Goal: Task Accomplishment & Management: Manage account settings

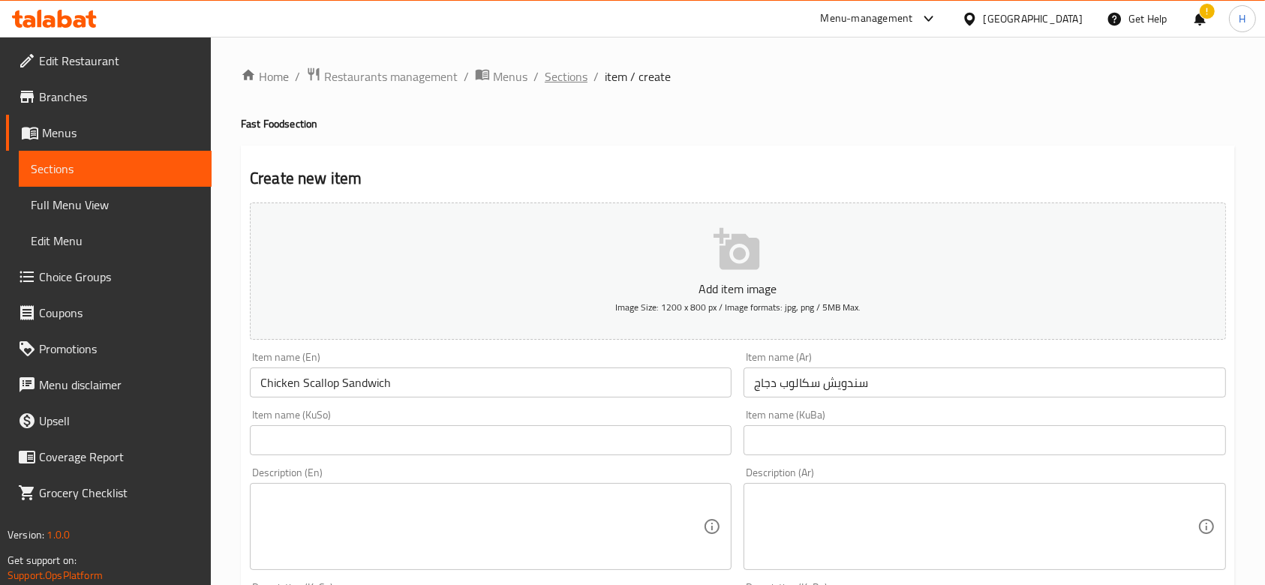
click at [559, 77] on span "Sections" at bounding box center [566, 77] width 43 height 18
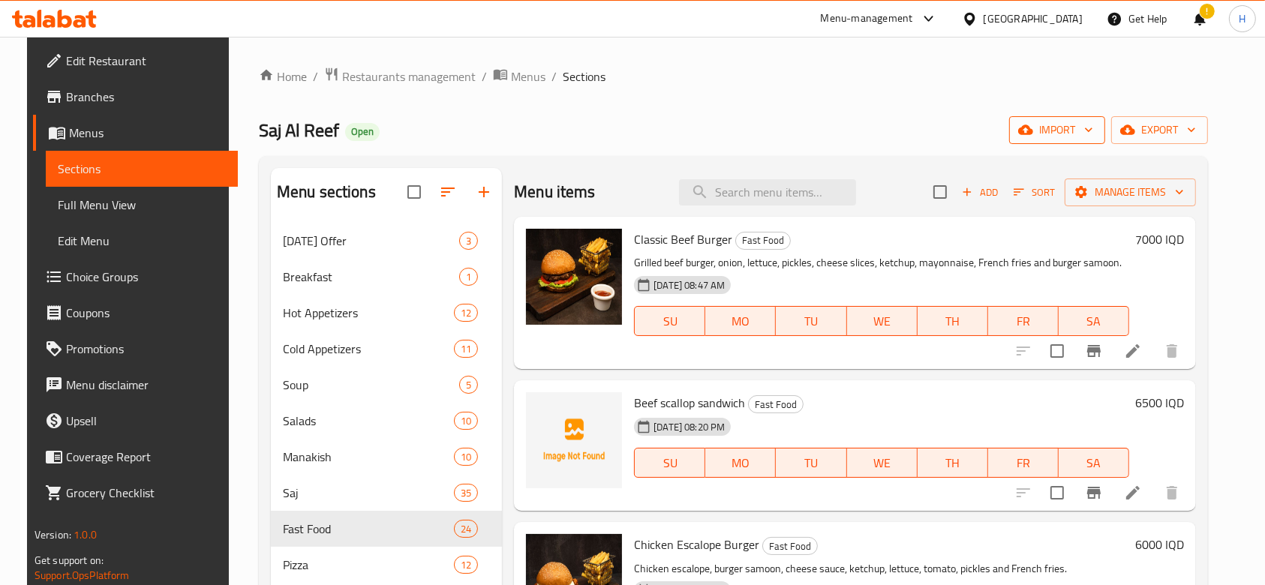
click at [1033, 134] on icon "button" at bounding box center [1025, 130] width 15 height 10
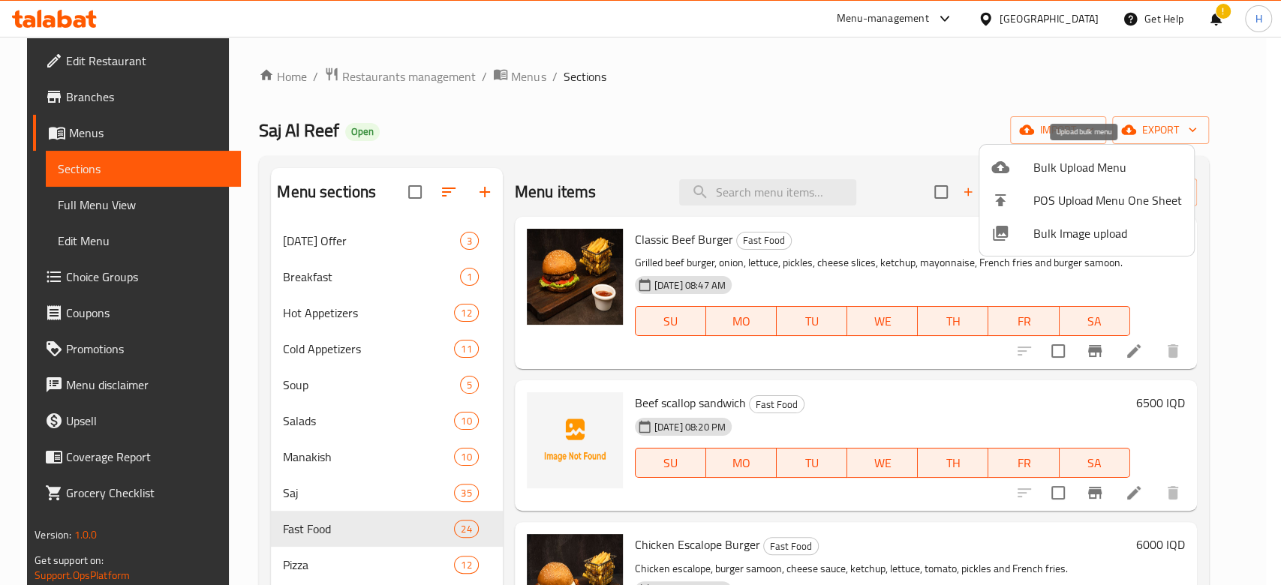
click at [1117, 167] on span "Bulk Upload Menu" at bounding box center [1107, 167] width 149 height 18
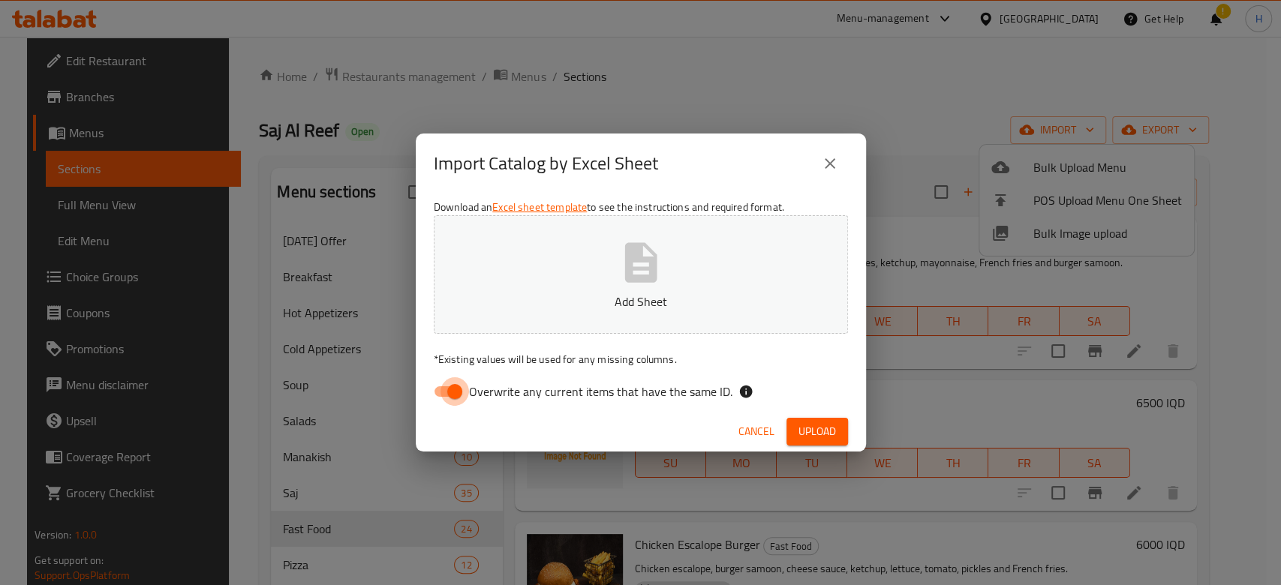
click at [464, 389] on input "Overwrite any current items that have the same ID." at bounding box center [455, 391] width 86 height 29
checkbox input "false"
click at [629, 243] on icon "button" at bounding box center [640, 262] width 32 height 40
drag, startPoint x: 831, startPoint y: 167, endPoint x: 843, endPoint y: 163, distance: 12.8
click at [837, 164] on icon "close" at bounding box center [830, 164] width 18 height 18
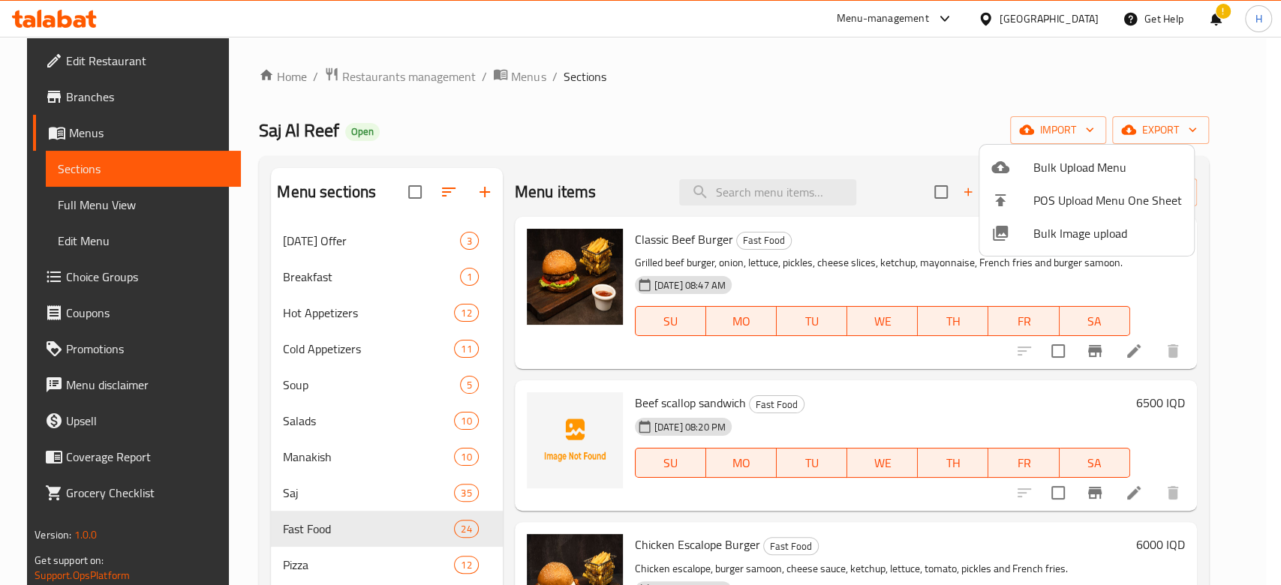
click at [917, 126] on div at bounding box center [640, 292] width 1281 height 585
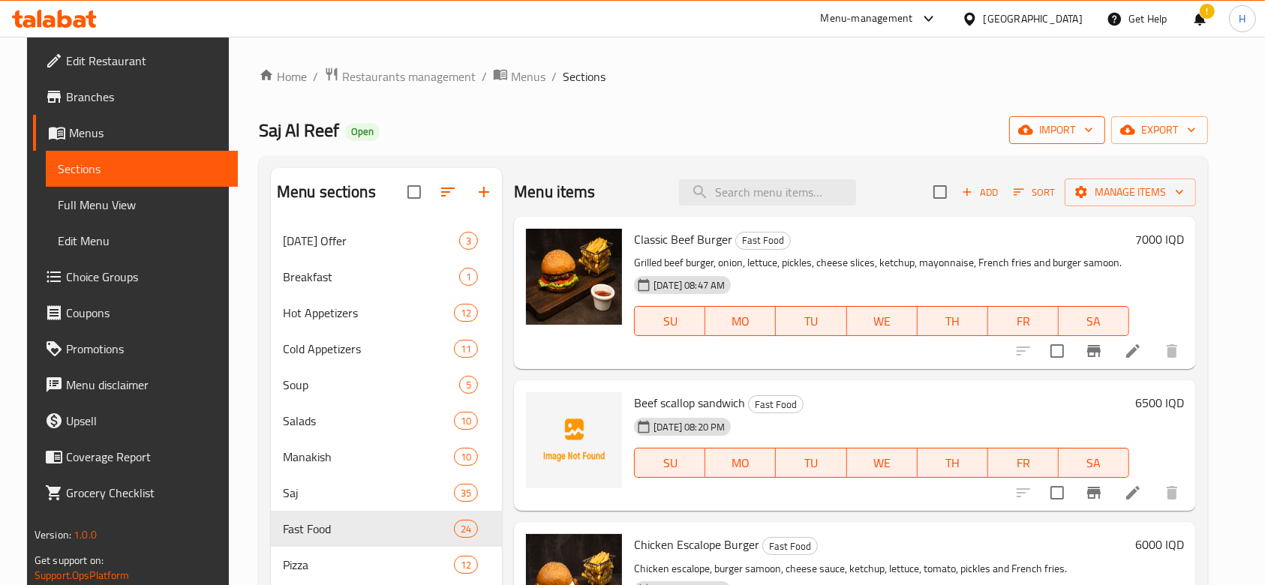
click at [1093, 137] on span "import" at bounding box center [1057, 130] width 72 height 19
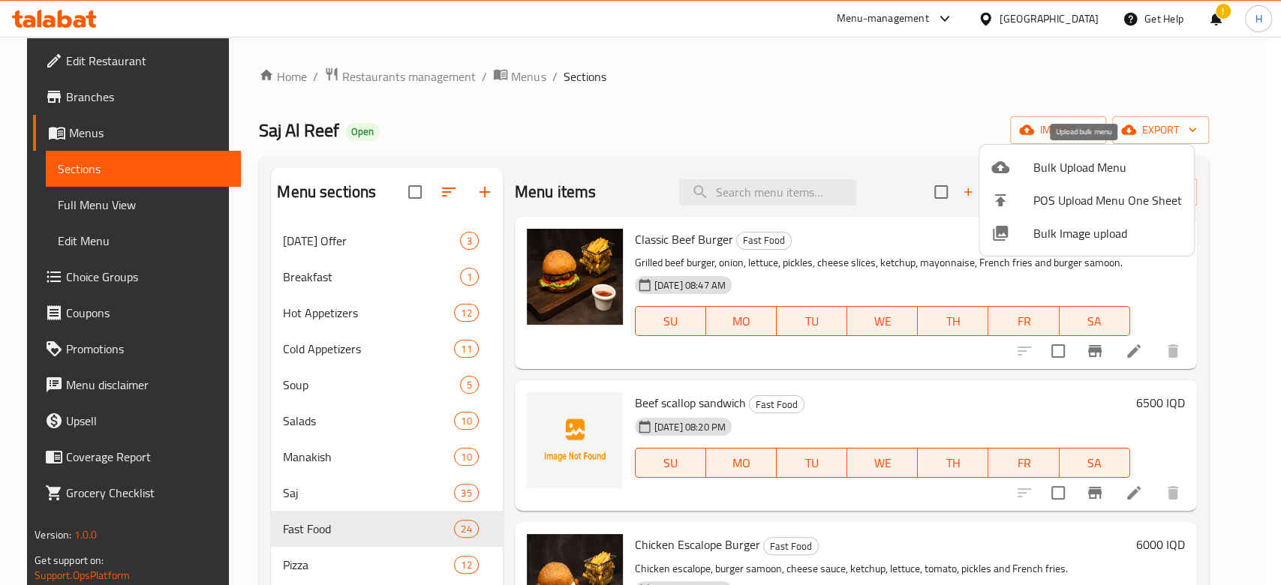
click at [1096, 168] on span "Bulk Upload Menu" at bounding box center [1107, 167] width 149 height 18
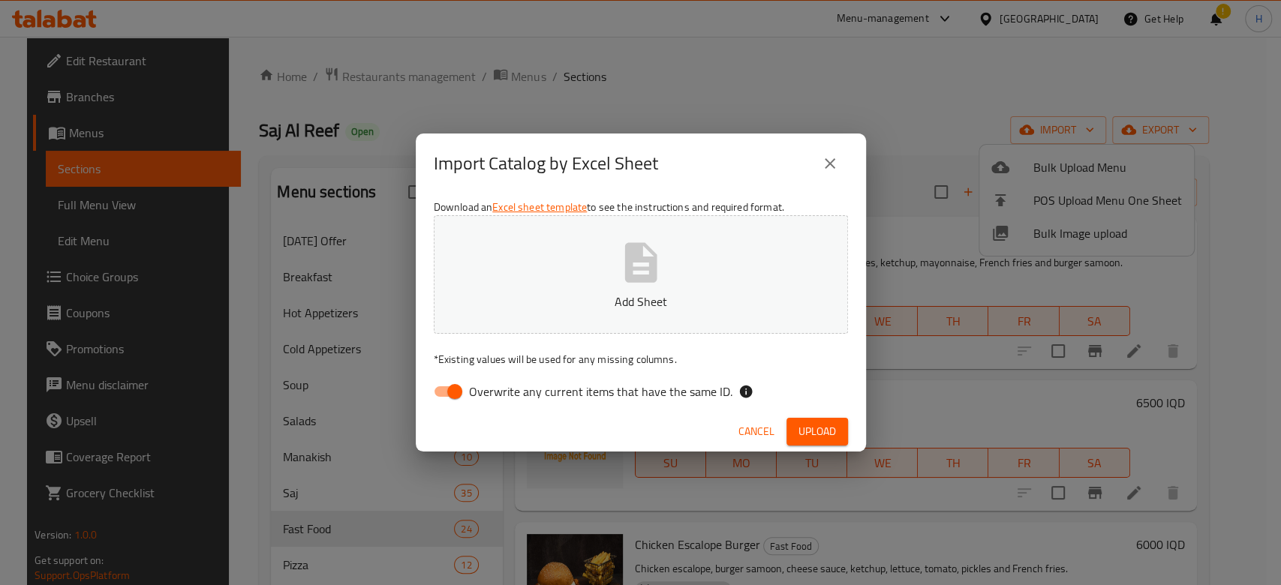
click at [457, 387] on input "Overwrite any current items that have the same ID." at bounding box center [455, 391] width 86 height 29
checkbox input "false"
click at [660, 180] on div "Import Catalog by Excel Sheet" at bounding box center [641, 164] width 414 height 36
click at [652, 251] on icon "button" at bounding box center [640, 262] width 32 height 40
click at [819, 428] on span "Upload" at bounding box center [817, 431] width 38 height 19
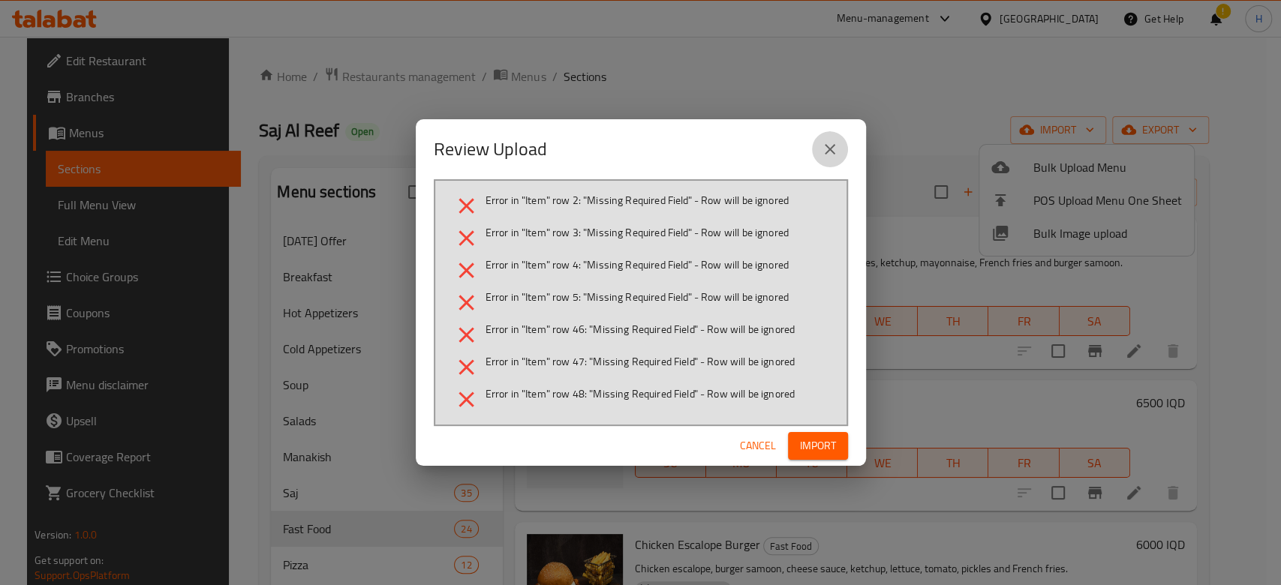
click at [836, 143] on icon "close" at bounding box center [830, 149] width 18 height 18
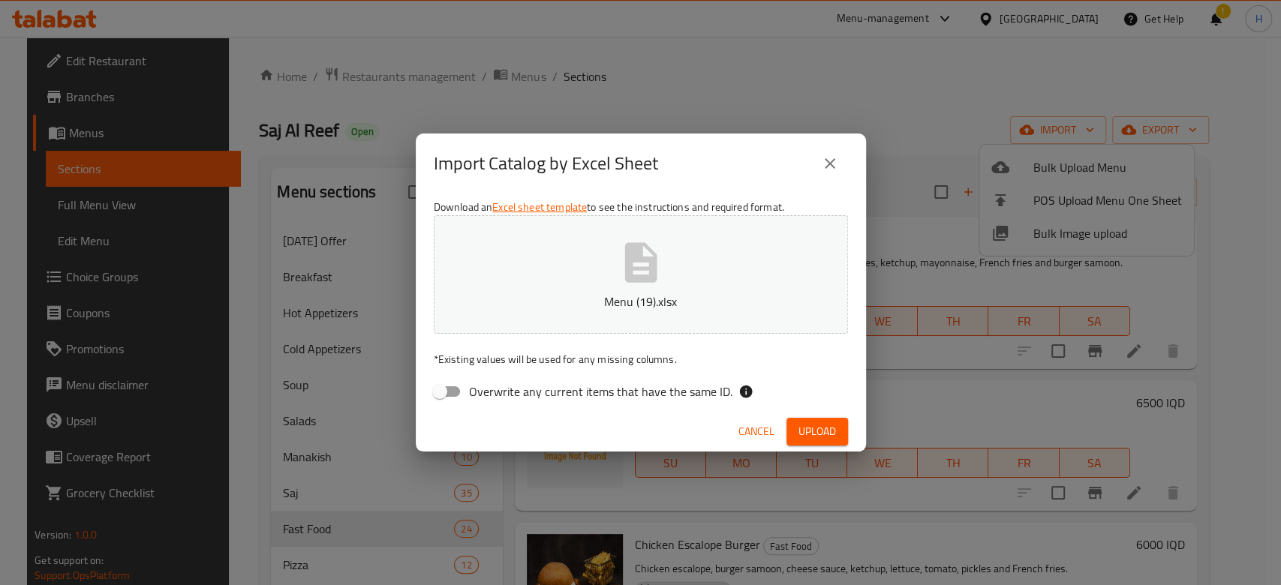
click at [606, 293] on p "Menu (19).xlsx" at bounding box center [641, 302] width 368 height 18
click at [827, 423] on span "Upload" at bounding box center [817, 431] width 38 height 19
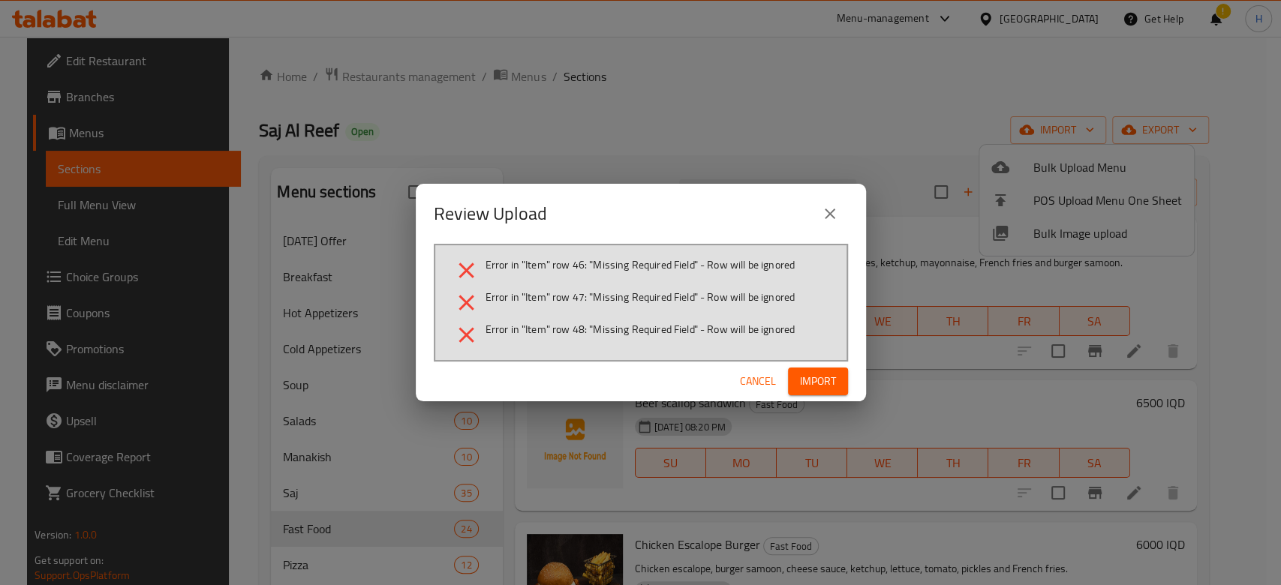
click at [834, 211] on icon "close" at bounding box center [830, 214] width 18 height 18
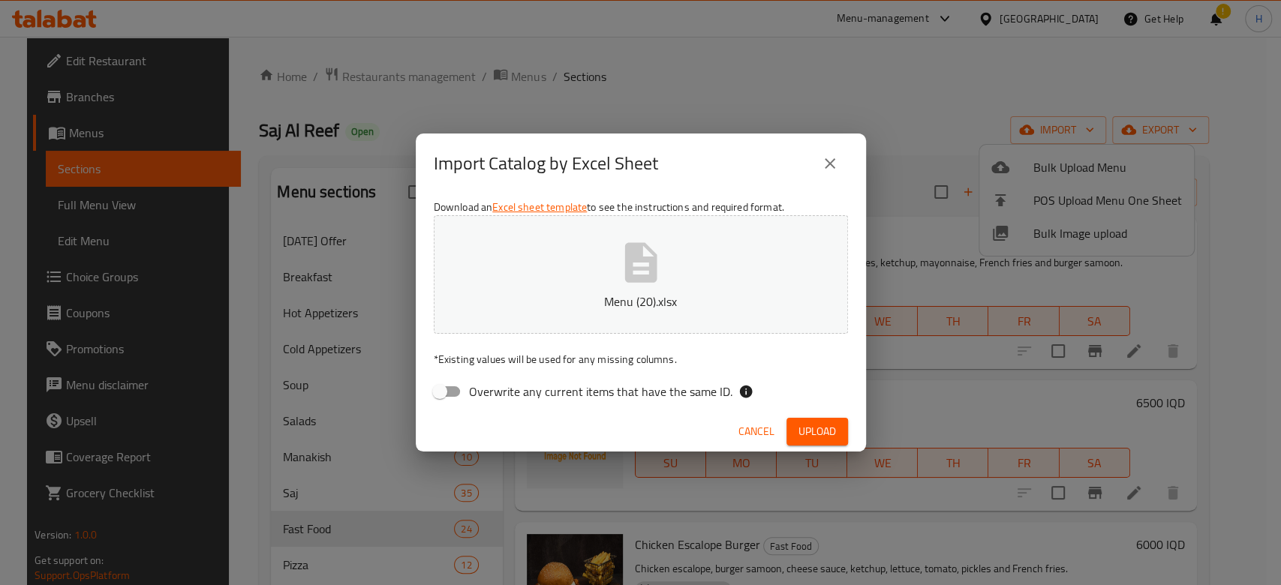
click at [694, 267] on button "Menu (20).xlsx" at bounding box center [641, 274] width 414 height 119
click at [838, 422] on button "Upload" at bounding box center [817, 432] width 62 height 28
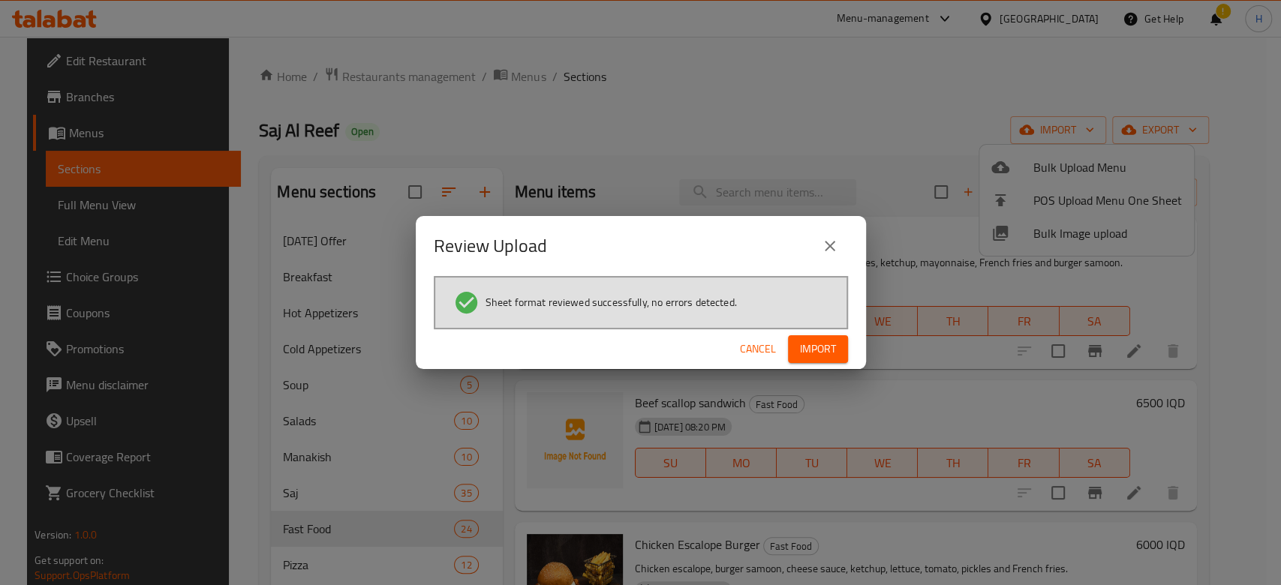
click at [820, 341] on span "Import" at bounding box center [818, 349] width 36 height 19
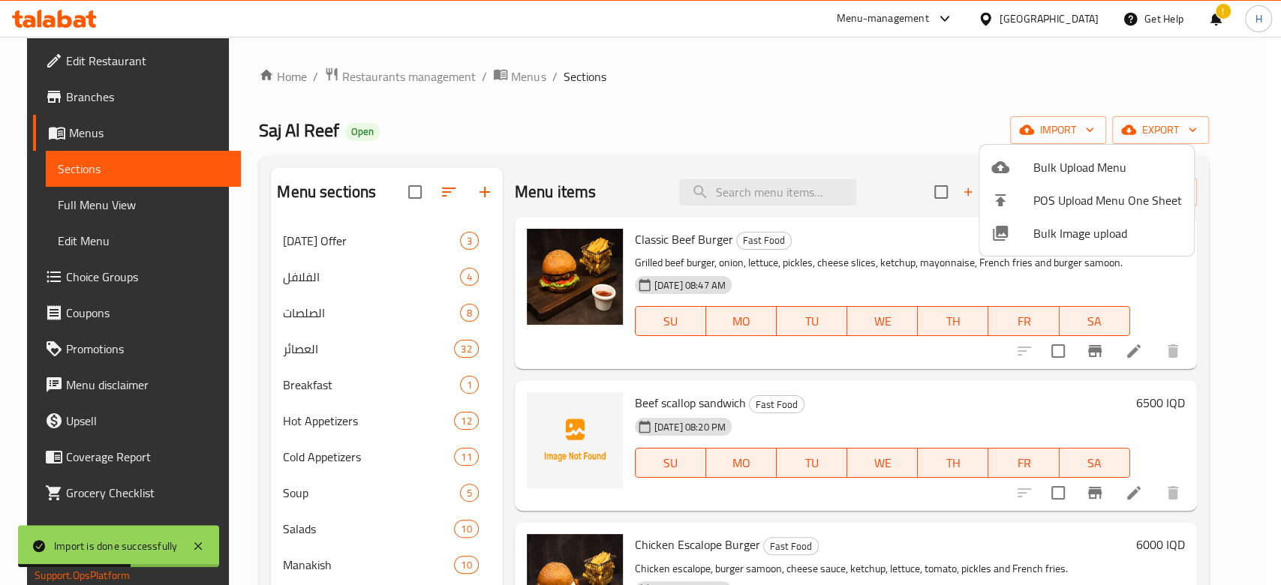
click at [851, 105] on div at bounding box center [640, 292] width 1281 height 585
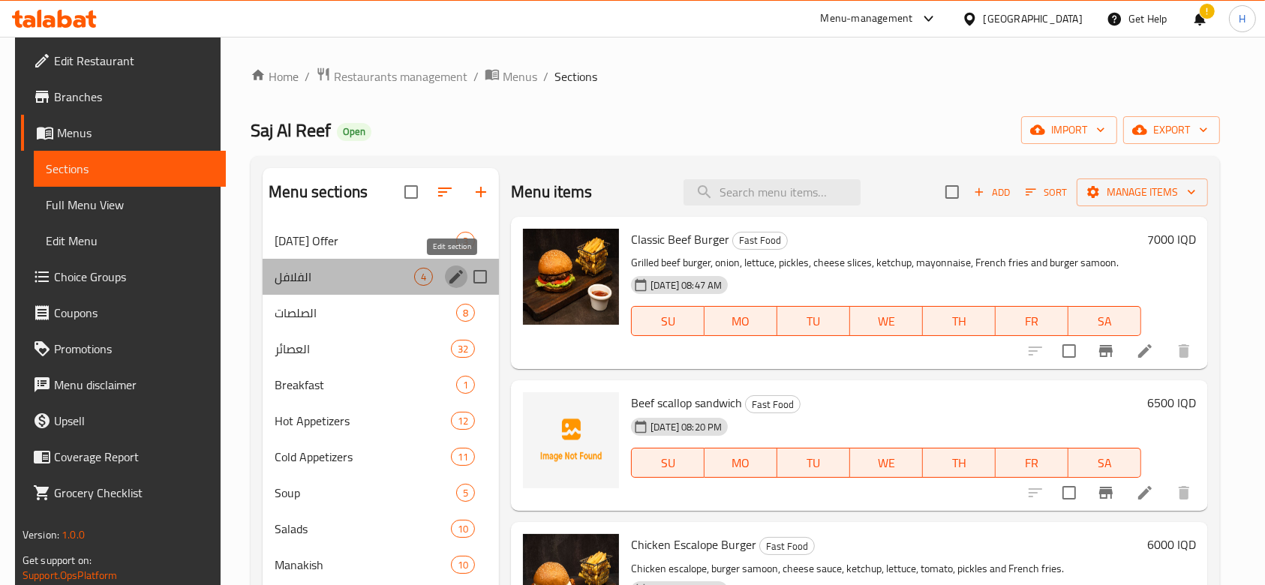
click at [447, 278] on icon "edit" at bounding box center [456, 277] width 18 height 18
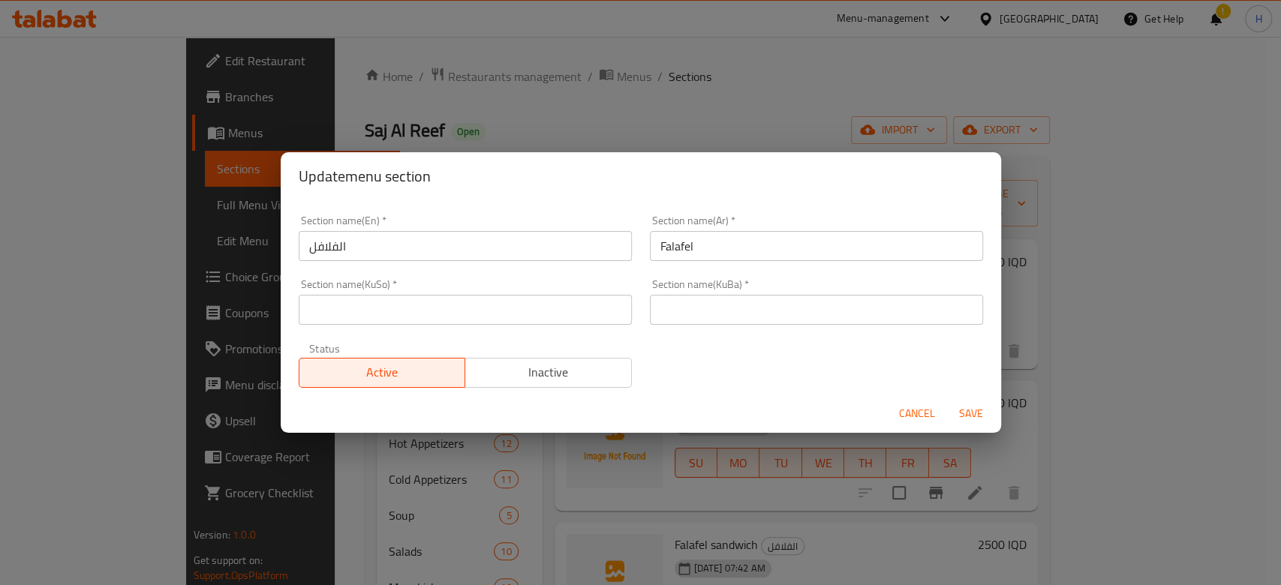
click at [706, 249] on input "Falafel" at bounding box center [816, 246] width 333 height 30
click at [704, 249] on input "Falafel" at bounding box center [816, 246] width 333 height 30
click at [489, 249] on input "الفلافل" at bounding box center [465, 246] width 333 height 30
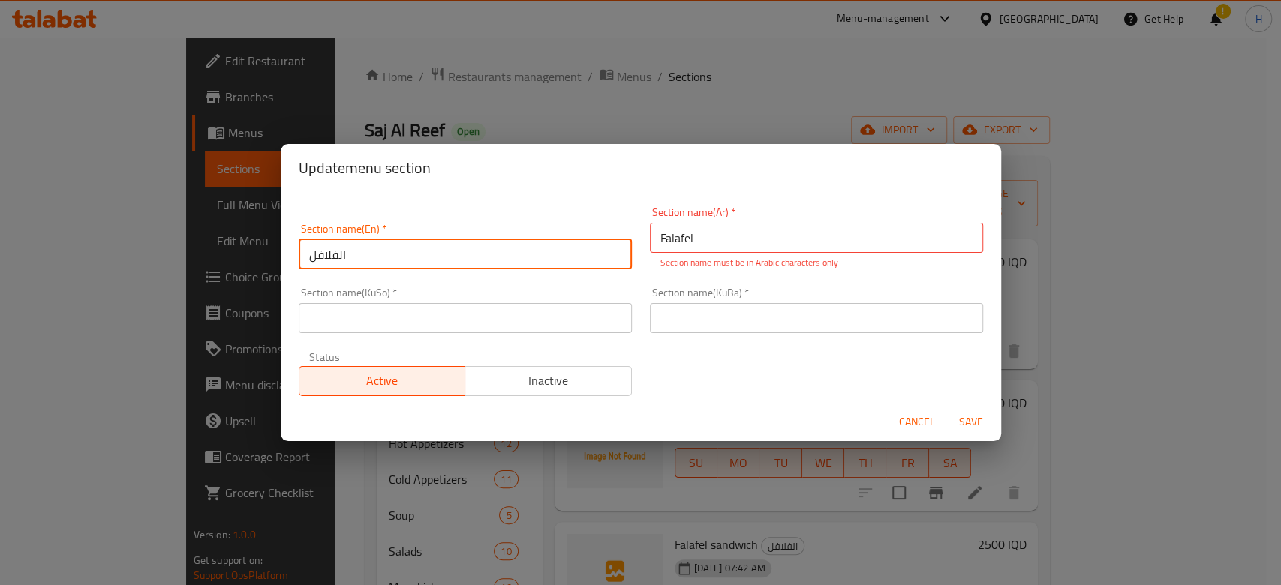
click at [489, 249] on input "الفلافل" at bounding box center [465, 254] width 333 height 30
paste input "Falafel"
type input "Falafel"
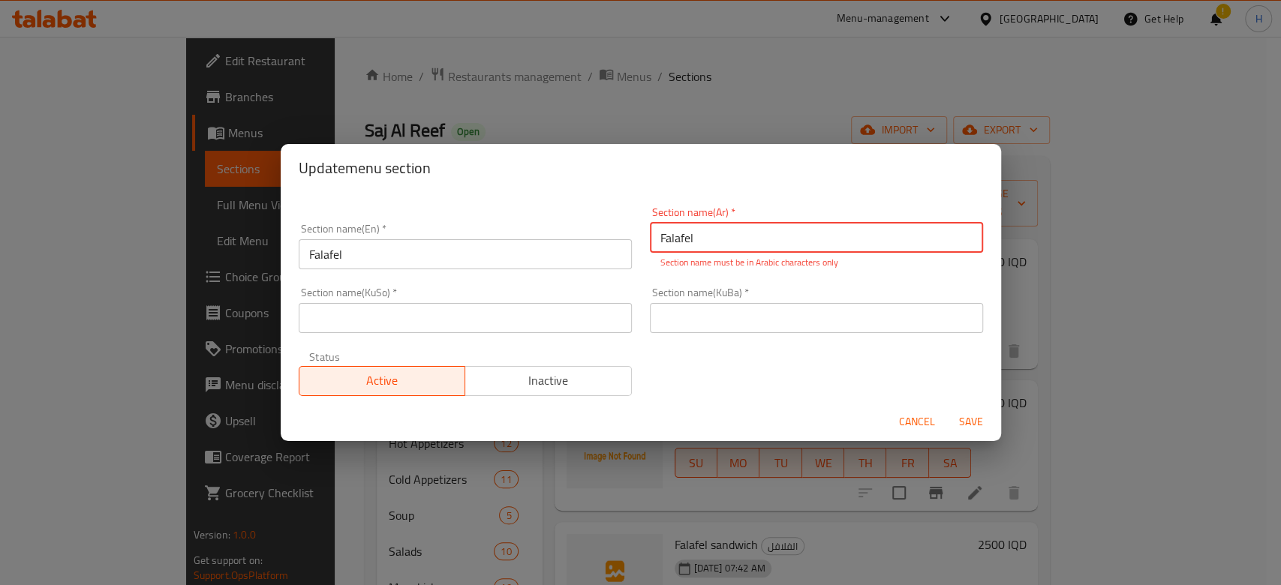
click at [744, 240] on input "Falafel" at bounding box center [816, 238] width 333 height 30
type input "الفلافل"
click at [702, 326] on div "Section name(KuBa)   * Section name(KuBa) *" at bounding box center [816, 310] width 351 height 64
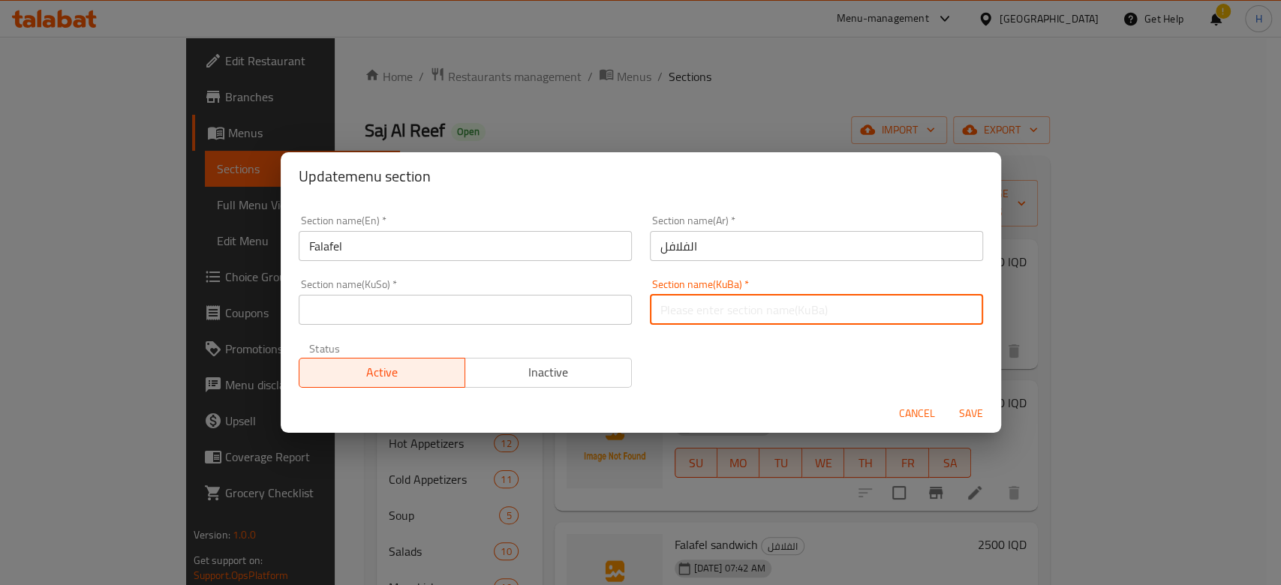
drag, startPoint x: 753, startPoint y: 319, endPoint x: 759, endPoint y: 324, distance: 8.0
click at [753, 319] on input "text" at bounding box center [816, 310] width 333 height 30
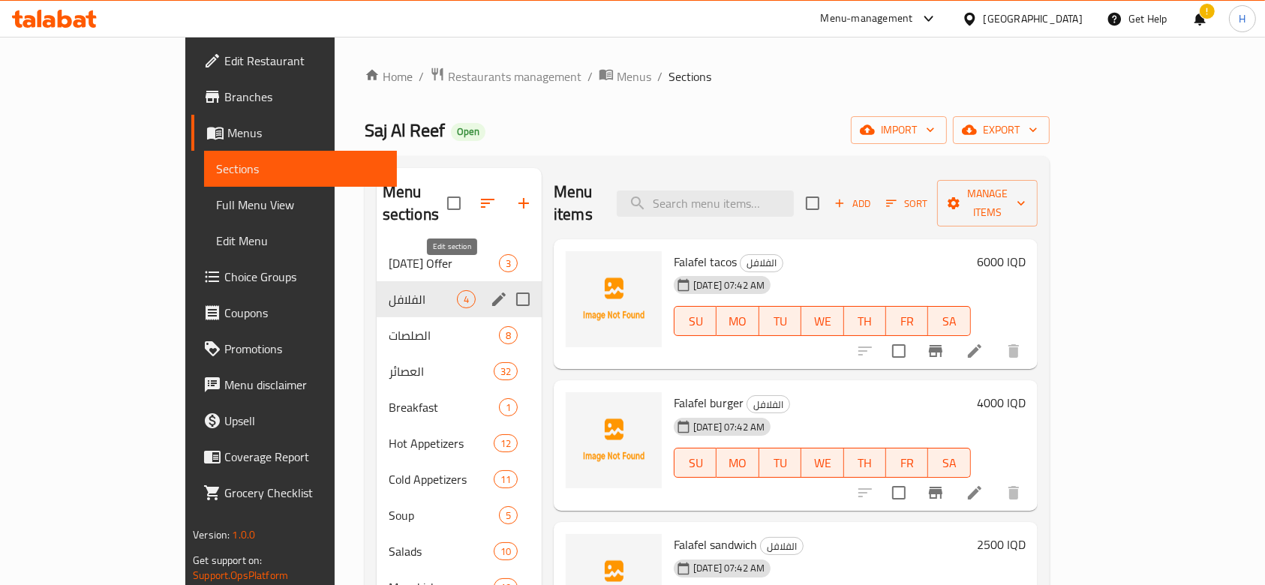
click at [492, 293] on icon "edit" at bounding box center [499, 300] width 14 height 14
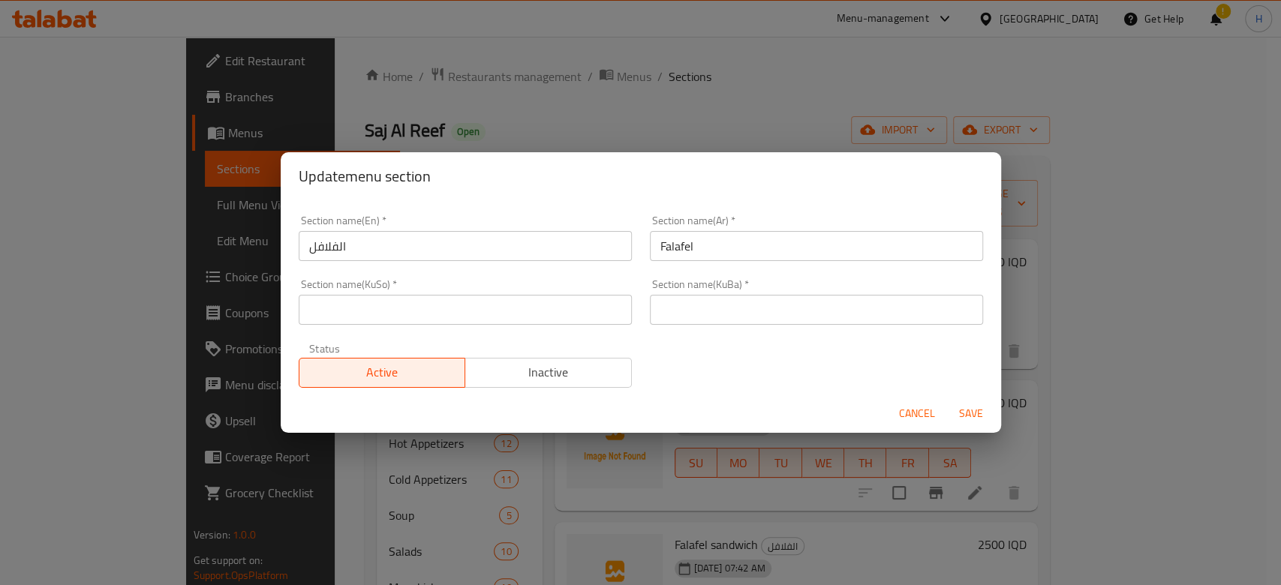
click at [689, 245] on input "Falafel" at bounding box center [816, 246] width 333 height 30
click at [458, 244] on input "الفلافل" at bounding box center [465, 246] width 333 height 30
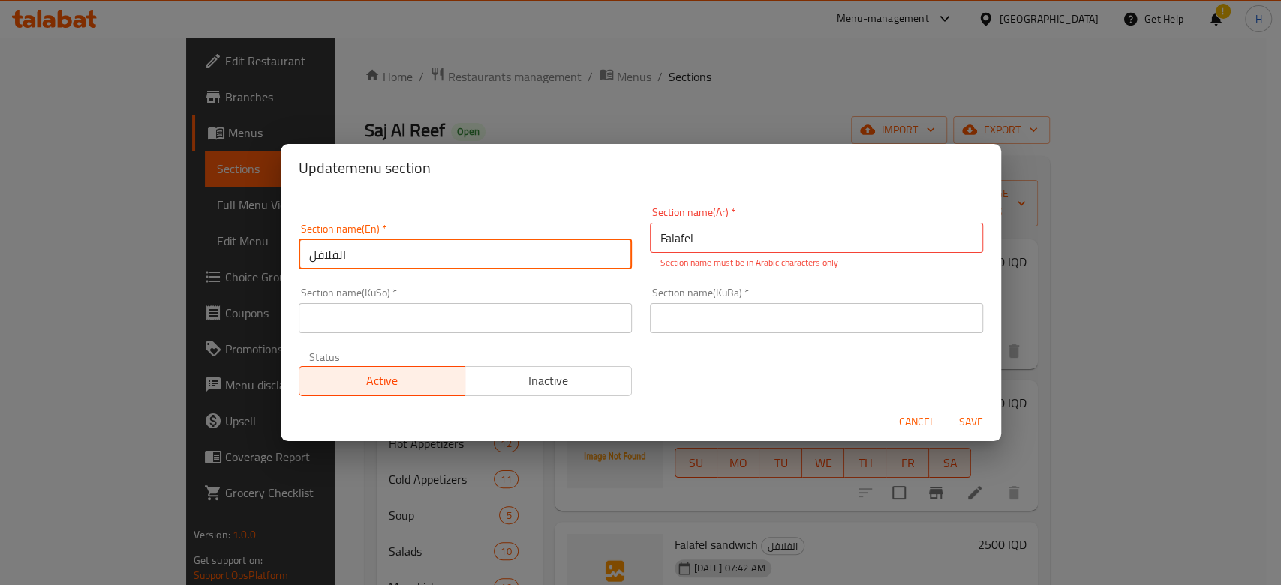
click at [458, 244] on input "الفلافل" at bounding box center [465, 254] width 333 height 30
paste input "Falafel"
type input "Falafel"
click at [721, 235] on input "Falafel" at bounding box center [816, 238] width 333 height 30
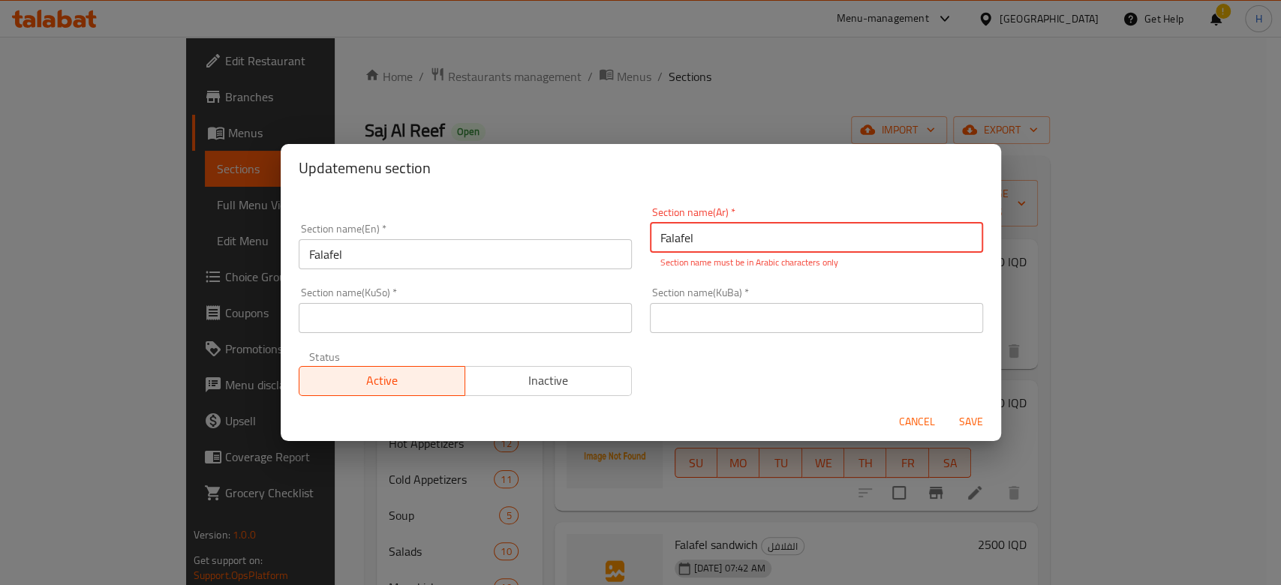
click at [721, 235] on input "Falafel" at bounding box center [816, 238] width 333 height 30
type input "الفلافل"
click at [501, 319] on input "text" at bounding box center [465, 318] width 333 height 30
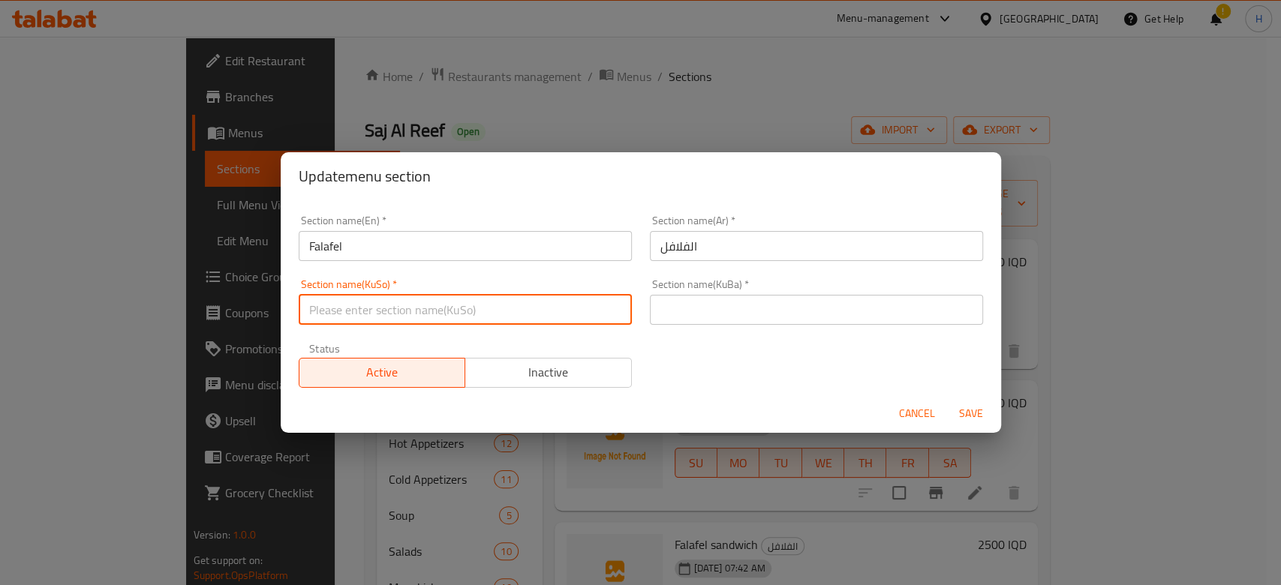
type input "ز"
type input "."
click at [777, 308] on input "text" at bounding box center [816, 310] width 333 height 30
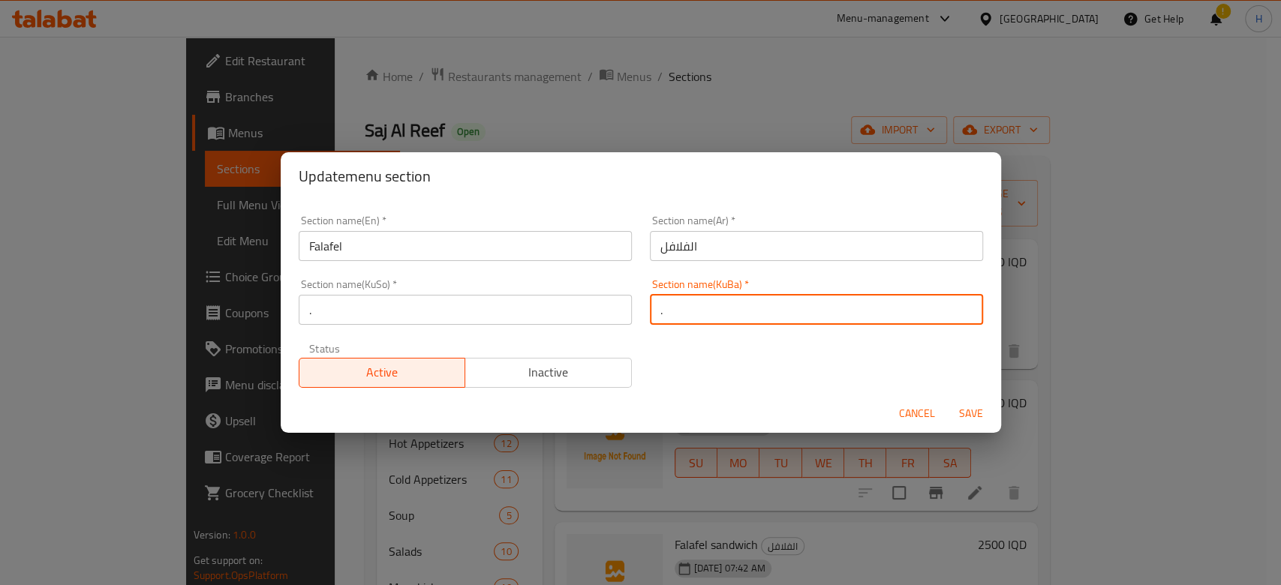
type input "."
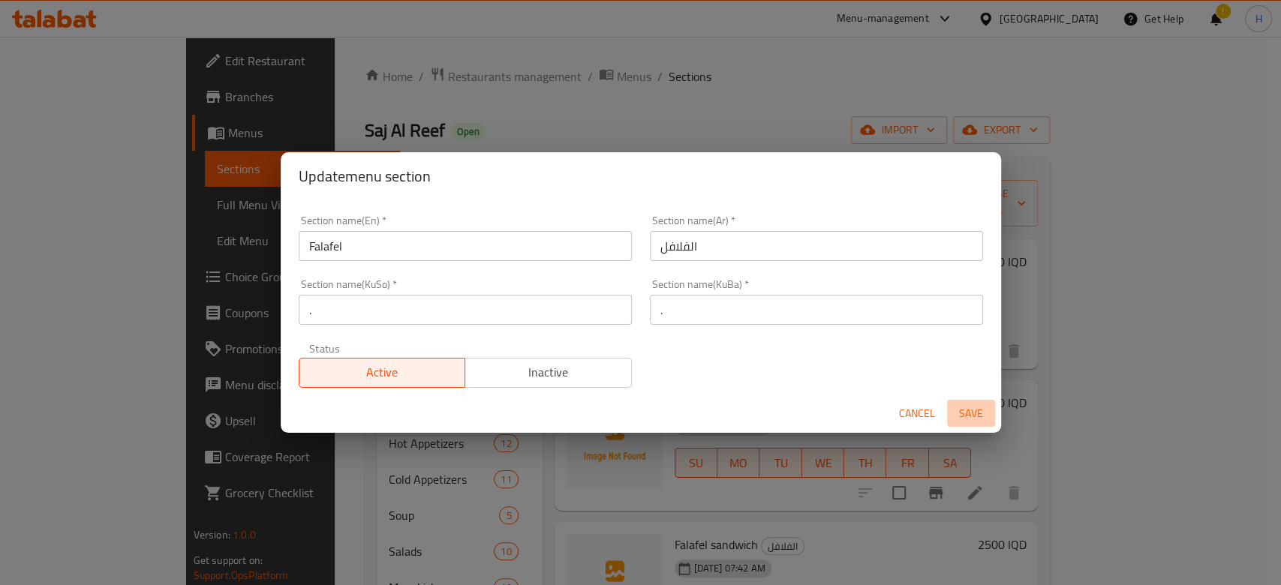
click at [966, 406] on span "Save" at bounding box center [971, 413] width 36 height 19
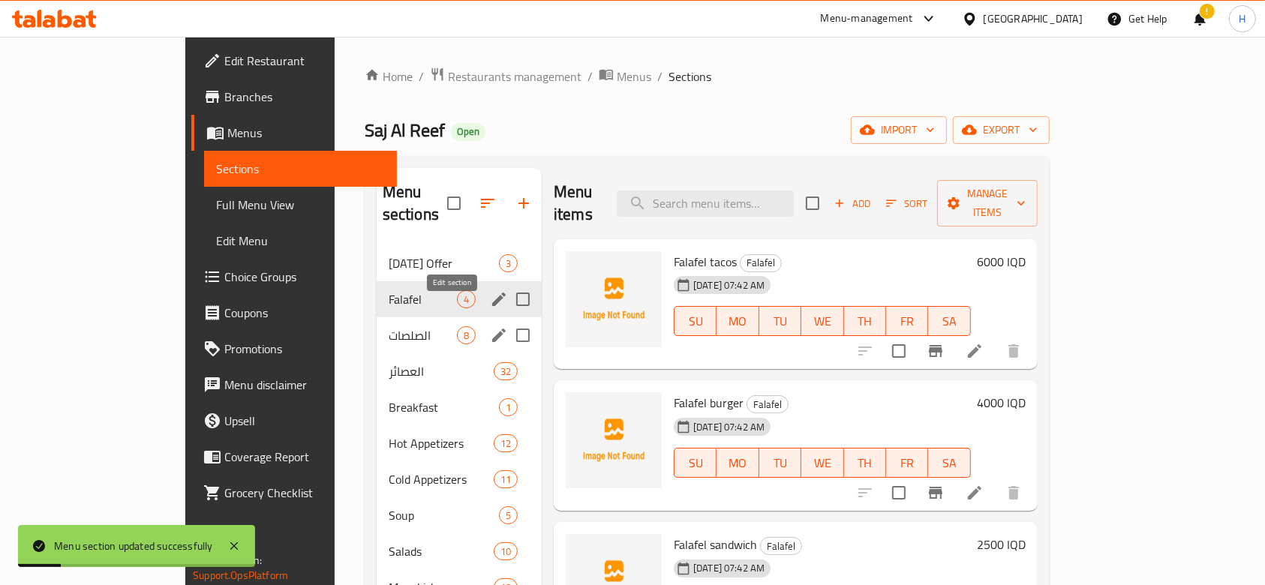
click at [490, 326] on icon "edit" at bounding box center [499, 335] width 18 height 18
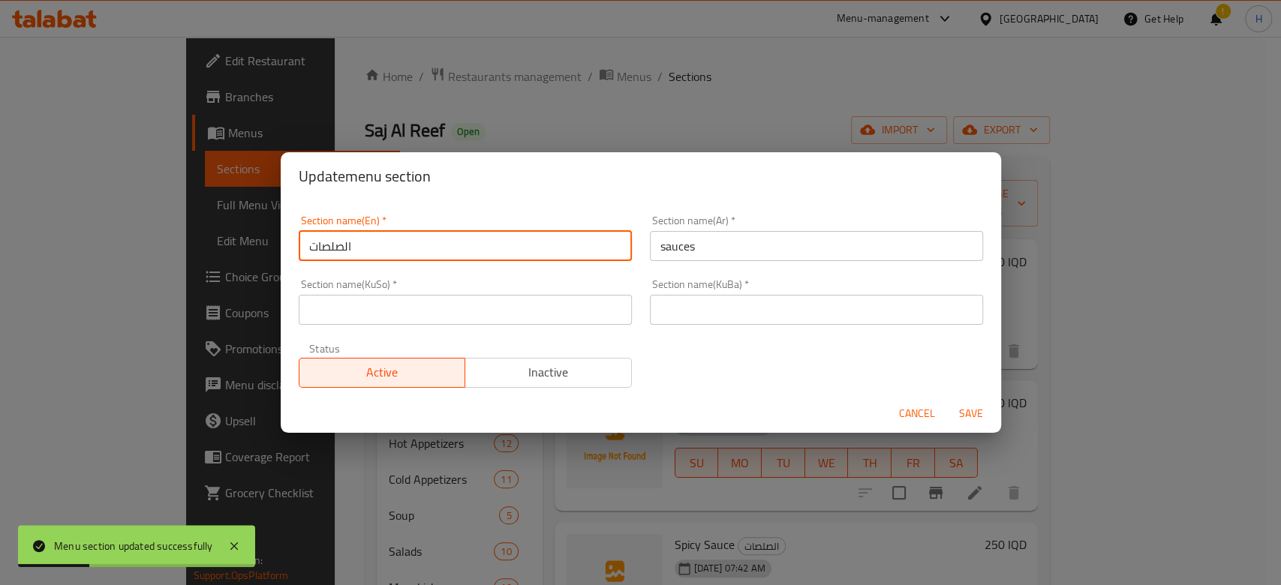
click at [398, 248] on input "الصلصات" at bounding box center [465, 246] width 333 height 30
click at [399, 248] on input "الصلصات" at bounding box center [465, 246] width 333 height 30
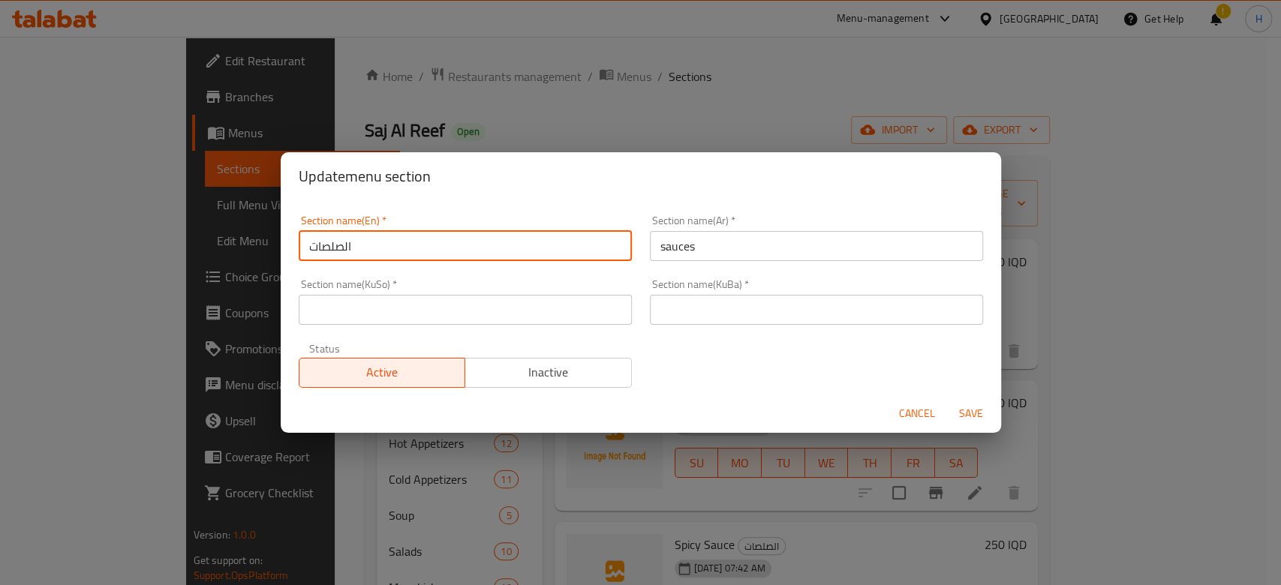
click at [696, 249] on input "sauces" at bounding box center [816, 246] width 333 height 30
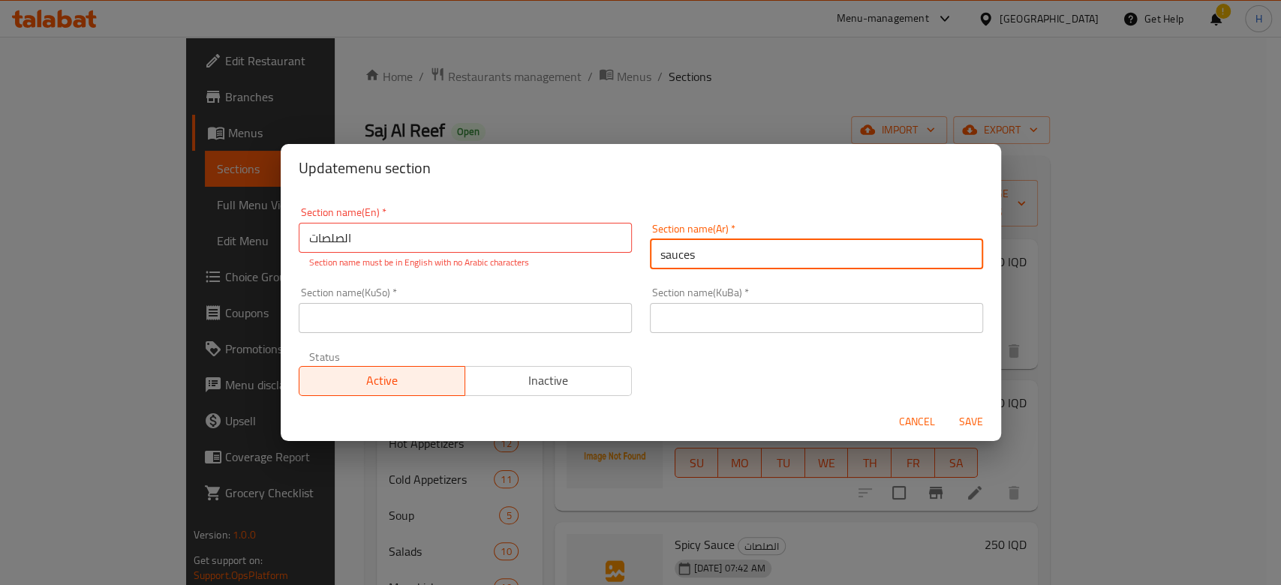
click at [696, 249] on input "sauces" at bounding box center [816, 254] width 333 height 30
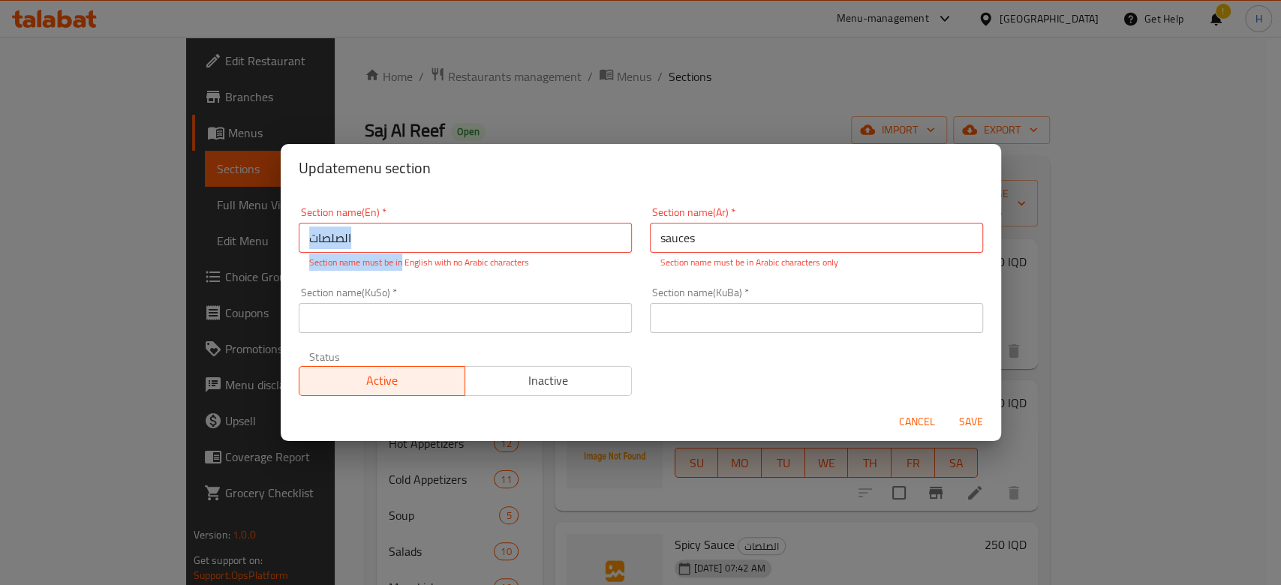
click at [398, 239] on input "الصلصات" at bounding box center [465, 238] width 333 height 30
paste input "sauces"
type input "sauces"
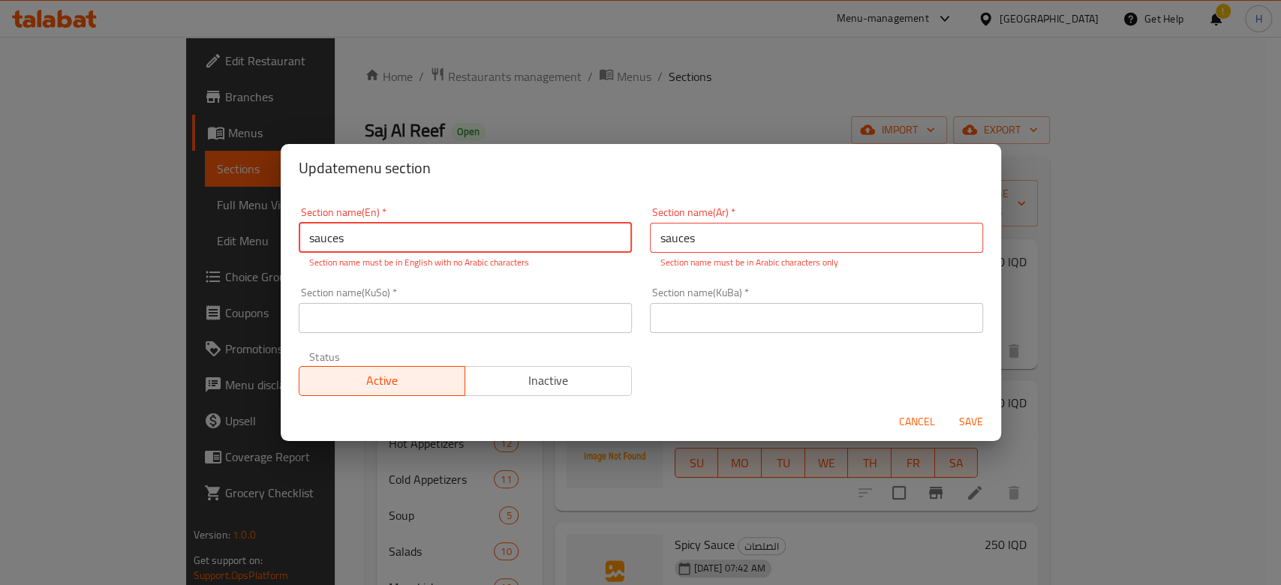
click at [690, 233] on input "sauces" at bounding box center [816, 238] width 333 height 30
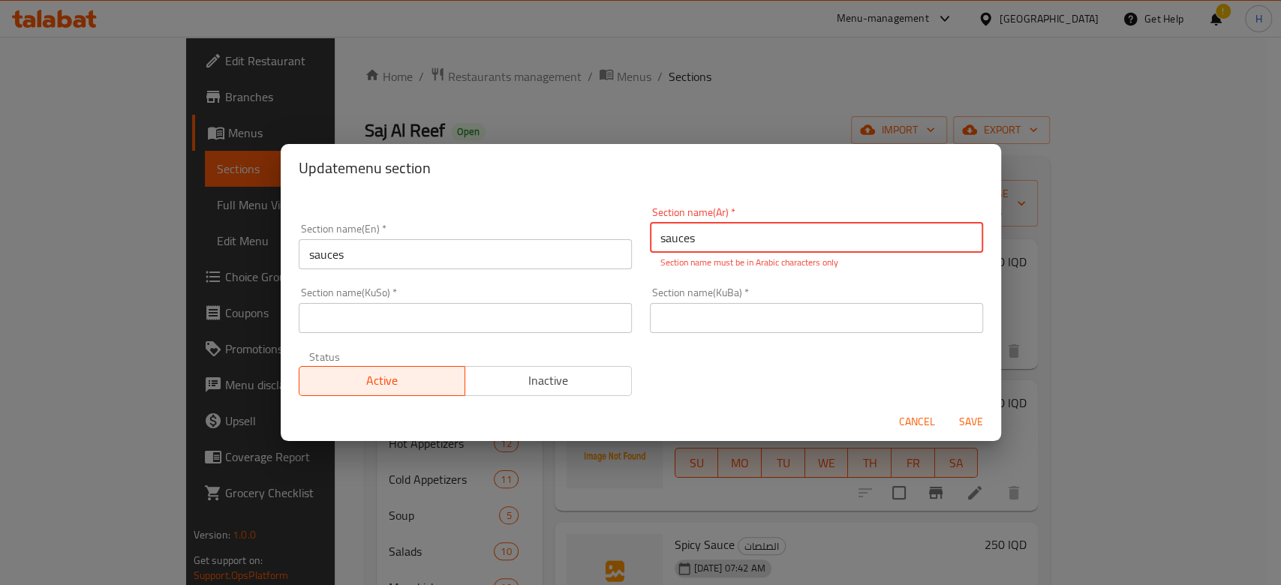
click at [690, 233] on input "sauces" at bounding box center [816, 238] width 333 height 30
type input "h"
type input "الصلصات"
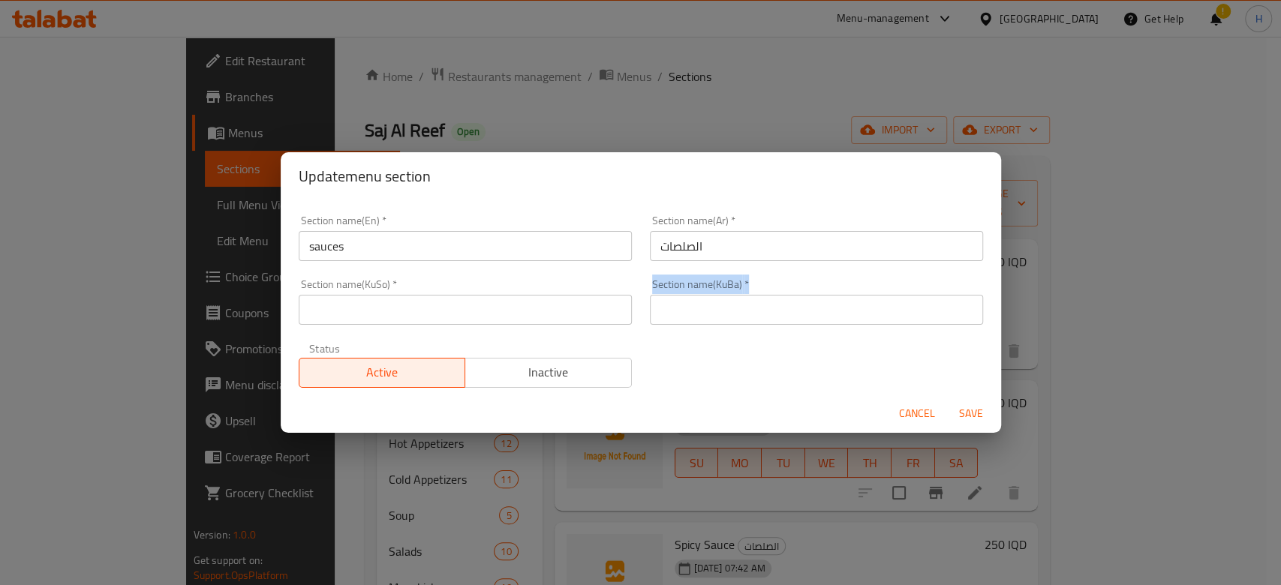
drag, startPoint x: 636, startPoint y: 321, endPoint x: 712, endPoint y: 327, distance: 76.8
click at [681, 327] on div "Section name(KuBa)   * Section name(KuBa) *" at bounding box center [816, 302] width 351 height 64
click at [712, 327] on div "Section name(KuBa)   * Section name(KuBa) *" at bounding box center [816, 302] width 351 height 64
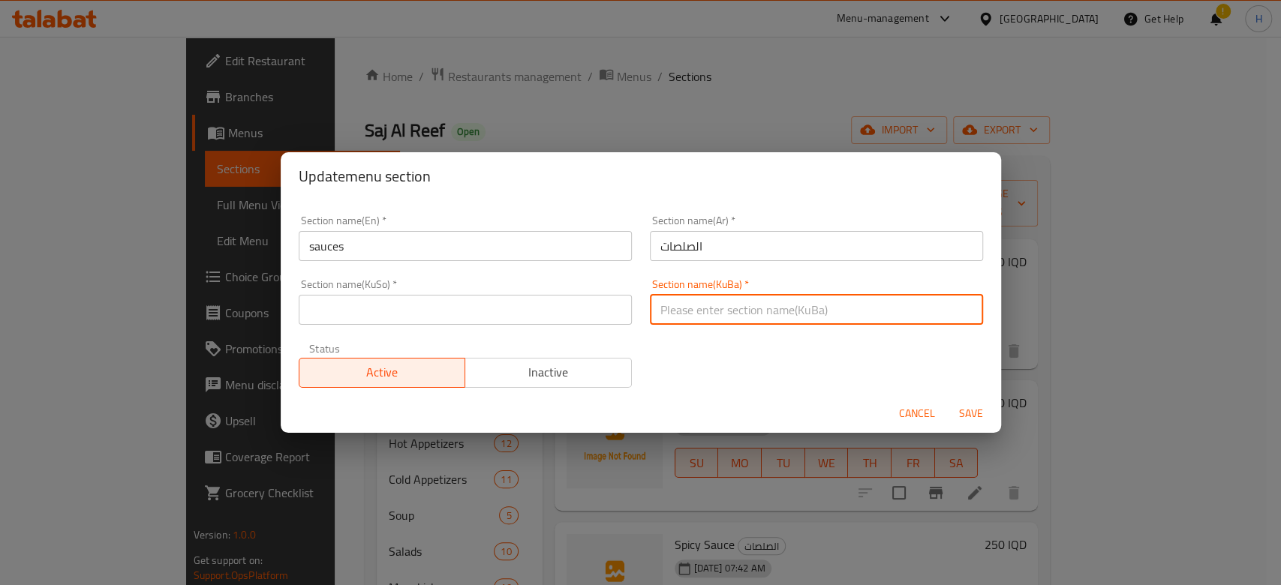
click at [728, 315] on input "text" at bounding box center [816, 310] width 333 height 30
type input "ز"
type input "."
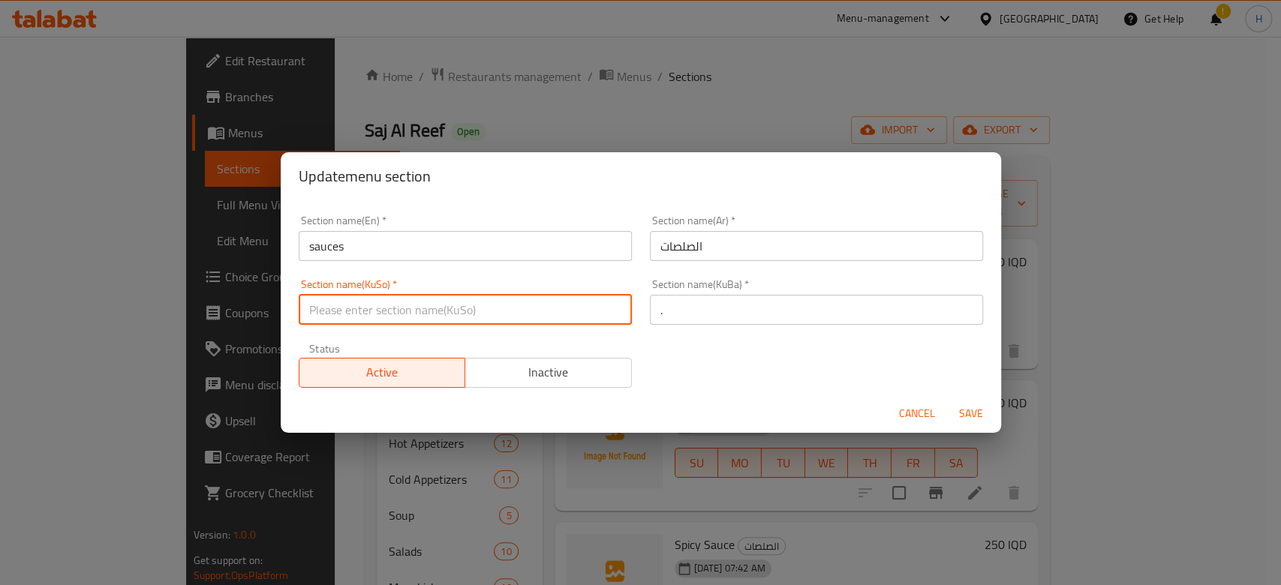
click at [460, 315] on input "text" at bounding box center [465, 310] width 333 height 30
type input "."
click at [960, 404] on span "Save" at bounding box center [971, 413] width 36 height 19
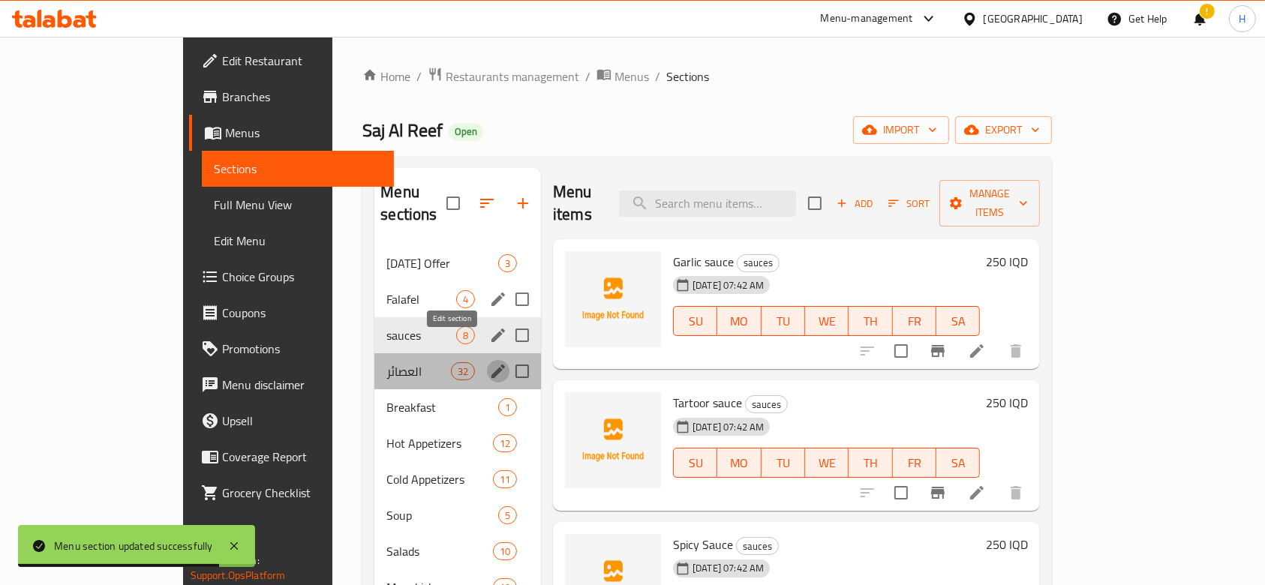
click at [489, 362] on icon "edit" at bounding box center [498, 371] width 18 height 18
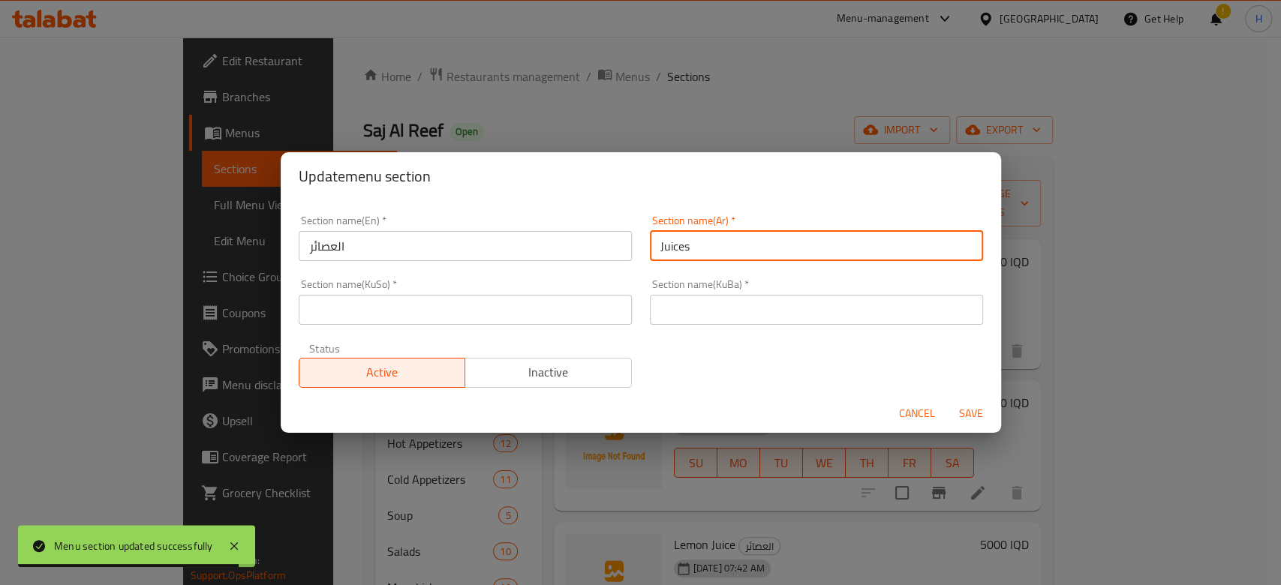
click at [744, 248] on input "Juices" at bounding box center [816, 246] width 333 height 30
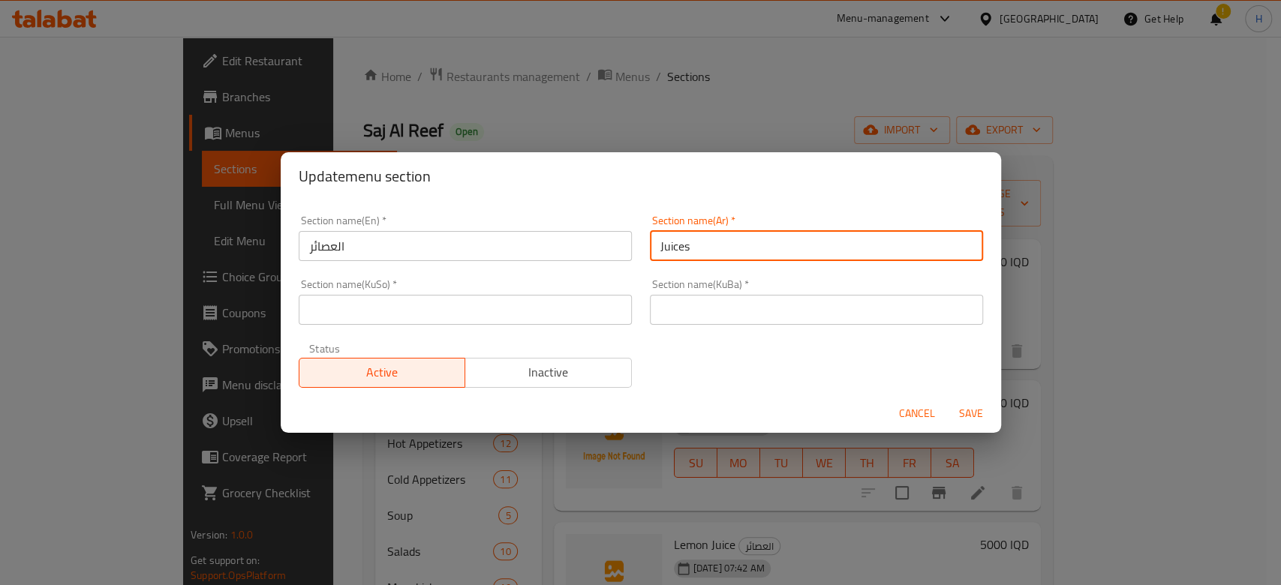
click at [488, 244] on input "العصائر" at bounding box center [465, 246] width 333 height 30
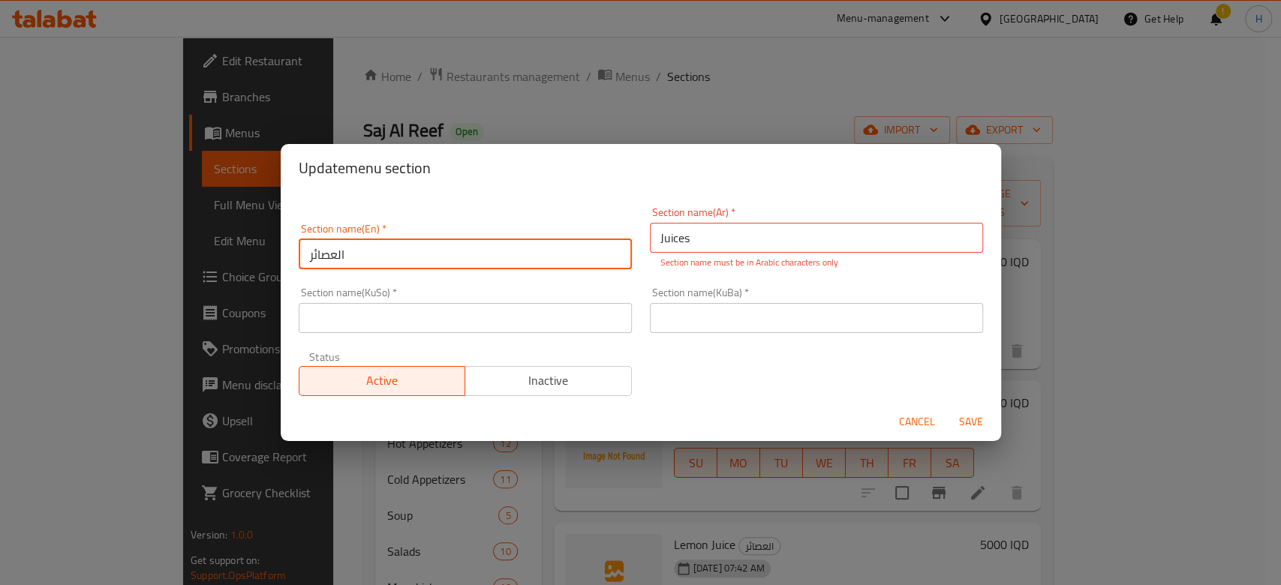
click at [488, 244] on input "العصائر" at bounding box center [465, 254] width 333 height 30
paste input "Juices"
type input "Juices"
click at [686, 245] on input "Juices" at bounding box center [816, 238] width 333 height 30
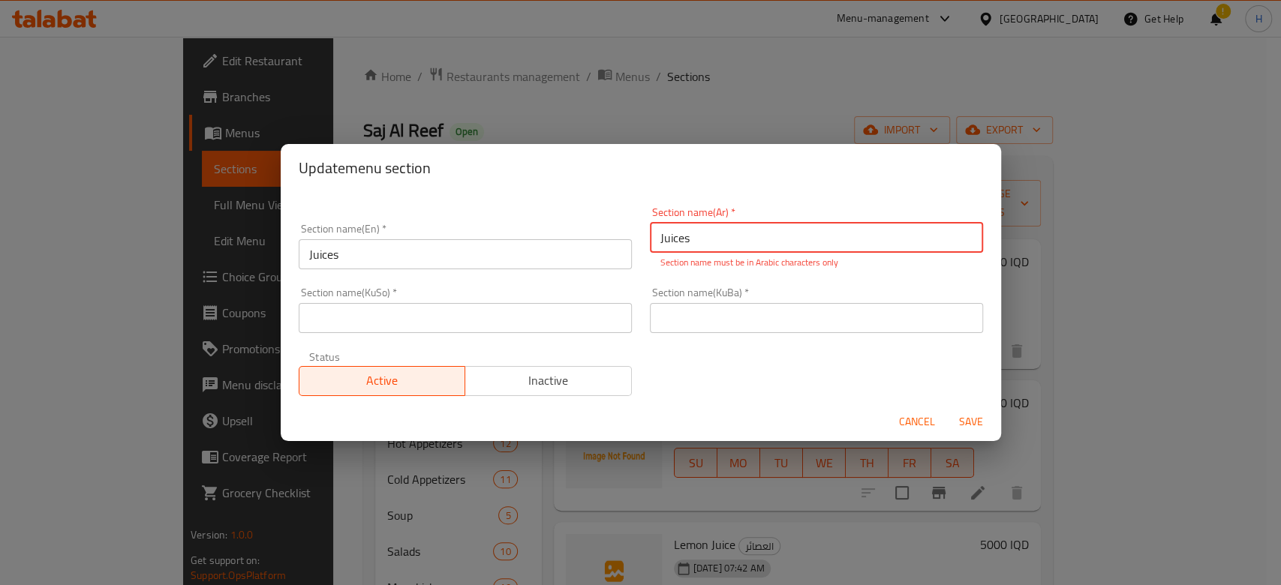
click at [686, 245] on input "Juices" at bounding box center [816, 238] width 333 height 30
type input "ا"
type input "العصائر"
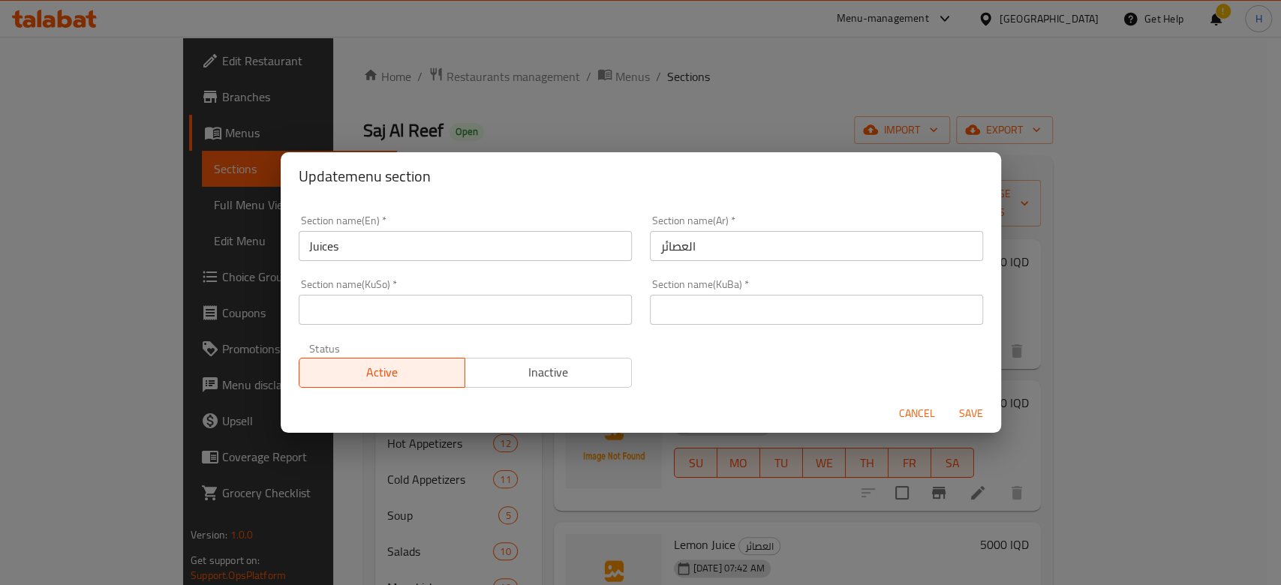
click at [516, 335] on div "Section name(En)   * Juices Section name(En) * Section name(Ar)   * العصائر Sec…" at bounding box center [641, 301] width 702 height 191
click at [518, 325] on div "Section name(KuSo)   * Section name(KuSo) *" at bounding box center [465, 302] width 351 height 64
click at [521, 318] on input "text" at bounding box center [465, 310] width 333 height 30
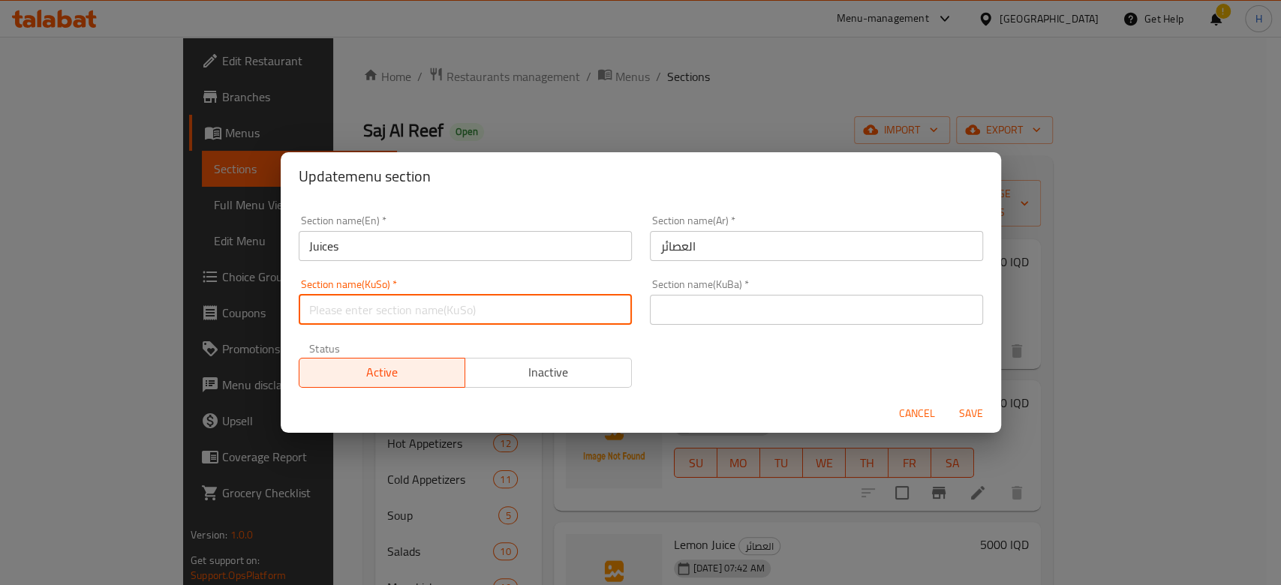
type input "ز"
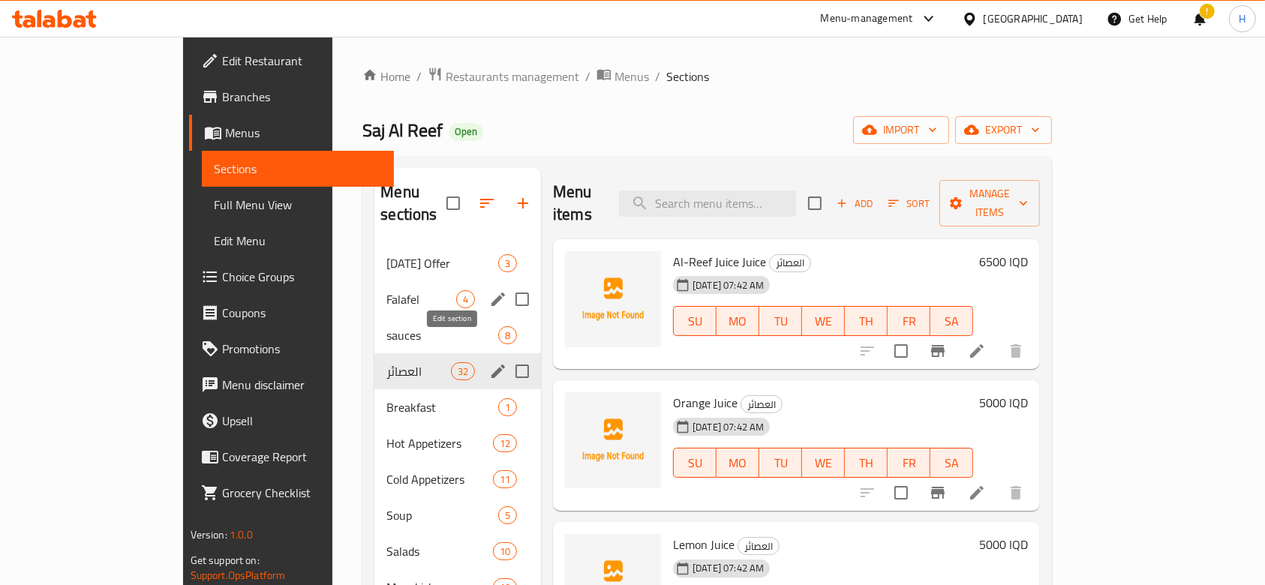
click at [489, 362] on icon "edit" at bounding box center [498, 371] width 18 height 18
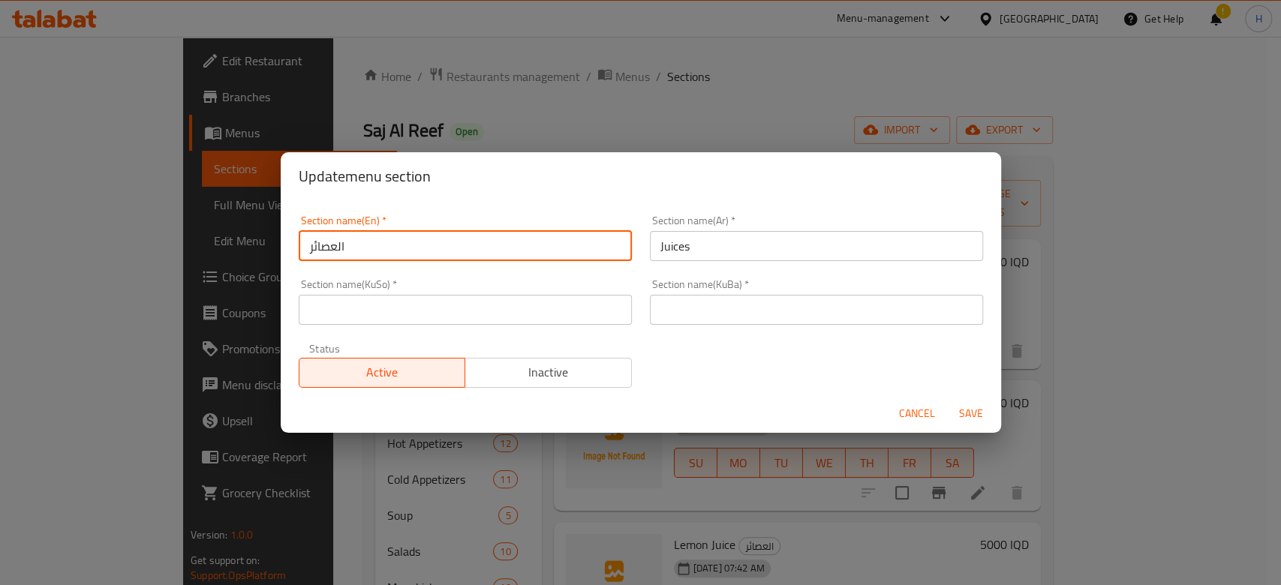
click at [372, 247] on input "العصائر" at bounding box center [465, 246] width 333 height 30
click at [690, 247] on input "Juices" at bounding box center [816, 246] width 333 height 30
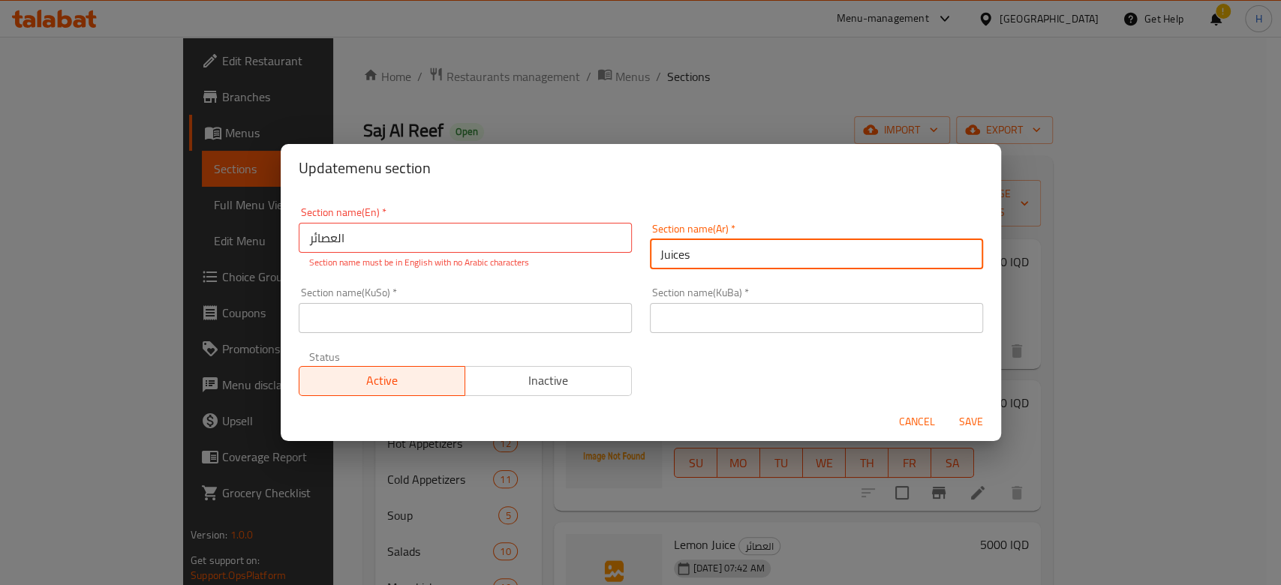
click at [690, 247] on input "Juices" at bounding box center [816, 254] width 333 height 30
paste input "العصائر"
type input "العصائر"
click at [426, 250] on input "العصائر" at bounding box center [465, 238] width 333 height 30
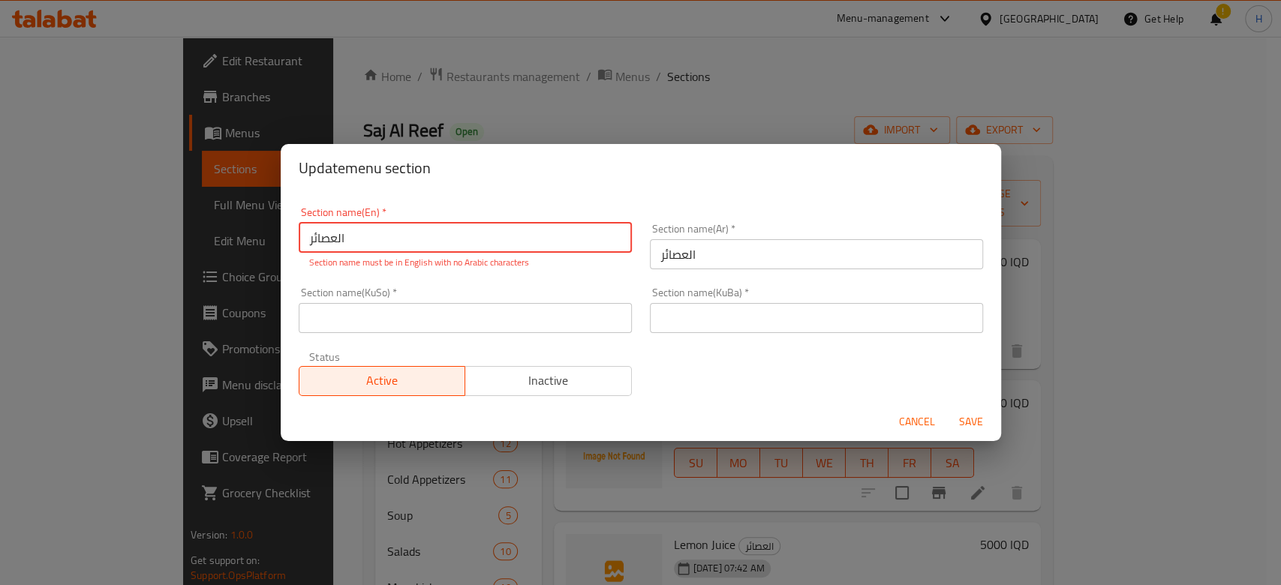
click at [426, 250] on input "العصائر" at bounding box center [465, 238] width 333 height 30
type input "Juice"
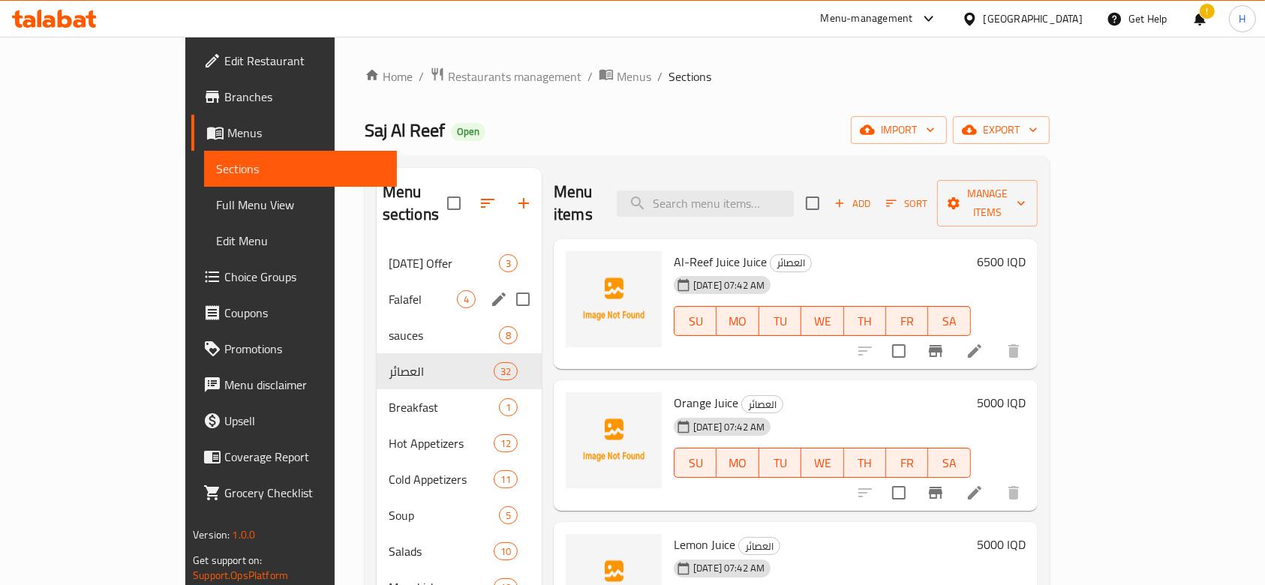
click at [488, 288] on button "edit" at bounding box center [499, 299] width 23 height 23
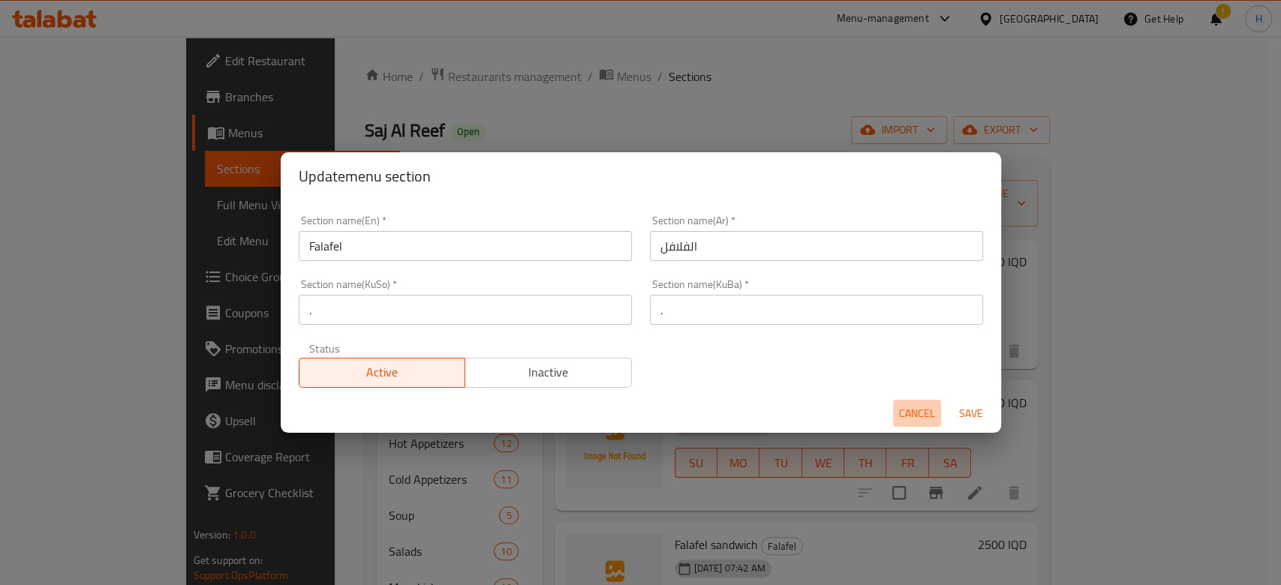
click at [921, 417] on span "Cancel" at bounding box center [917, 413] width 36 height 19
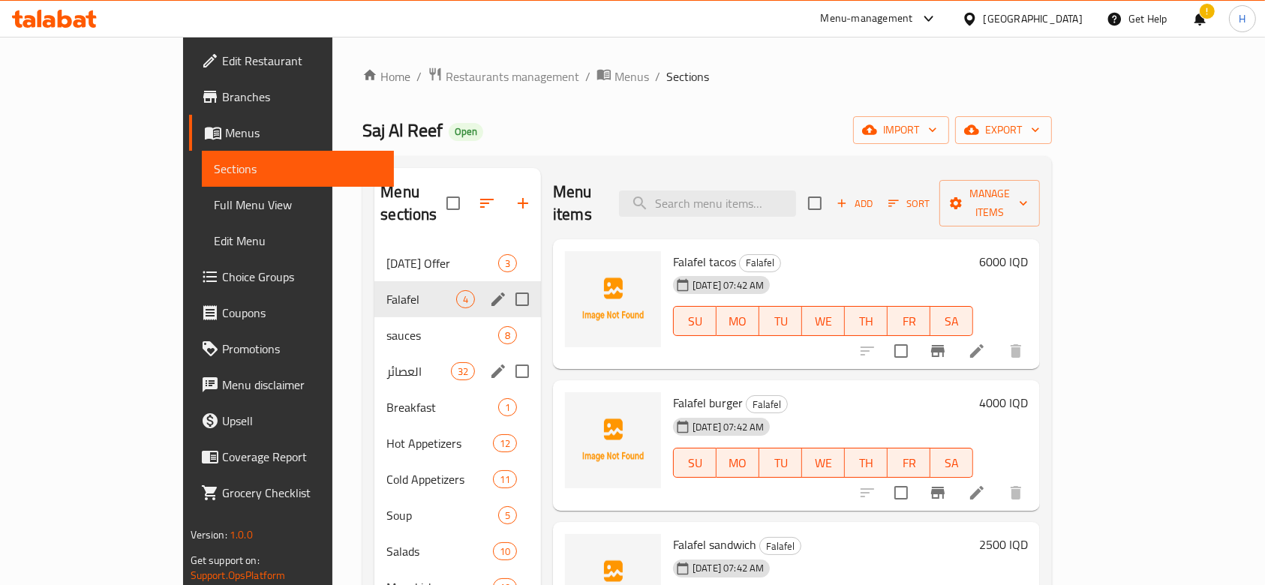
click at [489, 362] on icon "edit" at bounding box center [498, 371] width 18 height 18
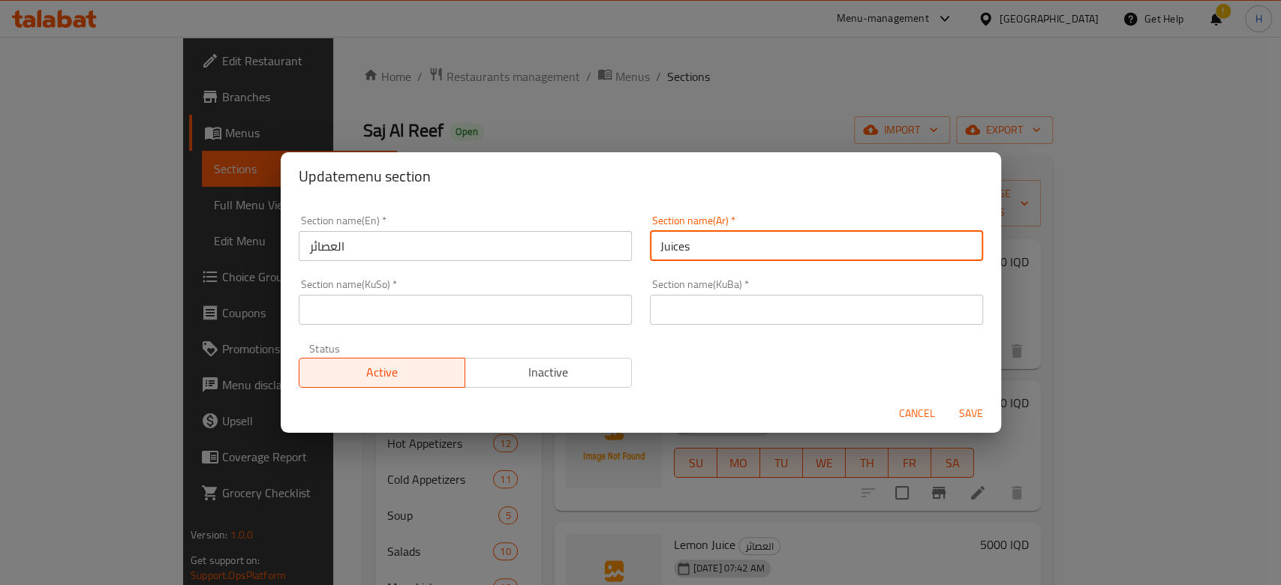
click at [696, 243] on input "Juices" at bounding box center [816, 246] width 333 height 30
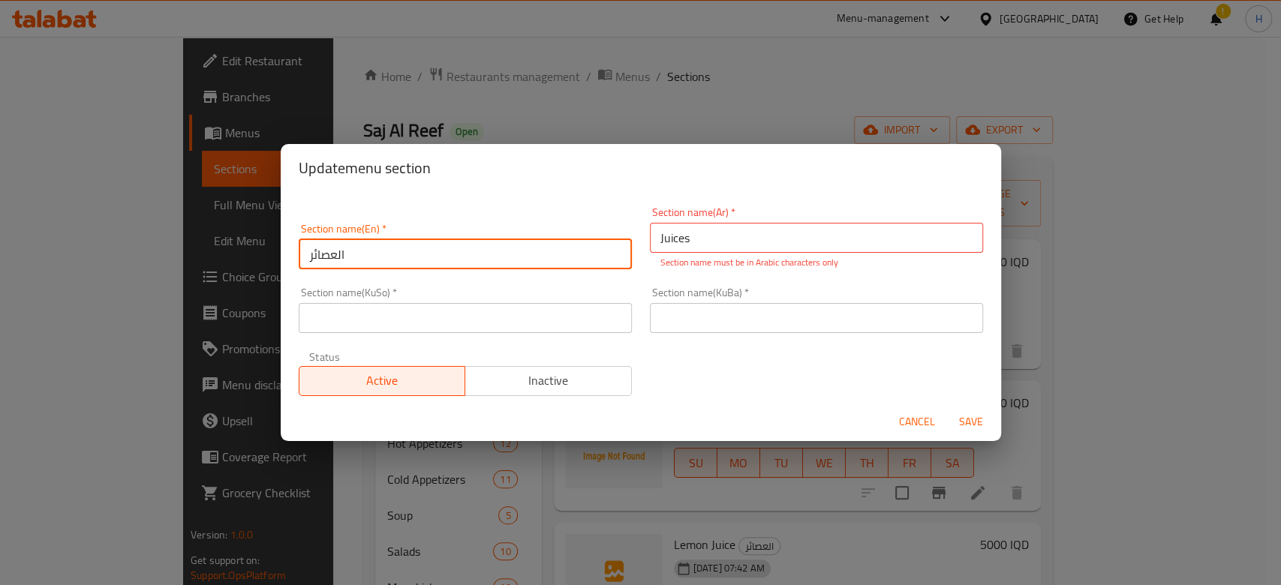
click at [459, 248] on input "العصائر" at bounding box center [465, 254] width 333 height 30
paste input "Juices"
type input "Juices"
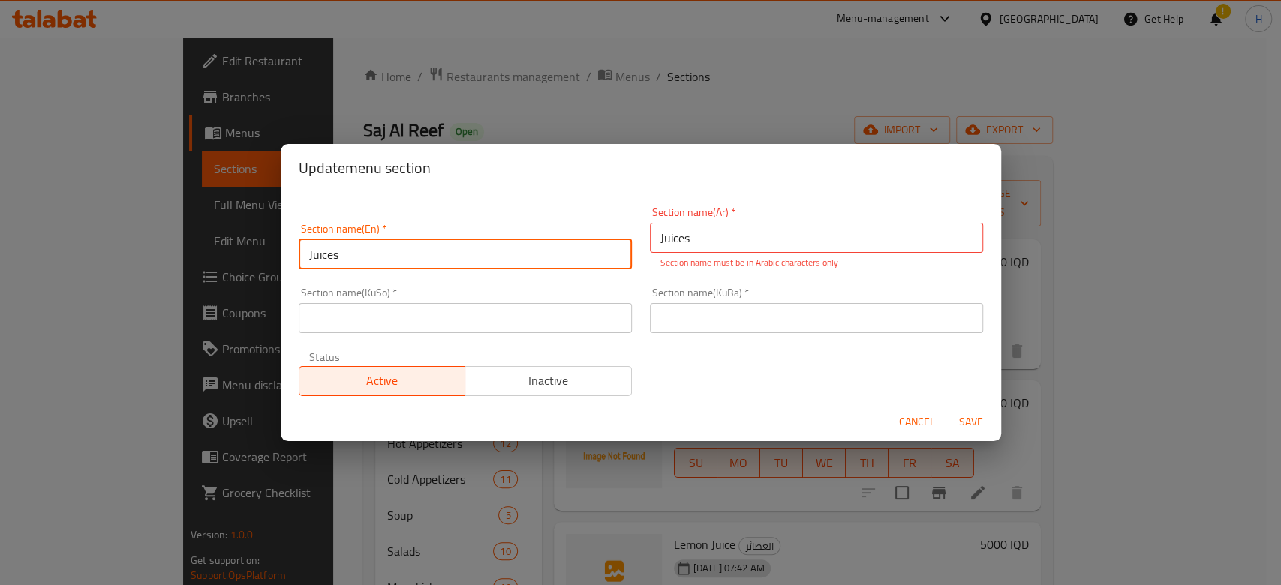
click at [773, 246] on input "Juices" at bounding box center [816, 238] width 333 height 30
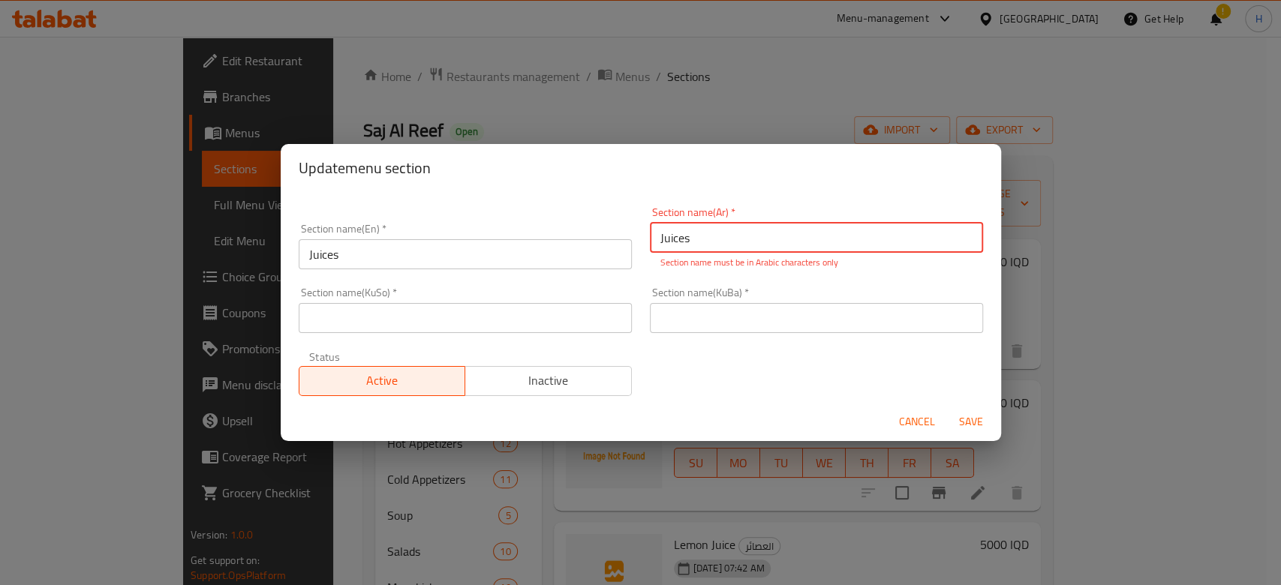
click at [773, 246] on input "Juices" at bounding box center [816, 238] width 333 height 30
drag, startPoint x: 768, startPoint y: 246, endPoint x: 777, endPoint y: 240, distance: 10.8
click at [777, 240] on input "hgu" at bounding box center [816, 238] width 333 height 30
type input "h"
type input "العصائر"
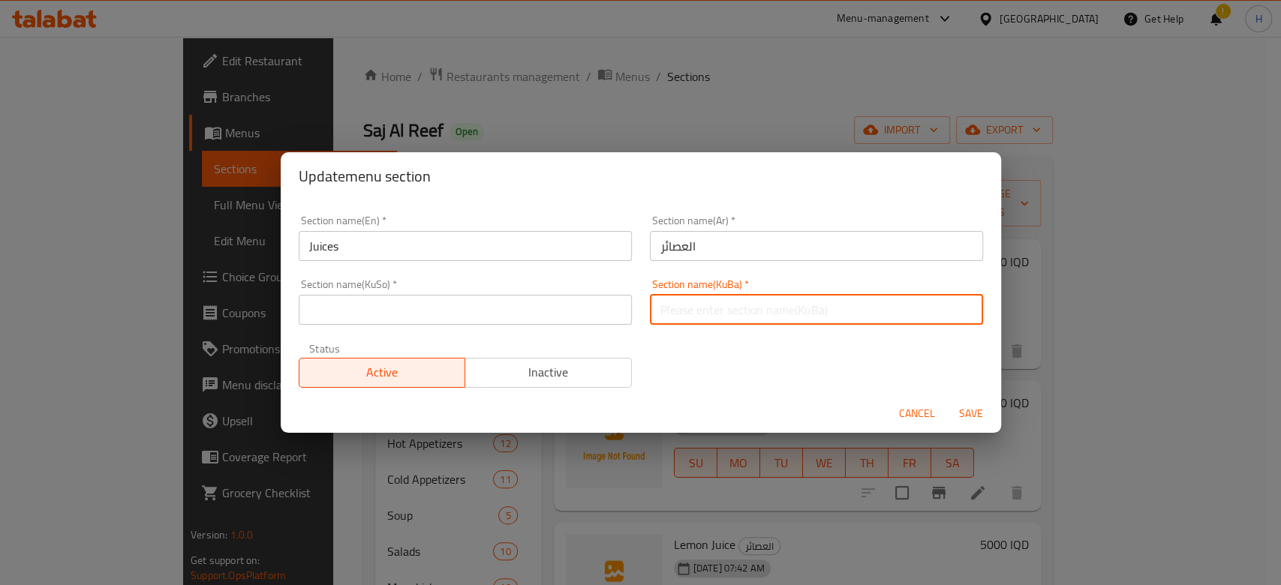
click at [665, 308] on input "text" at bounding box center [816, 310] width 333 height 30
type input "ز"
type input "."
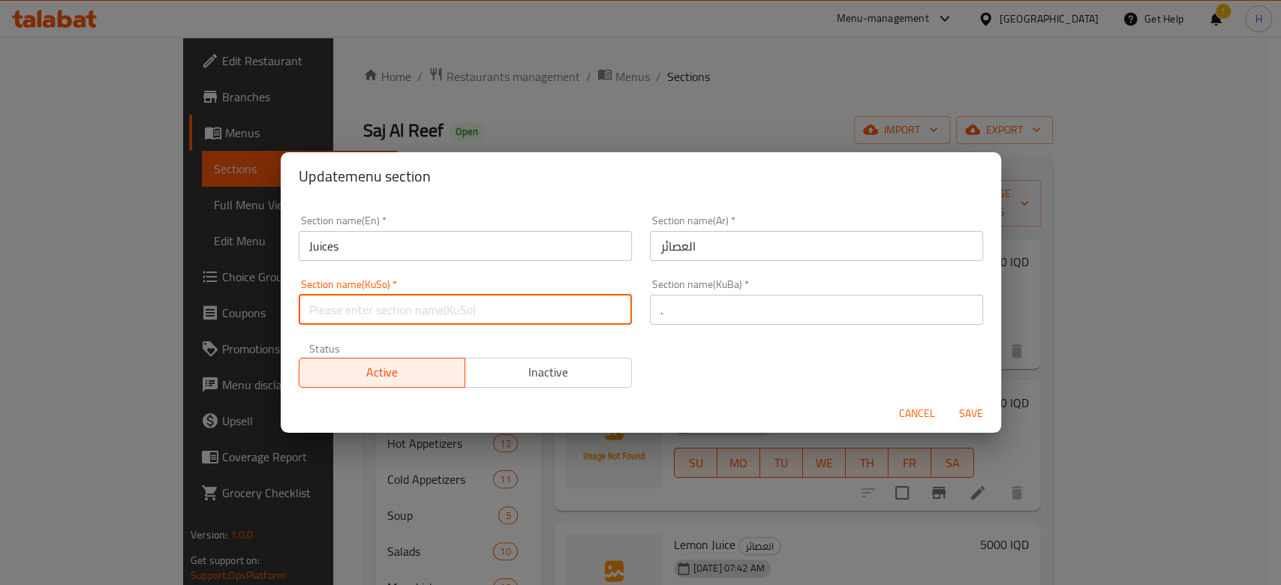
click at [556, 305] on input "text" at bounding box center [465, 310] width 333 height 30
type input "."
click at [954, 404] on span "Save" at bounding box center [971, 413] width 36 height 19
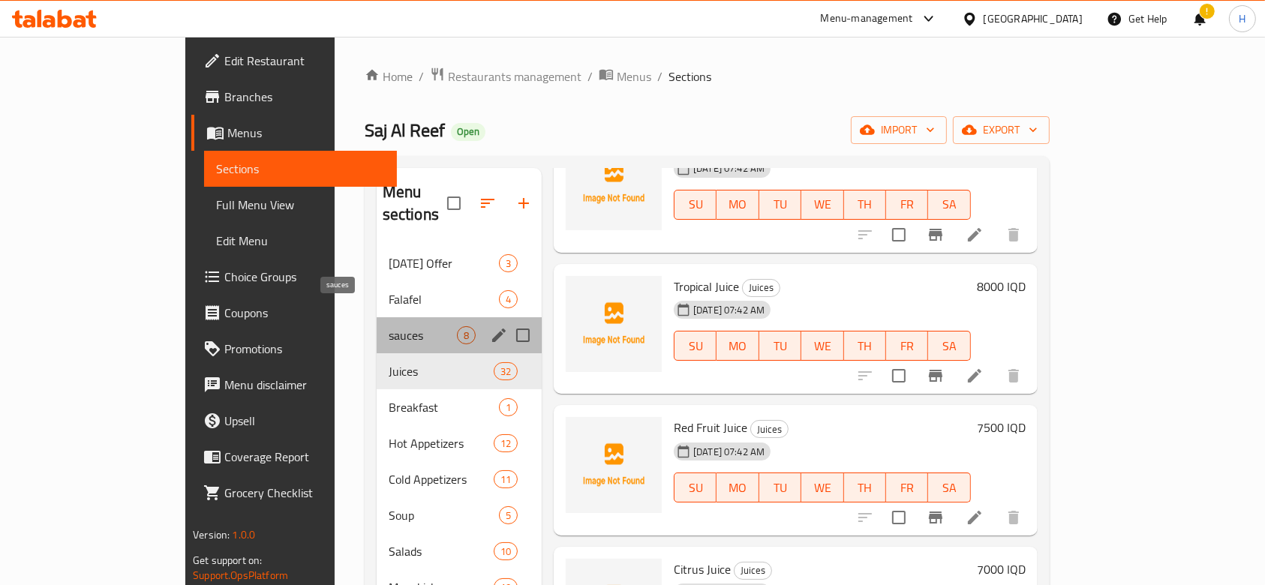
click at [389, 326] on span "sauces" at bounding box center [423, 335] width 68 height 18
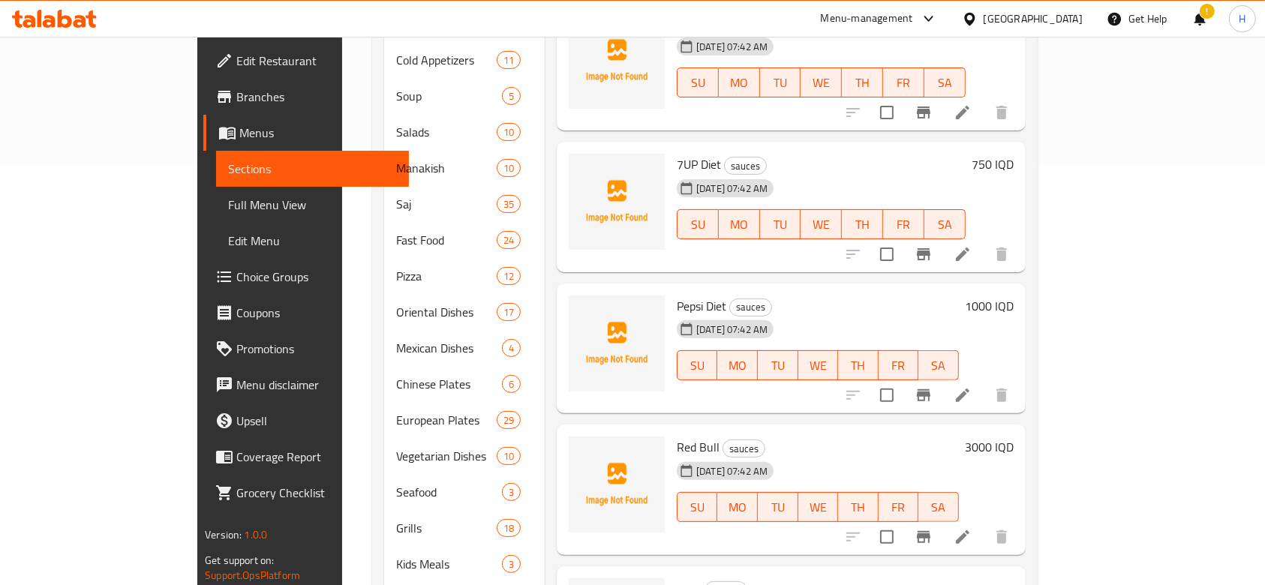
scroll to position [549, 0]
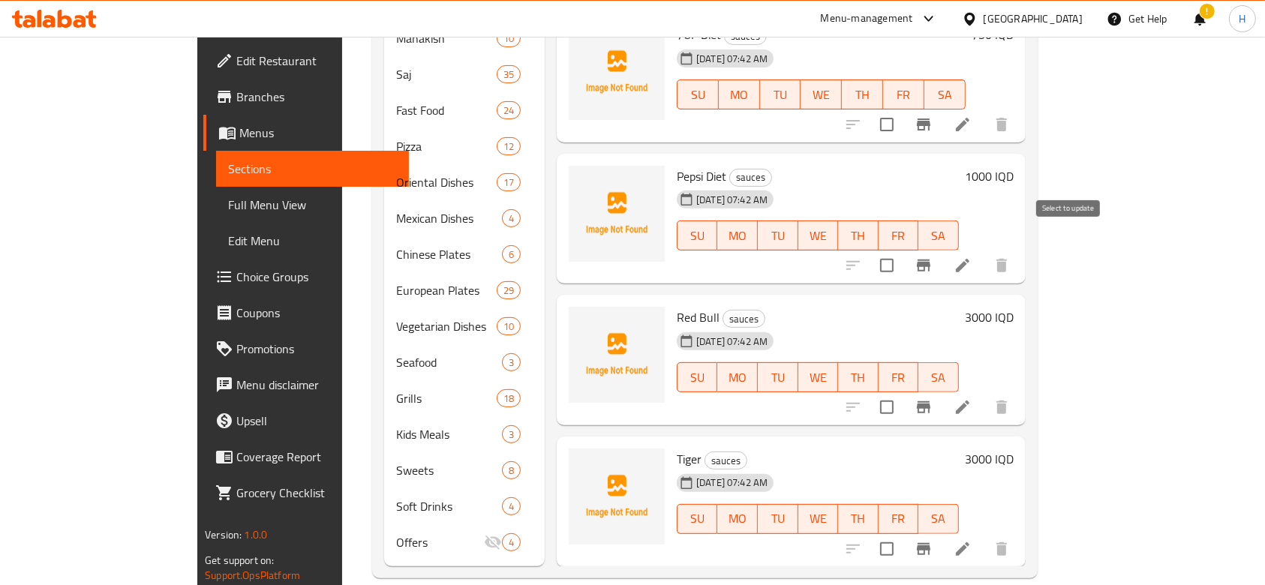
click at [903, 250] on input "checkbox" at bounding box center [887, 266] width 32 height 32
checkbox input "true"
click at [903, 392] on input "checkbox" at bounding box center [887, 408] width 32 height 32
checkbox input "true"
click at [903, 533] on input "checkbox" at bounding box center [887, 549] width 32 height 32
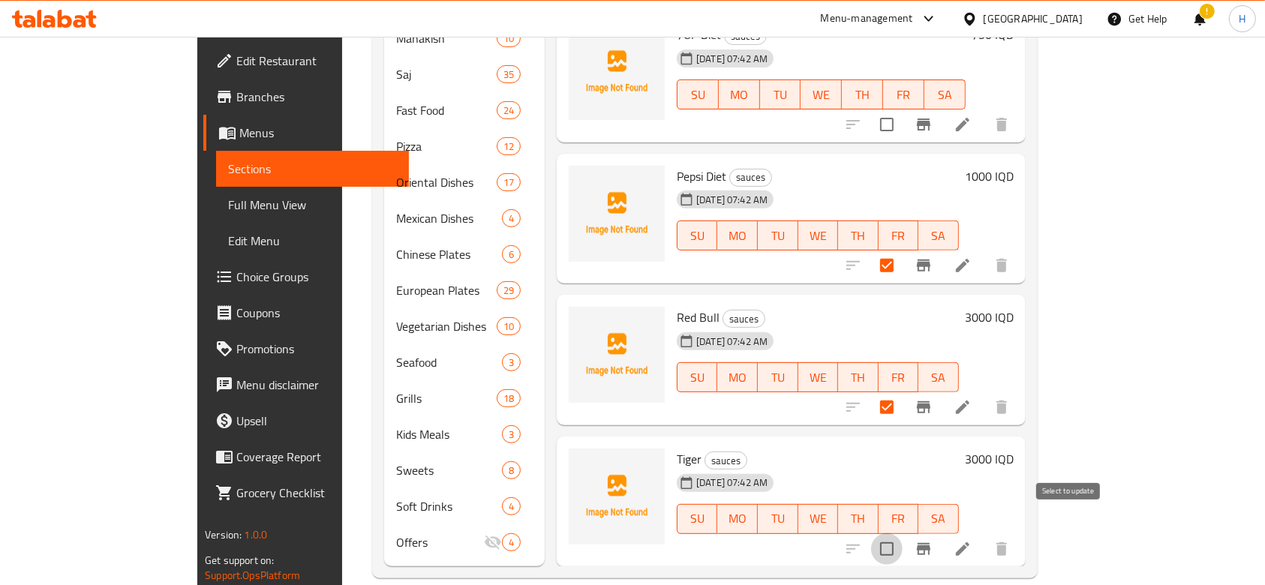
checkbox input "true"
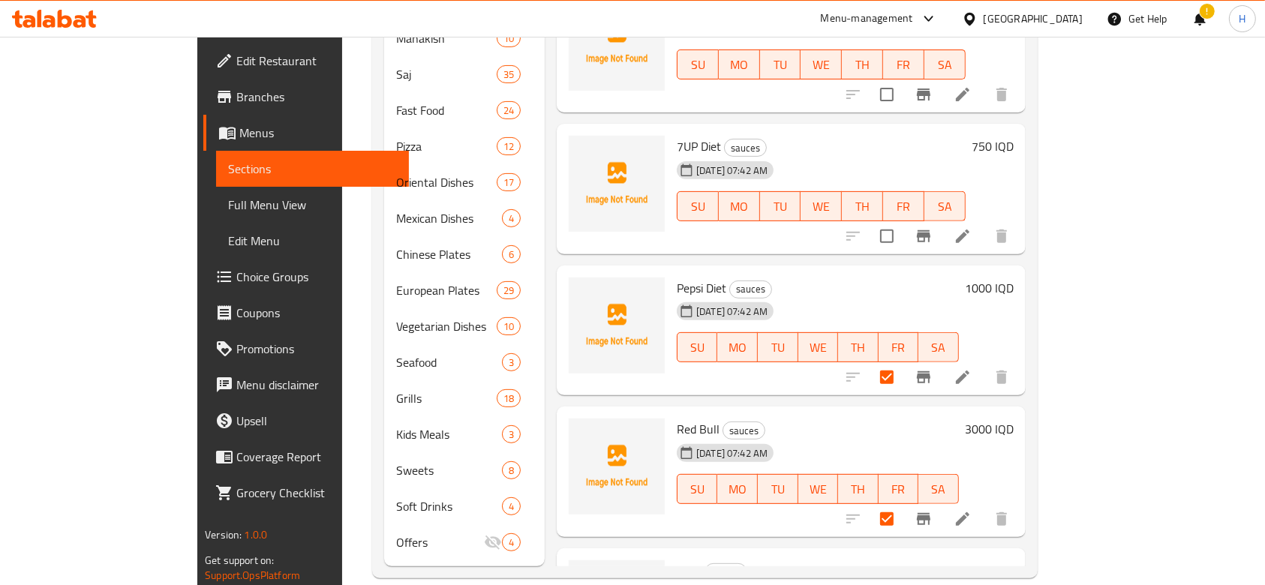
scroll to position [0, 0]
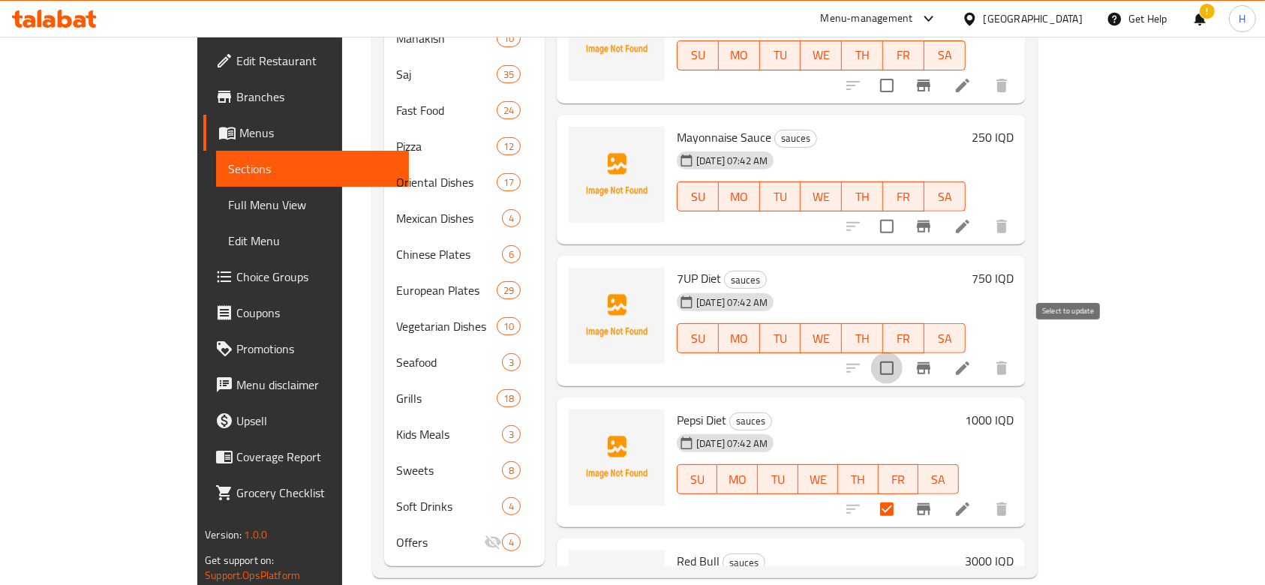
click at [903, 353] on input "checkbox" at bounding box center [887, 369] width 32 height 32
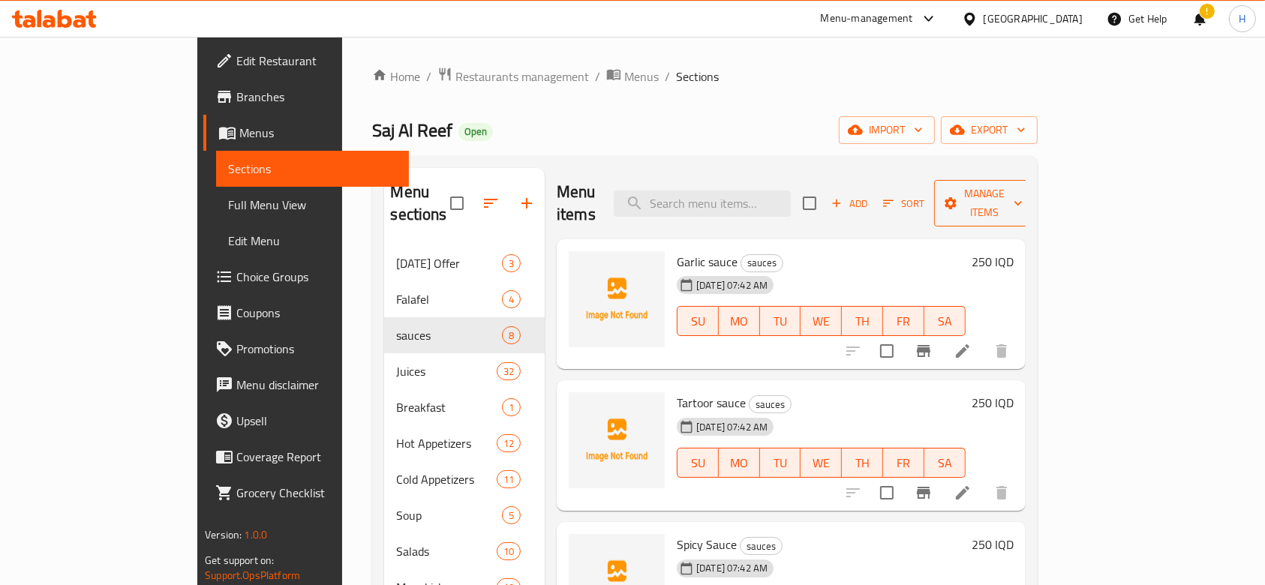
click at [1023, 191] on span "Manage items" at bounding box center [984, 204] width 77 height 38
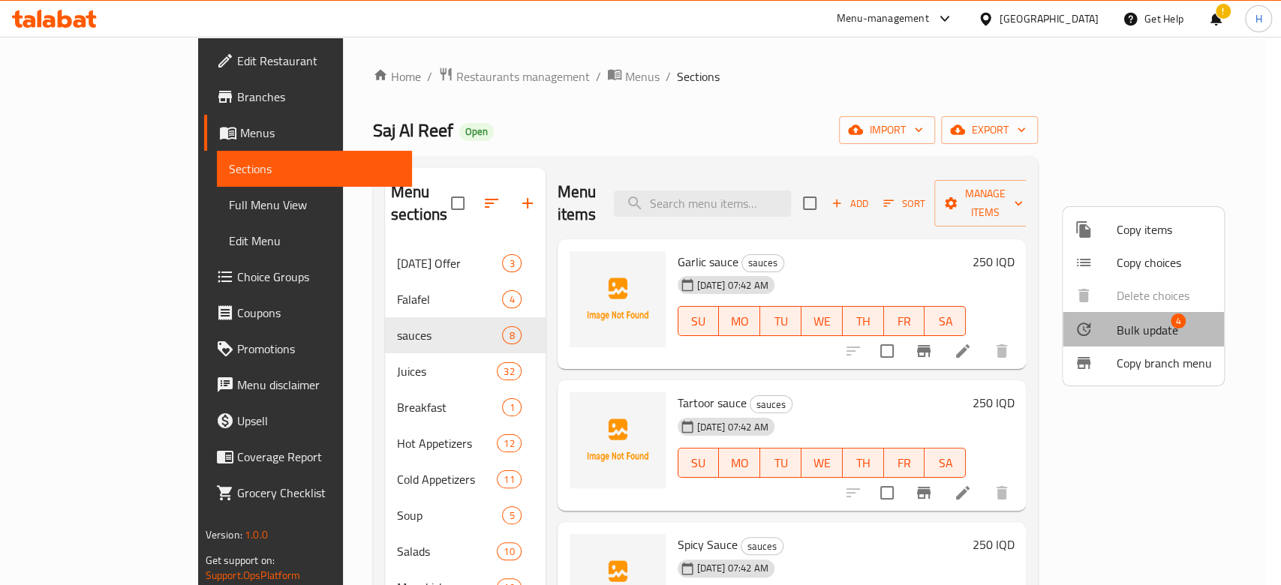
click at [1174, 323] on span "4" at bounding box center [1178, 321] width 15 height 15
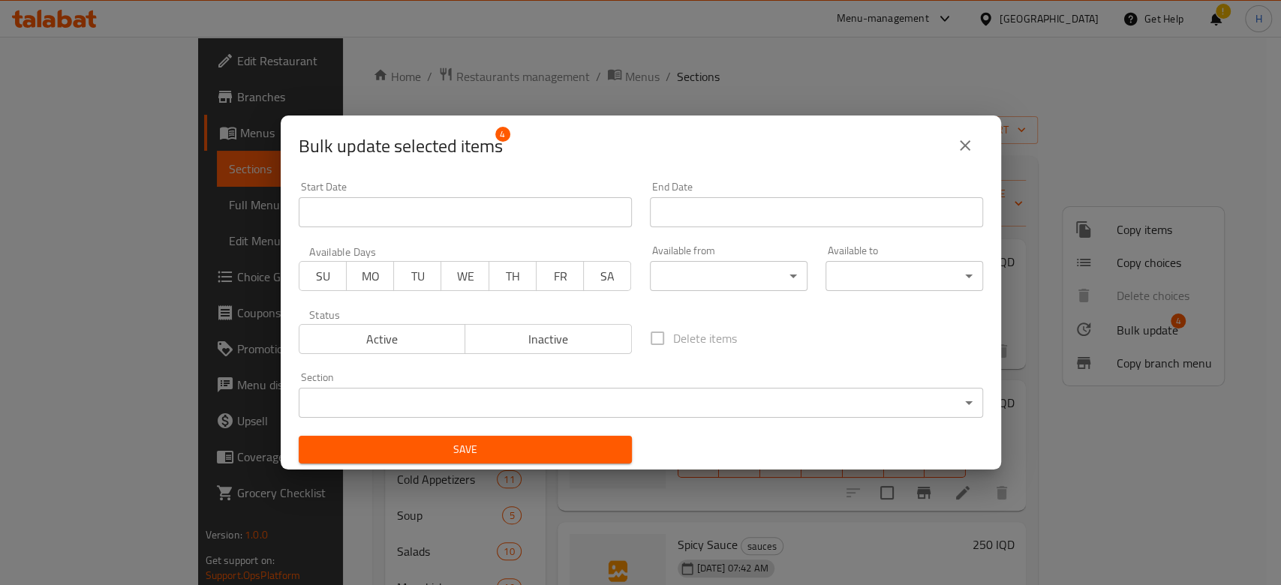
click at [443, 397] on body "​ Menu-management Iraq Get Help ! H Edit Restaurant Branches Menus Sections Ful…" at bounding box center [640, 311] width 1281 height 548
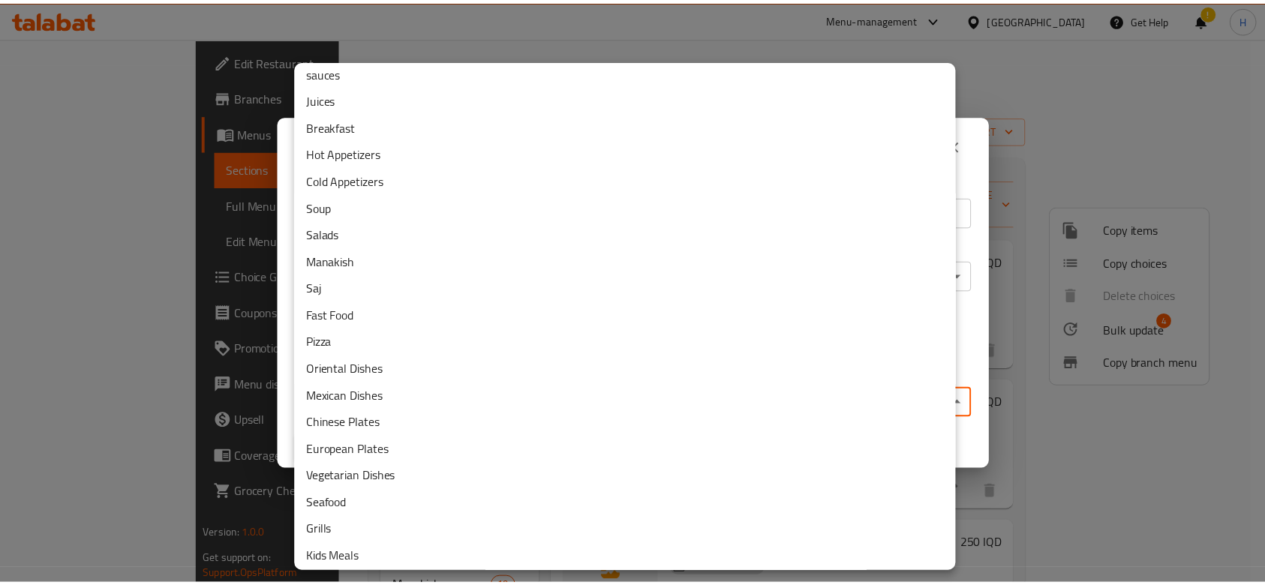
scroll to position [146, 0]
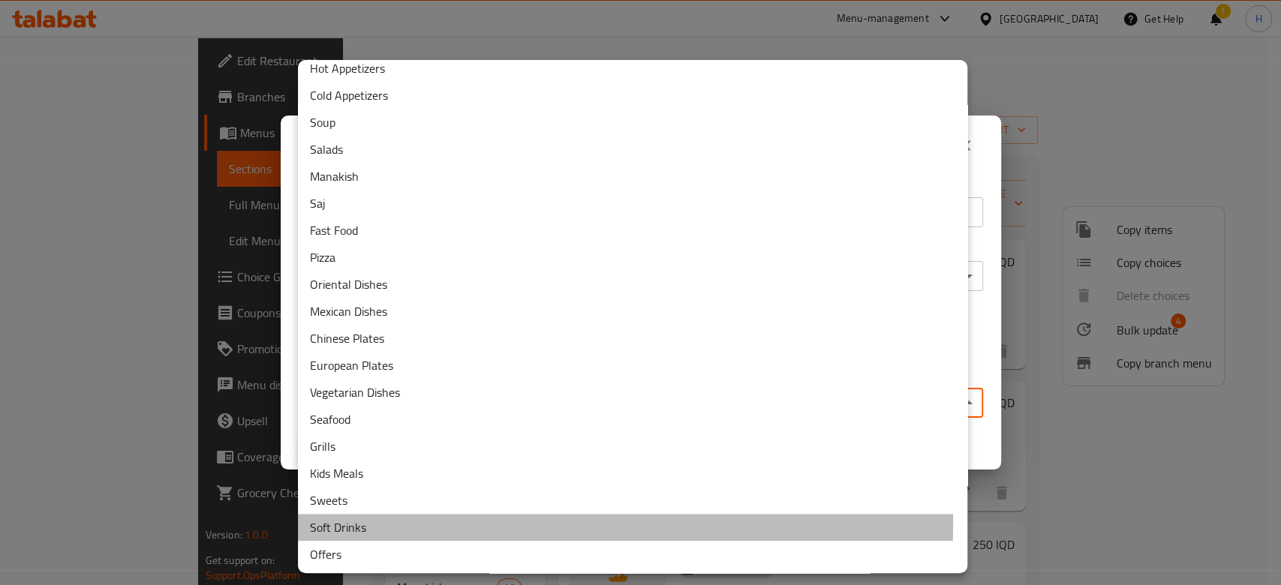
click at [365, 521] on li "Soft Drinks" at bounding box center [632, 527] width 669 height 27
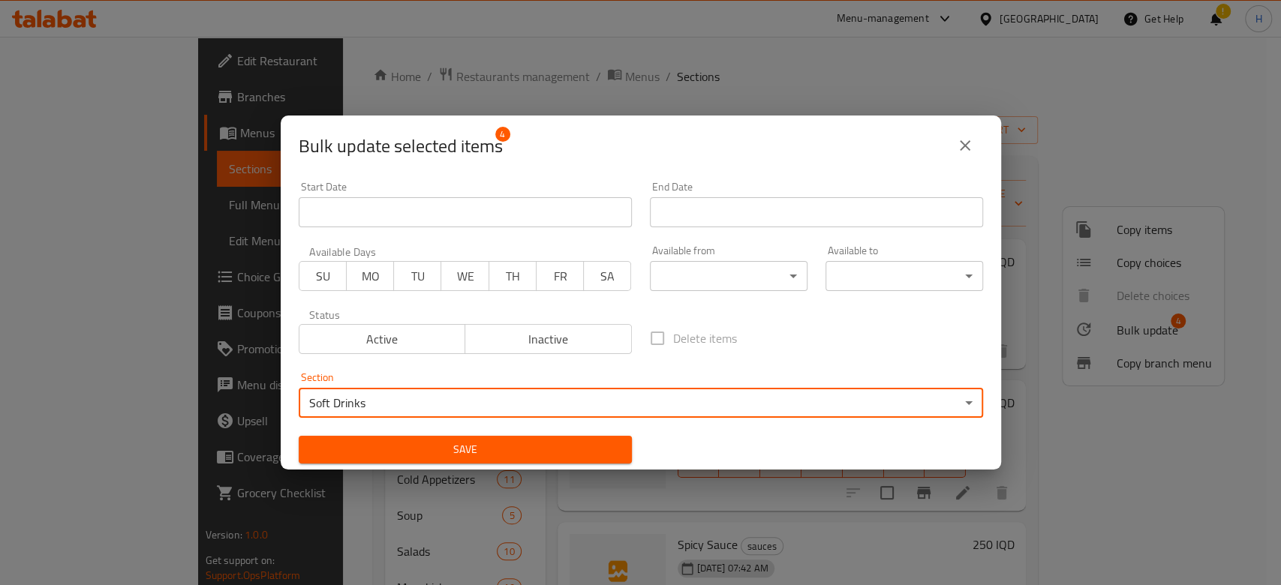
click at [532, 458] on span "Save" at bounding box center [465, 449] width 309 height 19
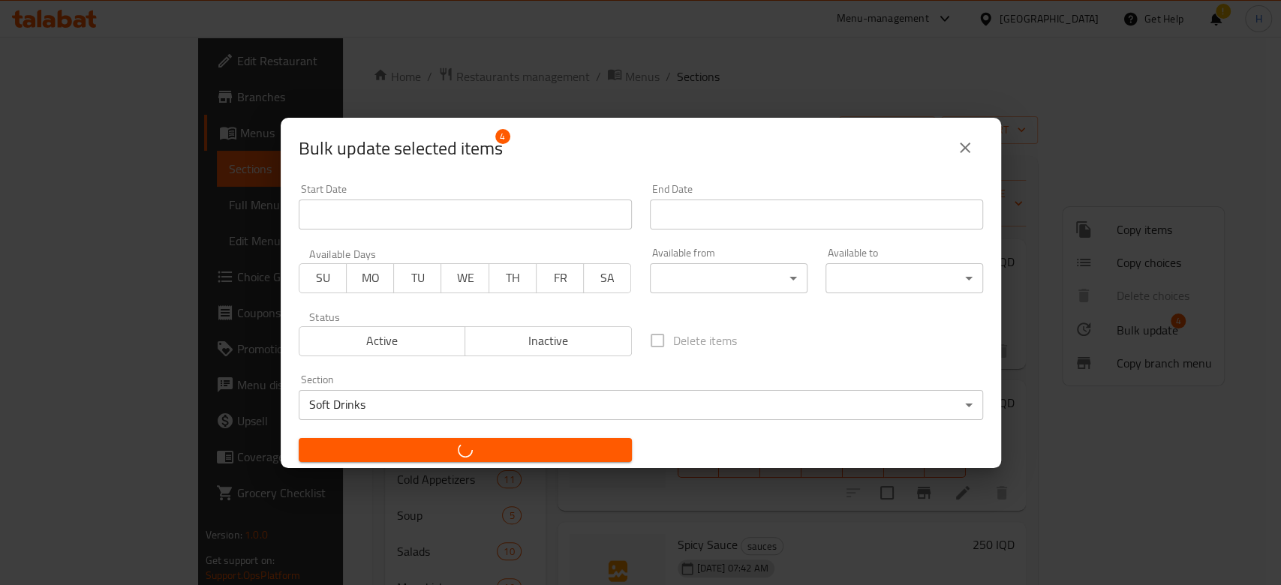
checkbox input "false"
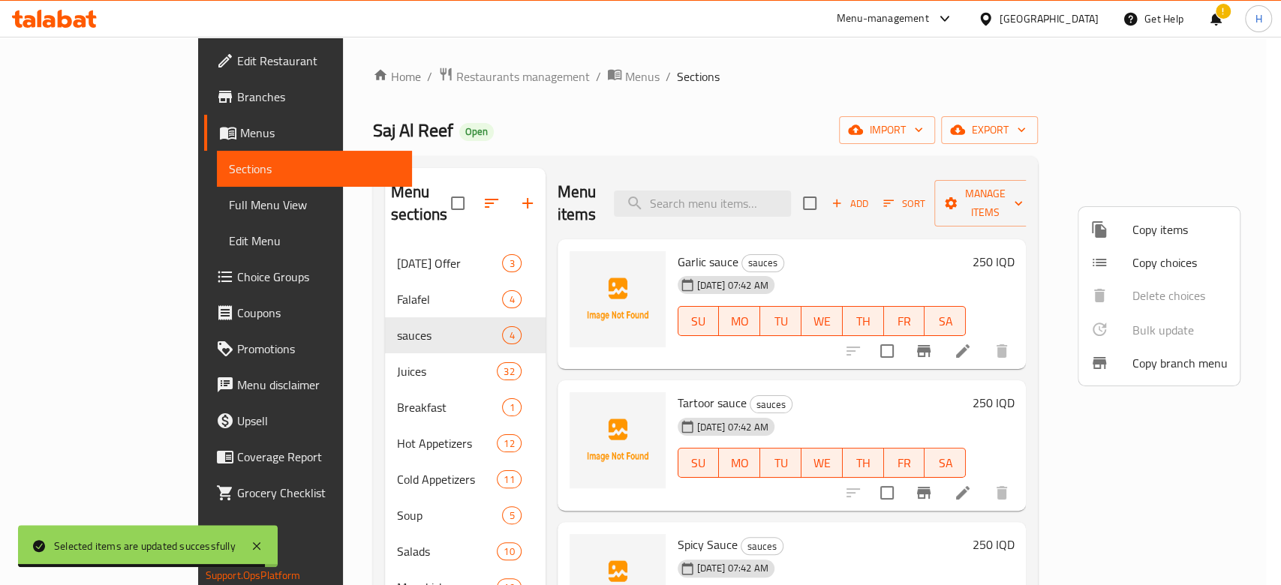
click at [759, 101] on div at bounding box center [640, 292] width 1281 height 585
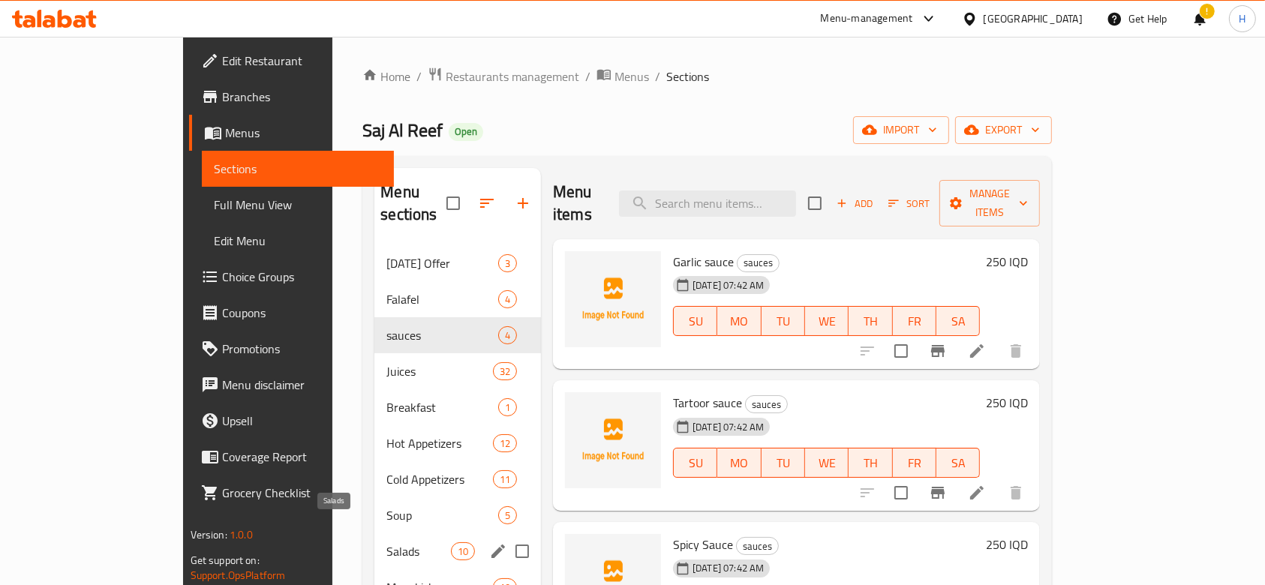
scroll to position [0, 0]
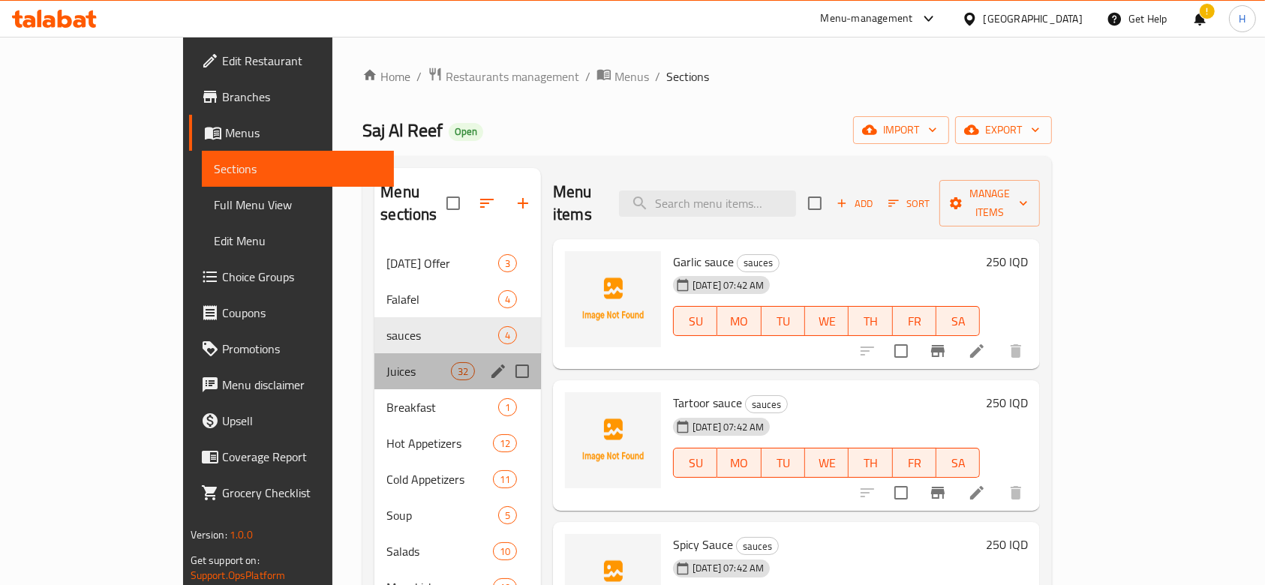
click at [374, 353] on div "Juices 32" at bounding box center [457, 371] width 167 height 36
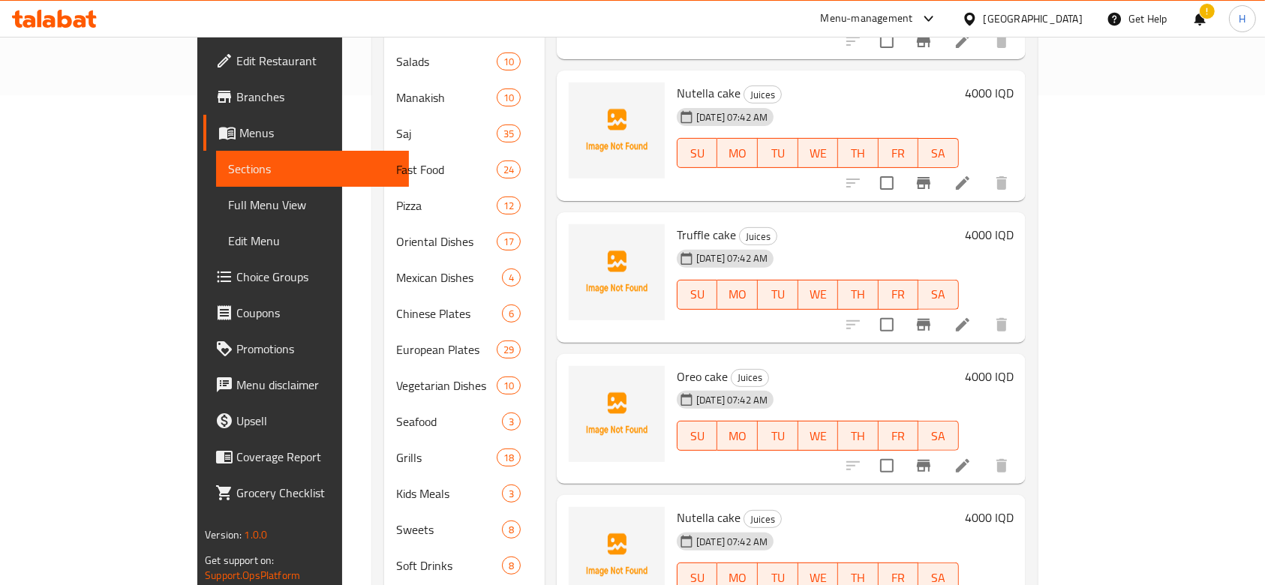
scroll to position [549, 0]
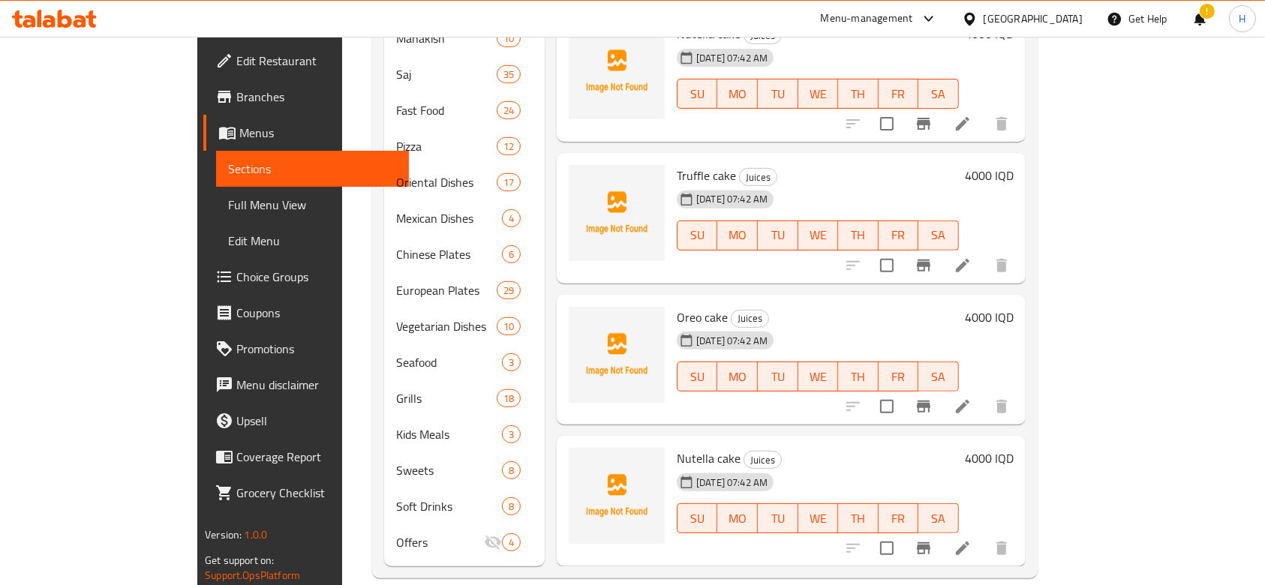
click at [903, 533] on input "checkbox" at bounding box center [887, 549] width 32 height 32
checkbox input "true"
click at [903, 391] on input "checkbox" at bounding box center [887, 407] width 32 height 32
checkbox input "true"
click at [903, 250] on input "checkbox" at bounding box center [887, 266] width 32 height 32
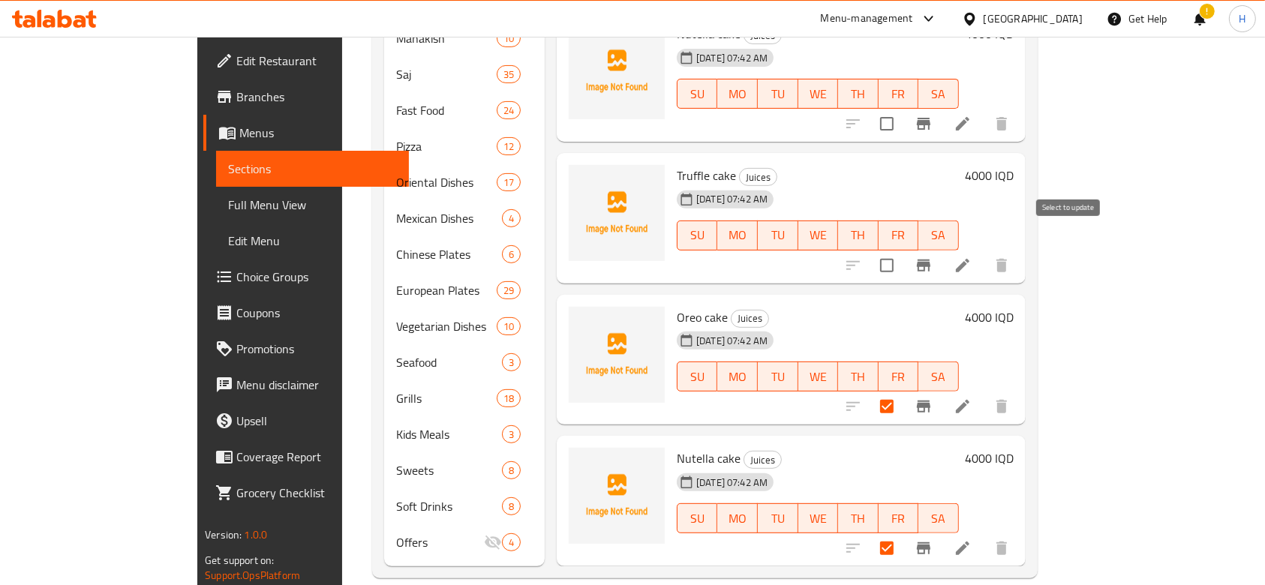
checkbox input "true"
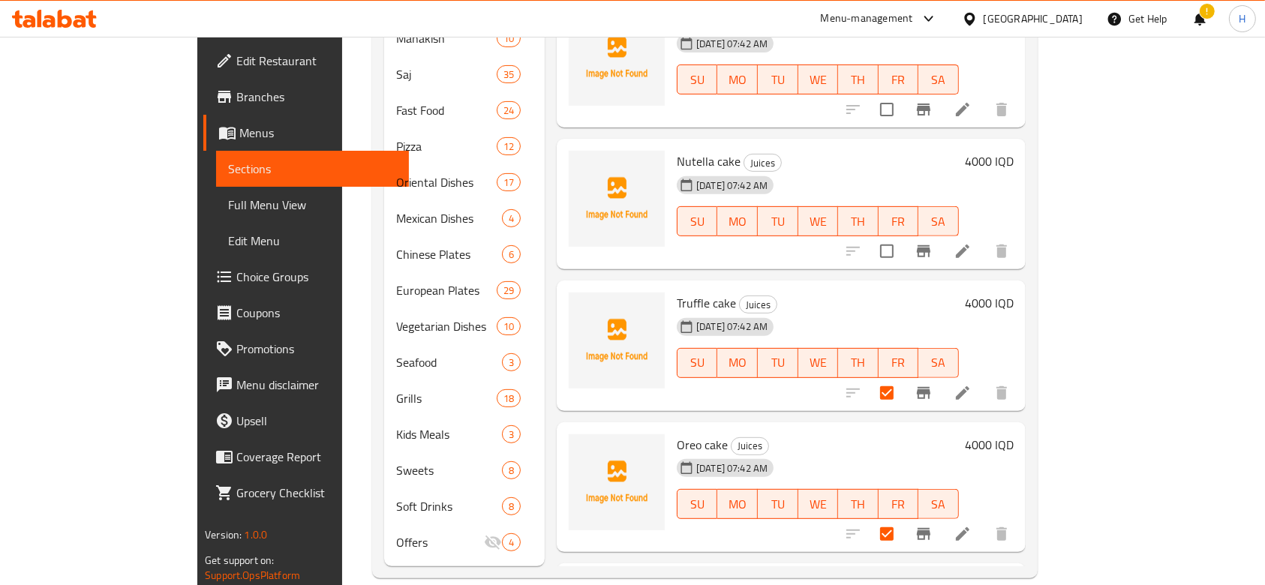
scroll to position [3440, 0]
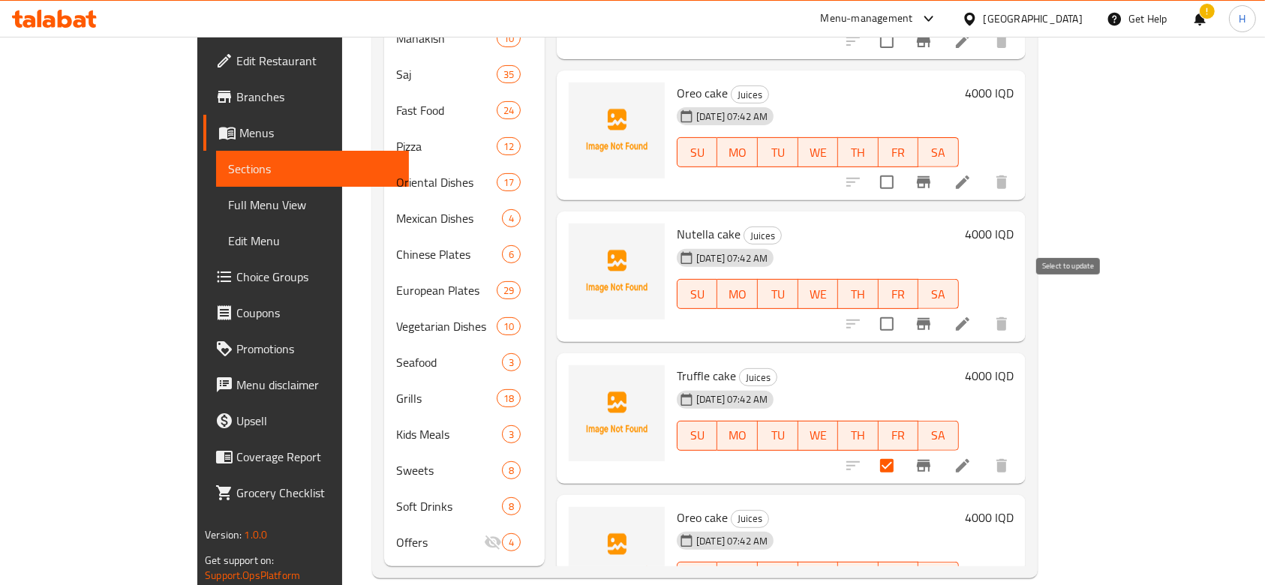
click at [903, 308] on input "checkbox" at bounding box center [887, 324] width 32 height 32
checkbox input "true"
click at [903, 167] on input "checkbox" at bounding box center [887, 183] width 32 height 32
checkbox input "true"
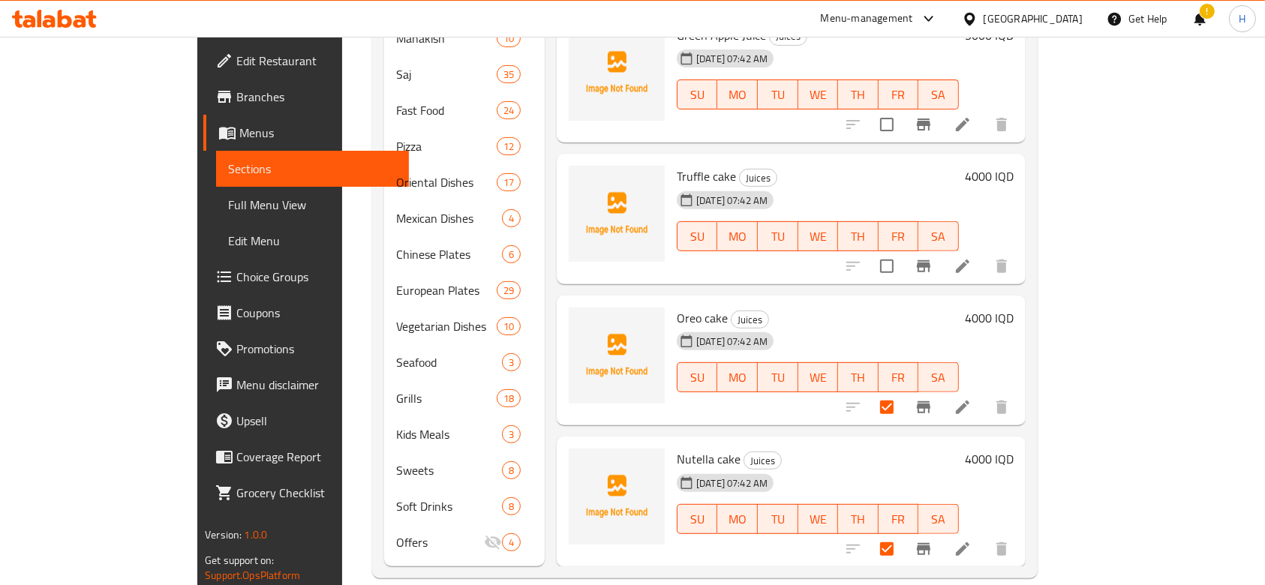
scroll to position [3040, 0]
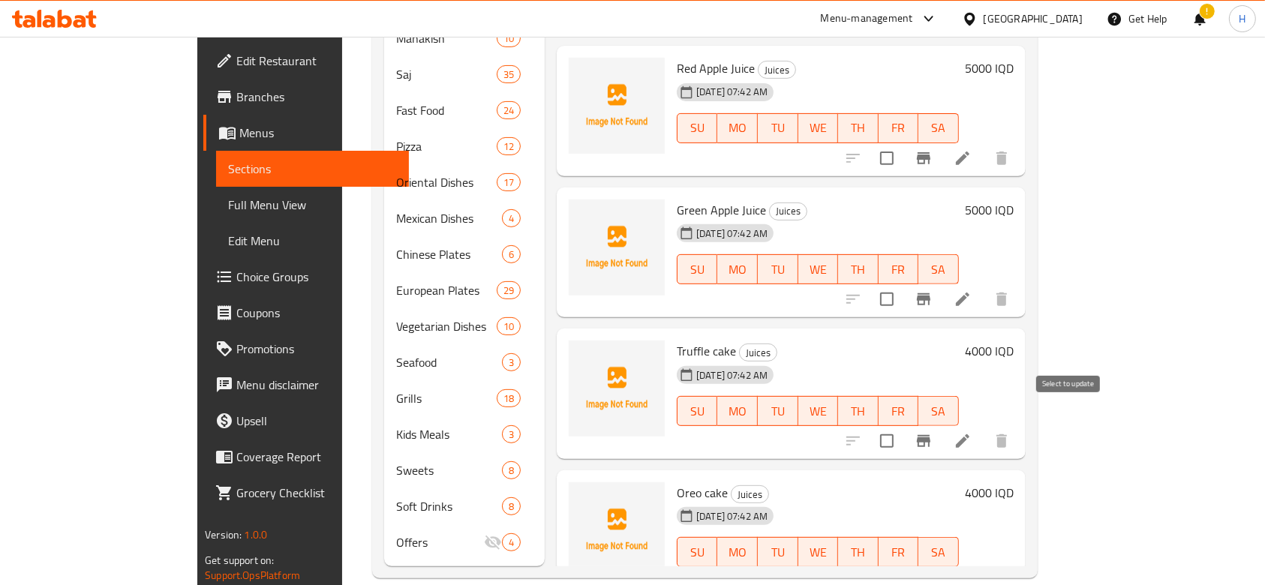
click at [903, 425] on input "checkbox" at bounding box center [887, 441] width 32 height 32
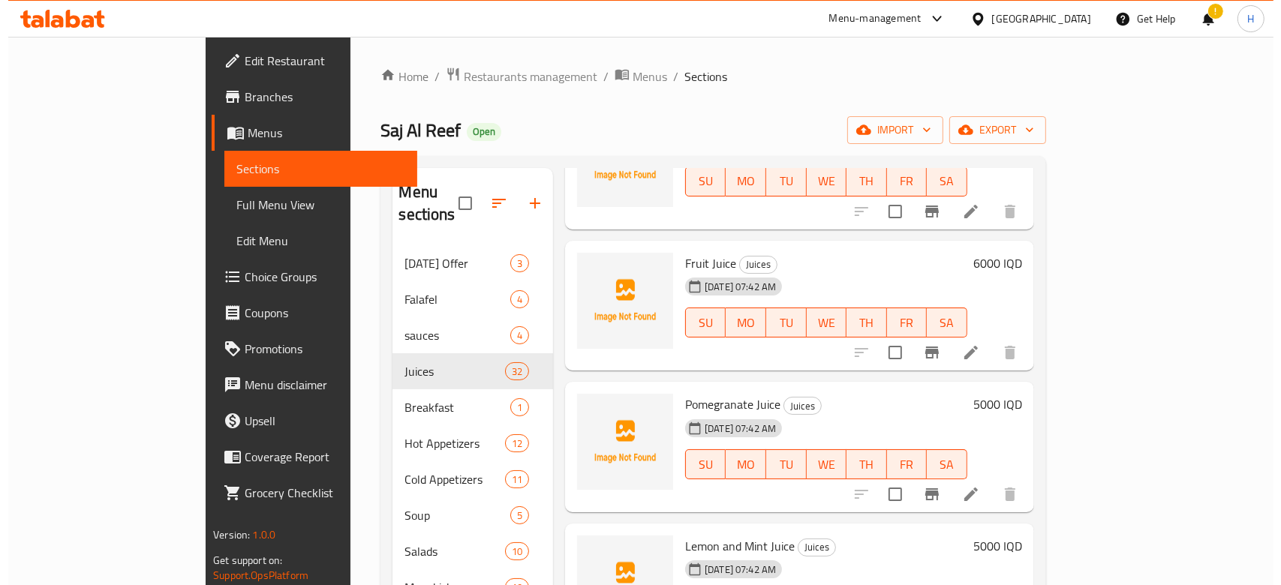
scroll to position [0, 0]
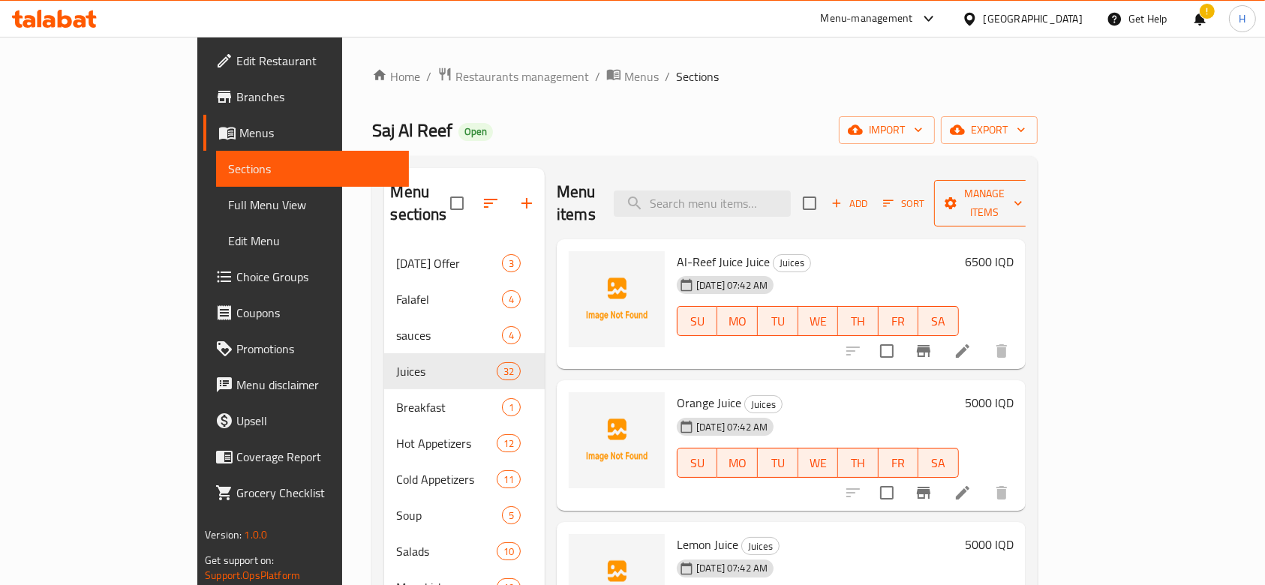
click at [1023, 191] on span "Manage items" at bounding box center [984, 204] width 77 height 38
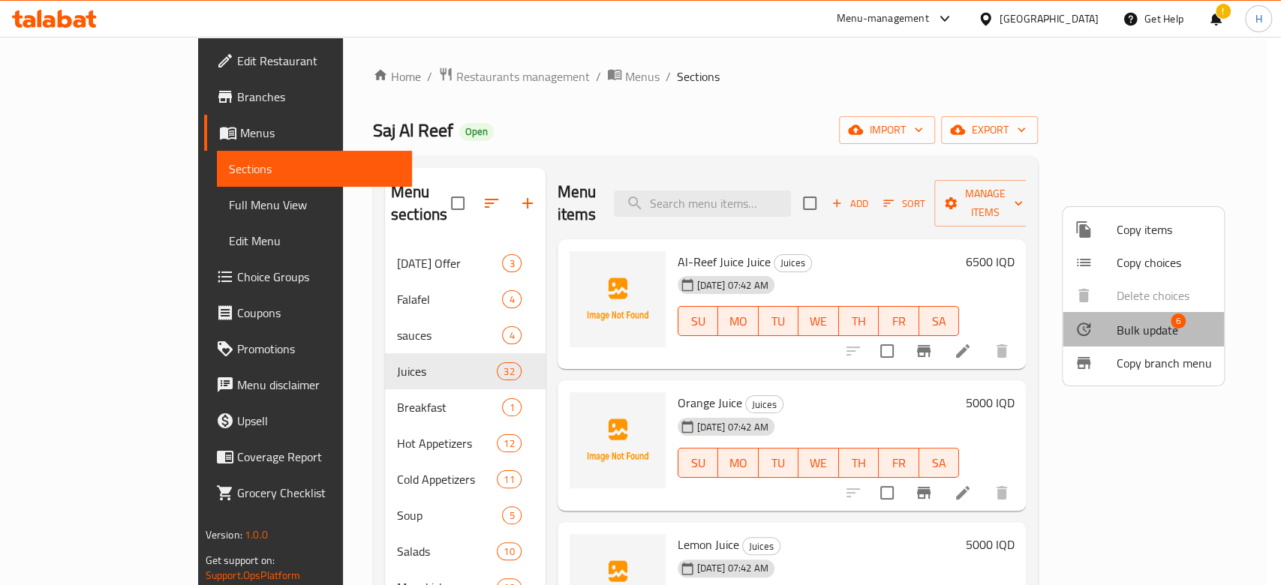
click at [1156, 321] on span "Bulk update" at bounding box center [1147, 330] width 62 height 18
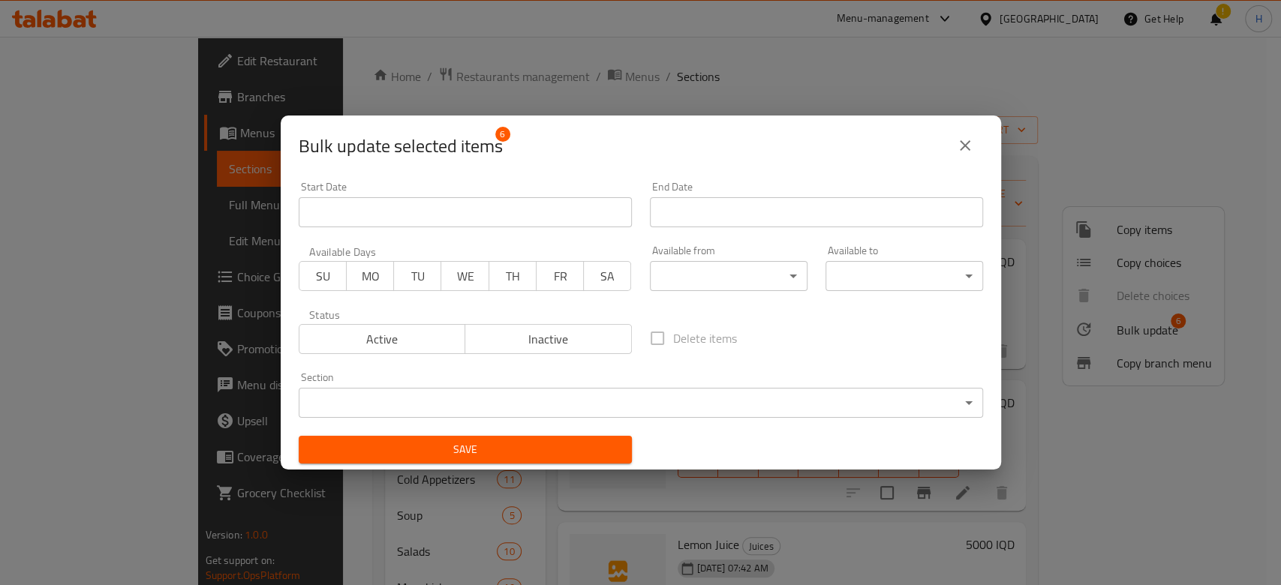
click at [425, 417] on body "​ Menu-management Iraq Get Help ! H Edit Restaurant Branches Menus Sections Ful…" at bounding box center [640, 311] width 1281 height 548
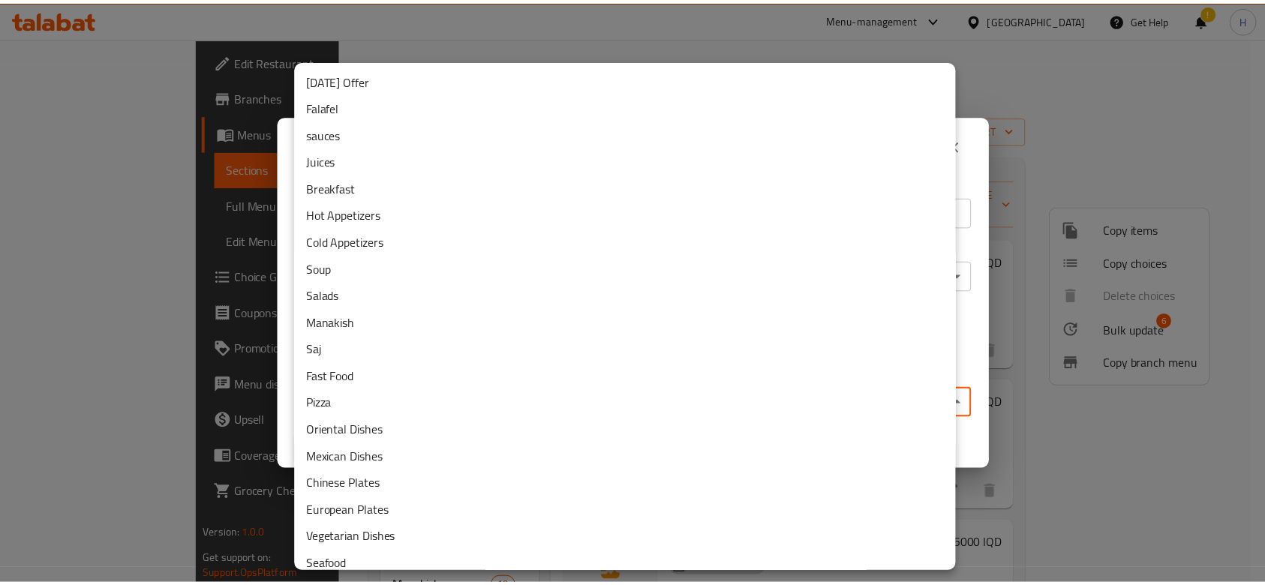
scroll to position [146, 0]
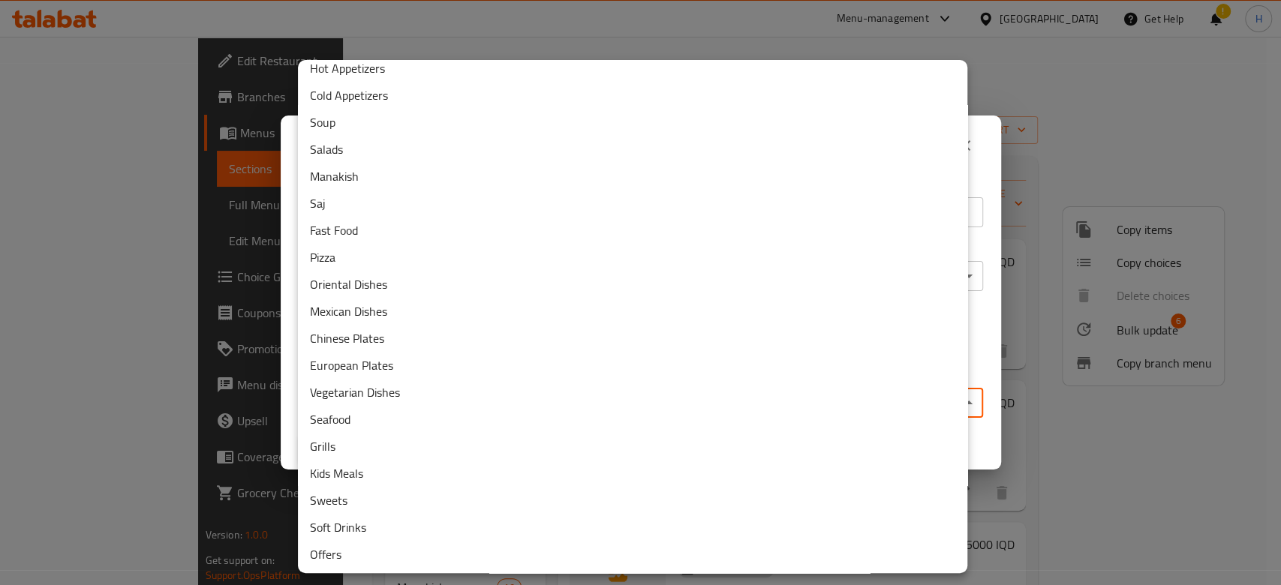
click at [390, 504] on li "Sweets" at bounding box center [632, 500] width 669 height 27
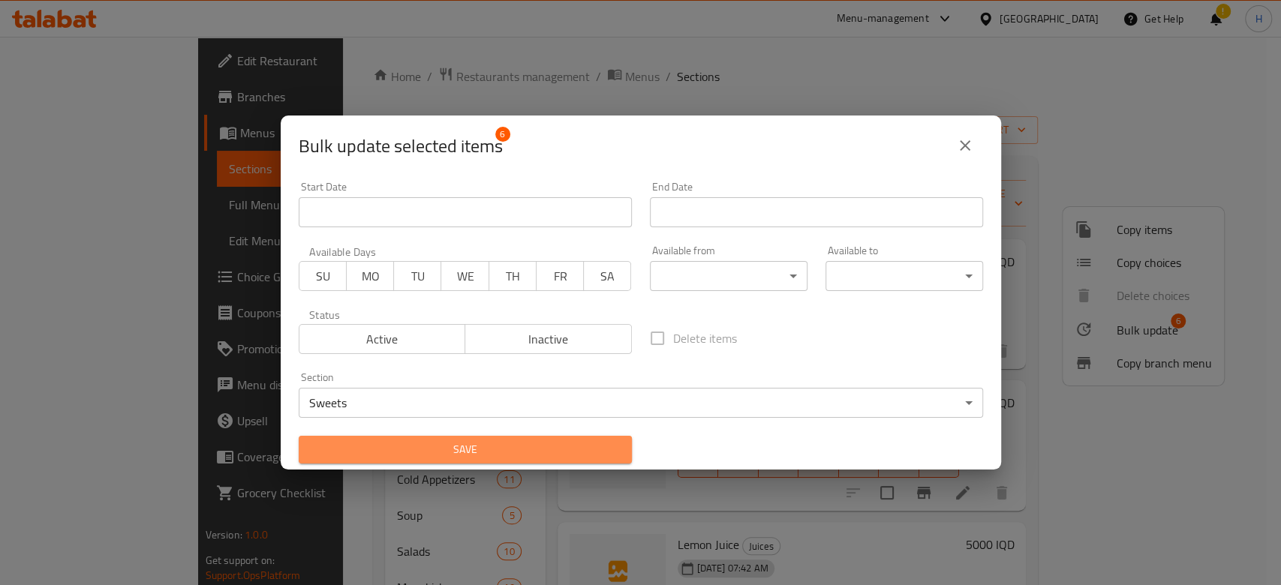
click at [595, 461] on button "Save" at bounding box center [465, 450] width 333 height 28
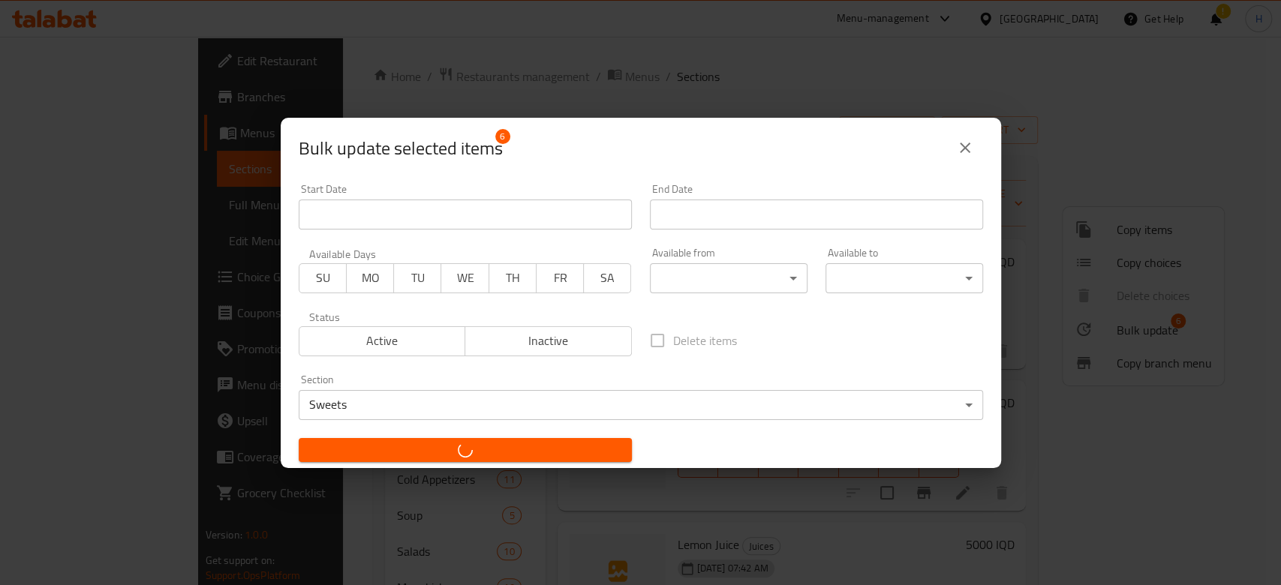
checkbox input "false"
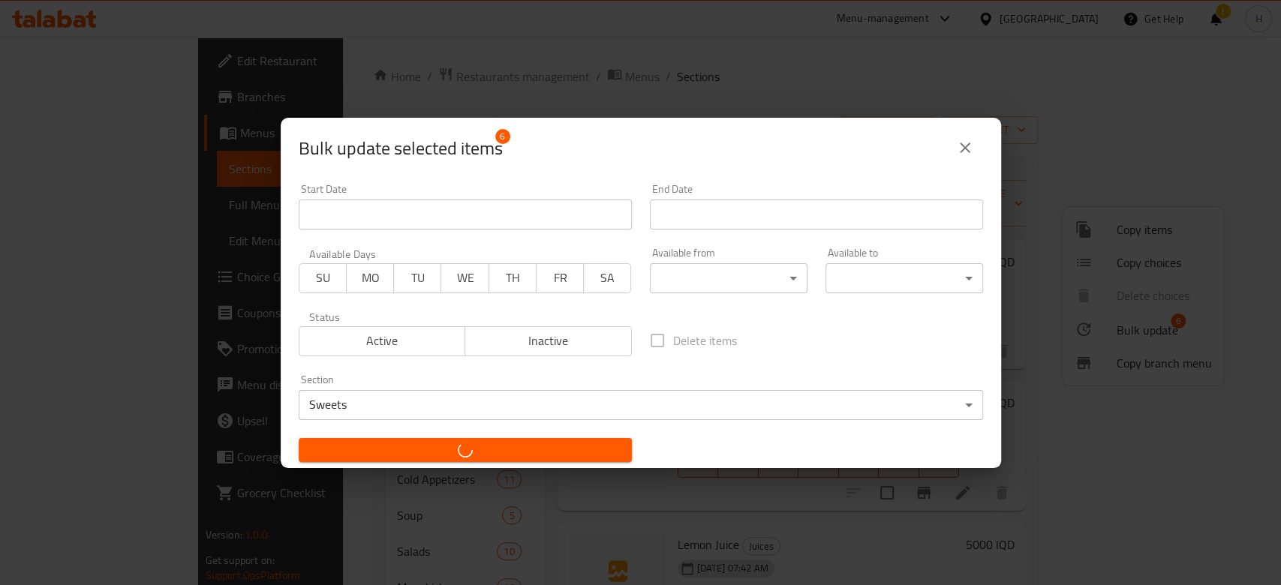
checkbox input "false"
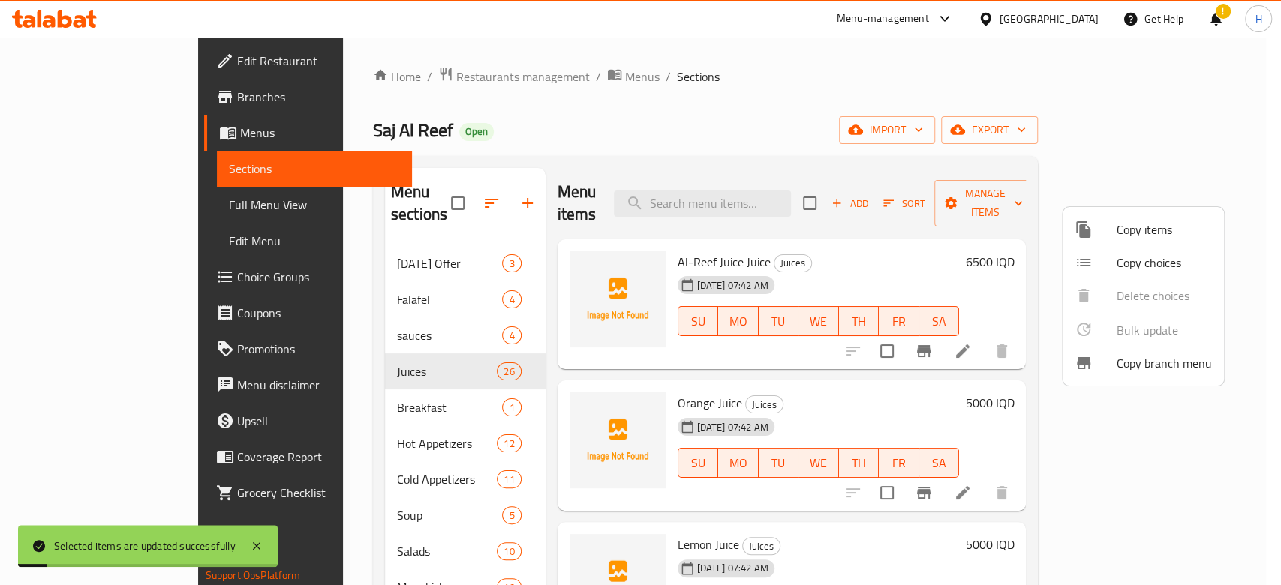
click at [591, 113] on div at bounding box center [640, 292] width 1281 height 585
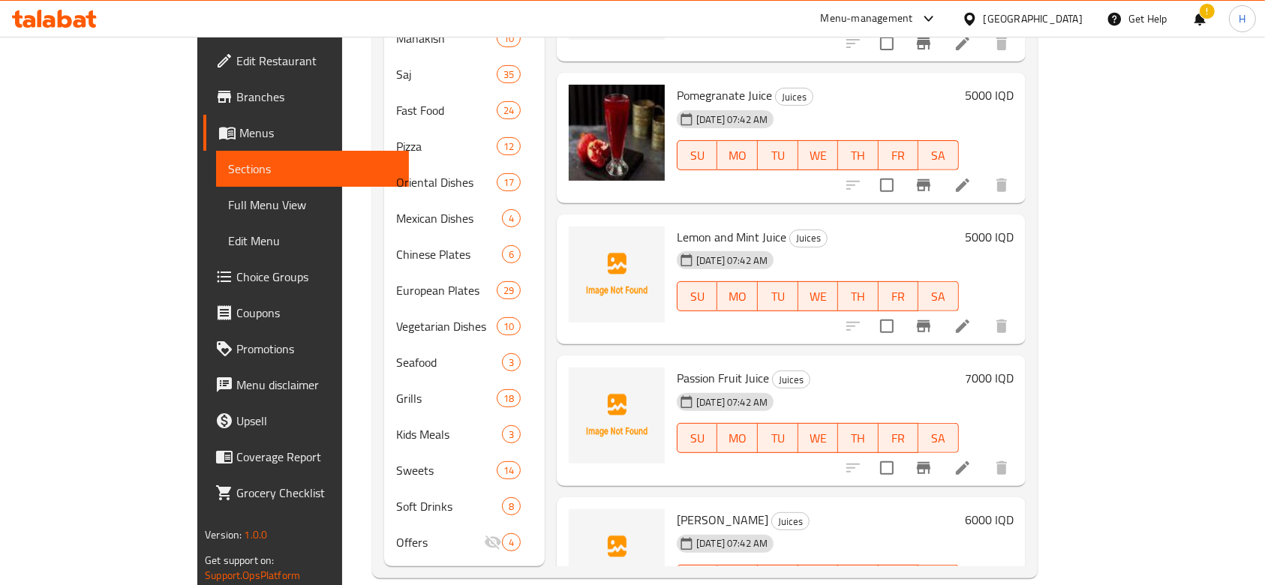
scroll to position [1291, 0]
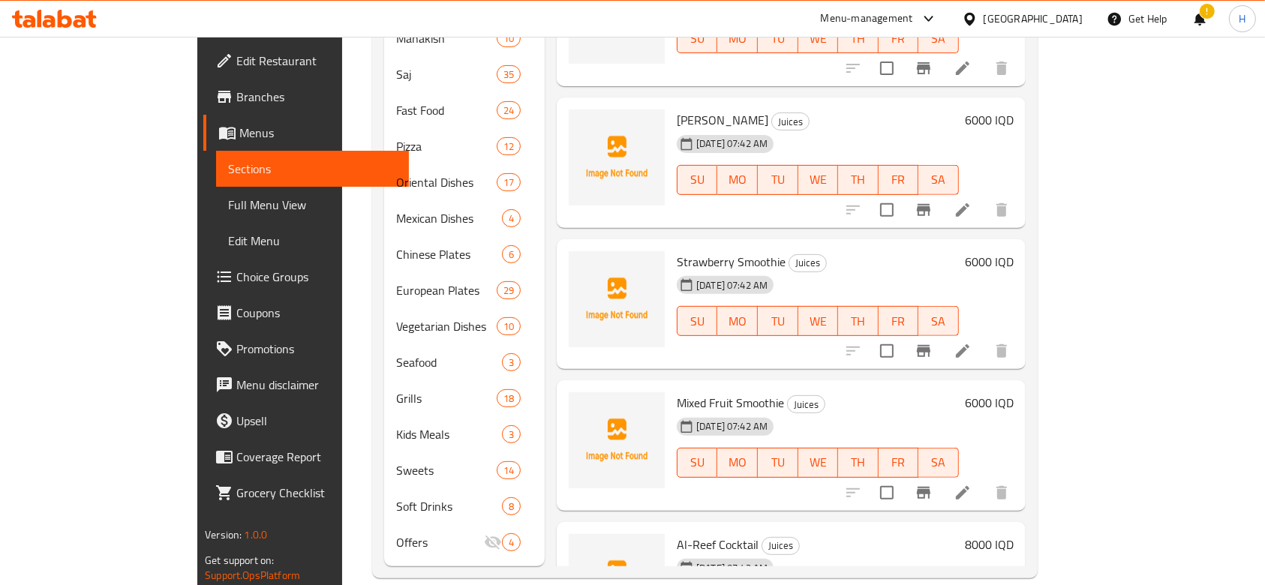
click at [984, 338] on li at bounding box center [963, 351] width 42 height 27
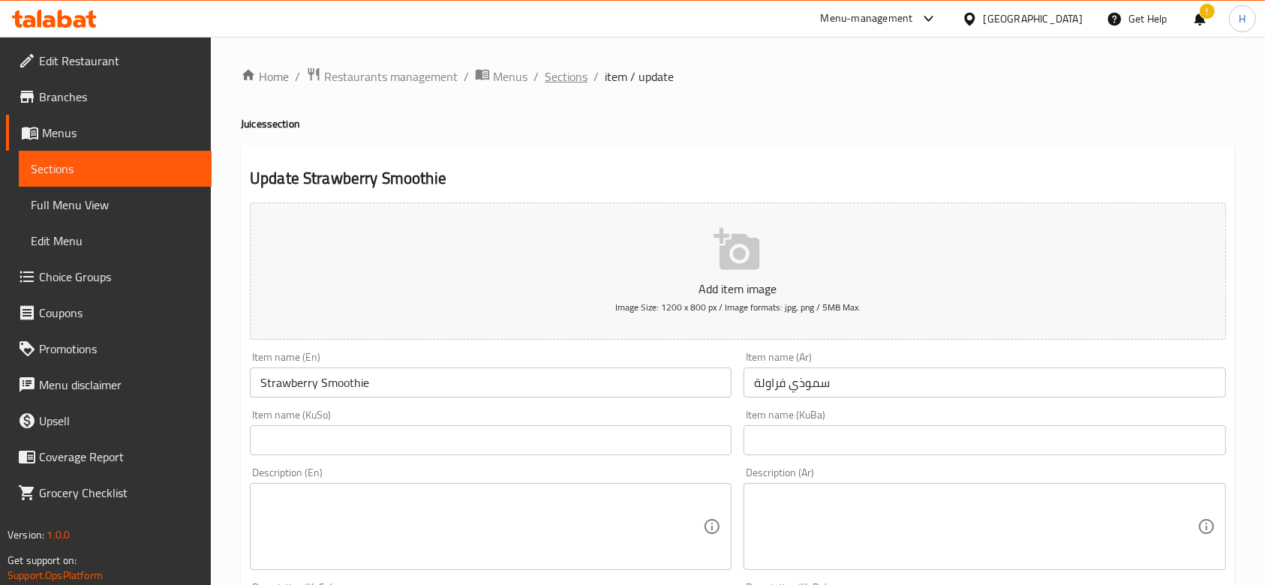
click at [576, 70] on span "Sections" at bounding box center [566, 77] width 43 height 18
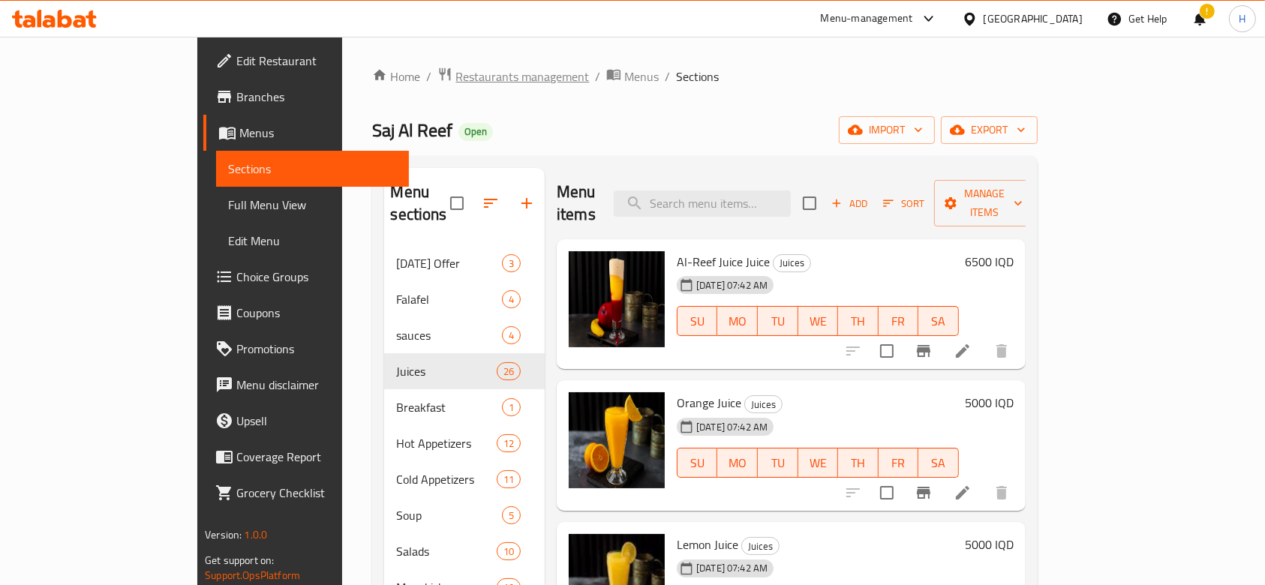
click at [455, 68] on span "Restaurants management" at bounding box center [522, 77] width 134 height 18
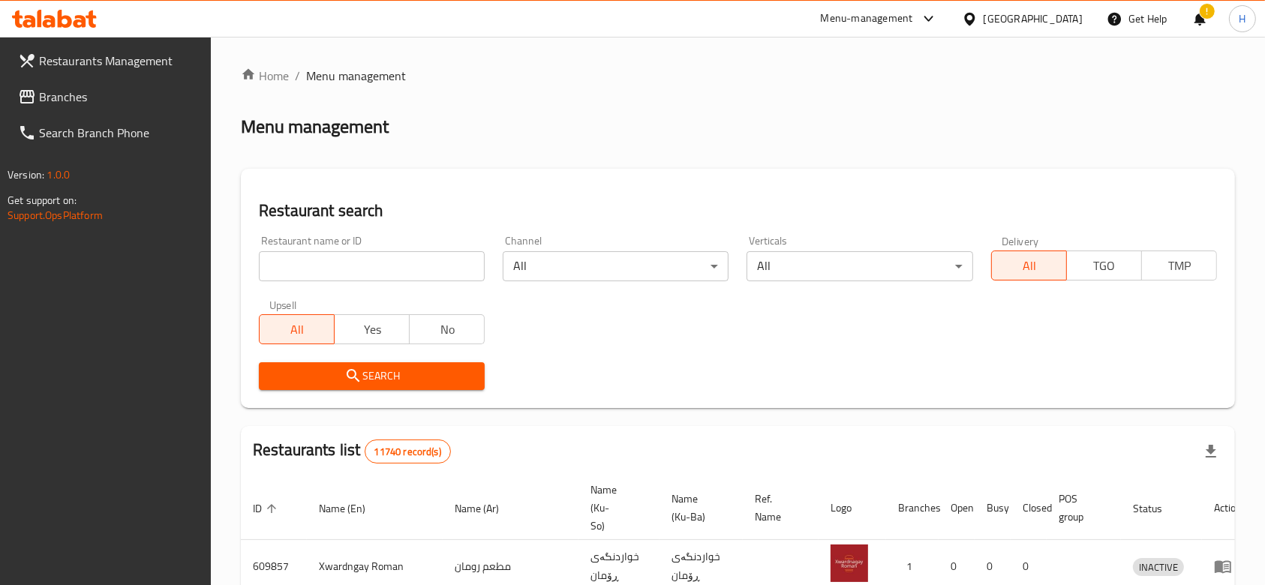
click at [330, 256] on input "search" at bounding box center [372, 266] width 226 height 30
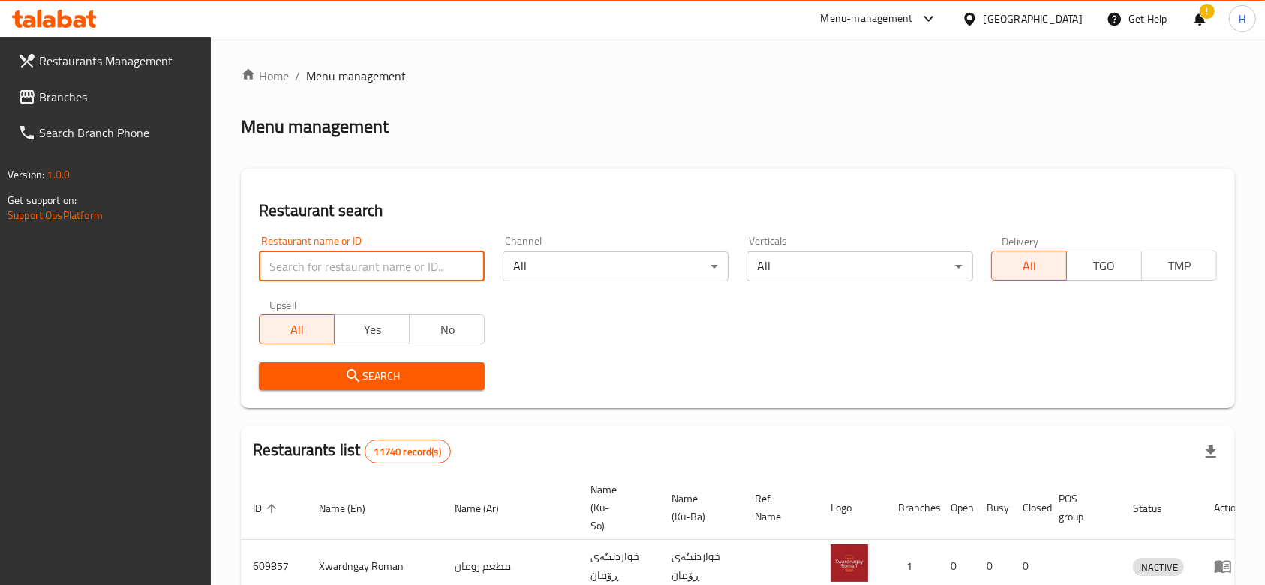
click at [330, 256] on input "search" at bounding box center [372, 266] width 226 height 30
paste input "686227"
type input "686227"
click button "Search" at bounding box center [372, 376] width 226 height 28
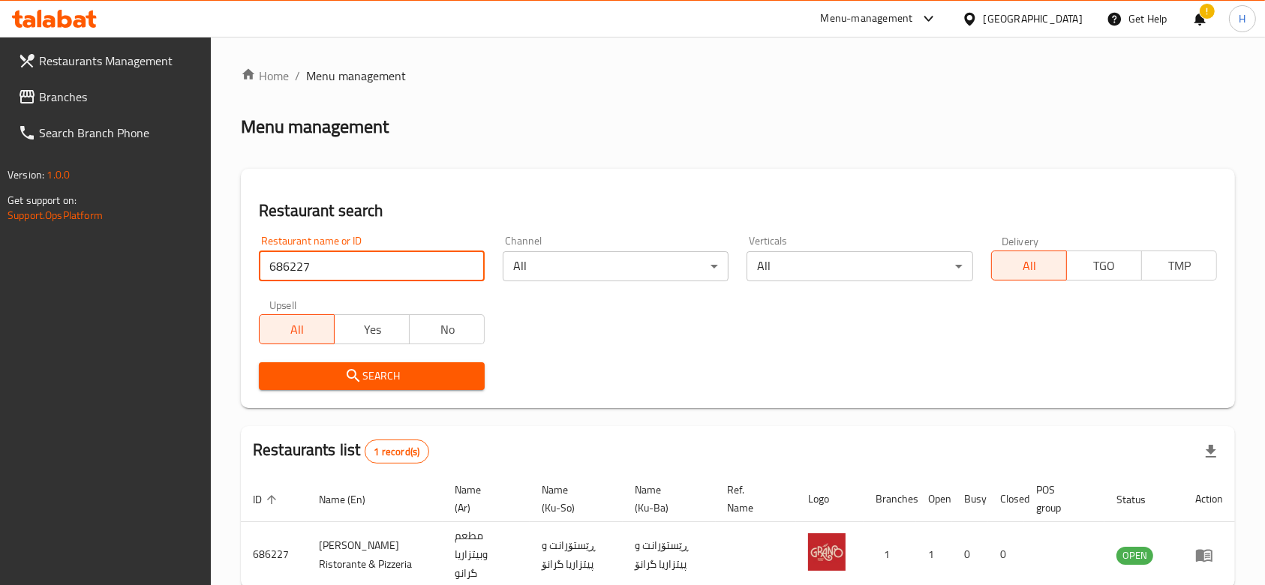
scroll to position [71, 0]
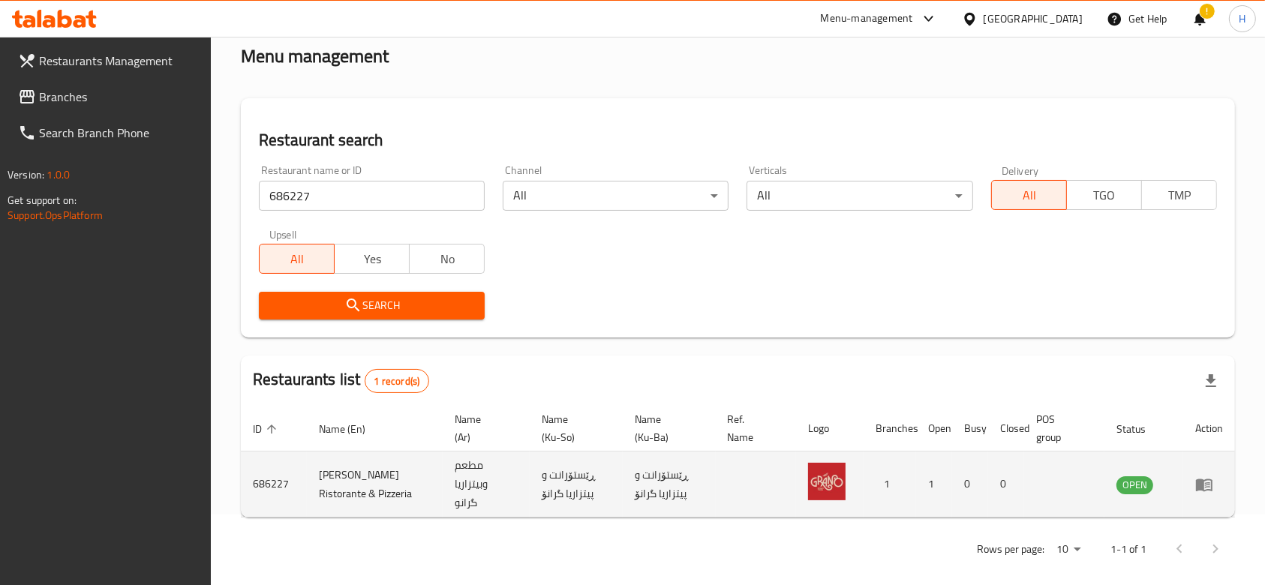
click at [1205, 485] on icon "enhanced table" at bounding box center [1204, 485] width 18 height 18
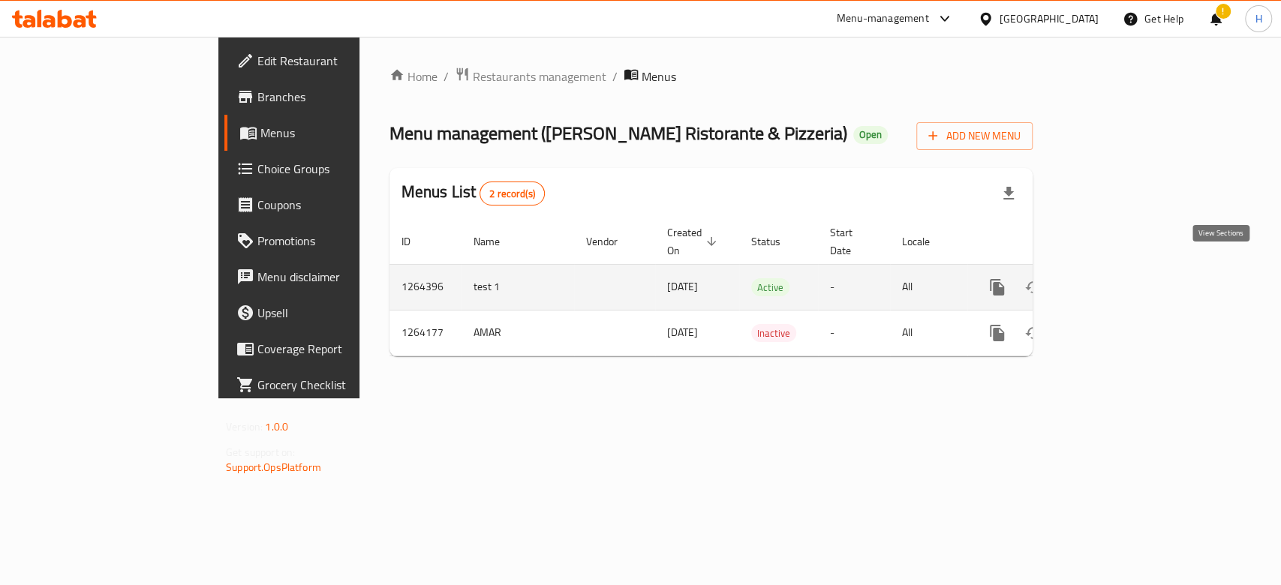
click at [1114, 278] on icon "enhanced table" at bounding box center [1105, 287] width 18 height 18
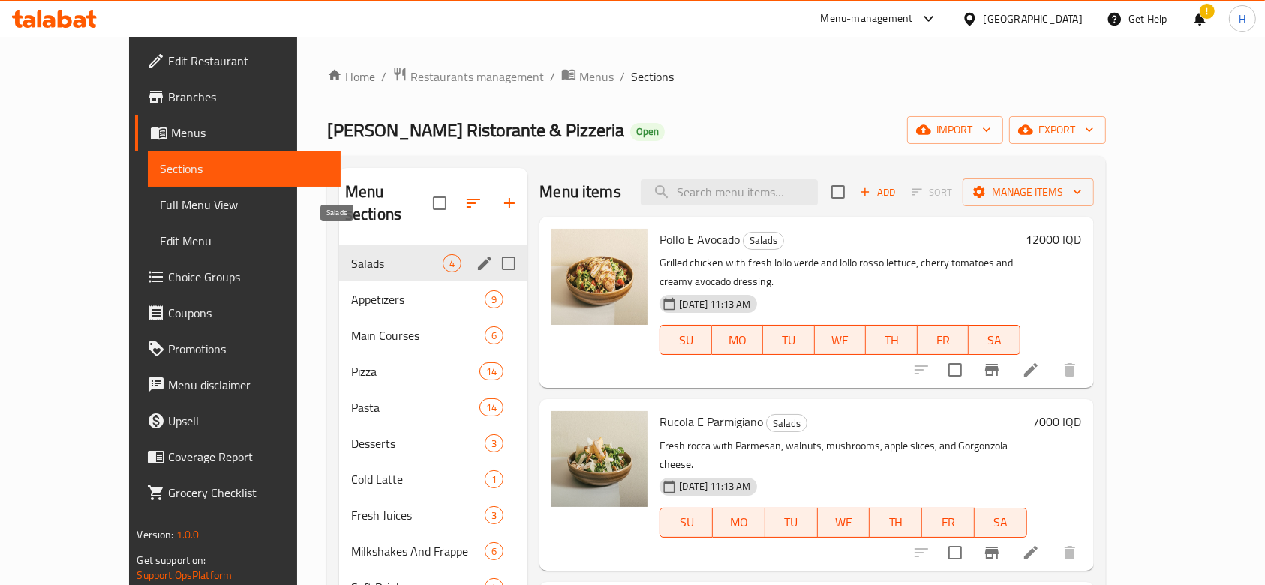
drag, startPoint x: 344, startPoint y: 235, endPoint x: 358, endPoint y: 227, distance: 16.1
click at [351, 254] on span "Salads" at bounding box center [397, 263] width 92 height 18
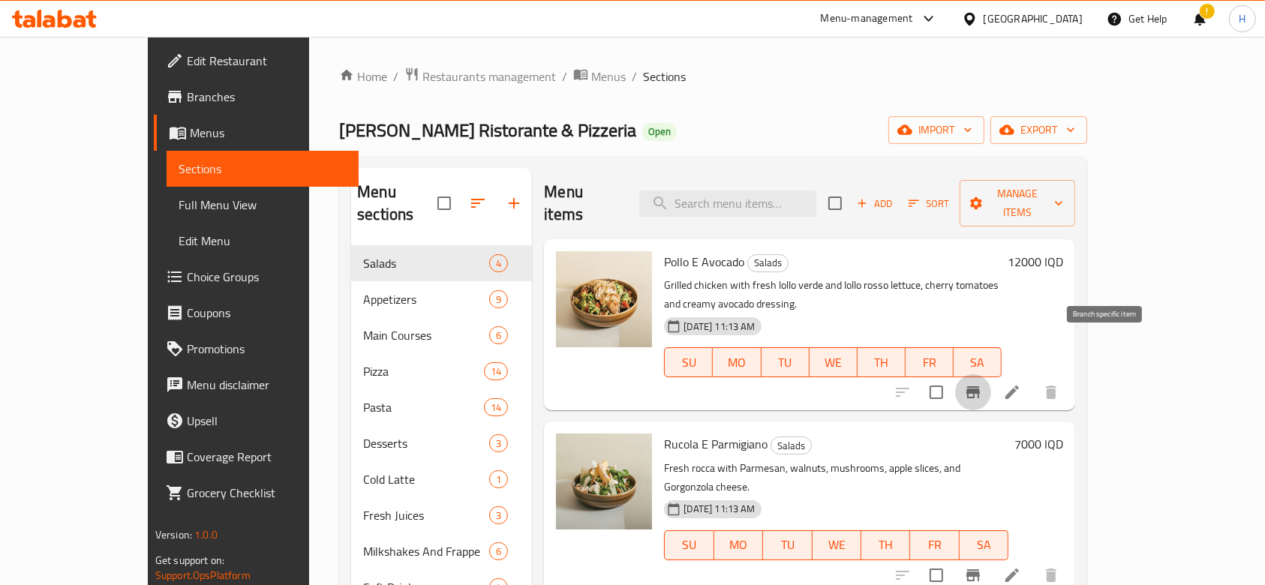
click at [991, 374] on button "Branch-specific-item" at bounding box center [973, 392] width 36 height 36
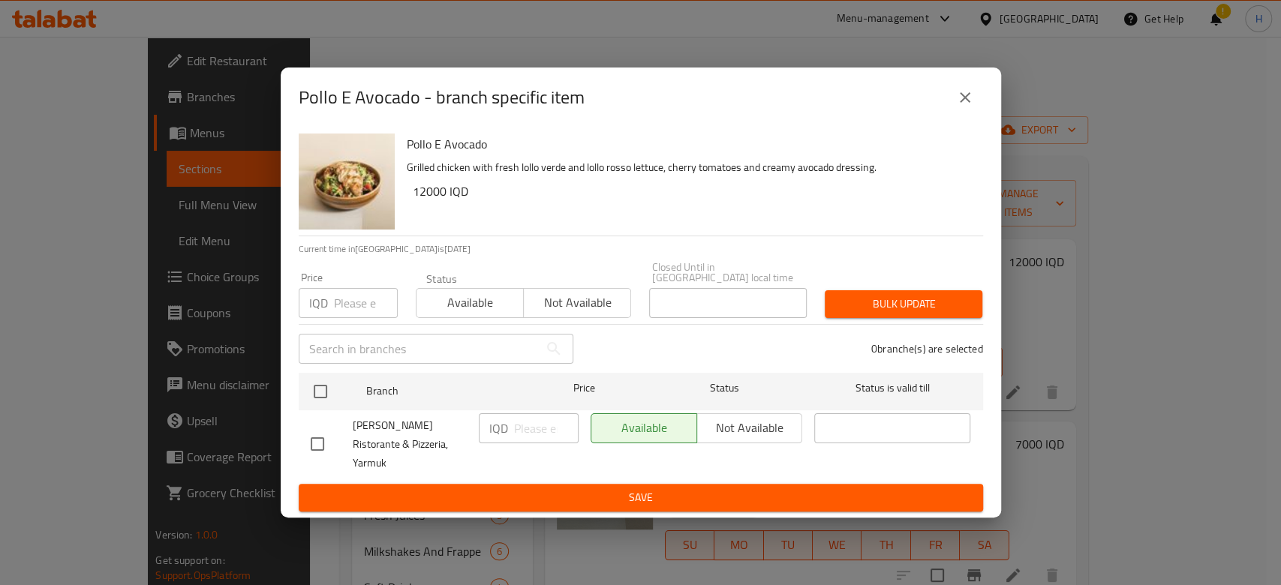
click at [978, 105] on button "close" at bounding box center [965, 98] width 36 height 36
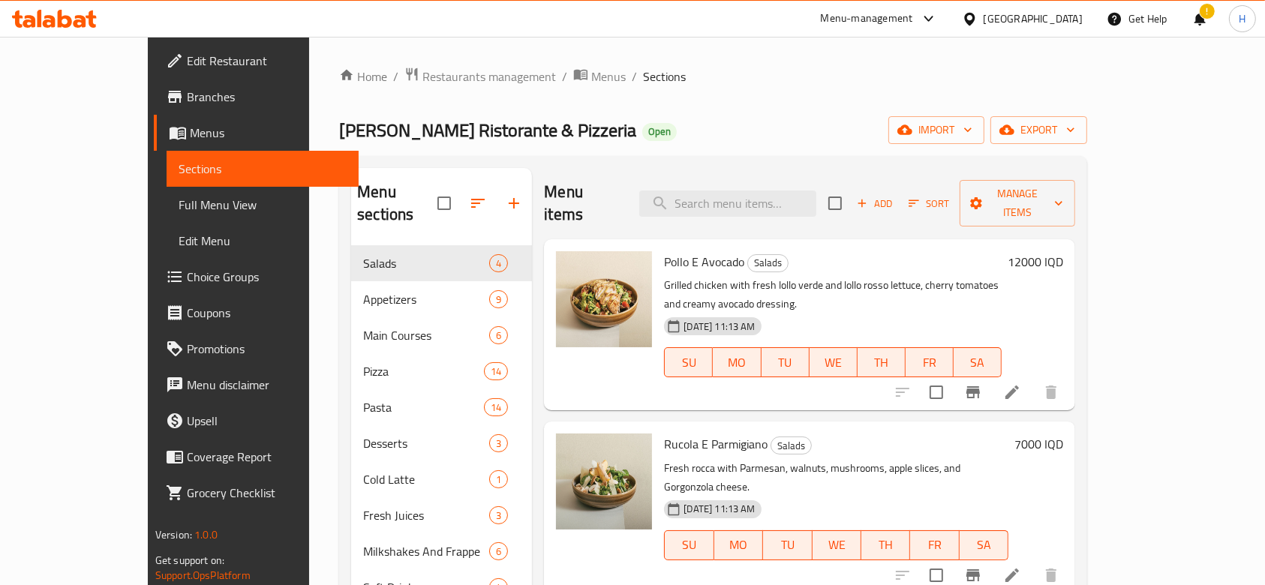
click at [982, 567] on icon "Branch-specific-item" at bounding box center [973, 576] width 18 height 18
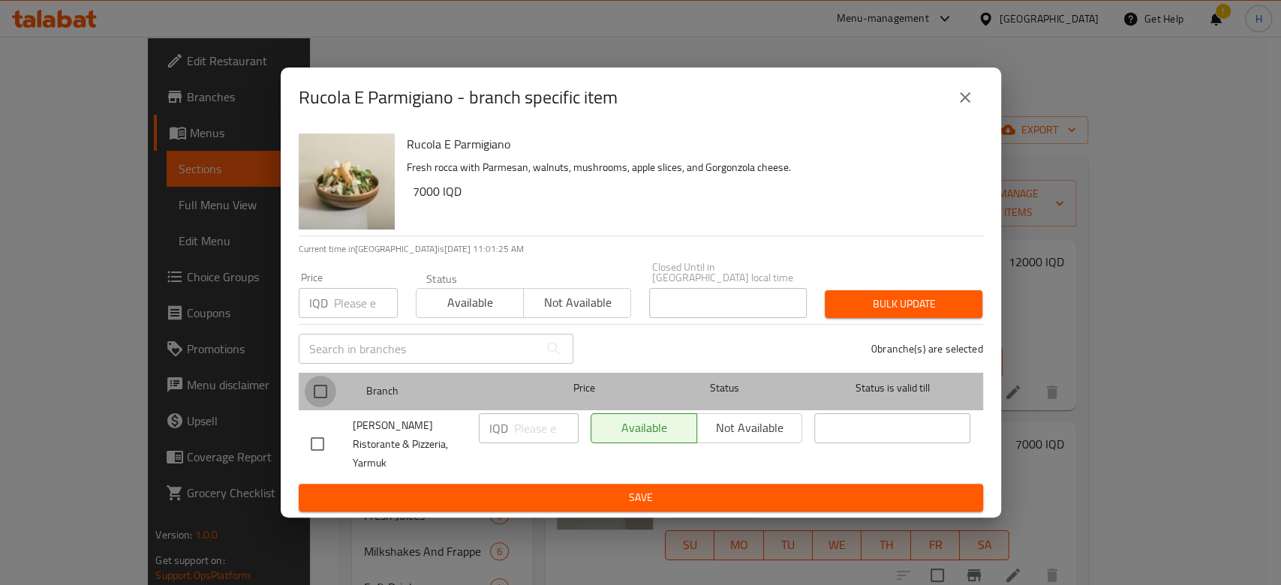
click at [326, 399] on input "checkbox" at bounding box center [321, 392] width 32 height 32
checkbox input "true"
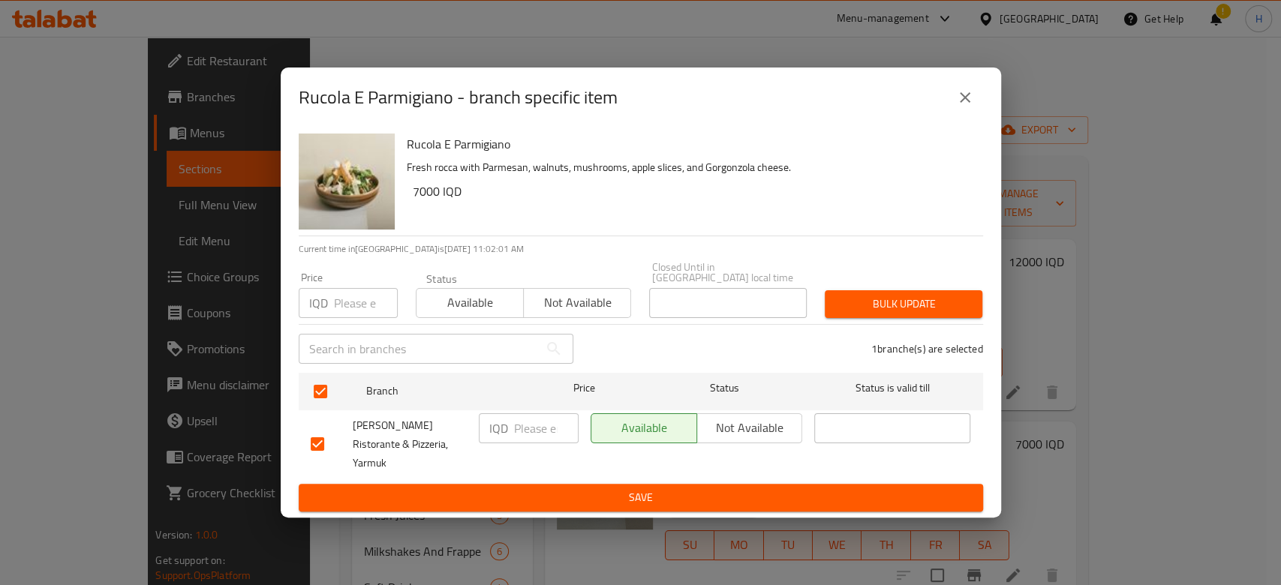
click at [966, 107] on icon "close" at bounding box center [965, 98] width 18 height 18
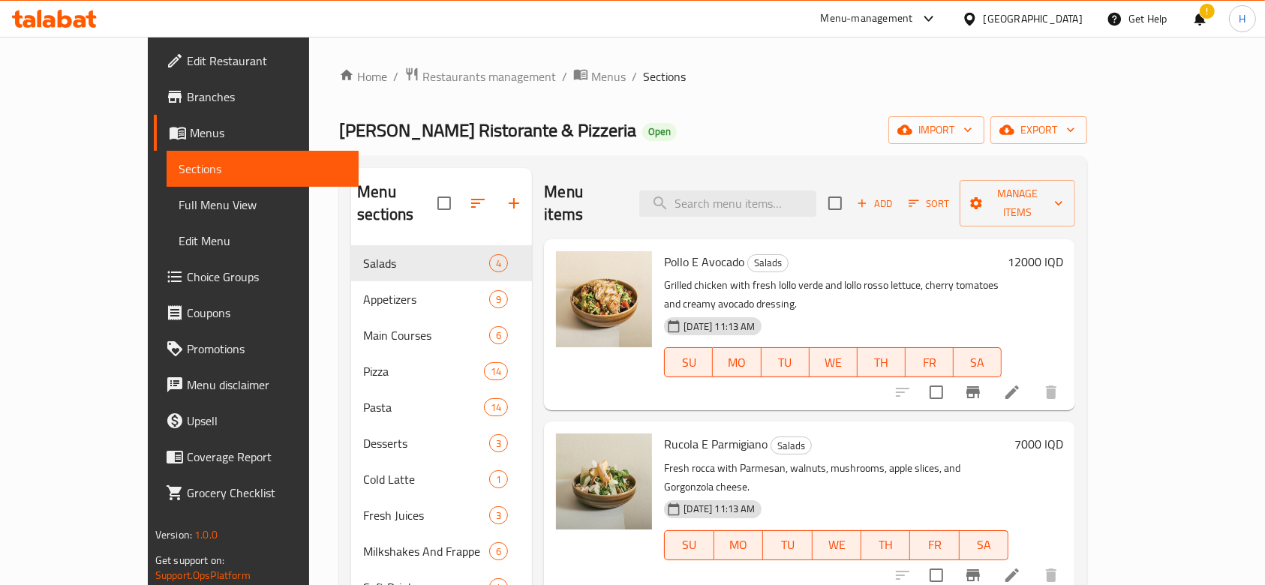
click at [1063, 434] on h6 "7000 IQD" at bounding box center [1038, 444] width 49 height 21
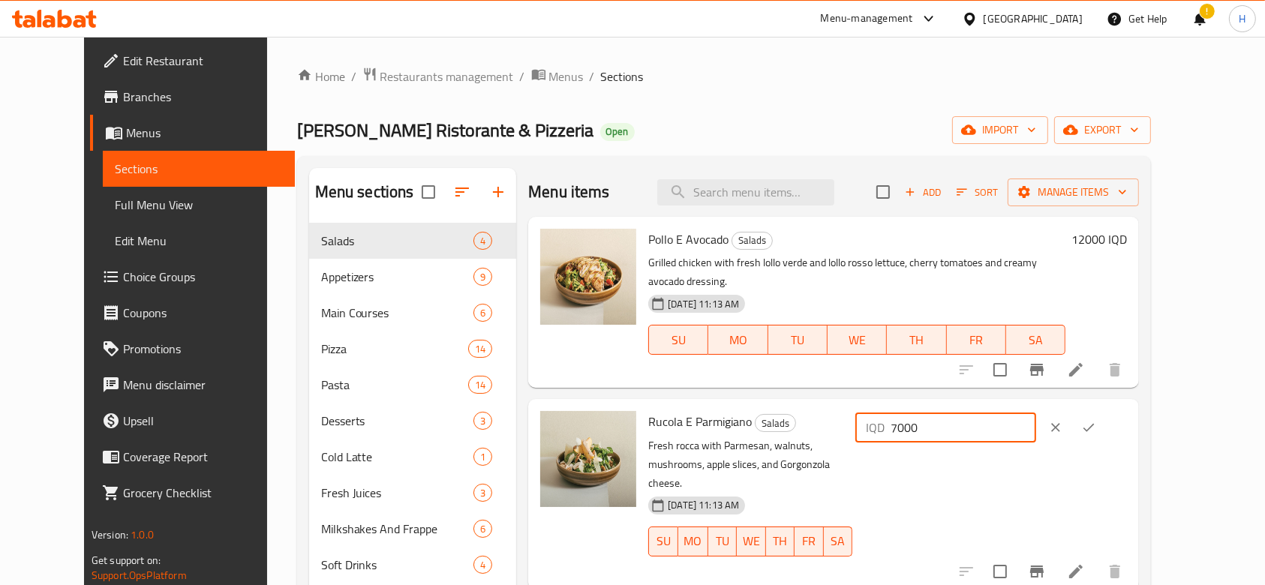
drag, startPoint x: 998, startPoint y: 413, endPoint x: 975, endPoint y: 416, distance: 23.5
click at [975, 416] on div "IQD 7000 ​" at bounding box center [945, 428] width 181 height 30
type input "8000"
click at [1105, 411] on button "ok" at bounding box center [1088, 427] width 33 height 33
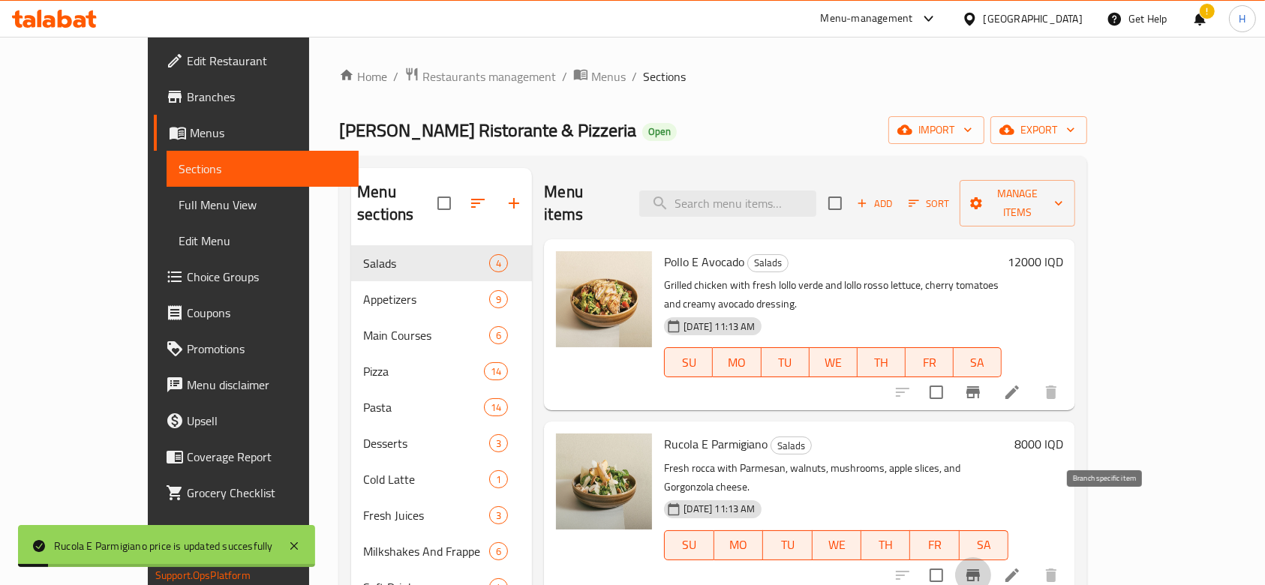
click at [982, 567] on icon "Branch-specific-item" at bounding box center [973, 576] width 18 height 18
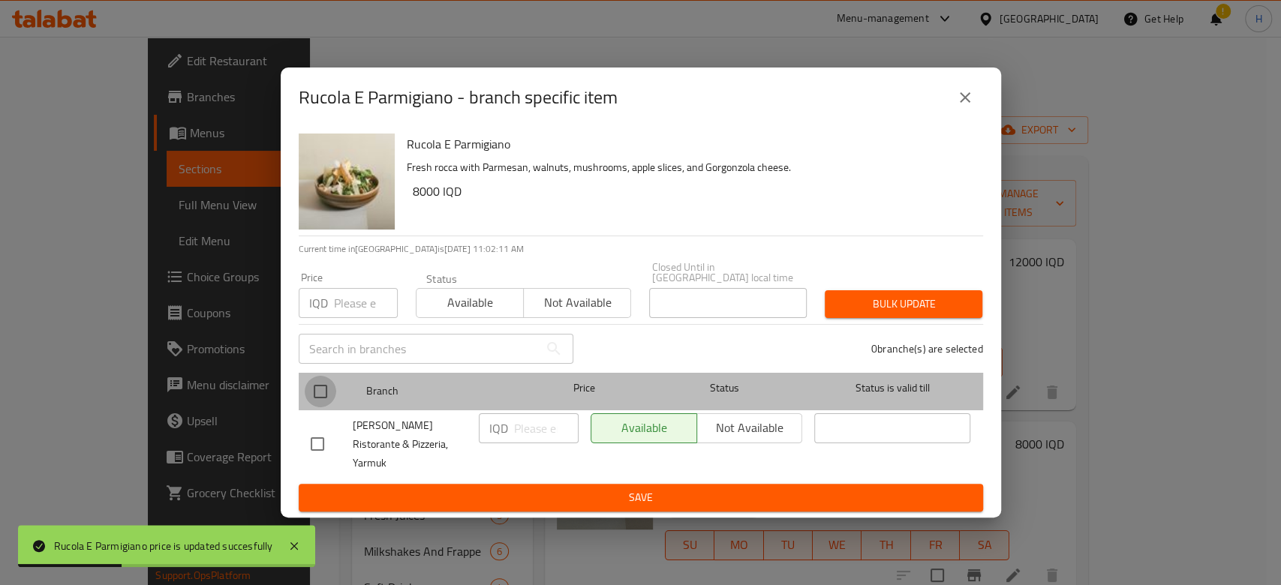
click at [329, 394] on input "checkbox" at bounding box center [321, 392] width 32 height 32
checkbox input "true"
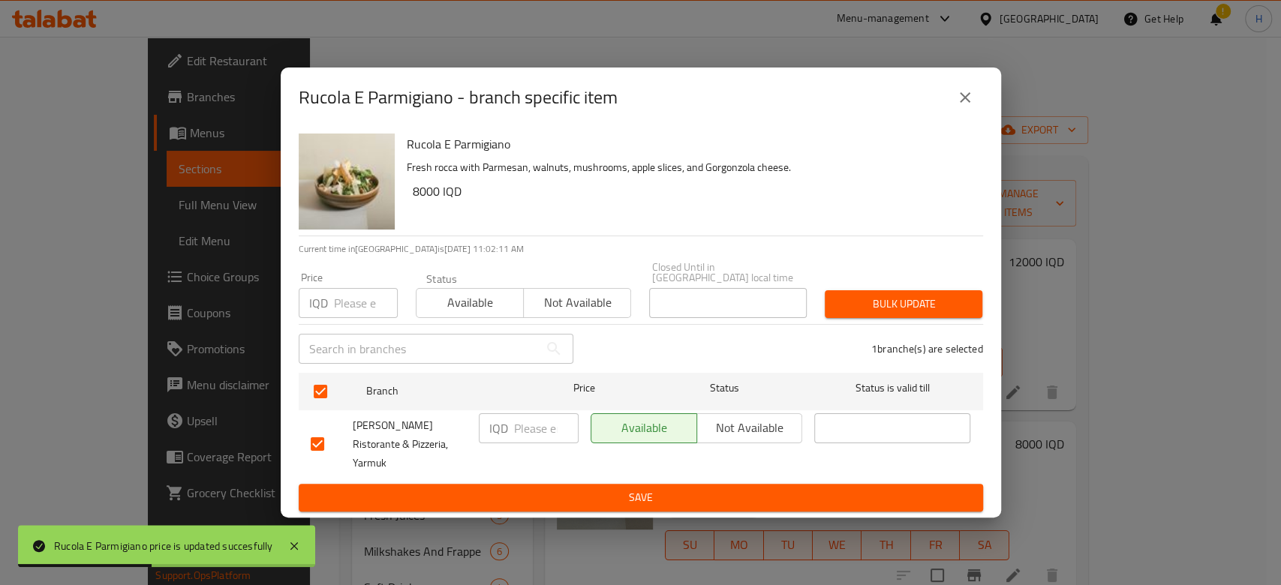
click at [530, 432] on input "number" at bounding box center [546, 428] width 65 height 30
type input "8000"
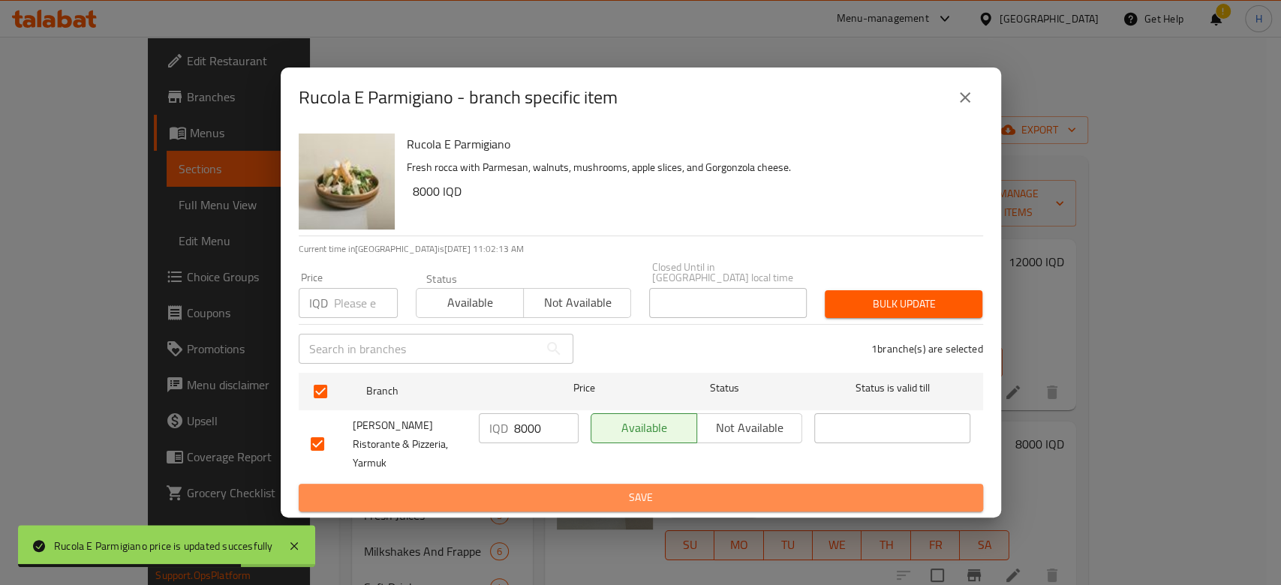
click at [555, 488] on span "Save" at bounding box center [641, 497] width 660 height 19
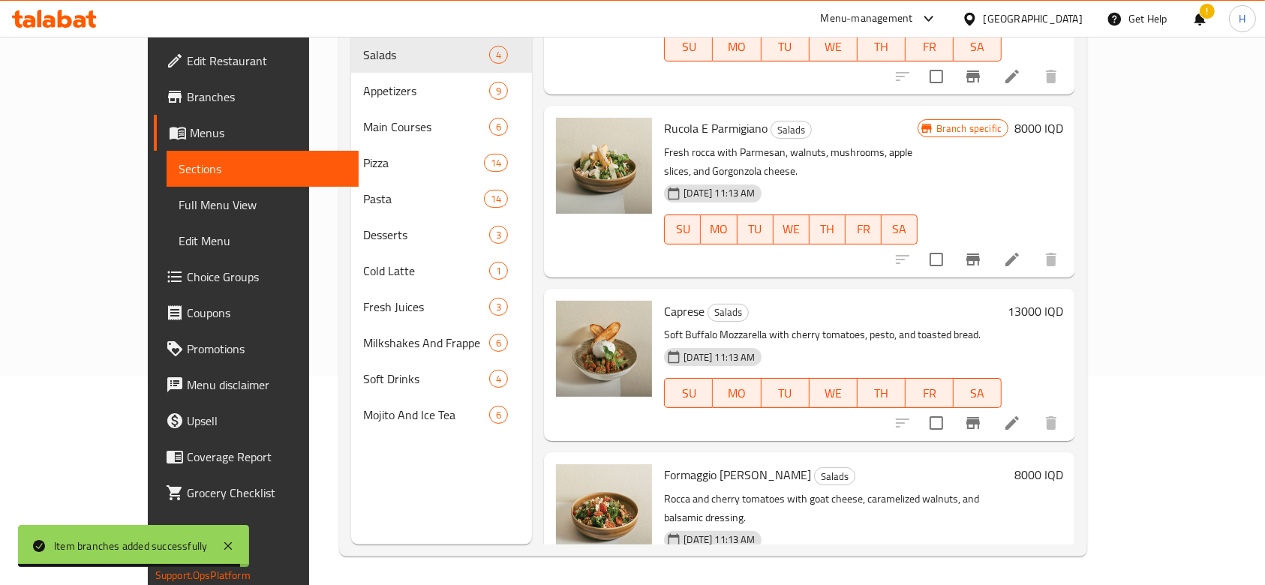
scroll to position [210, 0]
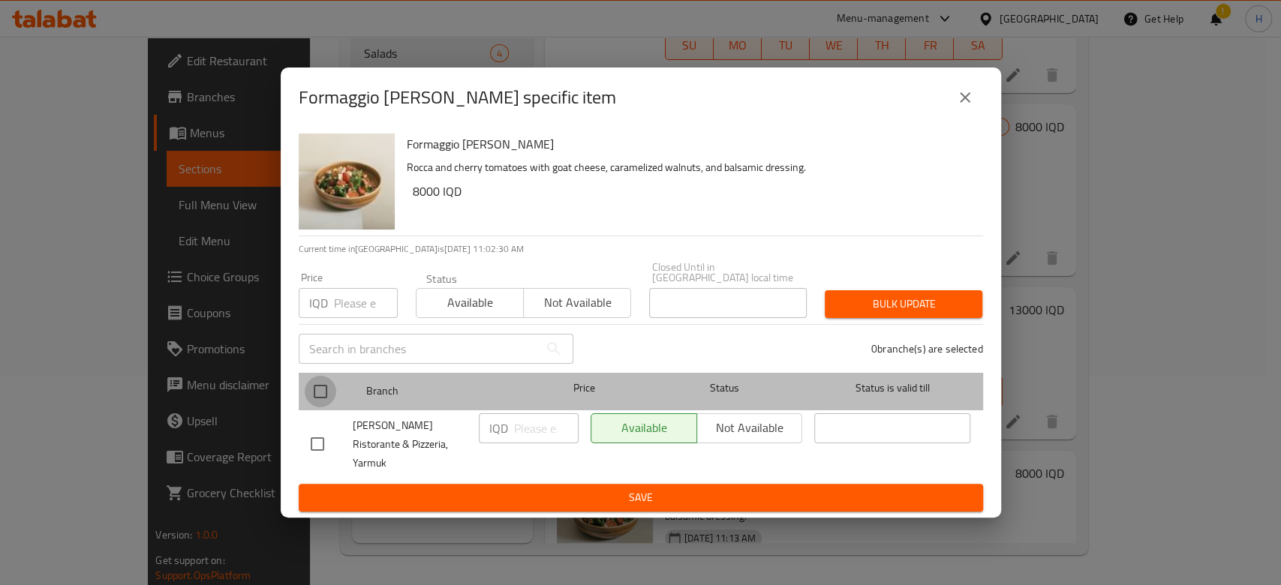
click at [323, 394] on input "checkbox" at bounding box center [321, 392] width 32 height 32
checkbox input "true"
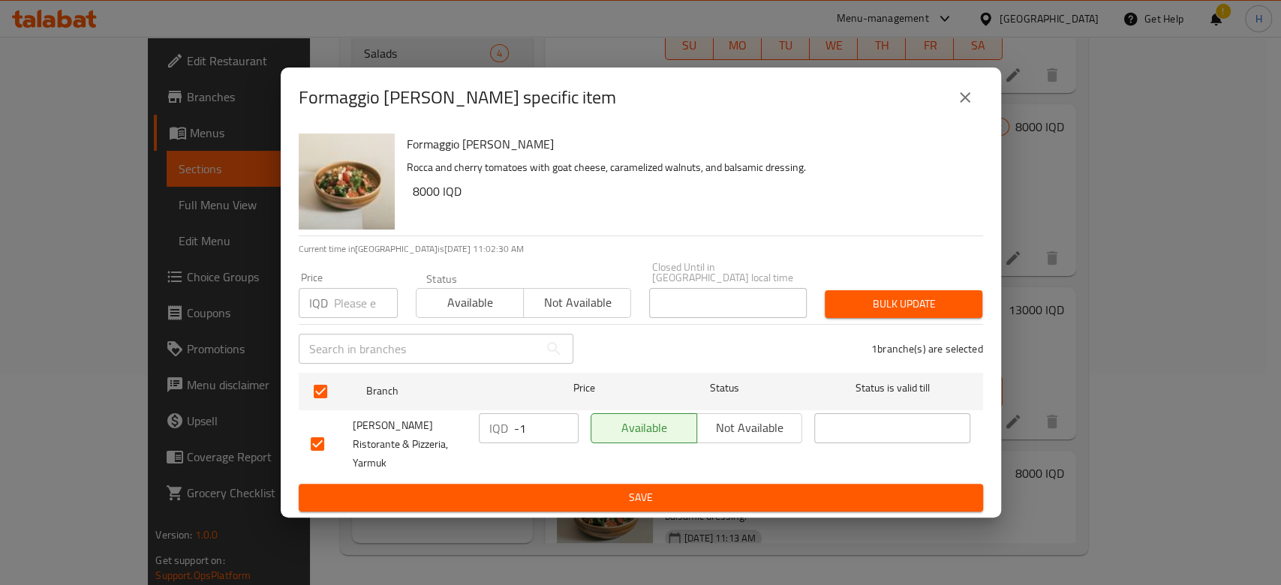
click at [560, 432] on input "-1" at bounding box center [546, 428] width 65 height 30
click at [535, 431] on input "-1" at bounding box center [546, 428] width 65 height 30
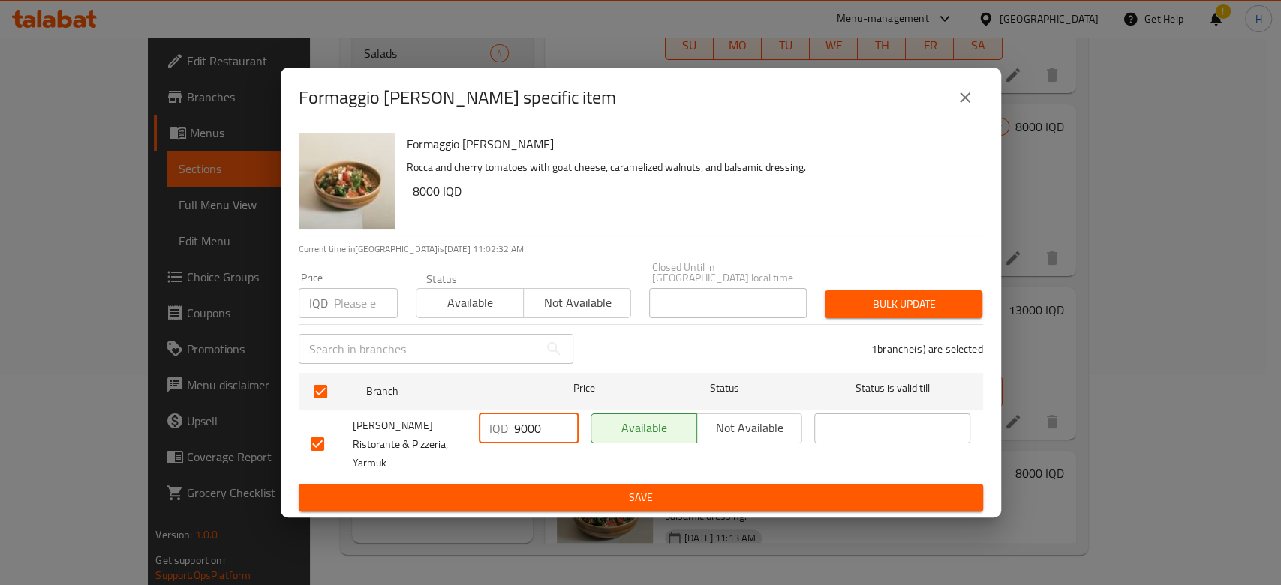
type input "9000"
click at [535, 488] on span "Save" at bounding box center [641, 497] width 660 height 19
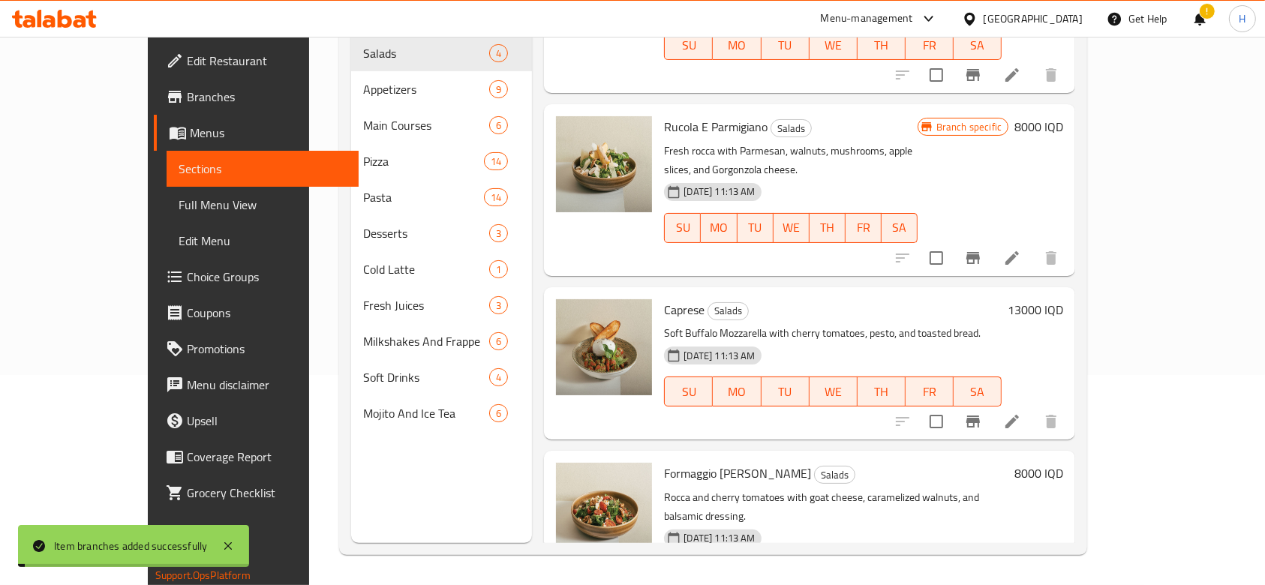
click at [1063, 463] on h6 "8000 IQD" at bounding box center [1038, 473] width 49 height 21
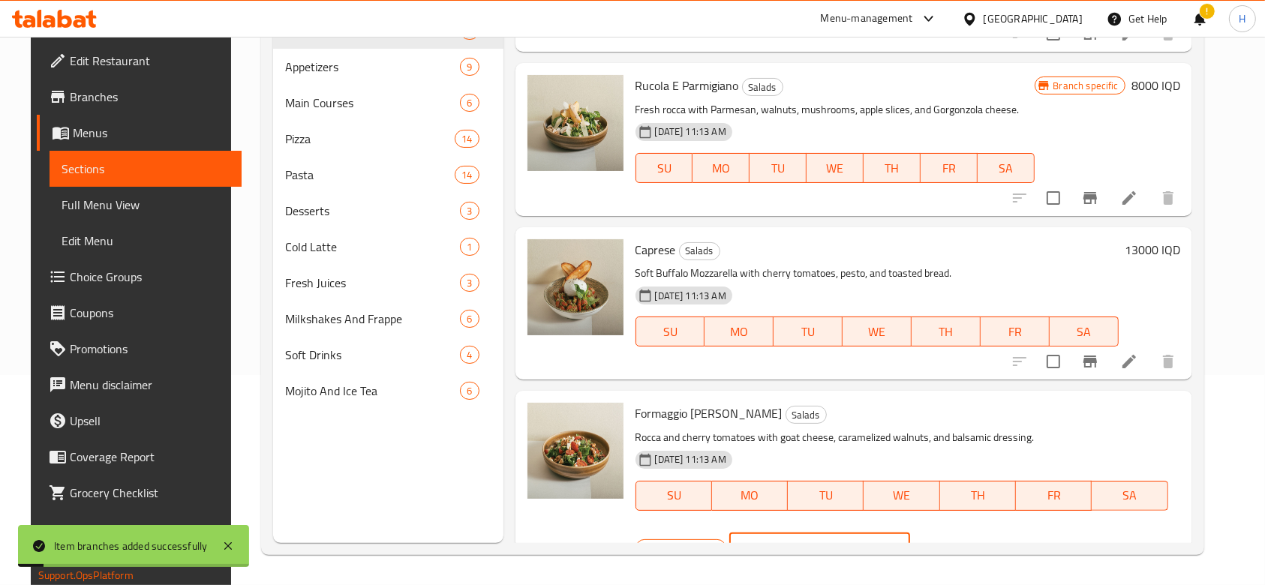
drag, startPoint x: 1000, startPoint y: 428, endPoint x: 971, endPoint y: 430, distance: 29.3
click at [910, 533] on div "IQD 8000 ​" at bounding box center [819, 548] width 181 height 30
type input "9000"
click at [970, 541] on icon "ok" at bounding box center [962, 548] width 15 height 15
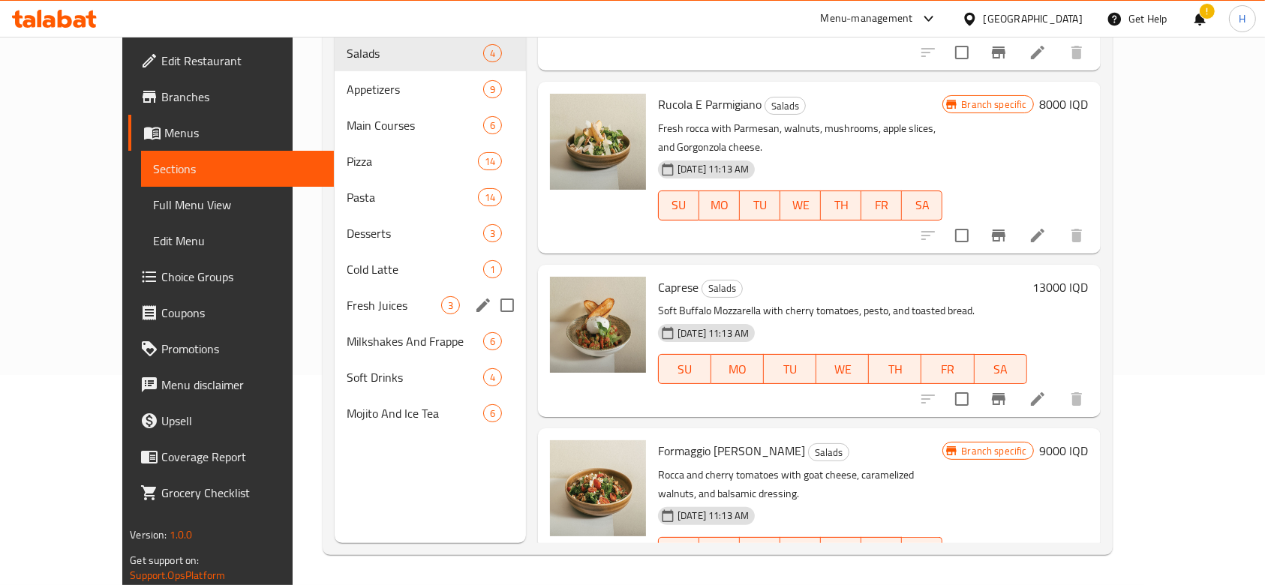
scroll to position [0, 0]
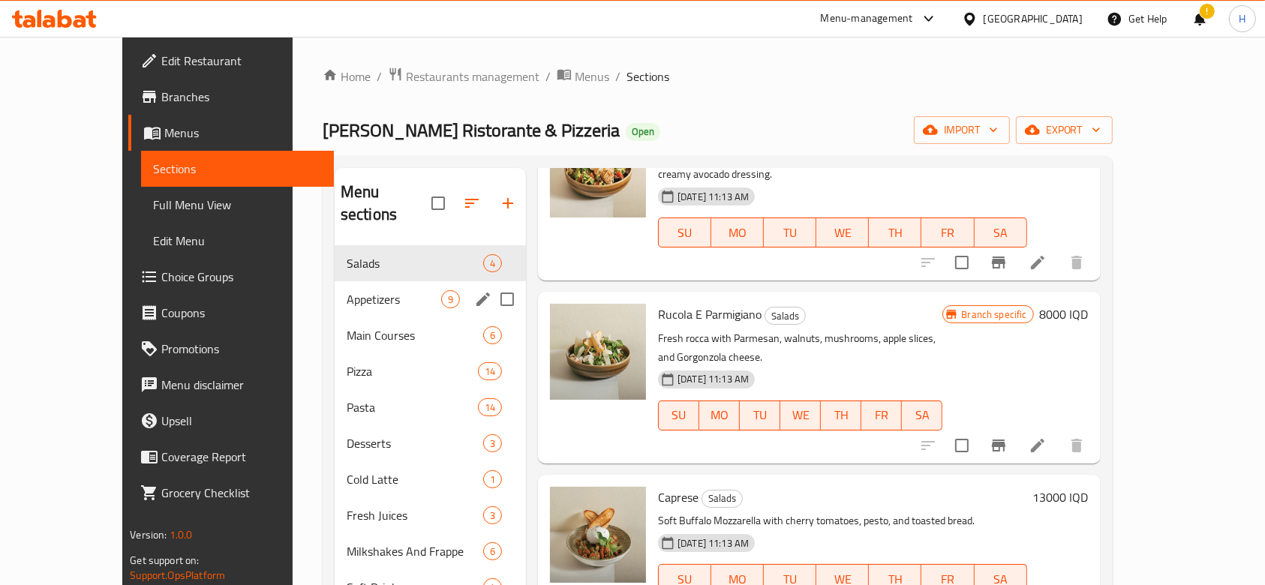
click at [347, 290] on span "Appetizers" at bounding box center [394, 299] width 95 height 18
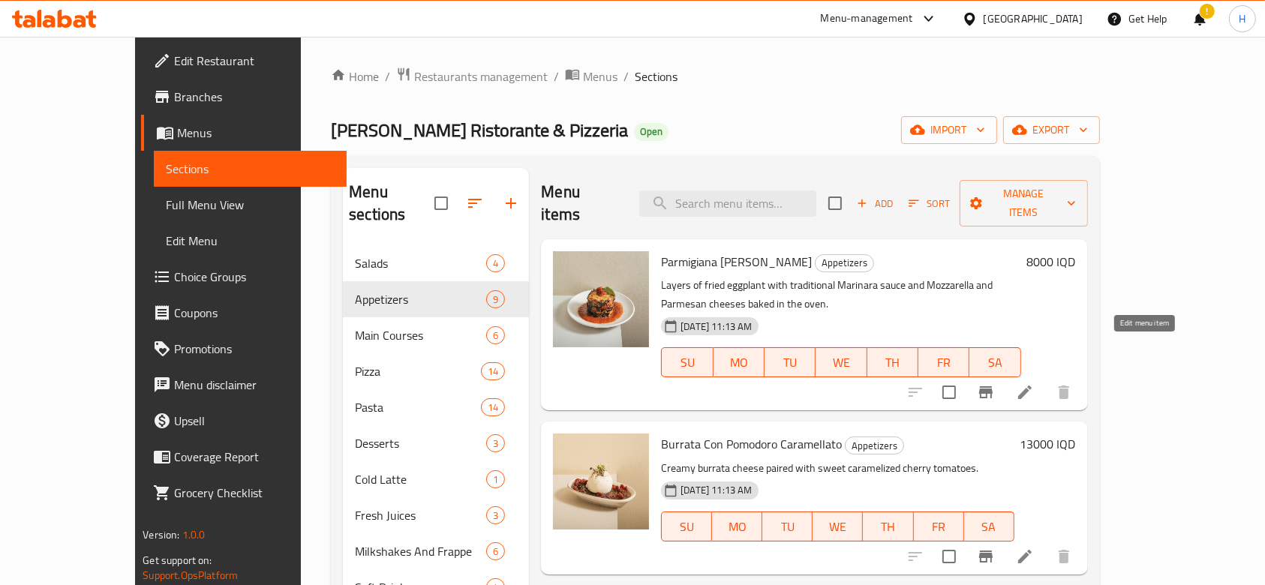
click at [1034, 383] on icon at bounding box center [1025, 392] width 18 height 18
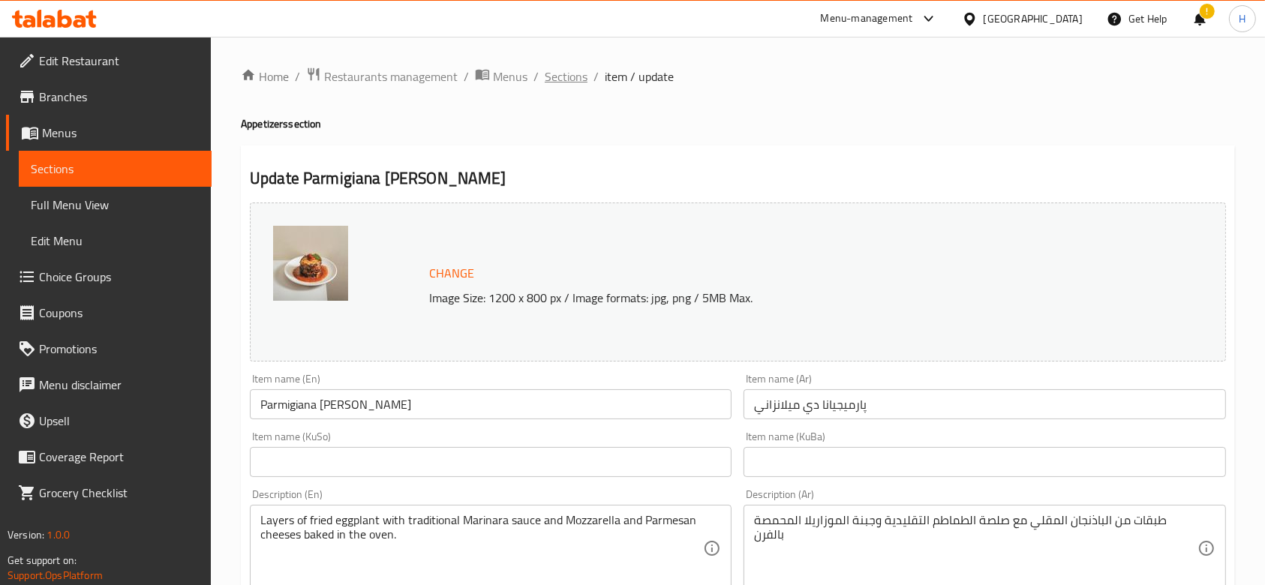
click at [572, 71] on span "Sections" at bounding box center [566, 77] width 43 height 18
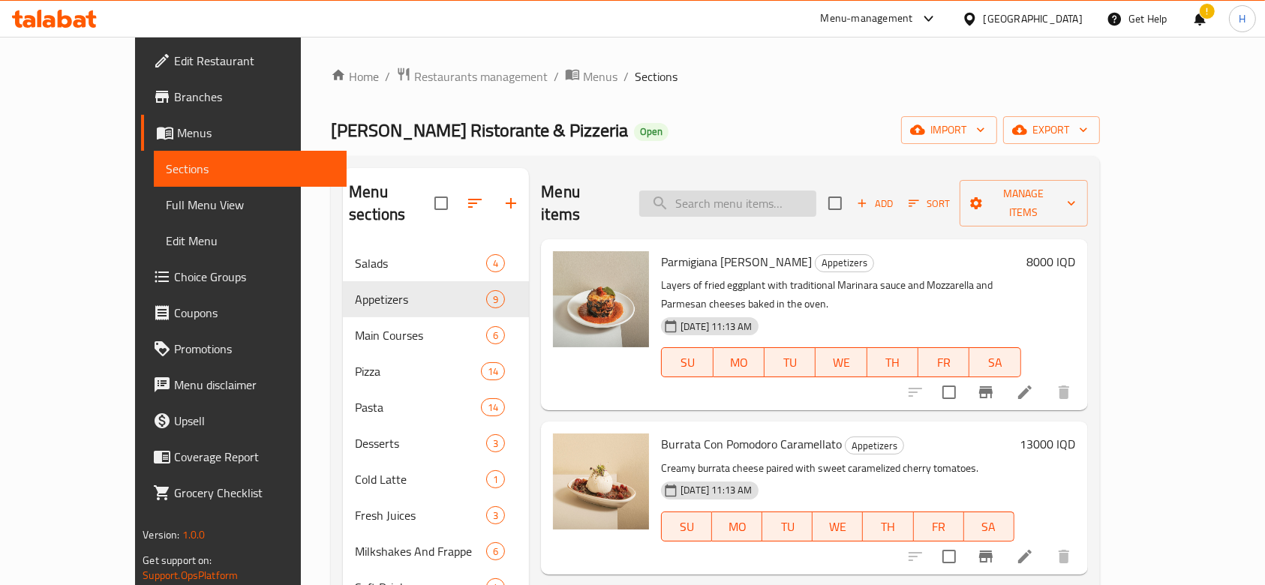
click at [753, 197] on input "search" at bounding box center [727, 204] width 177 height 26
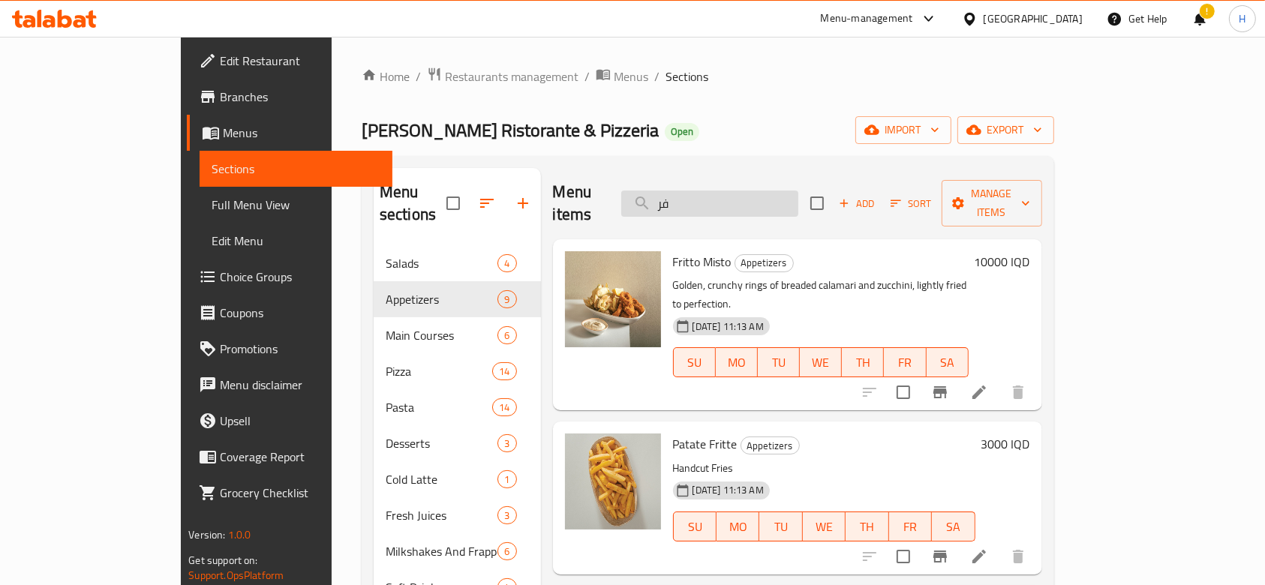
click at [732, 191] on input "فر" at bounding box center [709, 204] width 177 height 26
click at [732, 191] on input "ب" at bounding box center [709, 204] width 177 height 26
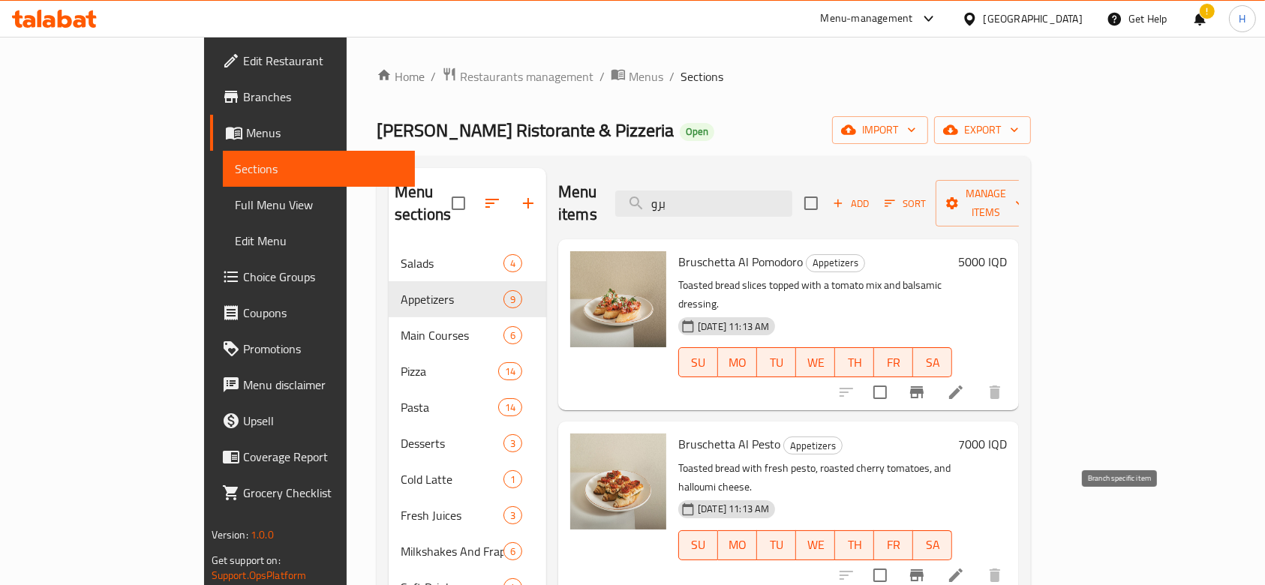
type input "برو"
click at [926, 567] on icon "Branch-specific-item" at bounding box center [917, 576] width 18 height 18
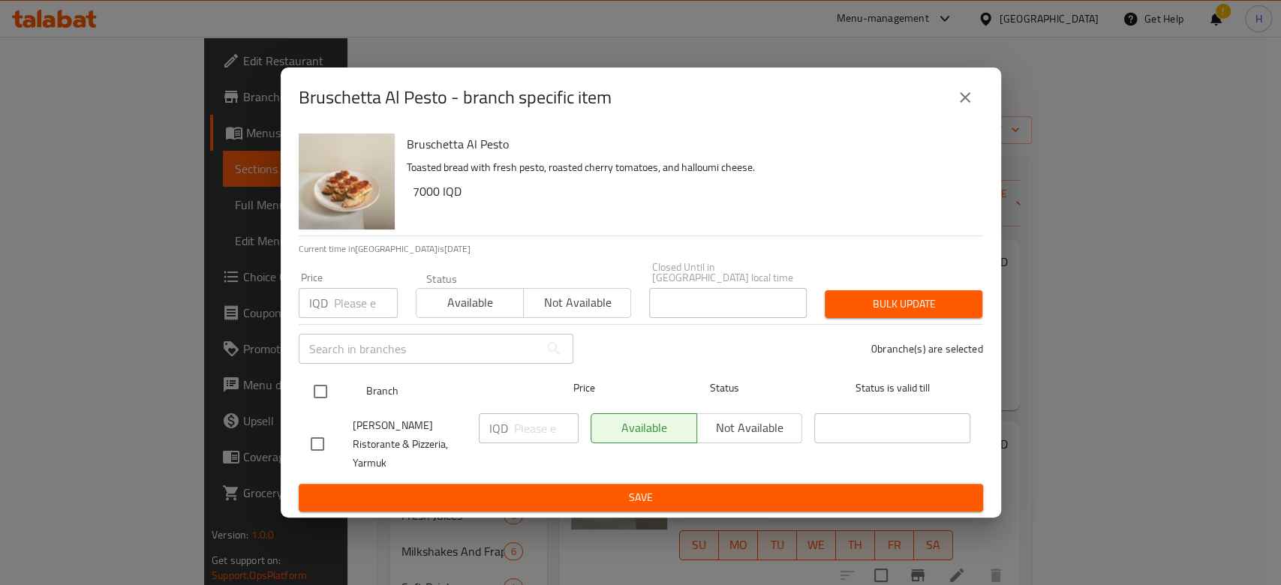
click at [318, 395] on input "checkbox" at bounding box center [321, 392] width 32 height 32
checkbox input "true"
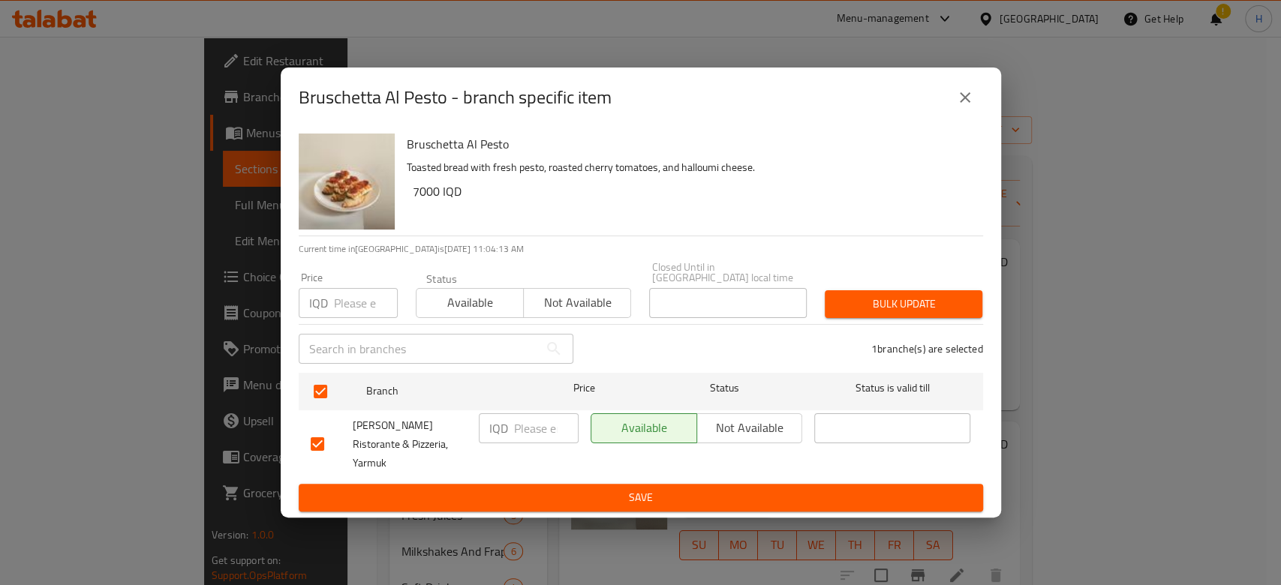
click at [508, 434] on div "IQD ​" at bounding box center [529, 428] width 100 height 30
type input "8000"
click at [539, 488] on span "Save" at bounding box center [641, 497] width 660 height 19
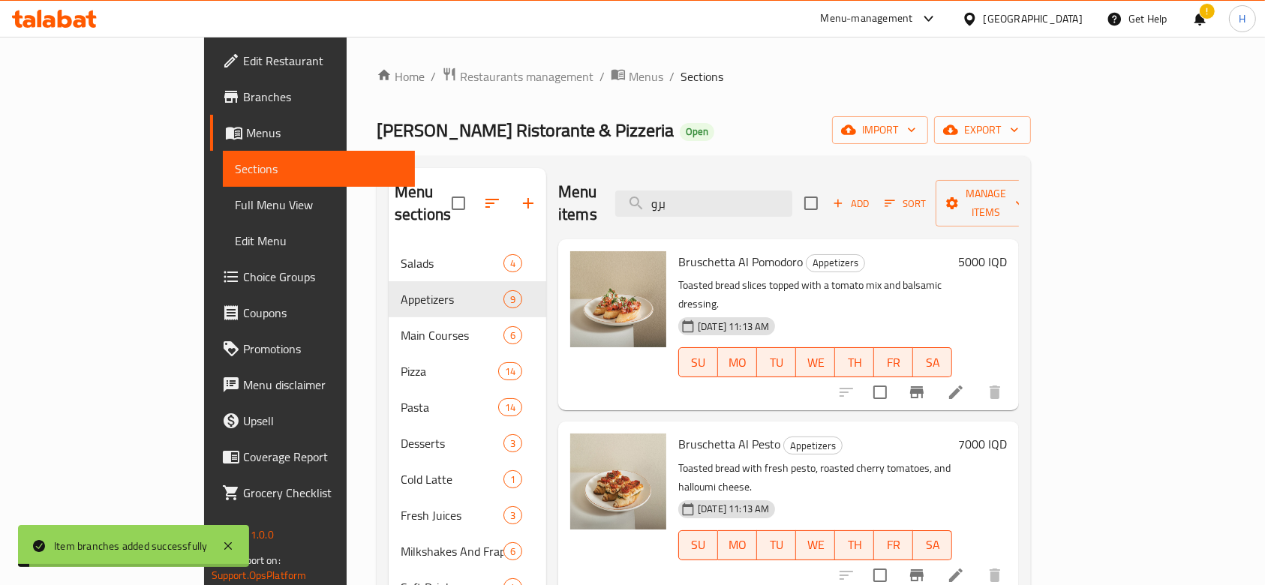
click at [1007, 434] on h6 "7000 IQD" at bounding box center [982, 444] width 49 height 21
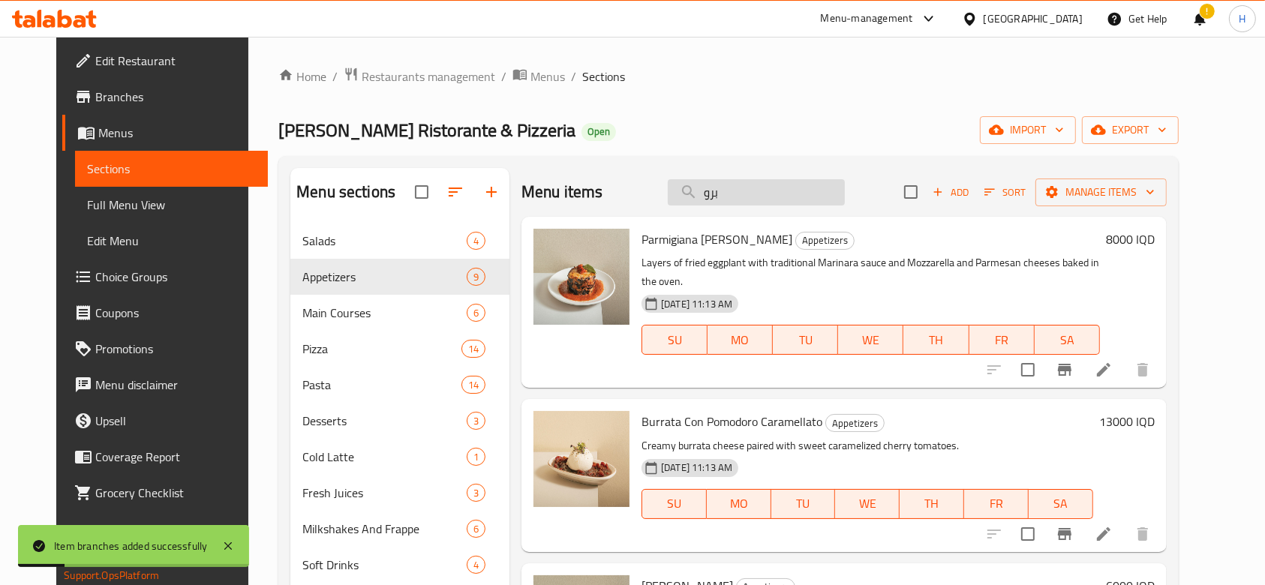
click at [766, 180] on input "برو" at bounding box center [756, 192] width 177 height 26
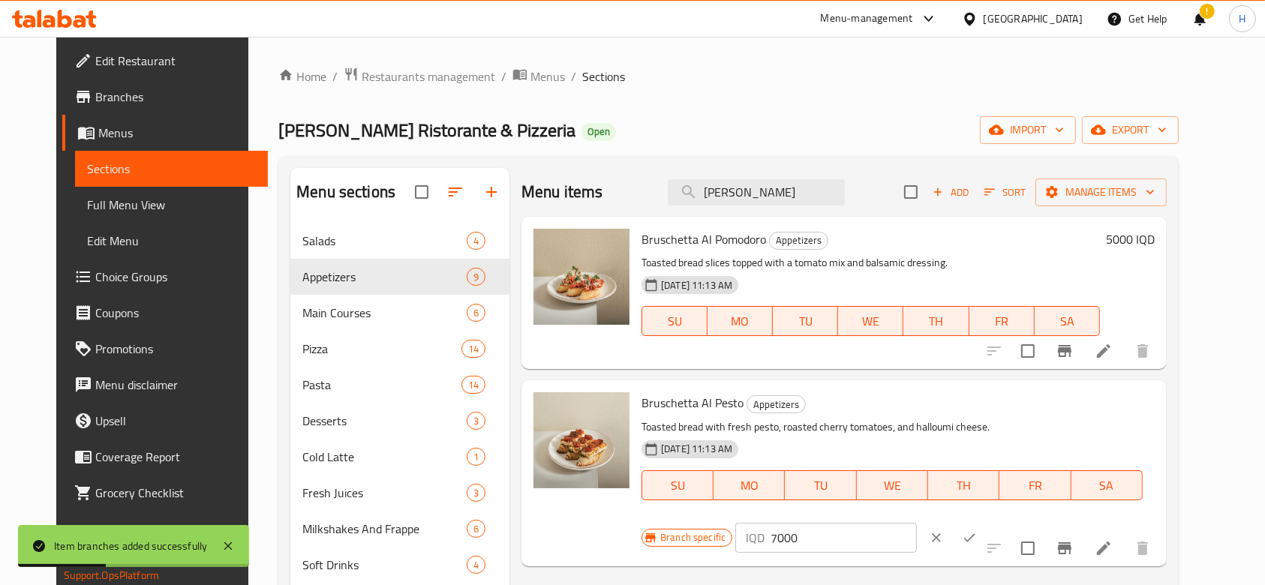
type input "بروس"
click at [916, 523] on input "7000" at bounding box center [844, 538] width 146 height 30
type input "8000"
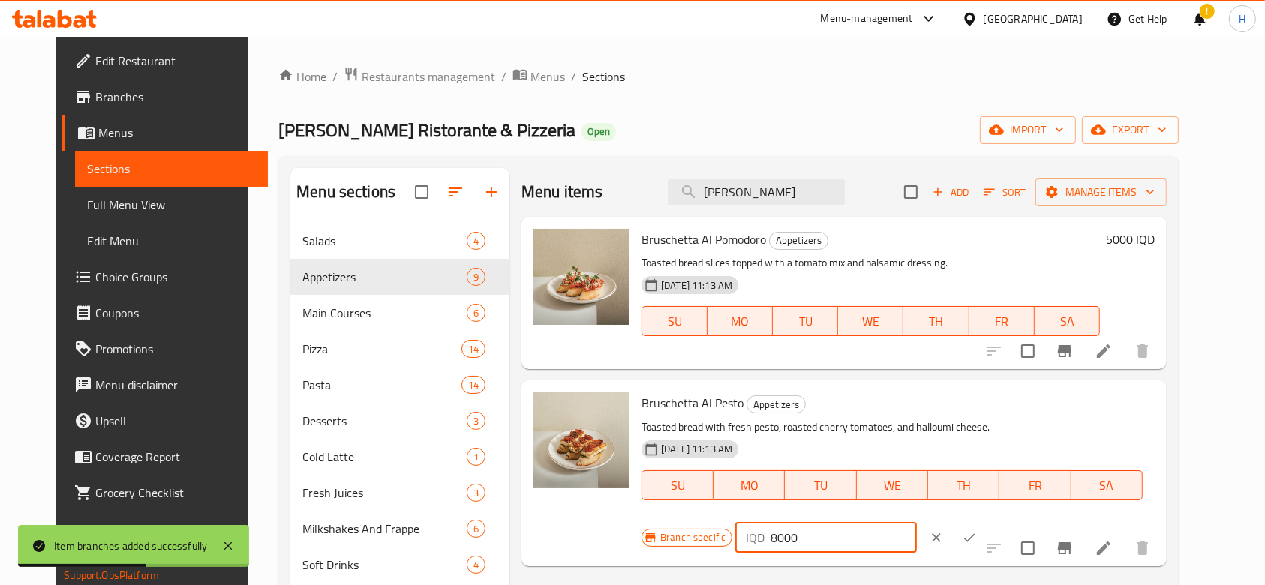
click at [986, 521] on button "ok" at bounding box center [969, 537] width 33 height 33
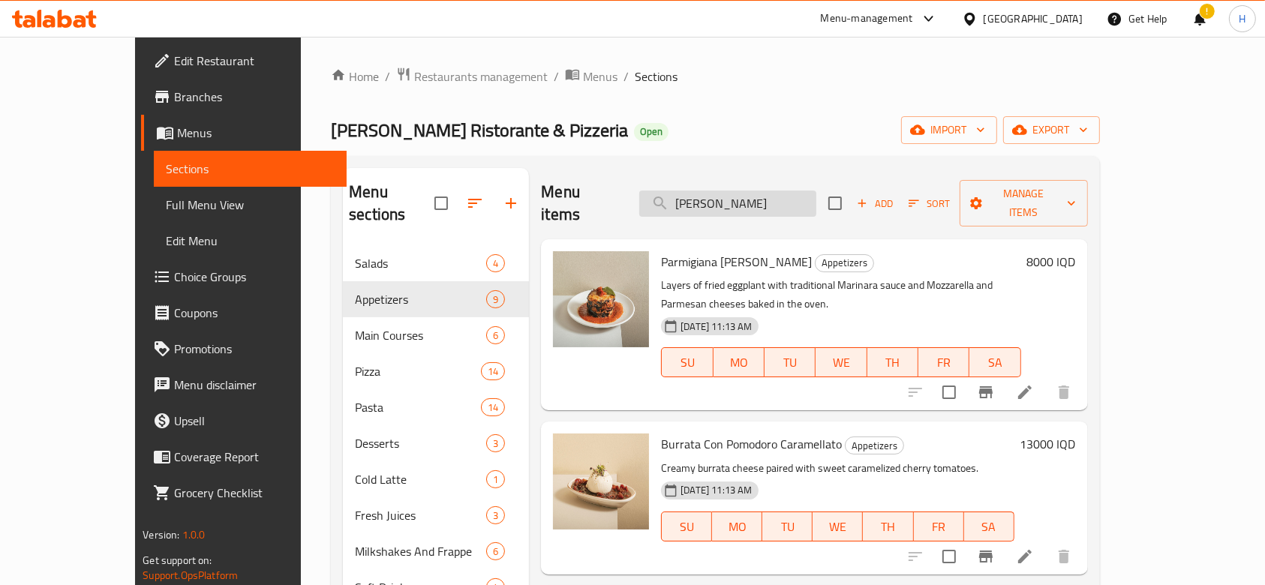
click at [753, 191] on input "بروس" at bounding box center [727, 204] width 177 height 26
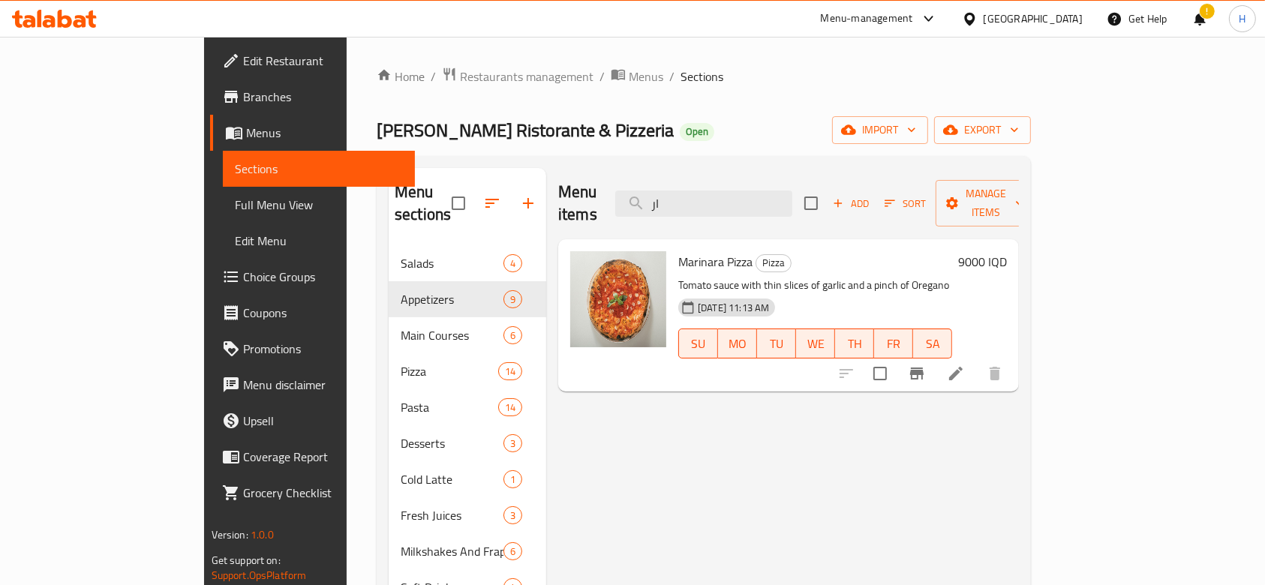
type input "ا"
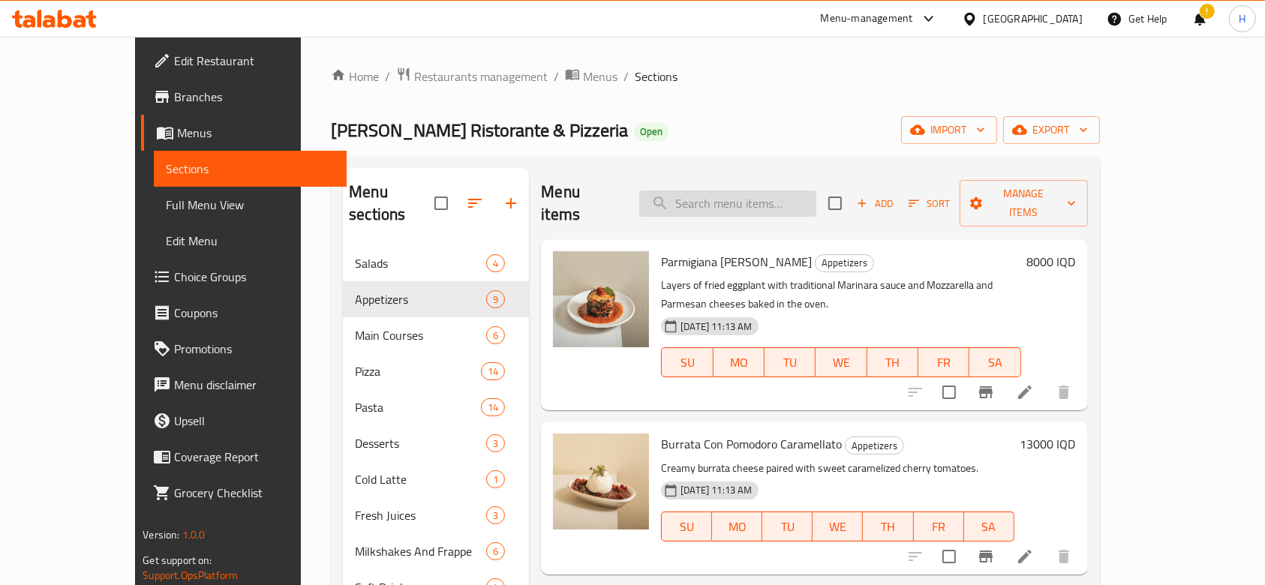
click at [769, 191] on input "search" at bounding box center [727, 204] width 177 height 26
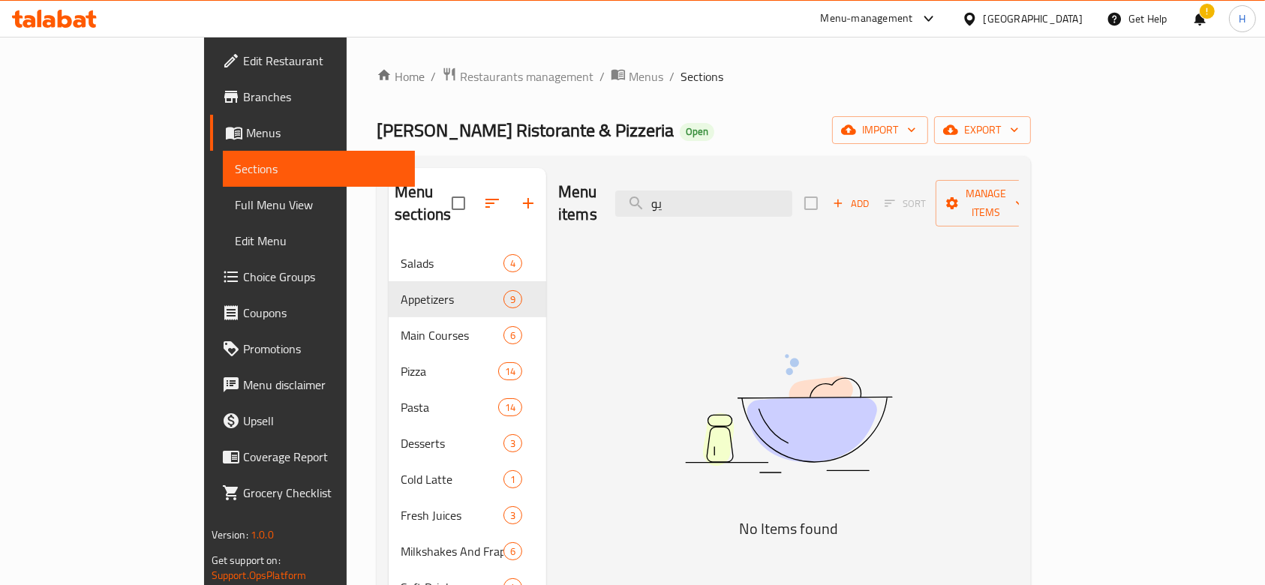
type input "ي"
type input "ب"
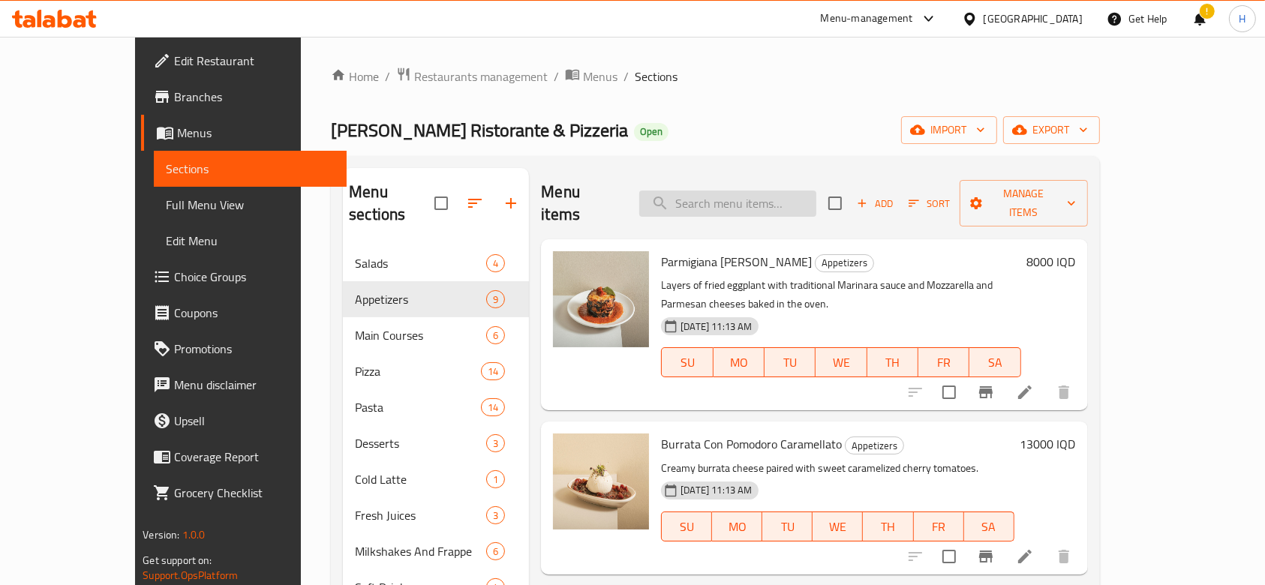
click at [779, 194] on input "search" at bounding box center [727, 204] width 177 height 26
click at [763, 191] on input "search" at bounding box center [727, 204] width 177 height 26
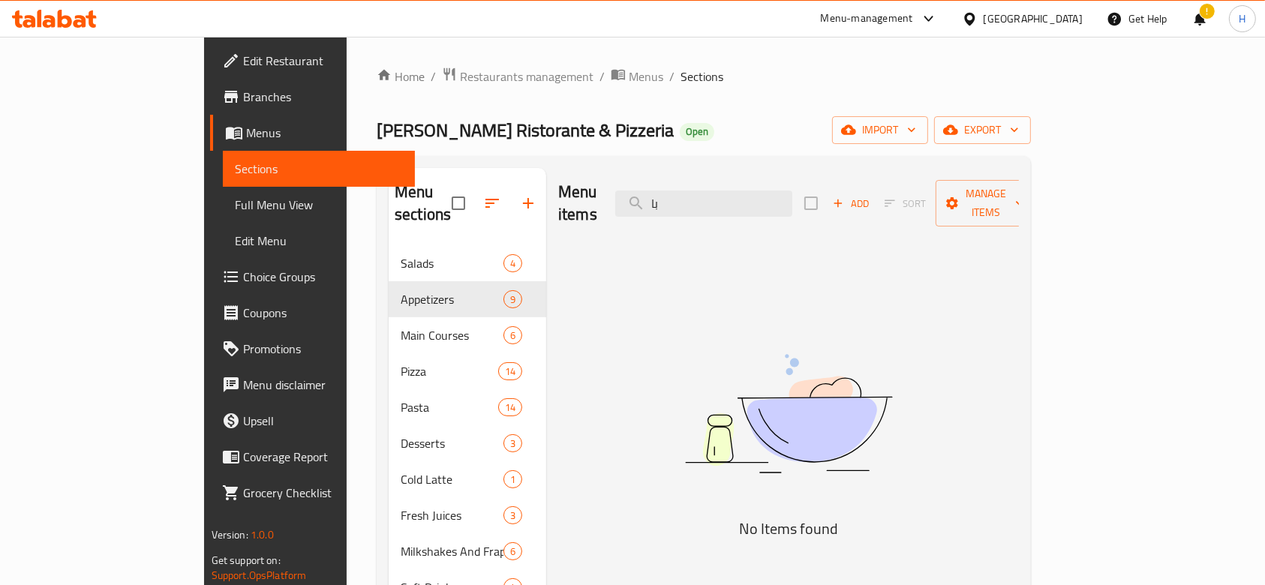
type input "بات"
click at [778, 191] on input "بات" at bounding box center [703, 204] width 177 height 26
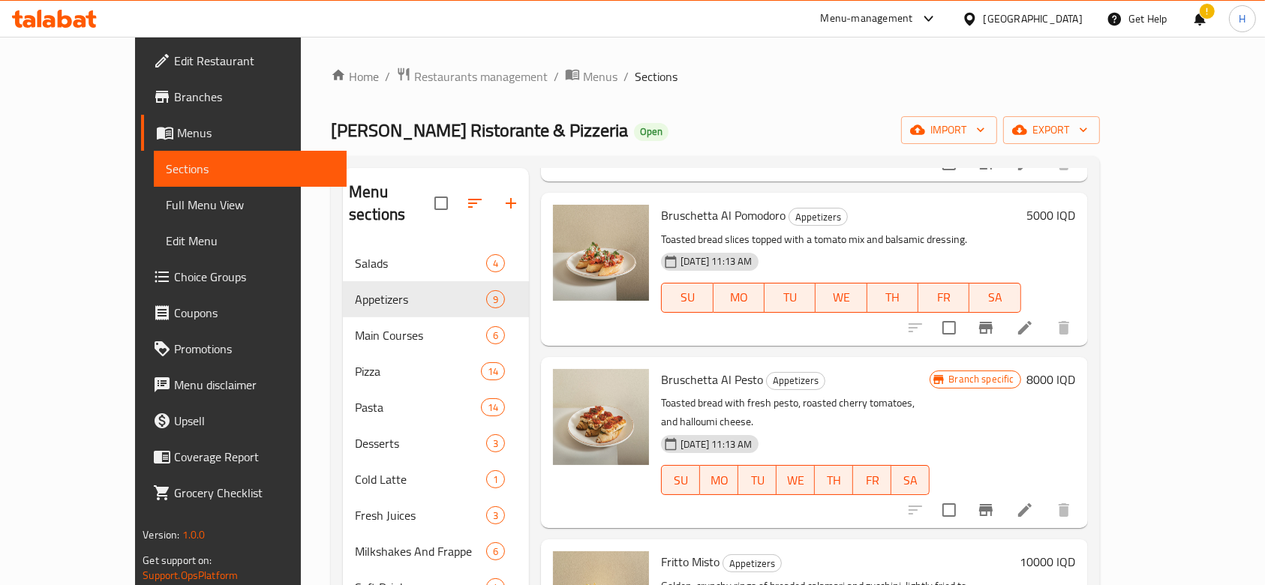
scroll to position [527, 0]
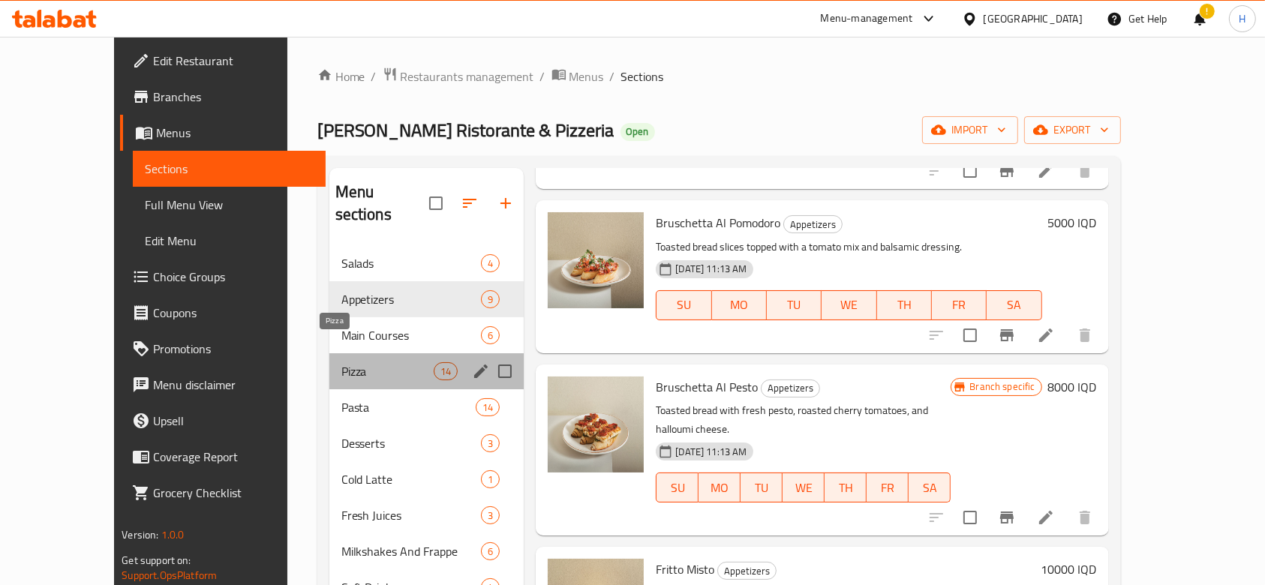
click at [341, 362] on span "Pizza" at bounding box center [387, 371] width 92 height 18
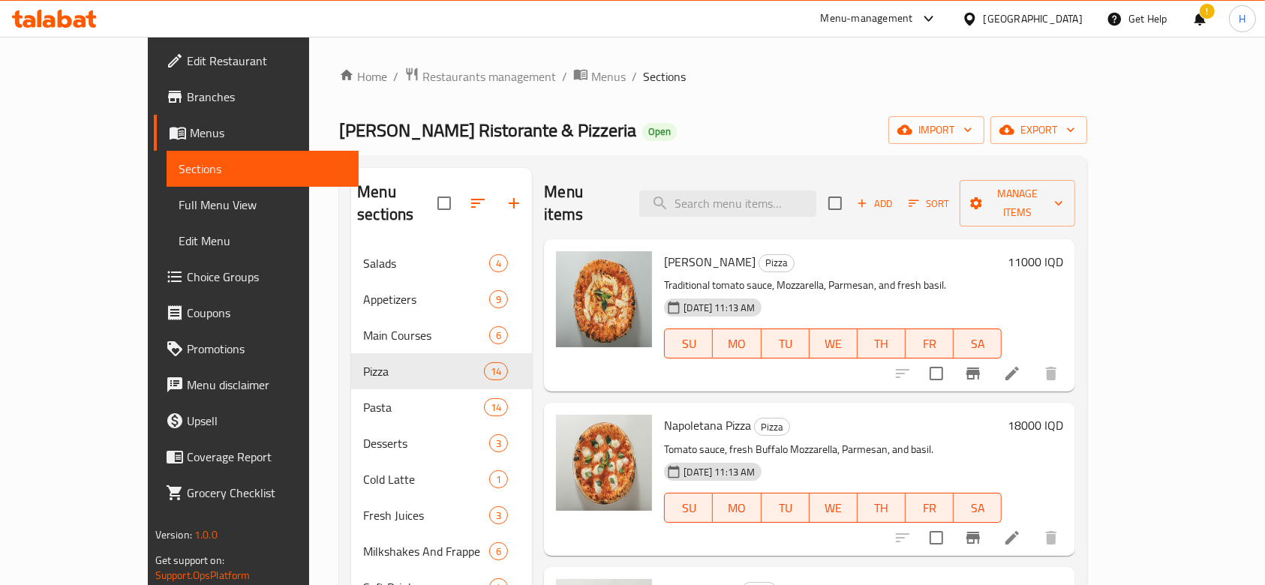
click at [982, 365] on icon "Branch-specific-item" at bounding box center [973, 374] width 18 height 18
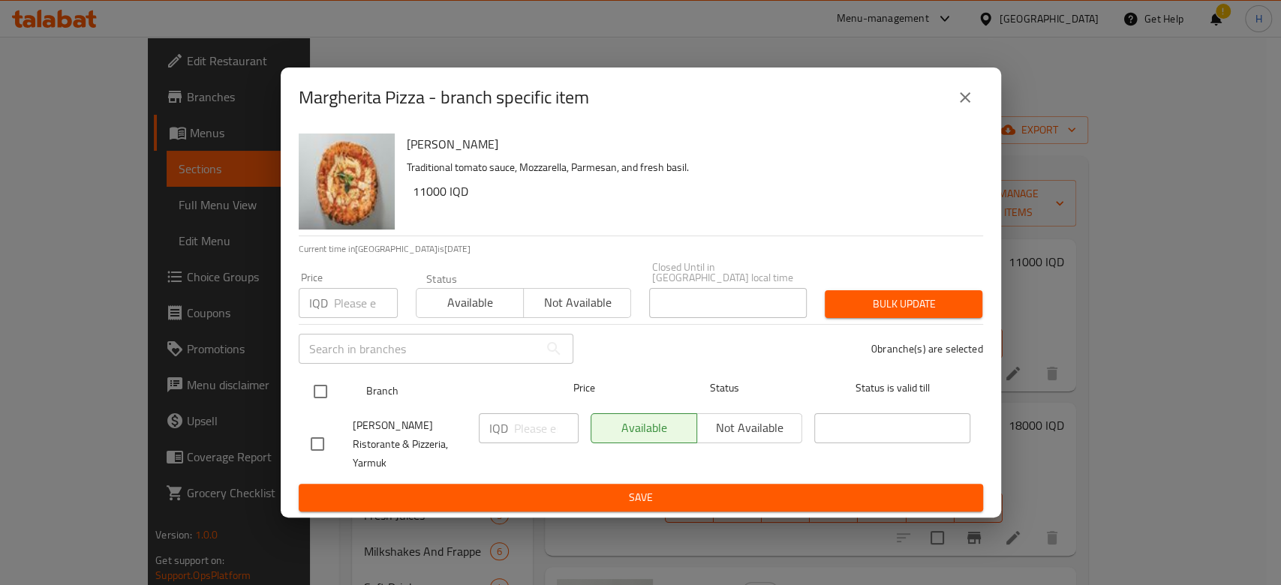
click at [314, 401] on input "checkbox" at bounding box center [321, 392] width 32 height 32
checkbox input "true"
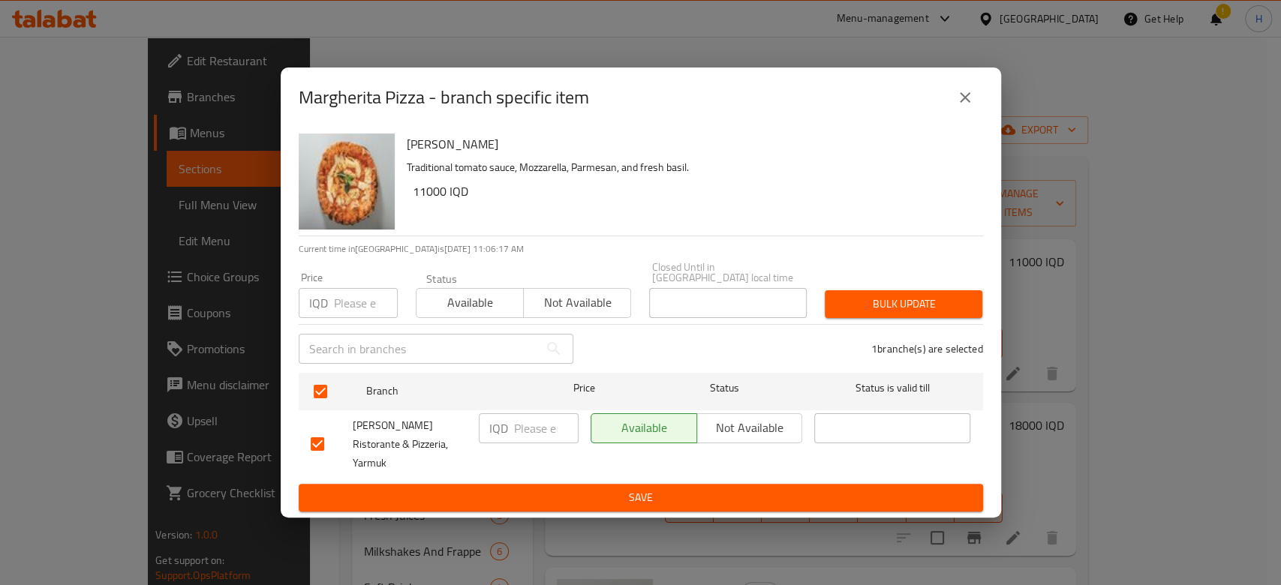
click at [516, 425] on input "number" at bounding box center [546, 428] width 65 height 30
type input "12000"
click at [539, 484] on button "Save" at bounding box center [641, 498] width 684 height 28
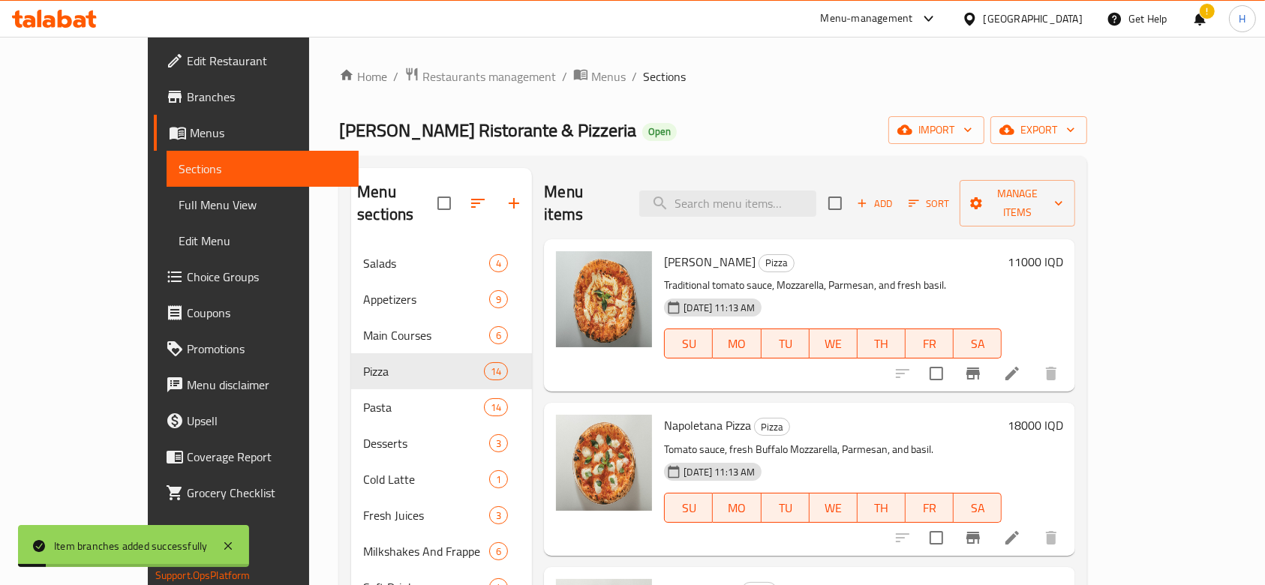
click at [1063, 251] on h6 "11000 IQD" at bounding box center [1036, 261] width 56 height 21
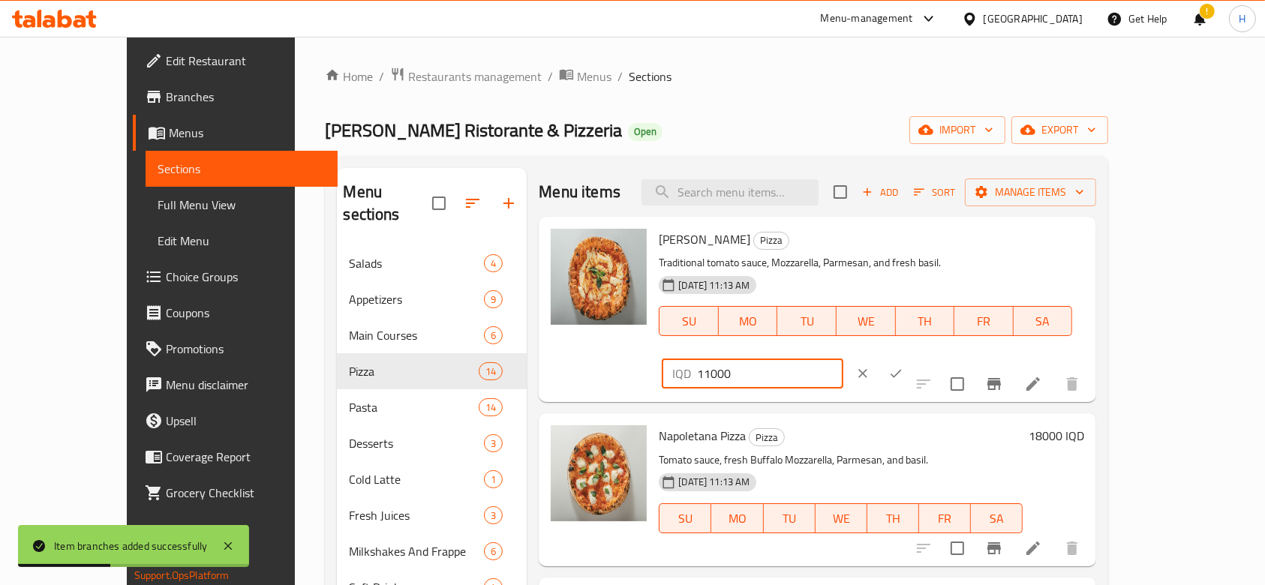
drag, startPoint x: 1000, startPoint y: 239, endPoint x: 1004, endPoint y: 252, distance: 14.0
click at [843, 359] on input "11000" at bounding box center [770, 374] width 146 height 30
type input "12000"
click at [912, 357] on button "ok" at bounding box center [895, 373] width 33 height 33
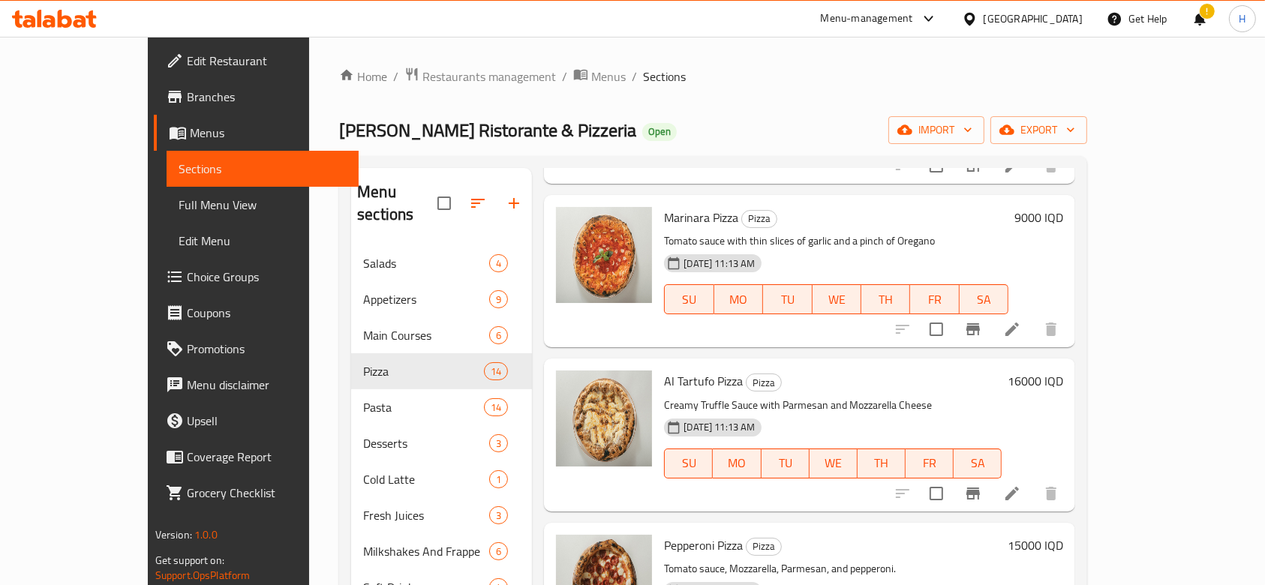
scroll to position [400, 0]
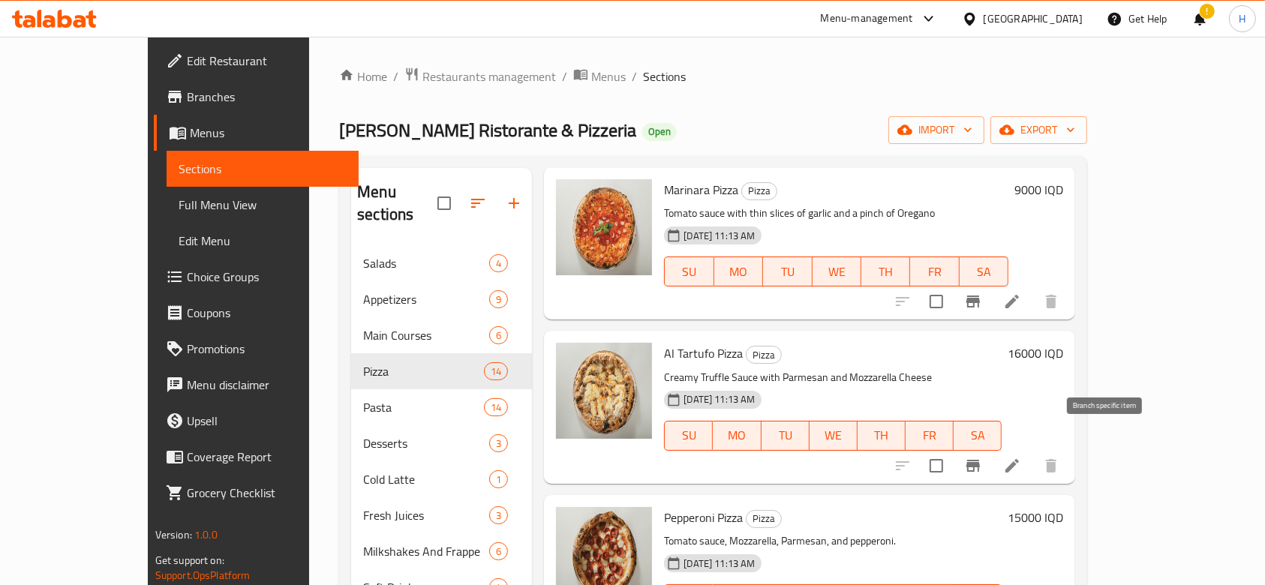
click at [991, 448] on button "Branch-specific-item" at bounding box center [973, 466] width 36 height 36
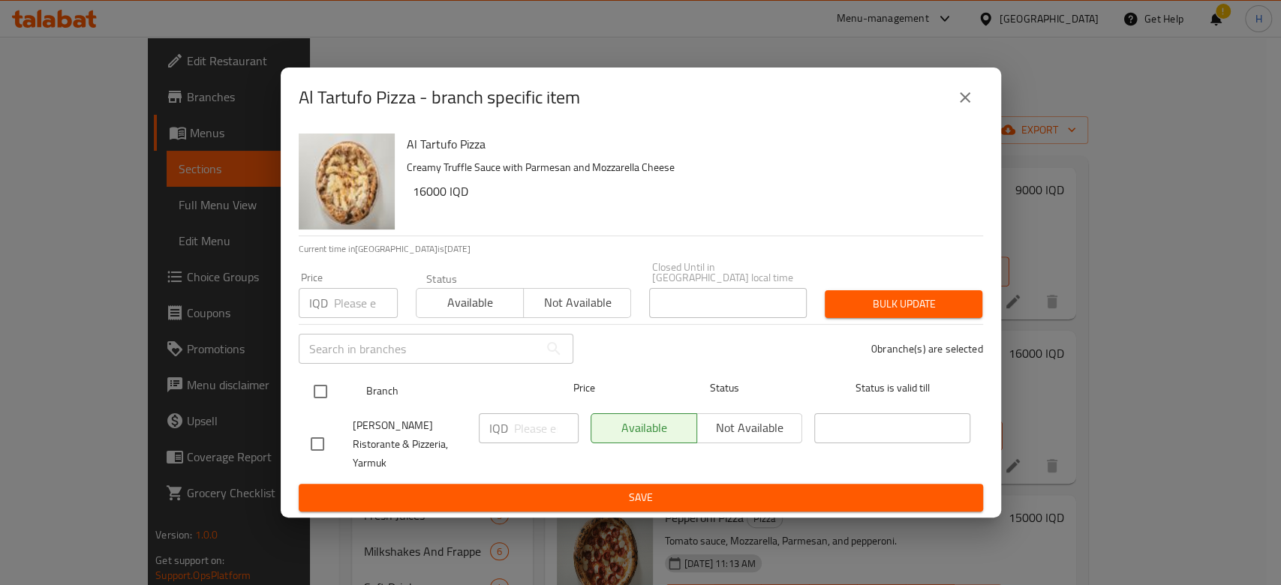
click at [329, 397] on input "checkbox" at bounding box center [321, 392] width 32 height 32
checkbox input "true"
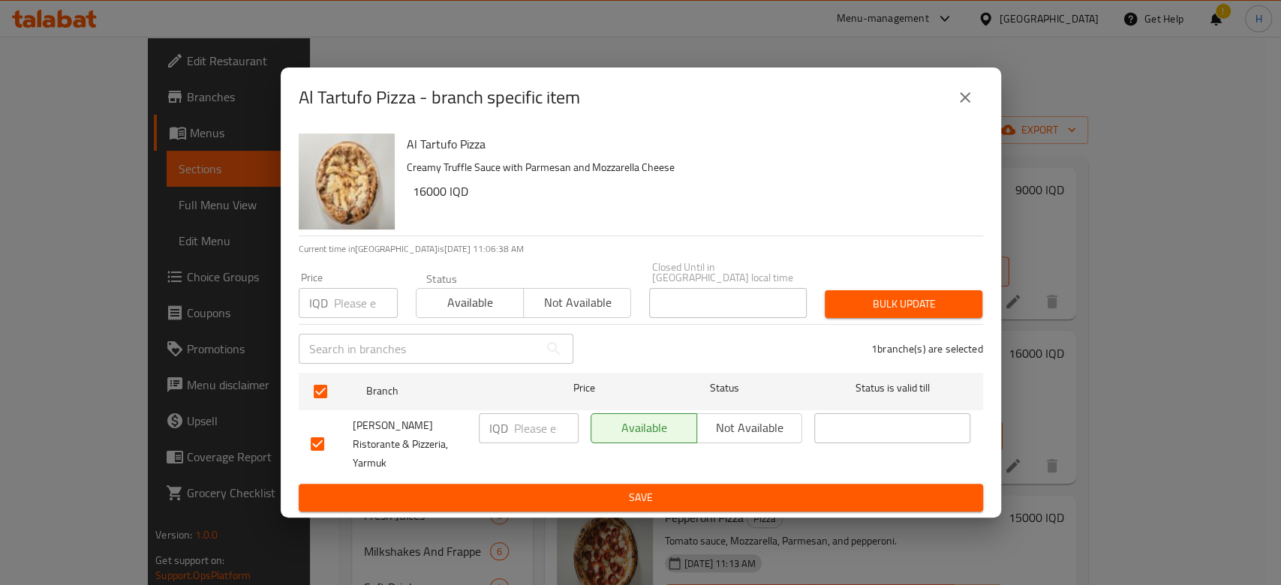
click at [524, 426] on input "number" at bounding box center [546, 428] width 65 height 30
type input "17000"
click at [533, 489] on span "Save" at bounding box center [641, 497] width 660 height 19
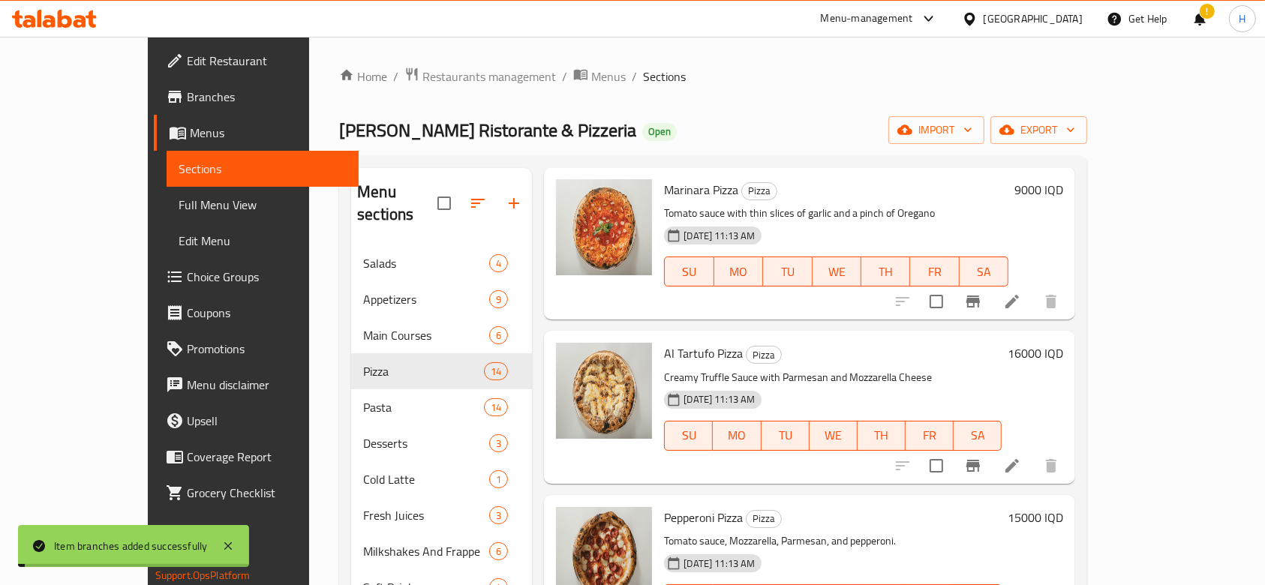
click at [1063, 343] on h6 "16000 IQD" at bounding box center [1036, 353] width 56 height 21
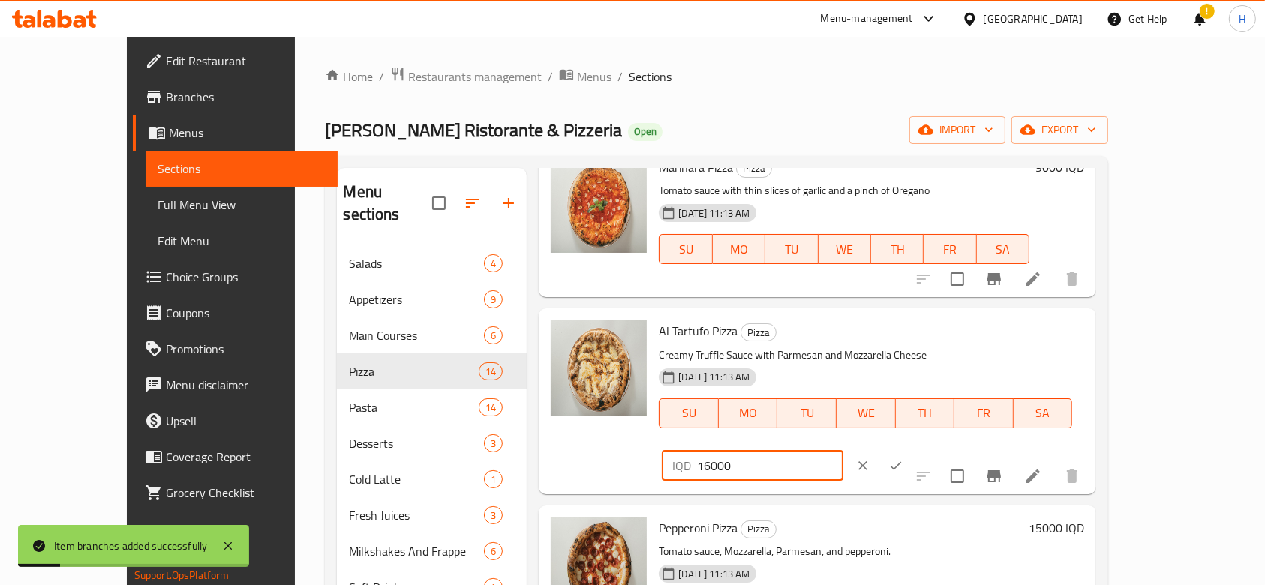
drag, startPoint x: 1002, startPoint y: 335, endPoint x: 995, endPoint y: 341, distance: 10.1
click at [843, 451] on input "16000" at bounding box center [770, 466] width 146 height 30
type input "17000"
click at [912, 449] on button "ok" at bounding box center [895, 465] width 33 height 33
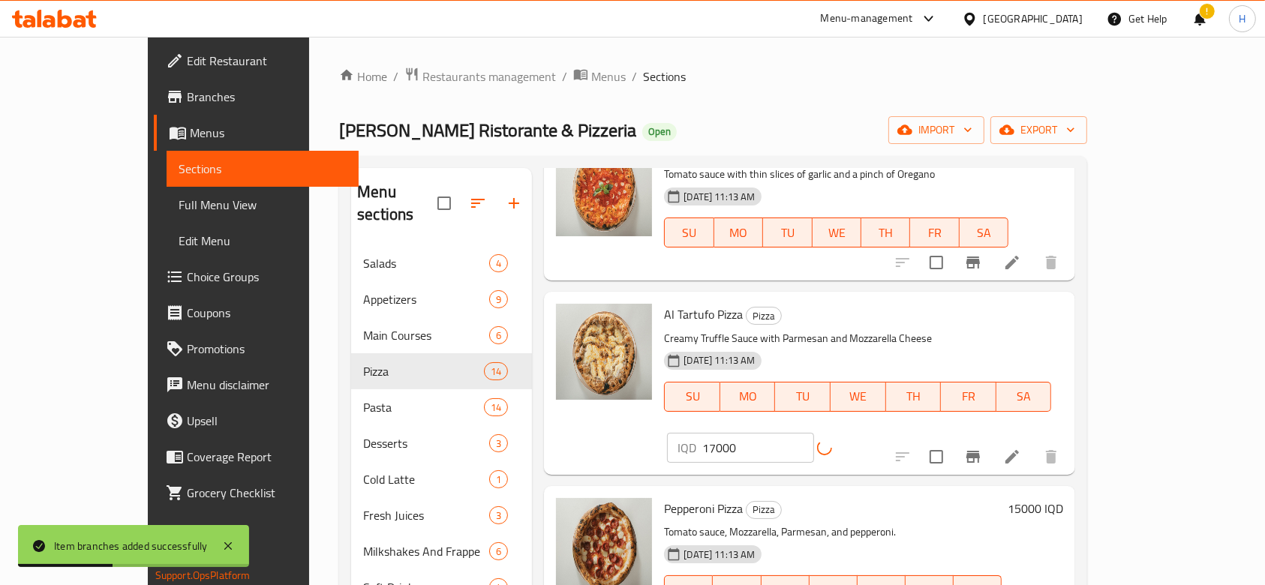
scroll to position [500, 0]
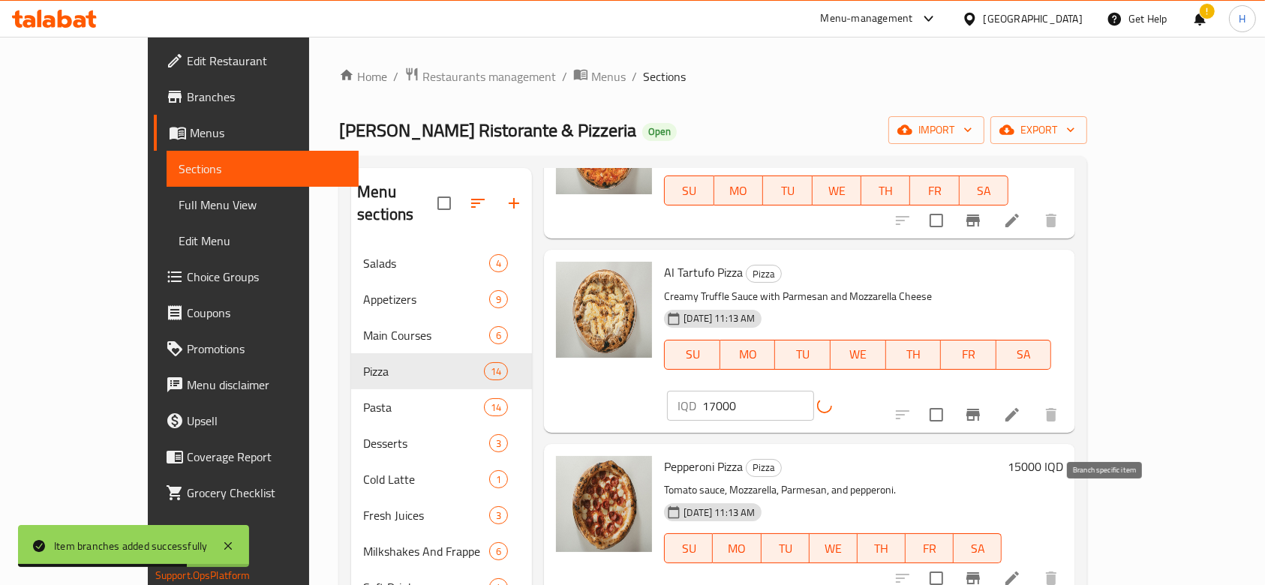
click at [980, 573] on icon "Branch-specific-item" at bounding box center [973, 579] width 14 height 12
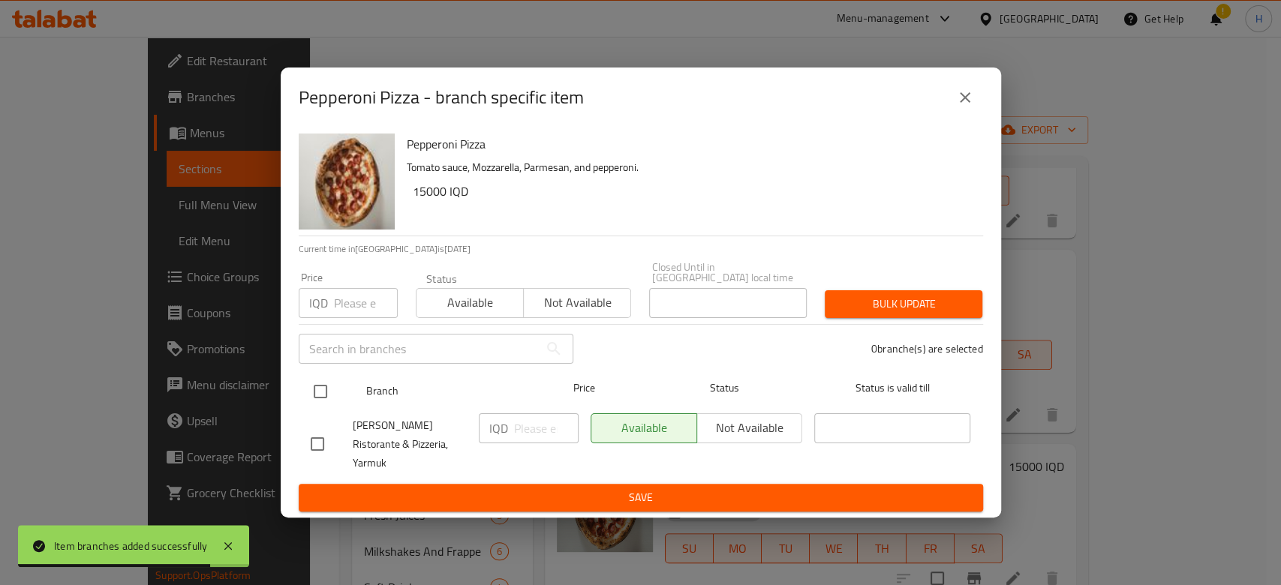
drag, startPoint x: 318, startPoint y: 399, endPoint x: 458, endPoint y: 419, distance: 141.8
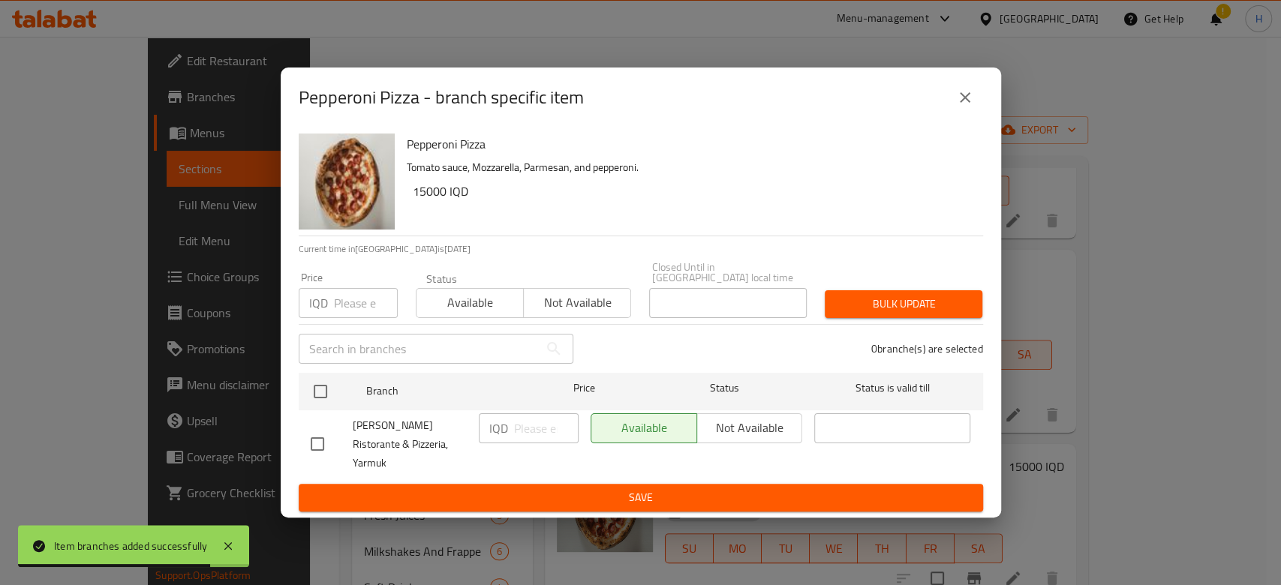
click at [318, 399] on input "checkbox" at bounding box center [321, 392] width 32 height 32
checkbox input "true"
click at [552, 435] on input "number" at bounding box center [546, 428] width 65 height 30
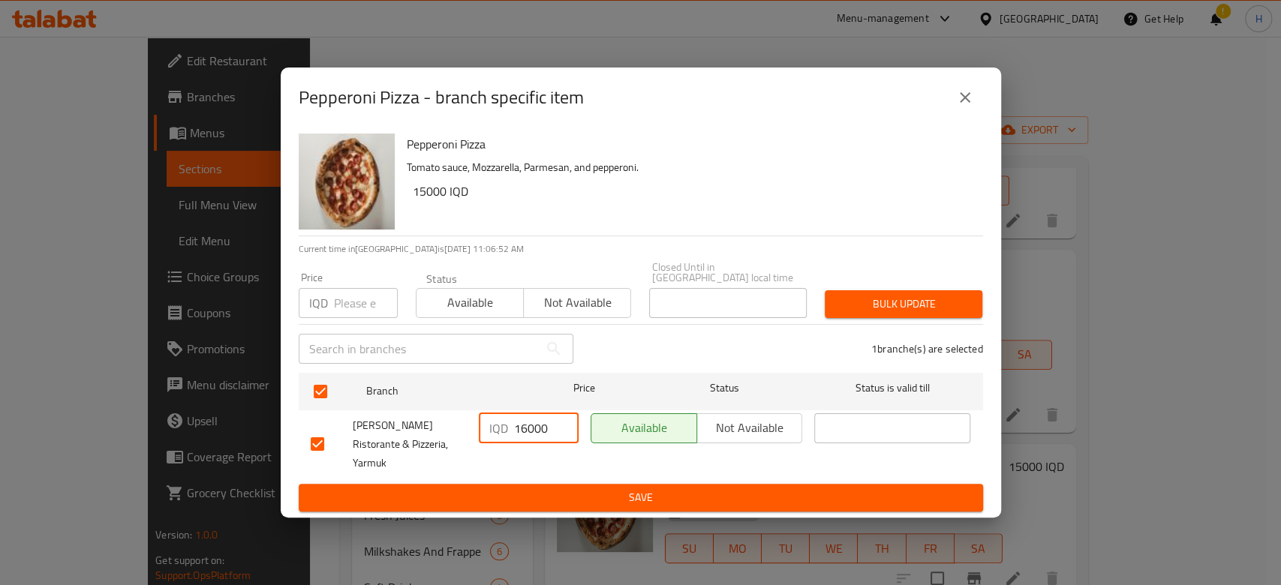
type input "16000"
click at [552, 488] on span "Save" at bounding box center [641, 497] width 660 height 19
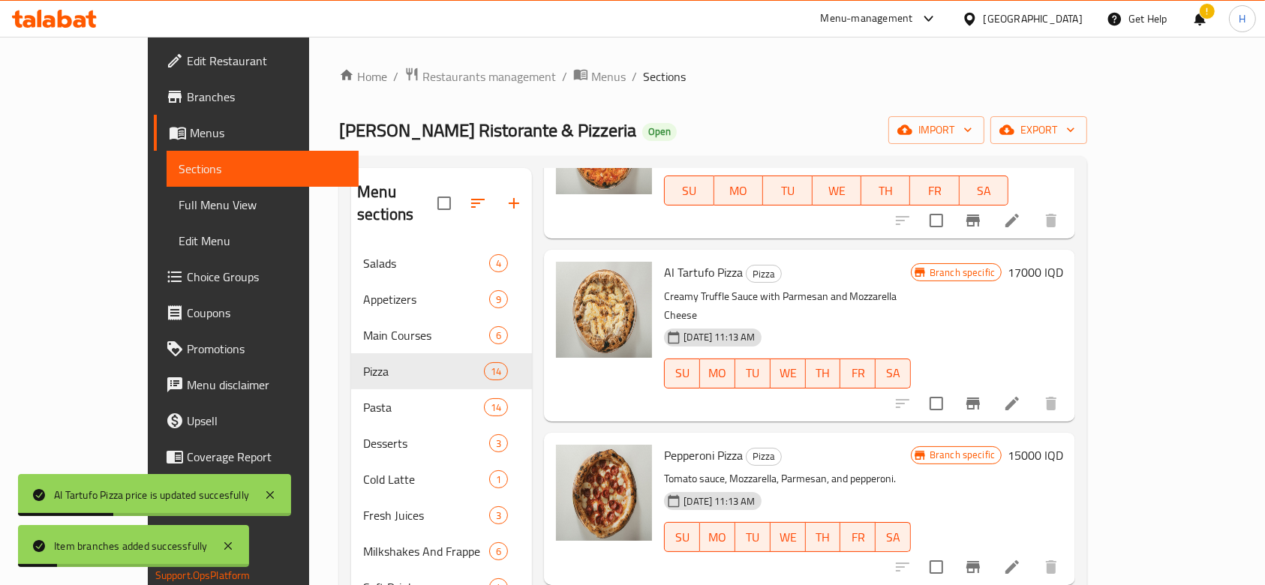
click at [1063, 445] on h6 "15000 IQD" at bounding box center [1036, 455] width 56 height 21
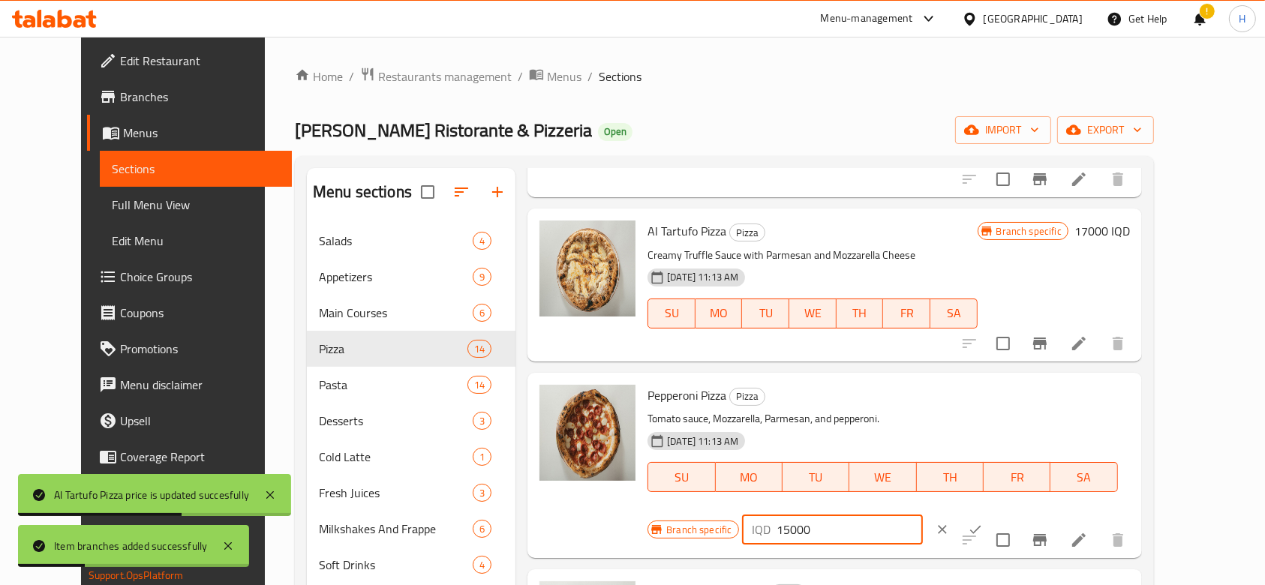
click at [923, 515] on input "15000" at bounding box center [850, 530] width 146 height 30
type input "16000"
click at [992, 513] on button "ok" at bounding box center [975, 529] width 33 height 33
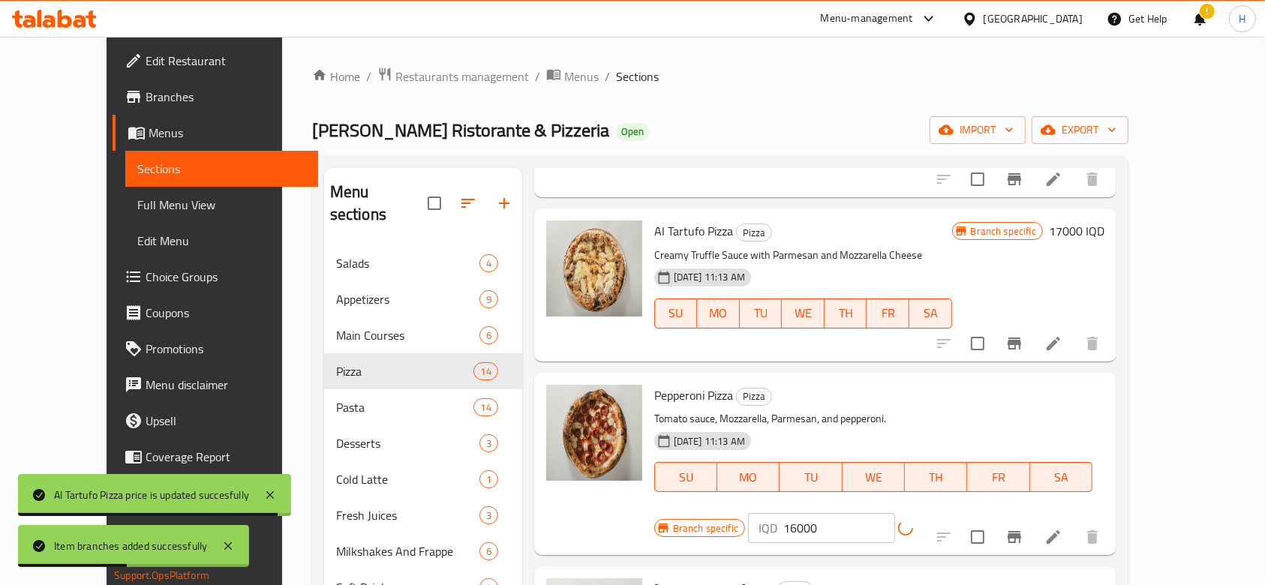
scroll to position [800, 0]
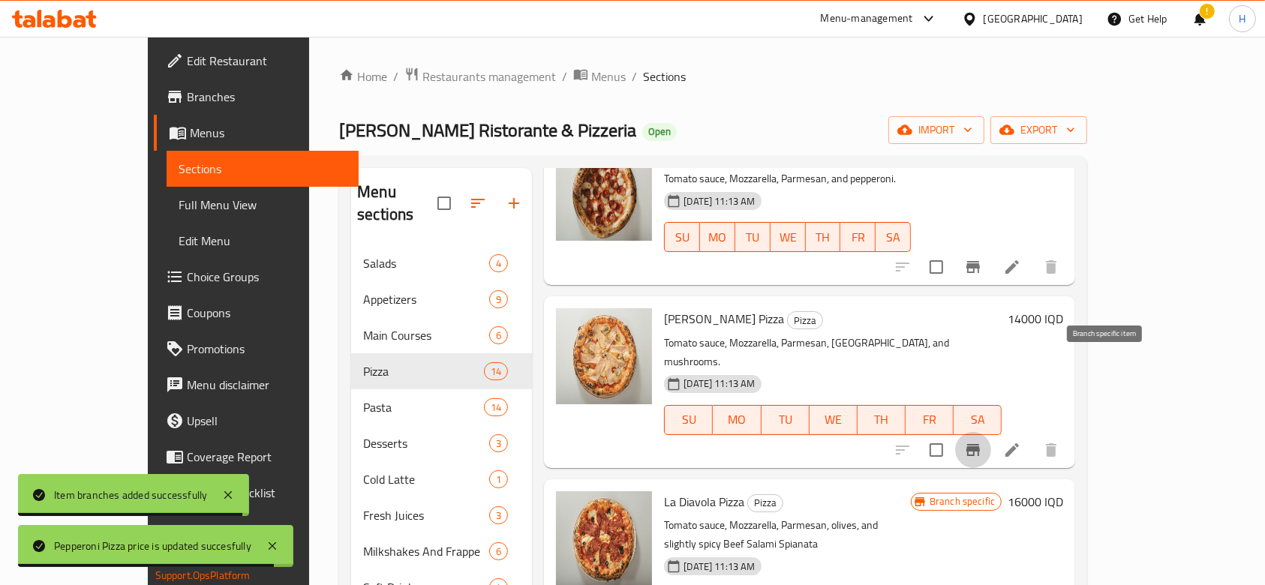
click at [982, 441] on icon "Branch-specific-item" at bounding box center [973, 450] width 18 height 18
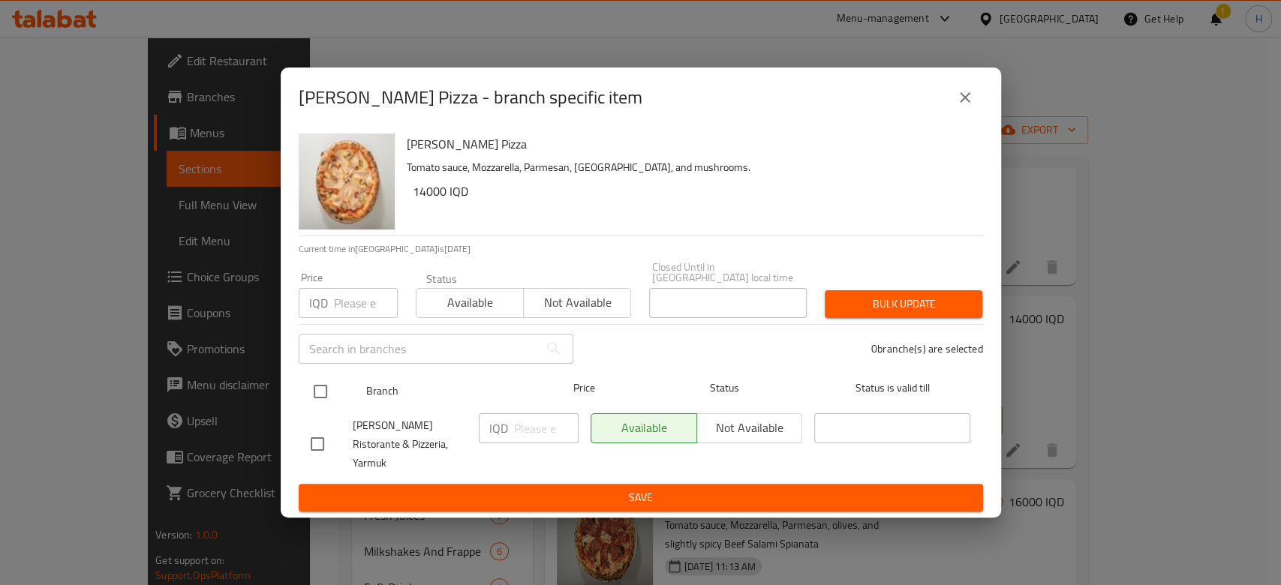
click at [318, 407] on input "checkbox" at bounding box center [321, 392] width 32 height 32
checkbox input "true"
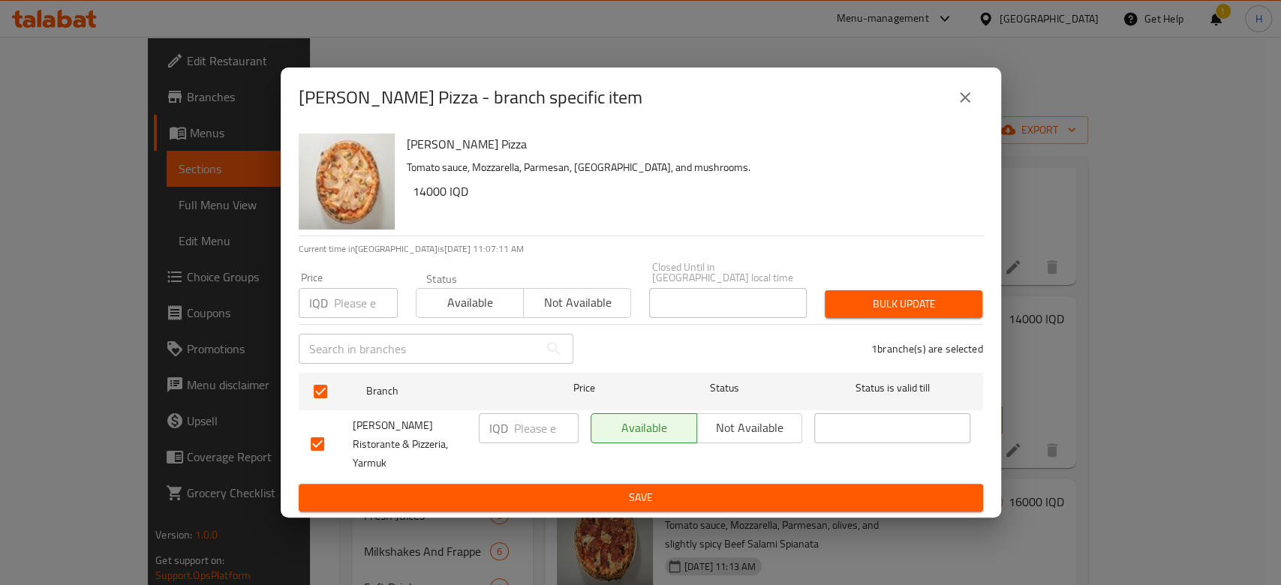
click at [542, 429] on input "number" at bounding box center [546, 428] width 65 height 30
type input "15000"
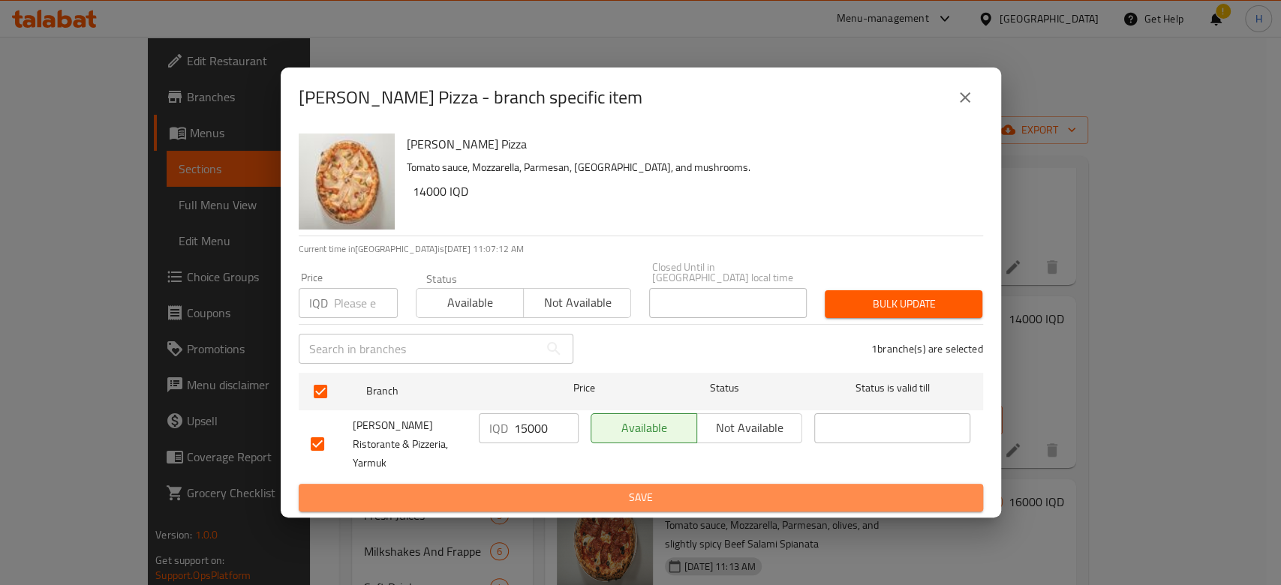
click at [556, 496] on button "Save" at bounding box center [641, 498] width 684 height 28
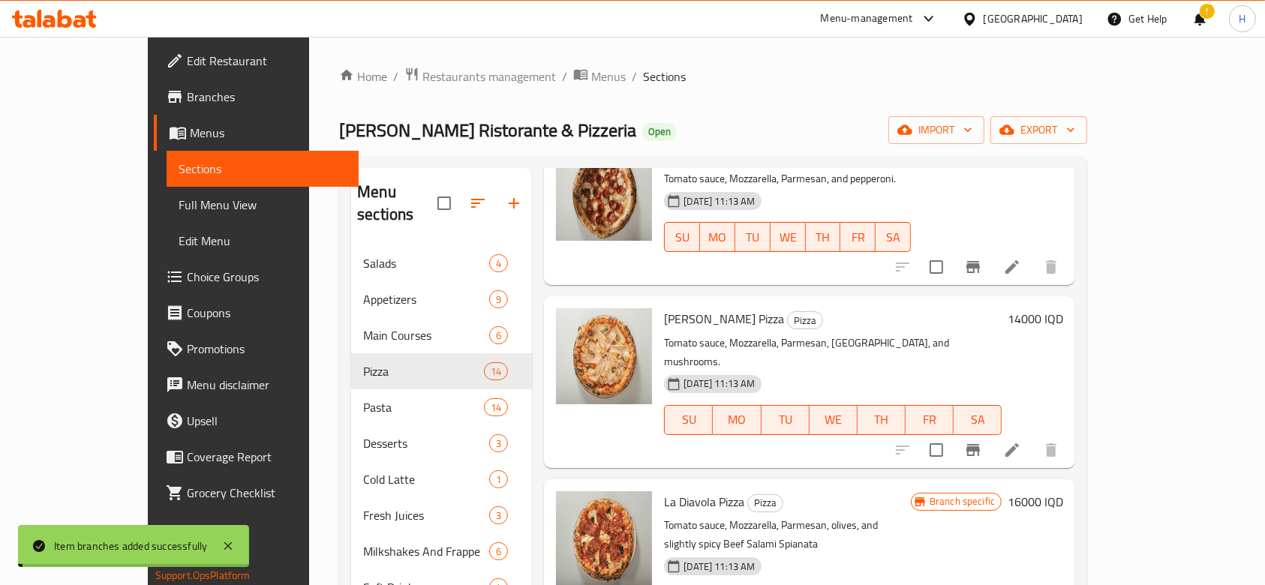
click at [1063, 308] on h6 "14000 IQD" at bounding box center [1036, 318] width 56 height 21
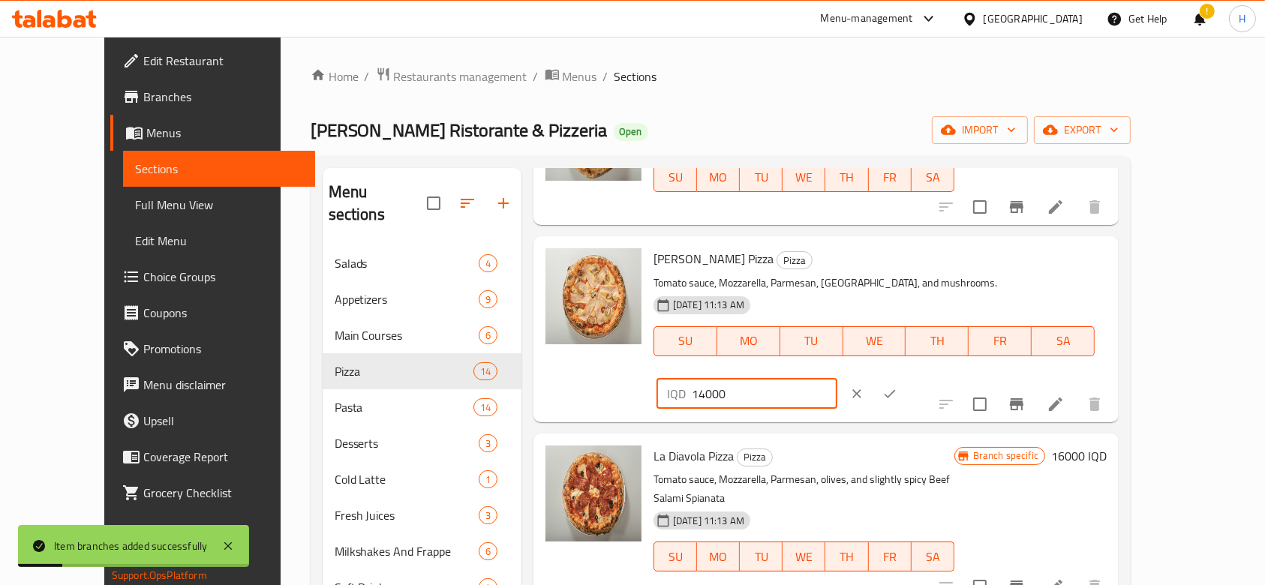
click at [837, 379] on input "14000" at bounding box center [765, 394] width 146 height 30
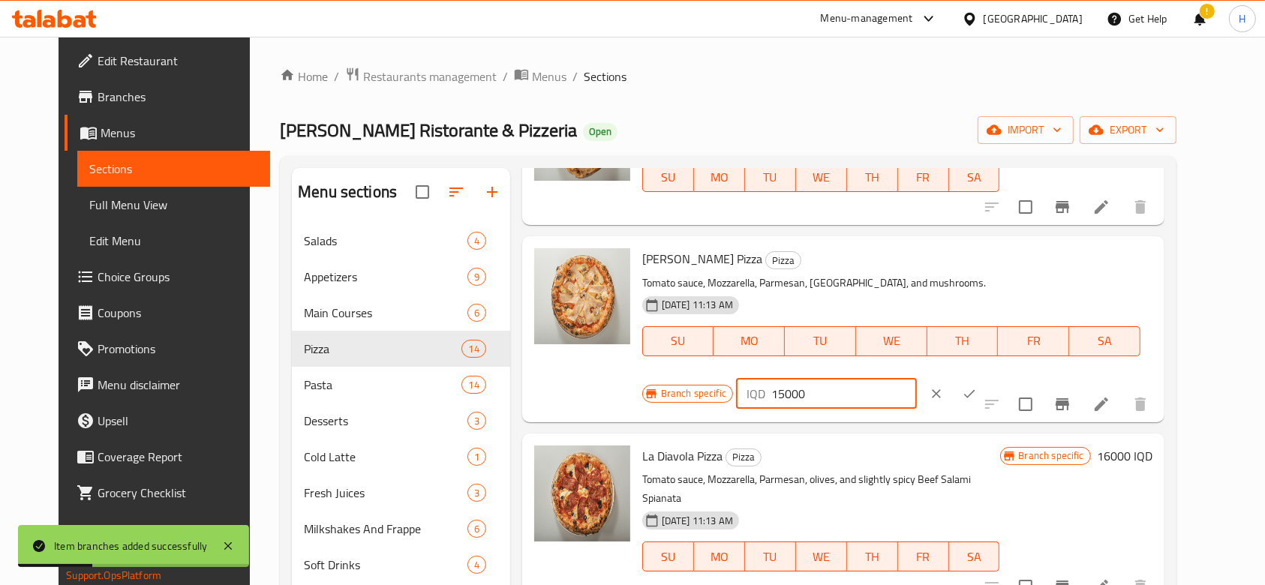
type input "15000"
click at [986, 377] on div at bounding box center [953, 393] width 66 height 33
click at [986, 377] on button "ok" at bounding box center [969, 393] width 33 height 33
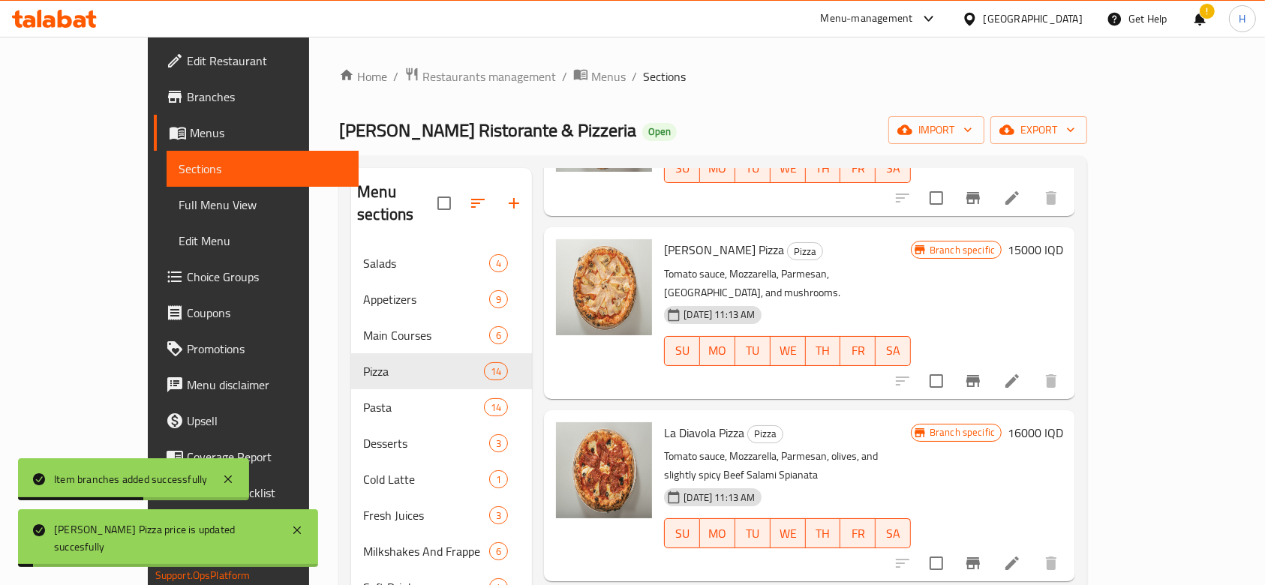
scroll to position [900, 0]
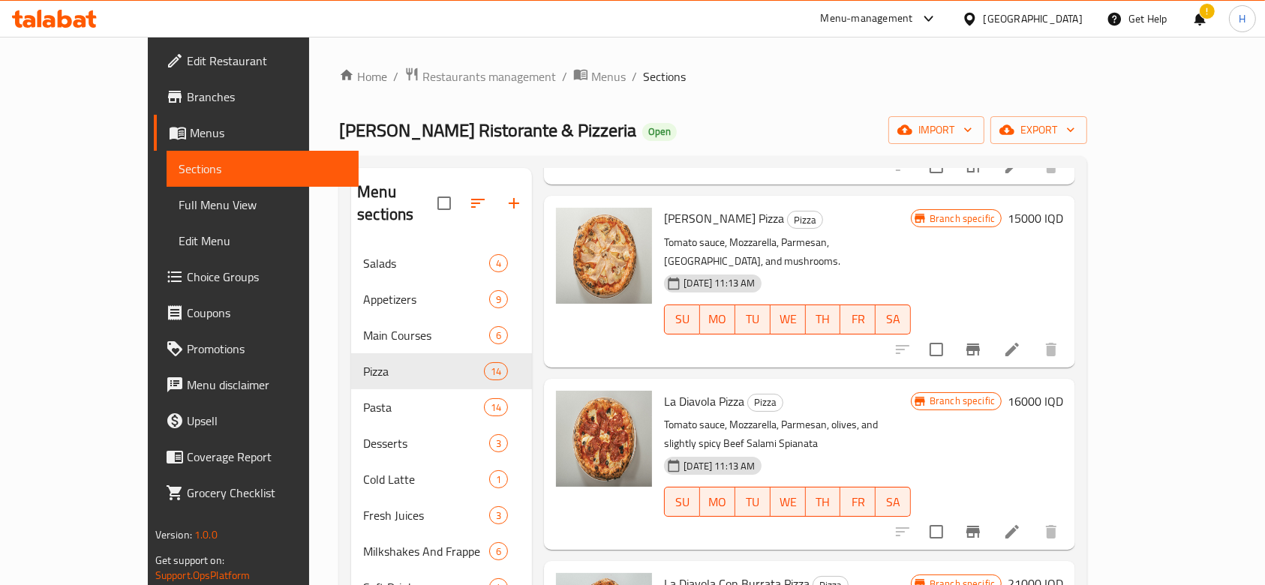
click at [980, 526] on icon "Branch-specific-item" at bounding box center [973, 532] width 14 height 12
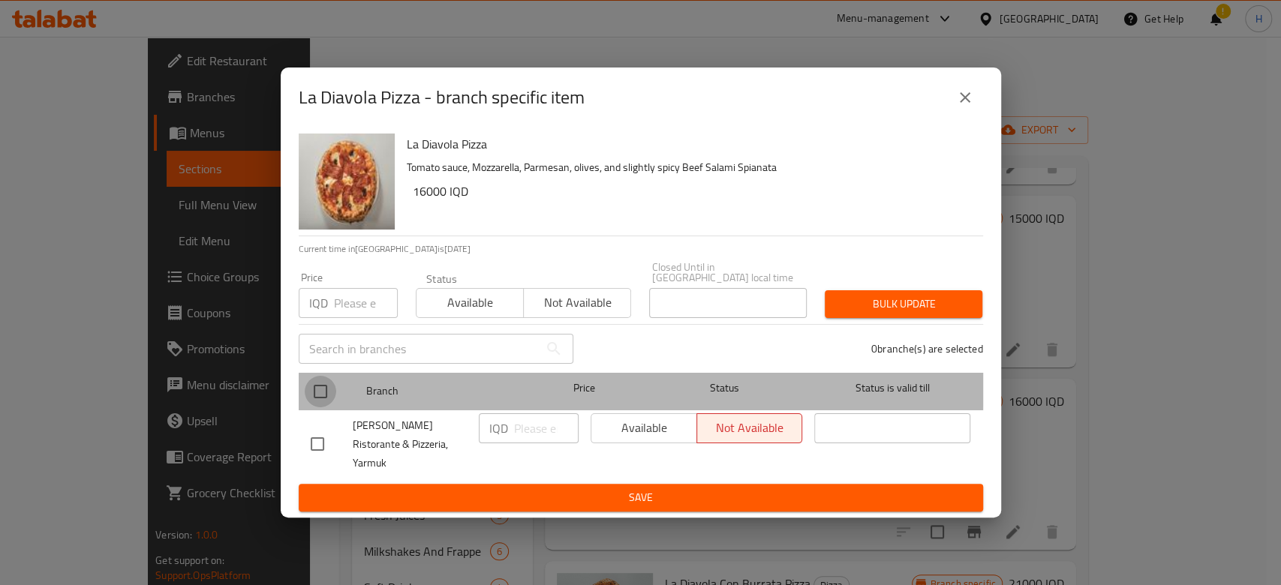
drag, startPoint x: 318, startPoint y: 394, endPoint x: 557, endPoint y: 423, distance: 241.1
click at [323, 394] on input "checkbox" at bounding box center [321, 392] width 32 height 32
checkbox input "true"
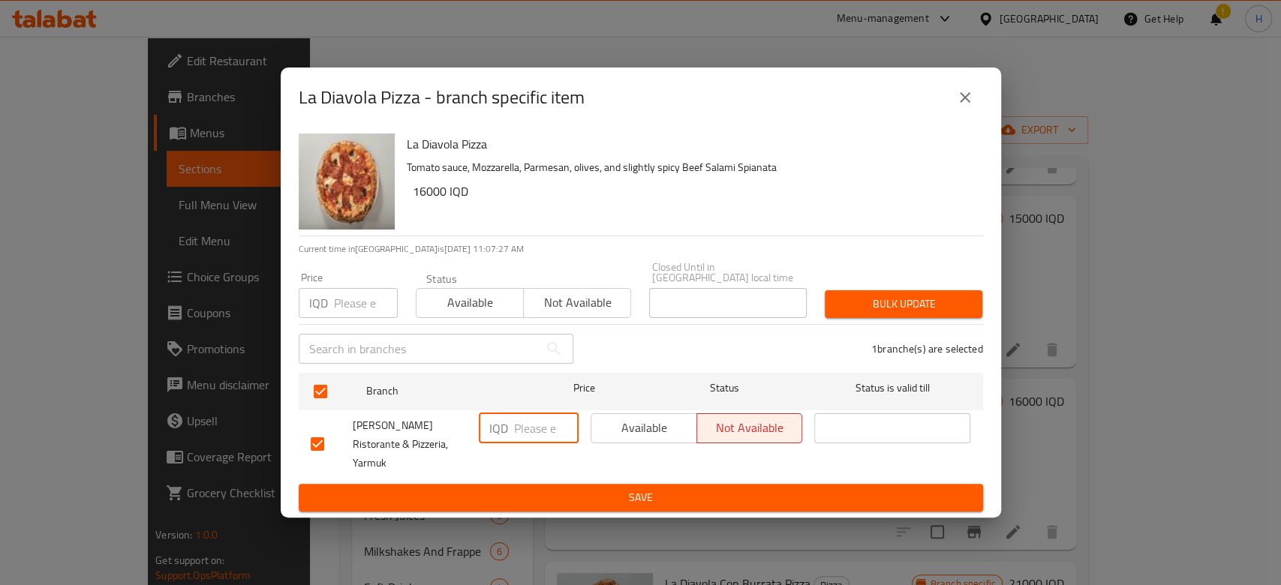
click at [549, 423] on input "number" at bounding box center [546, 428] width 65 height 30
type input "18000"
click at [564, 488] on span "Save" at bounding box center [641, 497] width 660 height 19
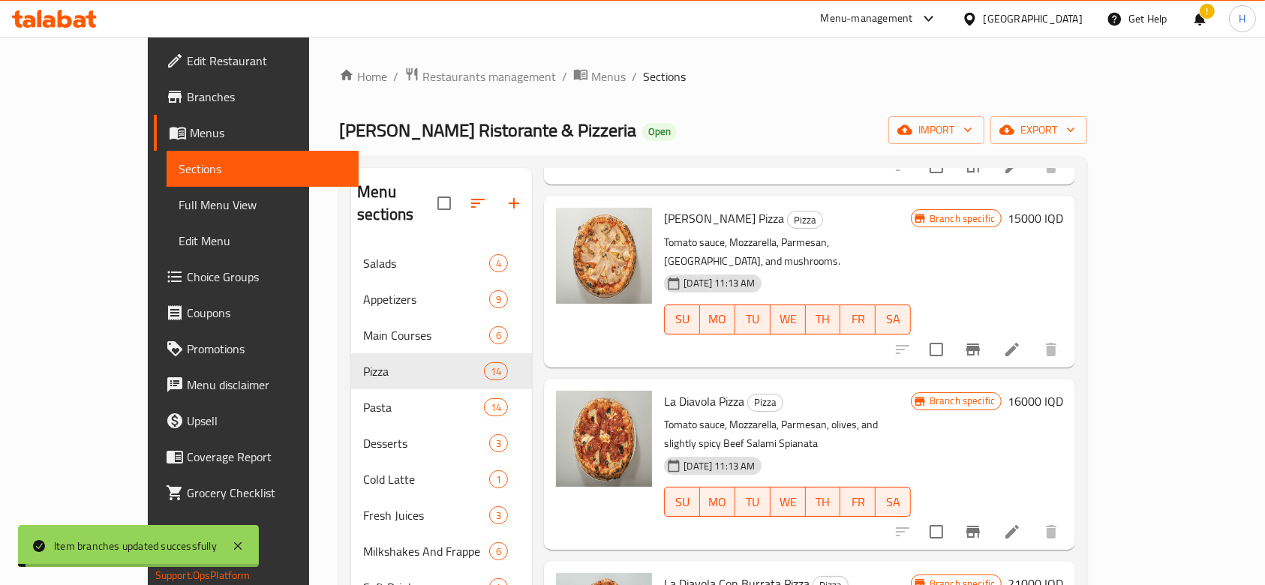
click at [1063, 391] on h6 "16000 IQD" at bounding box center [1036, 401] width 56 height 21
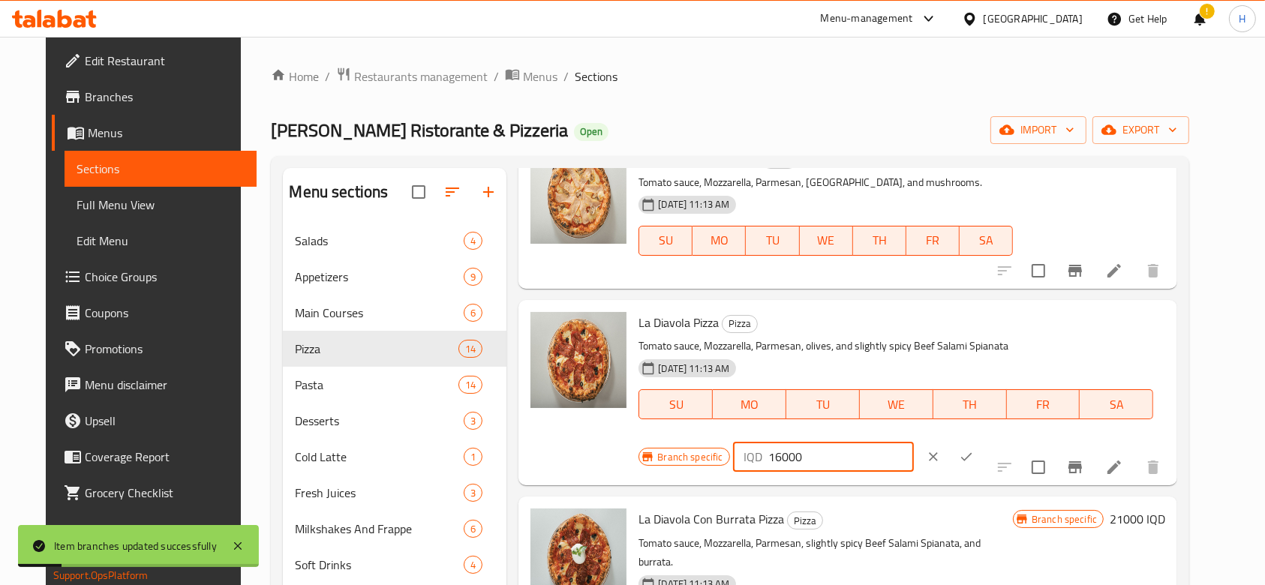
drag, startPoint x: 996, startPoint y: 327, endPoint x: 1007, endPoint y: 331, distance: 11.2
click at [914, 442] on input "16000" at bounding box center [841, 457] width 146 height 30
type input "18000"
click at [974, 449] on icon "ok" at bounding box center [966, 456] width 15 height 15
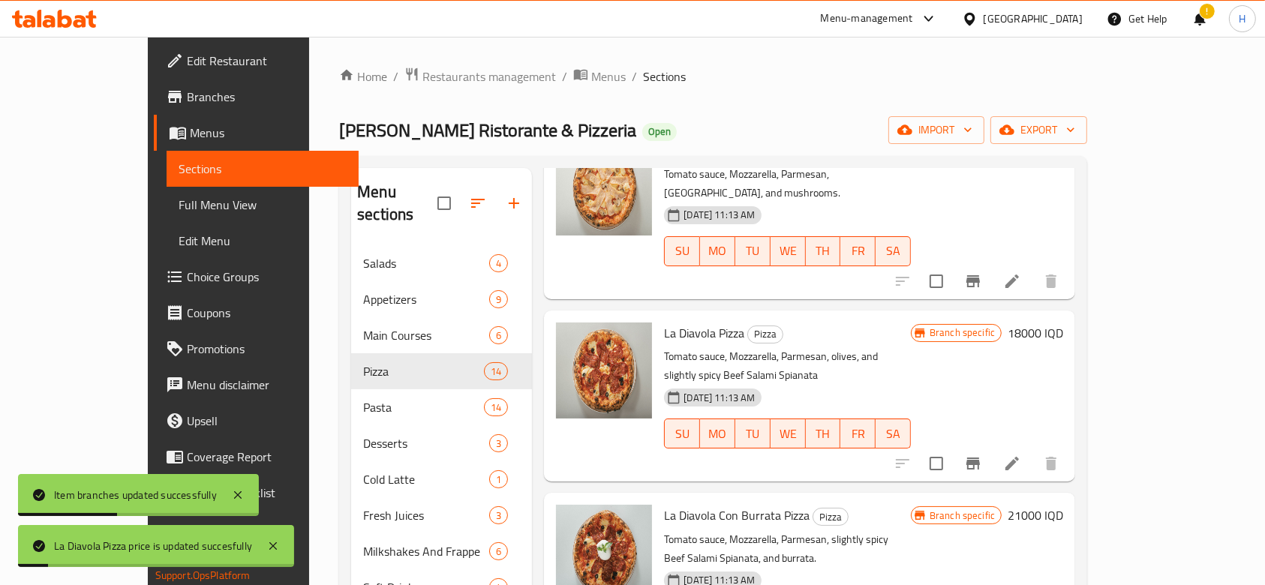
scroll to position [1000, 0]
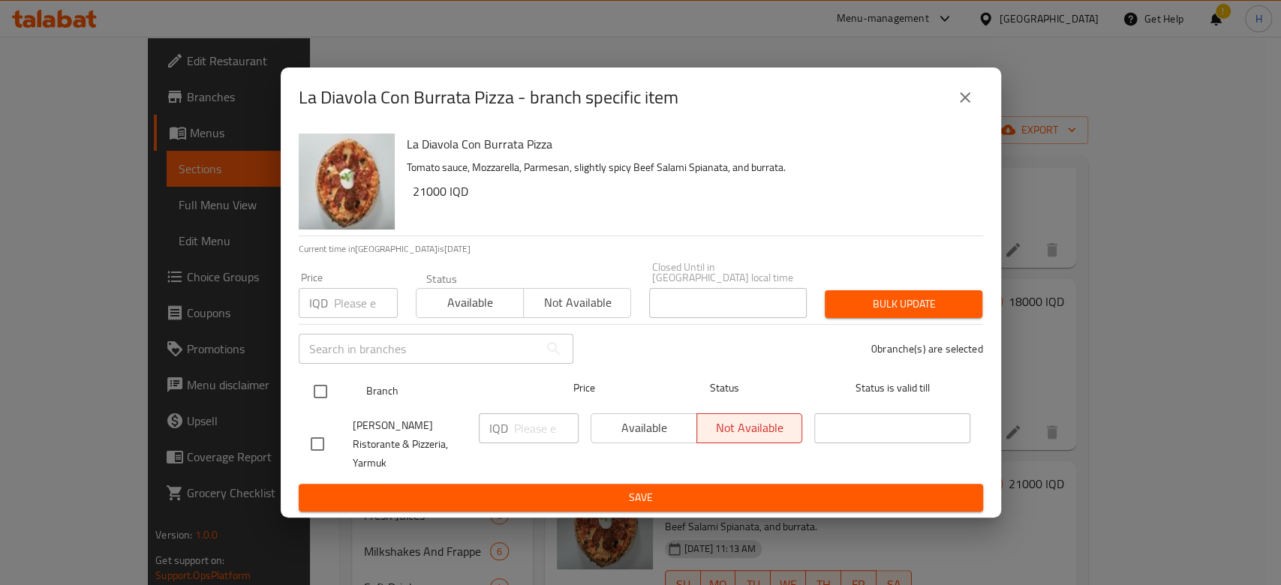
click at [320, 403] on input "checkbox" at bounding box center [321, 392] width 32 height 32
checkbox input "true"
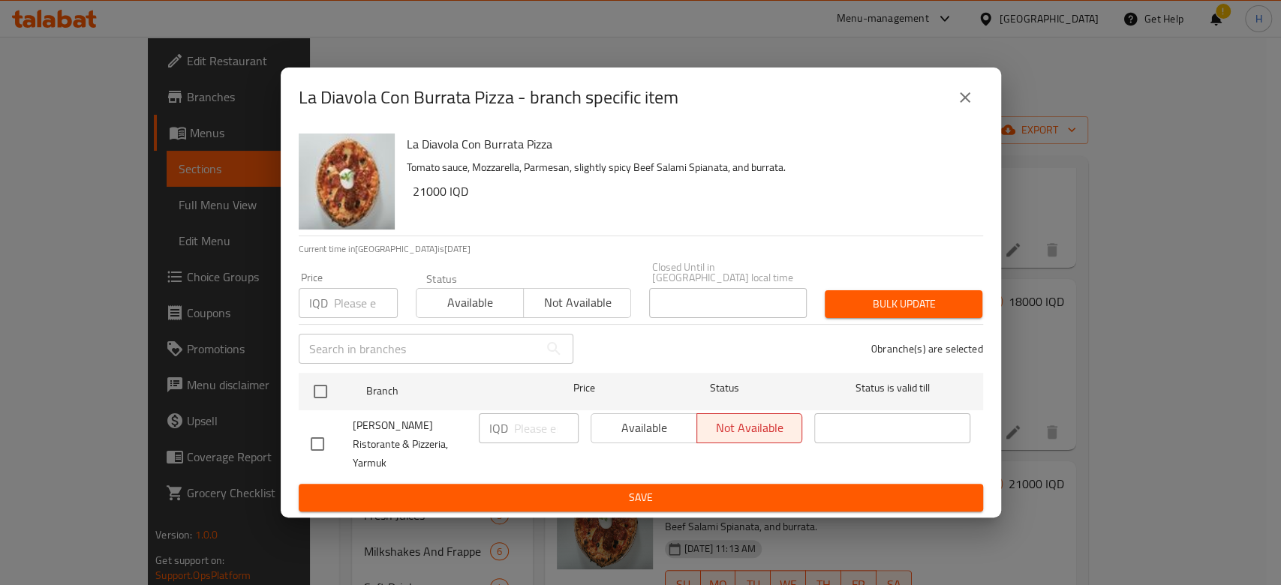
checkbox input "true"
click at [532, 433] on input "number" at bounding box center [546, 428] width 65 height 30
type input "22000"
click at [621, 500] on div "La Diavola Con Burrata Pizza Tomato sauce, Mozzarella, Parmesan, slightly spicy…" at bounding box center [641, 323] width 720 height 391
click at [630, 488] on span "Save" at bounding box center [641, 497] width 660 height 19
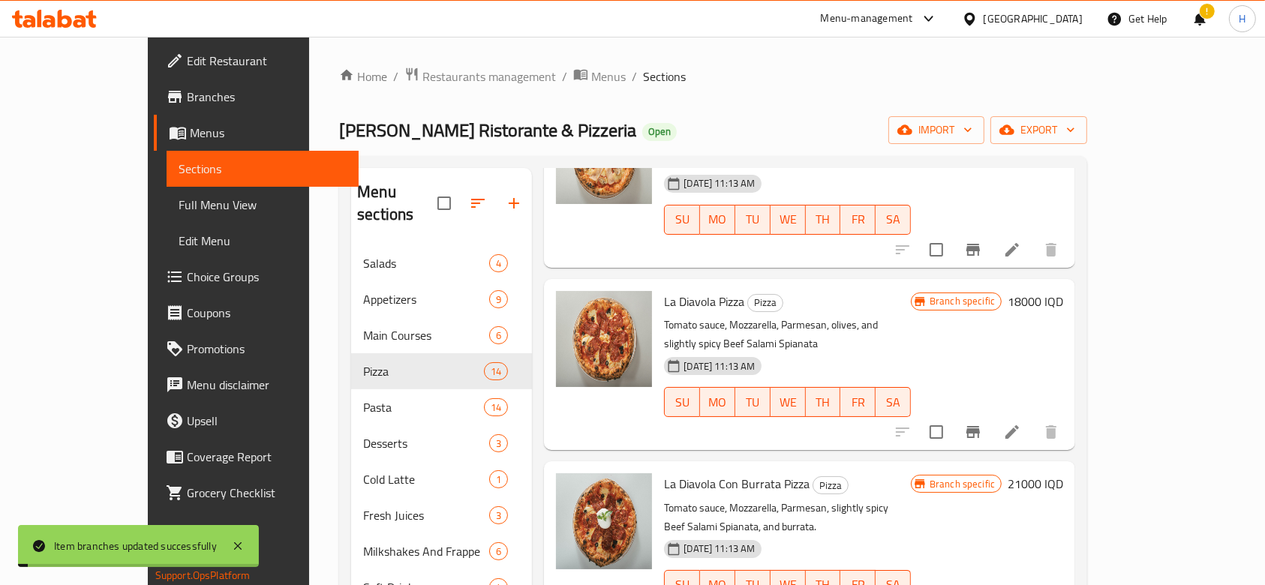
click at [1063, 473] on h6 "21000 IQD" at bounding box center [1036, 483] width 56 height 21
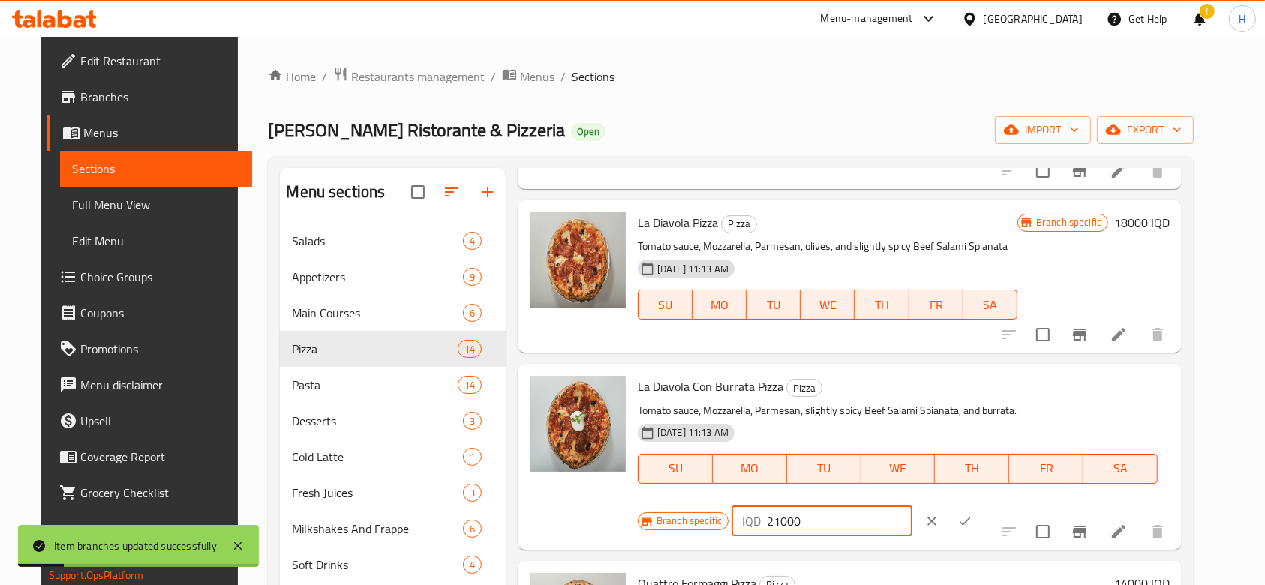
click at [912, 506] on input "21000" at bounding box center [840, 521] width 146 height 30
type input "22000"
click at [972, 514] on icon "ok" at bounding box center [964, 521] width 15 height 15
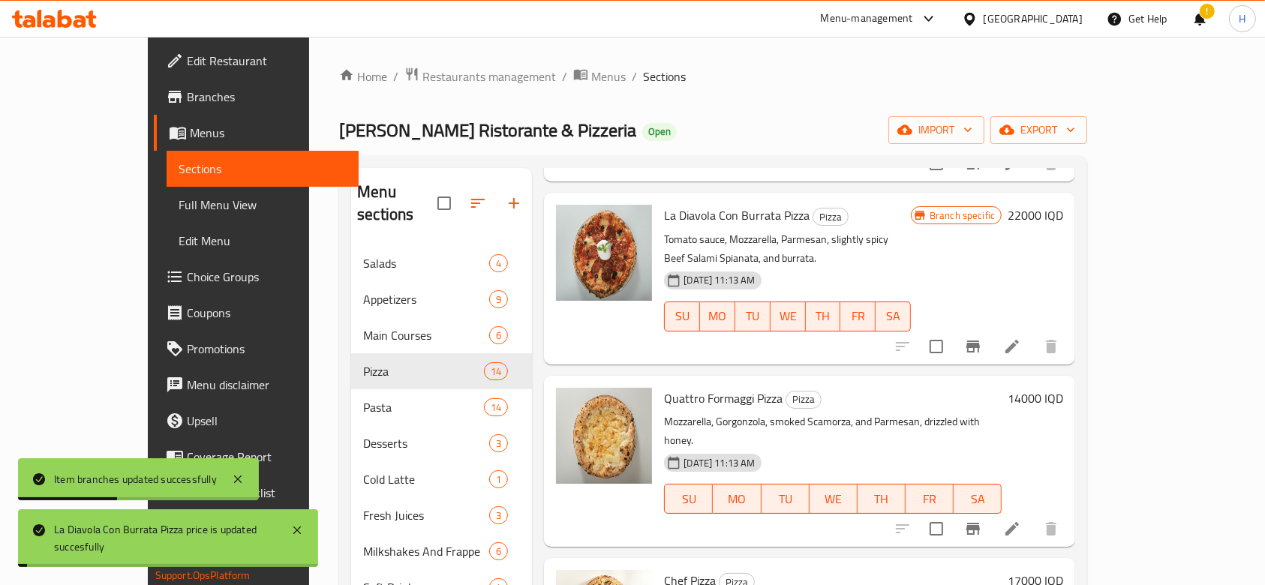
scroll to position [1300, 0]
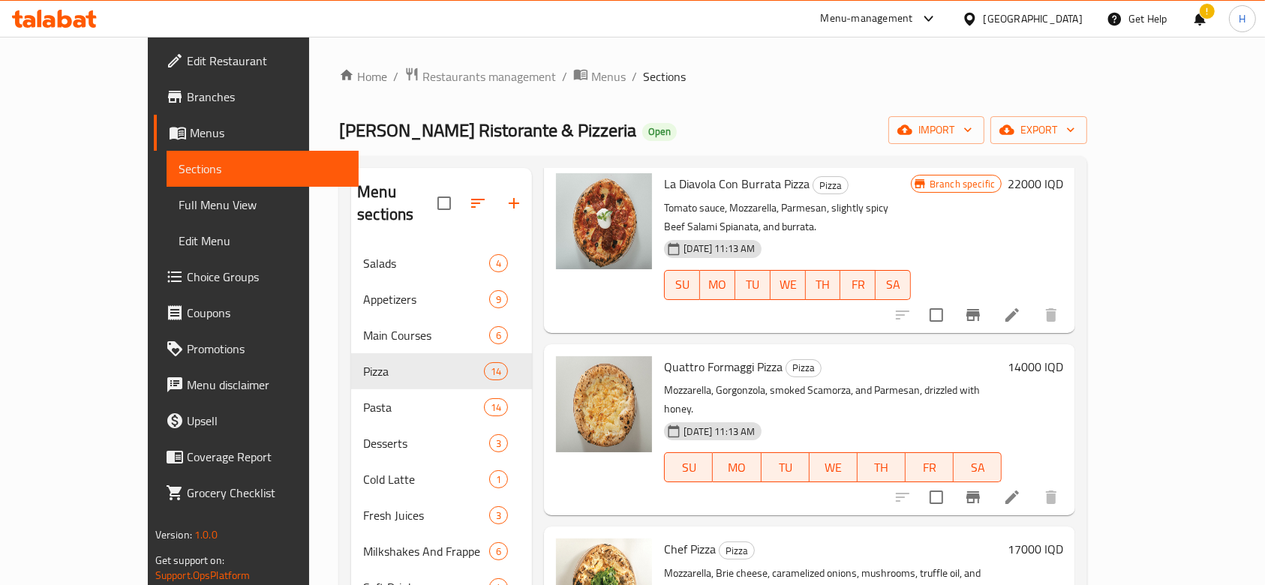
click at [991, 479] on button "Branch-specific-item" at bounding box center [973, 497] width 36 height 36
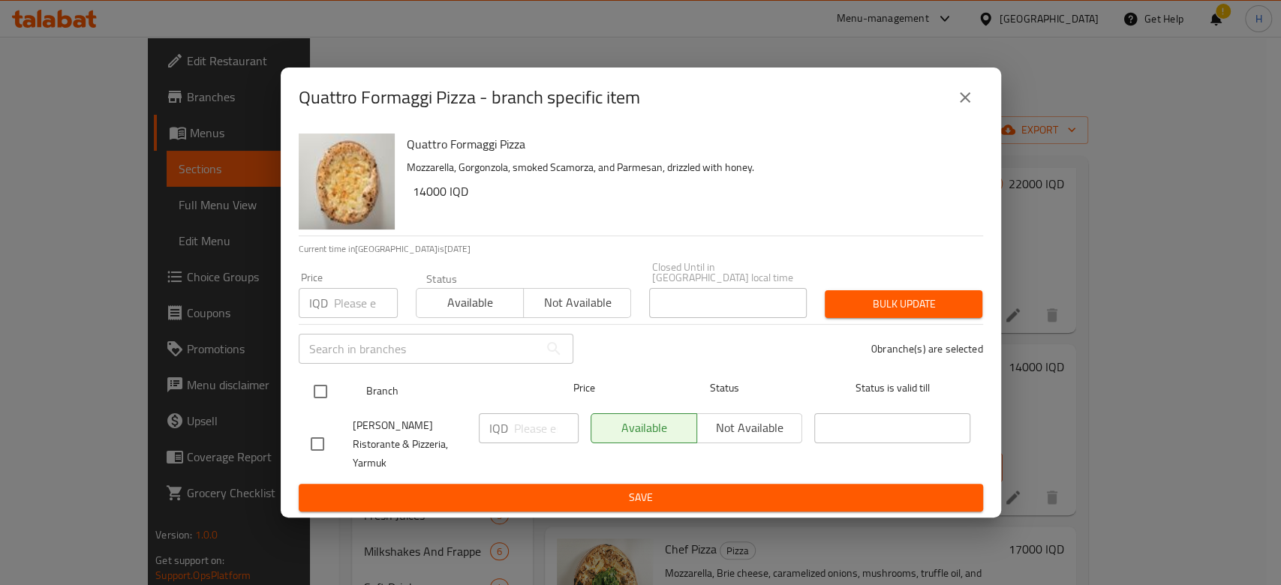
click at [324, 401] on input "checkbox" at bounding box center [321, 392] width 32 height 32
checkbox input "true"
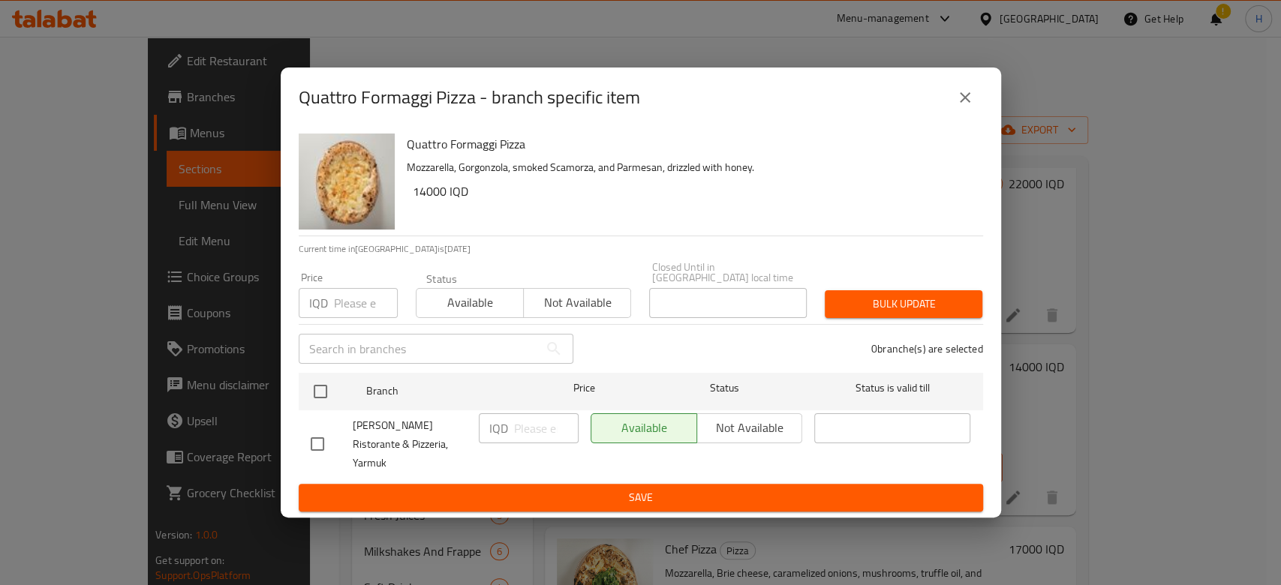
checkbox input "true"
click at [534, 431] on input "number" at bounding box center [546, 428] width 65 height 30
type input "15000"
click at [551, 488] on span "Save" at bounding box center [641, 497] width 660 height 19
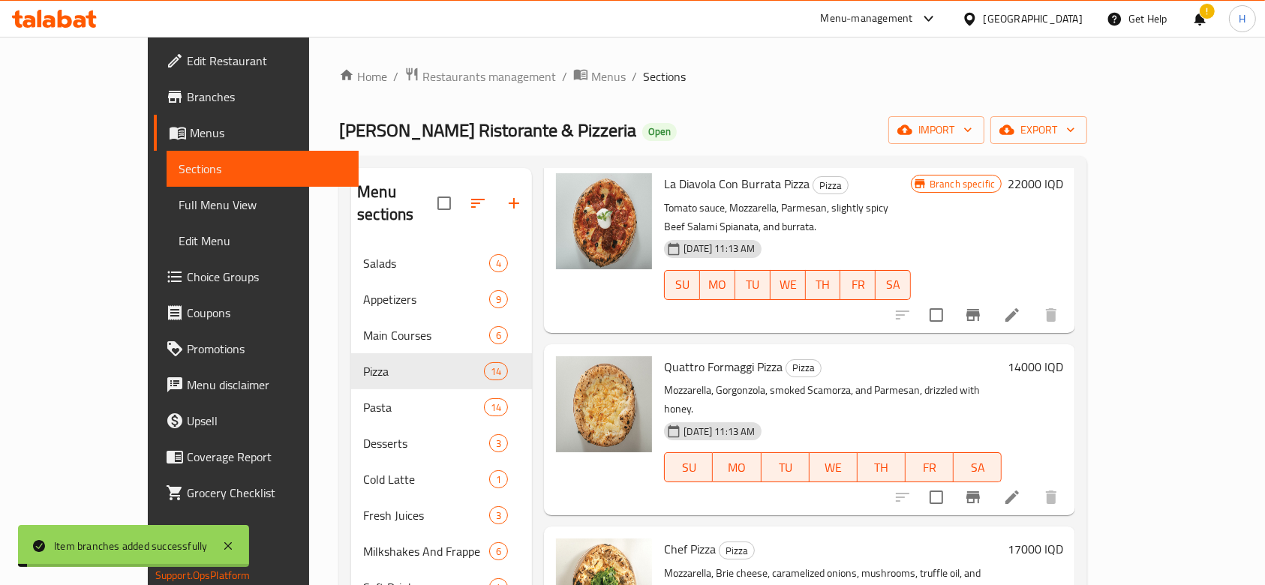
click at [1063, 356] on h6 "14000 IQD" at bounding box center [1036, 366] width 56 height 21
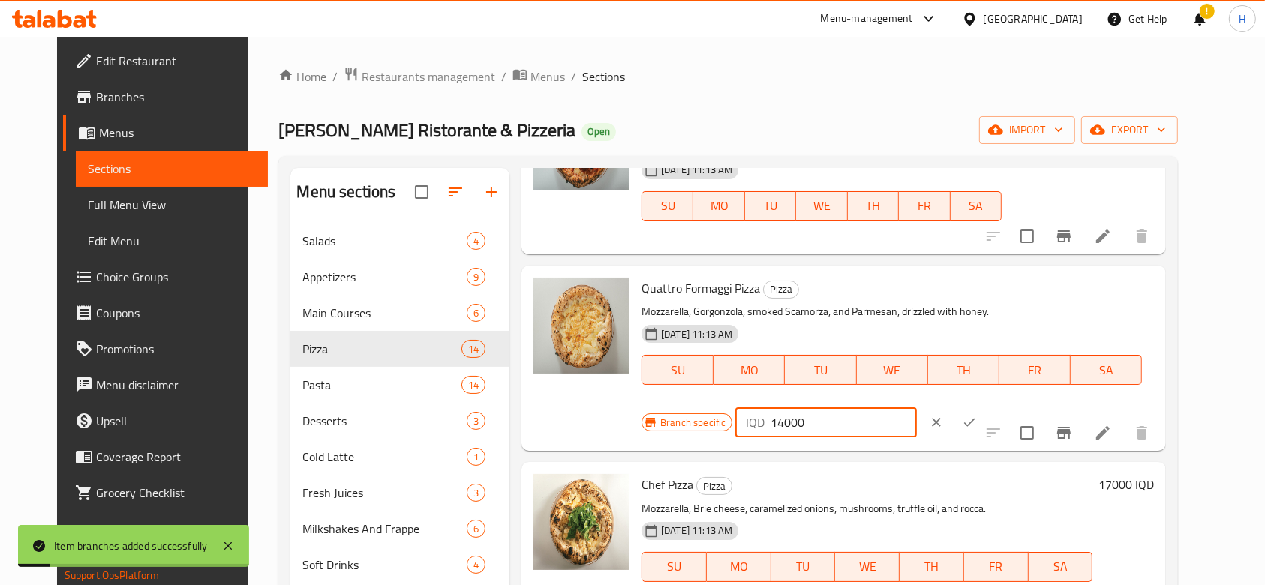
click at [916, 407] on input "14000" at bounding box center [844, 422] width 146 height 30
type input "15000"
click at [977, 415] on icon "ok" at bounding box center [969, 422] width 15 height 15
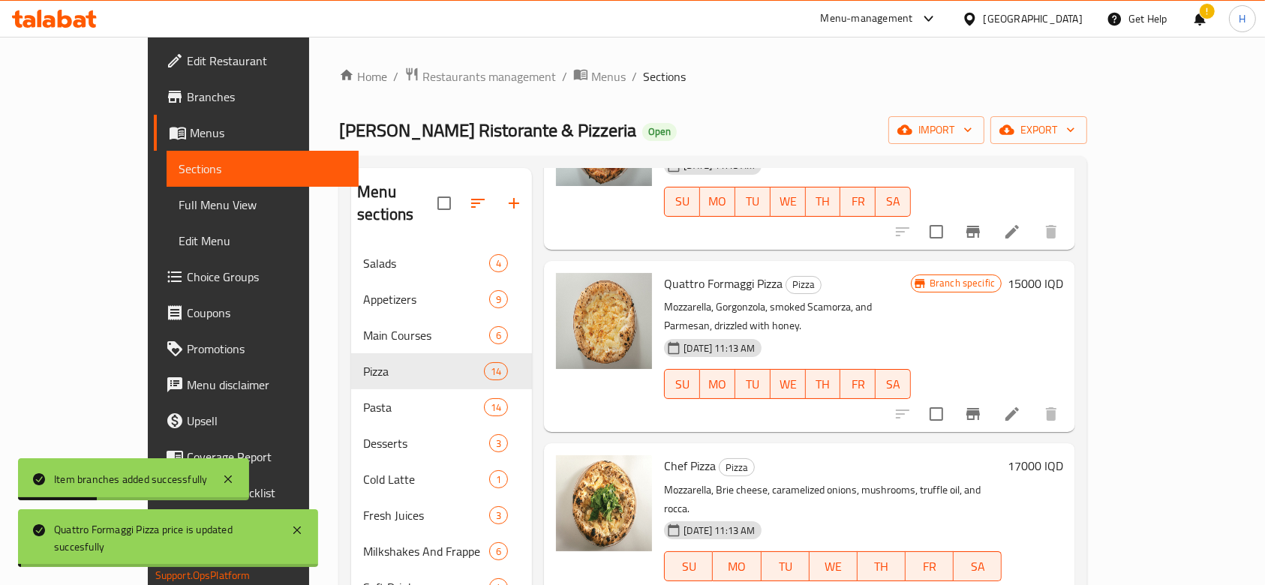
scroll to position [1501, 0]
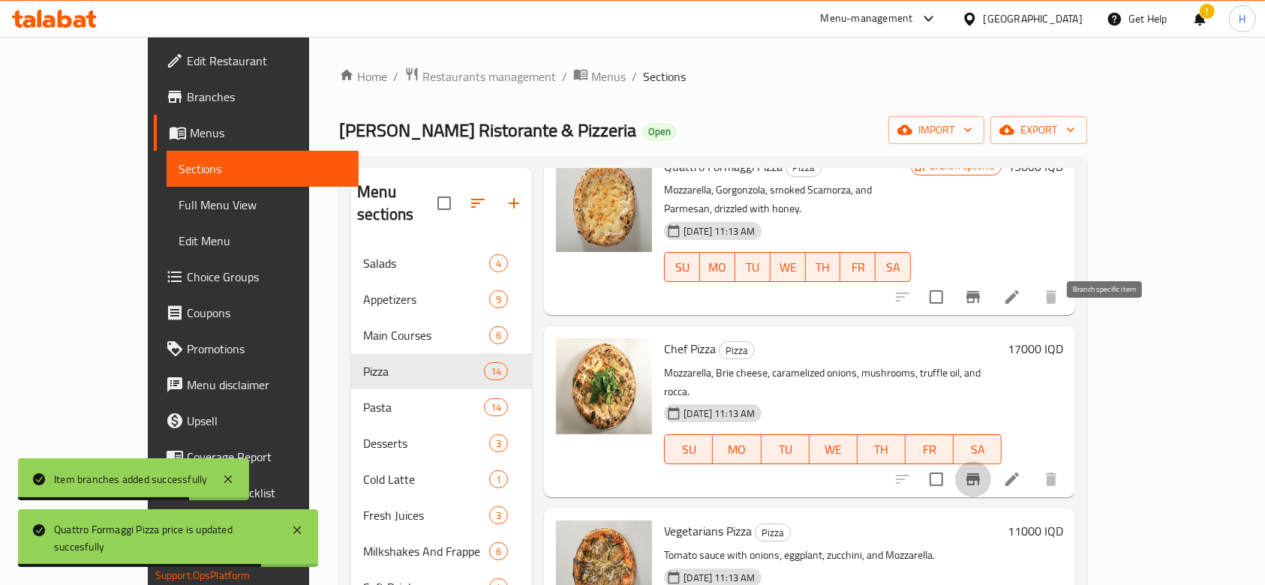
click at [991, 461] on button "Branch-specific-item" at bounding box center [973, 479] width 36 height 36
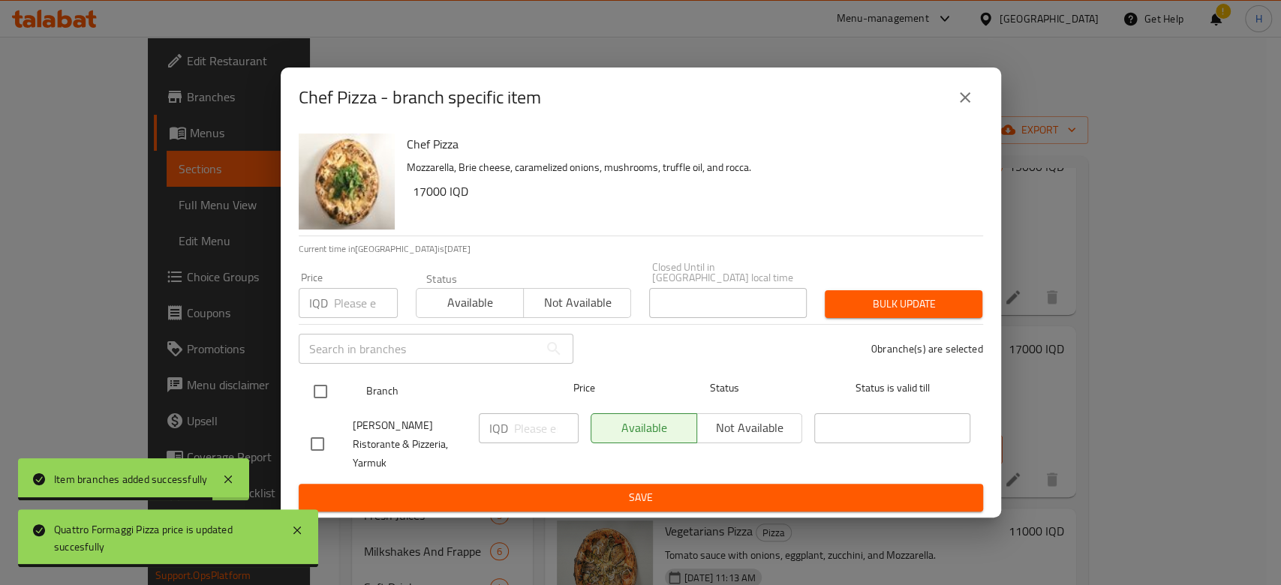
click at [315, 401] on input "checkbox" at bounding box center [321, 392] width 32 height 32
checkbox input "true"
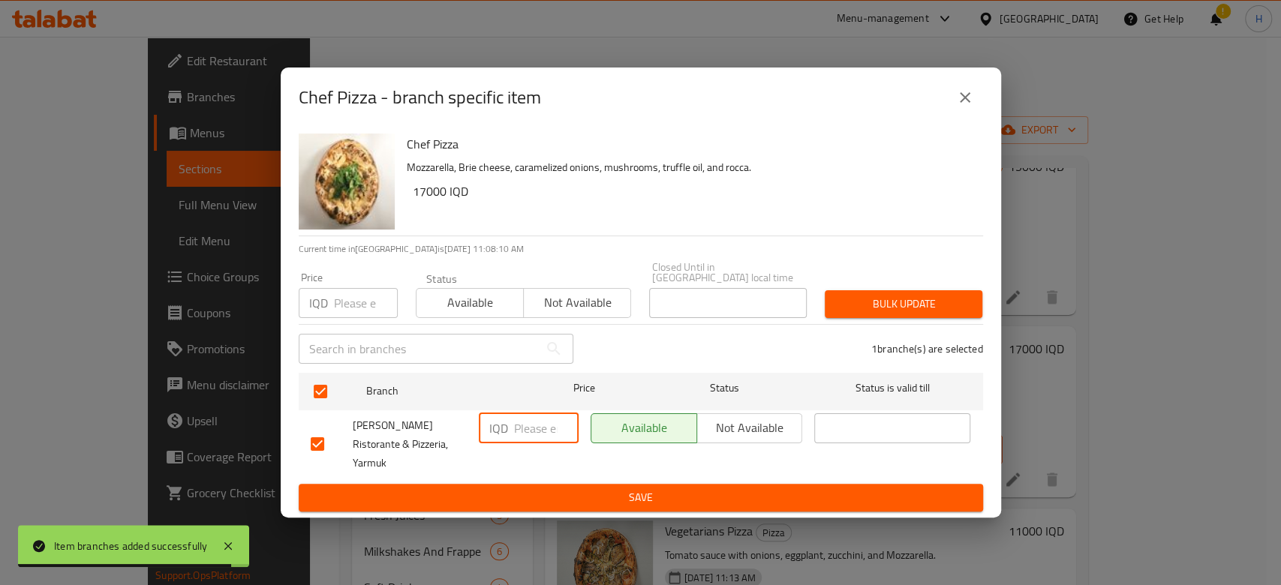
click at [521, 441] on input "number" at bounding box center [546, 428] width 65 height 30
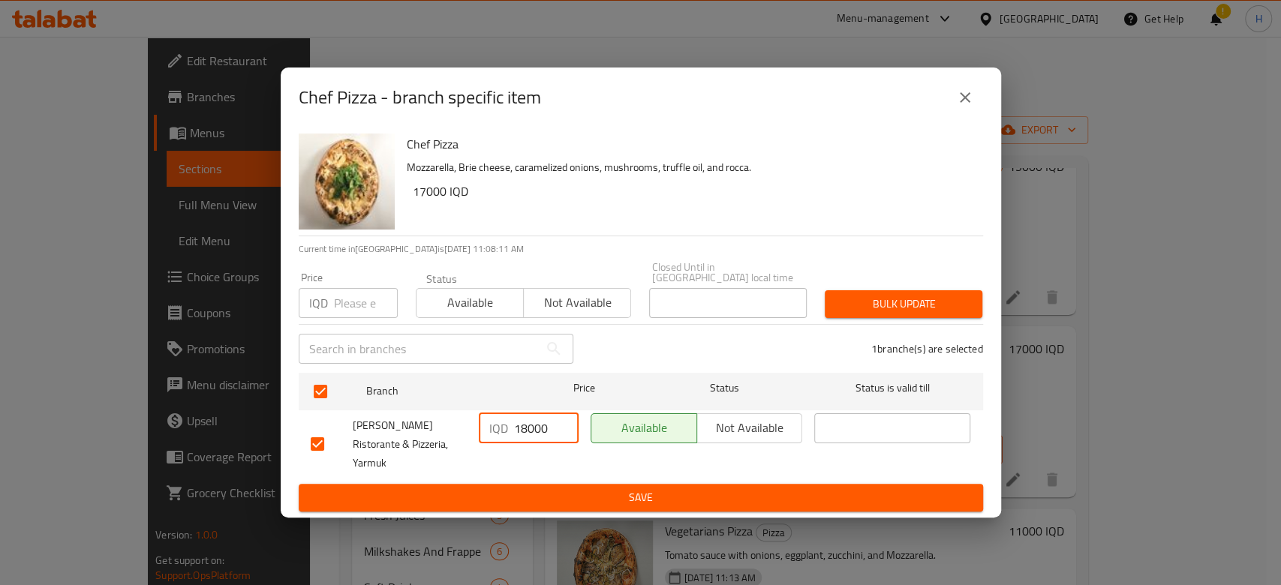
type input "18000"
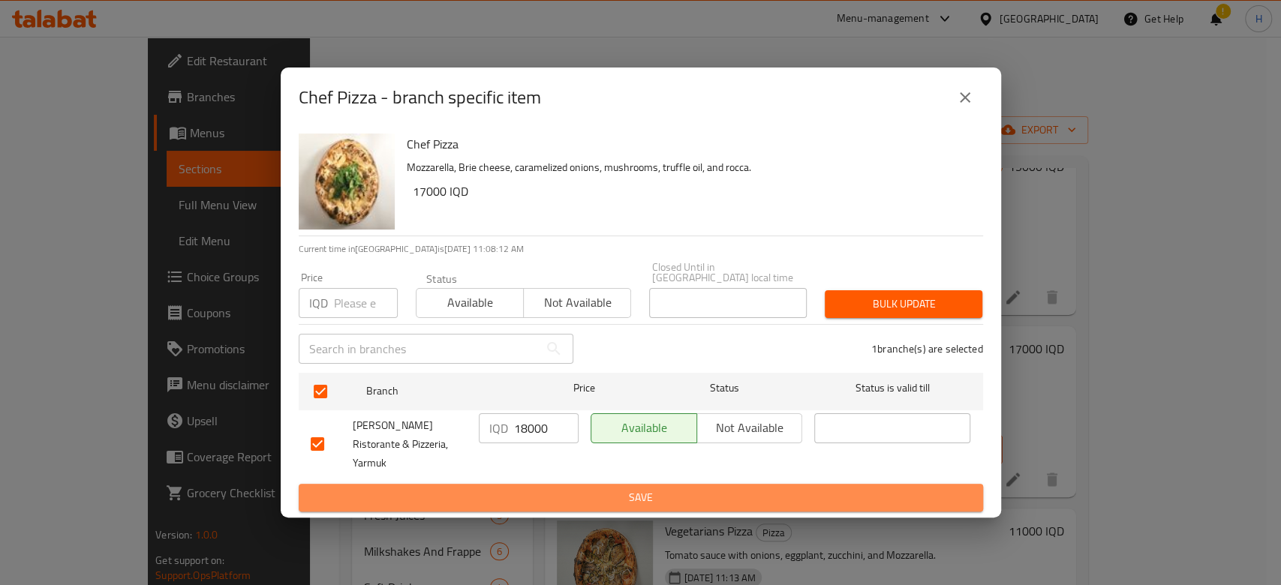
click at [512, 488] on span "Save" at bounding box center [641, 497] width 660 height 19
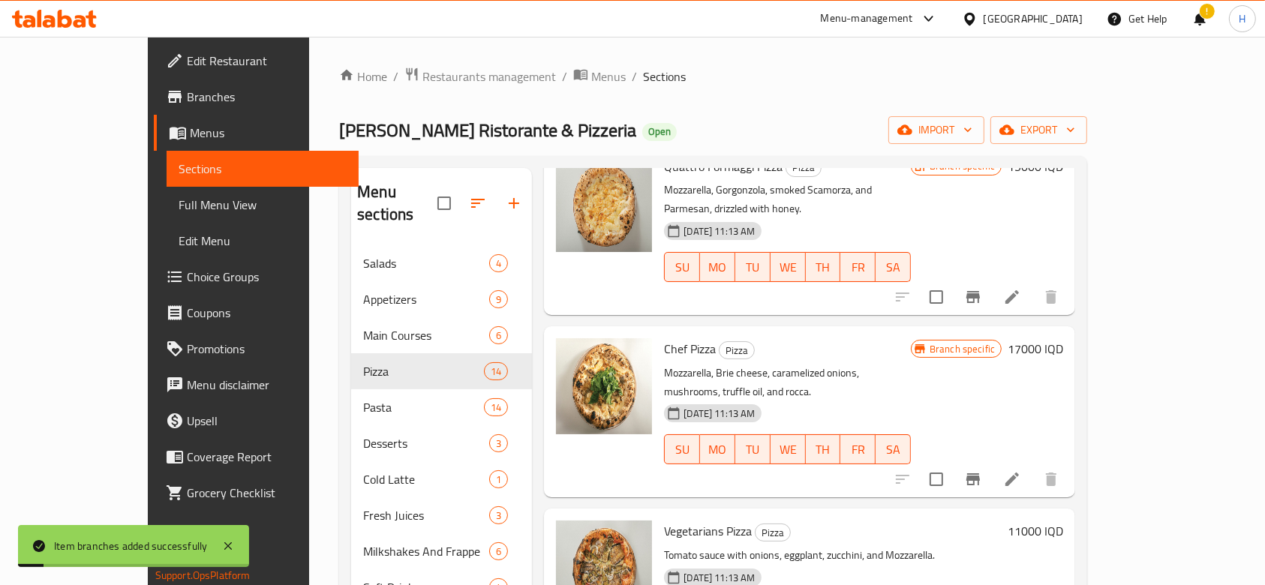
click at [1063, 338] on h6 "17000 IQD" at bounding box center [1036, 348] width 56 height 21
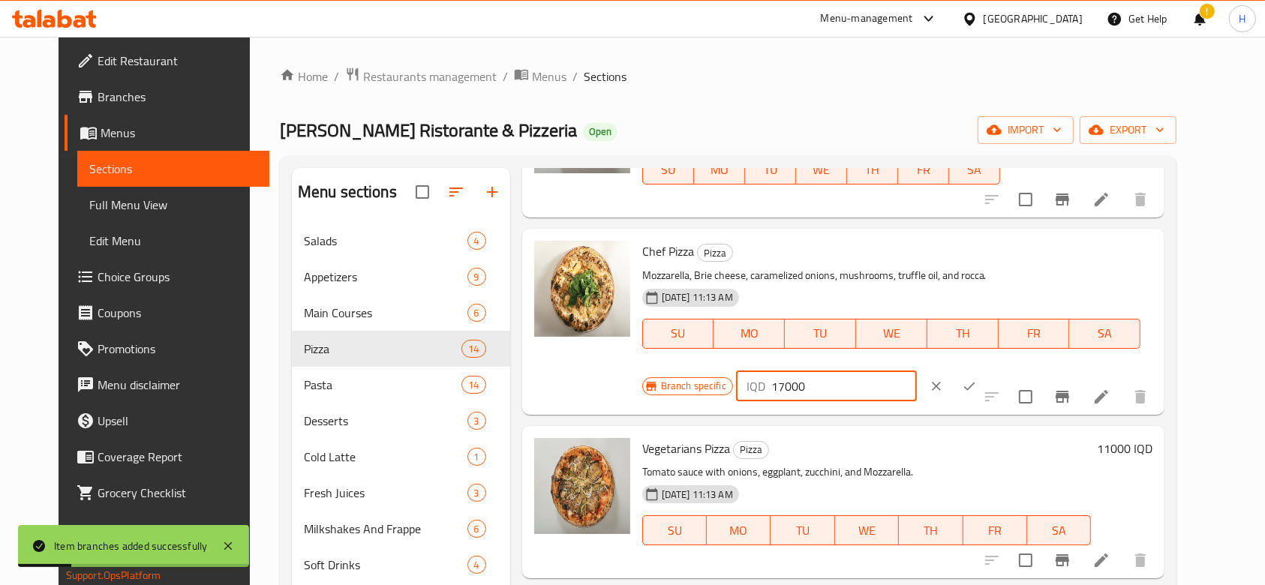
click at [917, 371] on input "17000" at bounding box center [844, 386] width 146 height 30
type input "18000"
click at [977, 379] on icon "ok" at bounding box center [969, 386] width 15 height 15
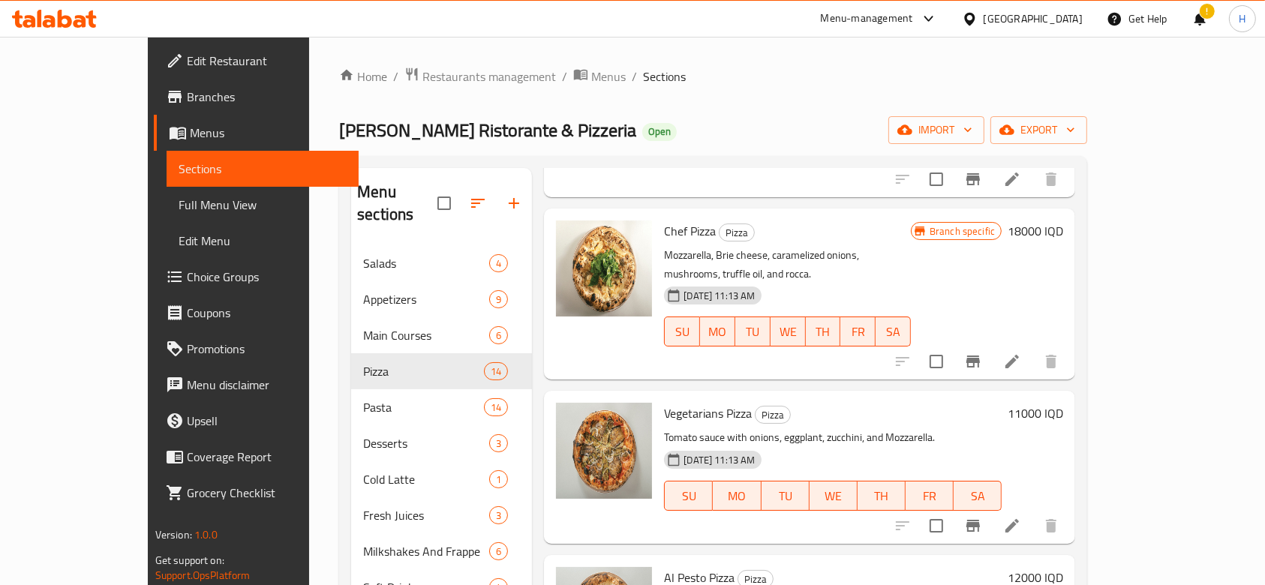
scroll to position [1700, 0]
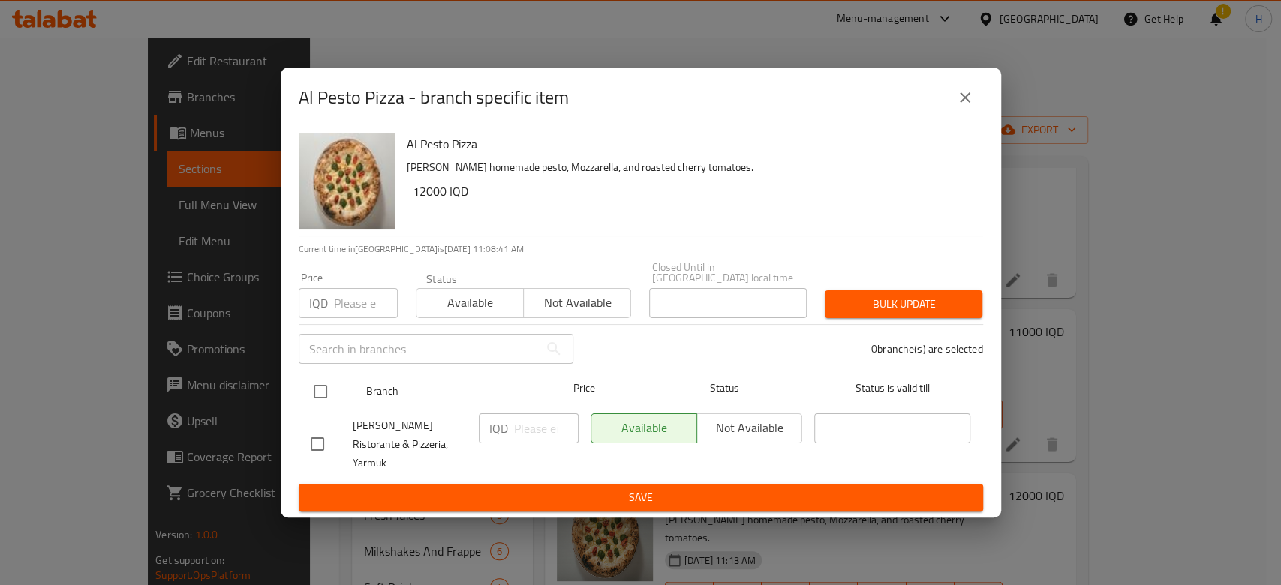
drag, startPoint x: 323, startPoint y: 398, endPoint x: 473, endPoint y: 431, distance: 153.1
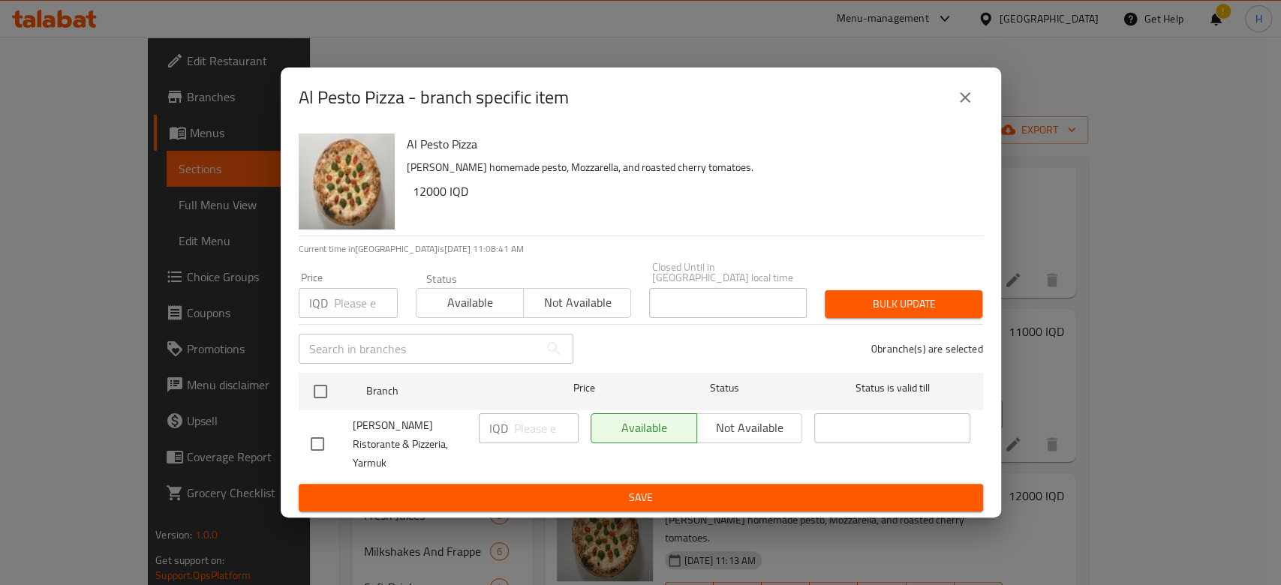
click at [328, 399] on input "checkbox" at bounding box center [321, 392] width 32 height 32
checkbox input "true"
click at [534, 443] on input "number" at bounding box center [546, 428] width 65 height 30
type input "14000"
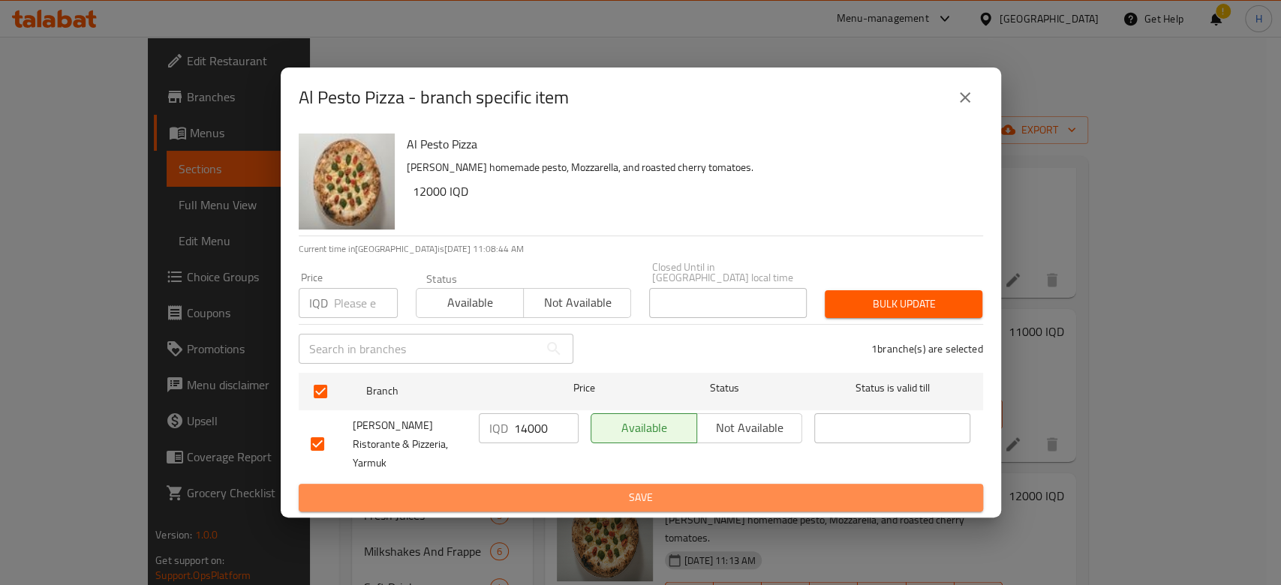
click at [553, 491] on span "Save" at bounding box center [641, 497] width 660 height 19
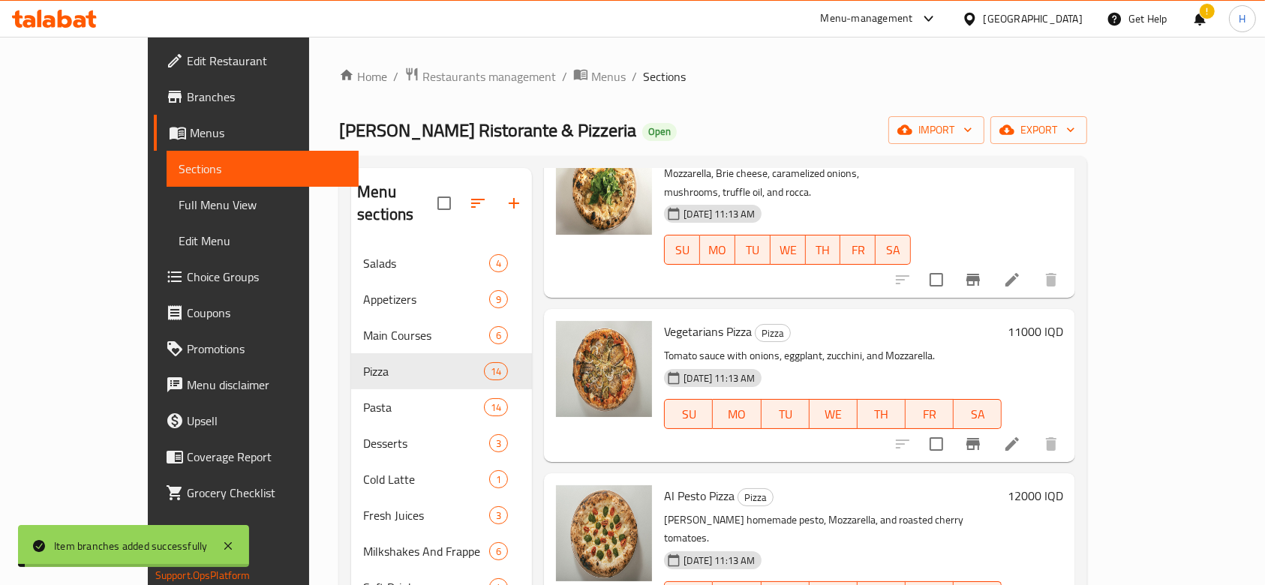
click at [1063, 485] on h6 "12000 IQD" at bounding box center [1036, 495] width 56 height 21
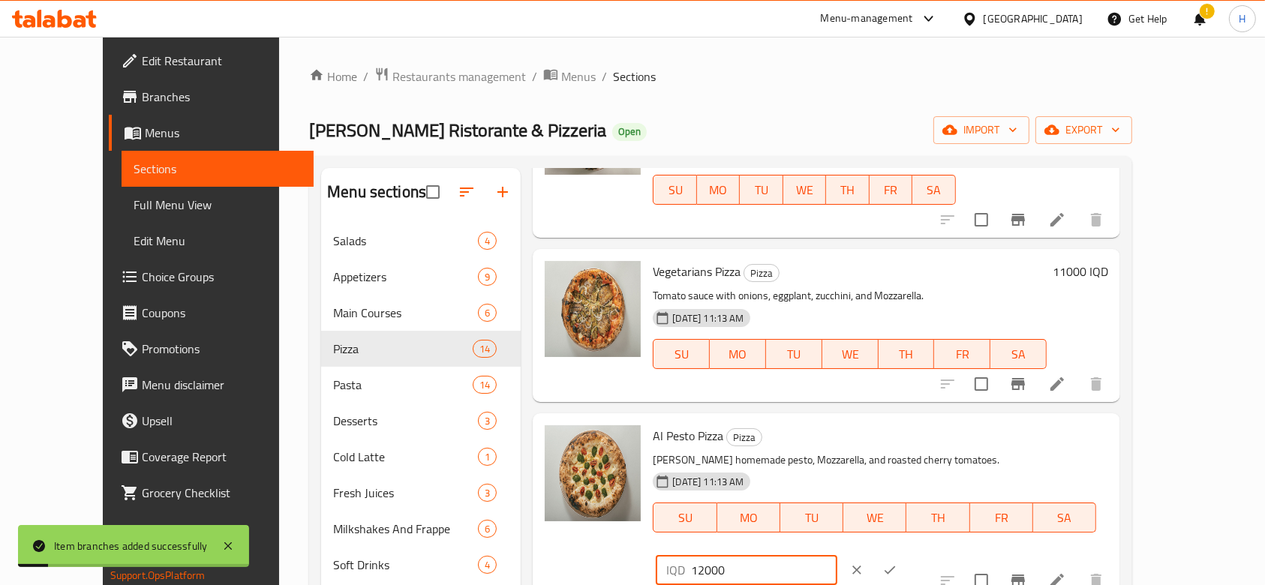
click at [837, 555] on input "12000" at bounding box center [764, 570] width 146 height 30
type input "14000"
click at [906, 554] on button "ok" at bounding box center [889, 570] width 33 height 33
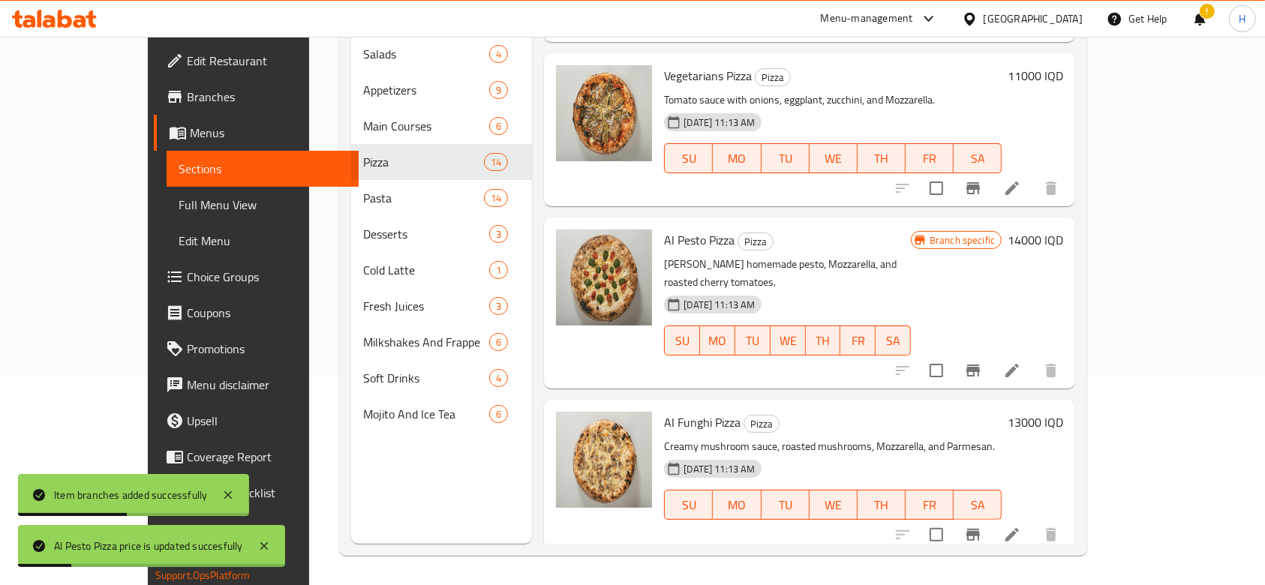
scroll to position [210, 0]
click at [982, 525] on icon "Branch-specific-item" at bounding box center [973, 534] width 18 height 18
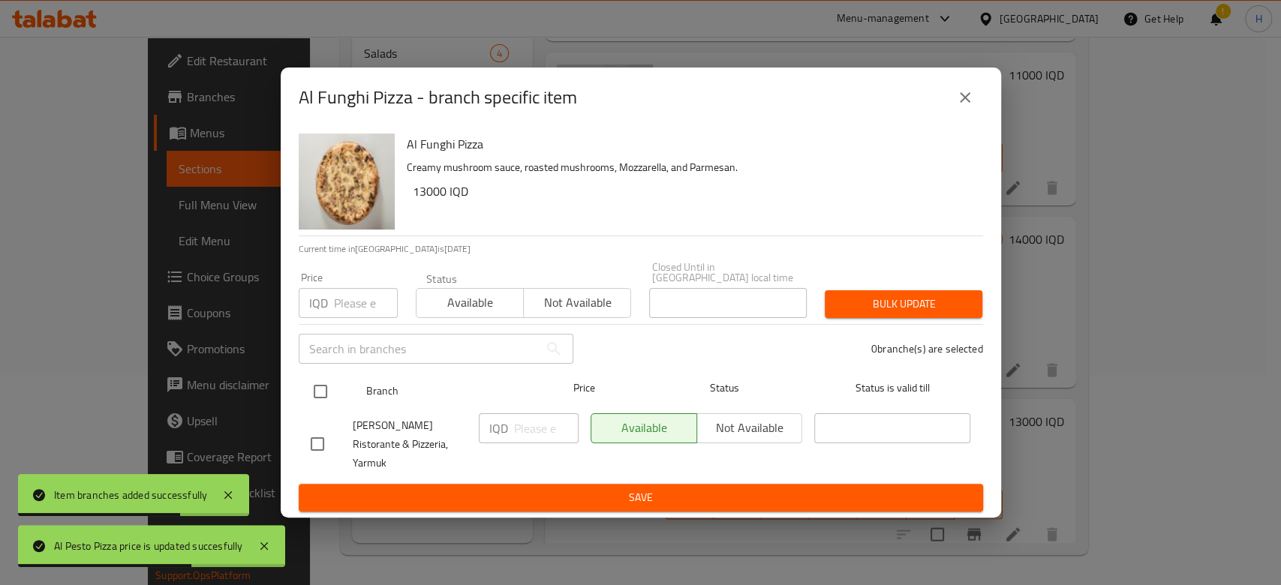
click at [330, 393] on input "checkbox" at bounding box center [321, 392] width 32 height 32
checkbox input "true"
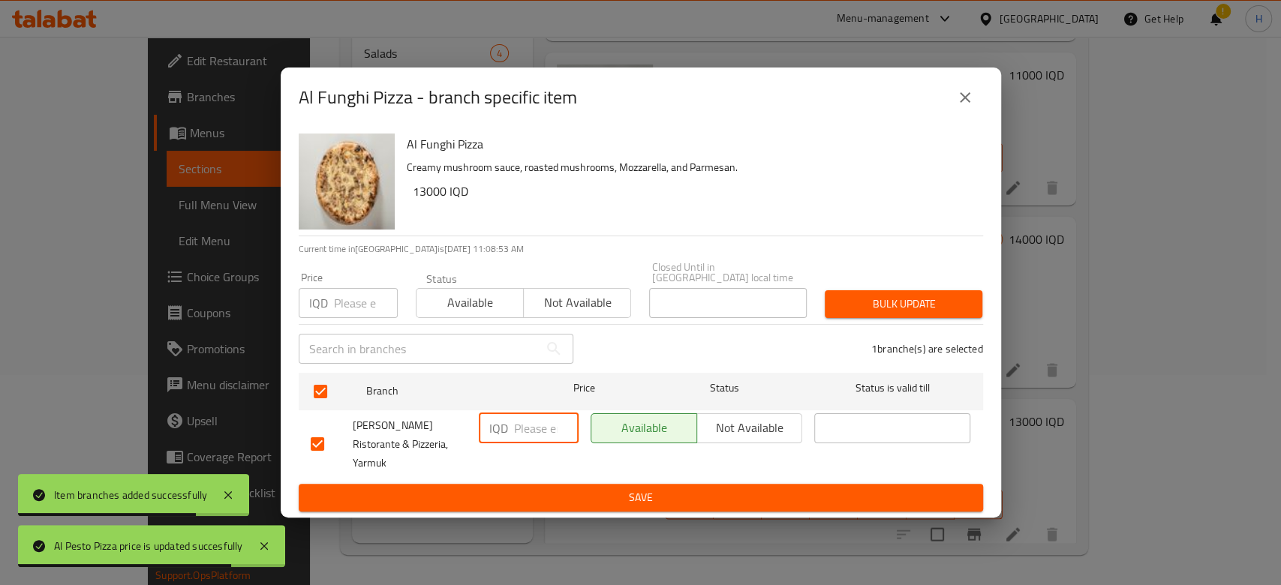
click at [548, 425] on input "number" at bounding box center [546, 428] width 65 height 30
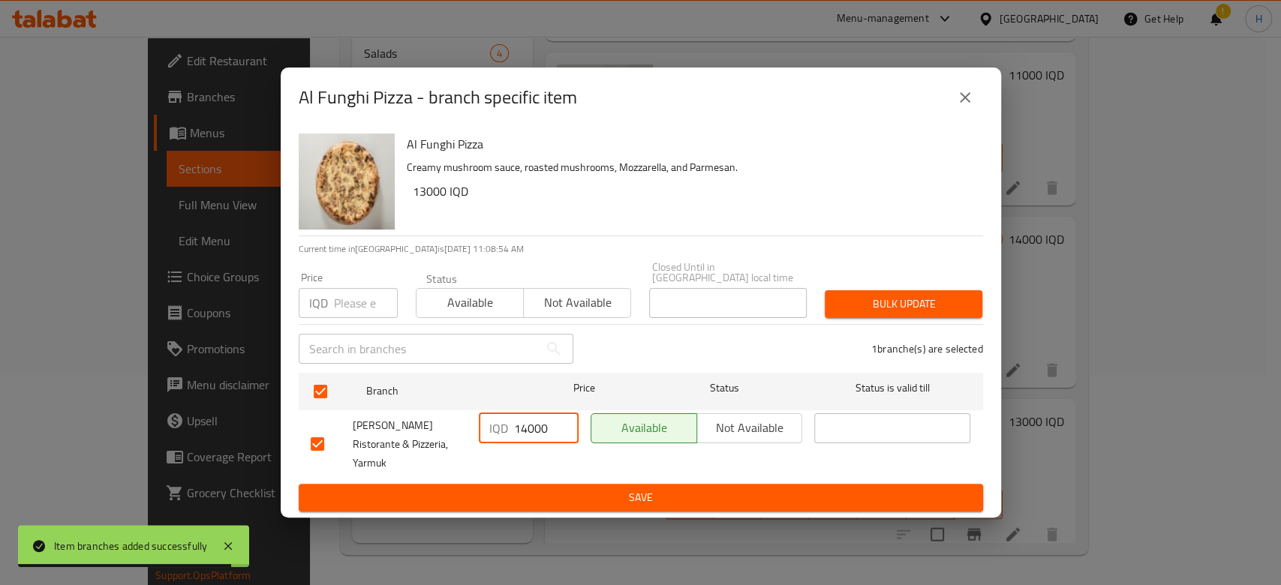
type input "14000"
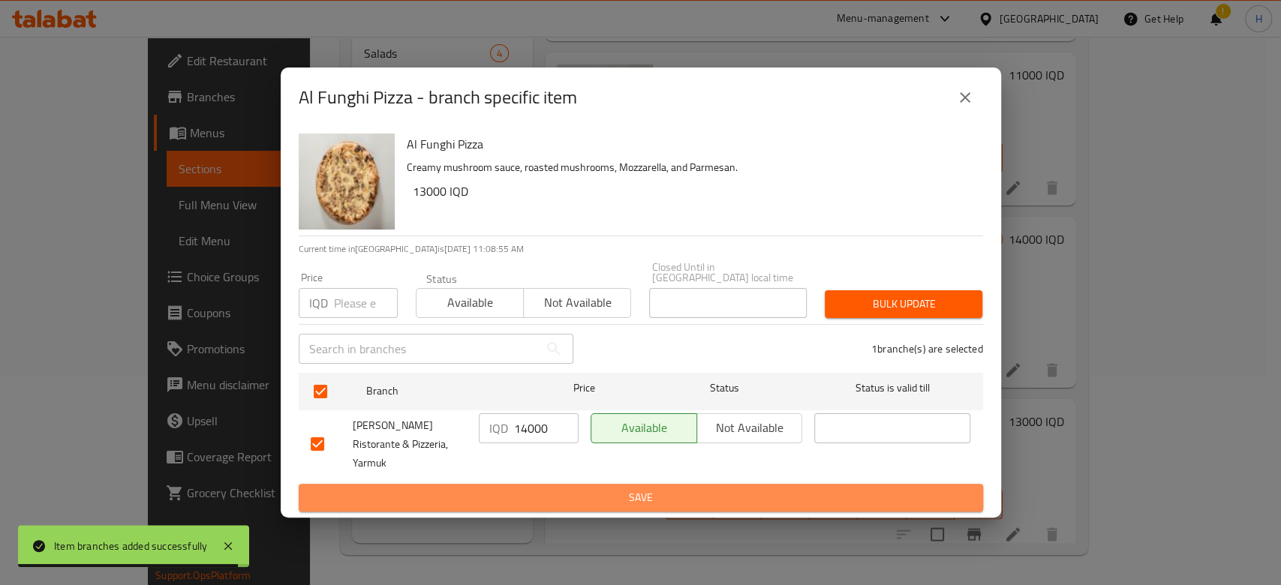
drag, startPoint x: 568, startPoint y: 483, endPoint x: 815, endPoint y: 462, distance: 247.8
click at [588, 488] on span "Save" at bounding box center [641, 497] width 660 height 19
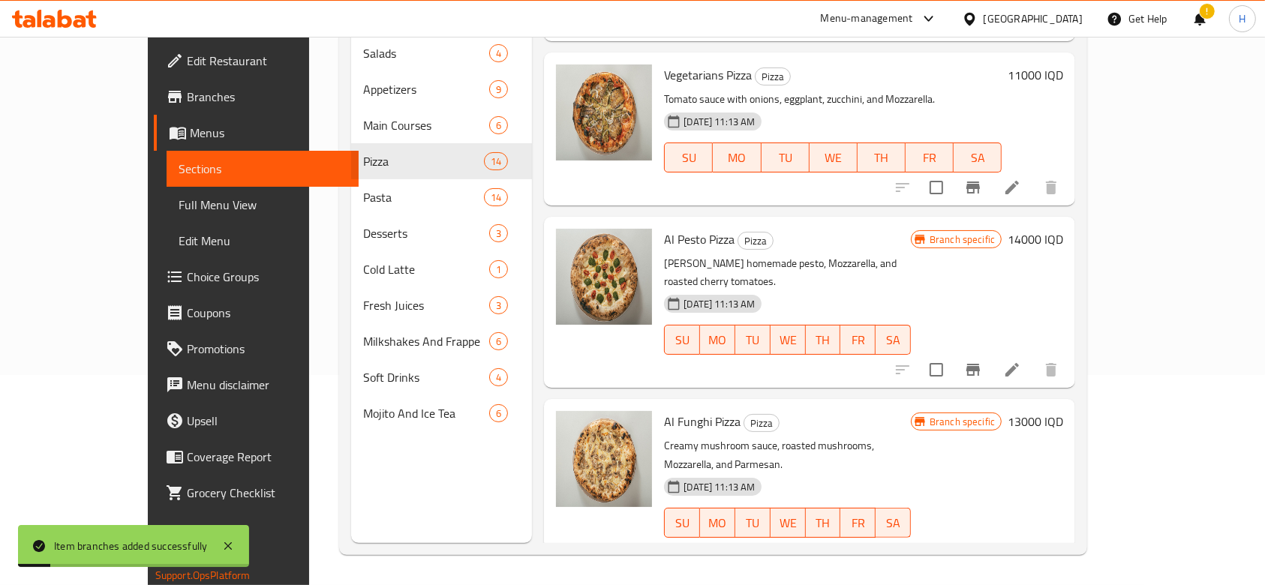
click at [1063, 411] on h6 "13000 IQD" at bounding box center [1036, 421] width 56 height 21
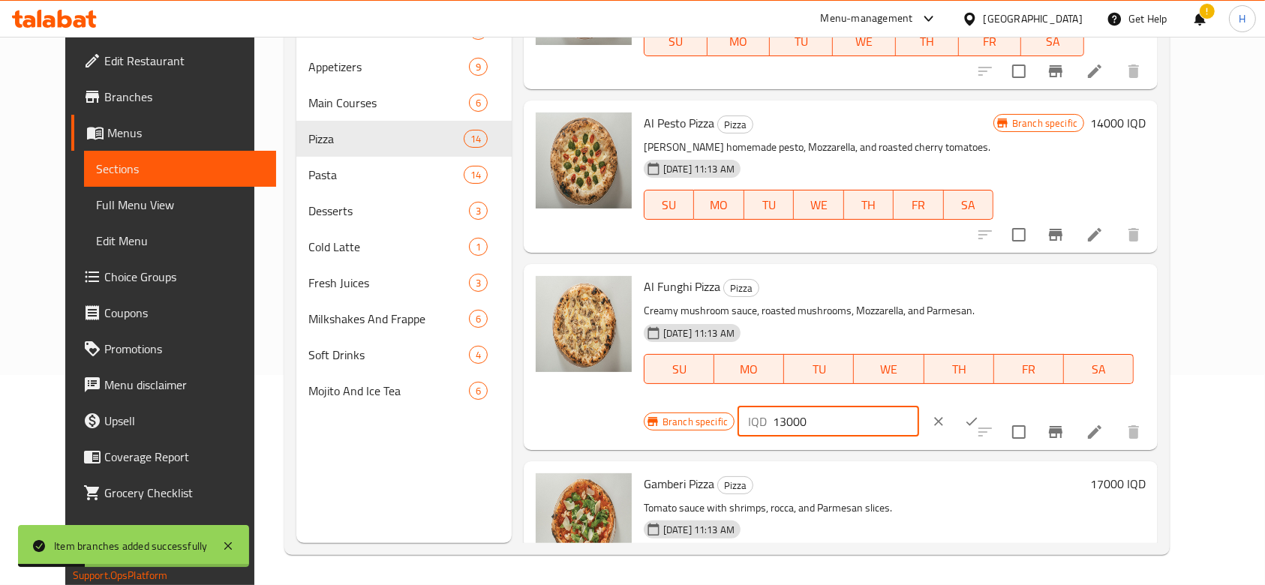
click at [918, 407] on input "13000" at bounding box center [846, 422] width 146 height 30
type input "14000"
click at [988, 405] on button "ok" at bounding box center [971, 421] width 33 height 33
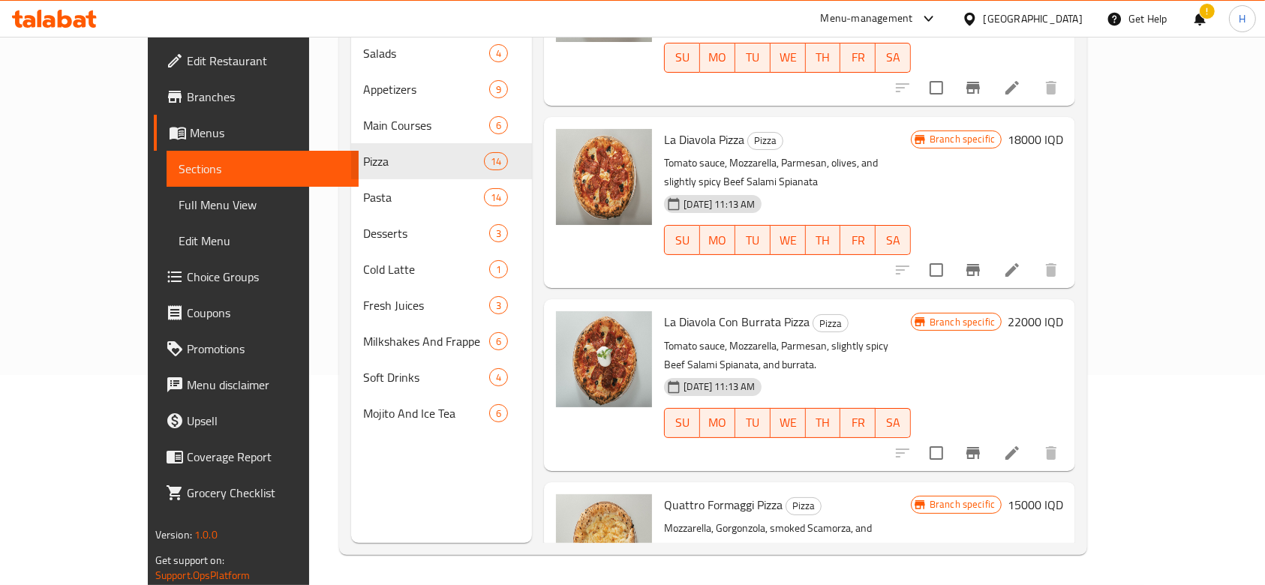
scroll to position [946, 0]
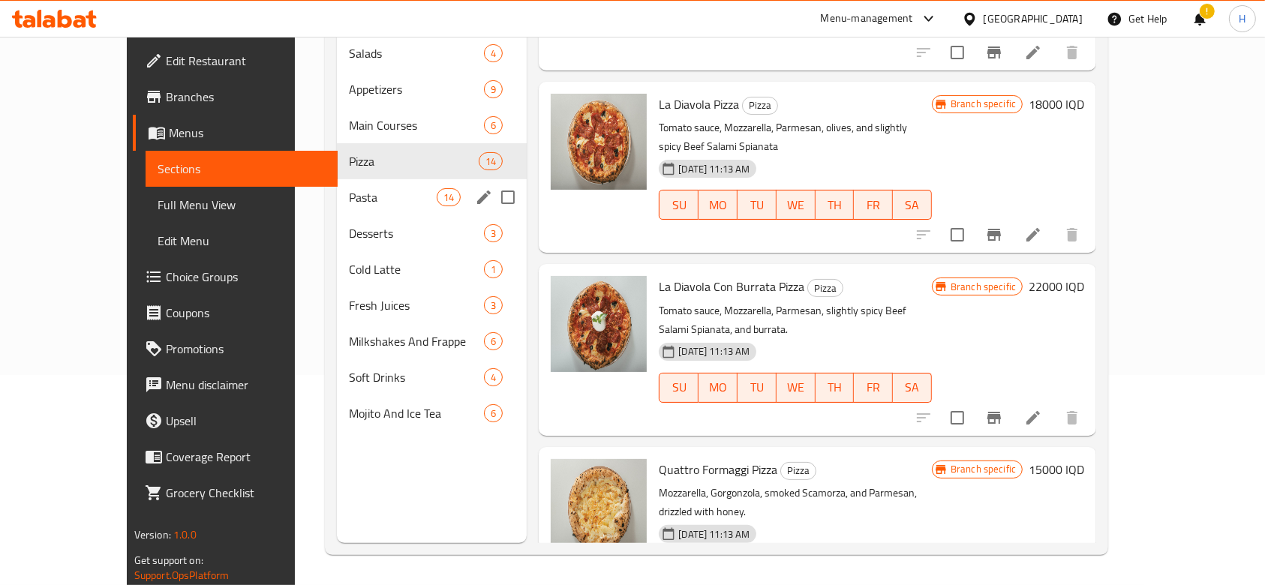
drag, startPoint x: 329, startPoint y: 185, endPoint x: 341, endPoint y: 185, distance: 12.0
click at [337, 185] on div "Pasta 14" at bounding box center [432, 197] width 190 height 36
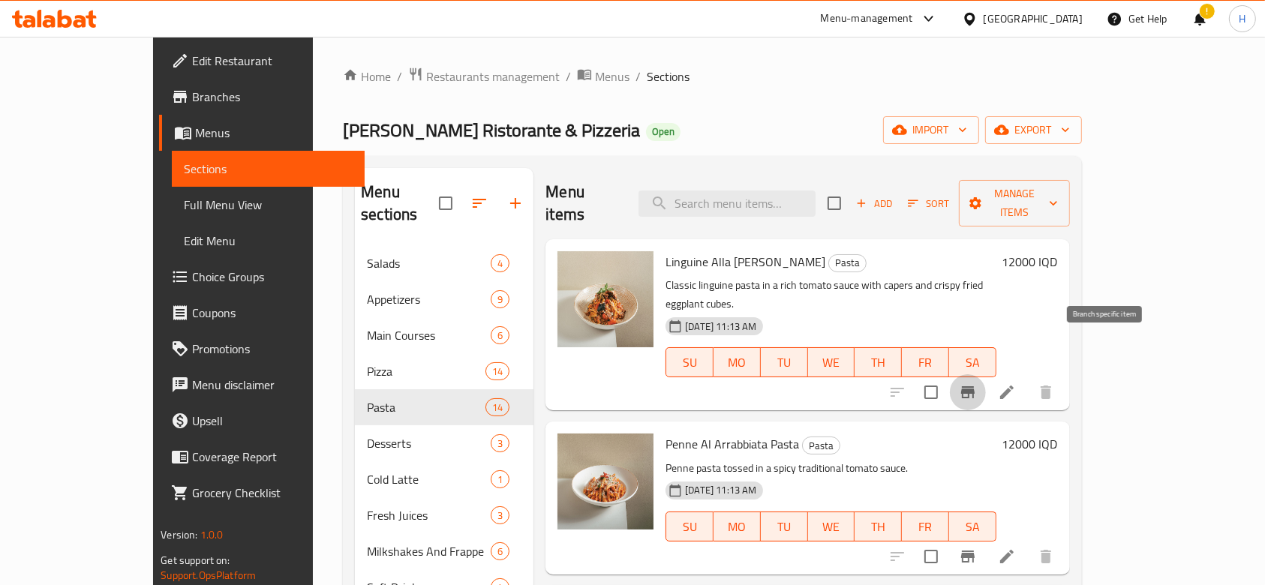
click at [975, 386] on icon "Branch-specific-item" at bounding box center [968, 392] width 14 height 12
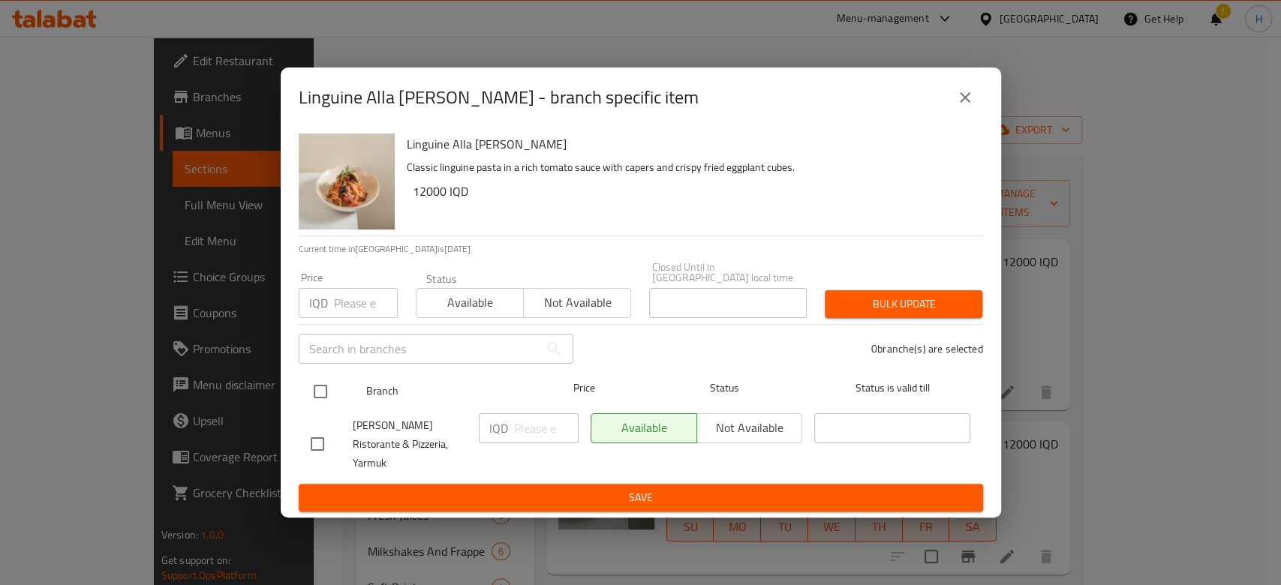
click at [327, 392] on input "checkbox" at bounding box center [321, 392] width 32 height 32
checkbox input "true"
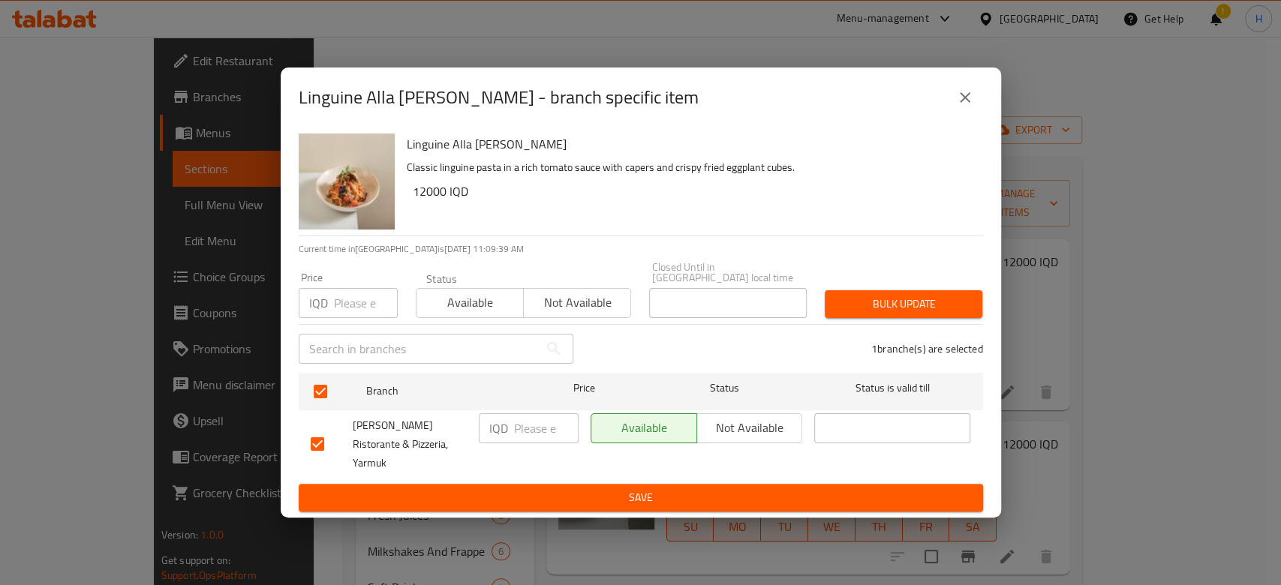
click at [539, 425] on input "number" at bounding box center [546, 428] width 65 height 30
type input "13000"
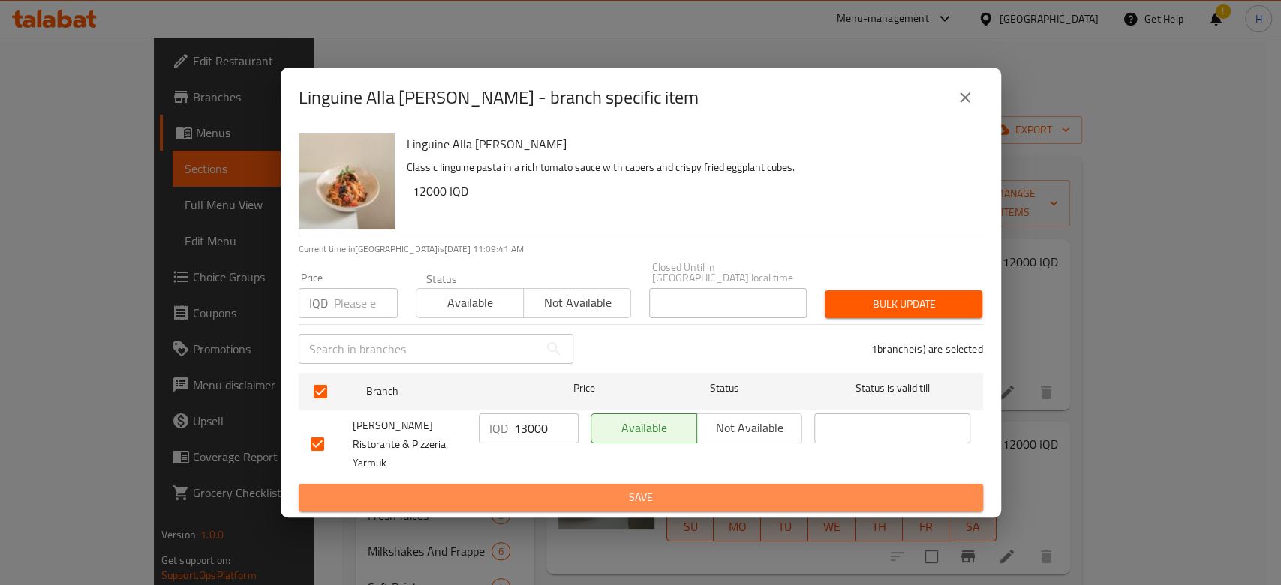
click at [526, 488] on span "Save" at bounding box center [641, 497] width 660 height 19
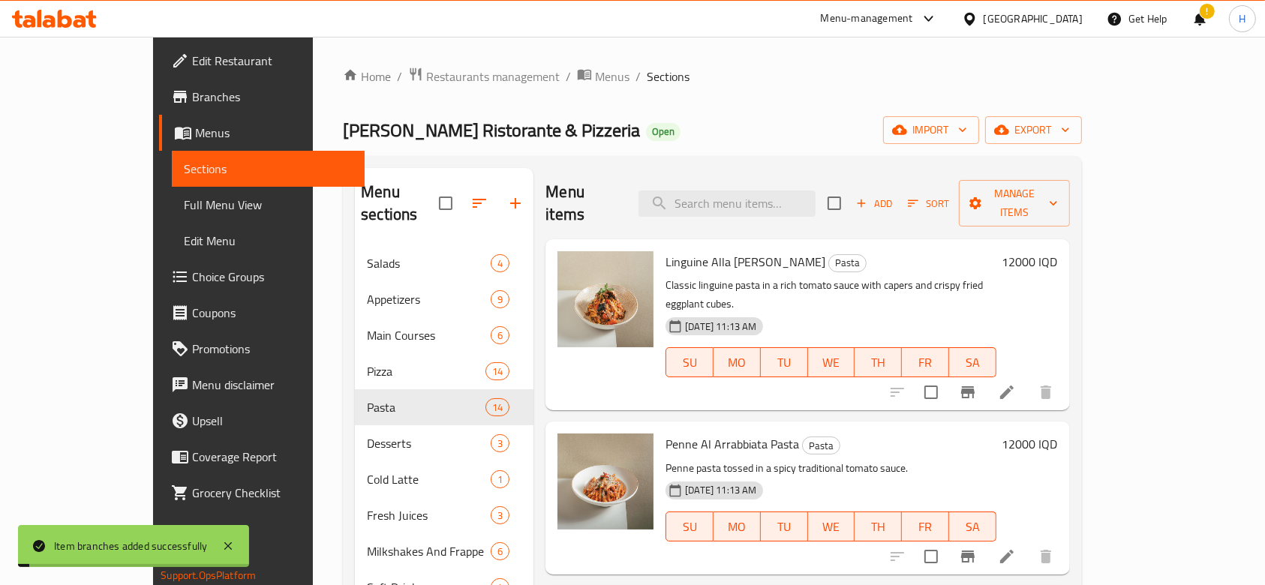
click at [1058, 251] on h6 "12000 IQD" at bounding box center [1030, 261] width 56 height 21
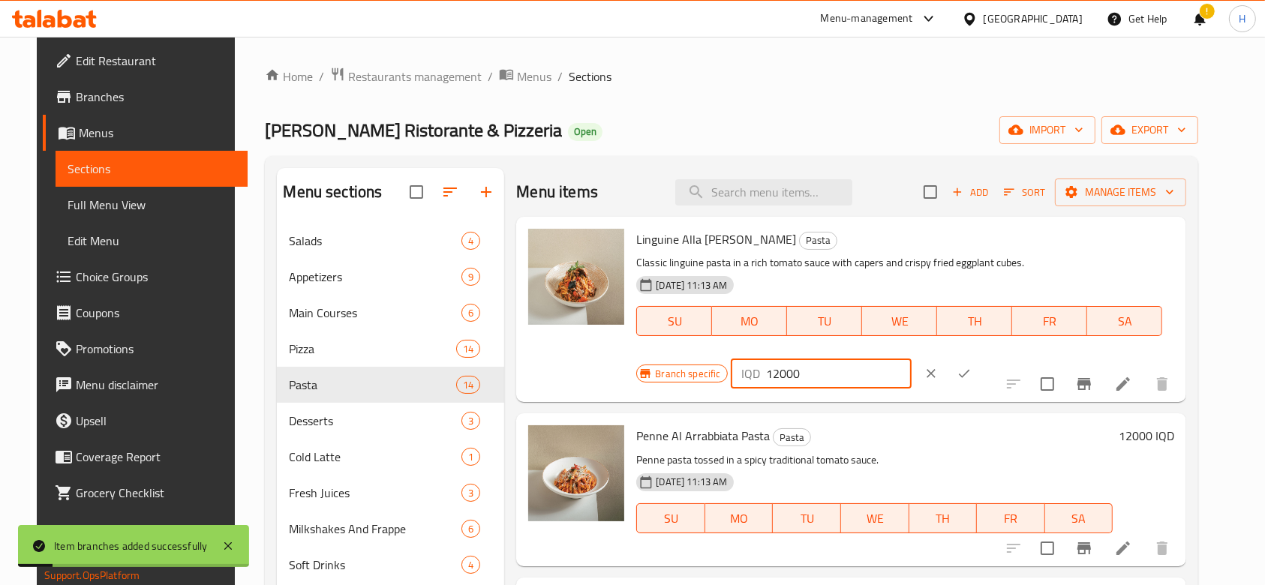
click at [912, 359] on input "12000" at bounding box center [839, 374] width 146 height 30
type input "13000"
click at [1002, 357] on div "IQD 13000 ​" at bounding box center [867, 373] width 272 height 33
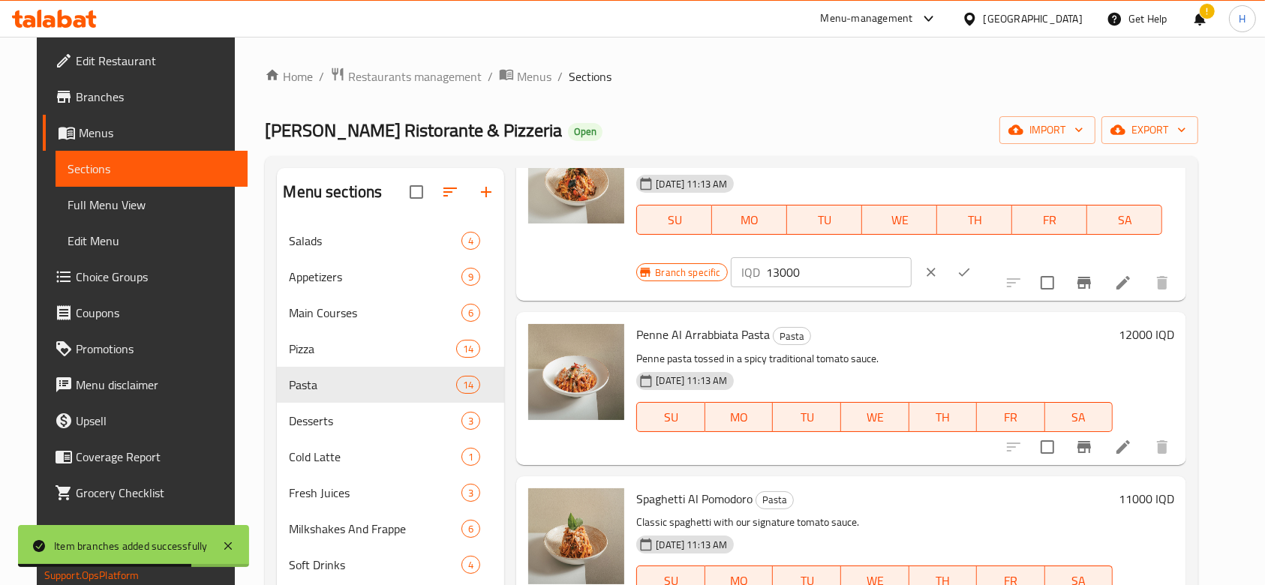
scroll to position [200, 0]
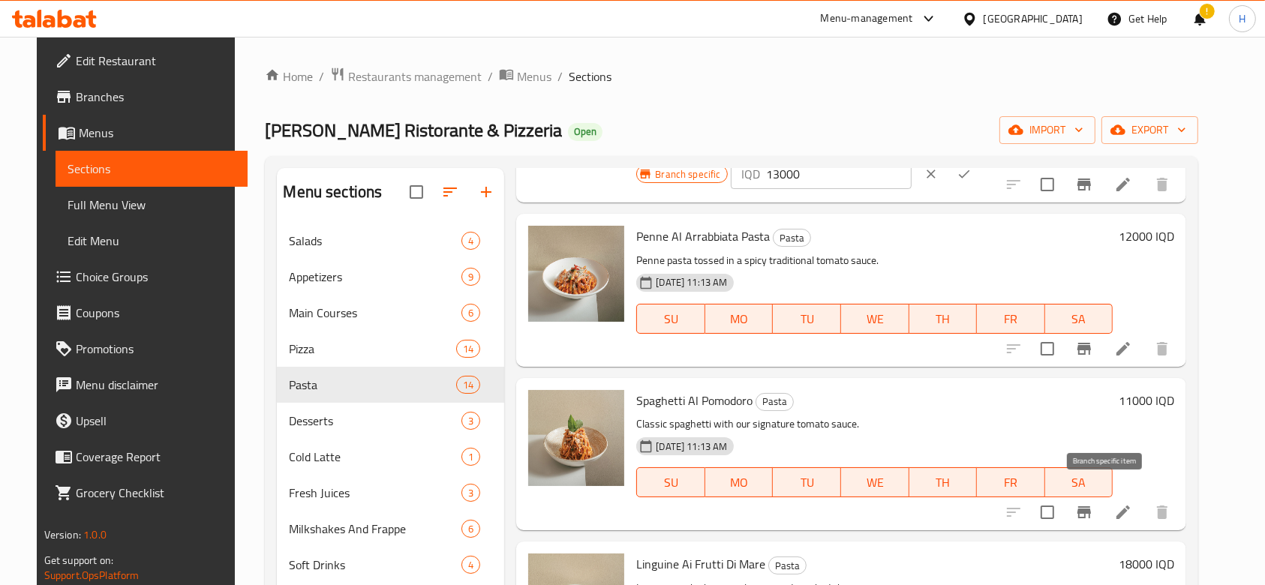
click at [1091, 506] on icon "Branch-specific-item" at bounding box center [1084, 512] width 14 height 12
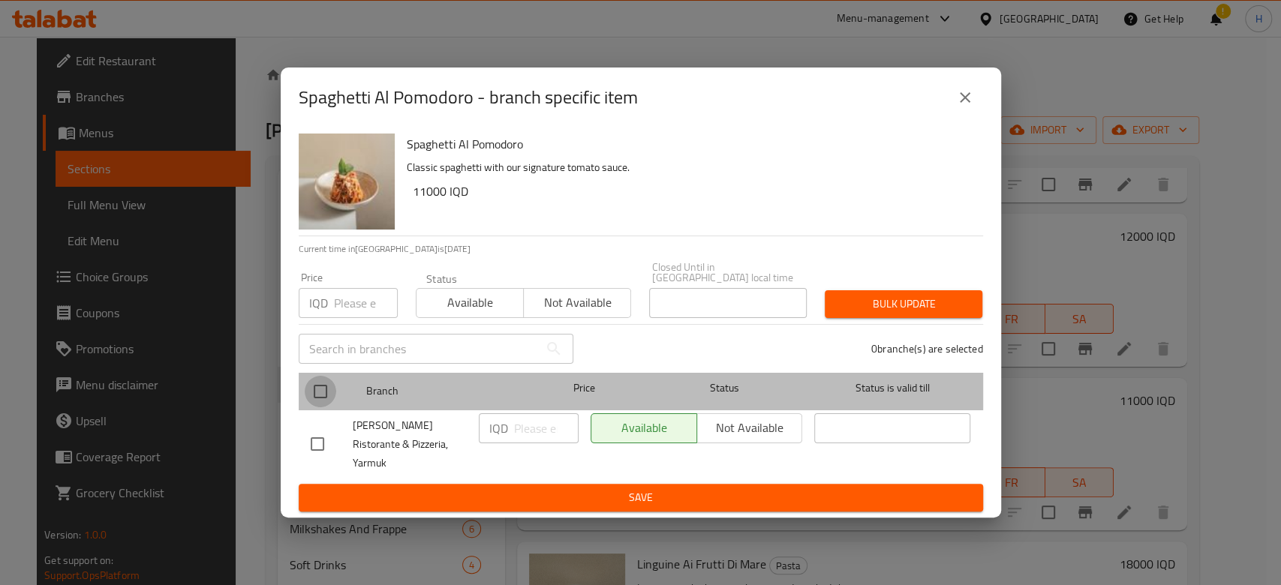
drag, startPoint x: 315, startPoint y: 393, endPoint x: 386, endPoint y: 410, distance: 72.4
click at [324, 394] on input "checkbox" at bounding box center [321, 392] width 32 height 32
checkbox input "true"
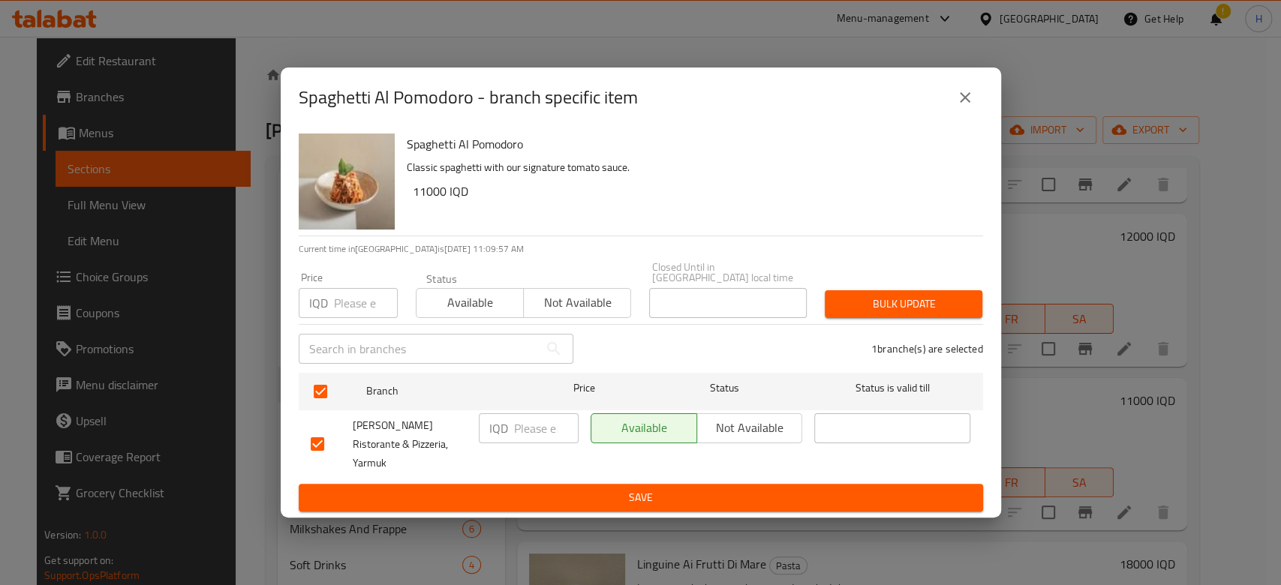
click at [528, 432] on input "number" at bounding box center [546, 428] width 65 height 30
type input "12000"
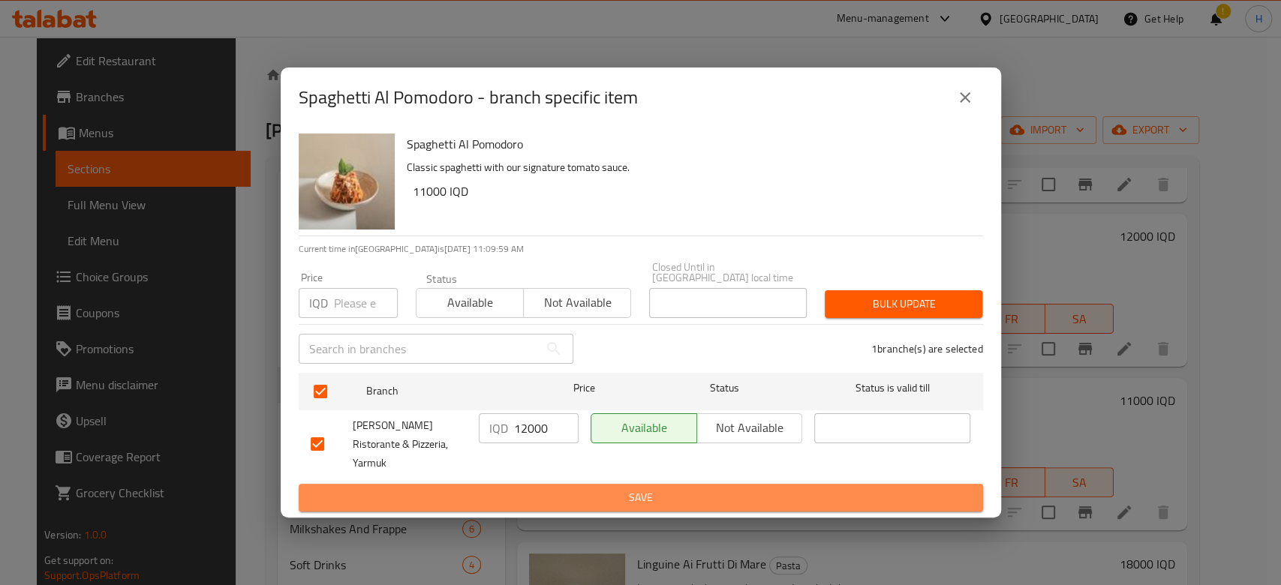
click at [524, 494] on button "Save" at bounding box center [641, 498] width 684 height 28
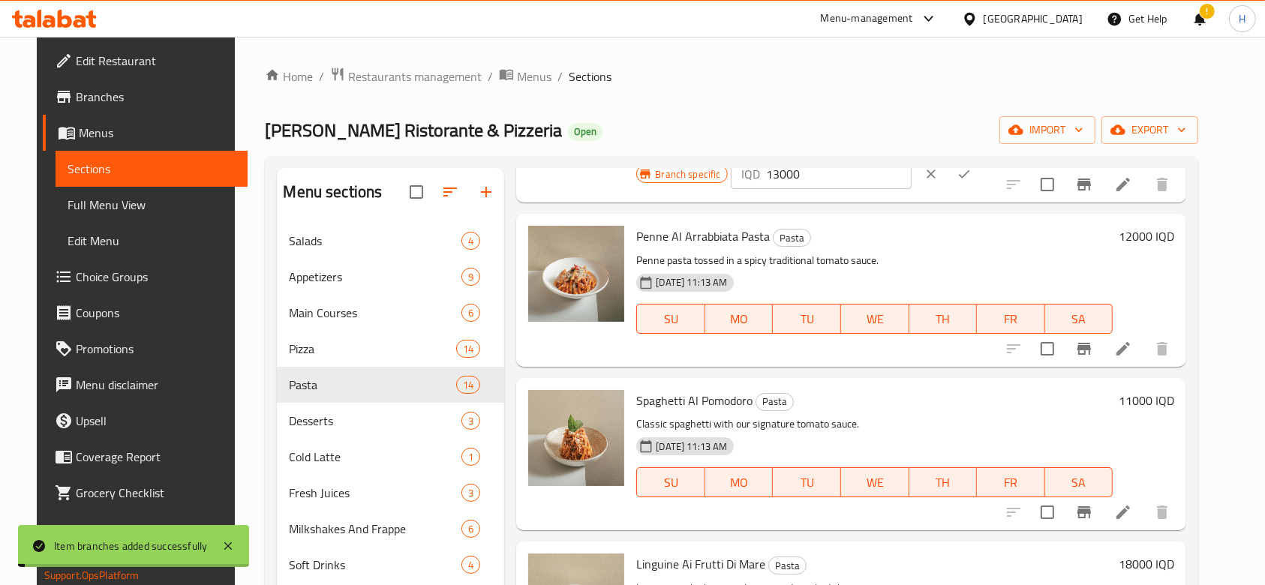
click at [1174, 390] on h6 "11000 IQD" at bounding box center [1147, 400] width 56 height 21
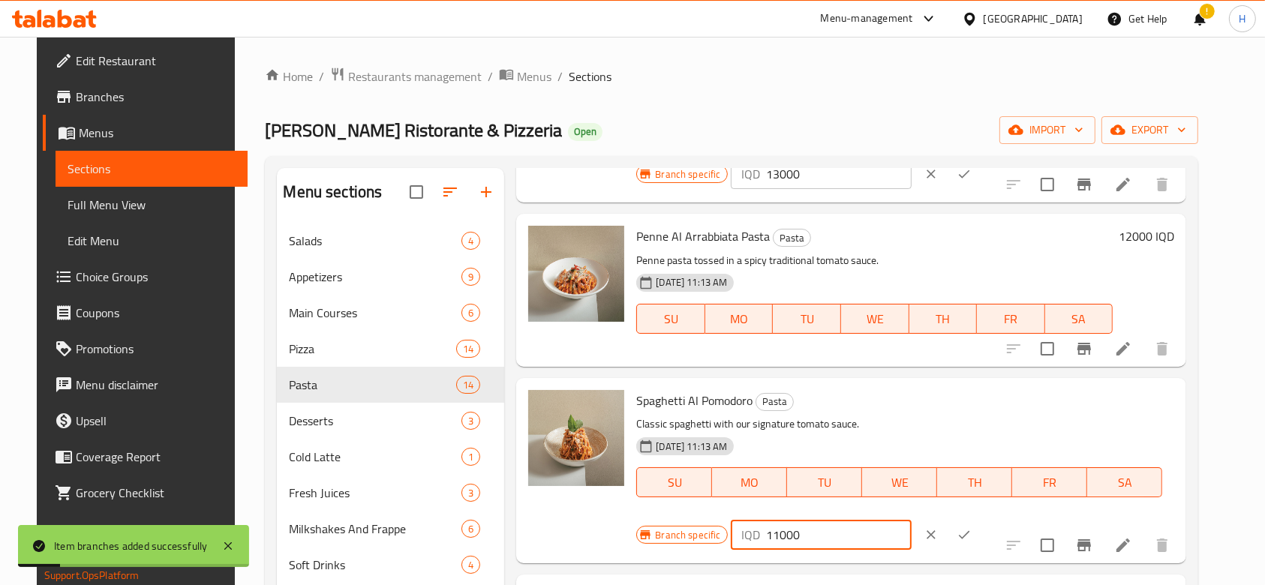
drag, startPoint x: 997, startPoint y: 387, endPoint x: 1005, endPoint y: 395, distance: 11.7
click at [912, 520] on input "11000" at bounding box center [839, 535] width 146 height 30
type input "12000"
click at [972, 527] on icon "ok" at bounding box center [964, 534] width 15 height 15
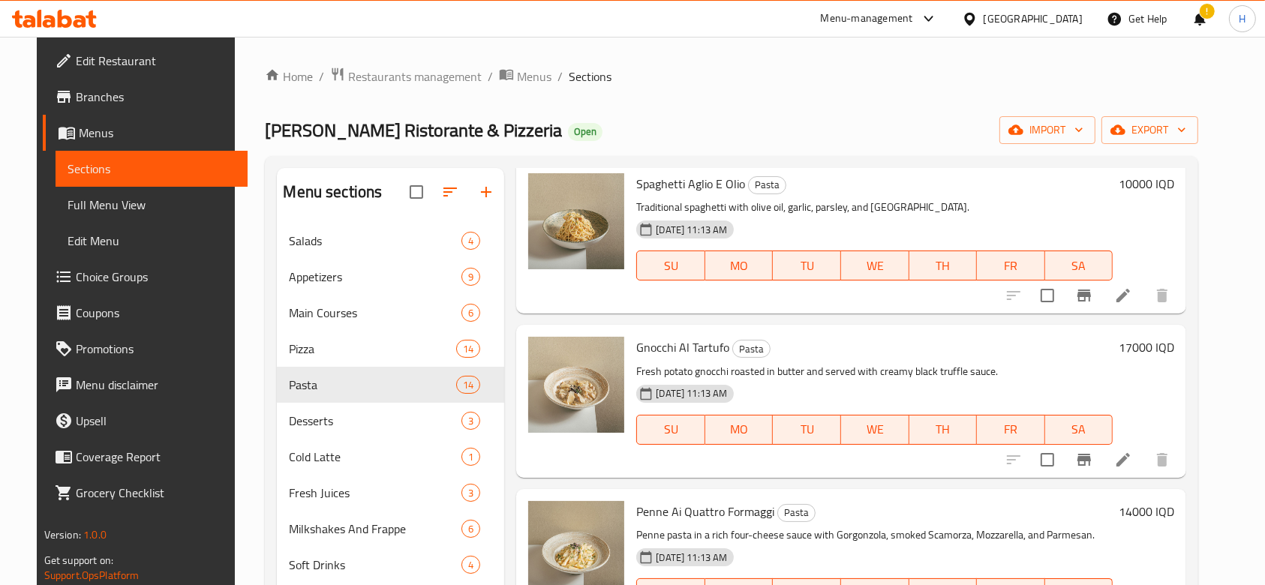
scroll to position [700, 0]
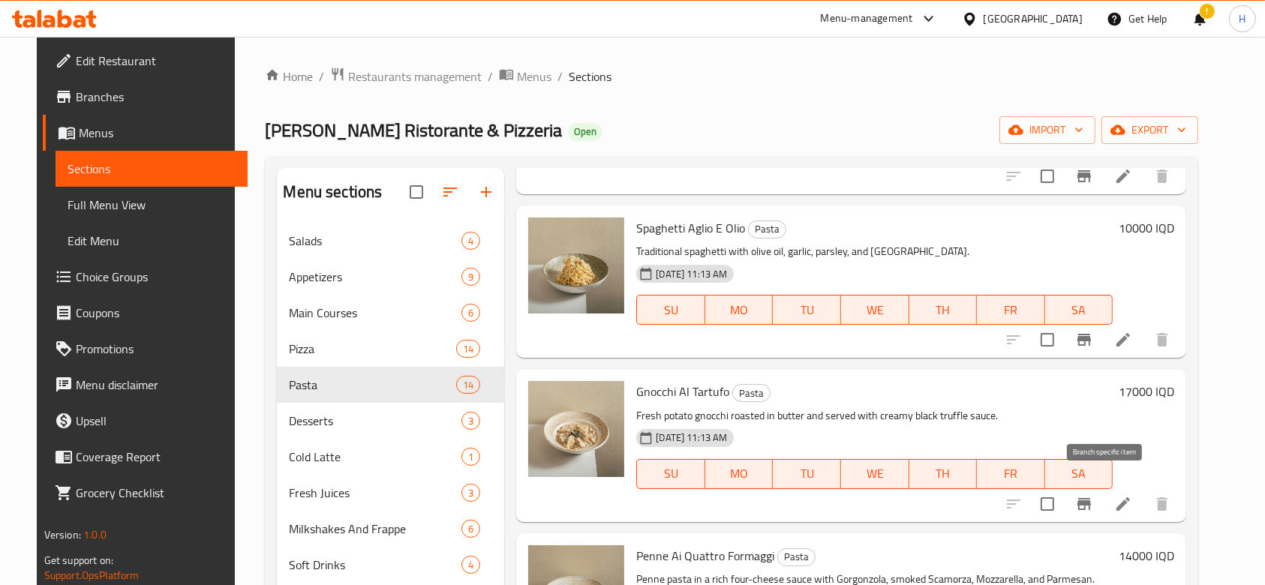
click at [1102, 486] on button "Branch-specific-item" at bounding box center [1084, 504] width 36 height 36
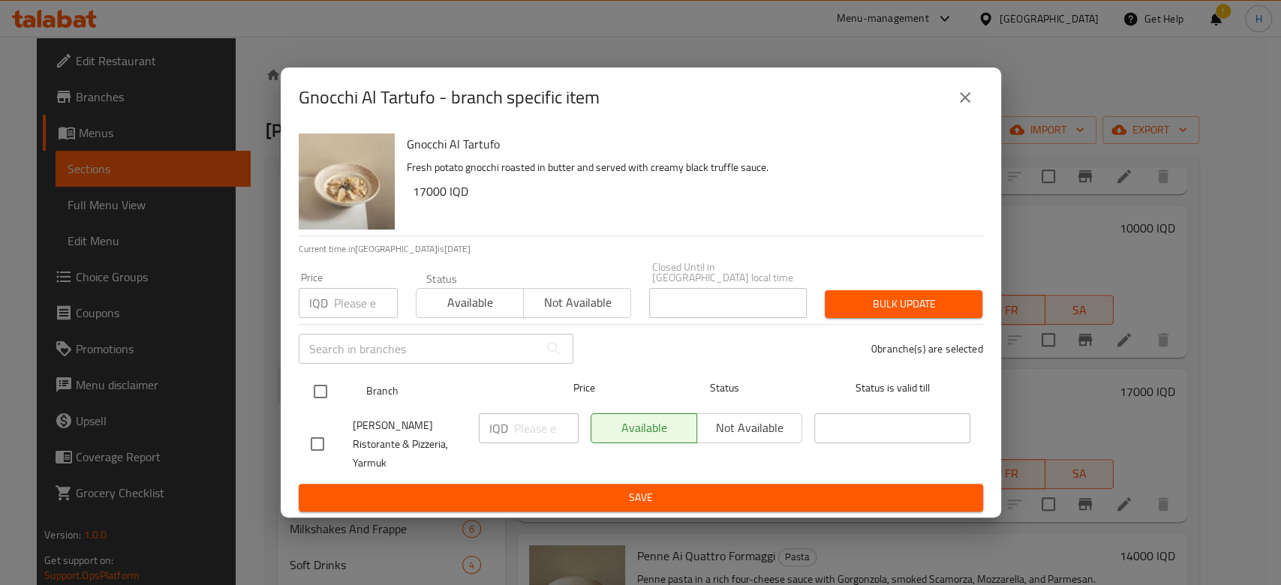
click at [316, 396] on input "checkbox" at bounding box center [321, 392] width 32 height 32
checkbox input "true"
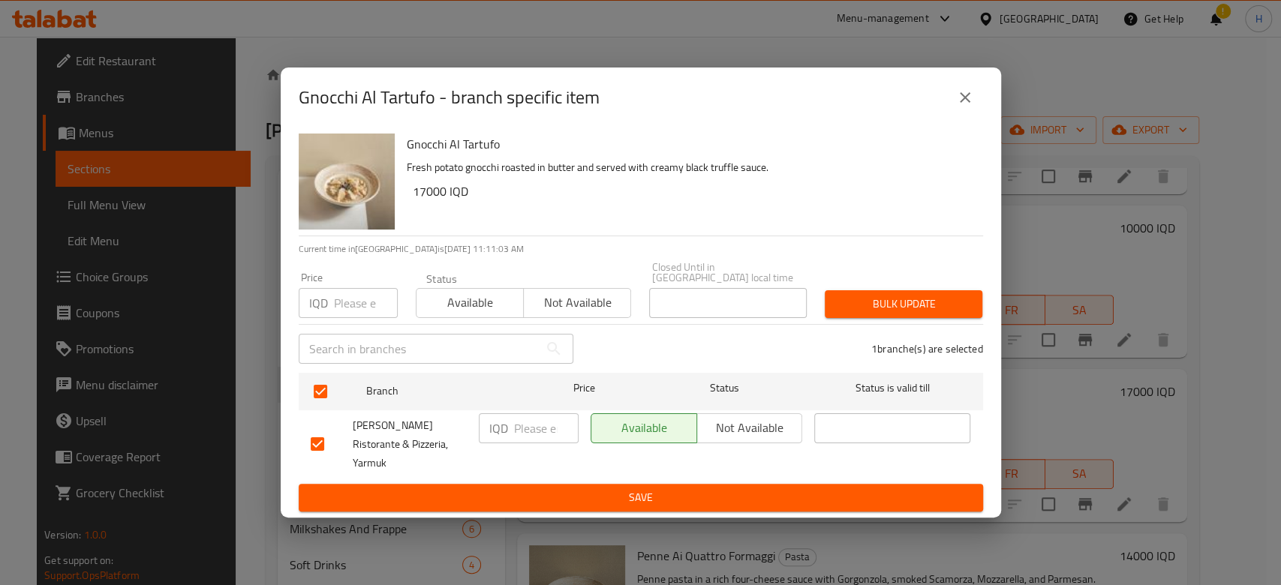
click at [527, 431] on input "number" at bounding box center [546, 428] width 65 height 30
type input "18000"
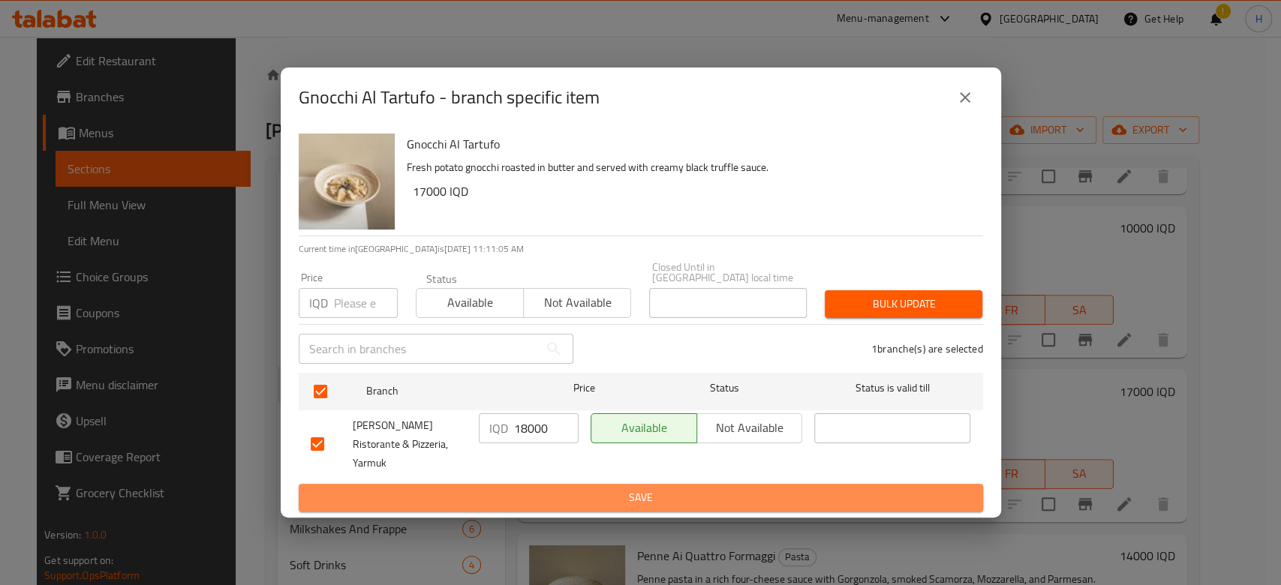
click at [529, 488] on span "Save" at bounding box center [641, 497] width 660 height 19
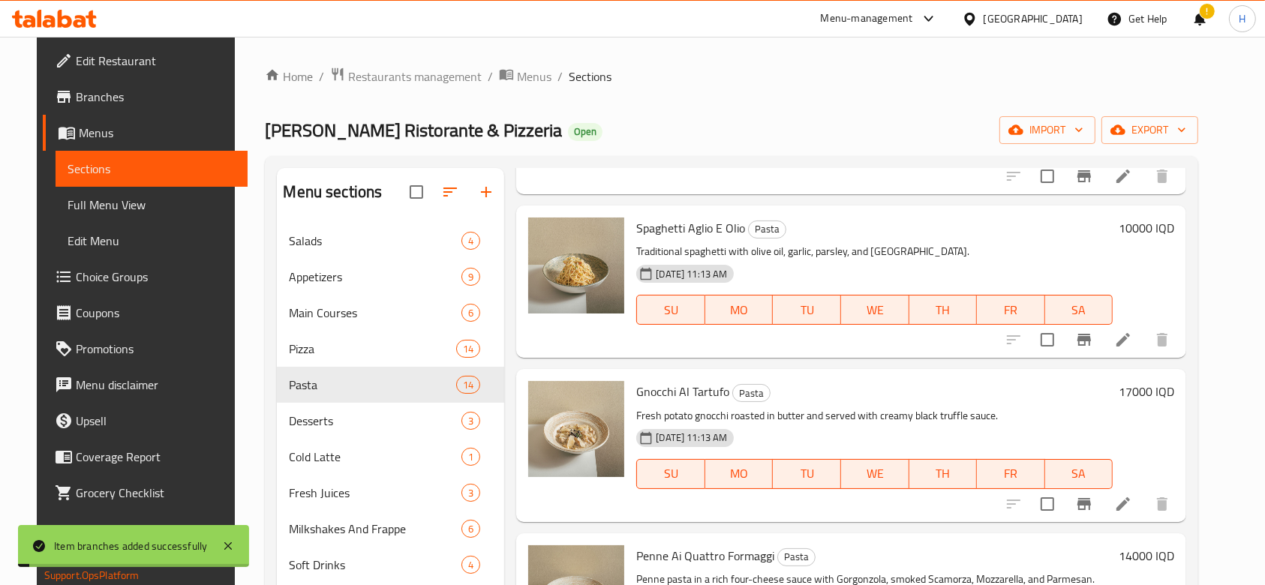
click at [1159, 381] on h6 "17000 IQD" at bounding box center [1147, 391] width 56 height 21
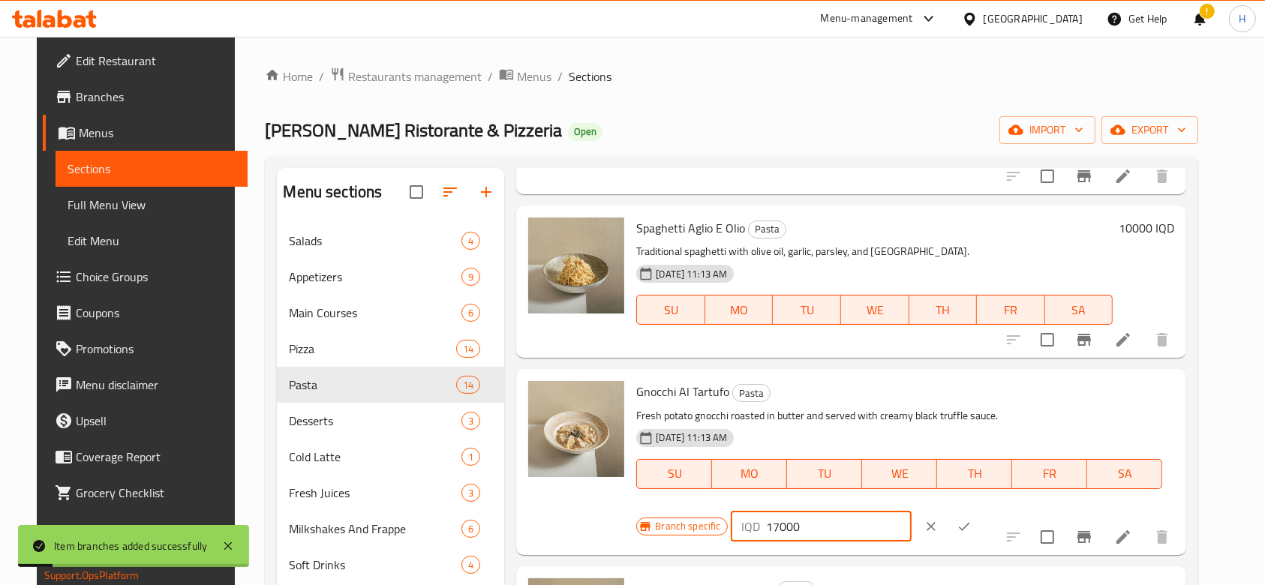
drag, startPoint x: 998, startPoint y: 383, endPoint x: 1005, endPoint y: 389, distance: 9.6
click at [912, 512] on input "17000" at bounding box center [839, 527] width 146 height 30
type input "18000"
click at [972, 519] on icon "ok" at bounding box center [964, 526] width 15 height 15
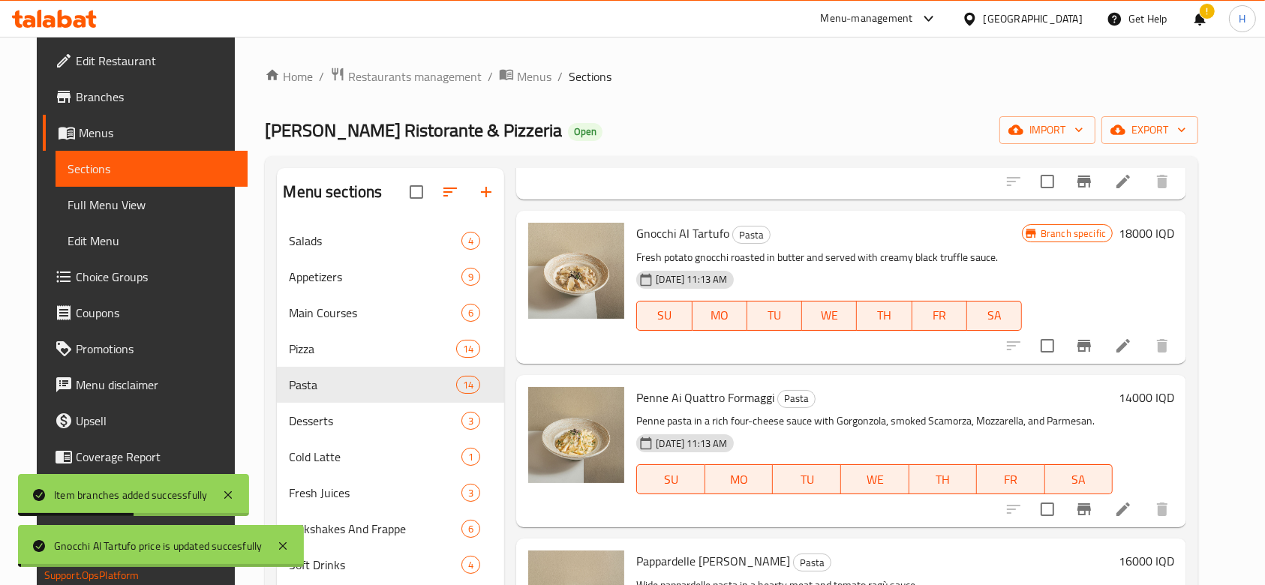
scroll to position [900, 0]
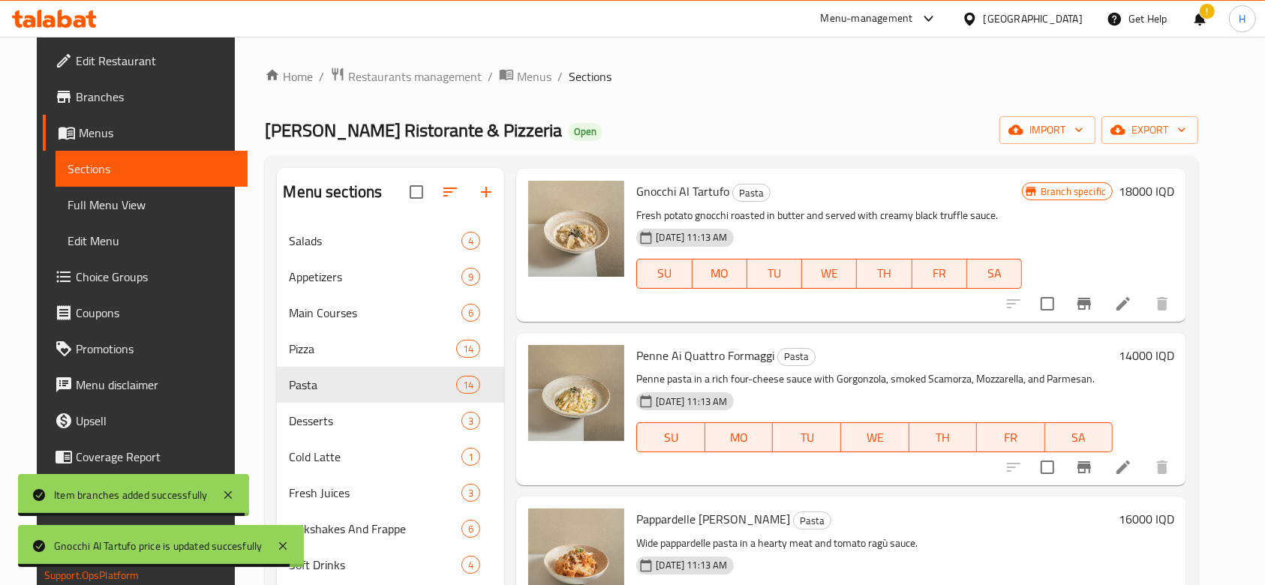
click at [1091, 461] on icon "Branch-specific-item" at bounding box center [1084, 467] width 14 height 12
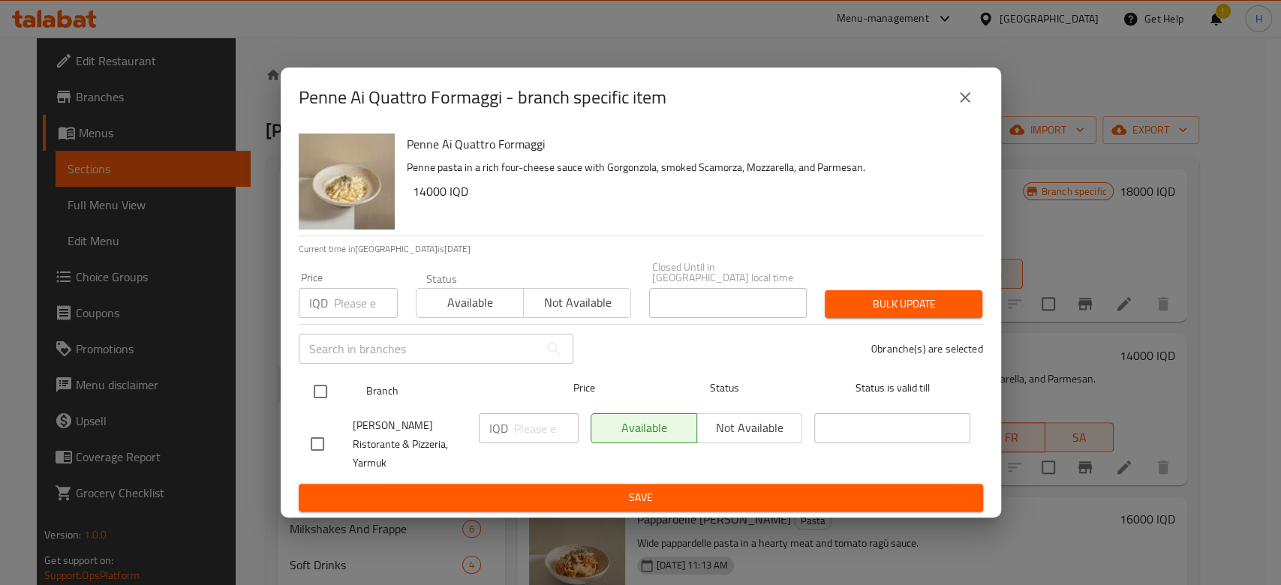
click at [324, 393] on input "checkbox" at bounding box center [321, 392] width 32 height 32
checkbox input "true"
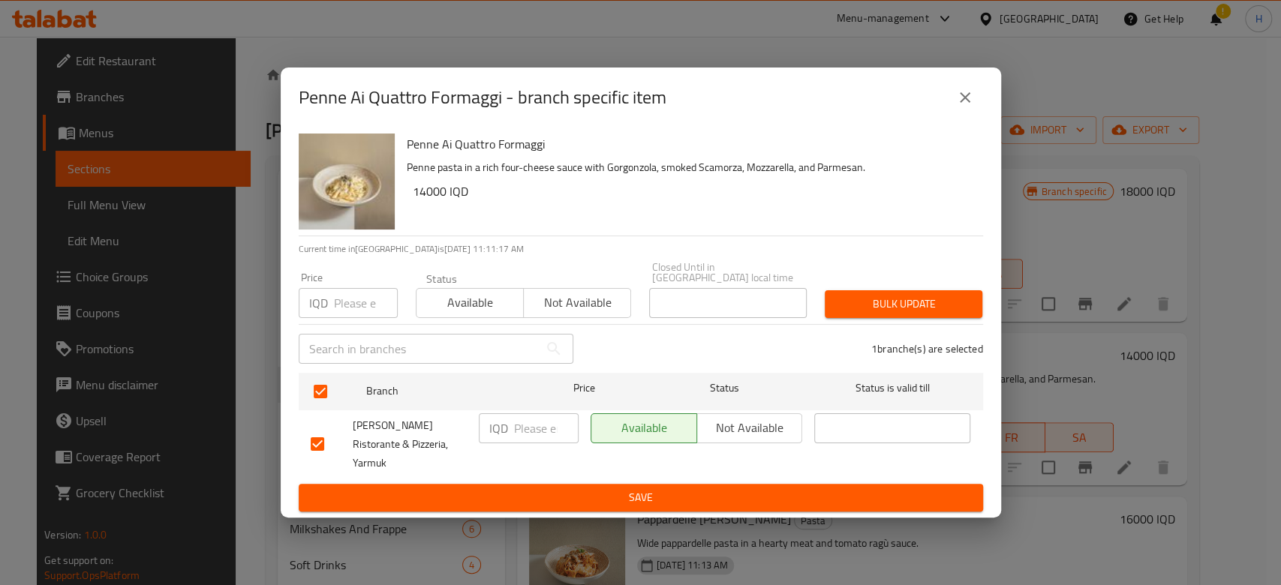
click at [527, 436] on input "number" at bounding box center [546, 428] width 65 height 30
type input "15000"
click at [540, 502] on div "Penne Ai Quattro Formaggi Penne pasta in a rich four-cheese sauce with Gorgonzo…" at bounding box center [641, 323] width 720 height 391
drag, startPoint x: 567, startPoint y: 486, endPoint x: 550, endPoint y: 476, distance: 20.2
click at [568, 488] on span "Save" at bounding box center [641, 497] width 660 height 19
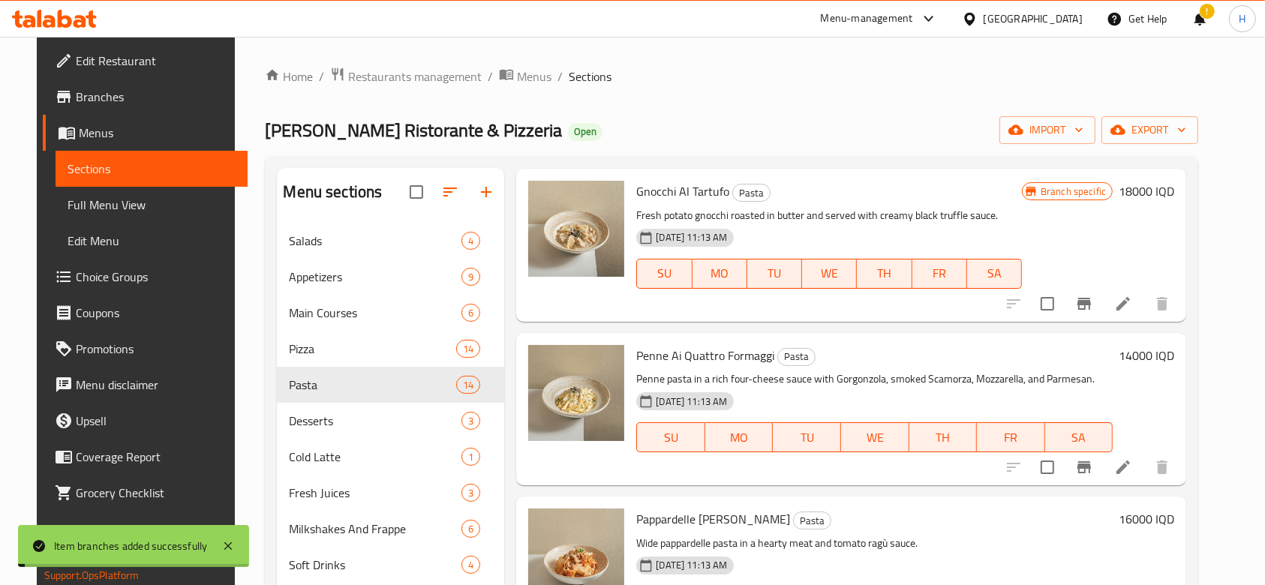
click at [1172, 345] on h6 "14000 IQD" at bounding box center [1147, 355] width 56 height 21
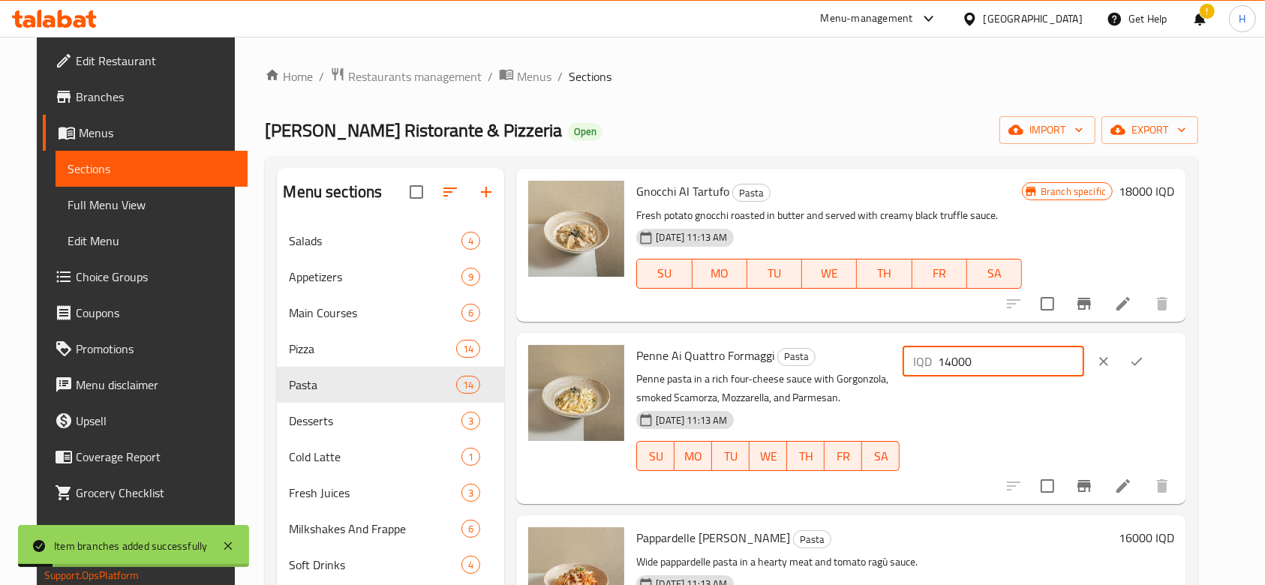
drag, startPoint x: 1009, startPoint y: 349, endPoint x: 994, endPoint y: 354, distance: 15.9
click at [994, 354] on input "14000" at bounding box center [1011, 362] width 146 height 30
click at [1002, 347] on input "14000" at bounding box center [1011, 362] width 146 height 30
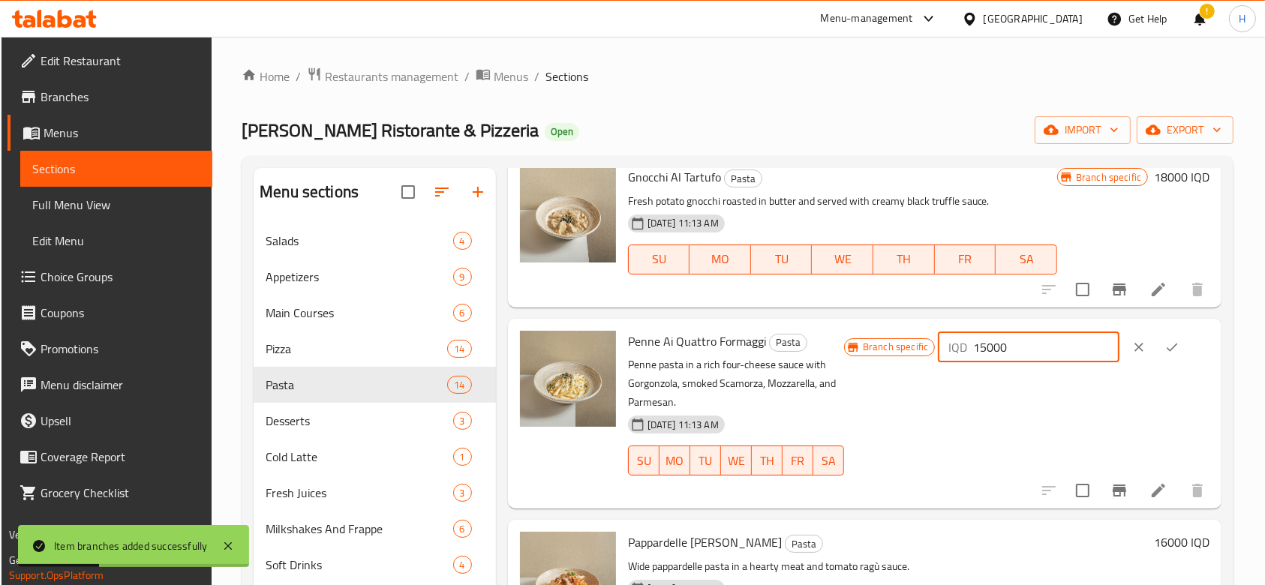
type input "15000"
click at [1156, 348] on button "ok" at bounding box center [1172, 347] width 33 height 33
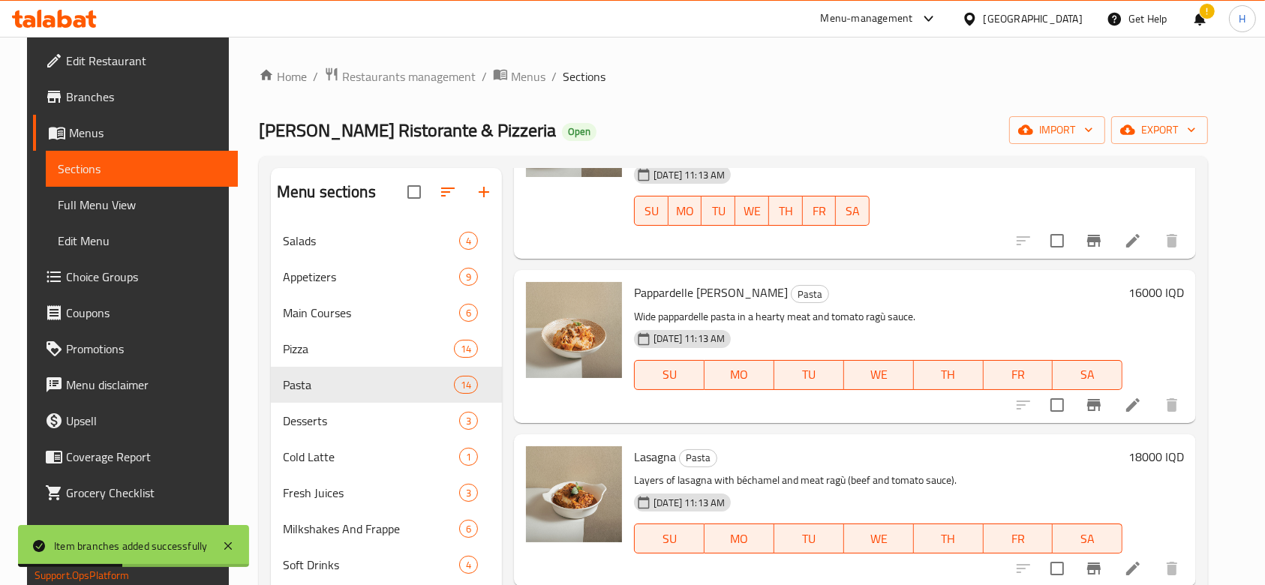
scroll to position [1201, 0]
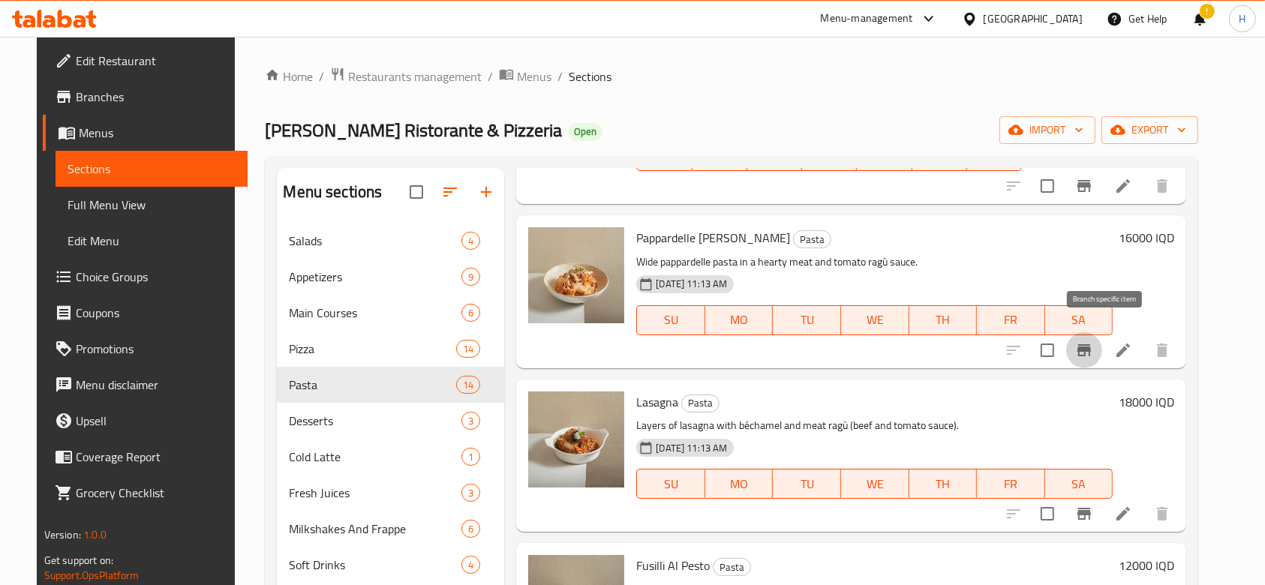
click at [1102, 332] on button "Branch-specific-item" at bounding box center [1084, 350] width 36 height 36
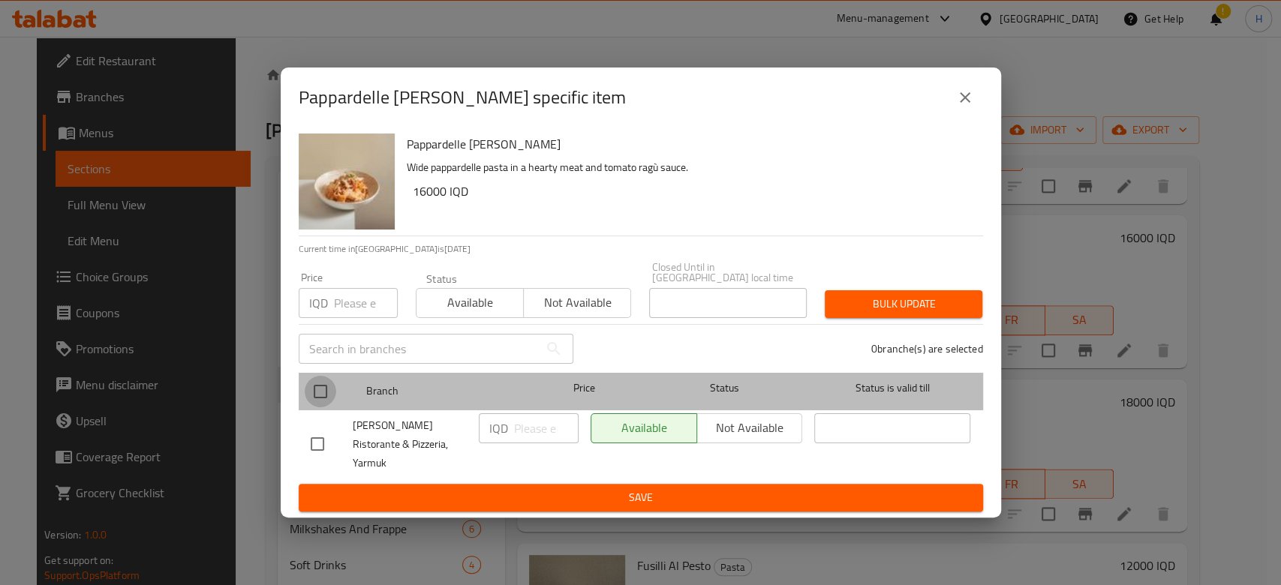
click at [320, 407] on input "checkbox" at bounding box center [321, 392] width 32 height 32
checkbox input "true"
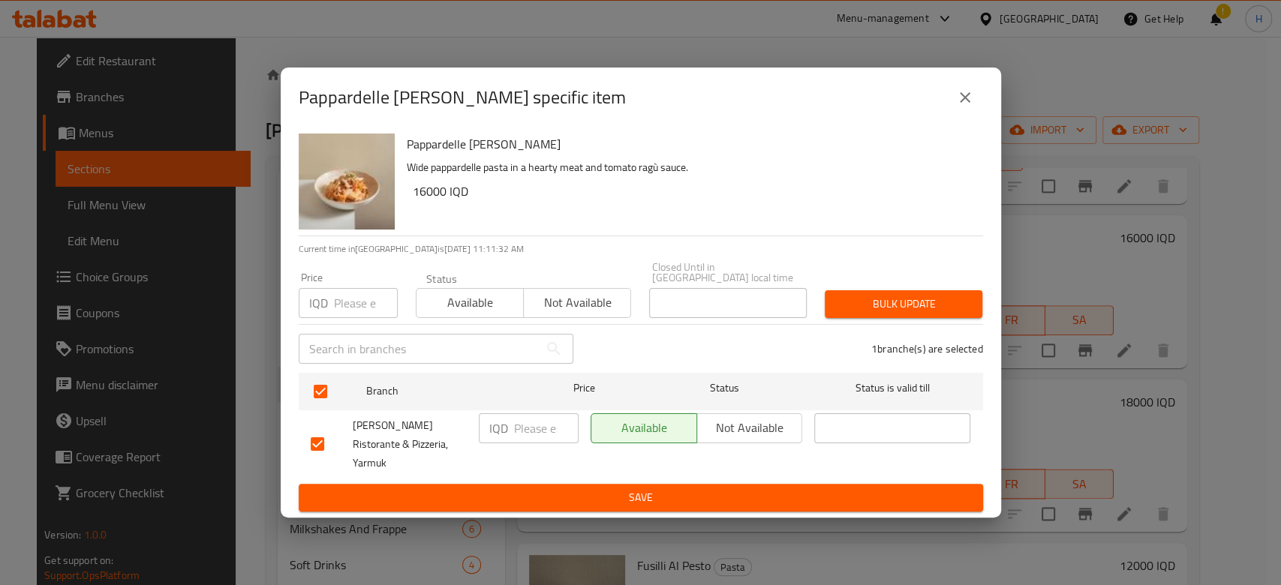
click at [534, 422] on input "number" at bounding box center [546, 428] width 65 height 30
type input "17000"
click at [536, 469] on ul "Branch Price Status Status is valid till Grano Ristorante & Pizzeria, Yarmuk IQ…" at bounding box center [641, 426] width 684 height 118
click at [525, 488] on span "Save" at bounding box center [641, 497] width 660 height 19
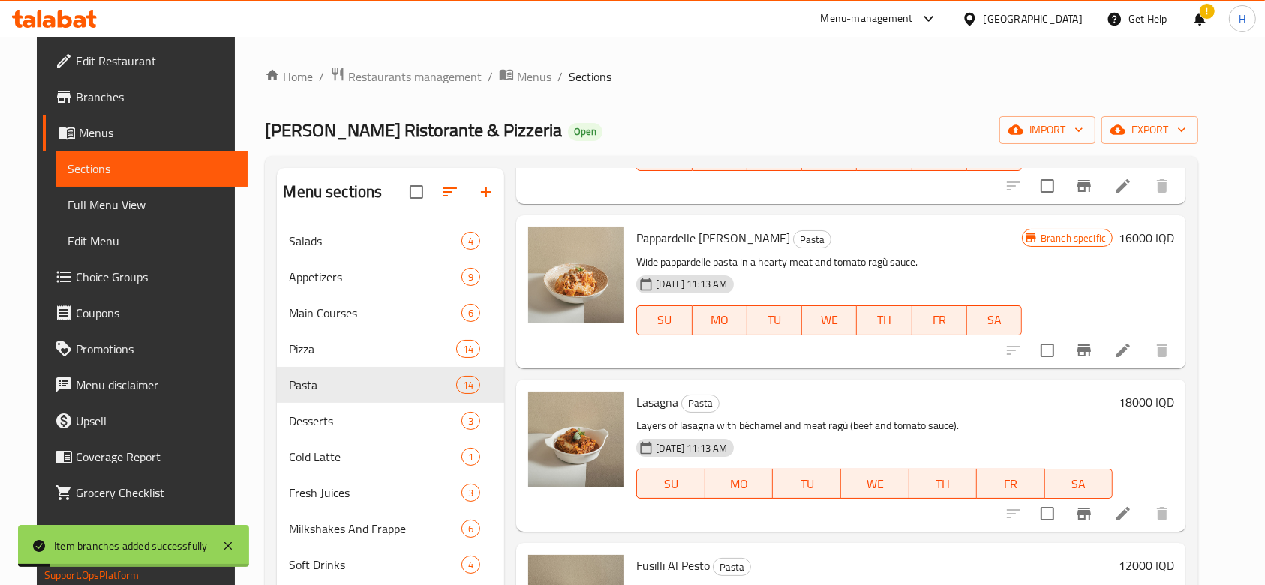
click at [1174, 227] on h6 "16000 IQD" at bounding box center [1147, 237] width 56 height 21
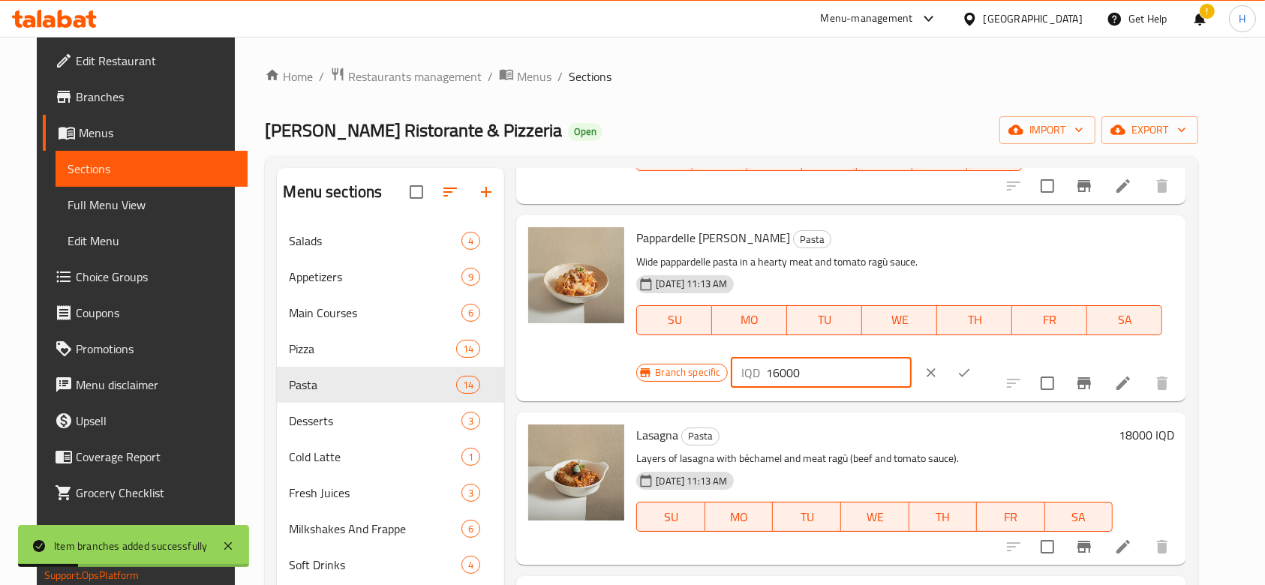
drag, startPoint x: 1007, startPoint y: 227, endPoint x: 999, endPoint y: 230, distance: 8.1
click at [912, 358] on input "16000" at bounding box center [839, 373] width 146 height 30
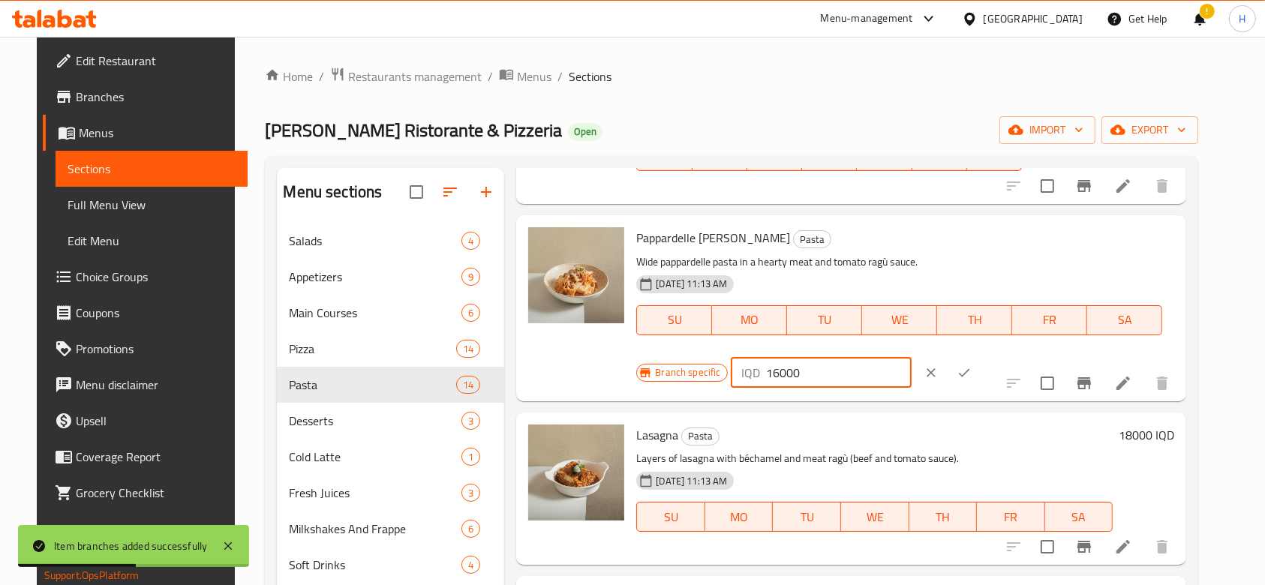
drag, startPoint x: 1000, startPoint y: 230, endPoint x: 1005, endPoint y: 237, distance: 9.2
click at [912, 358] on input "16000" at bounding box center [839, 373] width 146 height 30
type input "17000"
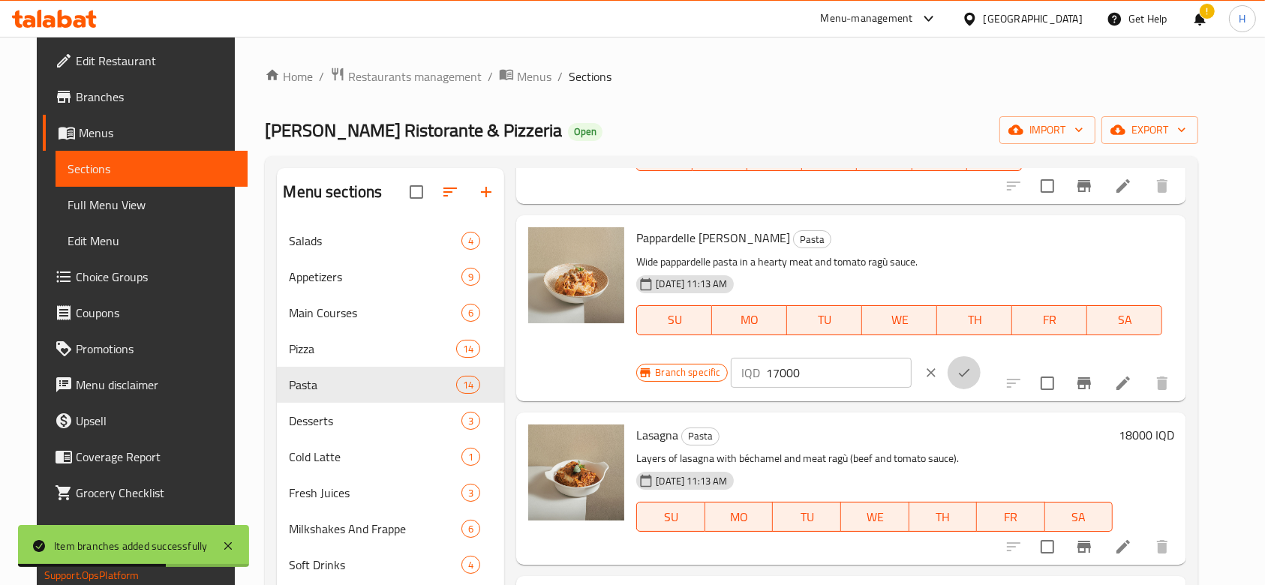
click at [981, 356] on button "ok" at bounding box center [964, 372] width 33 height 33
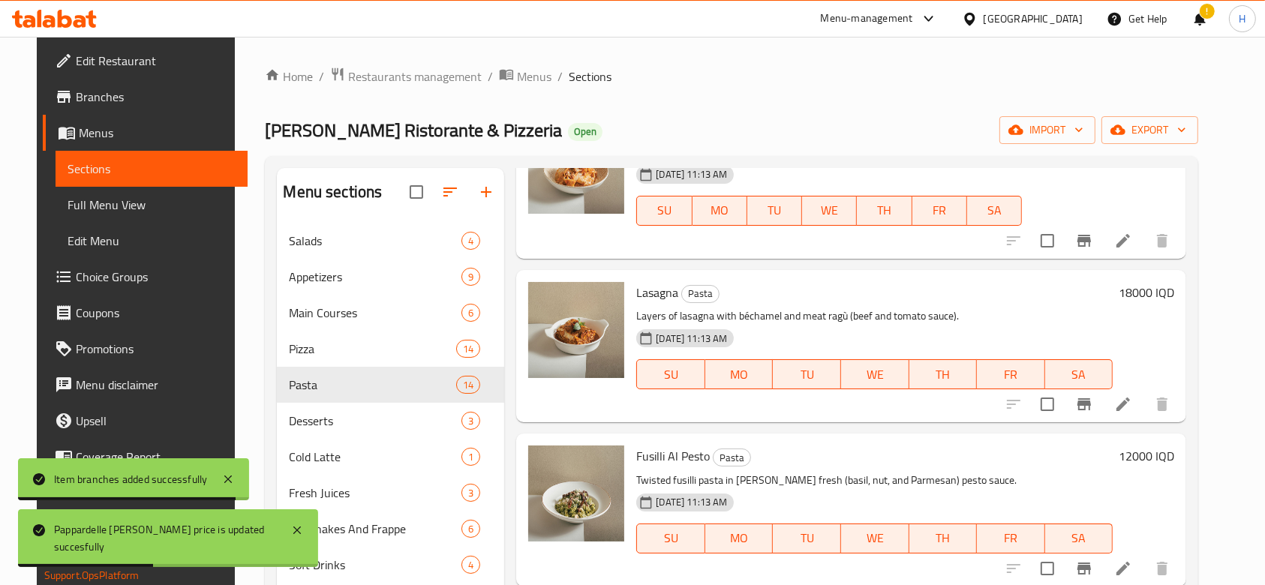
scroll to position [1400, 0]
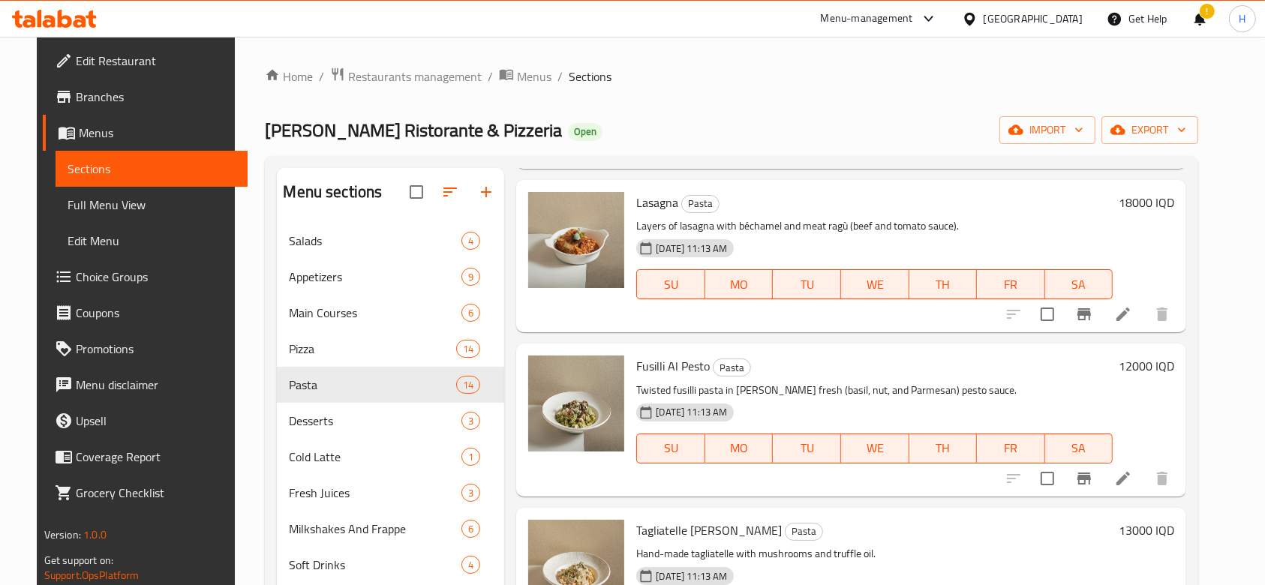
click at [1091, 473] on icon "Branch-specific-item" at bounding box center [1084, 479] width 14 height 12
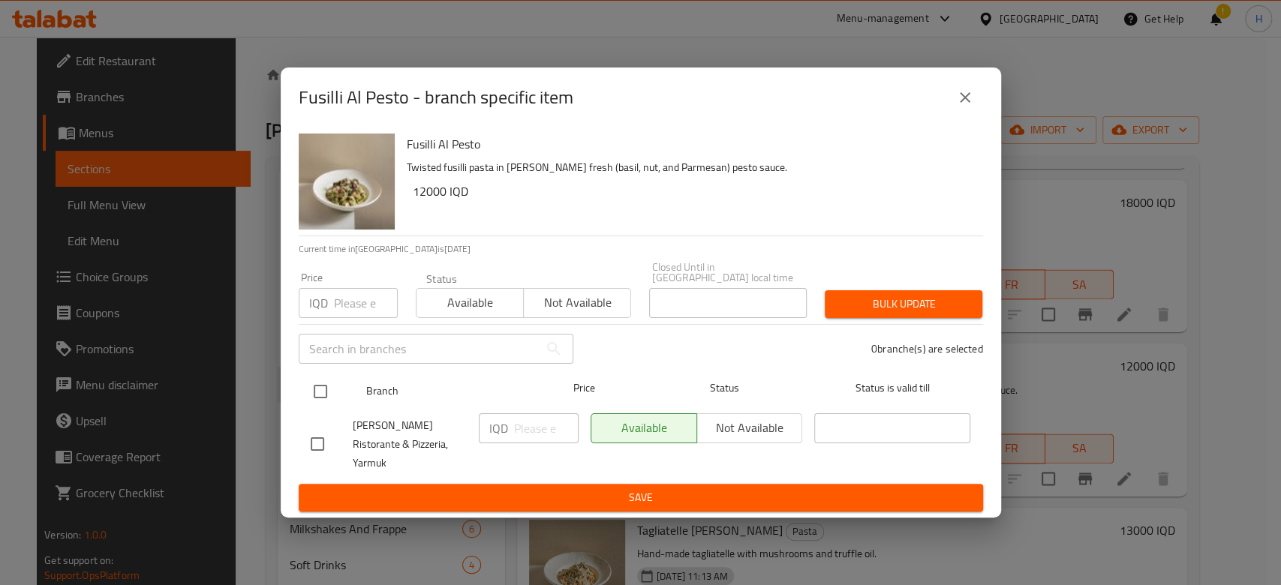
click at [335, 392] on input "checkbox" at bounding box center [321, 392] width 32 height 32
checkbox input "true"
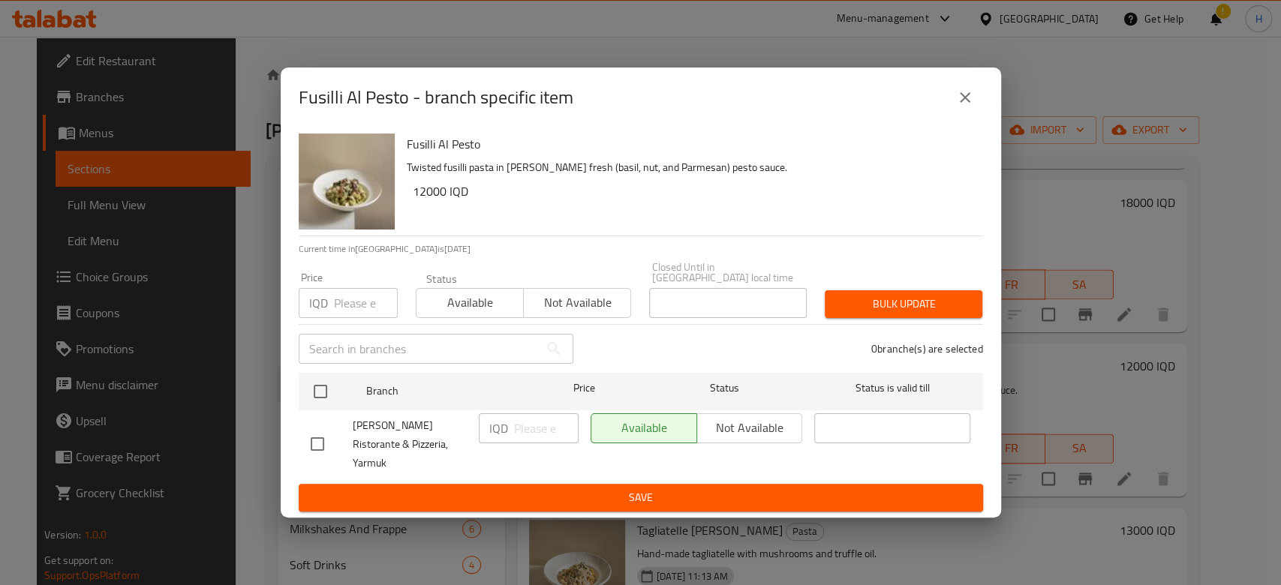
checkbox input "true"
click at [534, 436] on input "number" at bounding box center [546, 428] width 65 height 30
type input "13000"
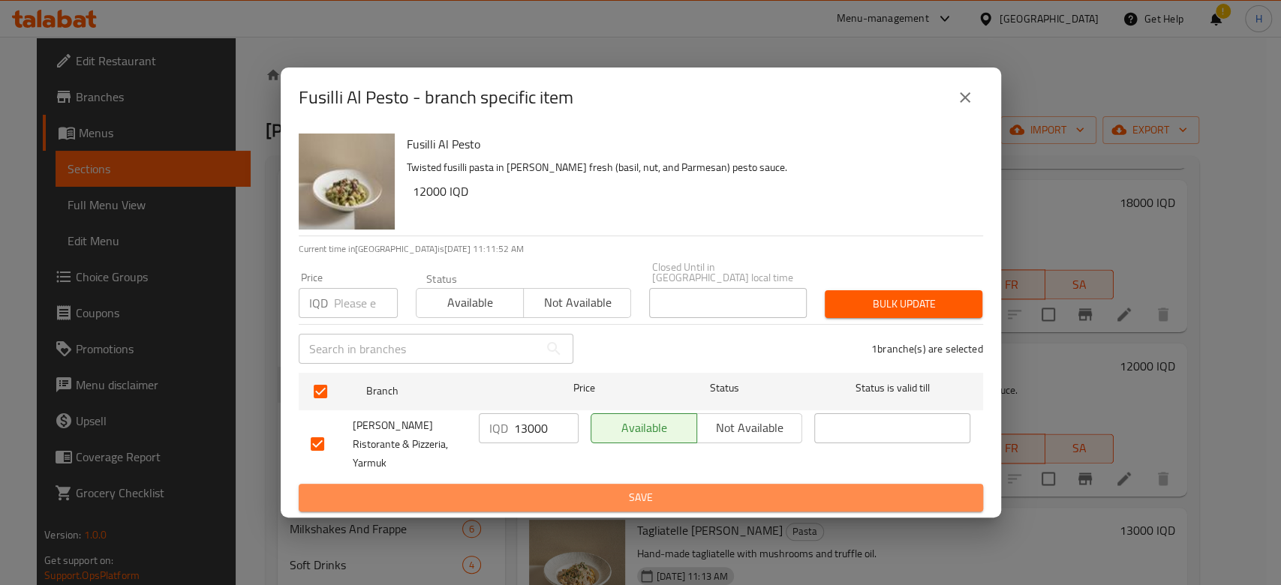
click at [541, 488] on span "Save" at bounding box center [641, 497] width 660 height 19
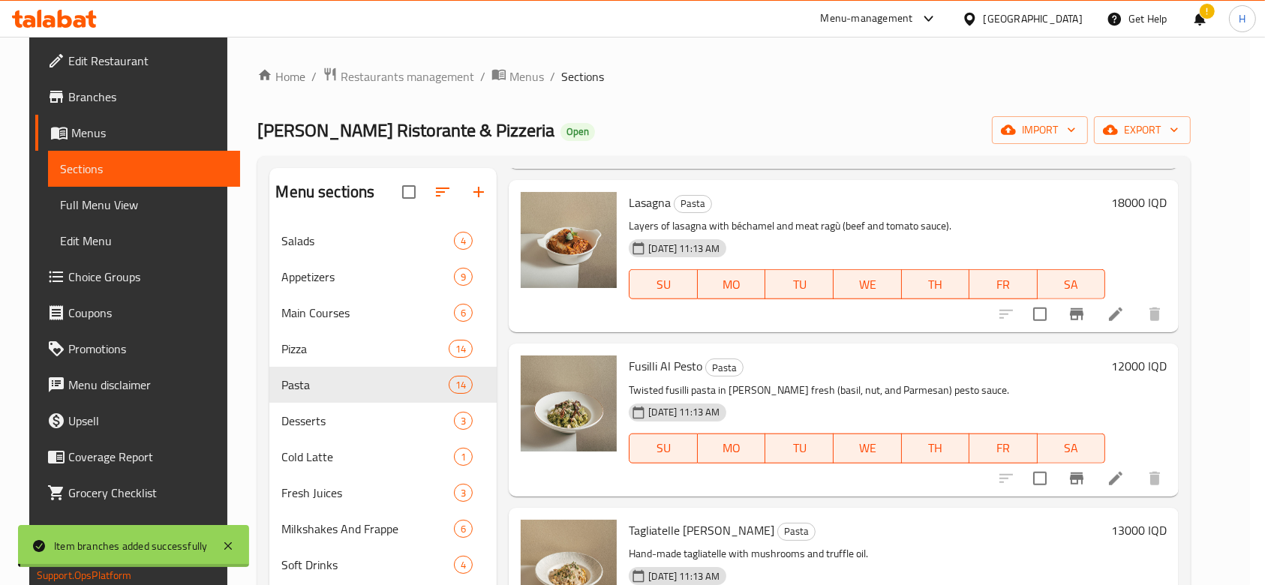
click at [1165, 356] on h6 "12000 IQD" at bounding box center [1139, 366] width 56 height 21
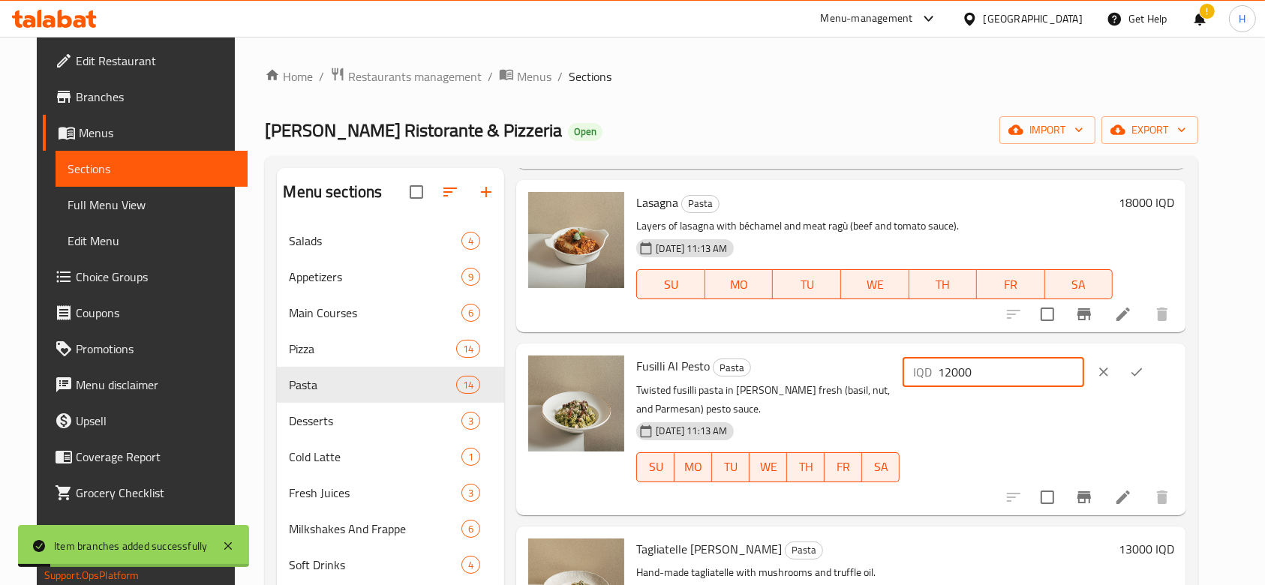
click at [1001, 359] on input "12000" at bounding box center [1011, 372] width 146 height 30
type input "13000"
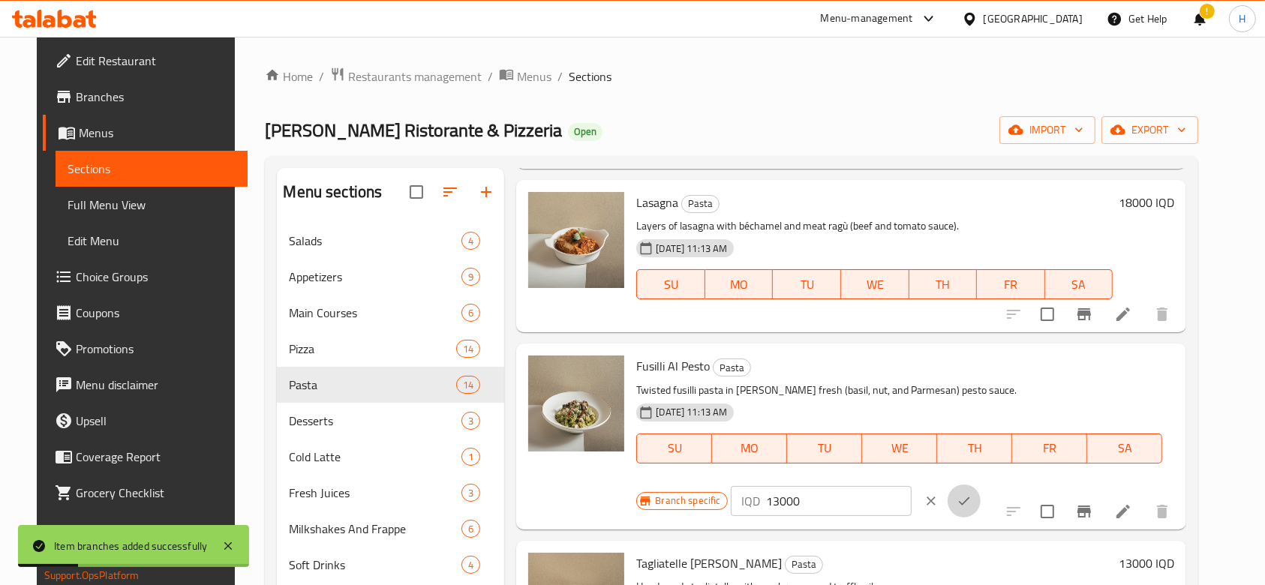
click at [981, 485] on button "ok" at bounding box center [964, 501] width 33 height 33
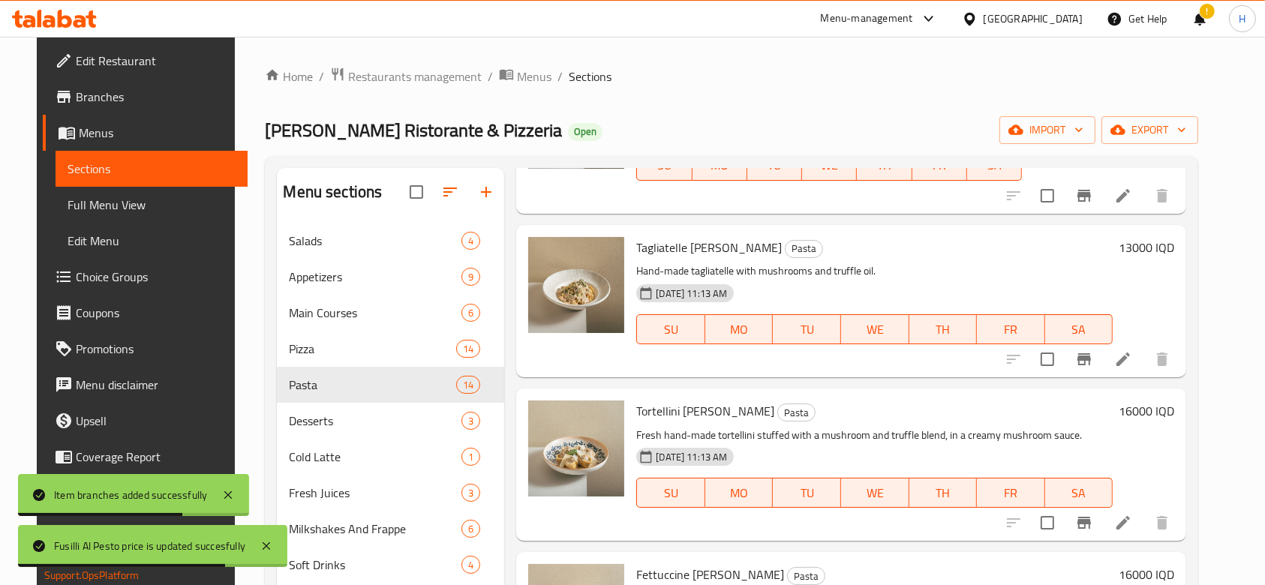
scroll to position [1700, 0]
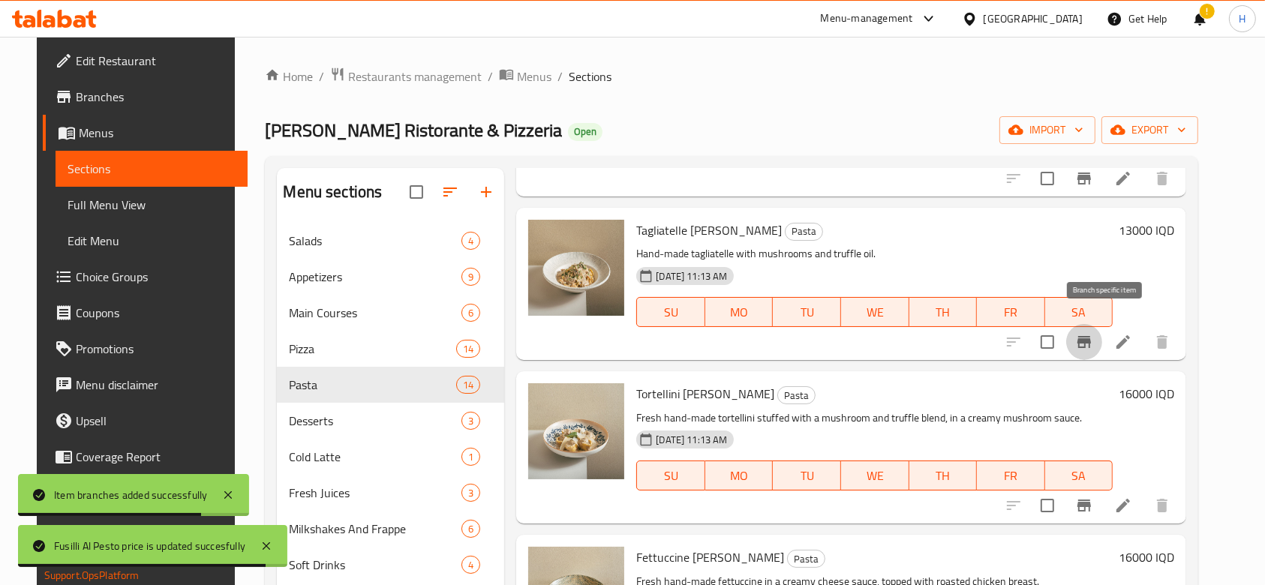
click at [1093, 333] on icon "Branch-specific-item" at bounding box center [1084, 342] width 18 height 18
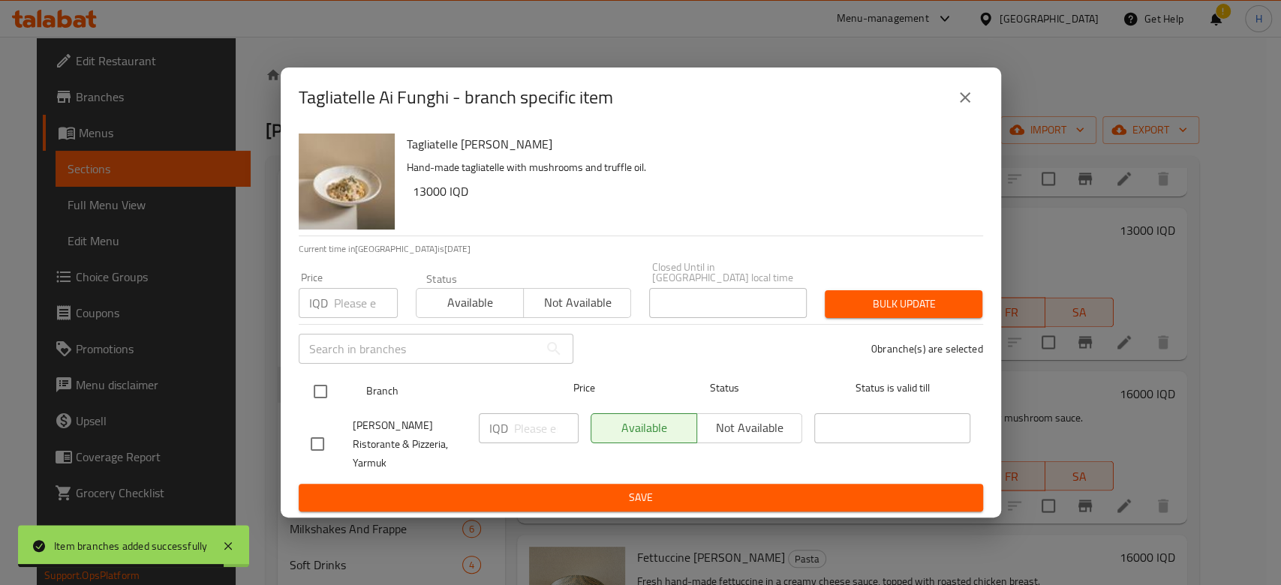
drag, startPoint x: 322, startPoint y: 398, endPoint x: 498, endPoint y: 429, distance: 179.1
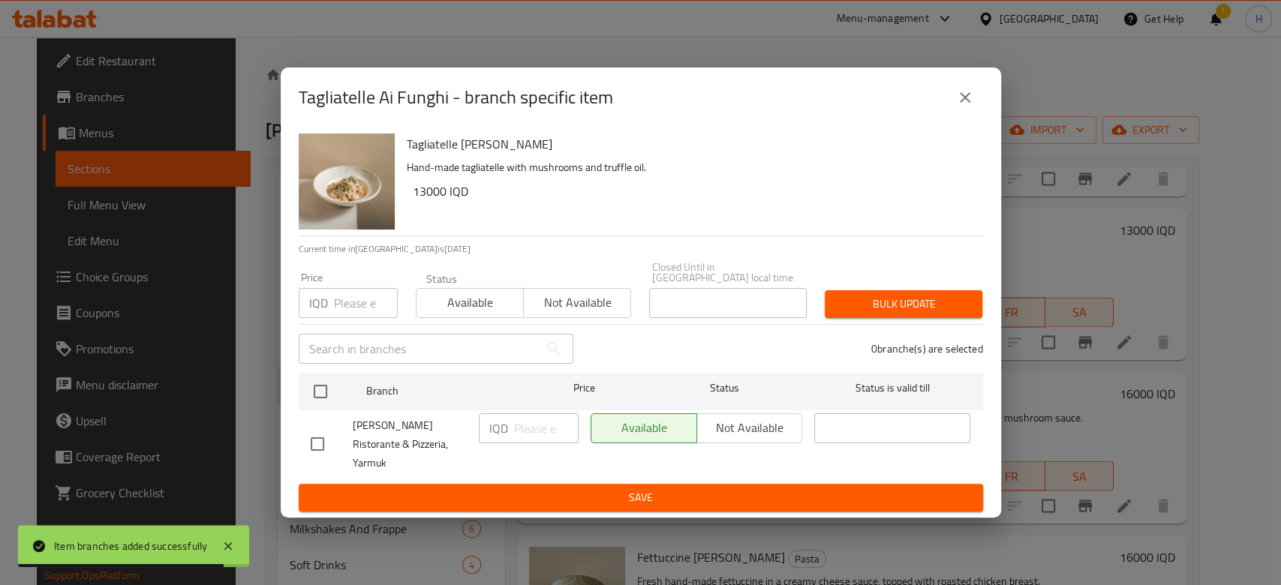
click at [326, 398] on input "checkbox" at bounding box center [321, 392] width 32 height 32
checkbox input "true"
click at [530, 439] on input "number" at bounding box center [546, 428] width 65 height 30
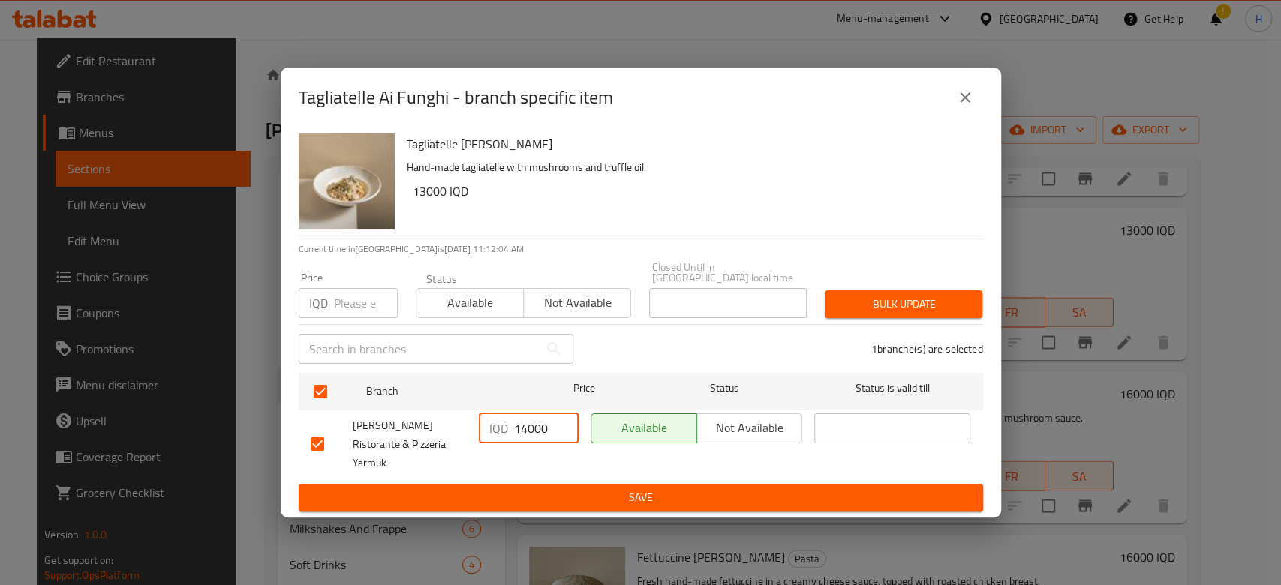
type input "14000"
click at [536, 488] on span "Save" at bounding box center [641, 497] width 660 height 19
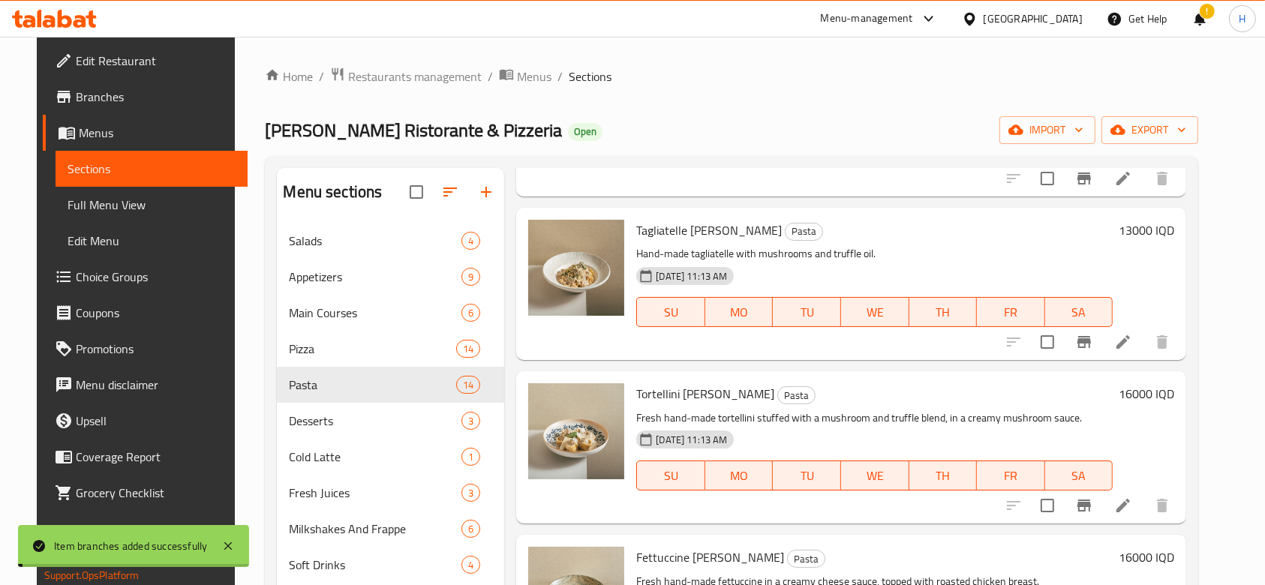
click at [1169, 220] on h6 "13000 IQD" at bounding box center [1147, 230] width 56 height 21
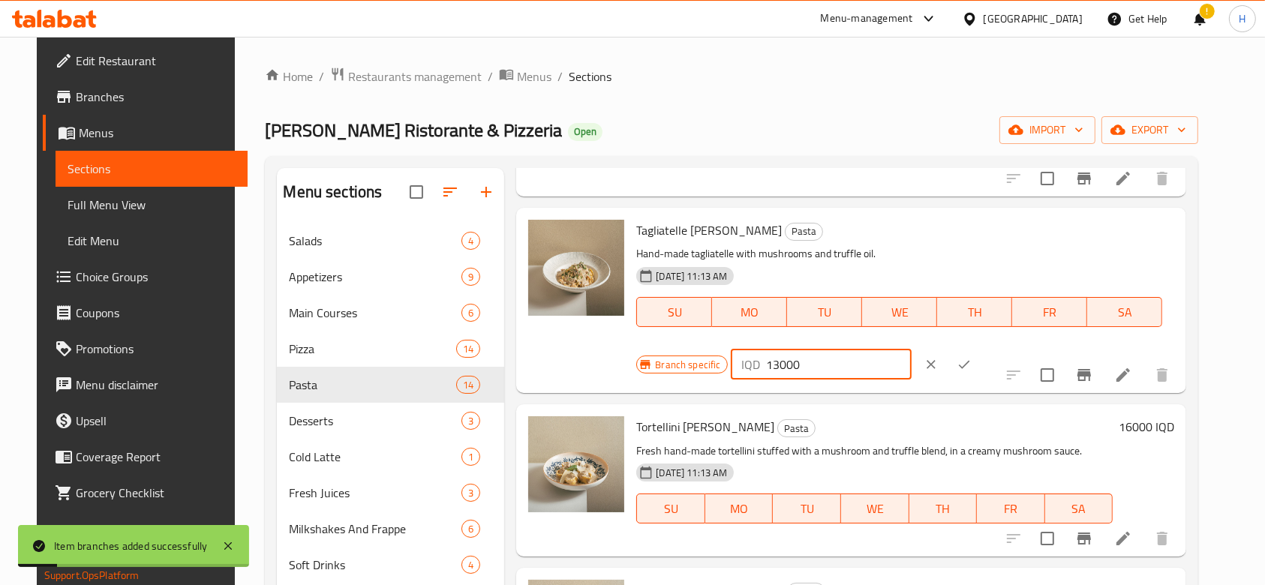
drag, startPoint x: 1007, startPoint y: 218, endPoint x: 1000, endPoint y: 221, distance: 7.7
click at [912, 350] on input "13000" at bounding box center [839, 365] width 146 height 30
type input "14000"
click at [972, 357] on icon "ok" at bounding box center [964, 364] width 15 height 15
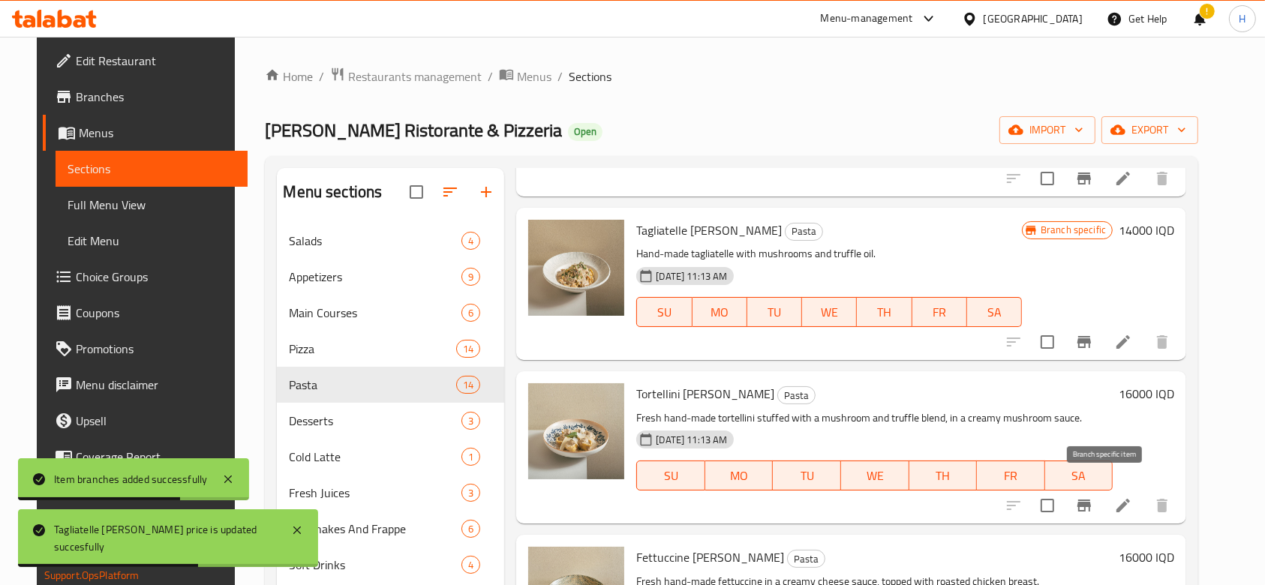
click at [1093, 497] on icon "Branch-specific-item" at bounding box center [1084, 506] width 18 height 18
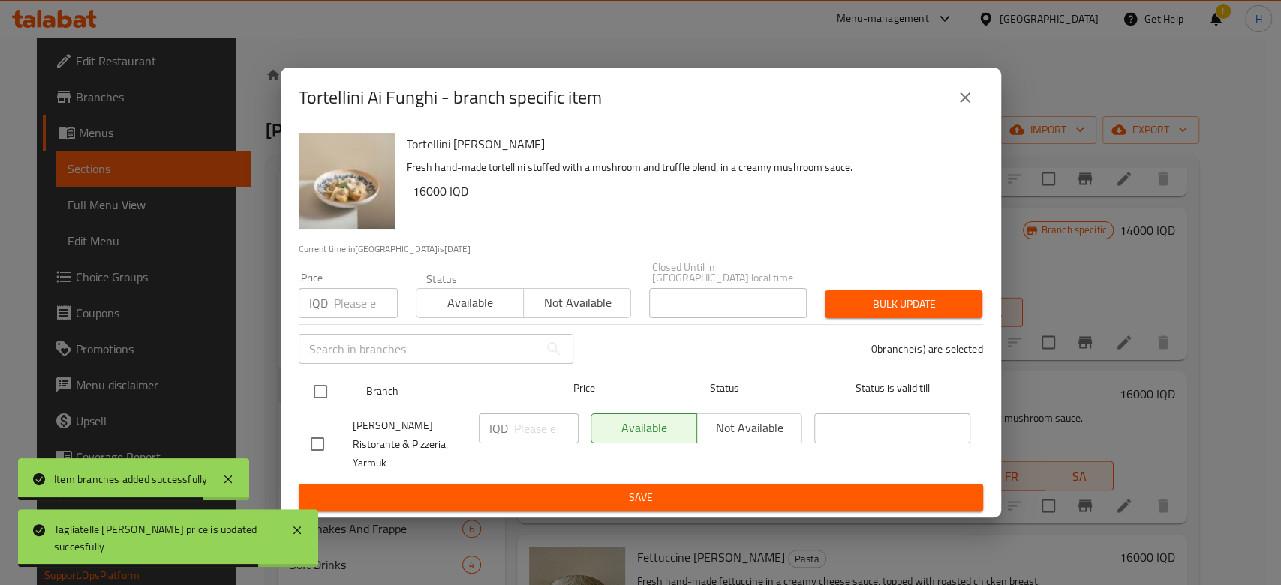
click at [331, 395] on input "checkbox" at bounding box center [321, 392] width 32 height 32
checkbox input "true"
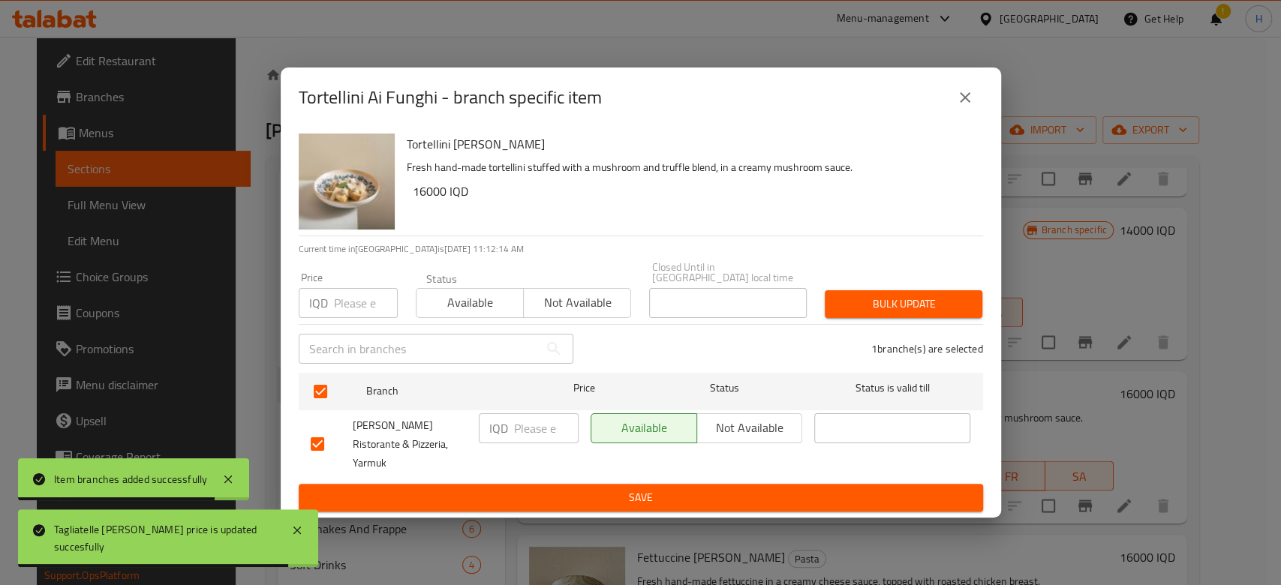
click at [538, 434] on input "number" at bounding box center [546, 428] width 65 height 30
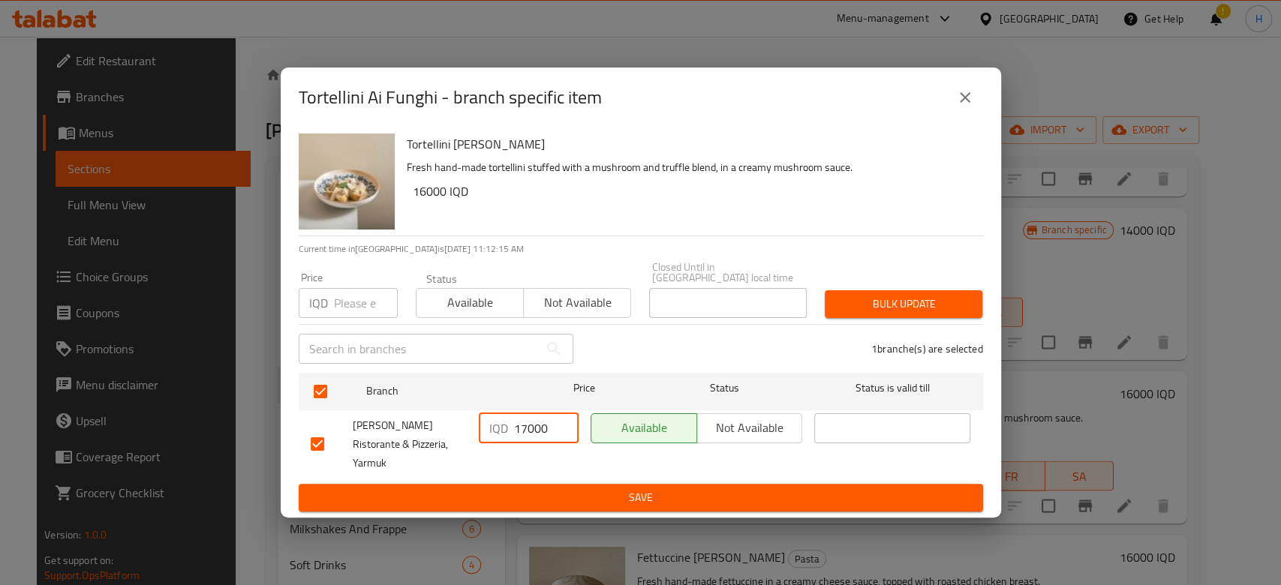
type input "17000"
click at [551, 488] on span "Save" at bounding box center [641, 497] width 660 height 19
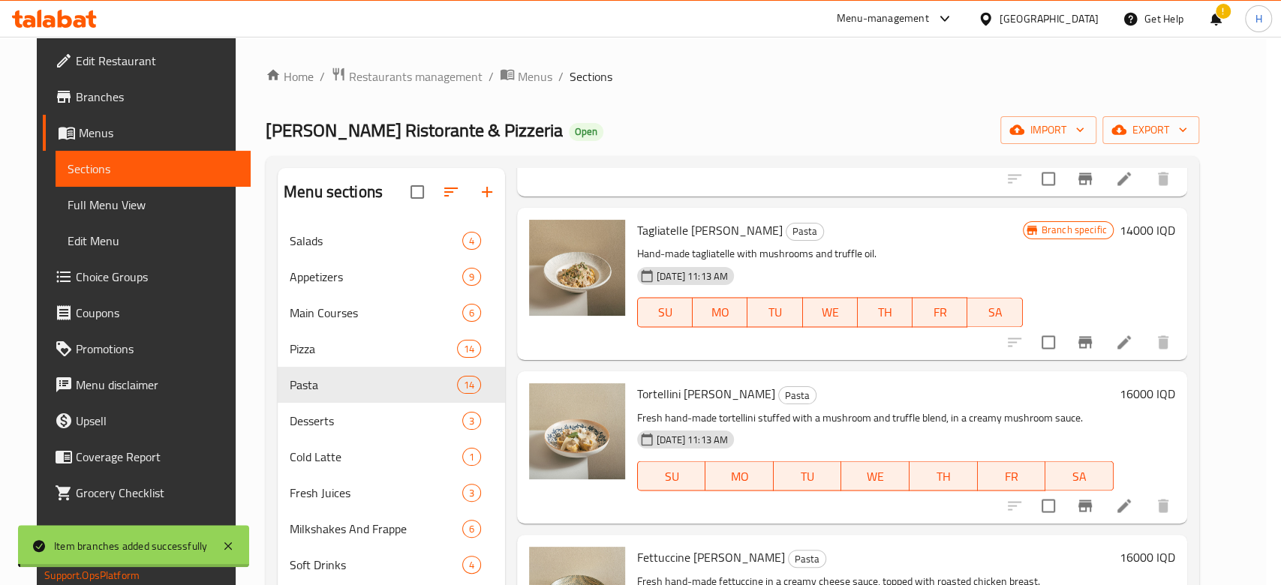
click at [1169, 383] on h6 "16000 IQD" at bounding box center [1147, 393] width 56 height 21
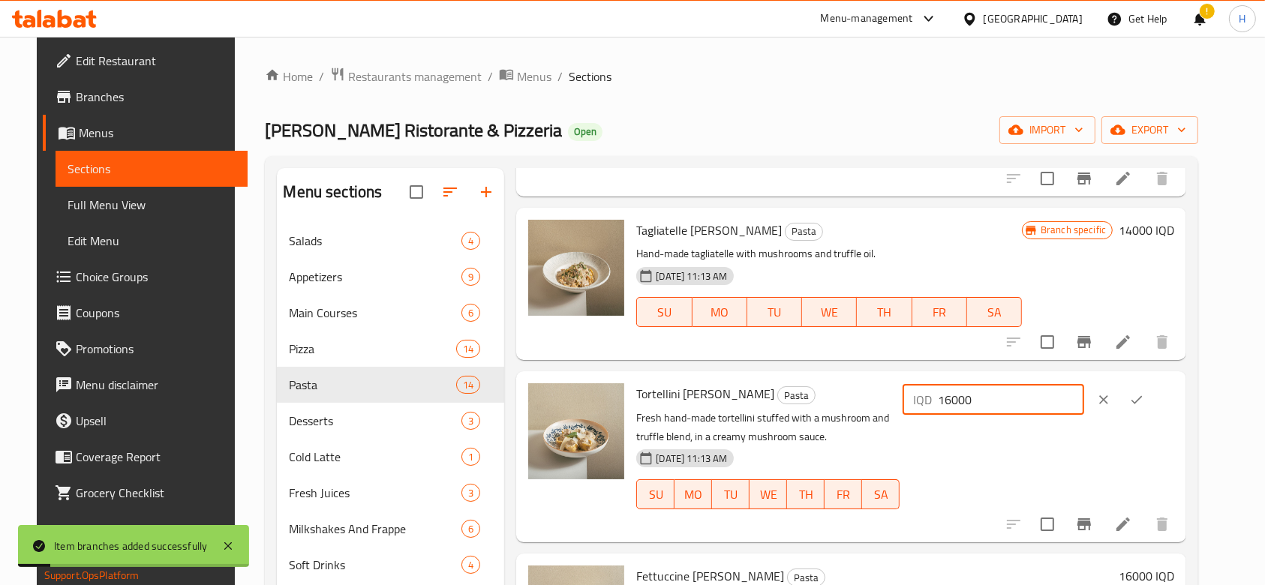
click at [1002, 385] on input "16000" at bounding box center [1011, 400] width 146 height 30
type input "17000"
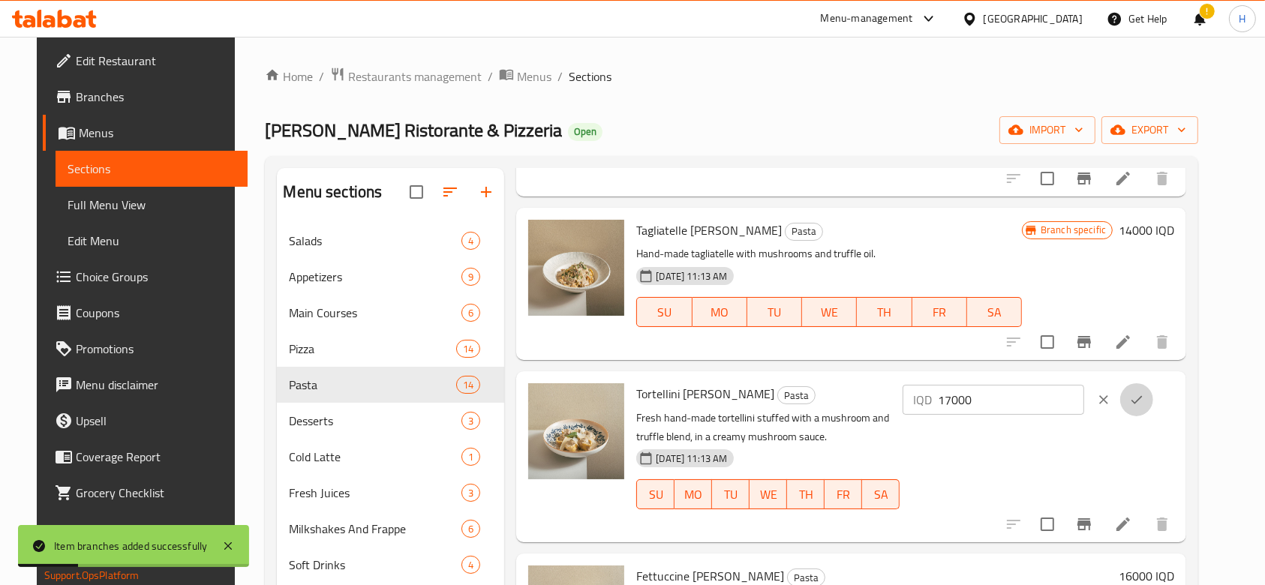
click at [1144, 392] on icon "ok" at bounding box center [1136, 399] width 15 height 15
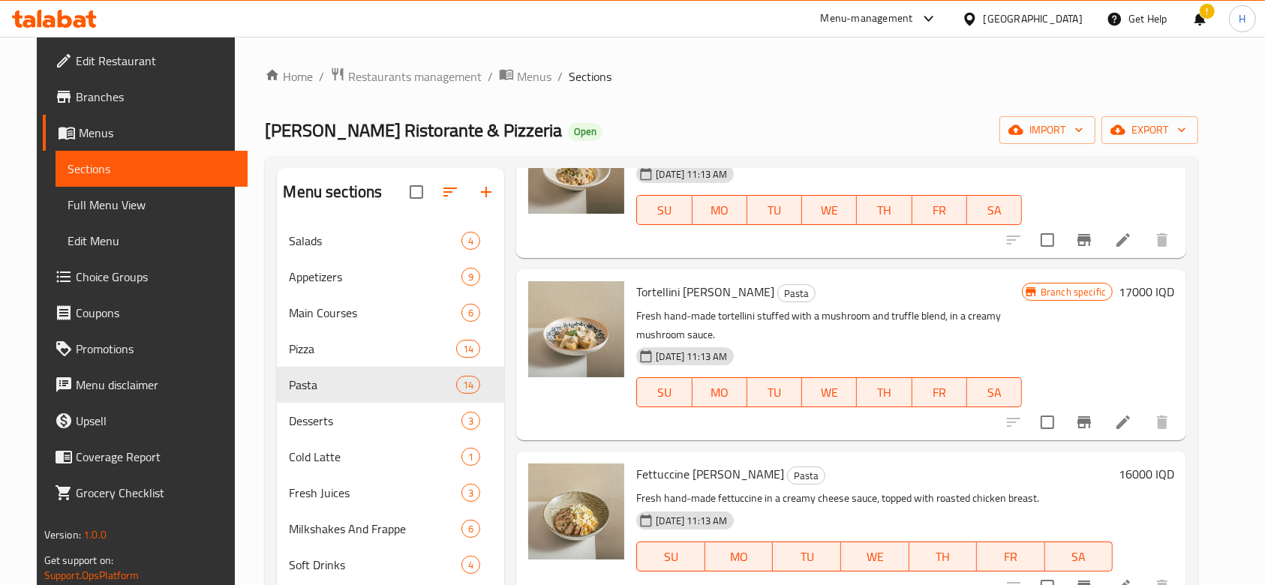
scroll to position [1502, 0]
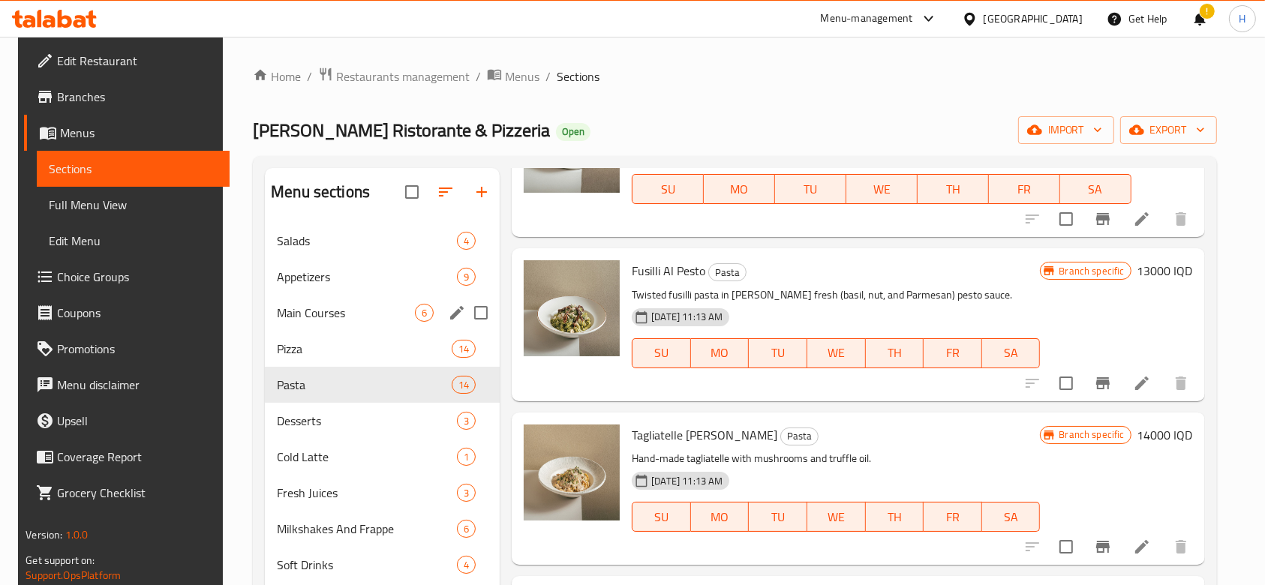
click at [321, 321] on div "Main Courses 6" at bounding box center [382, 313] width 235 height 36
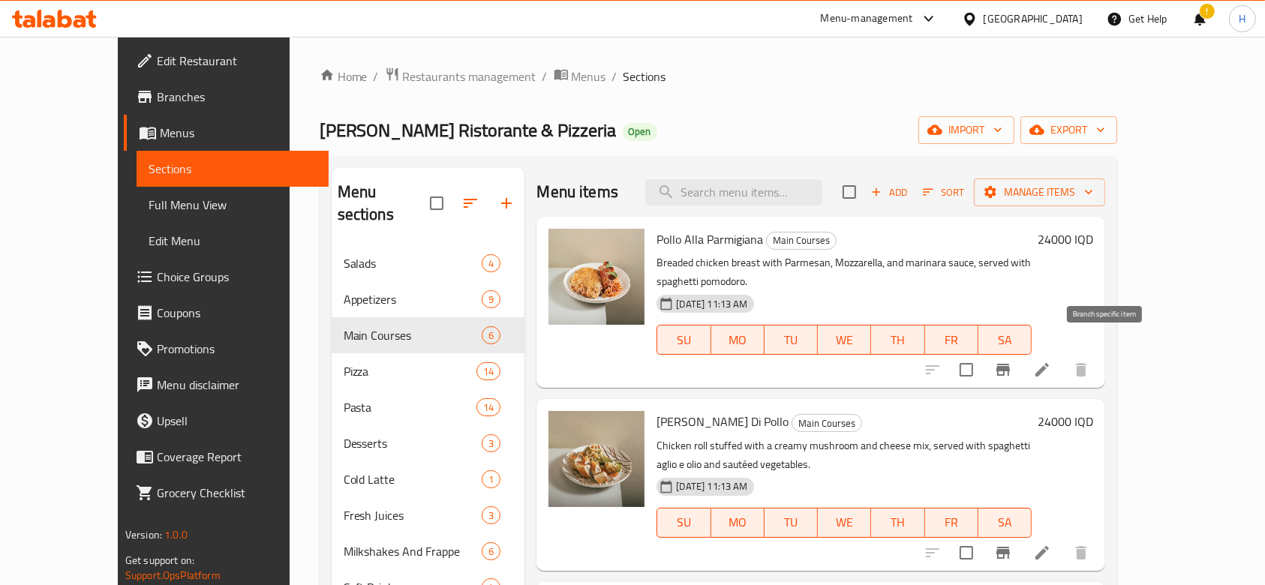
click at [1012, 361] on icon "Branch-specific-item" at bounding box center [1003, 370] width 18 height 18
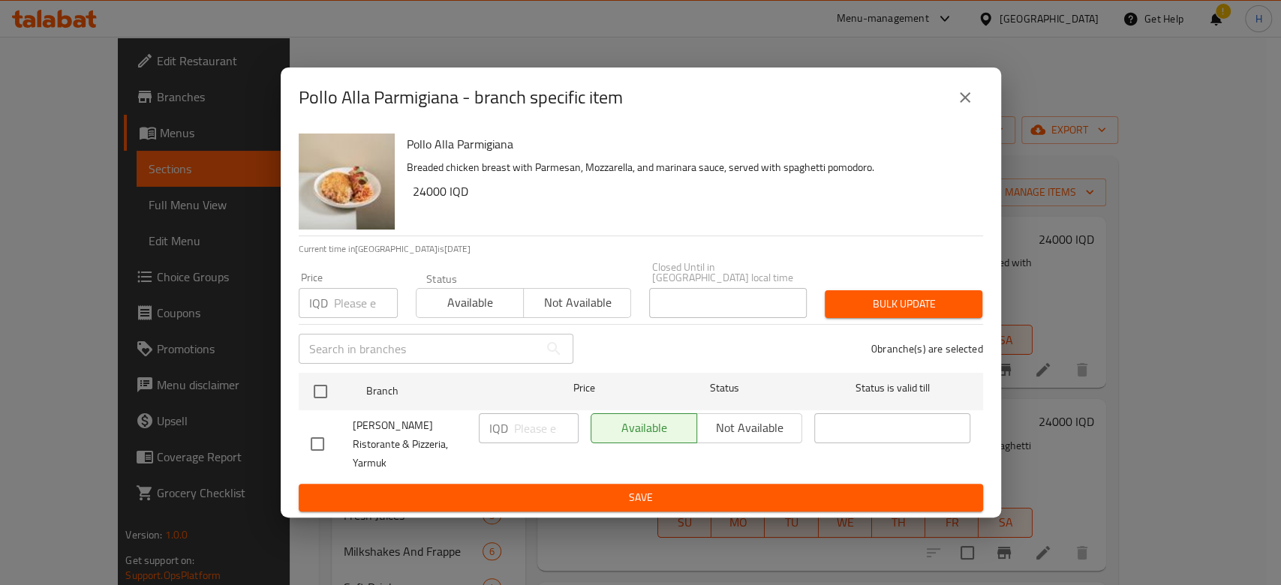
drag, startPoint x: 313, startPoint y: 387, endPoint x: 426, endPoint y: 413, distance: 116.1
click at [314, 387] on input "checkbox" at bounding box center [321, 392] width 32 height 32
checkbox input "true"
click at [509, 430] on div "IQD ​" at bounding box center [529, 428] width 100 height 30
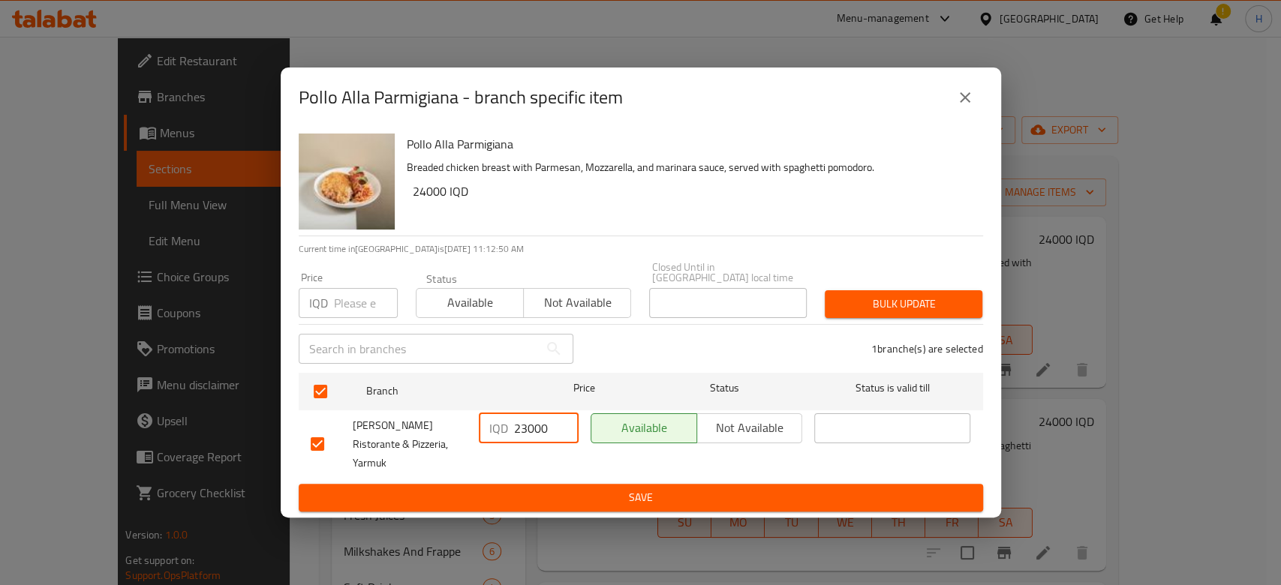
type input "23000"
click at [516, 488] on span "Save" at bounding box center [641, 497] width 660 height 19
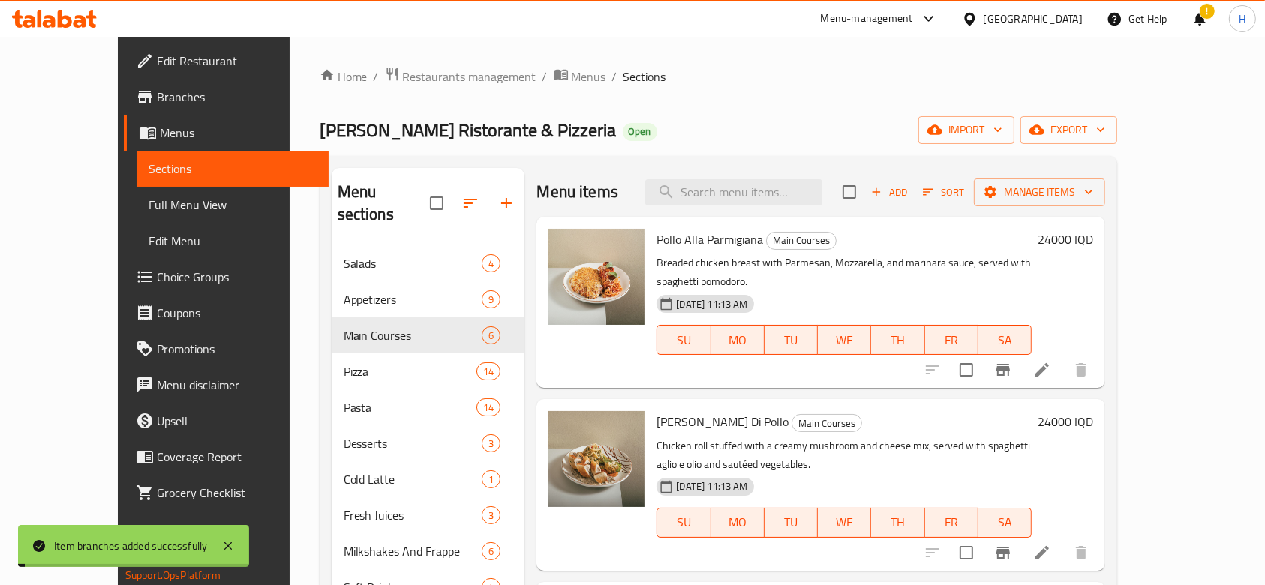
click at [1093, 238] on h6 "24000 IQD" at bounding box center [1066, 239] width 56 height 21
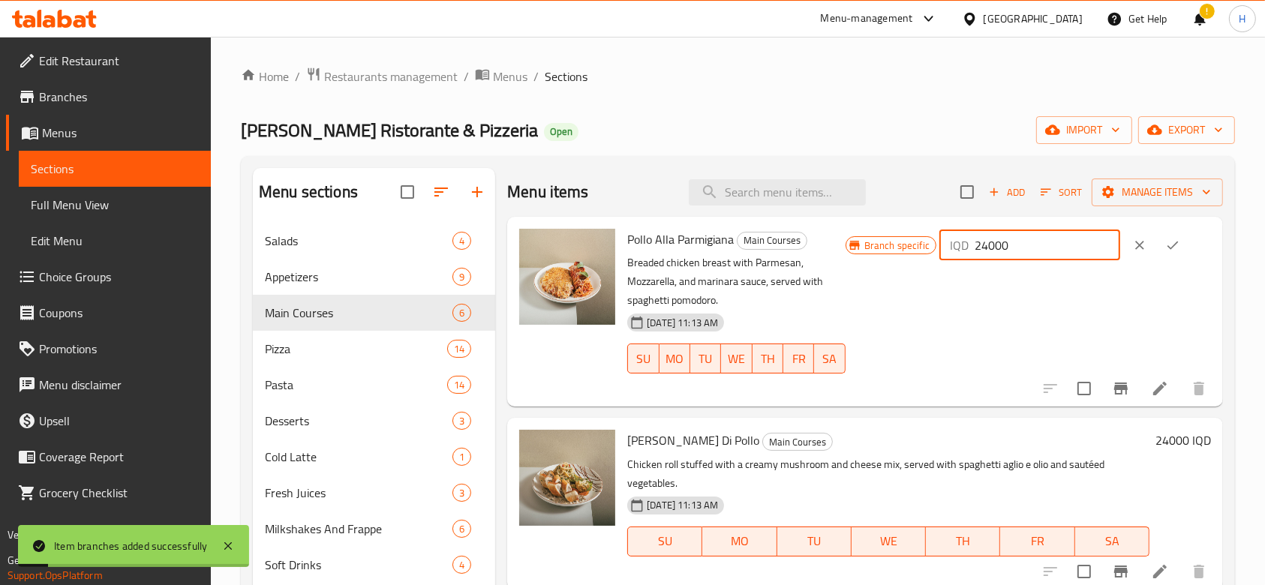
click at [1003, 248] on input "24000" at bounding box center [1048, 245] width 146 height 30
type input "23000"
click at [1186, 220] on div "Pollo Alla Parmigiana Main Courses Breaded chicken breast with Parmesan, Mozzar…" at bounding box center [865, 312] width 716 height 190
click at [1168, 243] on icon "ok" at bounding box center [1172, 245] width 15 height 15
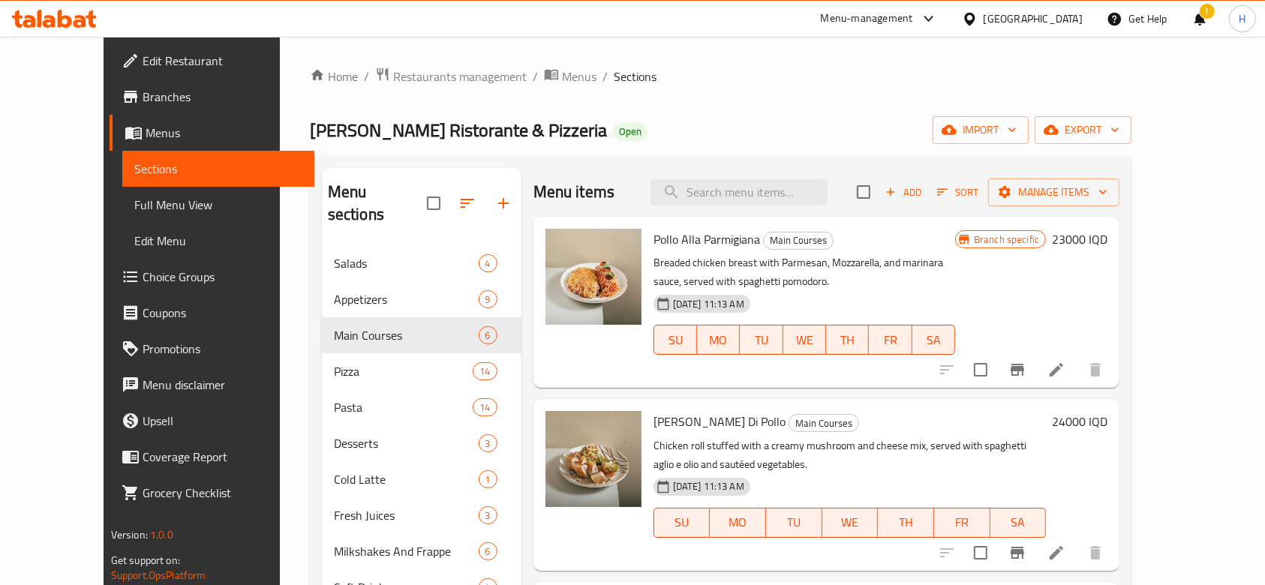
click at [1024, 553] on icon "Branch-specific-item" at bounding box center [1018, 553] width 14 height 12
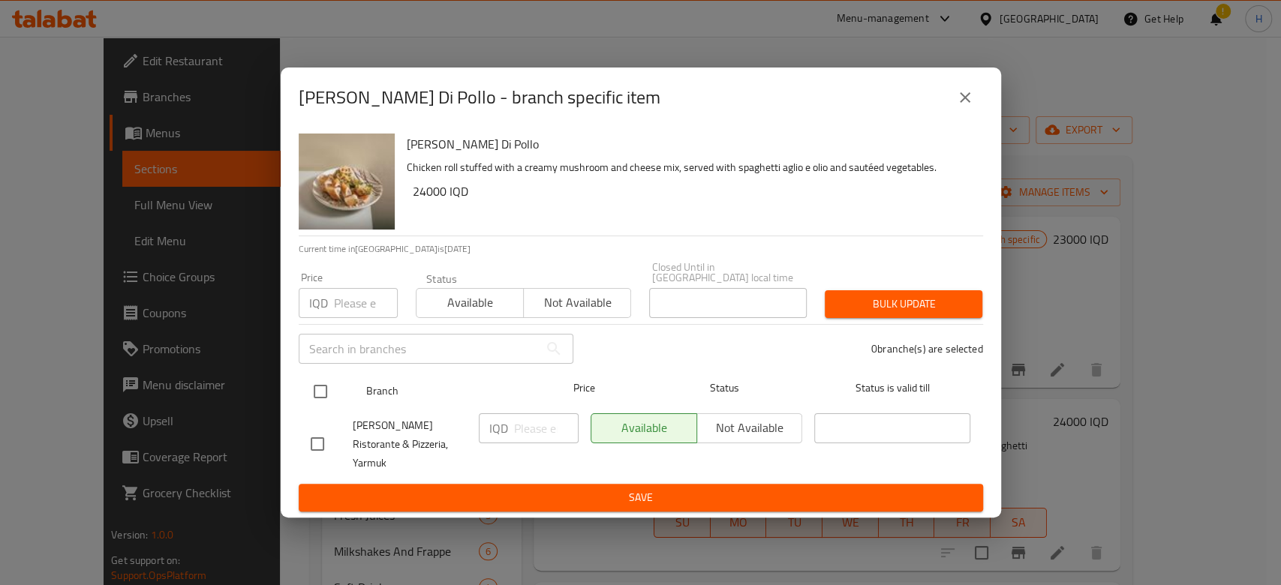
click at [317, 401] on input "checkbox" at bounding box center [321, 392] width 32 height 32
checkbox input "true"
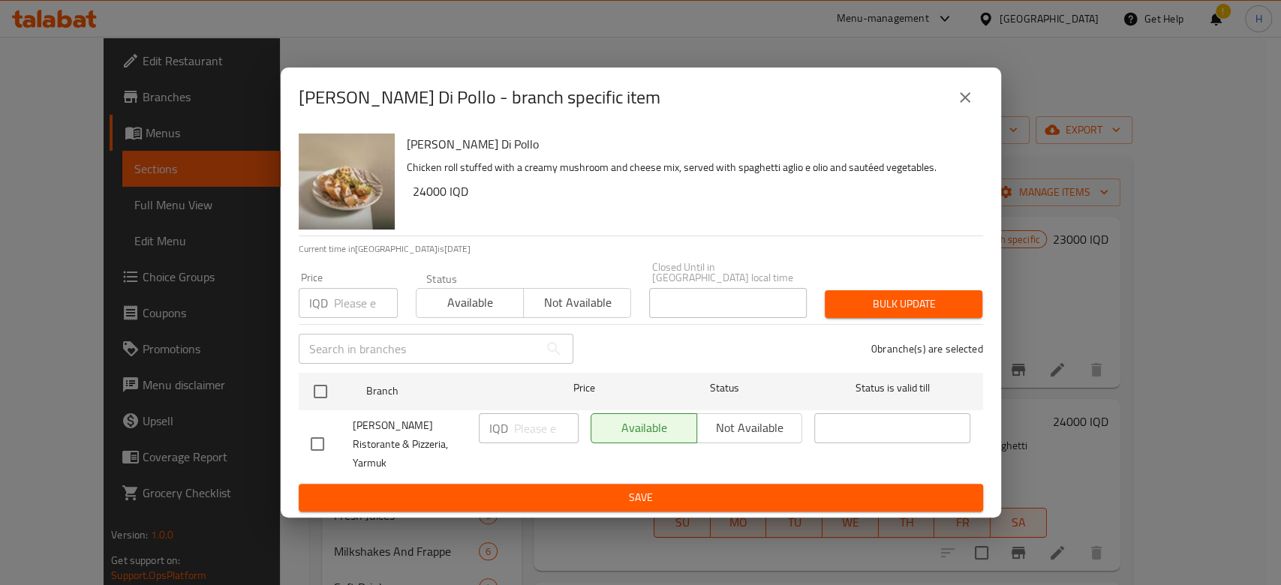
checkbox input "true"
click at [538, 436] on input "number" at bounding box center [546, 428] width 65 height 30
type input "23000"
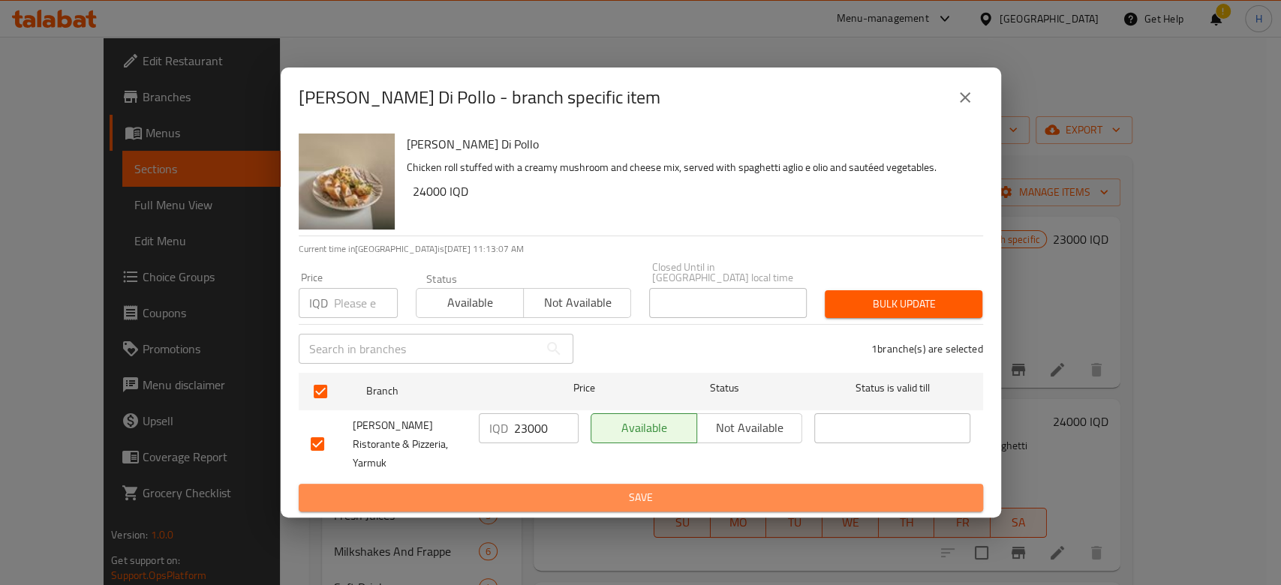
click at [540, 488] on span "Save" at bounding box center [641, 497] width 660 height 19
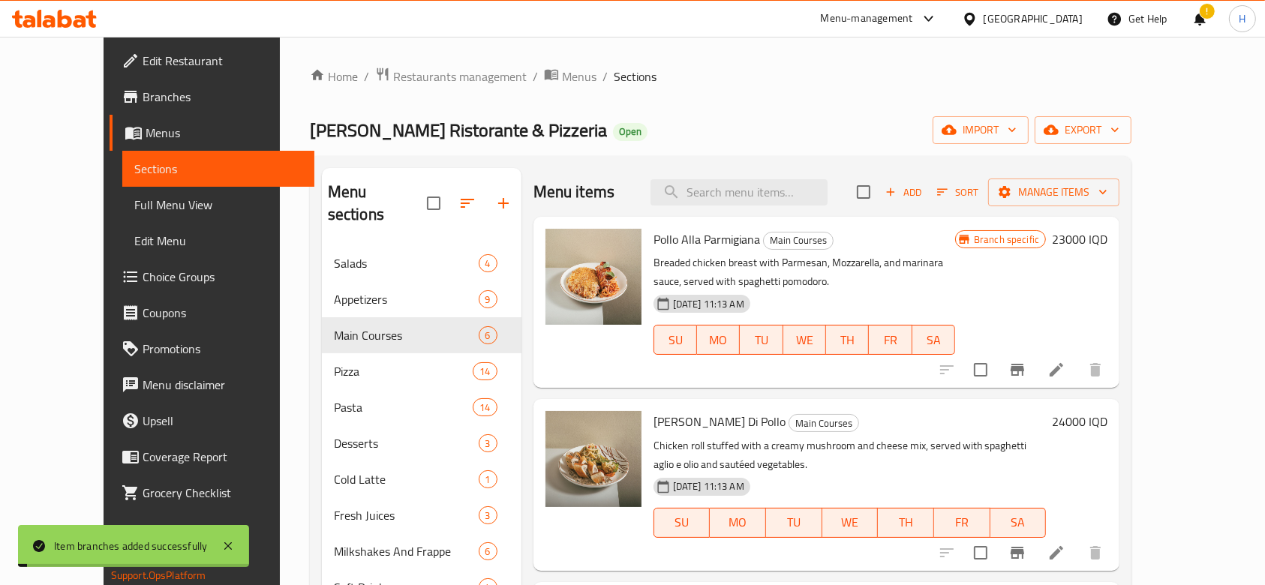
click at [1107, 424] on h6 "24000 IQD" at bounding box center [1080, 421] width 56 height 21
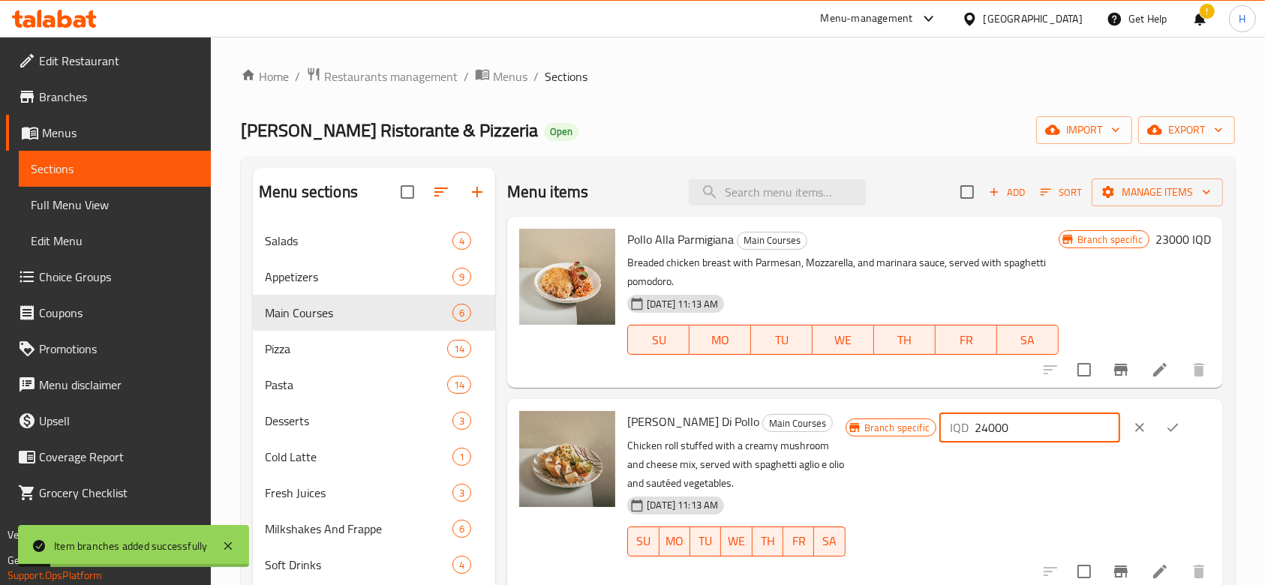
drag, startPoint x: 1004, startPoint y: 429, endPoint x: 993, endPoint y: 430, distance: 10.5
click at [993, 430] on input "24000" at bounding box center [1048, 428] width 146 height 30
click at [1000, 426] on input "24000" at bounding box center [1048, 428] width 146 height 30
type input "23000"
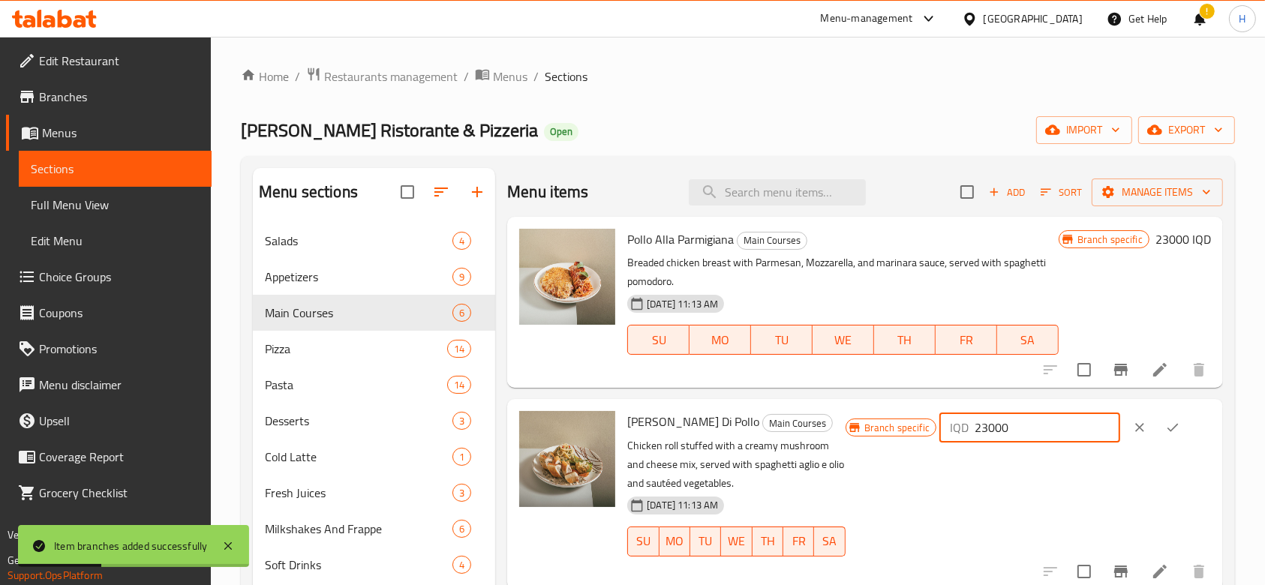
click at [1159, 428] on button "ok" at bounding box center [1172, 427] width 33 height 33
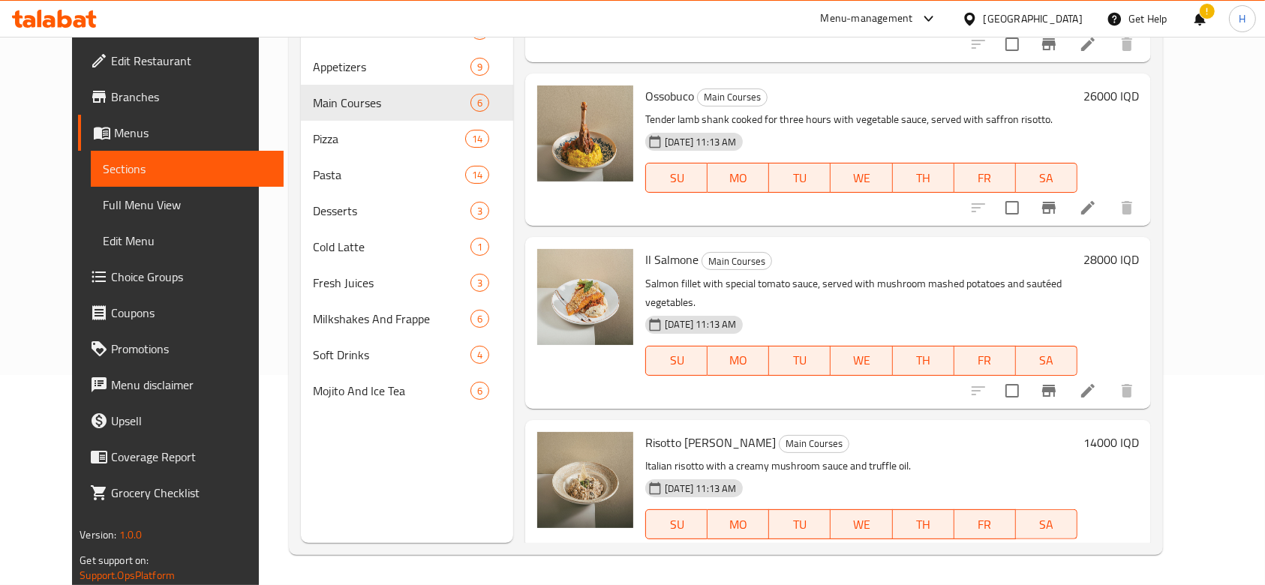
scroll to position [272, 0]
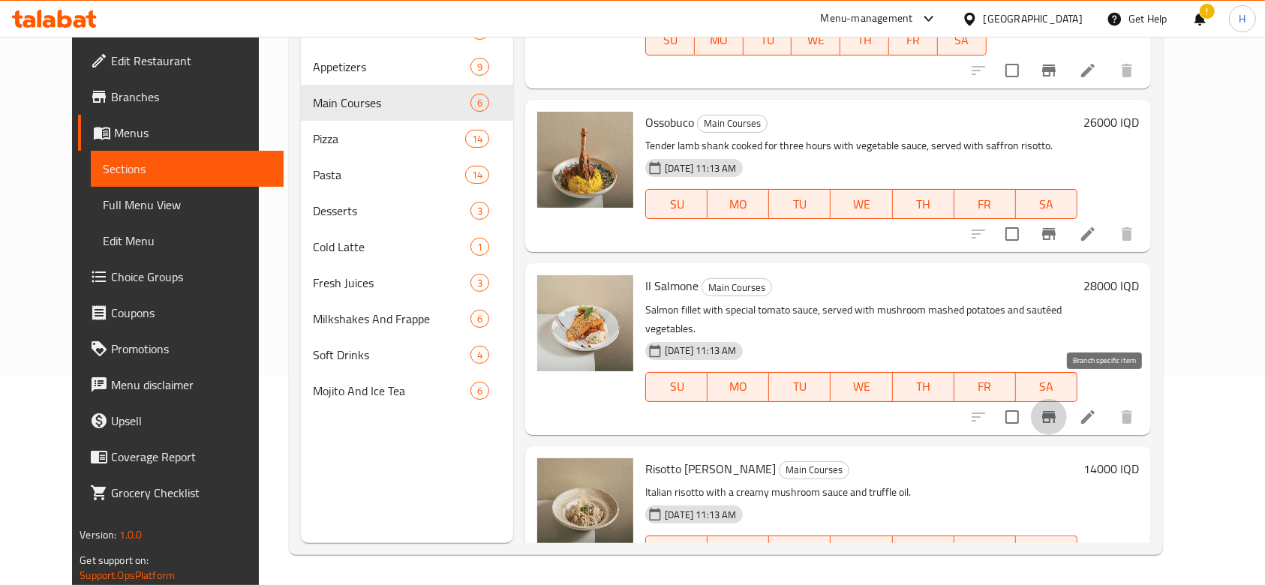
click at [1056, 411] on icon "Branch-specific-item" at bounding box center [1049, 417] width 14 height 12
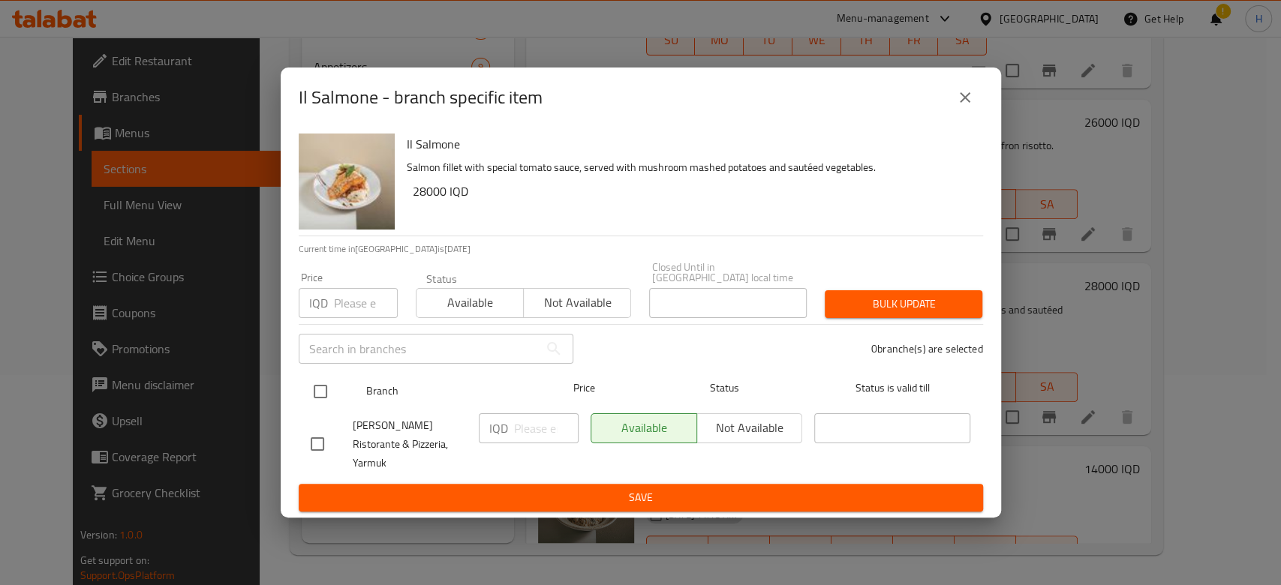
drag, startPoint x: 324, startPoint y: 396, endPoint x: 362, endPoint y: 399, distance: 37.6
click at [326, 396] on input "checkbox" at bounding box center [321, 392] width 32 height 32
checkbox input "true"
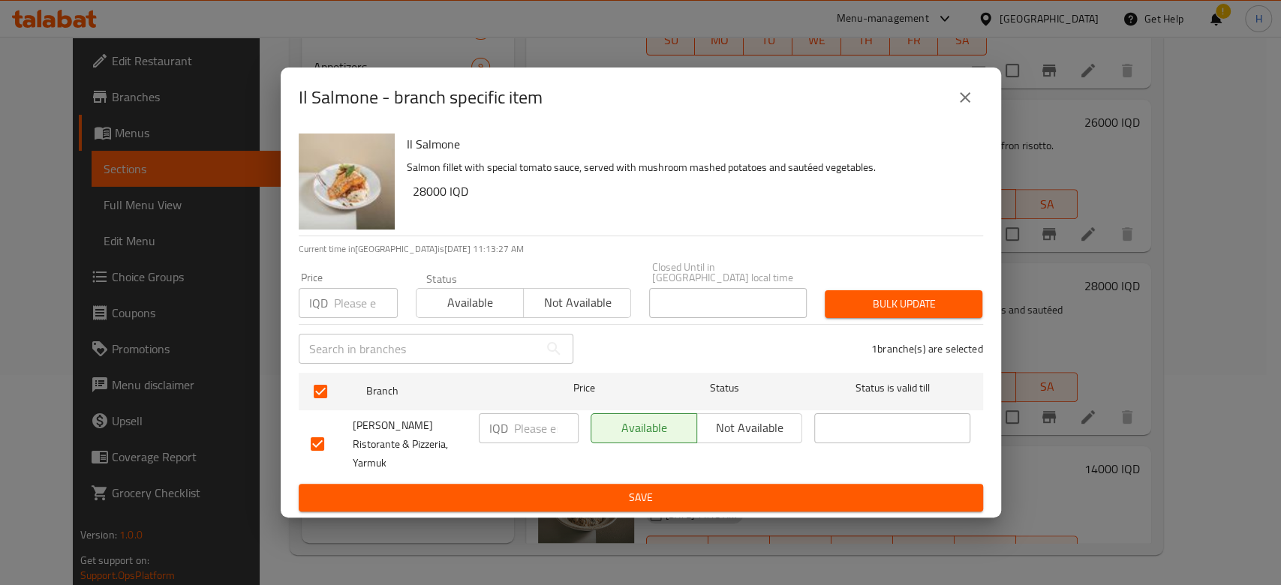
click at [530, 424] on input "number" at bounding box center [546, 428] width 65 height 30
click at [530, 424] on input "31" at bounding box center [546, 428] width 65 height 30
type input "31000"
click at [590, 488] on span "Save" at bounding box center [641, 497] width 660 height 19
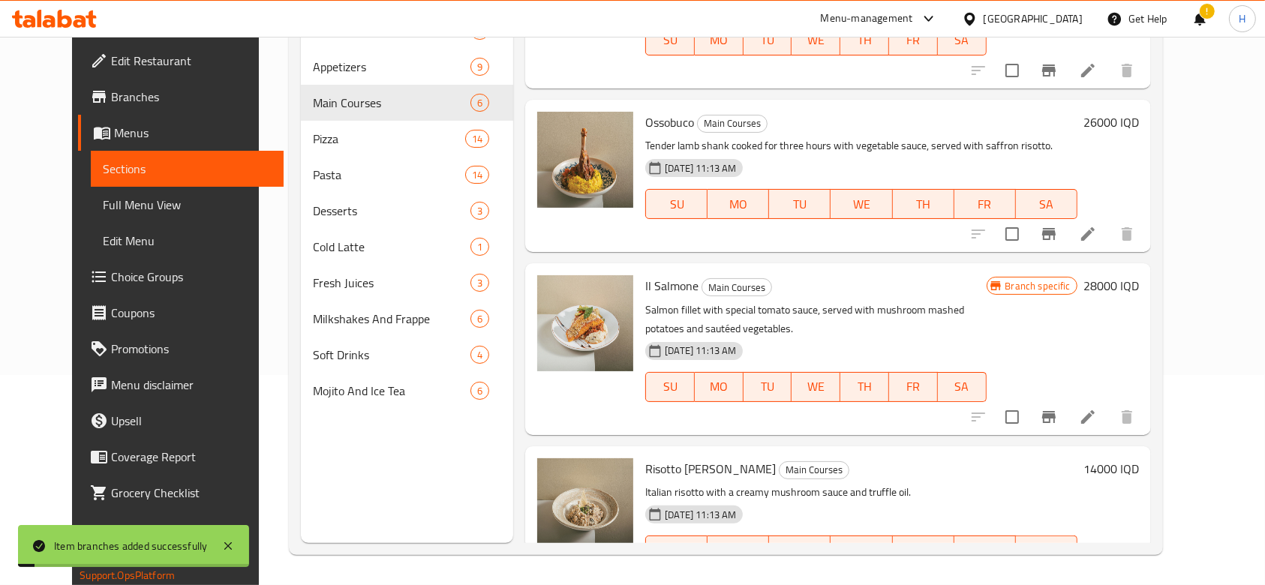
click at [1139, 285] on h6 "28000 IQD" at bounding box center [1111, 285] width 56 height 21
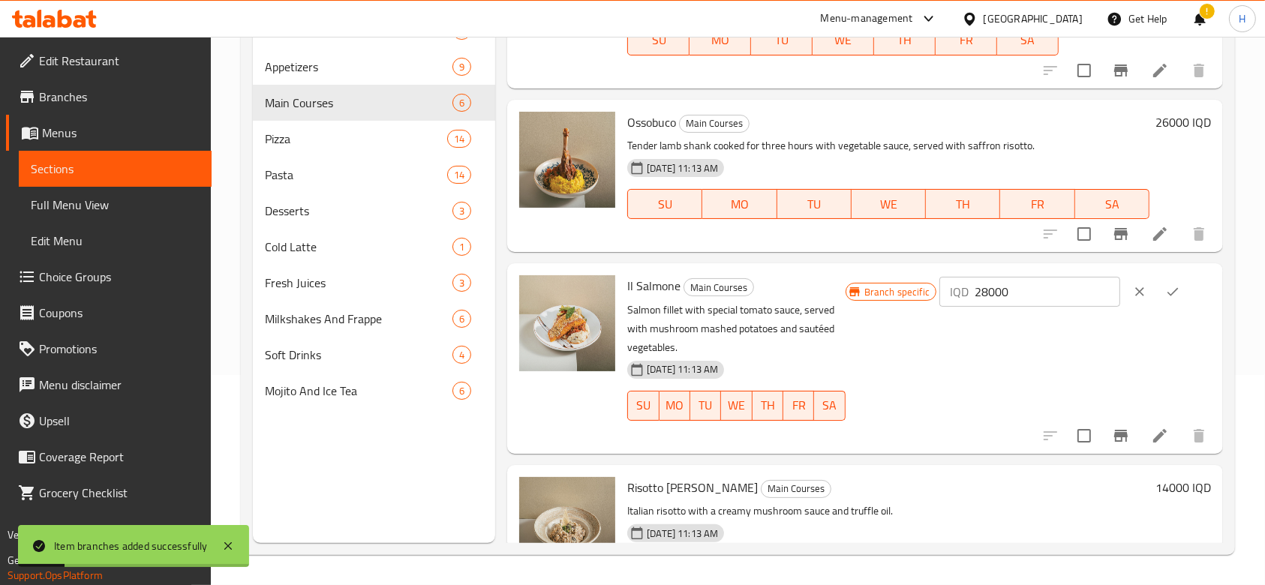
click at [1003, 296] on input "28000" at bounding box center [1048, 292] width 146 height 30
type input "31000"
click at [1174, 287] on icon "ok" at bounding box center [1172, 291] width 15 height 15
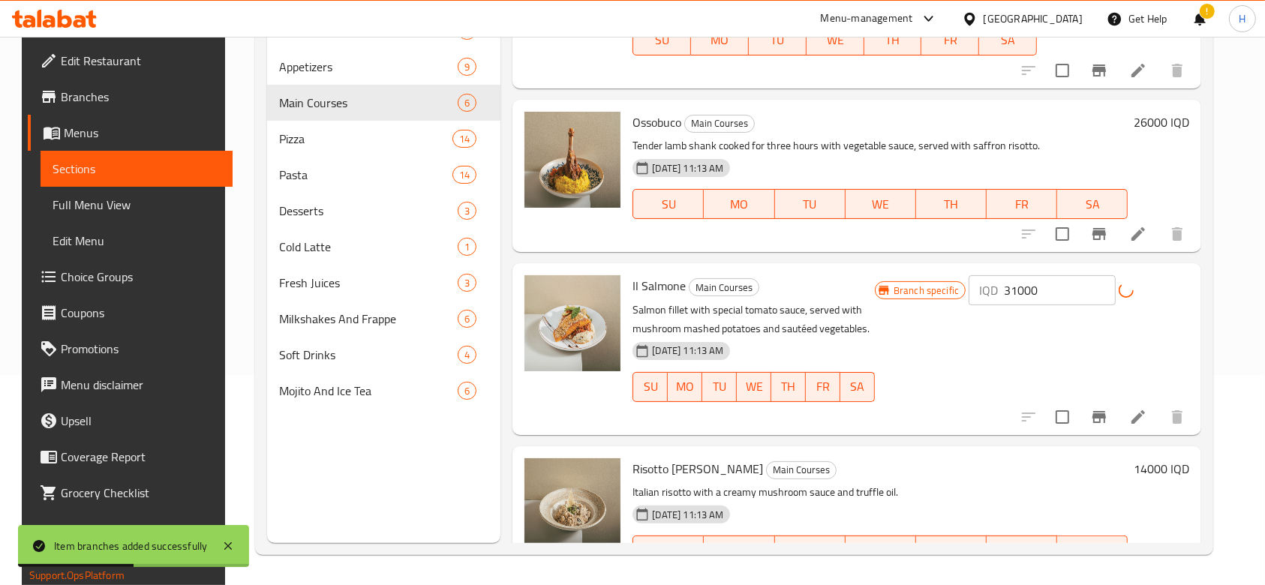
scroll to position [173, 0]
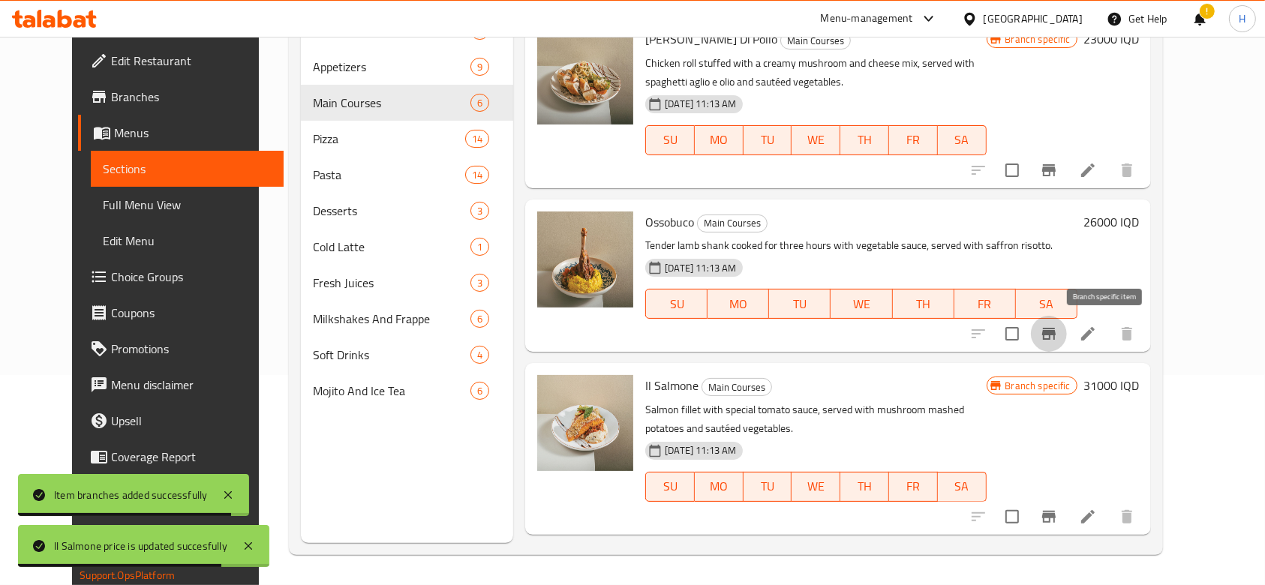
click at [1067, 328] on button "Branch-specific-item" at bounding box center [1049, 334] width 36 height 36
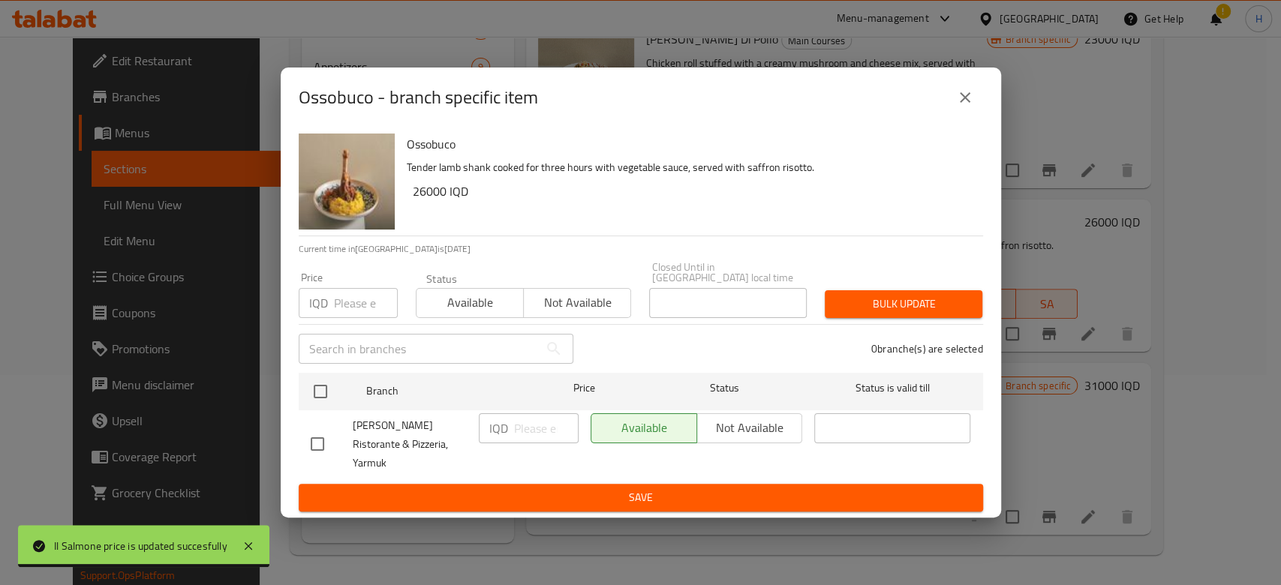
drag, startPoint x: 326, startPoint y: 389, endPoint x: 449, endPoint y: 415, distance: 124.9
click at [327, 389] on input "checkbox" at bounding box center [321, 392] width 32 height 32
checkbox input "true"
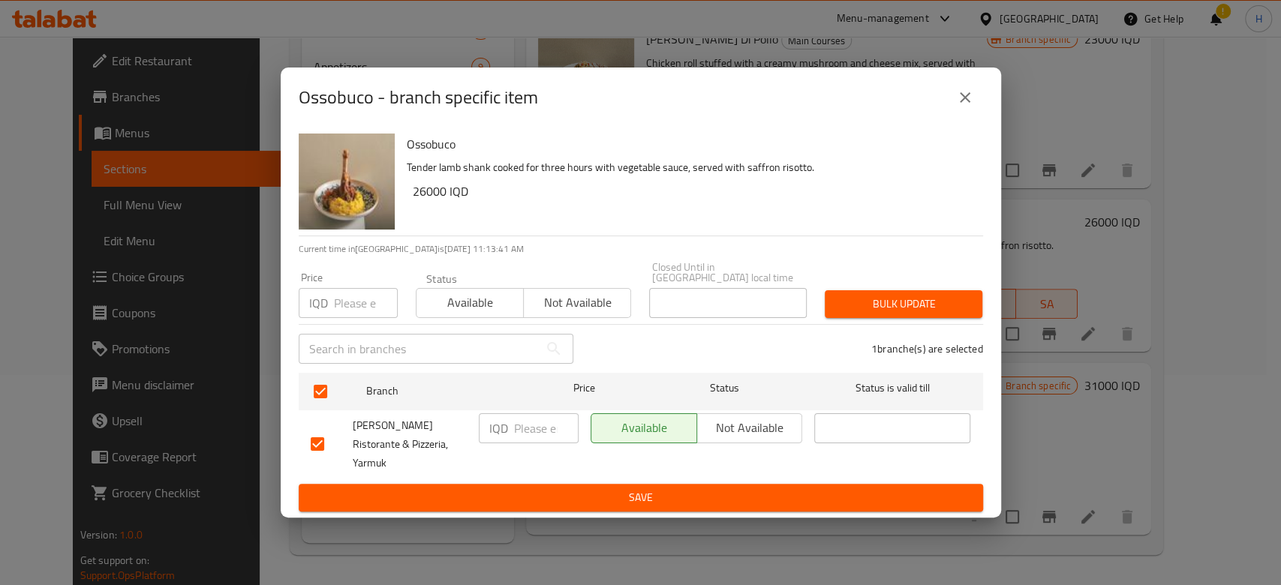
click at [523, 447] on div "IQD ​" at bounding box center [529, 444] width 112 height 74
click at [524, 443] on input "number" at bounding box center [546, 428] width 65 height 30
type input "28000"
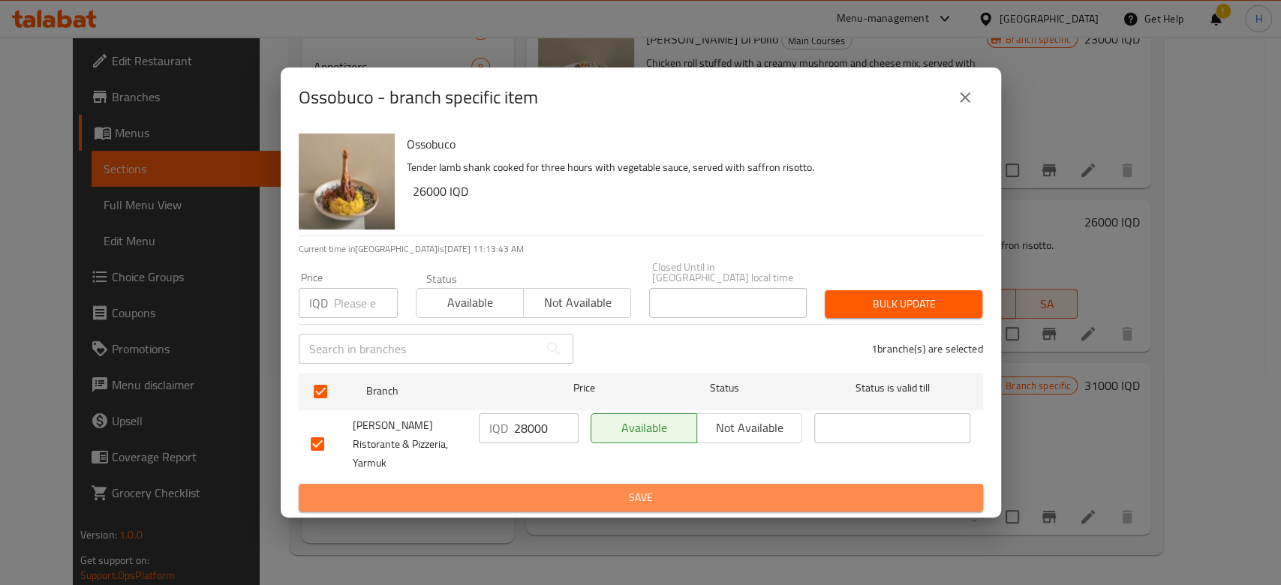
drag, startPoint x: 528, startPoint y: 476, endPoint x: 660, endPoint y: 470, distance: 132.2
click at [530, 488] on span "Save" at bounding box center [641, 497] width 660 height 19
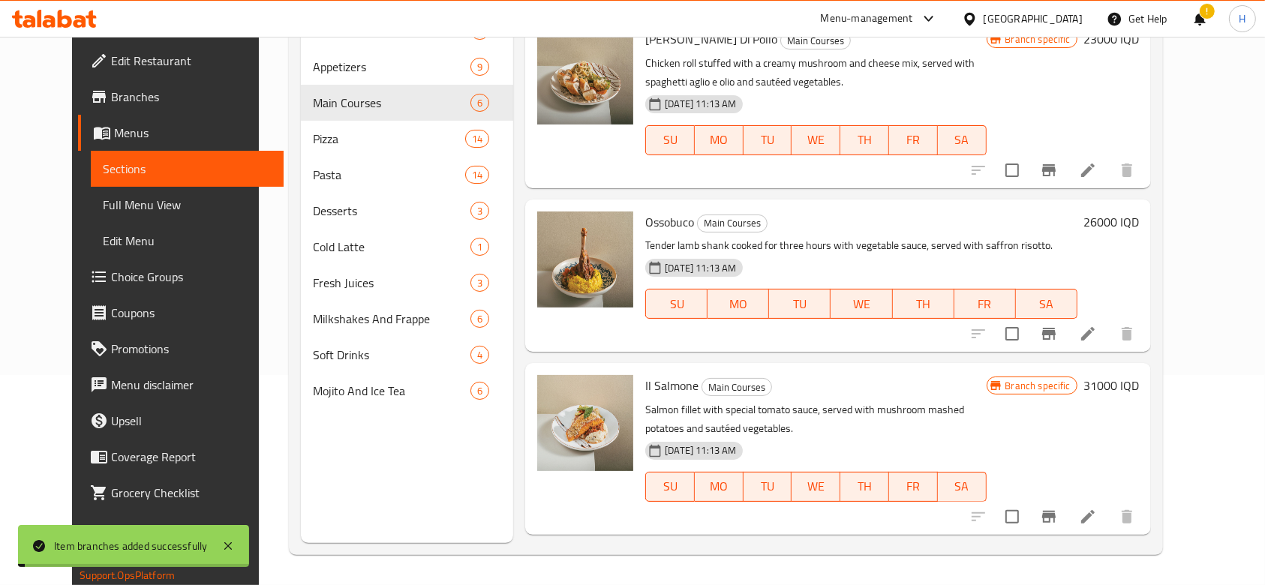
click at [1139, 219] on h6 "26000 IQD" at bounding box center [1111, 222] width 56 height 21
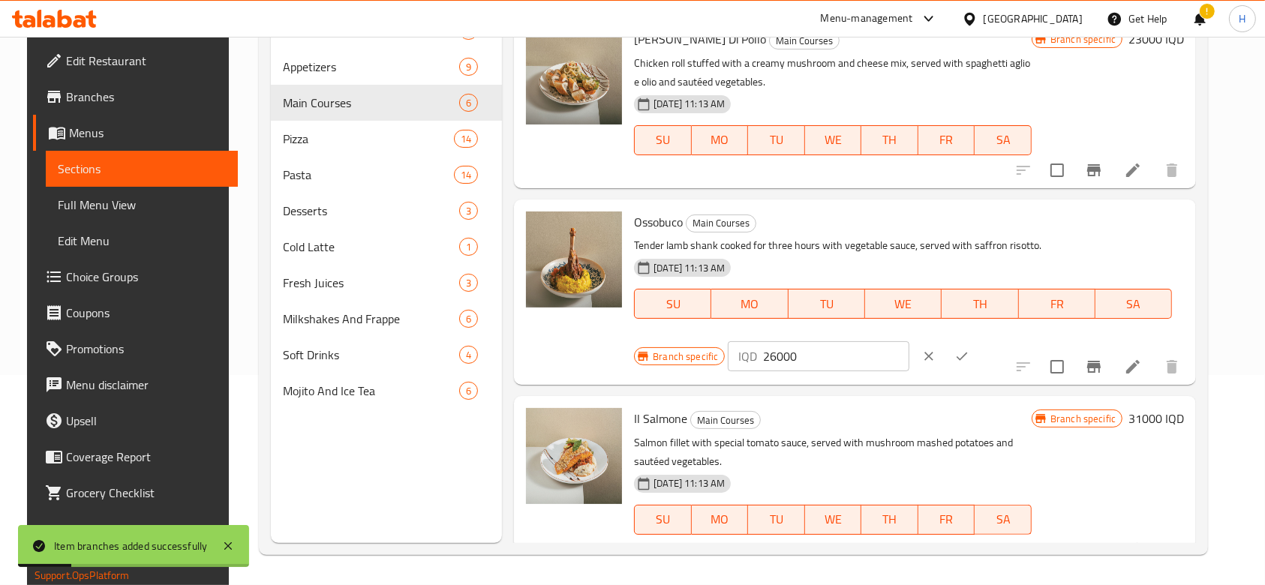
click at [1162, 408] on h6 "31000 IQD" at bounding box center [1156, 418] width 56 height 21
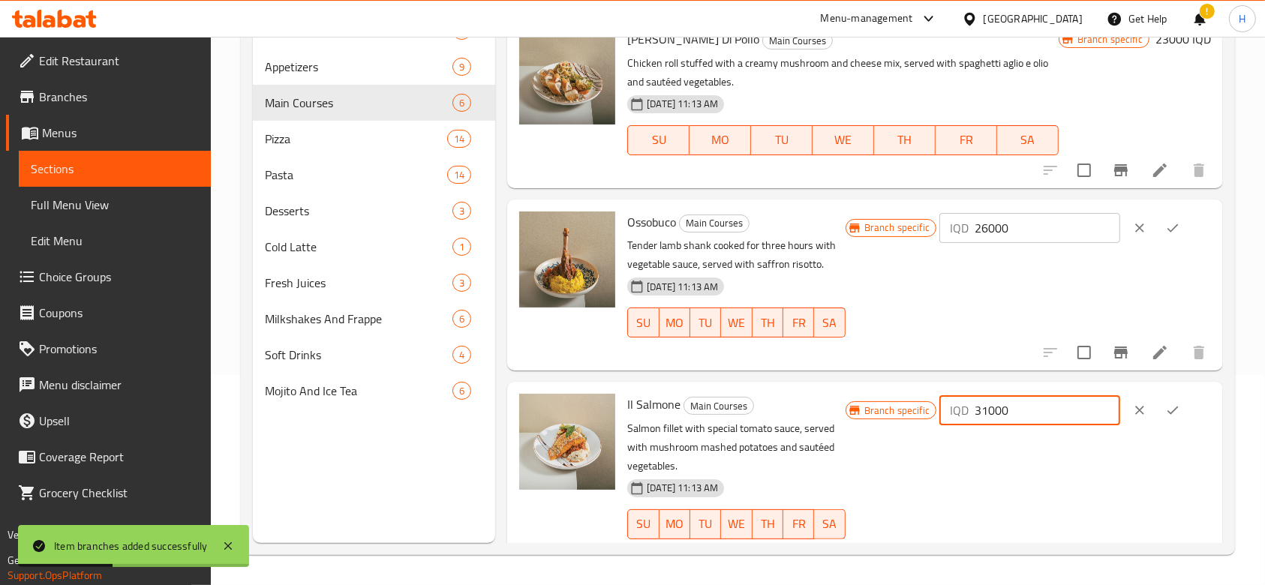
drag, startPoint x: 1005, startPoint y: 414, endPoint x: 984, endPoint y: 415, distance: 21.8
click at [984, 415] on div "IQD 31000 ​" at bounding box center [1029, 410] width 181 height 30
click at [939, 447] on div "Branch specific IQD 31000 ​" at bounding box center [1028, 477] width 365 height 166
click at [1165, 410] on icon "ok" at bounding box center [1172, 410] width 15 height 15
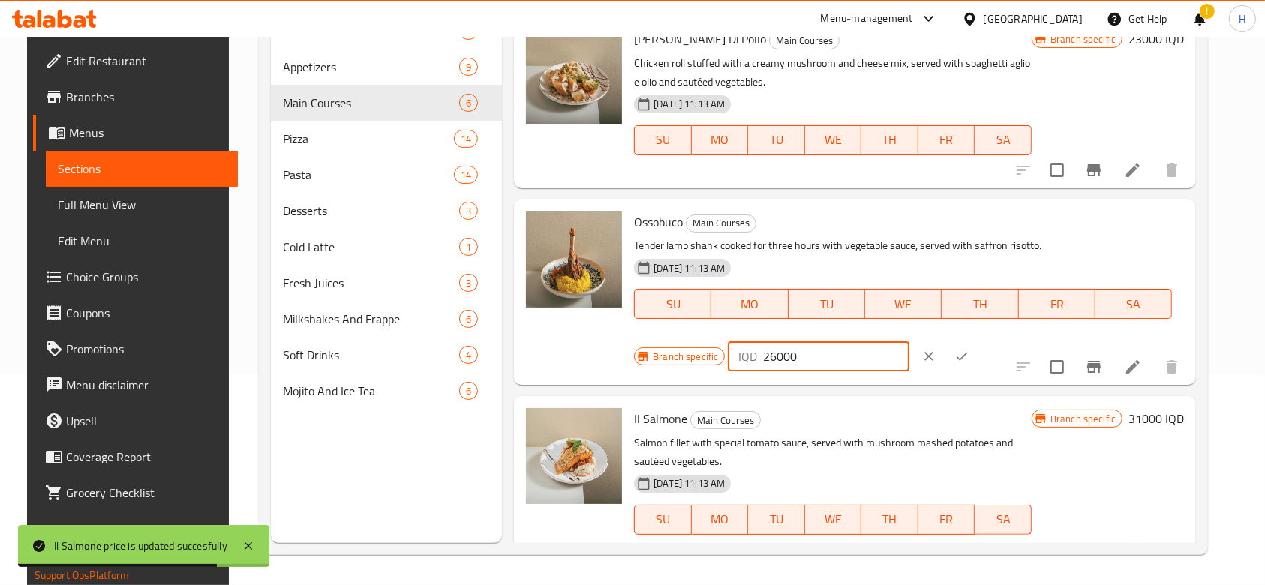
click at [909, 341] on input "26000" at bounding box center [836, 356] width 146 height 30
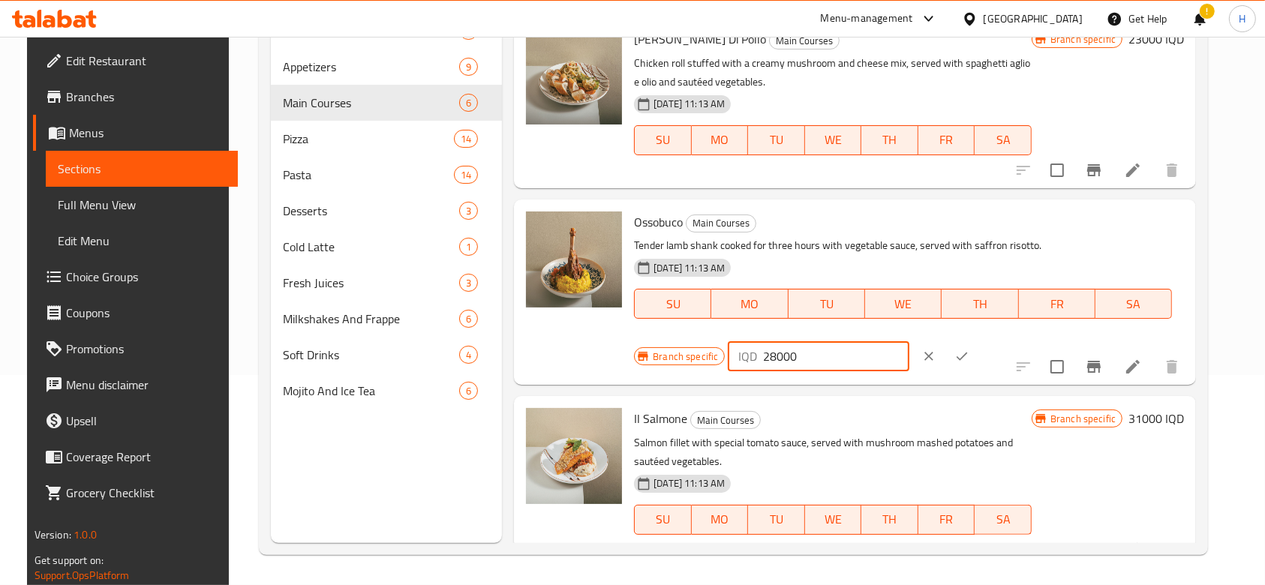
type input "28000"
click at [969, 349] on icon "ok" at bounding box center [961, 356] width 15 height 15
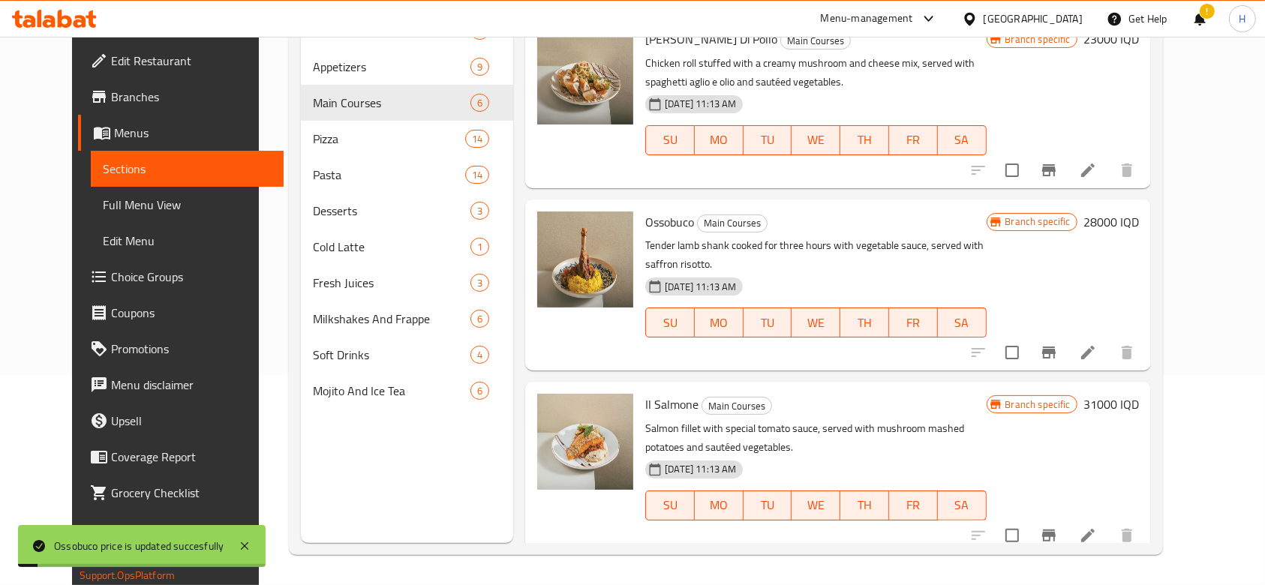
click at [1058, 344] on icon "Branch-specific-item" at bounding box center [1049, 353] width 18 height 18
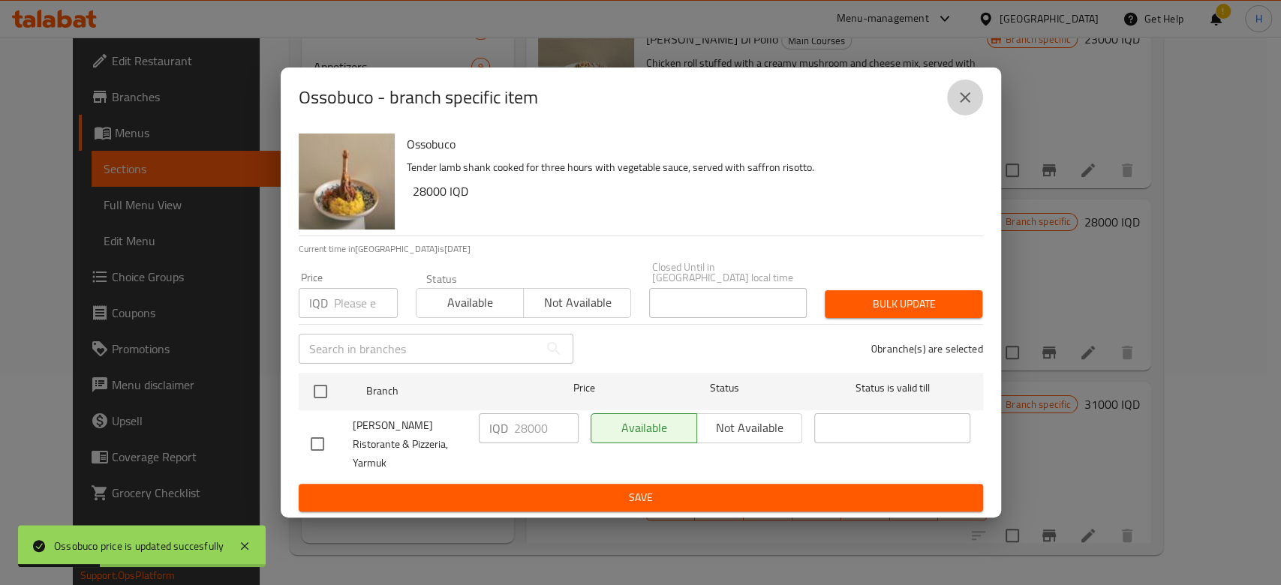
click at [971, 107] on icon "close" at bounding box center [965, 98] width 18 height 18
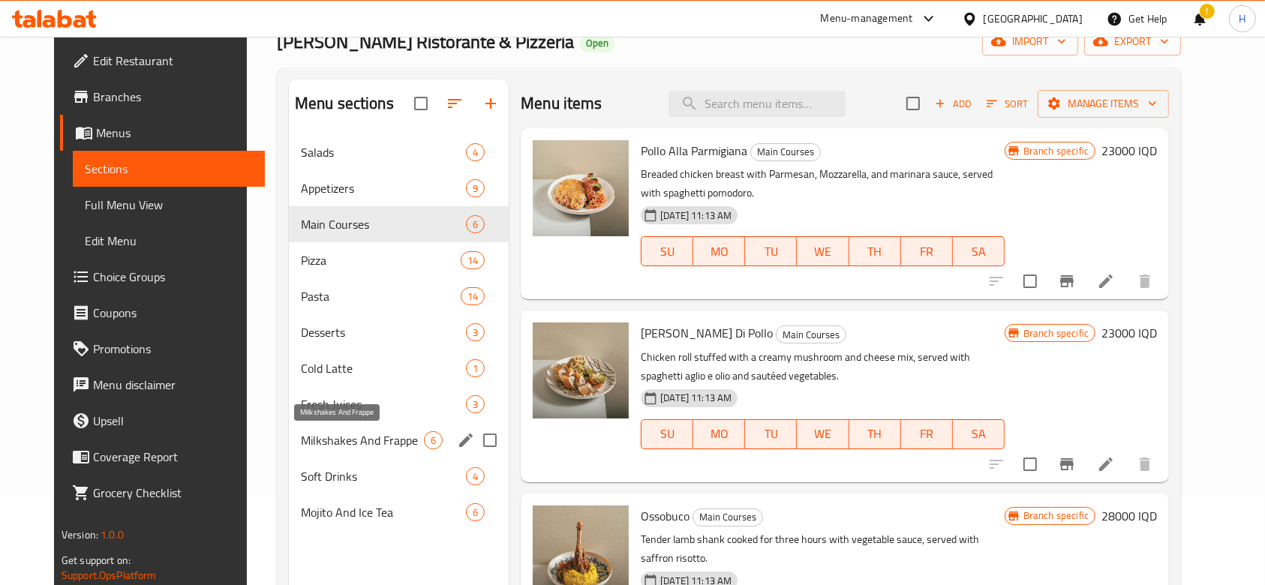
scroll to position [0, 0]
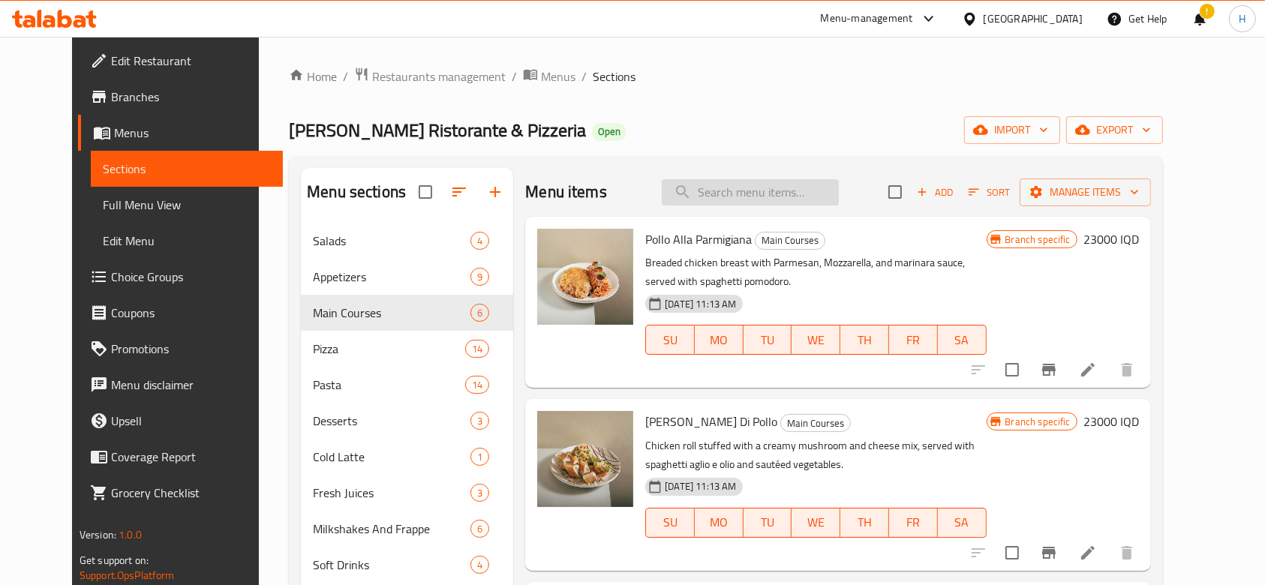
click at [756, 199] on input "search" at bounding box center [750, 192] width 177 height 26
type input "ف"
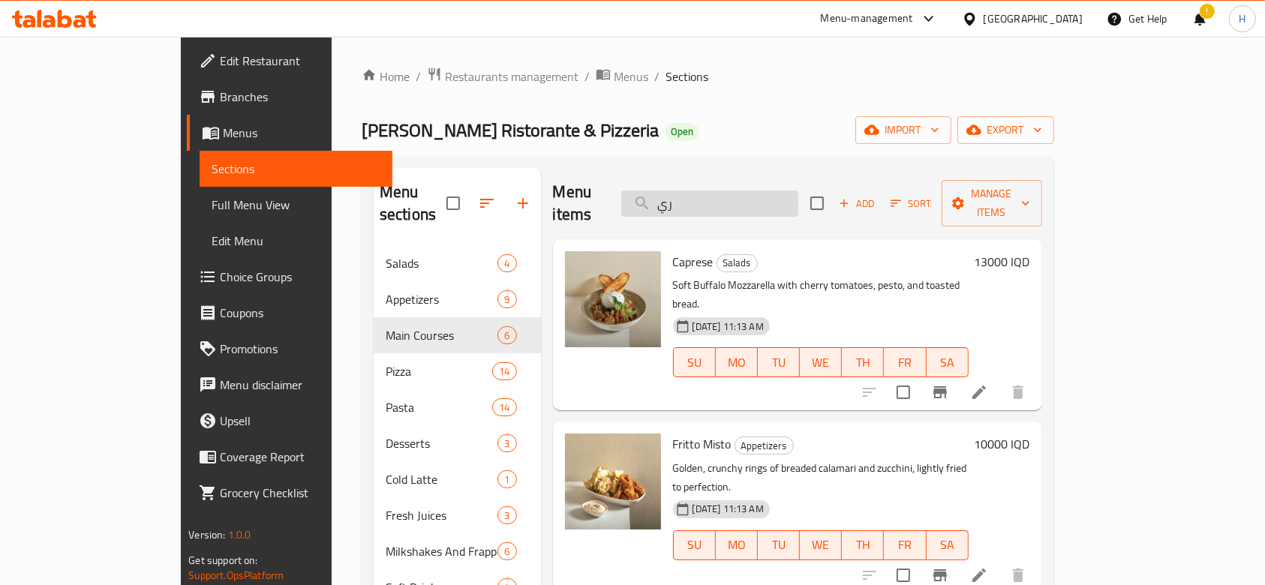
click at [737, 191] on input "ري" at bounding box center [709, 204] width 177 height 26
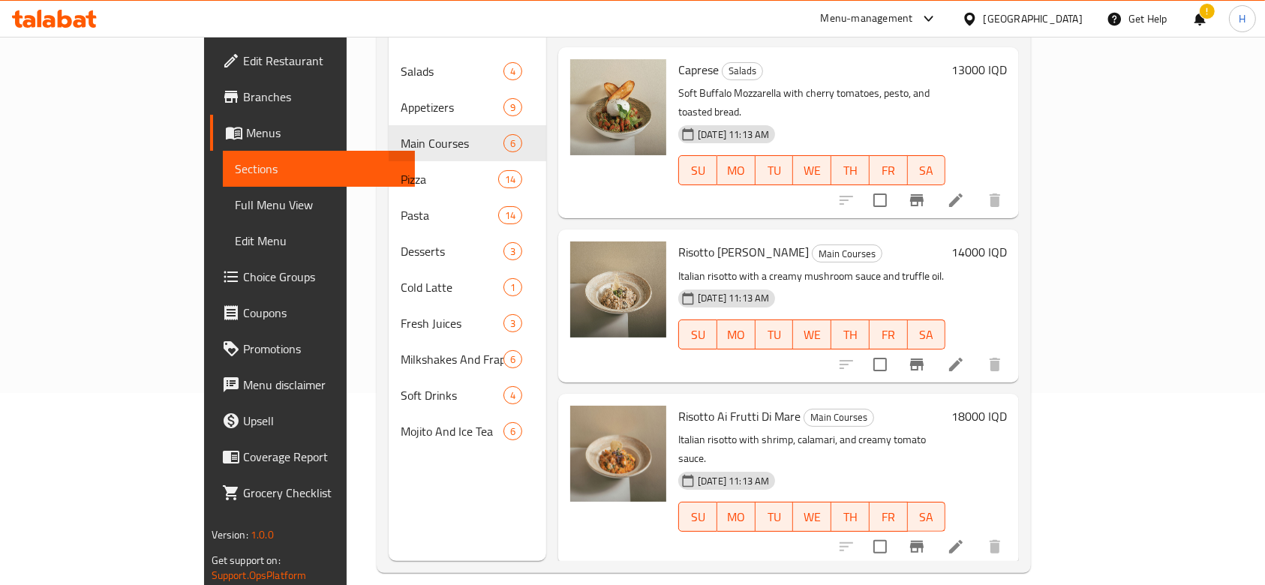
scroll to position [200, 0]
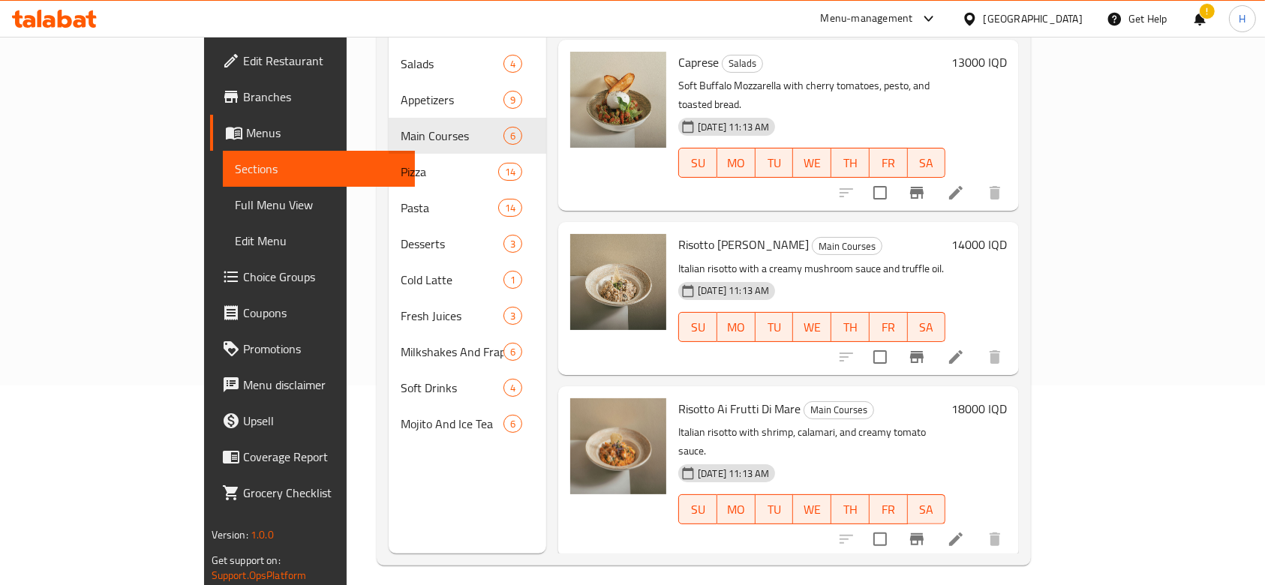
type input "ريز"
click at [935, 339] on button "Branch-specific-item" at bounding box center [917, 357] width 36 height 36
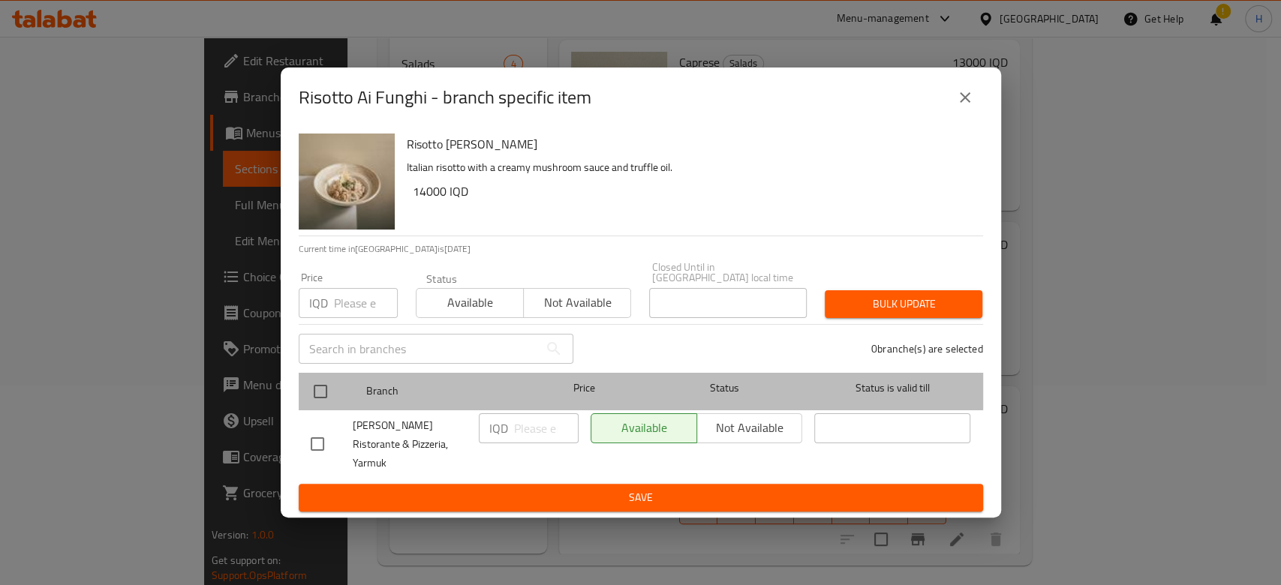
click at [301, 392] on div "Branch Price Status Status is valid till" at bounding box center [641, 392] width 684 height 38
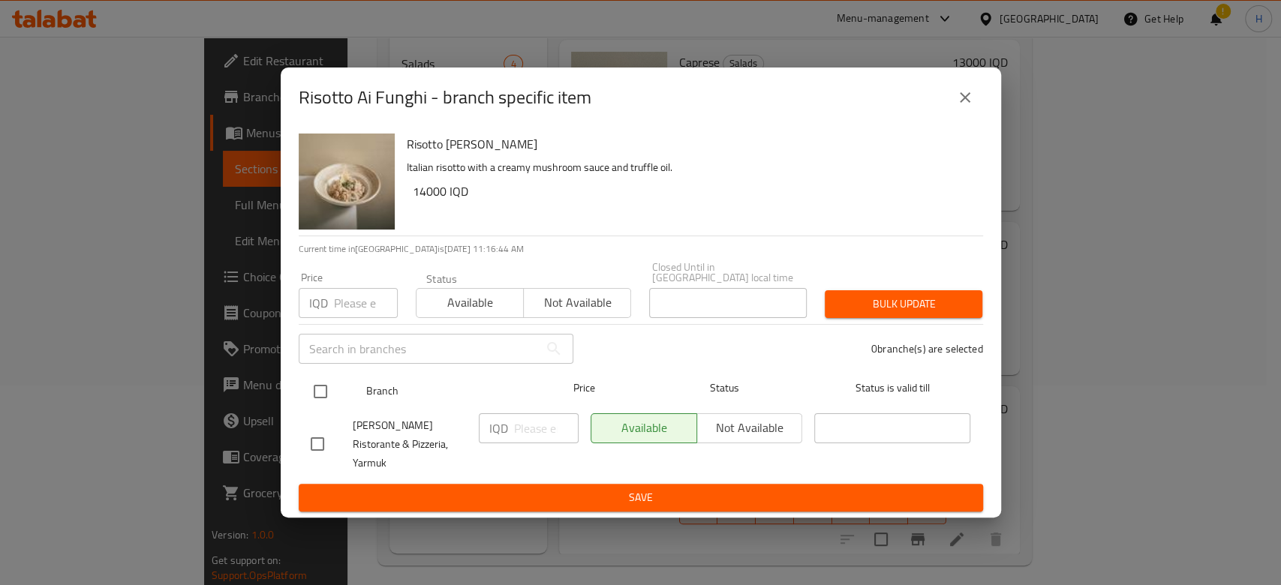
click at [322, 396] on input "checkbox" at bounding box center [321, 392] width 32 height 32
checkbox input "true"
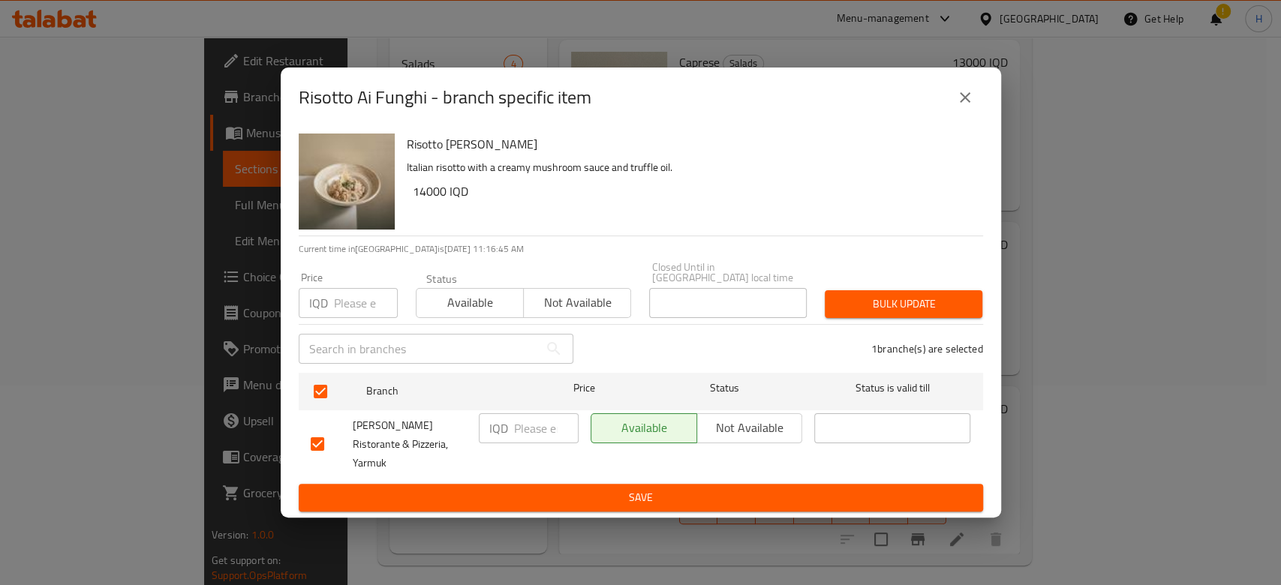
click at [524, 424] on input "number" at bounding box center [546, 428] width 65 height 30
type input "15000"
click at [526, 488] on span "Save" at bounding box center [641, 497] width 660 height 19
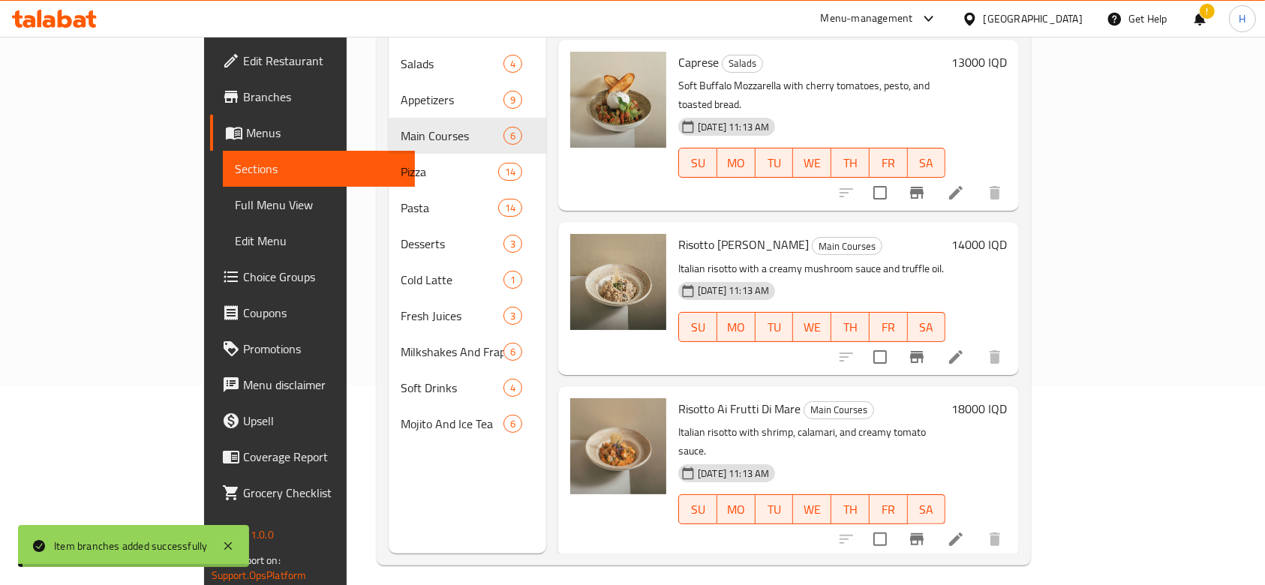
click at [1007, 234] on h6 "14000 IQD" at bounding box center [979, 244] width 56 height 21
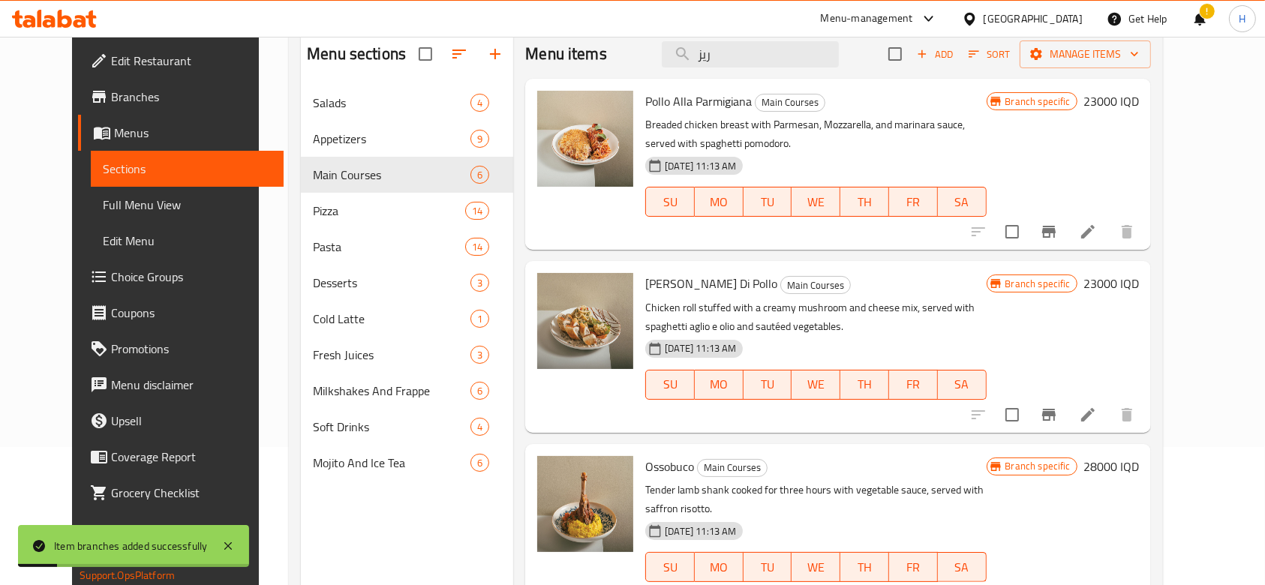
scroll to position [0, 0]
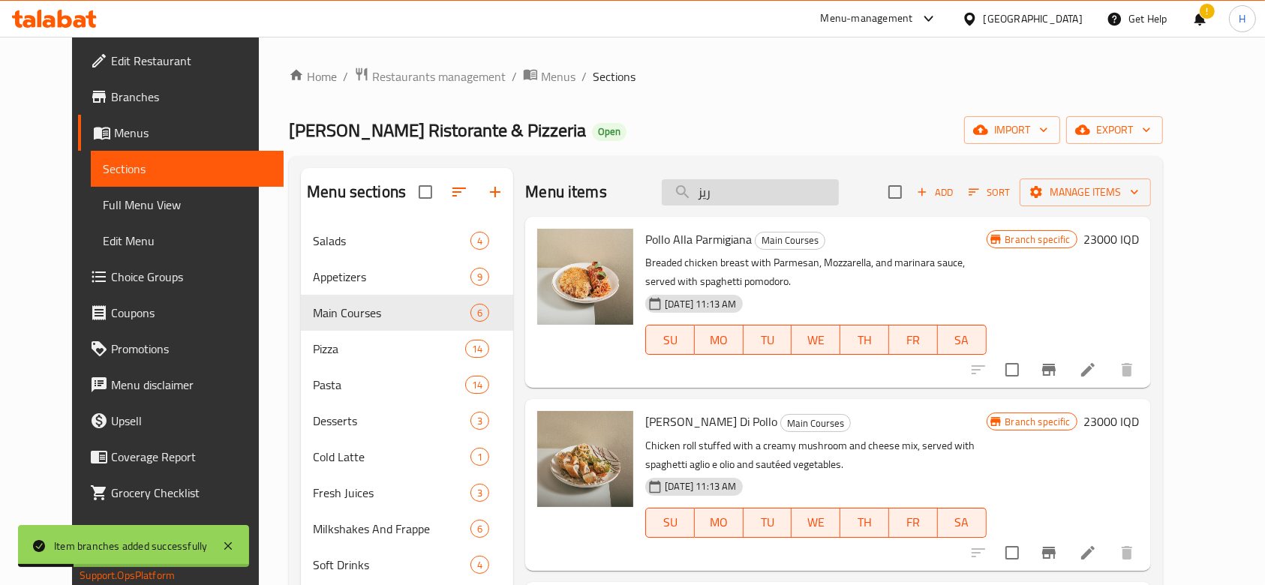
click at [750, 205] on input "ريز" at bounding box center [750, 192] width 177 height 26
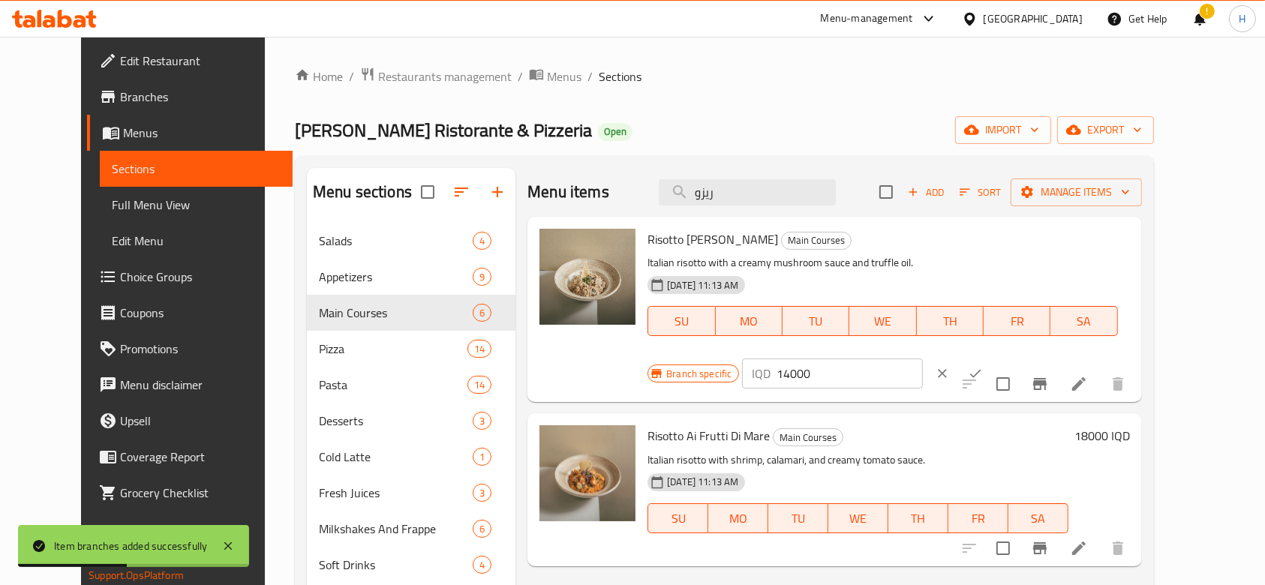
type input "ريزو"
drag, startPoint x: 1020, startPoint y: 244, endPoint x: 1014, endPoint y: 251, distance: 10.1
click at [923, 359] on input "14000" at bounding box center [850, 374] width 146 height 30
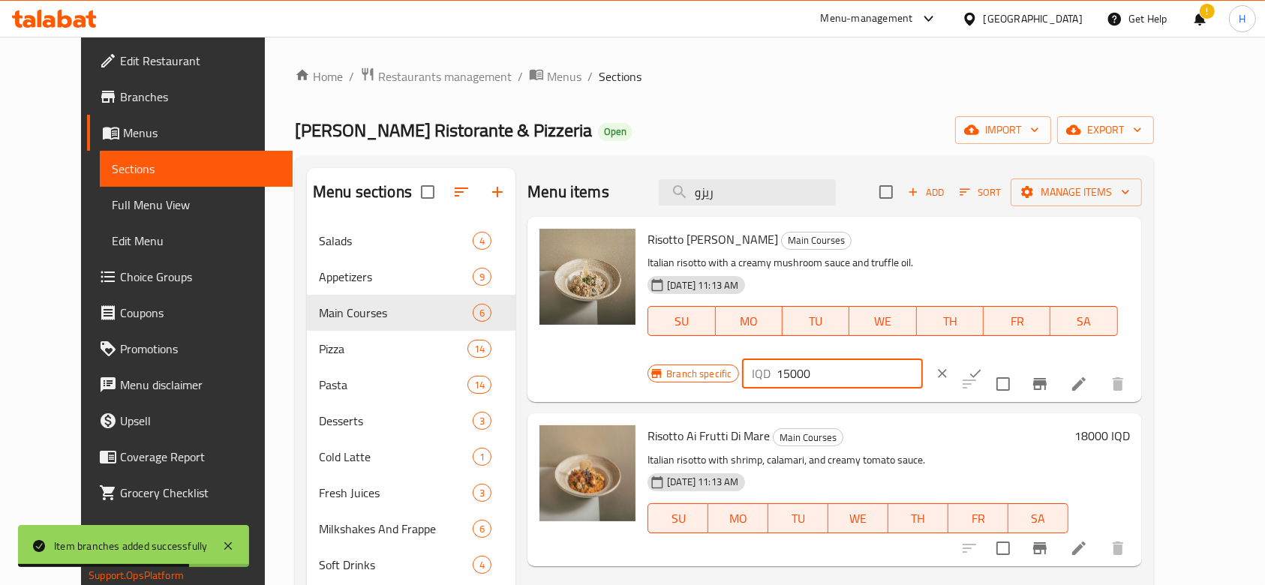
type input "15000"
click at [983, 366] on icon "ok" at bounding box center [975, 373] width 15 height 15
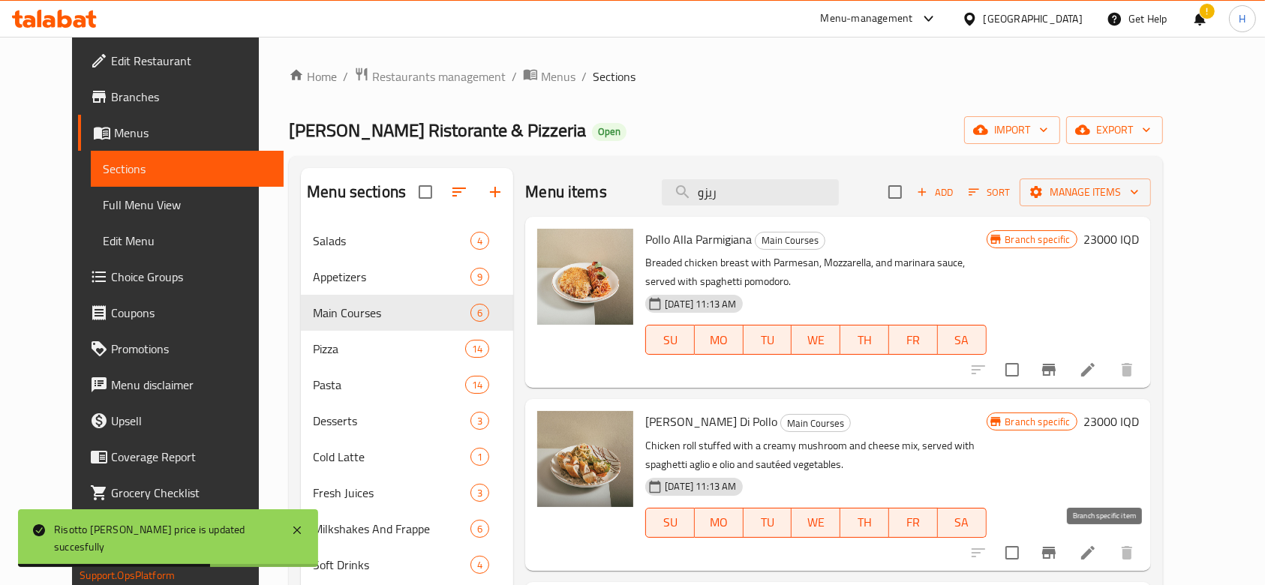
click at [1058, 546] on icon "Branch-specific-item" at bounding box center [1049, 553] width 18 height 18
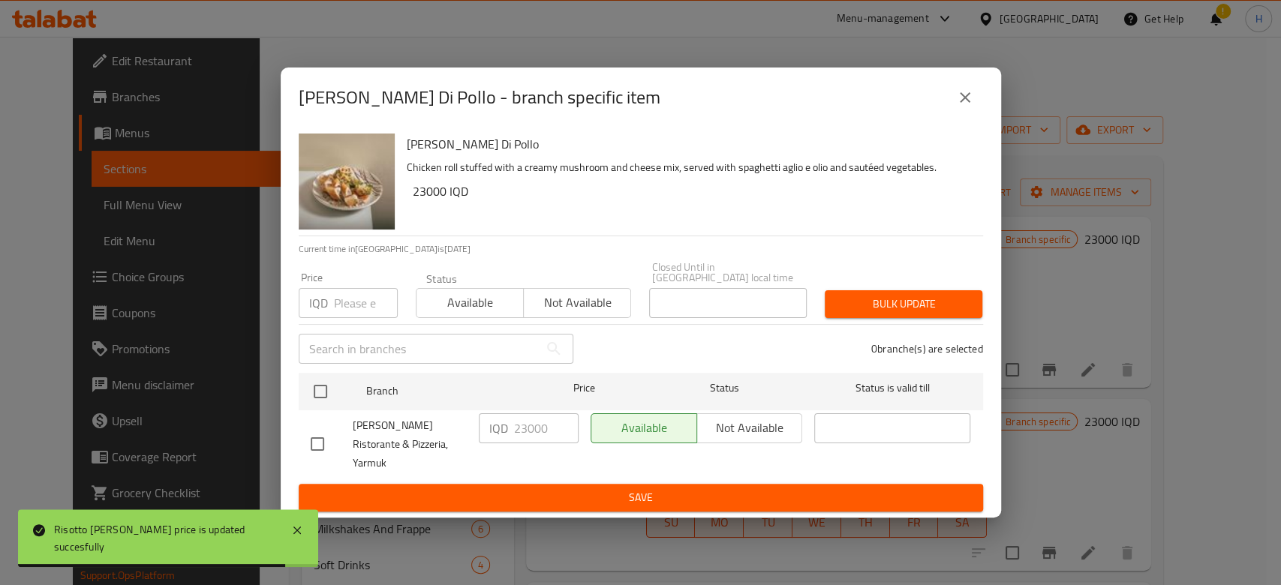
click at [956, 99] on button "close" at bounding box center [965, 98] width 36 height 36
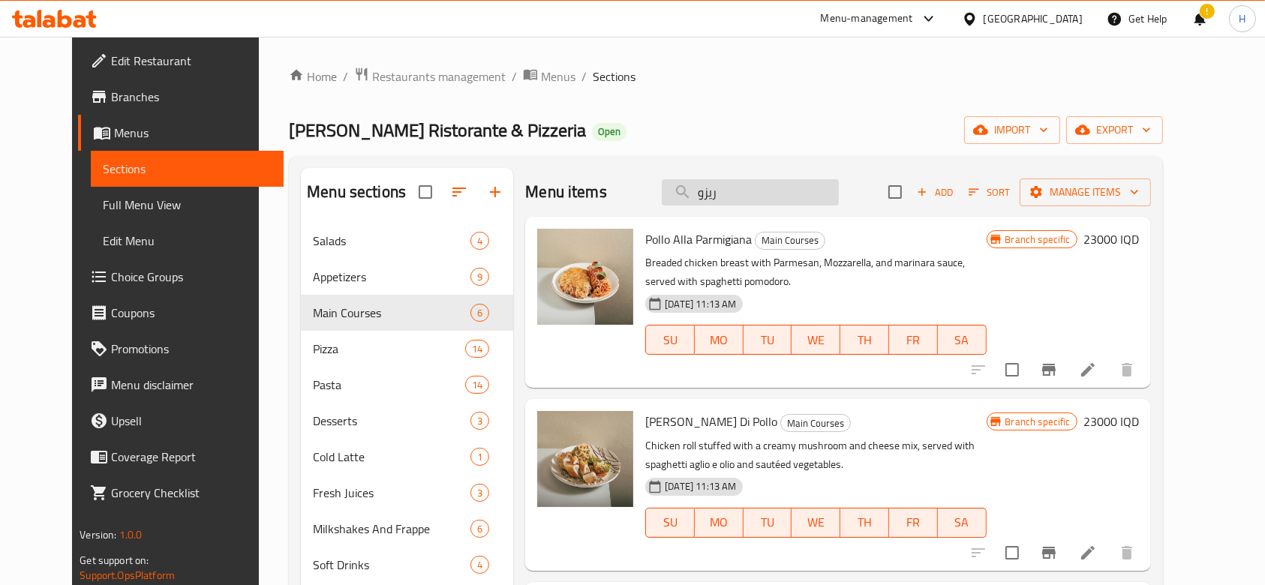
click at [783, 194] on input "ريزو" at bounding box center [750, 192] width 177 height 26
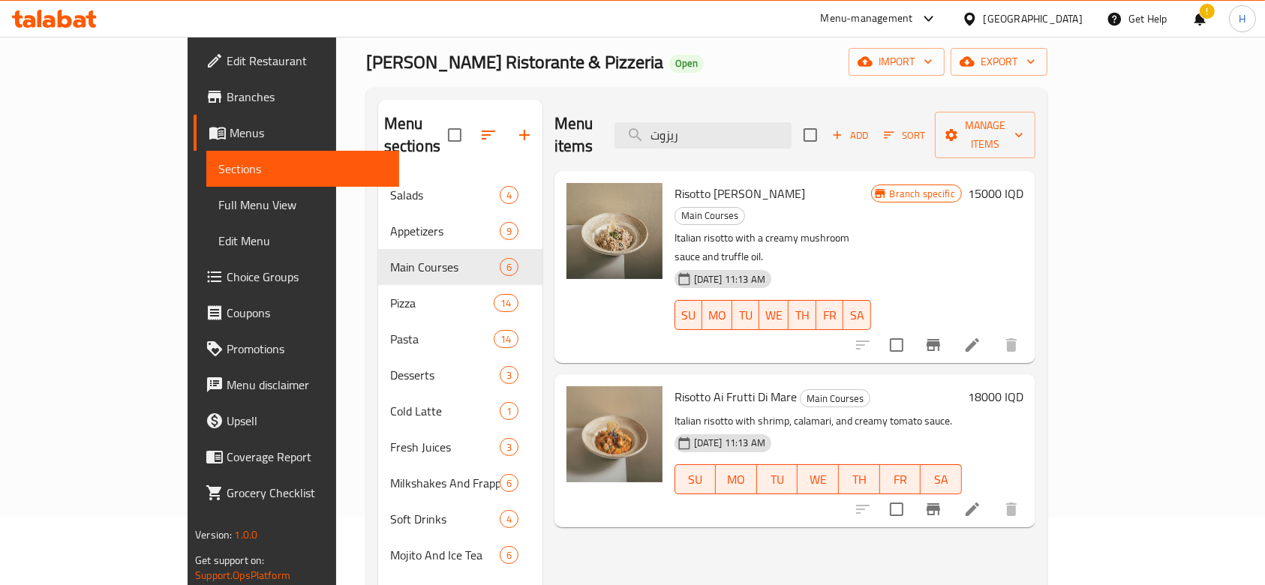
scroll to position [100, 0]
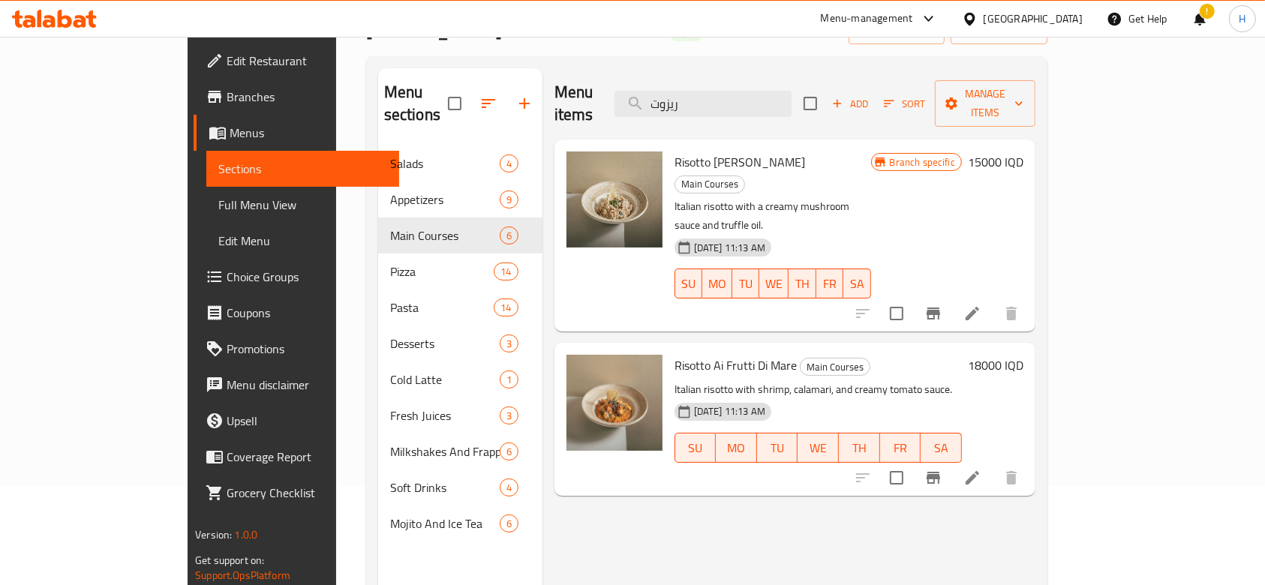
type input "ريزوت"
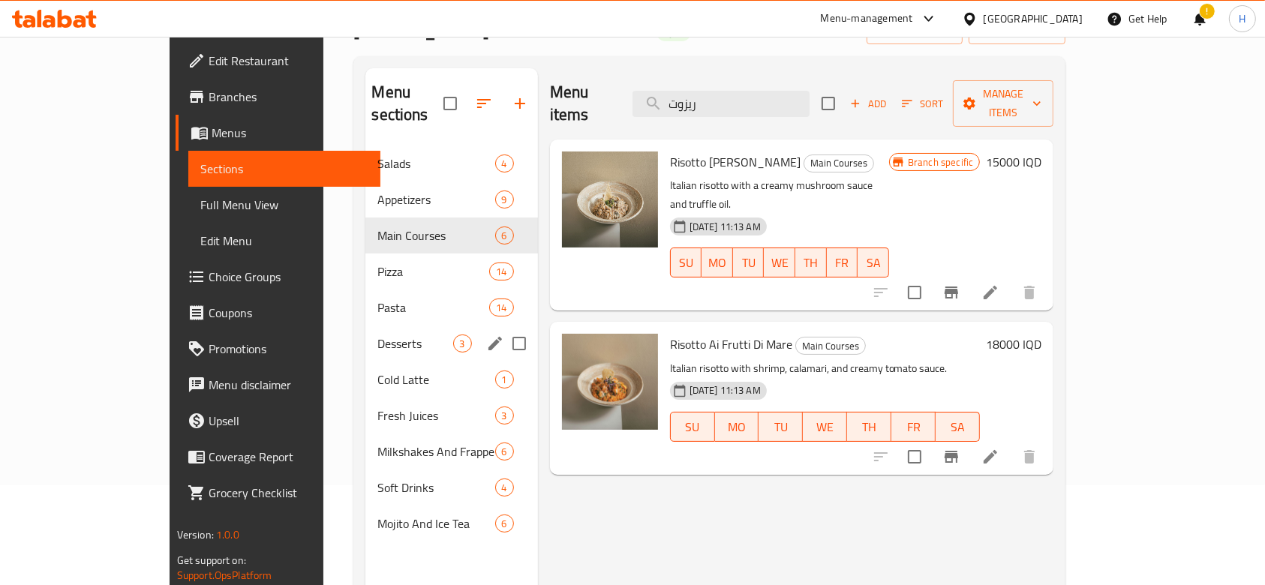
click at [377, 335] on span "Desserts" at bounding box center [414, 344] width 75 height 18
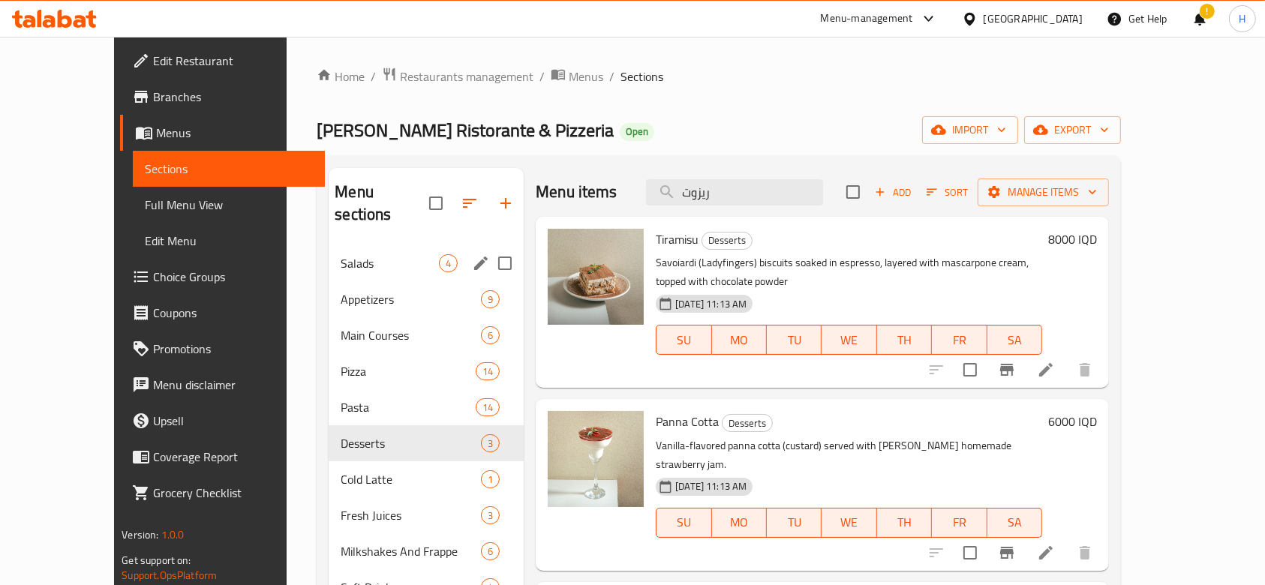
drag, startPoint x: 329, startPoint y: 245, endPoint x: 377, endPoint y: 251, distance: 48.4
click at [341, 254] on span "Salads" at bounding box center [390, 263] width 98 height 18
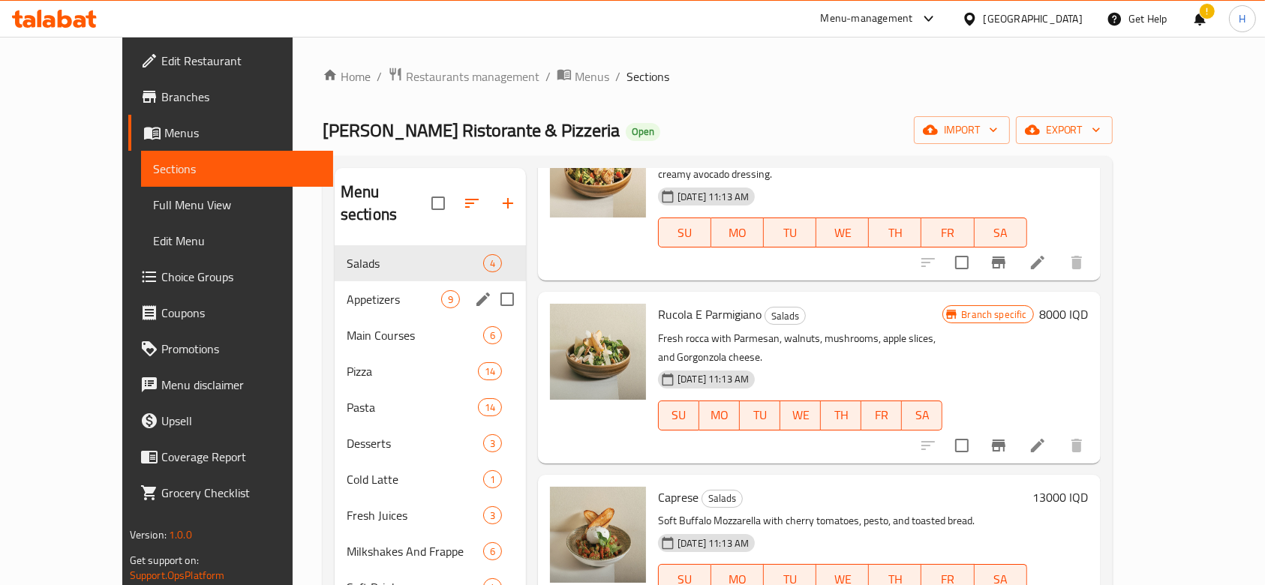
click at [336, 281] on div "Appetizers 9" at bounding box center [430, 299] width 191 height 36
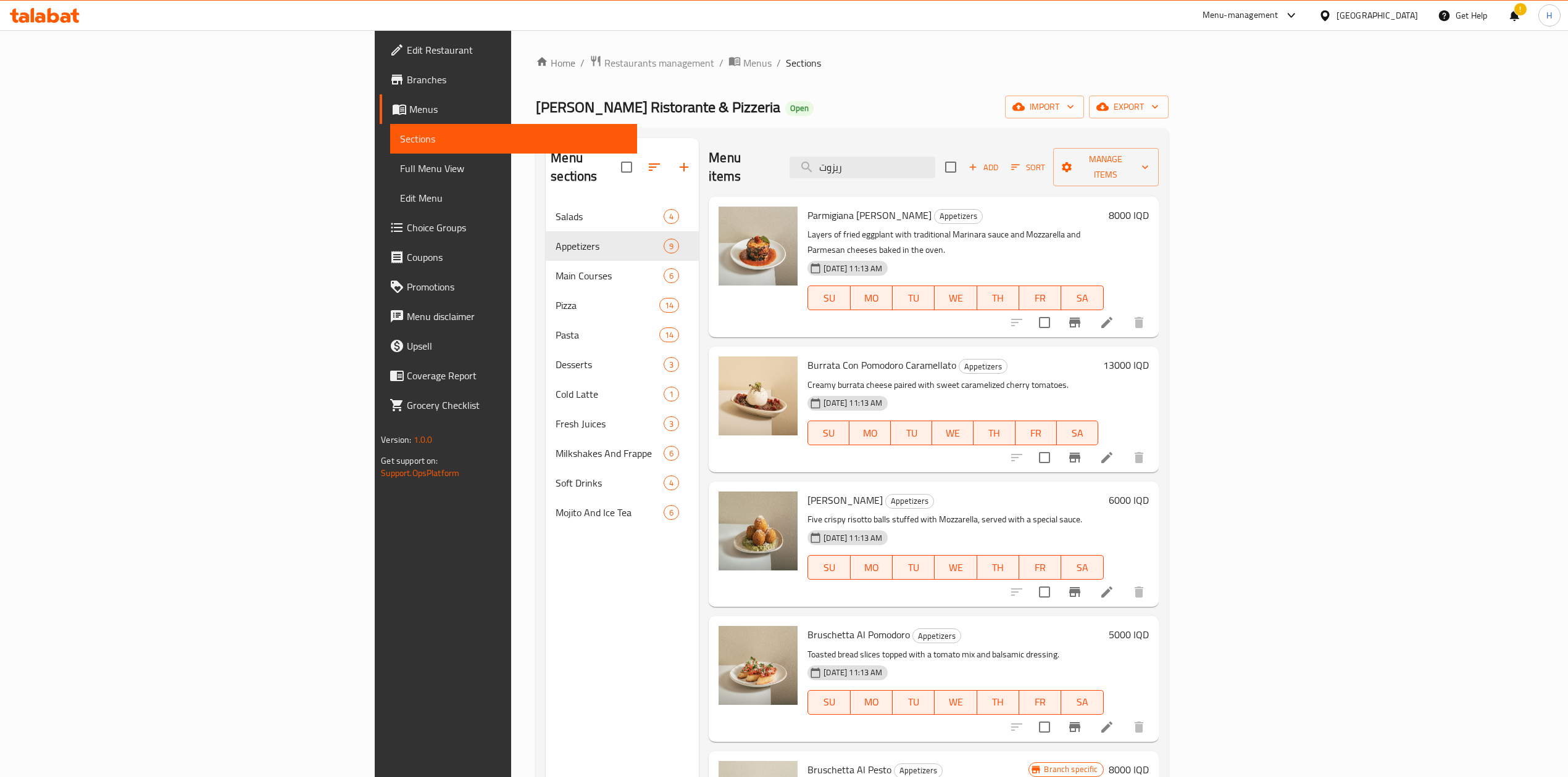
click at [536, 75] on div "Home / Restaurants management / Menus / Sections Grano Ristorante & Pizzeria Op…" at bounding box center [851, 490] width 632 height 871
click at [605, 63] on span "Restaurants management" at bounding box center [660, 63] width 110 height 15
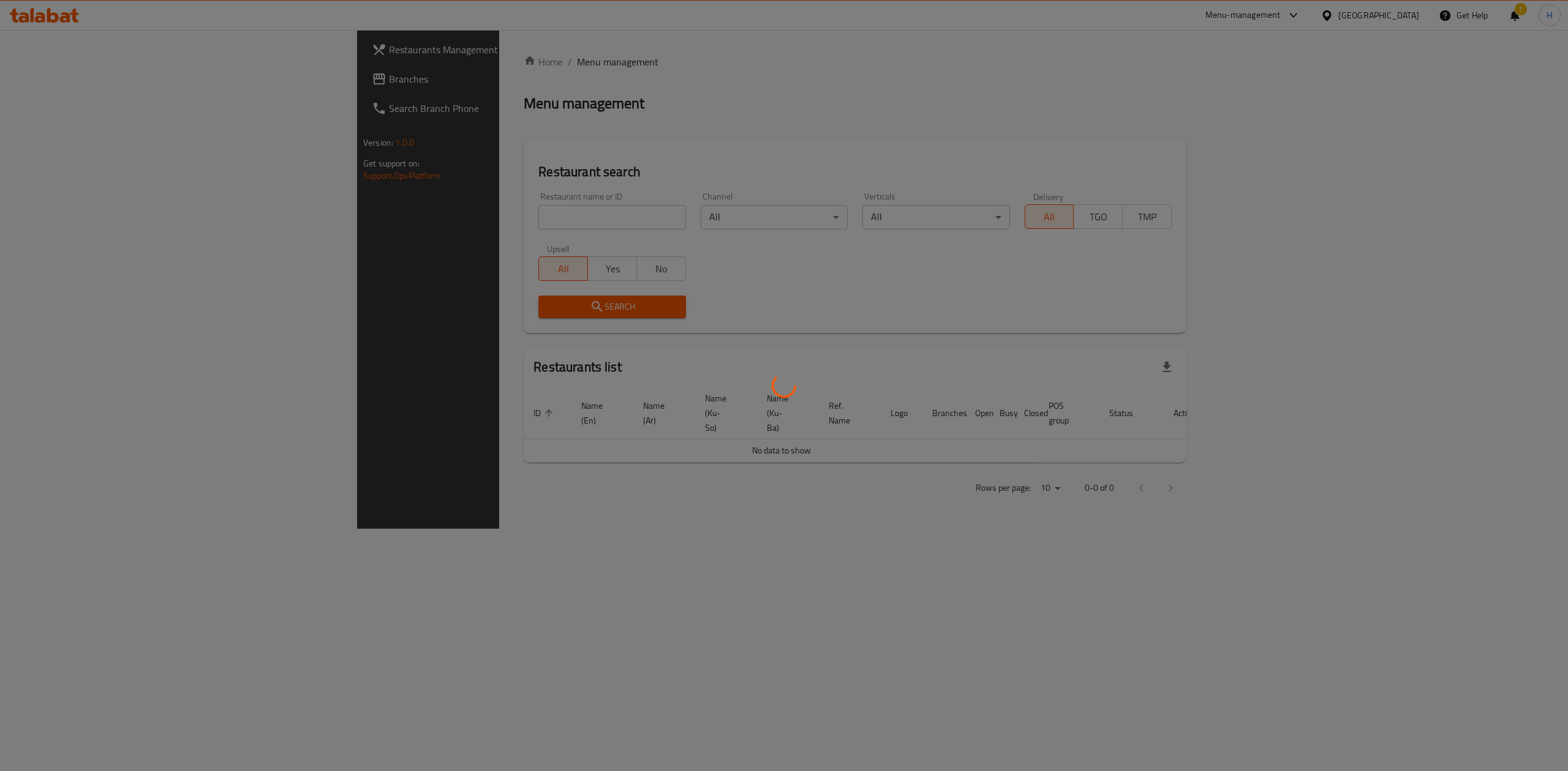
click at [408, 212] on div at bounding box center [784, 385] width 1568 height 771
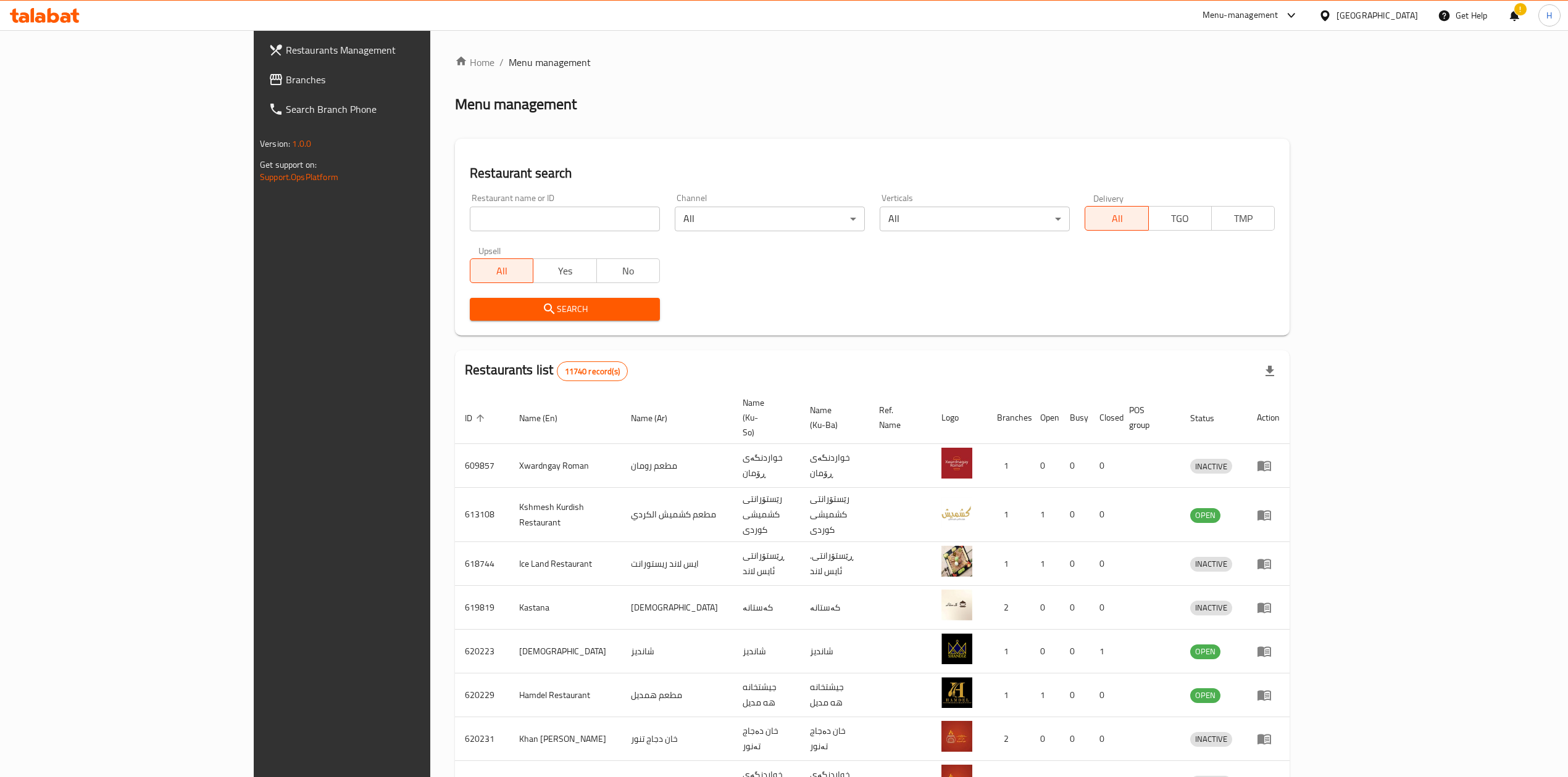
click at [455, 217] on div "Home / Menu management Menu management Restaurant search Restaurant name or ID …" at bounding box center [872, 495] width 834 height 880
click at [470, 217] on input "search" at bounding box center [564, 219] width 190 height 25
paste input "706653"
type input "706653"
click button "Search" at bounding box center [564, 309] width 190 height 23
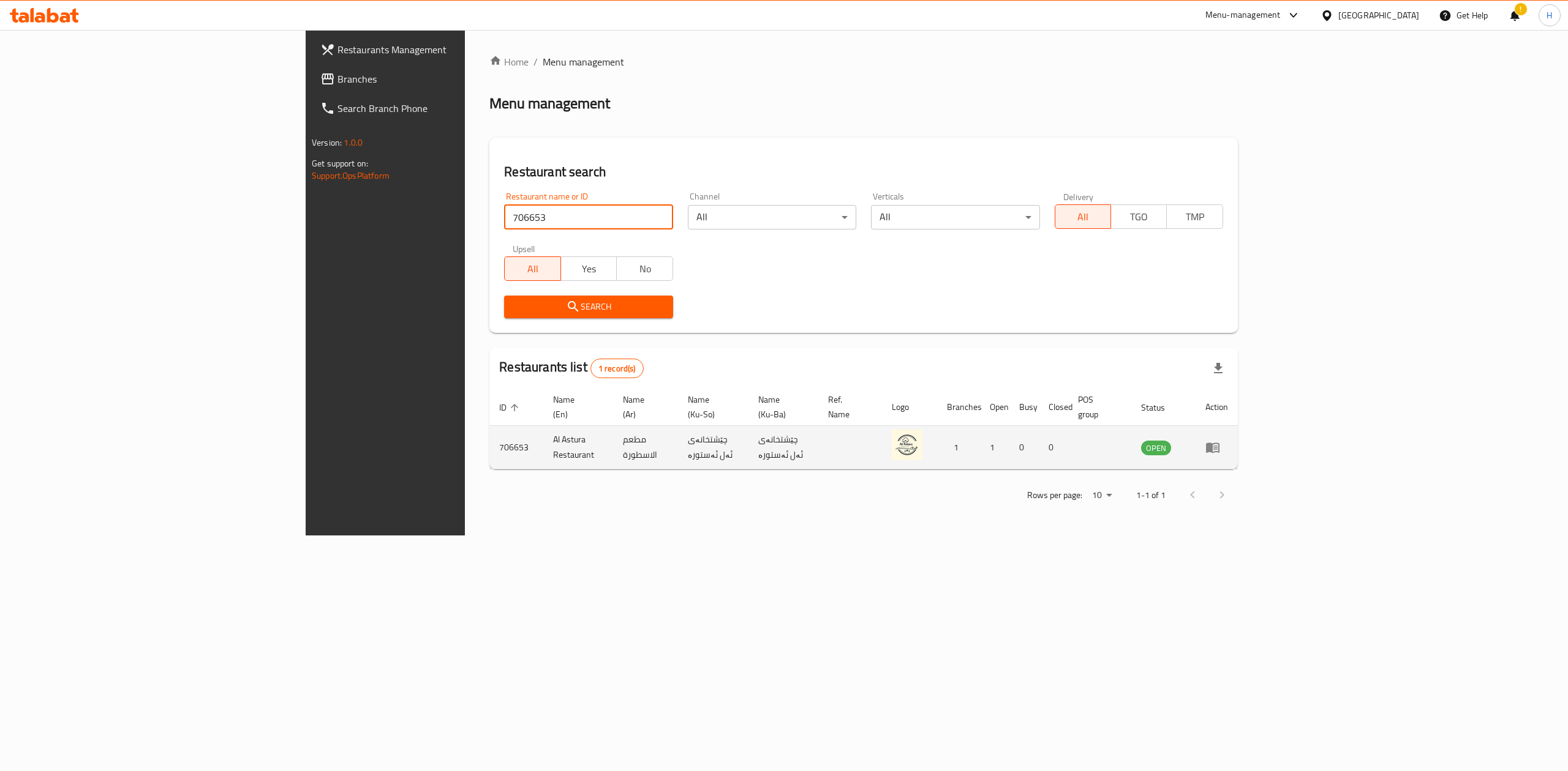
click at [1032, 445] on icon "enhanced table" at bounding box center [1215, 448] width 4 height 5
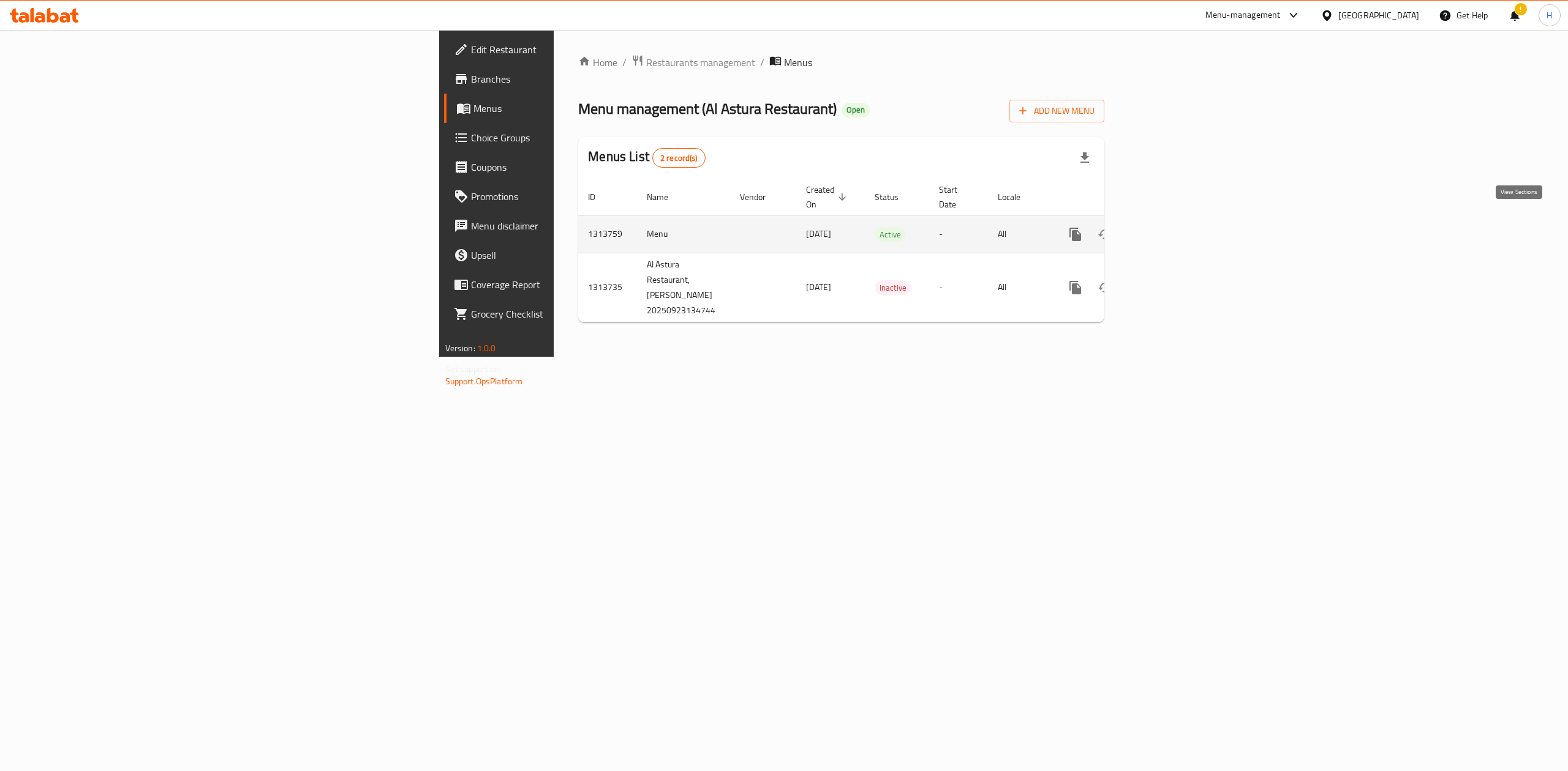
click at [1032, 229] on icon "enhanced table" at bounding box center [1164, 235] width 11 height 11
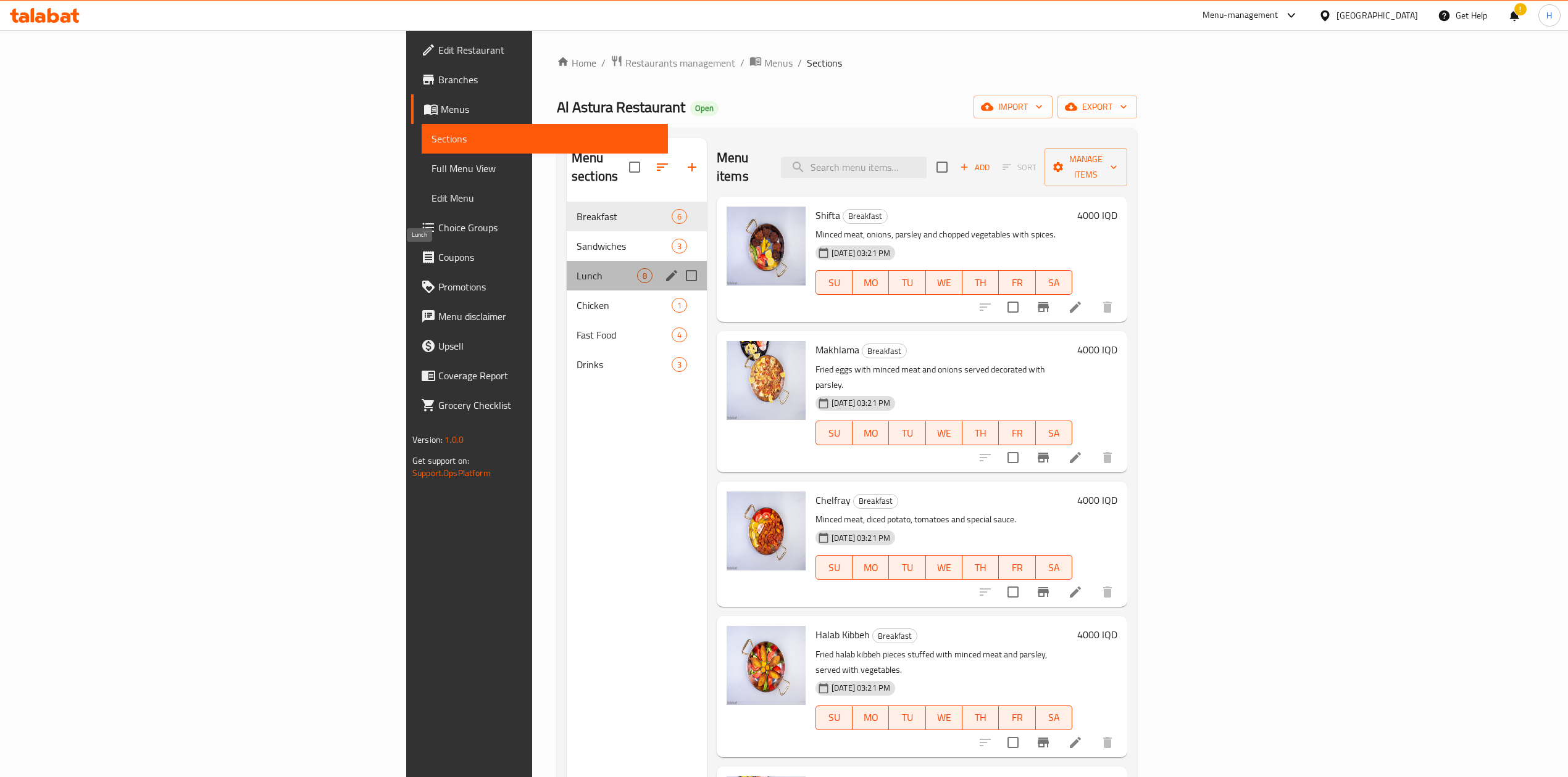
click at [577, 268] on span "Lunch" at bounding box center [607, 275] width 61 height 15
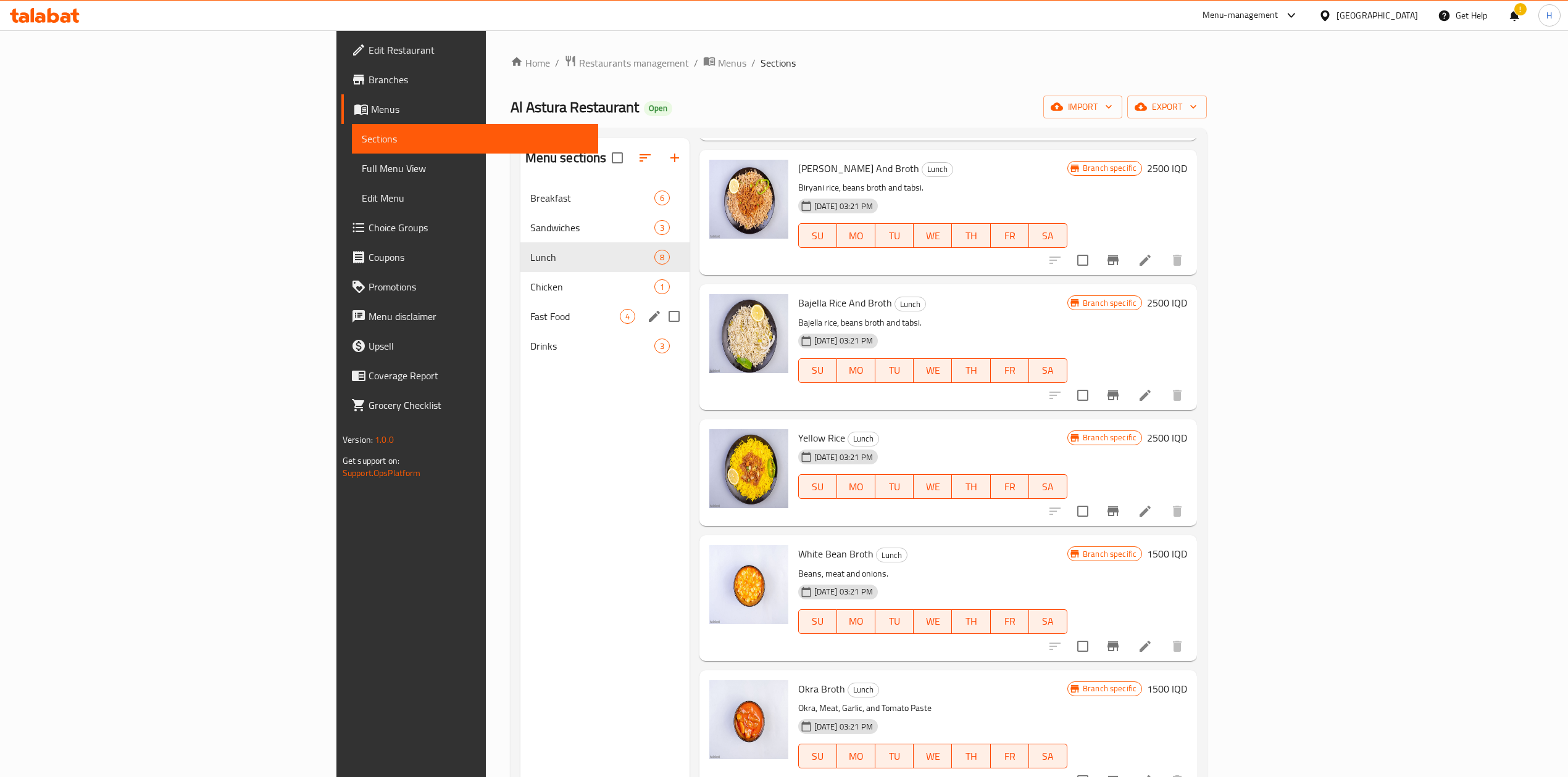
click at [521, 329] on div "Fast Food 4" at bounding box center [605, 317] width 169 height 30
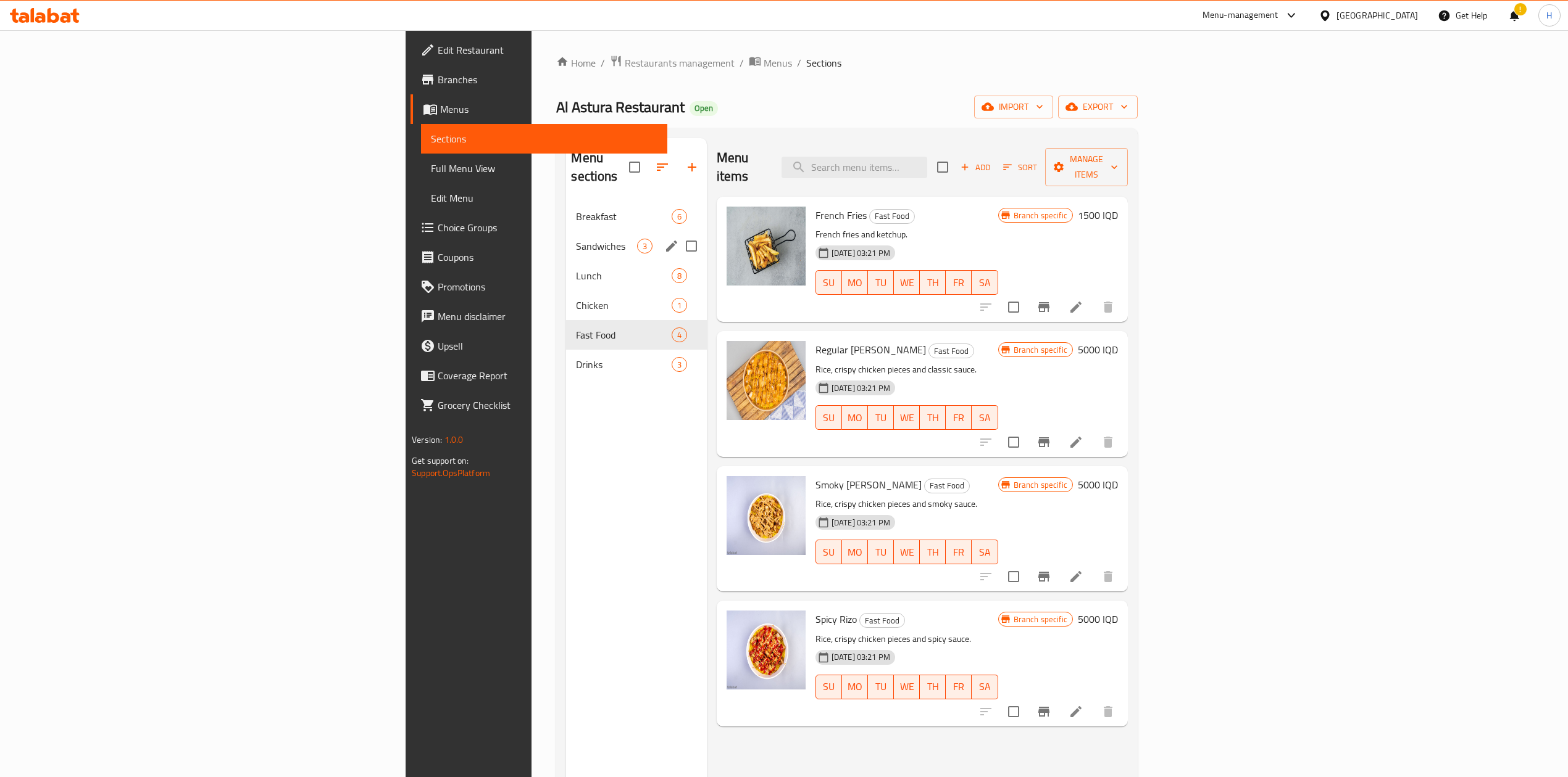
click at [576, 238] on span "Sandwiches" at bounding box center [606, 246] width 61 height 15
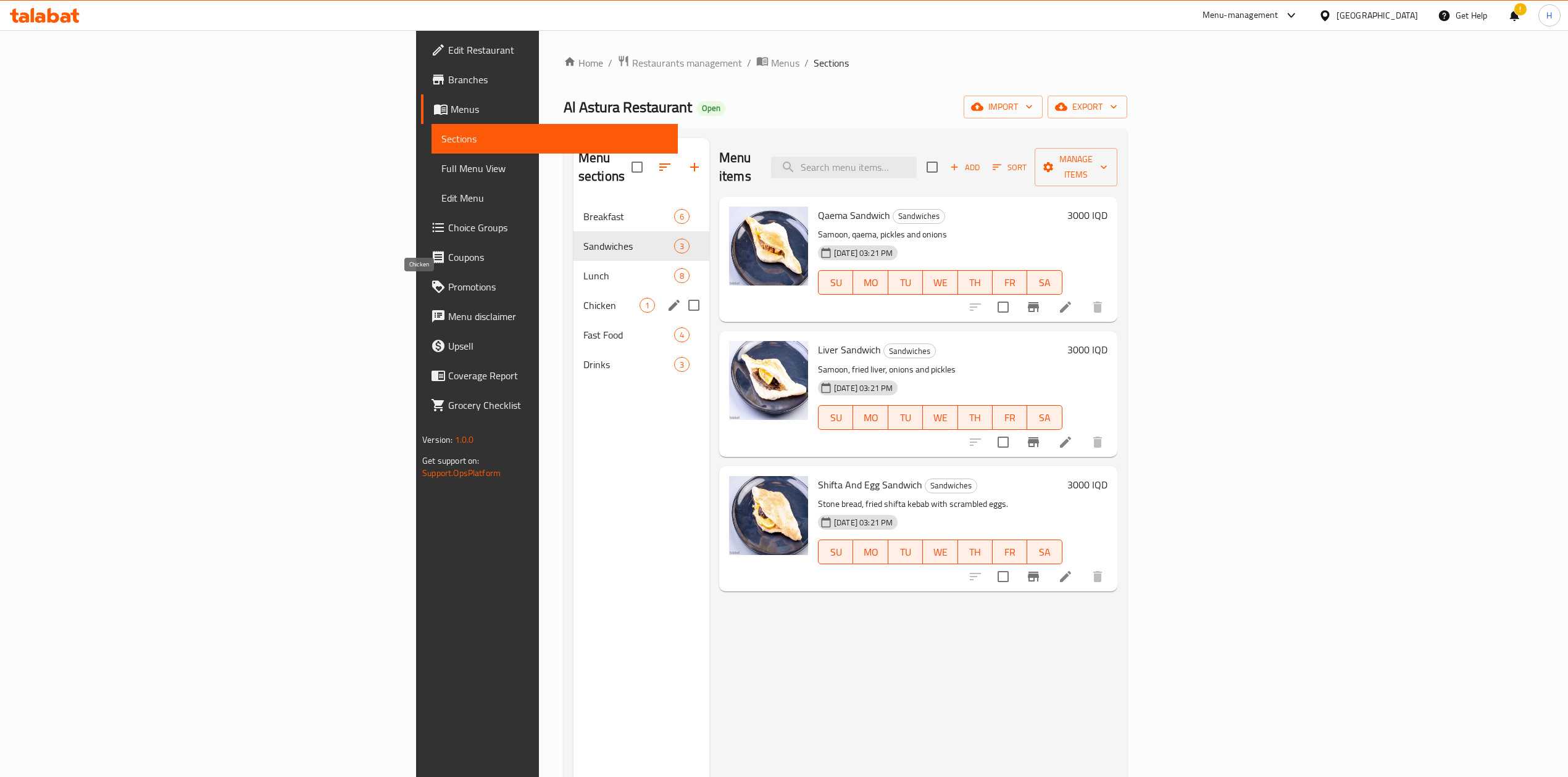
click at [583, 298] on span "Chicken" at bounding box center [611, 305] width 56 height 15
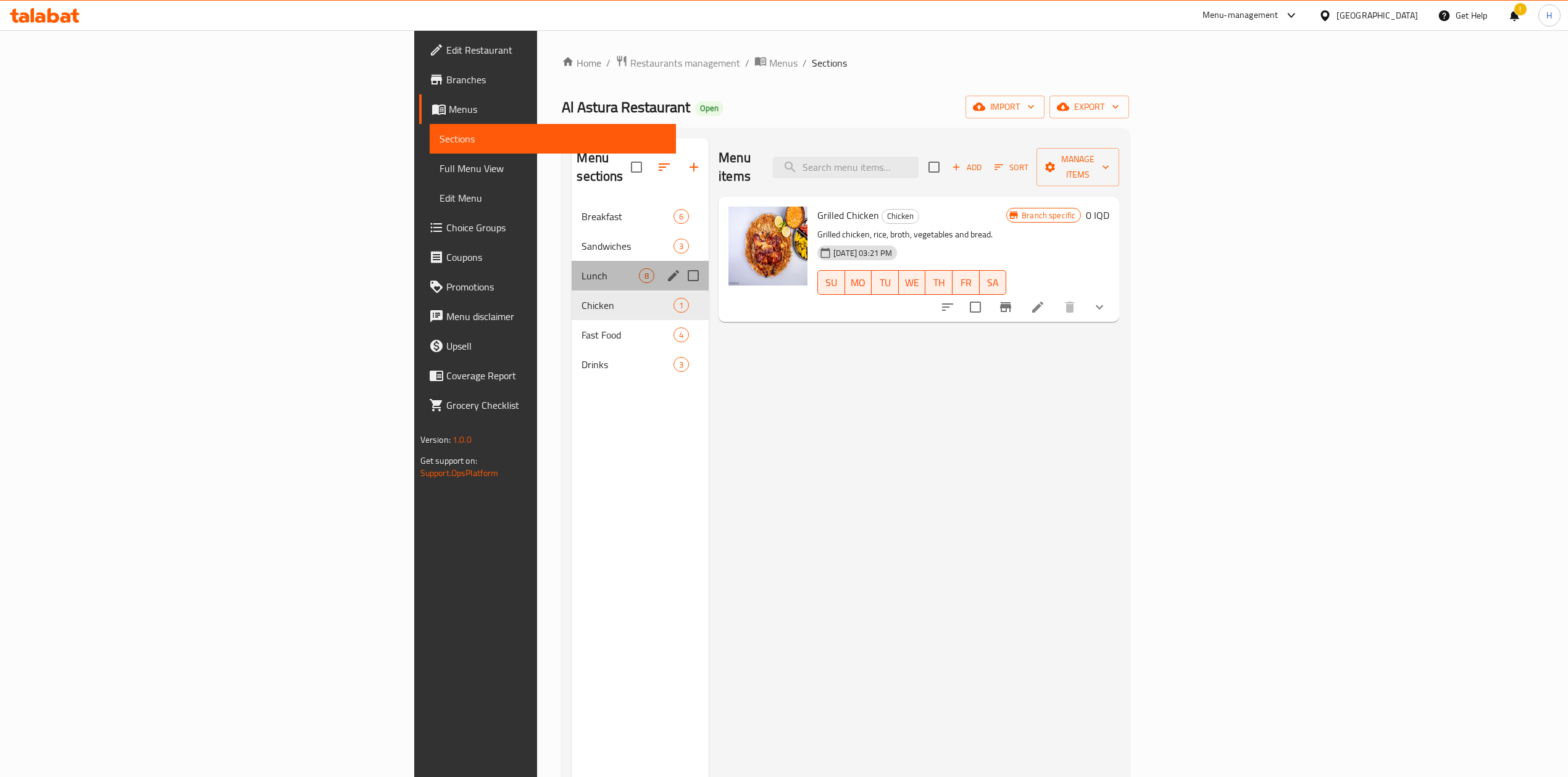
click at [572, 261] on div "Lunch 8" at bounding box center [640, 275] width 137 height 30
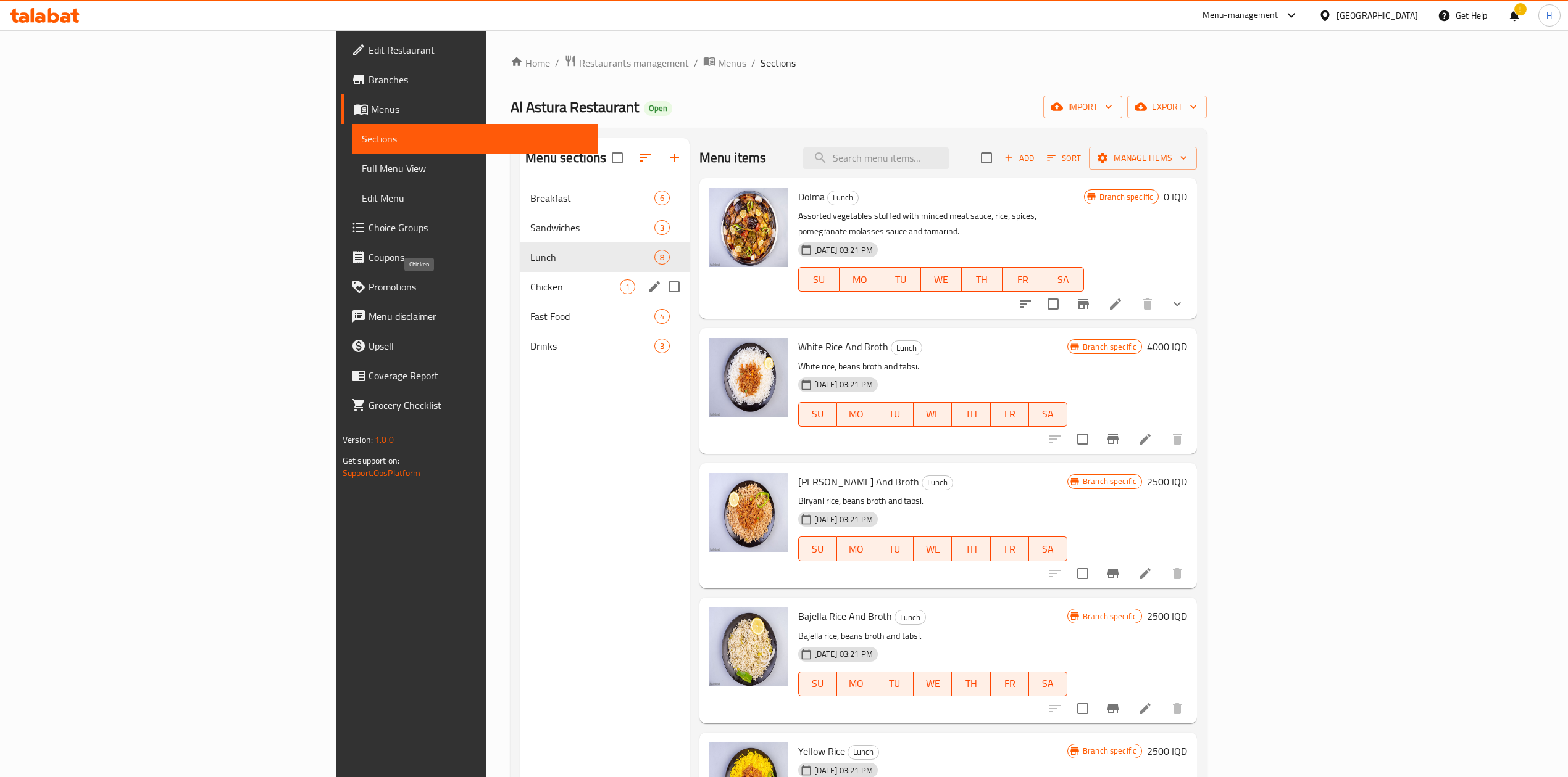
click at [531, 316] on span "Fast Food" at bounding box center [592, 317] width 124 height 15
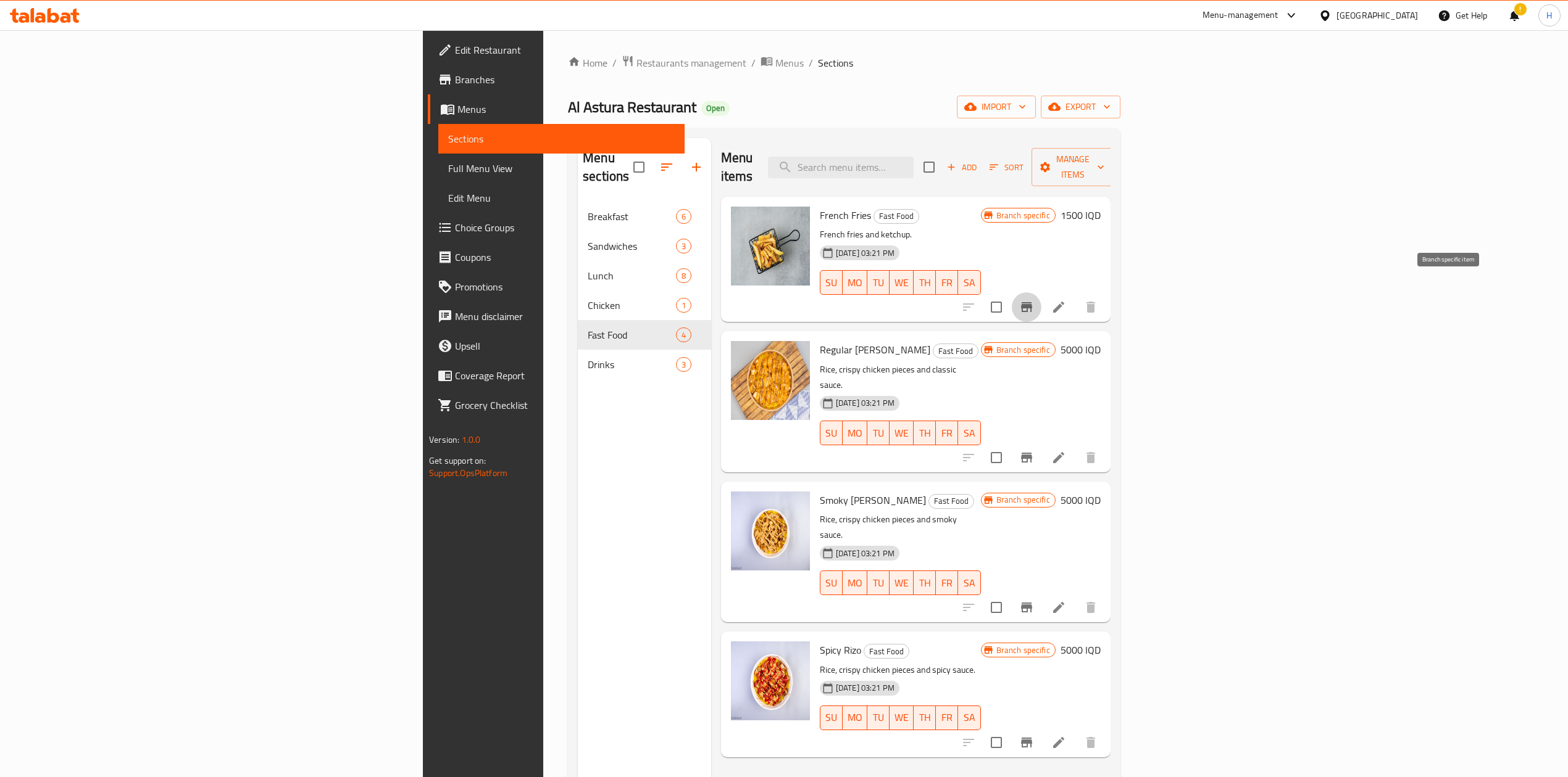
click at [1034, 300] on icon "Branch-specific-item" at bounding box center [1027, 308] width 15 height 15
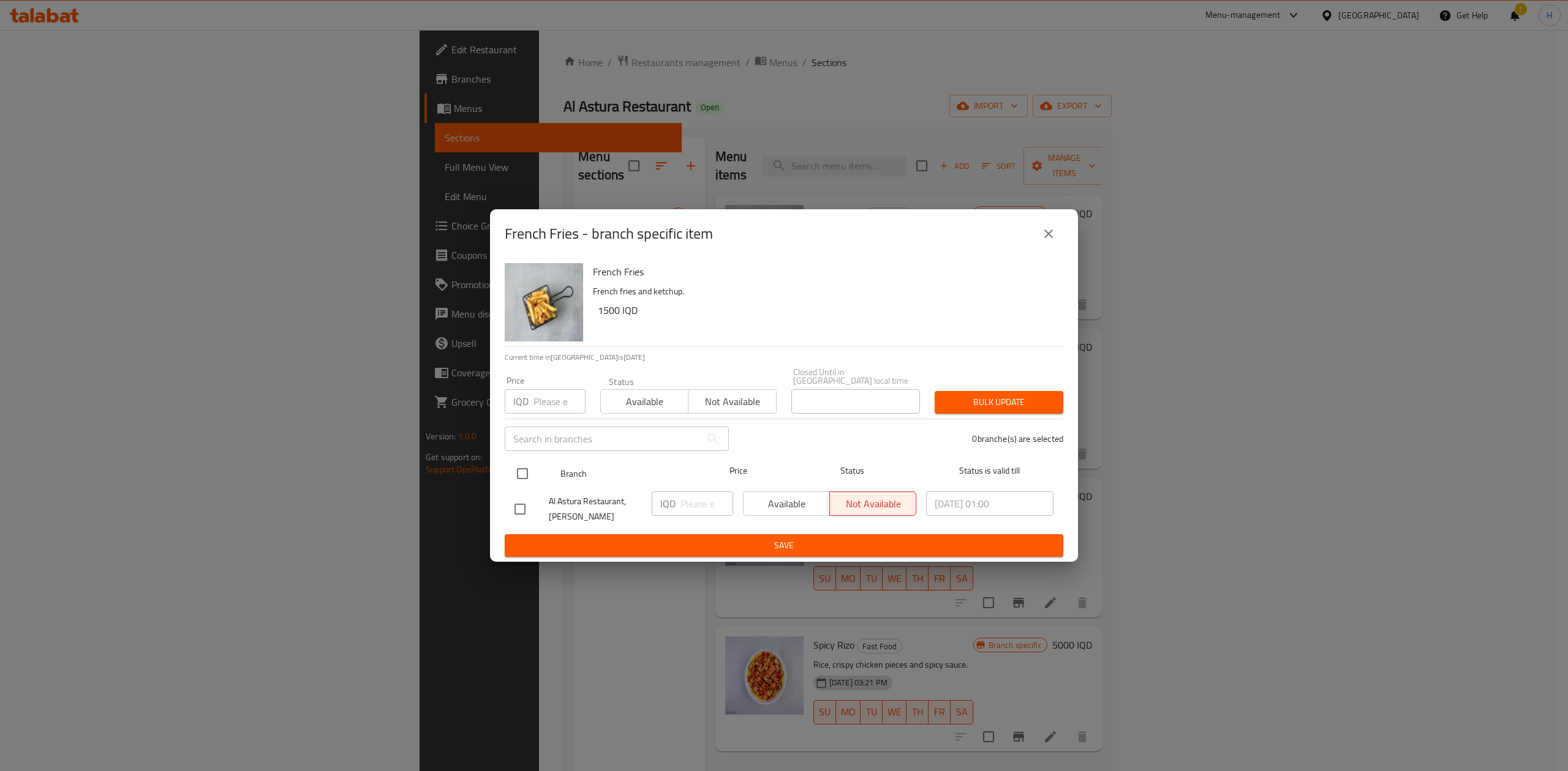
click at [526, 467] on input "checkbox" at bounding box center [522, 474] width 26 height 26
checkbox input "true"
click at [697, 477] on input "number" at bounding box center [707, 504] width 53 height 24
type input "2000"
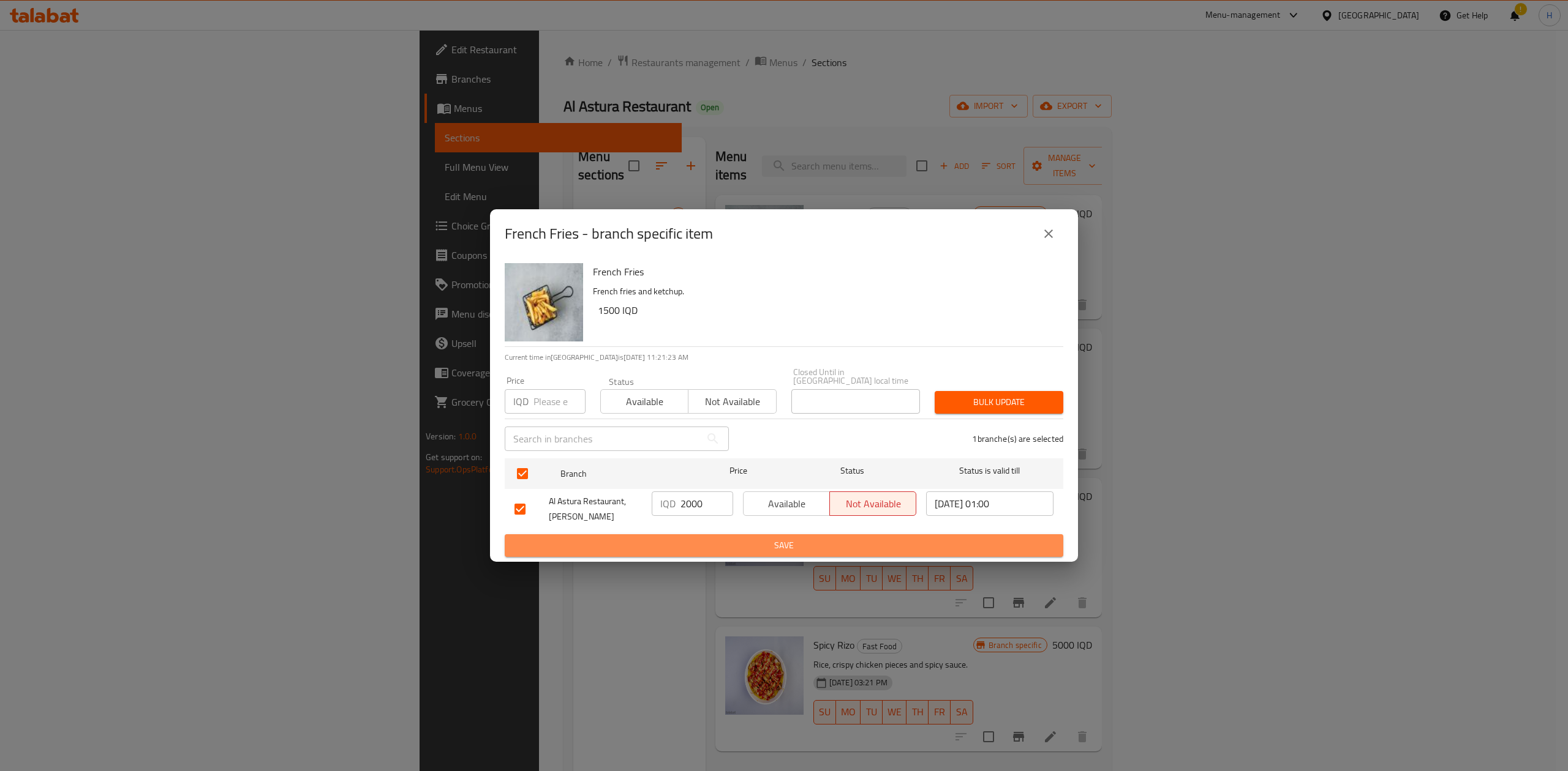
click at [700, 477] on span "Save" at bounding box center [784, 546] width 539 height 16
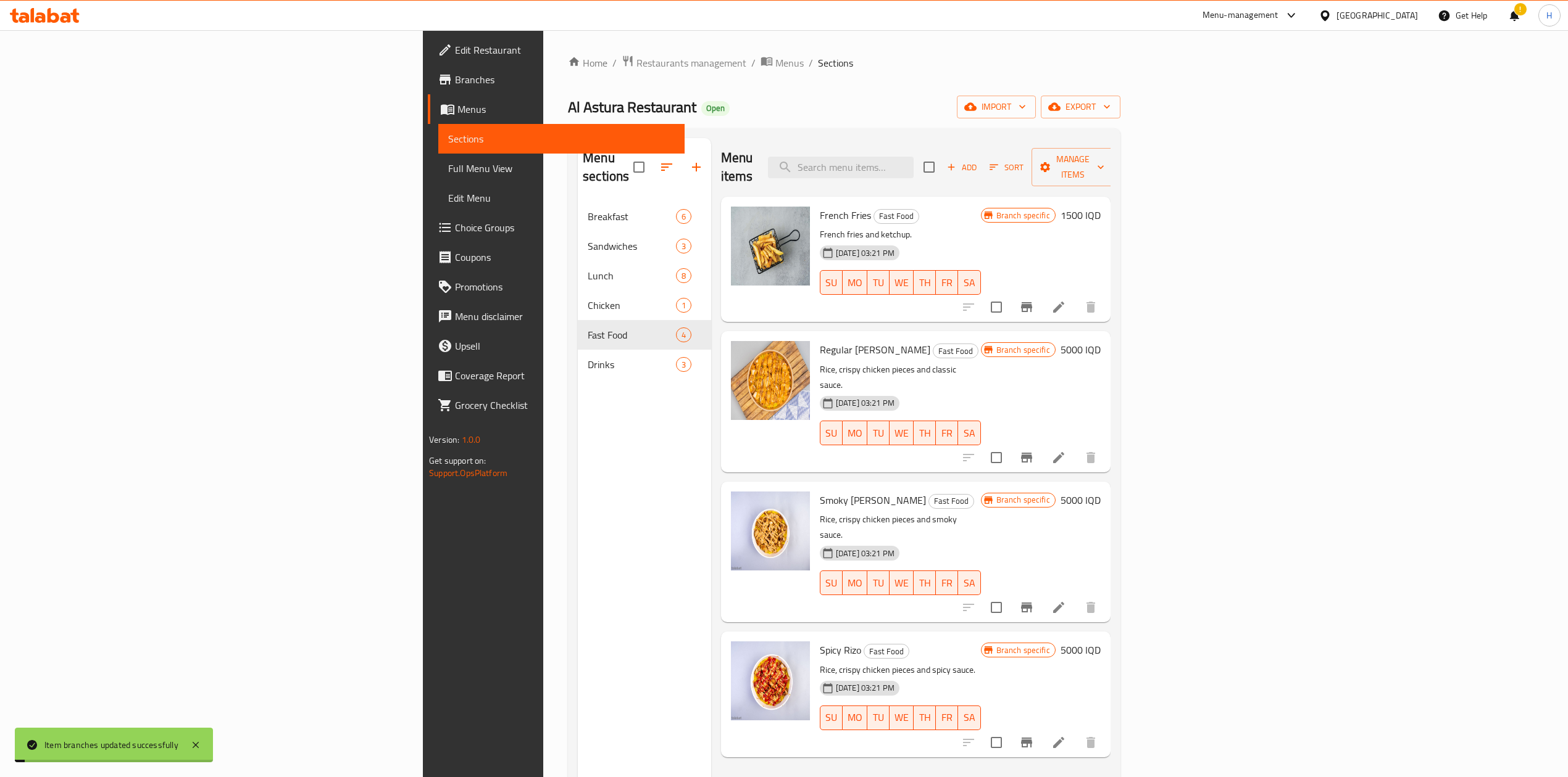
click at [1040, 206] on h6 "1500 IQD" at bounding box center [1080, 215] width 40 height 17
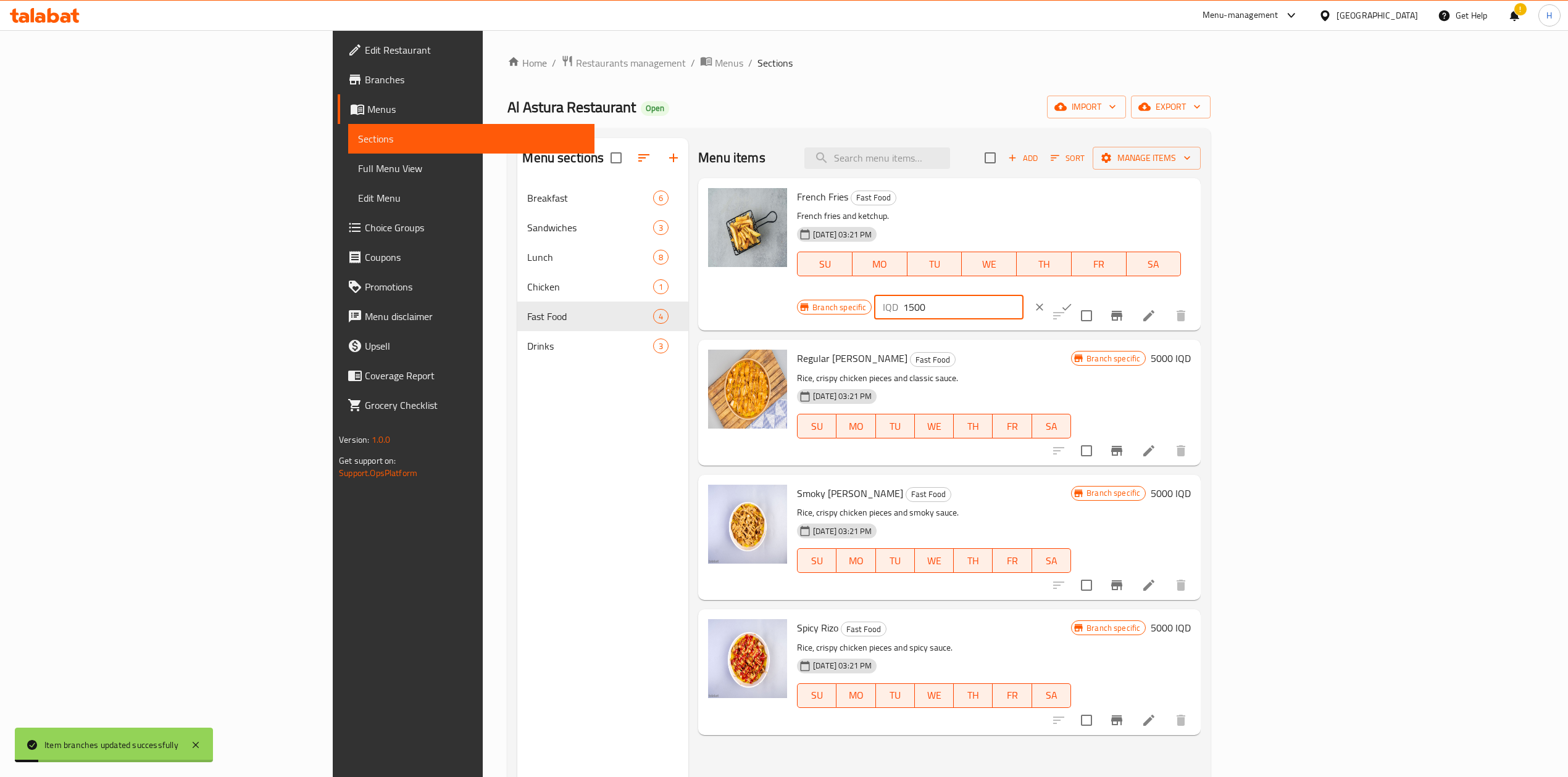
click at [1023, 295] on input "1500" at bounding box center [963, 308] width 120 height 25
type input "2000"
click at [1040, 294] on button "ok" at bounding box center [1066, 307] width 27 height 27
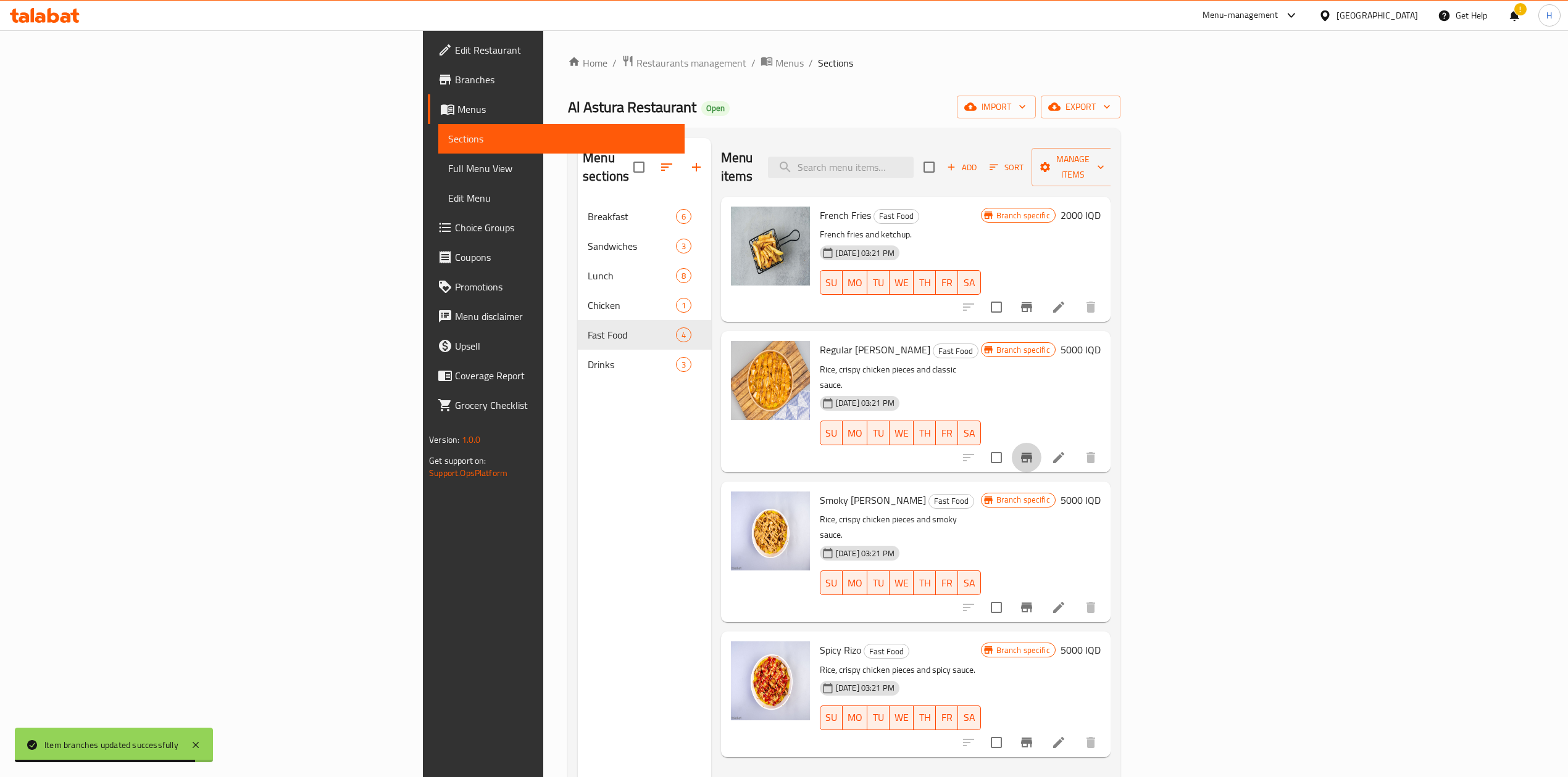
click at [1032, 453] on icon "Branch-specific-item" at bounding box center [1027, 458] width 12 height 10
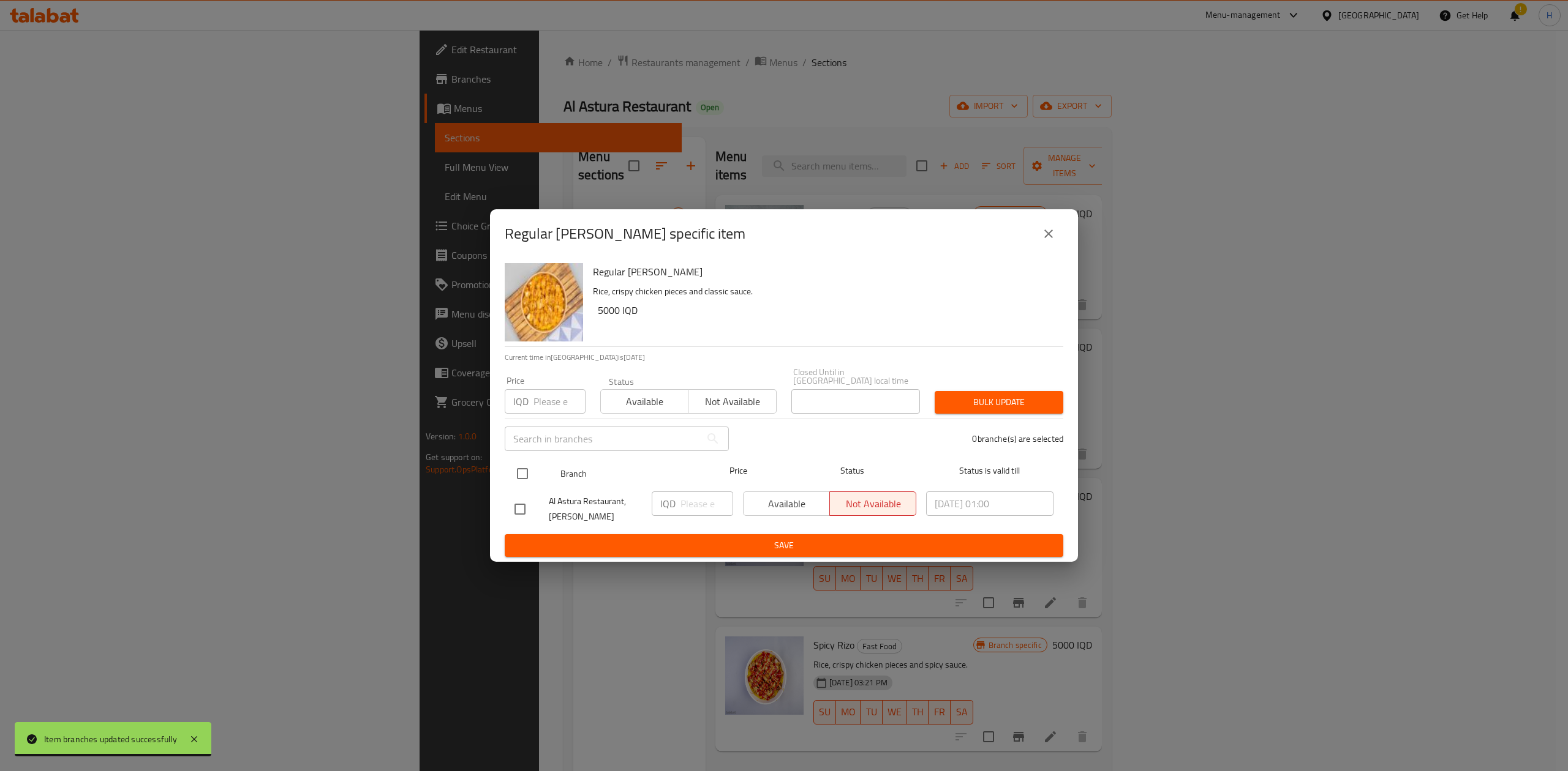
click at [528, 462] on input "checkbox" at bounding box center [522, 474] width 26 height 26
checkbox input "true"
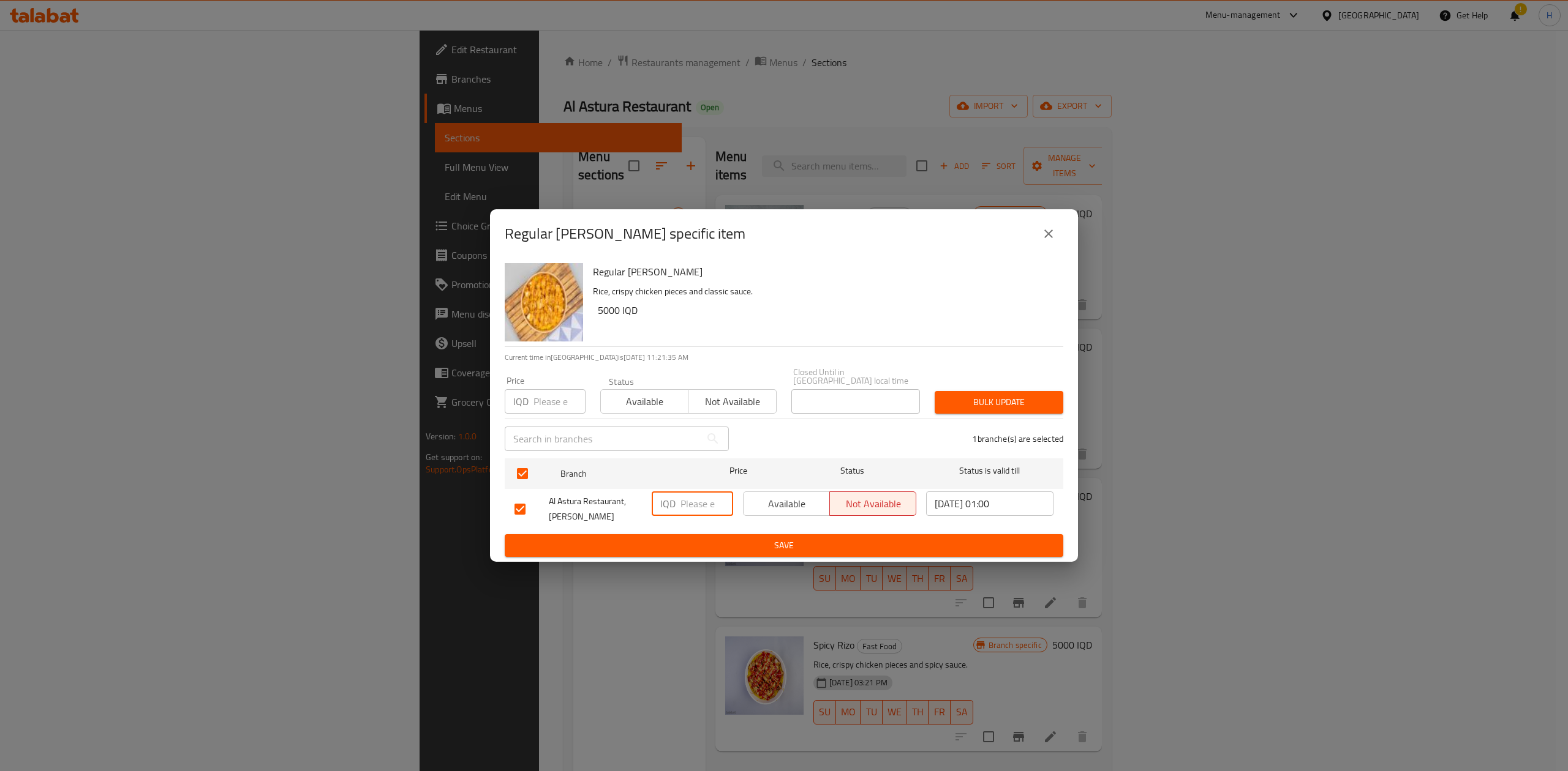
click at [685, 477] on input "number" at bounding box center [707, 504] width 53 height 24
type input "5"
type input "6500"
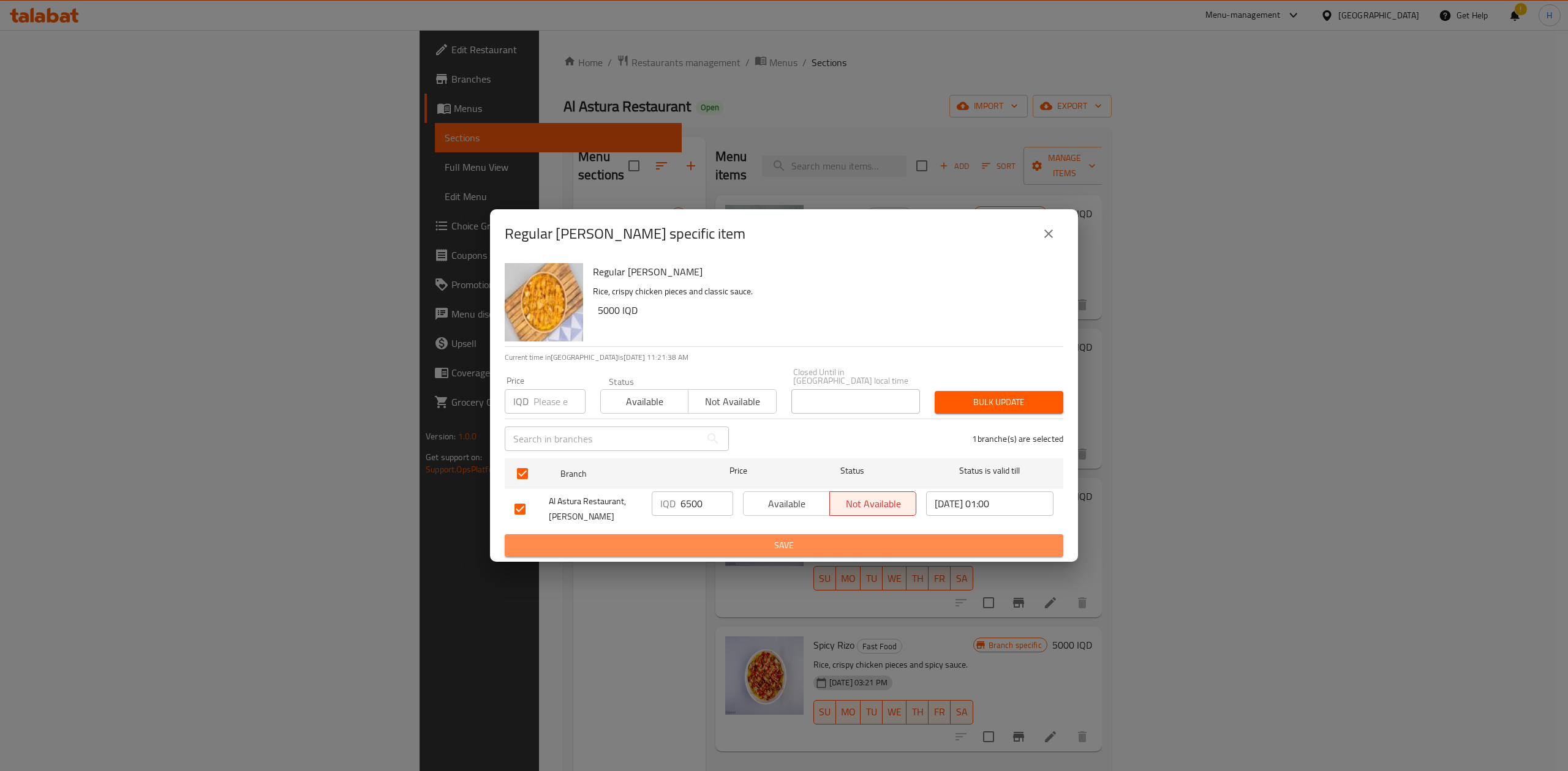
click at [695, 477] on span "Save" at bounding box center [784, 546] width 539 height 16
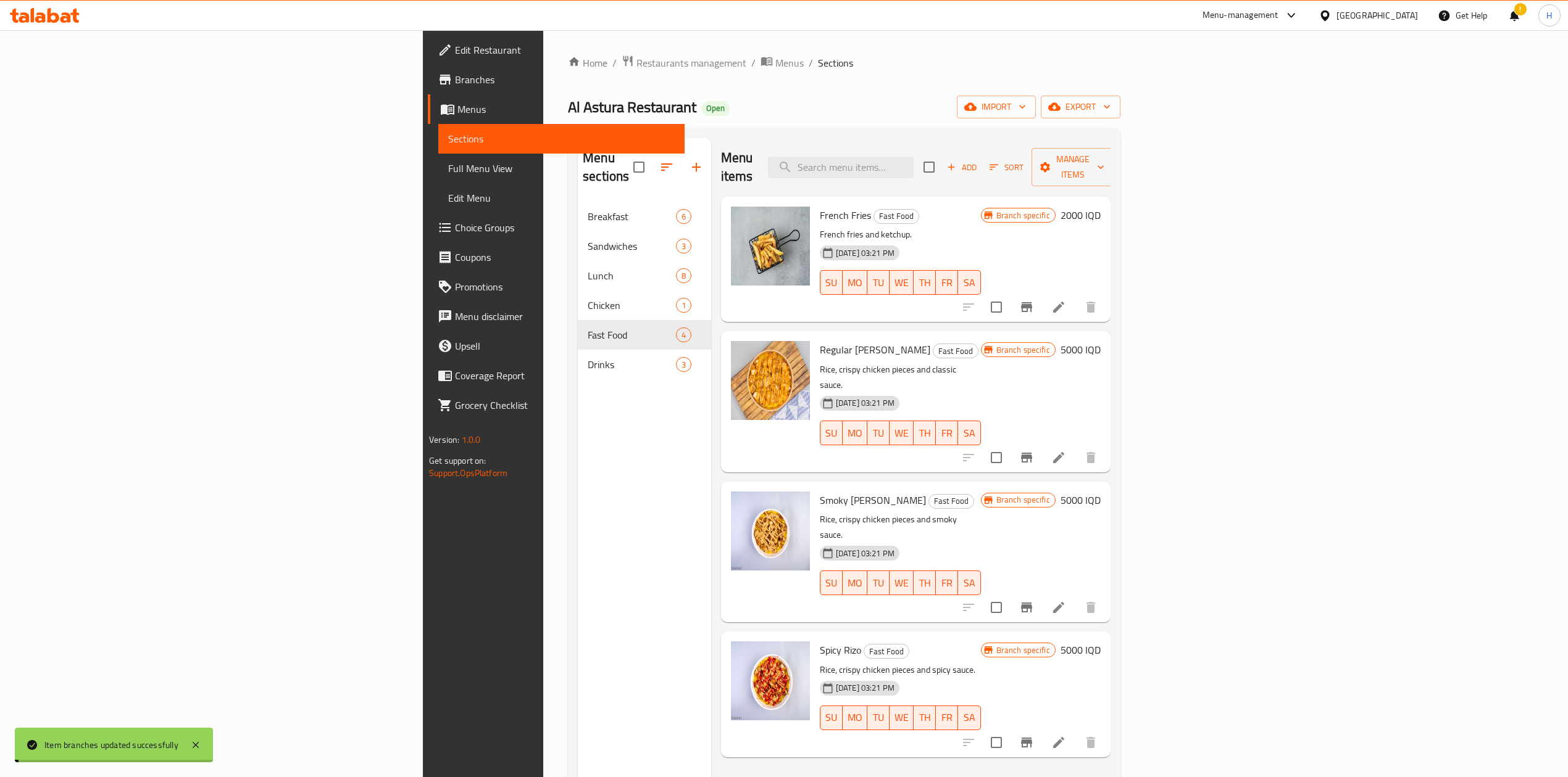
click at [1040, 341] on h6 "5000 IQD" at bounding box center [1080, 349] width 40 height 17
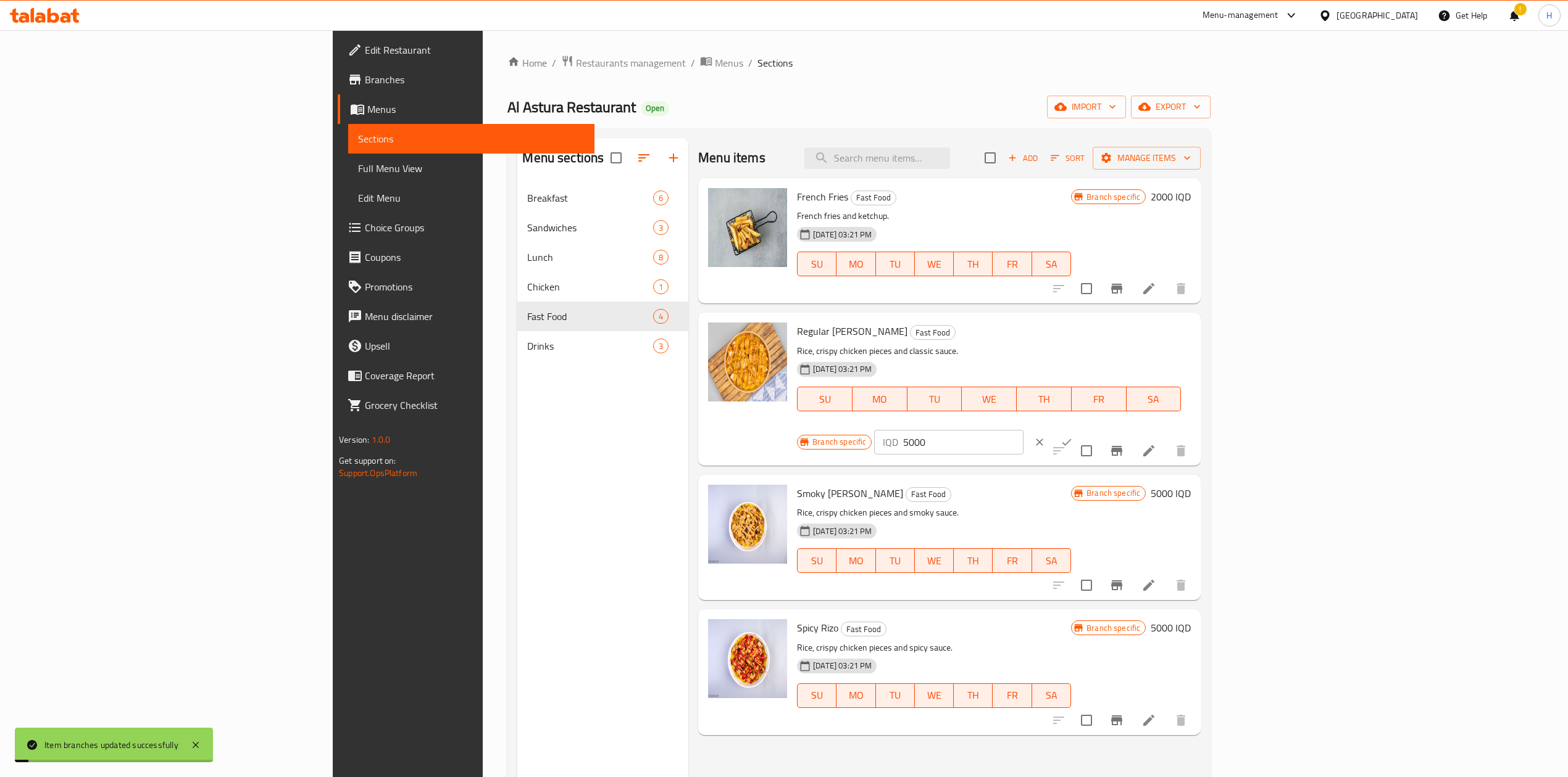
click at [1023, 430] on input "5000" at bounding box center [963, 442] width 120 height 25
click at [1023, 430] on input "56500000" at bounding box center [963, 442] width 120 height 25
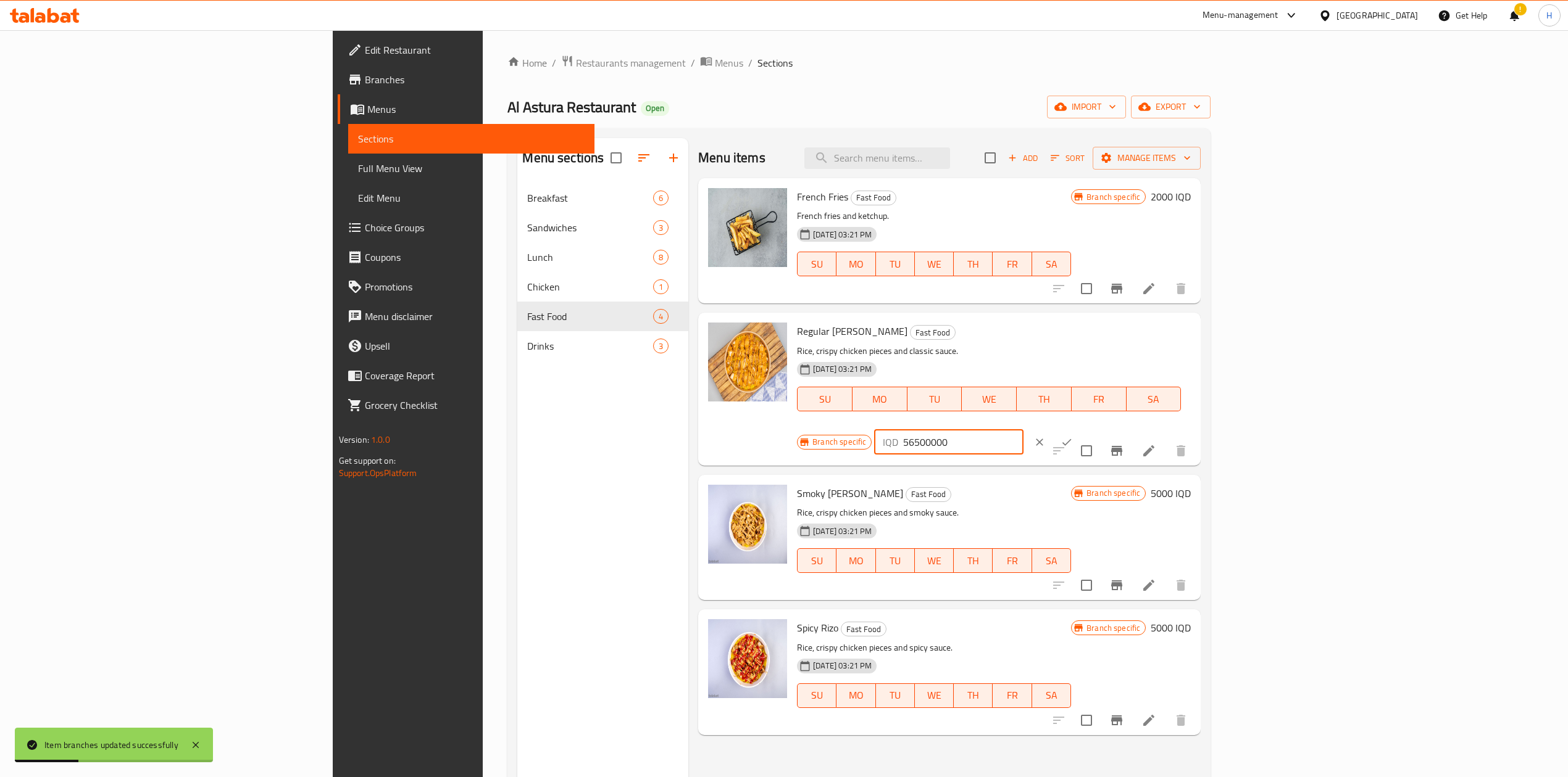
click at [1023, 430] on input "56500000" at bounding box center [963, 442] width 120 height 25
type input "6500"
click at [1040, 428] on button "ok" at bounding box center [1066, 442] width 27 height 27
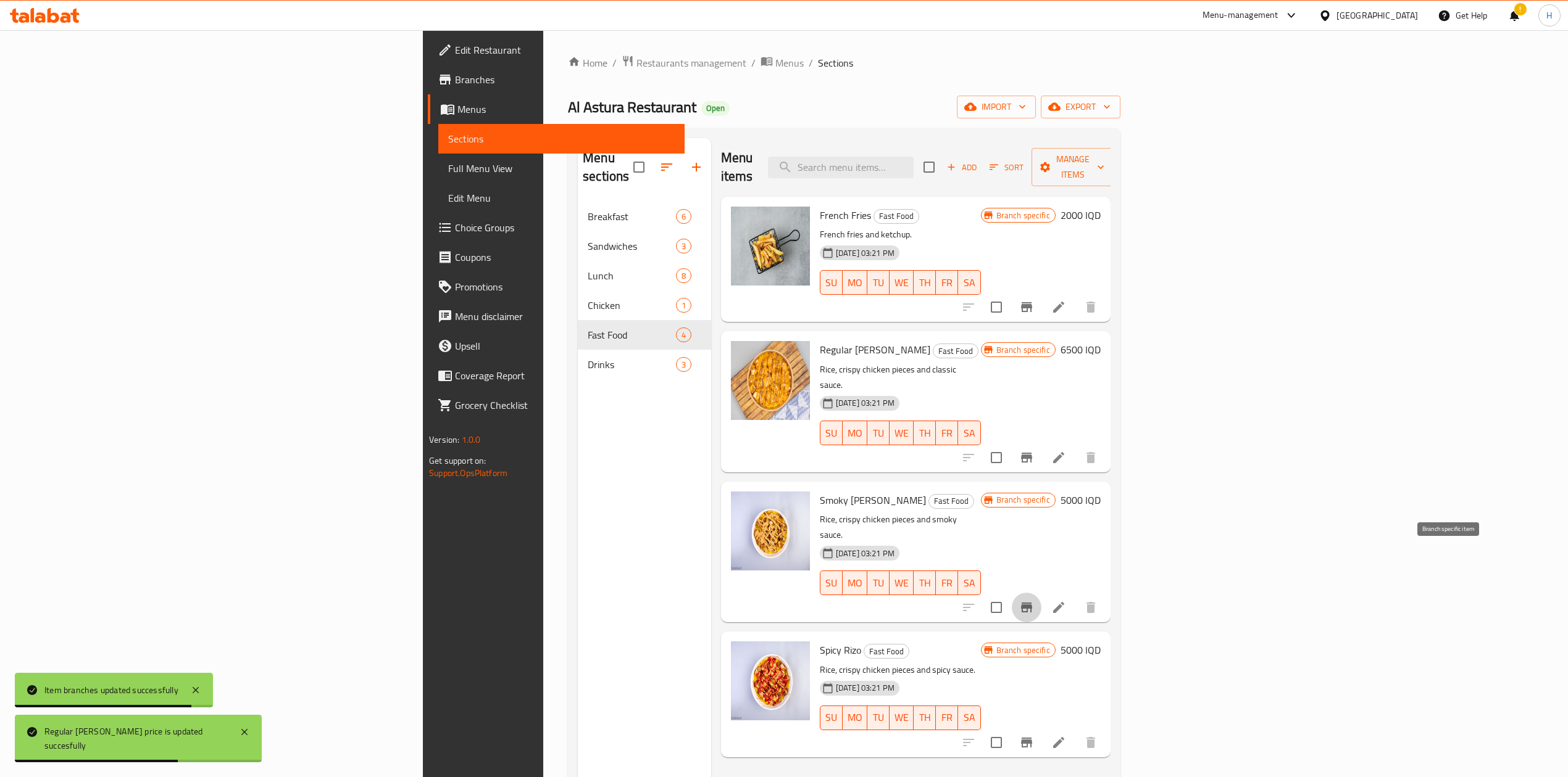
click at [1032, 481] on icon "Branch-specific-item" at bounding box center [1027, 608] width 12 height 10
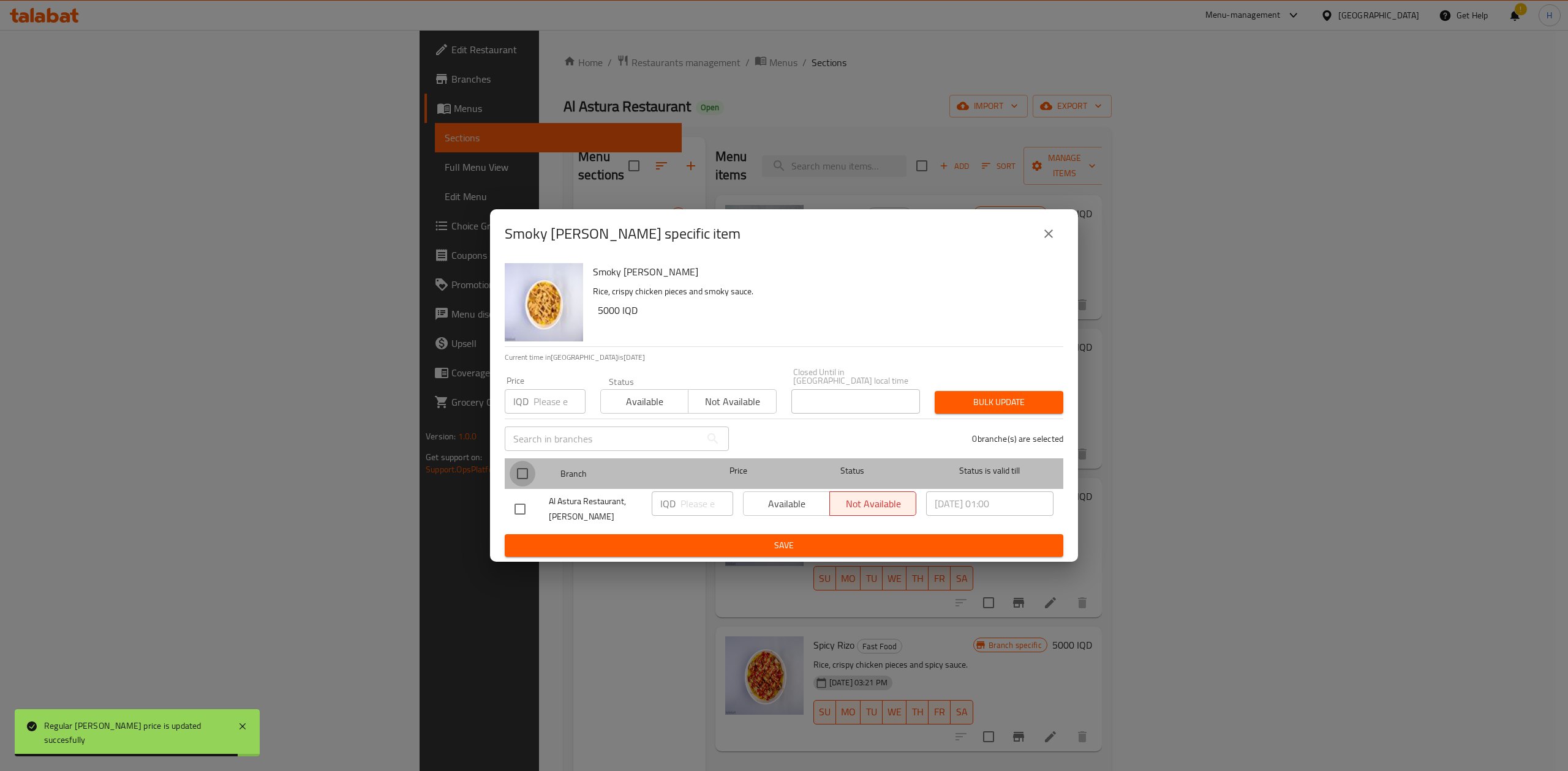
drag, startPoint x: 525, startPoint y: 467, endPoint x: 628, endPoint y: 499, distance: 107.9
click at [526, 467] on input "checkbox" at bounding box center [522, 474] width 26 height 26
checkbox input "true"
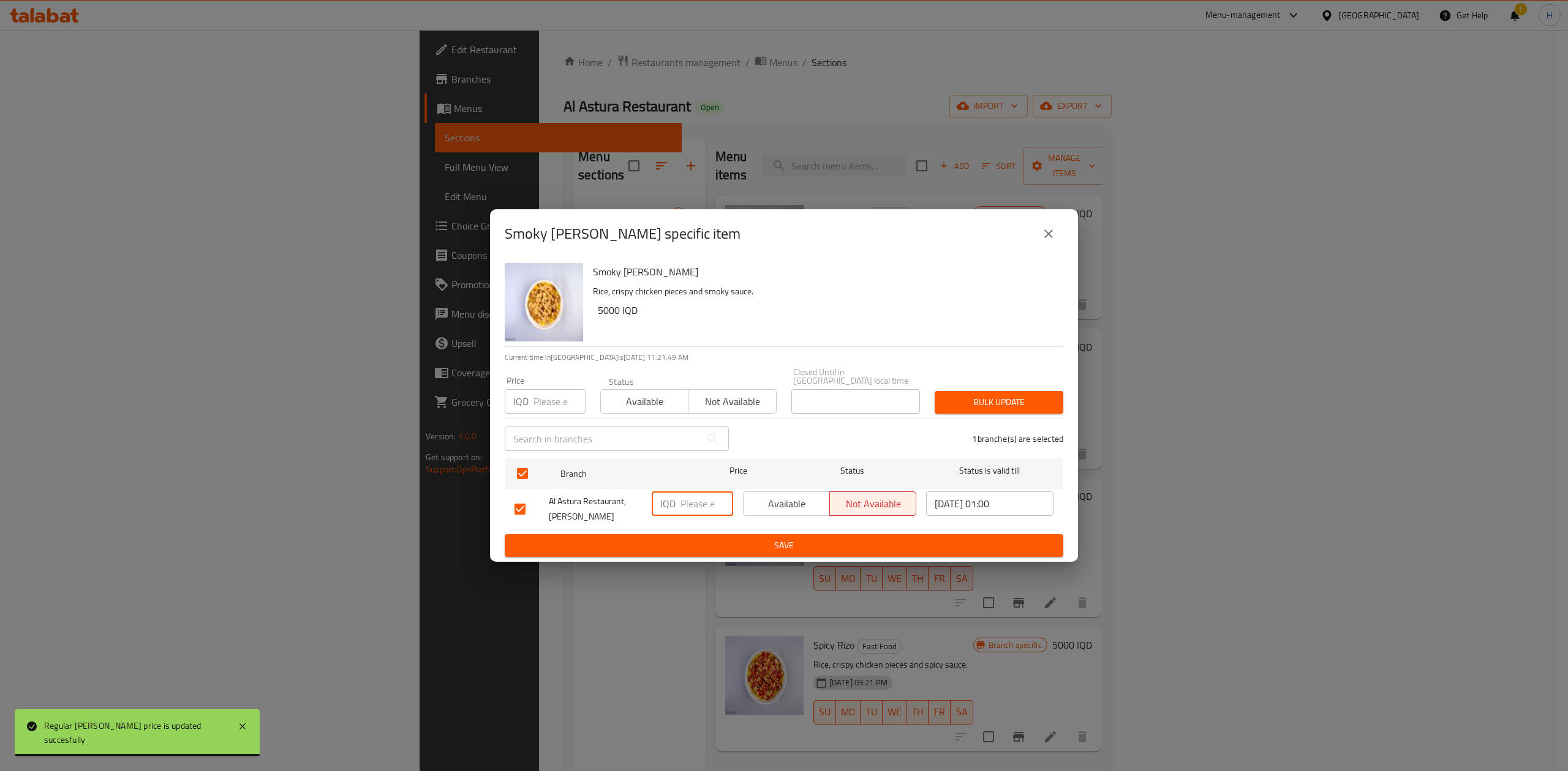
click at [701, 477] on input "number" at bounding box center [707, 504] width 53 height 24
type input "6500"
click at [701, 477] on span "Save" at bounding box center [784, 546] width 539 height 16
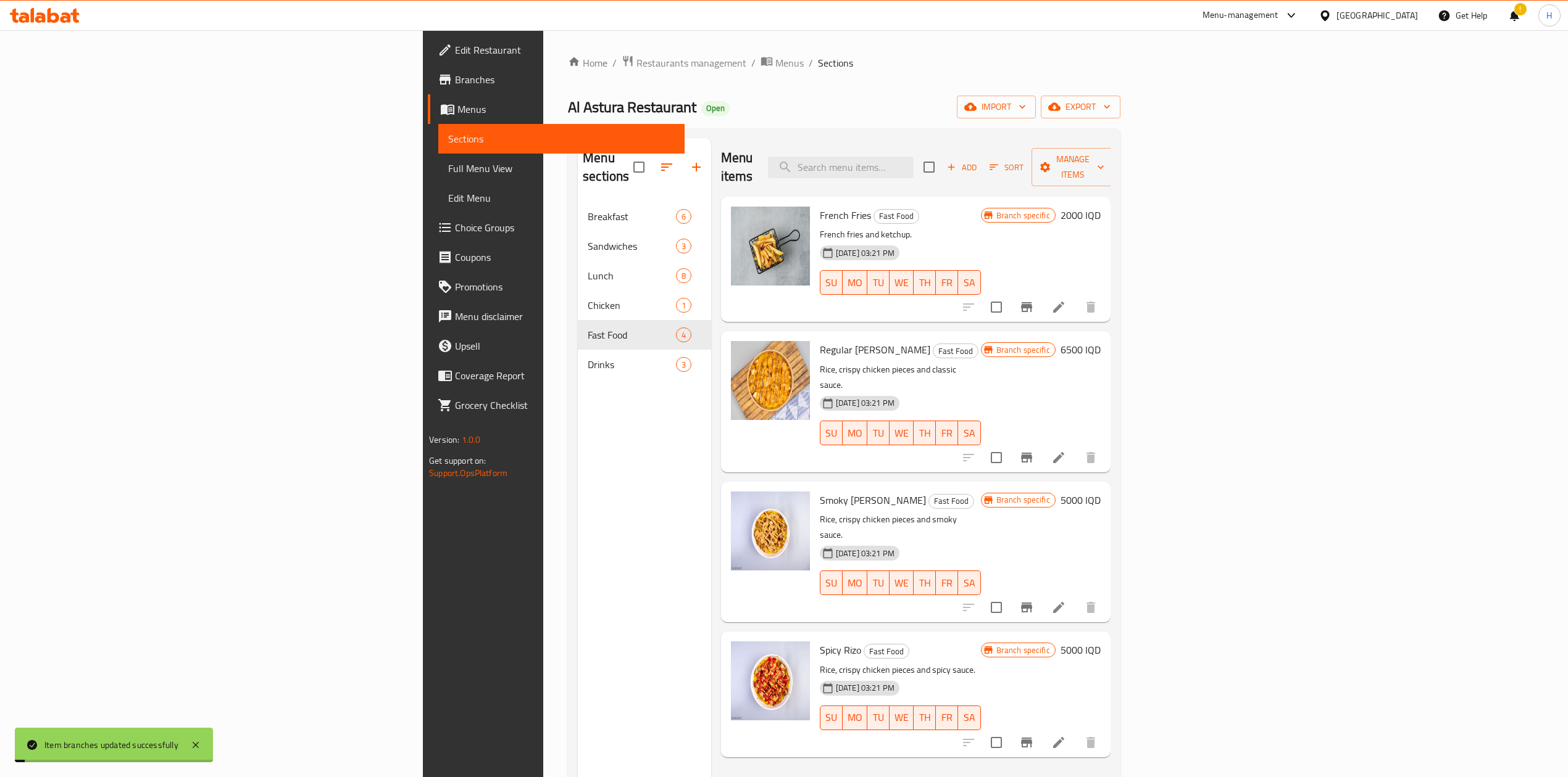
drag, startPoint x: 1496, startPoint y: 467, endPoint x: 1455, endPoint y: 491, distance: 47.5
click at [1040, 481] on h6 "5000 IQD" at bounding box center [1080, 500] width 40 height 17
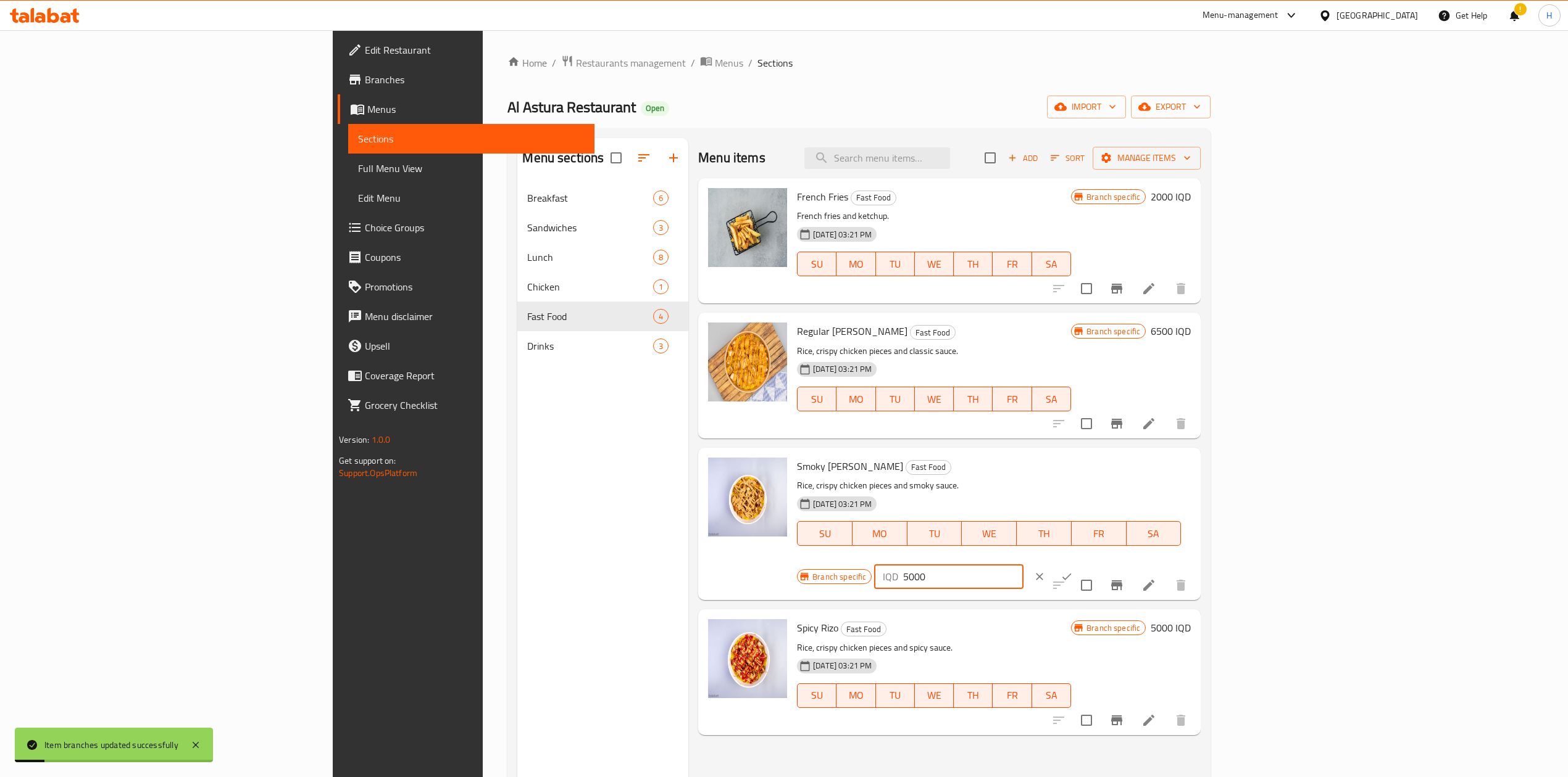
click at [1023, 481] on input "5000" at bounding box center [963, 577] width 120 height 25
type input "6500"
click at [1040, 481] on button "ok" at bounding box center [1066, 576] width 27 height 27
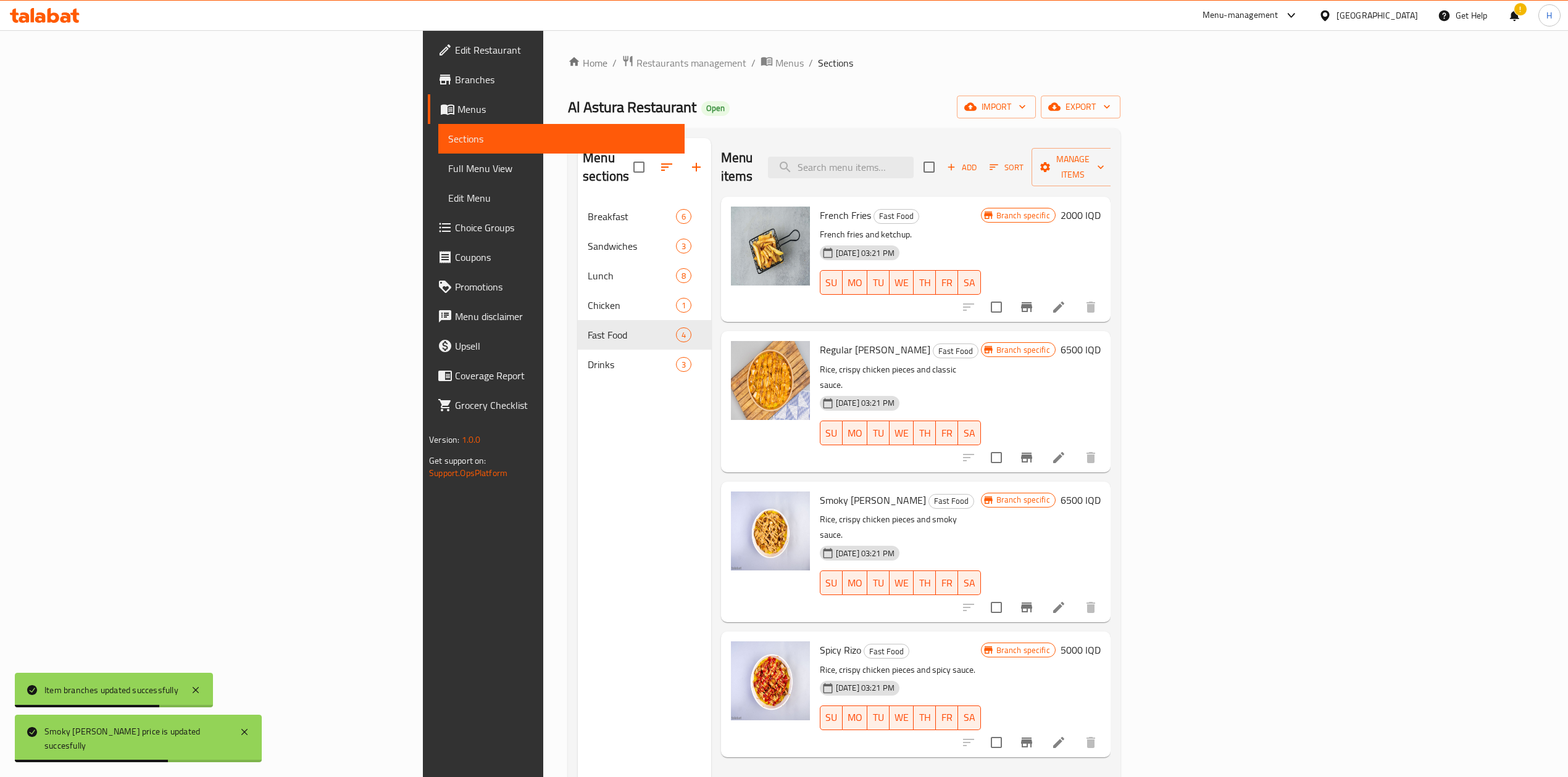
click at [1040, 481] on button "Branch-specific-item" at bounding box center [1027, 742] width 30 height 30
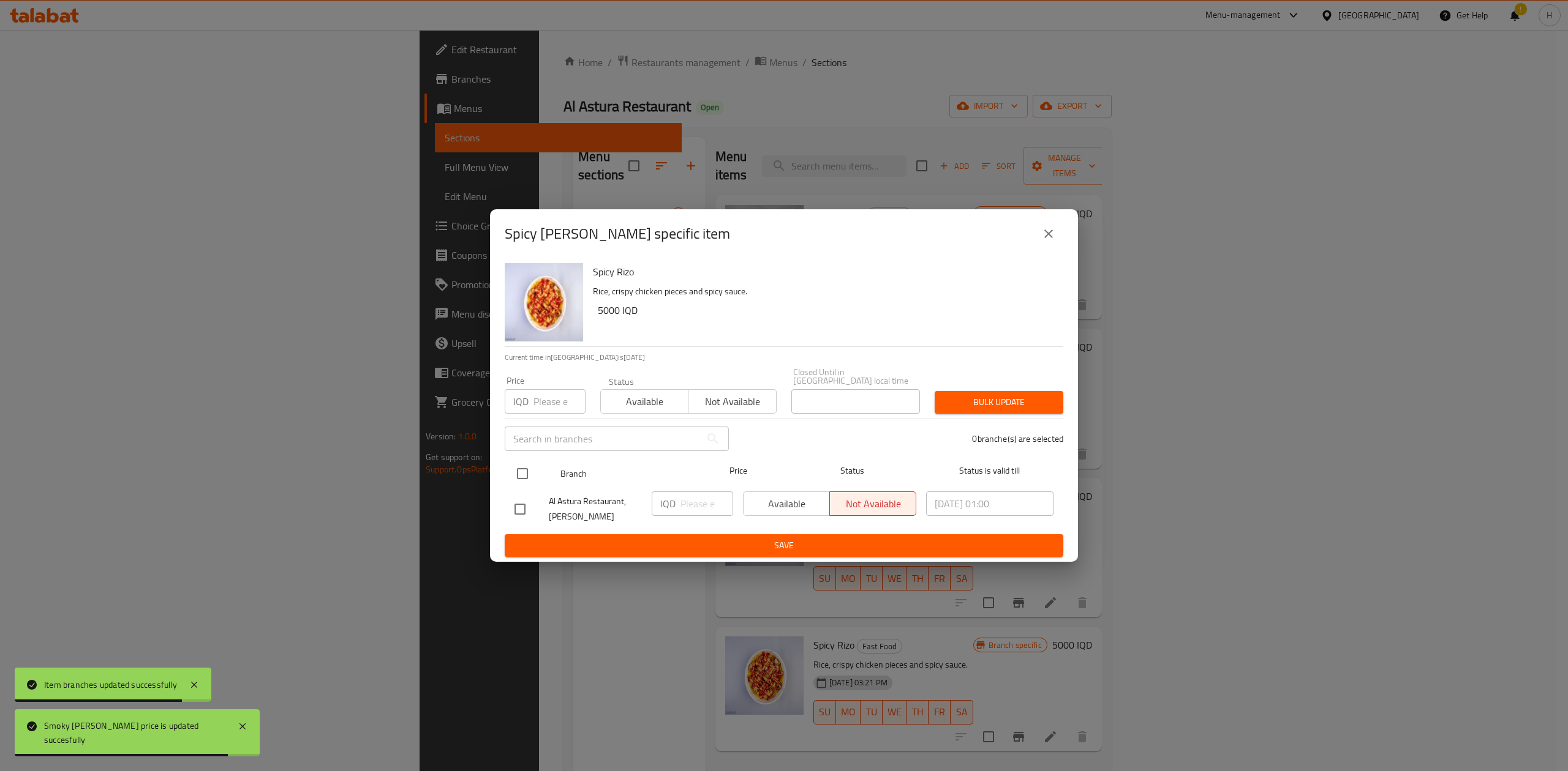
click at [531, 472] on input "checkbox" at bounding box center [522, 474] width 26 height 26
checkbox input "true"
click at [682, 477] on input "number" at bounding box center [707, 504] width 53 height 24
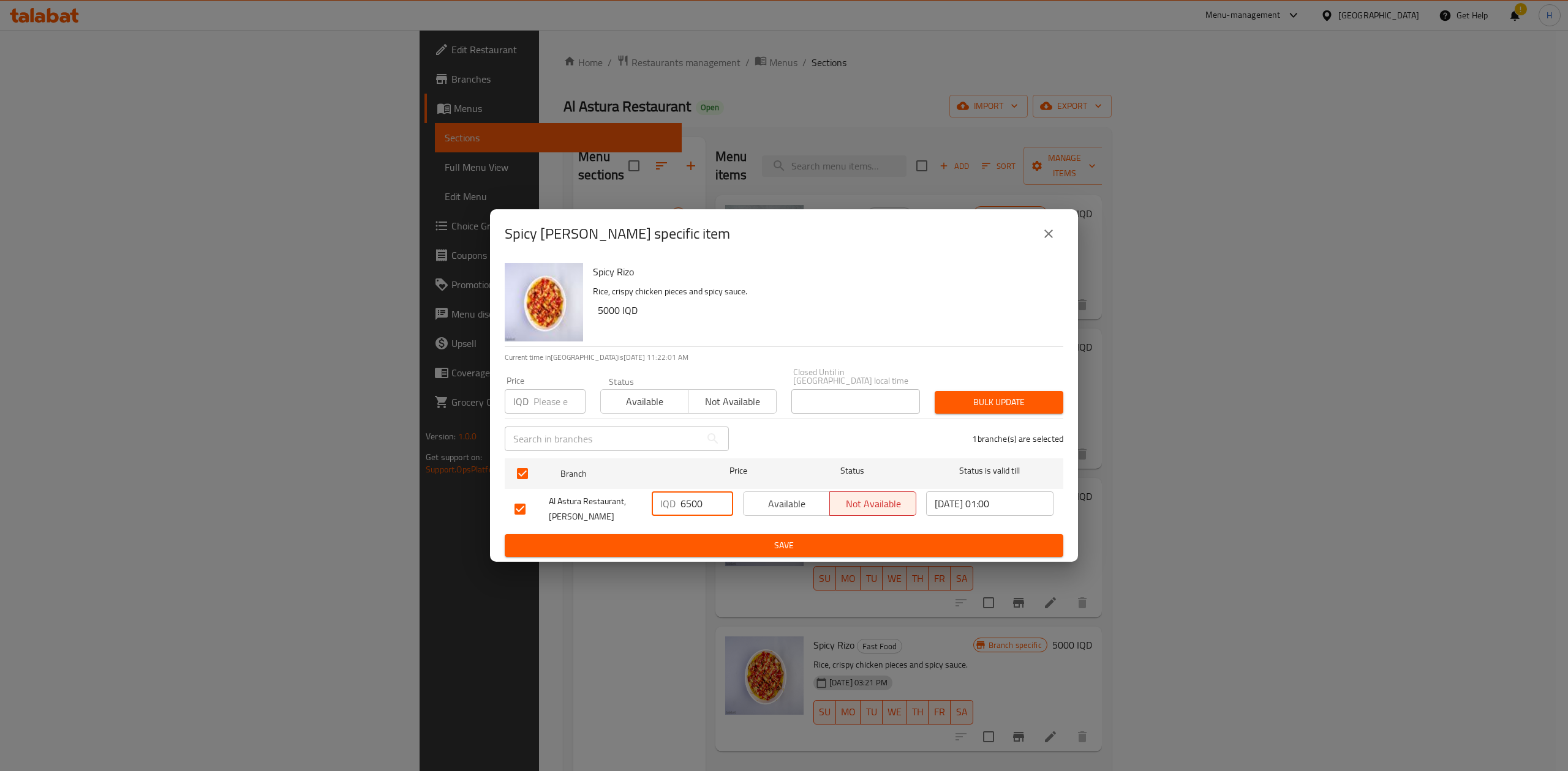
type input "6500"
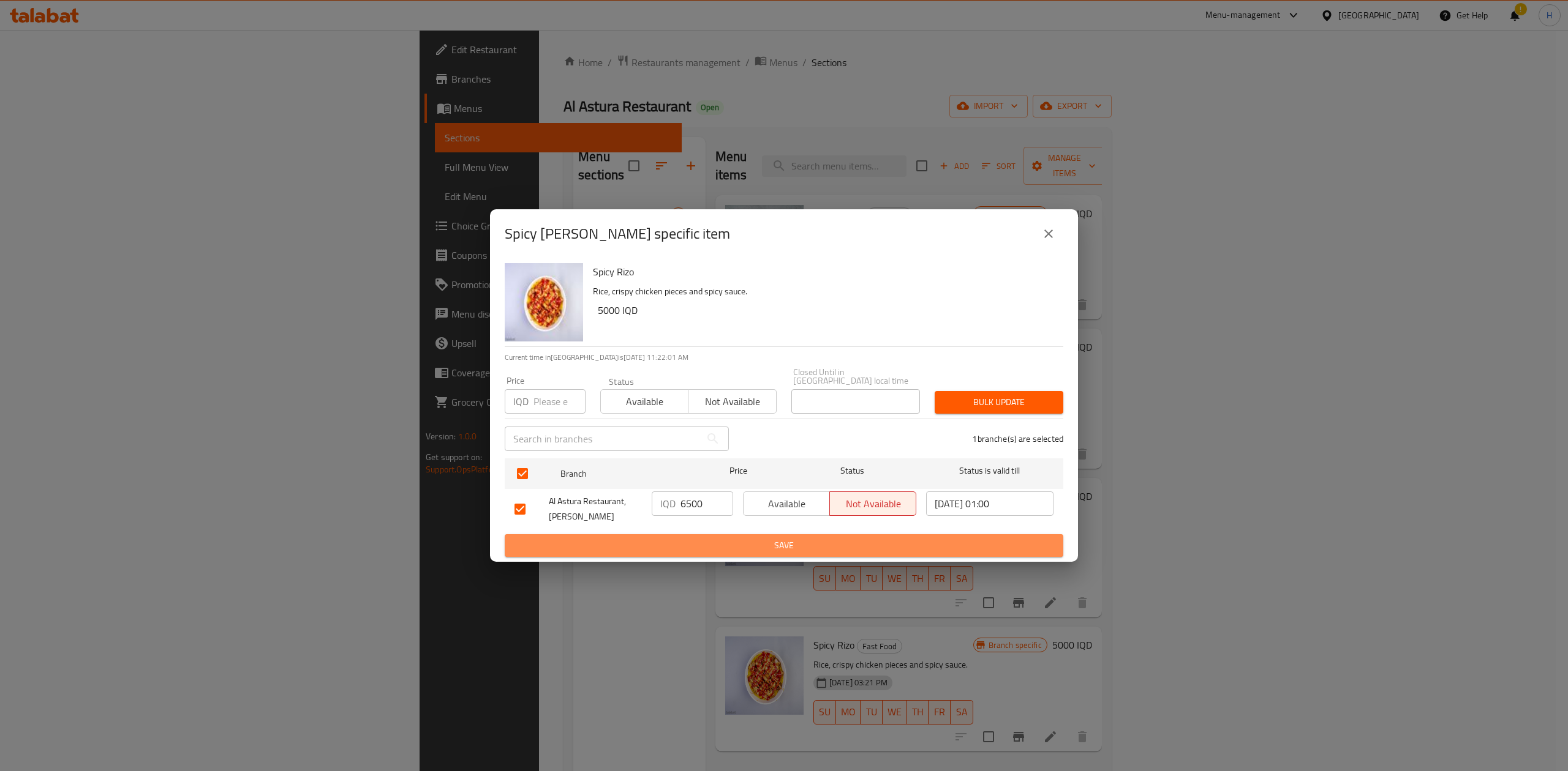
click at [714, 477] on span "Save" at bounding box center [784, 546] width 539 height 16
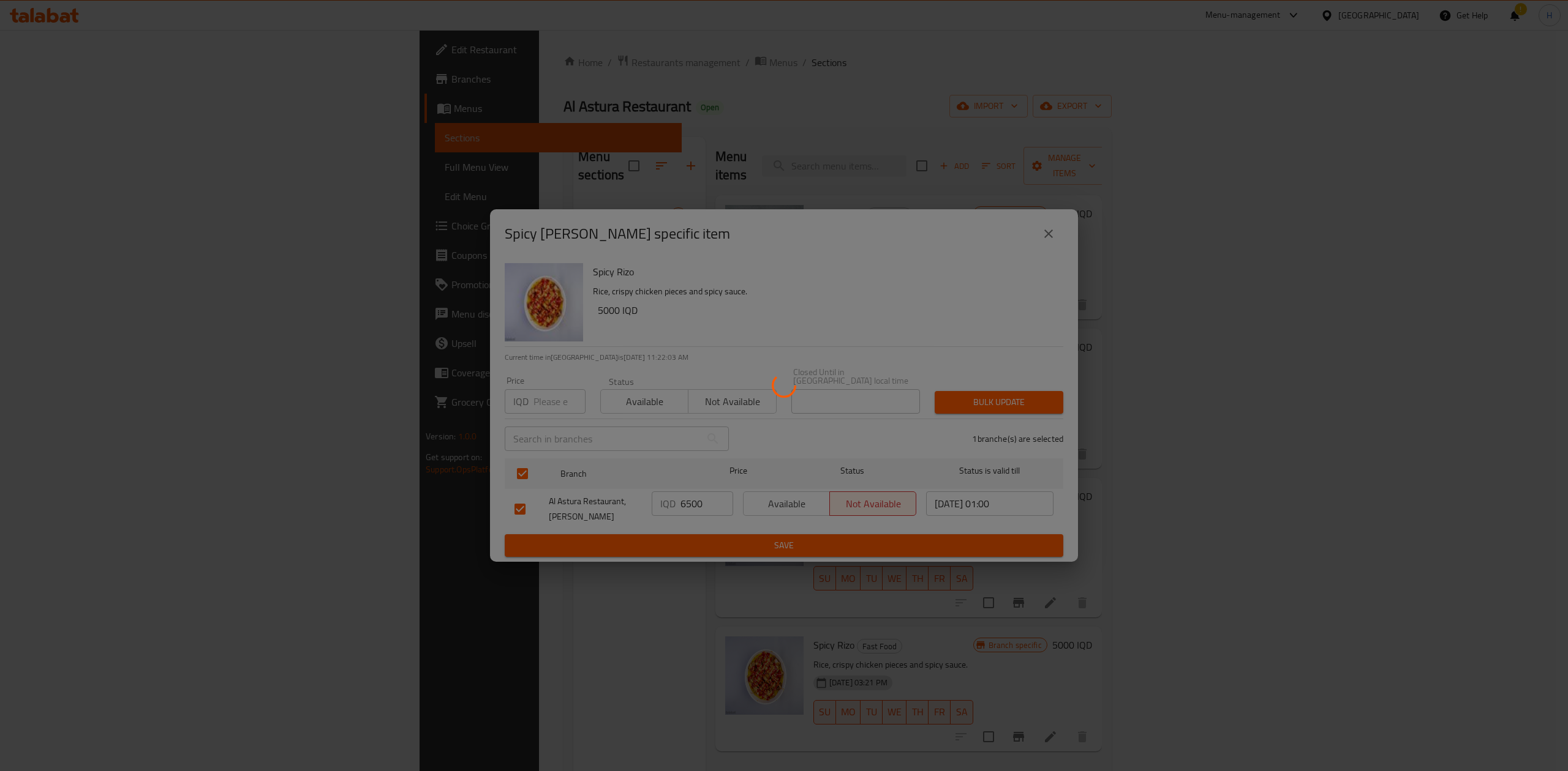
click at [1032, 477] on div at bounding box center [784, 385] width 1568 height 771
drag, startPoint x: 825, startPoint y: 333, endPoint x: 827, endPoint y: 349, distance: 16.1
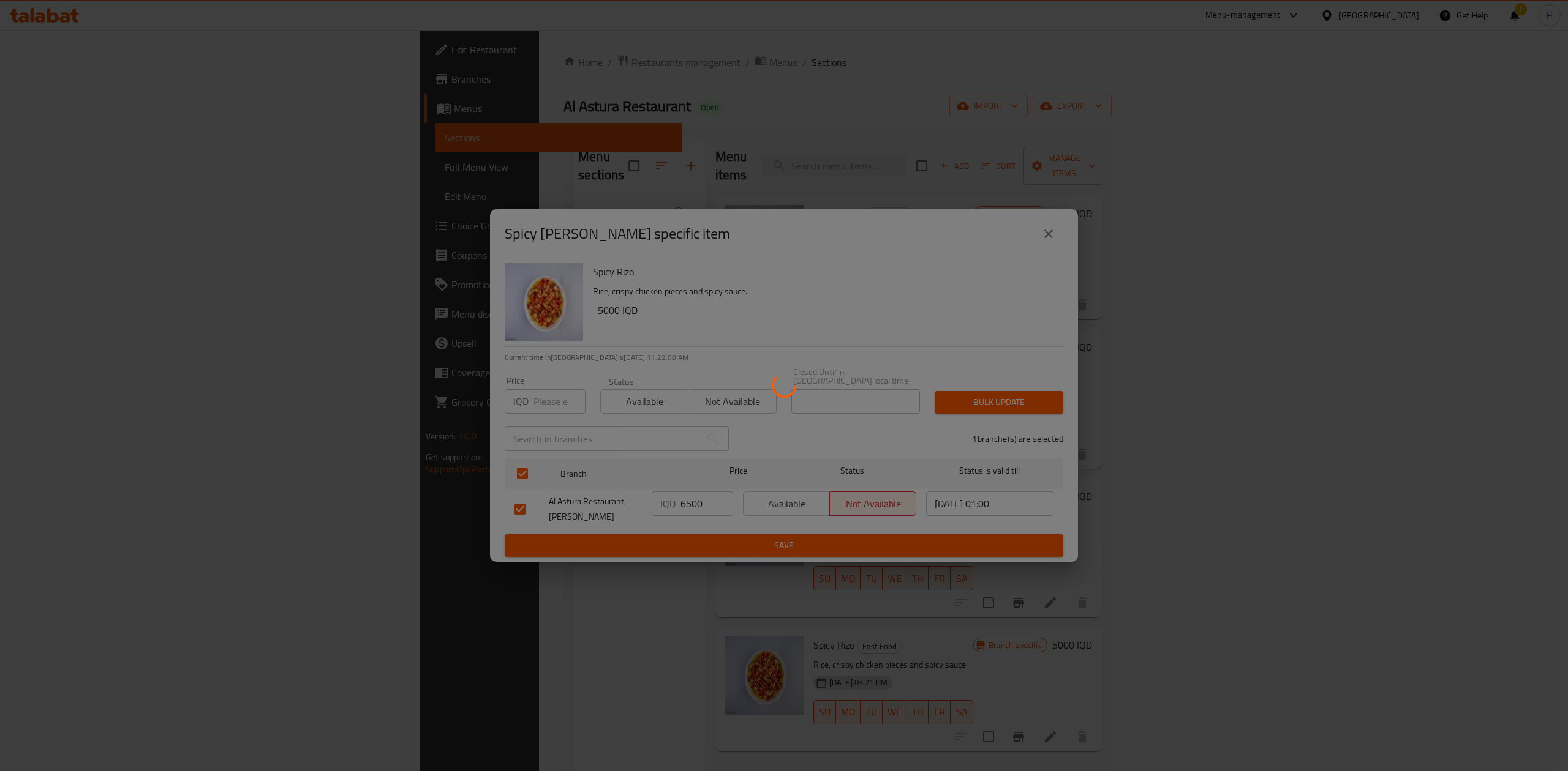
click at [827, 349] on div at bounding box center [784, 385] width 1568 height 771
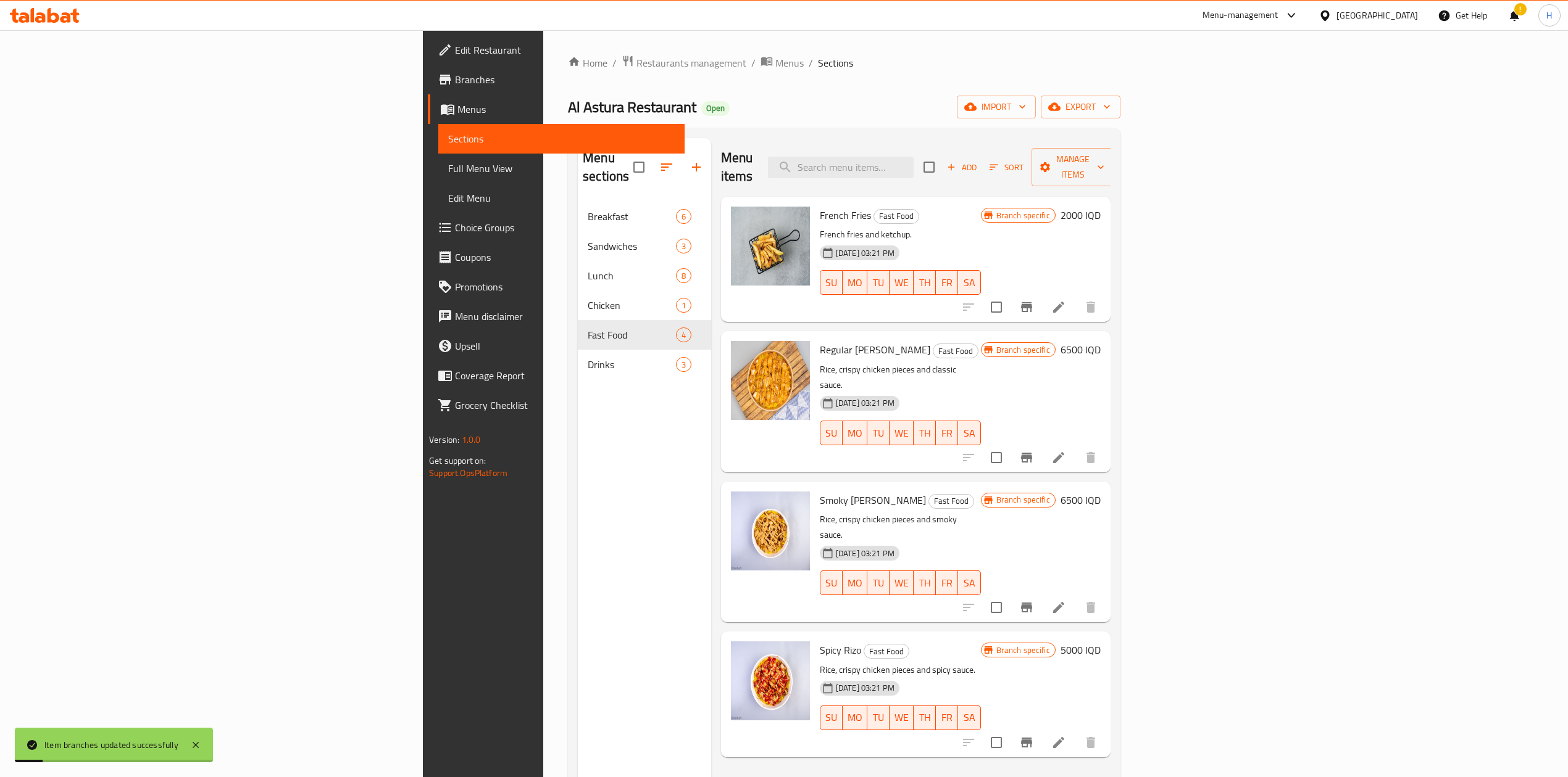
click at [1040, 481] on h6 "5000 IQD" at bounding box center [1080, 650] width 40 height 17
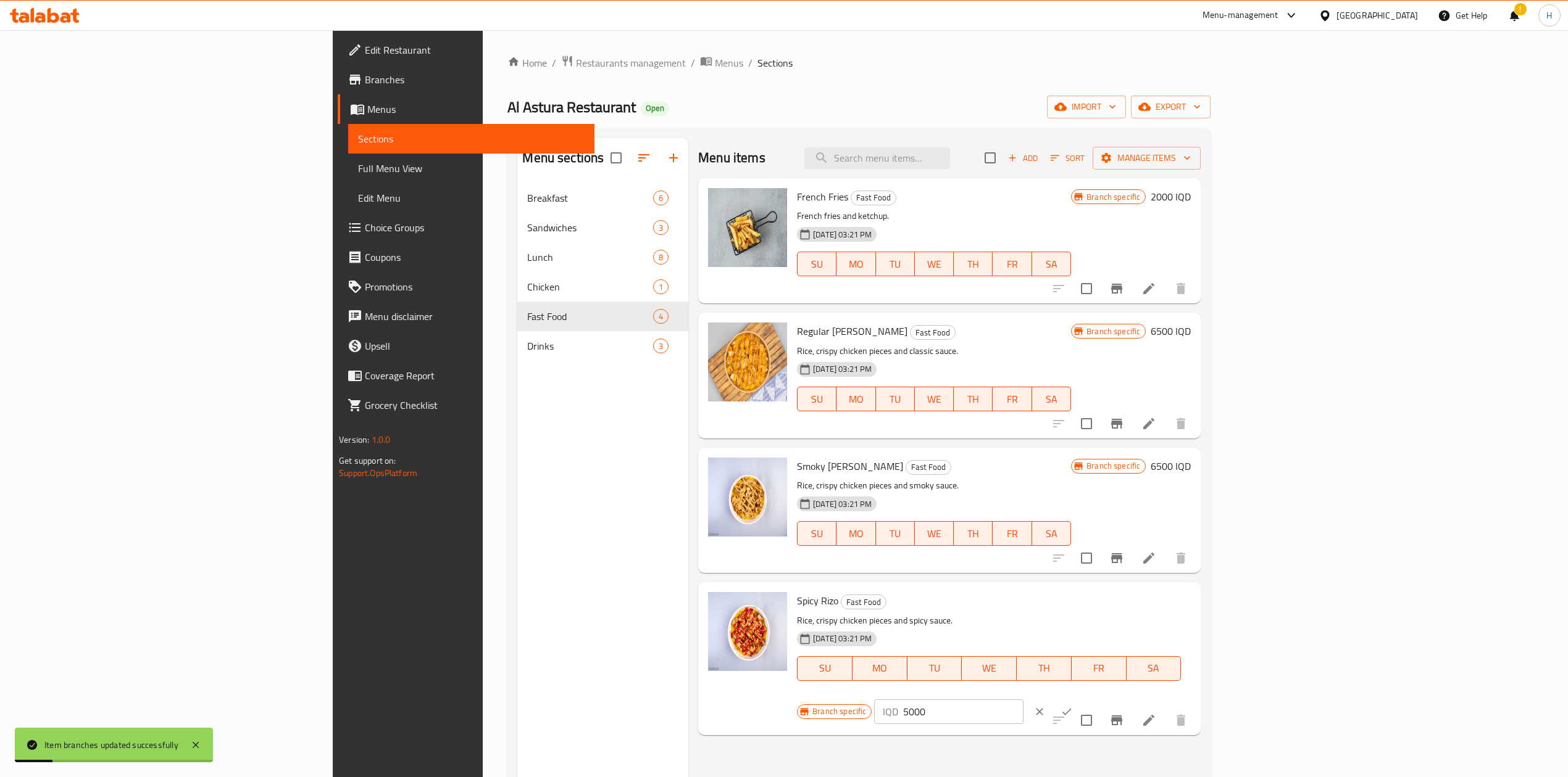
click at [1023, 481] on input "5000" at bounding box center [963, 712] width 120 height 25
type input "6500"
drag, startPoint x: 1510, startPoint y: 604, endPoint x: 1502, endPoint y: 594, distance: 12.8
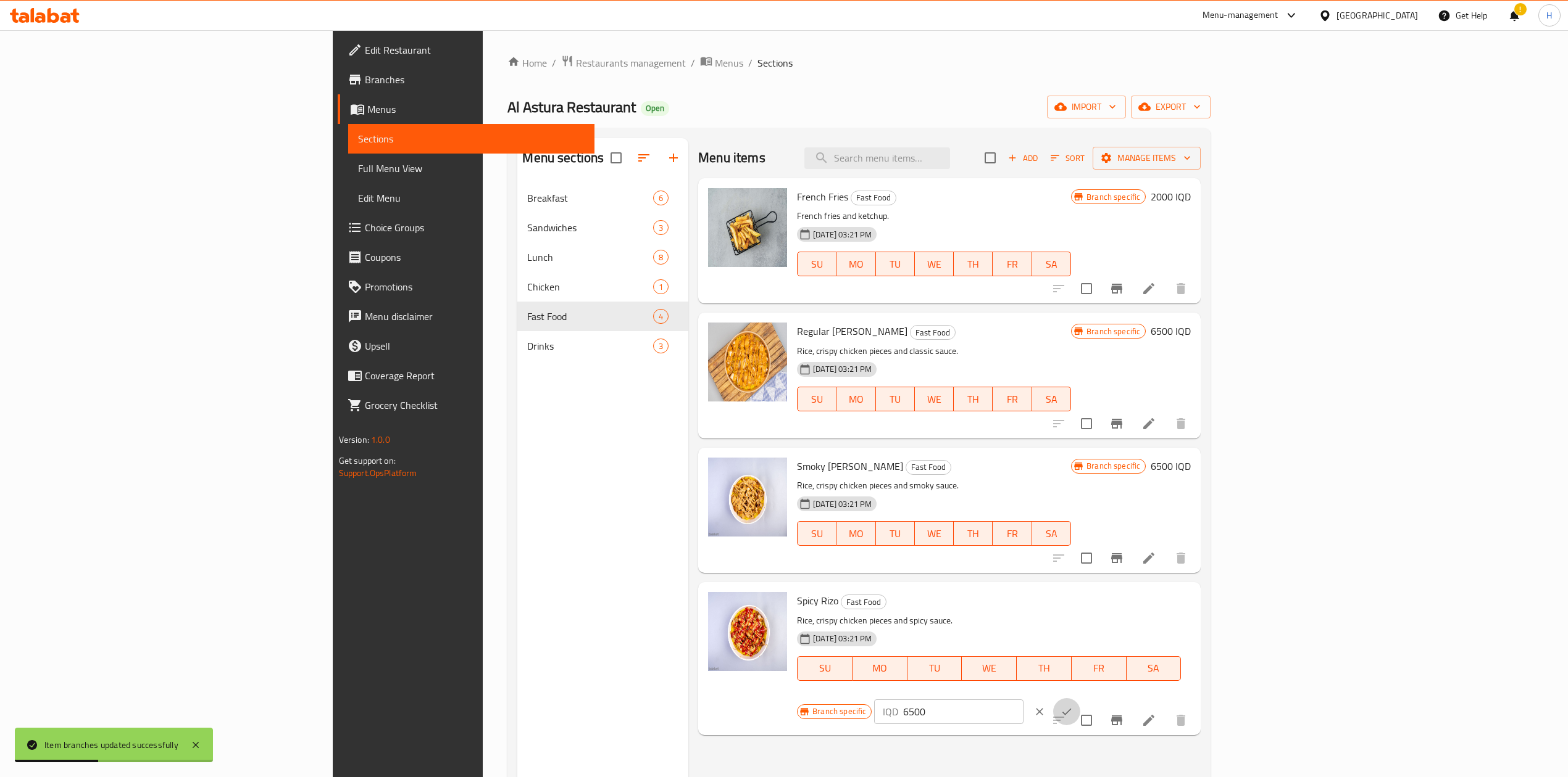
click at [1040, 481] on button "ok" at bounding box center [1066, 711] width 27 height 27
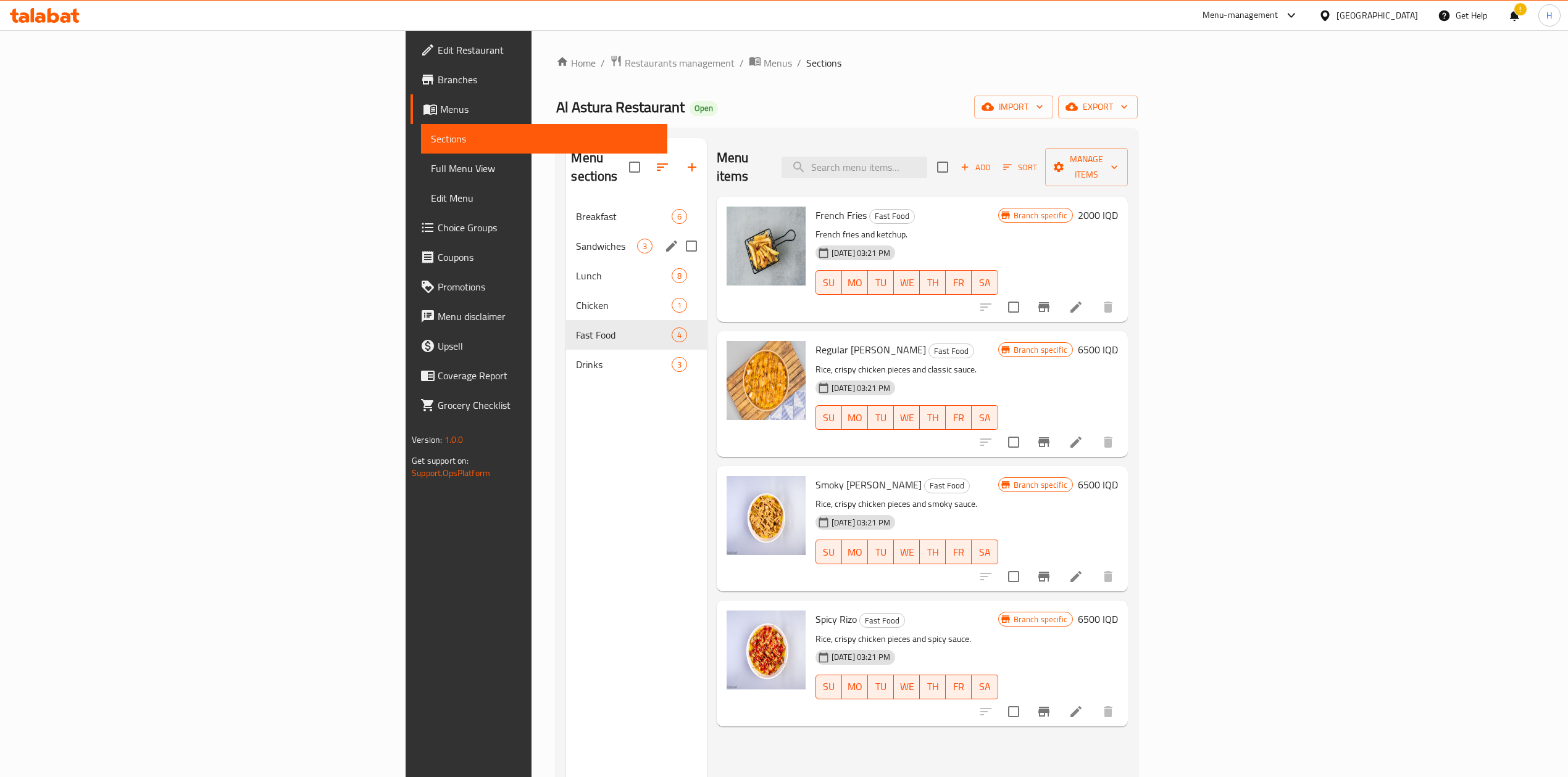
click at [576, 238] on span "Sandwiches" at bounding box center [606, 246] width 61 height 15
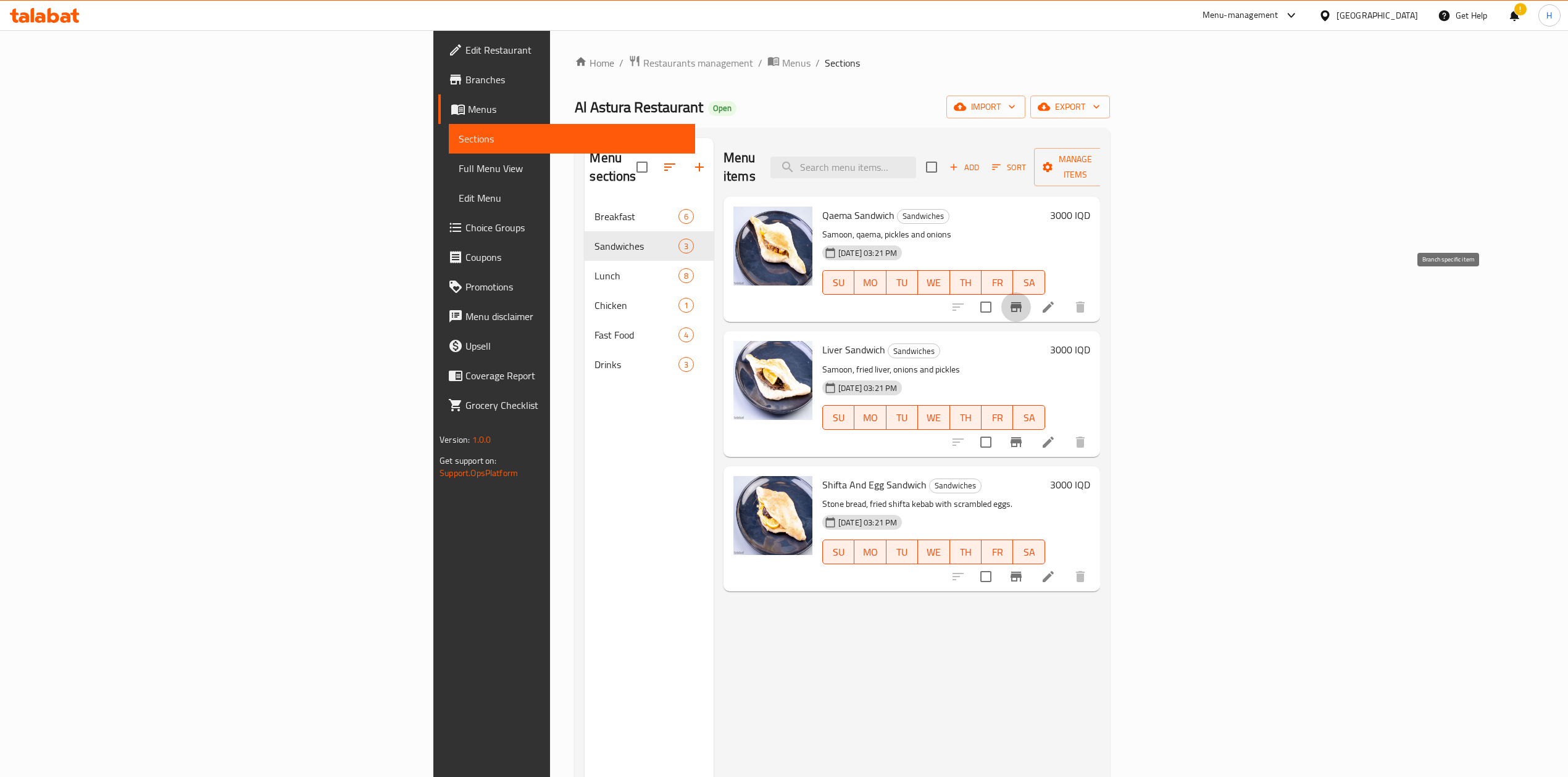
click at [1022, 303] on icon "Branch-specific-item" at bounding box center [1016, 308] width 12 height 10
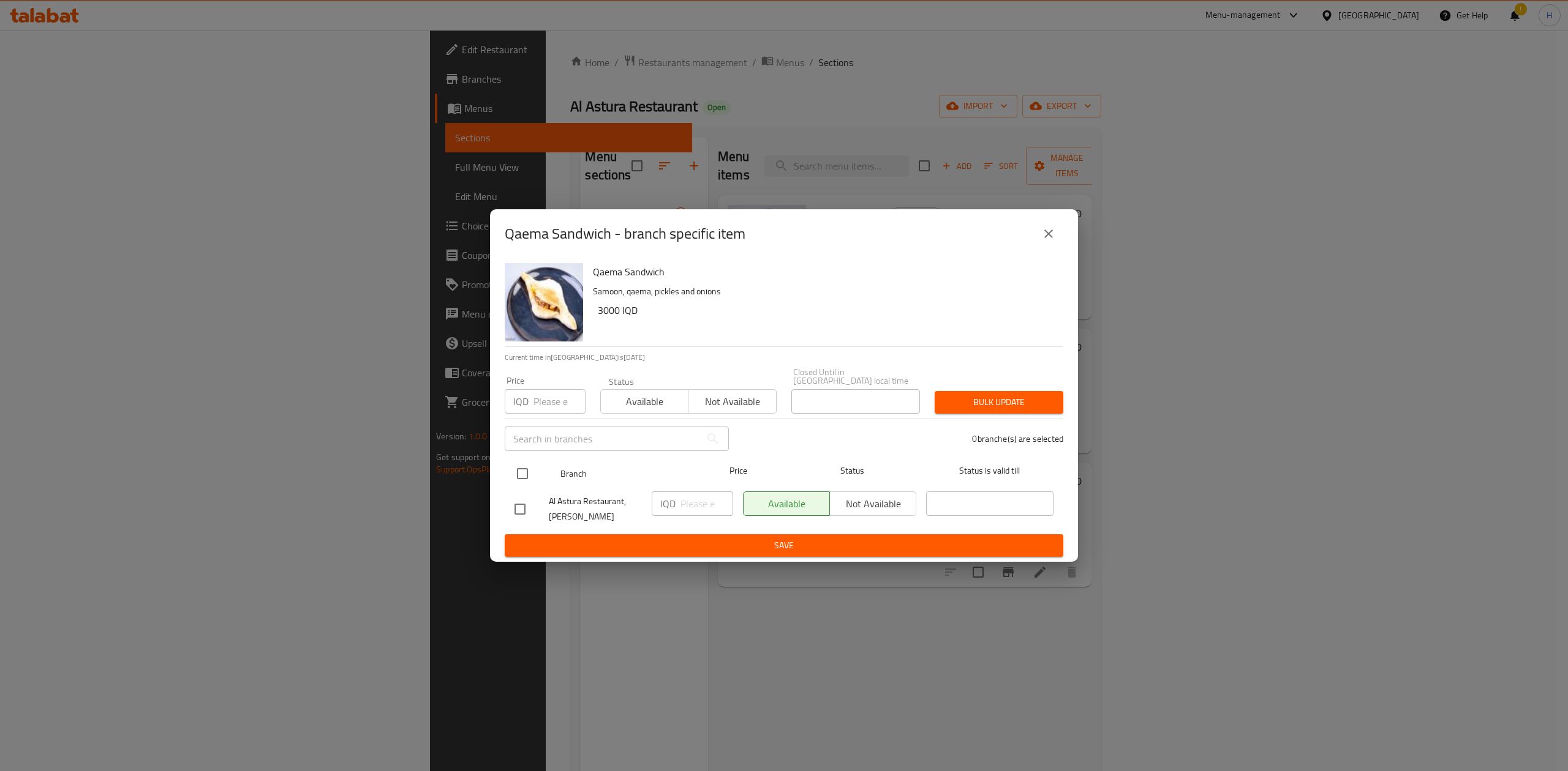
click at [526, 468] on input "checkbox" at bounding box center [522, 474] width 26 height 26
checkbox input "true"
click at [686, 477] on input "number" at bounding box center [707, 504] width 53 height 24
type input "4000"
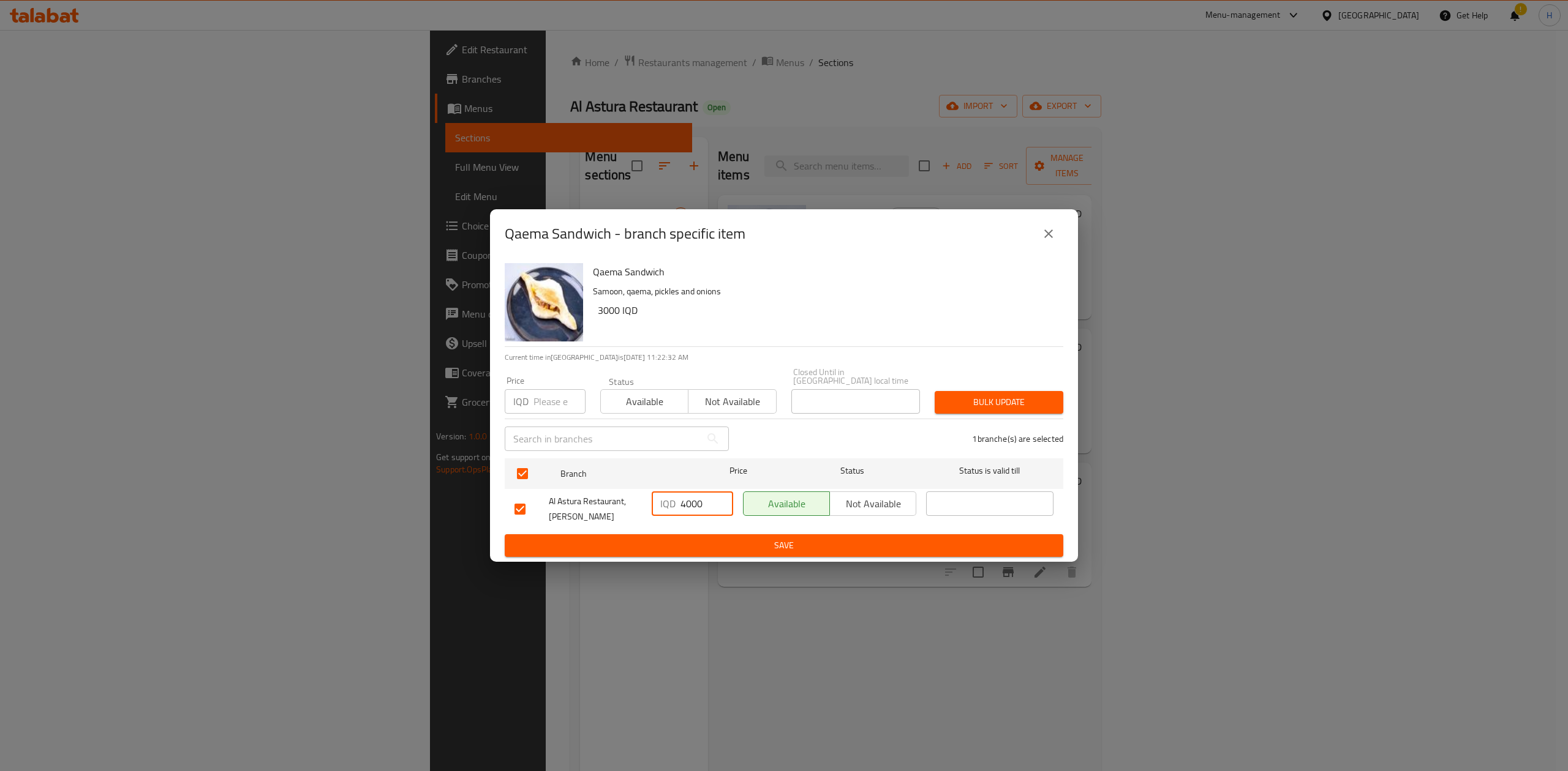
click at [725, 477] on span "Save" at bounding box center [784, 546] width 539 height 16
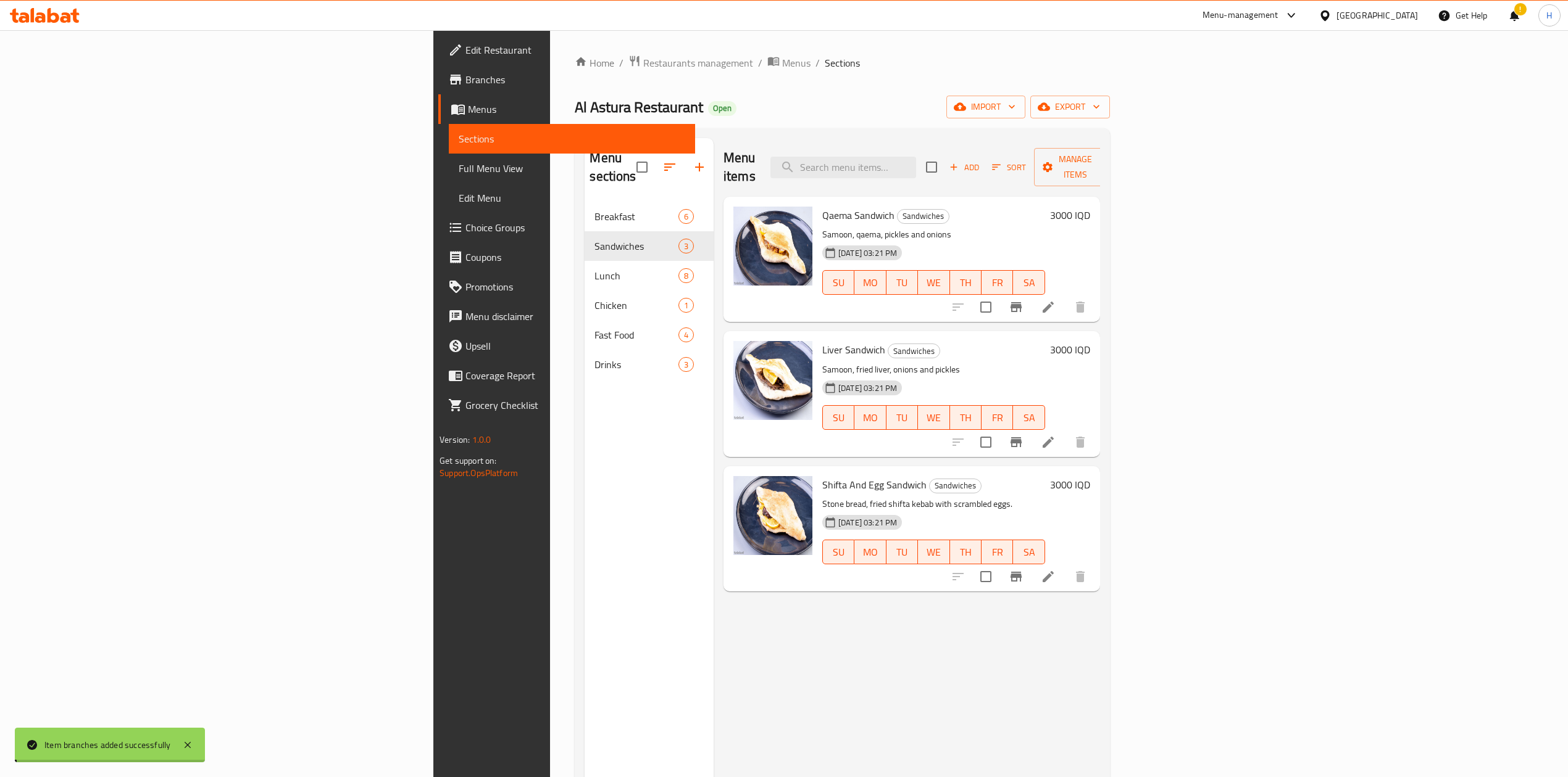
click at [1040, 206] on h6 "3000 IQD" at bounding box center [1069, 215] width 40 height 17
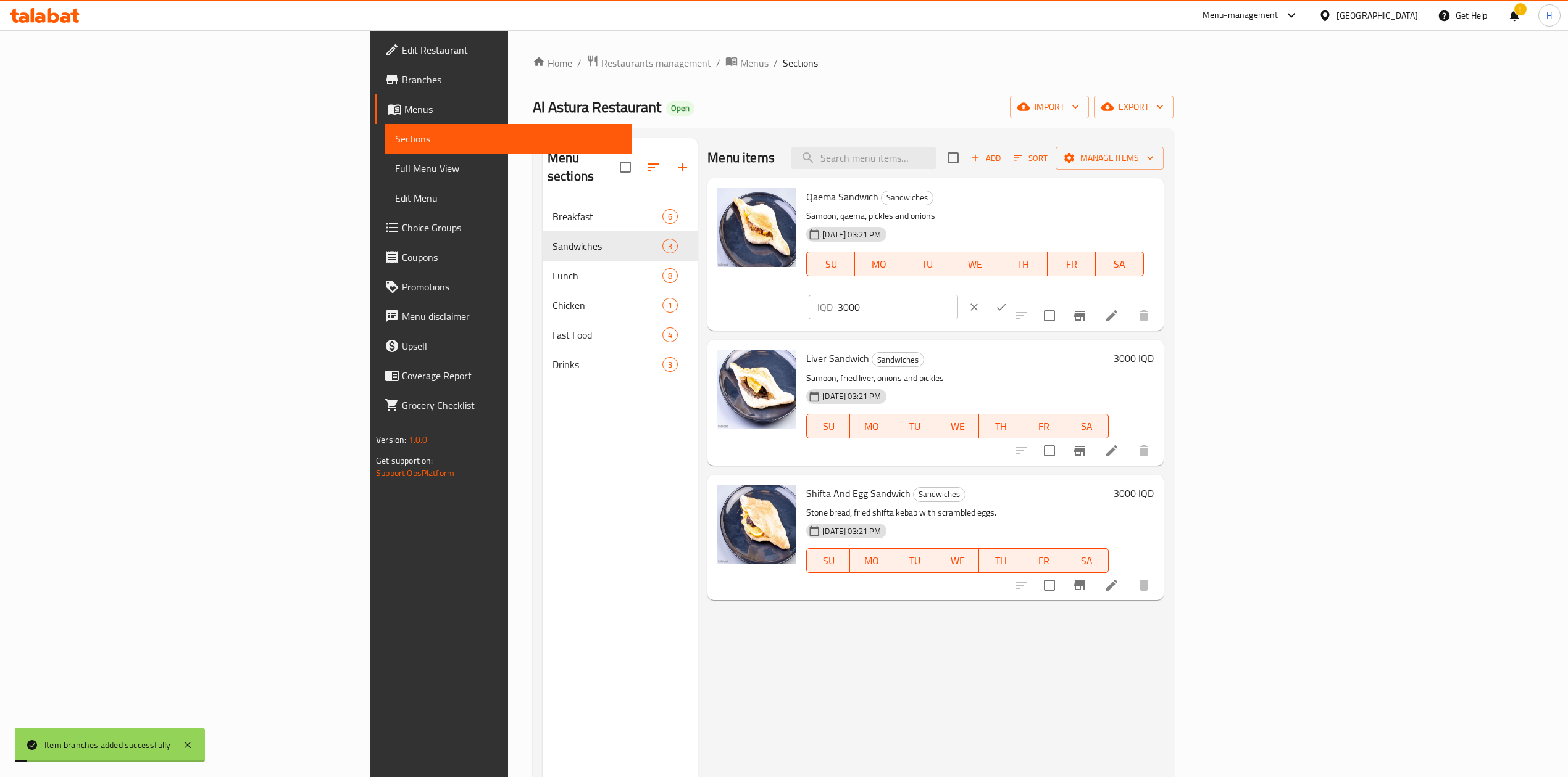
click at [958, 295] on input "3000" at bounding box center [898, 308] width 120 height 25
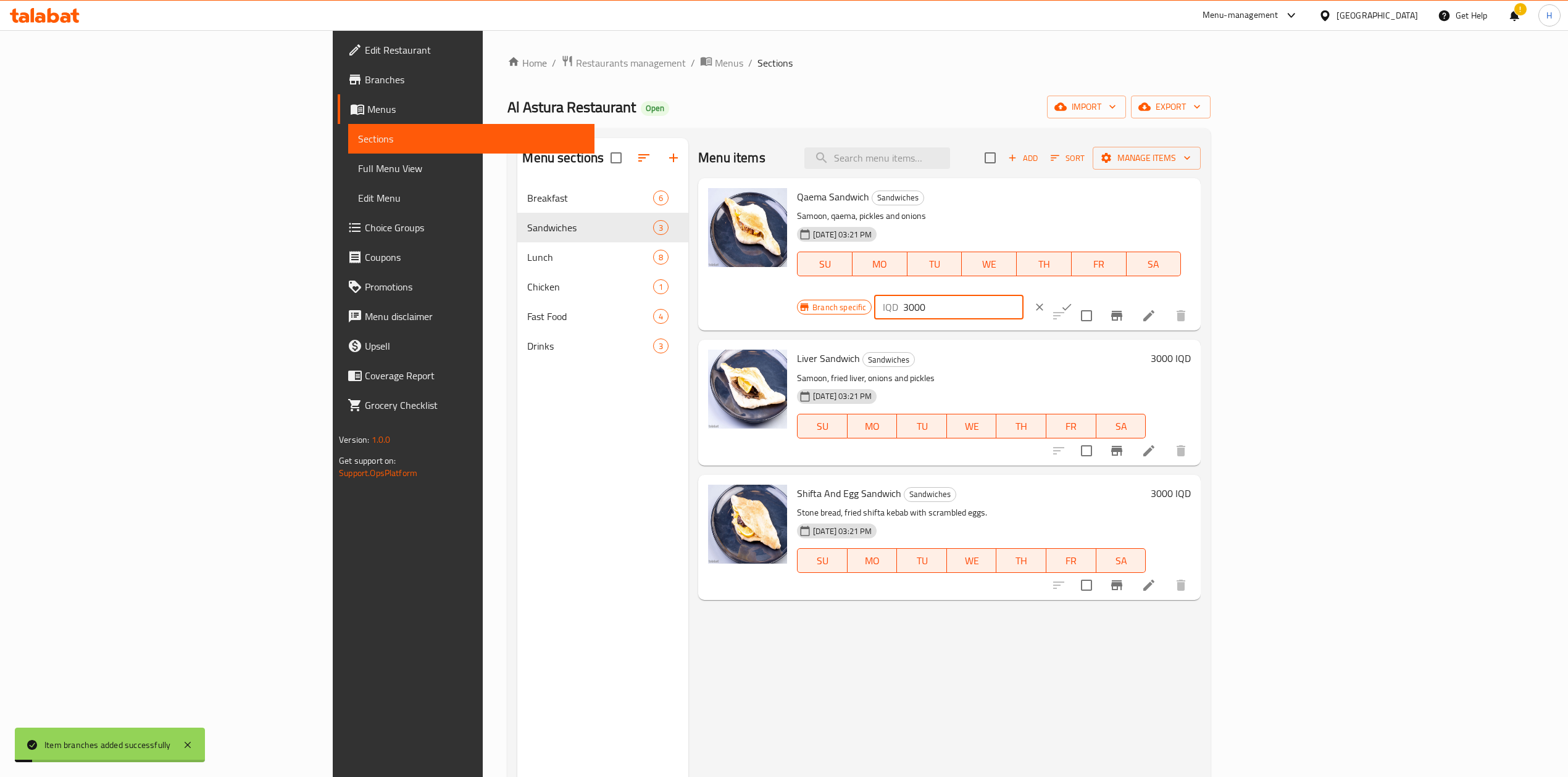
click at [1023, 295] on input "3000" at bounding box center [963, 308] width 120 height 25
type input "4000"
click at [1040, 294] on div "IQD 4000 ​" at bounding box center [986, 307] width 224 height 27
click at [1040, 294] on button "ok" at bounding box center [1066, 307] width 27 height 27
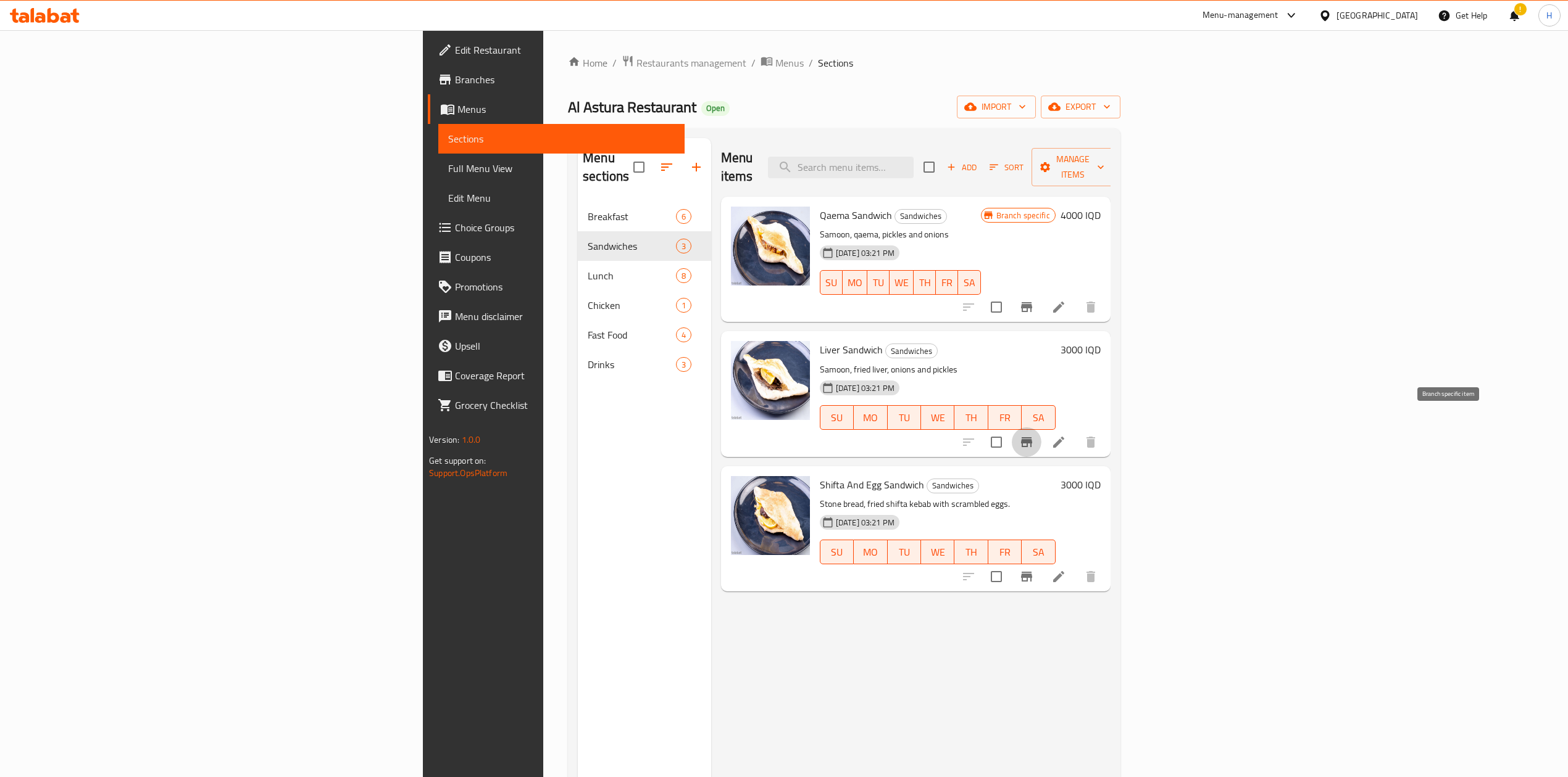
click at [1034, 435] on icon "Branch-specific-item" at bounding box center [1027, 442] width 15 height 15
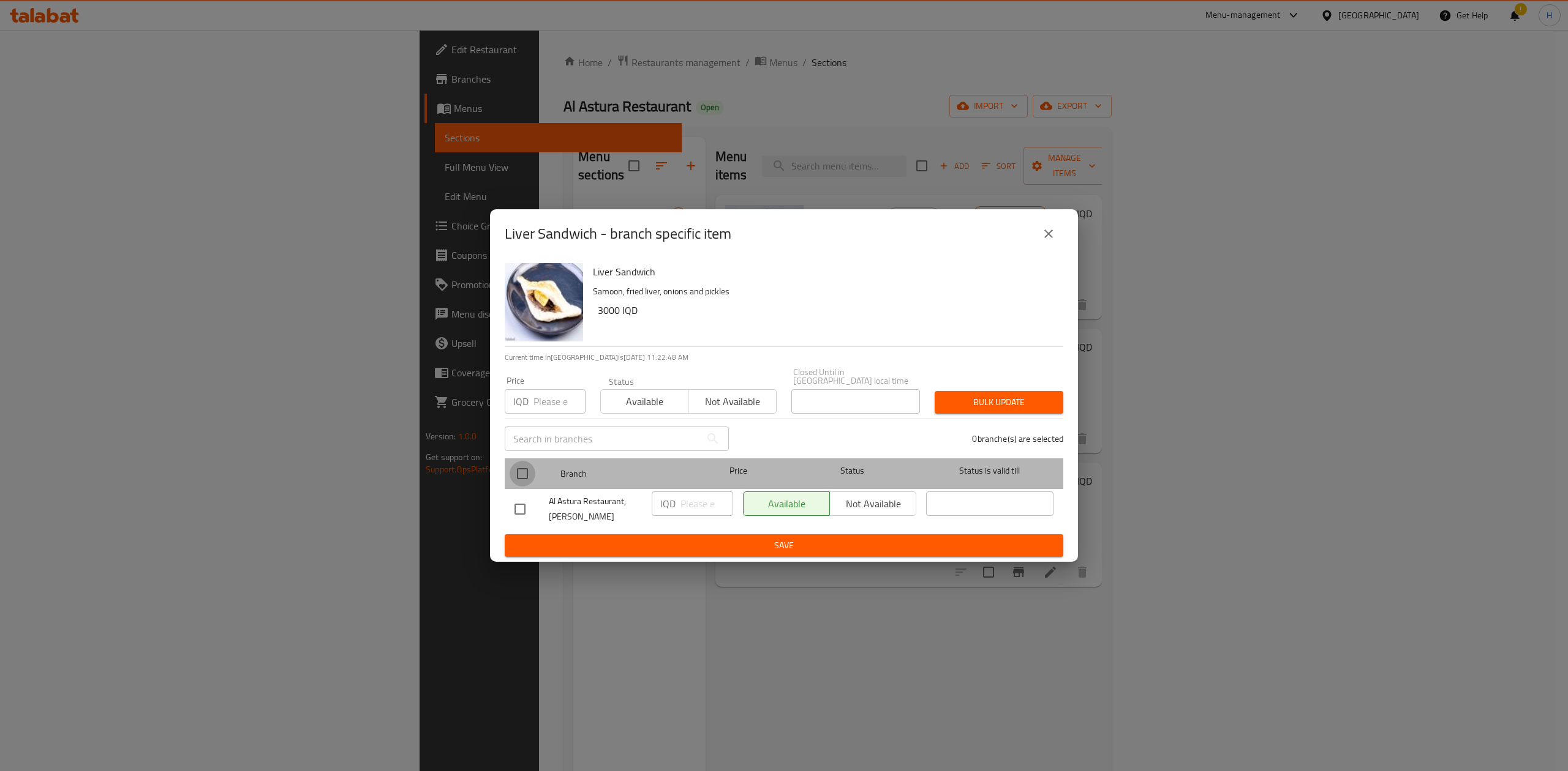
drag, startPoint x: 532, startPoint y: 463, endPoint x: 609, endPoint y: 495, distance: 83.4
click at [609, 477] on ul "Branch Price Status Status is valid till Al Astura Restaurant, Al Mansur IQD ​ …" at bounding box center [784, 494] width 558 height 81
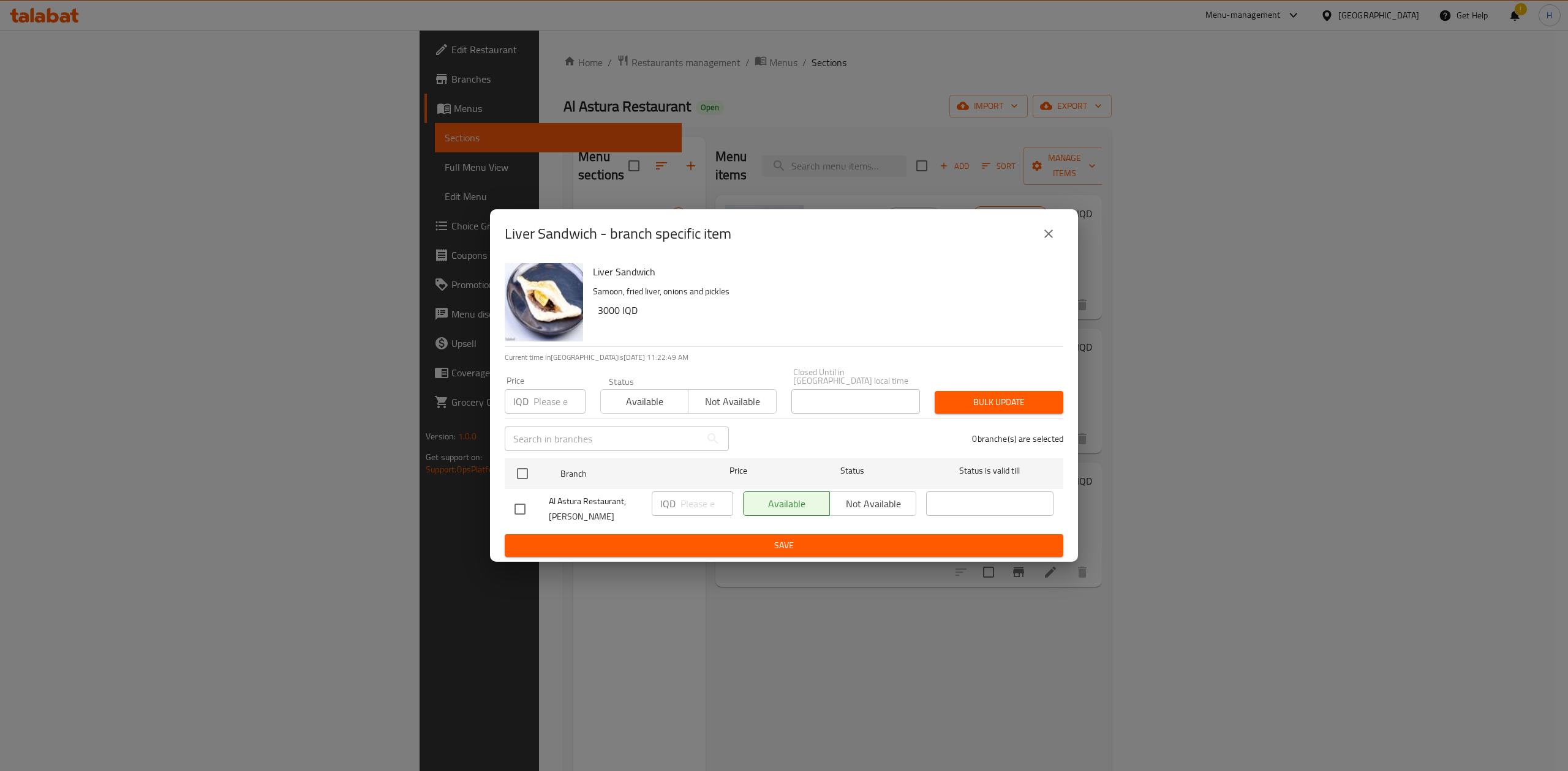
drag, startPoint x: 522, startPoint y: 471, endPoint x: 620, endPoint y: 497, distance: 101.4
click at [527, 470] on input "checkbox" at bounding box center [522, 474] width 26 height 26
checkbox input "true"
click at [689, 477] on input "number" at bounding box center [707, 504] width 53 height 24
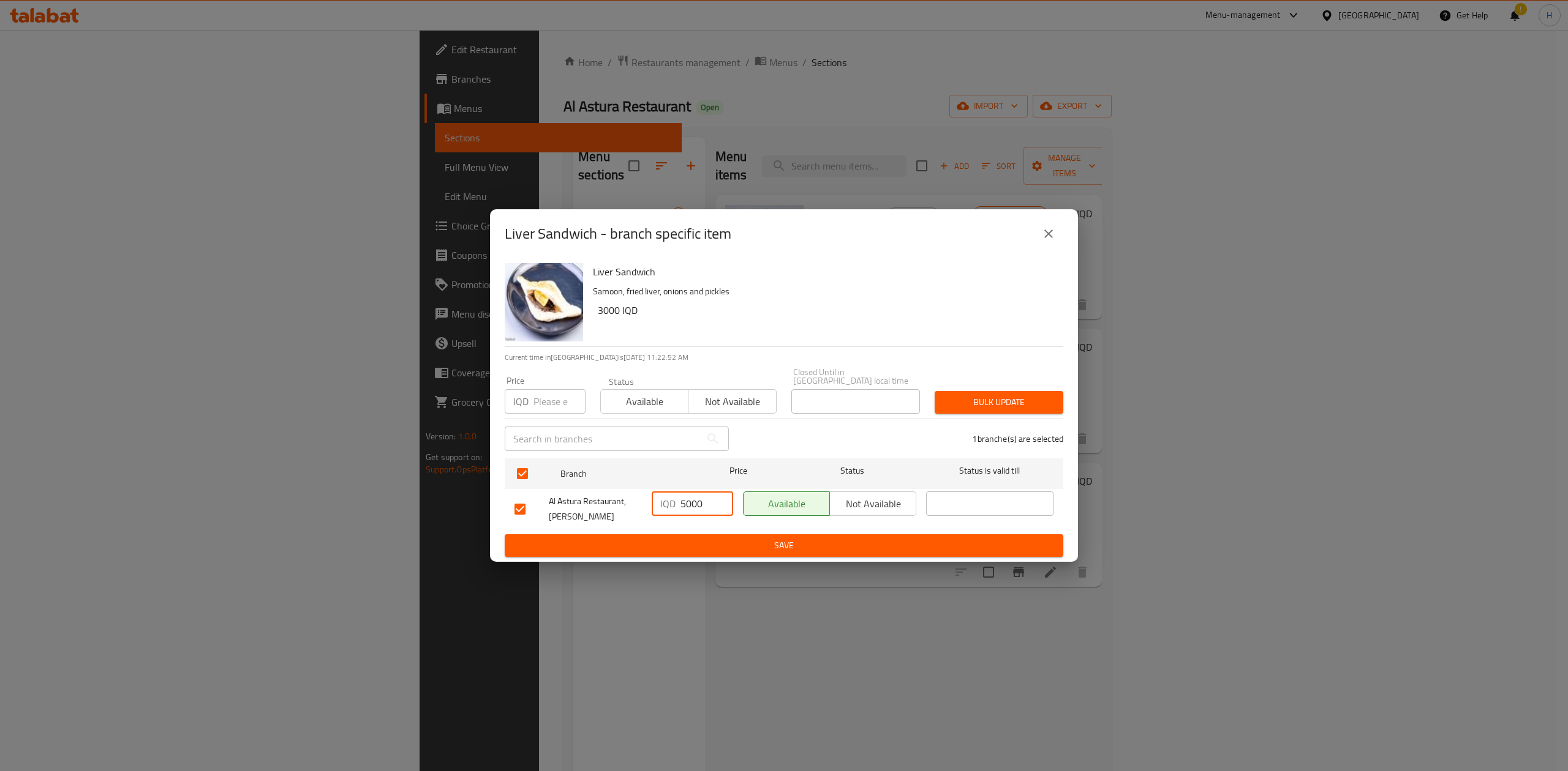
type input "5000"
click at [701, 477] on span "Save" at bounding box center [784, 546] width 539 height 16
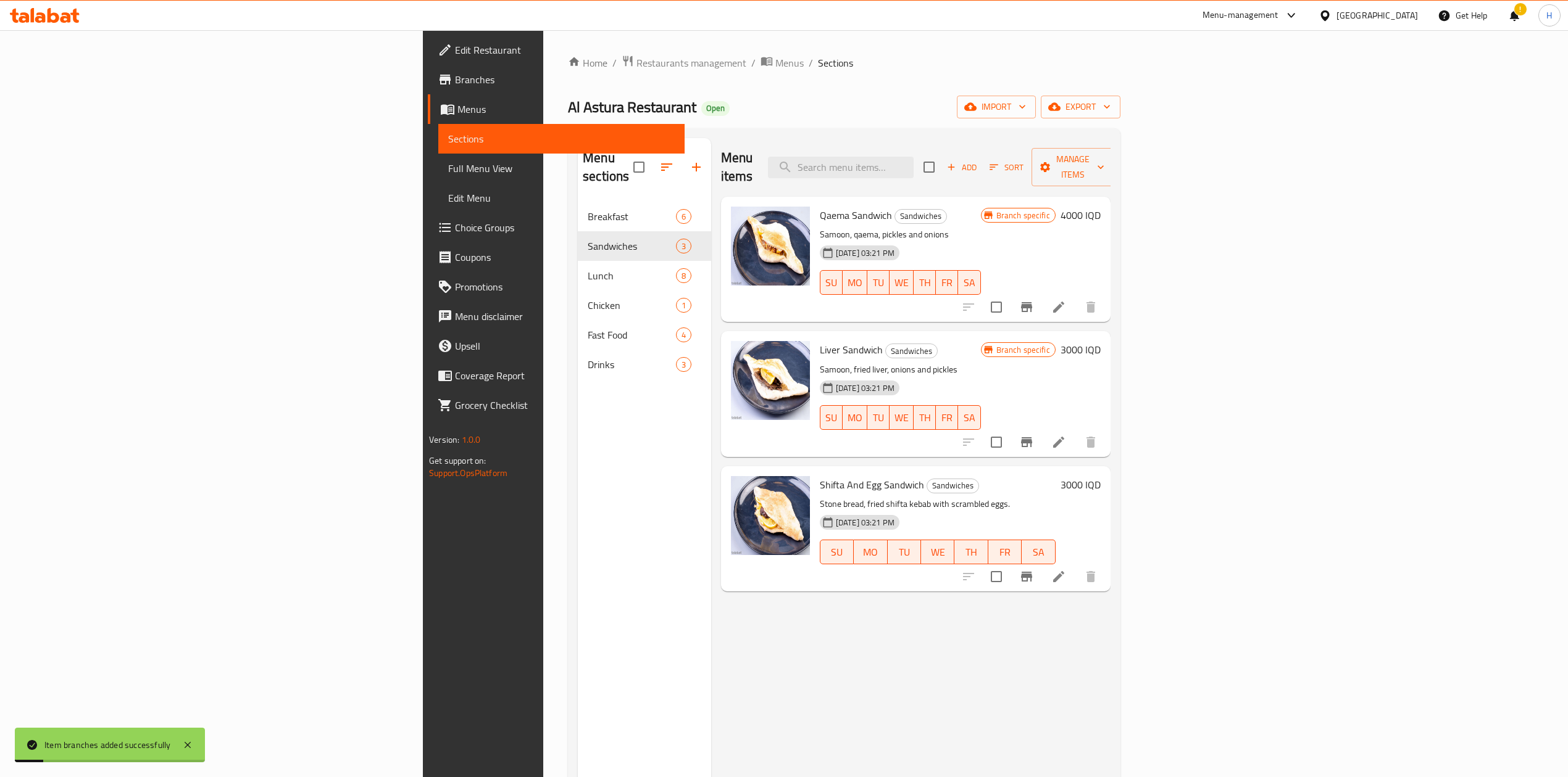
click at [1040, 341] on h6 "3000 IQD" at bounding box center [1080, 349] width 40 height 17
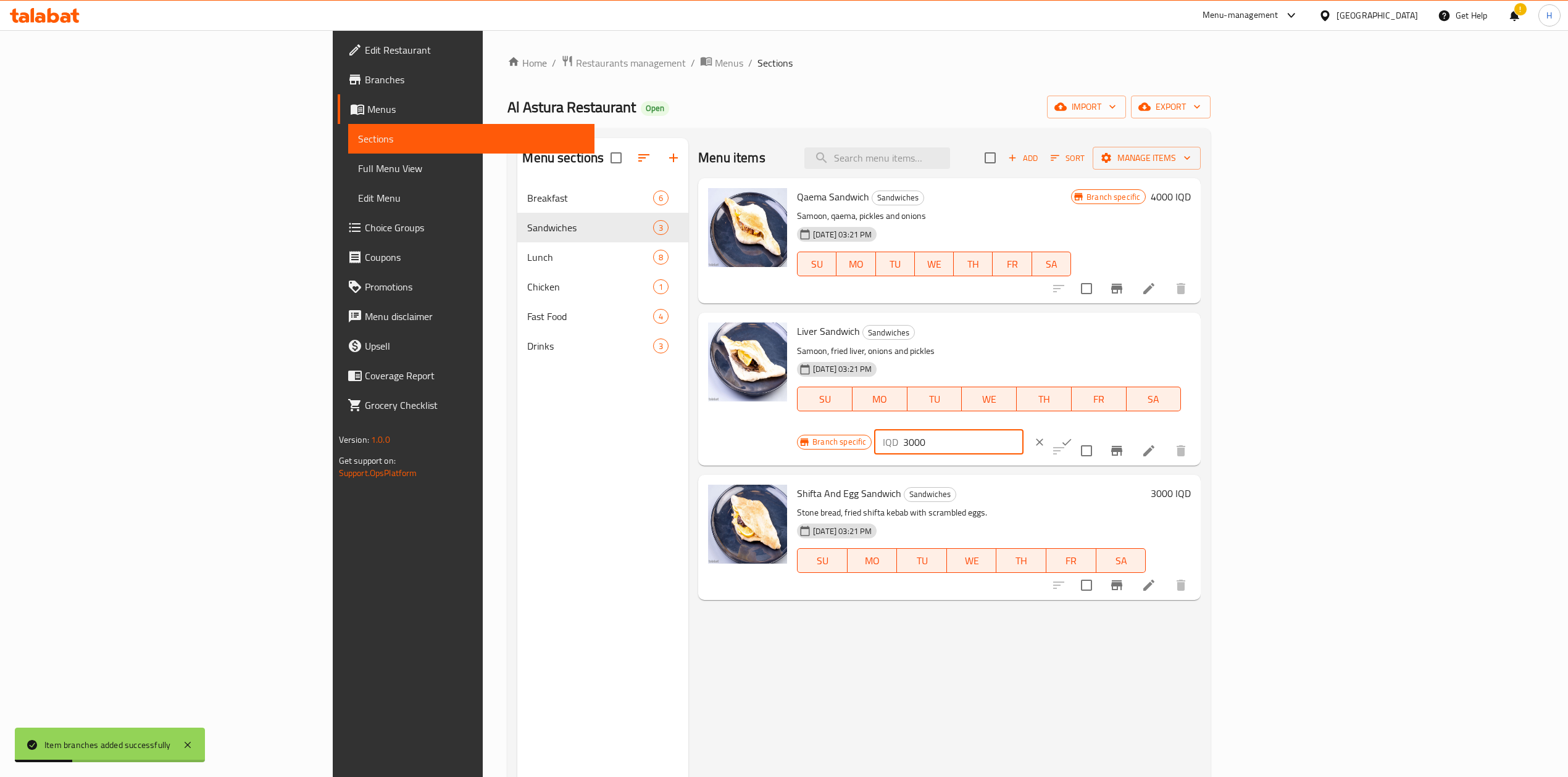
drag, startPoint x: 1359, startPoint y: 338, endPoint x: 1342, endPoint y: 339, distance: 17.0
click at [1023, 430] on div "IQD 3000 ​" at bounding box center [948, 442] width 149 height 25
type input "5000"
click at [1040, 436] on icon "ok" at bounding box center [1066, 442] width 12 height 12
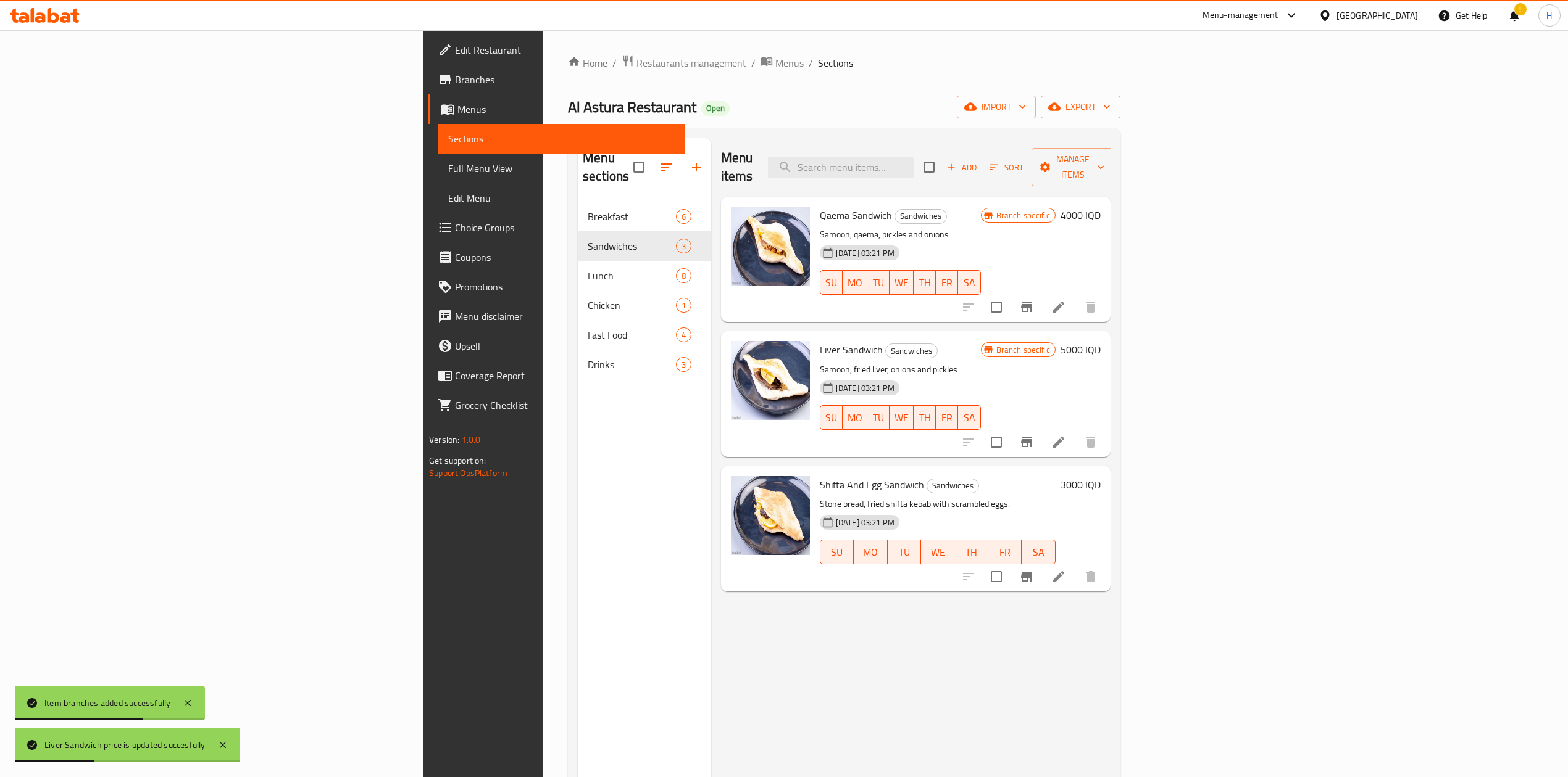
click at [1040, 481] on icon at bounding box center [1059, 577] width 15 height 15
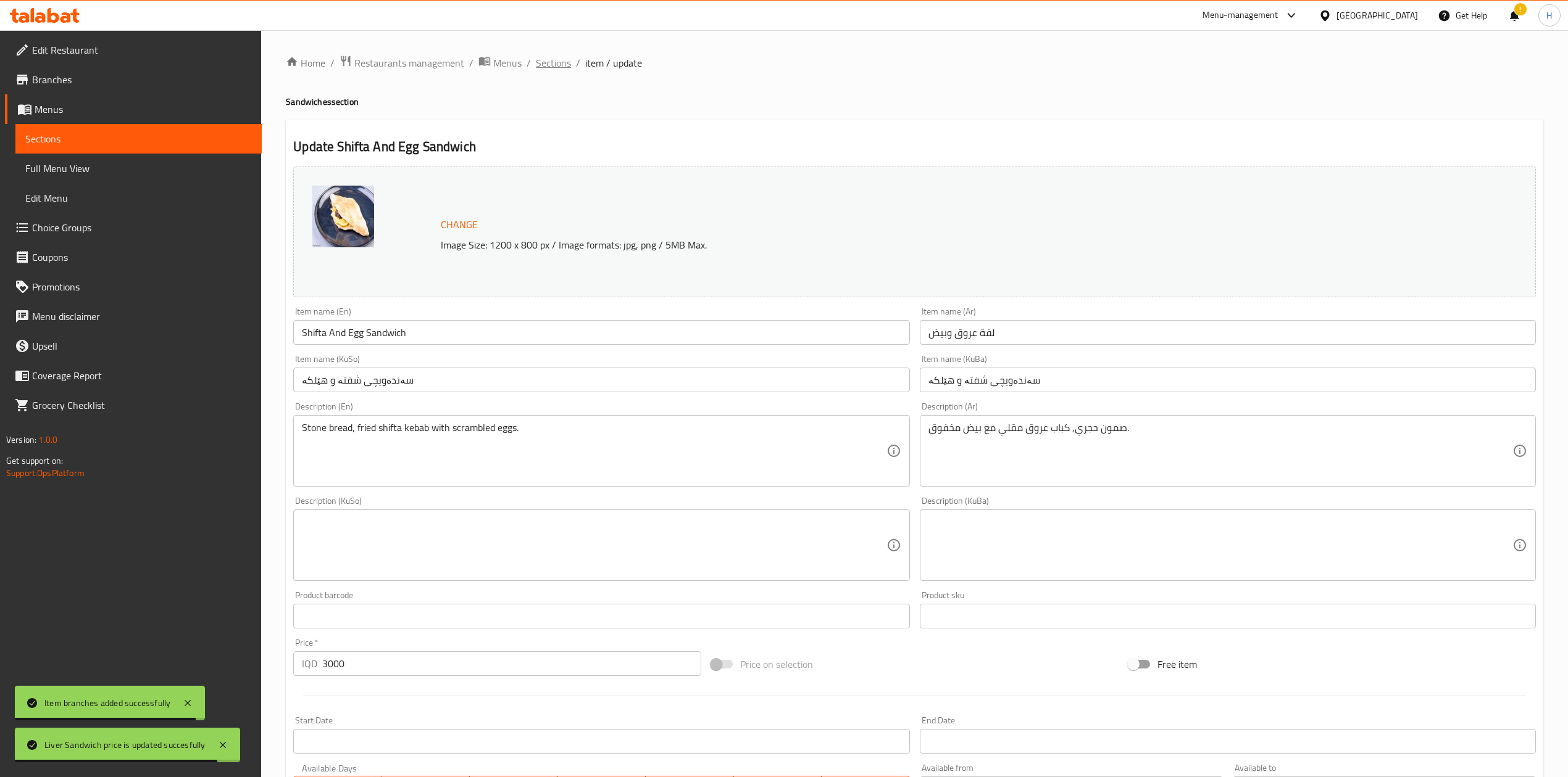
click at [554, 57] on span "Sections" at bounding box center [553, 63] width 35 height 15
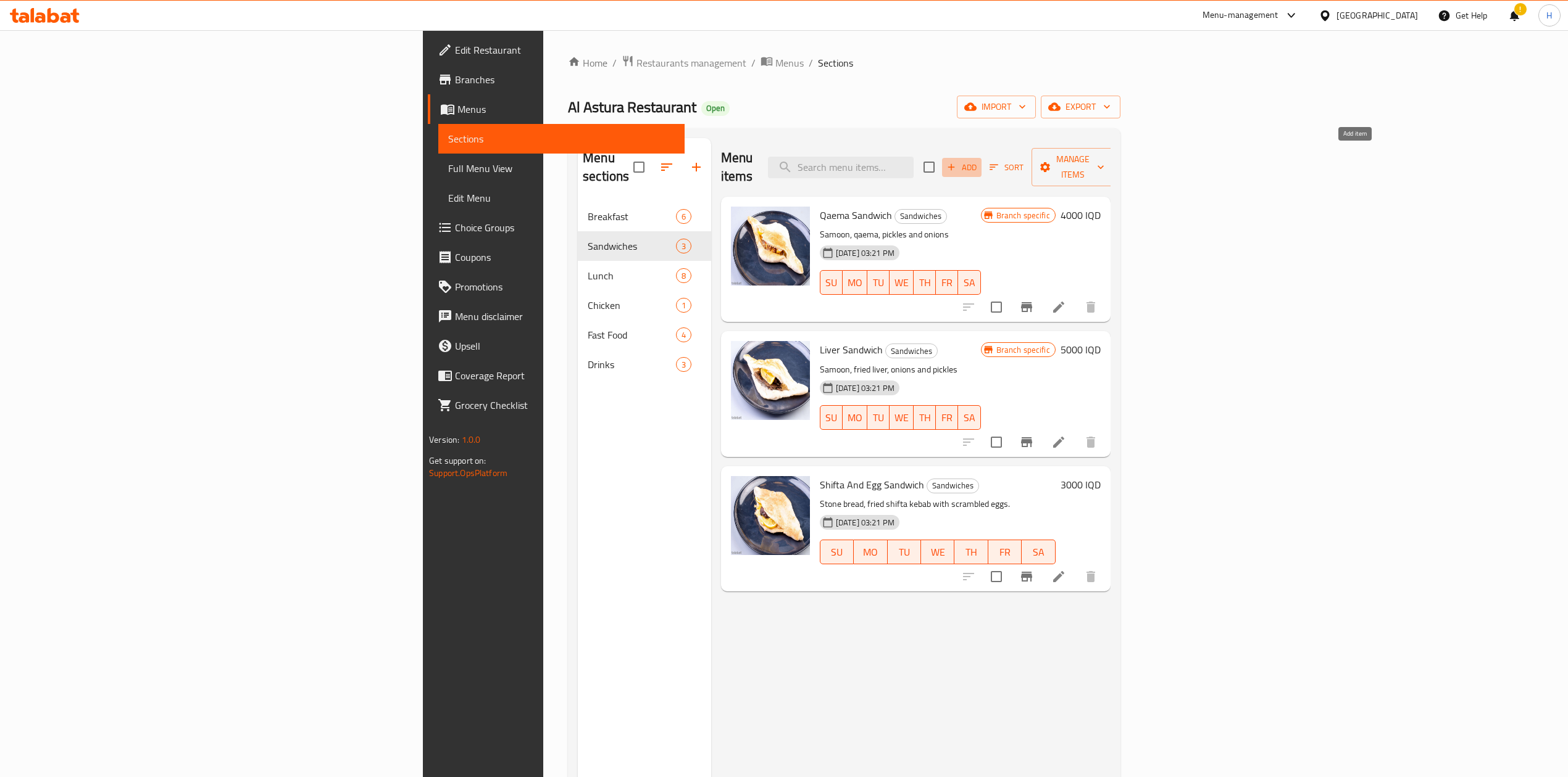
click at [954, 164] on icon "button" at bounding box center [951, 168] width 7 height 7
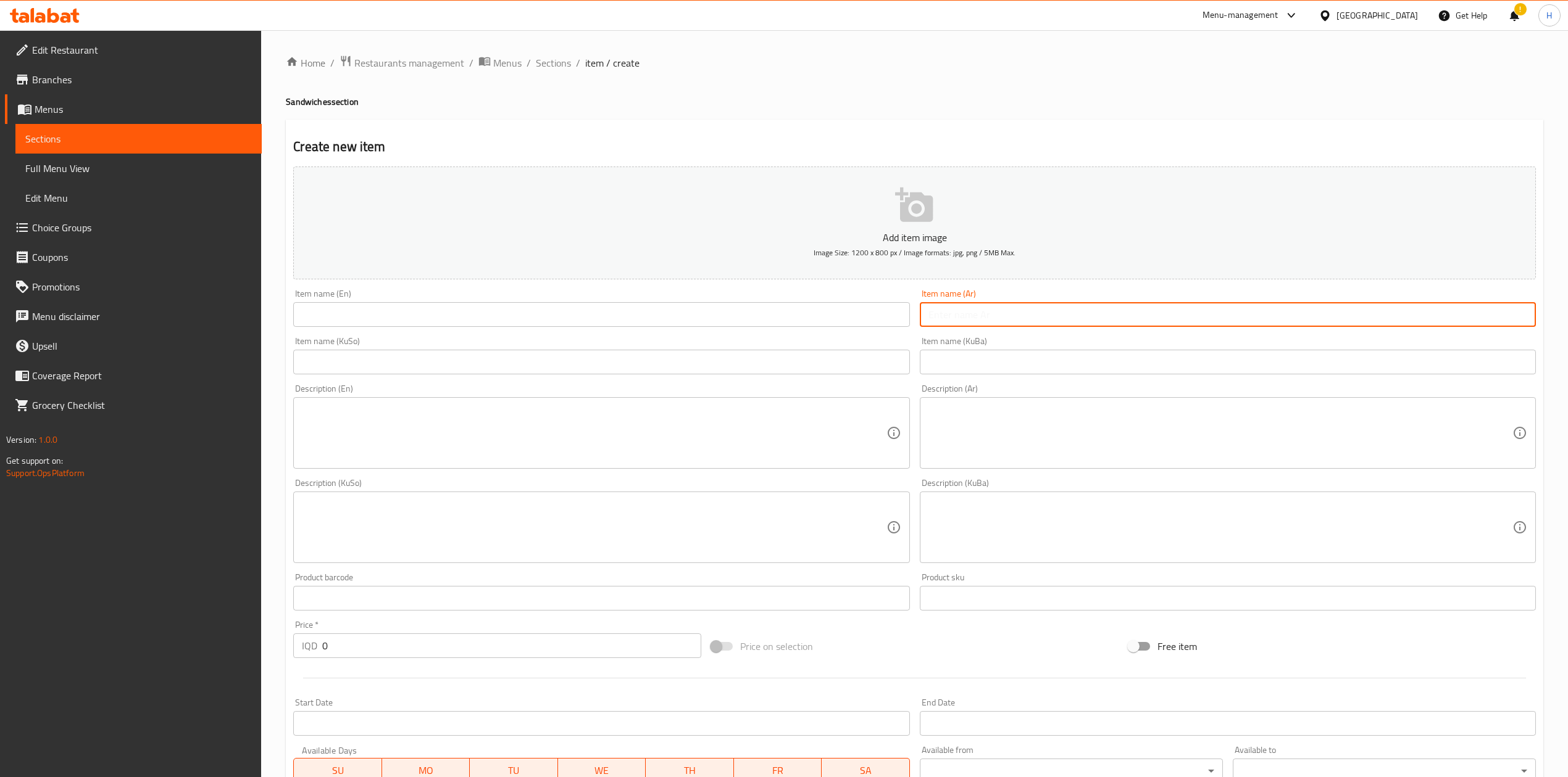
click at [1040, 322] on input "text" at bounding box center [1227, 315] width 616 height 25
type input "s"
type input "سندويش كبة"
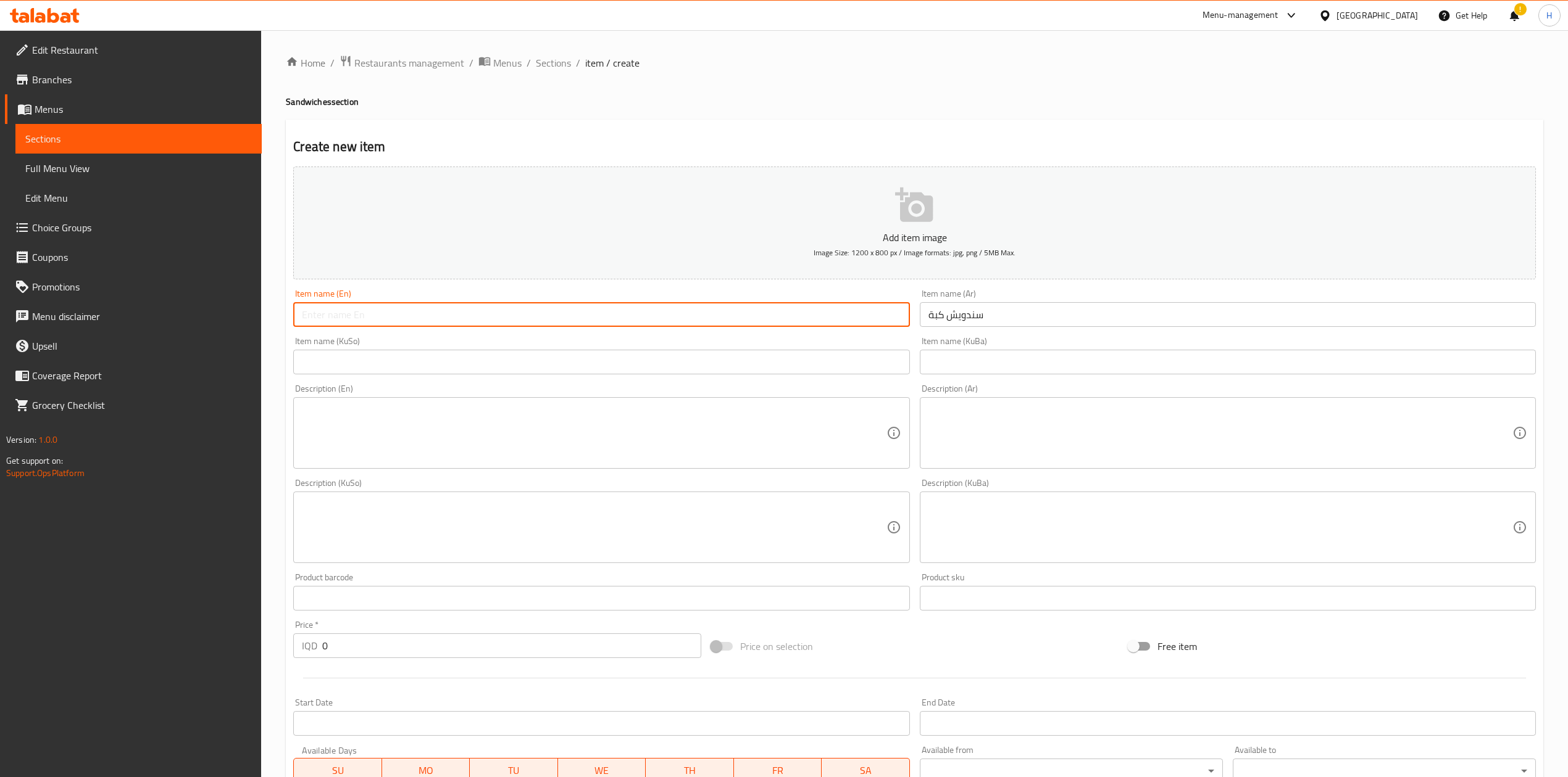
click at [532, 325] on input "text" at bounding box center [601, 315] width 616 height 25
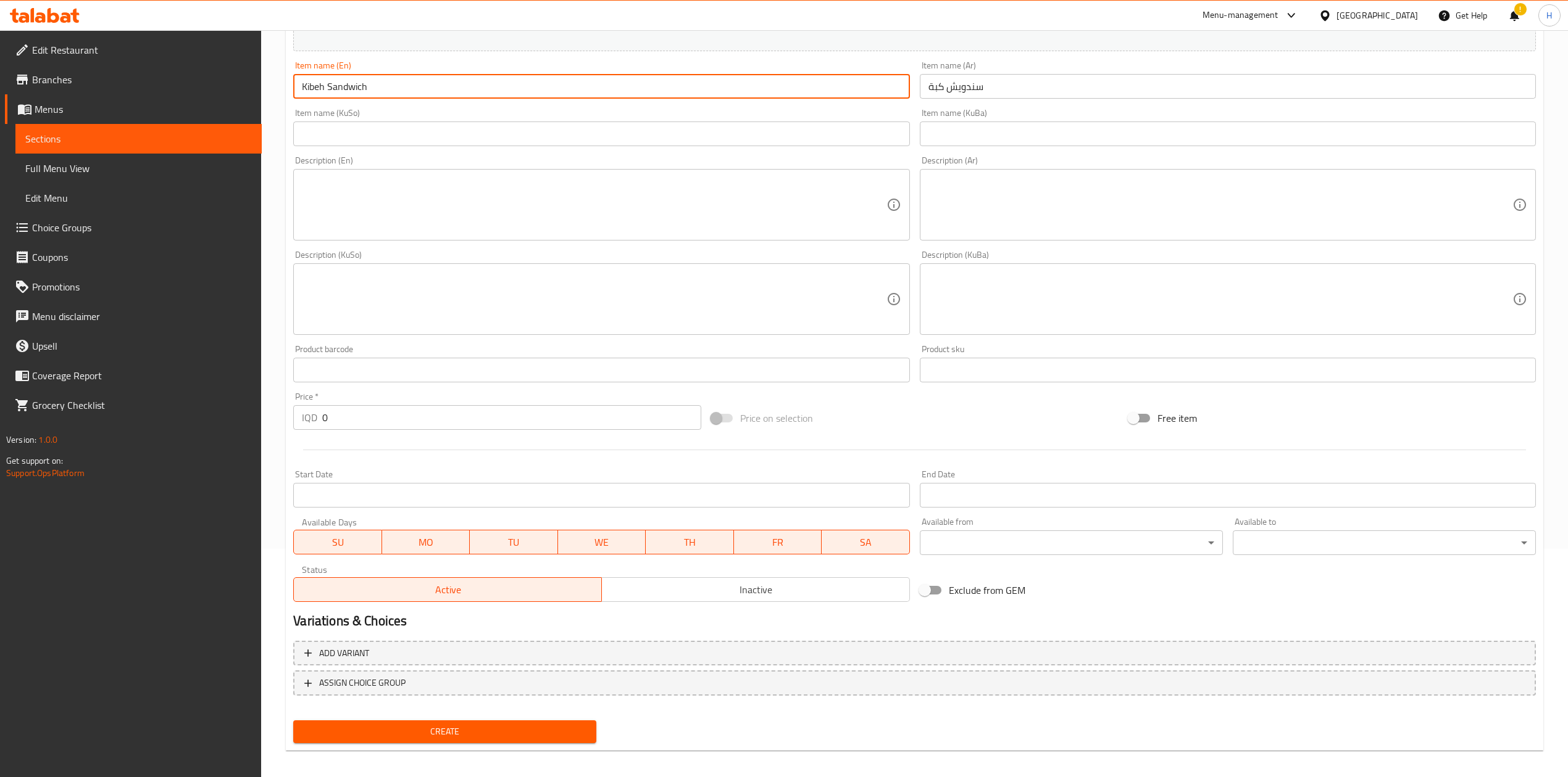
scroll to position [236, 0]
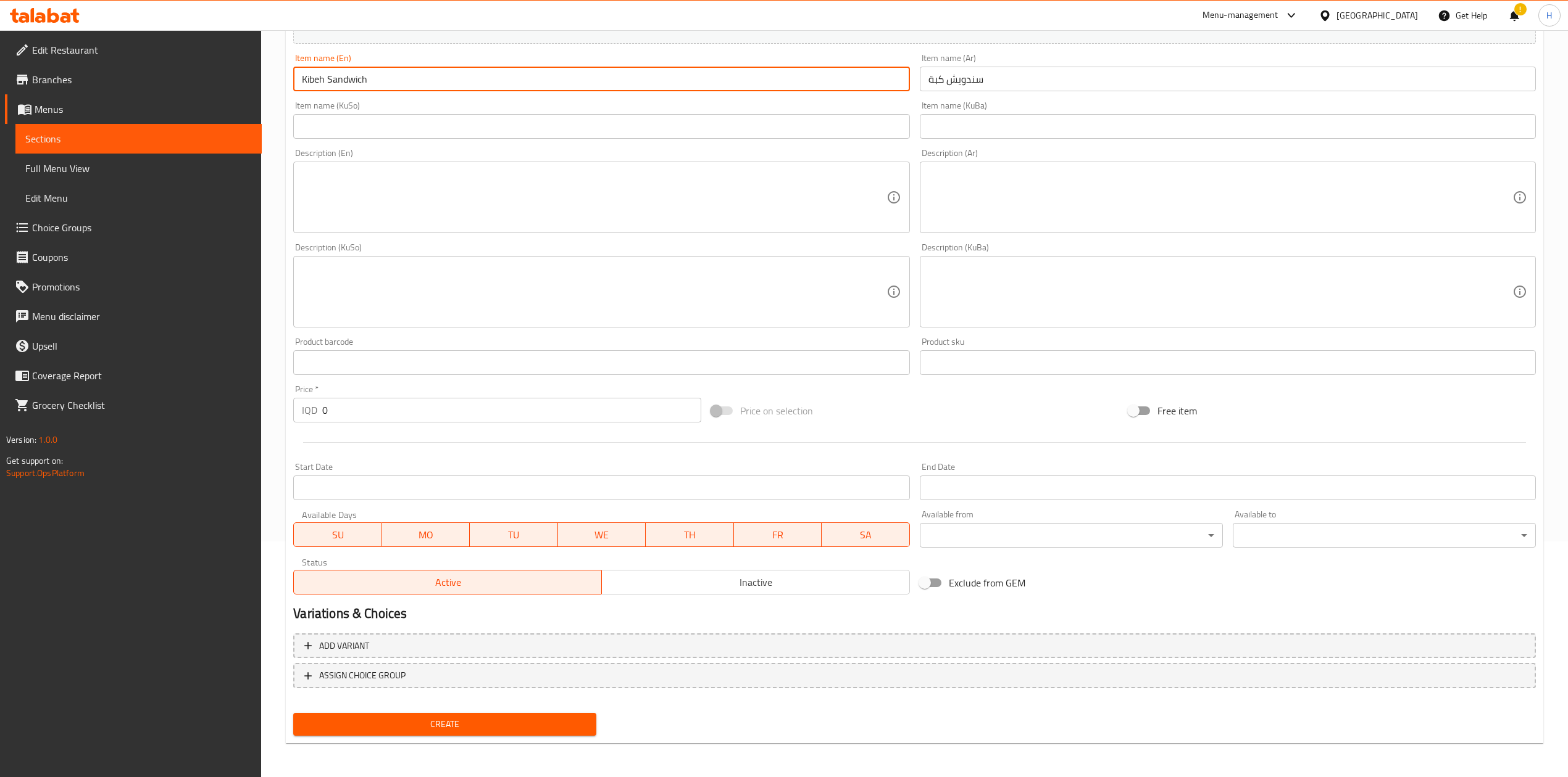
type input "Kibeh Sandwich"
click at [1040, 204] on textarea at bounding box center [1220, 197] width 584 height 58
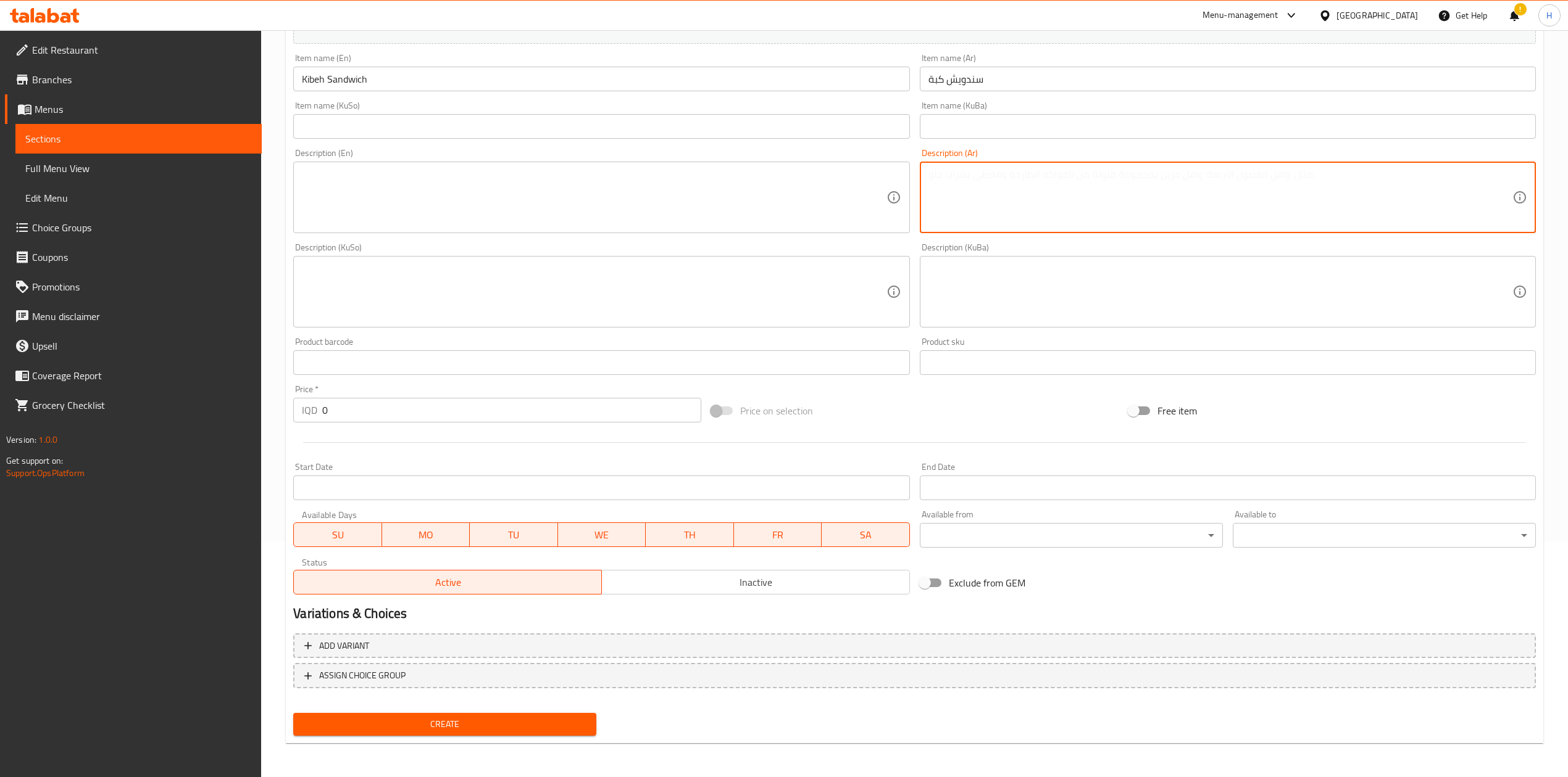
type textarea "w"
type textarea "صمون وكبة"
click at [762, 205] on textarea at bounding box center [594, 197] width 584 height 58
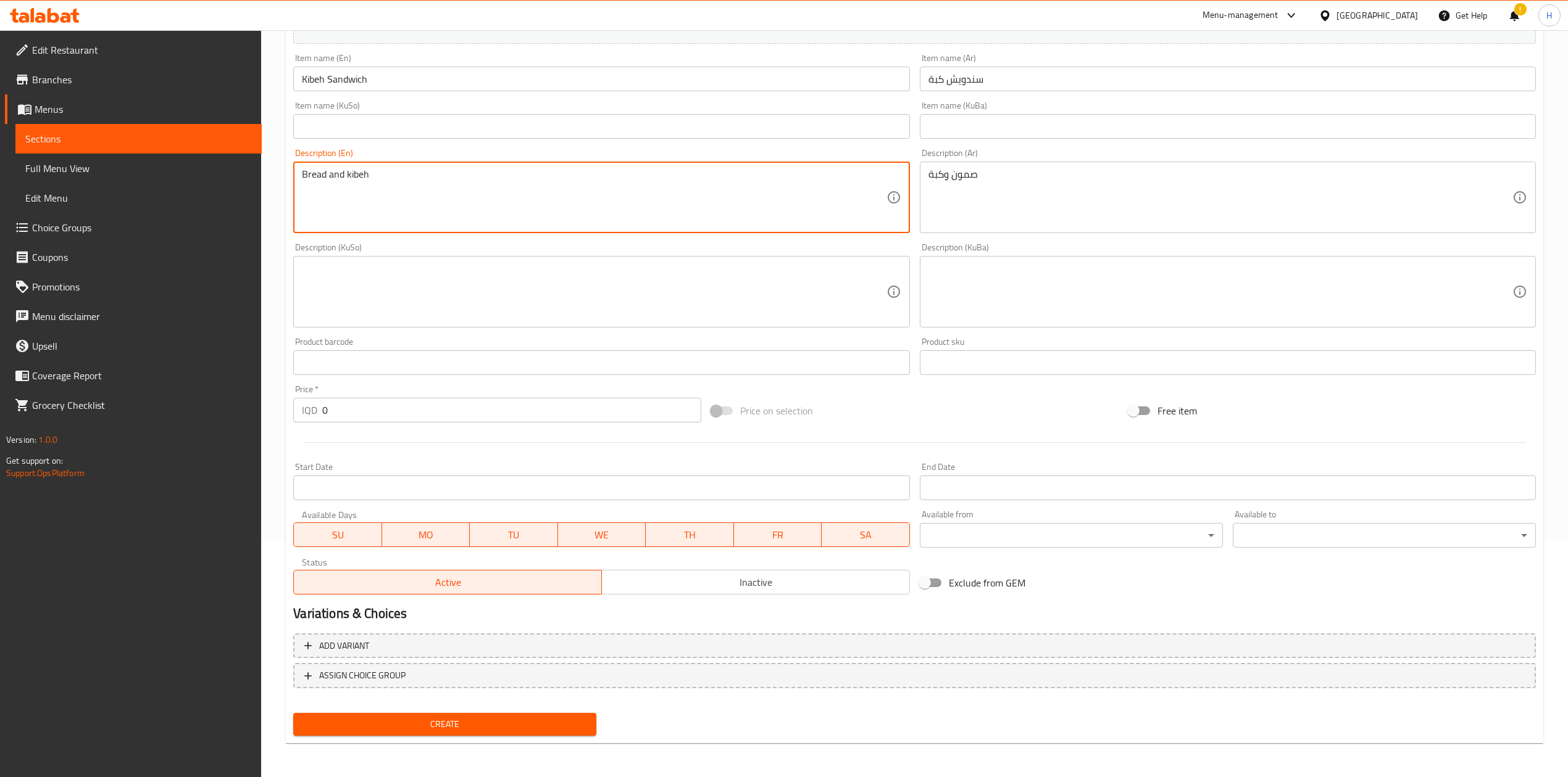
type textarea "Bread and kibeh"
click at [384, 400] on input "0" at bounding box center [512, 410] width 378 height 25
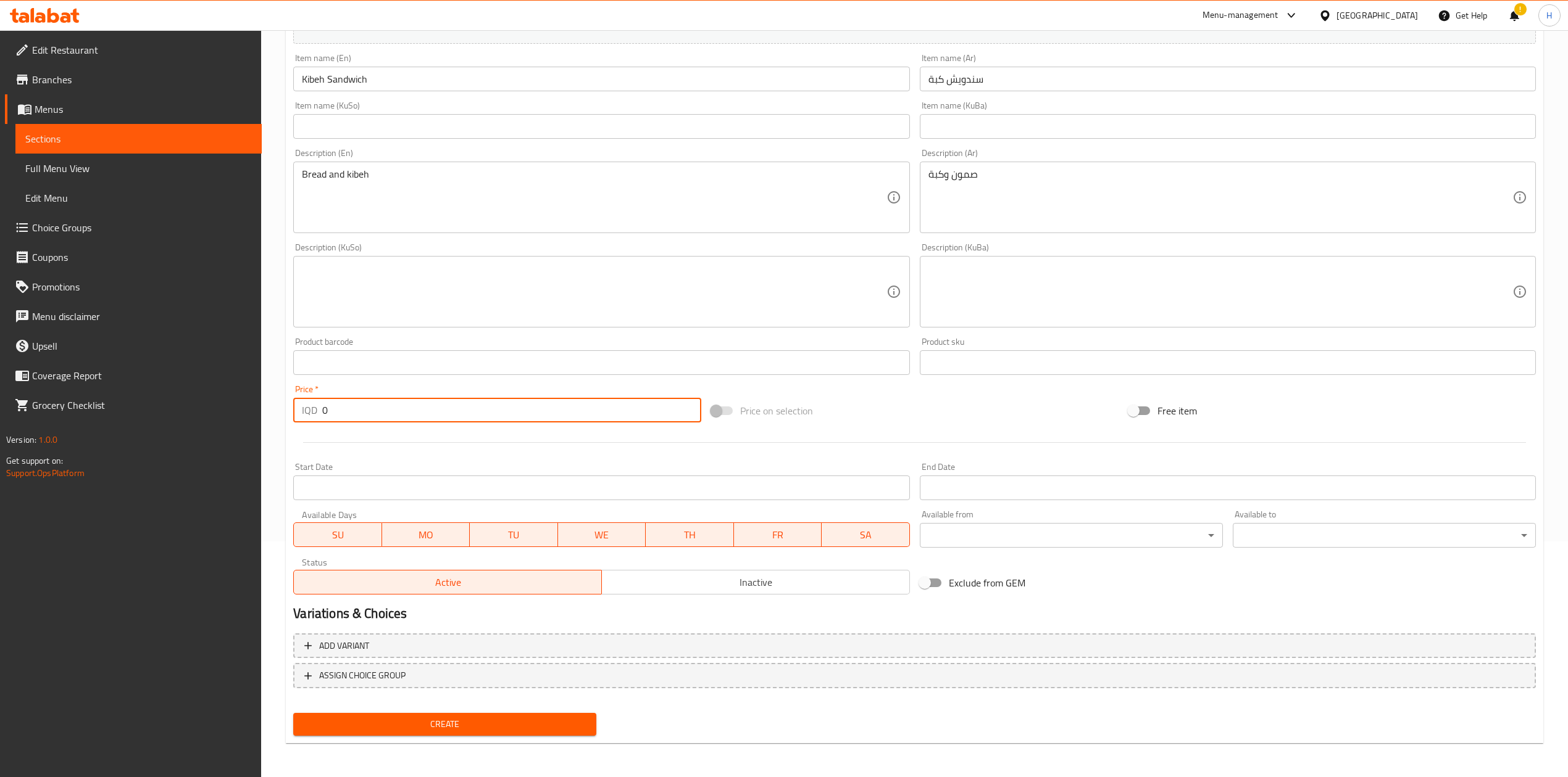
click at [384, 400] on input "0" at bounding box center [512, 410] width 378 height 25
type input "4000"
drag, startPoint x: 432, startPoint y: 715, endPoint x: 459, endPoint y: 719, distance: 27.3
click at [432, 481] on span "Create" at bounding box center [444, 724] width 283 height 16
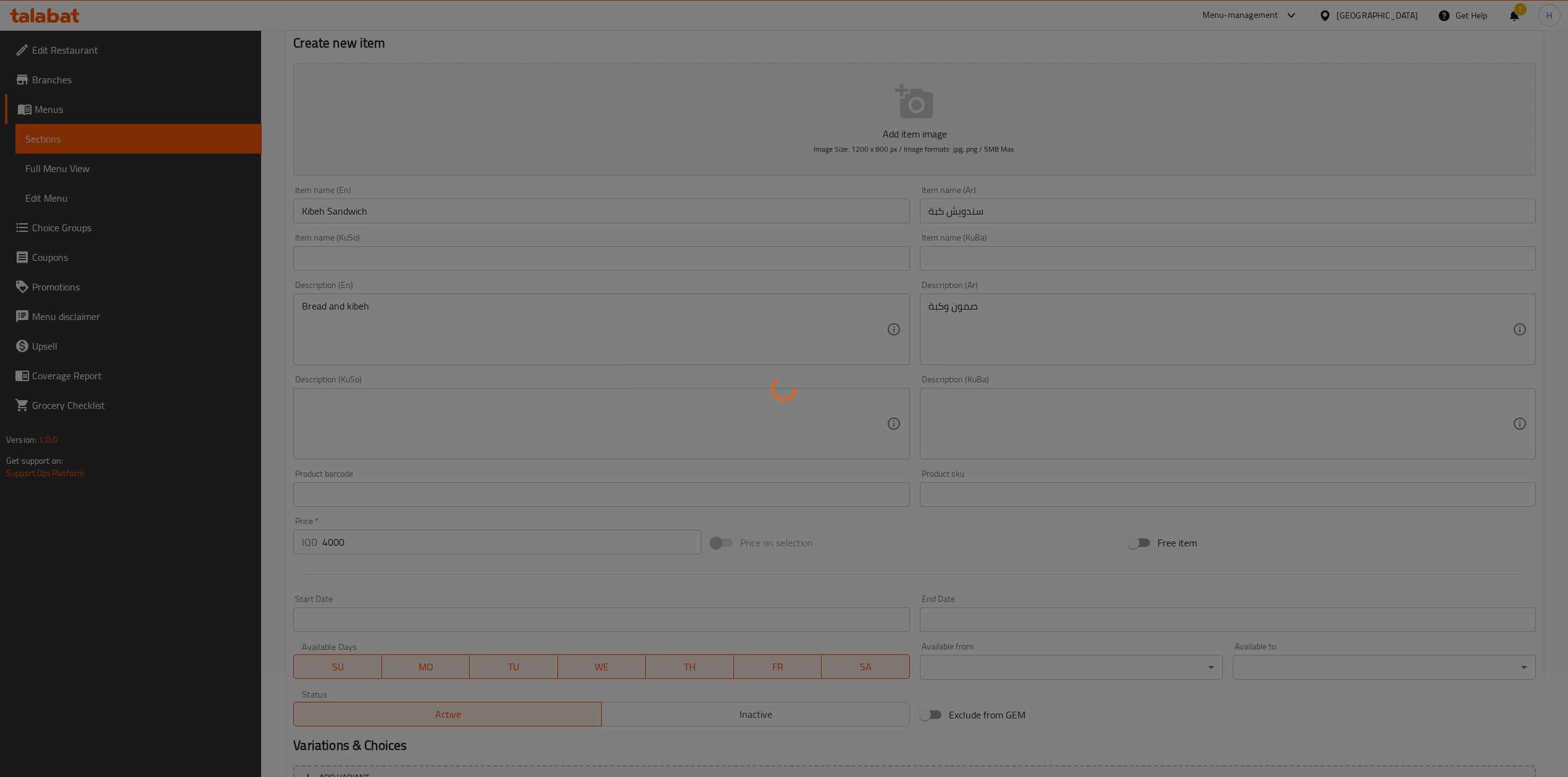
scroll to position [0, 0]
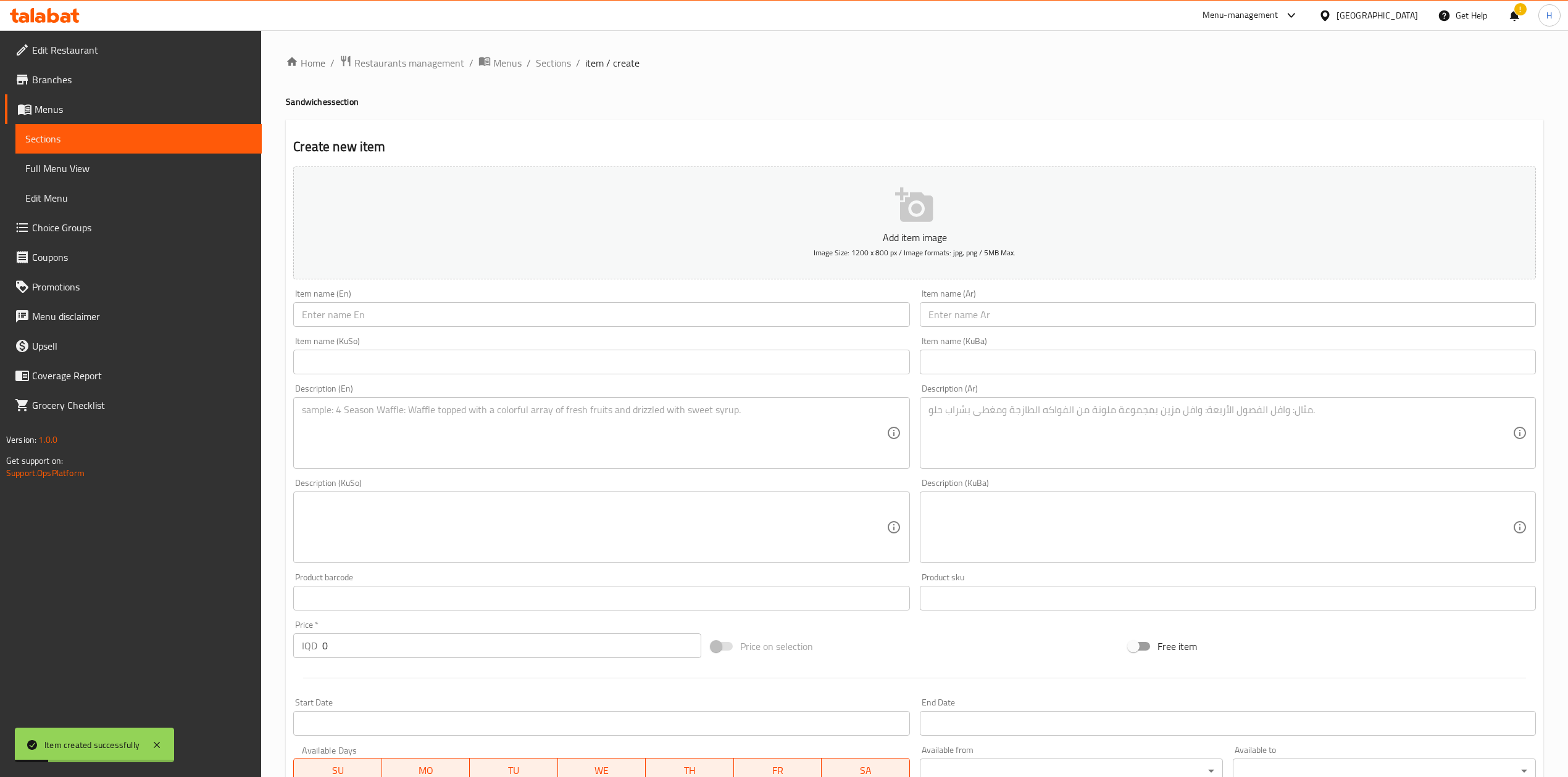
click at [966, 315] on input "text" at bounding box center [1227, 315] width 616 height 25
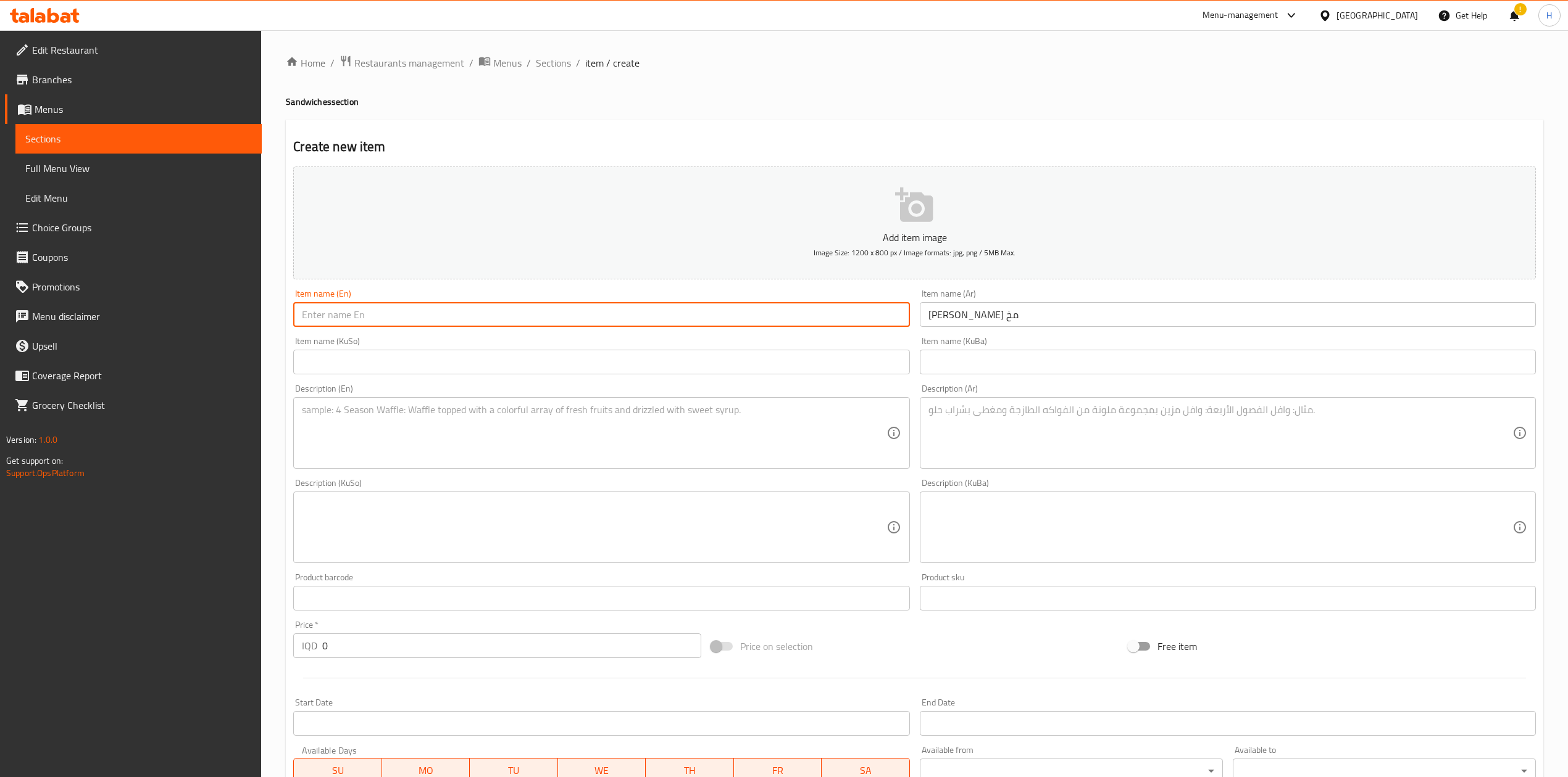
click at [824, 317] on input "text" at bounding box center [601, 315] width 616 height 25
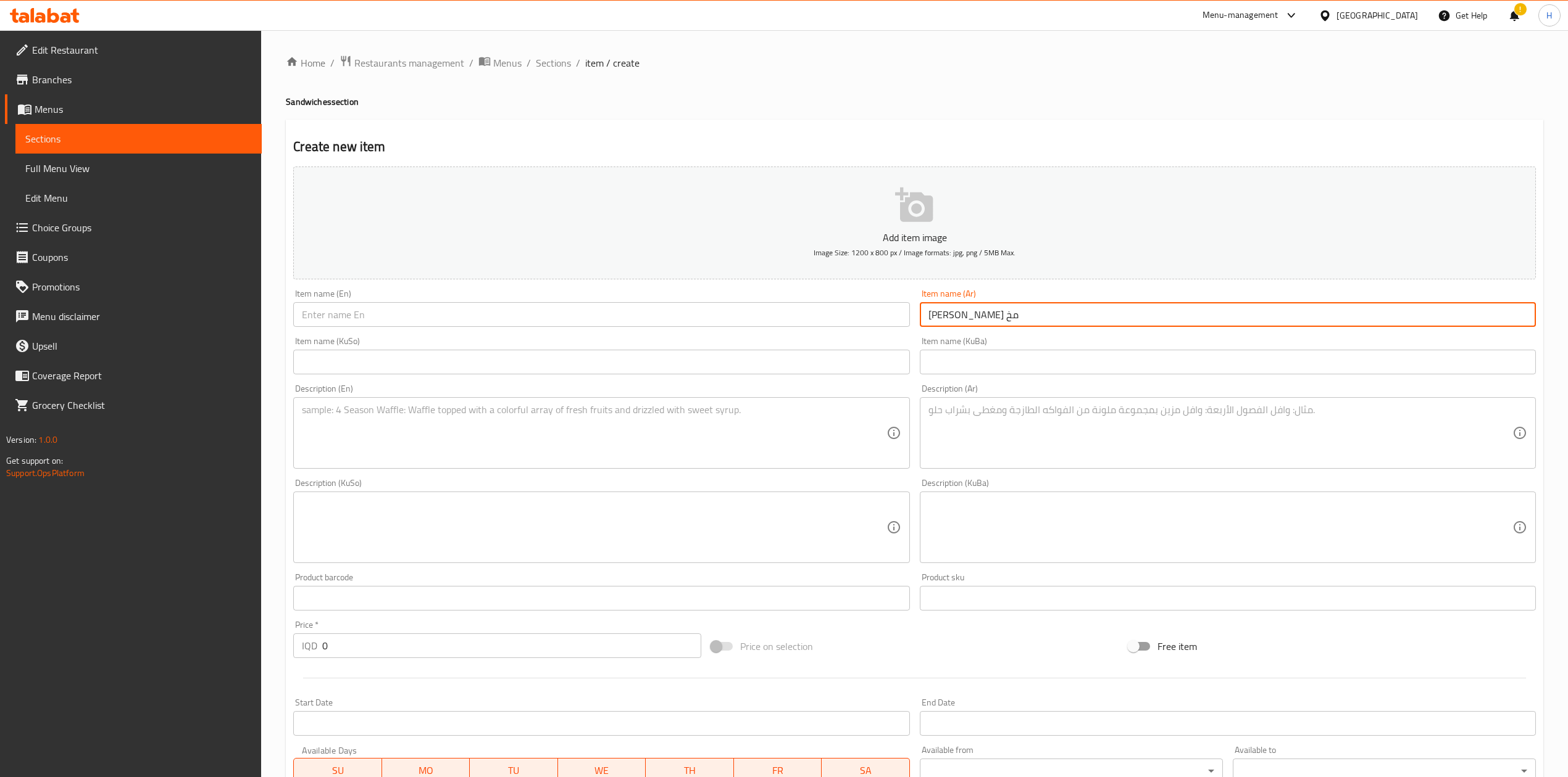
click at [1040, 315] on input "سسندويش مخ" at bounding box center [1227, 315] width 616 height 25
click at [452, 322] on input "text" at bounding box center [601, 315] width 616 height 25
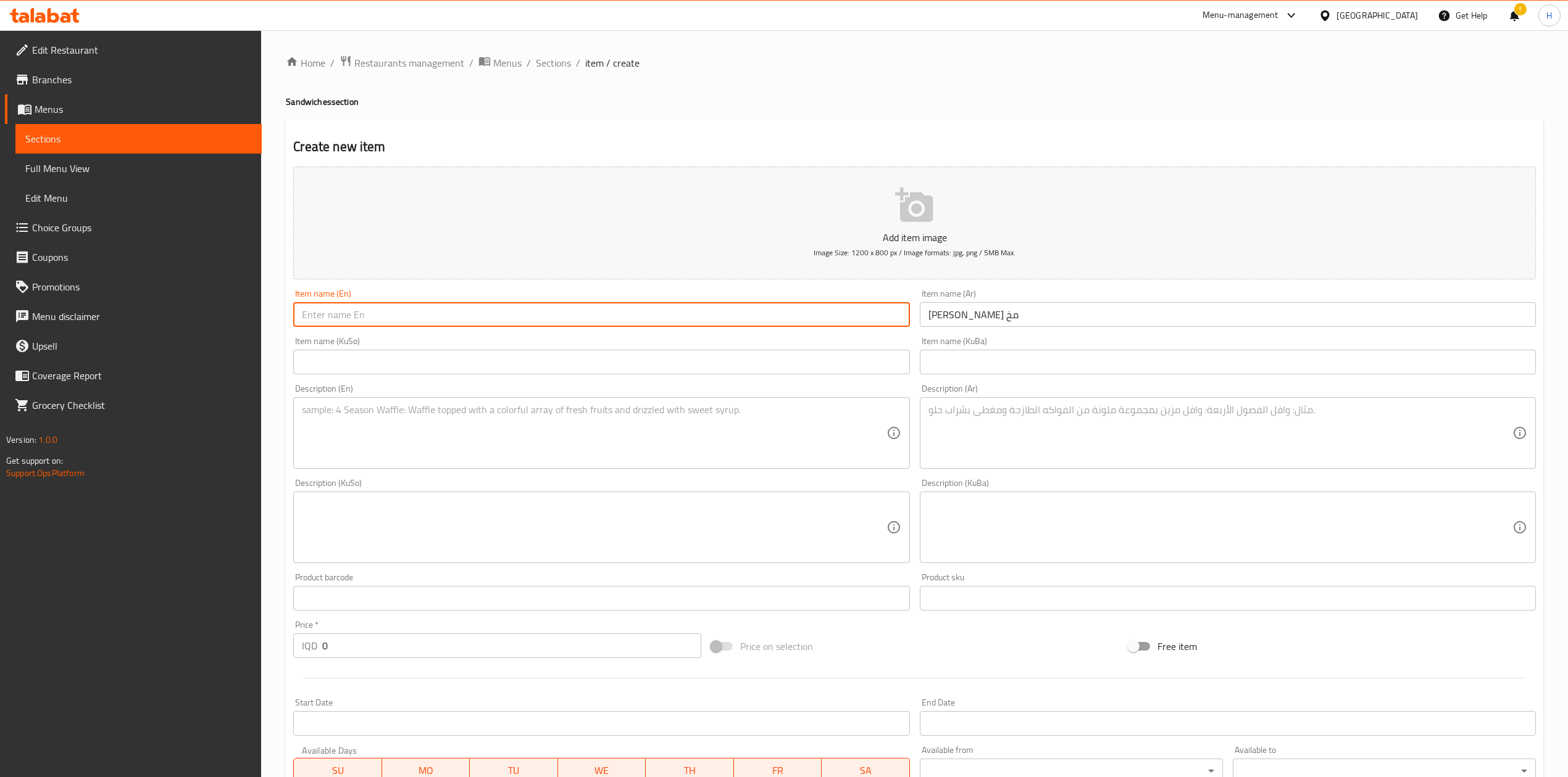
paste input "Brain sandwich"
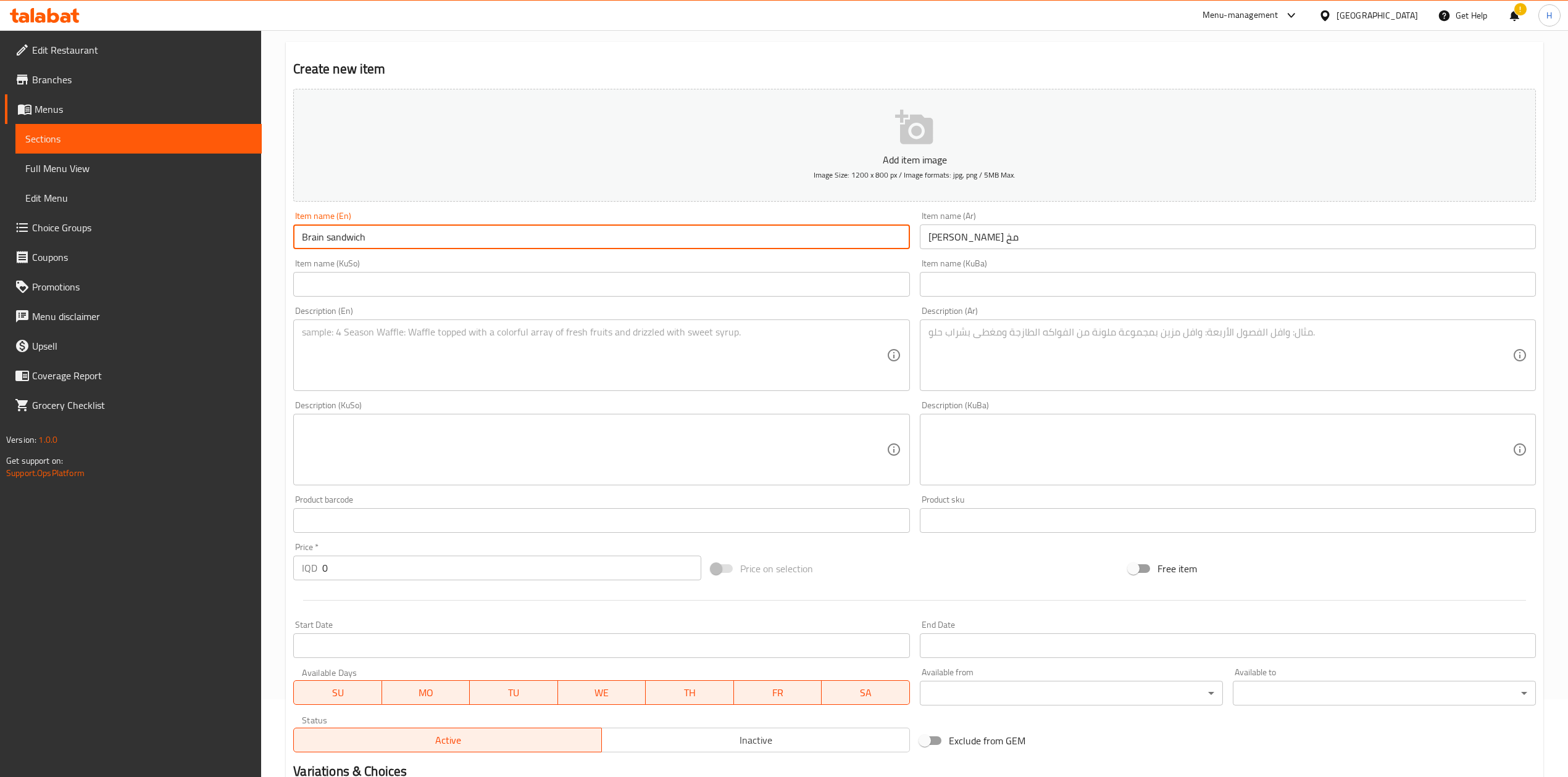
scroll to position [164, 0]
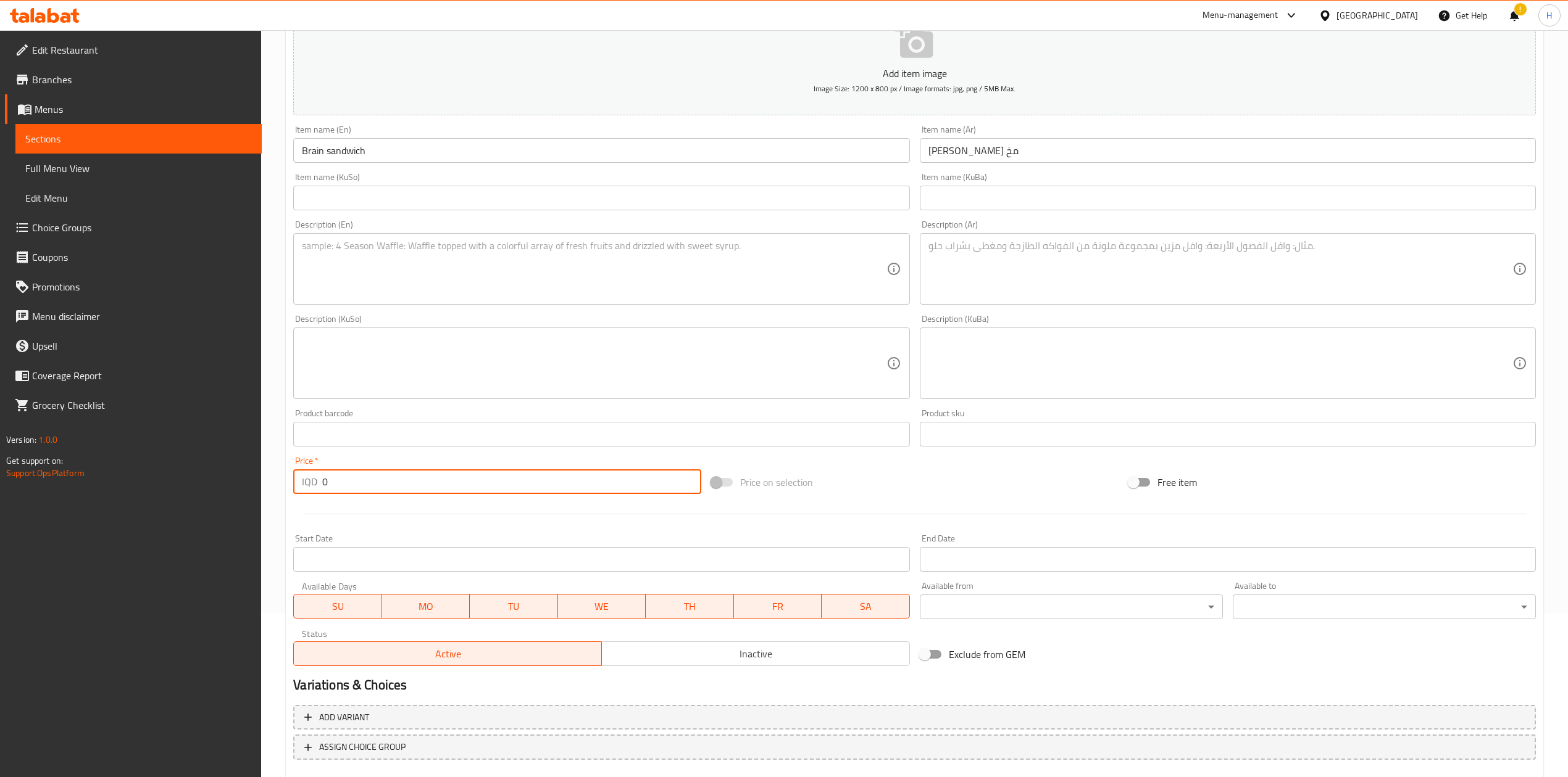
click at [369, 476] on input "0" at bounding box center [512, 482] width 378 height 25
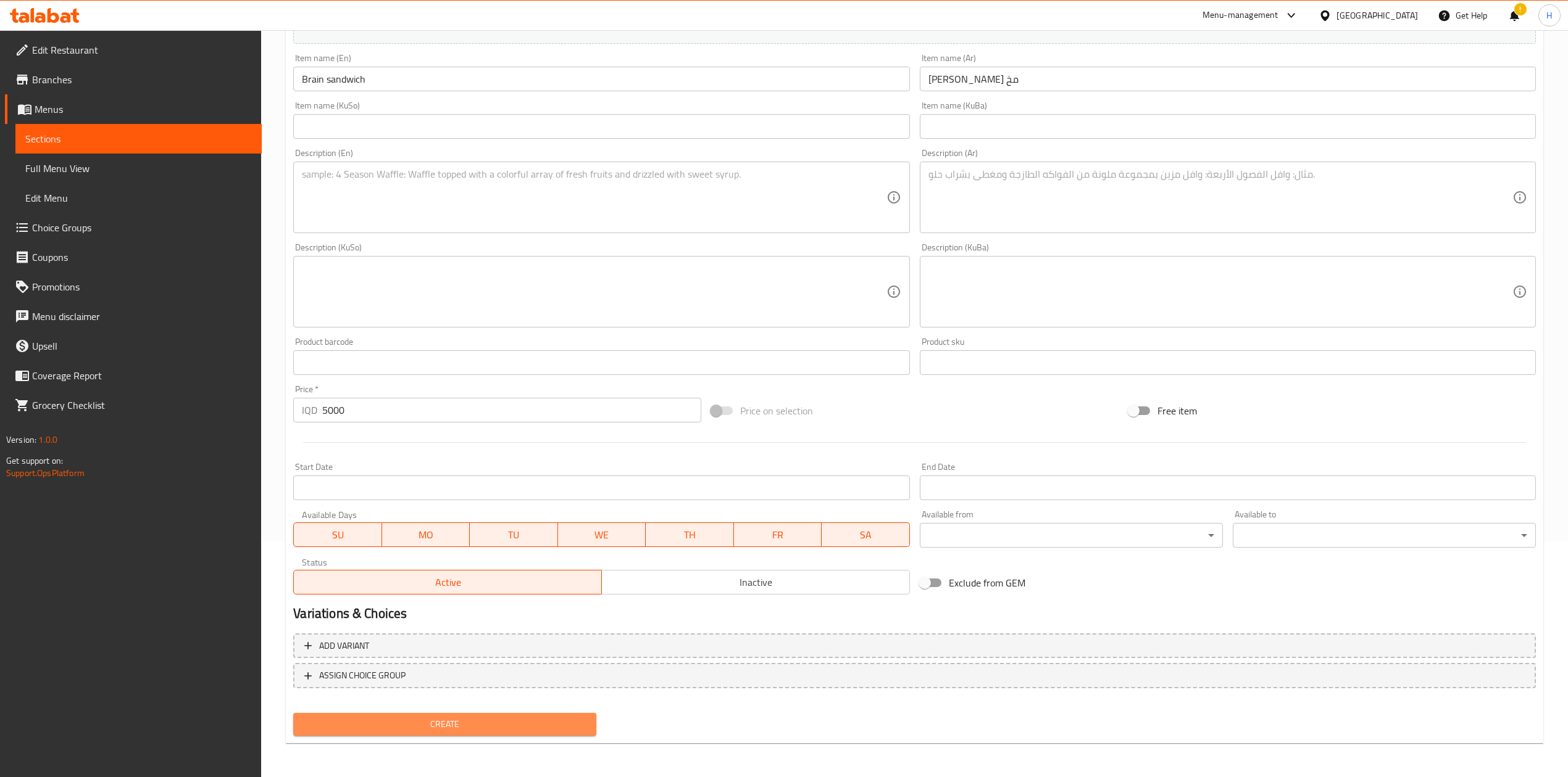
click at [461, 481] on button "Create" at bounding box center [444, 724] width 303 height 23
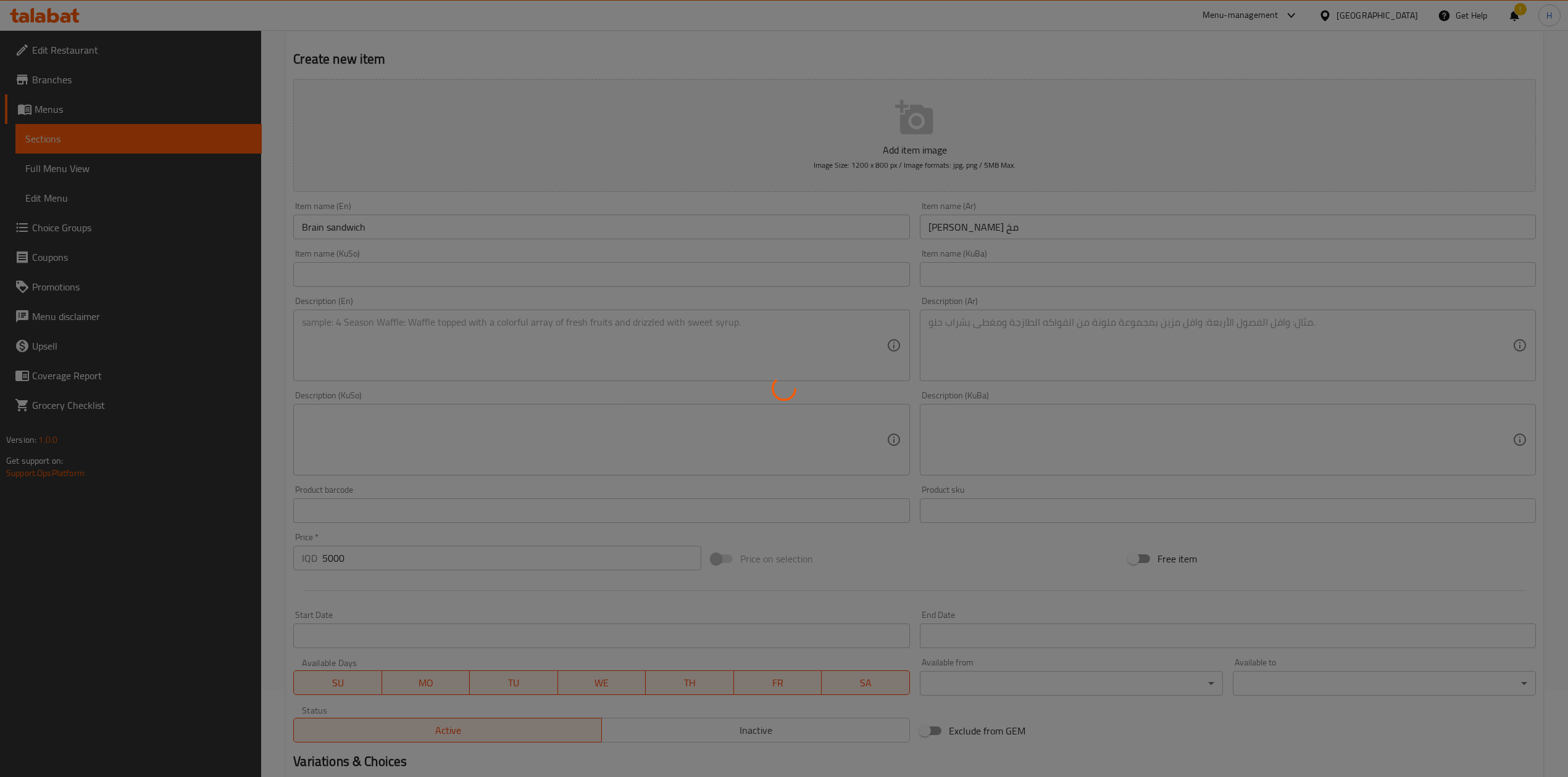
scroll to position [0, 0]
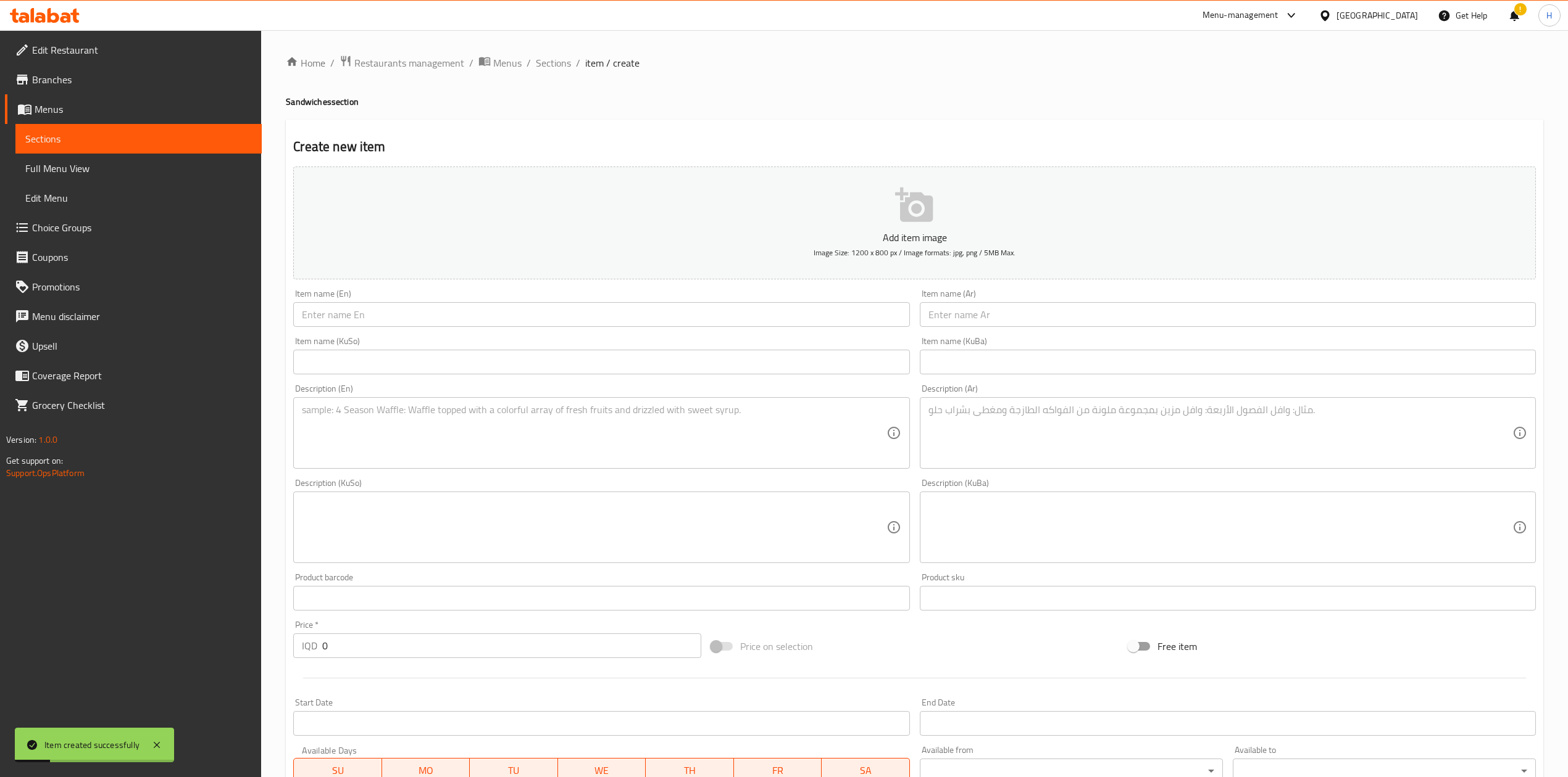
click at [993, 317] on input "text" at bounding box center [1227, 315] width 616 height 25
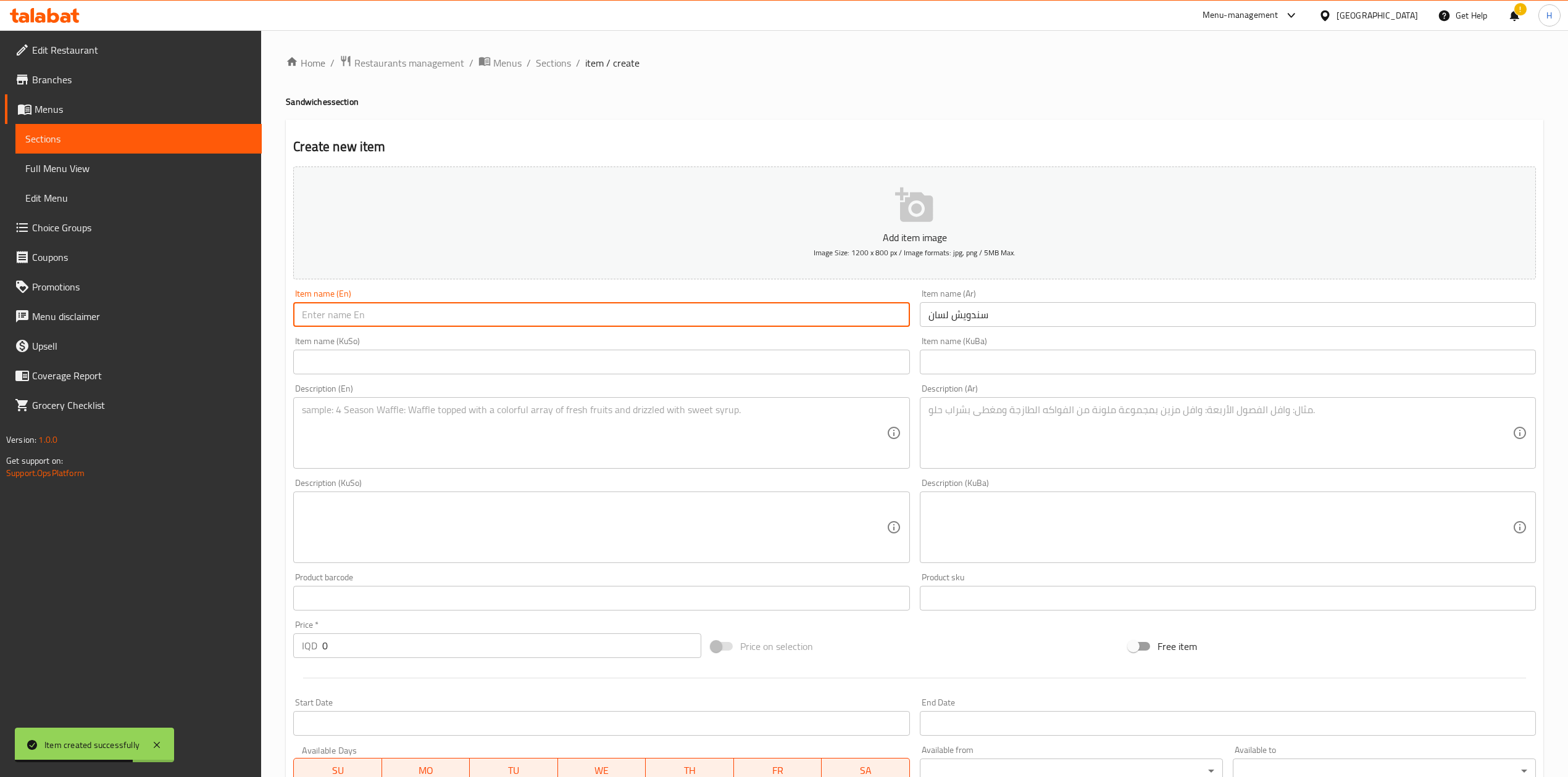
click at [513, 312] on input "text" at bounding box center [601, 315] width 616 height 25
drag, startPoint x: 325, startPoint y: 315, endPoint x: 713, endPoint y: 484, distance: 423.2
click at [712, 481] on div "Description (KuSo) Description (KuSo)" at bounding box center [601, 520] width 616 height 85
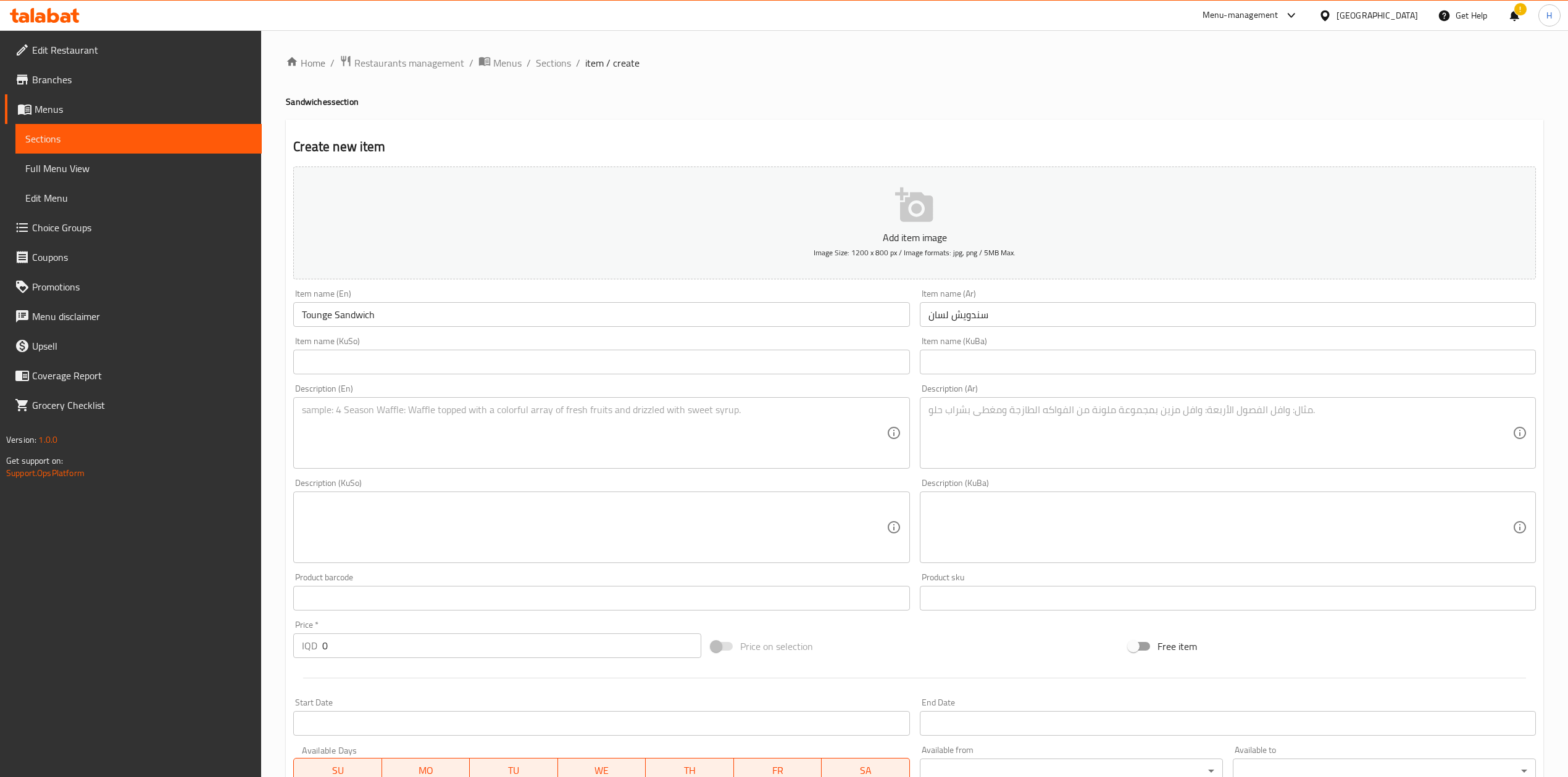
click at [1040, 397] on div "Description (Ar) Description (Ar)" at bounding box center [1227, 426] width 616 height 85
click at [1032, 437] on textarea at bounding box center [1220, 432] width 584 height 58
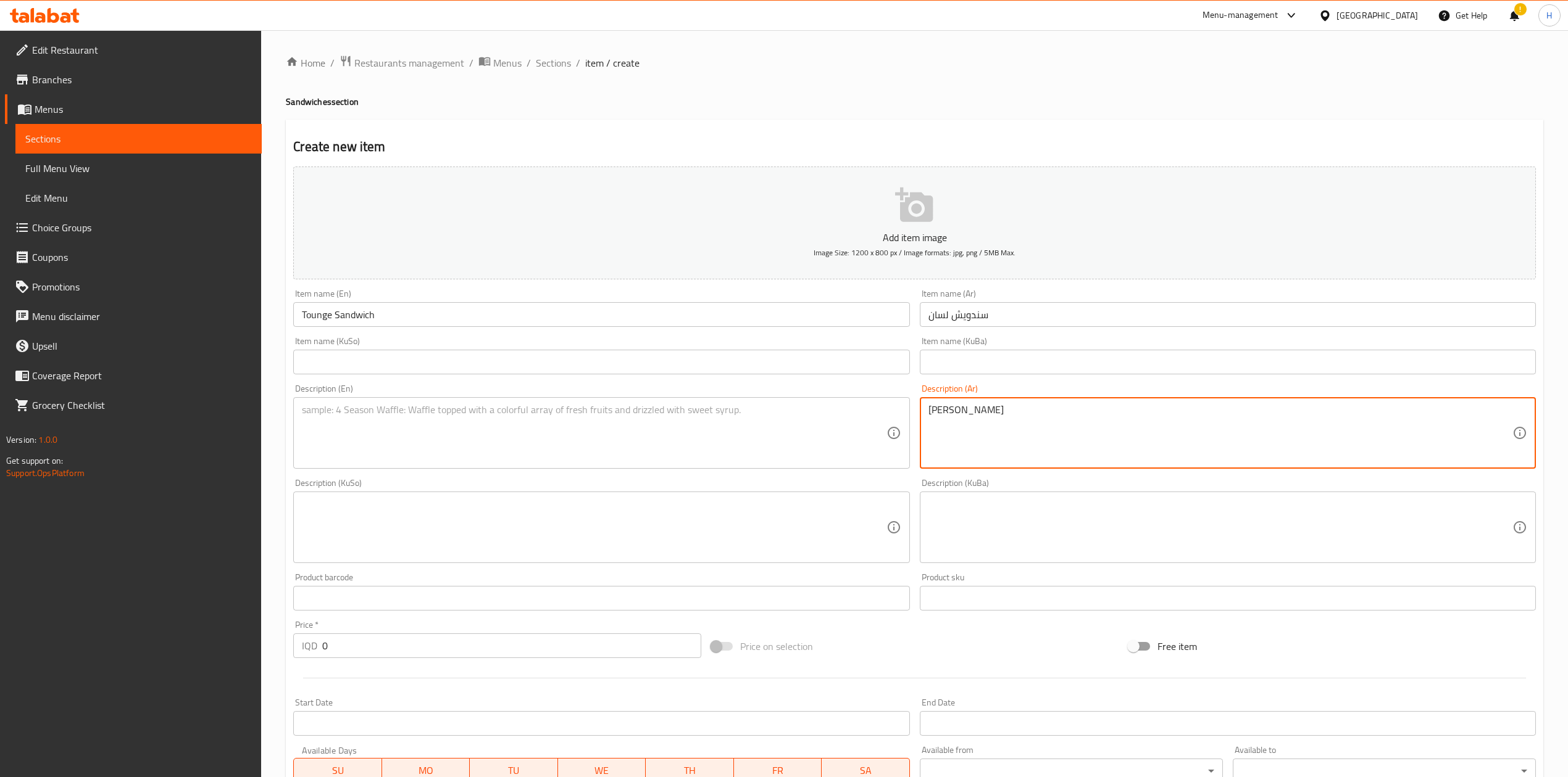
click at [983, 438] on textarea "صمون ولسان" at bounding box center [1220, 432] width 584 height 58
click at [425, 421] on textarea at bounding box center [594, 432] width 584 height 58
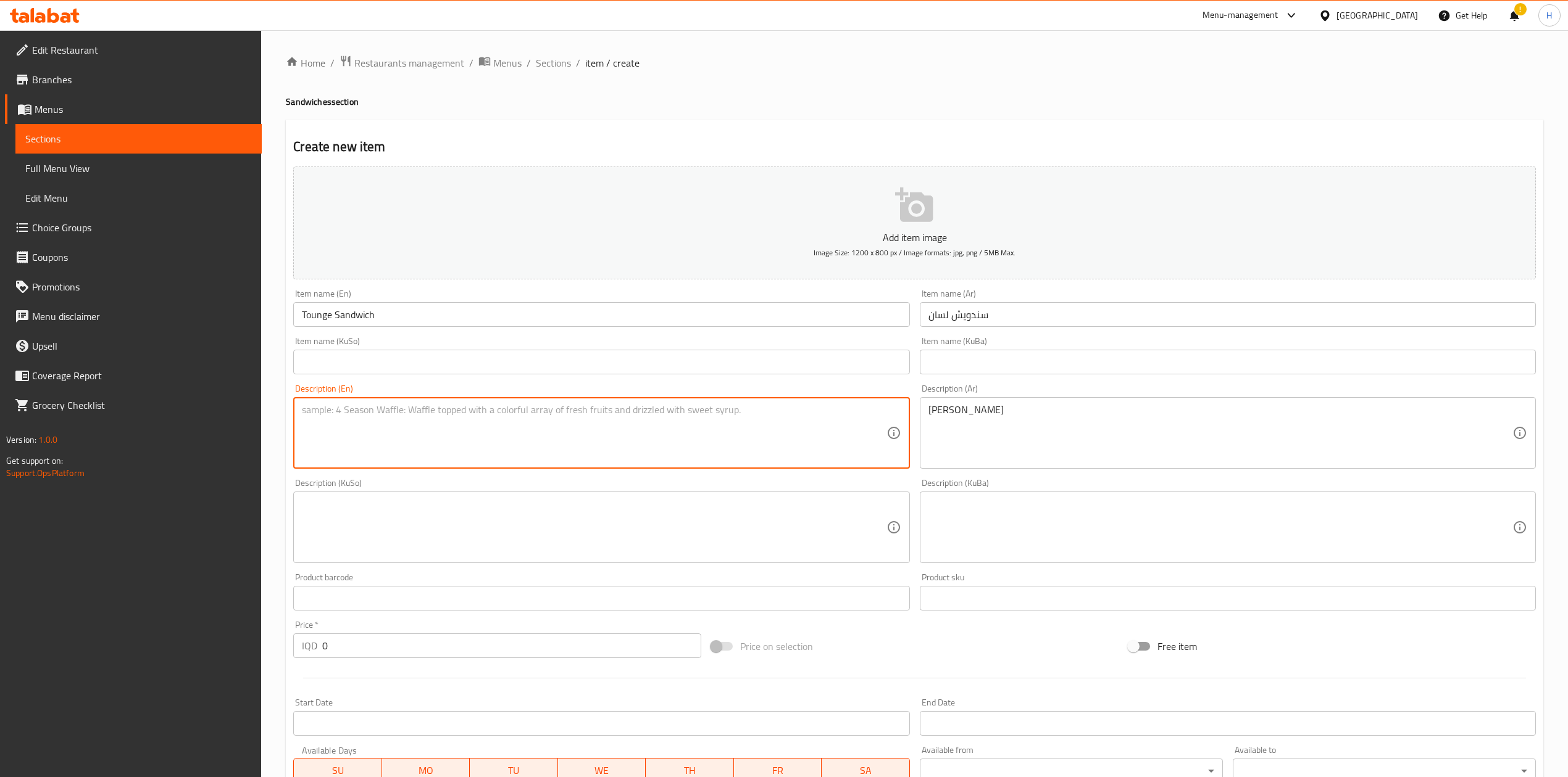
paste textarea "Bread and tongue"
click at [355, 410] on textarea "Bread and tongue" at bounding box center [594, 432] width 584 height 58
click at [322, 317] on input "Tounge Sandwich" at bounding box center [601, 315] width 616 height 25
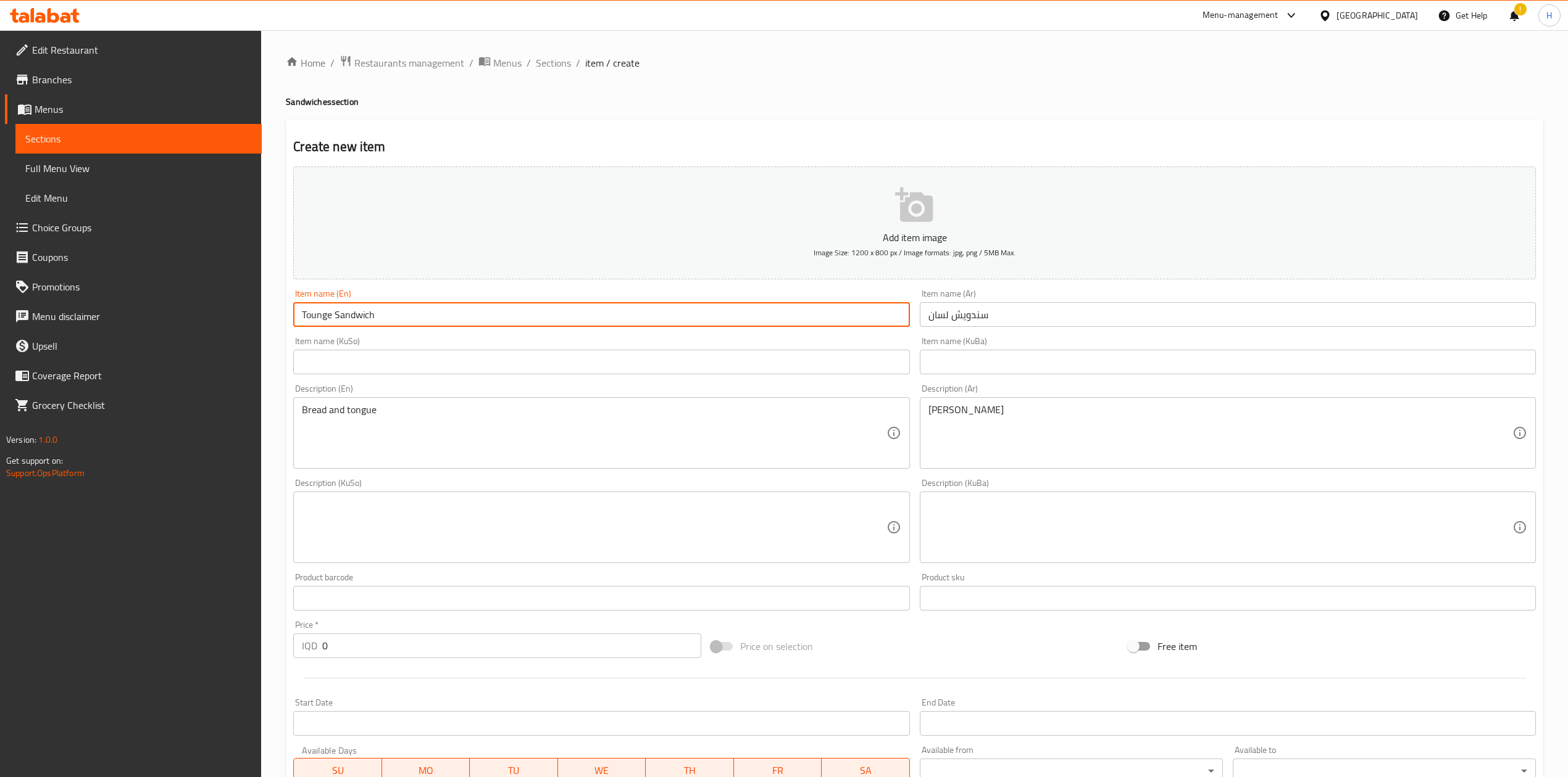
paste input "tongue"
drag, startPoint x: 302, startPoint y: 317, endPoint x: 304, endPoint y: 326, distance: 9.2
click at [304, 326] on input "tongue Sandwich" at bounding box center [601, 315] width 616 height 25
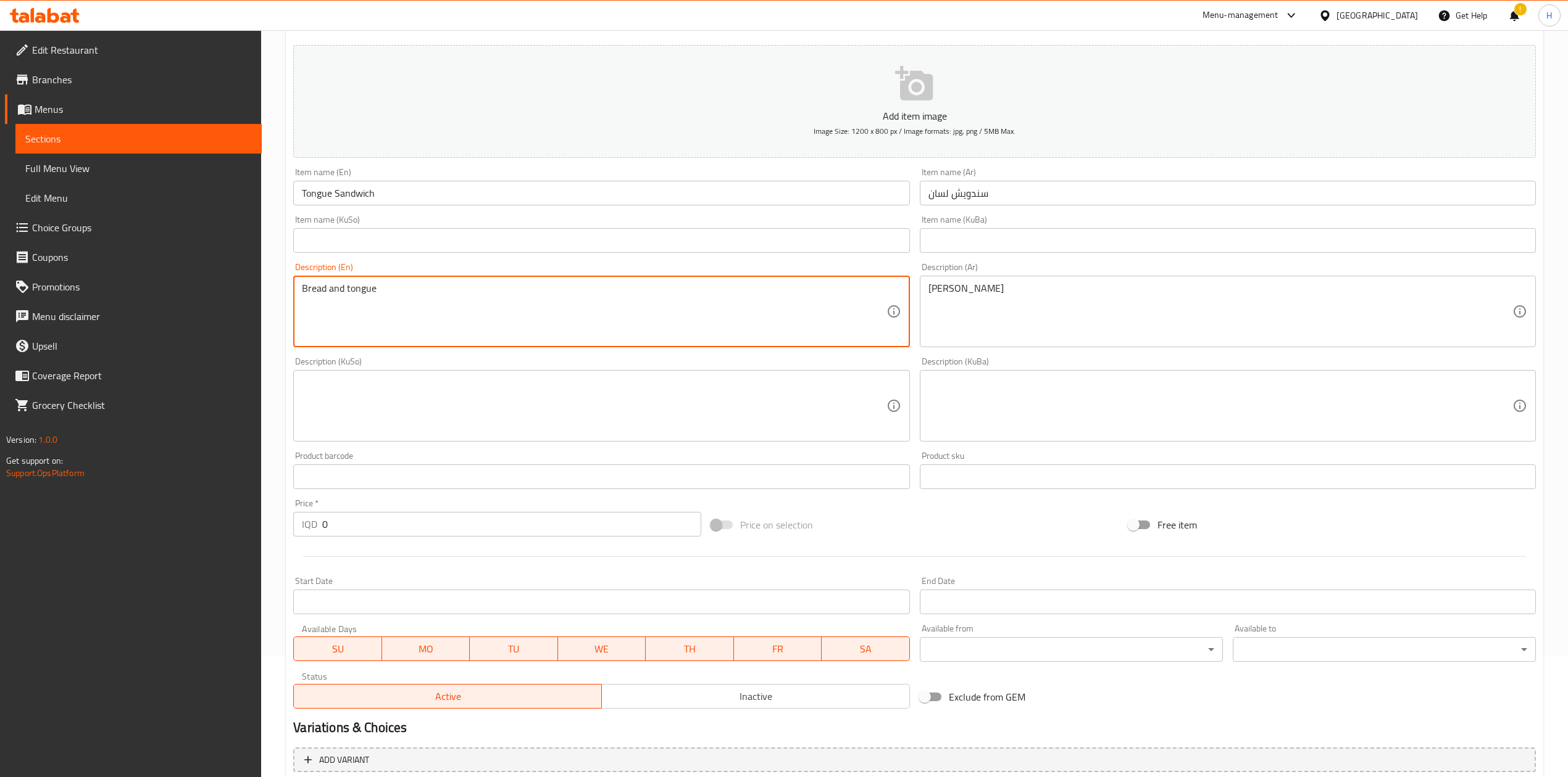
scroll to position [236, 0]
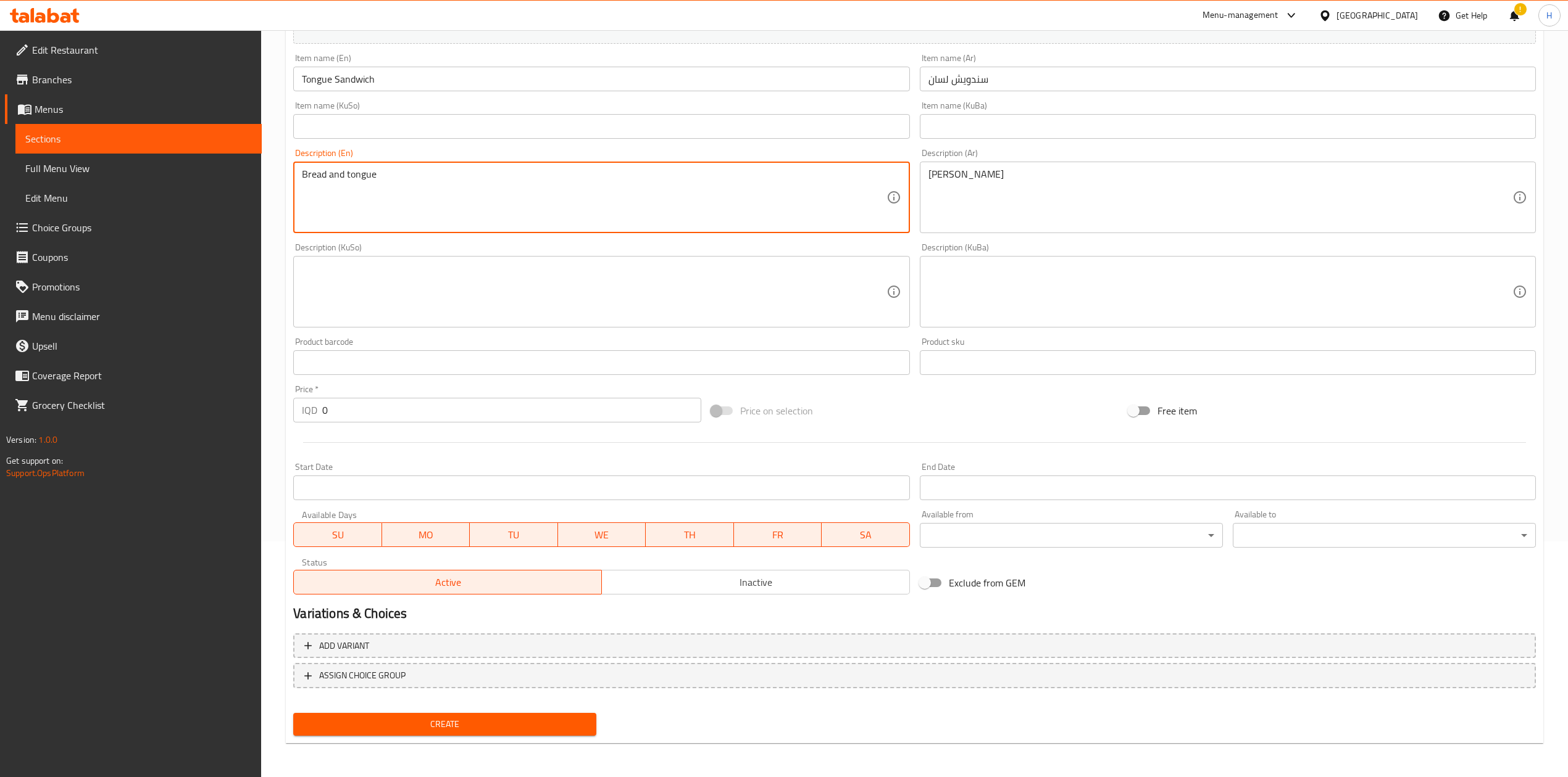
click at [364, 418] on input "0" at bounding box center [512, 410] width 378 height 25
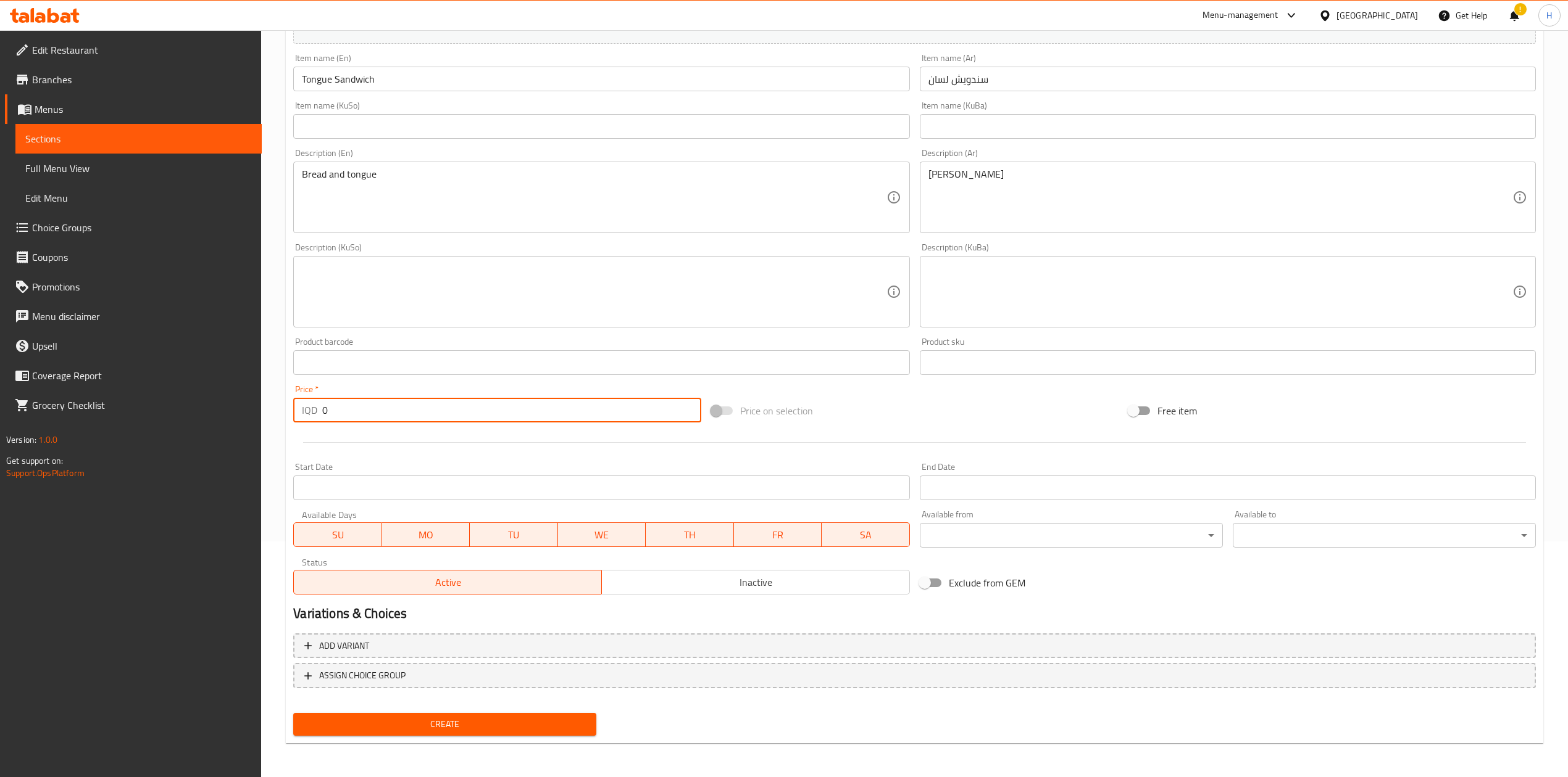
click at [364, 418] on input "0" at bounding box center [512, 410] width 378 height 25
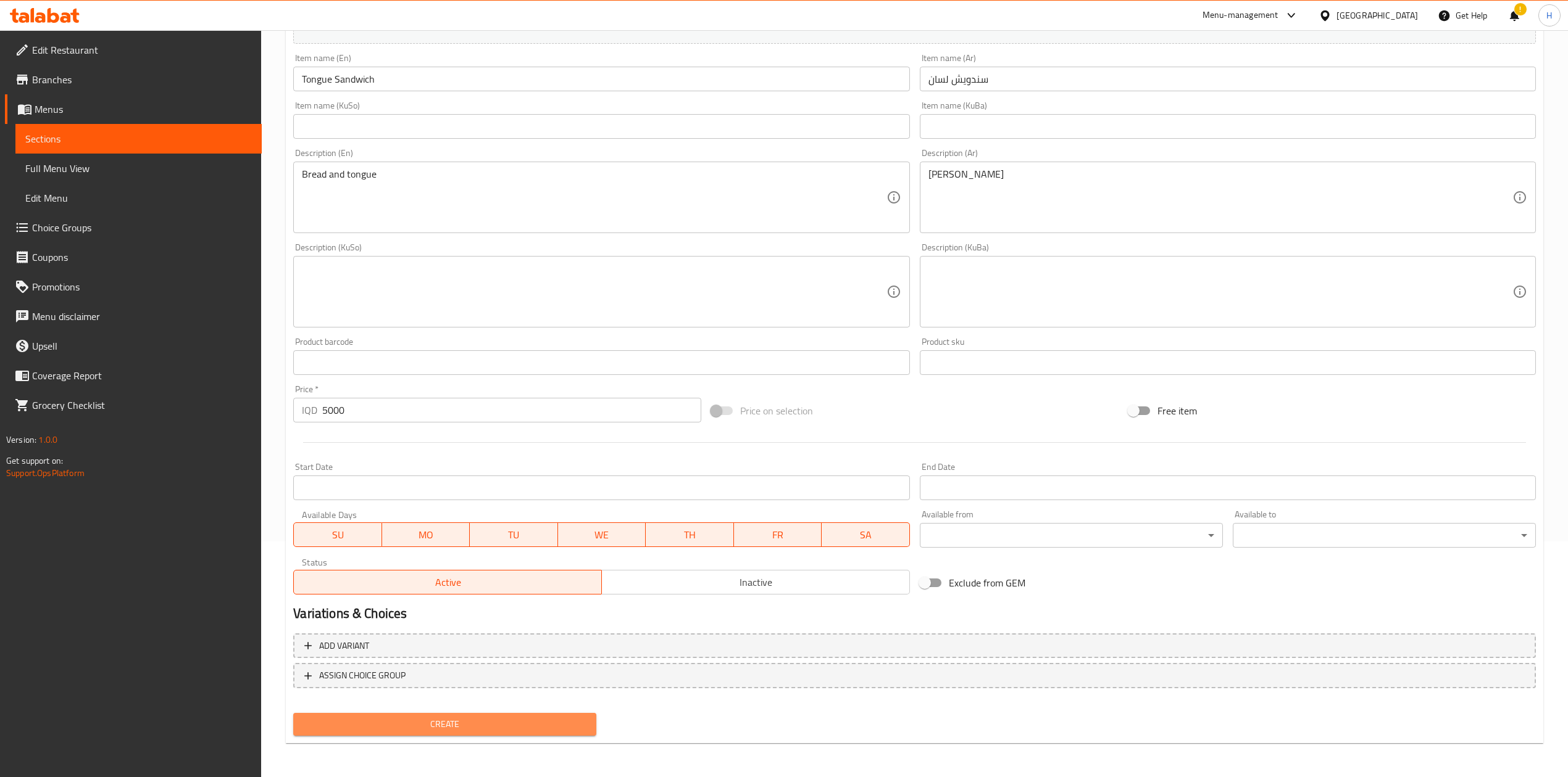
click at [484, 481] on span "Create" at bounding box center [444, 724] width 283 height 16
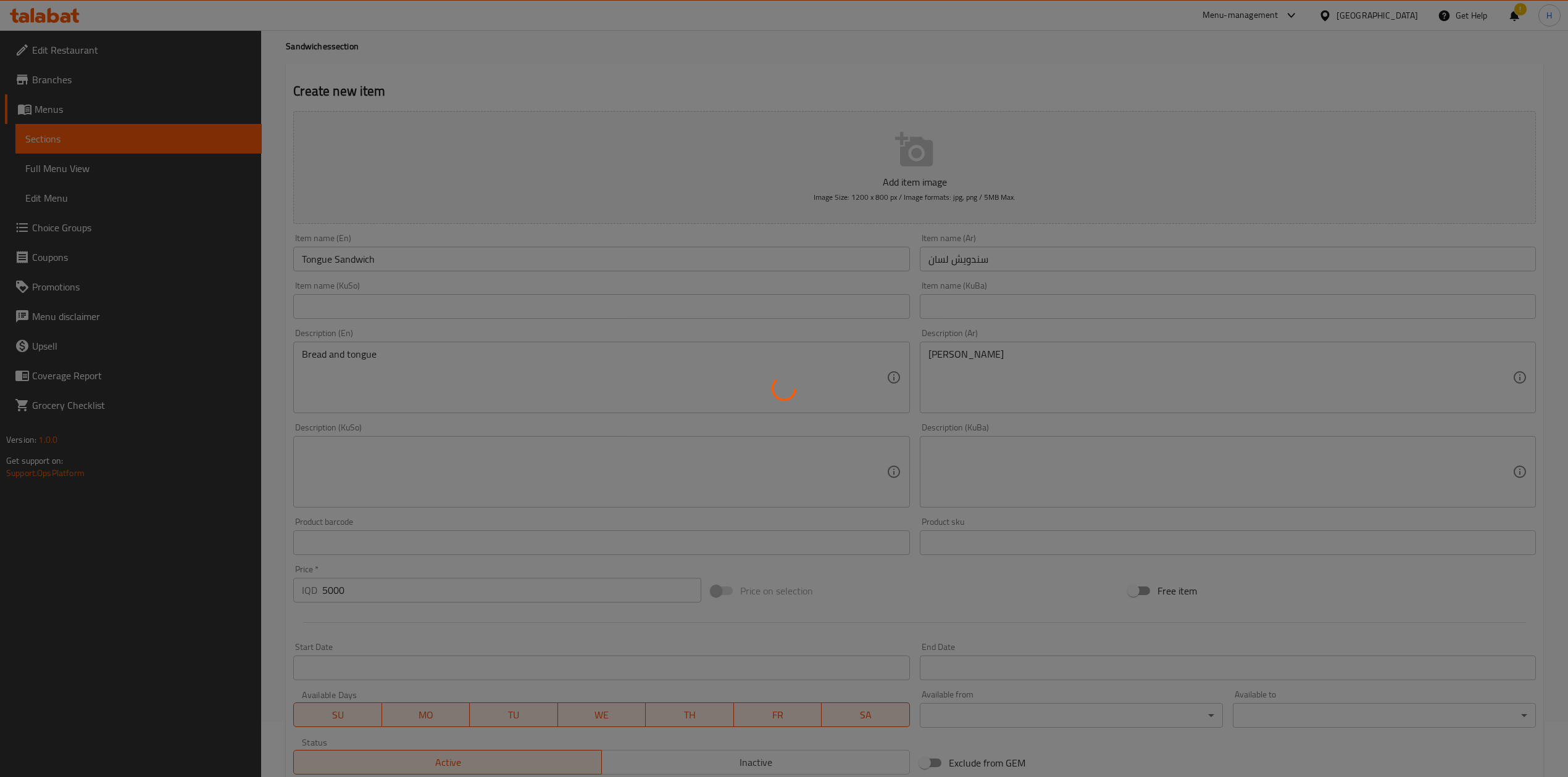
scroll to position [0, 0]
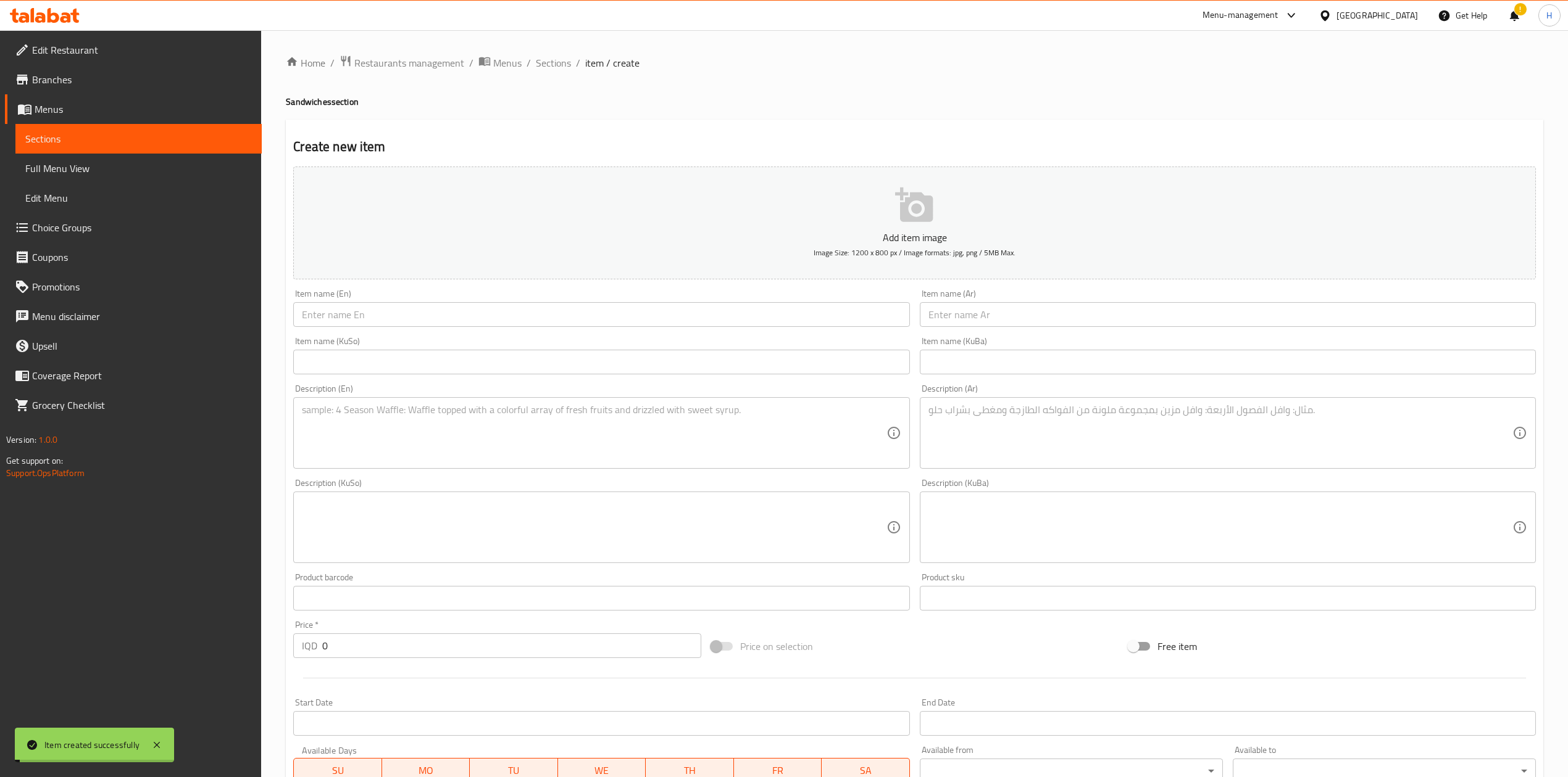
drag, startPoint x: 564, startPoint y: 62, endPoint x: 568, endPoint y: 79, distance: 17.5
click at [564, 62] on span "Sections" at bounding box center [553, 63] width 35 height 15
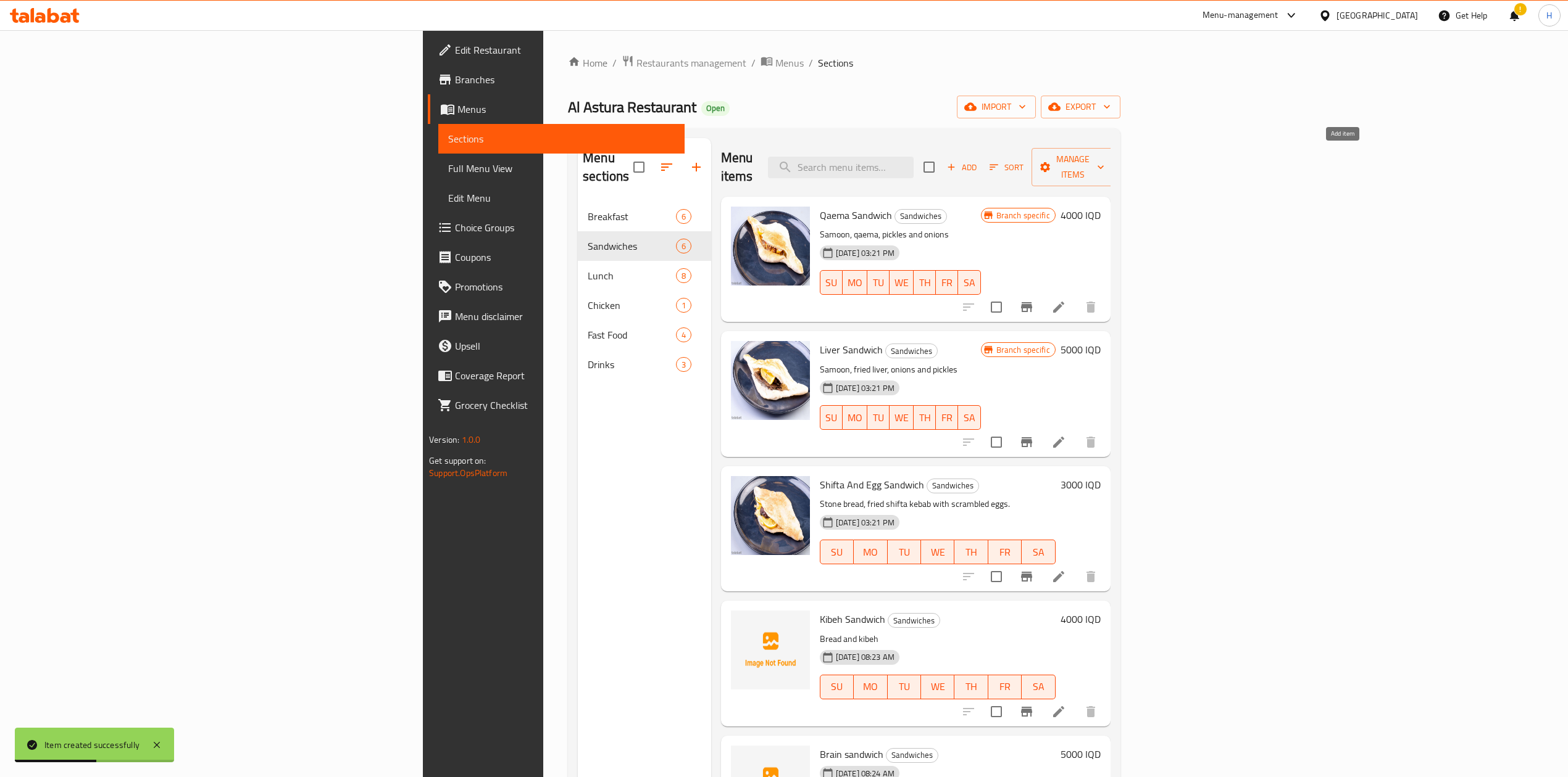
click at [978, 160] on span "Add" at bounding box center [962, 167] width 34 height 14
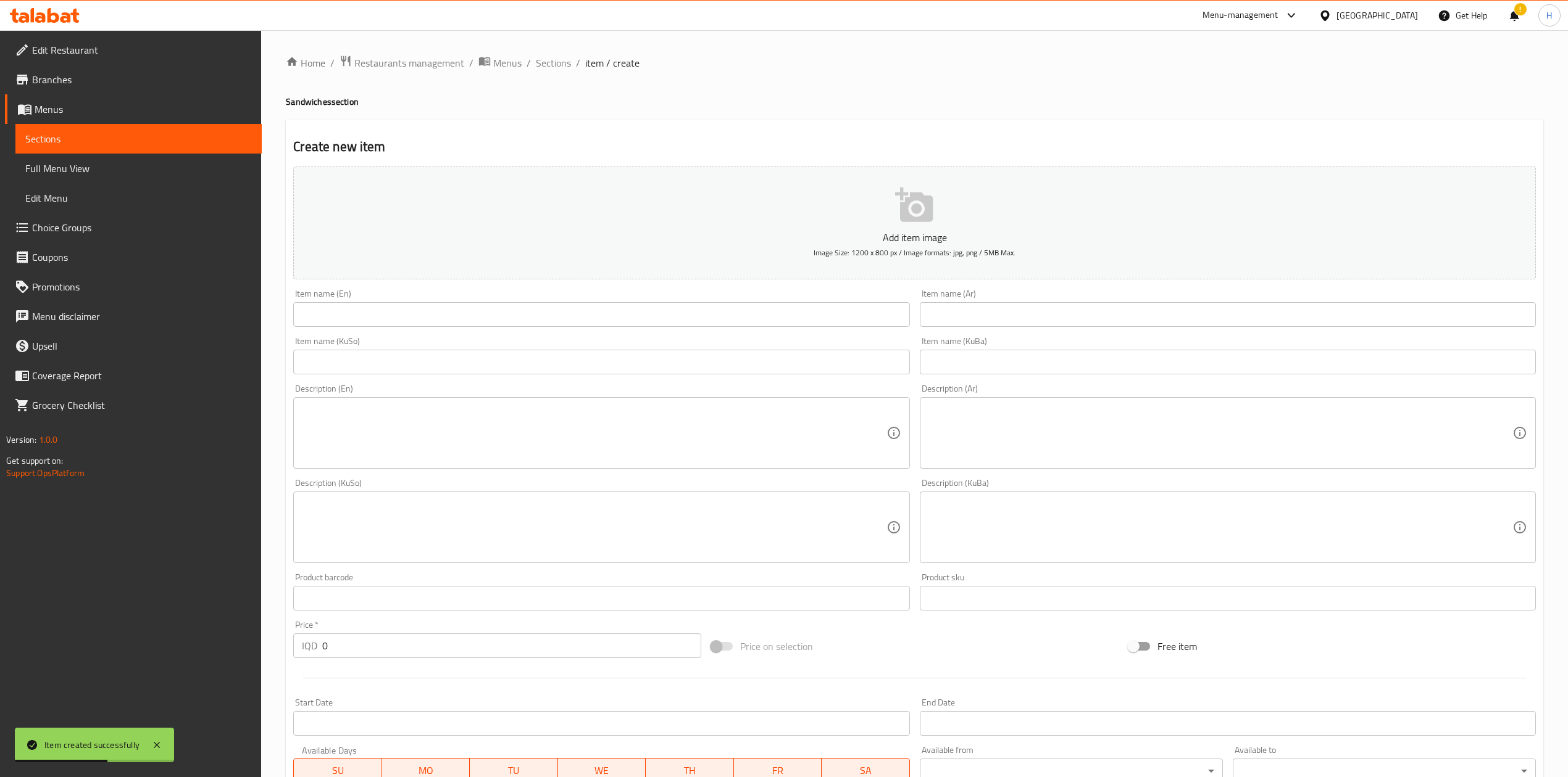
click at [984, 303] on div "Item name (Ar) Item name (Ar)" at bounding box center [1227, 308] width 616 height 38
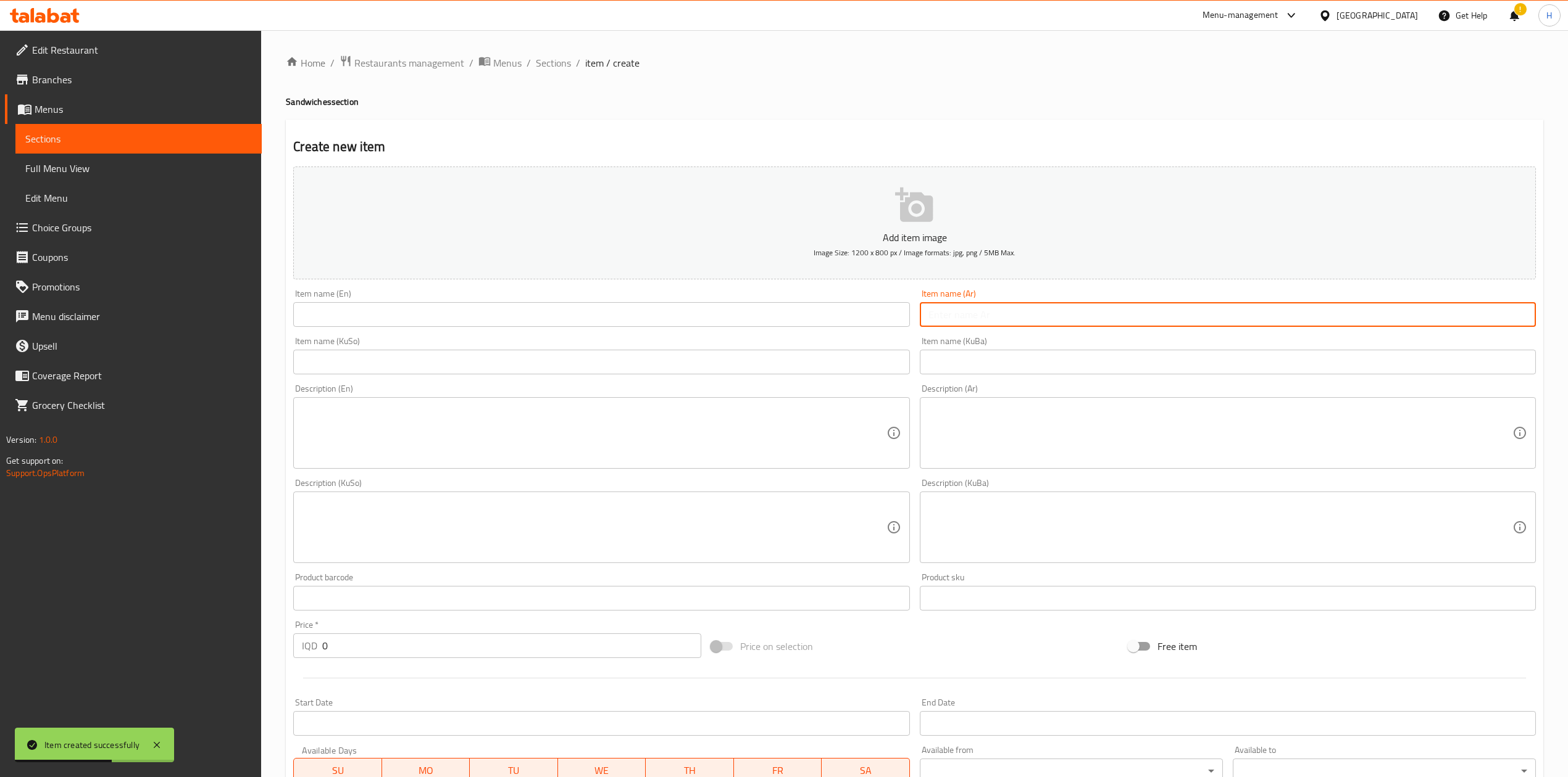
click at [983, 308] on input "text" at bounding box center [1227, 315] width 616 height 25
click at [735, 311] on input "text" at bounding box center [601, 315] width 616 height 25
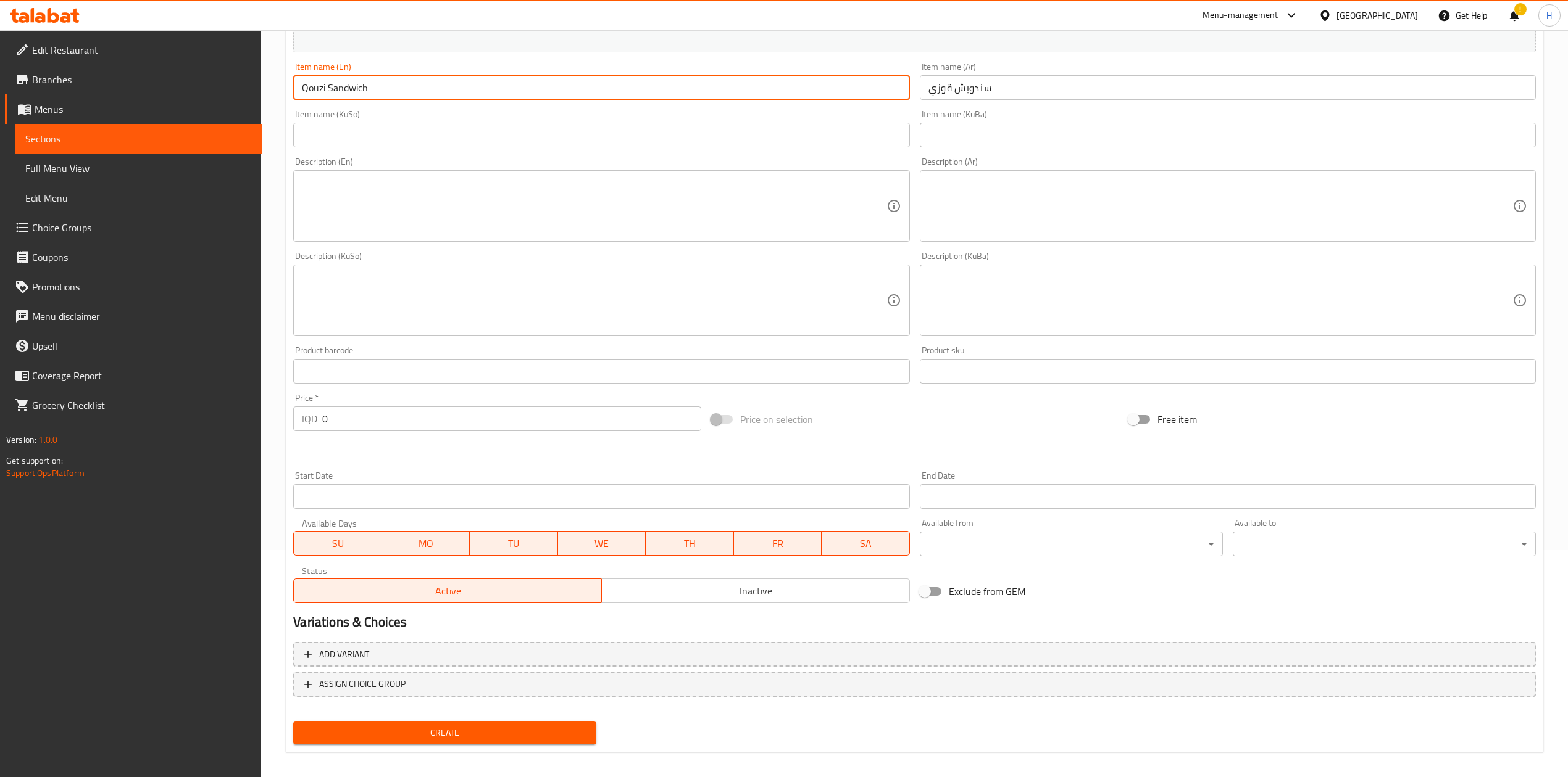
scroll to position [236, 0]
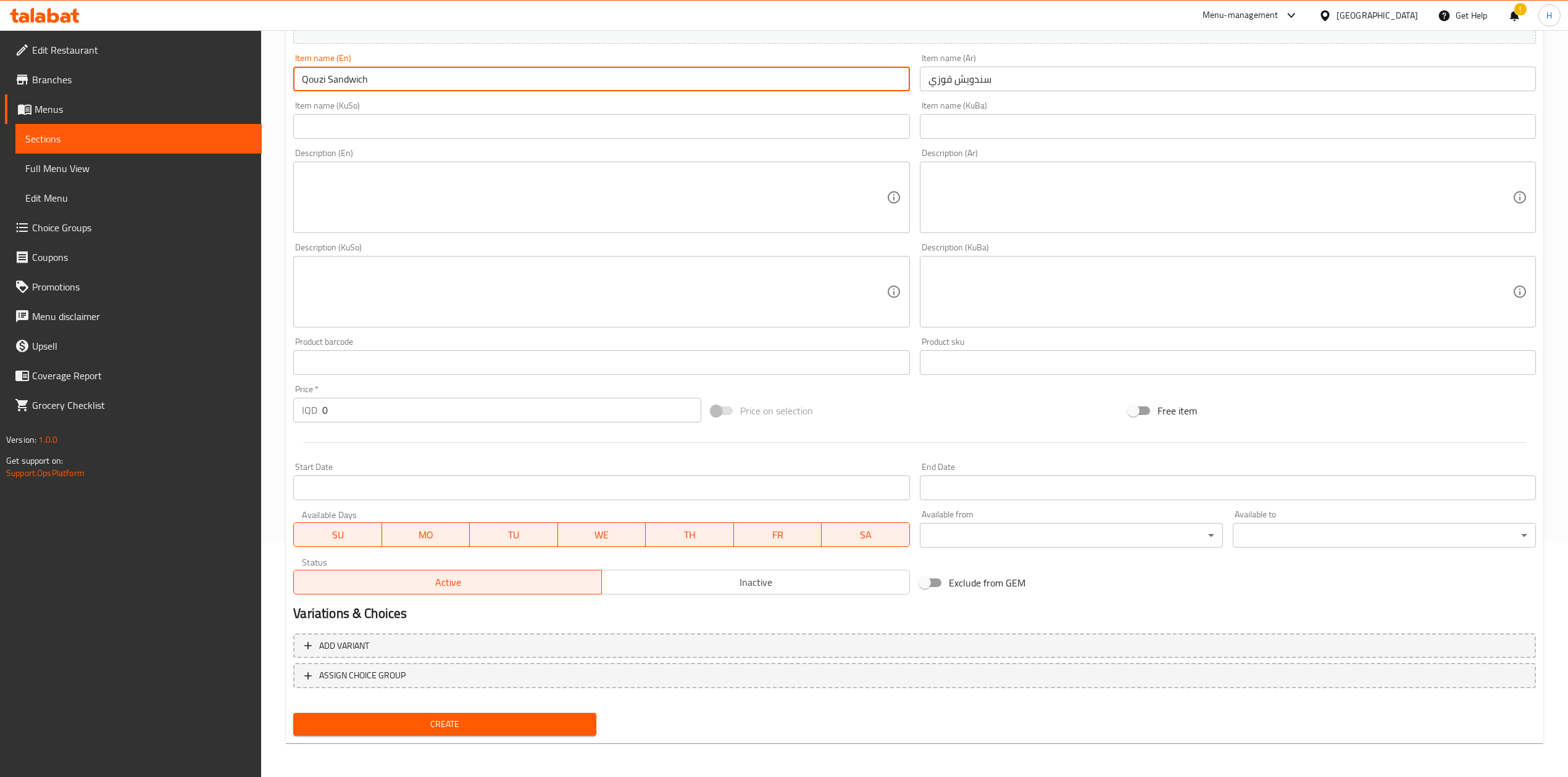
click at [350, 415] on input "0" at bounding box center [512, 410] width 378 height 25
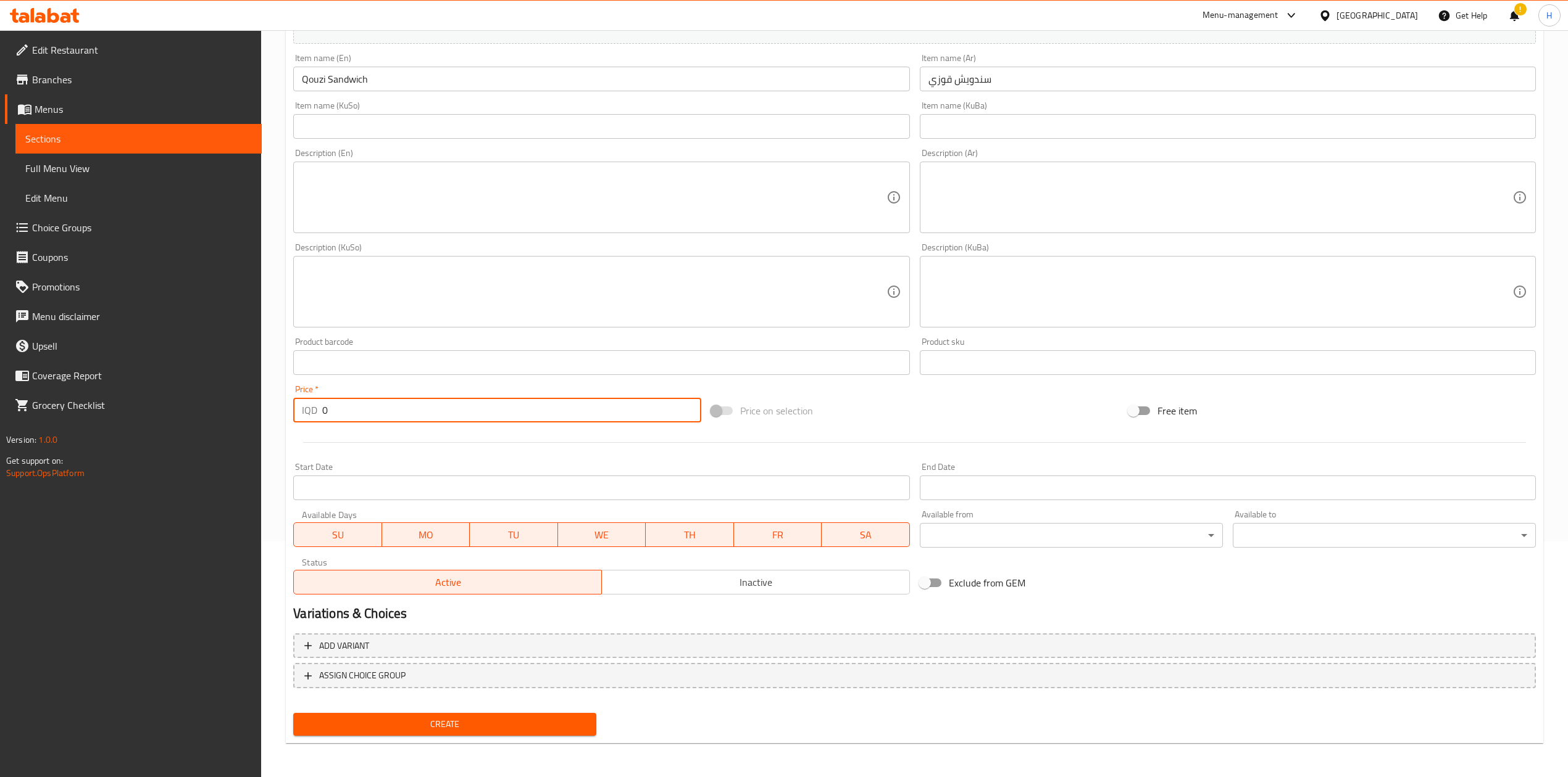
click at [350, 415] on input "0" at bounding box center [512, 410] width 378 height 25
click at [527, 481] on div "Create" at bounding box center [444, 724] width 313 height 33
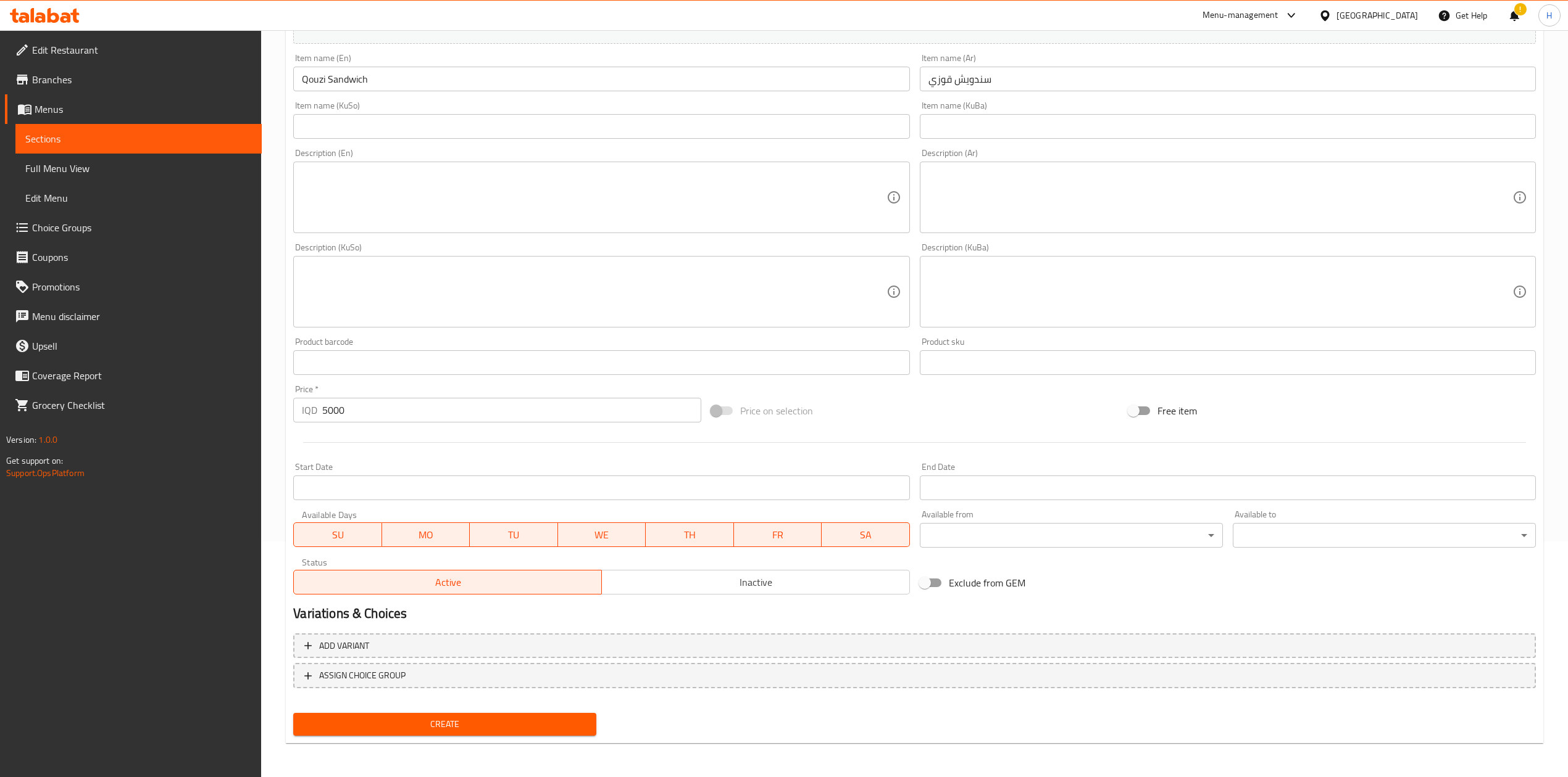
click at [522, 481] on span "Create" at bounding box center [444, 724] width 283 height 16
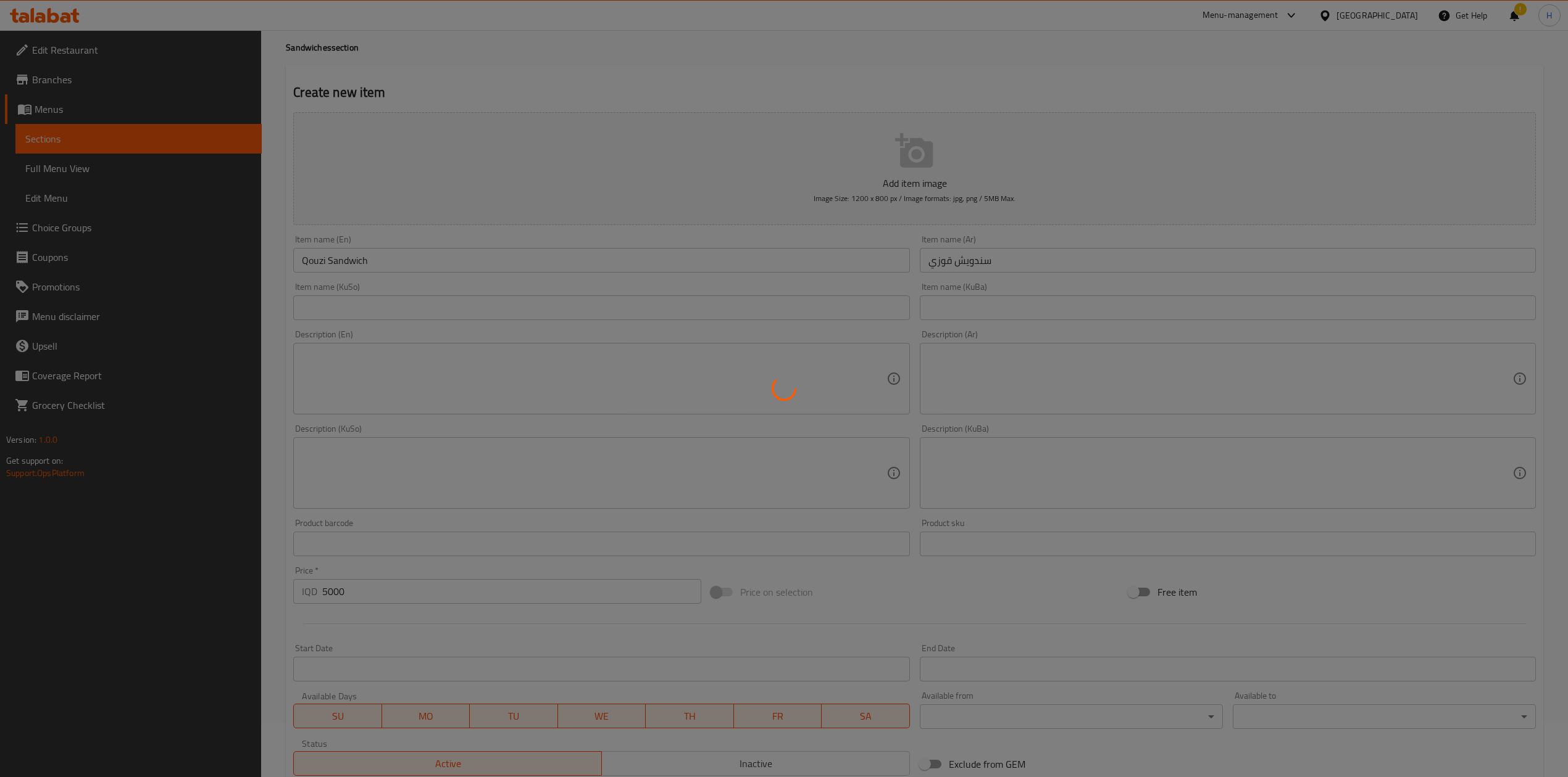
scroll to position [0, 0]
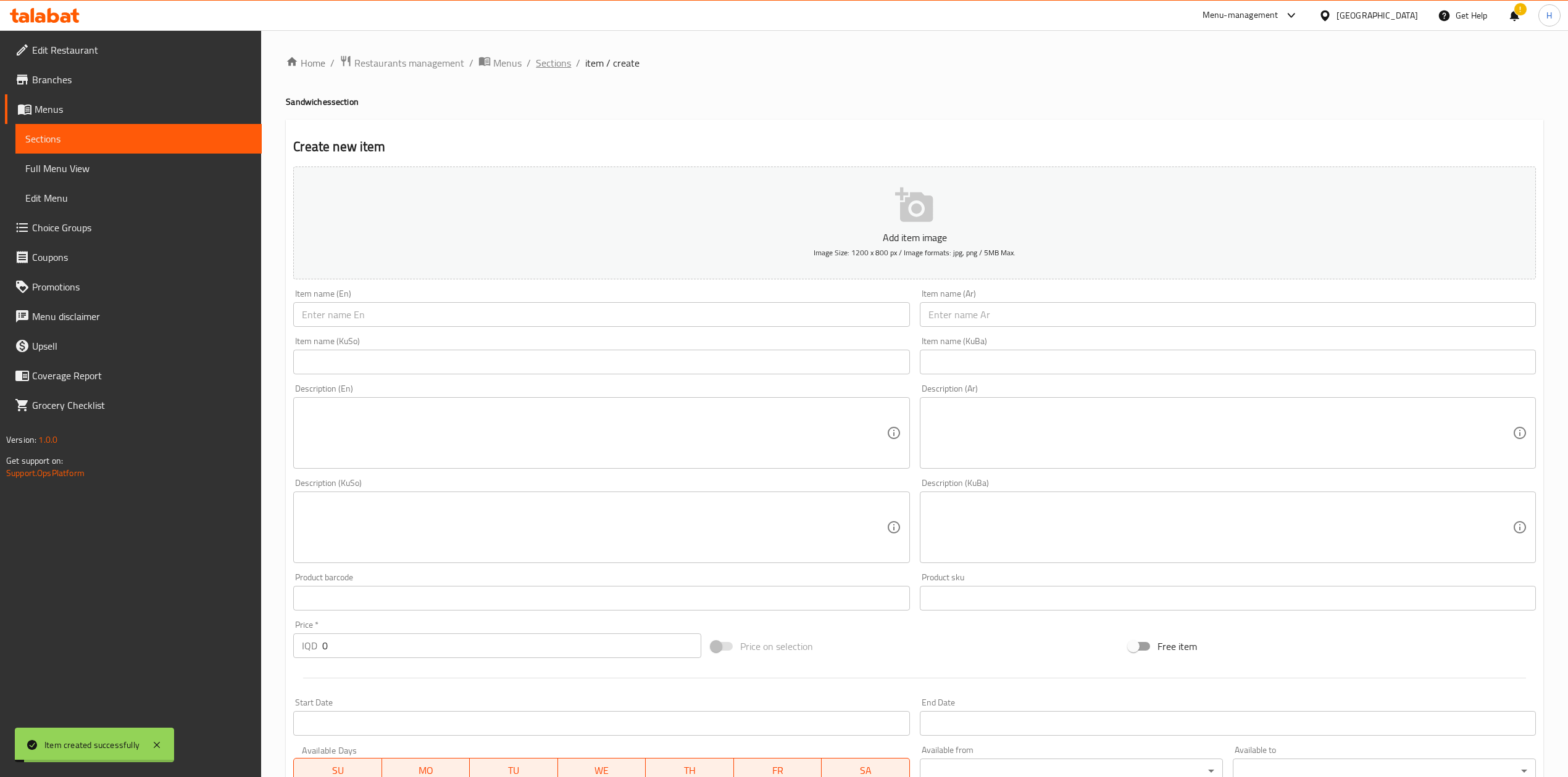
click at [559, 67] on span "Sections" at bounding box center [553, 63] width 35 height 15
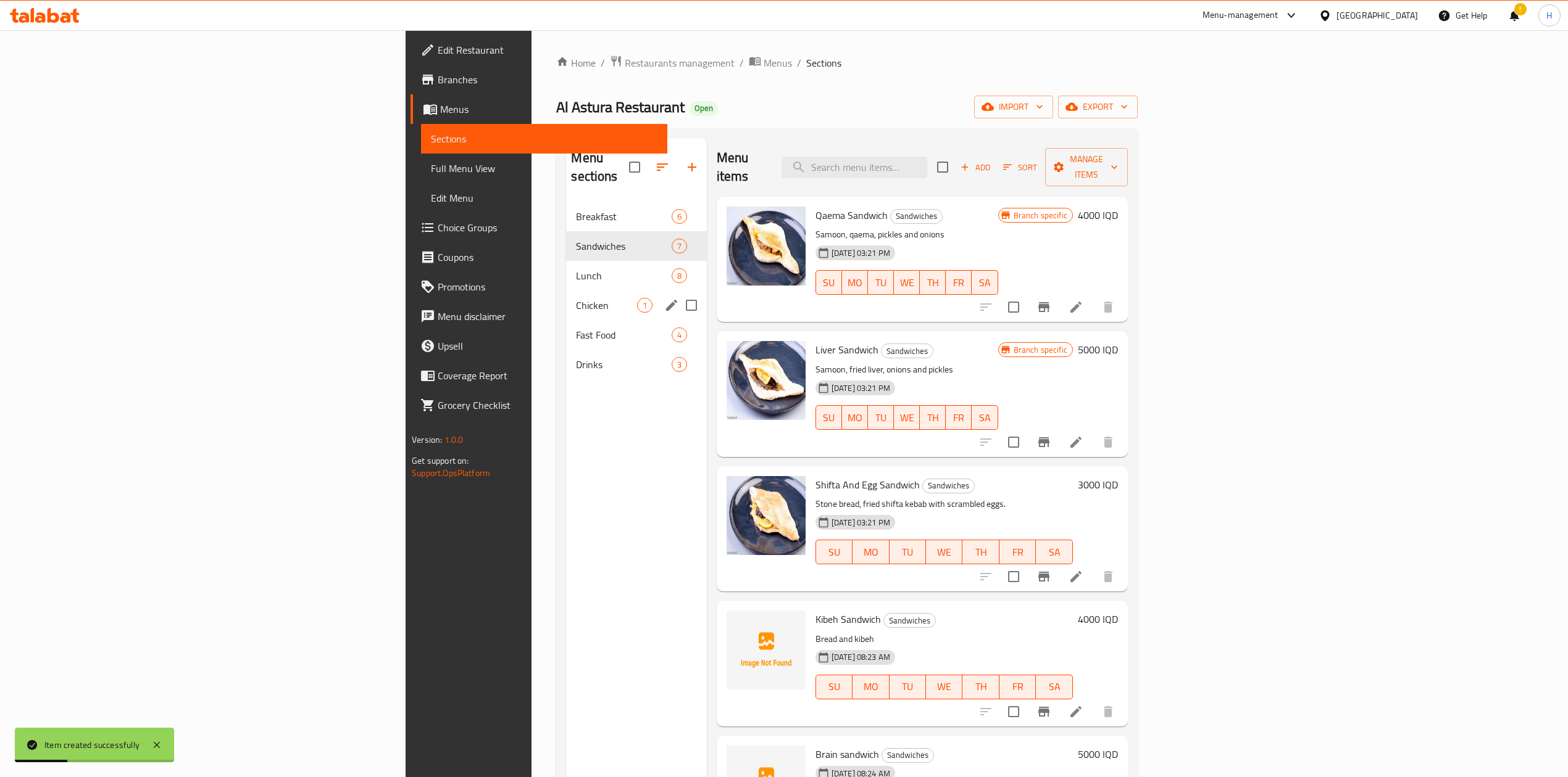
click at [576, 298] on span "Chicken" at bounding box center [606, 305] width 61 height 15
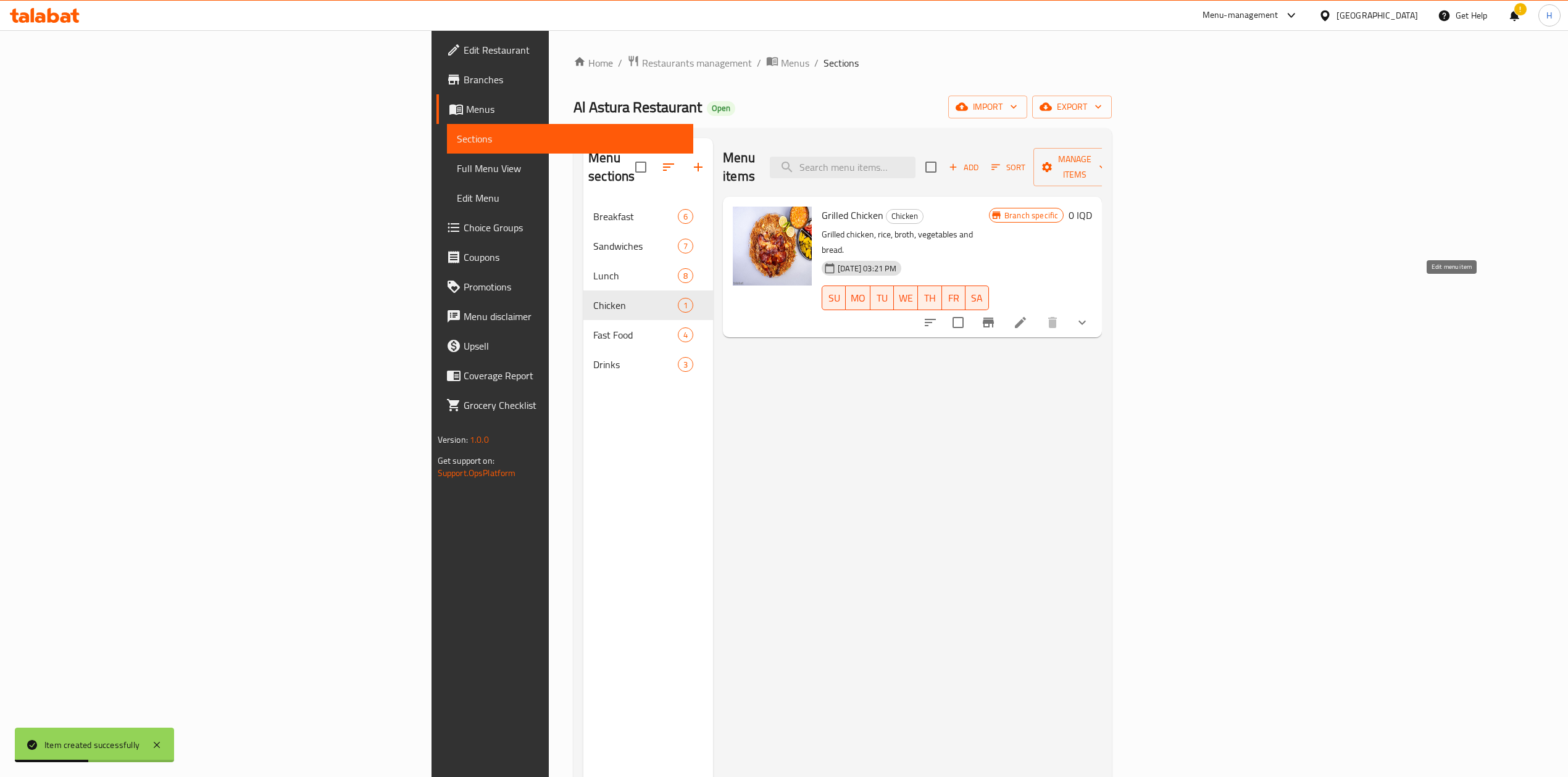
click at [1028, 315] on icon at bounding box center [1020, 322] width 15 height 15
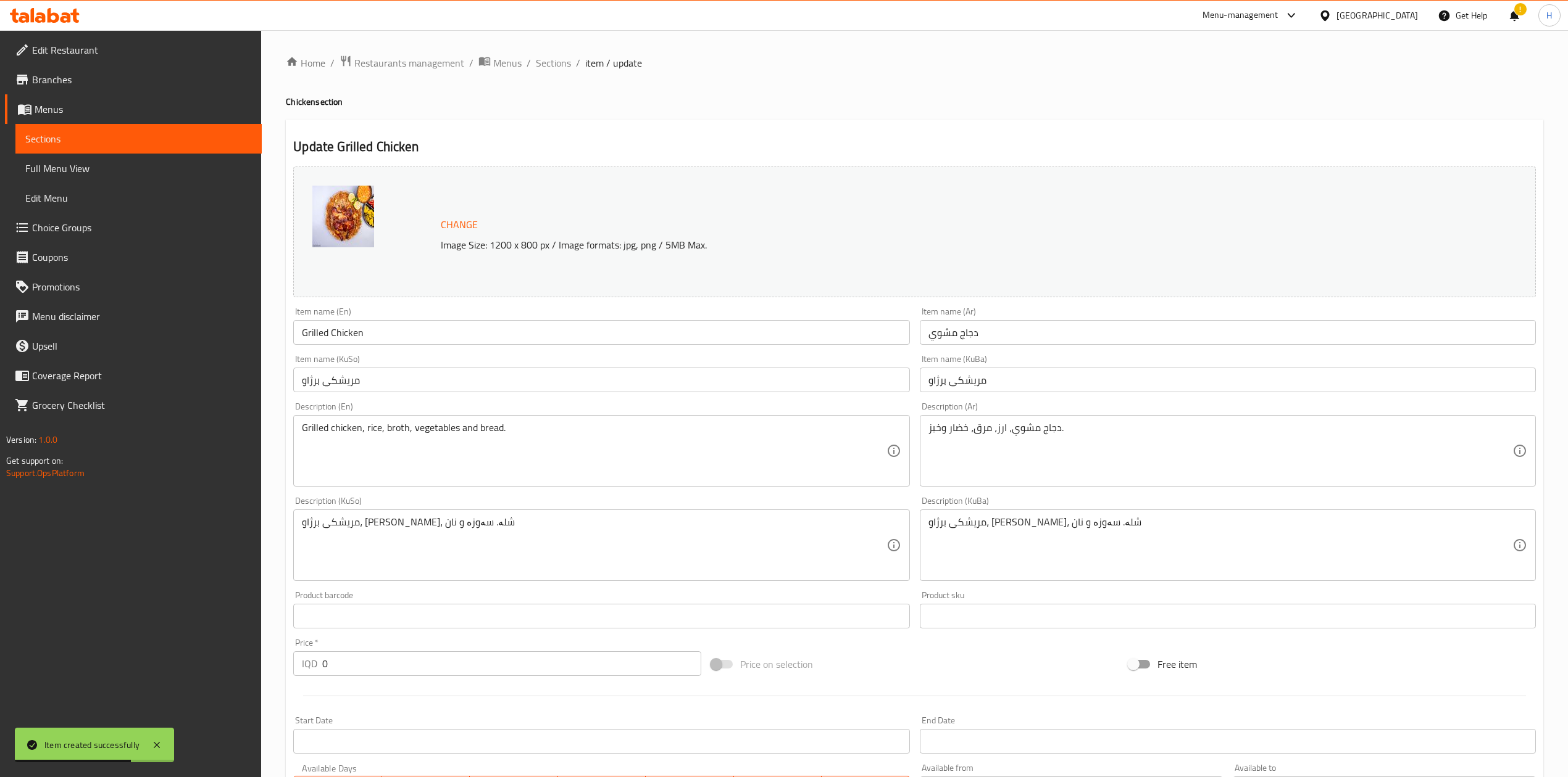
scroll to position [320, 0]
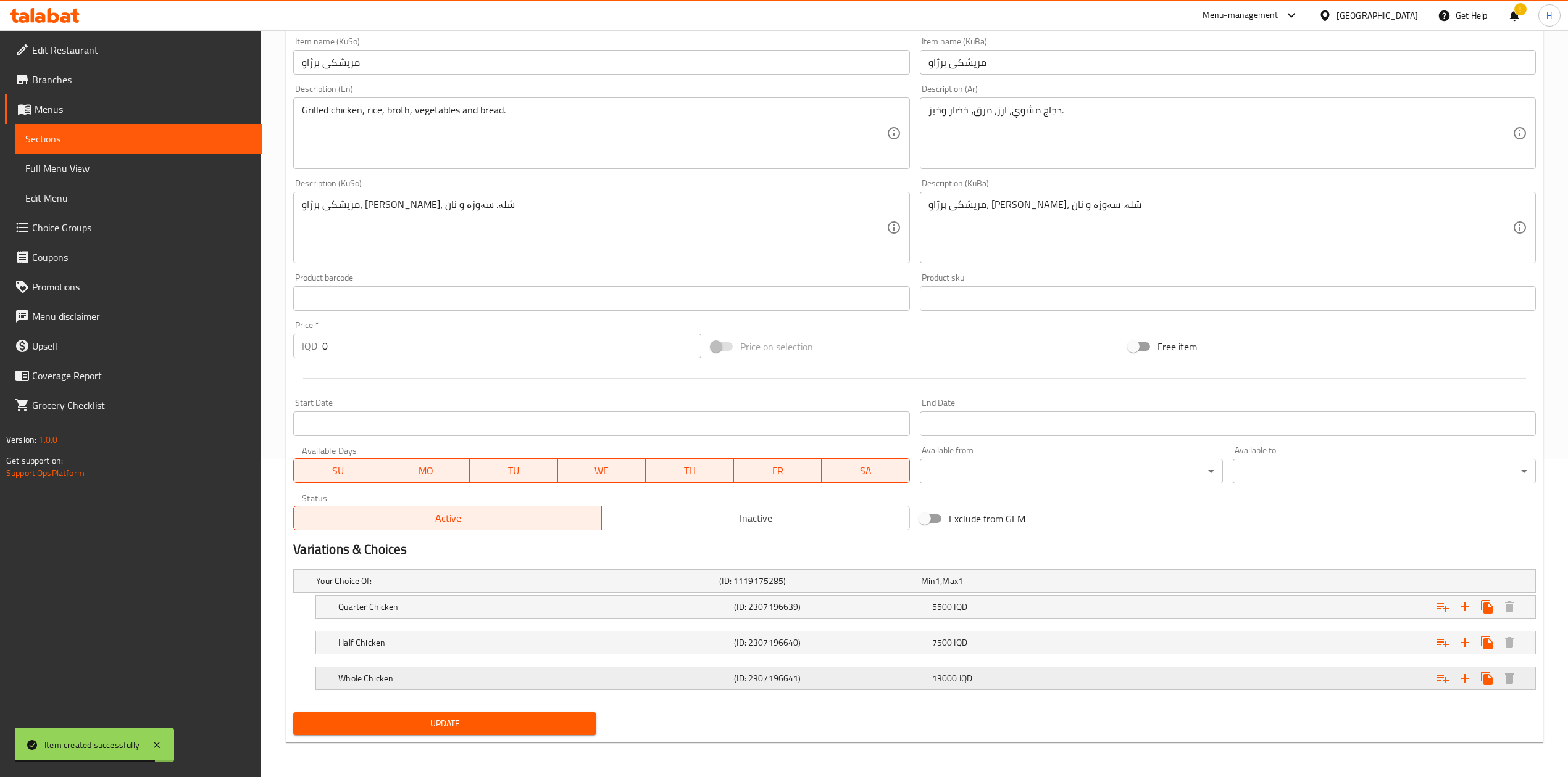
click at [392, 481] on h5 "Whole Chicken" at bounding box center [533, 678] width 391 height 12
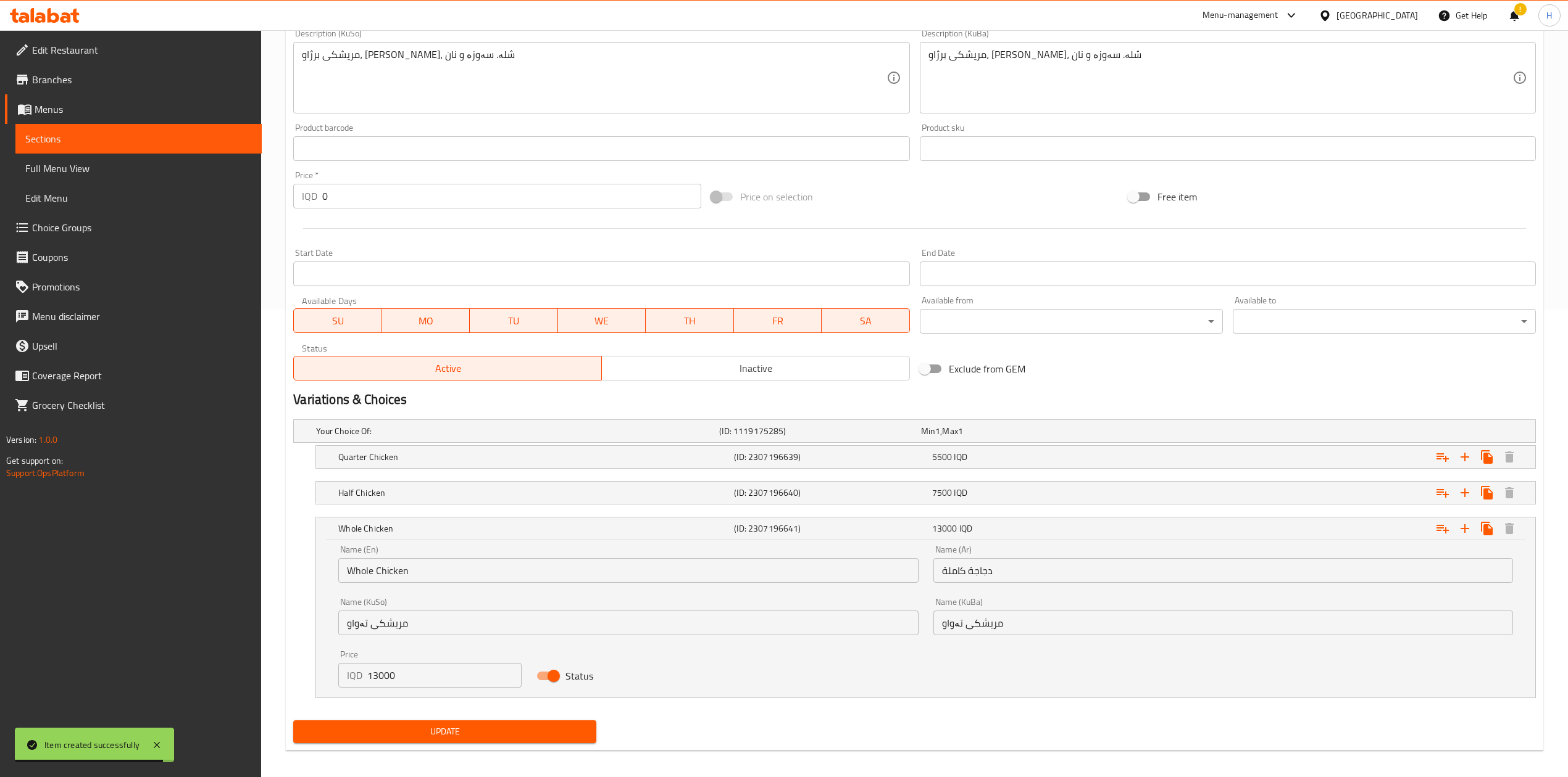
scroll to position [477, 0]
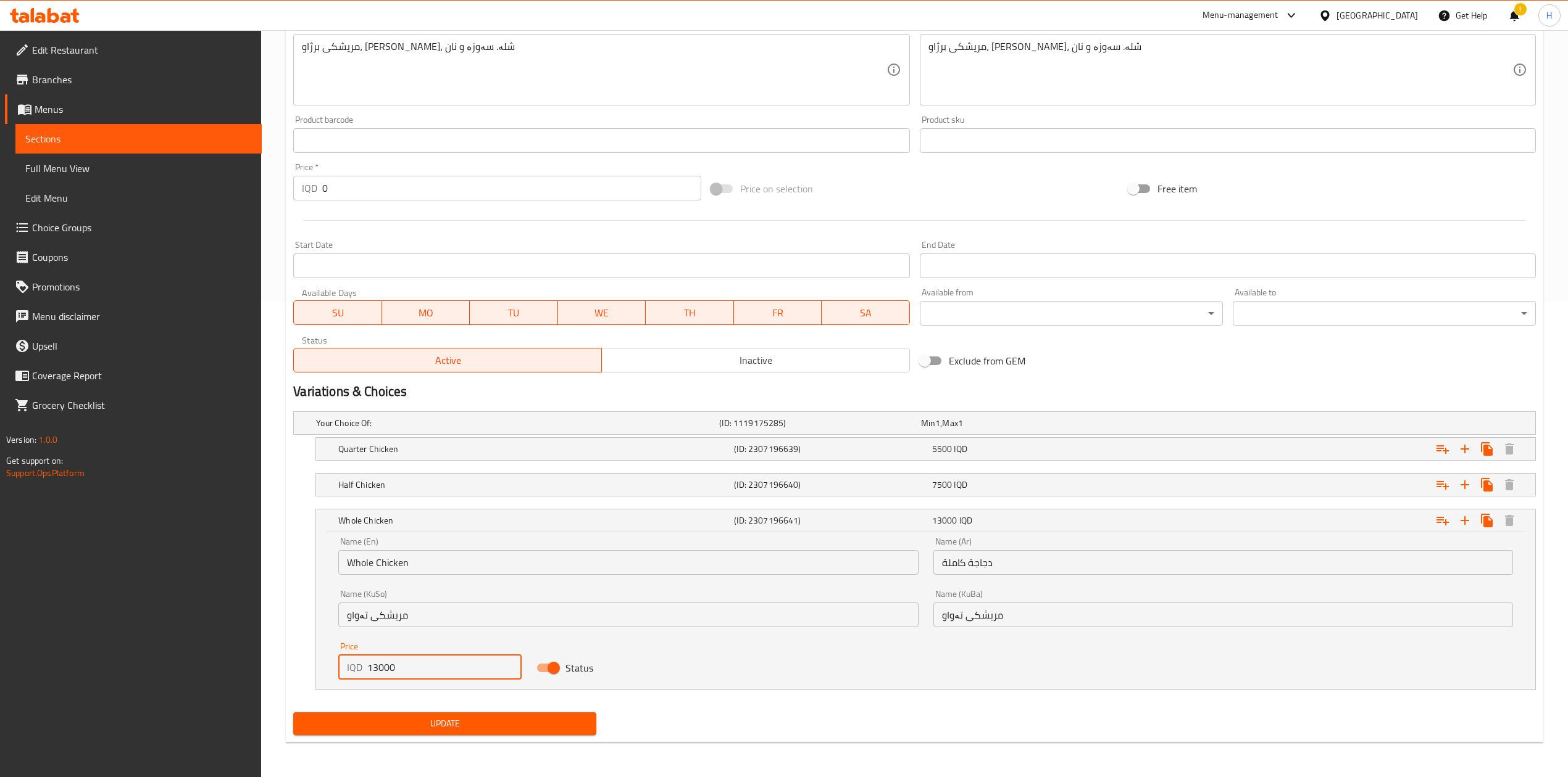
click at [374, 481] on input "13000" at bounding box center [444, 668] width 155 height 25
click at [378, 481] on h5 "Half Chicken" at bounding box center [533, 484] width 391 height 12
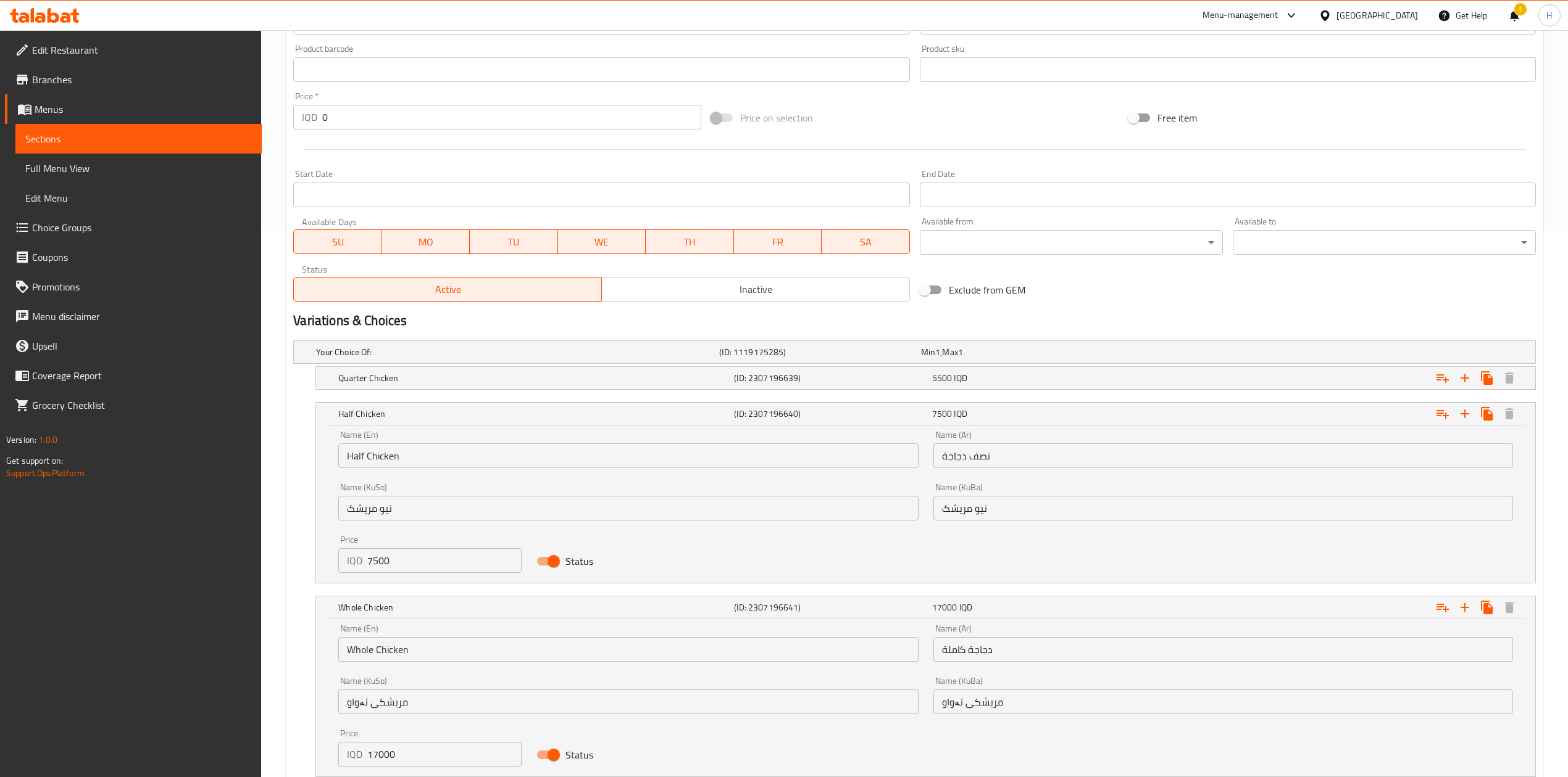
scroll to position [617, 0]
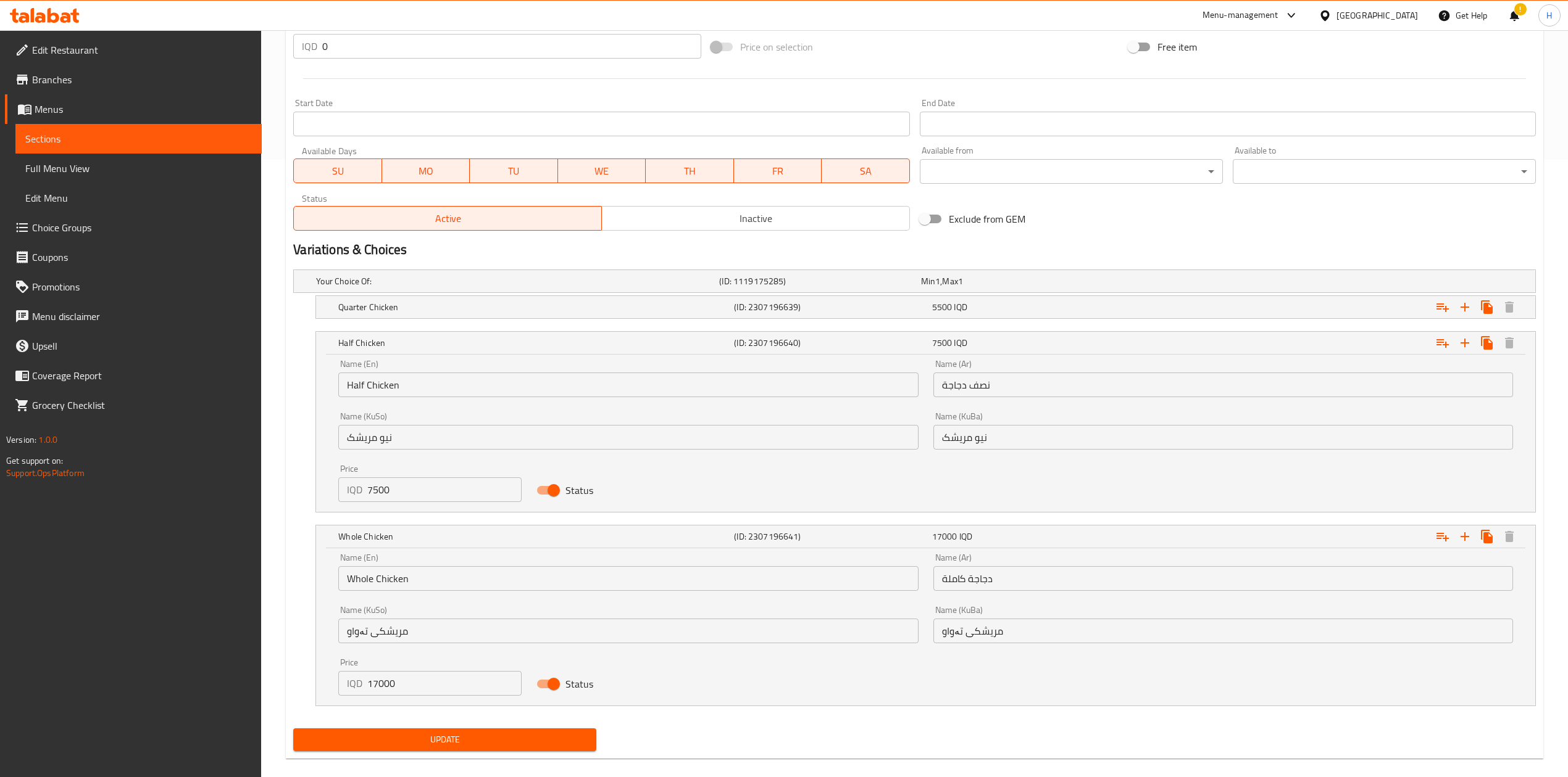
click at [390, 481] on input "7500" at bounding box center [444, 490] width 155 height 25
click at [395, 321] on div "Quarter Chicken (ID: 2307196639) 5500 IQD" at bounding box center [929, 307] width 1187 height 27
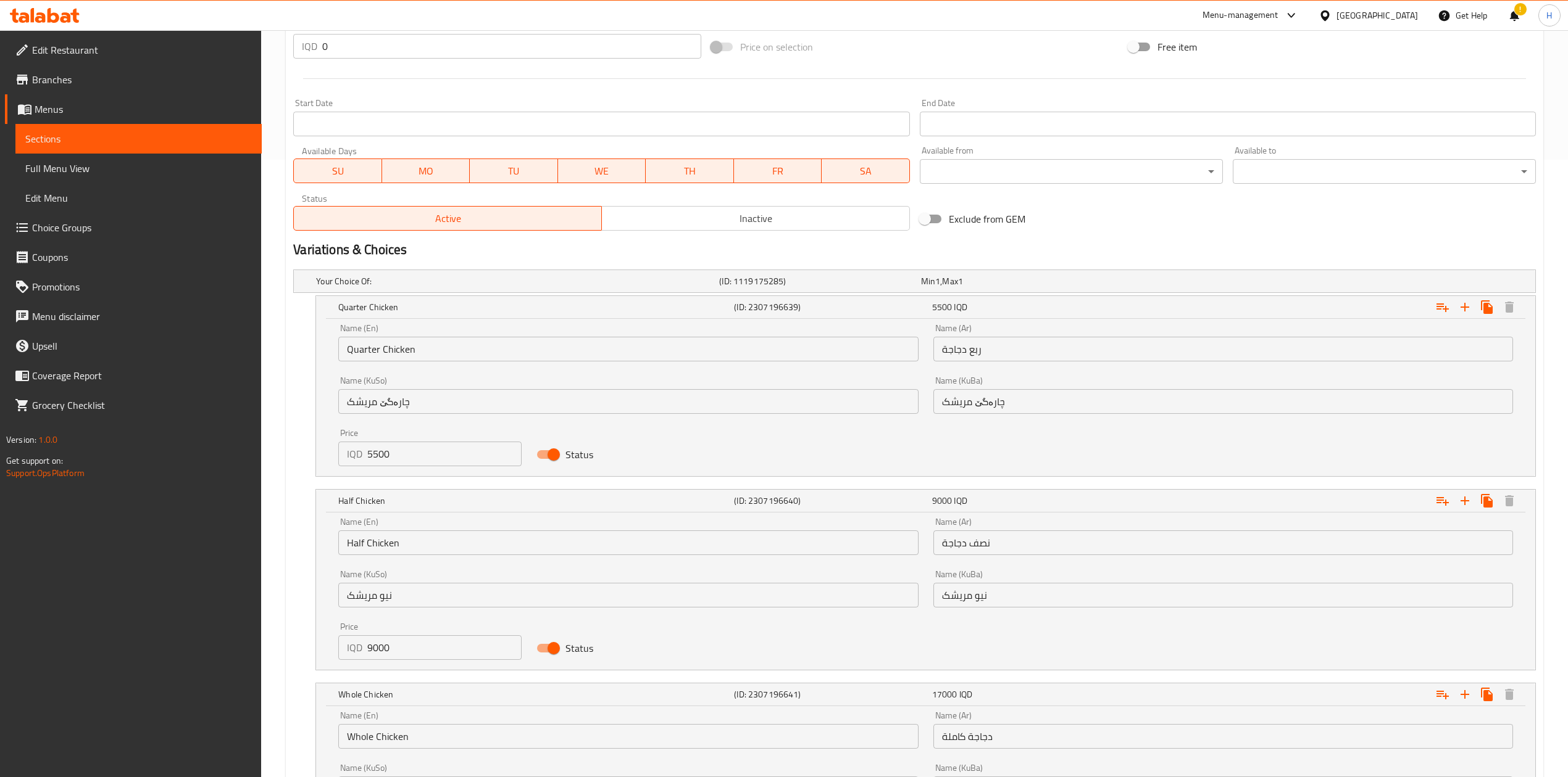
click at [387, 454] on input "5500" at bounding box center [444, 454] width 155 height 25
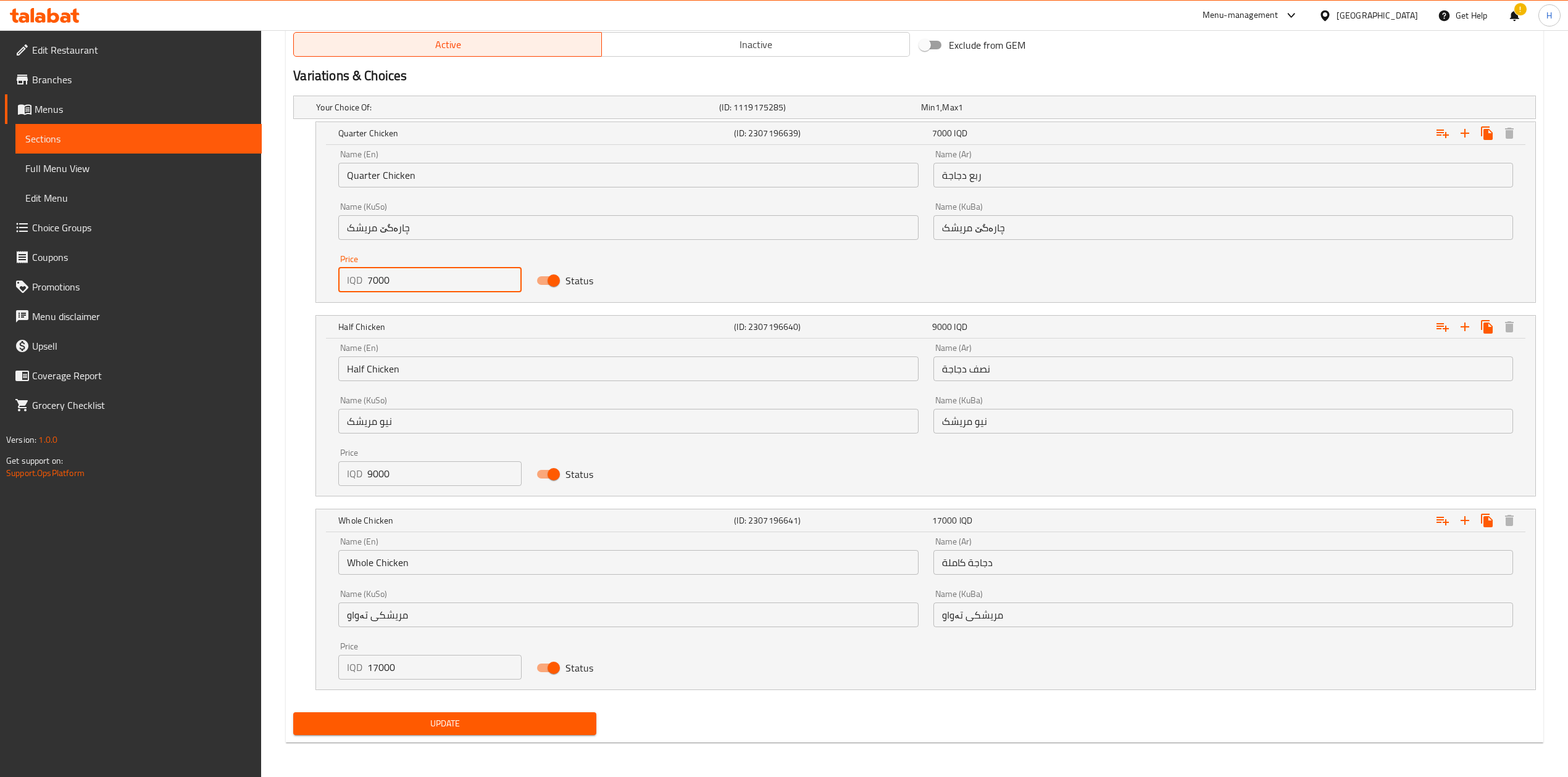
click at [468, 481] on span "Update" at bounding box center [444, 724] width 283 height 16
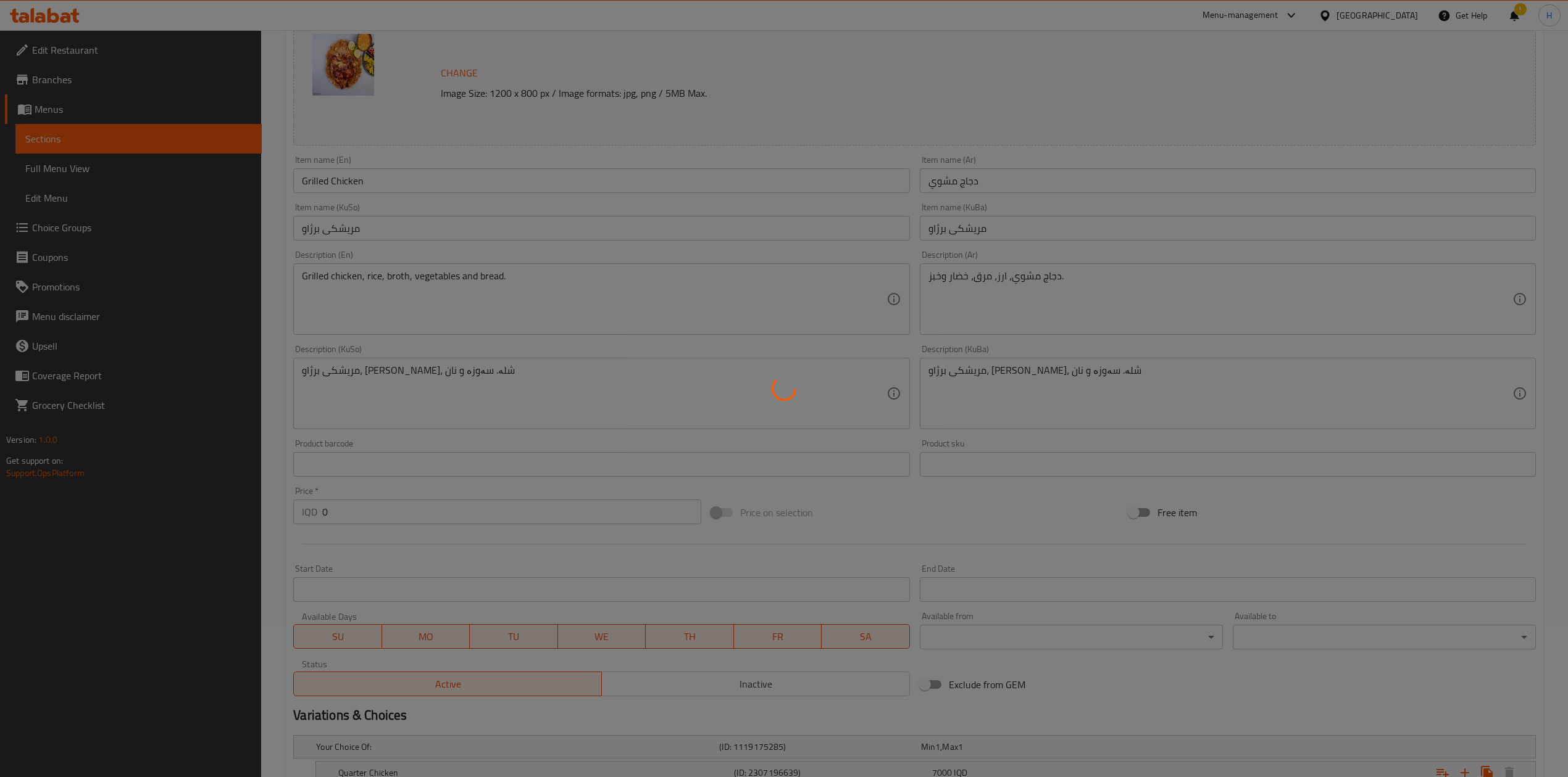
scroll to position [0, 0]
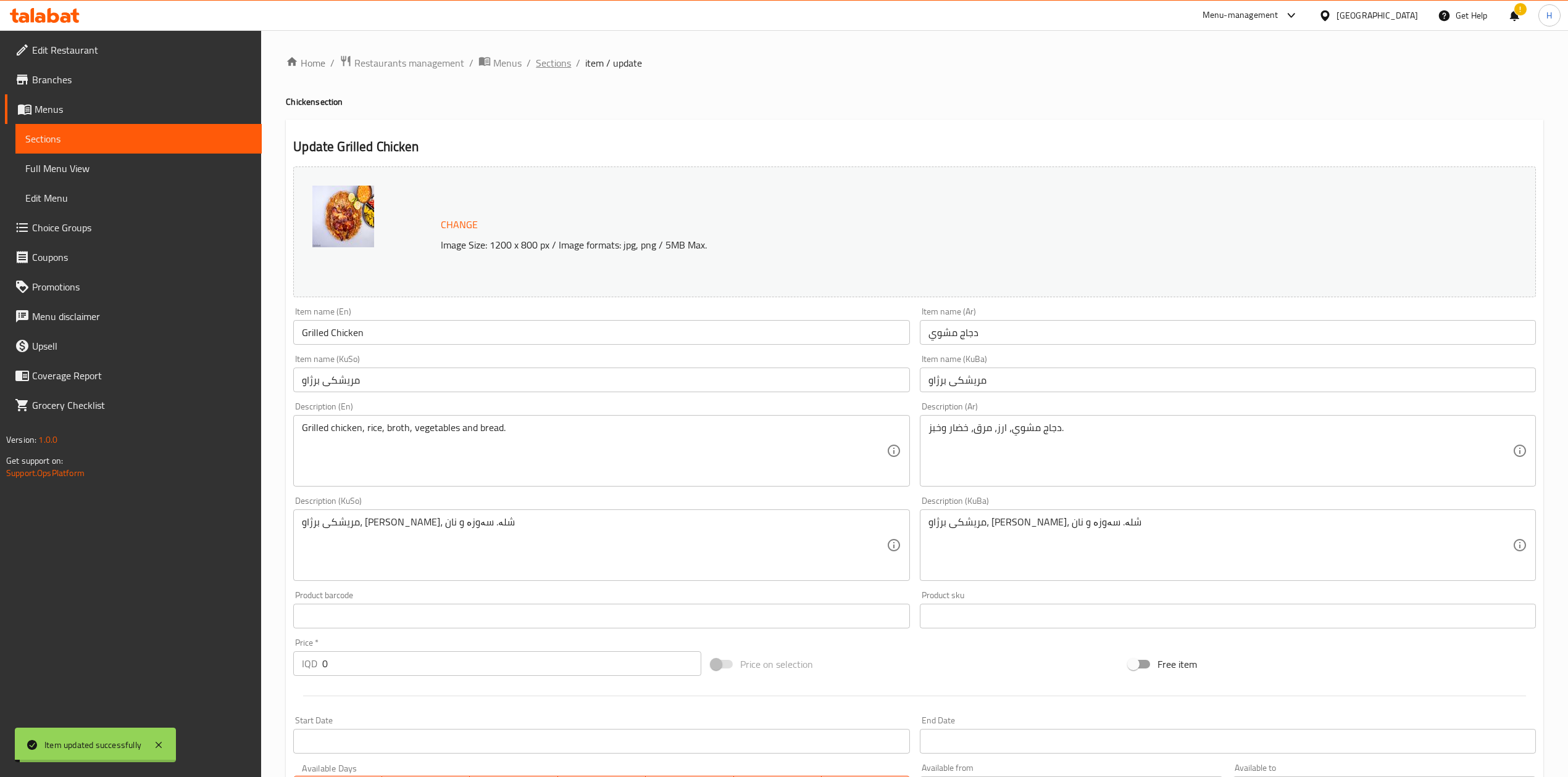
click at [547, 69] on span "Sections" at bounding box center [553, 63] width 35 height 15
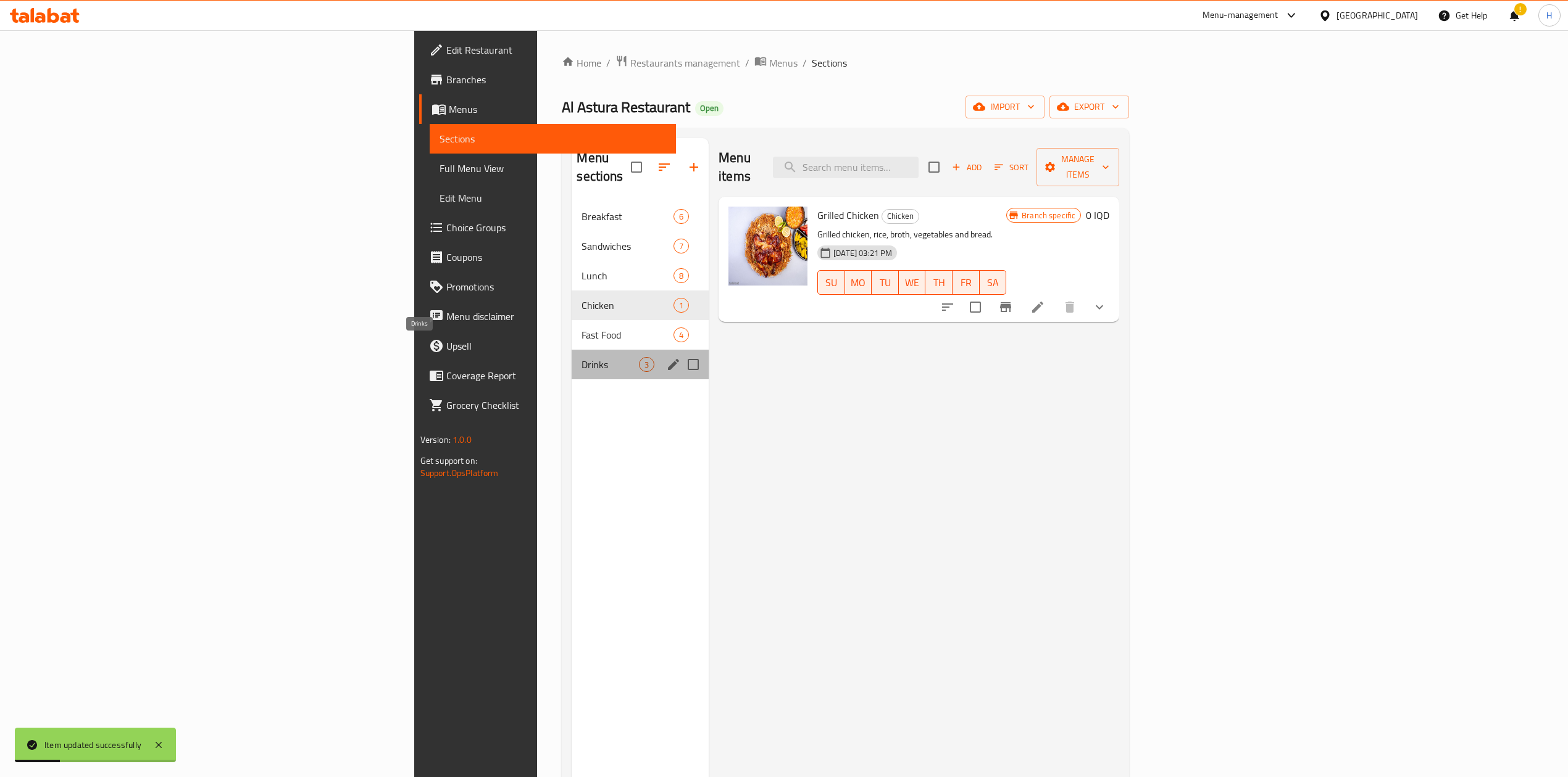
click at [582, 357] on span "Drinks" at bounding box center [610, 364] width 58 height 15
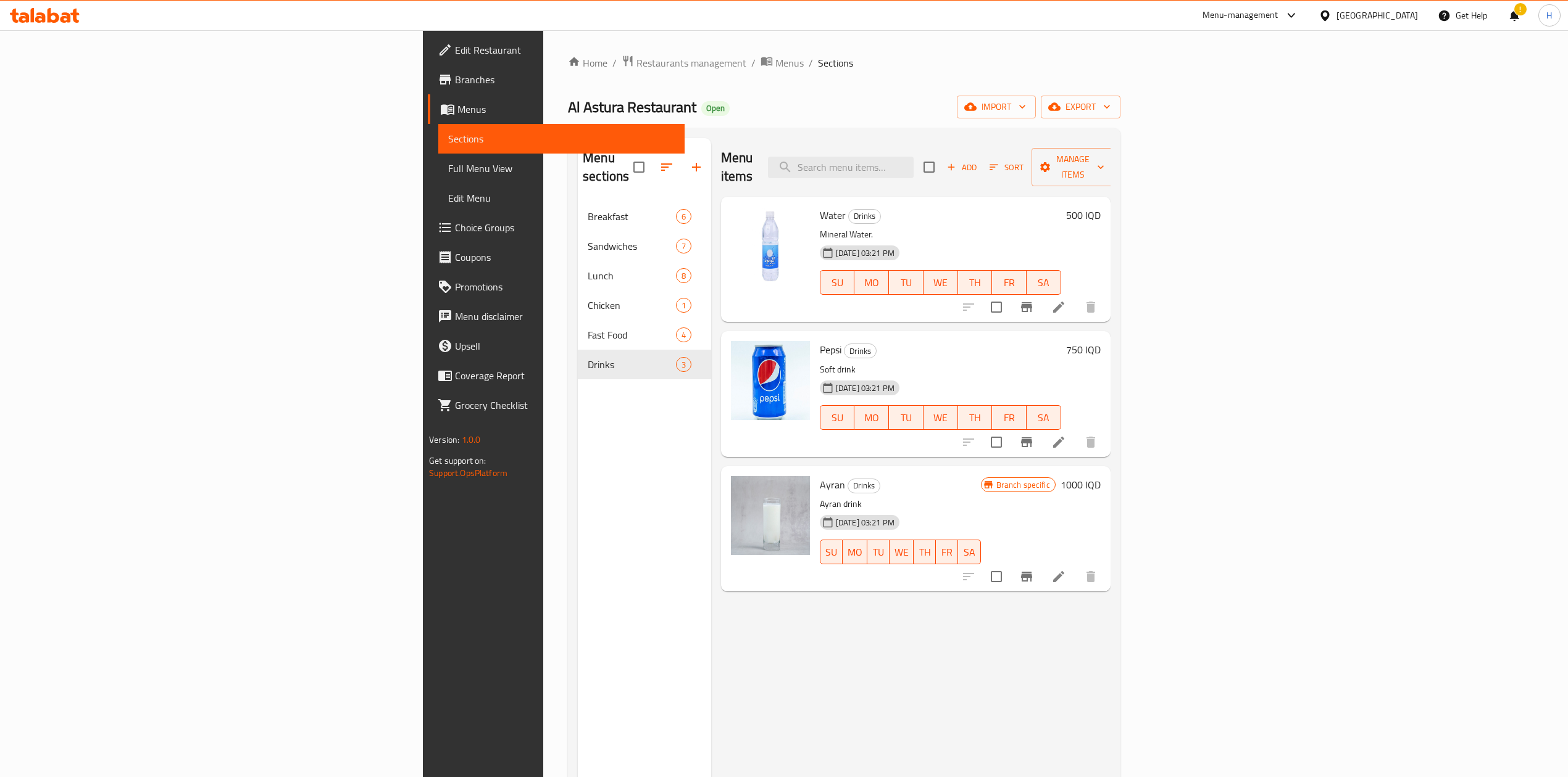
click at [978, 160] on span "Add" at bounding box center [962, 167] width 34 height 14
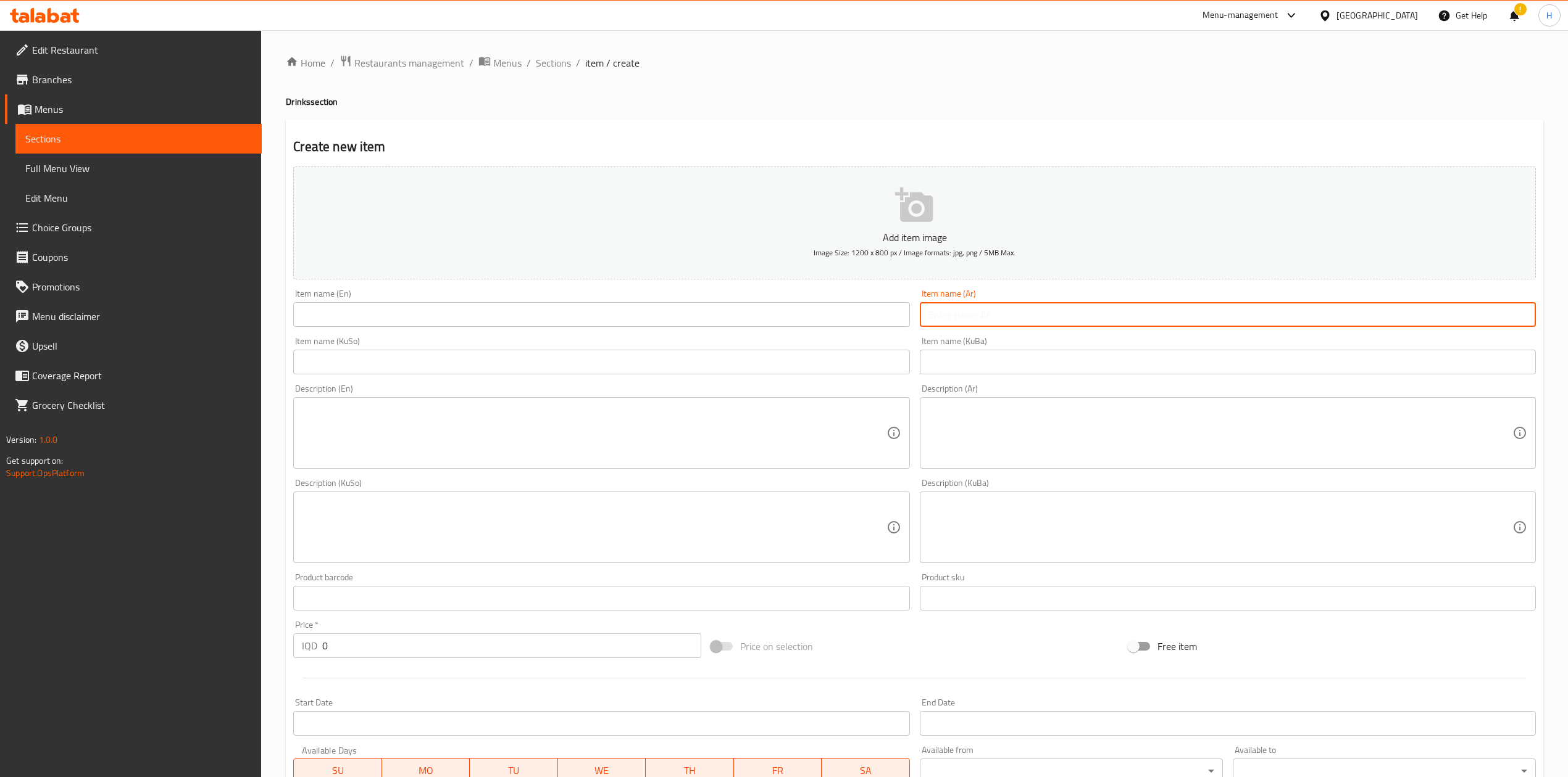
click at [1040, 317] on input "text" at bounding box center [1227, 315] width 616 height 25
drag, startPoint x: 684, startPoint y: 313, endPoint x: 670, endPoint y: 319, distance: 15.2
click at [684, 313] on input "text" at bounding box center [601, 315] width 616 height 25
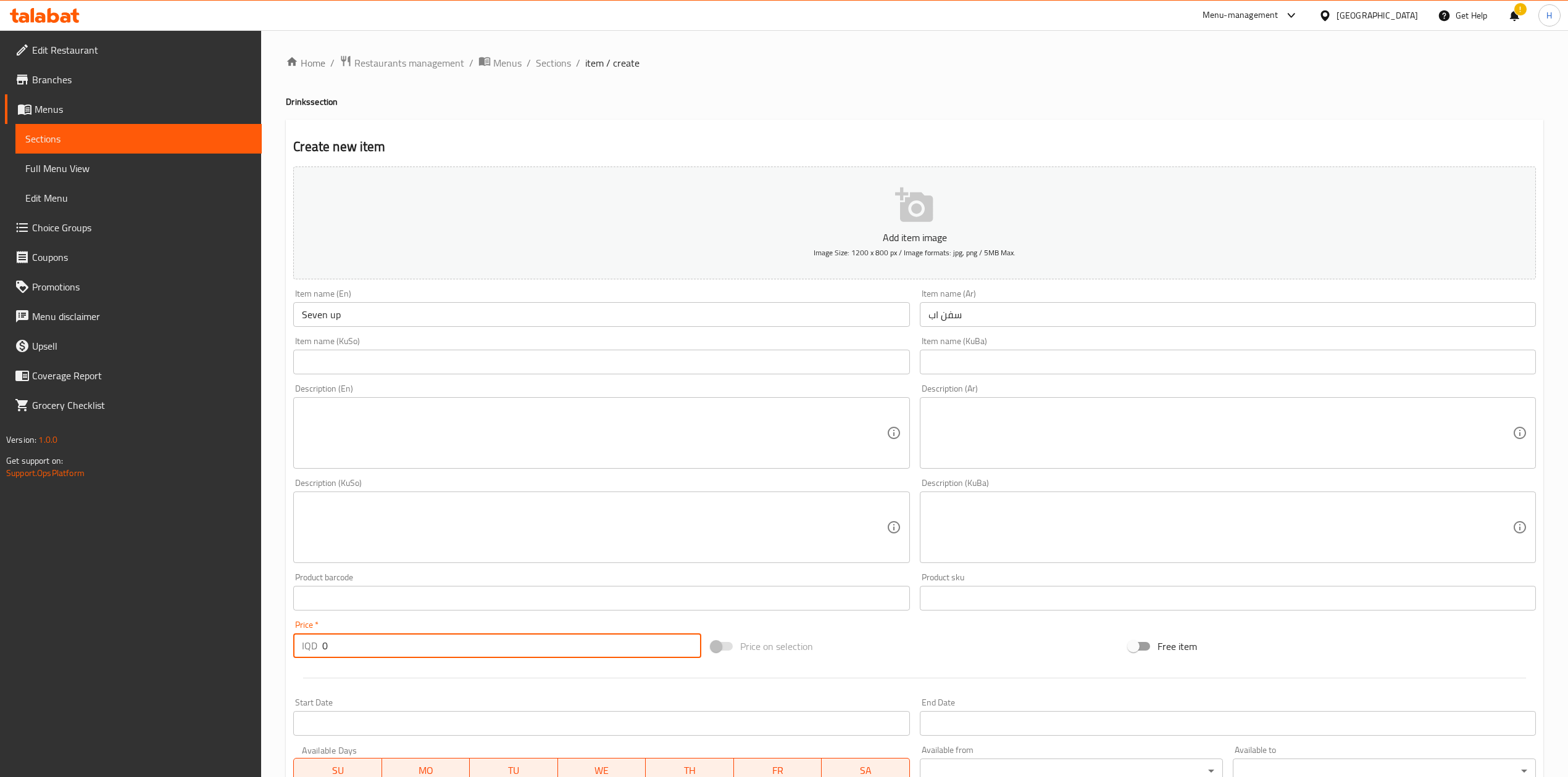
click at [373, 481] on input "0" at bounding box center [512, 646] width 378 height 25
drag, startPoint x: 1062, startPoint y: 396, endPoint x: 1062, endPoint y: 423, distance: 27.0
click at [1040, 398] on div "Description (Ar) Description (Ar)" at bounding box center [1227, 426] width 616 height 85
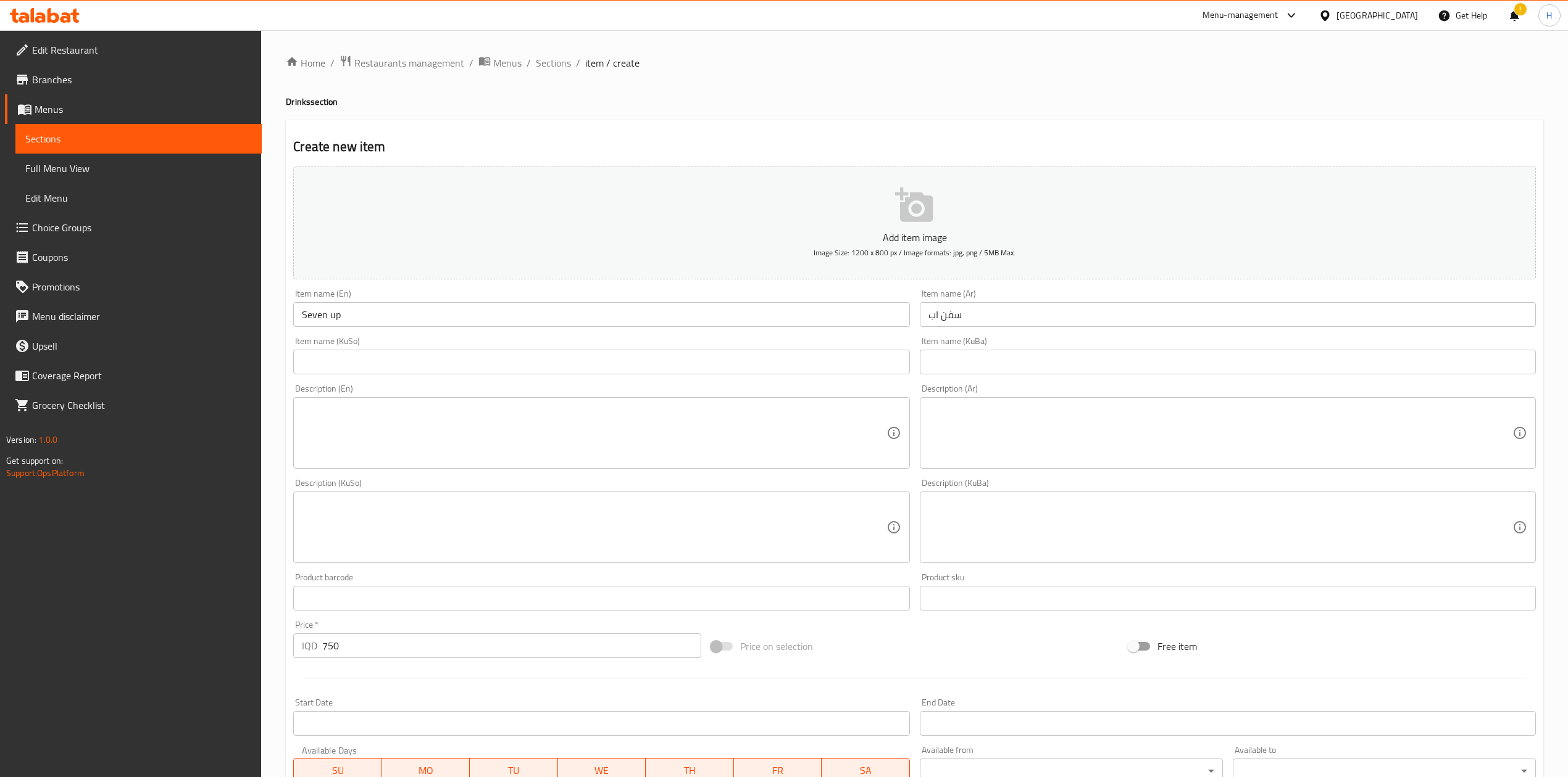
click at [1040, 423] on textarea at bounding box center [1220, 432] width 584 height 58
drag, startPoint x: 299, startPoint y: 430, endPoint x: 397, endPoint y: 431, distance: 98.0
click at [323, 431] on div "Description (En)" at bounding box center [601, 432] width 616 height 72
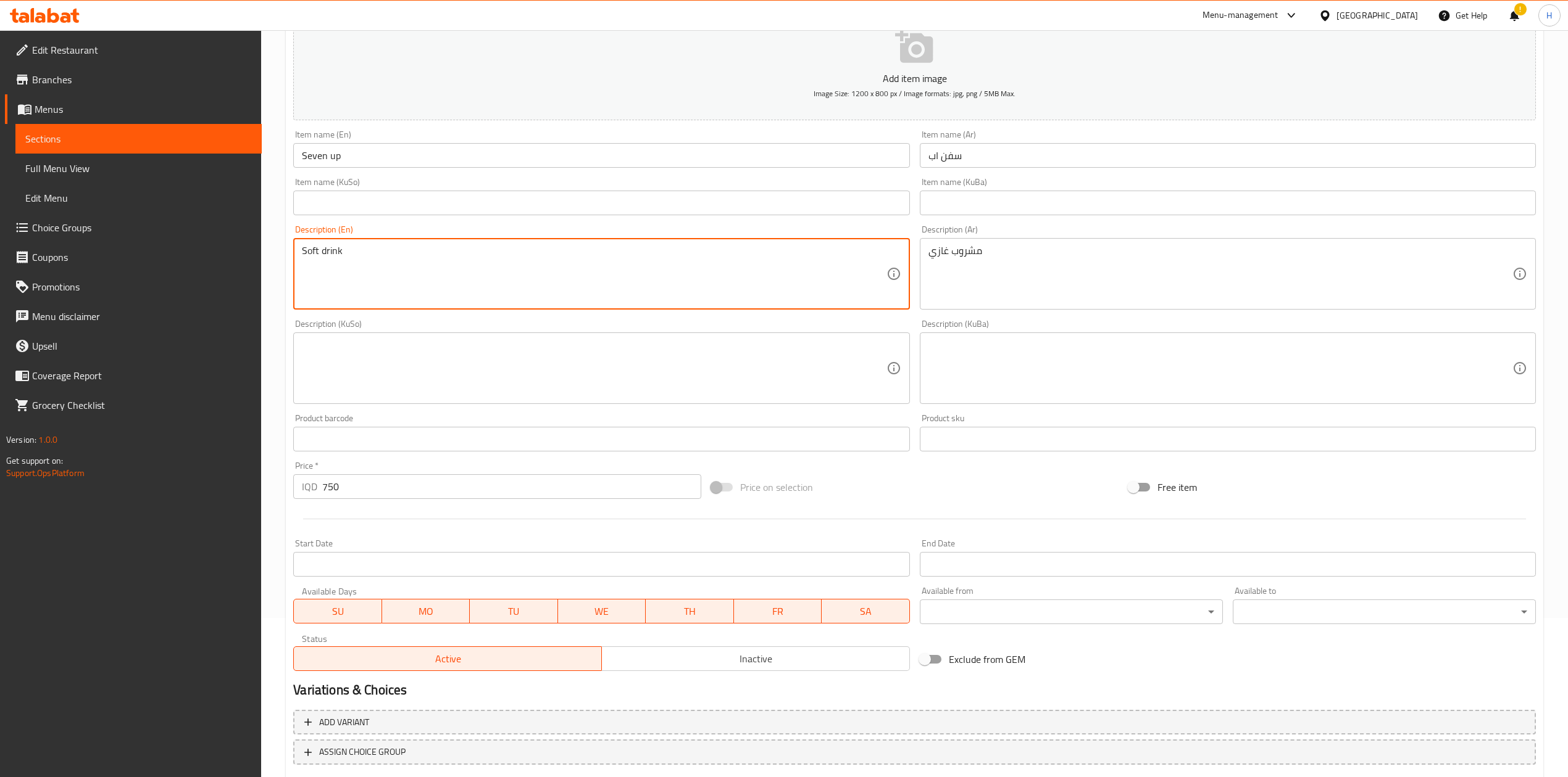
scroll to position [236, 0]
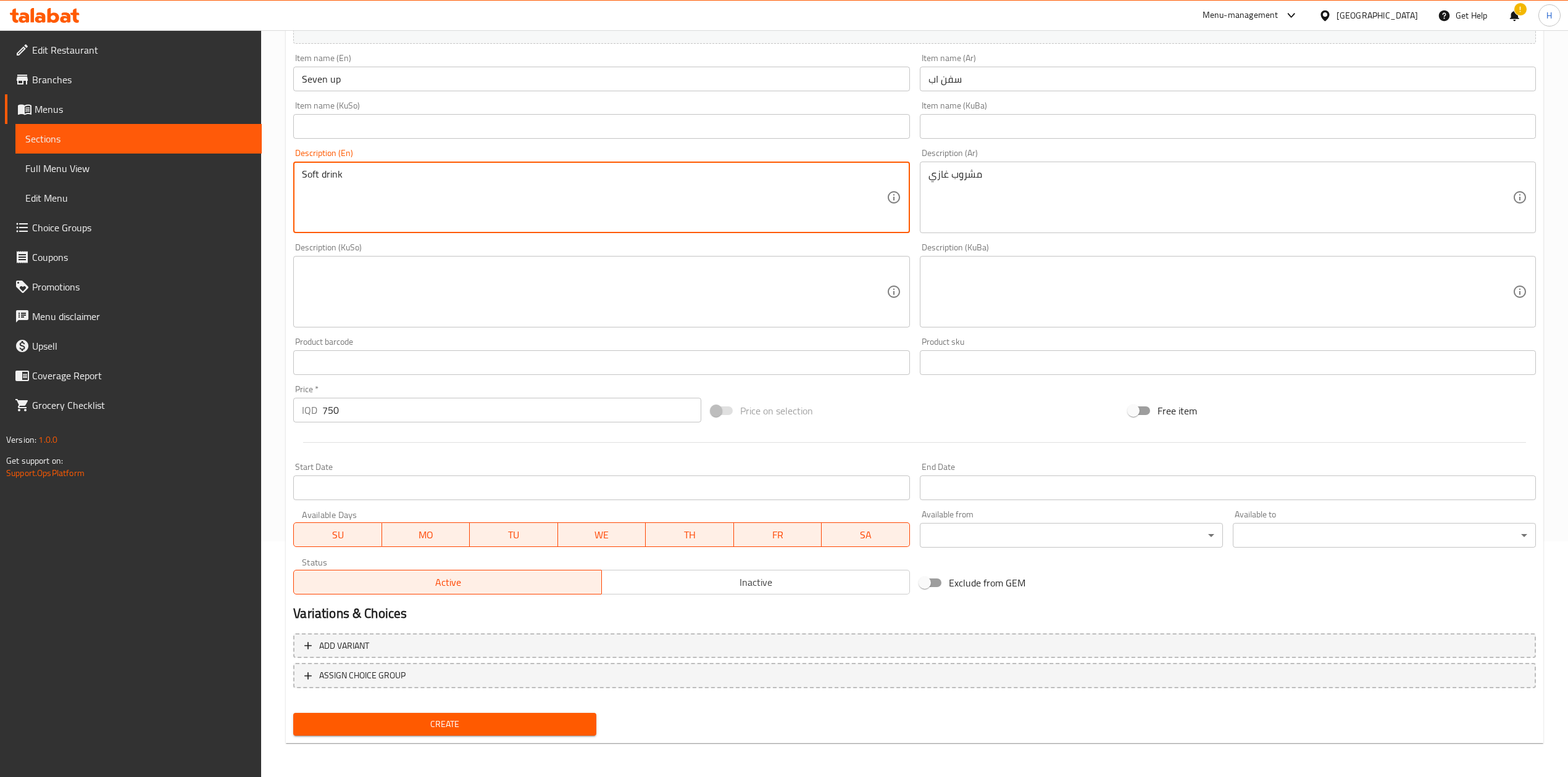
click at [470, 481] on button "Create" at bounding box center [444, 724] width 303 height 23
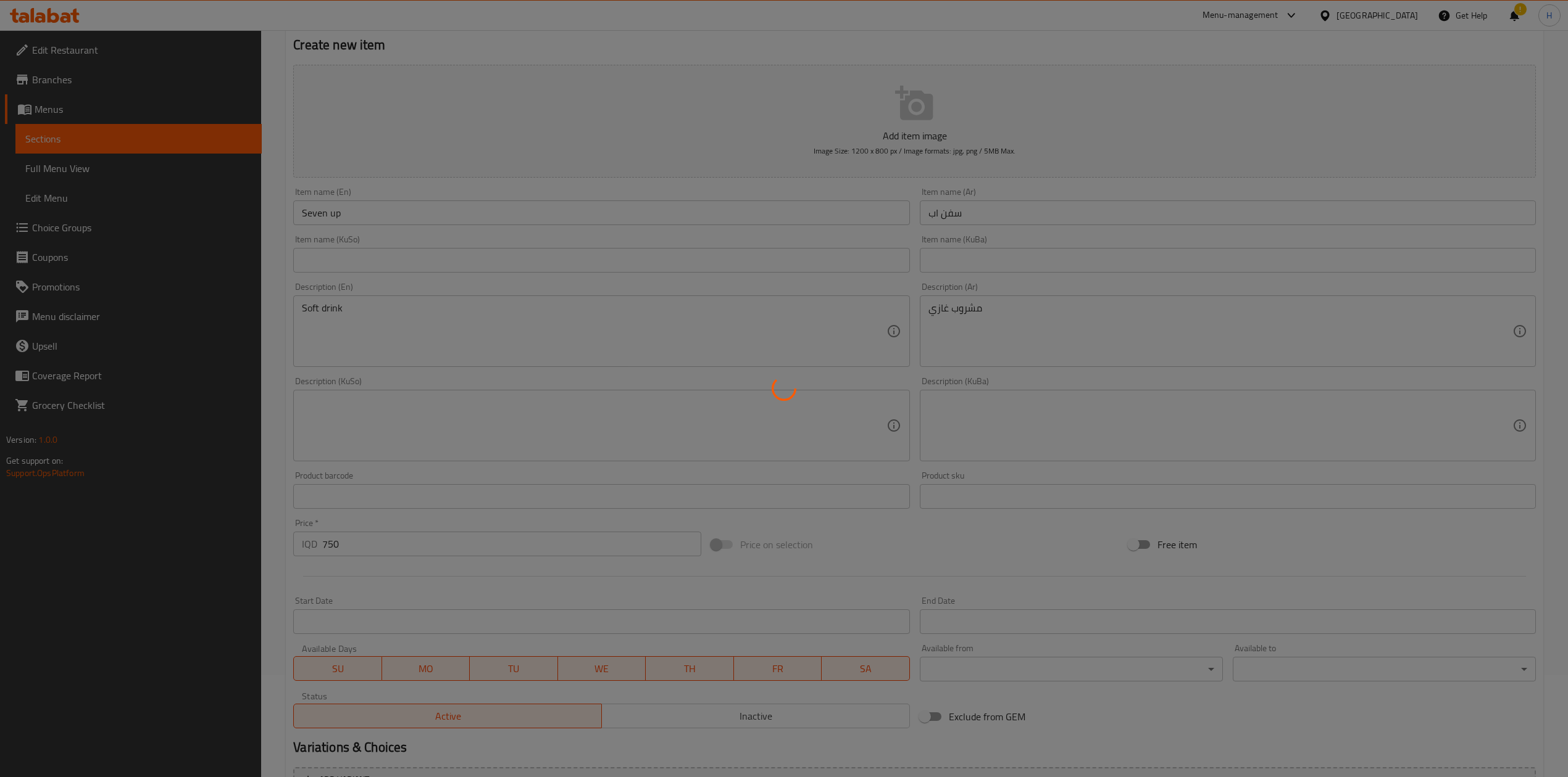
scroll to position [0, 0]
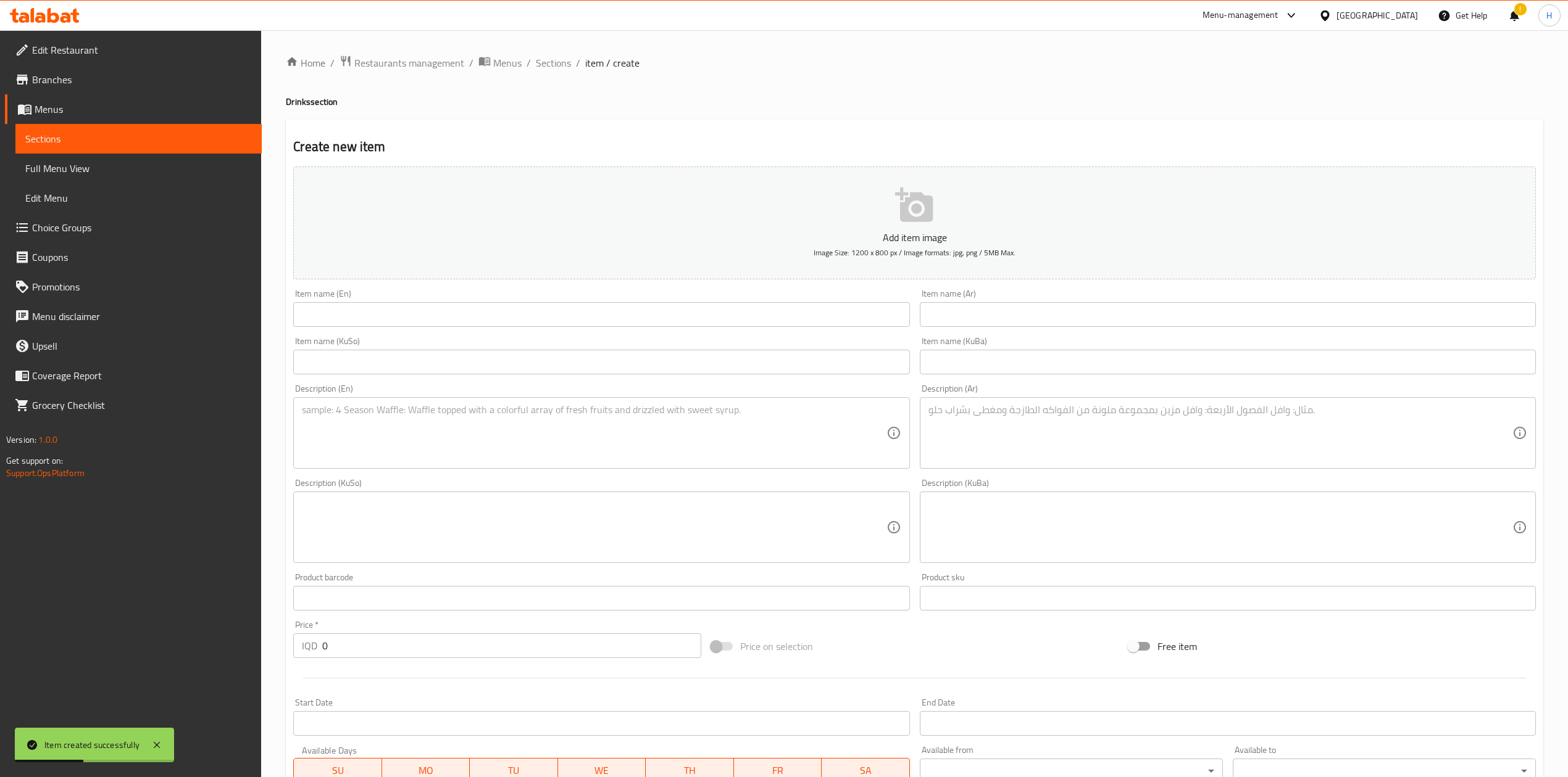
click at [952, 311] on input "text" at bounding box center [1227, 315] width 616 height 25
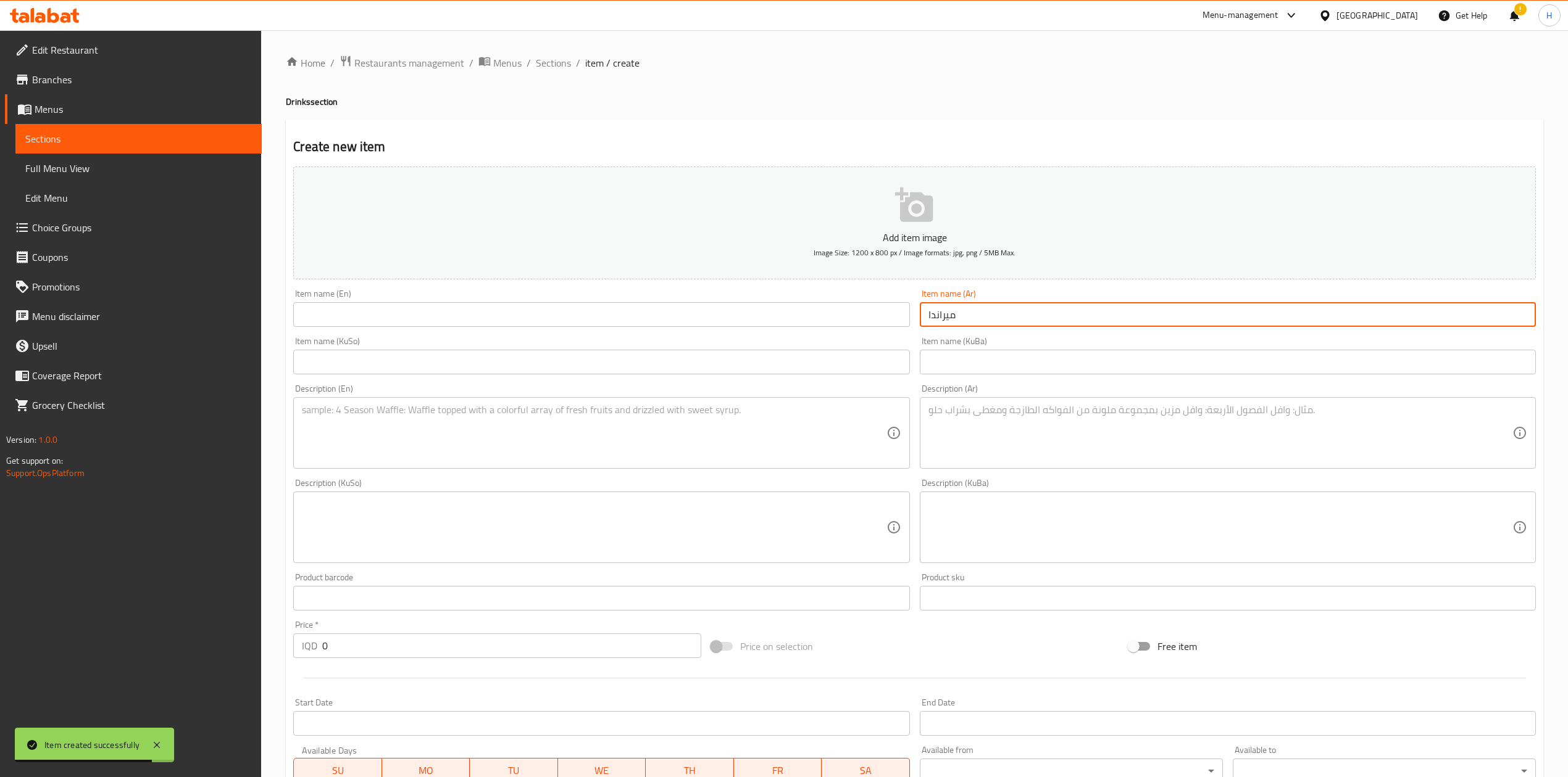
click at [952, 312] on input "ميراندا" at bounding box center [1227, 315] width 616 height 25
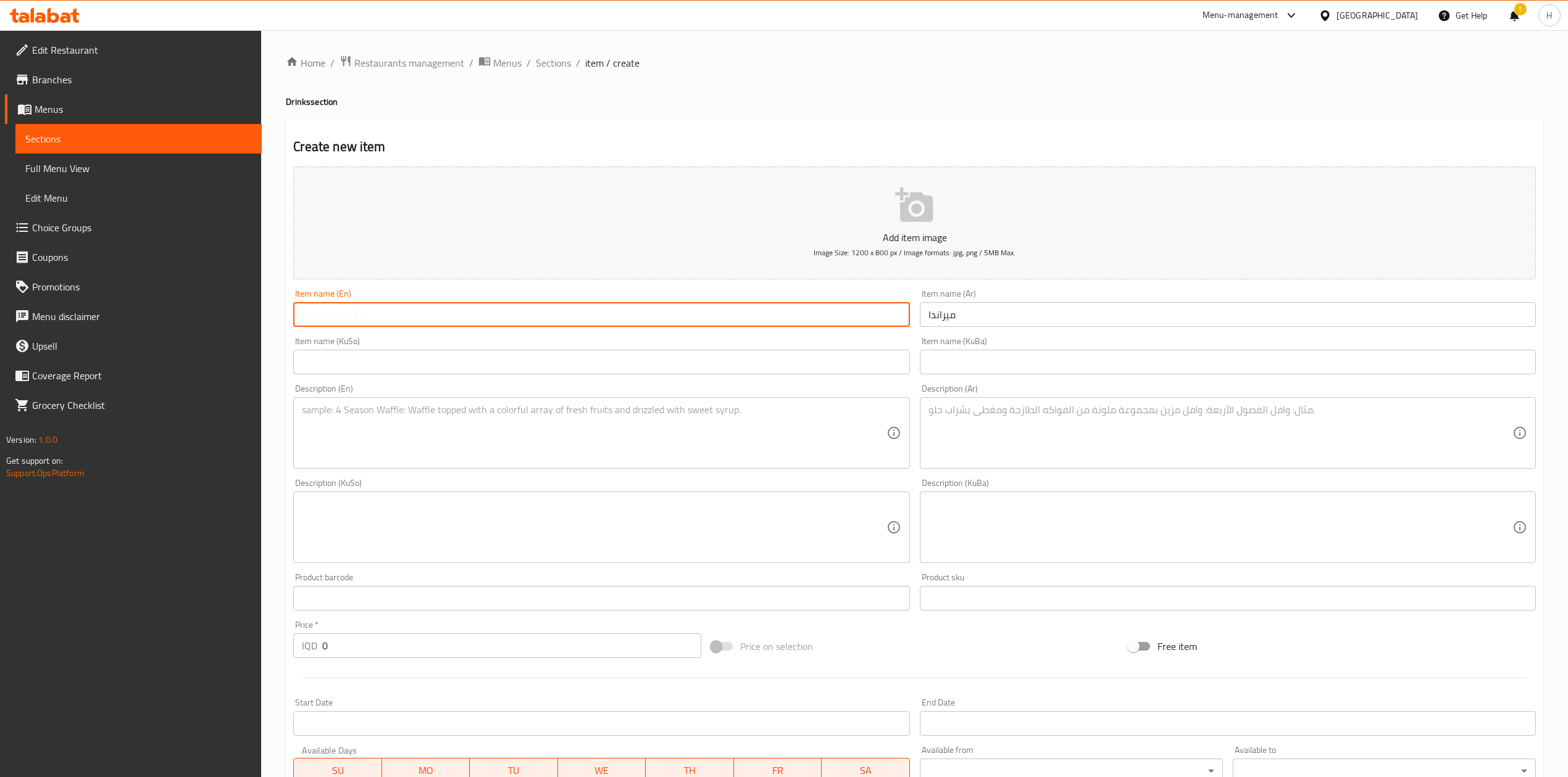
click at [439, 320] on input "text" at bounding box center [601, 315] width 616 height 25
paste input "[PERSON_NAME]"
click at [1040, 437] on textarea at bounding box center [1220, 432] width 584 height 58
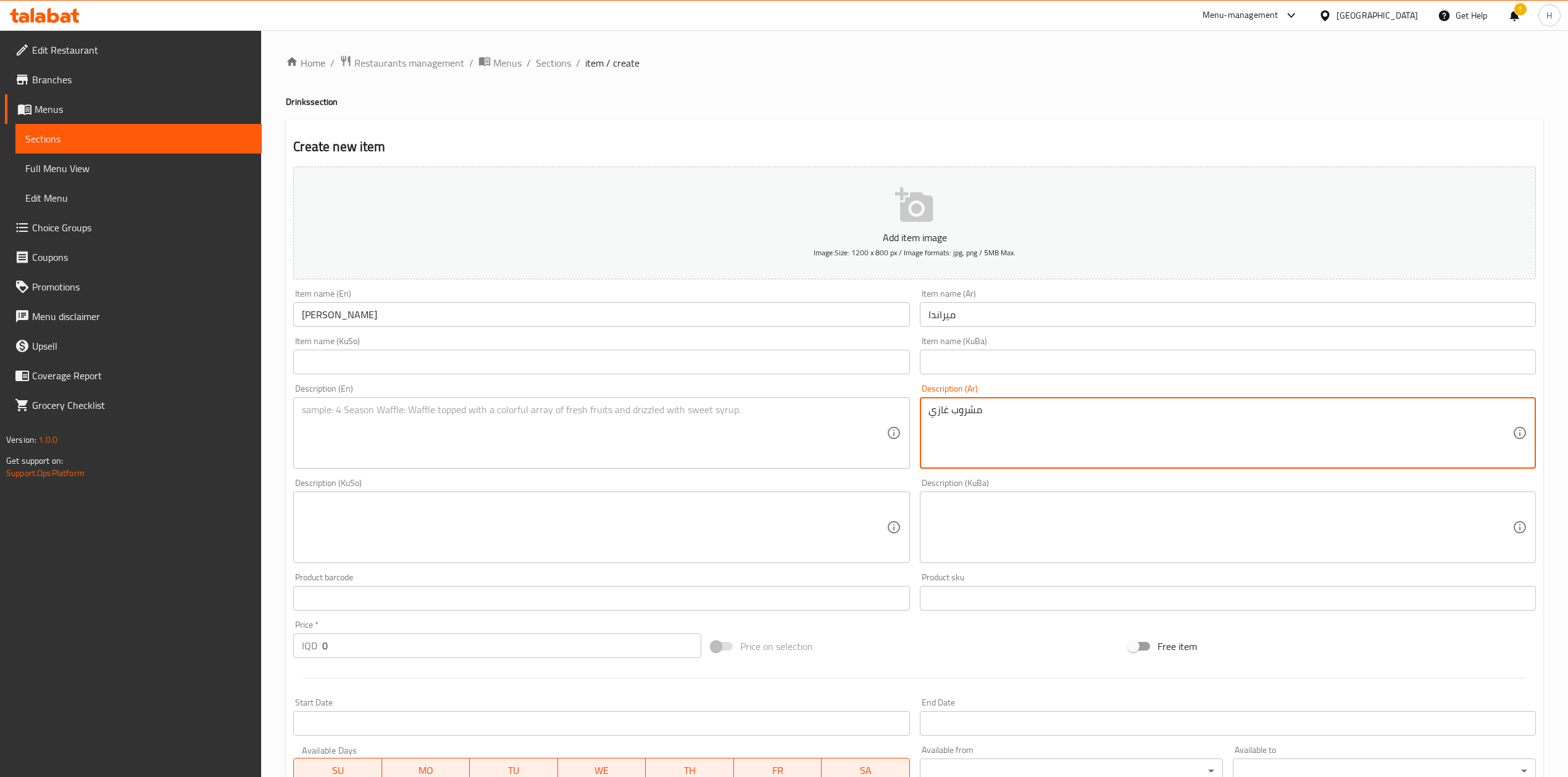
click at [537, 449] on textarea at bounding box center [594, 432] width 584 height 58
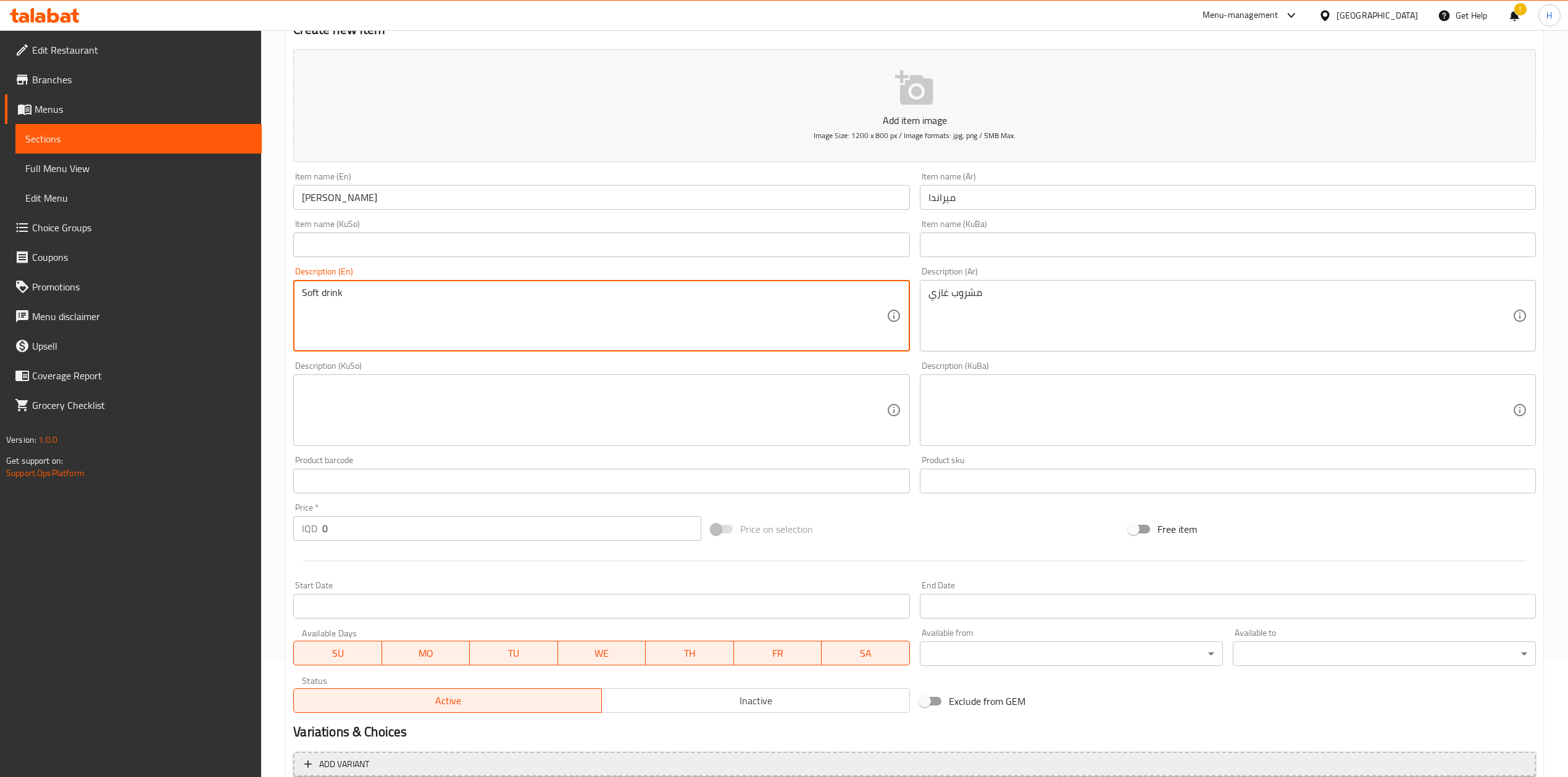
scroll to position [236, 0]
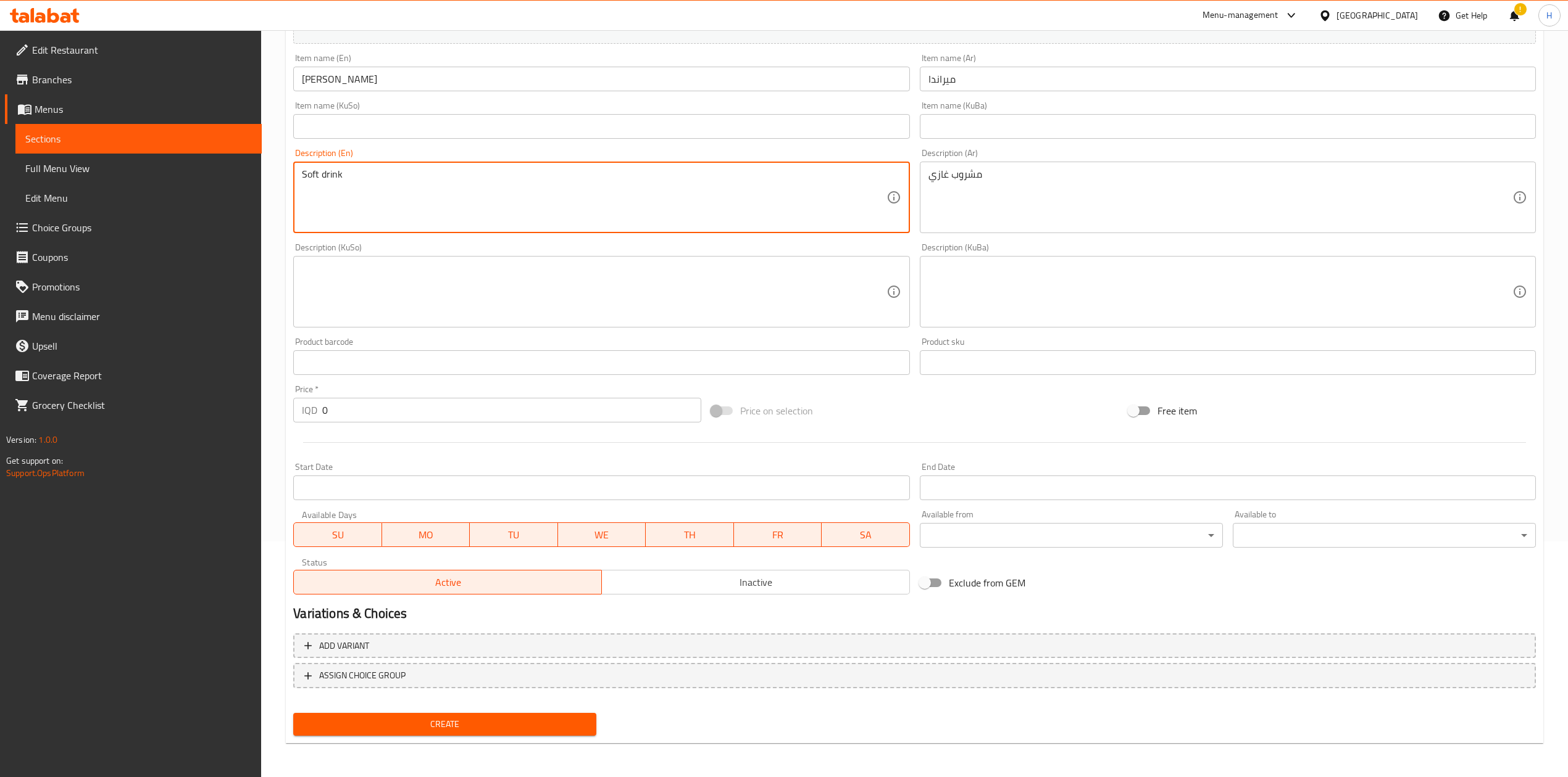
click at [350, 421] on input "0" at bounding box center [512, 410] width 378 height 25
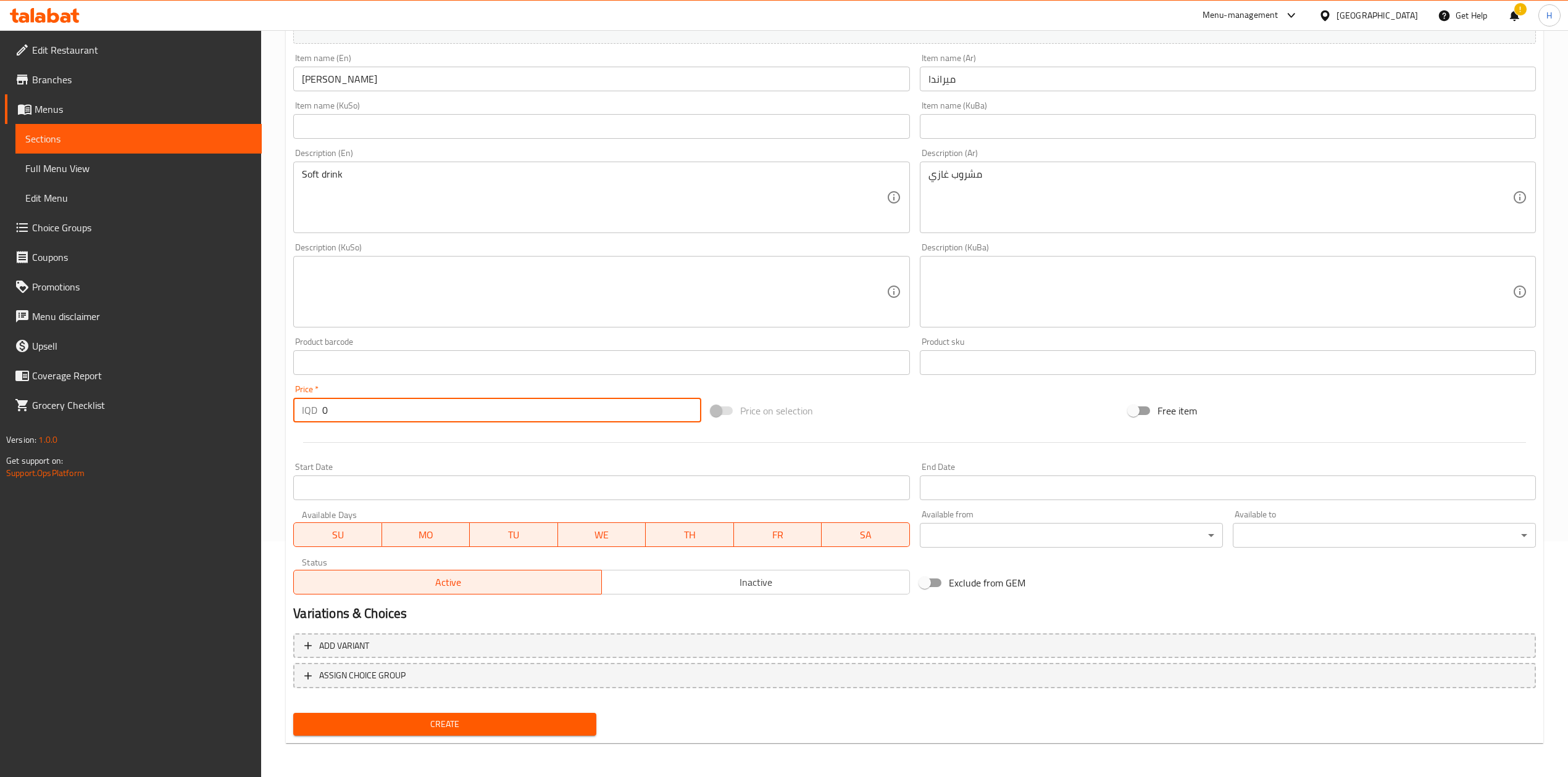
click at [350, 421] on input "0" at bounding box center [512, 410] width 378 height 25
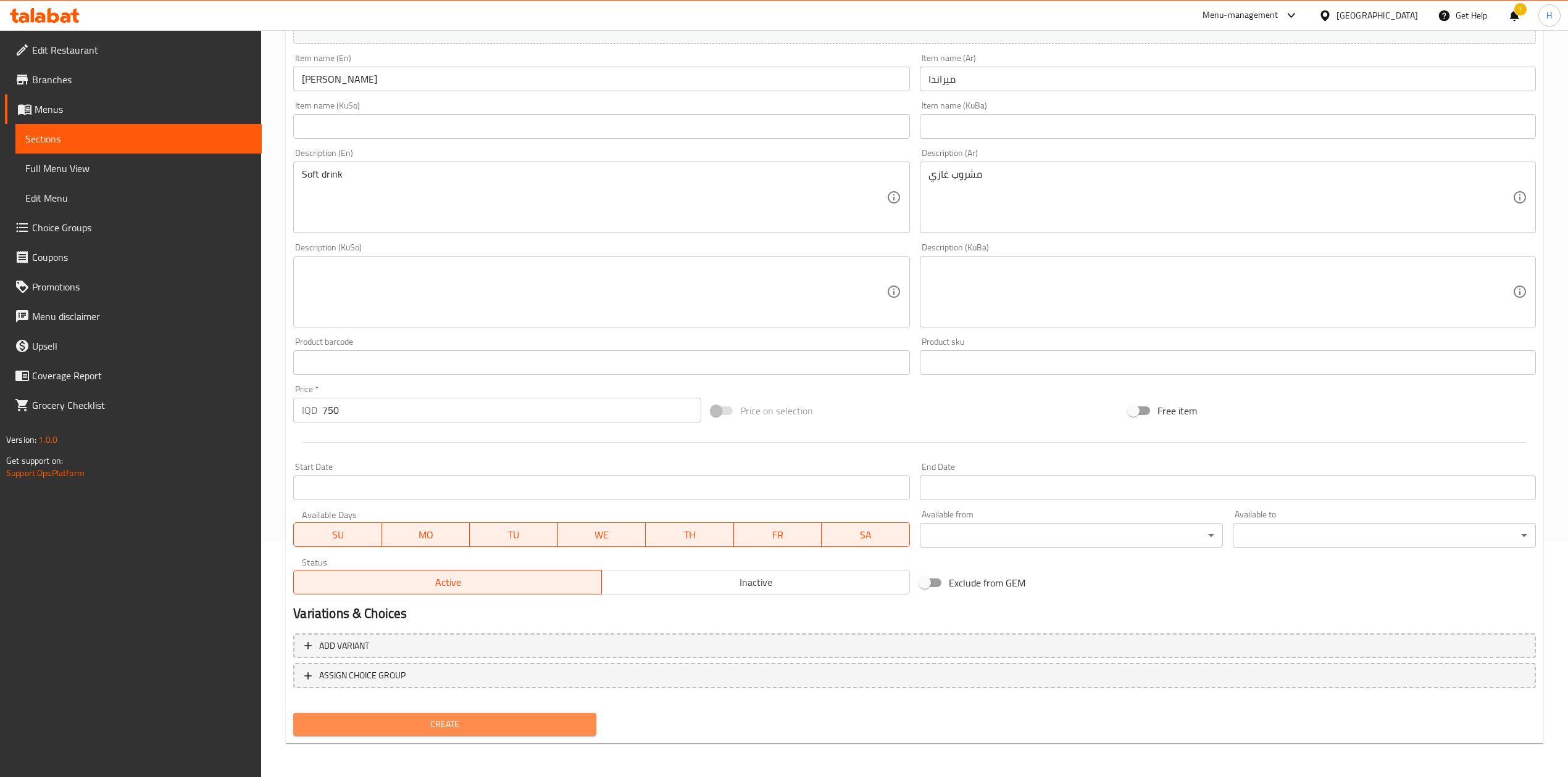
click at [438, 481] on span "Create" at bounding box center [444, 724] width 283 height 16
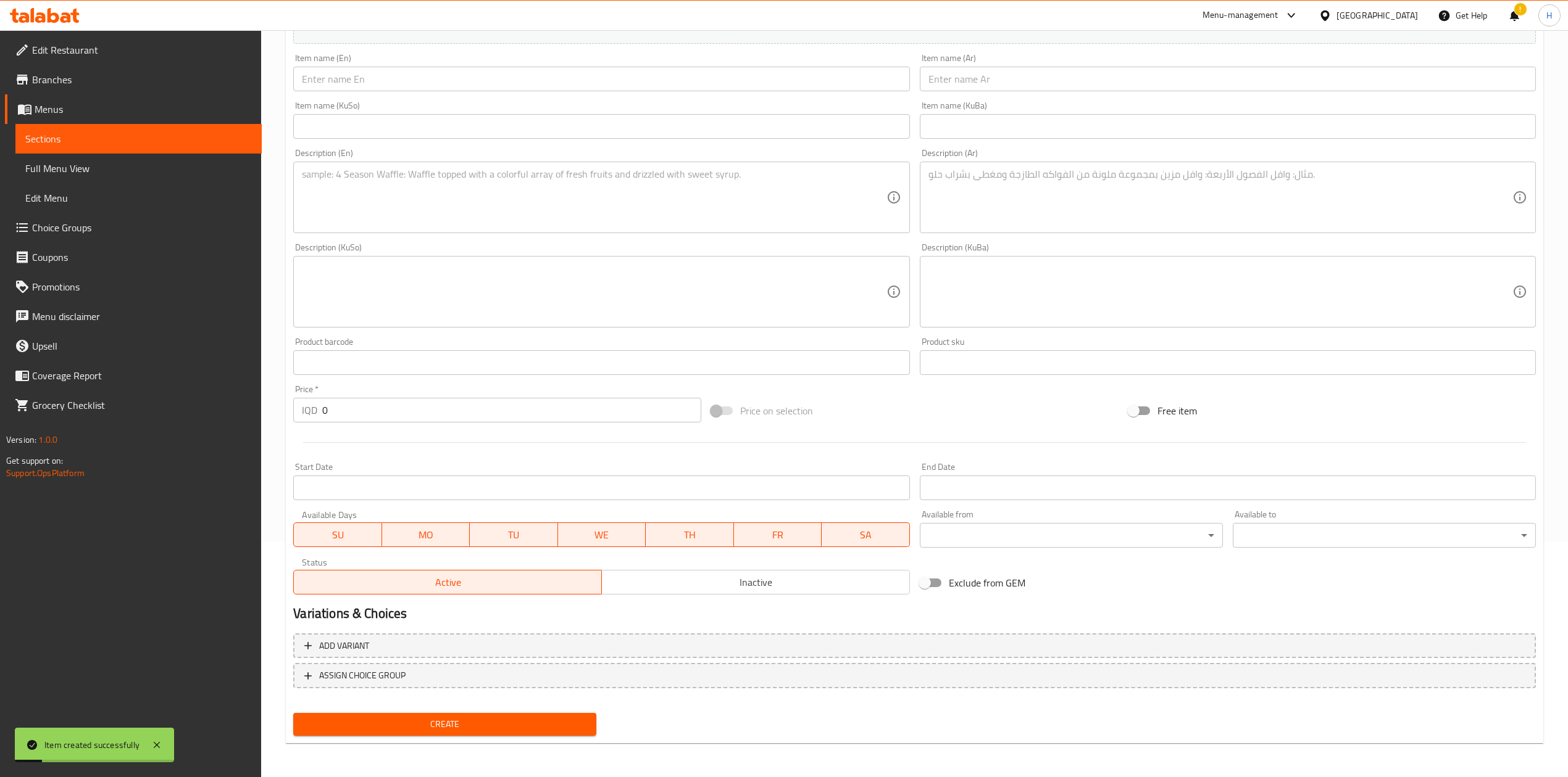
scroll to position [0, 0]
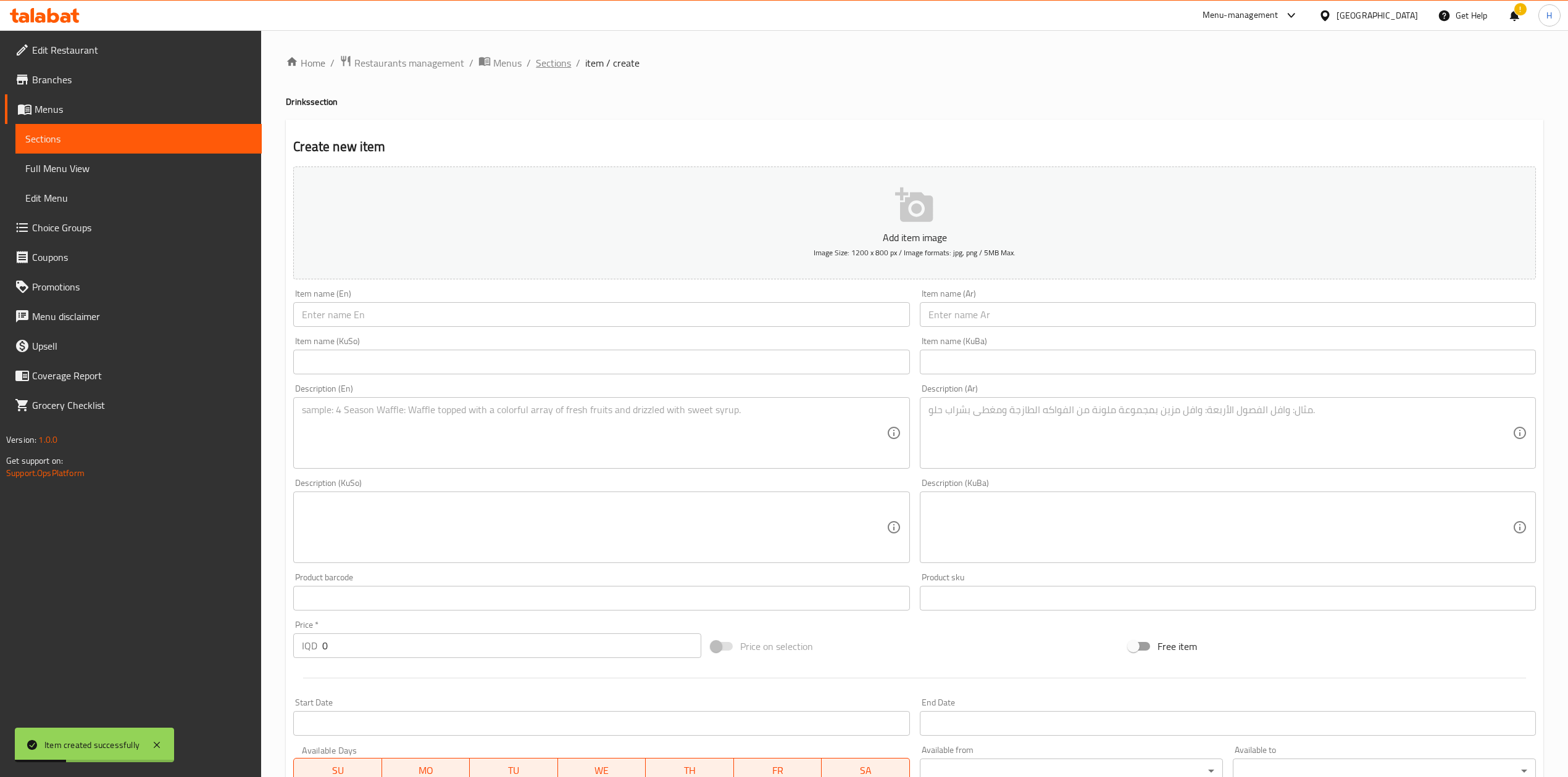
click at [550, 59] on span "Sections" at bounding box center [553, 63] width 35 height 15
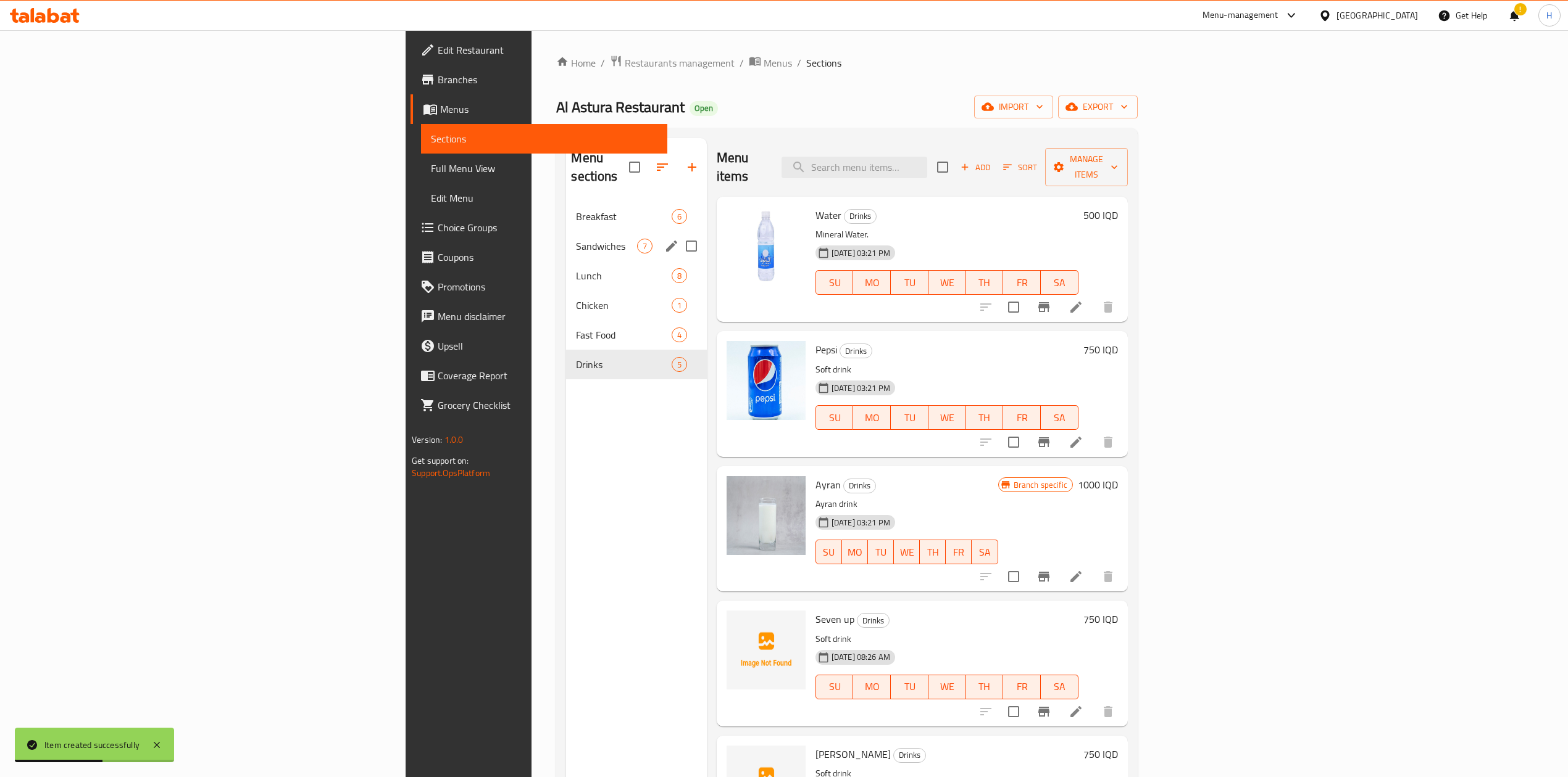
click at [566, 261] on div "Lunch 8" at bounding box center [636, 275] width 140 height 30
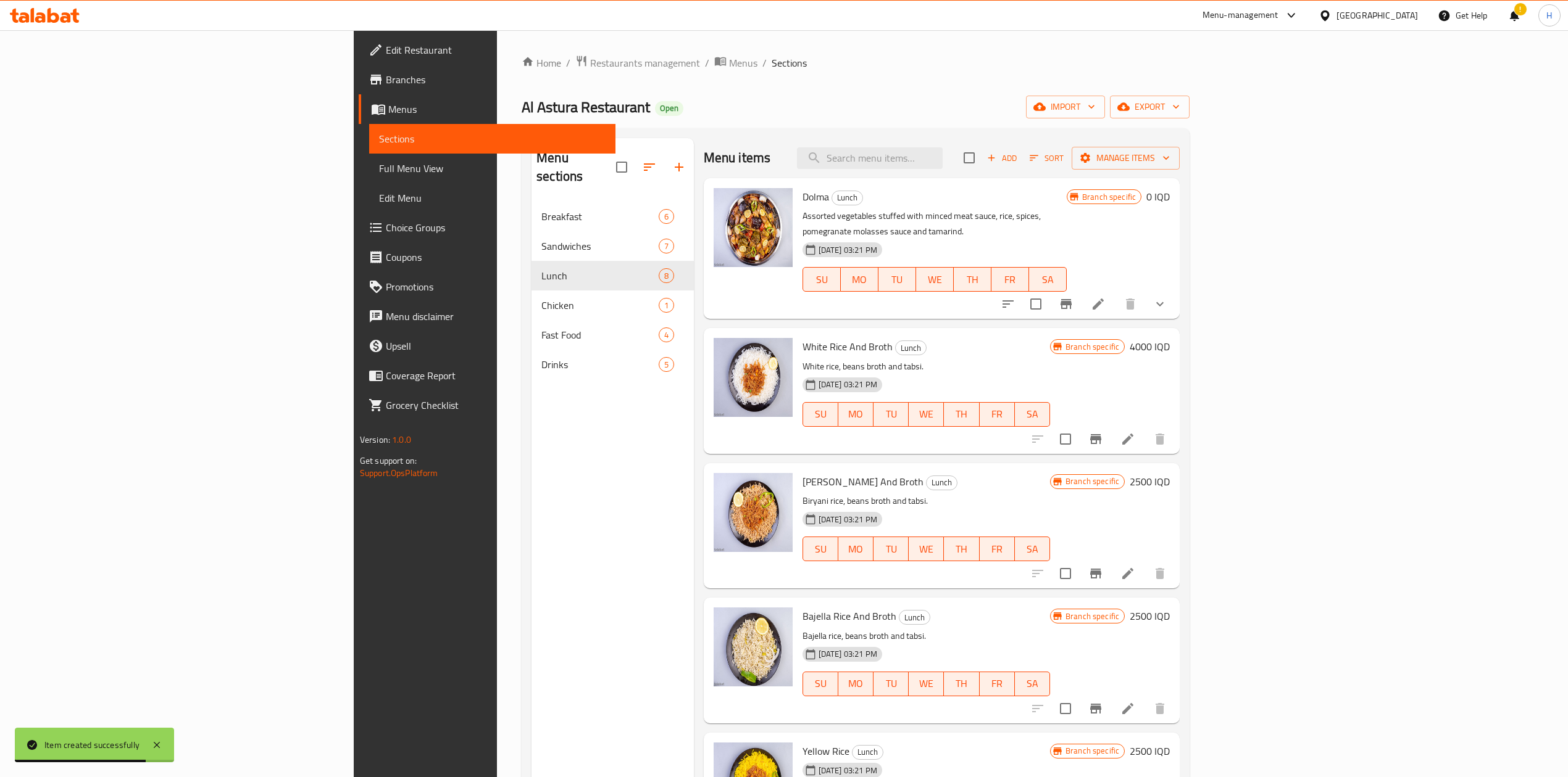
click at [1040, 298] on icon at bounding box center [1098, 304] width 12 height 12
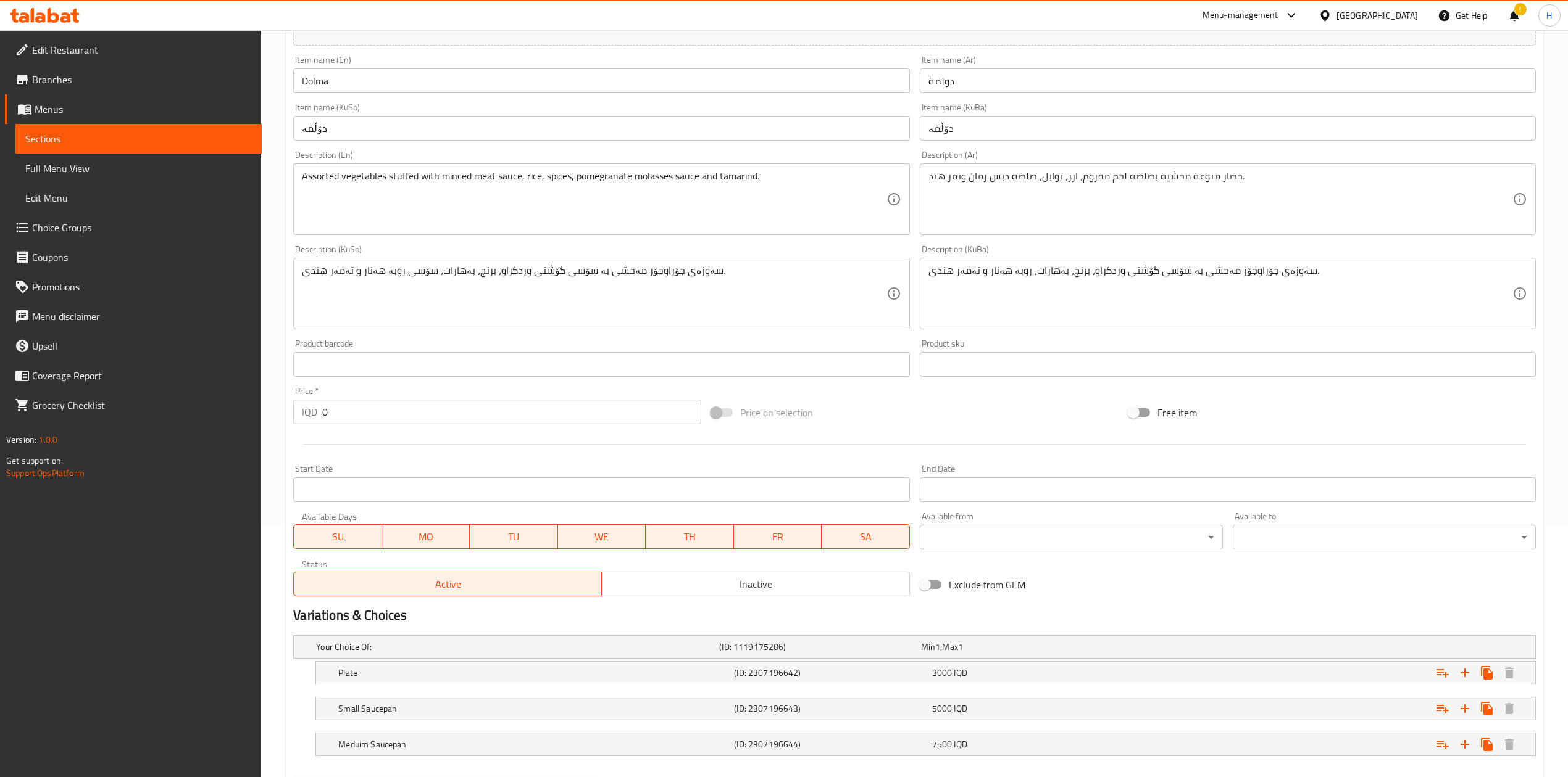
scroll to position [320, 0]
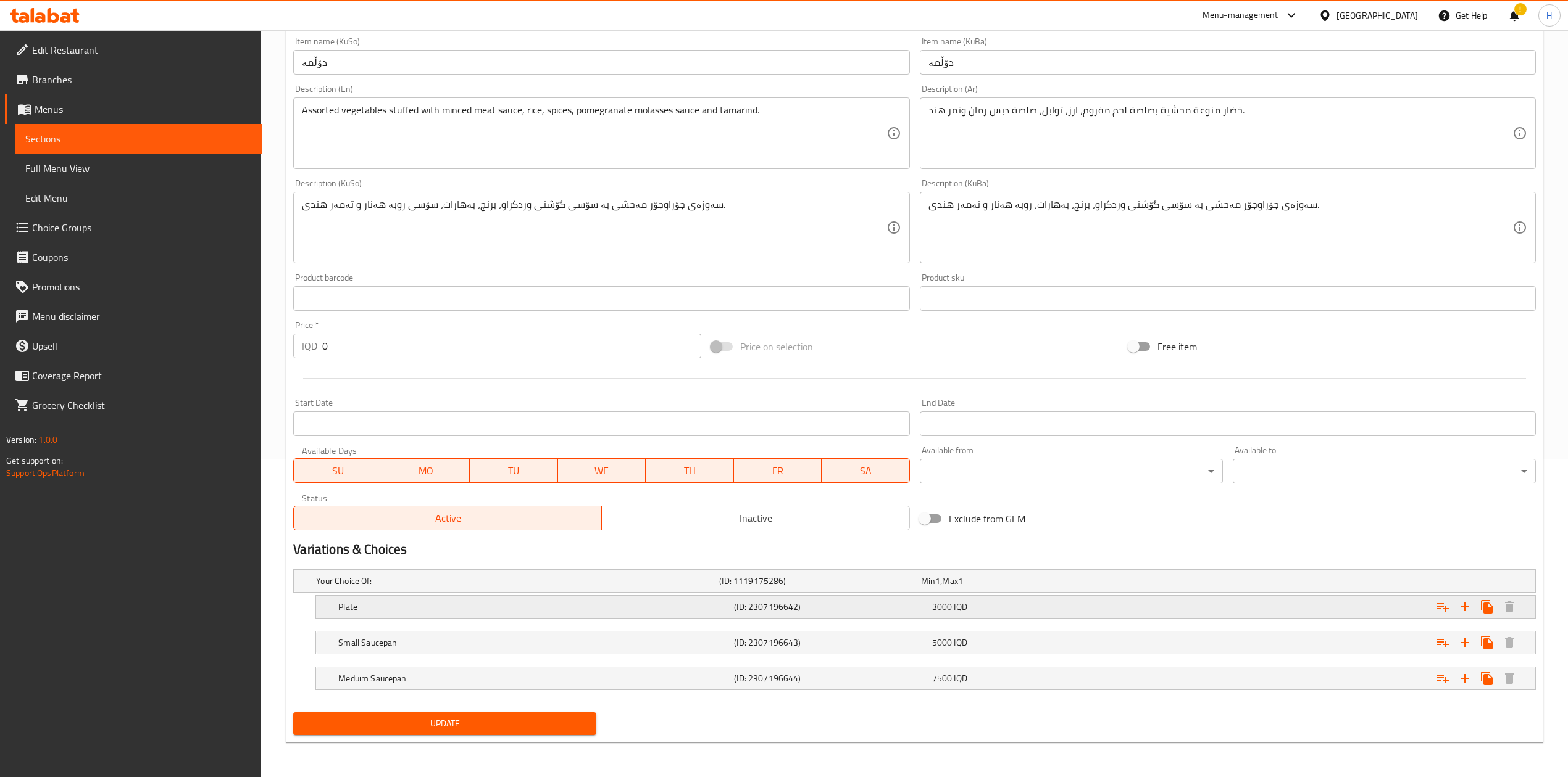
click at [367, 481] on div "Plate" at bounding box center [533, 607] width 396 height 17
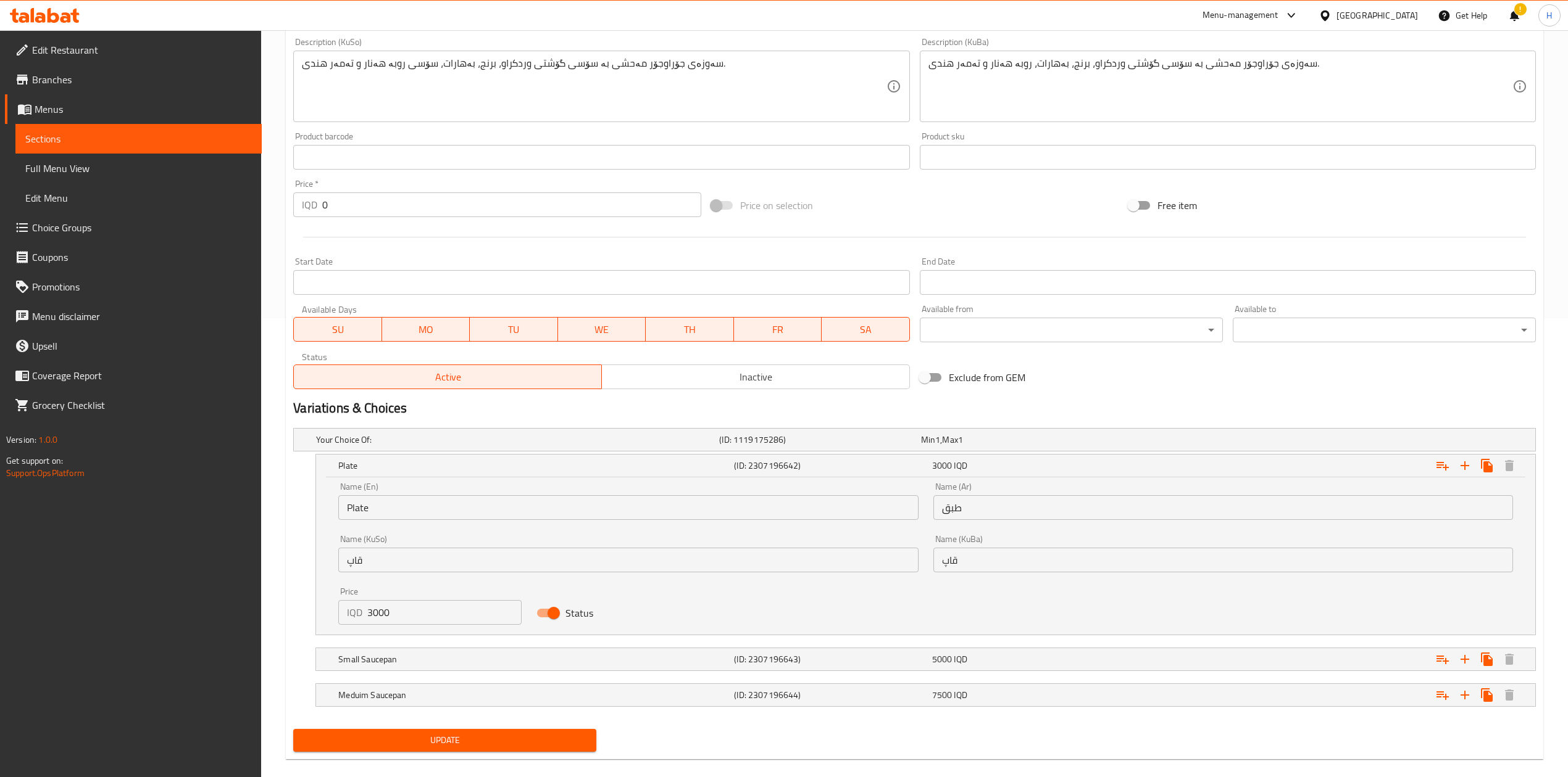
scroll to position [469, 0]
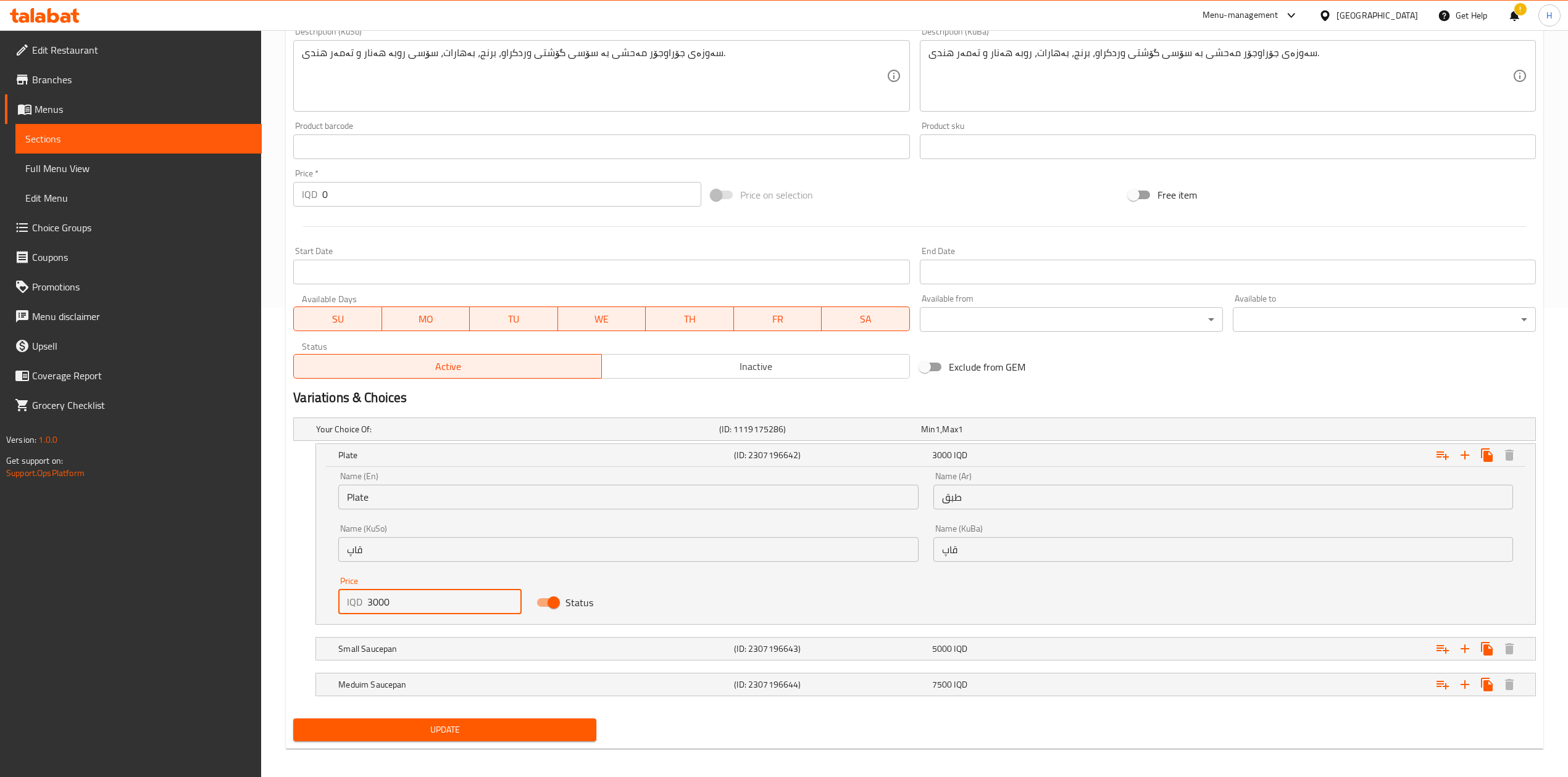
drag, startPoint x: 375, startPoint y: 605, endPoint x: 368, endPoint y: 608, distance: 7.6
click at [368, 481] on input "3000" at bounding box center [444, 602] width 155 height 25
click at [367, 481] on h5 "Small Saucepan" at bounding box center [533, 649] width 391 height 12
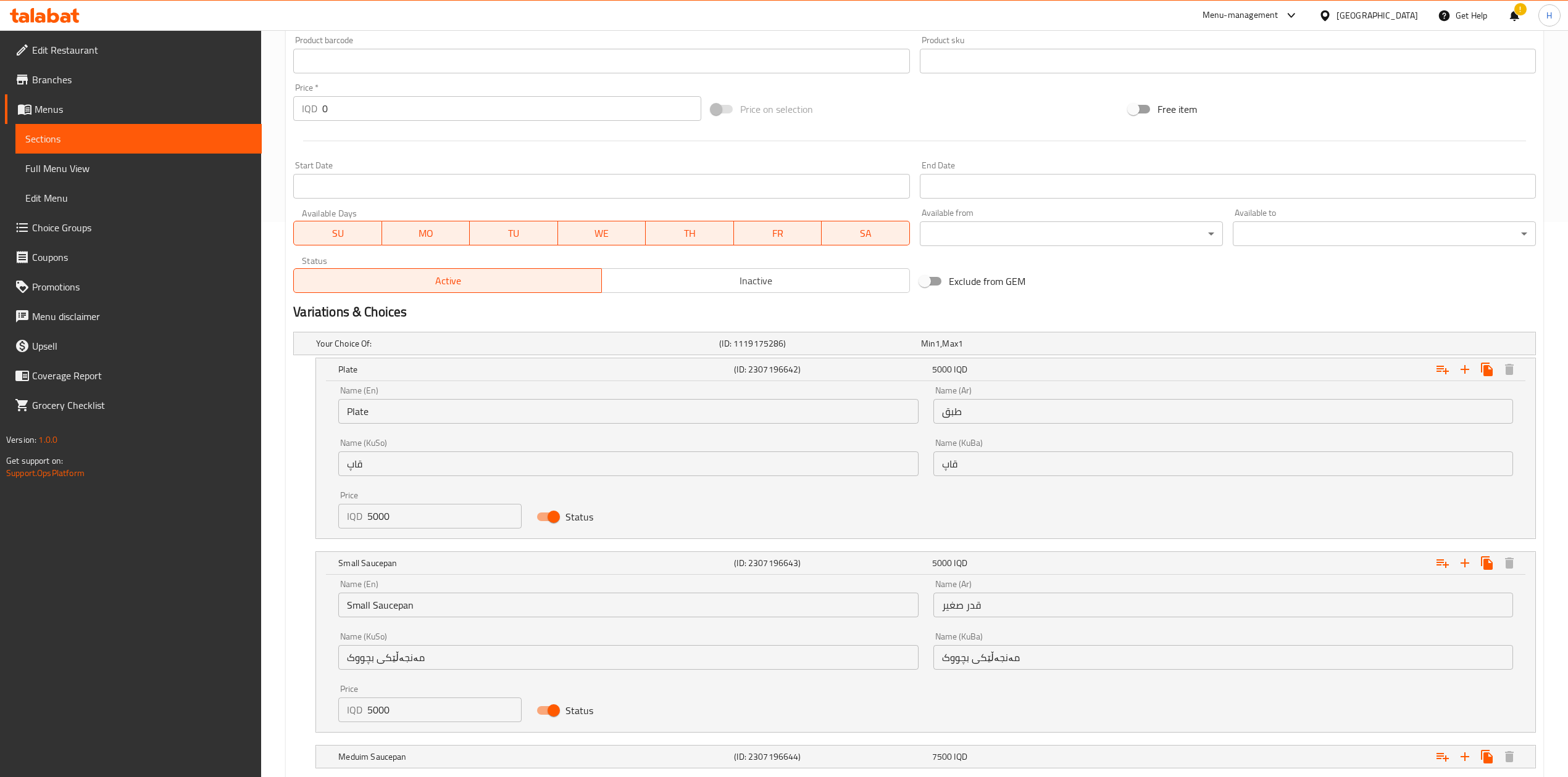
scroll to position [636, 0]
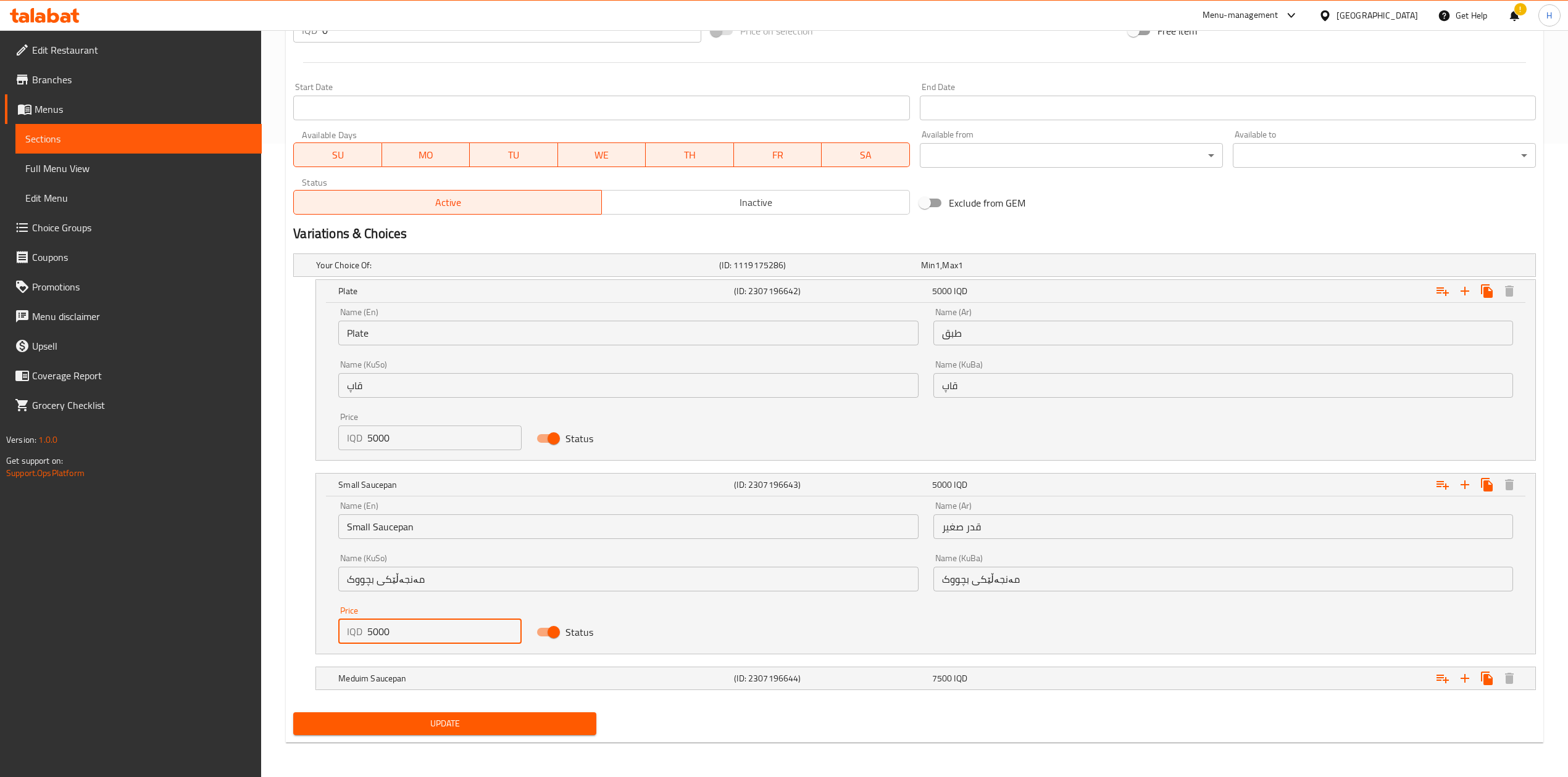
click at [383, 481] on input "5000" at bounding box center [444, 631] width 155 height 25
click at [389, 481] on h5 "Meduim Saucepan" at bounding box center [533, 678] width 391 height 12
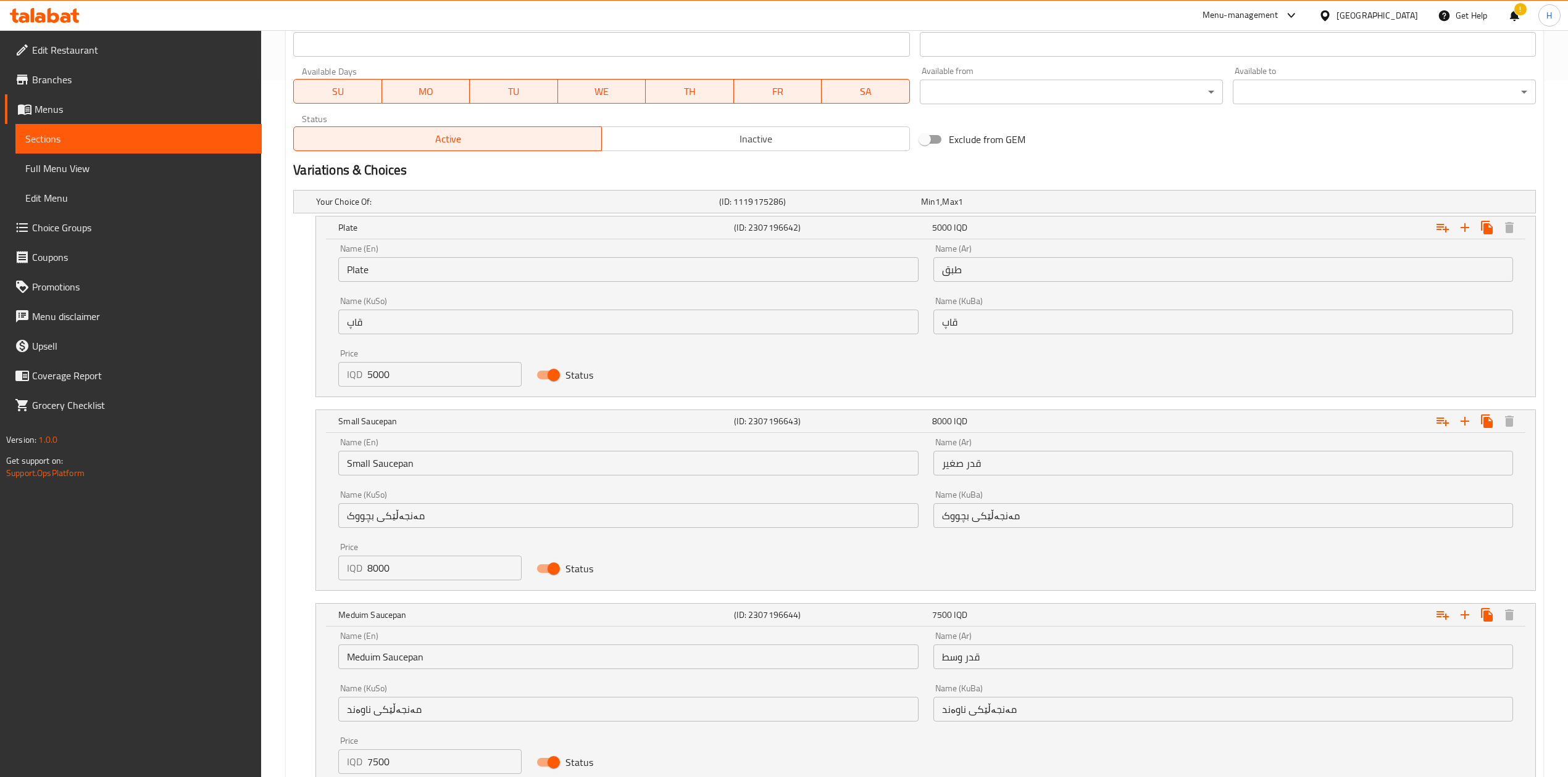
scroll to position [793, 0]
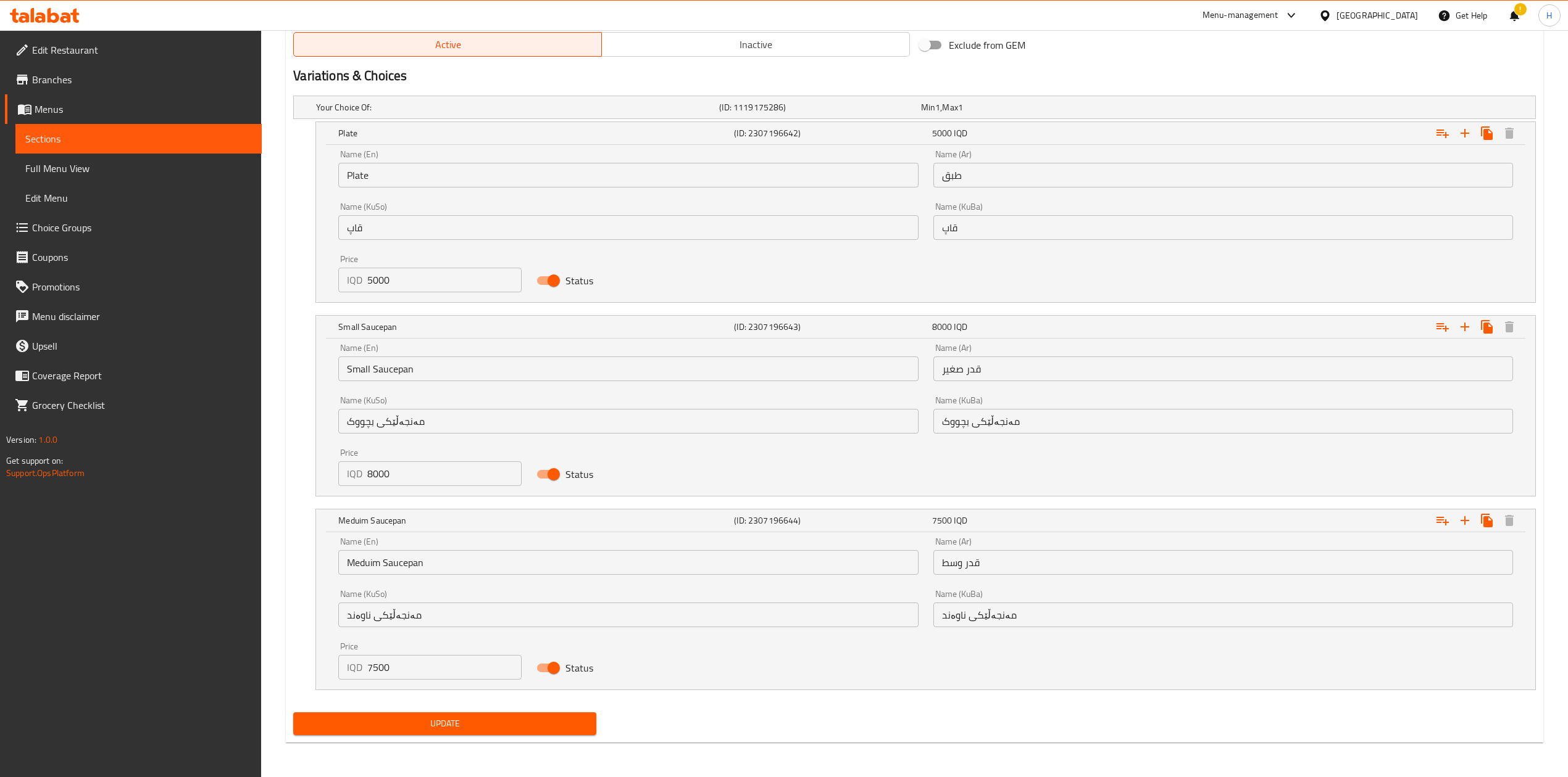
click at [389, 481] on input "7500" at bounding box center [444, 668] width 155 height 25
click at [1040, 481] on icon "Expand" at bounding box center [1464, 520] width 9 height 9
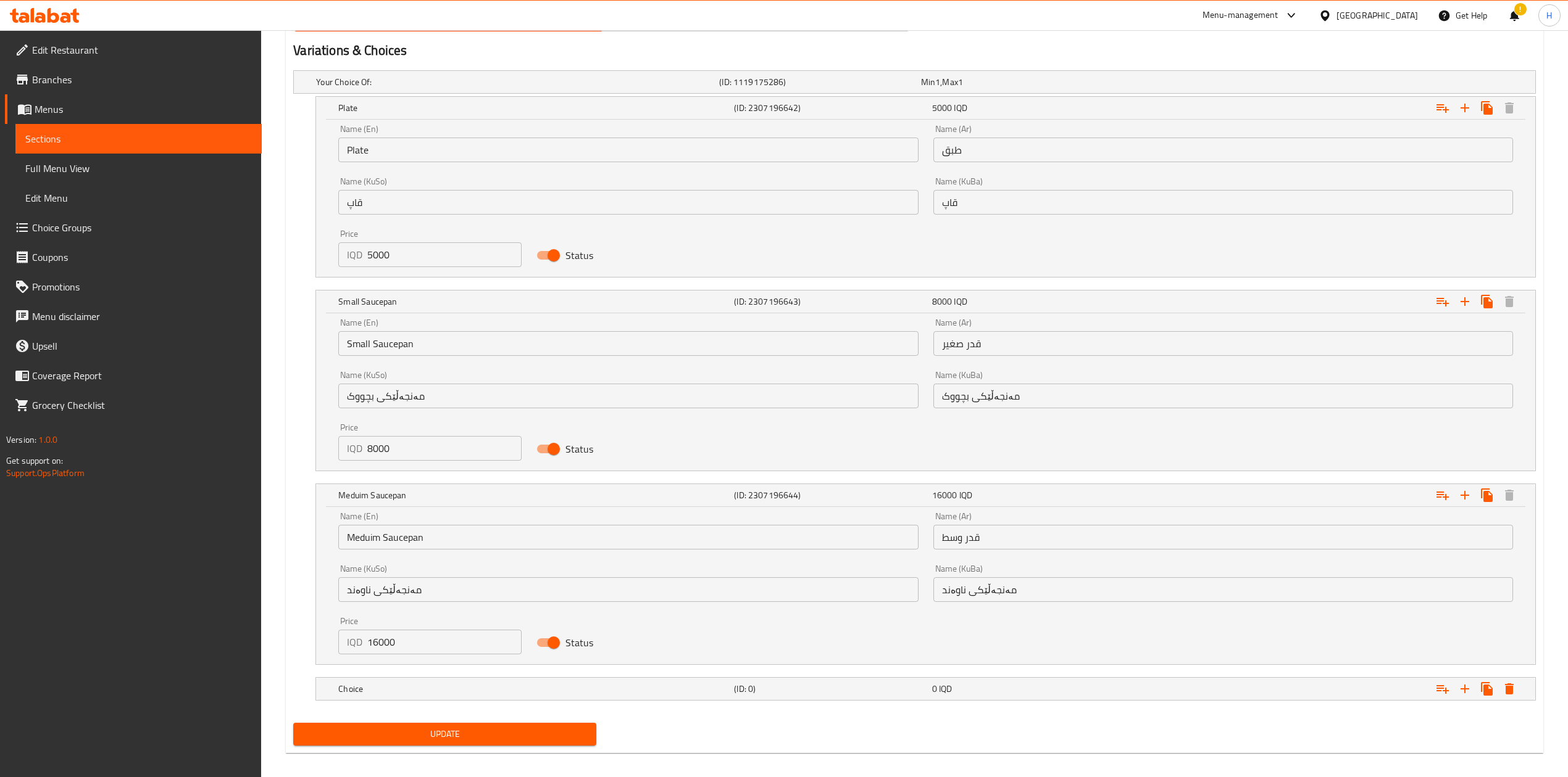
scroll to position [830, 0]
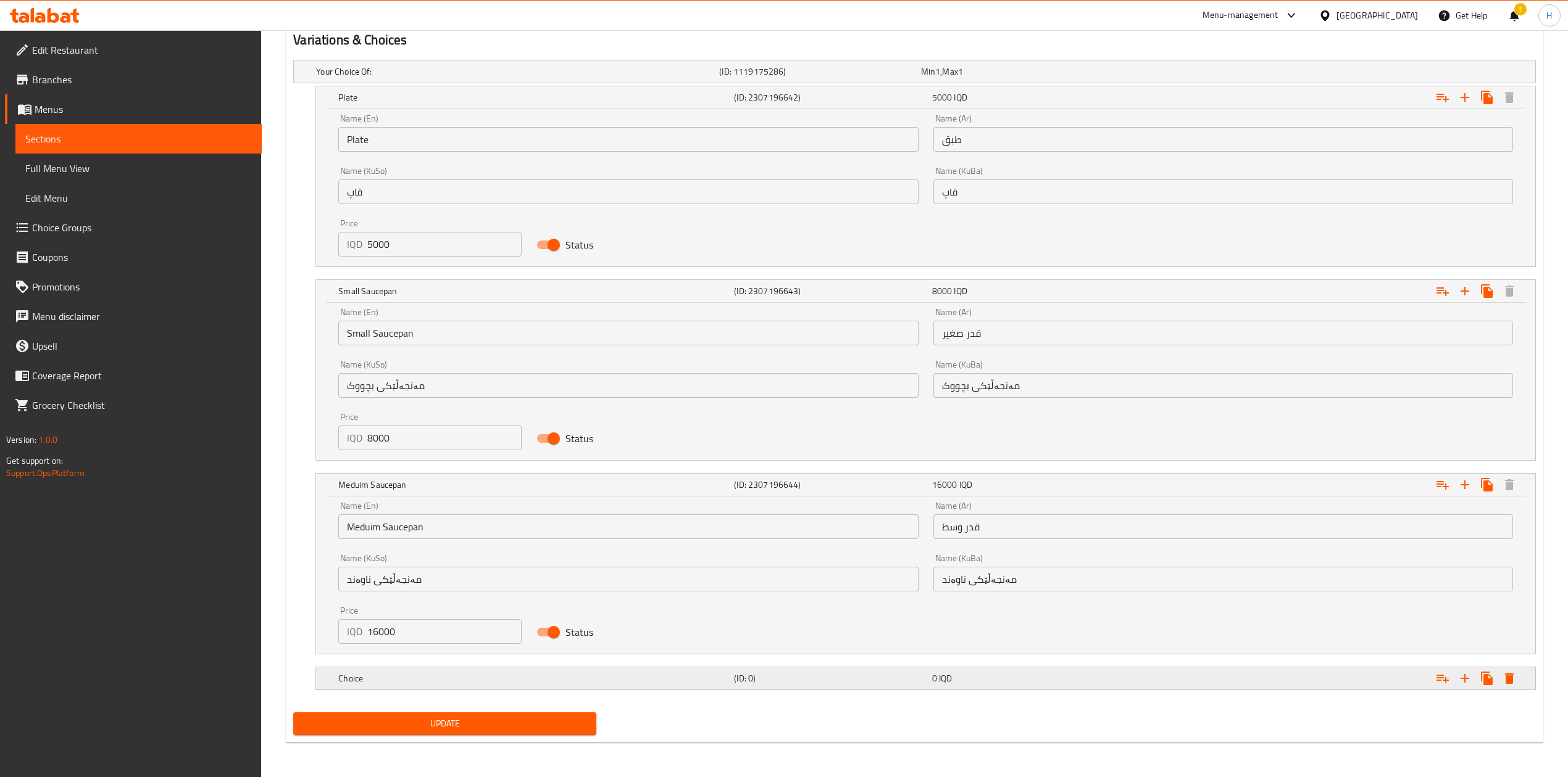
click at [360, 481] on h5 "Choice" at bounding box center [533, 678] width 391 height 12
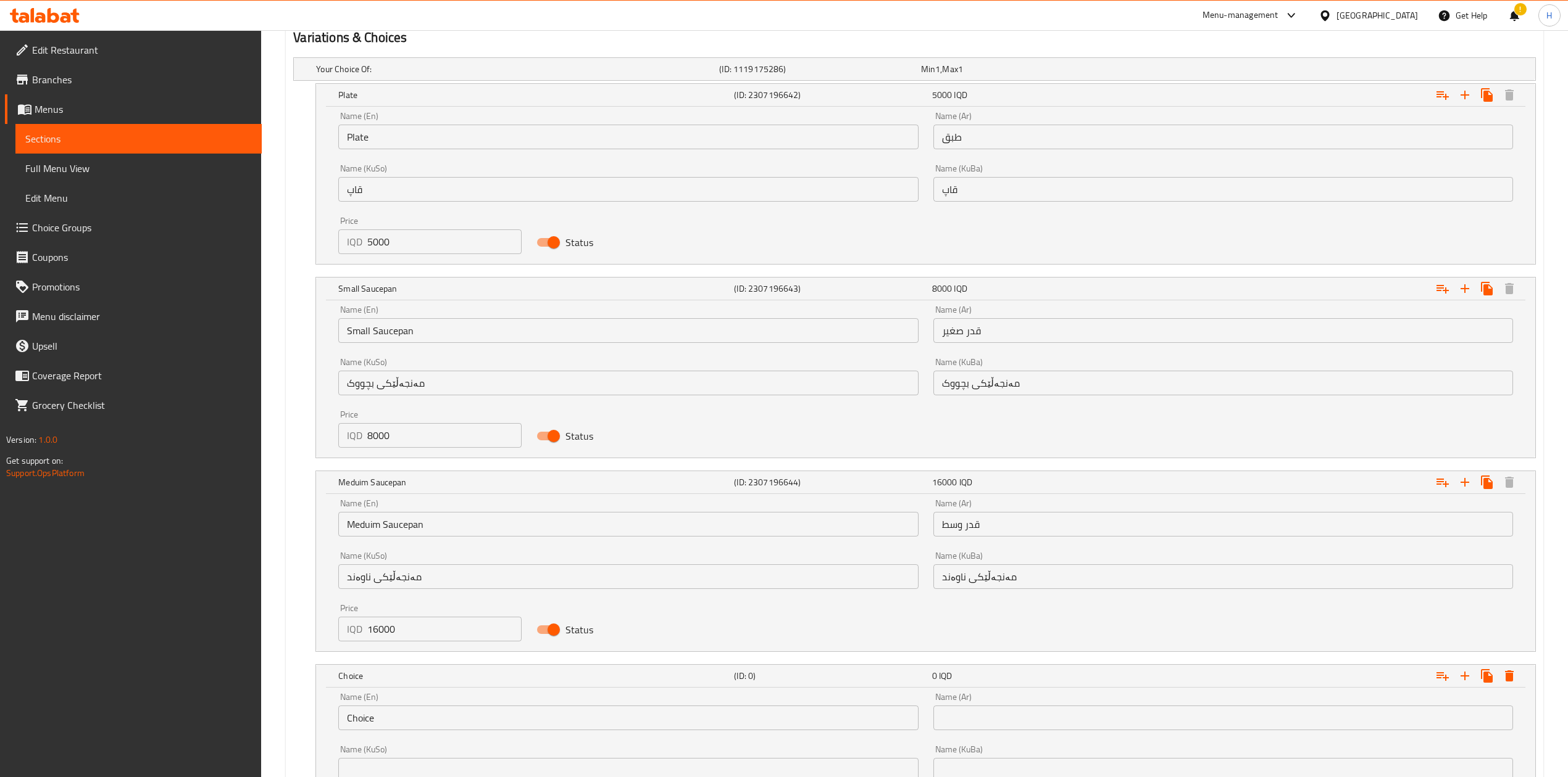
click at [462, 481] on input "Meduim Saucepan" at bounding box center [628, 525] width 580 height 25
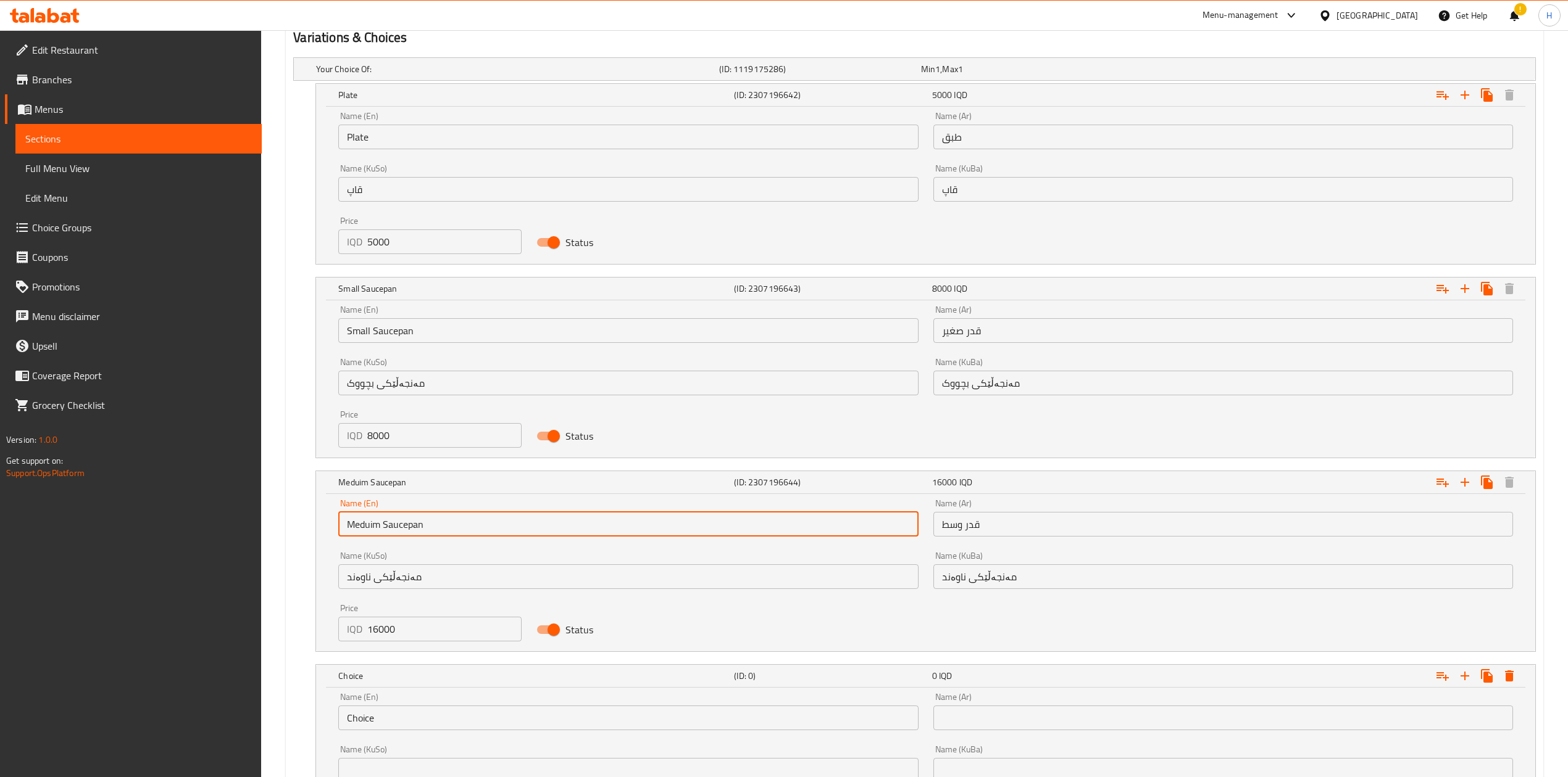
click at [462, 481] on input "Meduim Saucepan" at bounding box center [628, 525] width 580 height 25
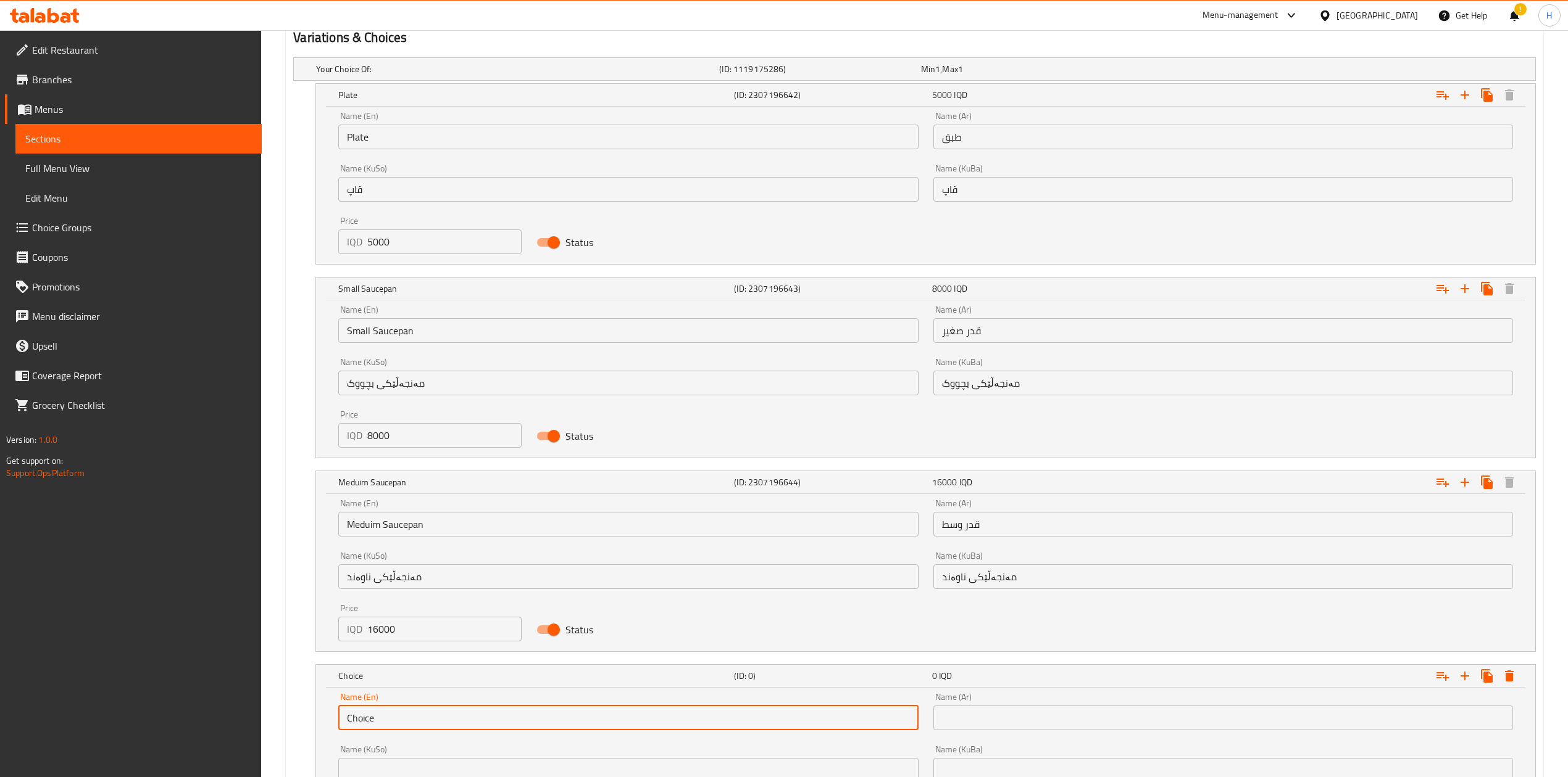
click at [412, 481] on input "Choice" at bounding box center [628, 718] width 580 height 25
click at [413, 481] on input "Choice" at bounding box center [628, 718] width 580 height 25
paste input "Meduim Saucepan"
click at [413, 481] on input "Meduim Saucepan" at bounding box center [628, 718] width 580 height 25
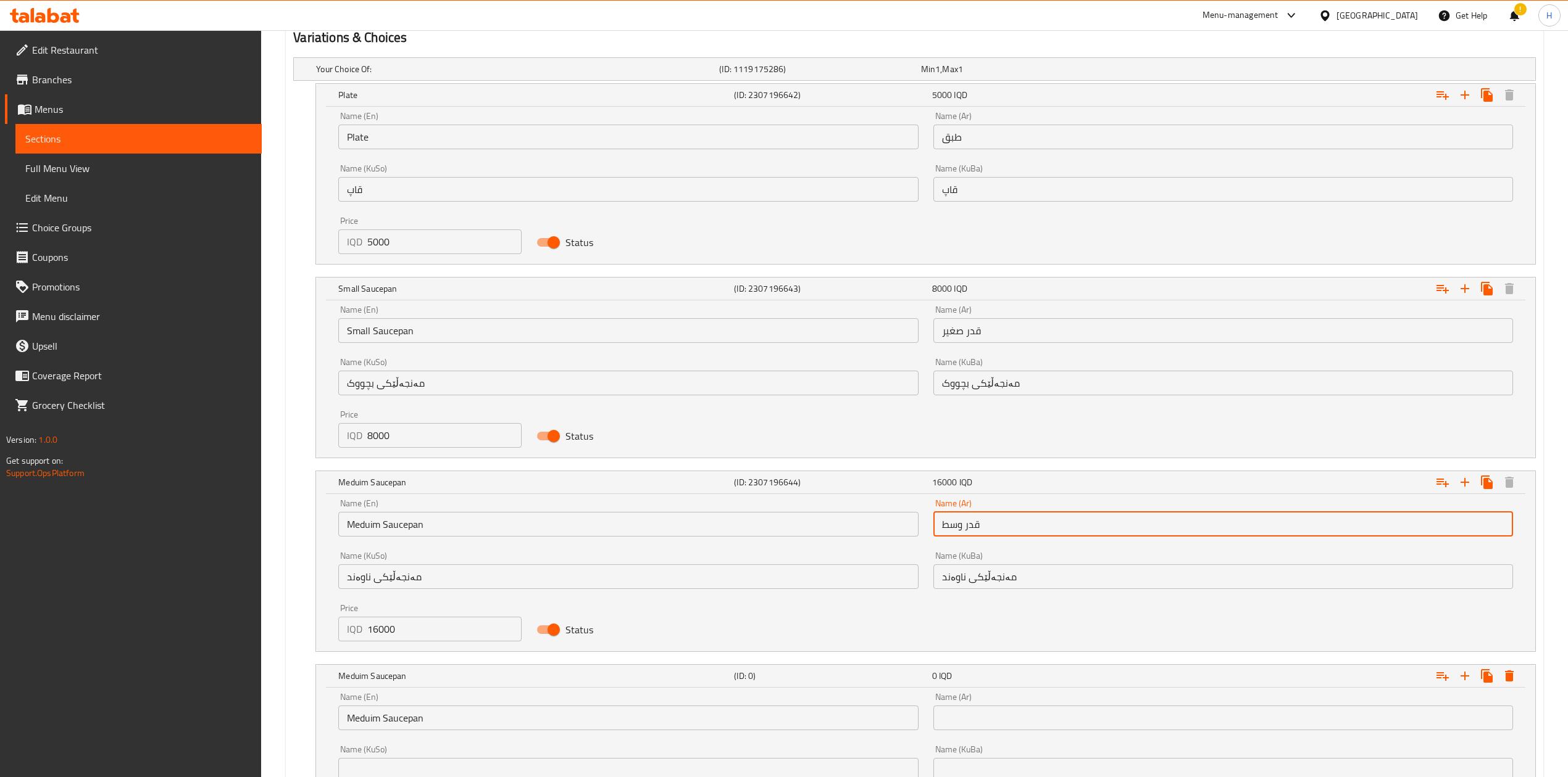
click at [1006, 481] on input "قدر وسط" at bounding box center [1223, 525] width 580 height 25
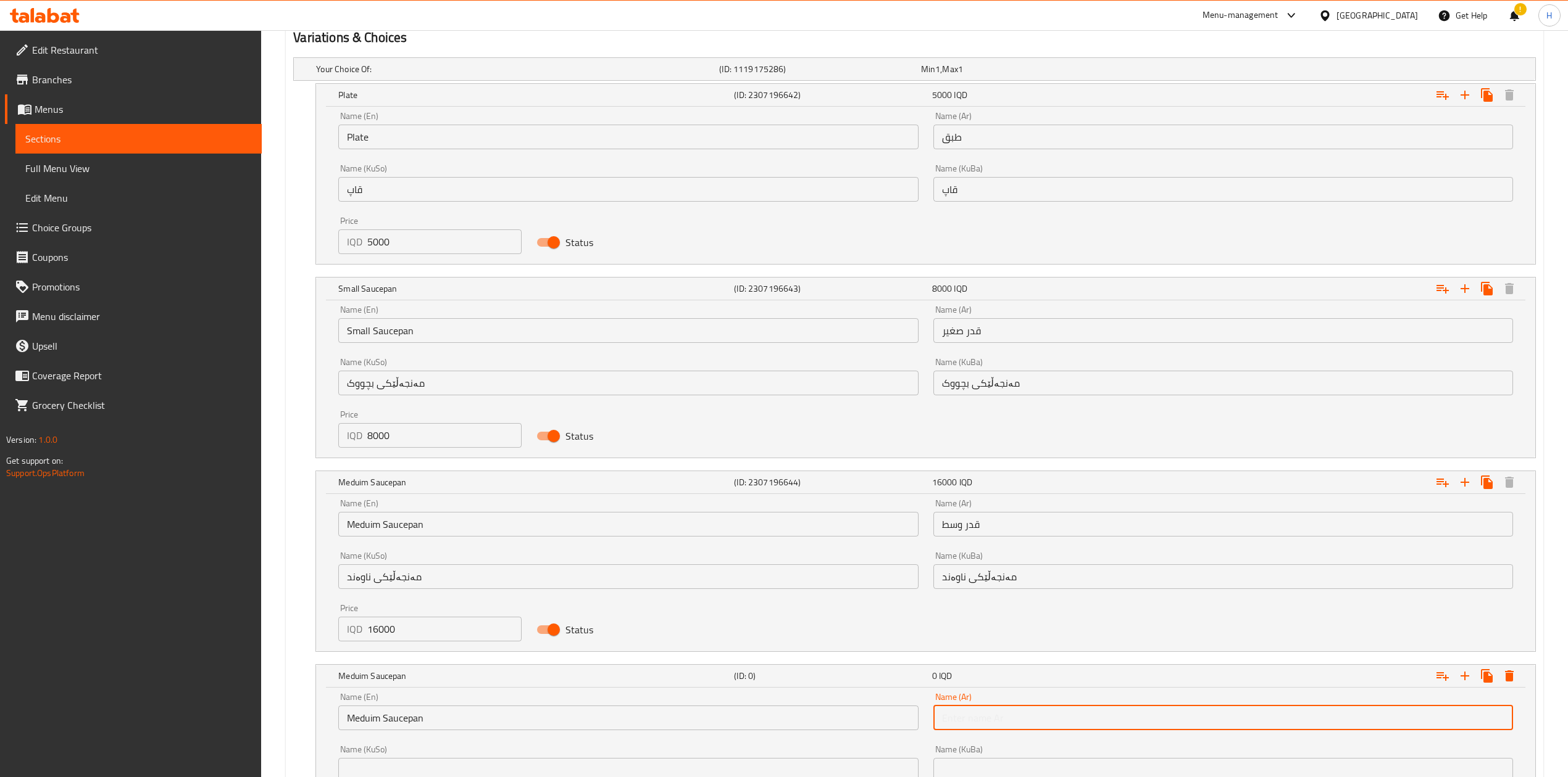
click at [983, 481] on input "text" at bounding box center [1223, 718] width 580 height 25
paste input "قدر وسط"
click at [959, 481] on input "قدر وسط" at bounding box center [1223, 718] width 580 height 25
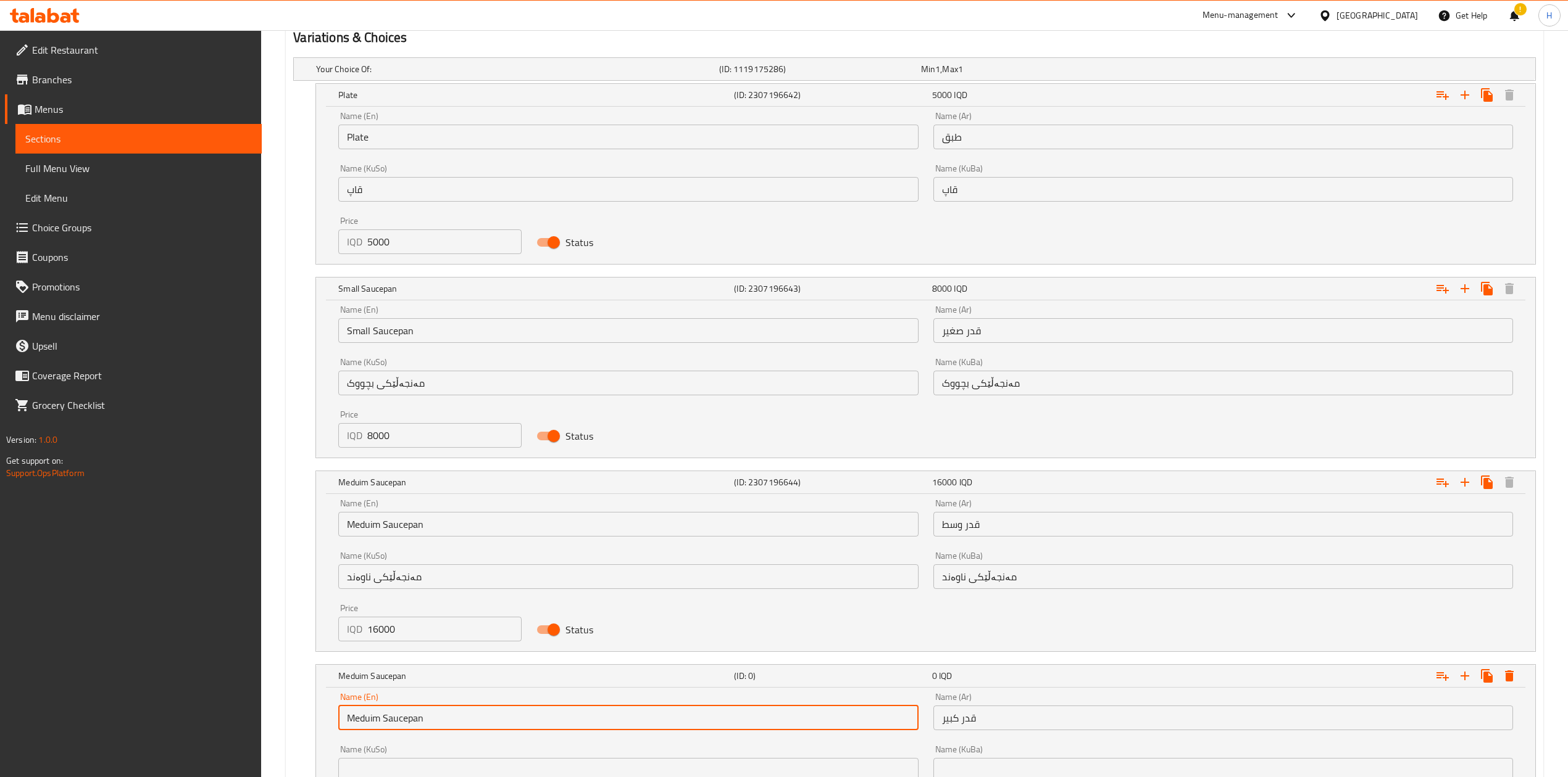
click at [367, 481] on input "Meduim Saucepan" at bounding box center [628, 718] width 580 height 25
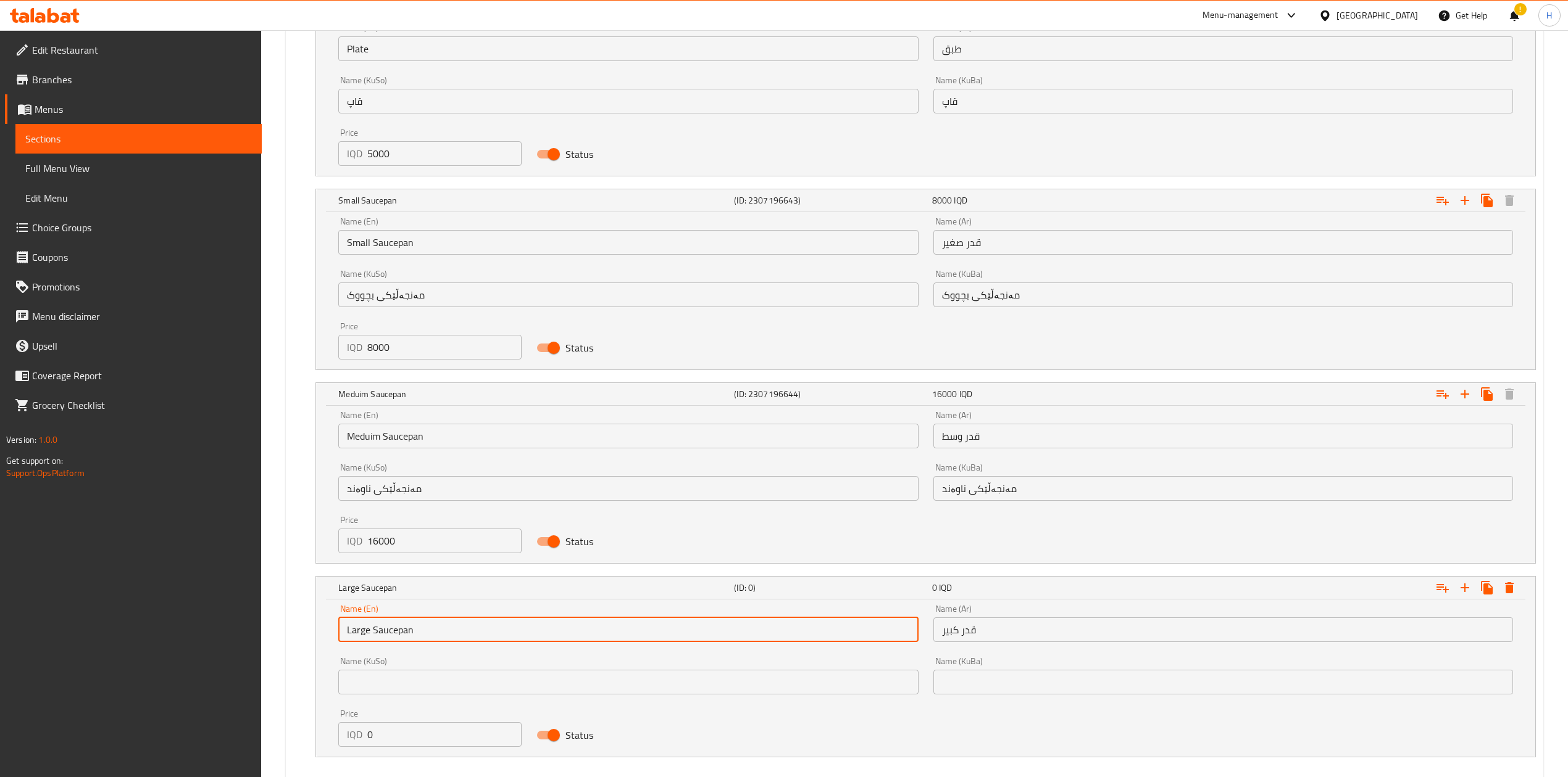
scroll to position [987, 0]
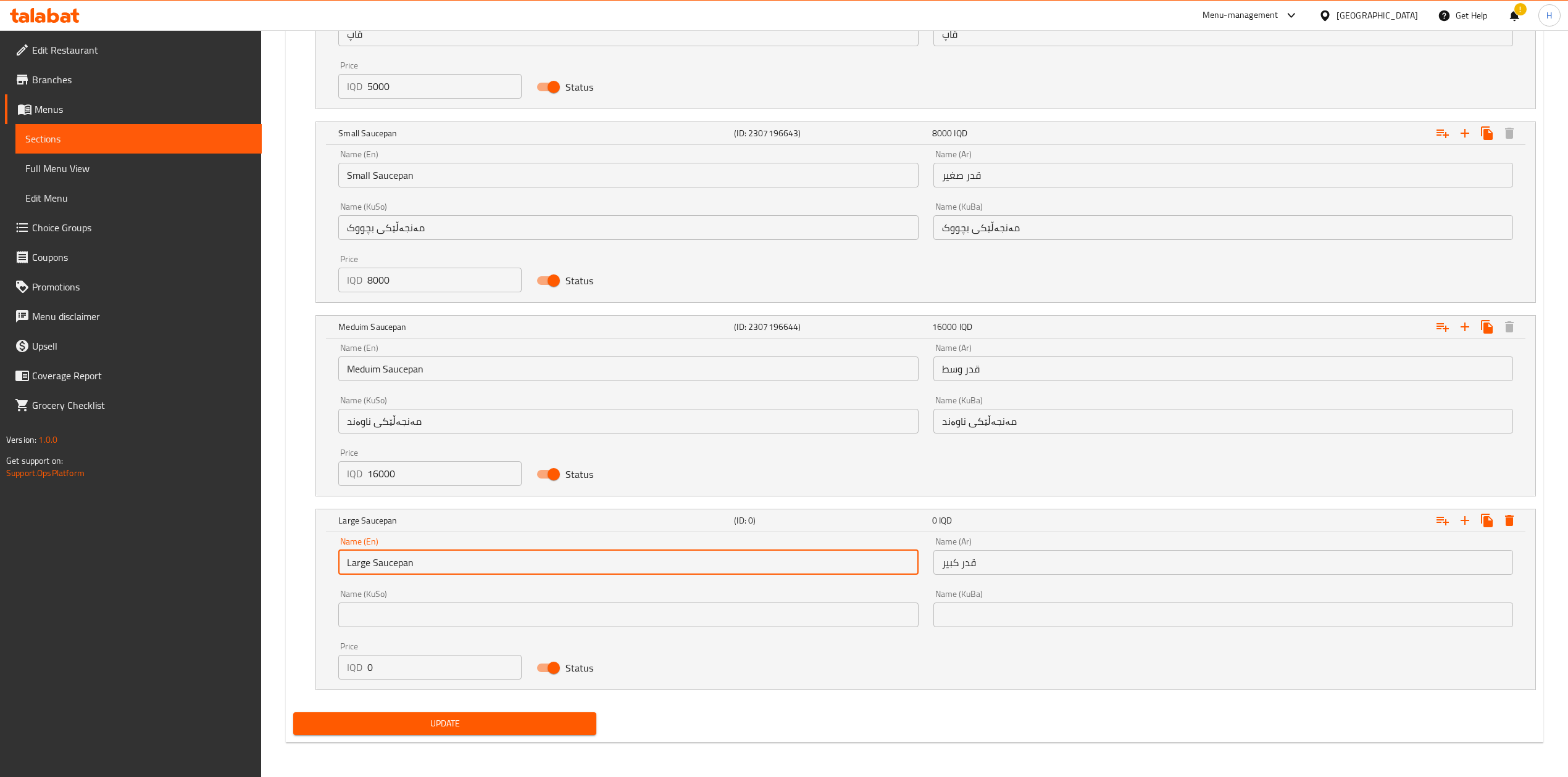
click at [387, 481] on input "0" at bounding box center [444, 668] width 155 height 25
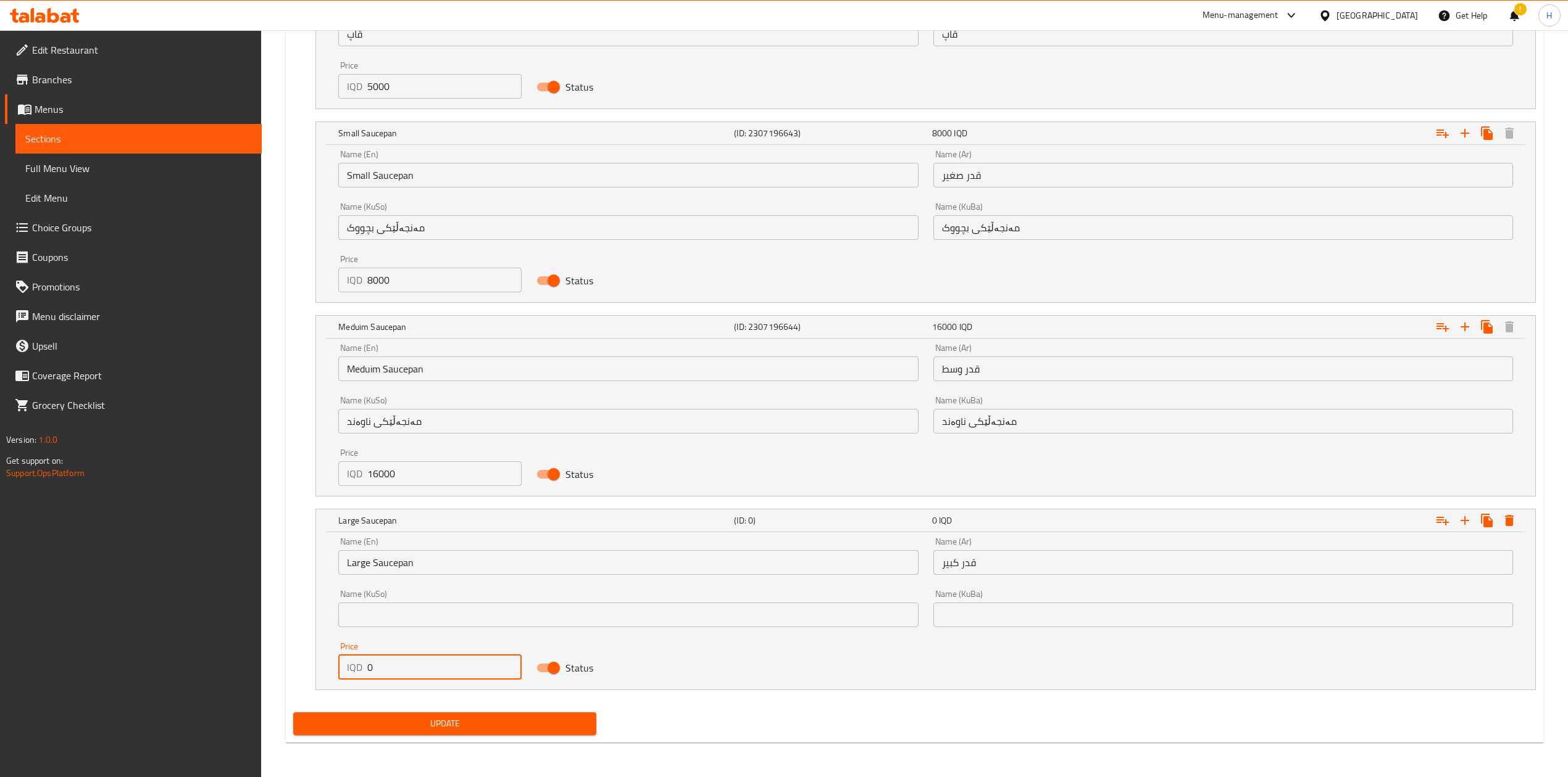
click at [387, 481] on input "0" at bounding box center [444, 668] width 155 height 25
click at [542, 481] on span "Update" at bounding box center [444, 724] width 283 height 16
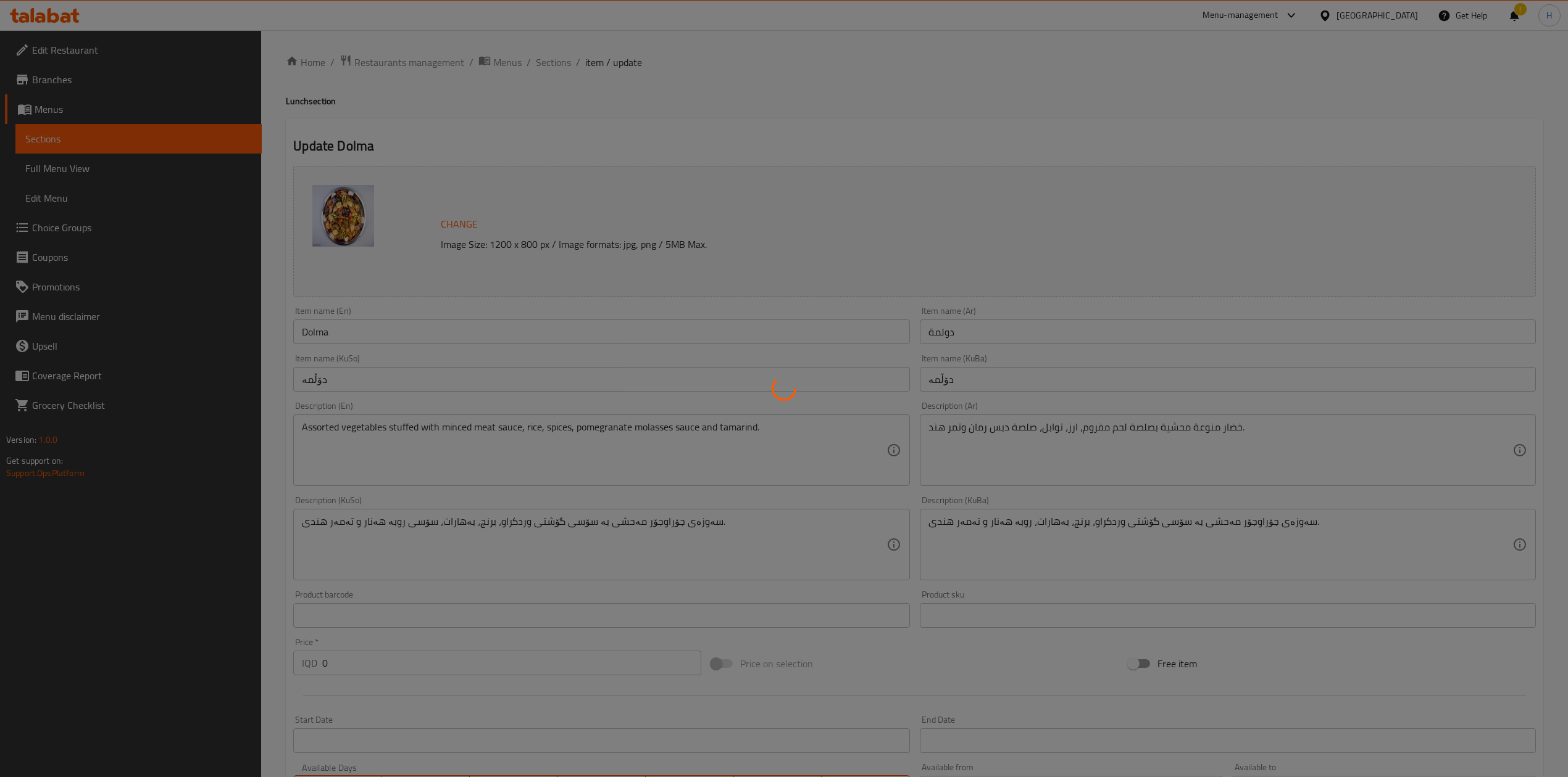
scroll to position [0, 0]
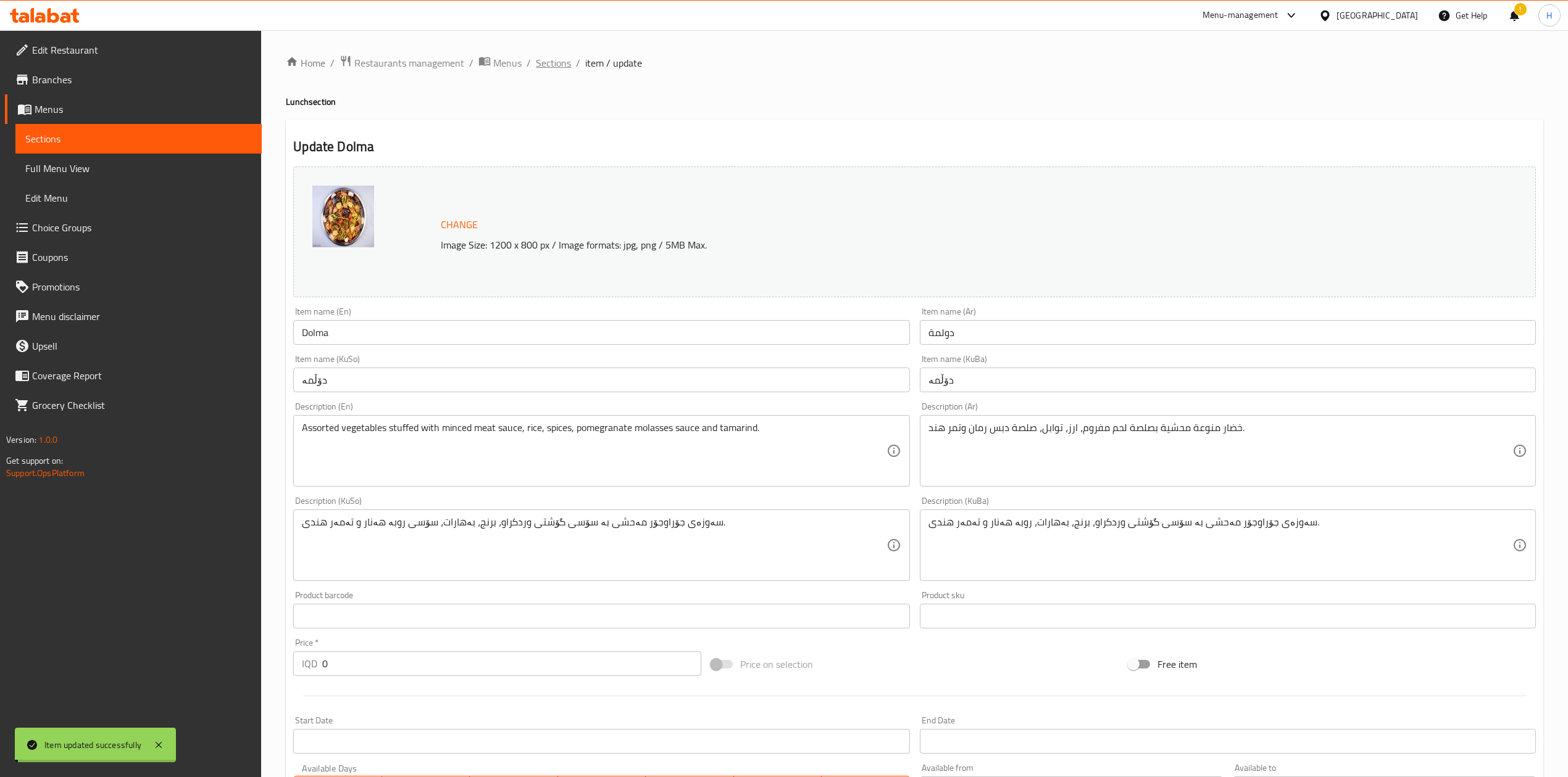
click at [551, 69] on span "Sections" at bounding box center [553, 63] width 35 height 15
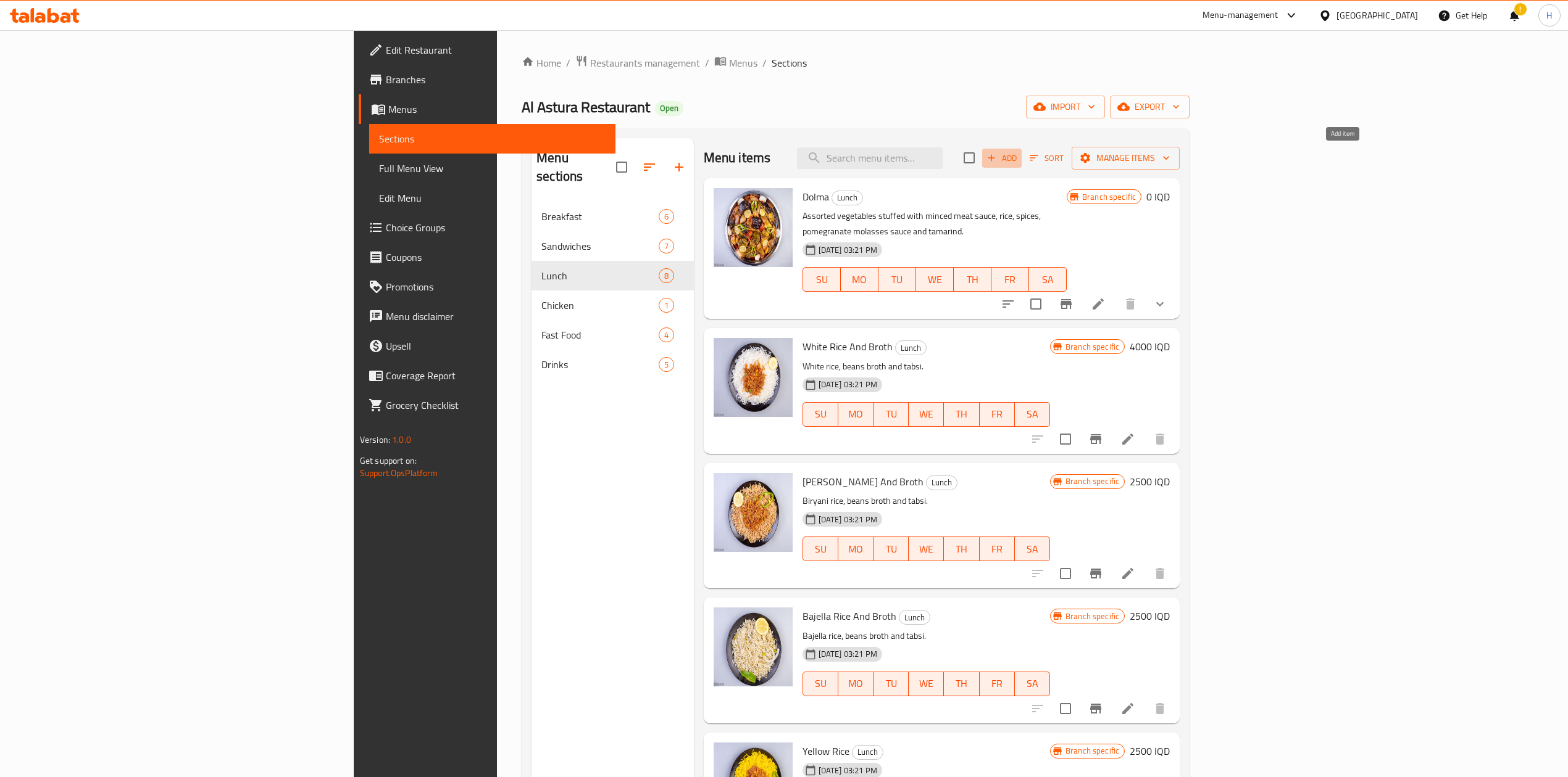
click at [1018, 164] on span "Add" at bounding box center [1002, 158] width 34 height 14
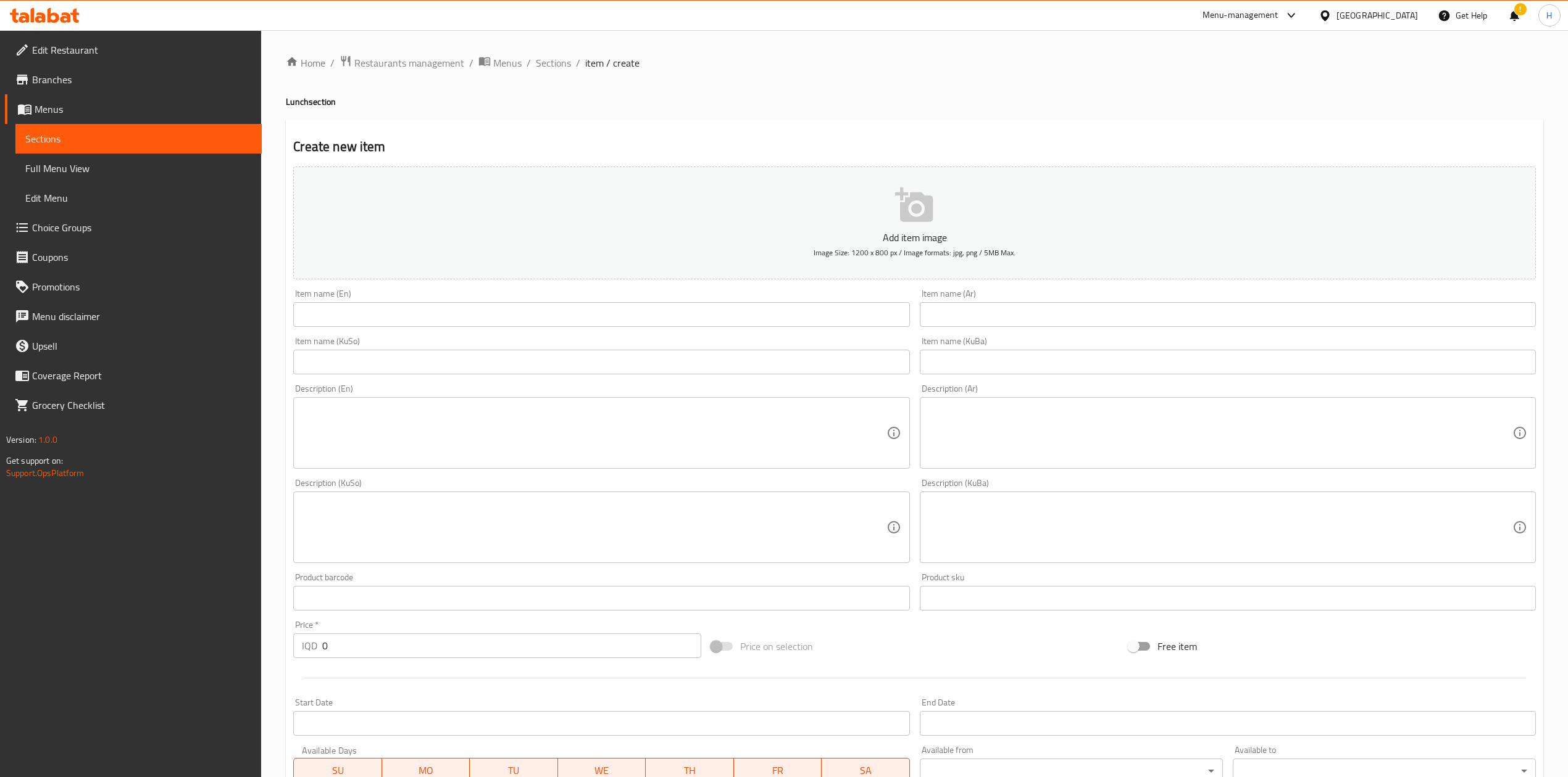
click at [1037, 324] on input "text" at bounding box center [1227, 315] width 616 height 25
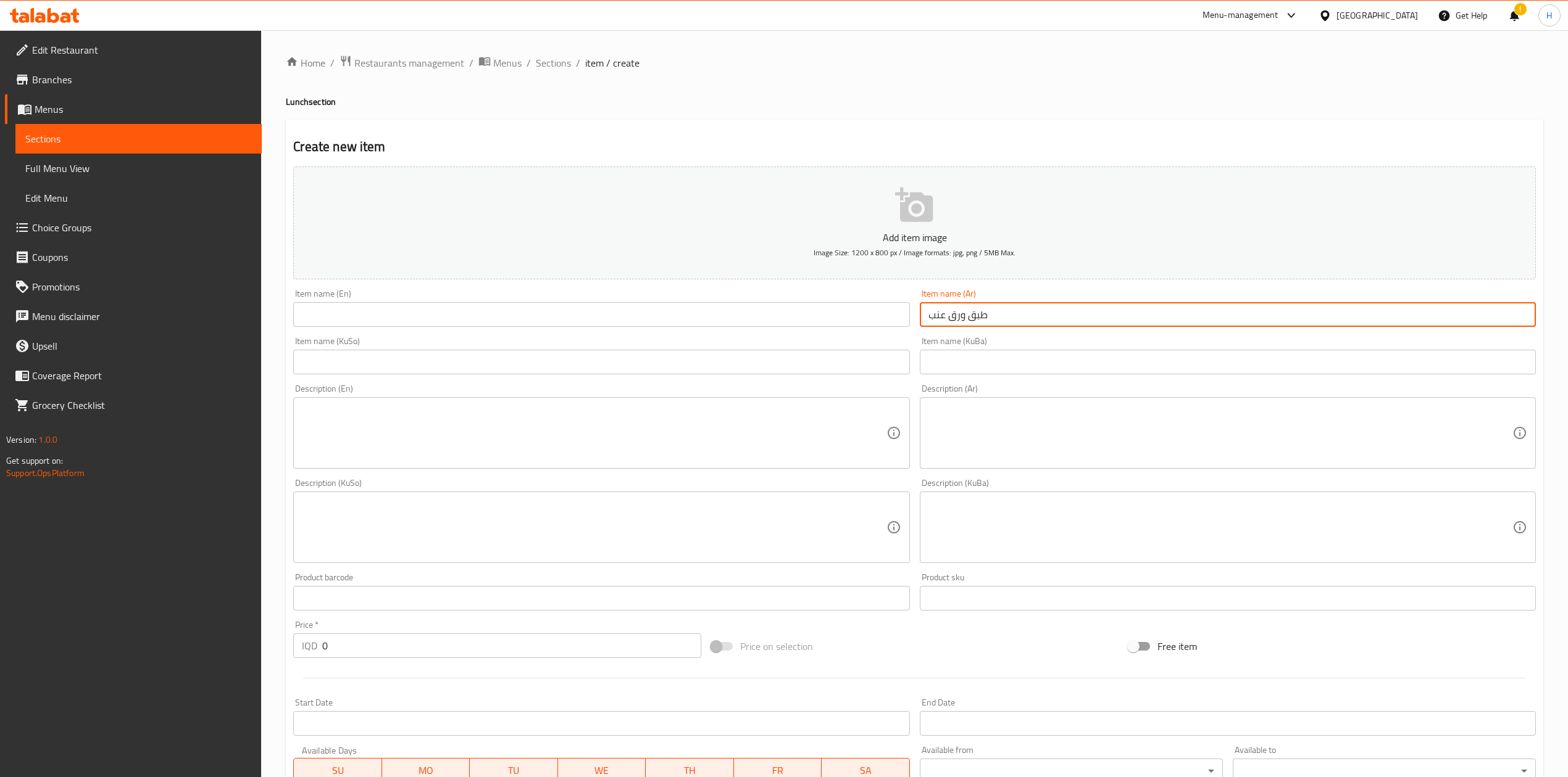
click at [782, 317] on input "text" at bounding box center [601, 315] width 616 height 25
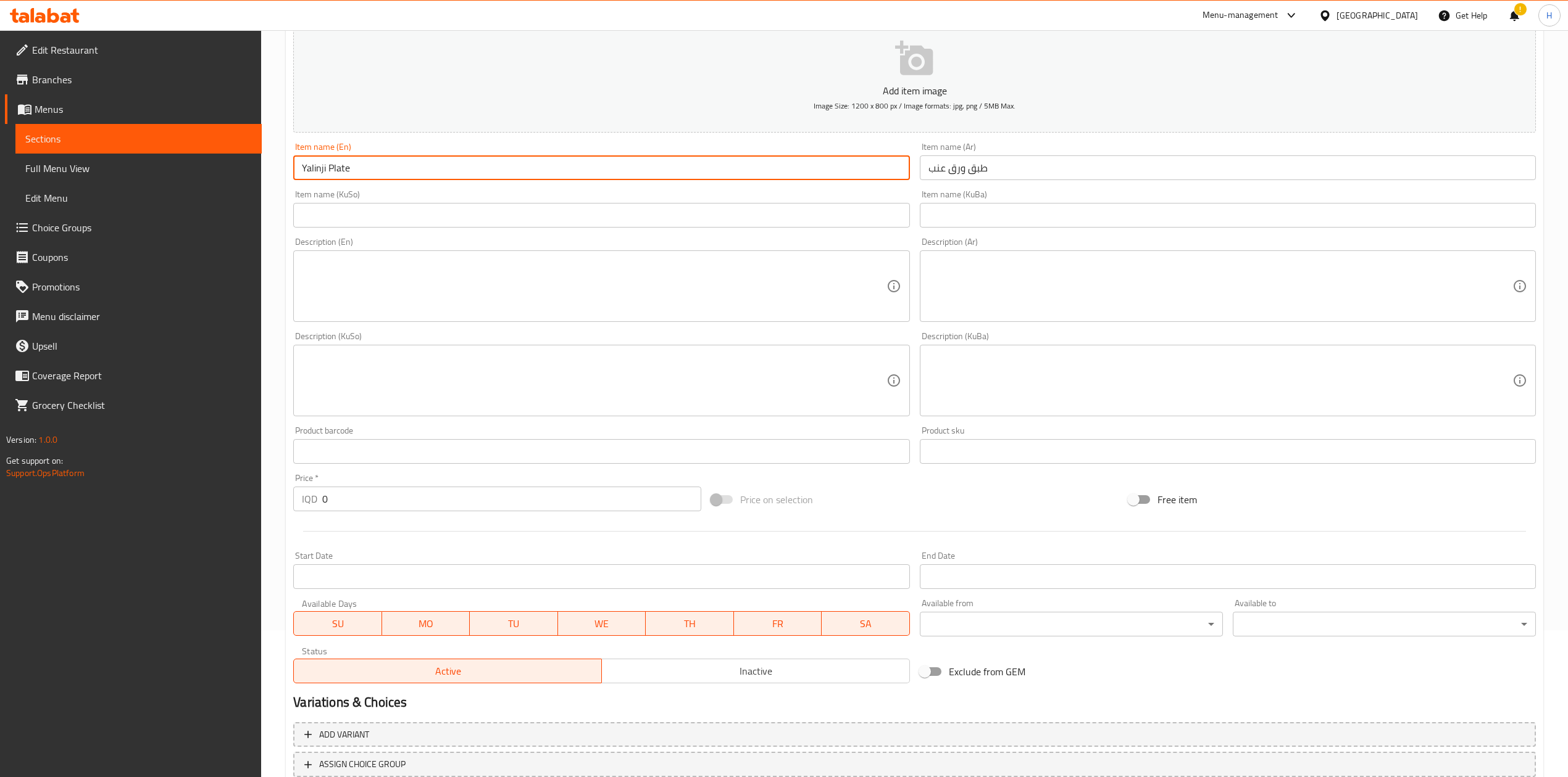
scroll to position [236, 0]
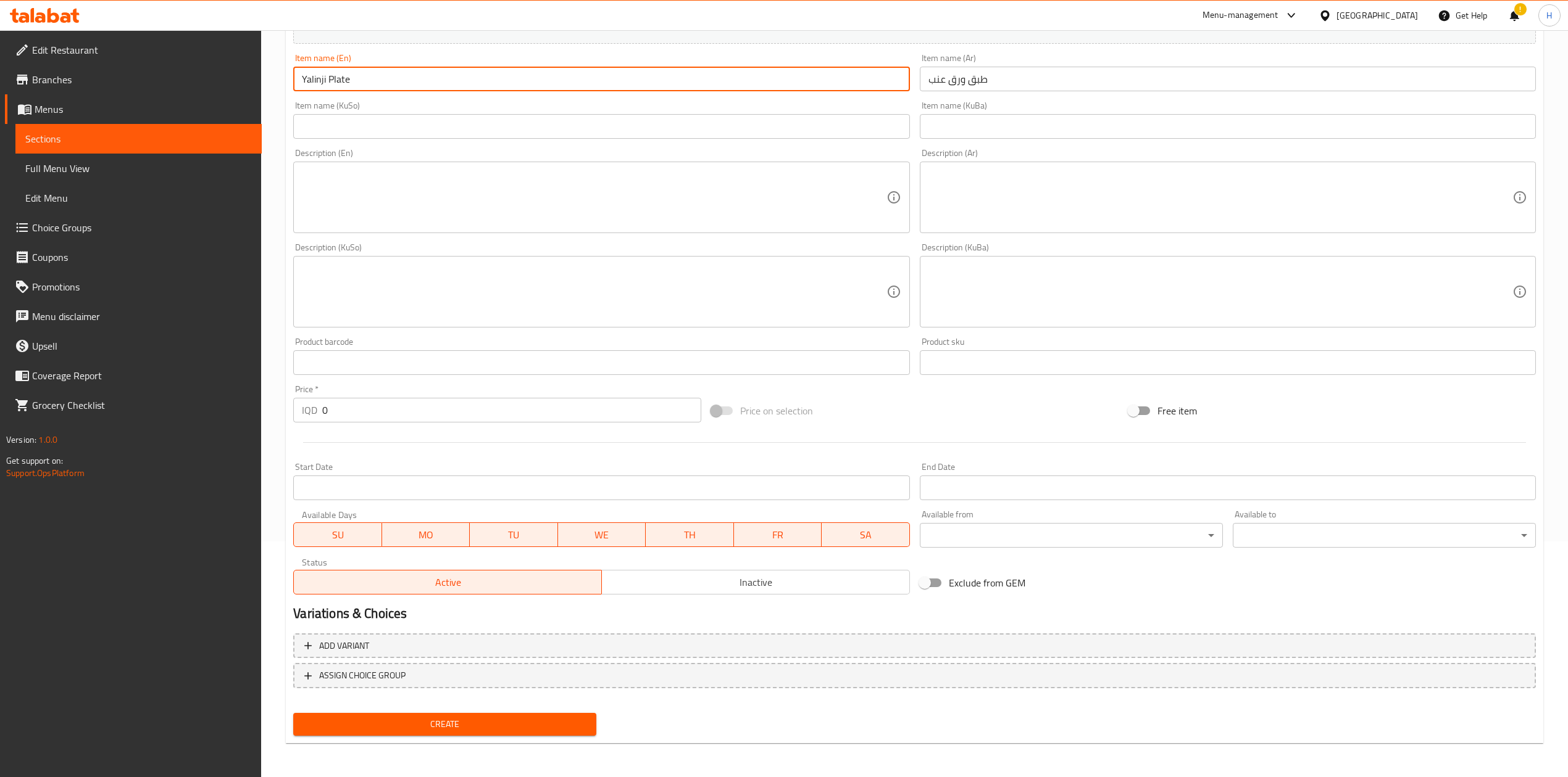
click at [438, 397] on div "Price   * IQD 0 Price *" at bounding box center [496, 404] width 407 height 38
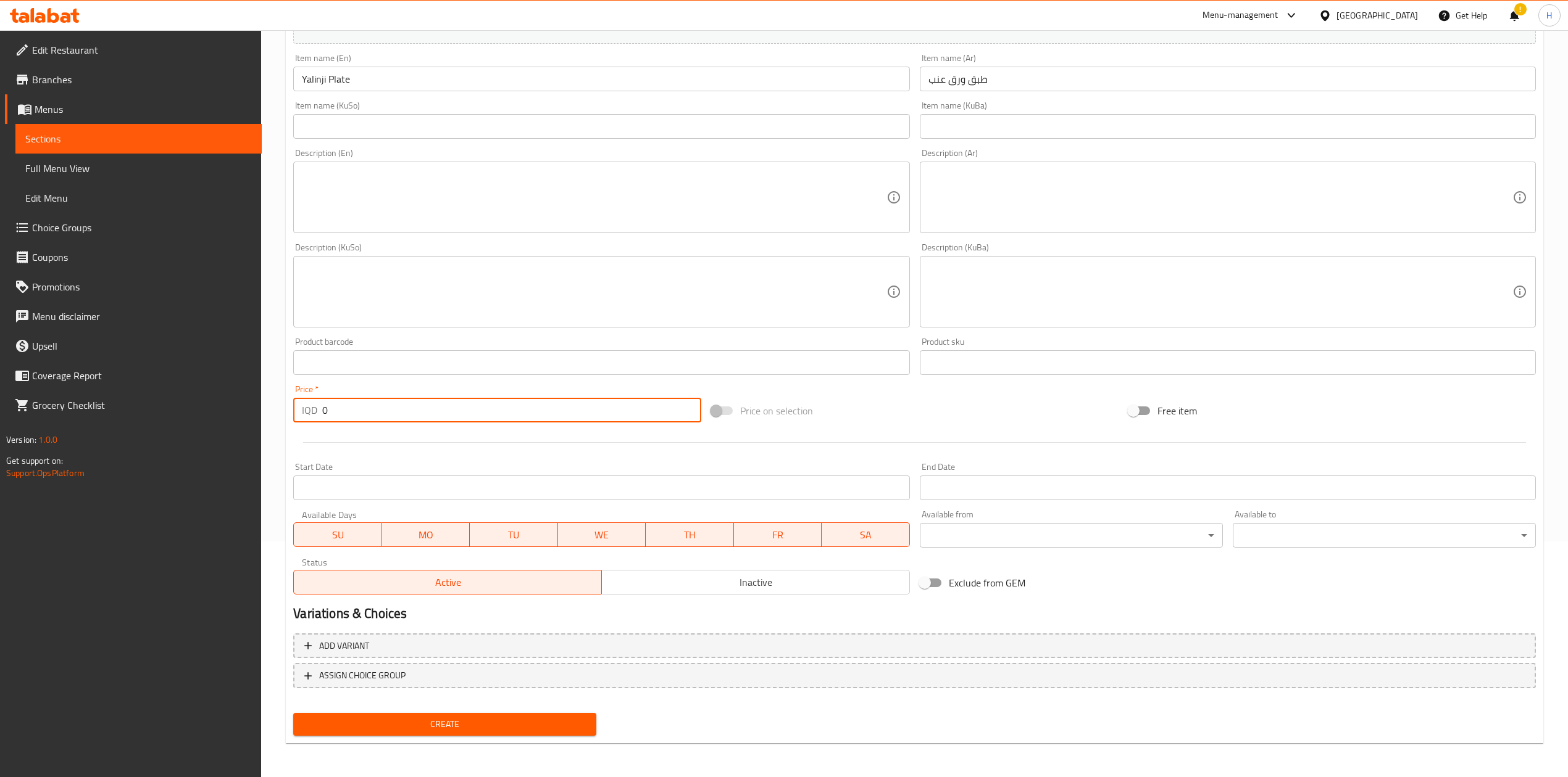
click at [435, 406] on input "0" at bounding box center [512, 410] width 378 height 25
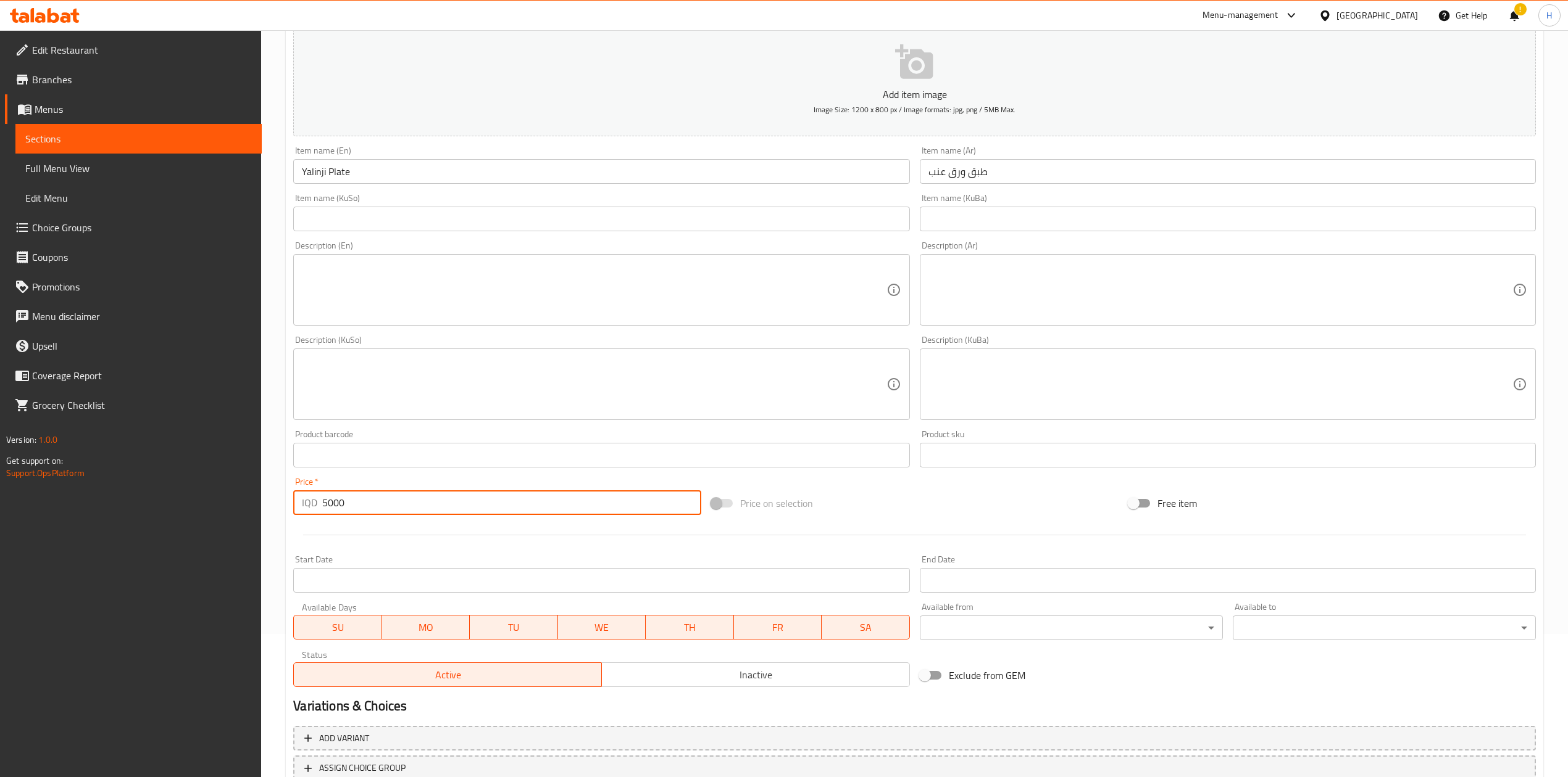
scroll to position [0, 0]
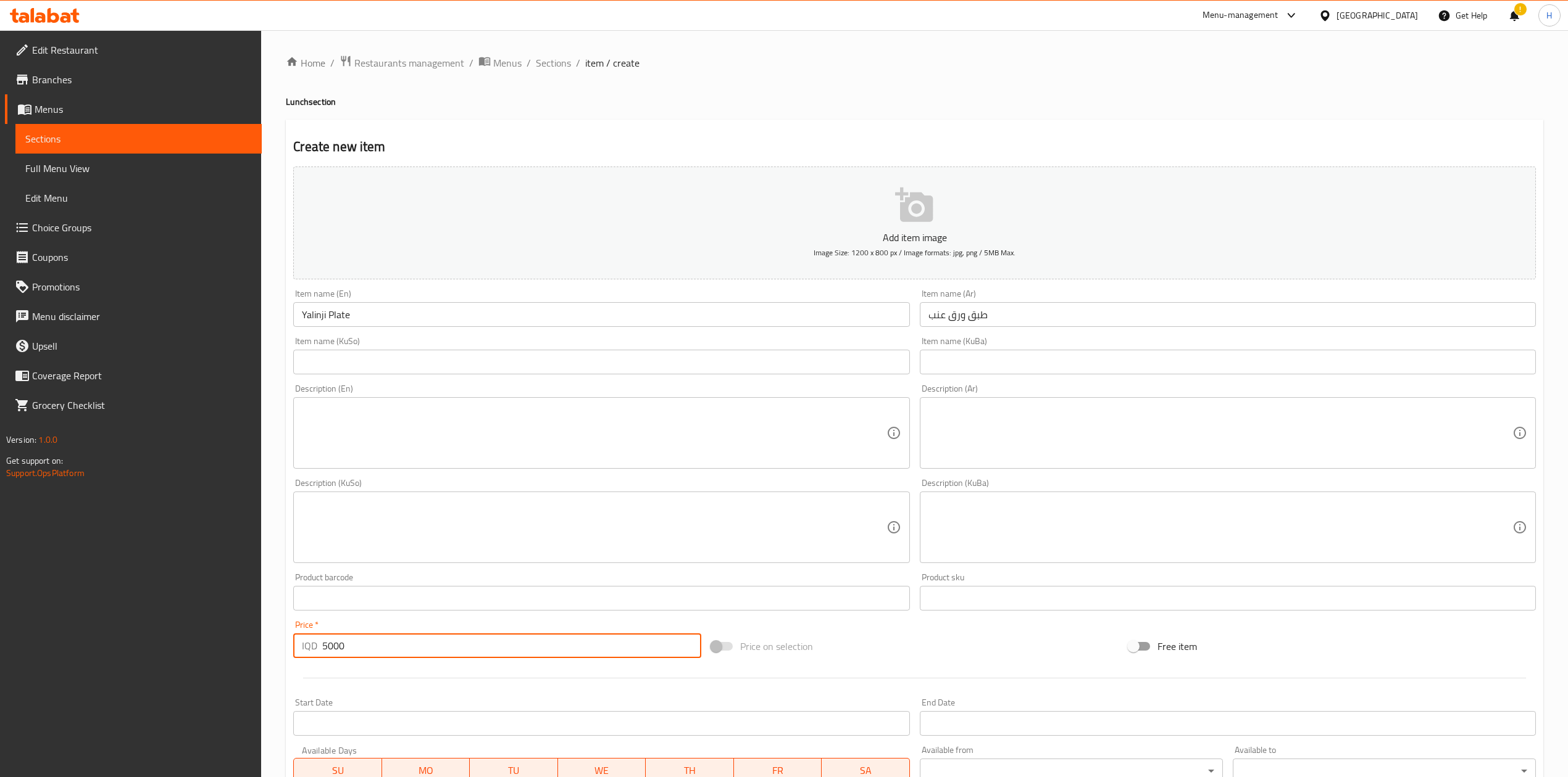
click at [995, 415] on textarea at bounding box center [1220, 432] width 584 height 58
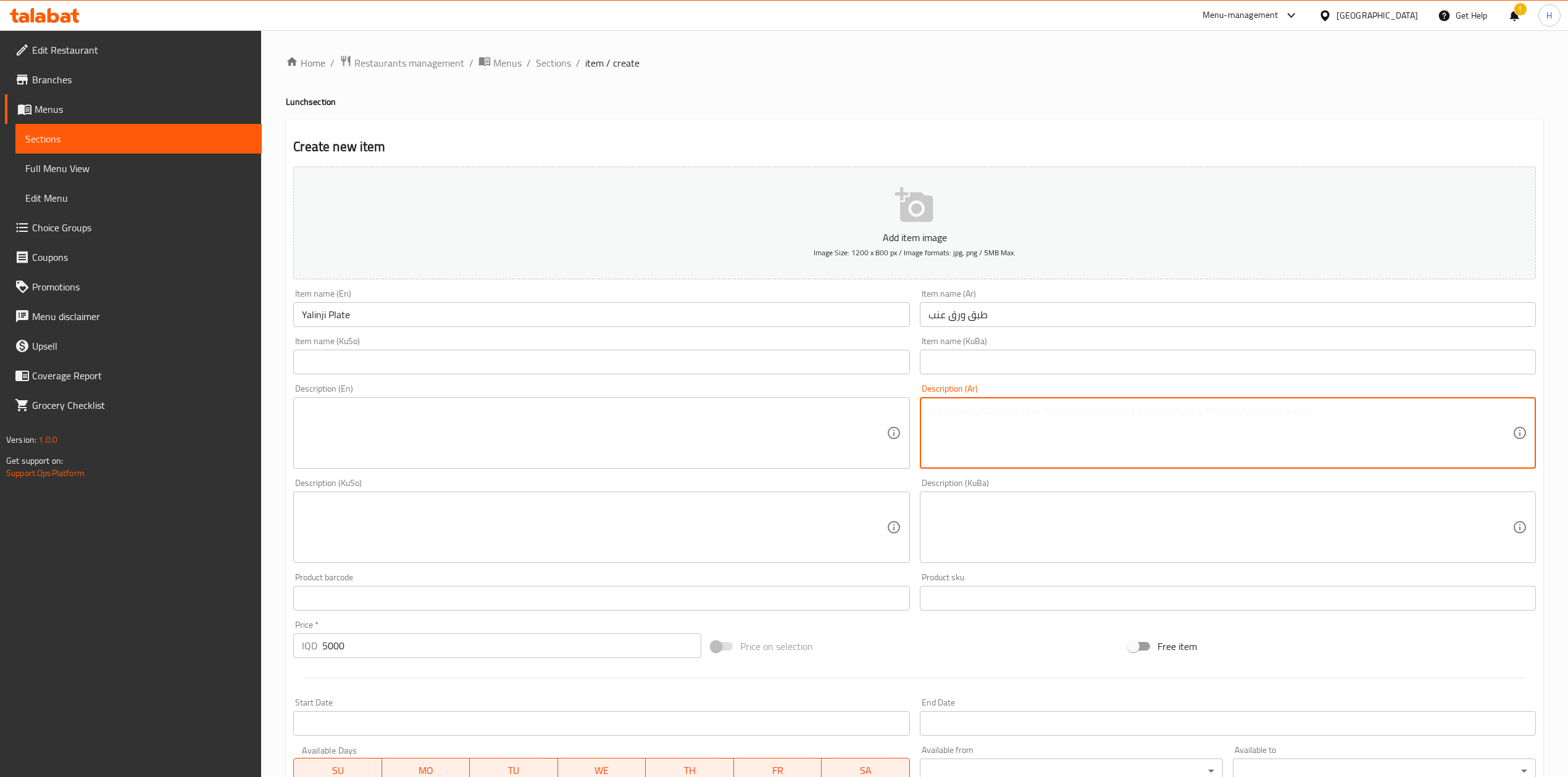
paste textarea "ورق عنب محشي بخلطة الرز مع الخضار ومطهي بصلصة الليمون مع دبس الرمان وزيت الزيتو…"
click at [485, 426] on textarea at bounding box center [594, 432] width 584 height 58
paste textarea "Vine leaves stuffed with rice and vegetables mixture, cooked in lemon sauce wit…"
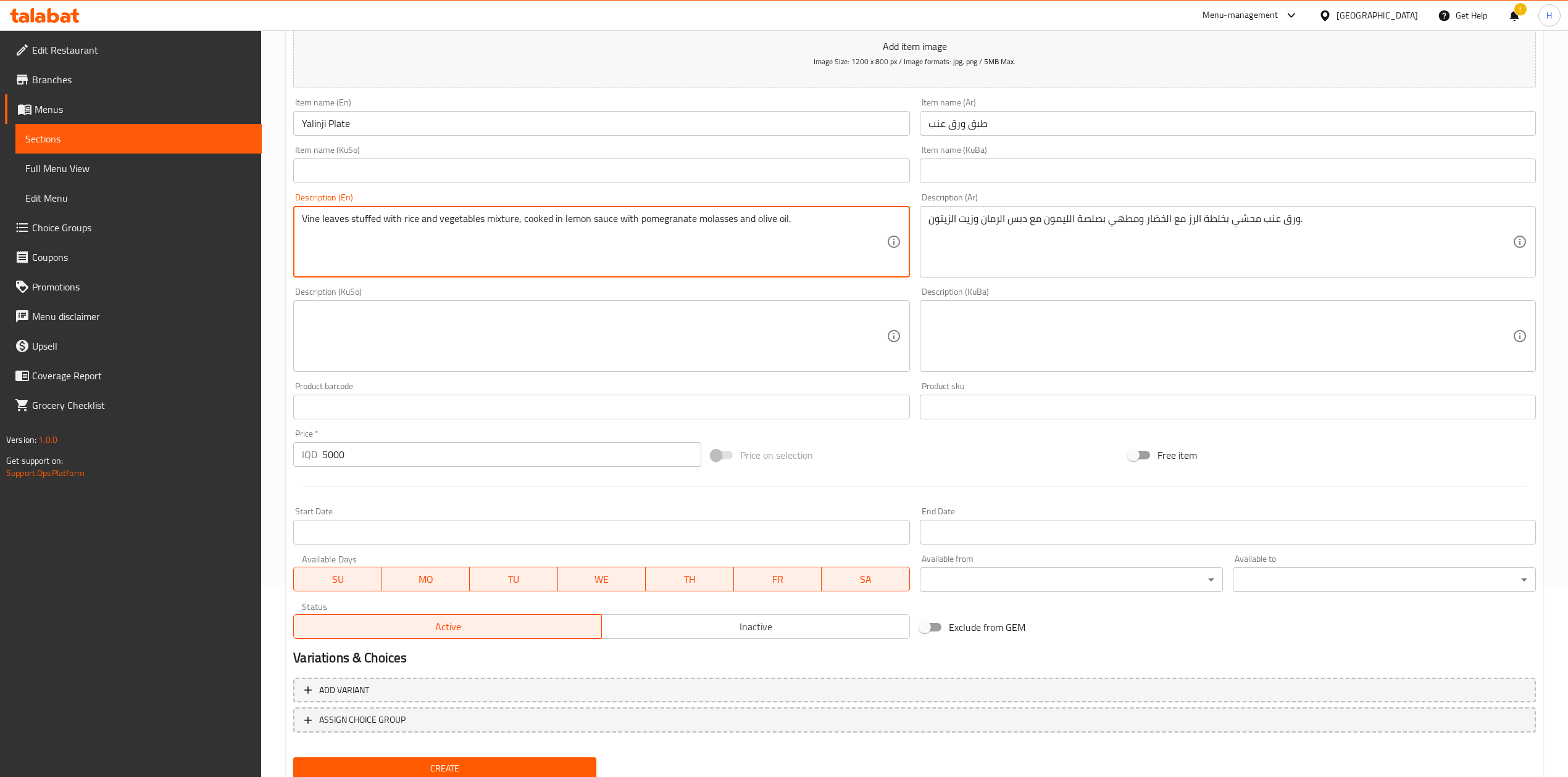
scroll to position [236, 0]
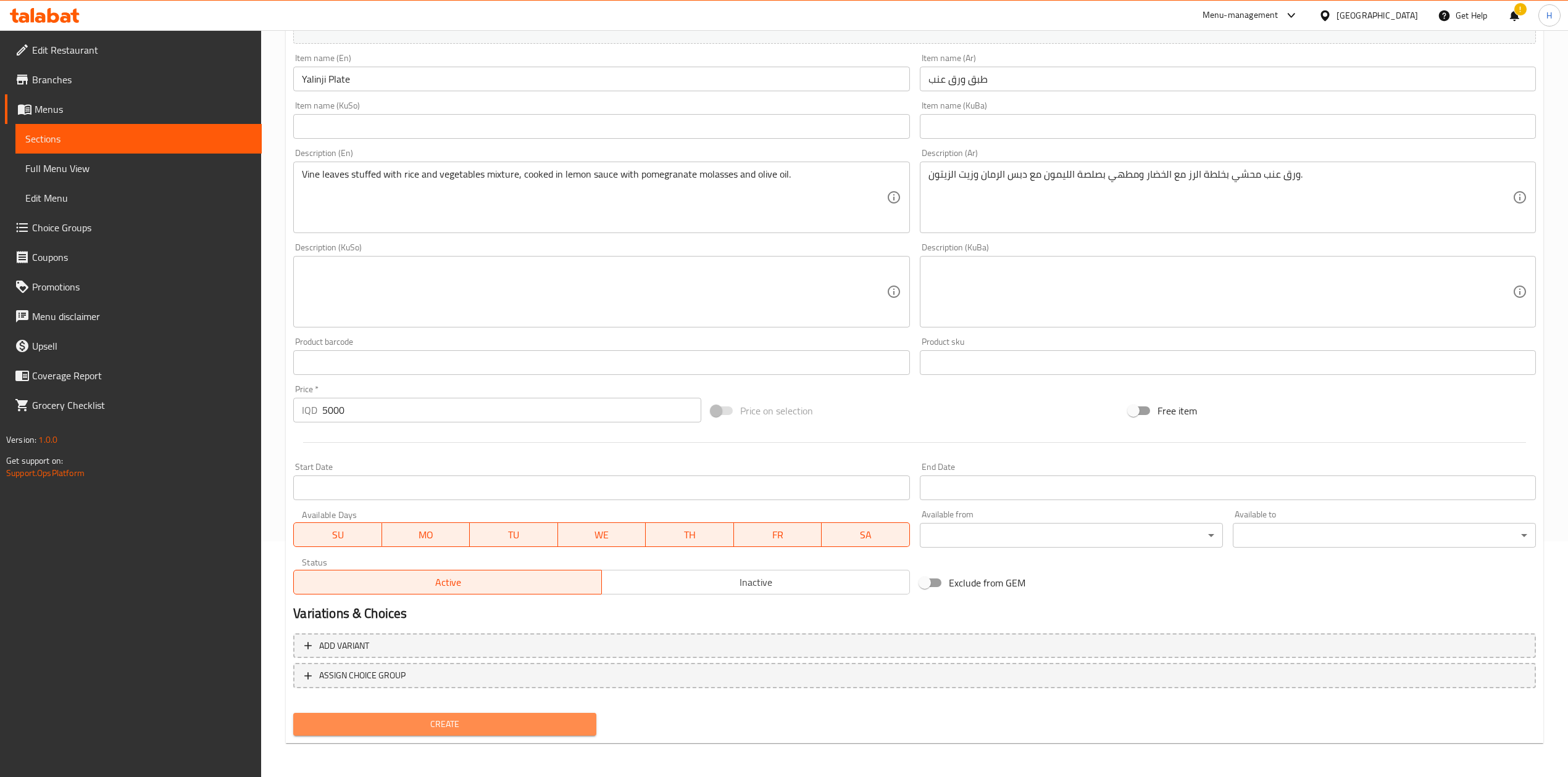
click at [451, 481] on span "Create" at bounding box center [444, 724] width 283 height 16
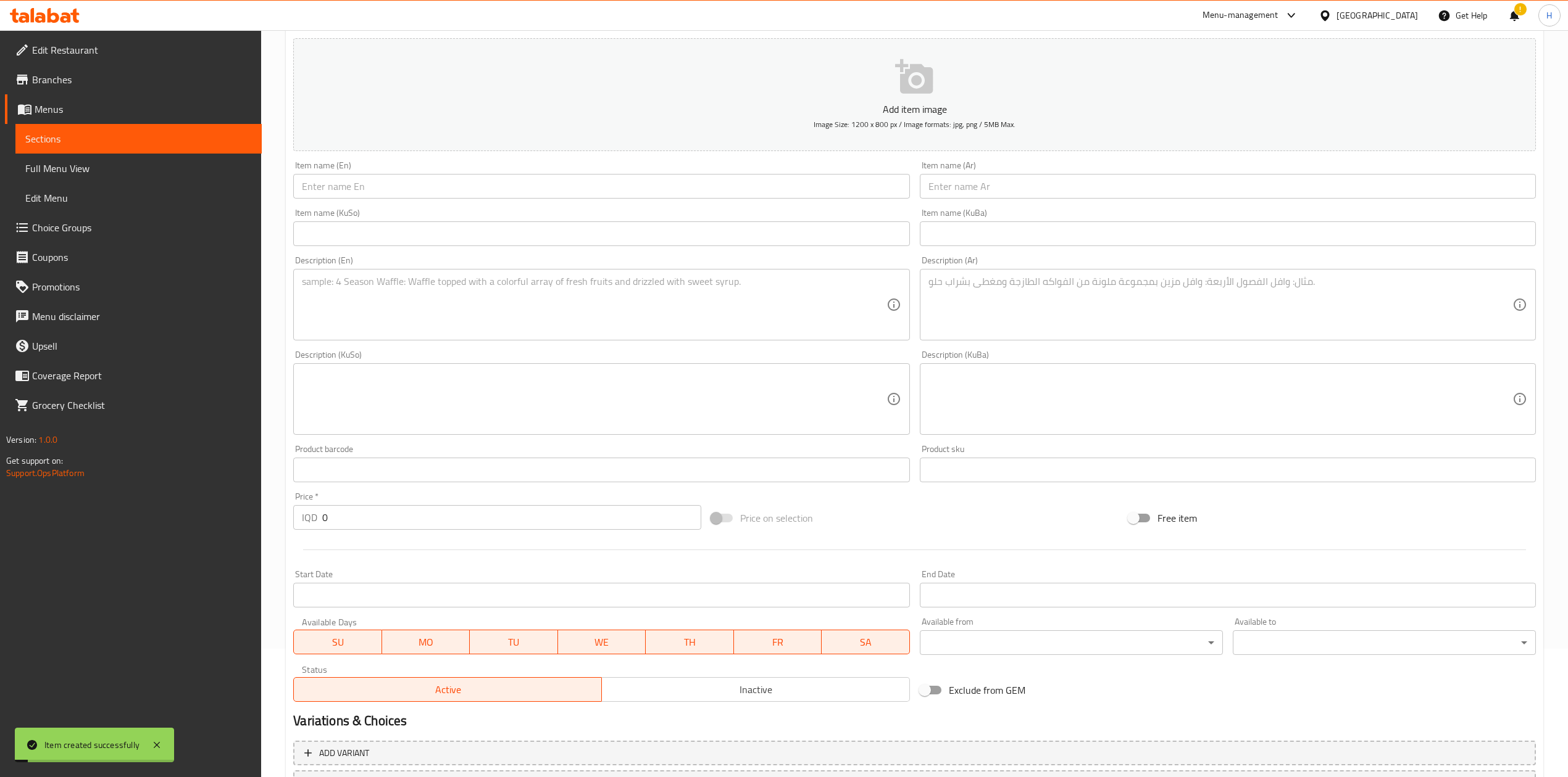
scroll to position [72, 0]
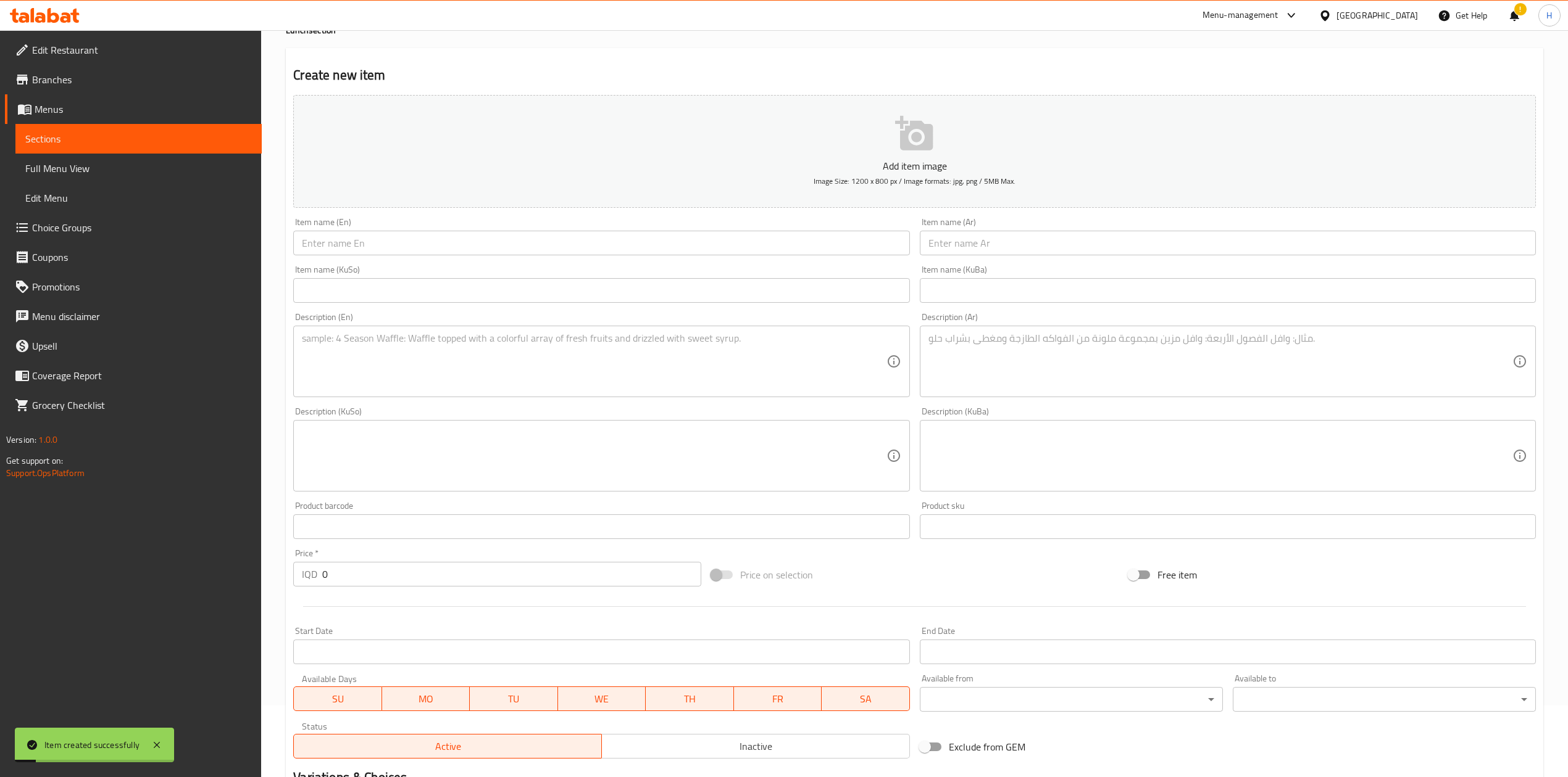
click at [981, 247] on input "text" at bounding box center [1227, 243] width 616 height 25
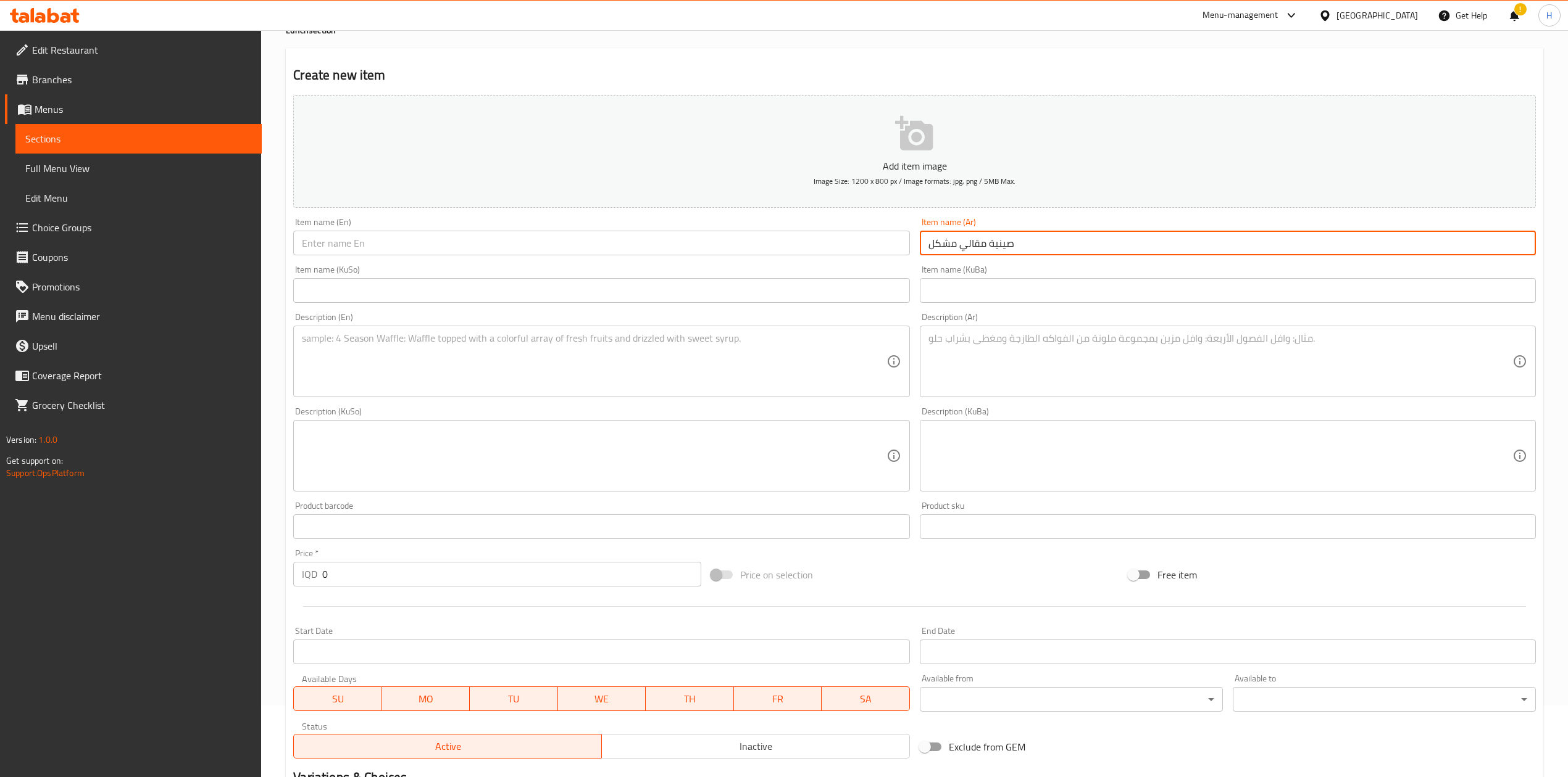
click at [968, 159] on p "Add item image" at bounding box center [915, 166] width 1204 height 15
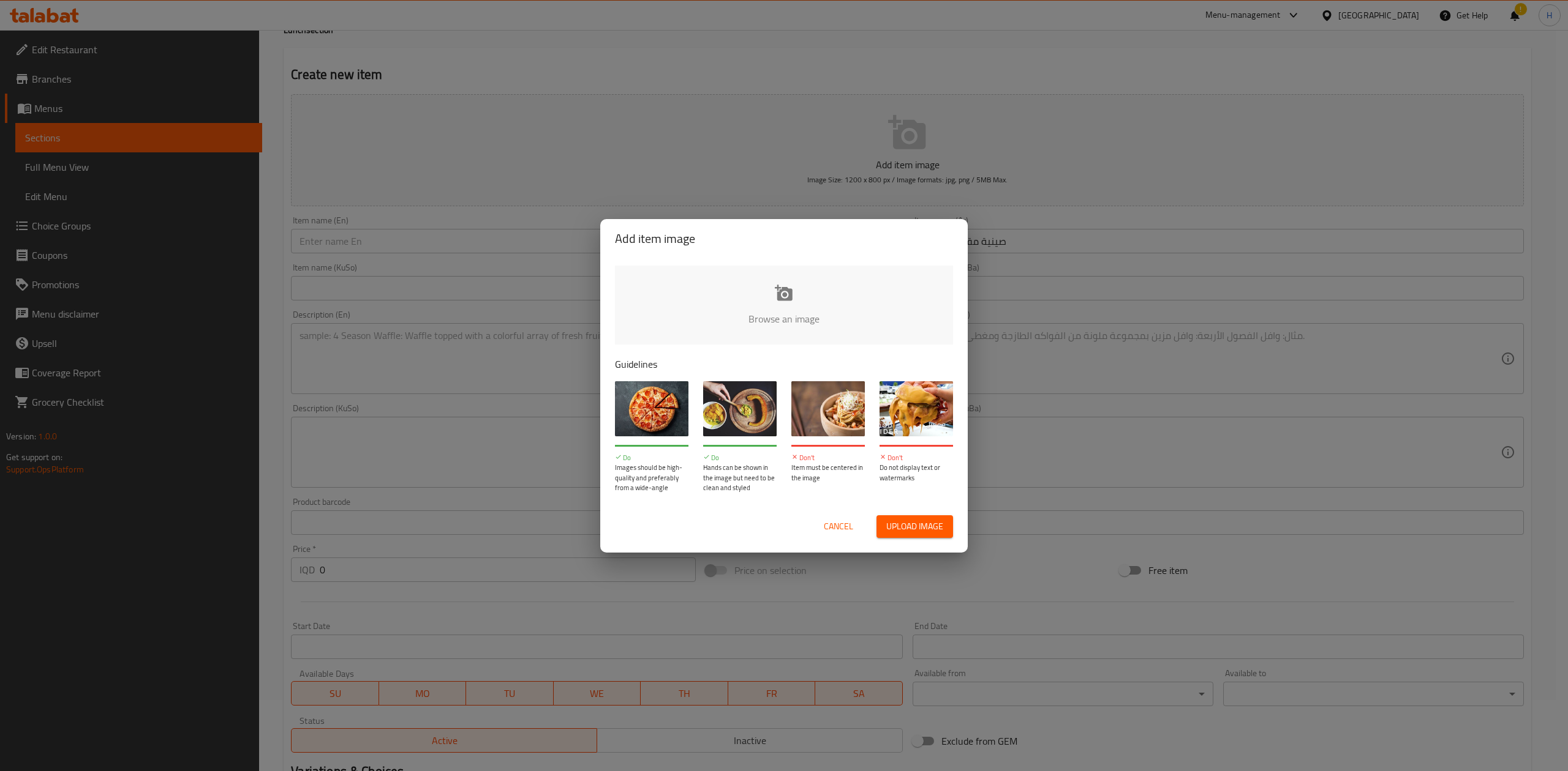
click at [835, 477] on span "Cancel" at bounding box center [838, 526] width 29 height 16
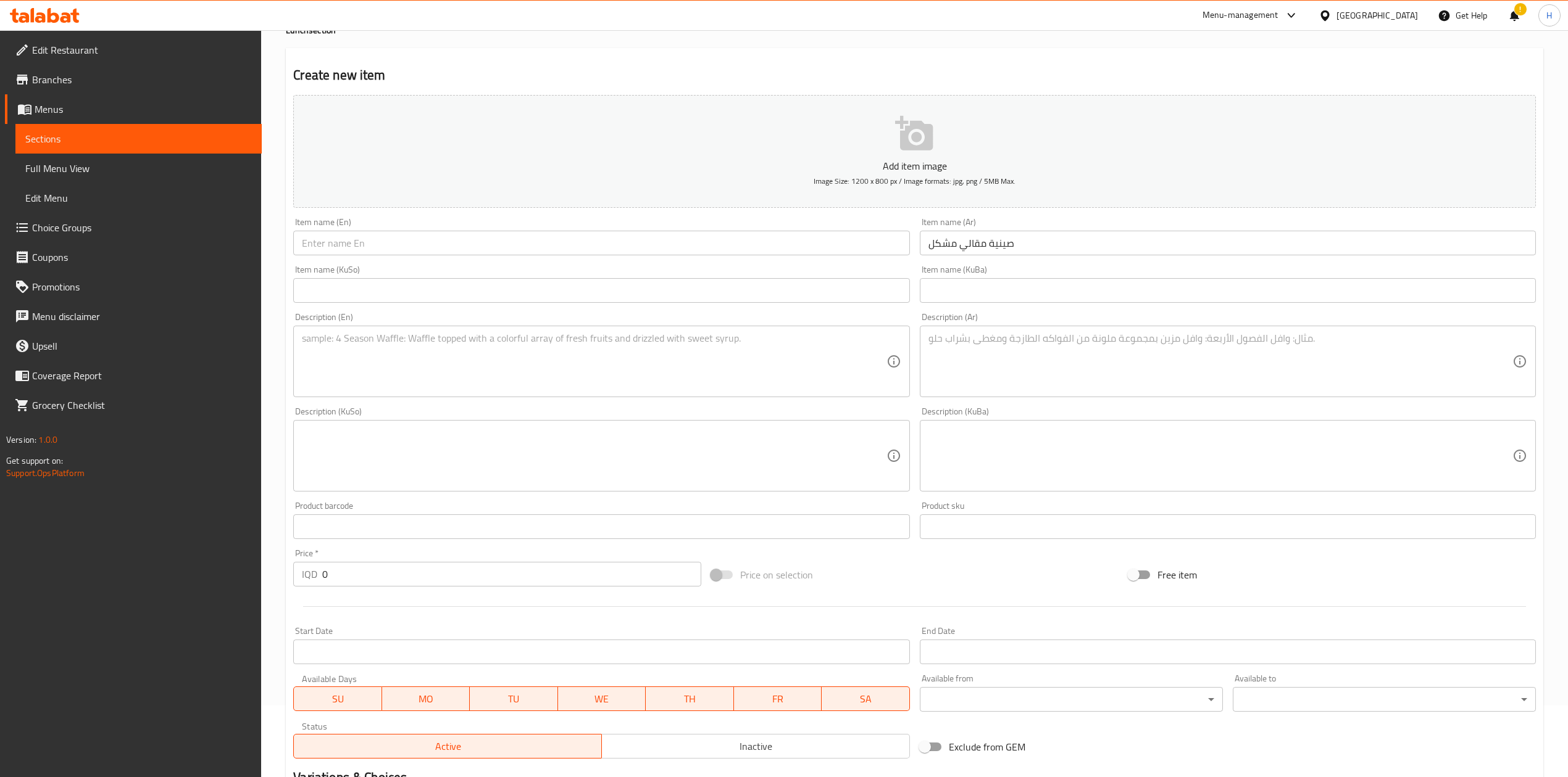
click at [1037, 238] on input "صينية مقالي مشكل" at bounding box center [1227, 243] width 616 height 25
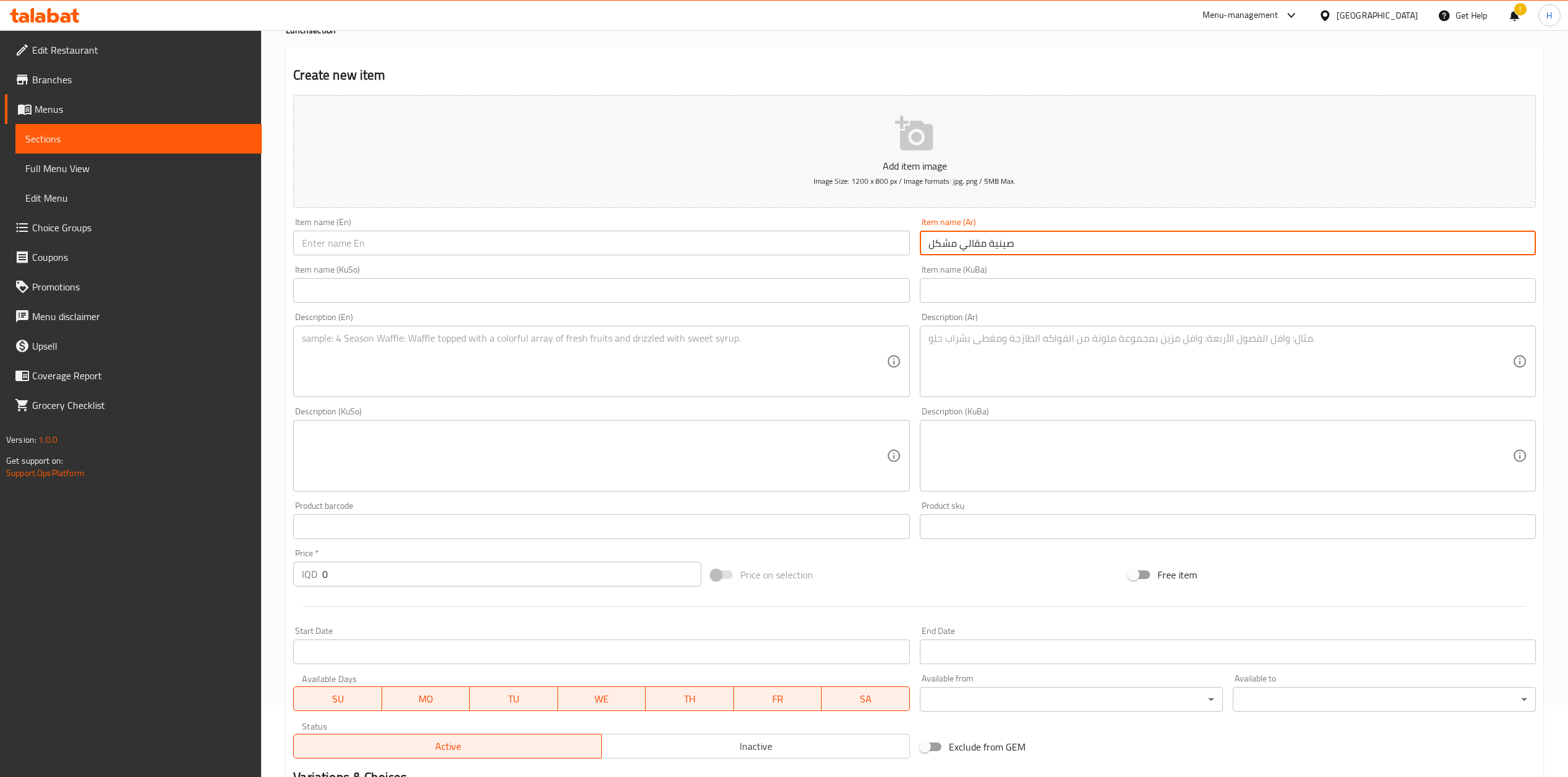
click at [1037, 238] on input "صينية مقالي مشكل" at bounding box center [1227, 243] width 616 height 25
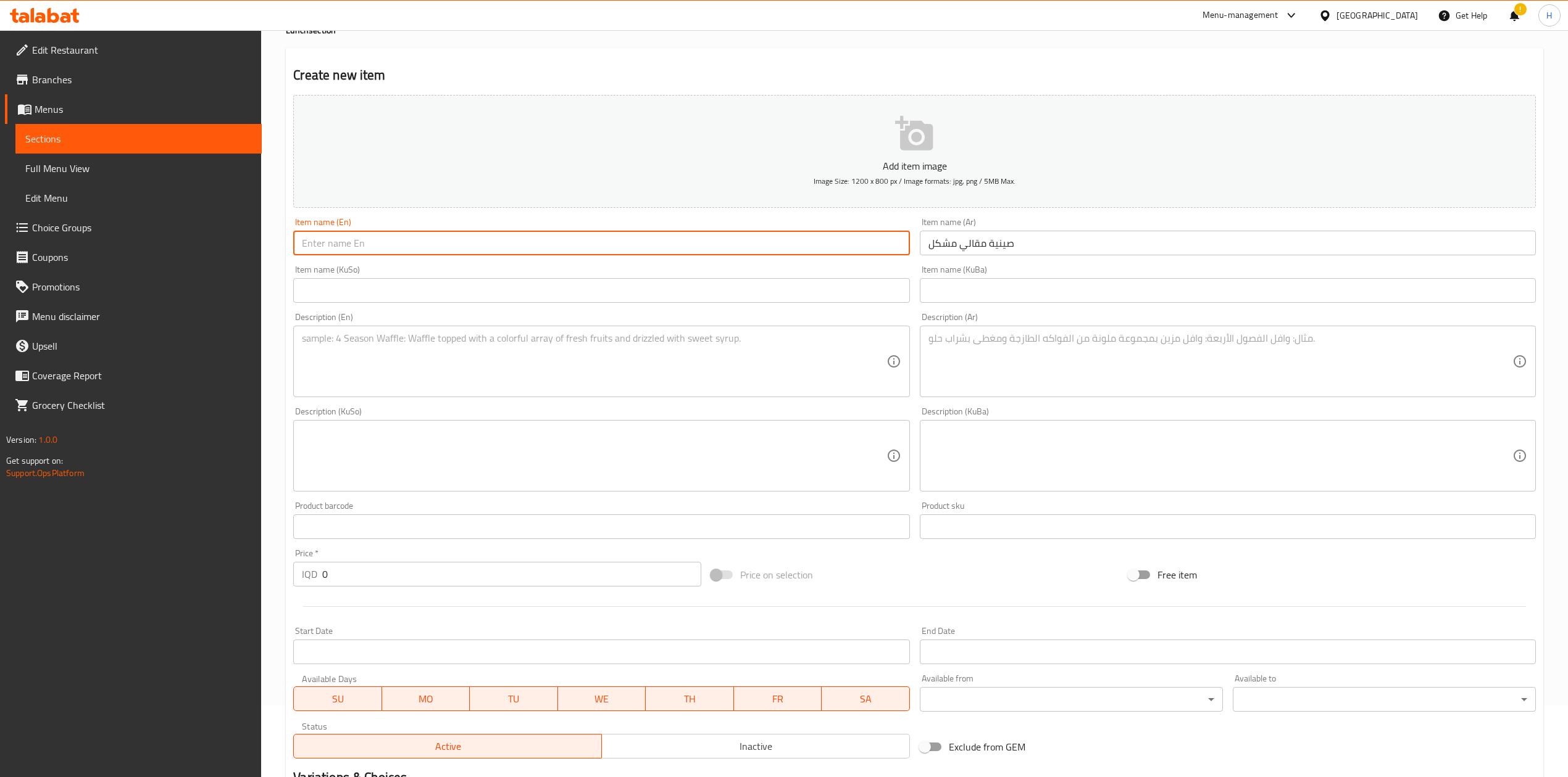
click at [411, 250] on input "text" at bounding box center [601, 243] width 616 height 25
paste input "Assorted fried dishes platter"
drag, startPoint x: 341, startPoint y: 247, endPoint x: 344, endPoint y: 264, distance: 17.3
click at [344, 264] on div "Add item image Image Size: 1200 x 800 px / Image formats: jpg, png / 5MB Max. I…" at bounding box center [914, 427] width 1252 height 673
click at [366, 251] on input "Assorted Fried dishes platter" at bounding box center [601, 243] width 616 height 25
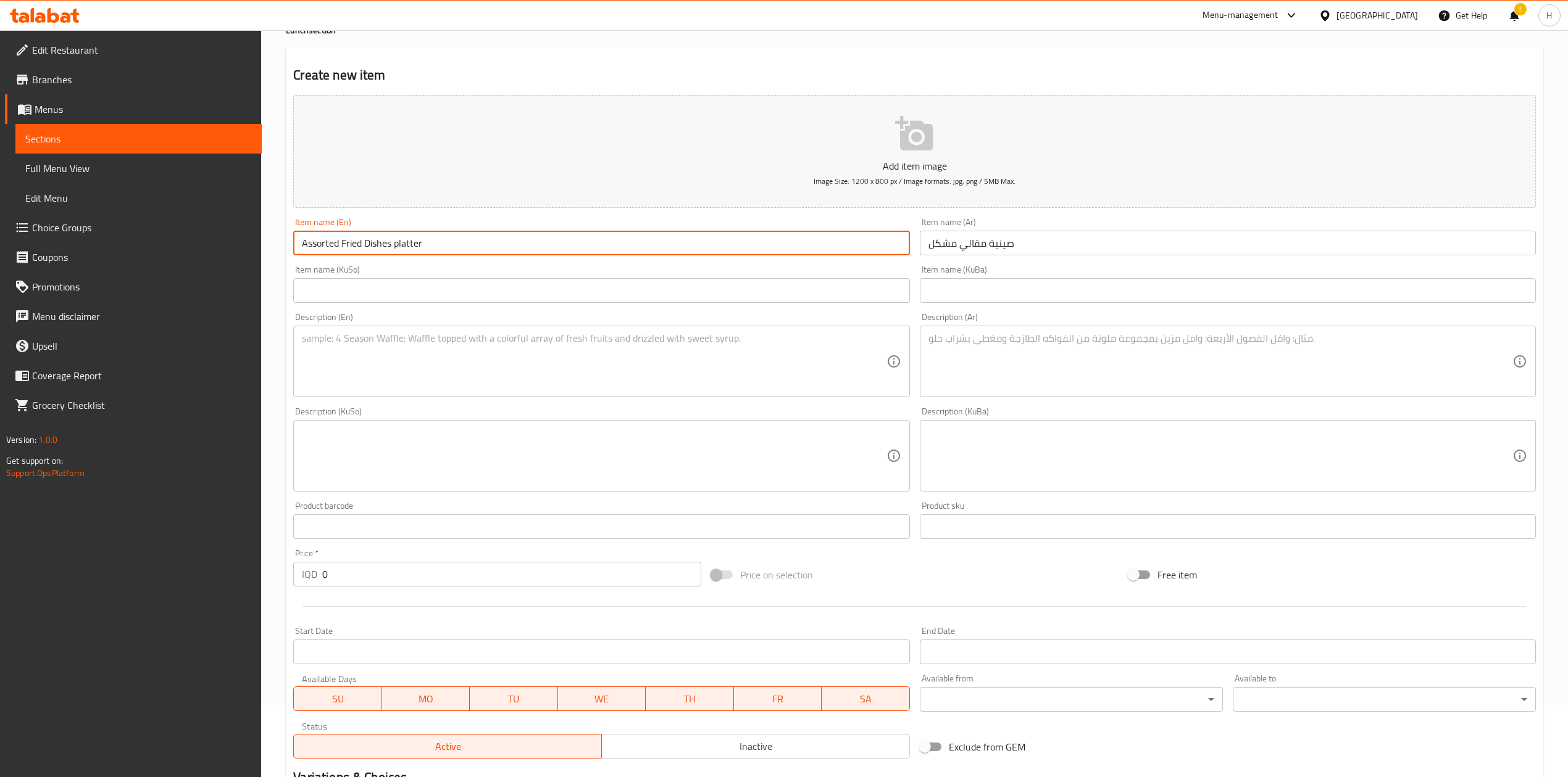
drag, startPoint x: 396, startPoint y: 250, endPoint x: 397, endPoint y: 266, distance: 16.0
click at [397, 266] on div "Add item image Image Size: 1200 x 800 px / Image formats: jpg, png / 5MB Max. I…" at bounding box center [914, 427] width 1252 height 673
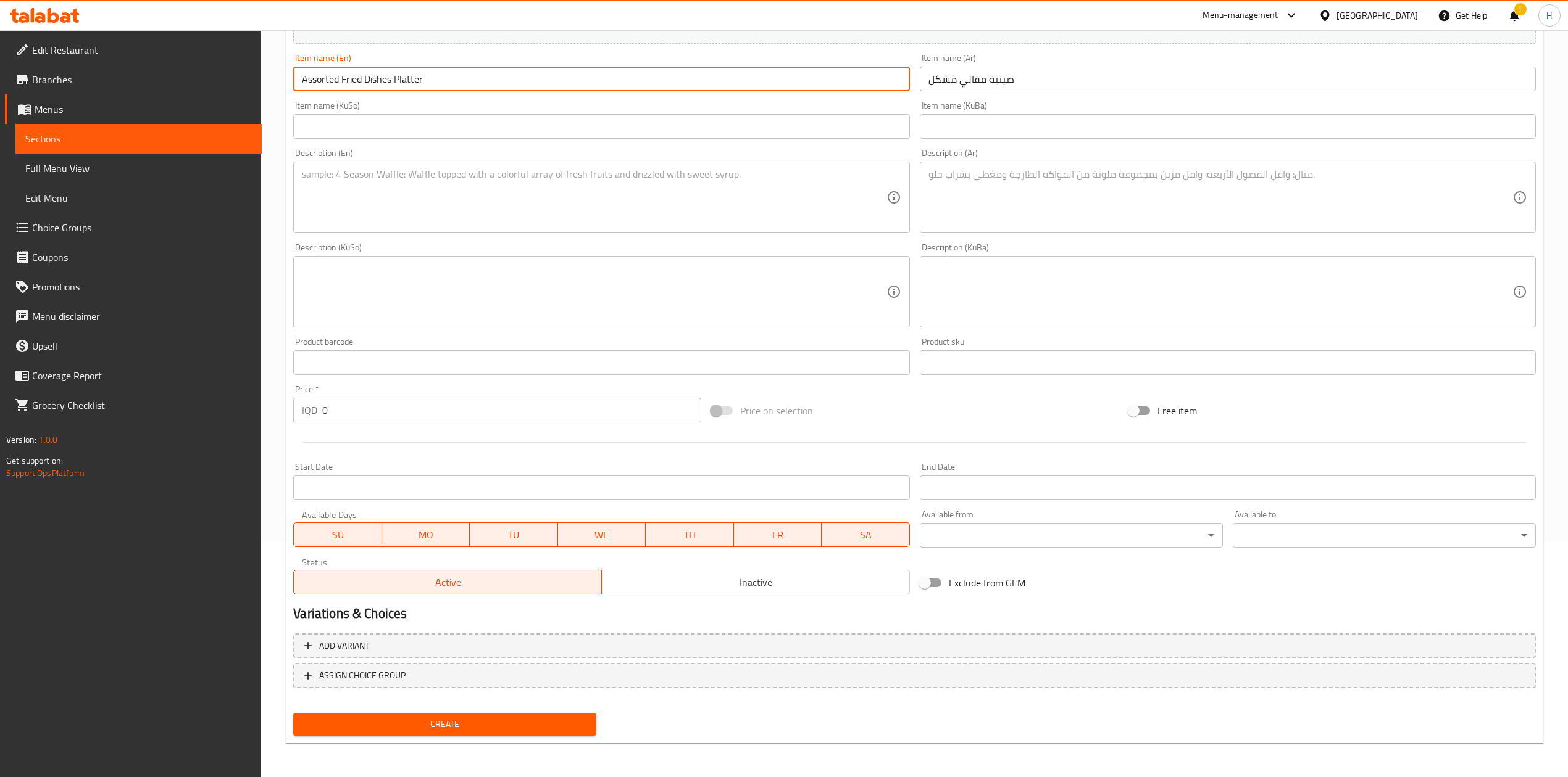
click at [381, 405] on input "0" at bounding box center [512, 410] width 378 height 25
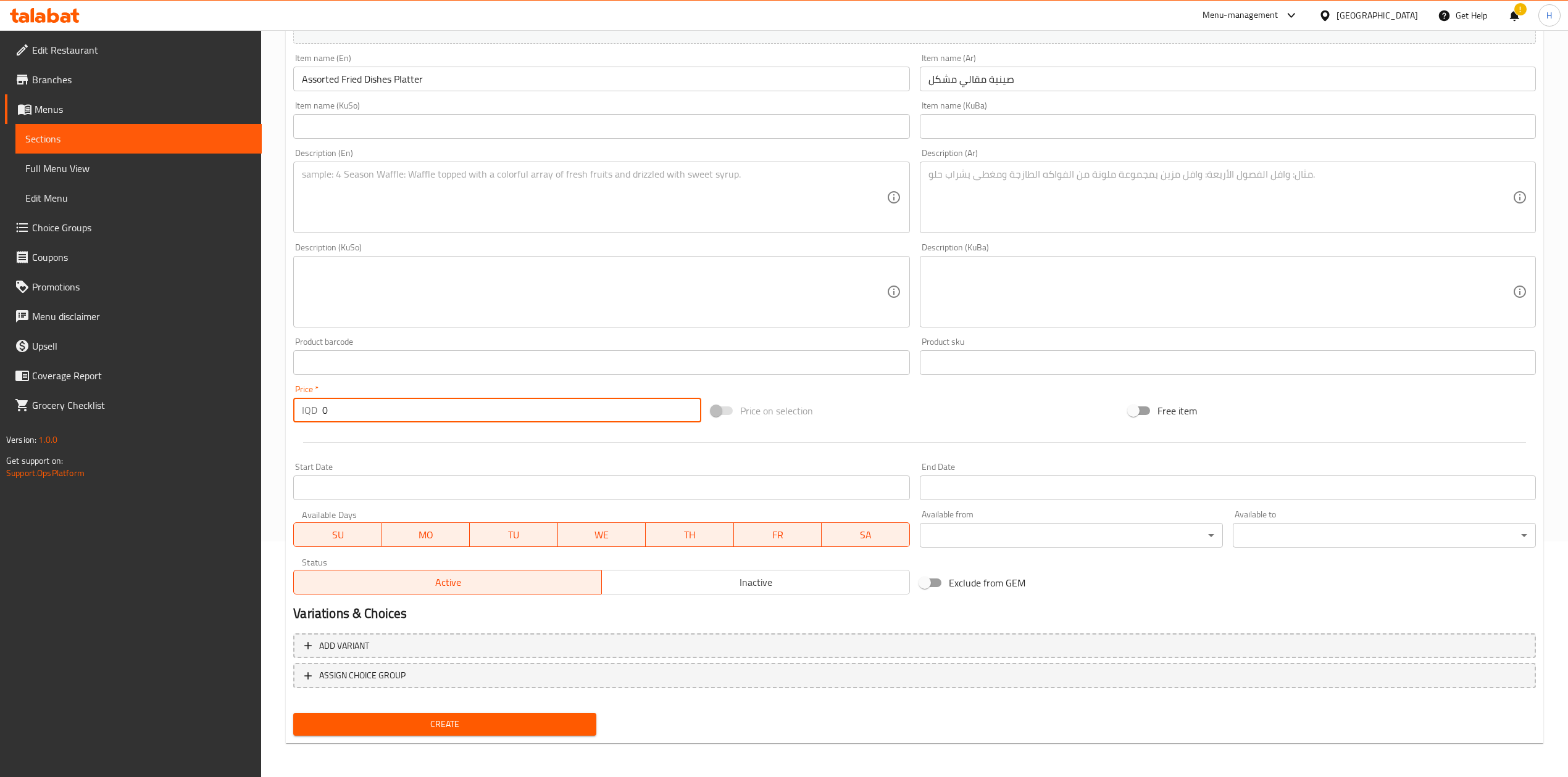
click at [381, 405] on input "0" at bounding box center [512, 410] width 378 height 25
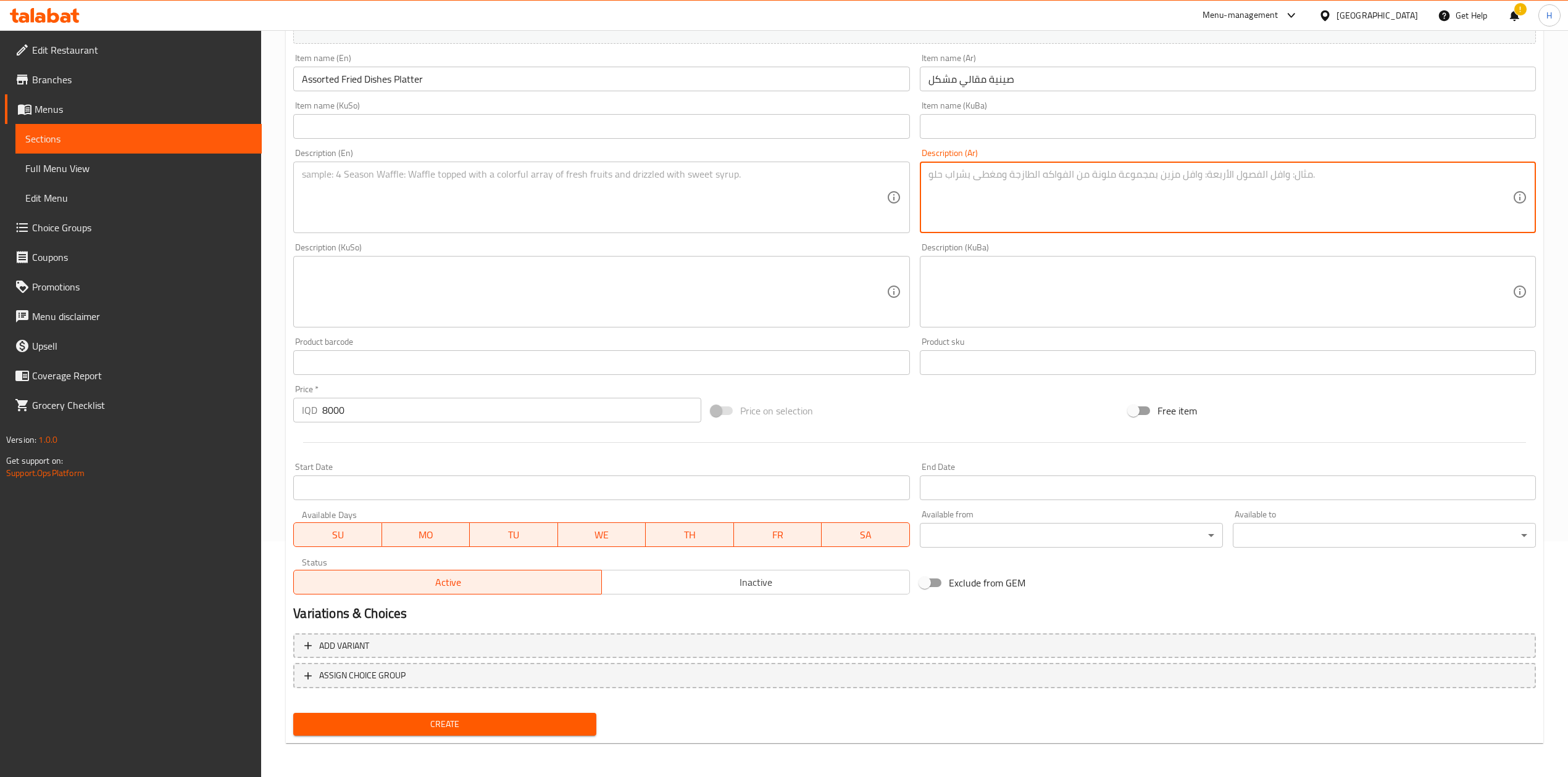
click at [1015, 220] on textarea at bounding box center [1220, 197] width 584 height 58
click at [545, 481] on span "Create" at bounding box center [444, 724] width 283 height 16
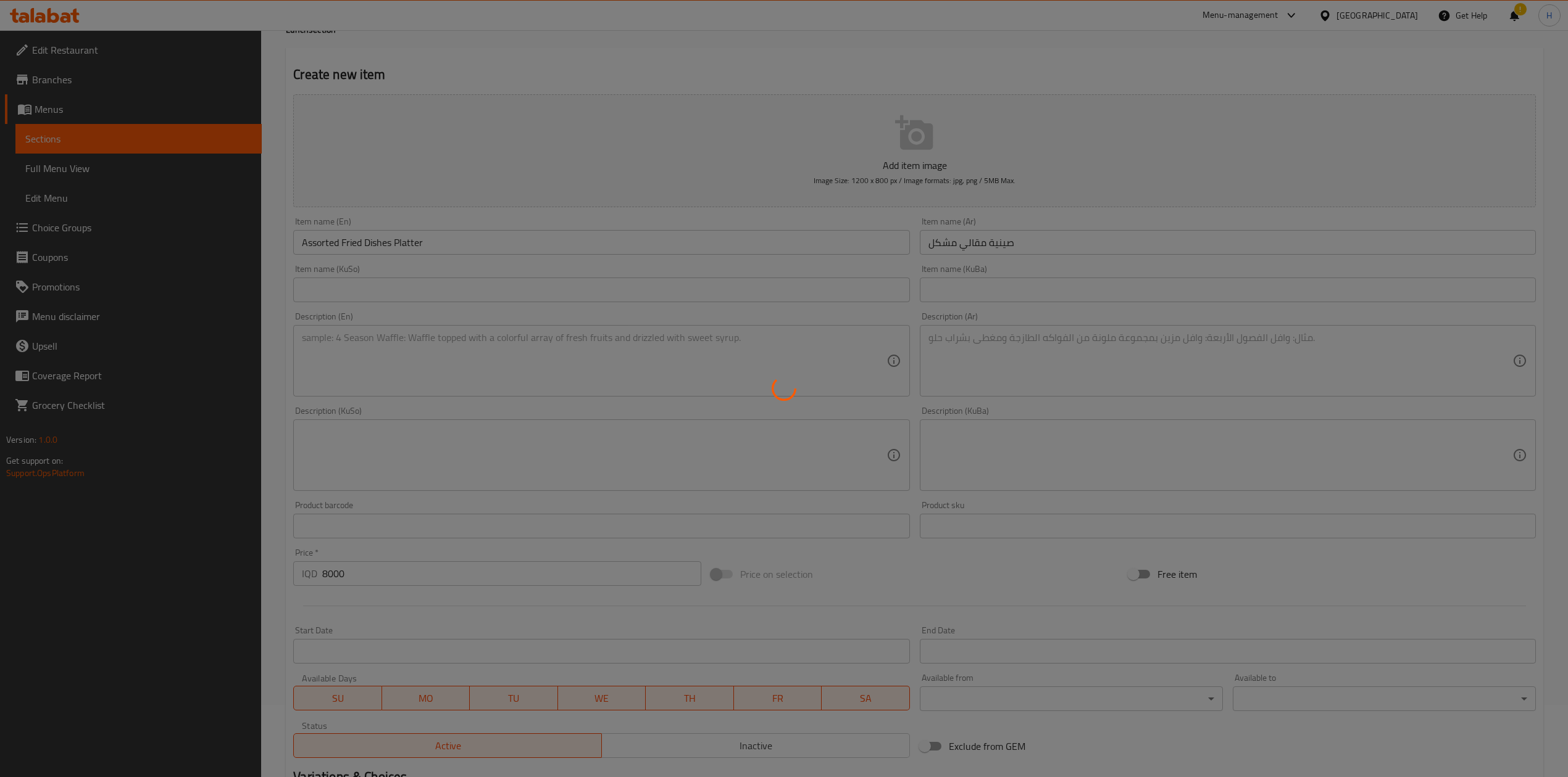
scroll to position [0, 0]
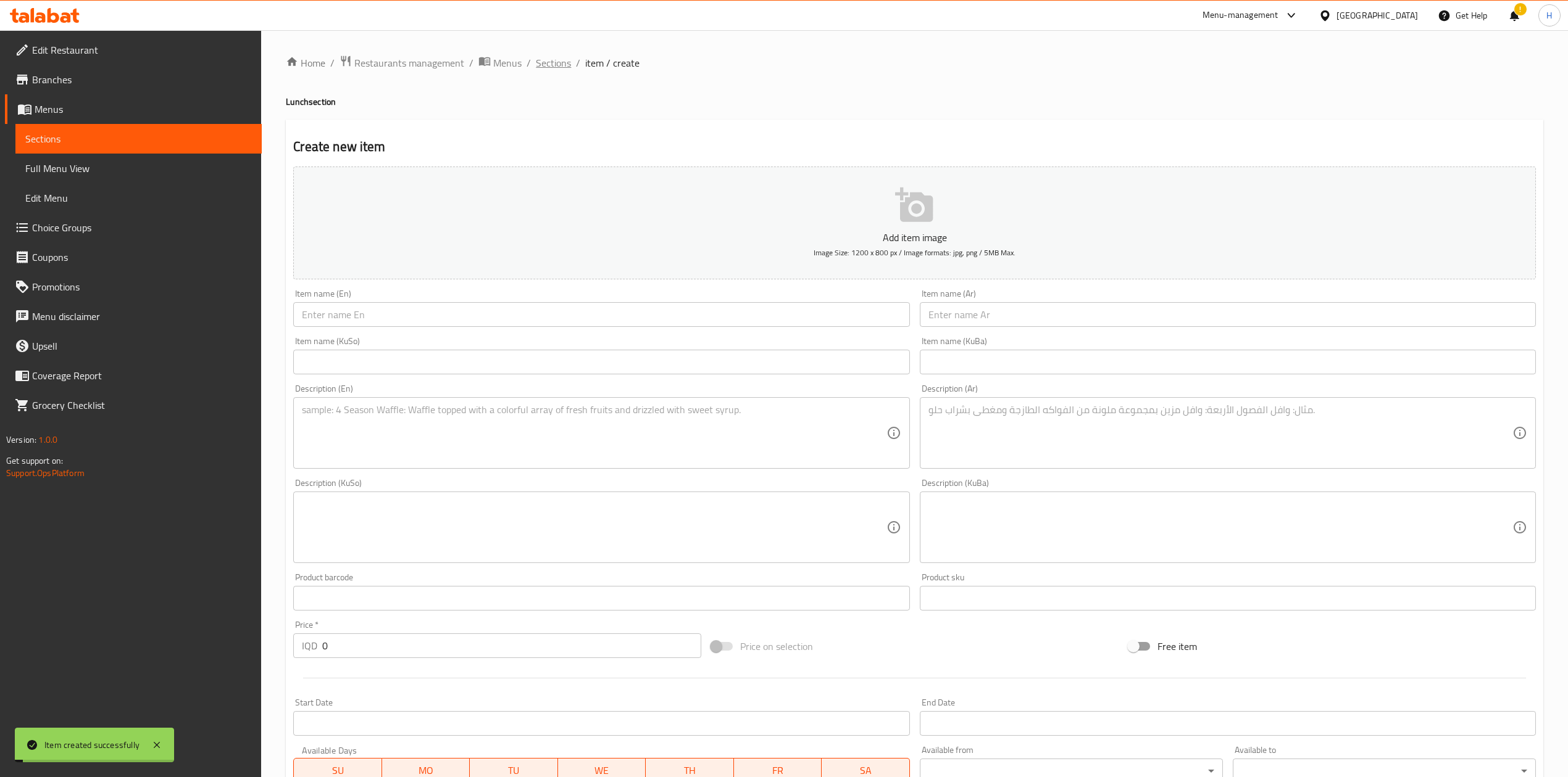
click at [557, 59] on span "Sections" at bounding box center [553, 63] width 35 height 15
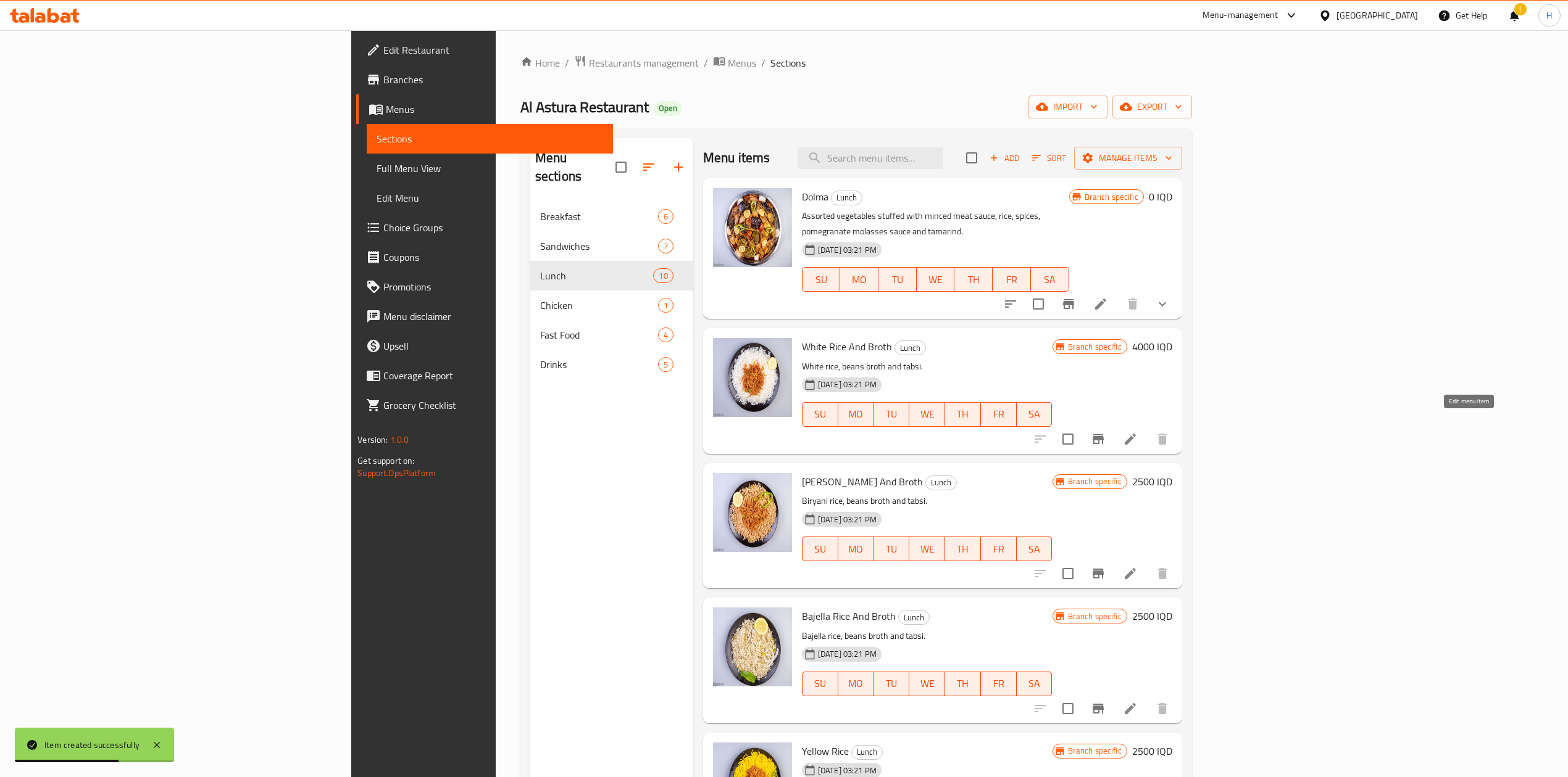
click at [1040, 433] on icon at bounding box center [1130, 439] width 12 height 12
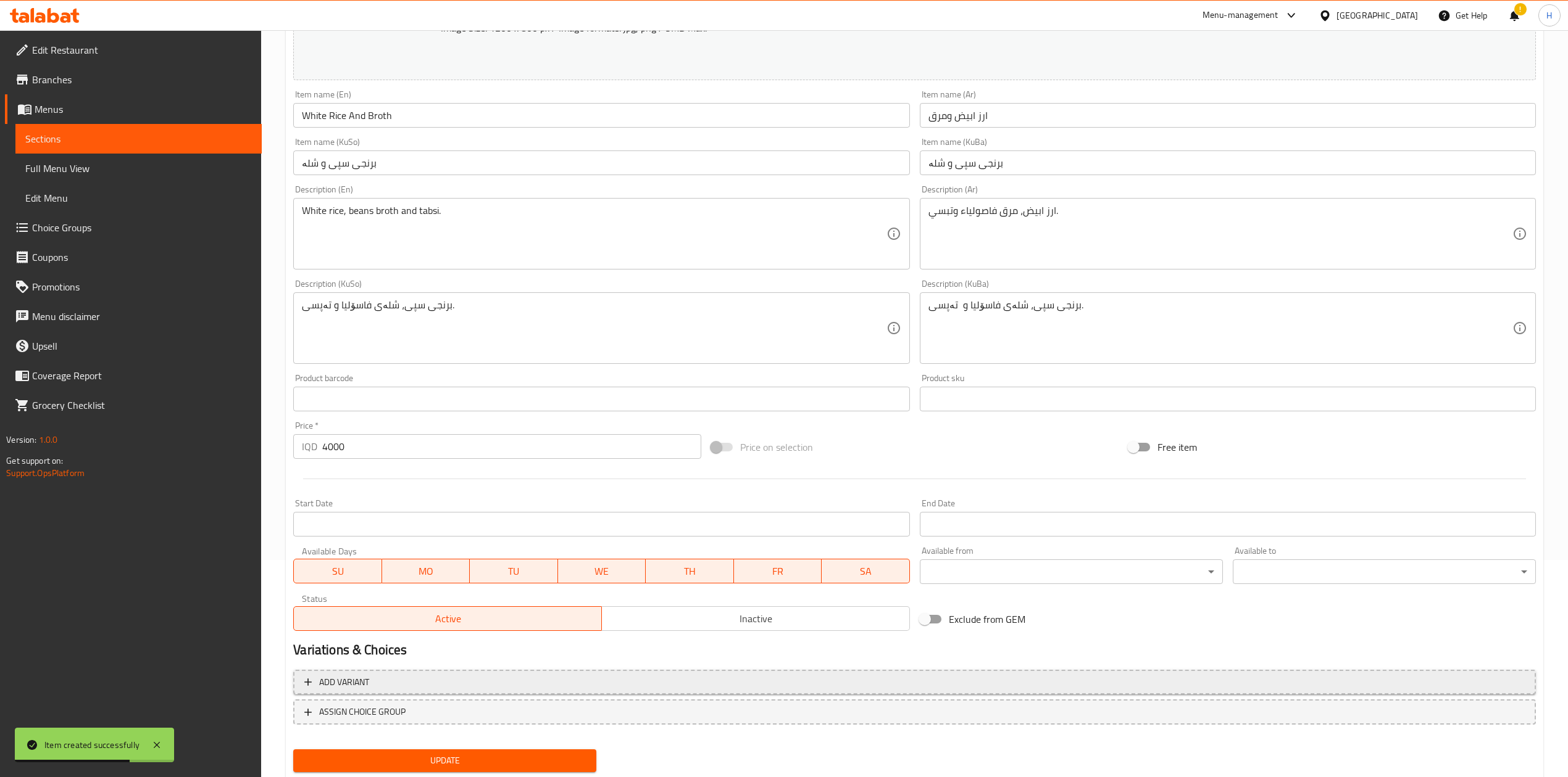
scroll to position [253, 0]
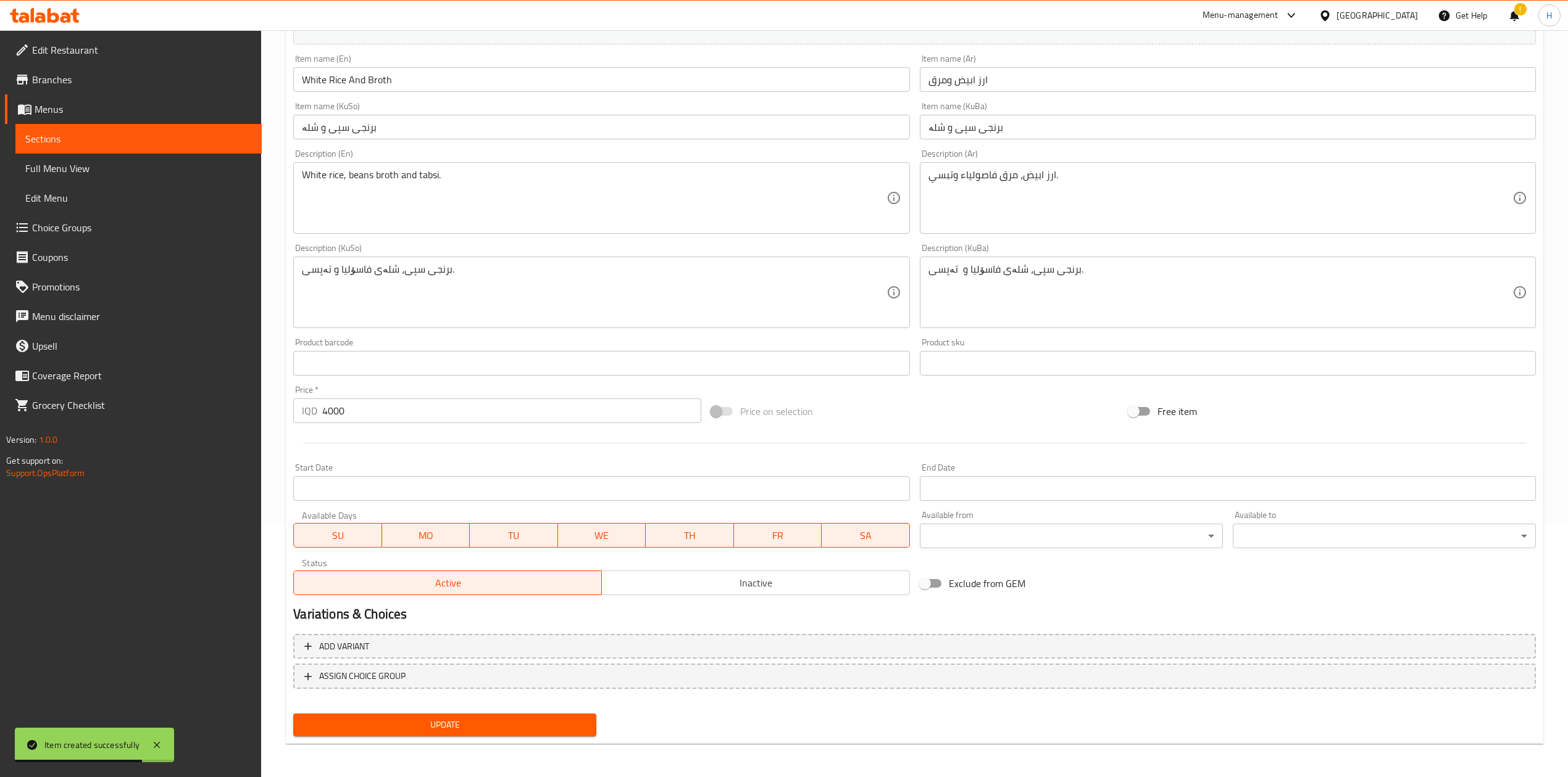
click at [783, 481] on span "Inactive" at bounding box center [756, 584] width 298 height 18
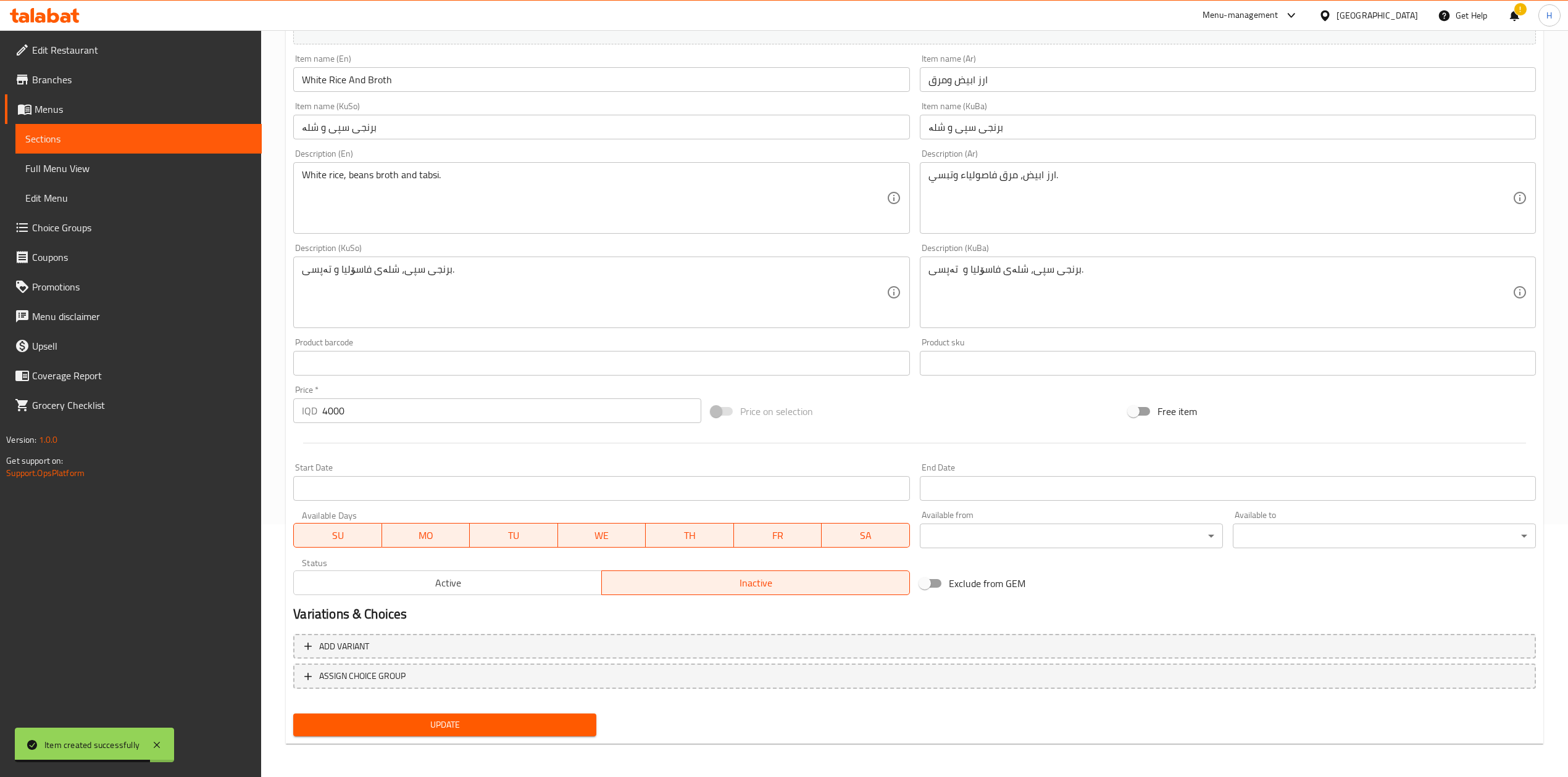
click at [506, 481] on span "Update" at bounding box center [444, 725] width 283 height 16
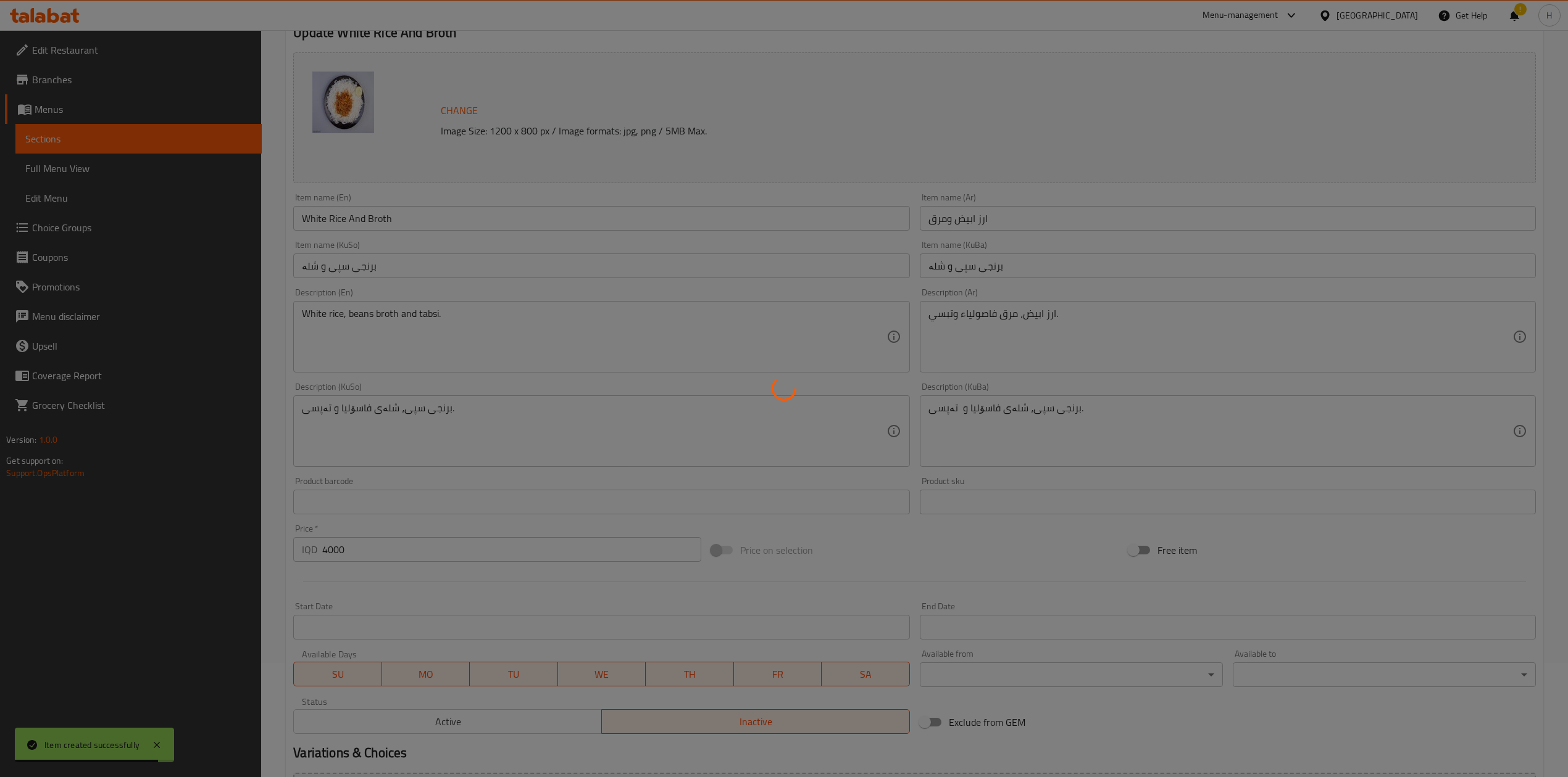
scroll to position [0, 0]
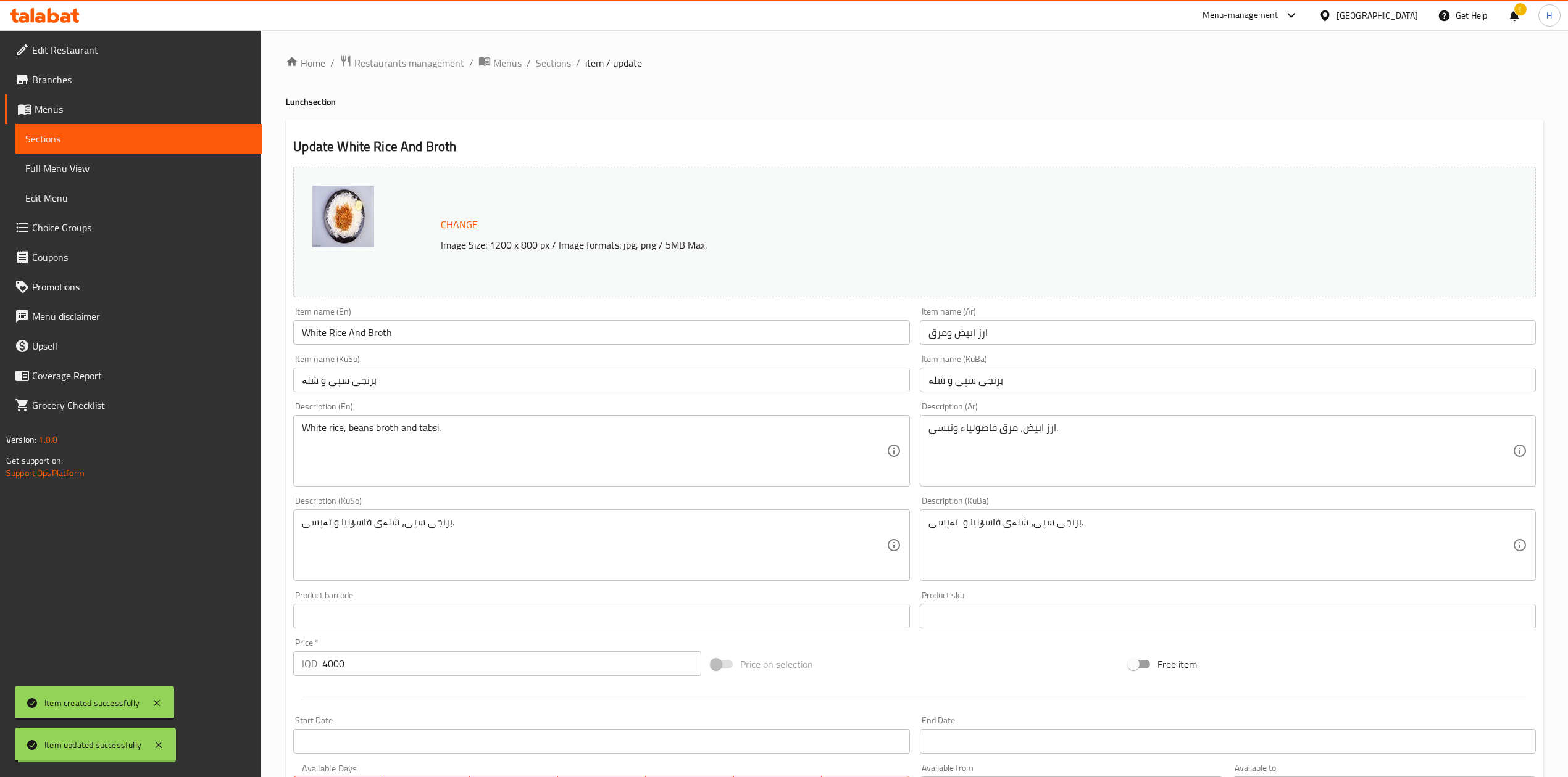
click at [556, 59] on span "Sections" at bounding box center [553, 63] width 35 height 15
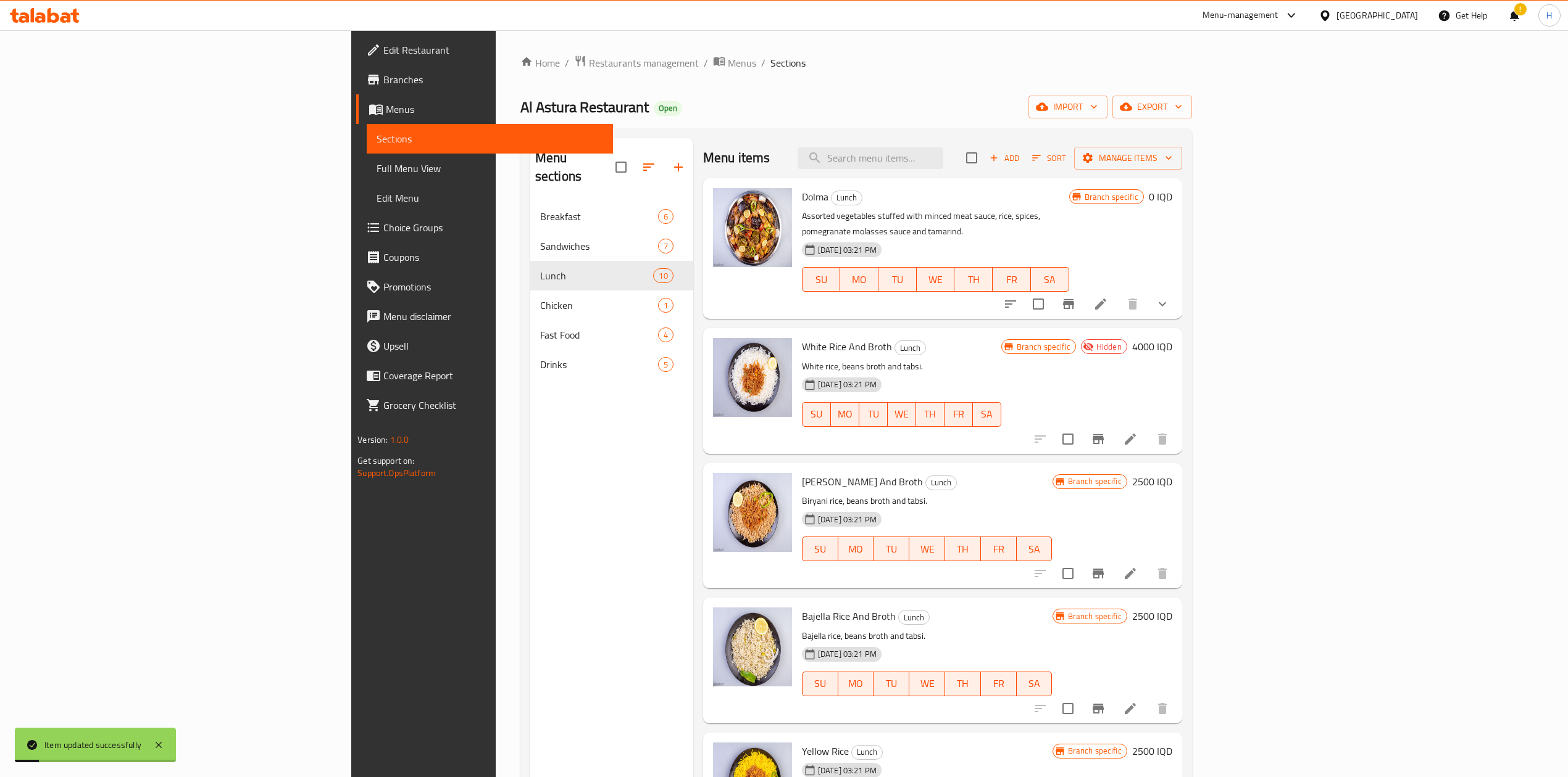
click at [1040, 481] on li at bounding box center [1130, 573] width 35 height 22
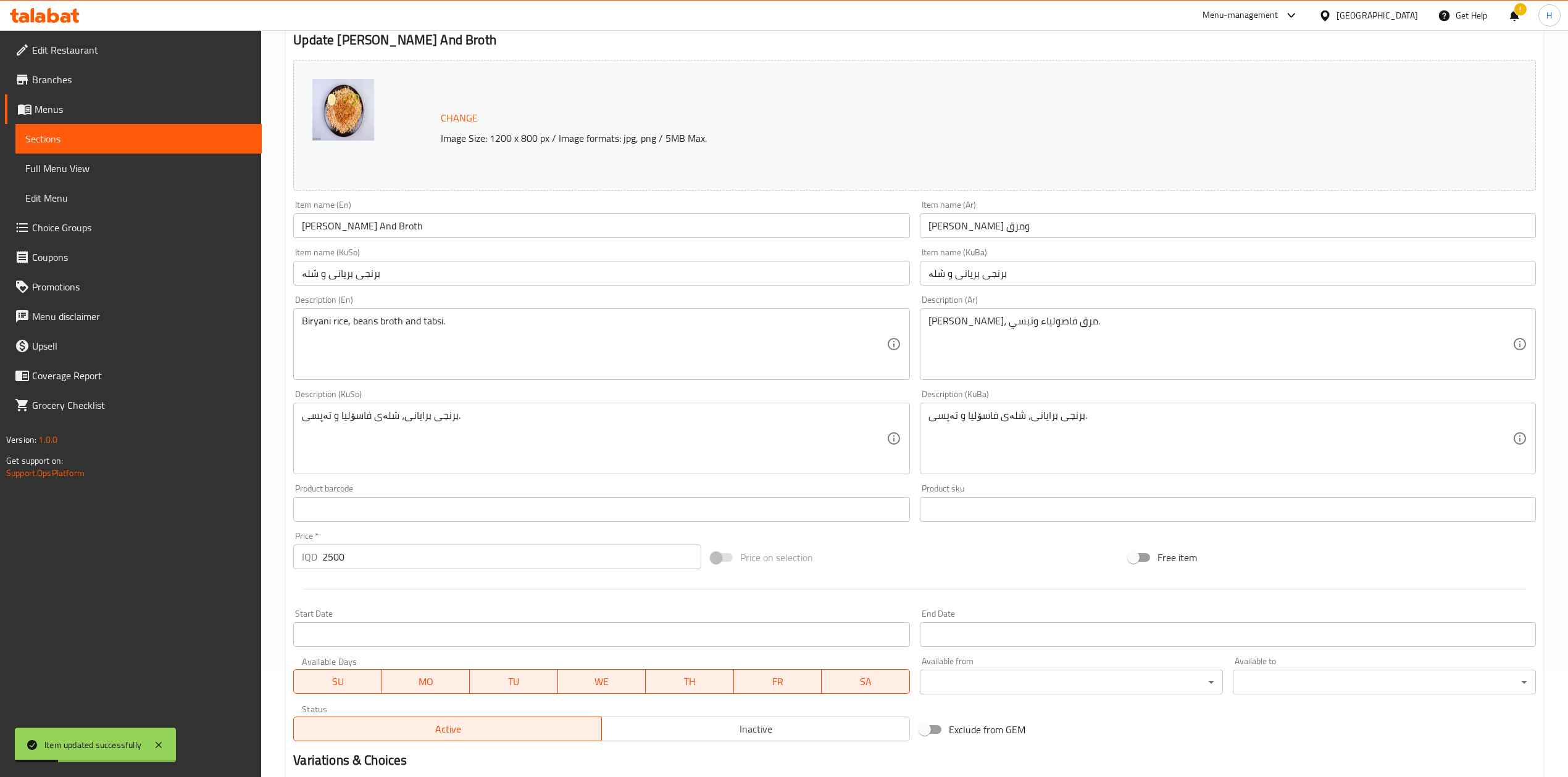
scroll to position [253, 0]
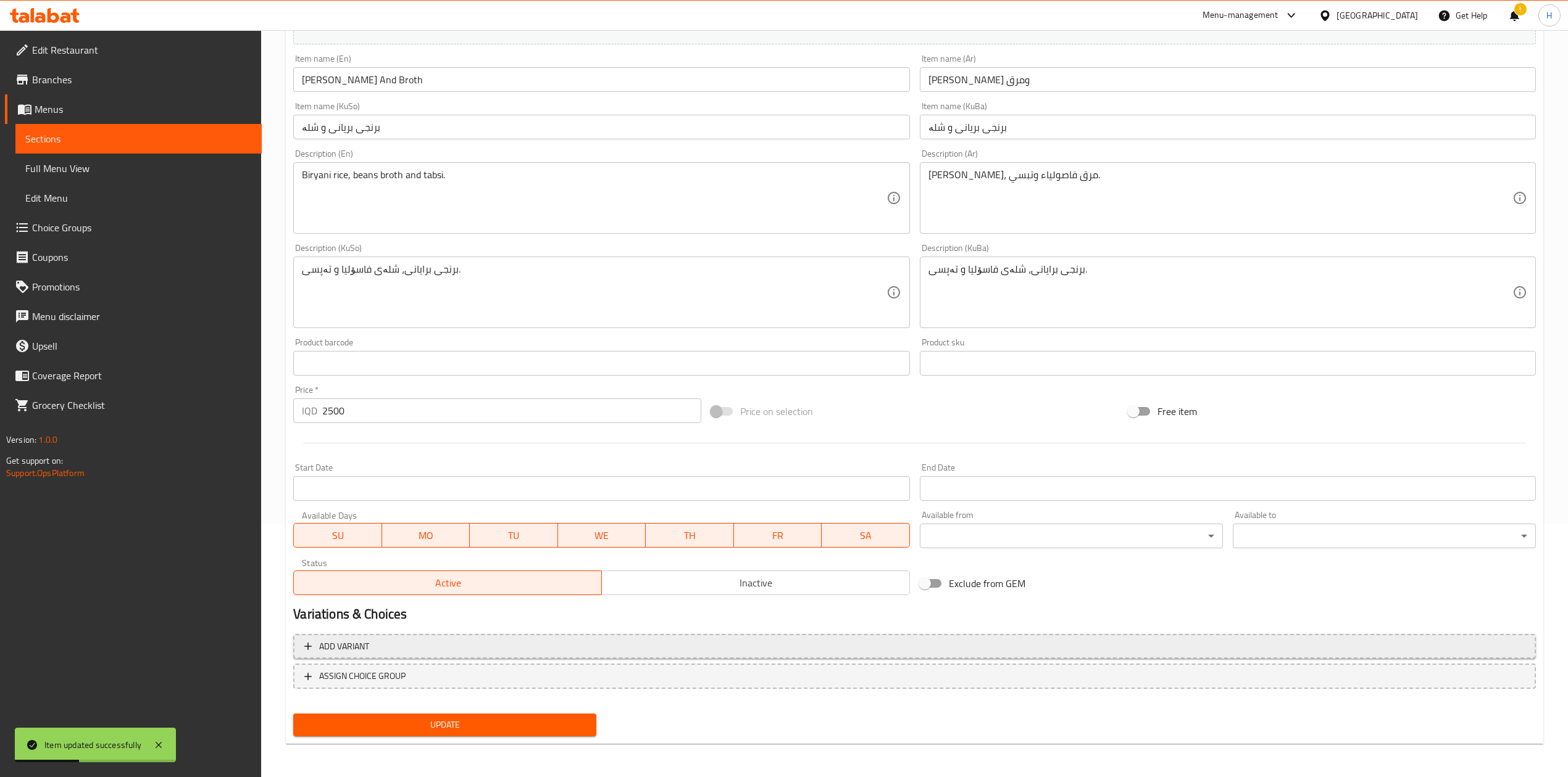
click at [732, 481] on span "Inactive" at bounding box center [756, 584] width 298 height 18
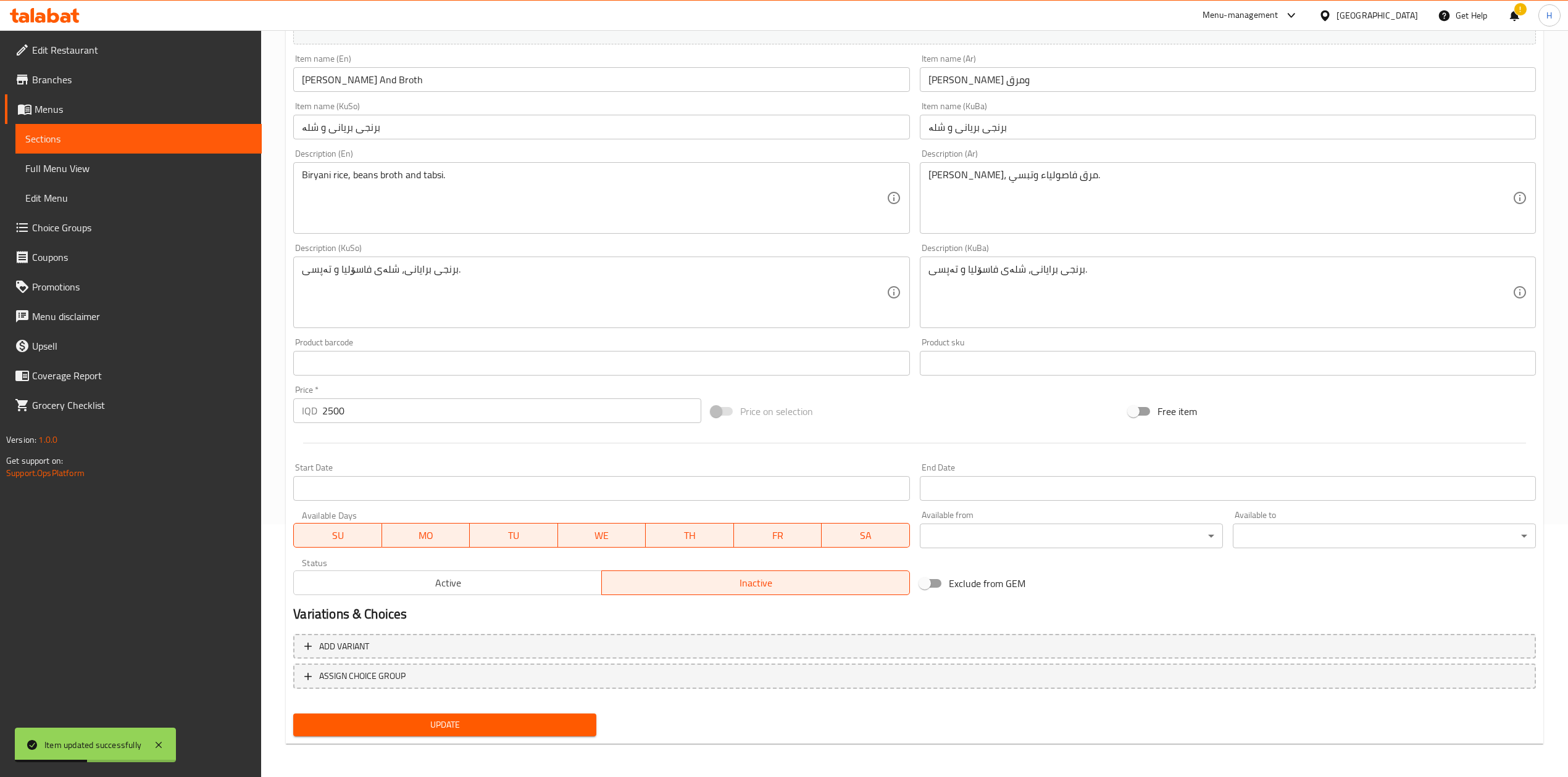
click at [489, 481] on div "Update" at bounding box center [444, 725] width 313 height 33
click at [500, 481] on span "Update" at bounding box center [444, 725] width 283 height 16
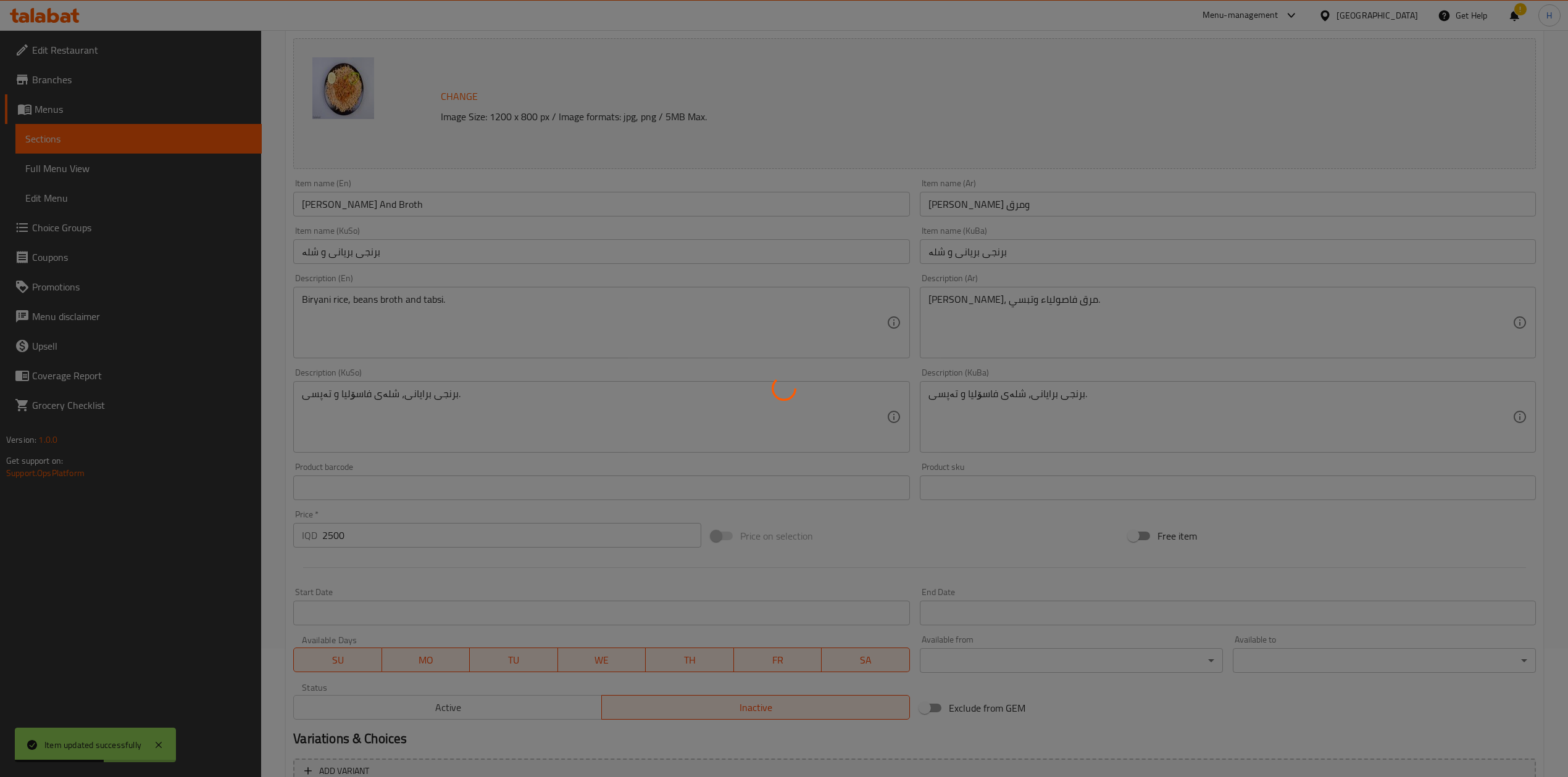
scroll to position [0, 0]
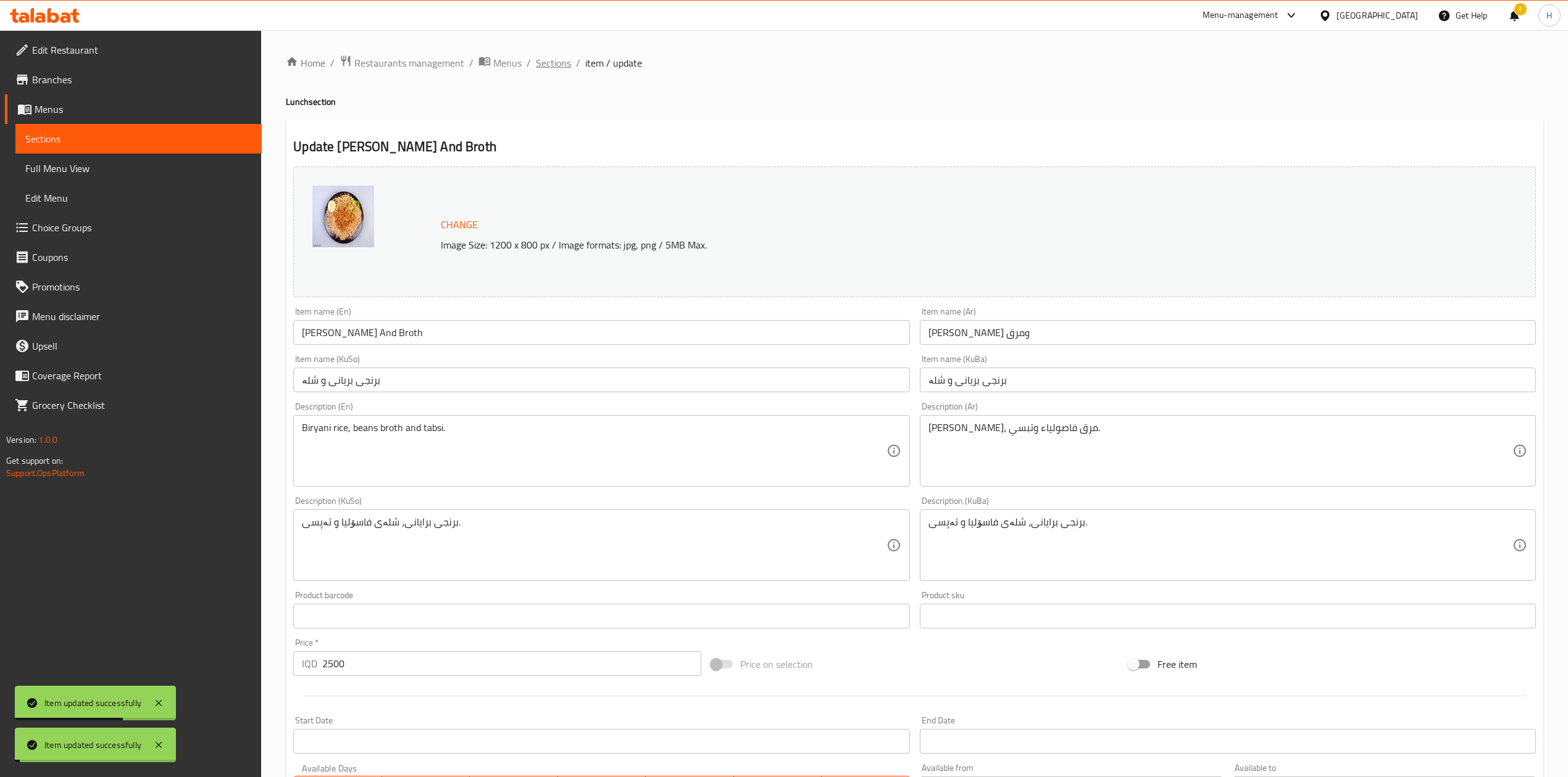
click at [559, 64] on span "Sections" at bounding box center [553, 63] width 35 height 15
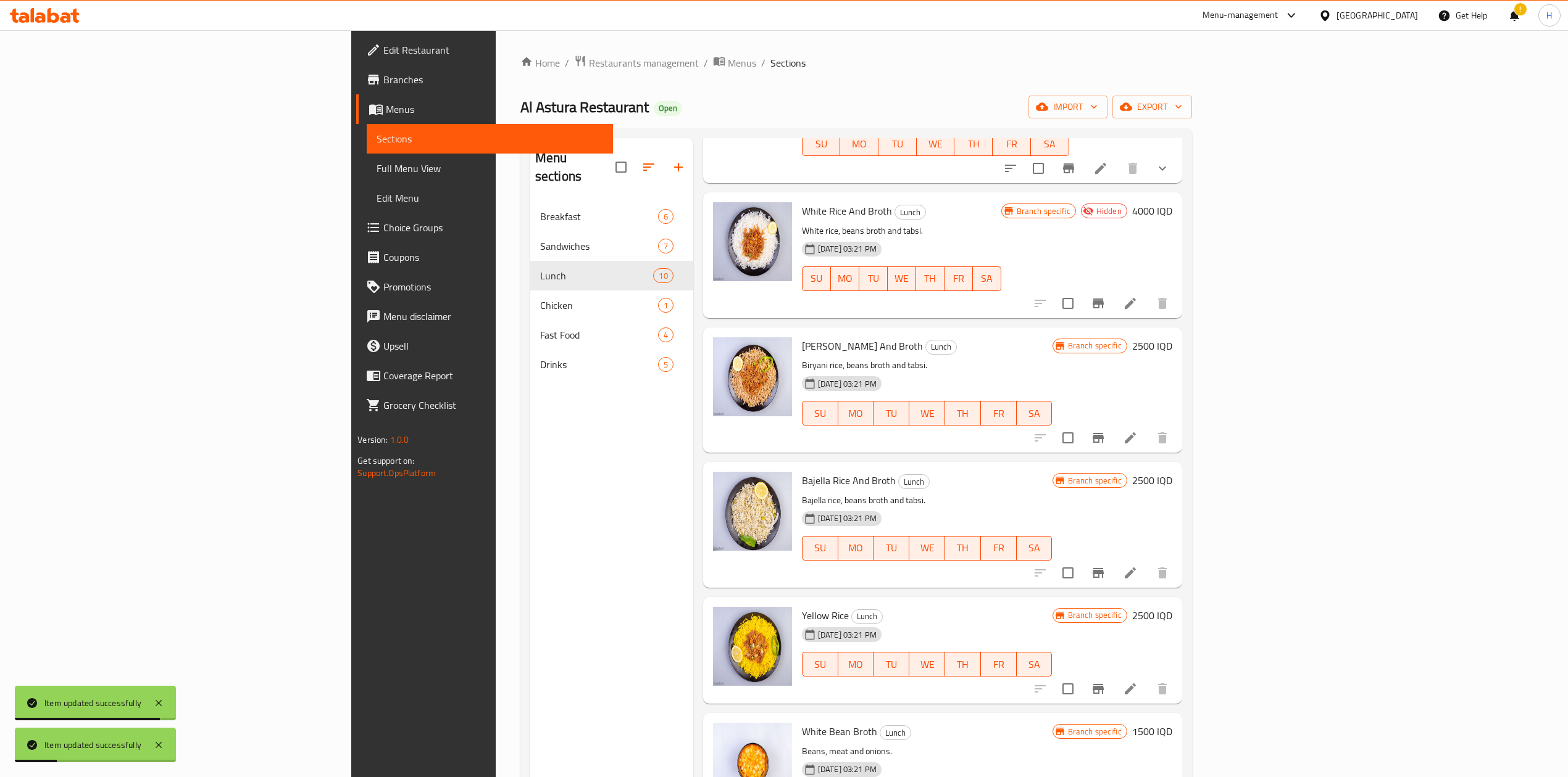
scroll to position [164, 0]
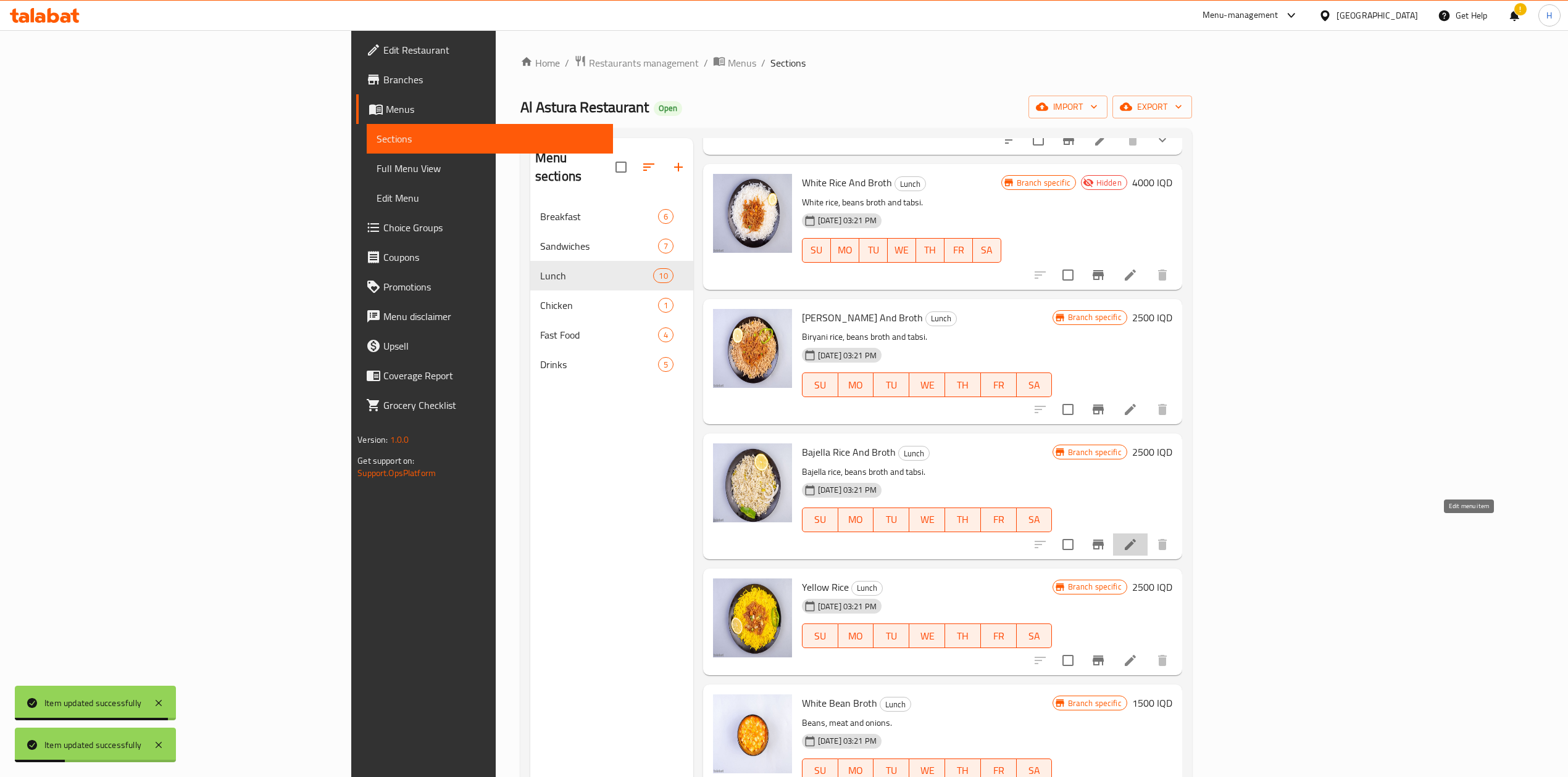
click at [1040, 481] on icon at bounding box center [1130, 545] width 15 height 15
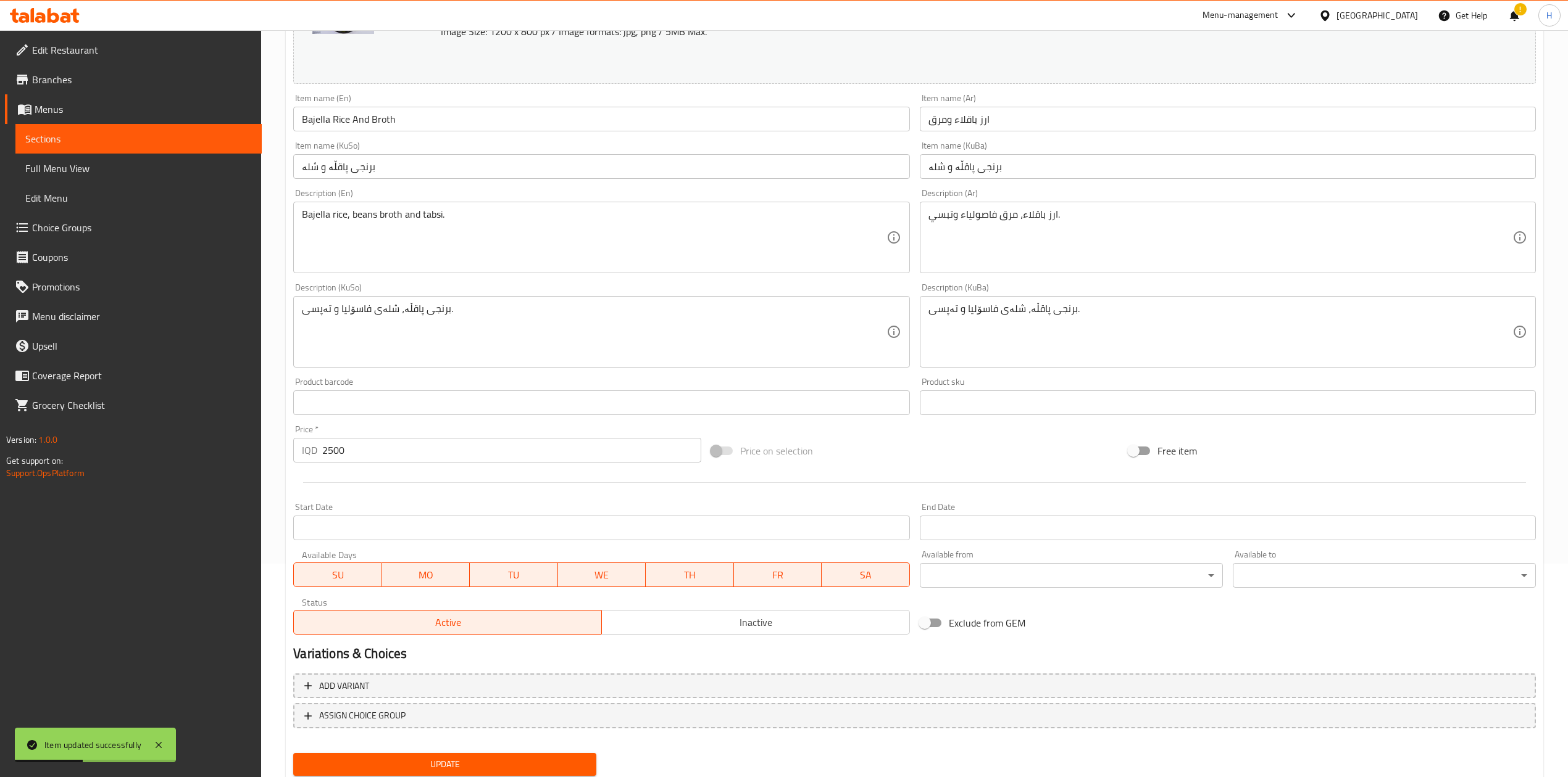
scroll to position [253, 0]
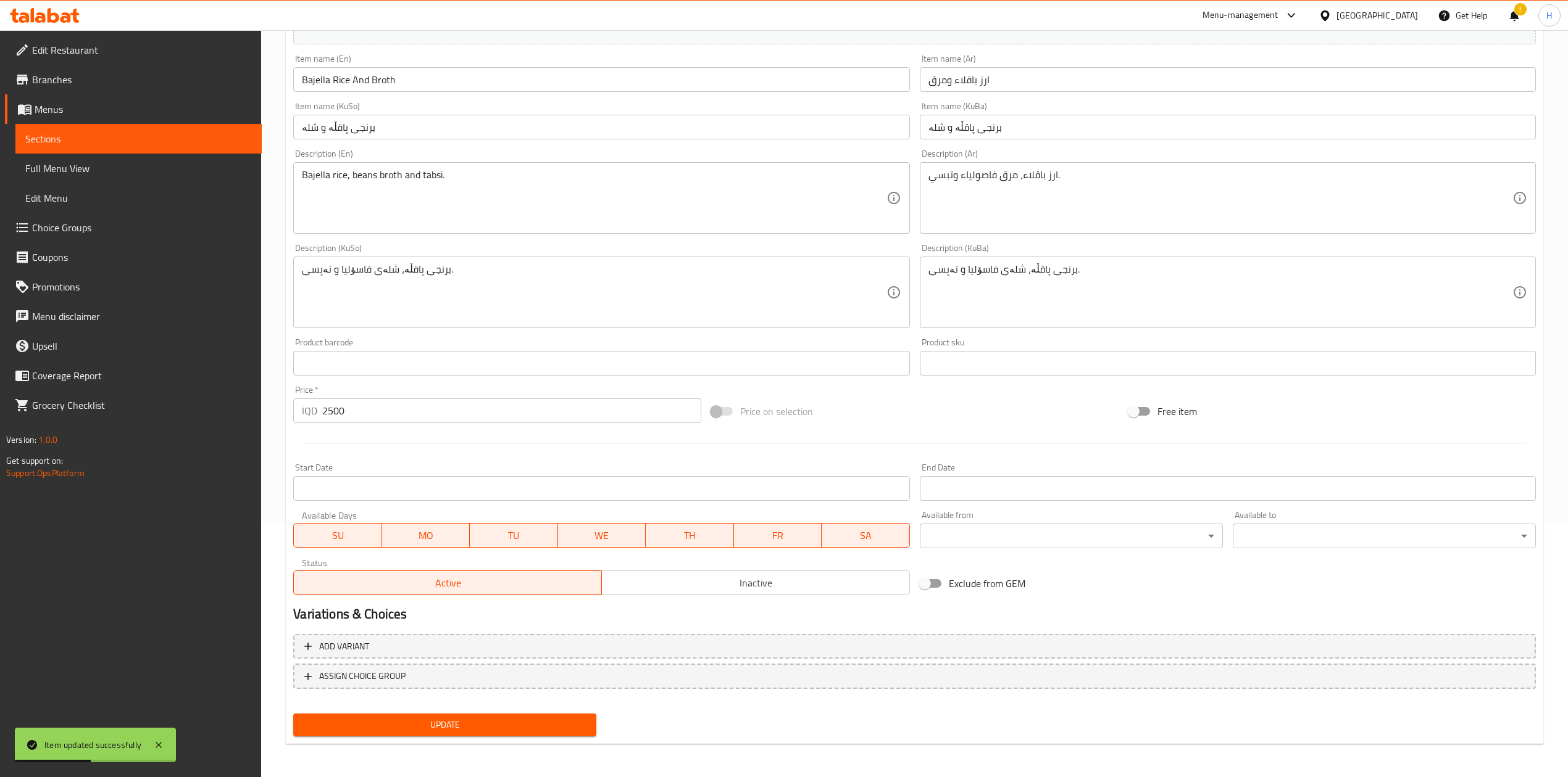
click at [701, 481] on span "Inactive" at bounding box center [756, 584] width 298 height 18
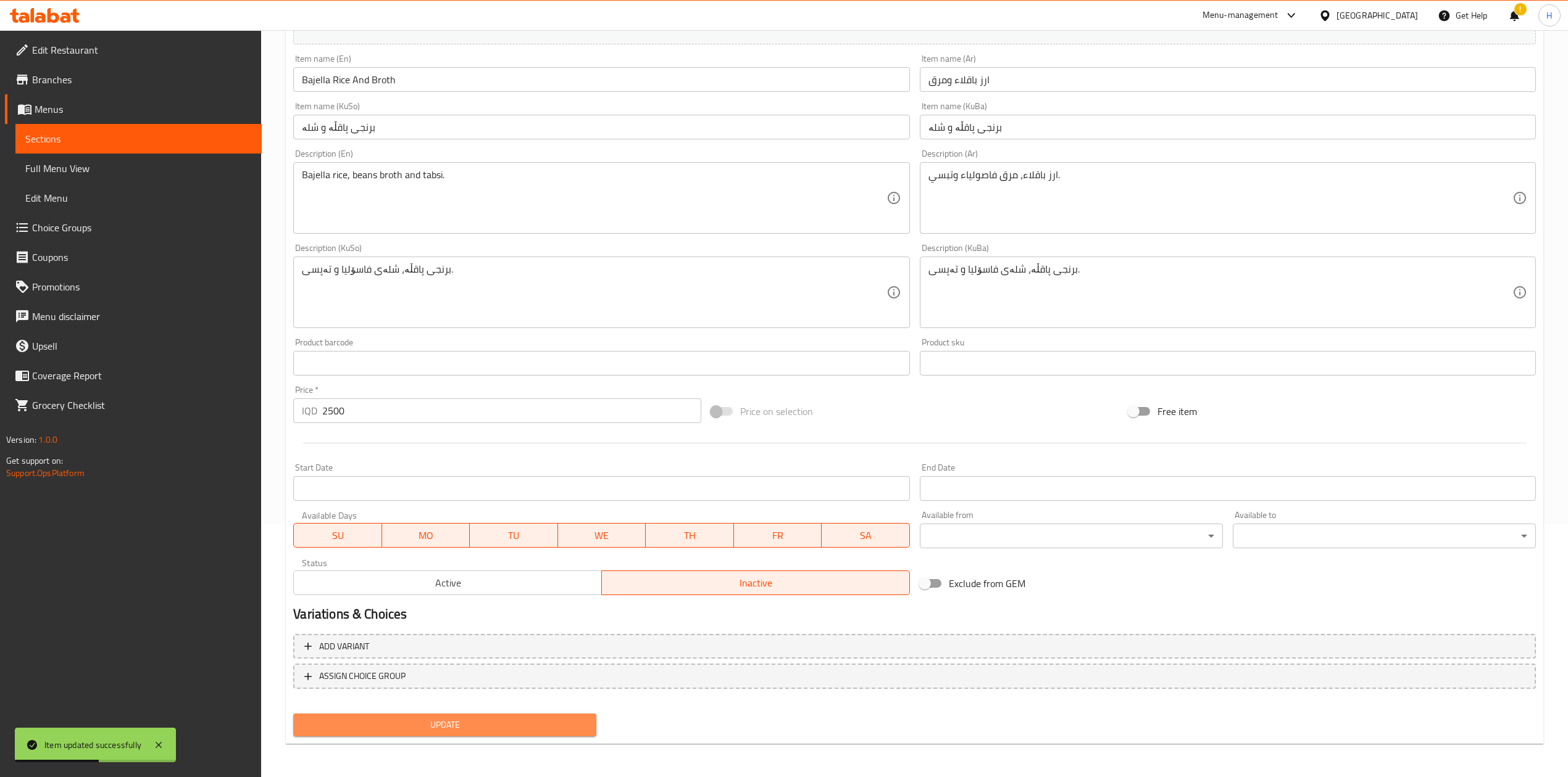
click at [550, 481] on span "Update" at bounding box center [444, 725] width 283 height 16
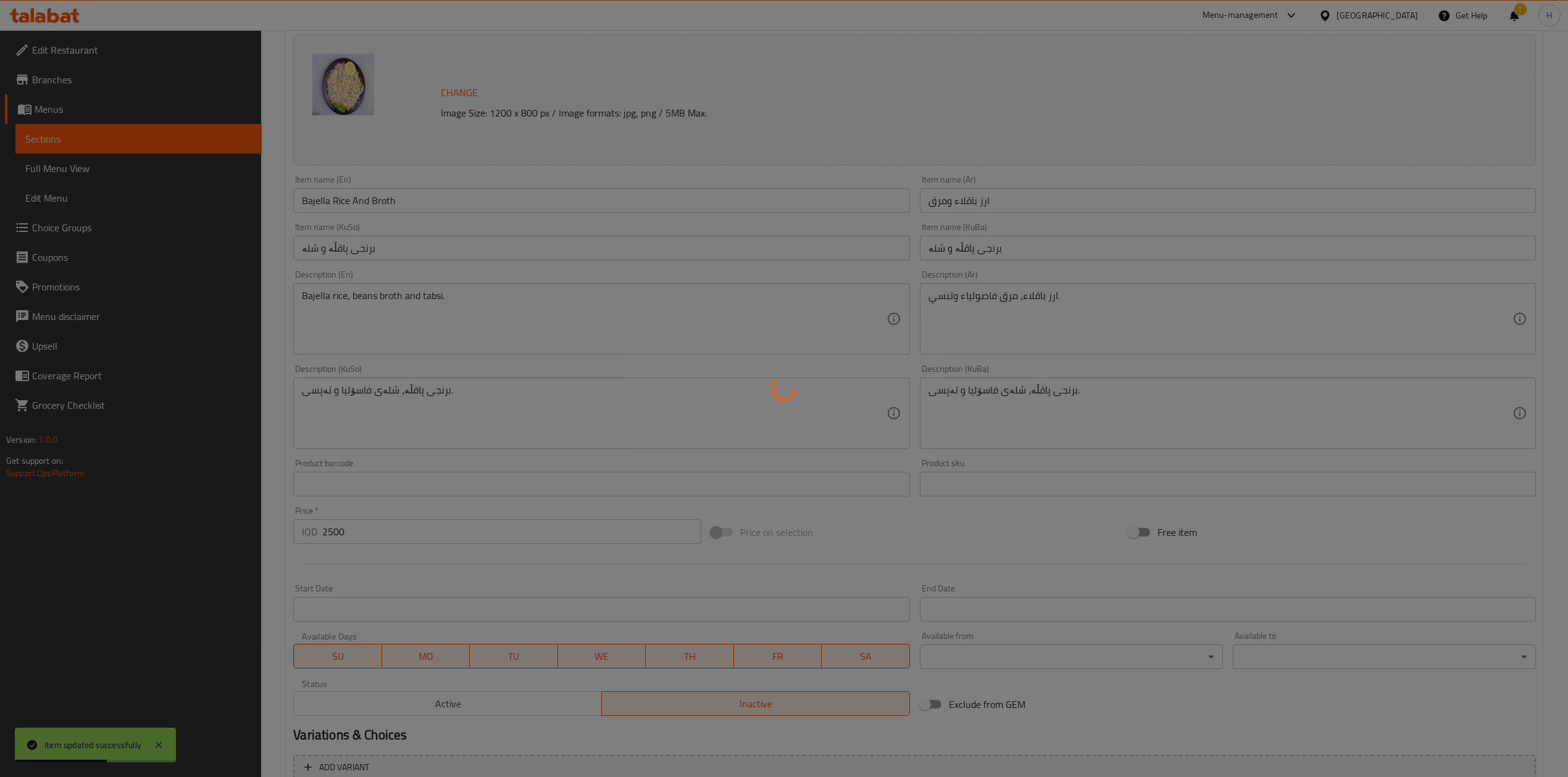
scroll to position [0, 0]
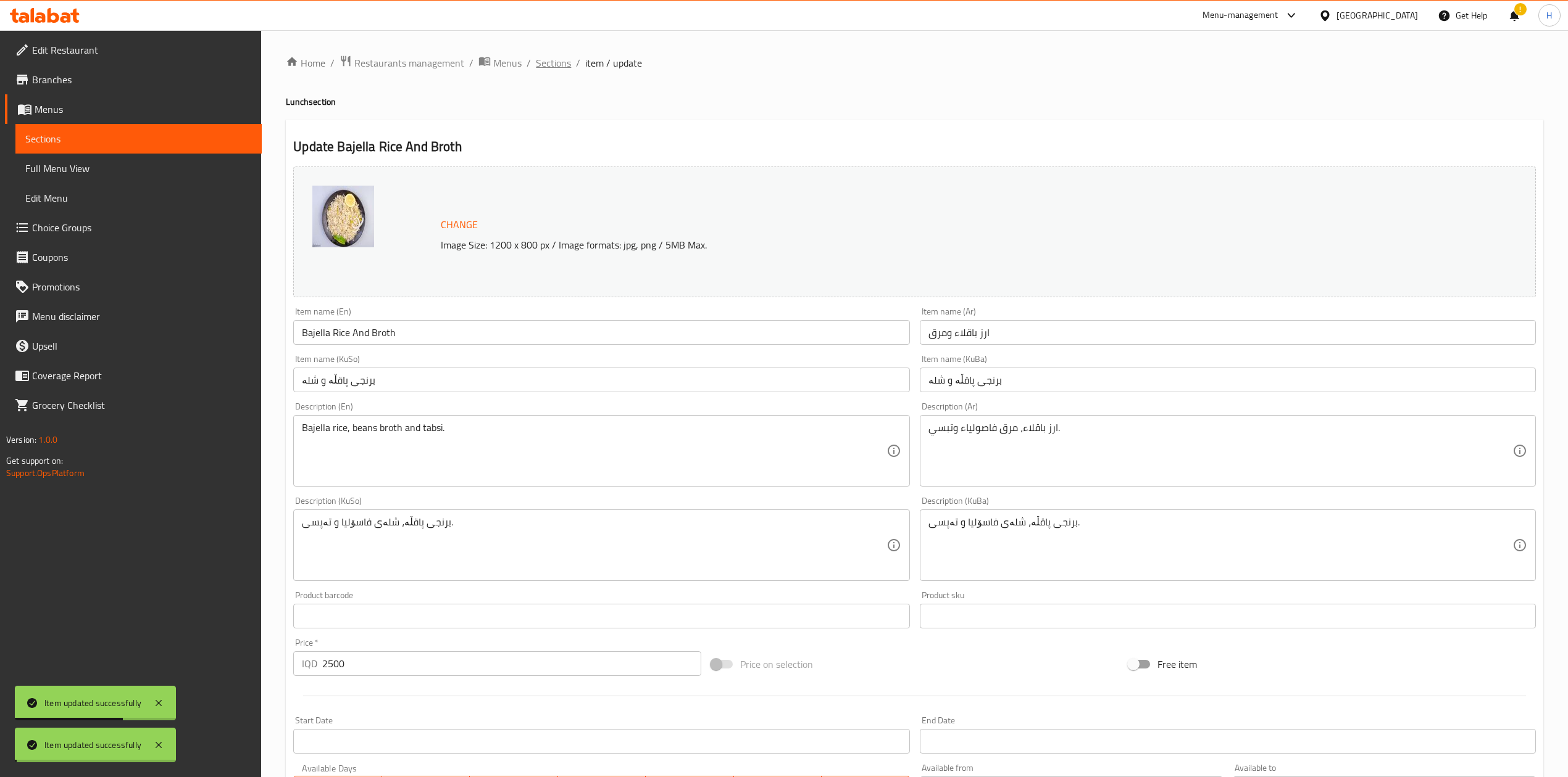
click at [549, 67] on span "Sections" at bounding box center [553, 63] width 35 height 15
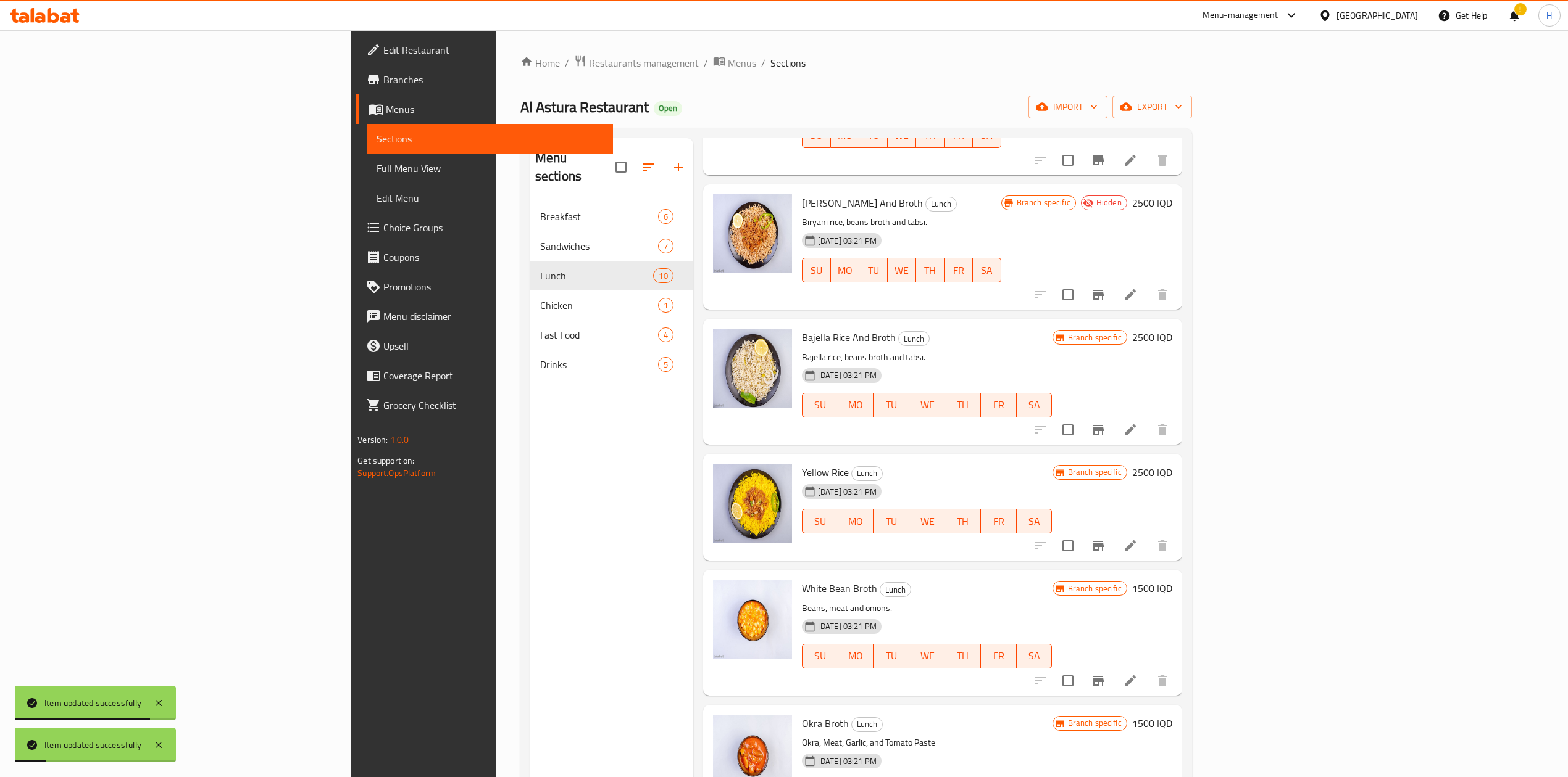
scroll to position [329, 0]
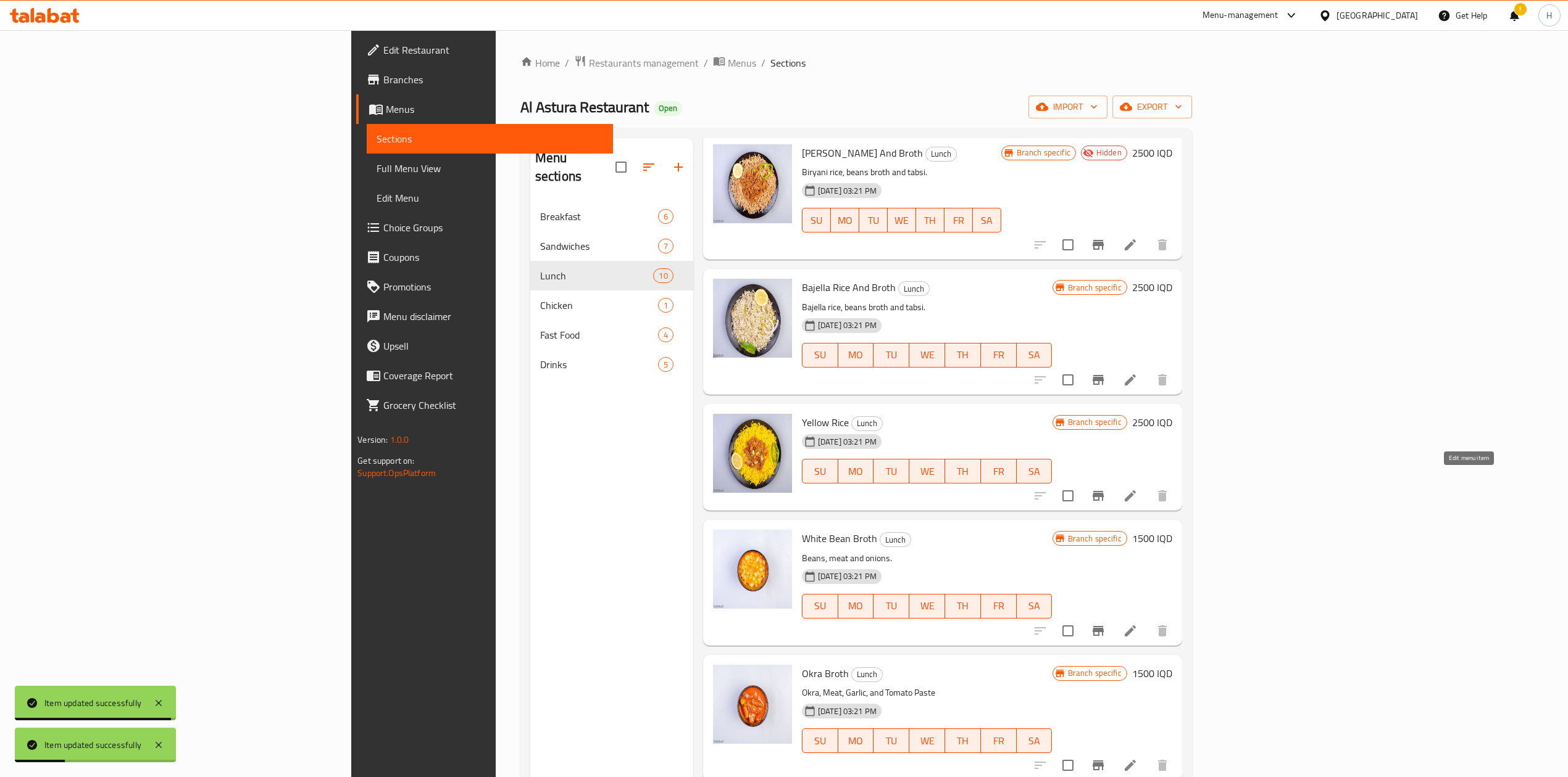
click at [1040, 481] on icon at bounding box center [1130, 496] width 15 height 15
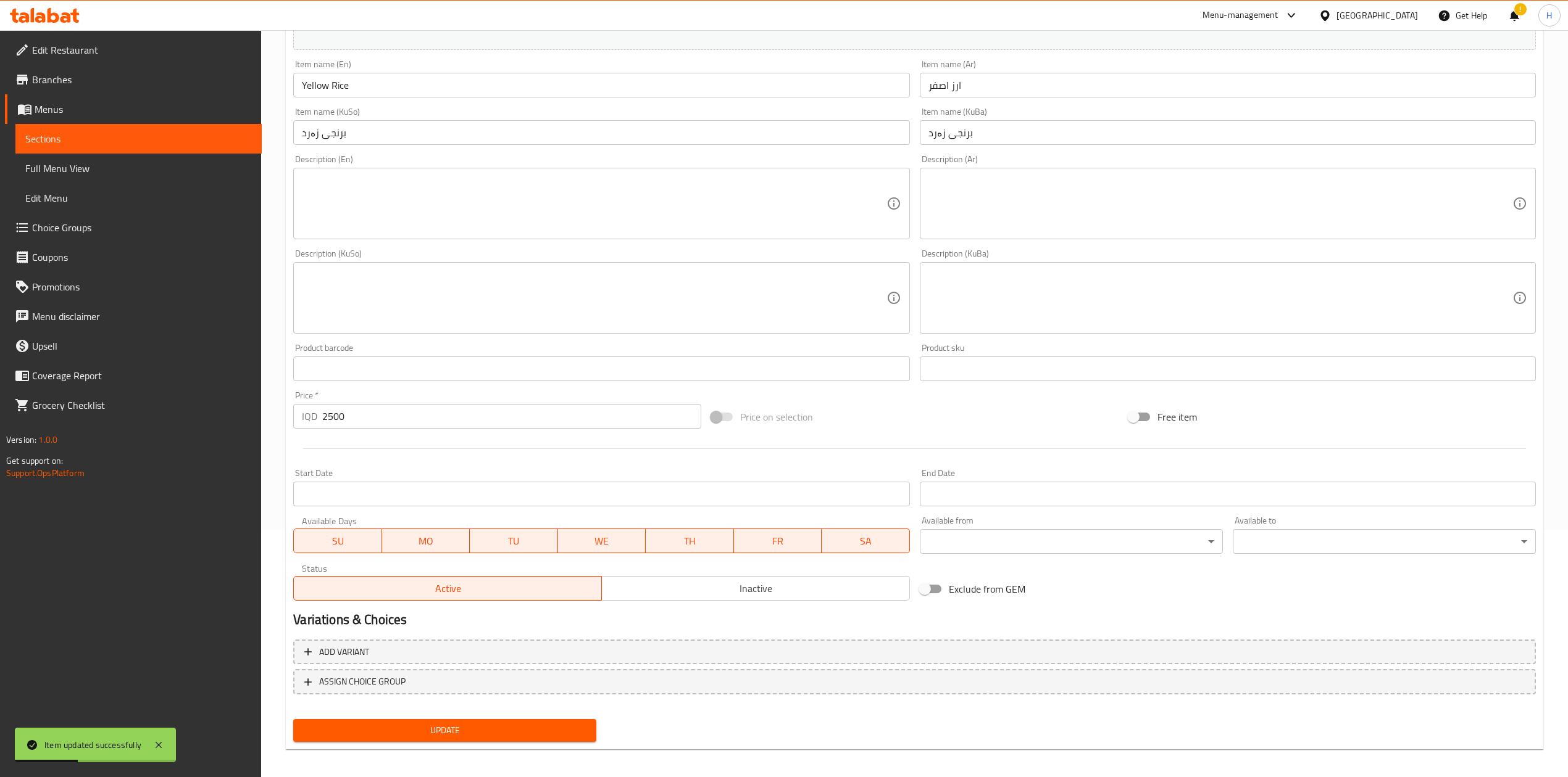
scroll to position [253, 0]
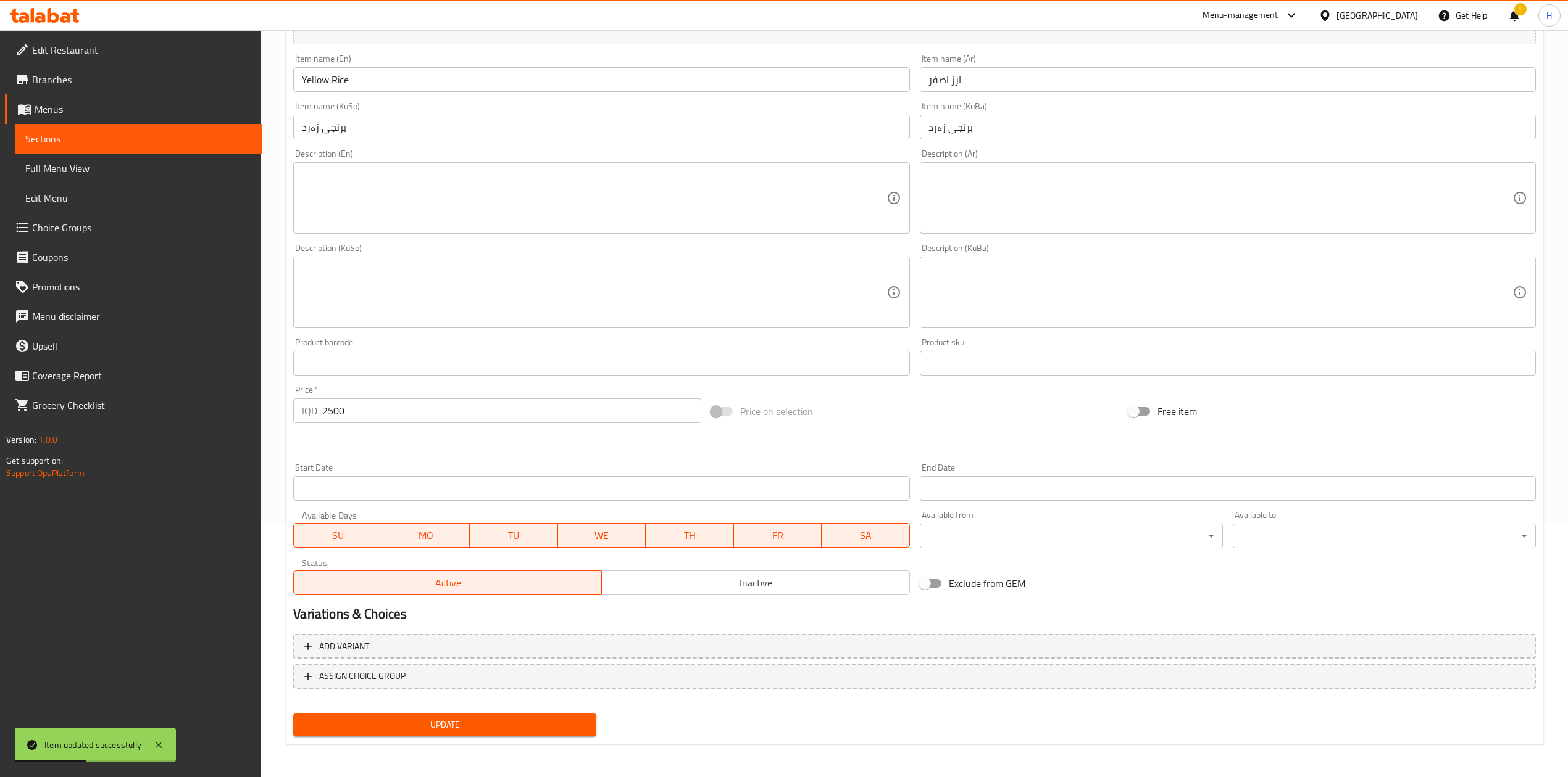
click at [676, 481] on span "Inactive" at bounding box center [756, 584] width 298 height 18
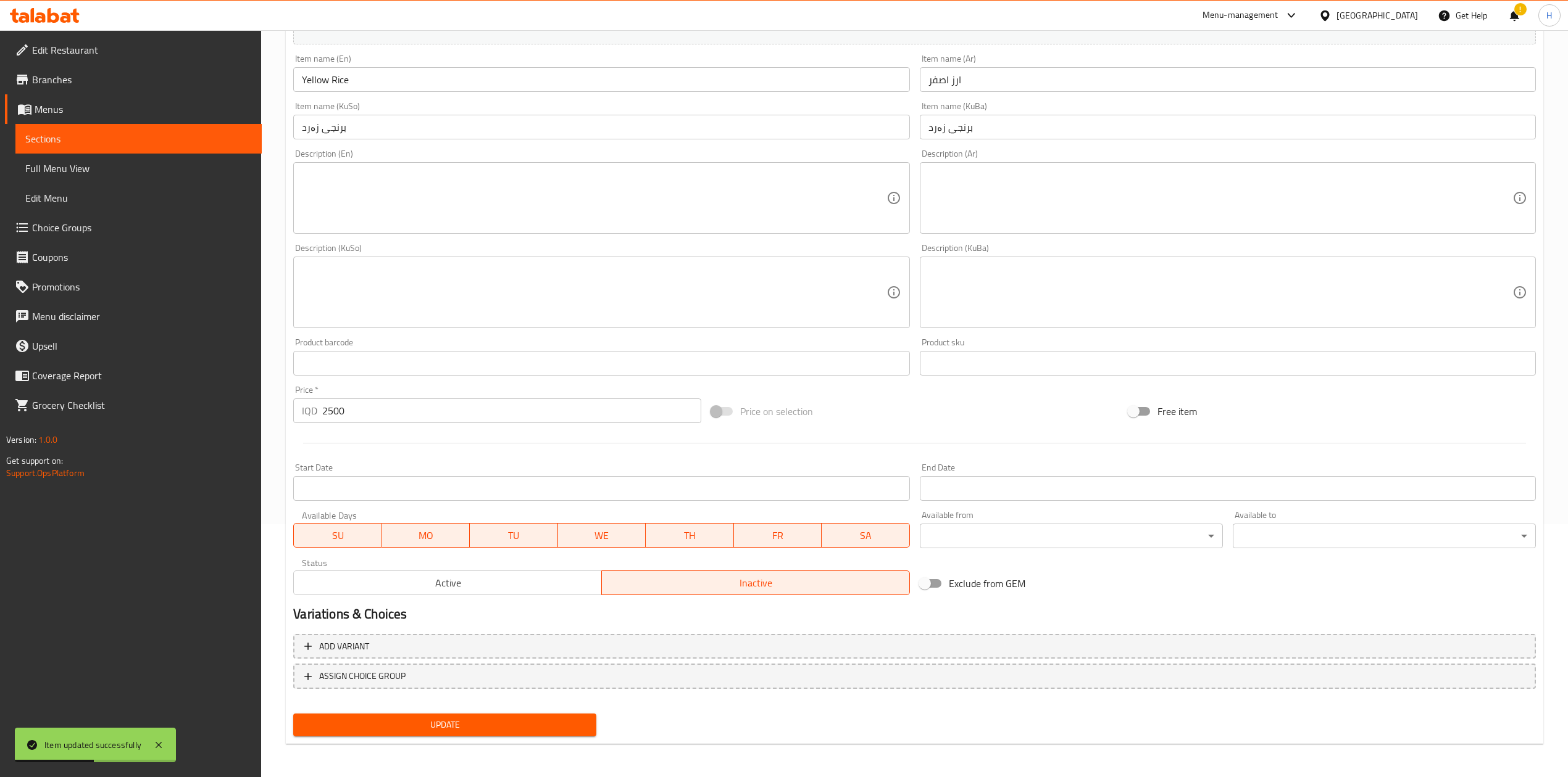
click at [512, 481] on div "Update" at bounding box center [444, 725] width 313 height 33
click at [508, 481] on span "Update" at bounding box center [444, 725] width 283 height 16
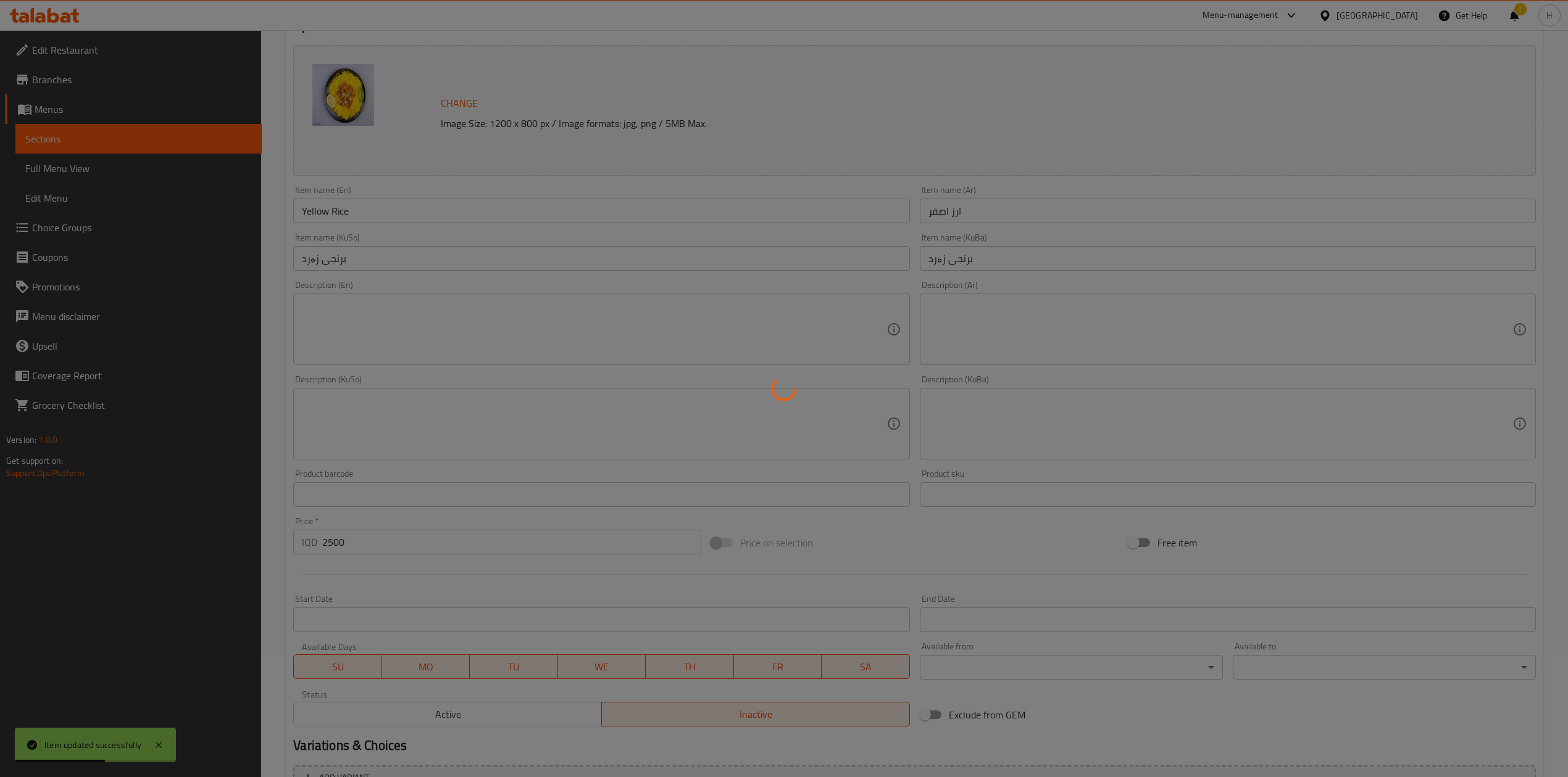
scroll to position [0, 0]
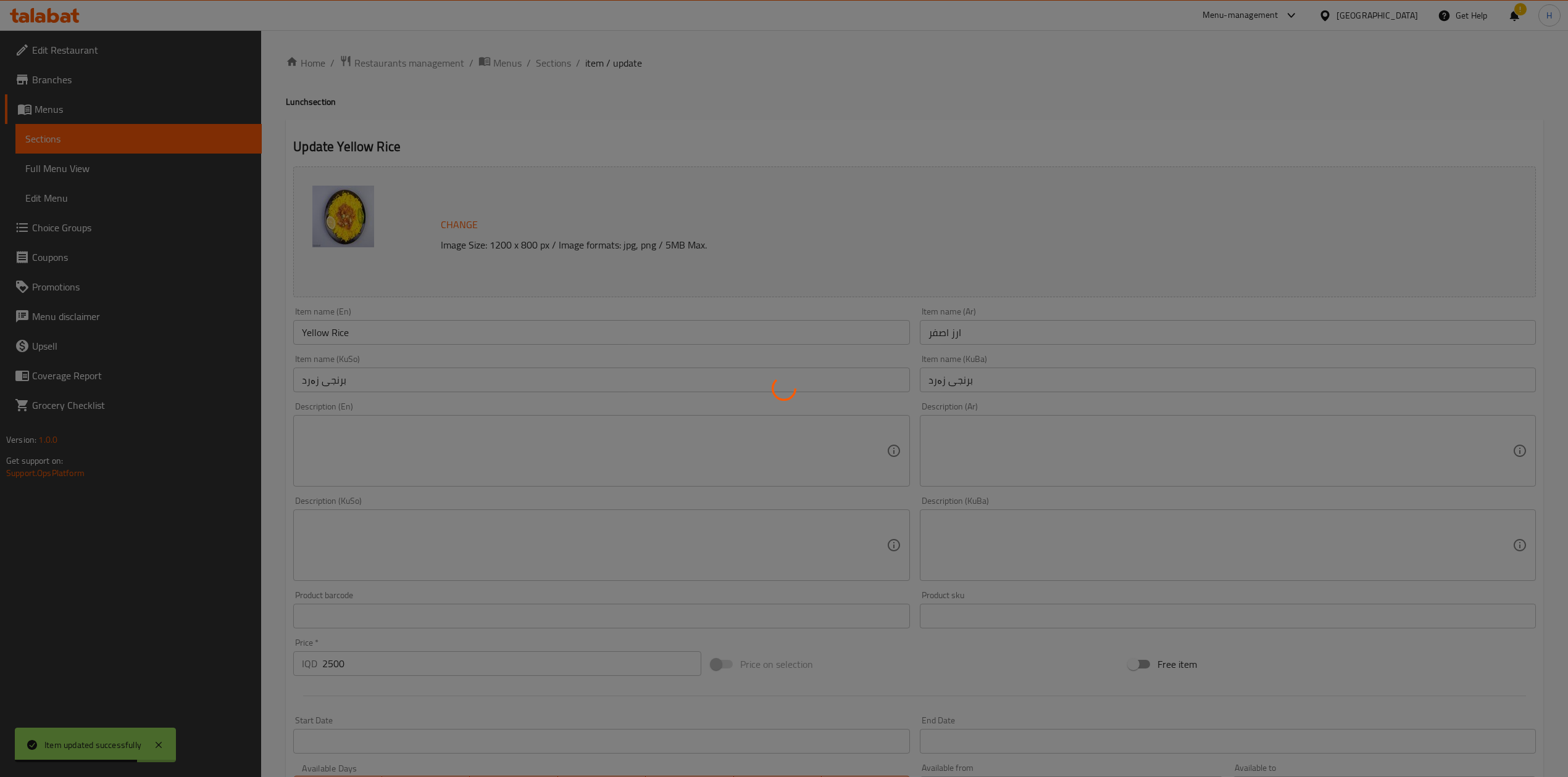
click at [555, 65] on div at bounding box center [784, 388] width 1568 height 777
click at [552, 80] on div at bounding box center [784, 388] width 1568 height 777
click at [552, 71] on div at bounding box center [784, 388] width 1568 height 777
click at [552, 82] on div at bounding box center [784, 388] width 1568 height 777
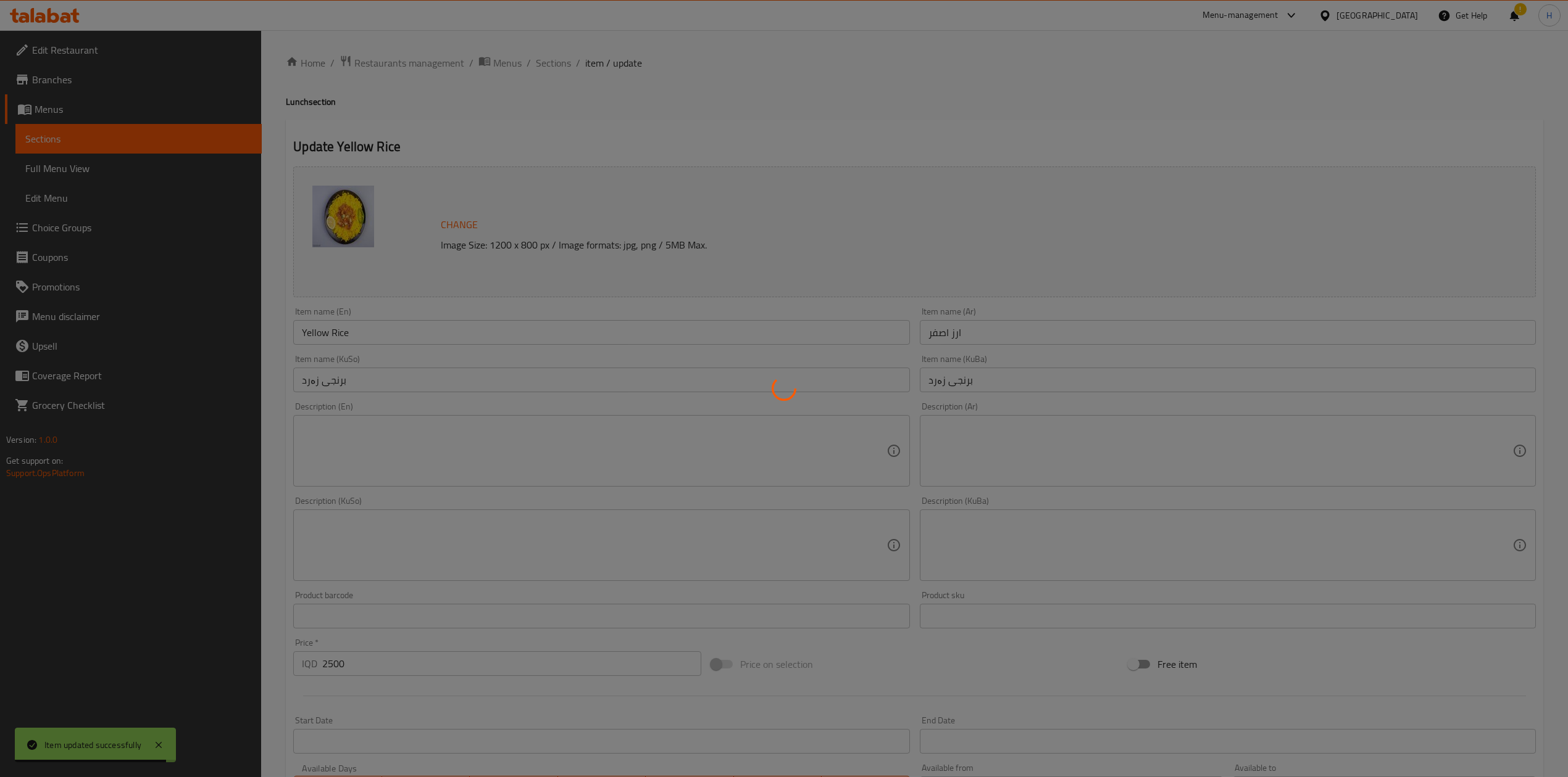
click at [553, 62] on div at bounding box center [784, 388] width 1568 height 777
click at [553, 72] on div at bounding box center [784, 388] width 1568 height 777
click at [559, 72] on div at bounding box center [784, 388] width 1568 height 777
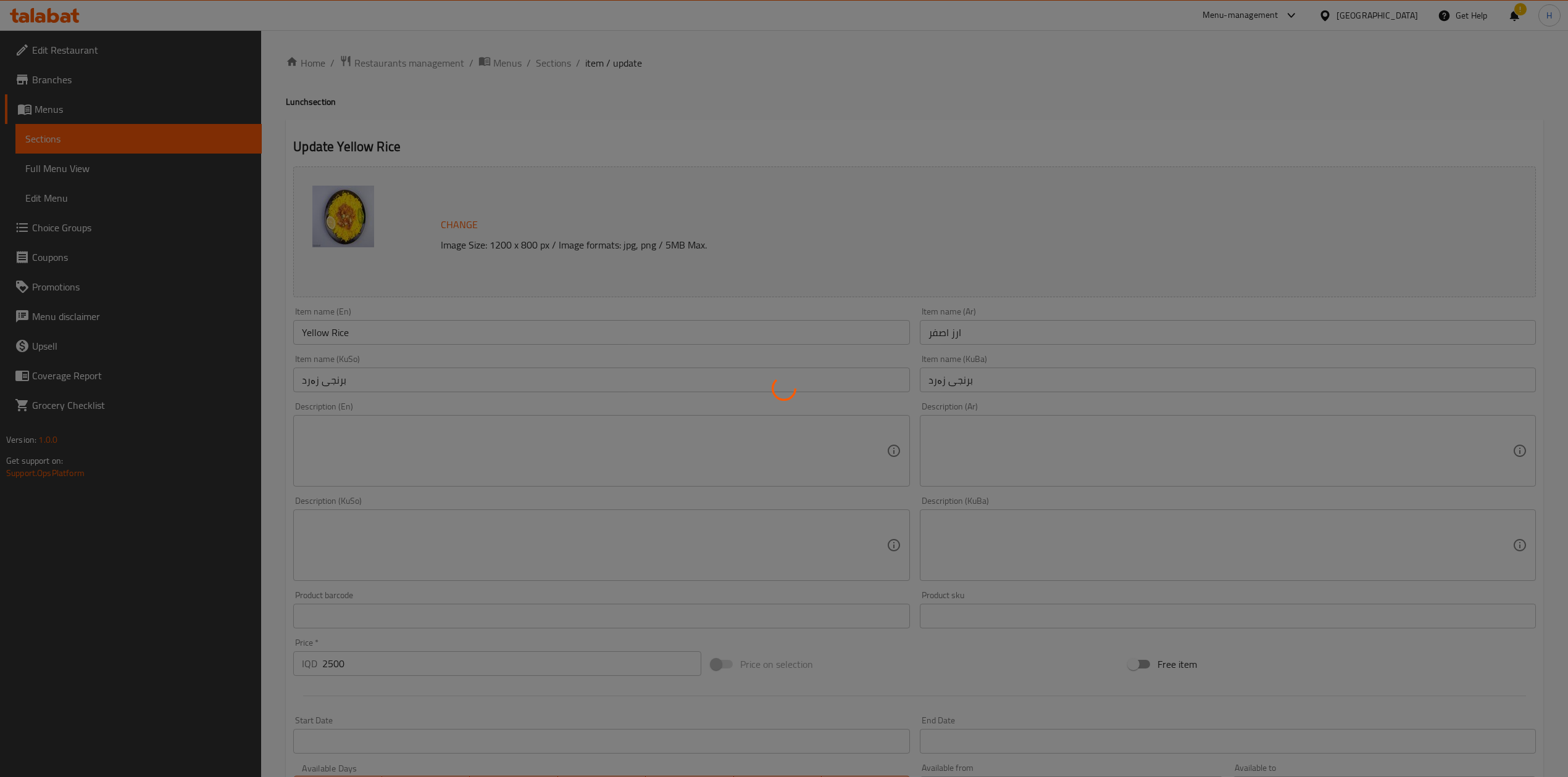
click at [547, 112] on div at bounding box center [784, 388] width 1568 height 777
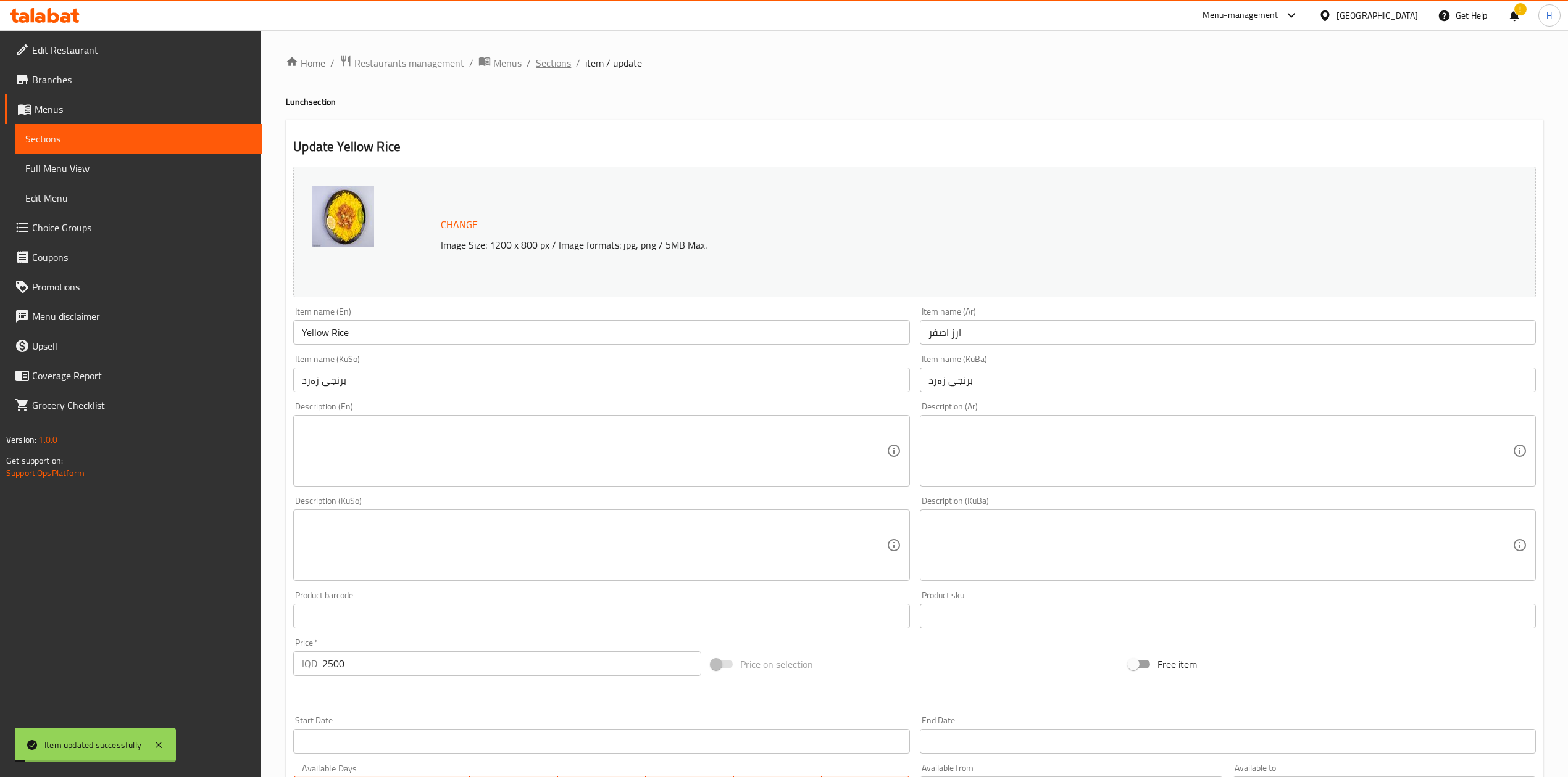
click at [543, 66] on span "Sections" at bounding box center [553, 63] width 35 height 15
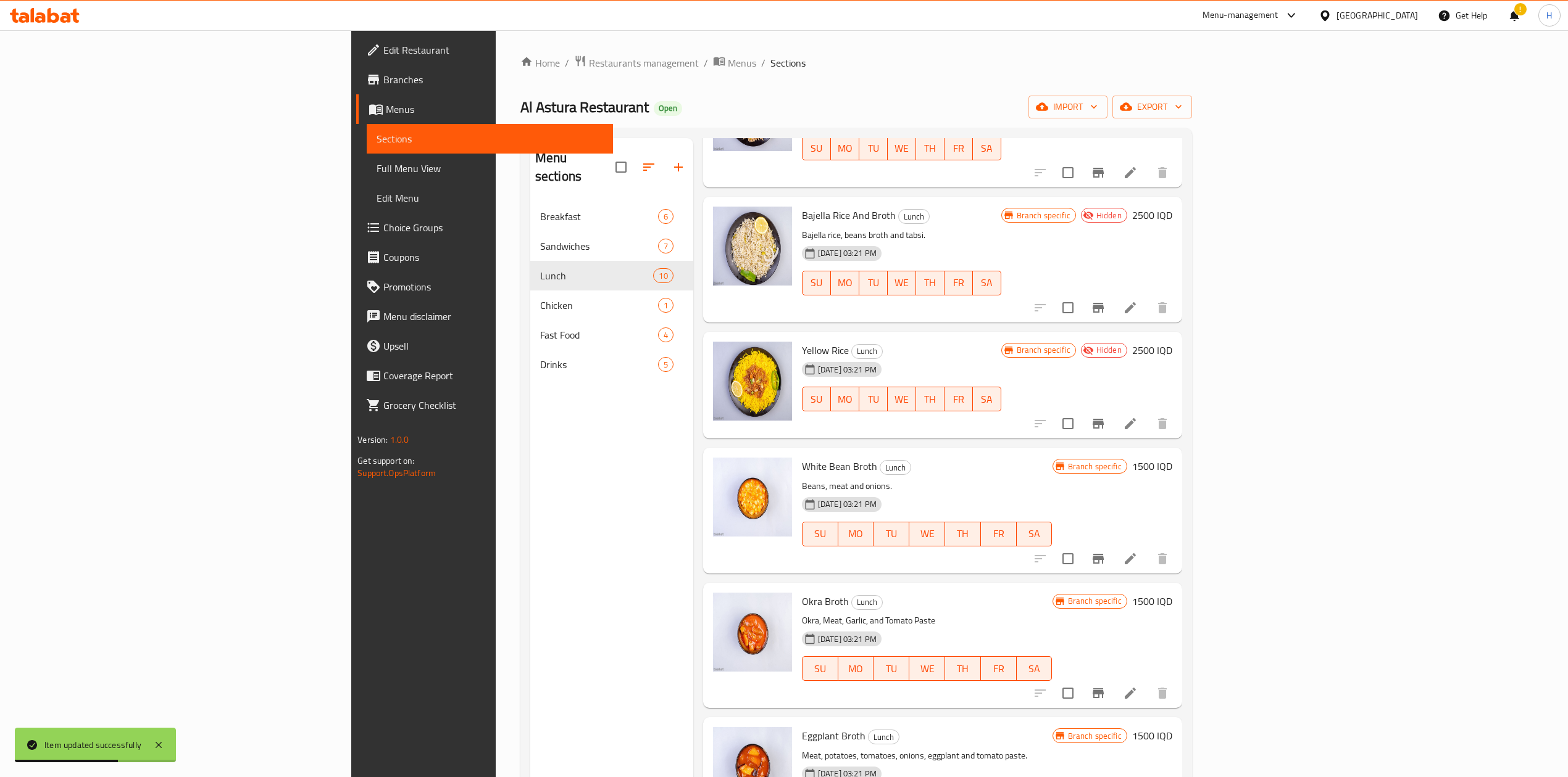
scroll to position [564, 0]
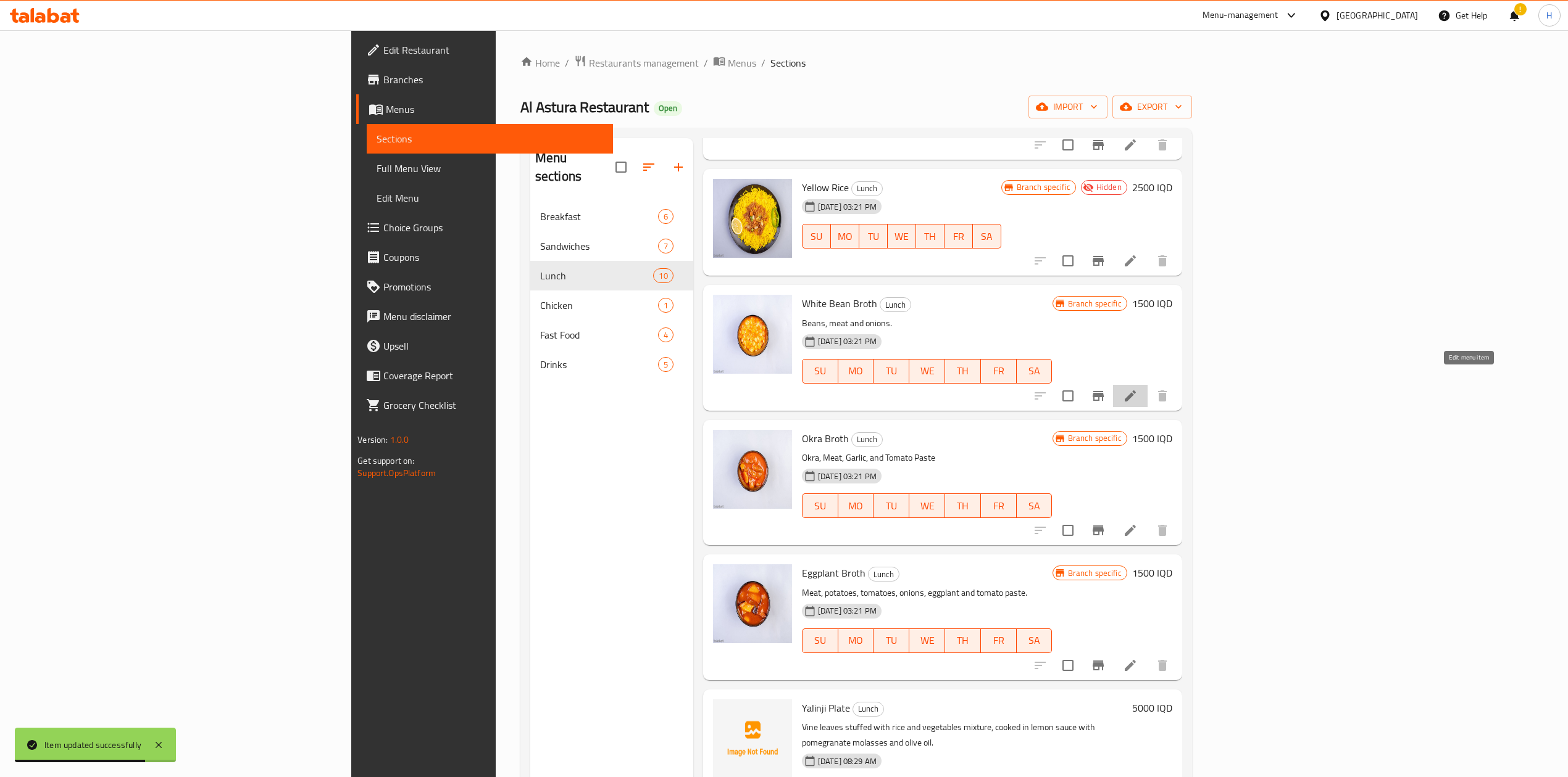
click at [1040, 389] on icon at bounding box center [1130, 396] width 15 height 15
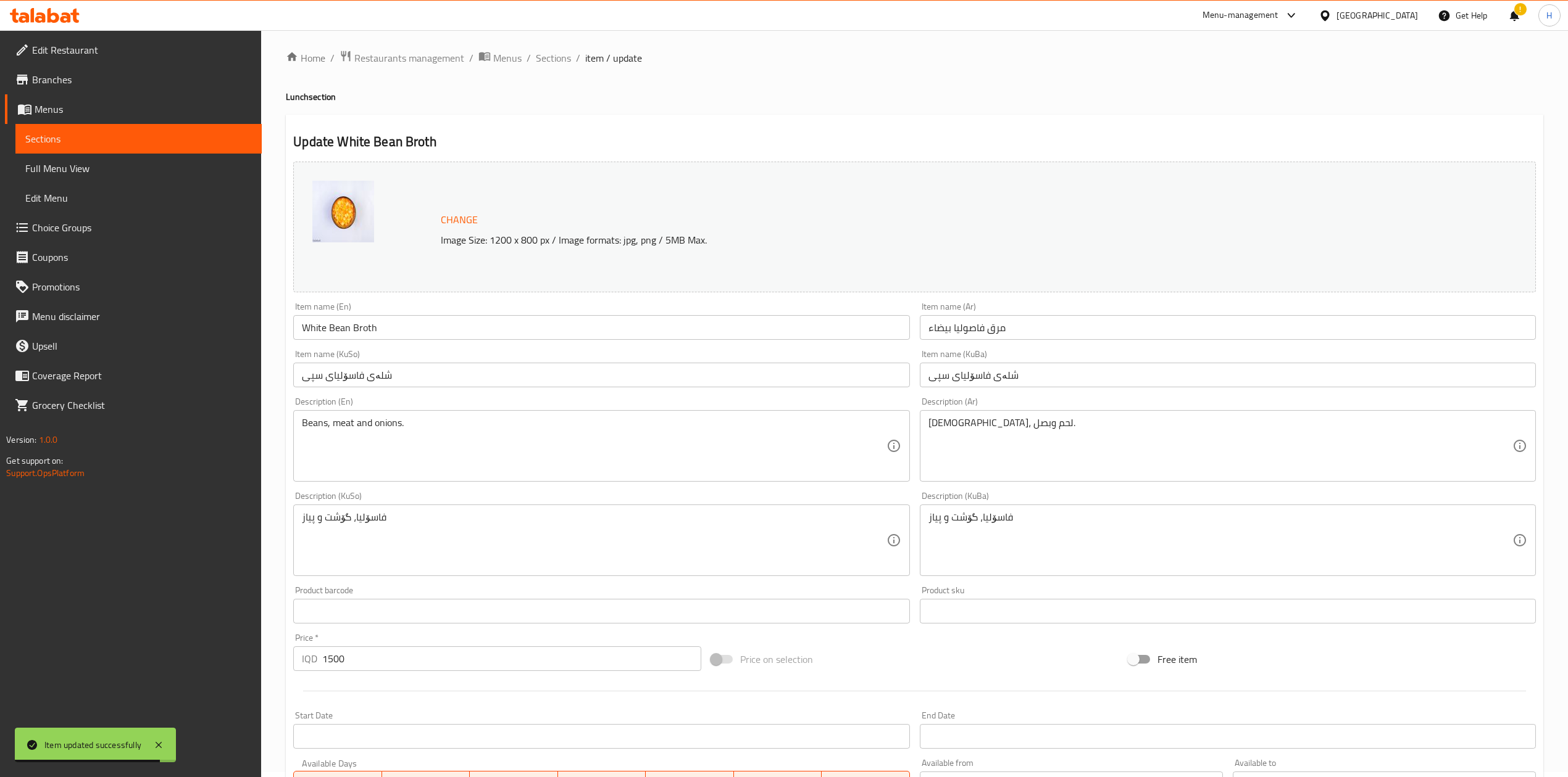
scroll to position [253, 0]
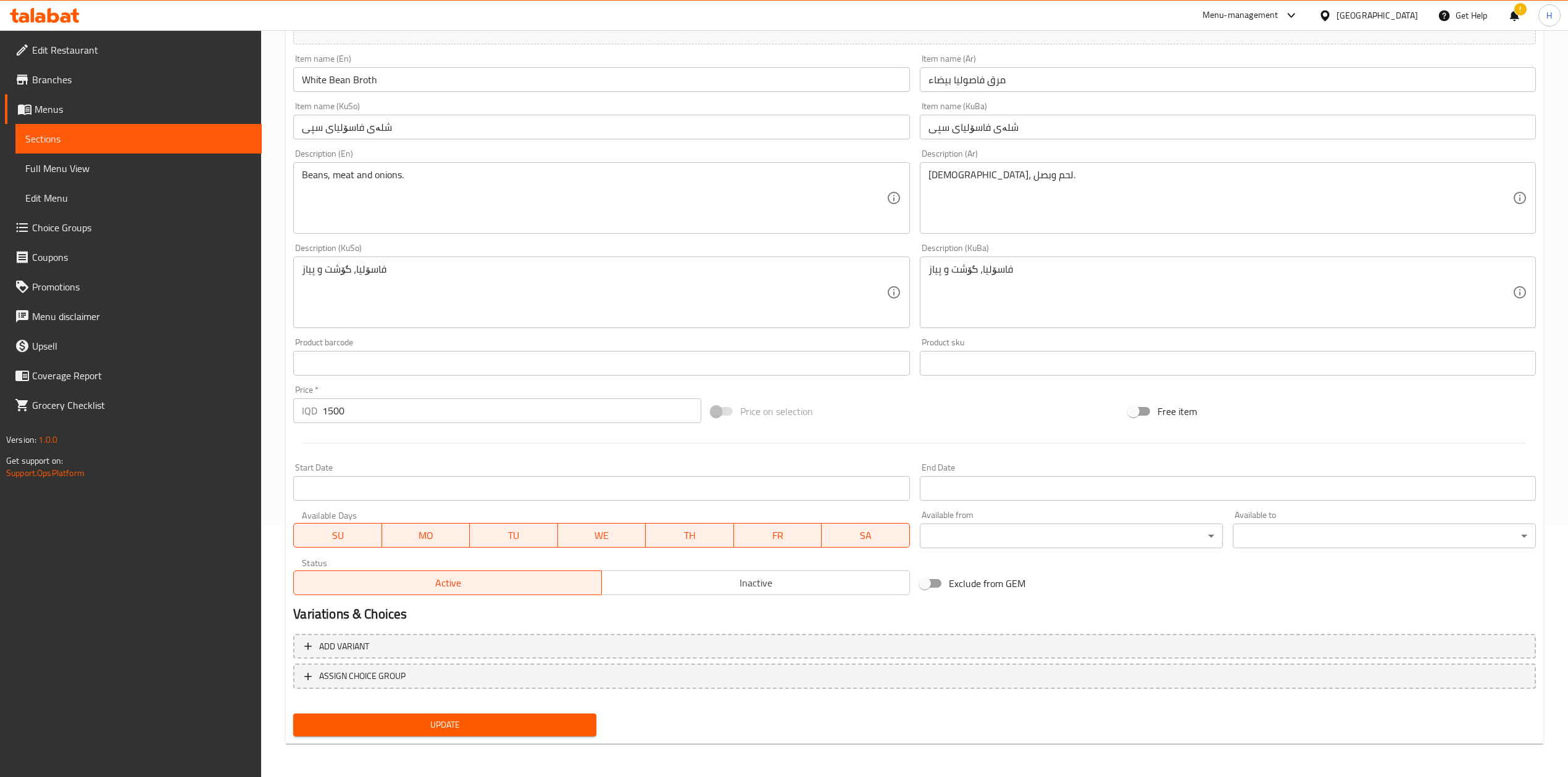
click at [766, 481] on span "Inactive" at bounding box center [756, 584] width 298 height 18
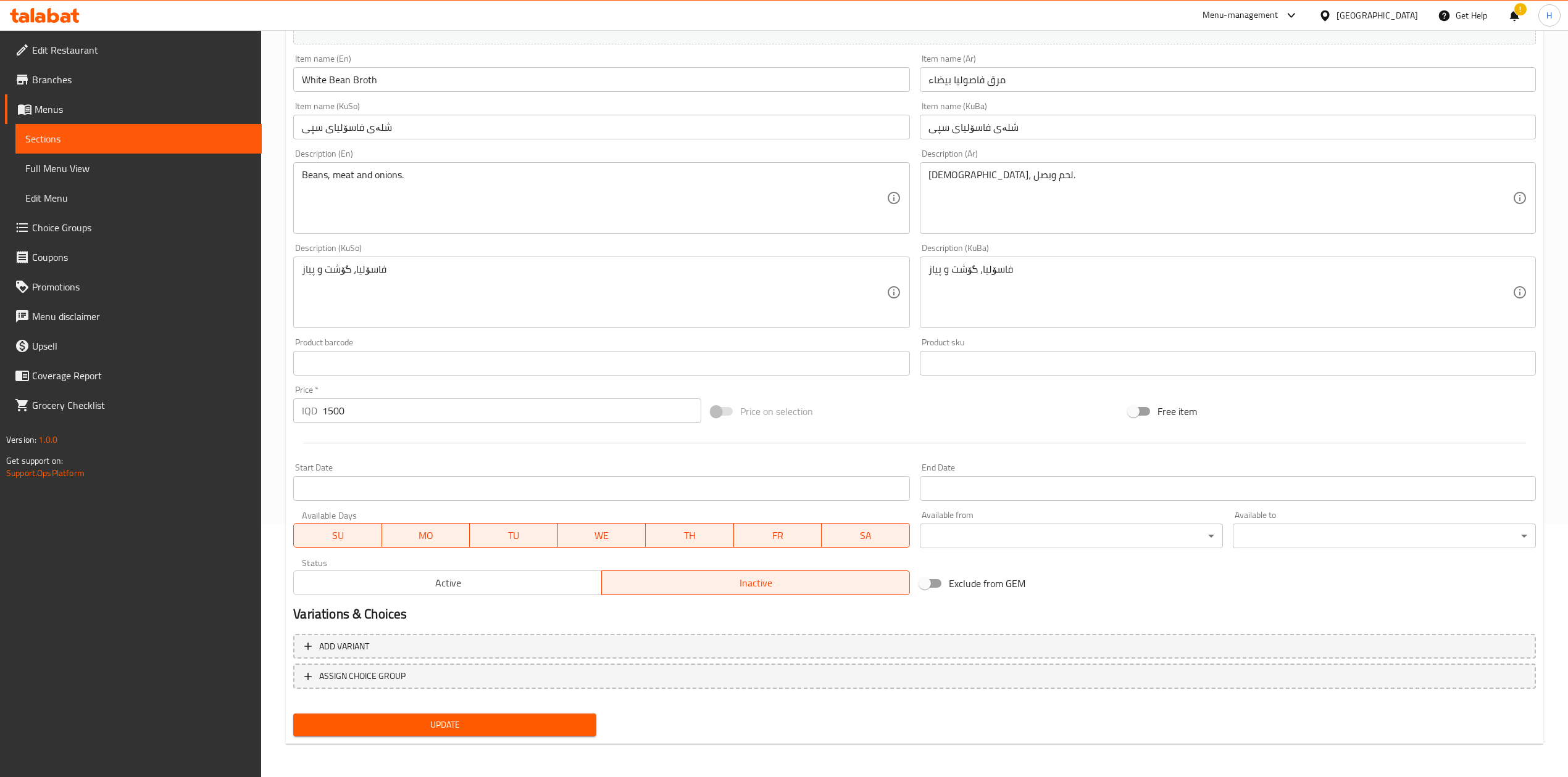
drag, startPoint x: 520, startPoint y: 719, endPoint x: 517, endPoint y: 692, distance: 27.2
click at [519, 481] on span "Update" at bounding box center [444, 725] width 283 height 16
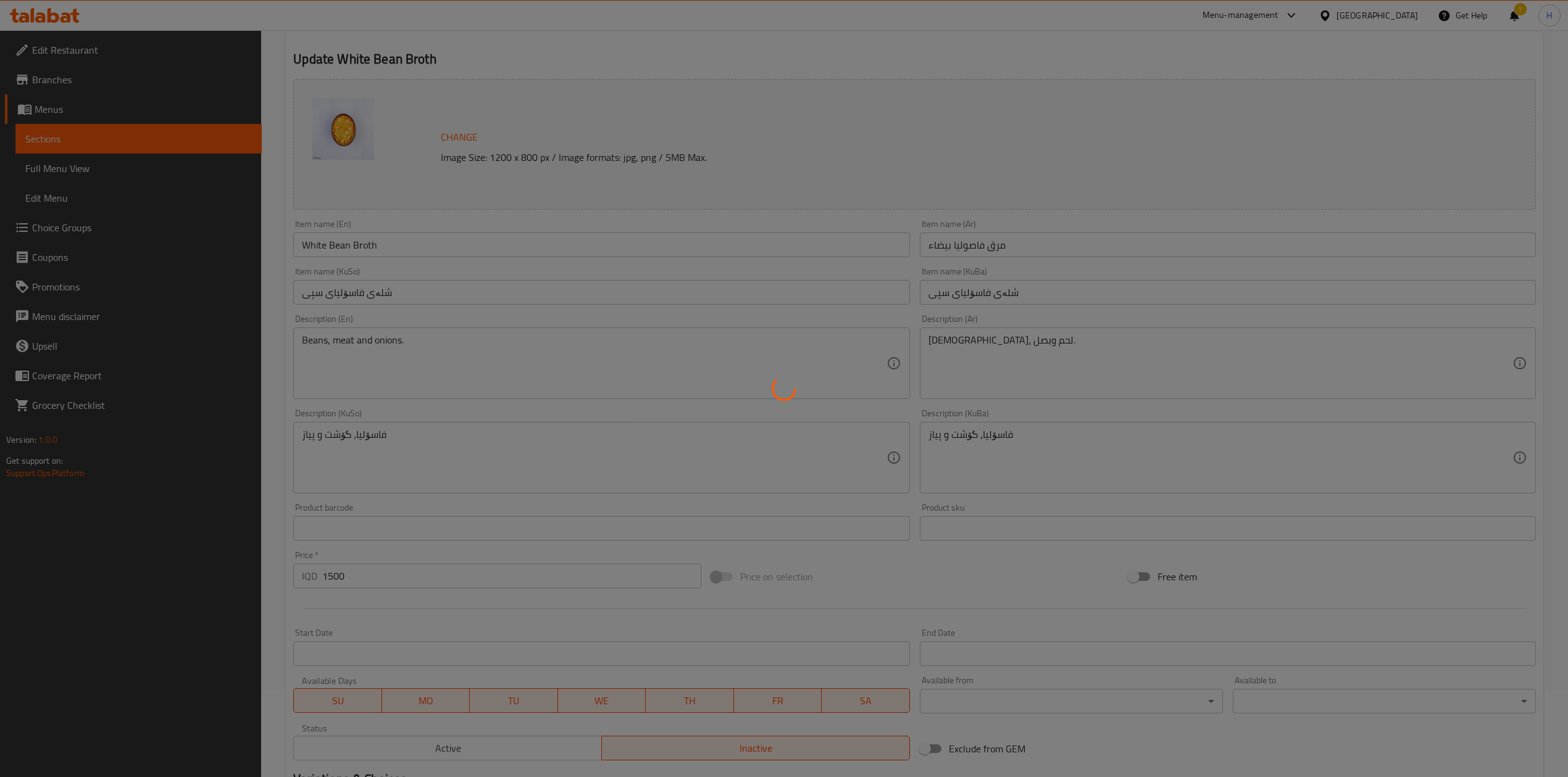
scroll to position [0, 0]
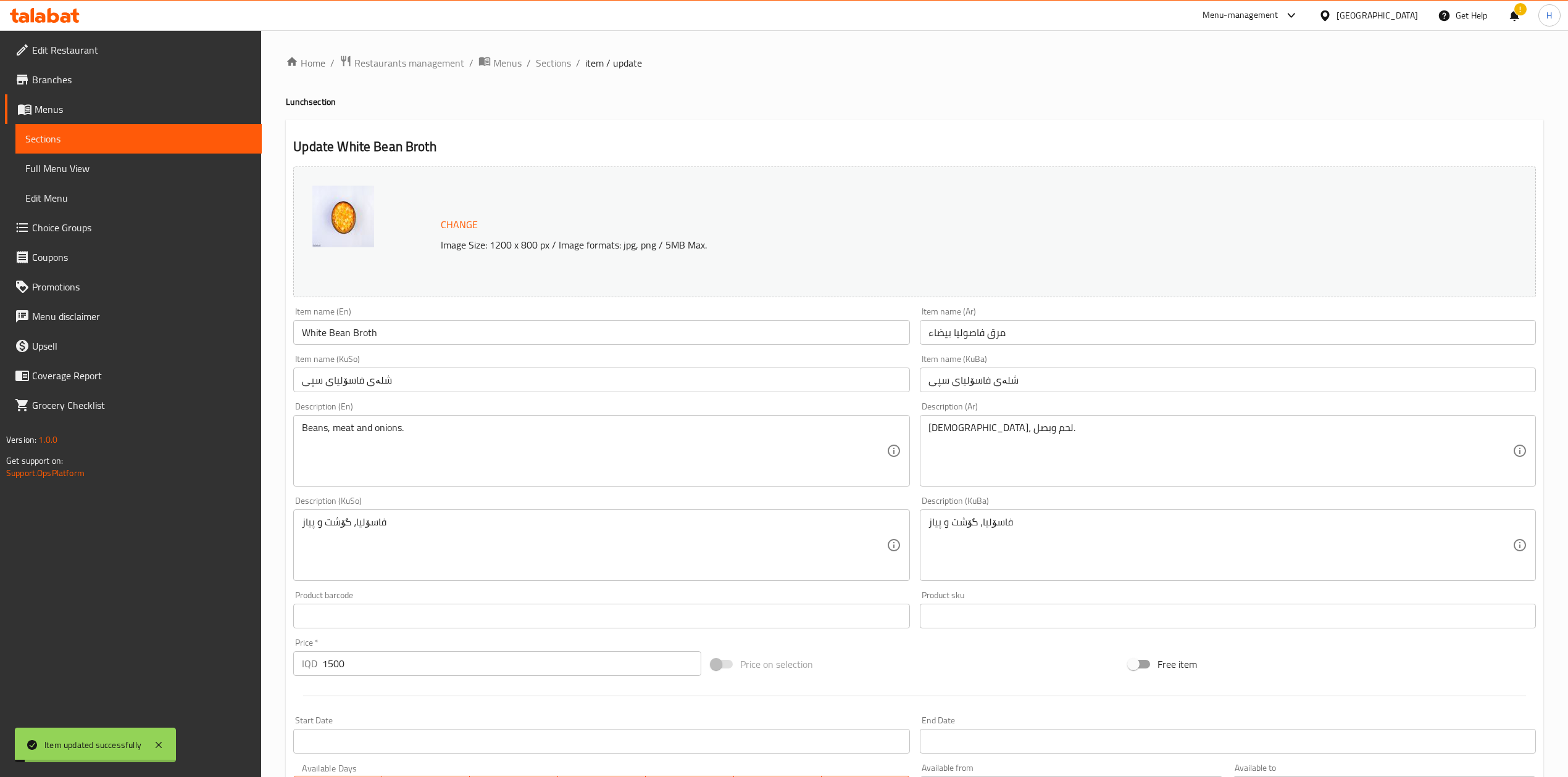
click at [554, 64] on span "Sections" at bounding box center [553, 63] width 35 height 15
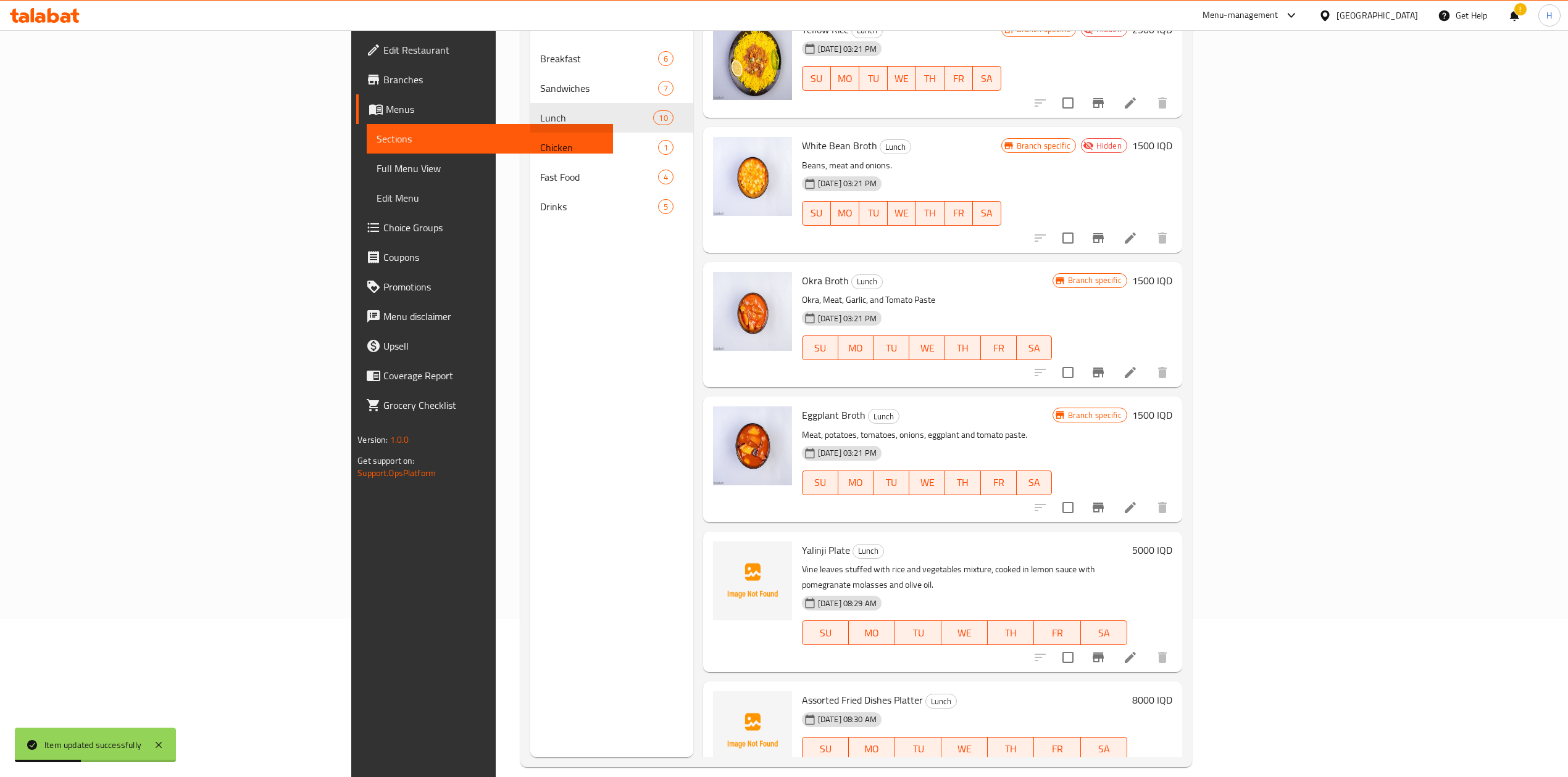
scroll to position [164, 0]
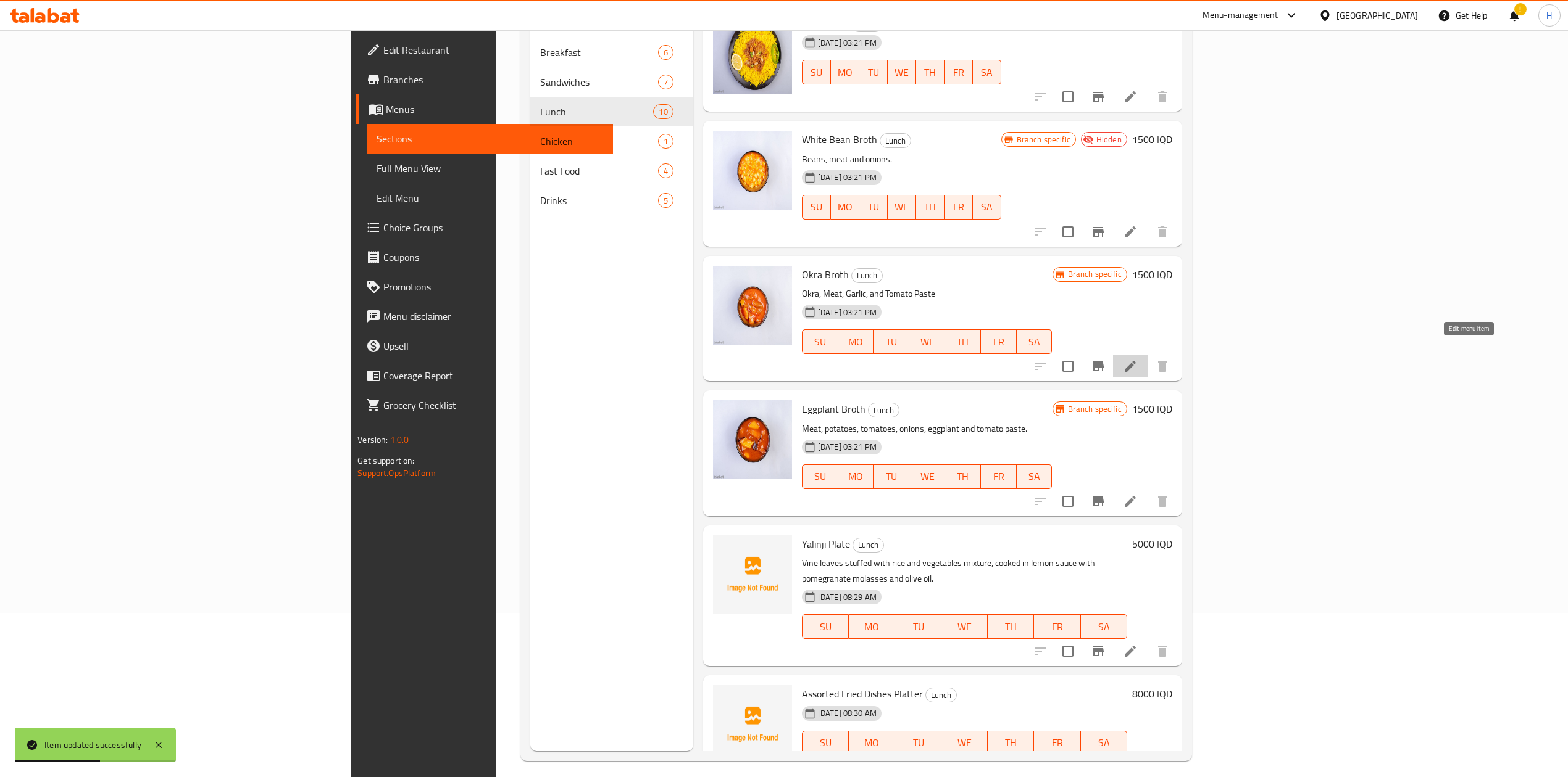
click at [1040, 359] on icon at bounding box center [1130, 367] width 15 height 15
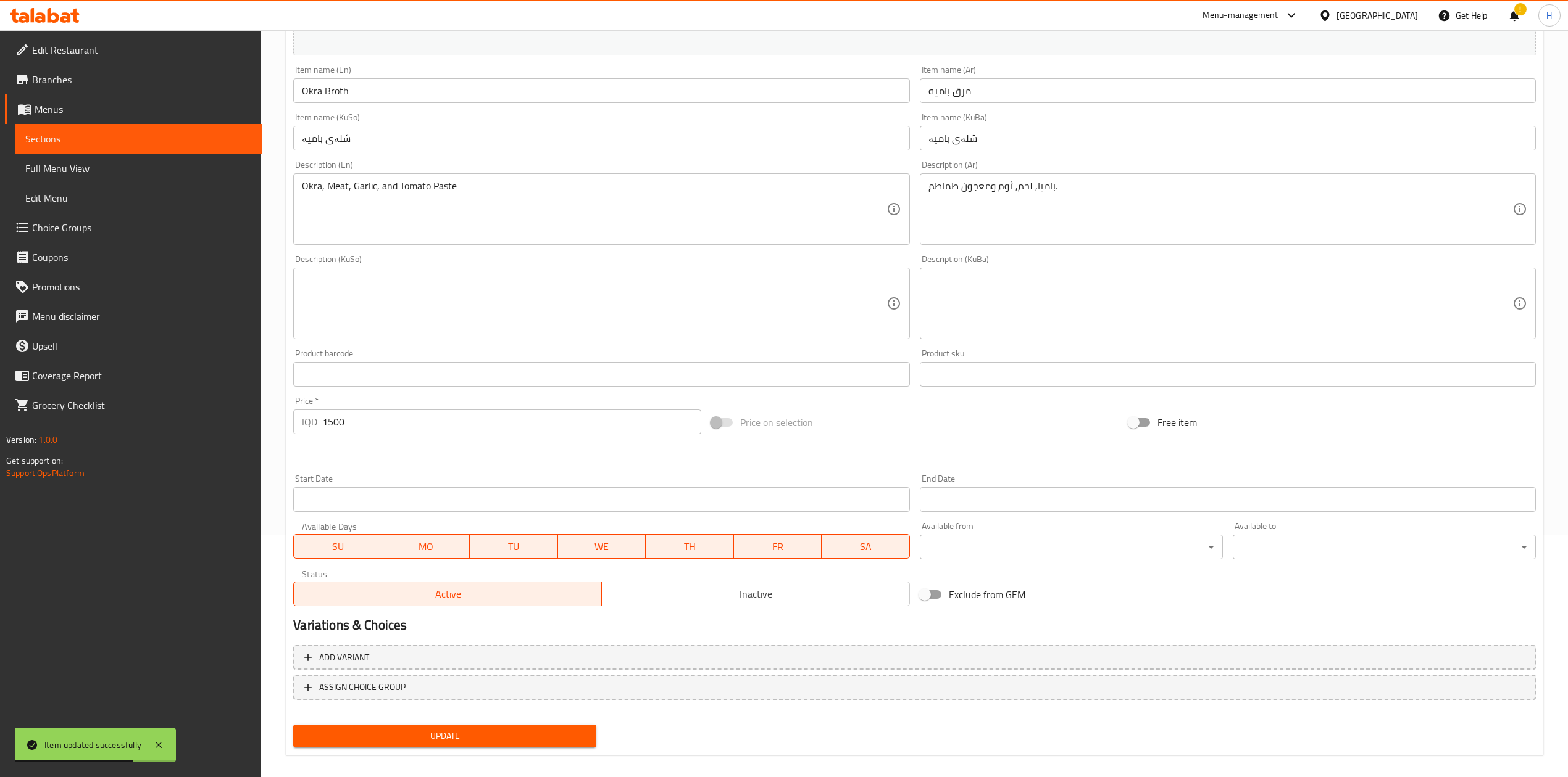
scroll to position [253, 0]
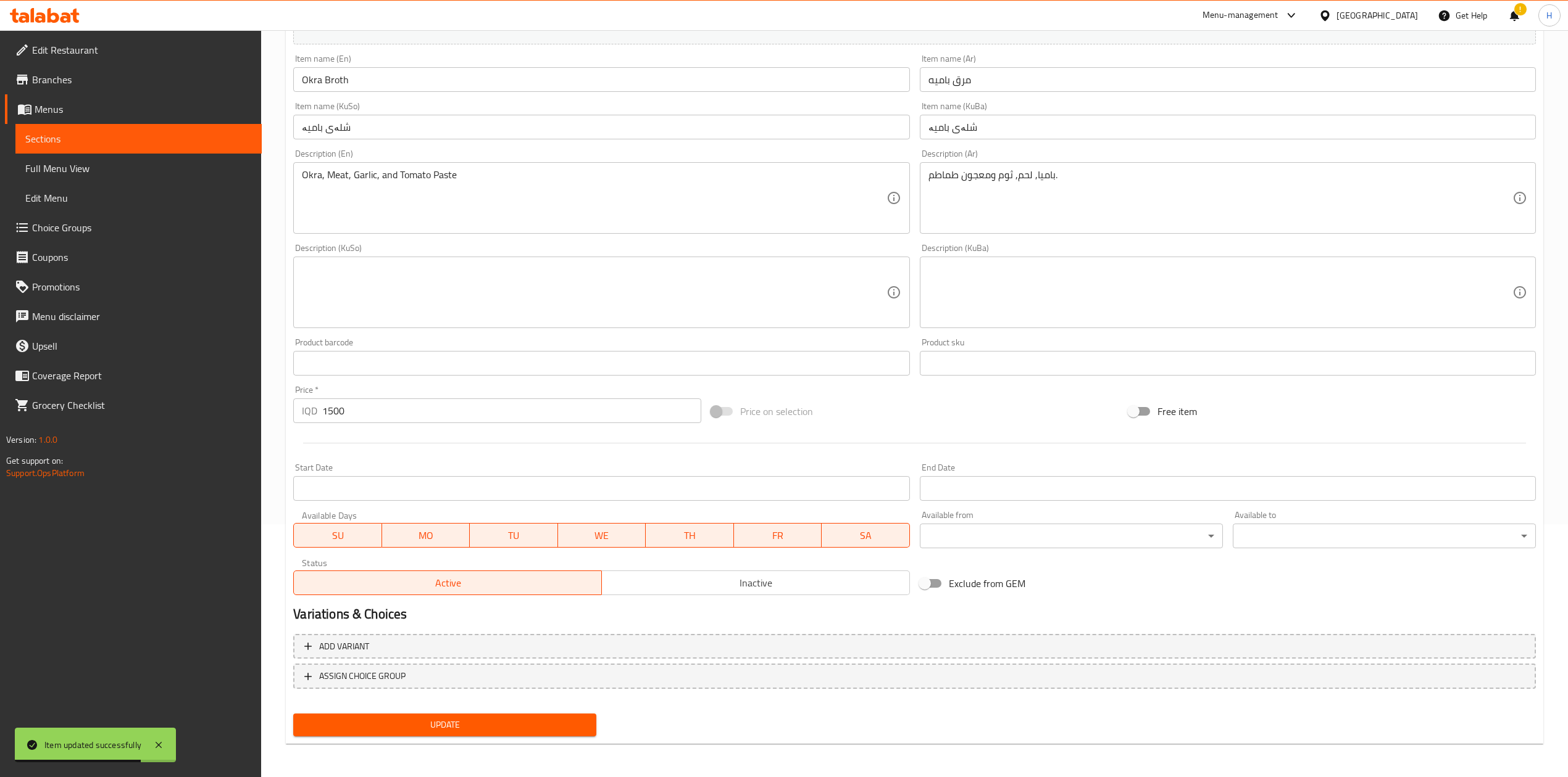
click at [660, 481] on button "Inactive" at bounding box center [755, 583] width 308 height 25
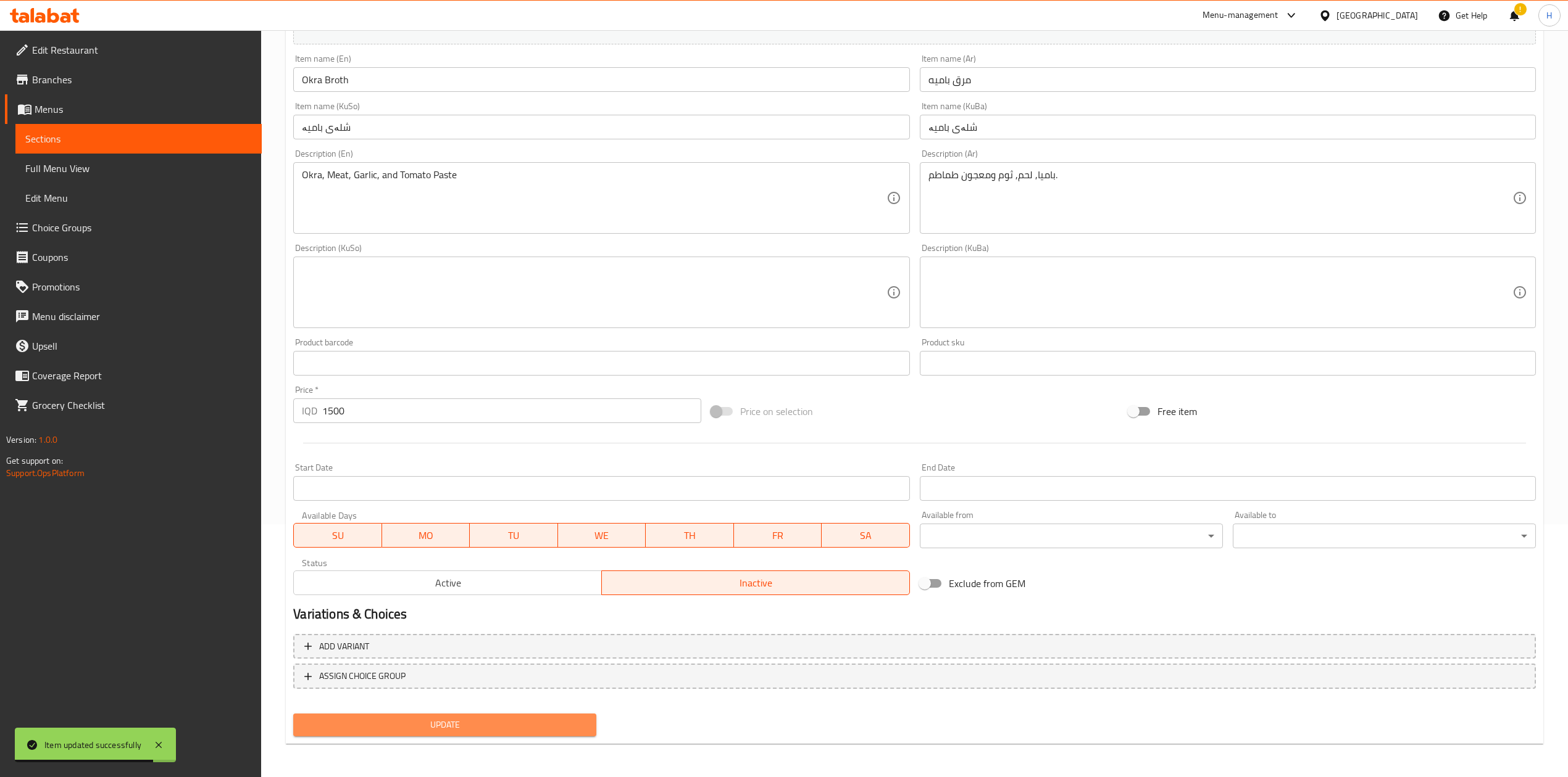
click at [457, 481] on span "Update" at bounding box center [444, 725] width 283 height 16
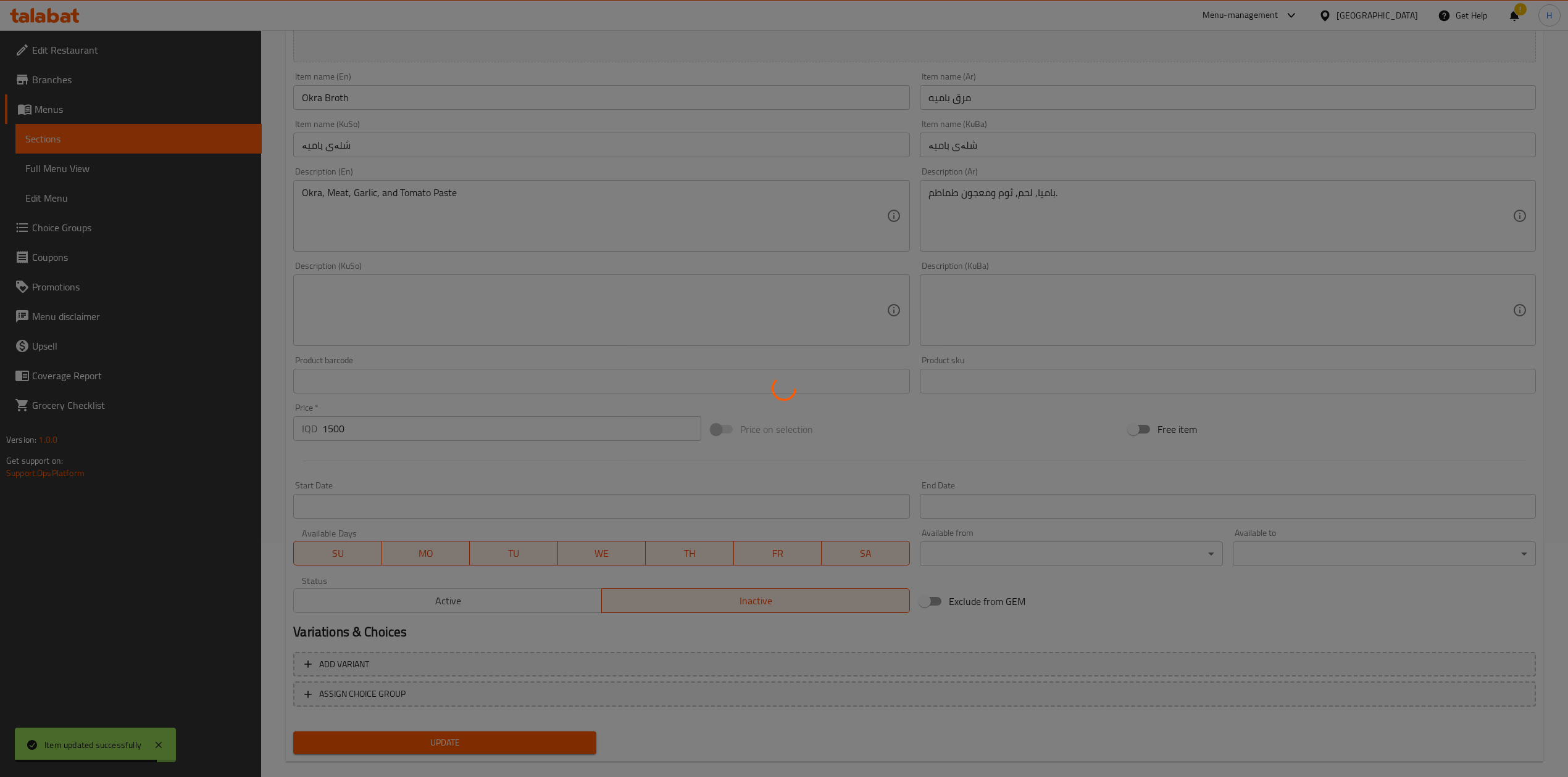
scroll to position [0, 0]
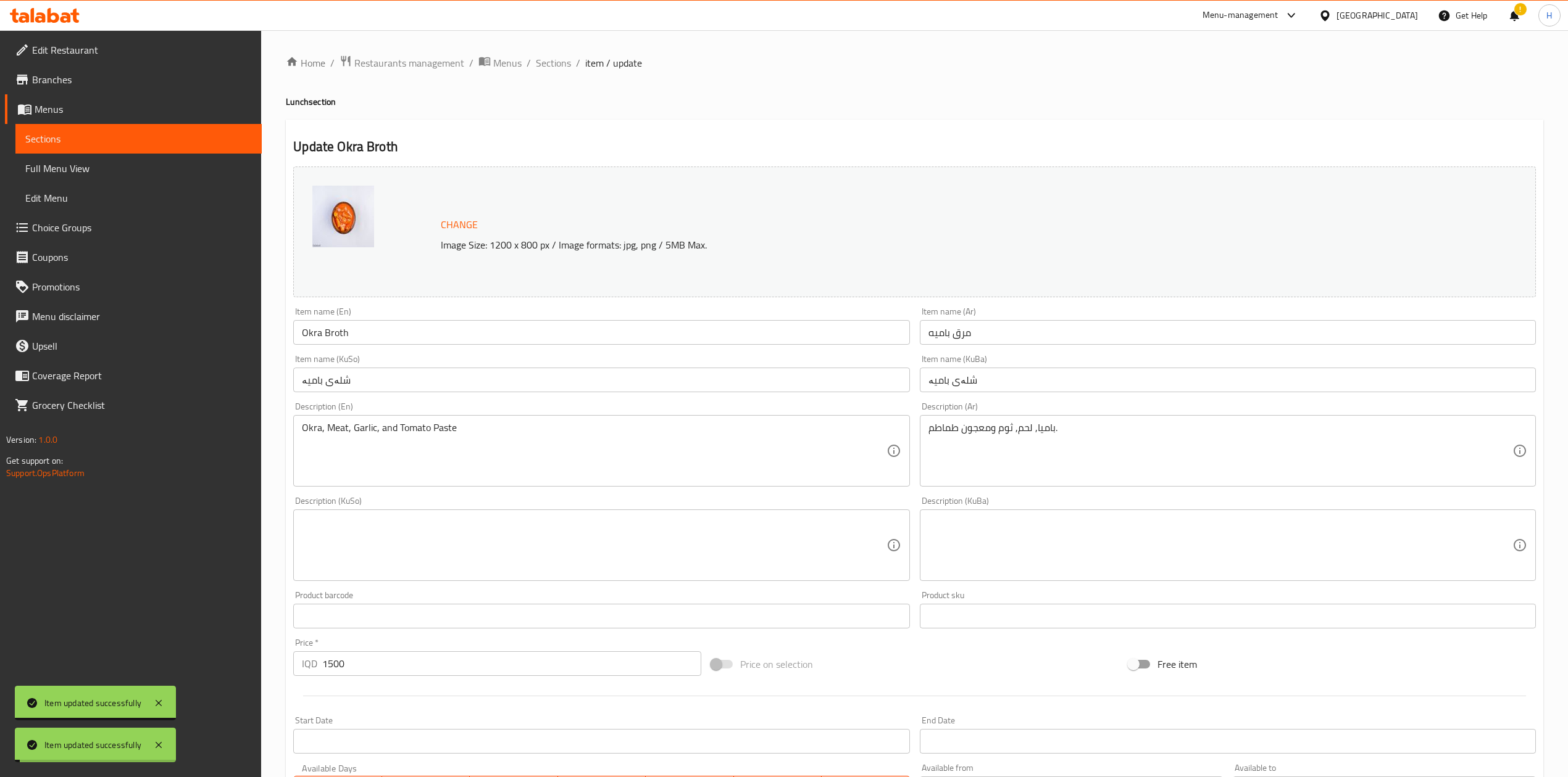
click at [547, 58] on span "Sections" at bounding box center [553, 63] width 35 height 15
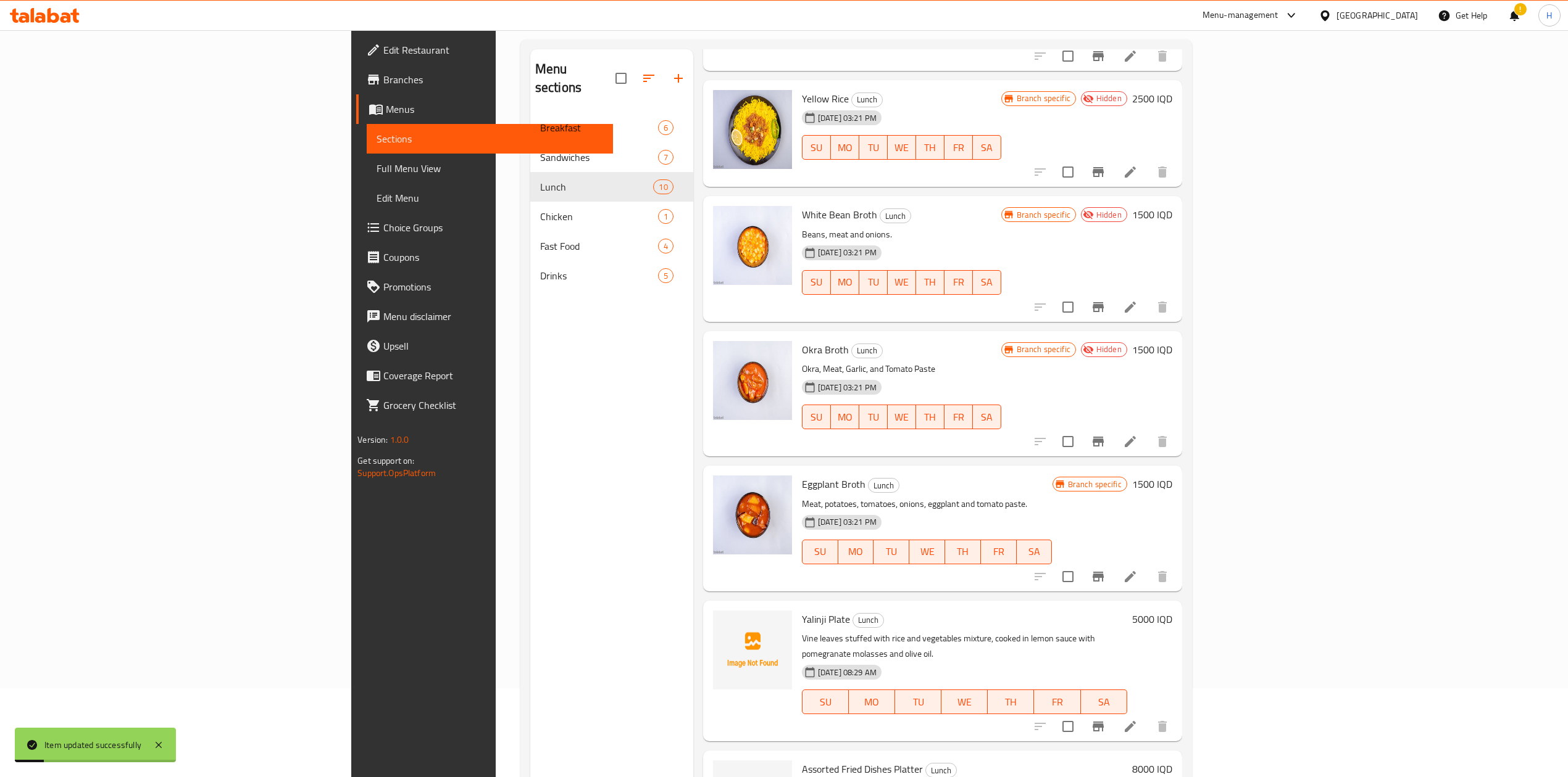
scroll to position [173, 0]
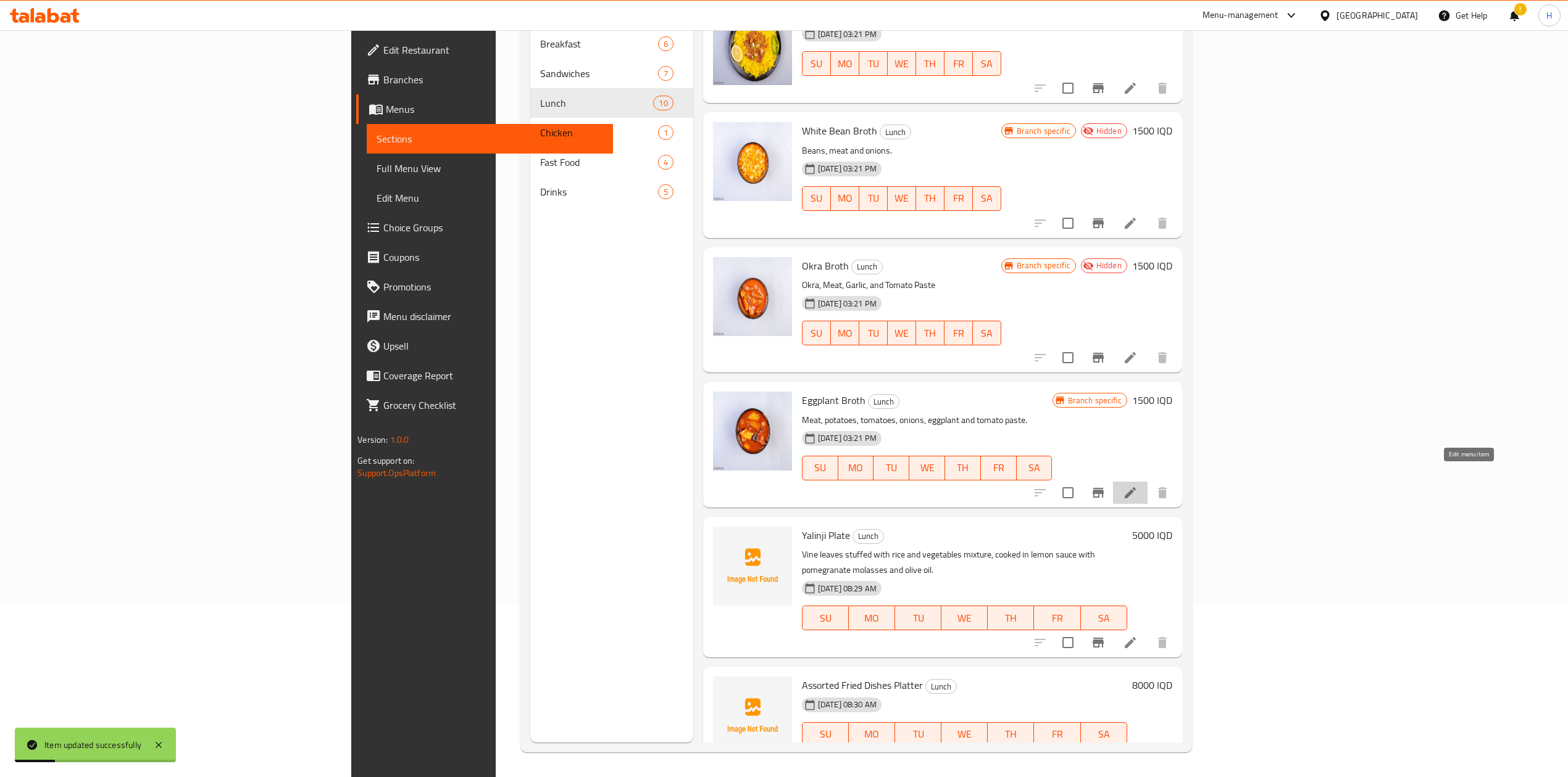
click at [1040, 481] on icon at bounding box center [1130, 493] width 15 height 15
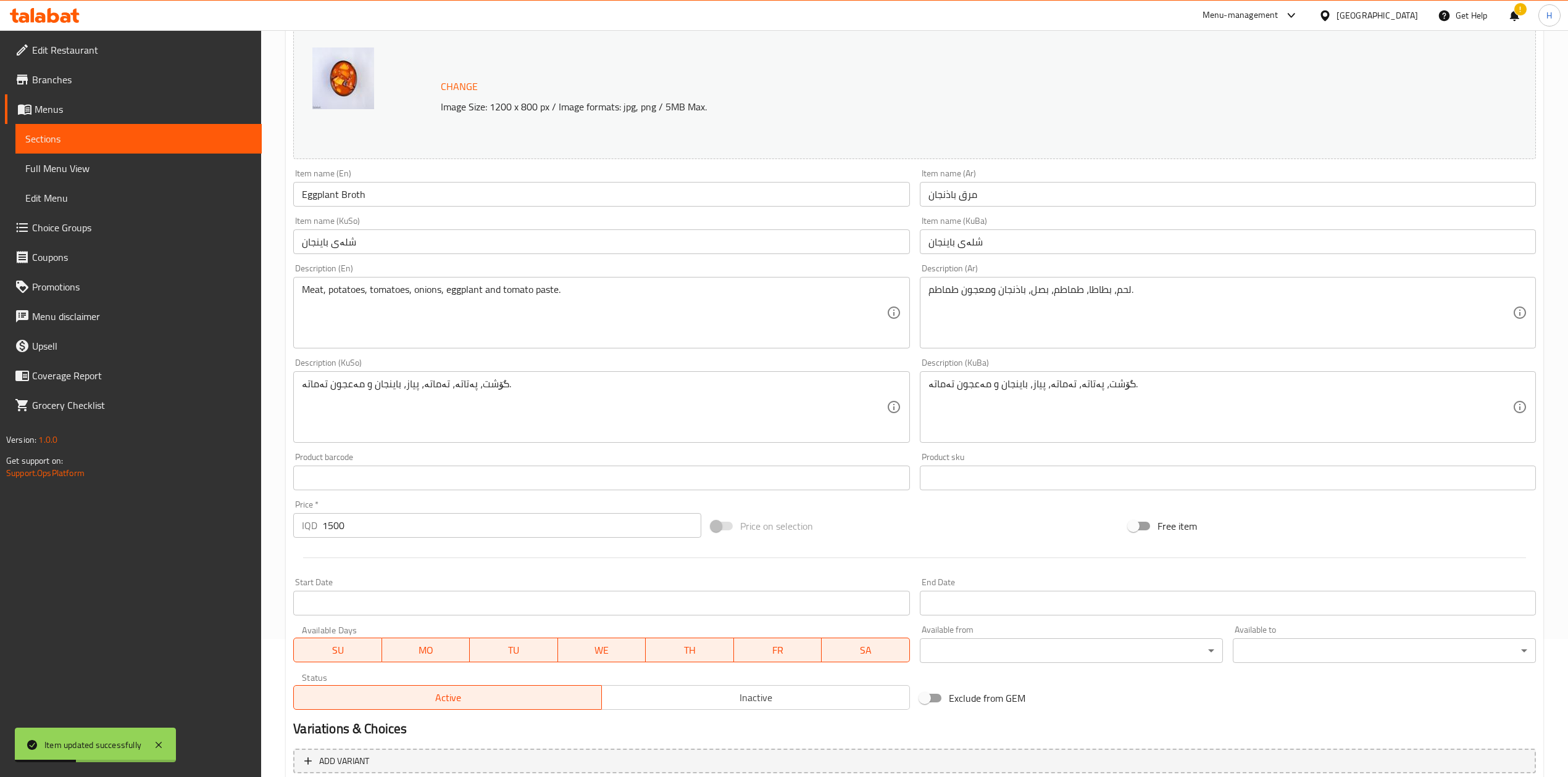
scroll to position [253, 0]
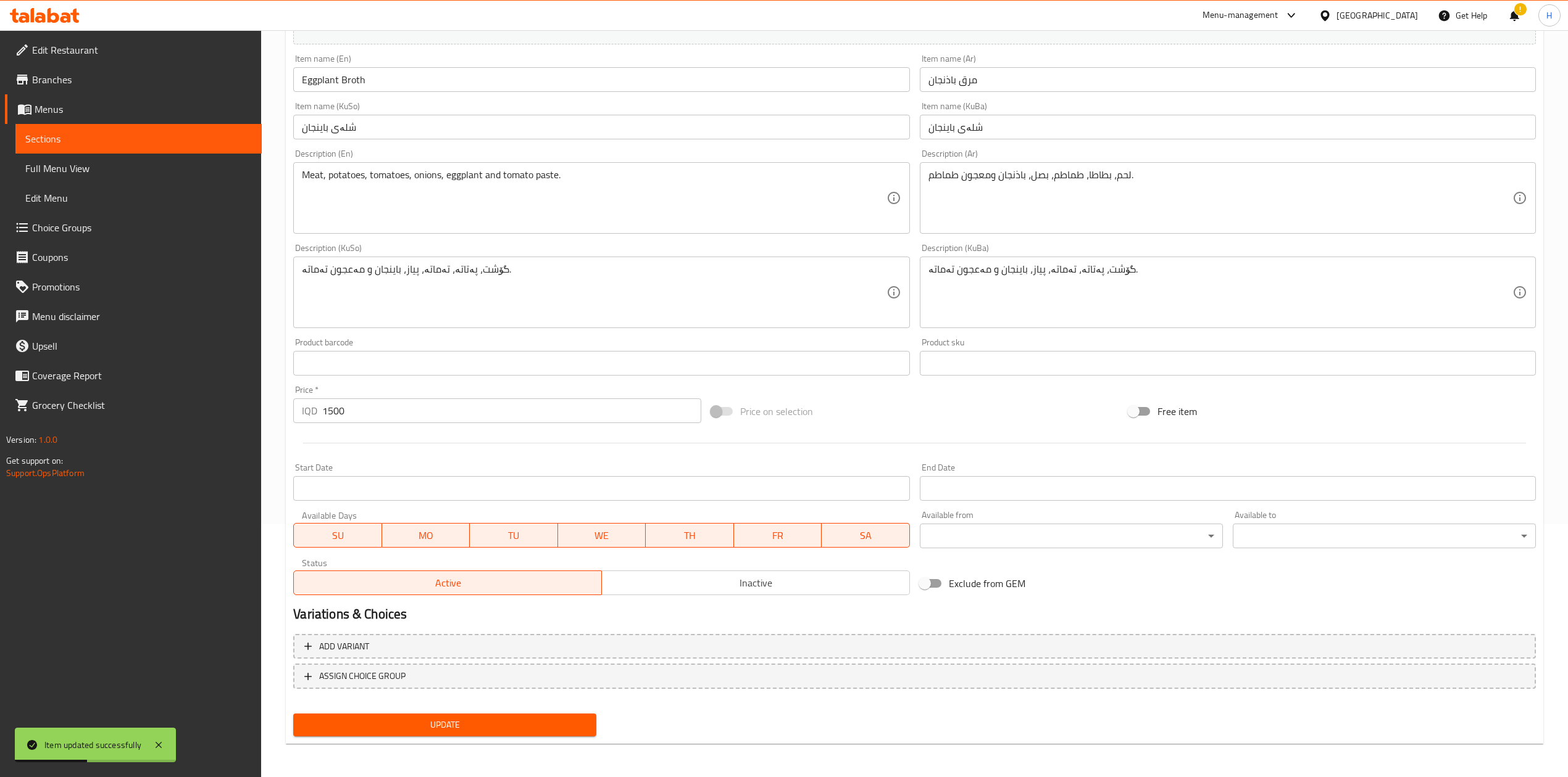
click at [681, 481] on span "Inactive" at bounding box center [756, 584] width 298 height 18
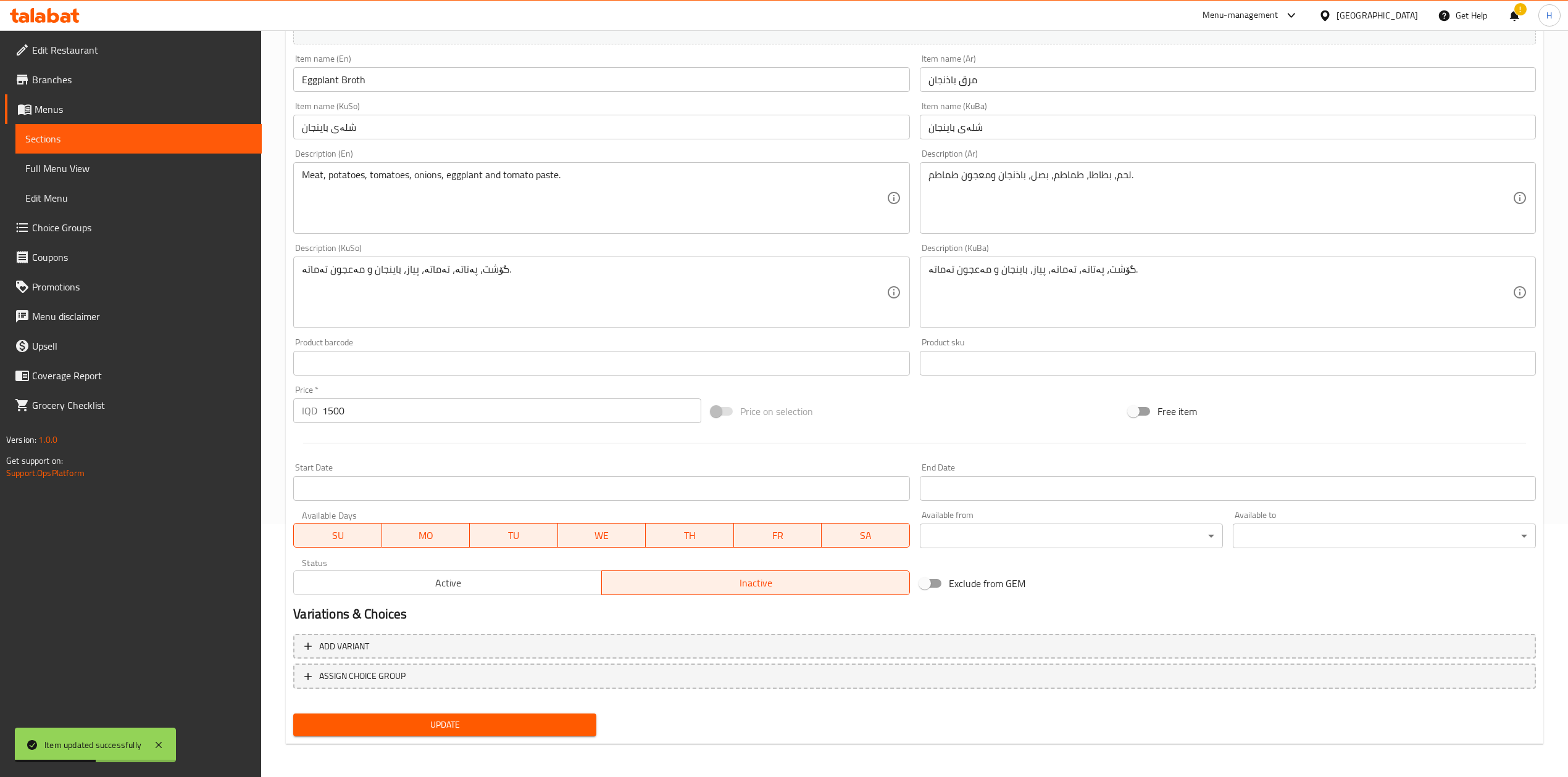
click at [516, 481] on span "Update" at bounding box center [444, 725] width 283 height 16
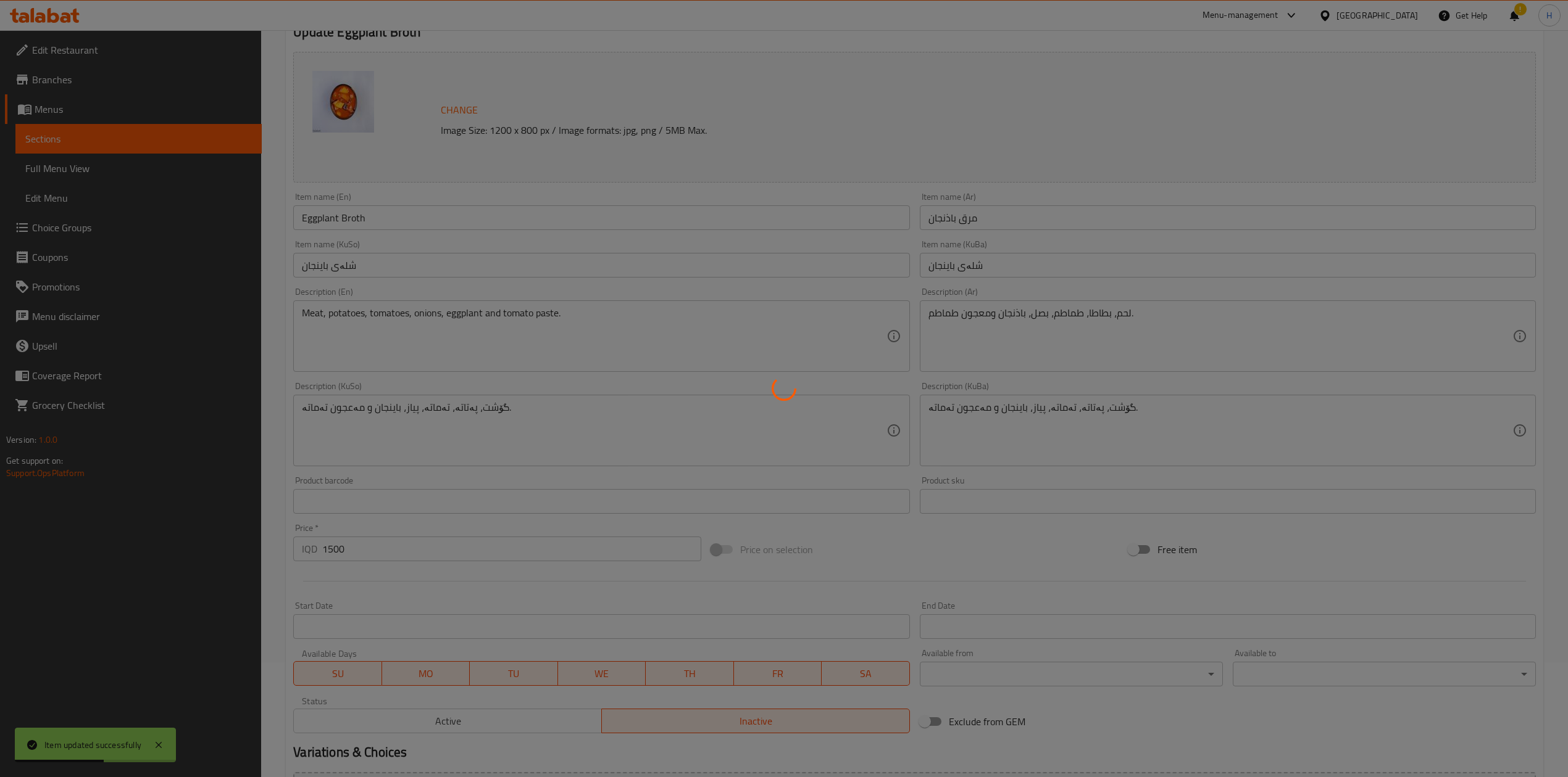
scroll to position [0, 0]
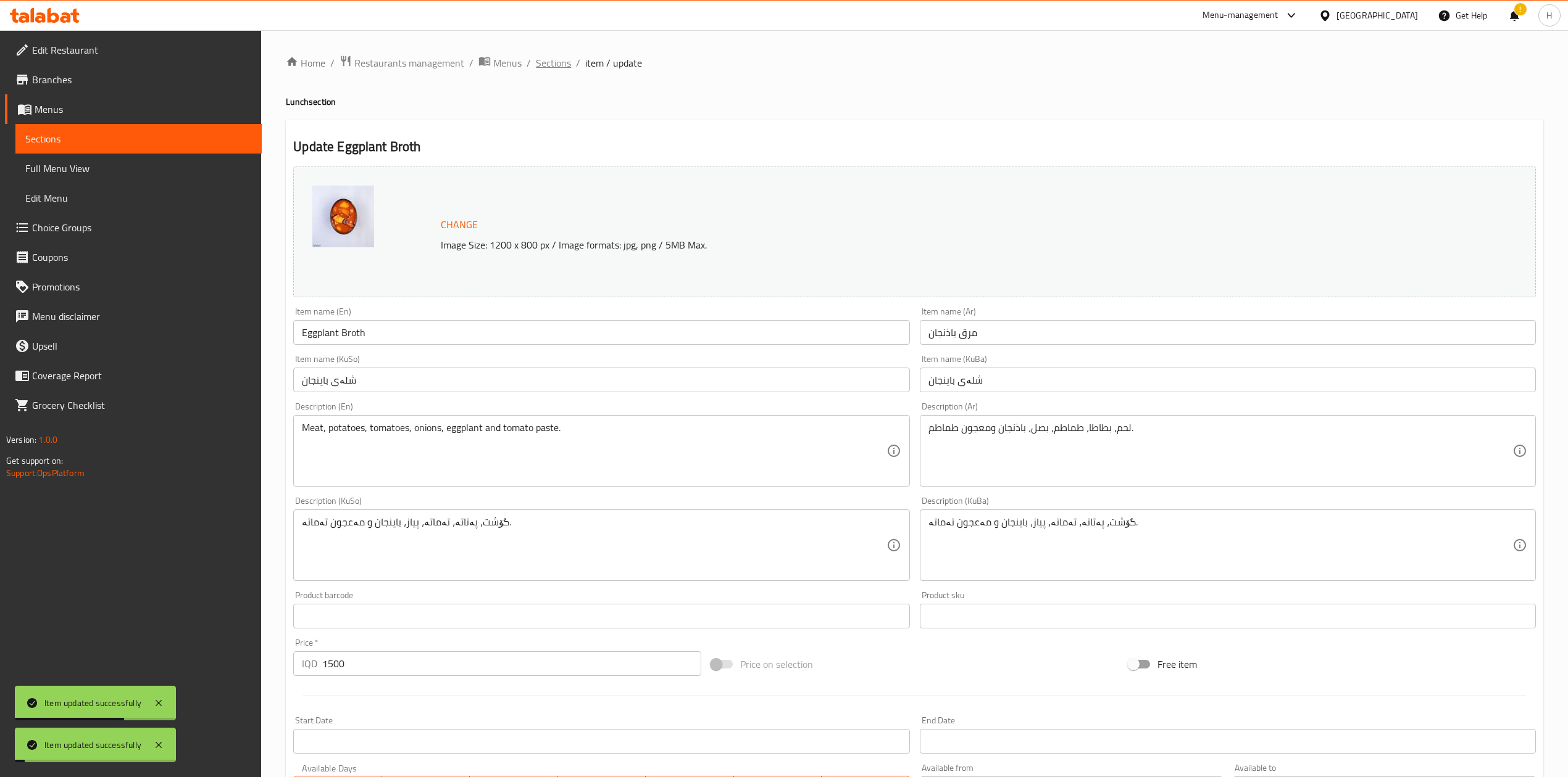
click at [544, 66] on span "Sections" at bounding box center [553, 63] width 35 height 15
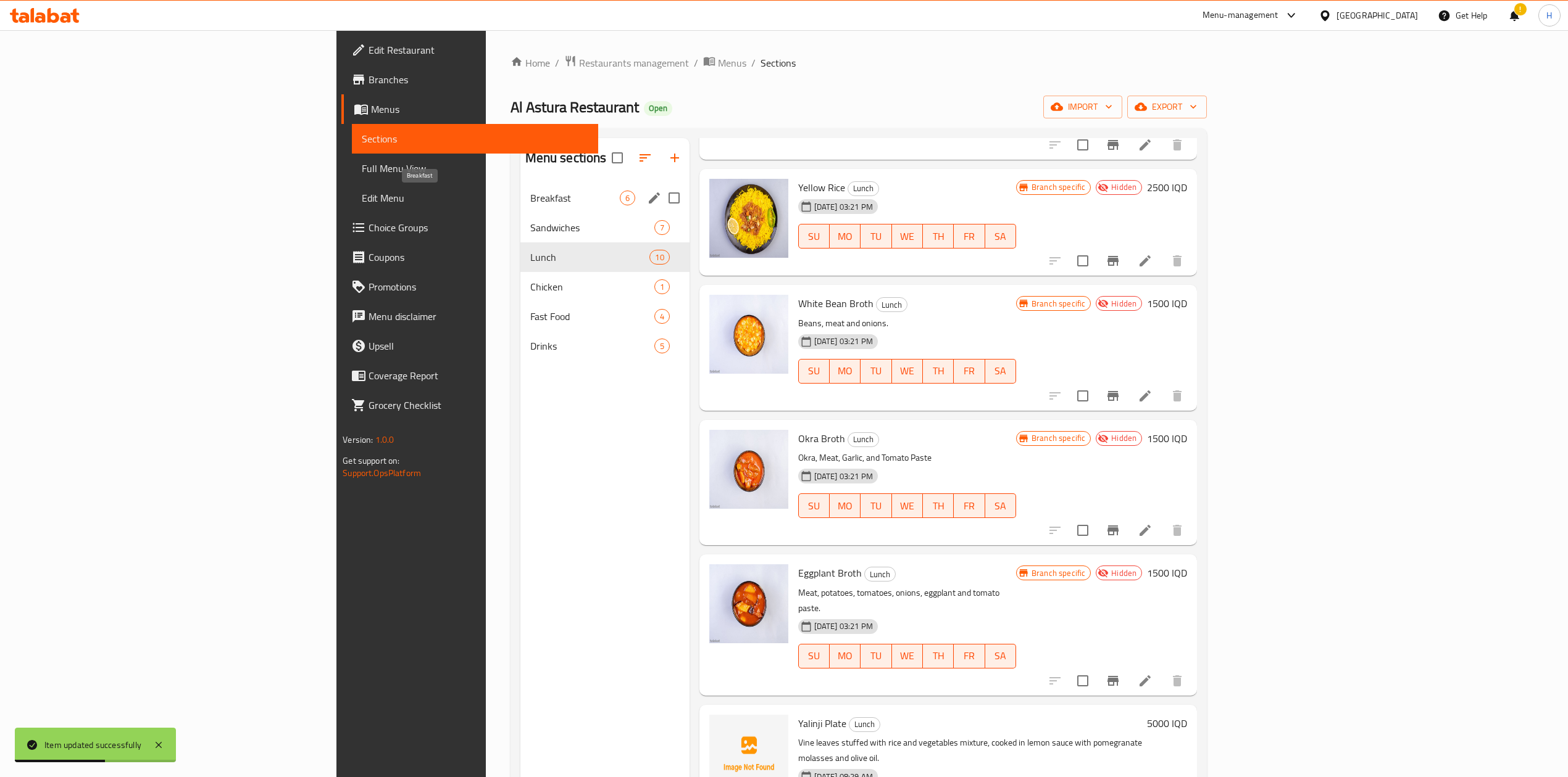
click at [531, 195] on span "Breakfast" at bounding box center [575, 198] width 90 height 15
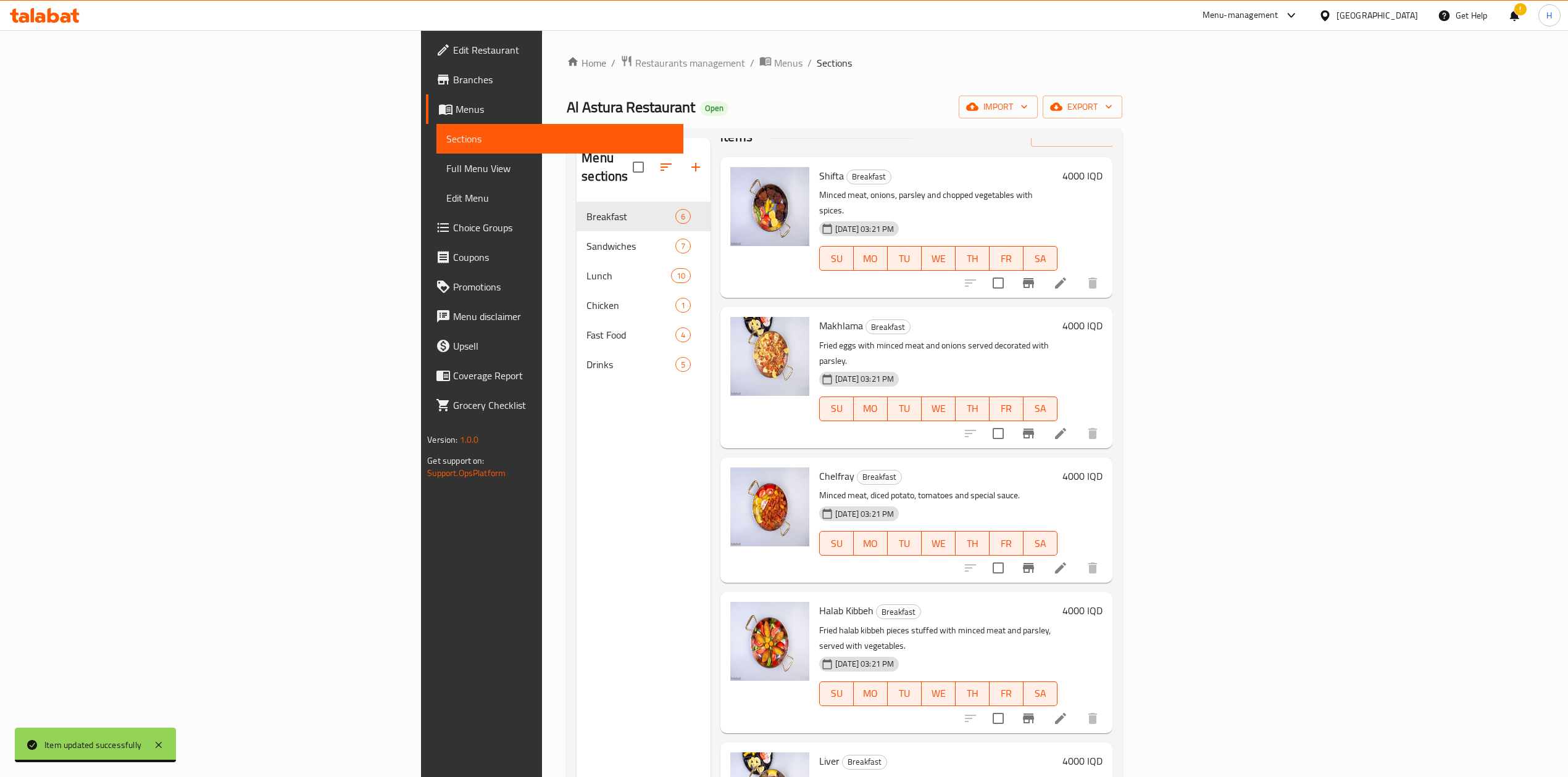
scroll to position [62, 0]
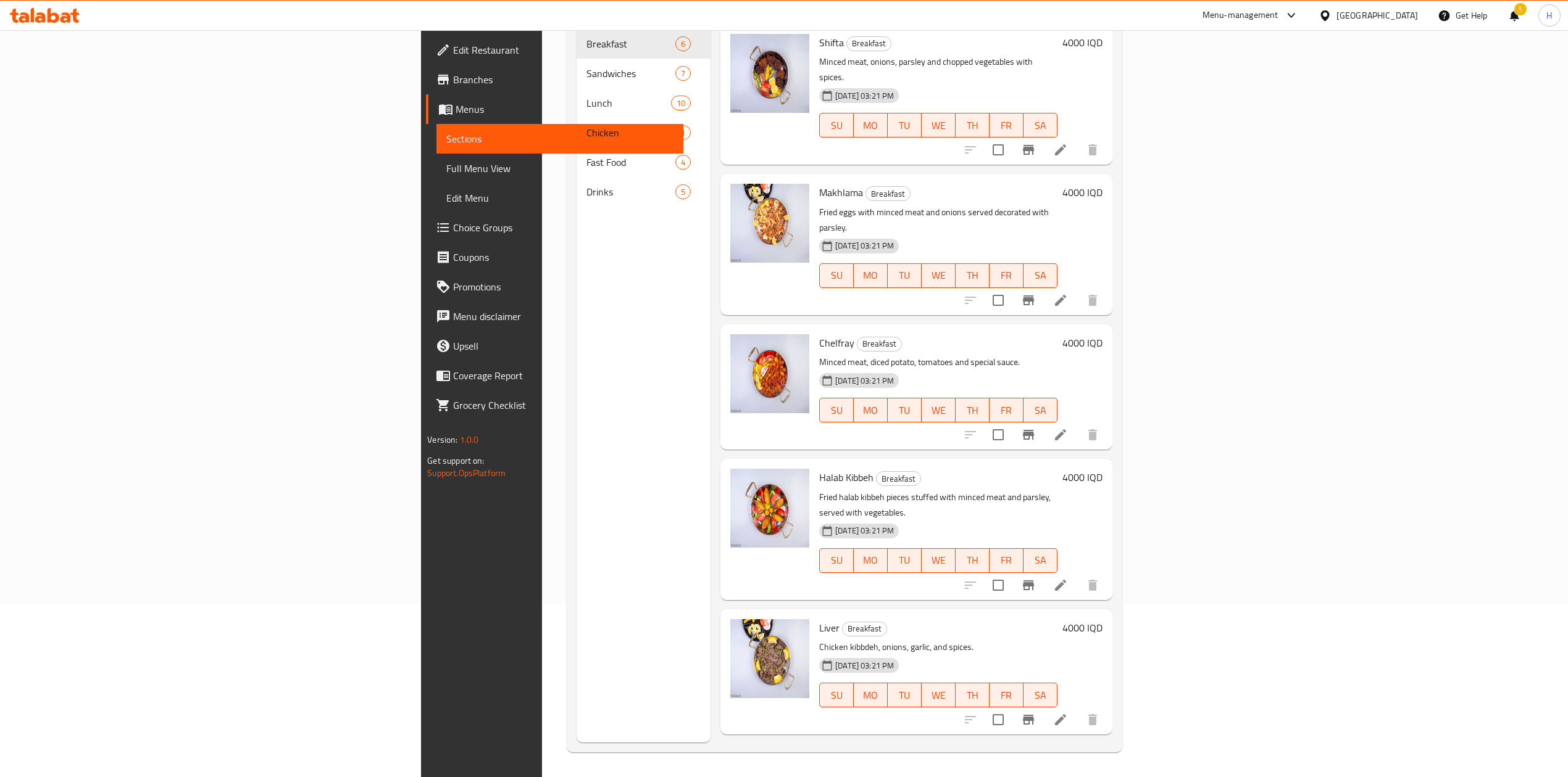
drag, startPoint x: 1063, startPoint y: 739, endPoint x: 1028, endPoint y: 668, distance: 79.2
click at [1023, 481] on div "Menu items Add Sort Manage items Shifta Breakfast Minced meat, onions, parsley …" at bounding box center [912, 354] width 401 height 777
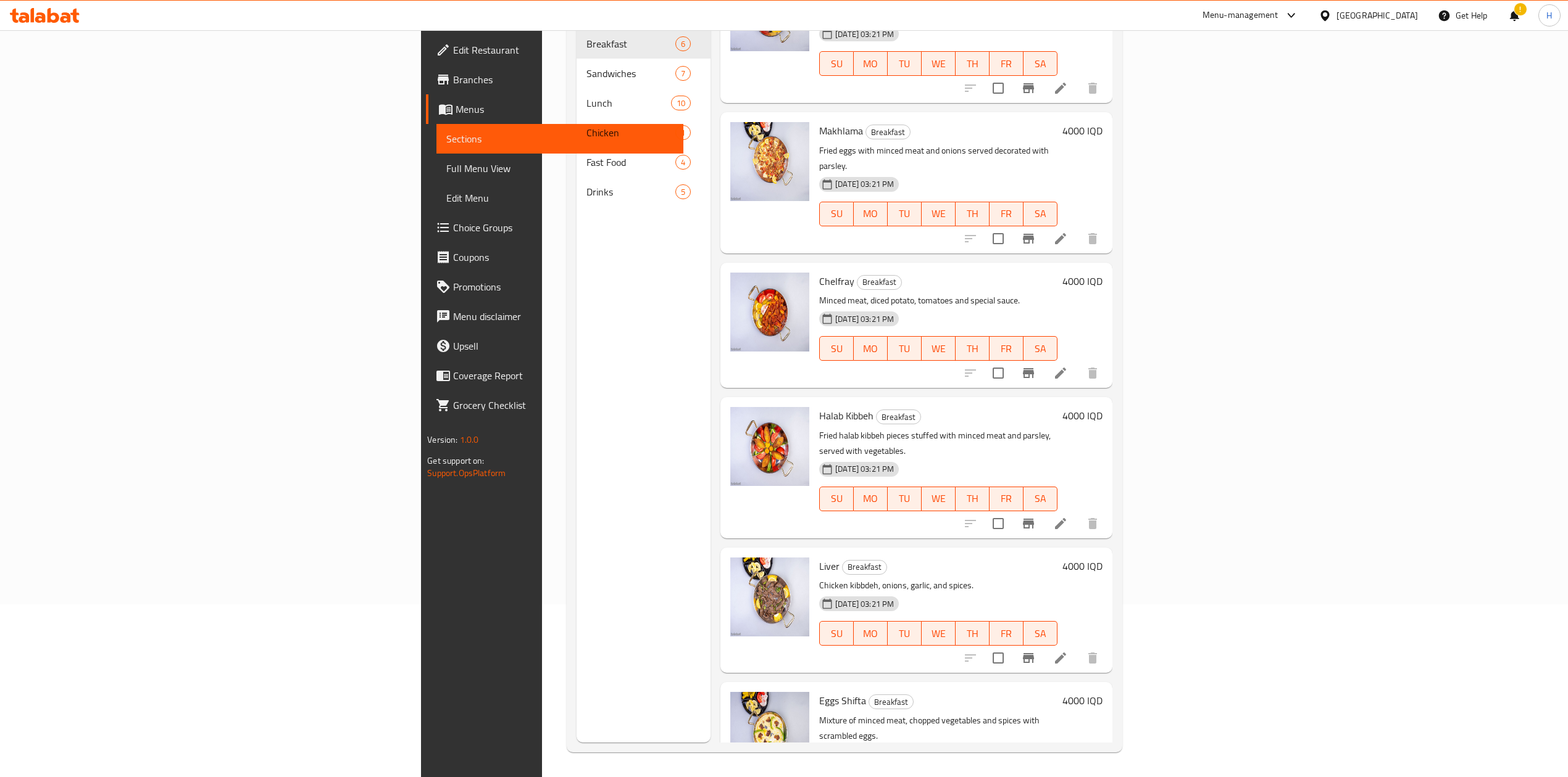
scroll to position [30, 0]
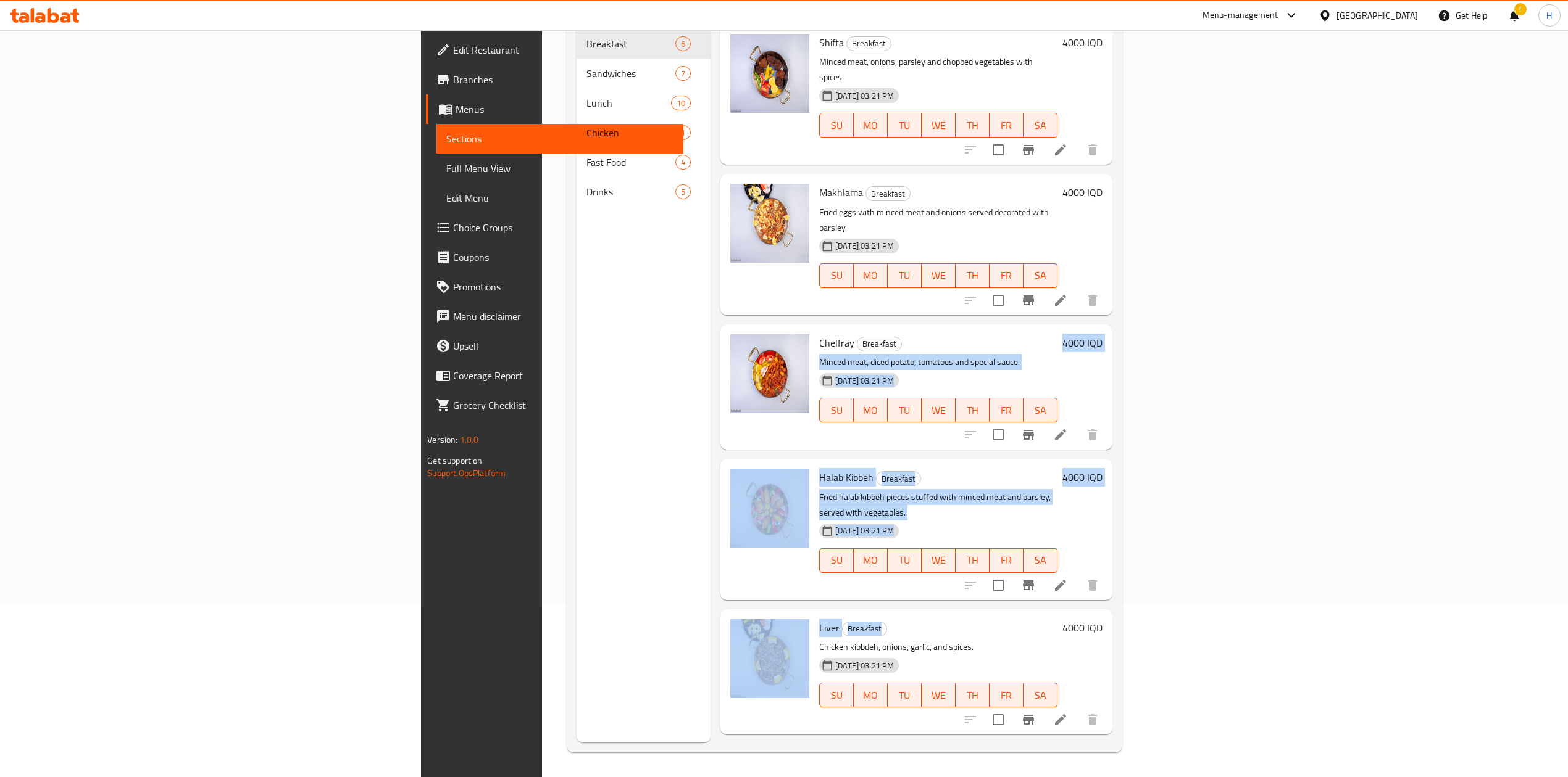
drag, startPoint x: 920, startPoint y: 479, endPoint x: 1053, endPoint y: 311, distance: 214.3
click at [1040, 310] on div "Menu items Add Sort Manage items Shifta Breakfast Minced meat, onions, parsley …" at bounding box center [912, 354] width 401 height 777
click at [1040, 354] on p "Minced meat, diced potato, tomatoes and special sauce." at bounding box center [939, 362] width 239 height 16
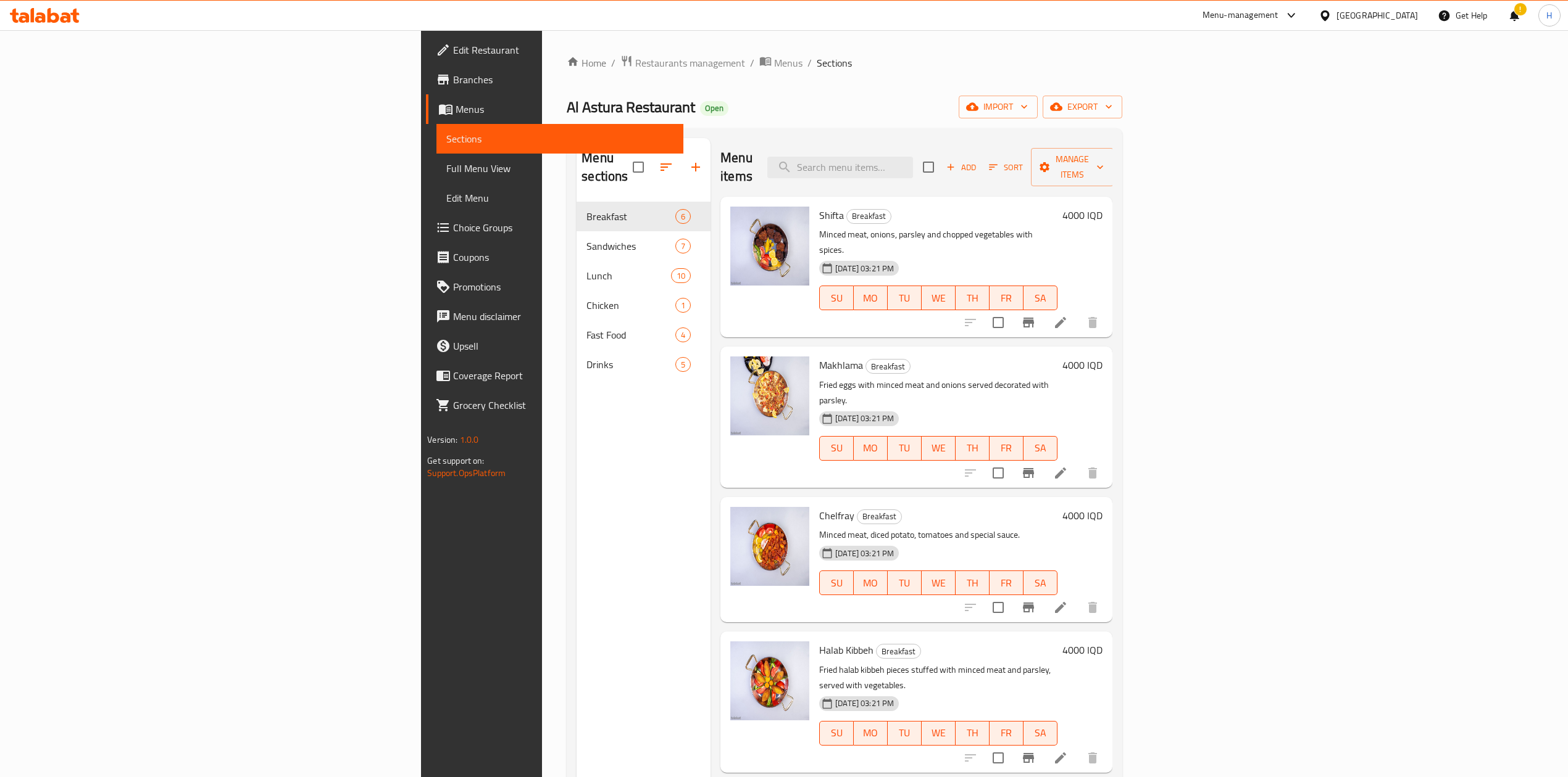
click at [1040, 227] on p "Minced meat, onions, parsley and chopped vegetables with spices." at bounding box center [939, 243] width 239 height 31
click at [978, 160] on span "Add" at bounding box center [961, 167] width 34 height 14
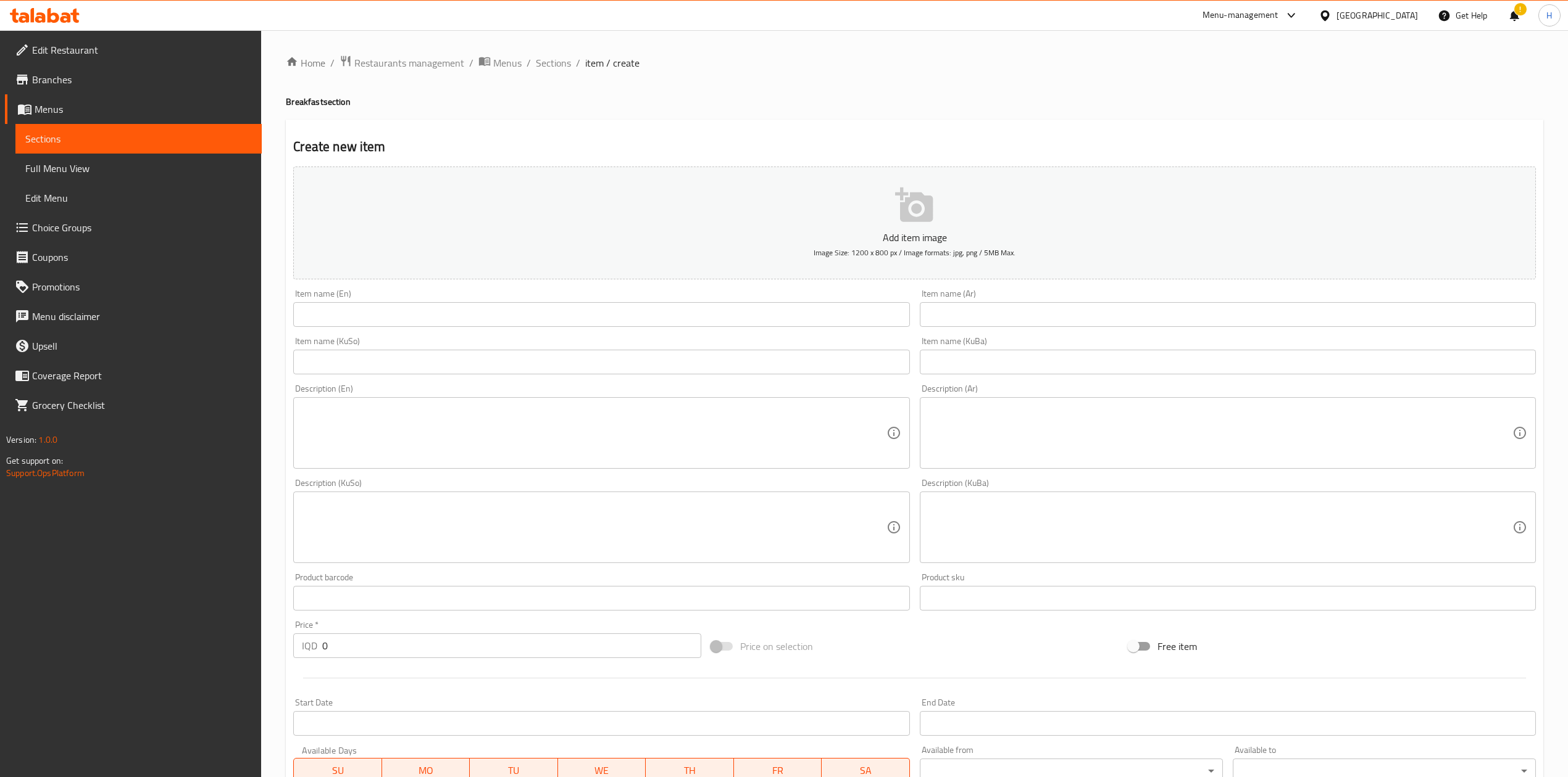
click at [1037, 314] on input "text" at bounding box center [1227, 315] width 616 height 25
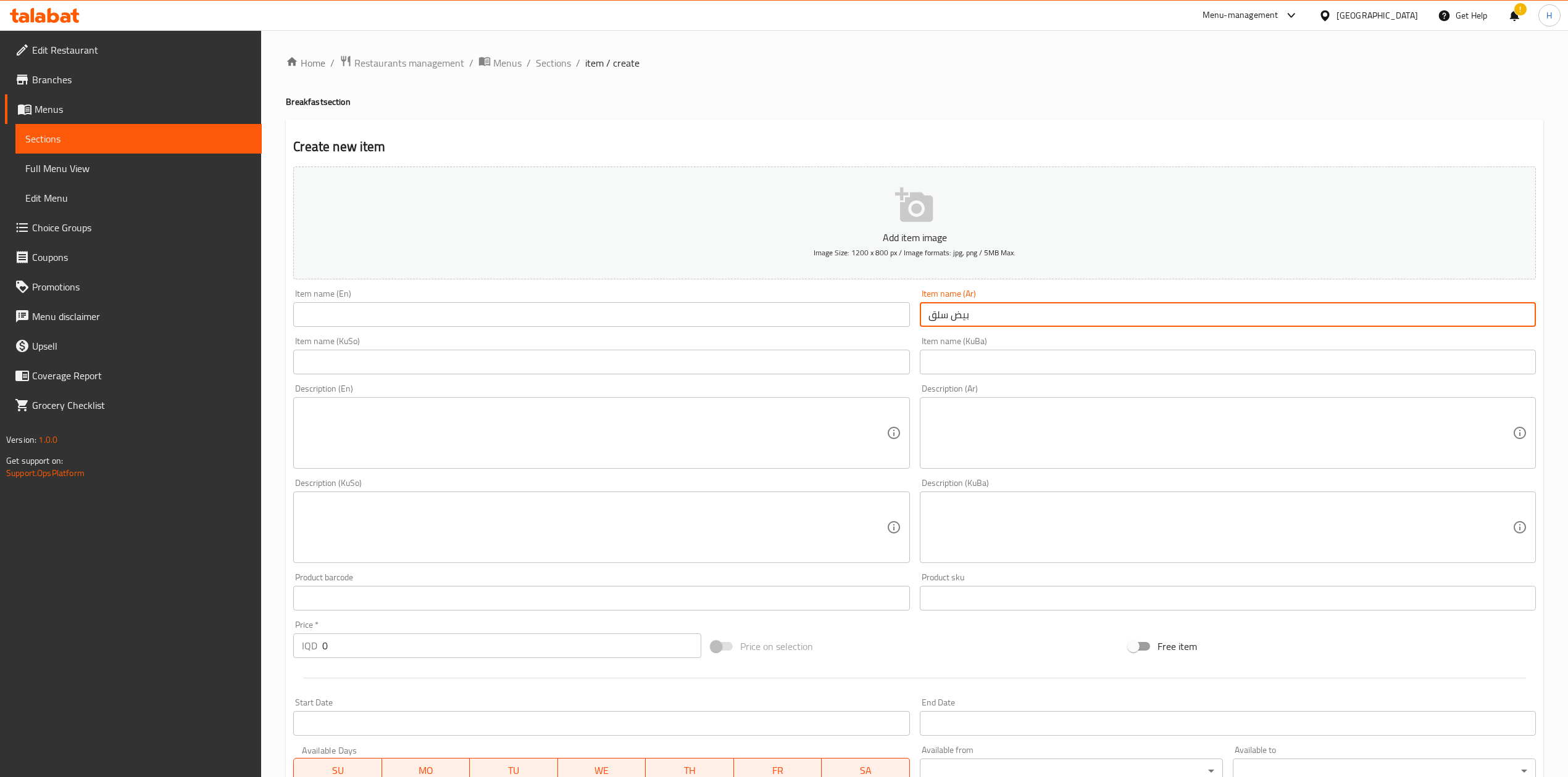
click at [743, 309] on input "text" at bounding box center [601, 315] width 616 height 25
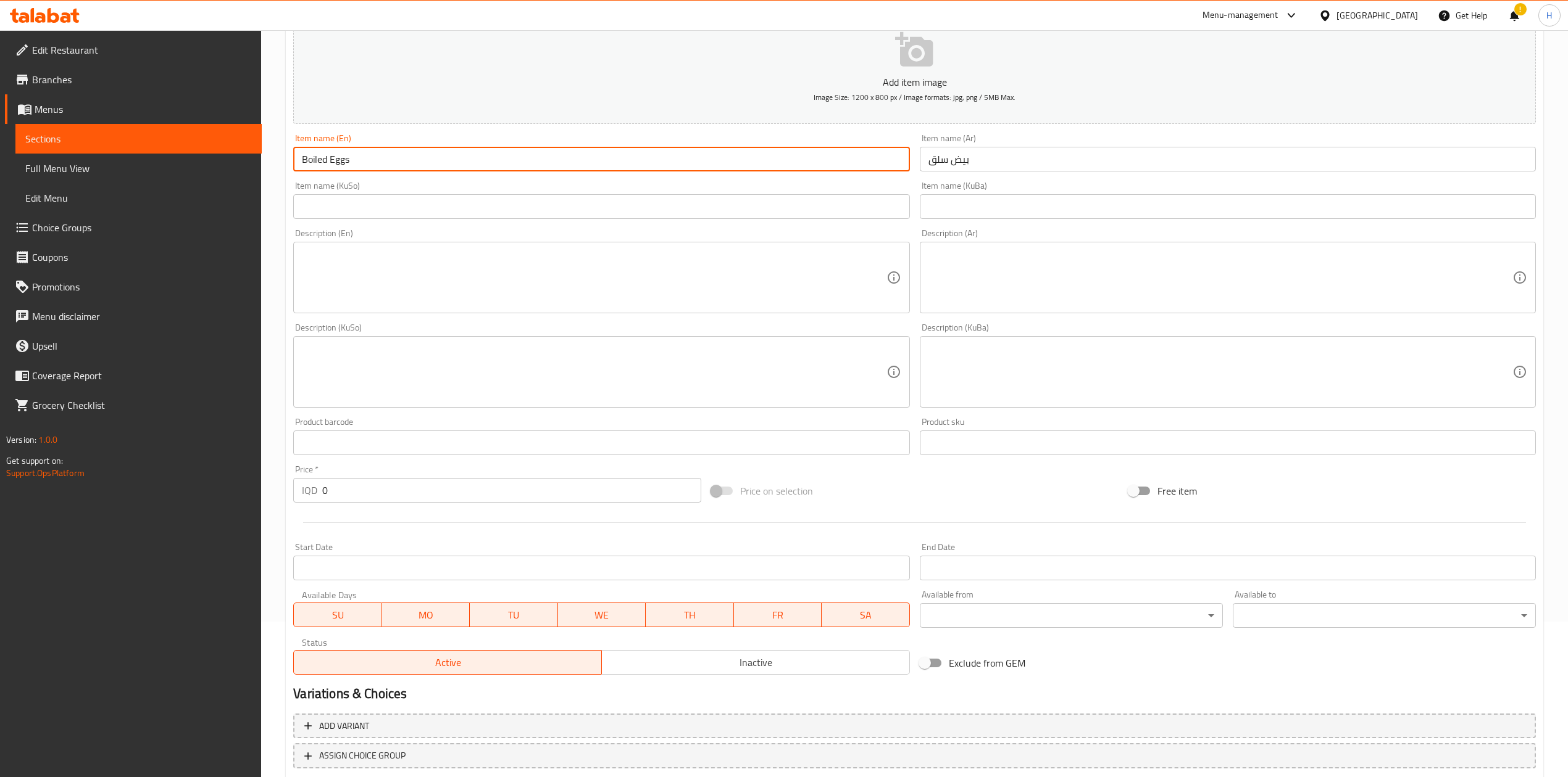
scroll to position [236, 0]
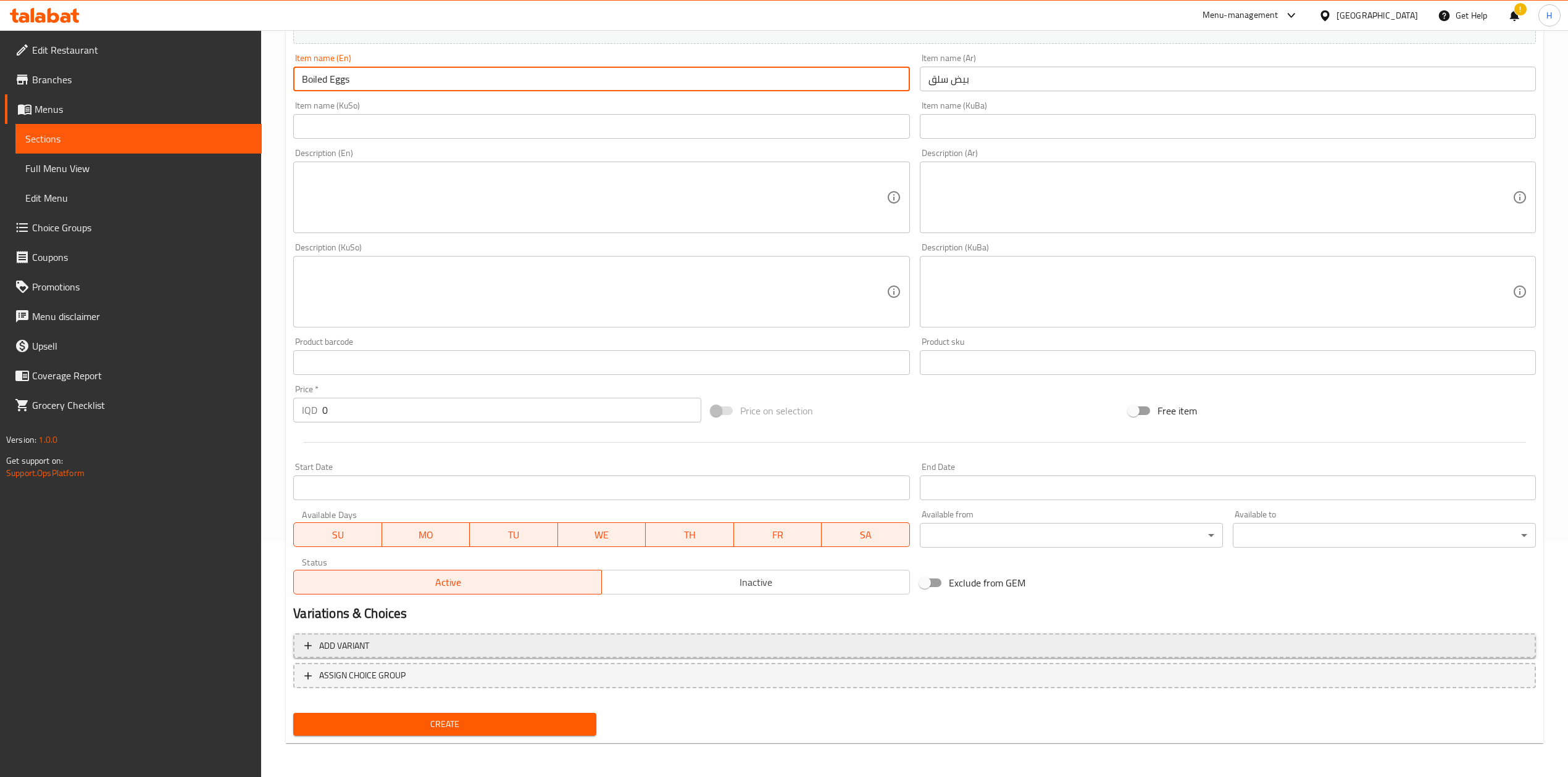
click at [408, 481] on span "Add variant" at bounding box center [914, 646] width 1220 height 16
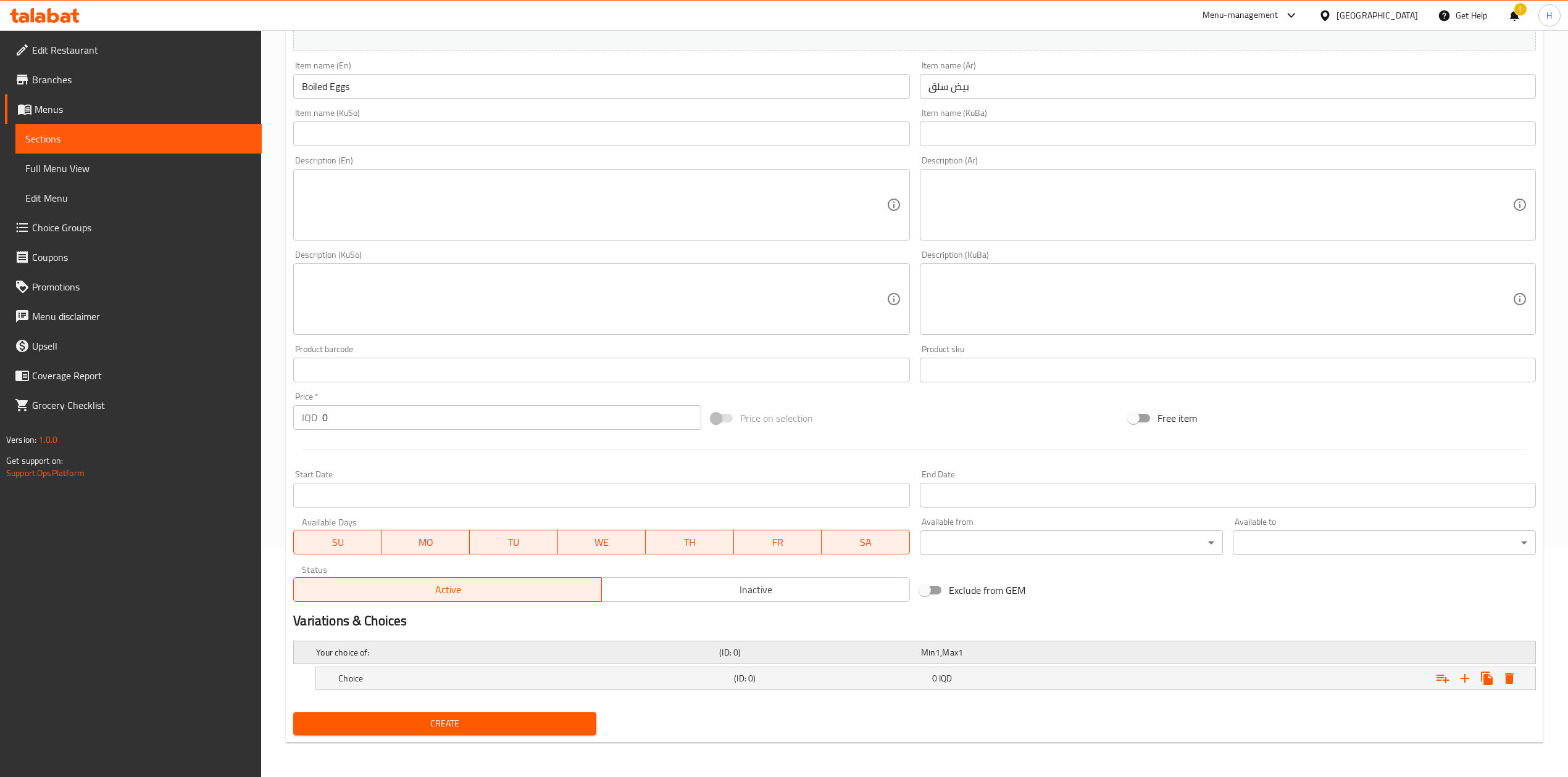
scroll to position [229, 0]
click at [1040, 481] on icon "Expand" at bounding box center [1465, 678] width 15 height 15
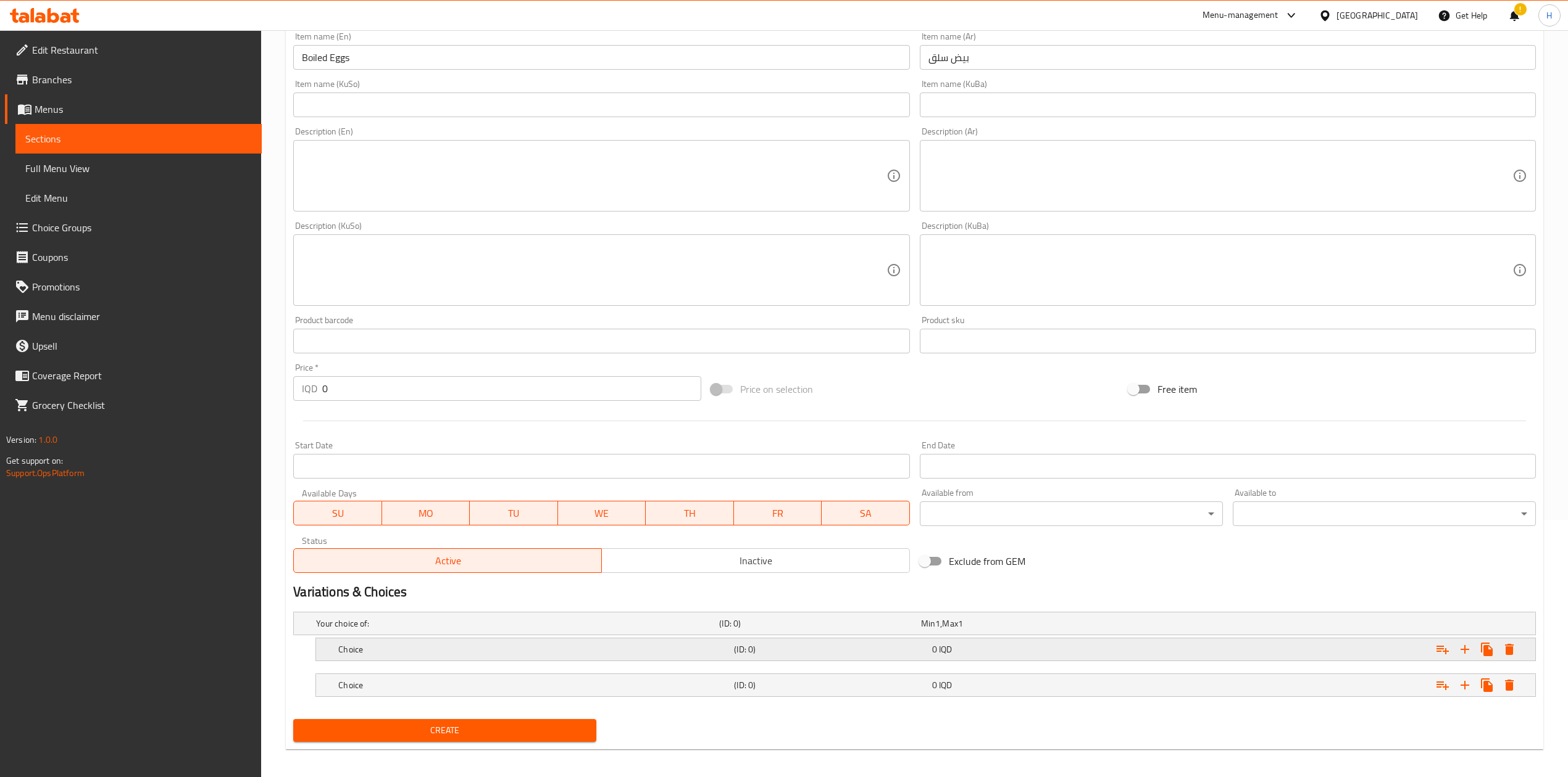
scroll to position [266, 0]
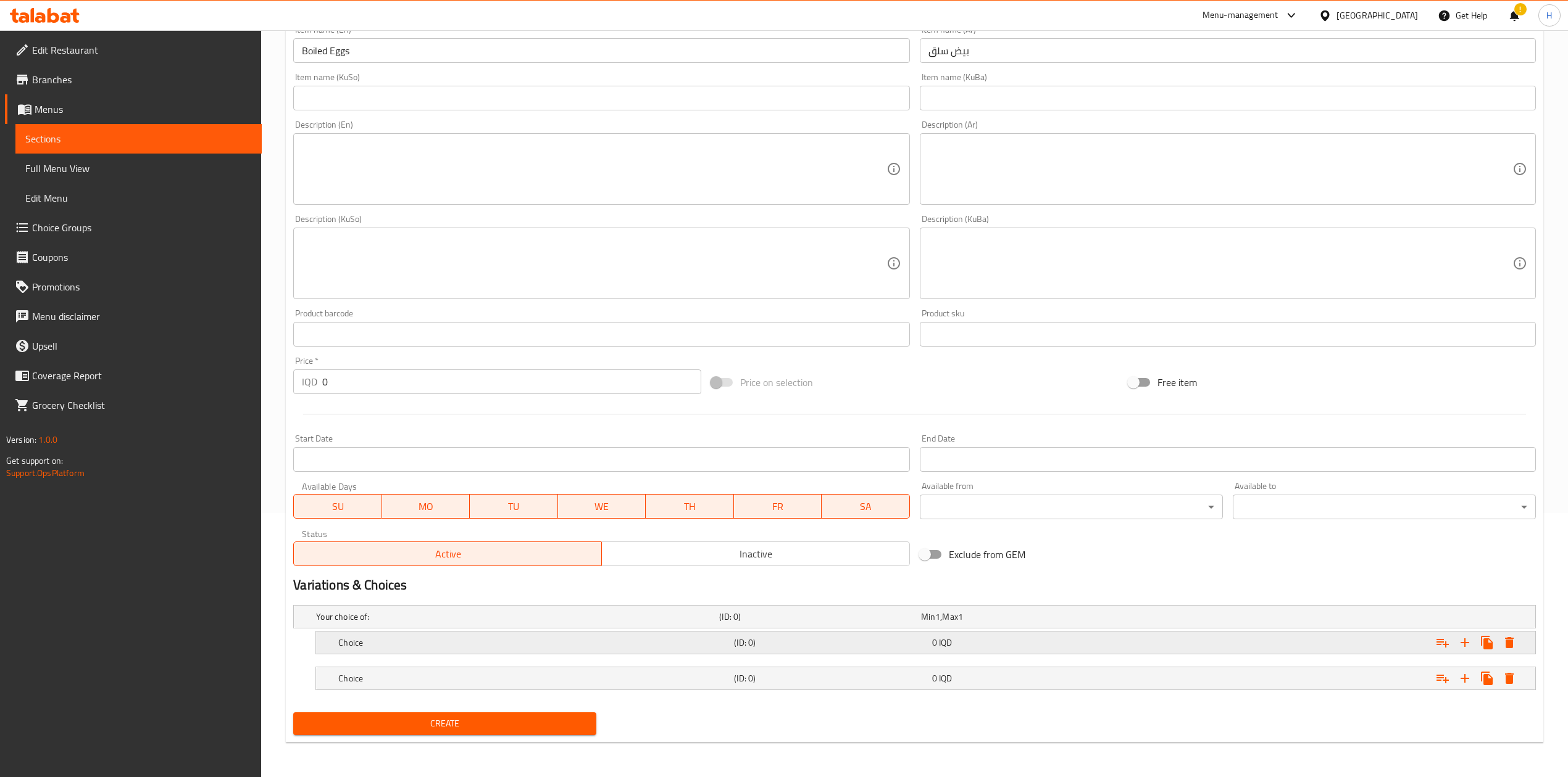
click at [366, 481] on h5 "Choice" at bounding box center [533, 642] width 391 height 12
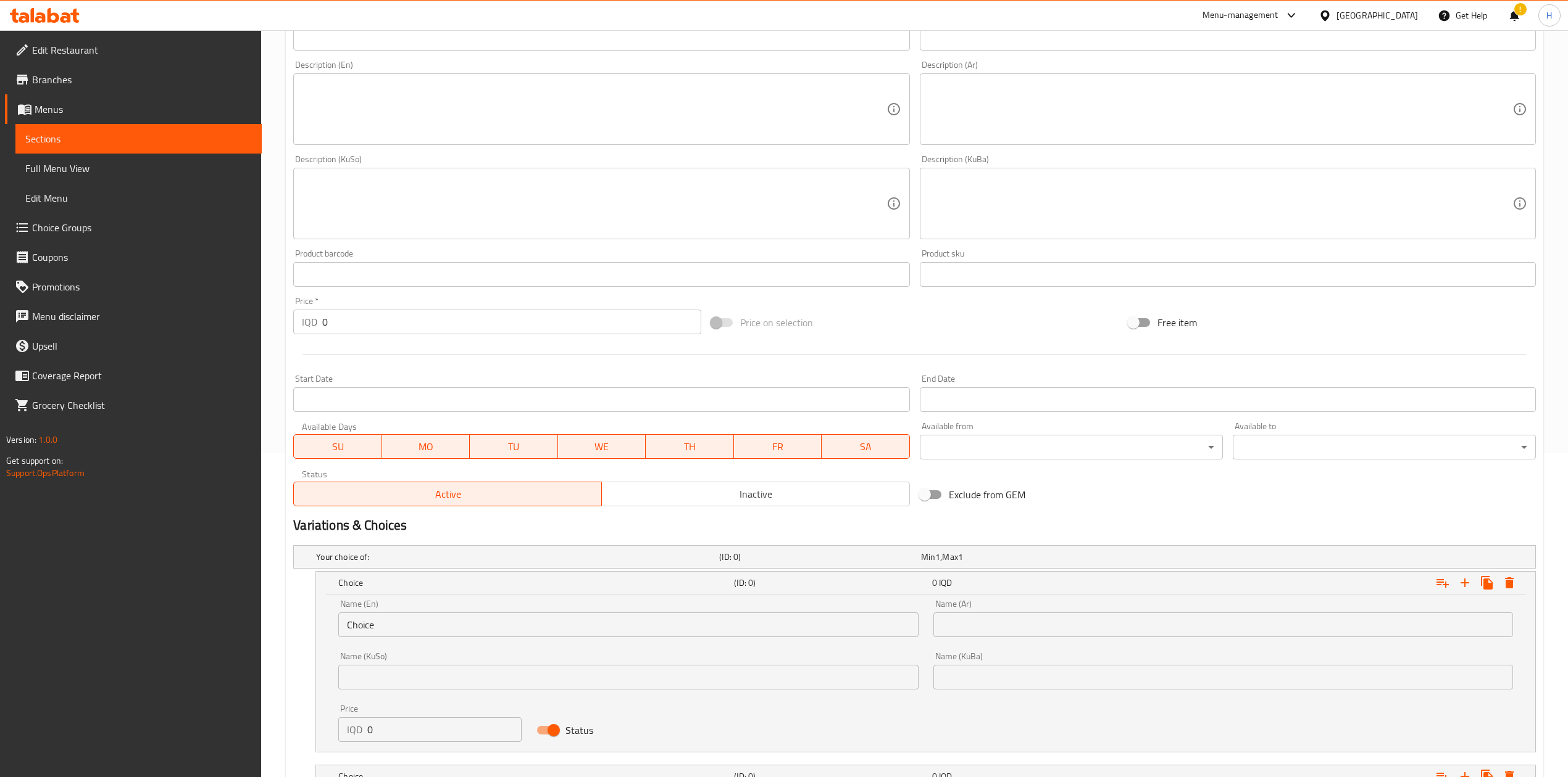
scroll to position [423, 0]
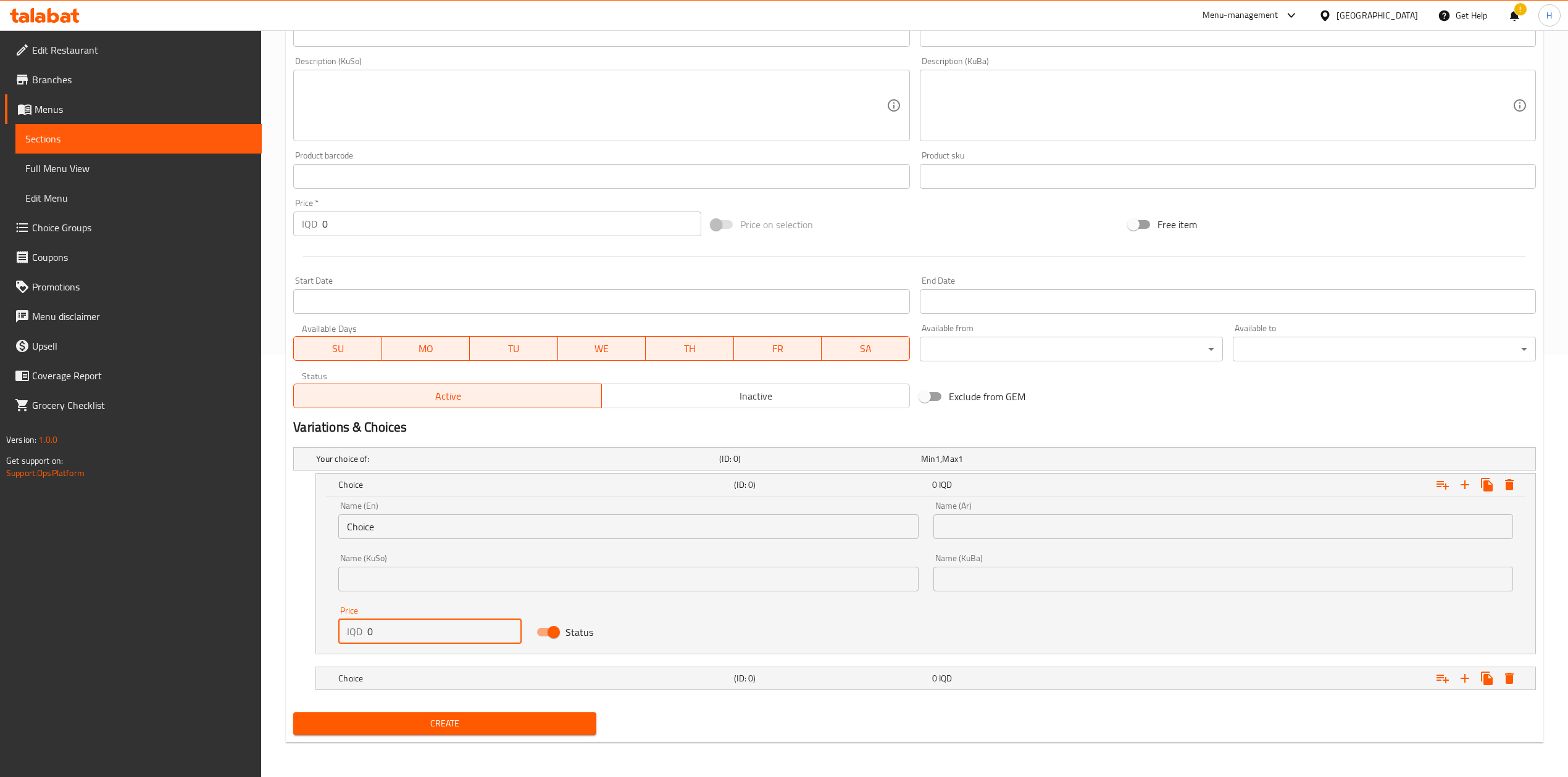
click at [389, 481] on input "0" at bounding box center [444, 631] width 155 height 25
click at [391, 481] on h5 "Choice" at bounding box center [533, 678] width 391 height 12
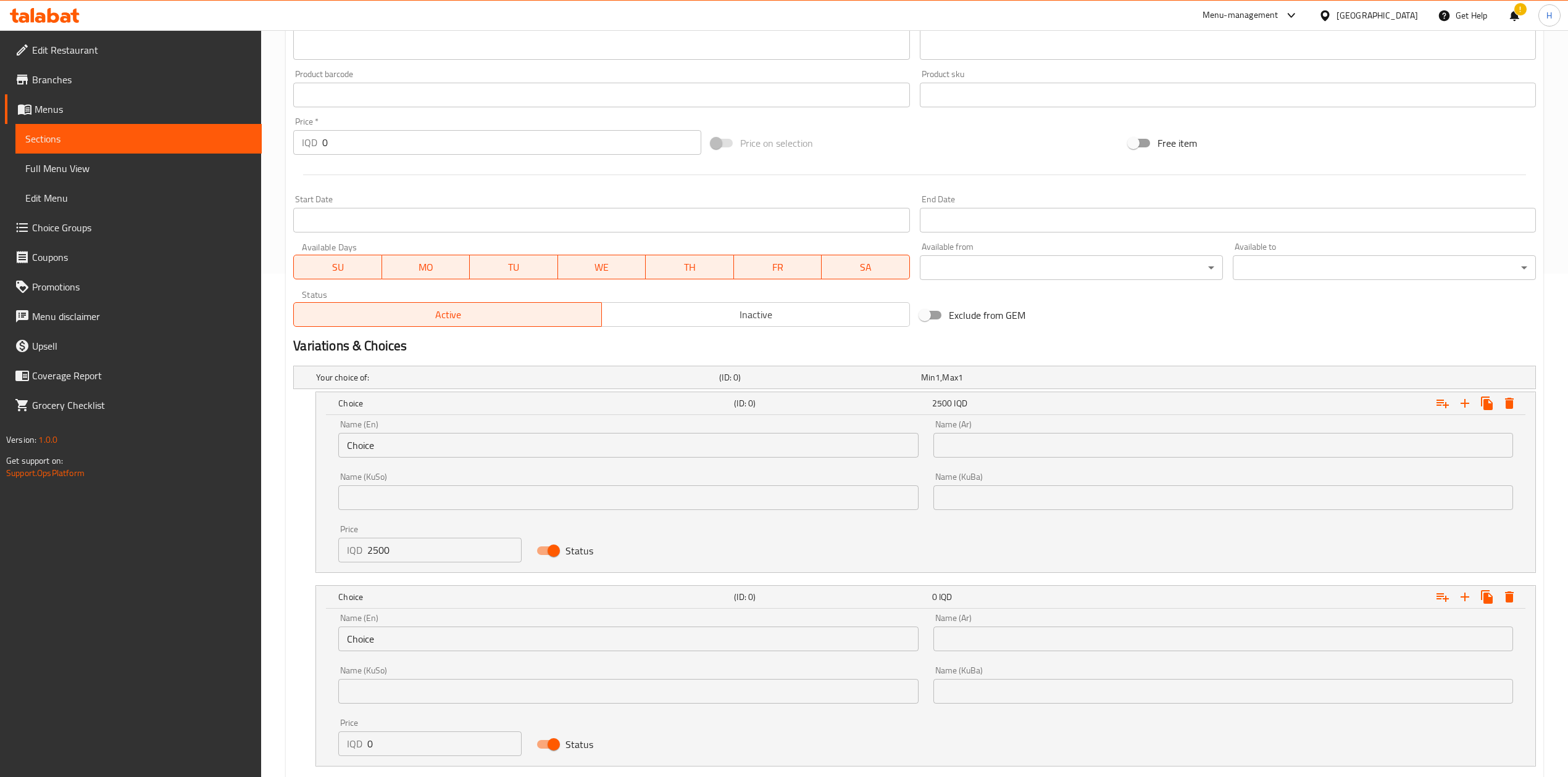
scroll to position [581, 0]
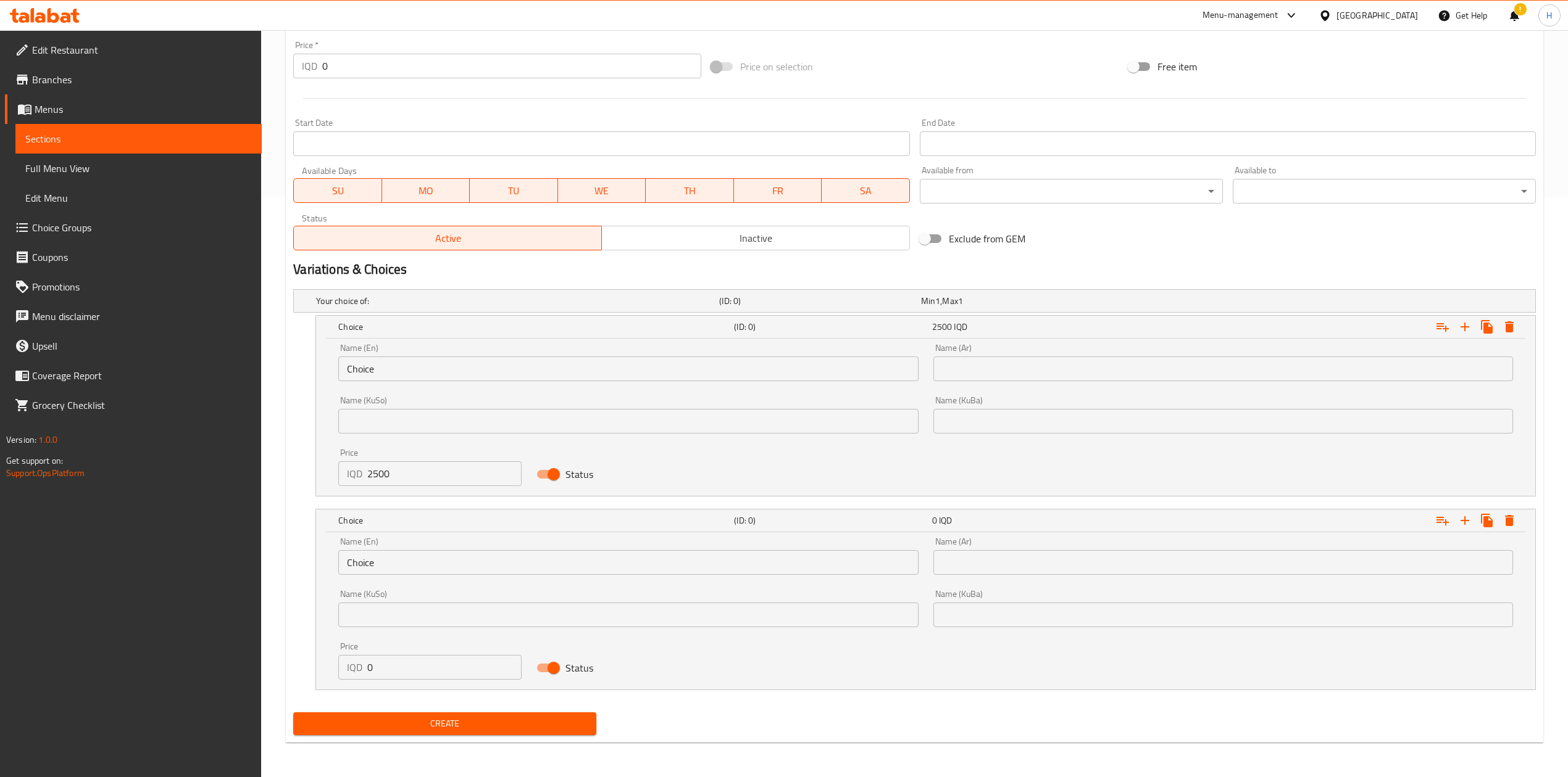
click at [394, 481] on input "0" at bounding box center [444, 668] width 155 height 25
click at [392, 481] on input "0" at bounding box center [444, 668] width 155 height 25
click at [401, 481] on input "05000" at bounding box center [444, 668] width 155 height 25
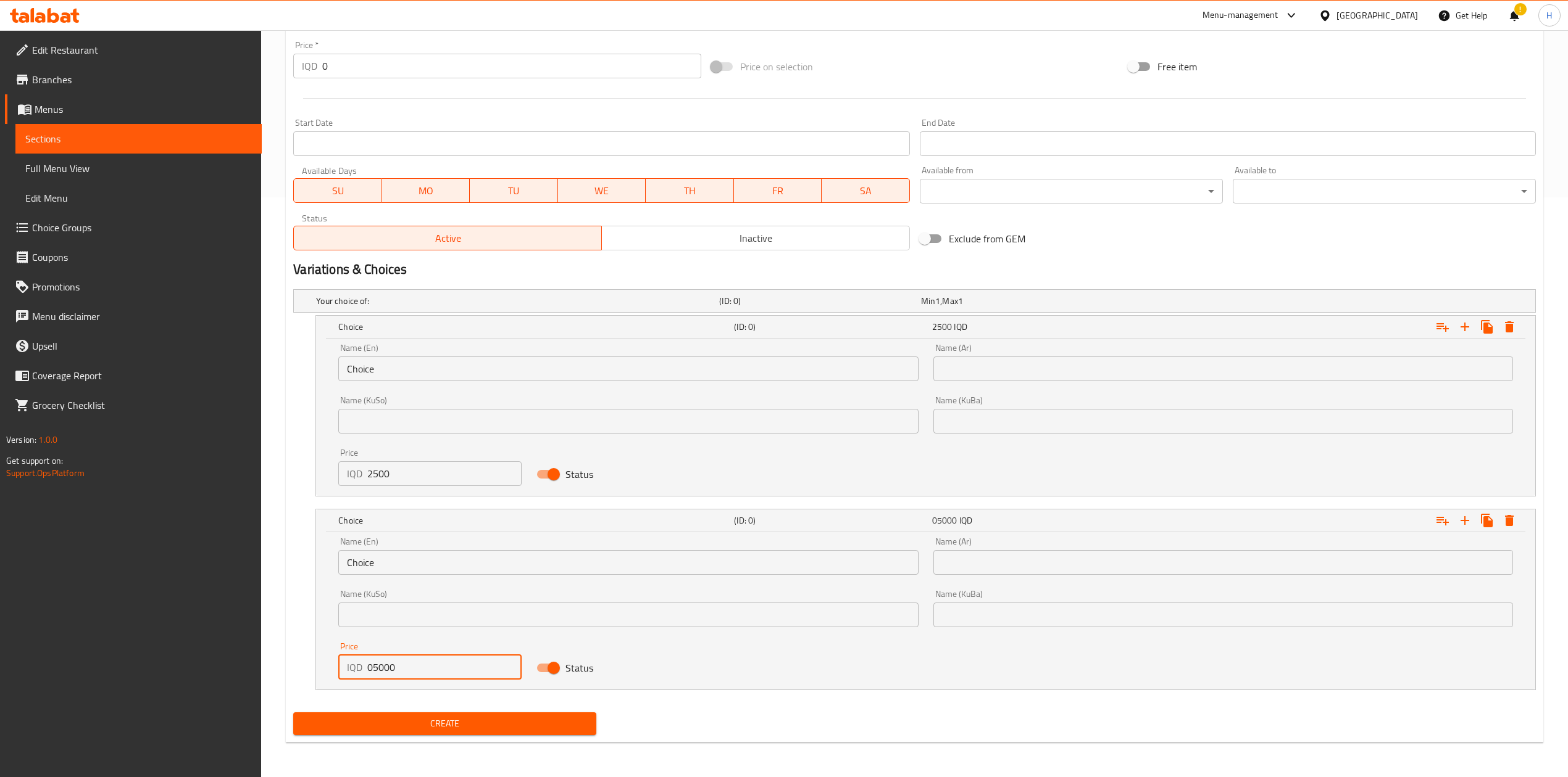
click at [401, 481] on input "05000" at bounding box center [444, 668] width 155 height 25
click at [391, 368] on input "Choice" at bounding box center [628, 369] width 580 height 25
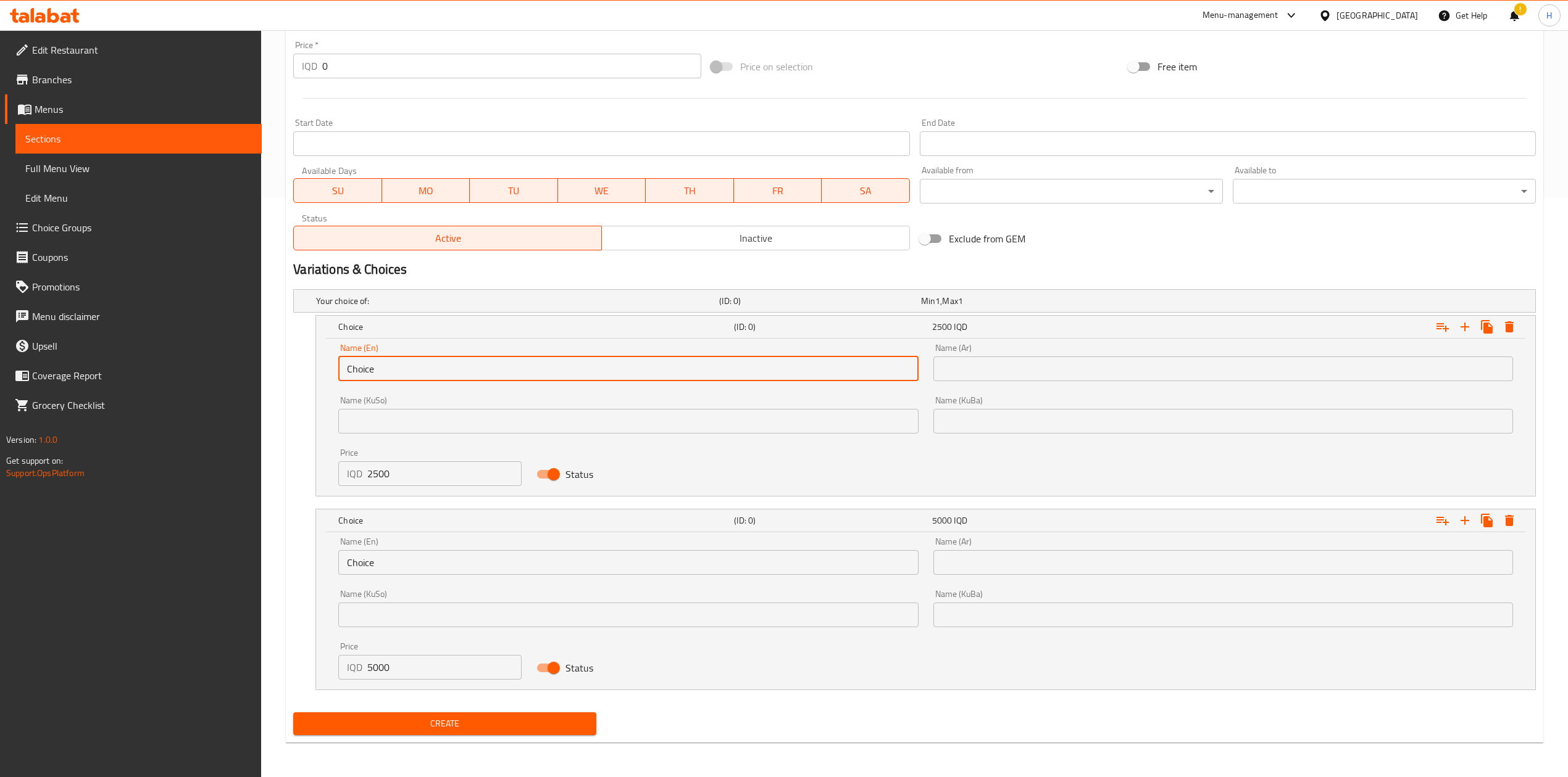
click at [391, 368] on input "Choice" at bounding box center [628, 369] width 580 height 25
click at [392, 368] on input "text" at bounding box center [628, 369] width 580 height 25
click at [966, 372] on input "text" at bounding box center [1223, 369] width 580 height 25
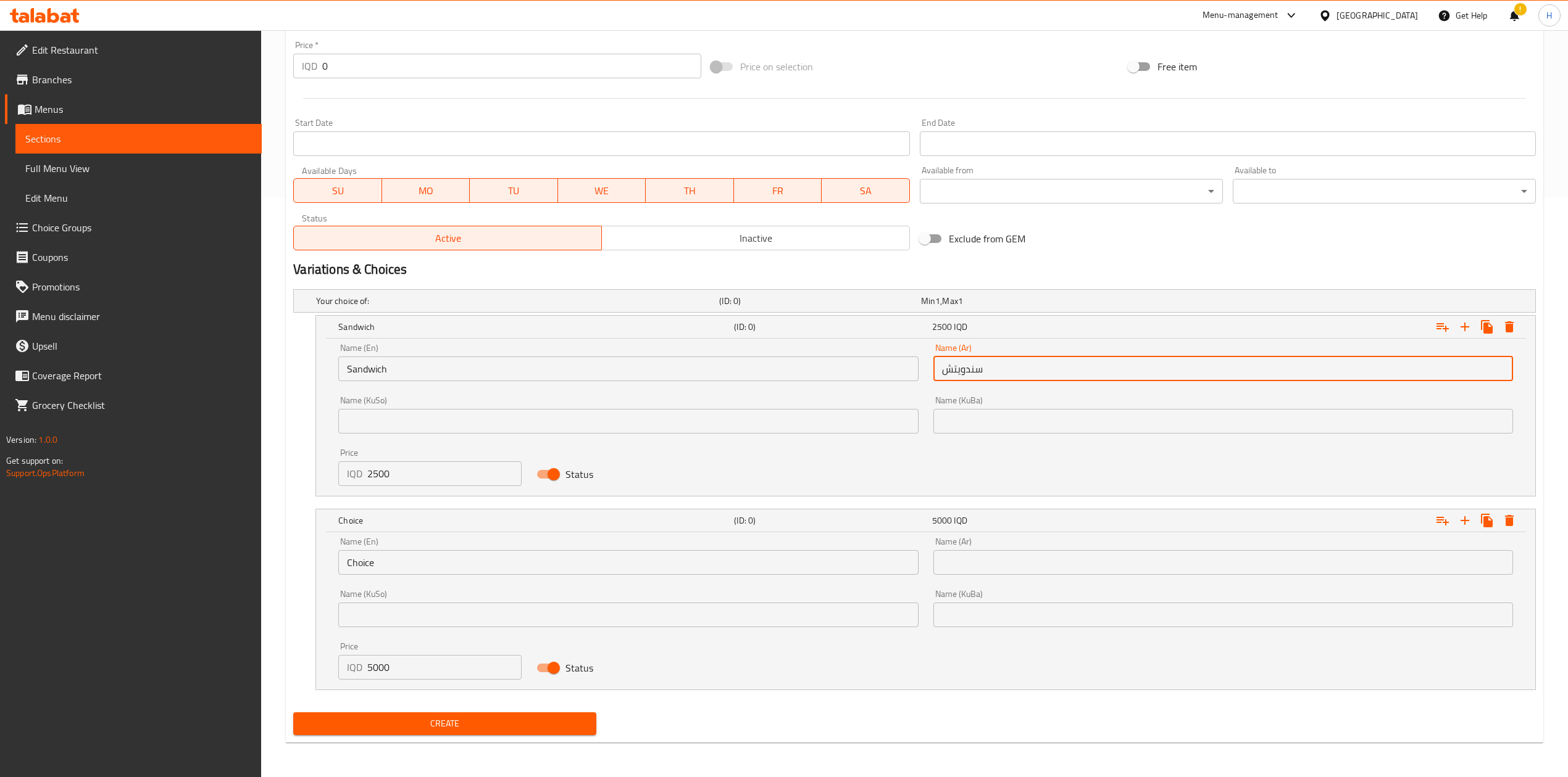
click at [426, 481] on input "Choice" at bounding box center [628, 562] width 580 height 25
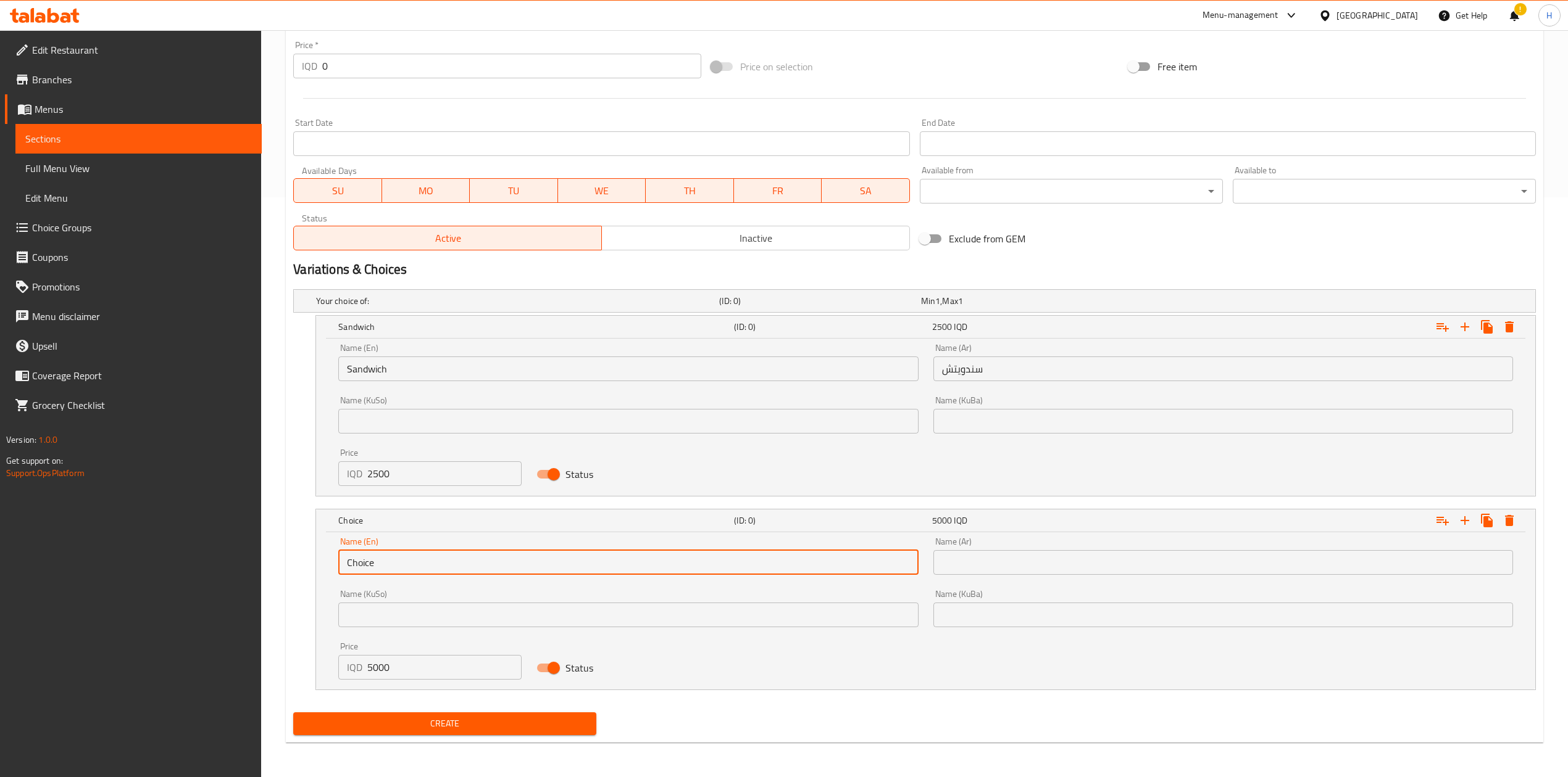
click at [426, 481] on input "Choice" at bounding box center [628, 562] width 580 height 25
click at [425, 481] on input "text" at bounding box center [628, 562] width 580 height 25
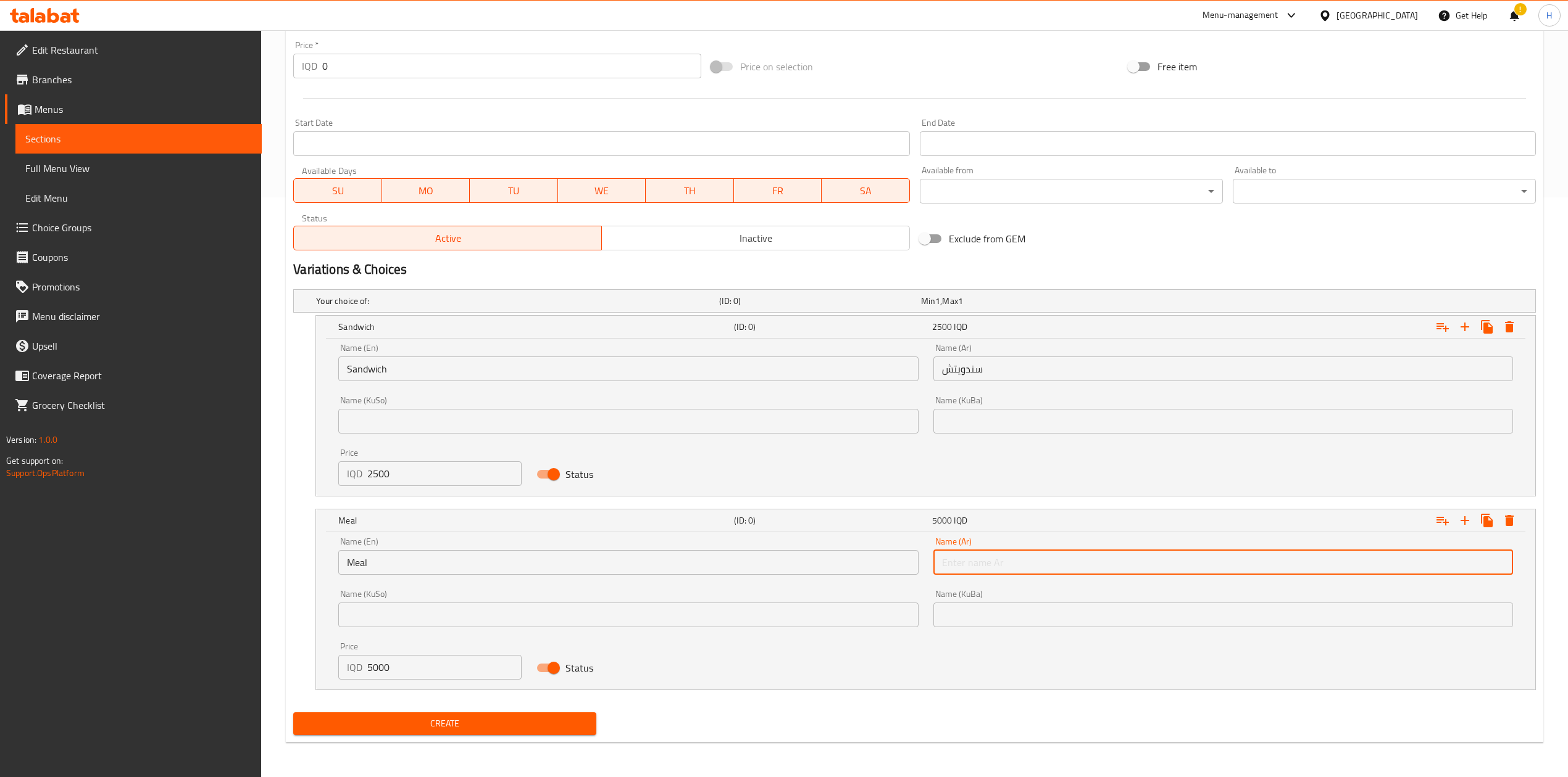
drag, startPoint x: 1018, startPoint y: 568, endPoint x: 1016, endPoint y: 575, distance: 7.3
click at [1018, 481] on input "text" at bounding box center [1223, 562] width 580 height 25
click at [541, 481] on span "Create" at bounding box center [444, 724] width 283 height 16
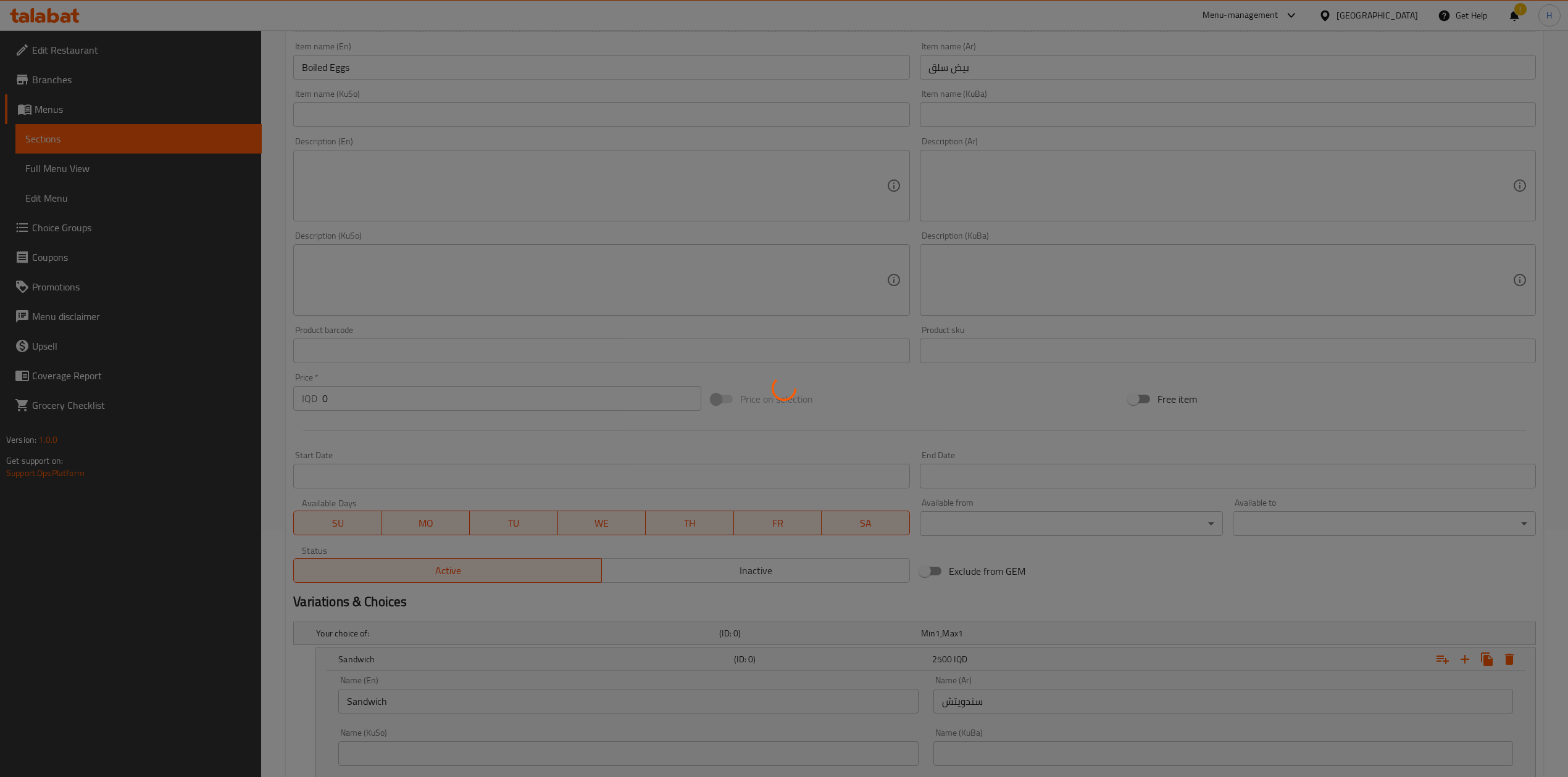
scroll to position [0, 0]
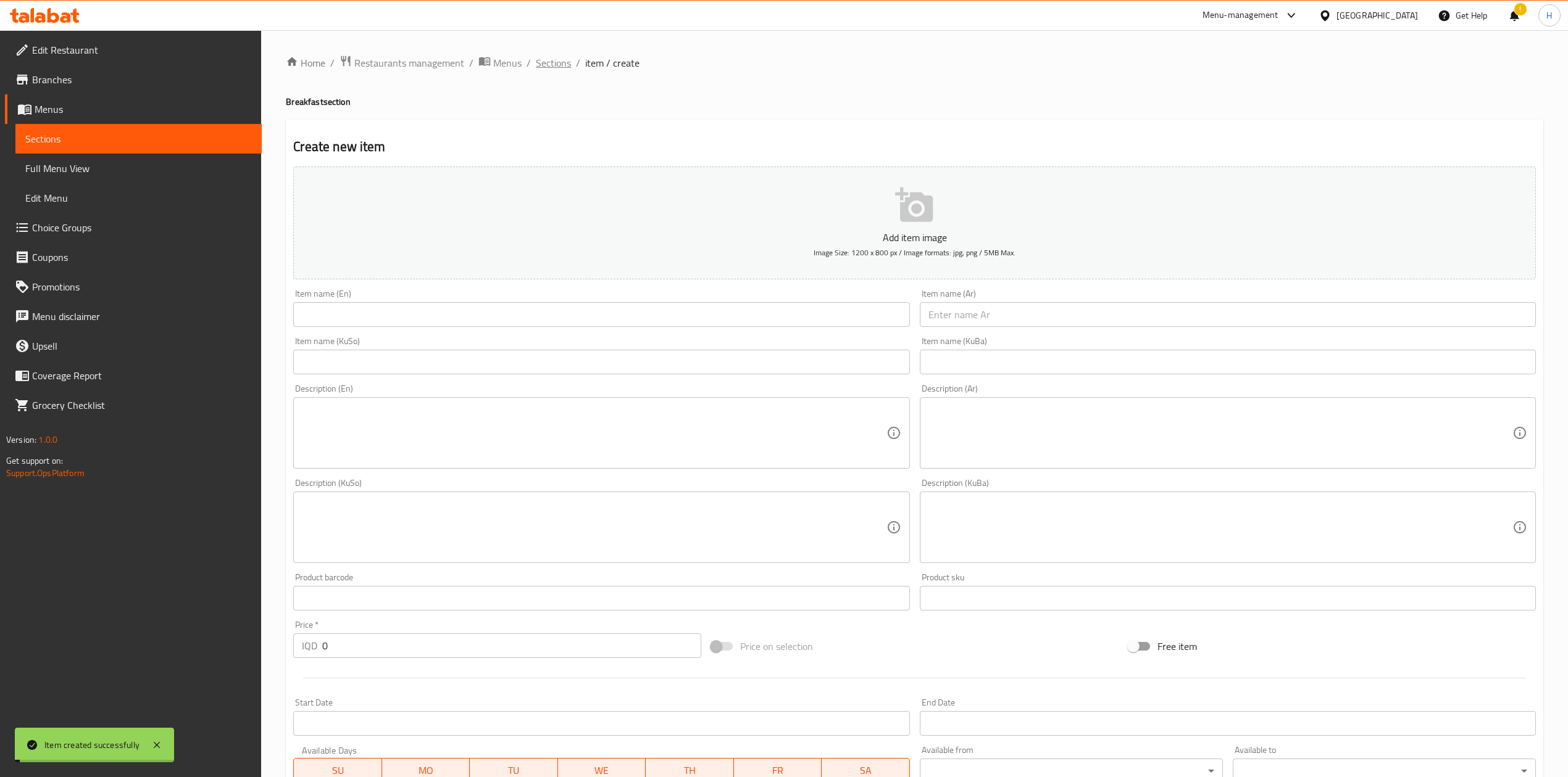
click at [559, 60] on span "Sections" at bounding box center [553, 63] width 35 height 15
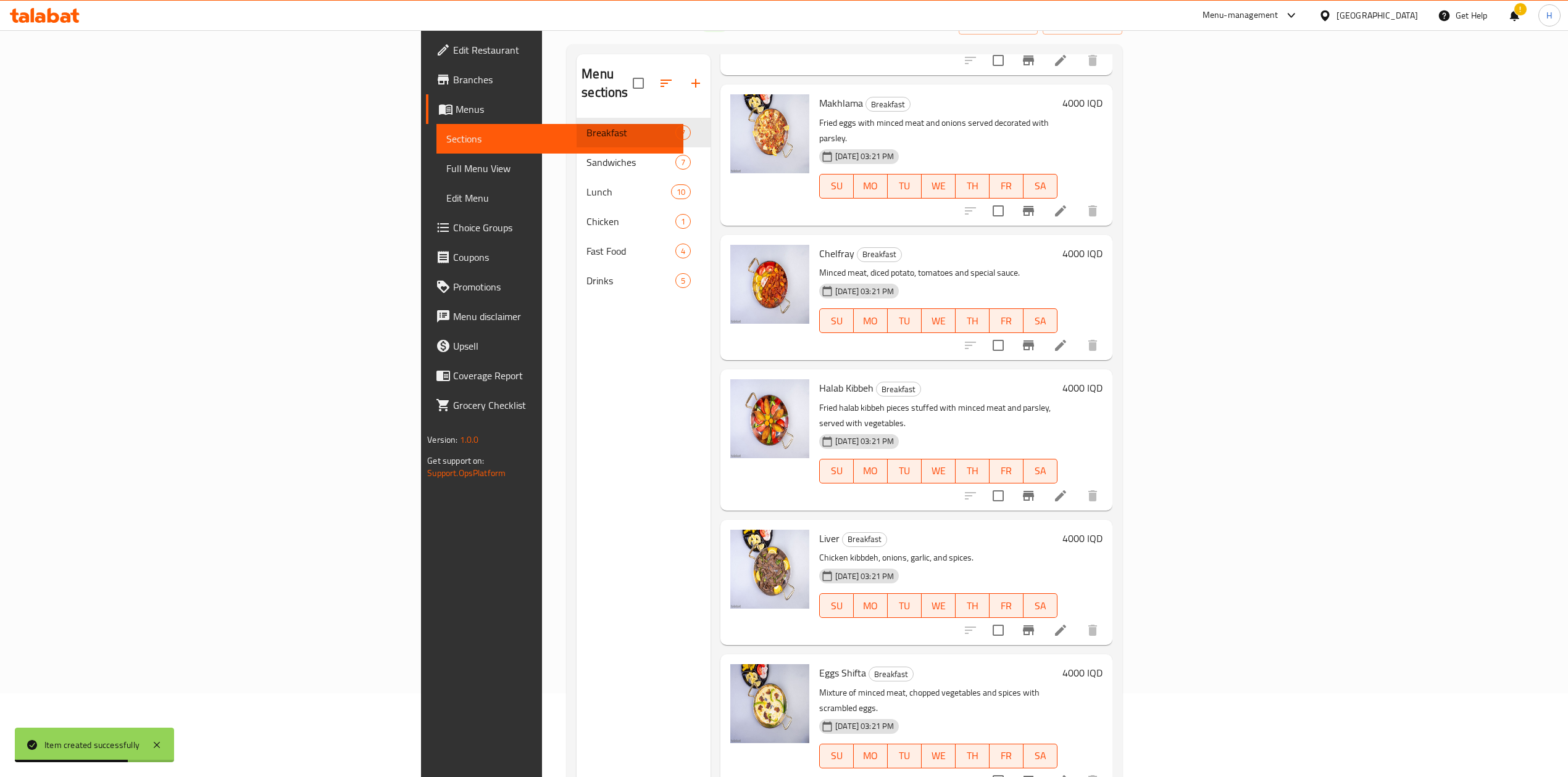
scroll to position [173, 0]
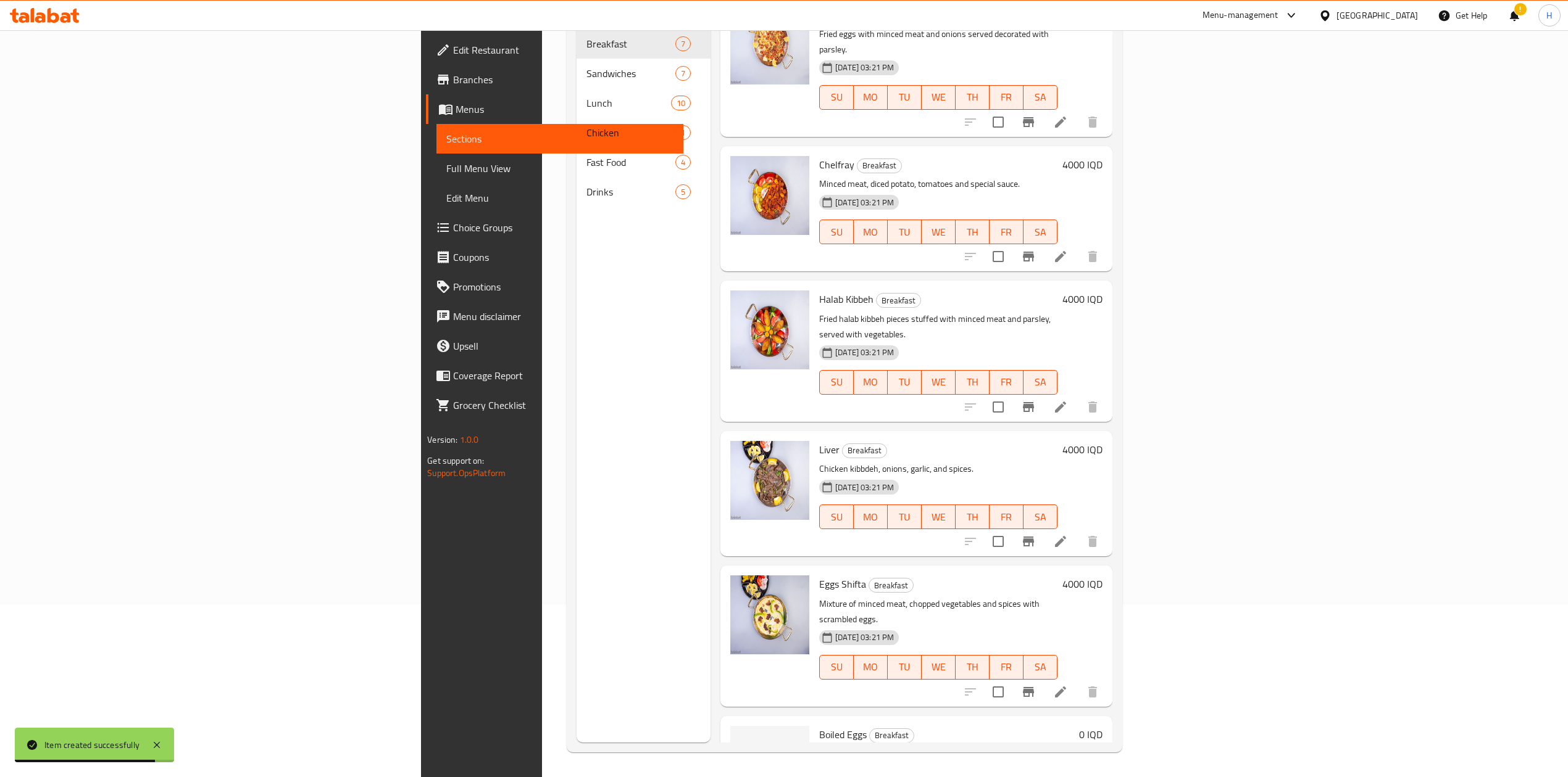
click at [1040, 481] on li at bounding box center [1060, 691] width 35 height 22
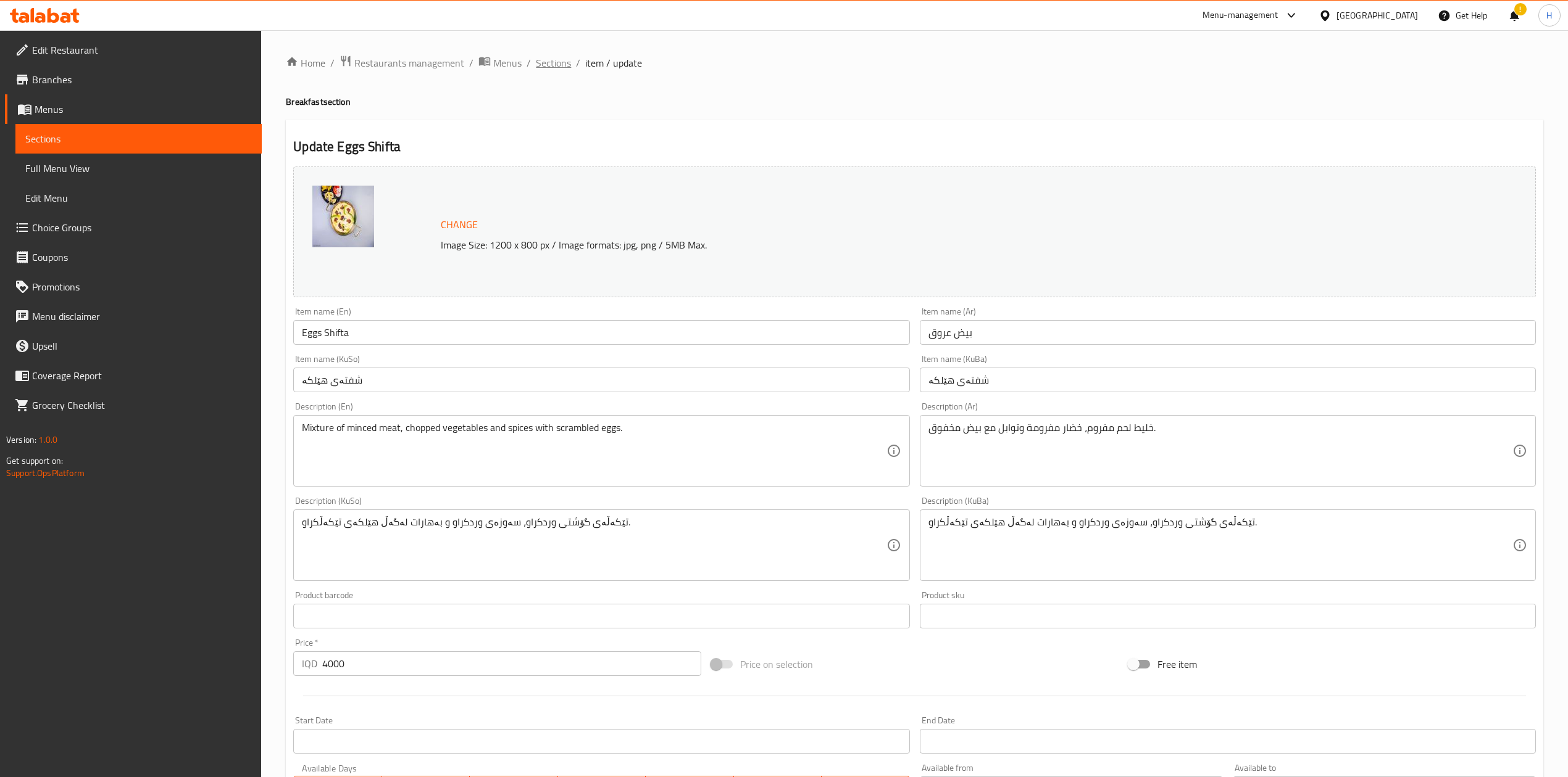
click at [548, 63] on span "Sections" at bounding box center [553, 63] width 35 height 15
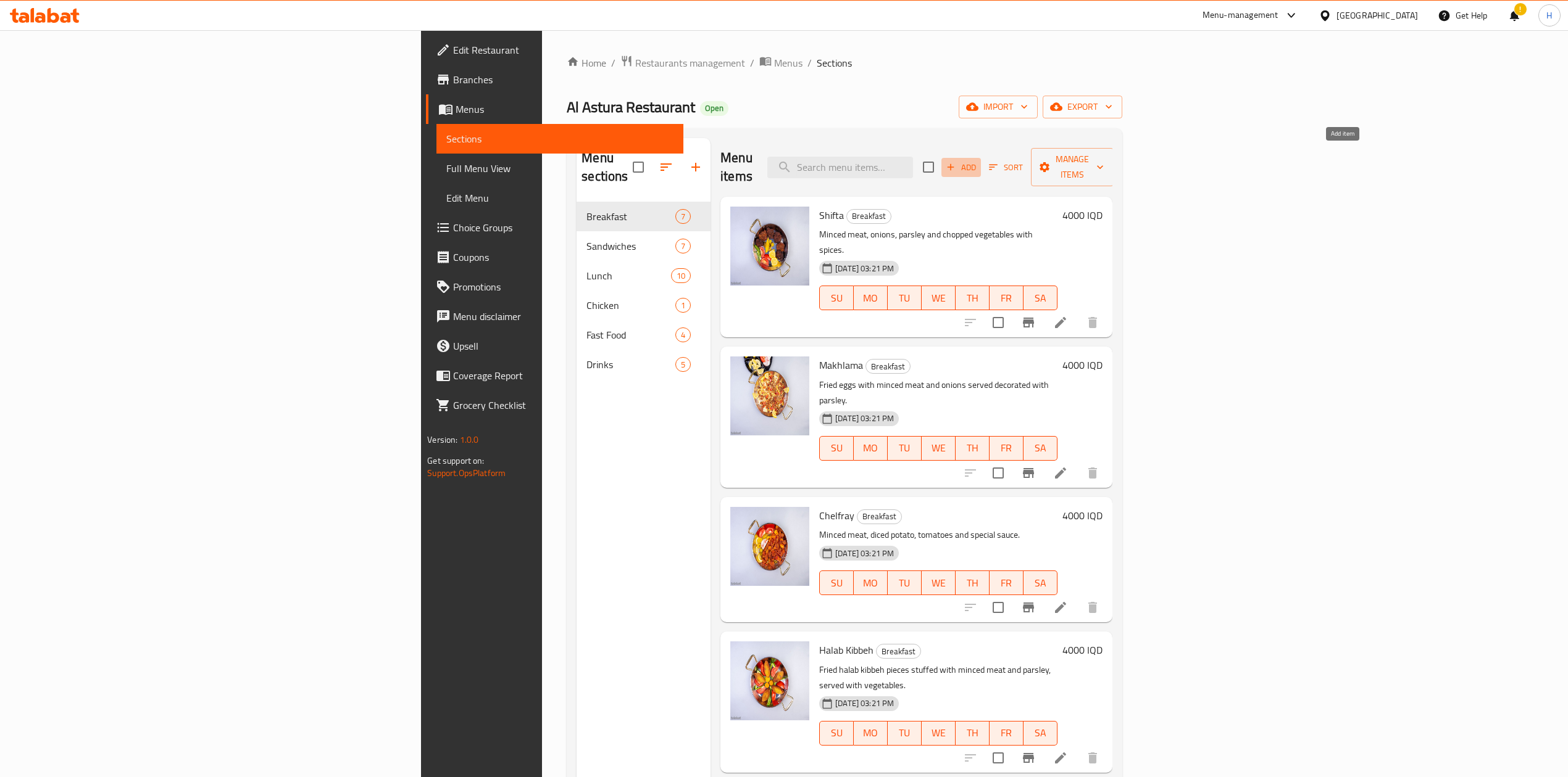
click at [978, 160] on span "Add" at bounding box center [961, 167] width 34 height 14
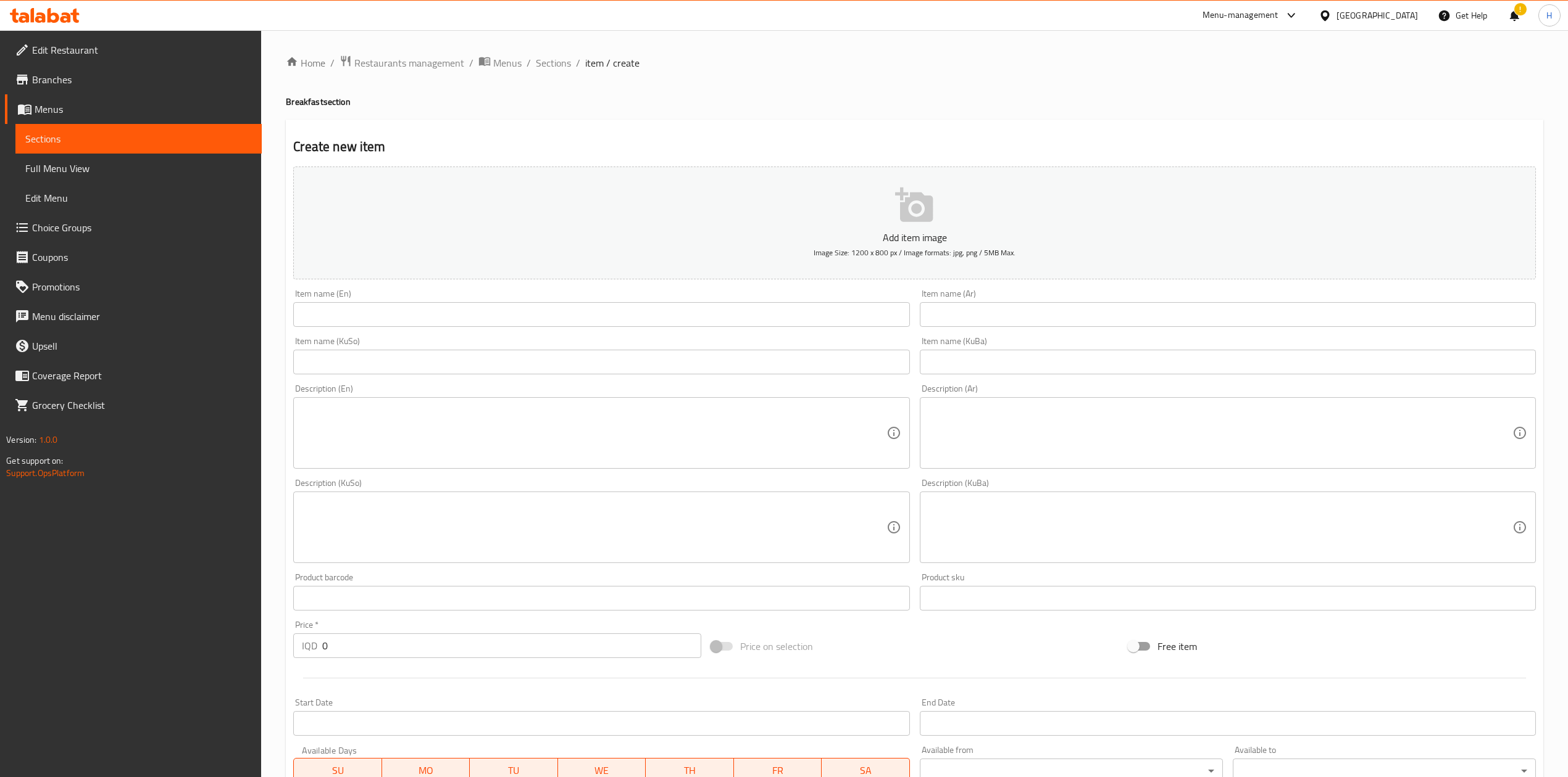
click at [978, 302] on div "Item name (Ar) Item name (Ar)" at bounding box center [1227, 308] width 616 height 38
click at [978, 318] on input "text" at bounding box center [1227, 315] width 616 height 25
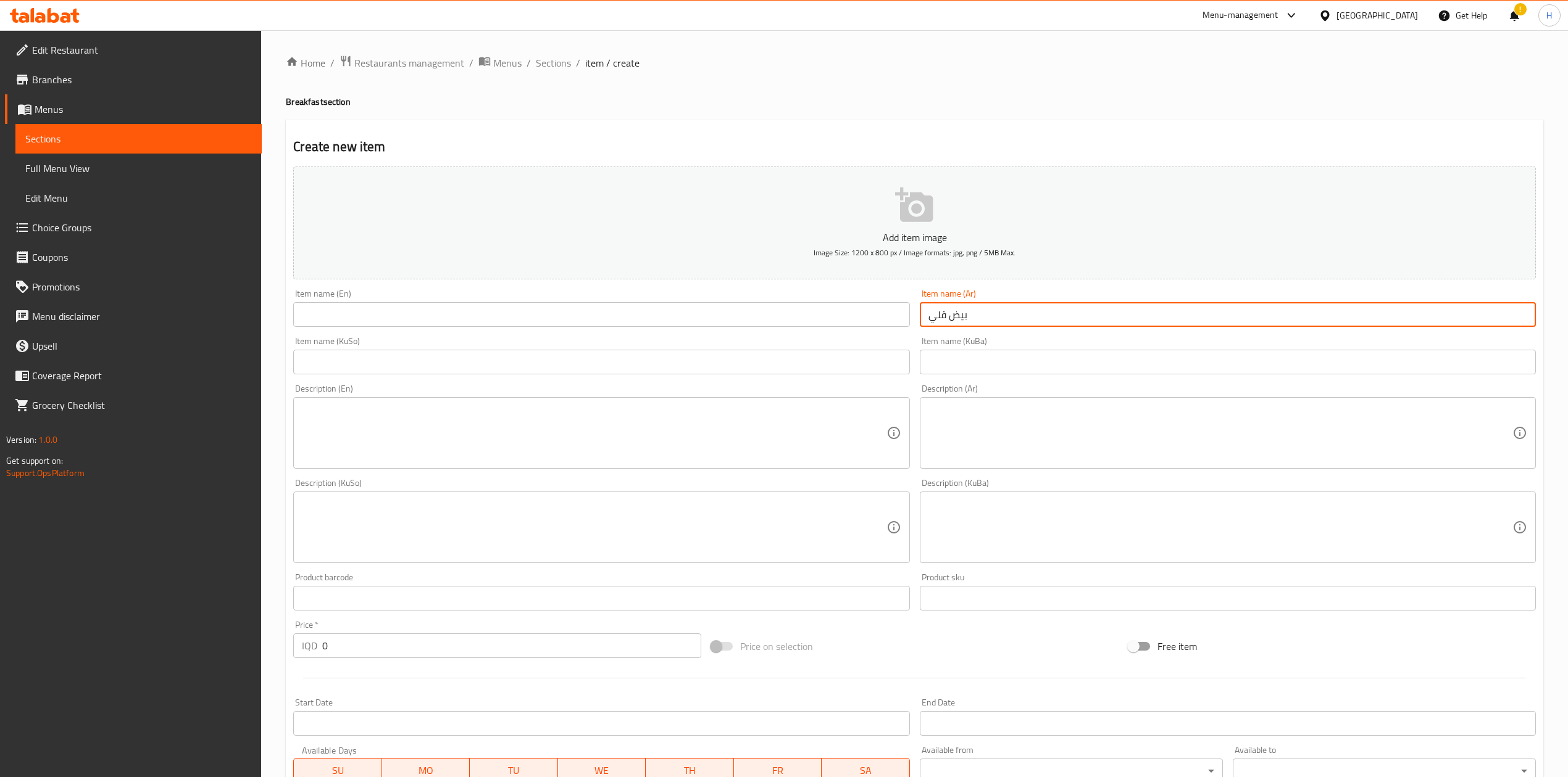
click at [613, 332] on div "Item name (En) Item name (En)" at bounding box center [601, 308] width 626 height 48
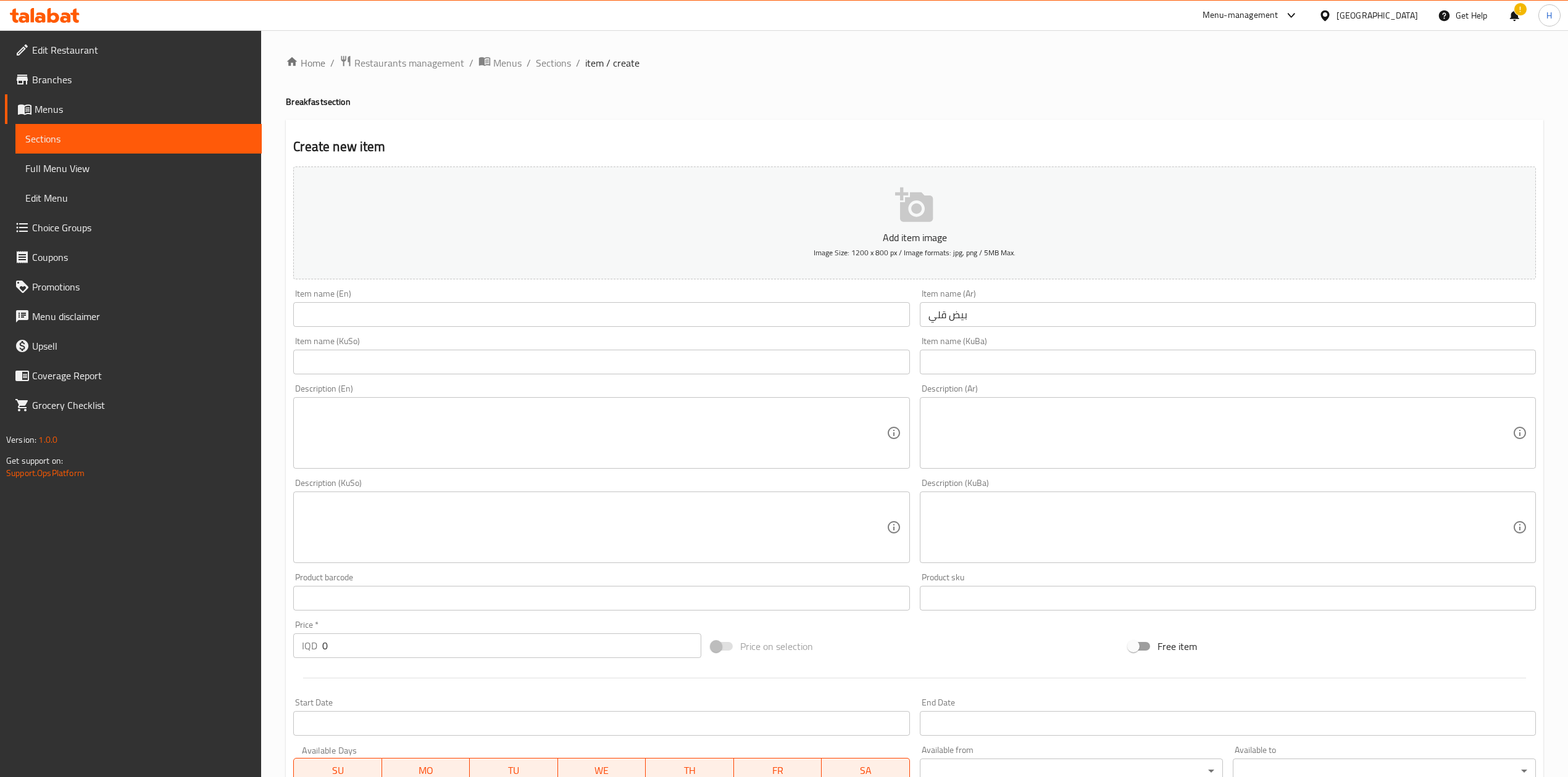
click at [652, 322] on input "text" at bounding box center [601, 315] width 616 height 25
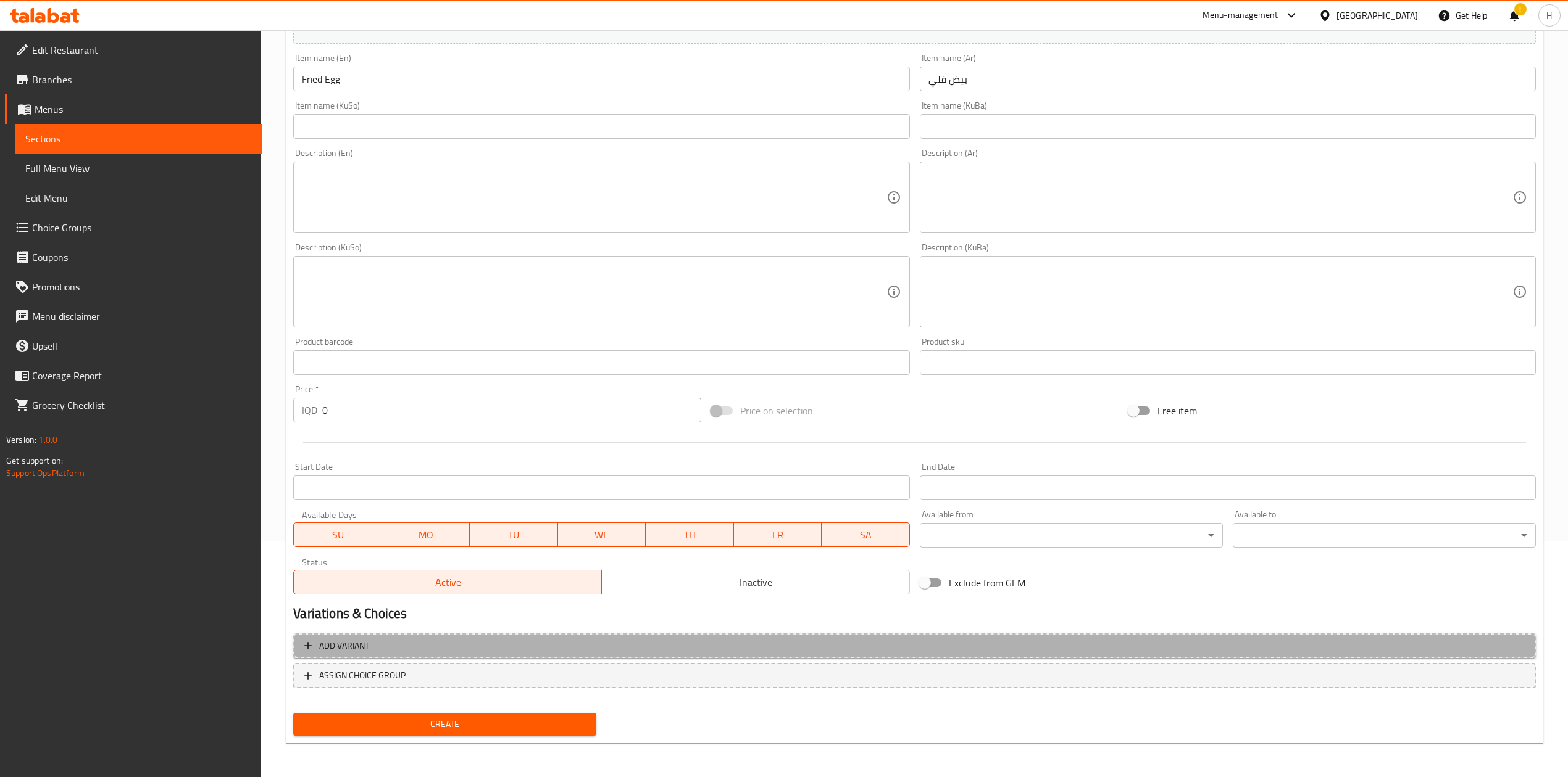
click at [376, 481] on button "Add variant" at bounding box center [914, 646] width 1242 height 25
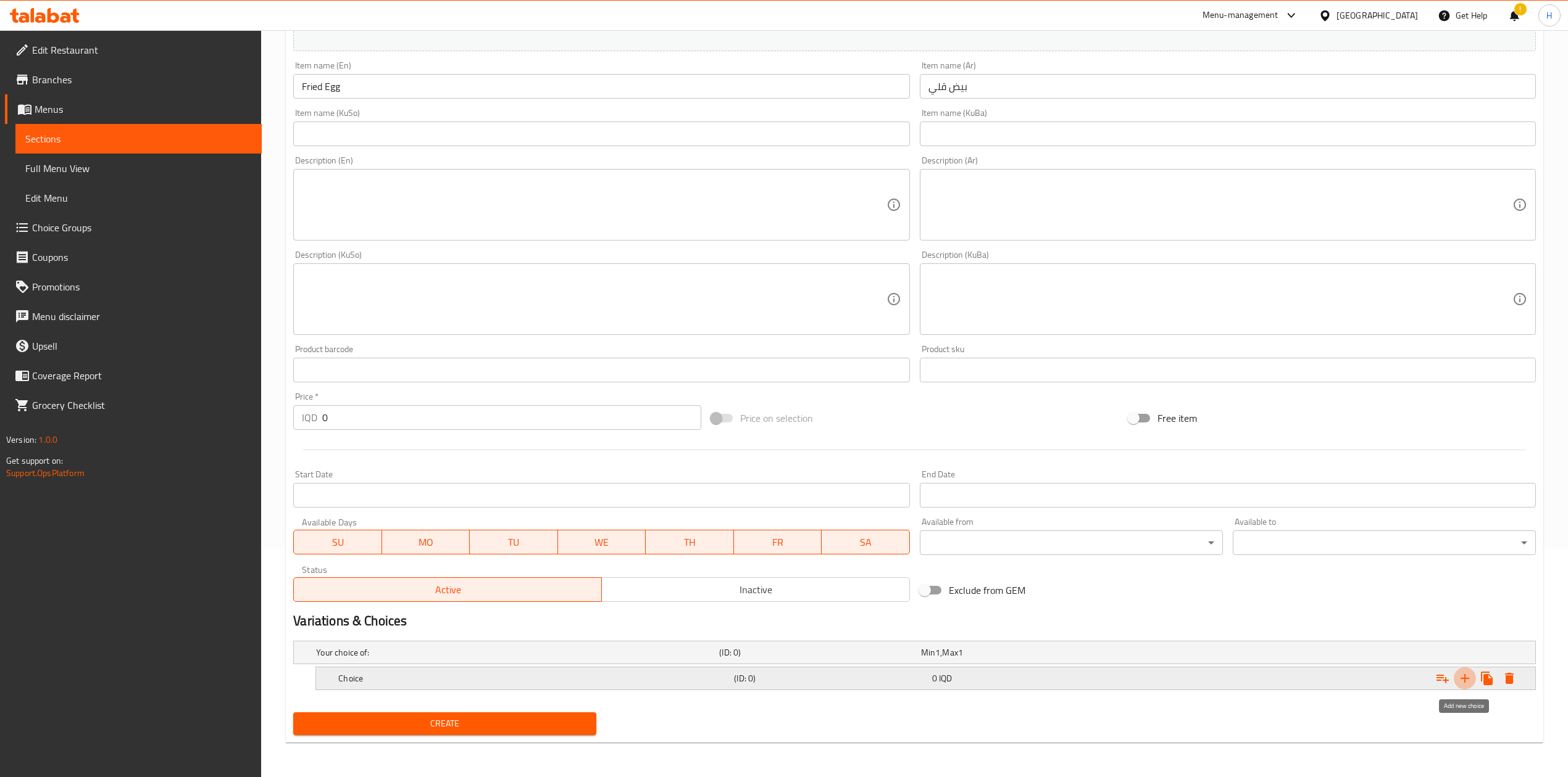
click at [1040, 481] on button "Expand" at bounding box center [1464, 678] width 22 height 22
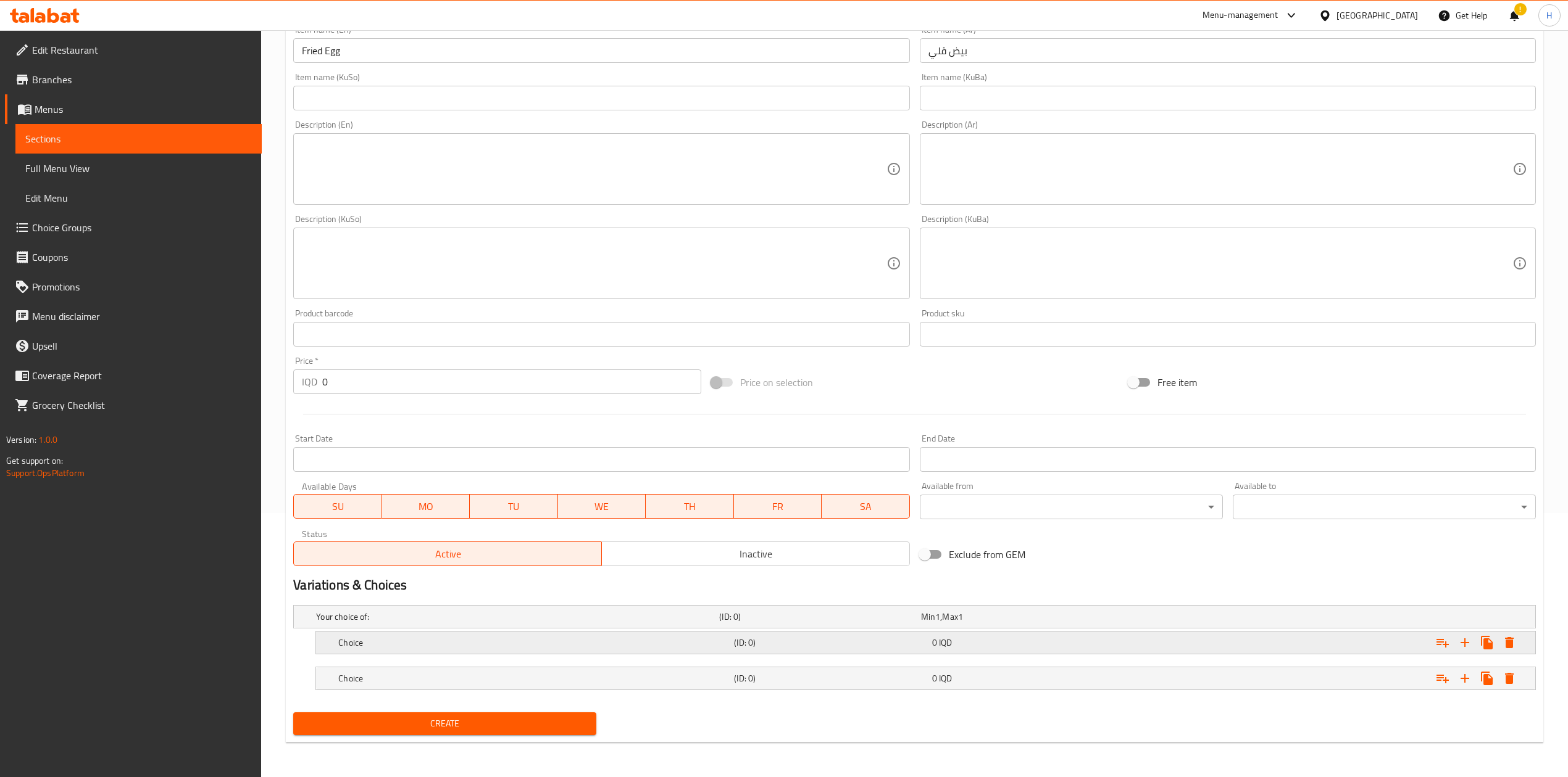
click at [362, 481] on div "Choice" at bounding box center [533, 642] width 396 height 17
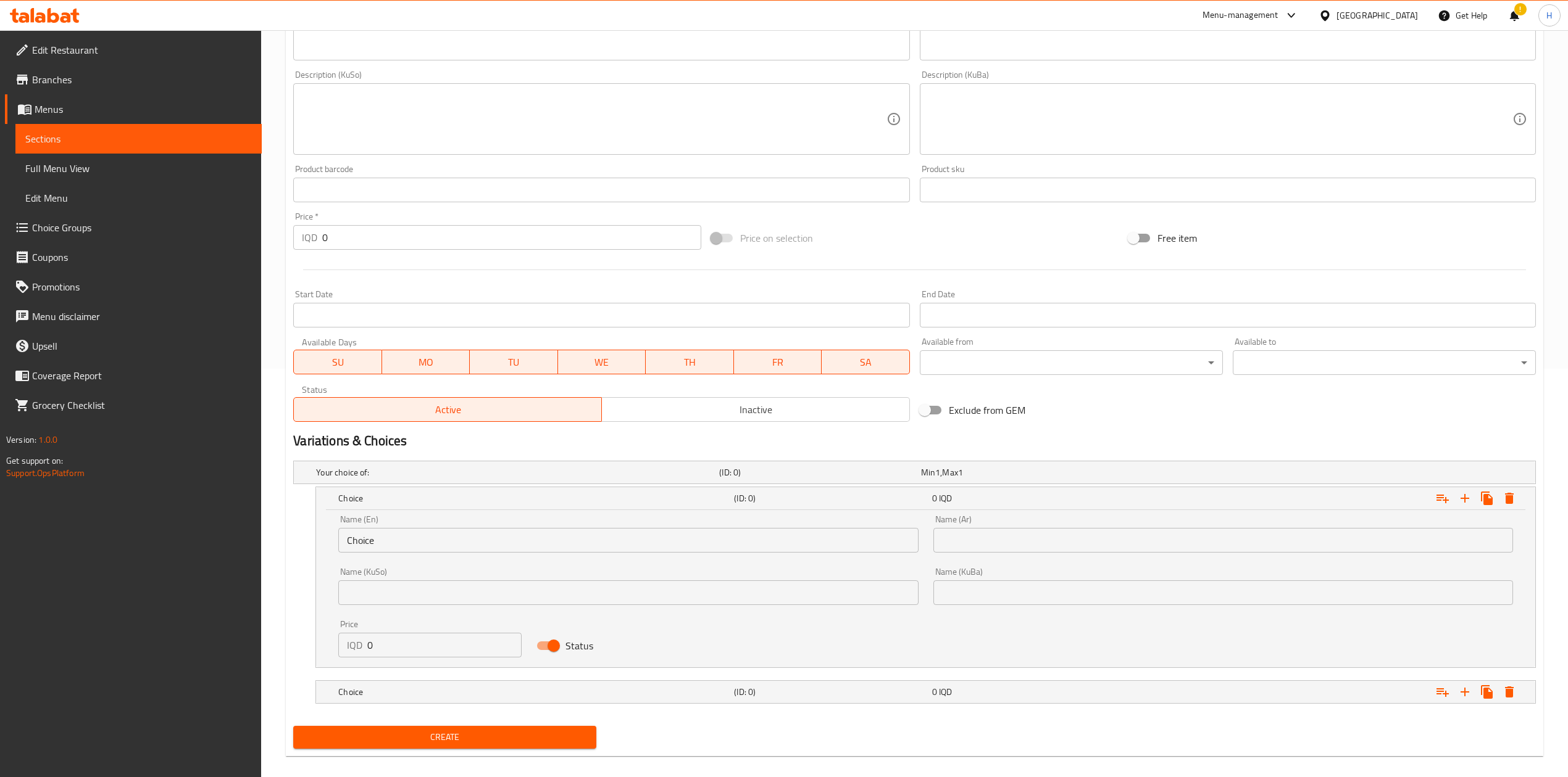
scroll to position [411, 0]
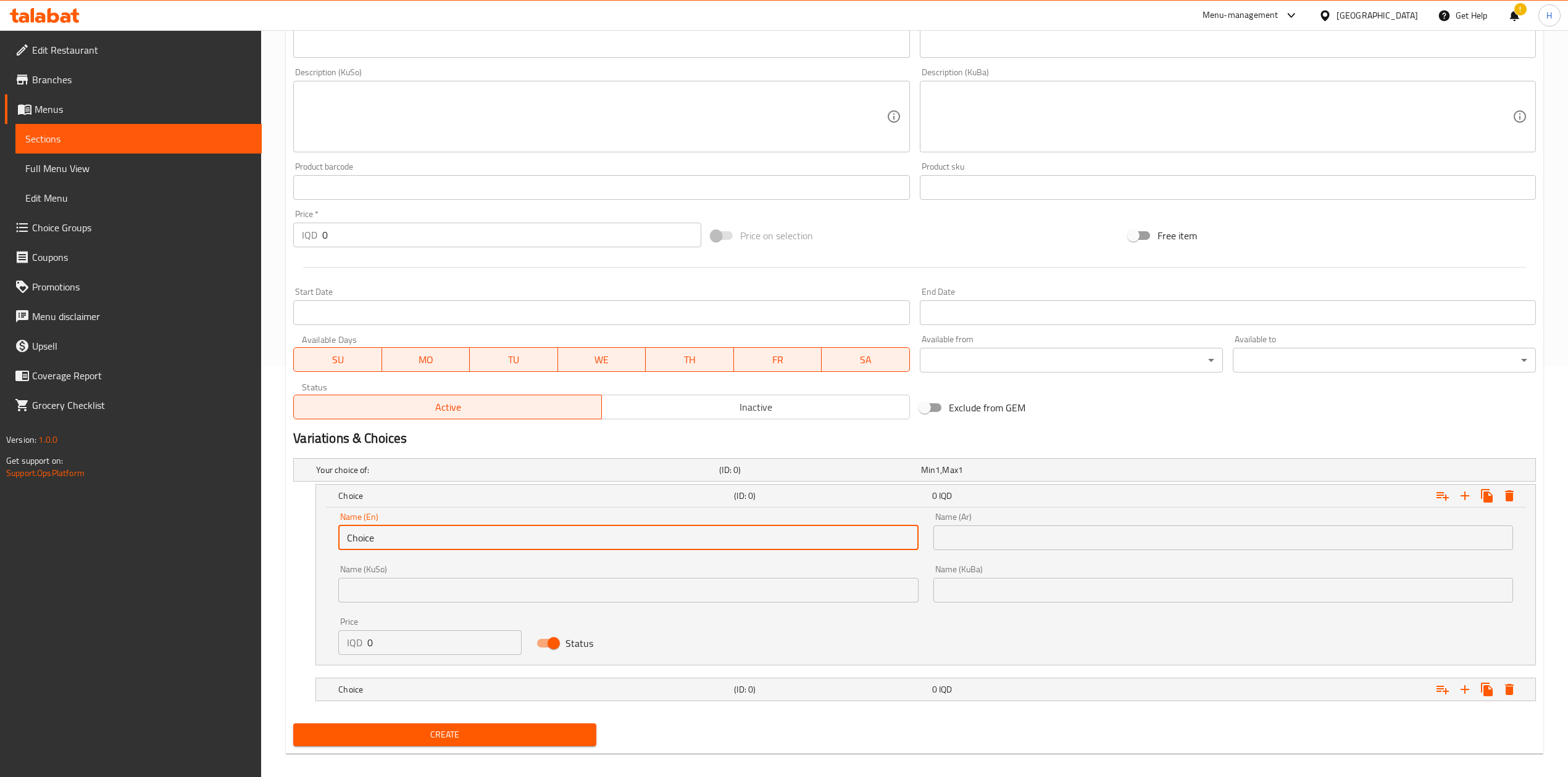
click at [399, 481] on input "Choice" at bounding box center [628, 538] width 580 height 25
click at [399, 481] on input "text" at bounding box center [628, 538] width 580 height 25
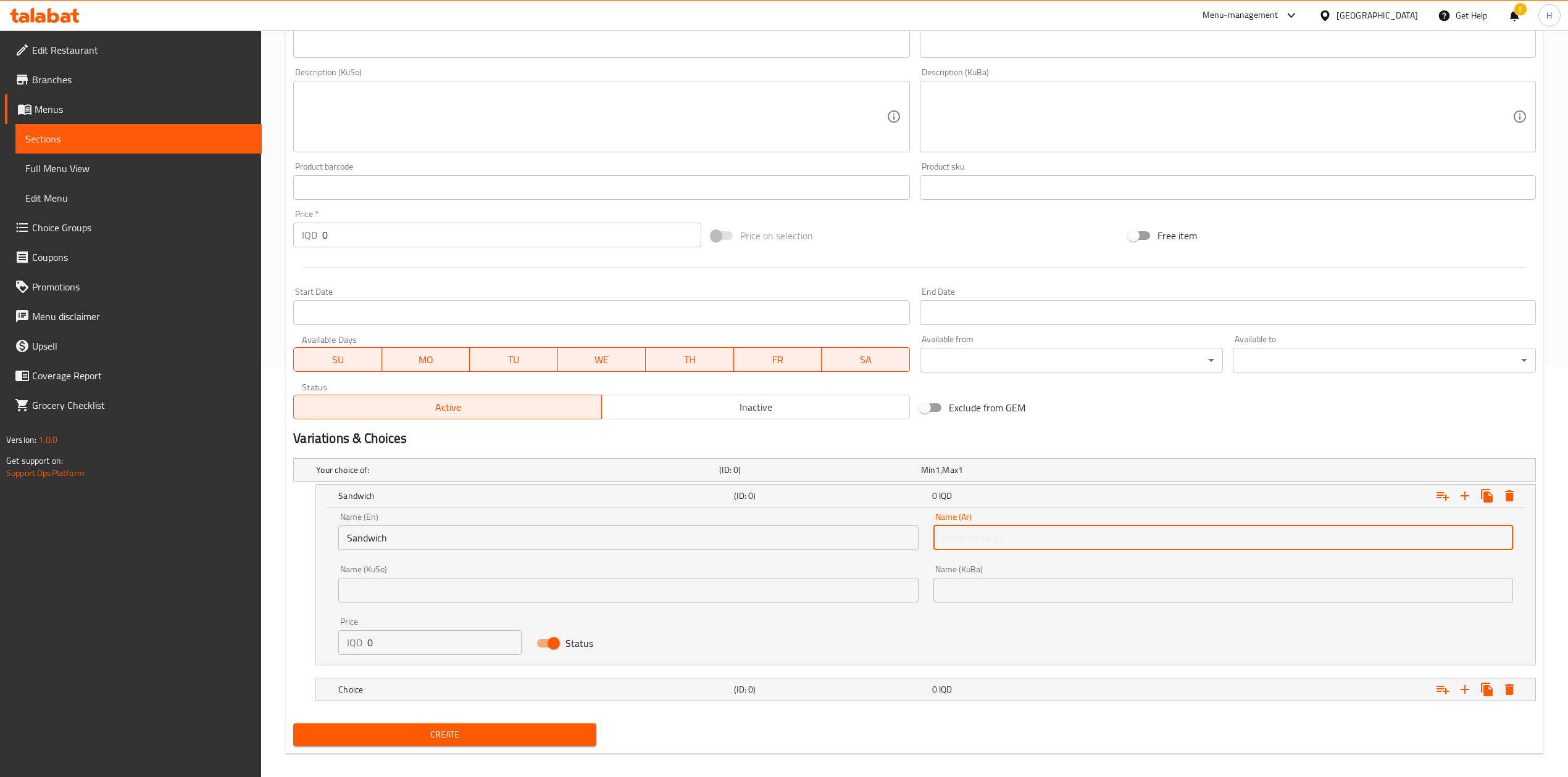
drag, startPoint x: 995, startPoint y: 530, endPoint x: 1010, endPoint y: 552, distance: 26.6
click at [995, 481] on input "text" at bounding box center [1223, 538] width 580 height 25
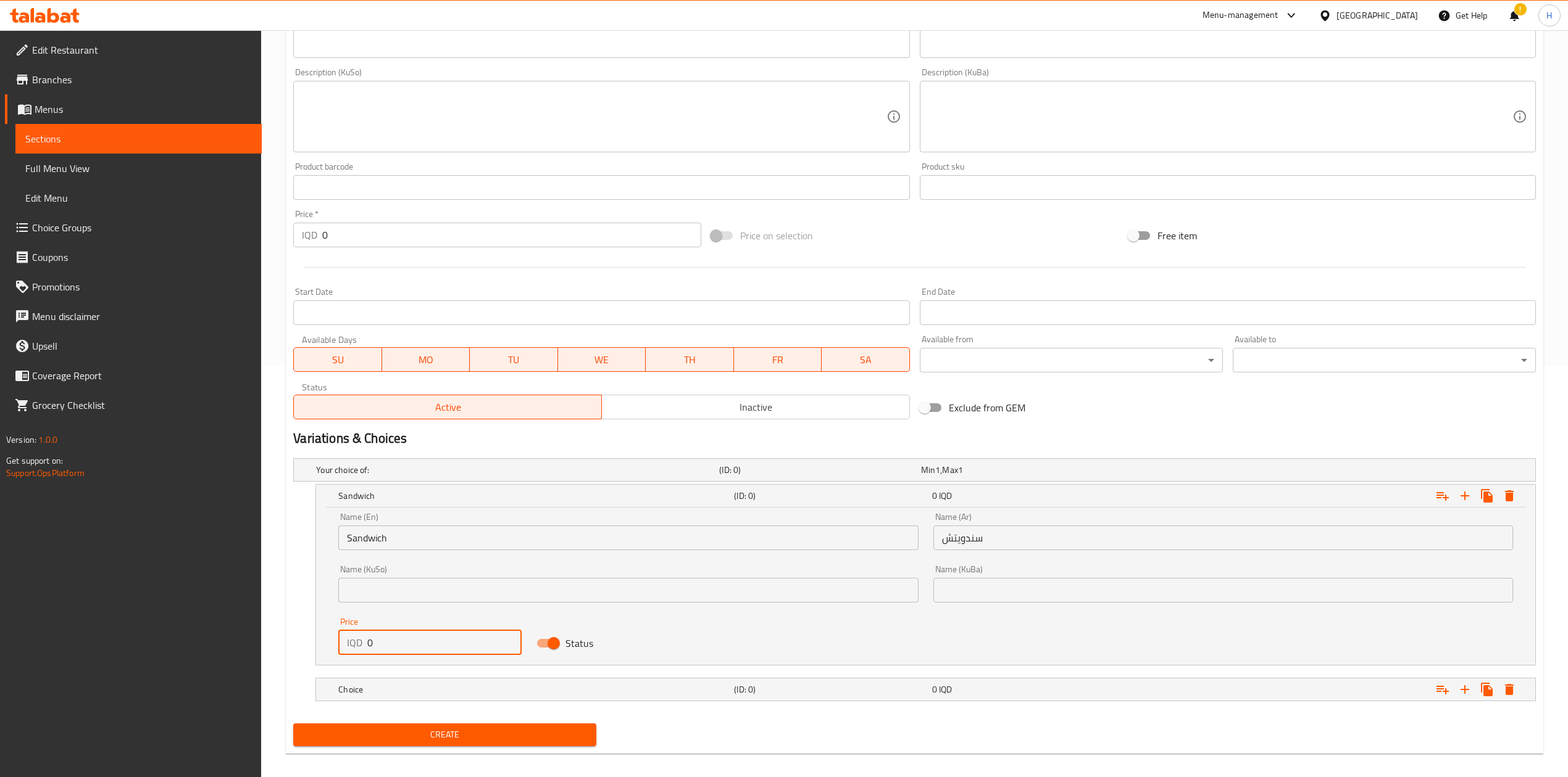
click at [389, 481] on input "0" at bounding box center [444, 643] width 155 height 25
click at [408, 481] on h5 "Choice" at bounding box center [533, 689] width 391 height 12
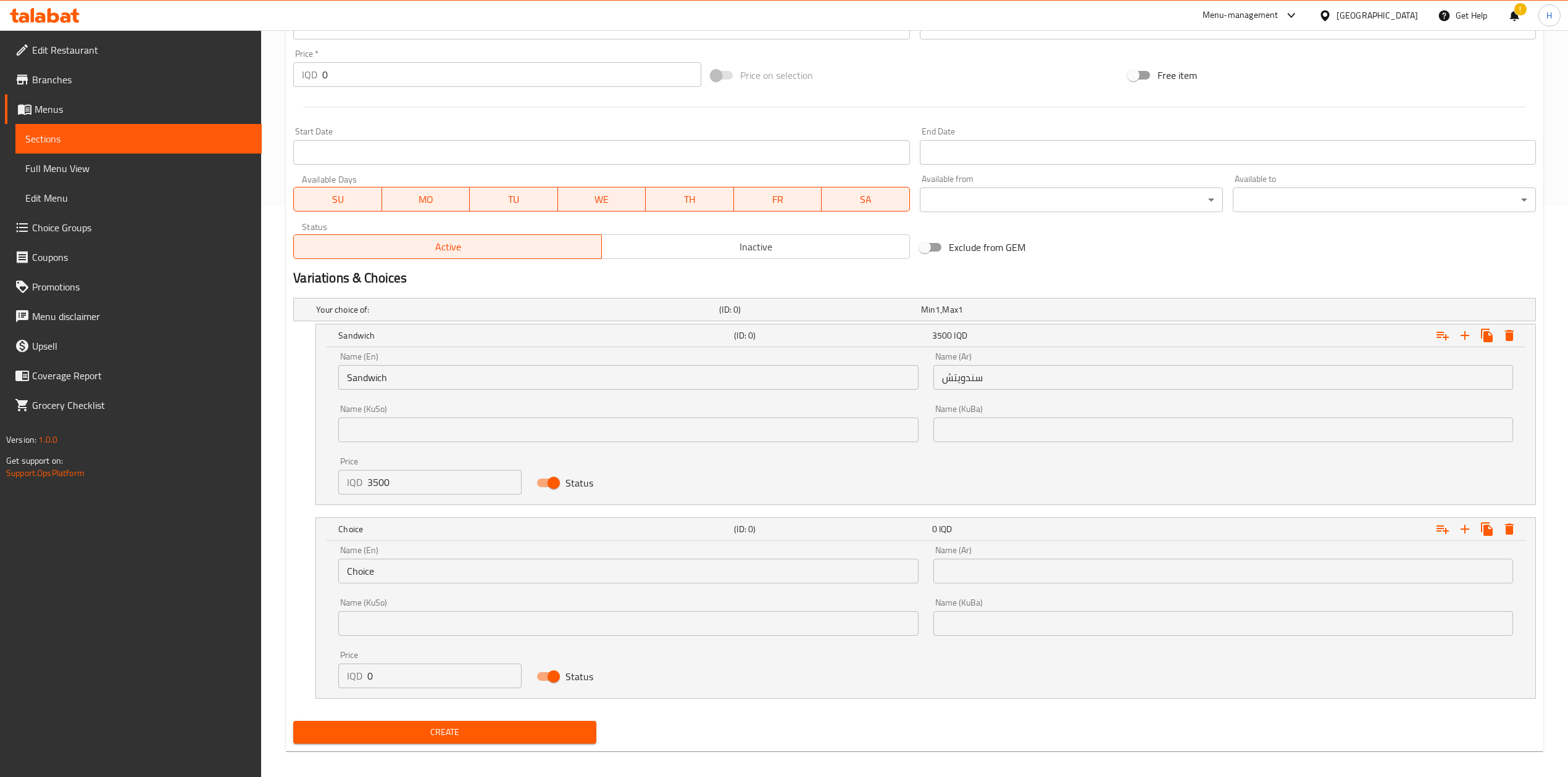
scroll to position [581, 0]
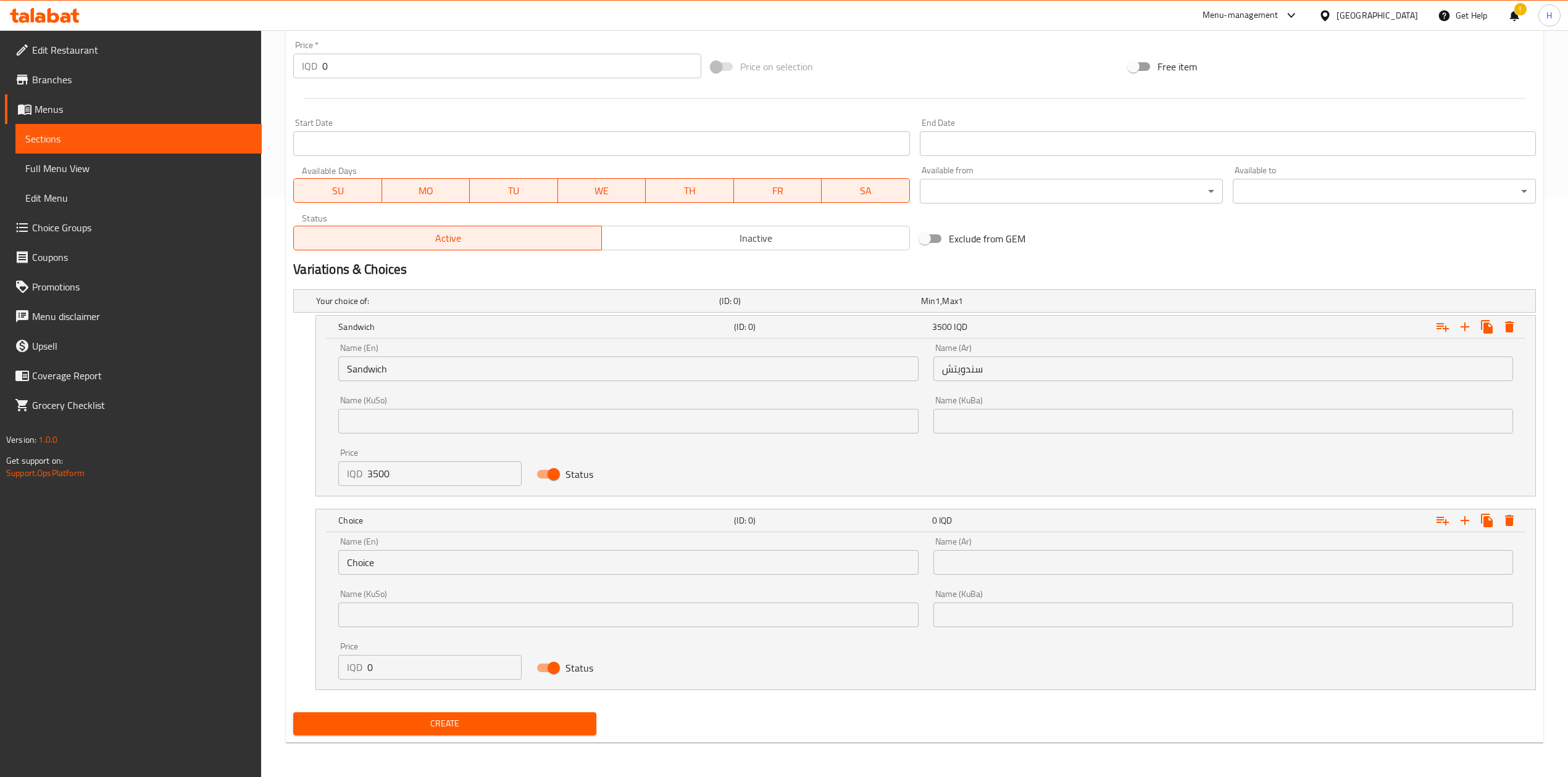
click at [383, 481] on input "0" at bounding box center [444, 668] width 155 height 25
click at [378, 354] on div "Name (En) Sandwich Name (En)" at bounding box center [628, 363] width 580 height 38
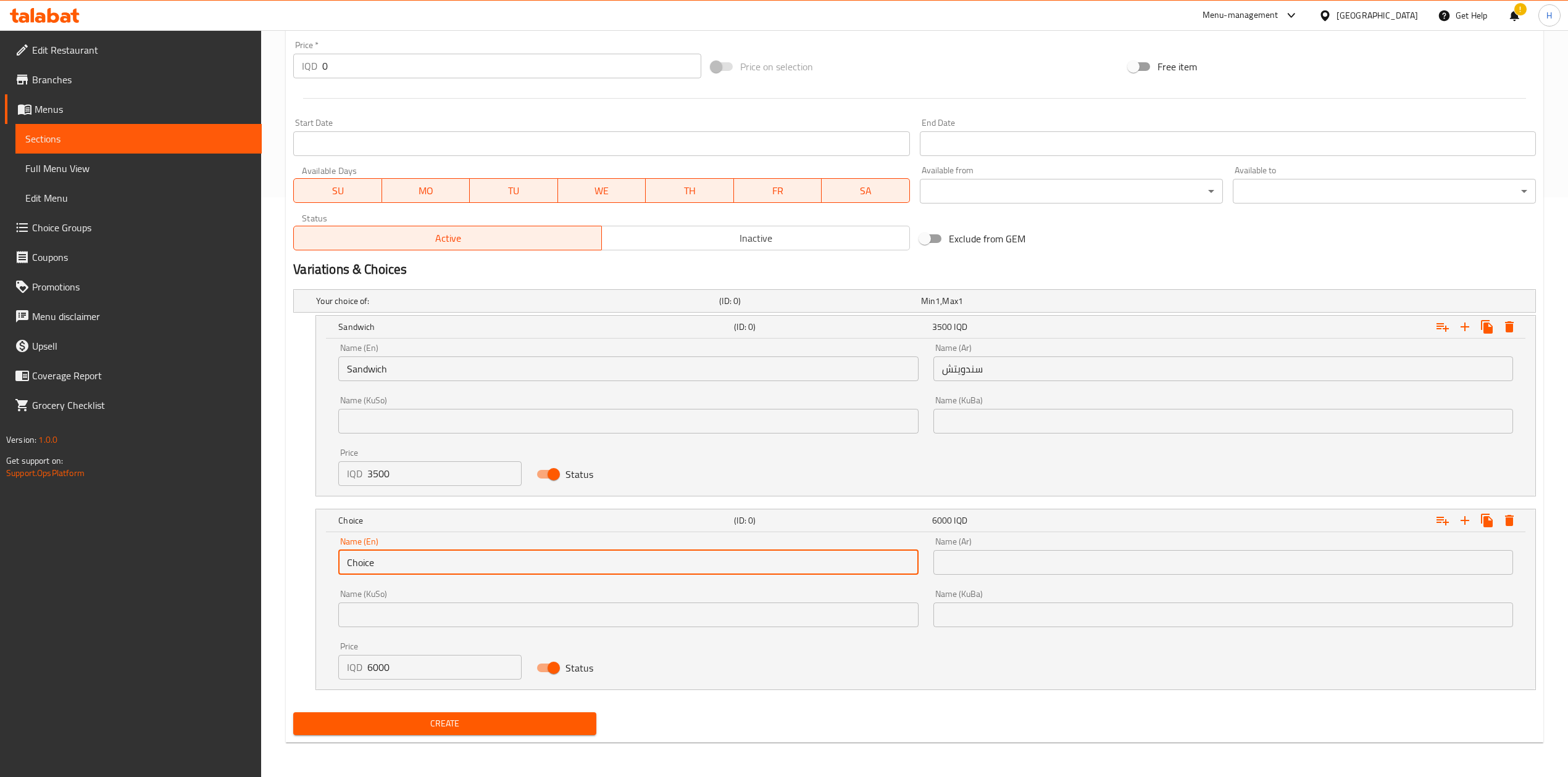
click at [423, 481] on input "Choice" at bounding box center [628, 562] width 580 height 25
click at [423, 481] on input "text" at bounding box center [628, 562] width 580 height 25
click at [990, 481] on input "text" at bounding box center [1223, 562] width 580 height 25
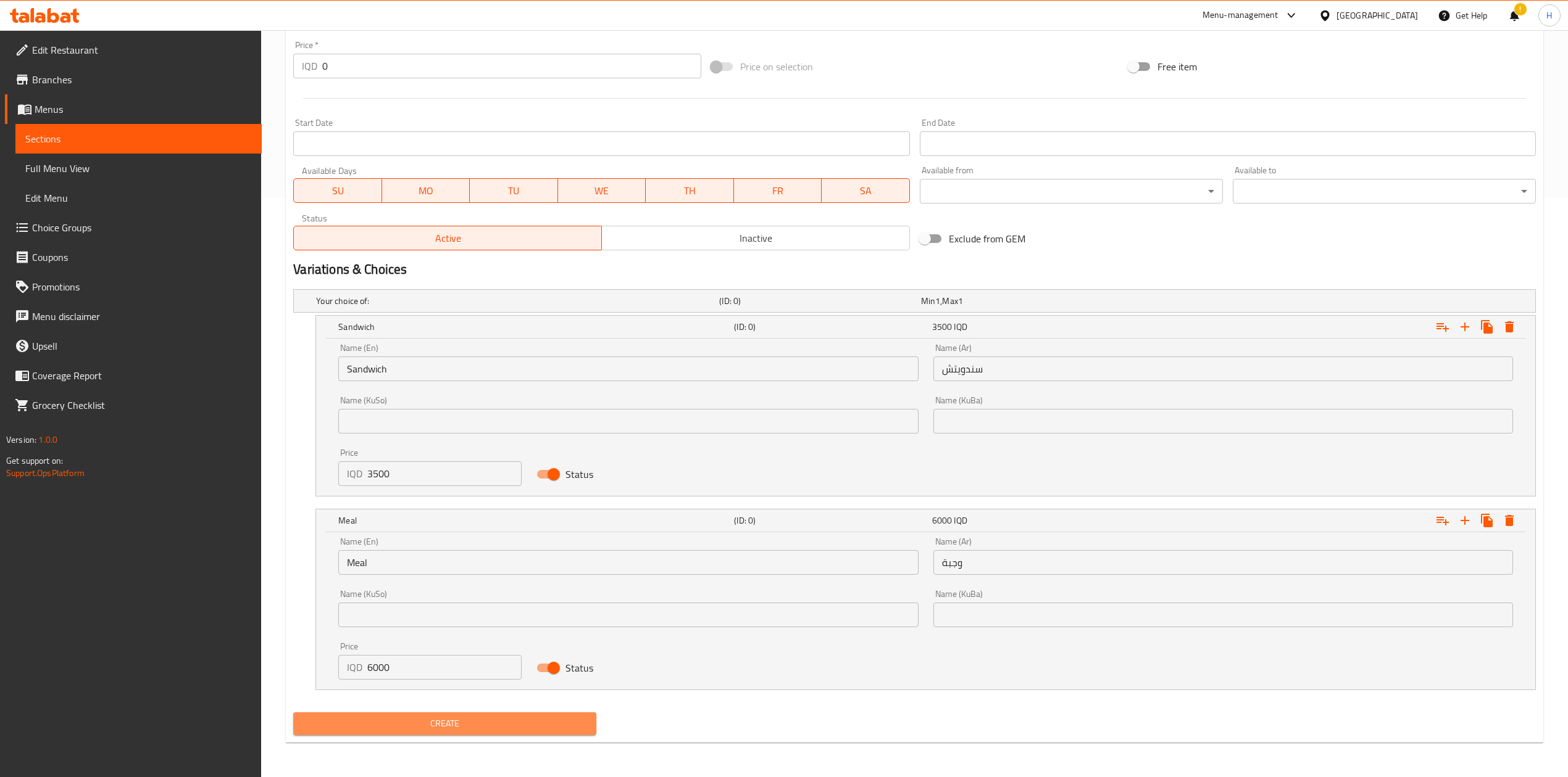
click at [587, 481] on button "Create" at bounding box center [444, 724] width 303 height 23
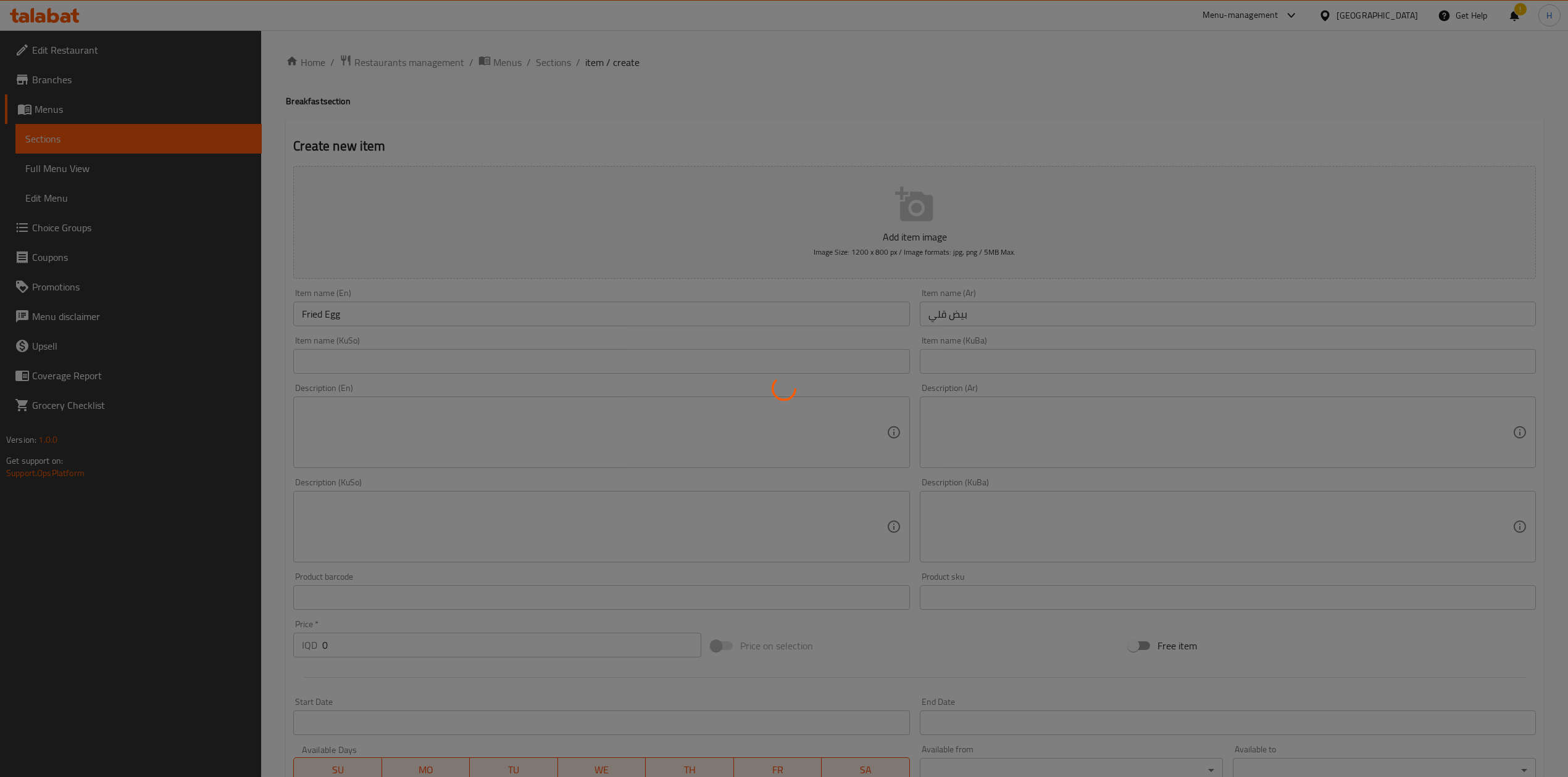
scroll to position [0, 0]
click at [560, 64] on div at bounding box center [784, 388] width 1568 height 777
click at [555, 82] on div at bounding box center [784, 388] width 1568 height 777
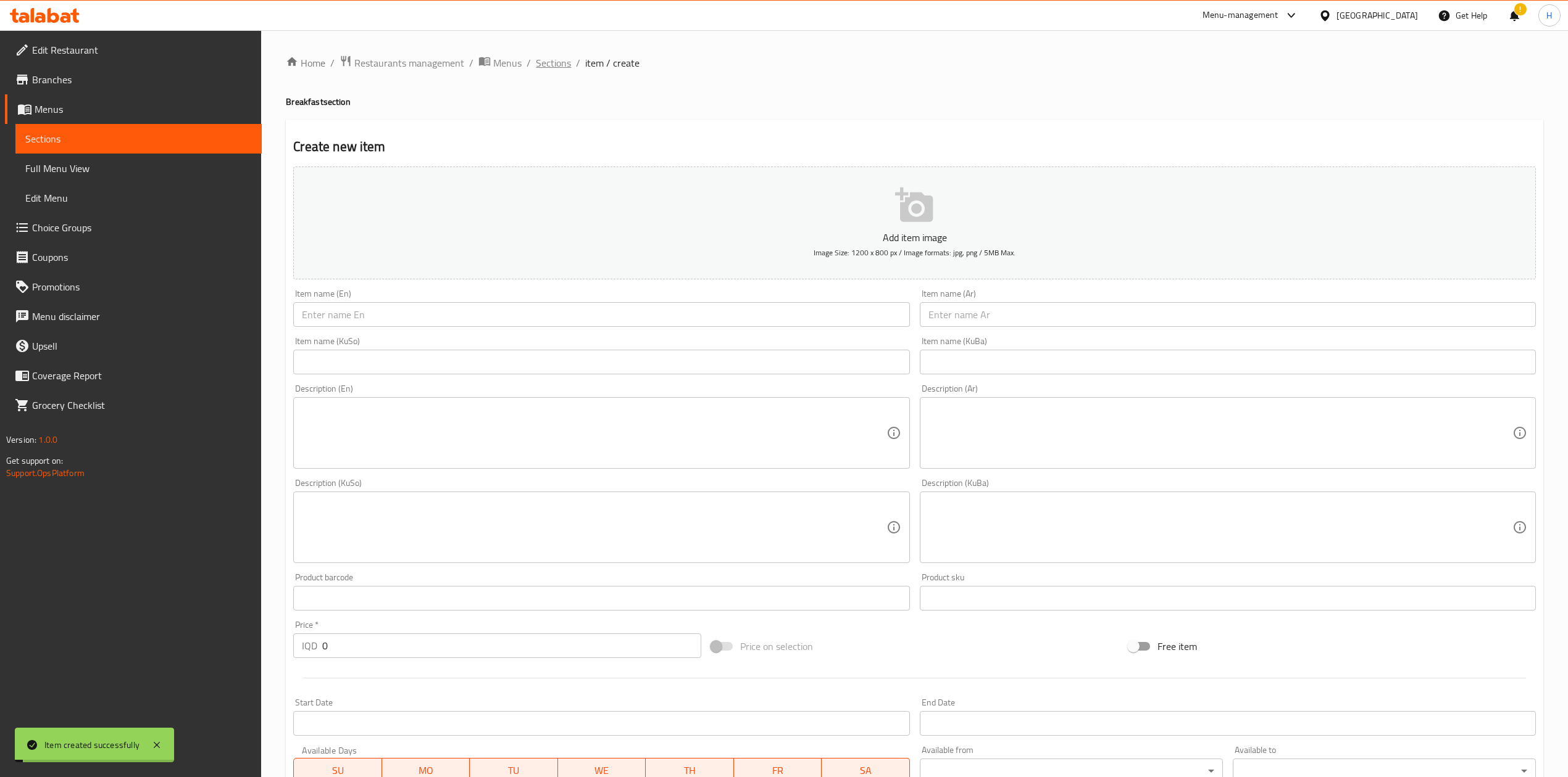
click at [557, 64] on span "Sections" at bounding box center [553, 63] width 35 height 15
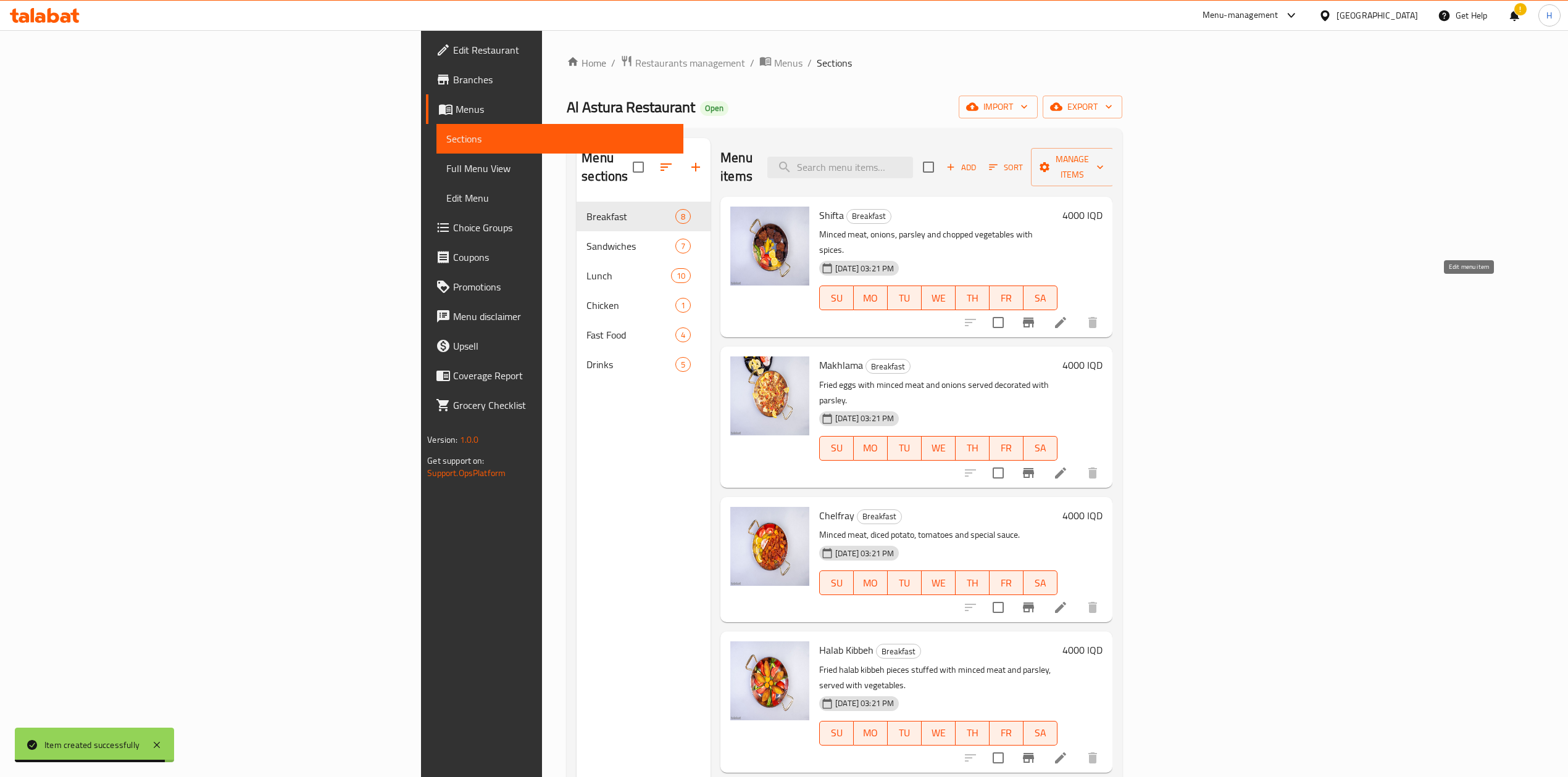
click at [1040, 315] on icon at bounding box center [1060, 322] width 15 height 15
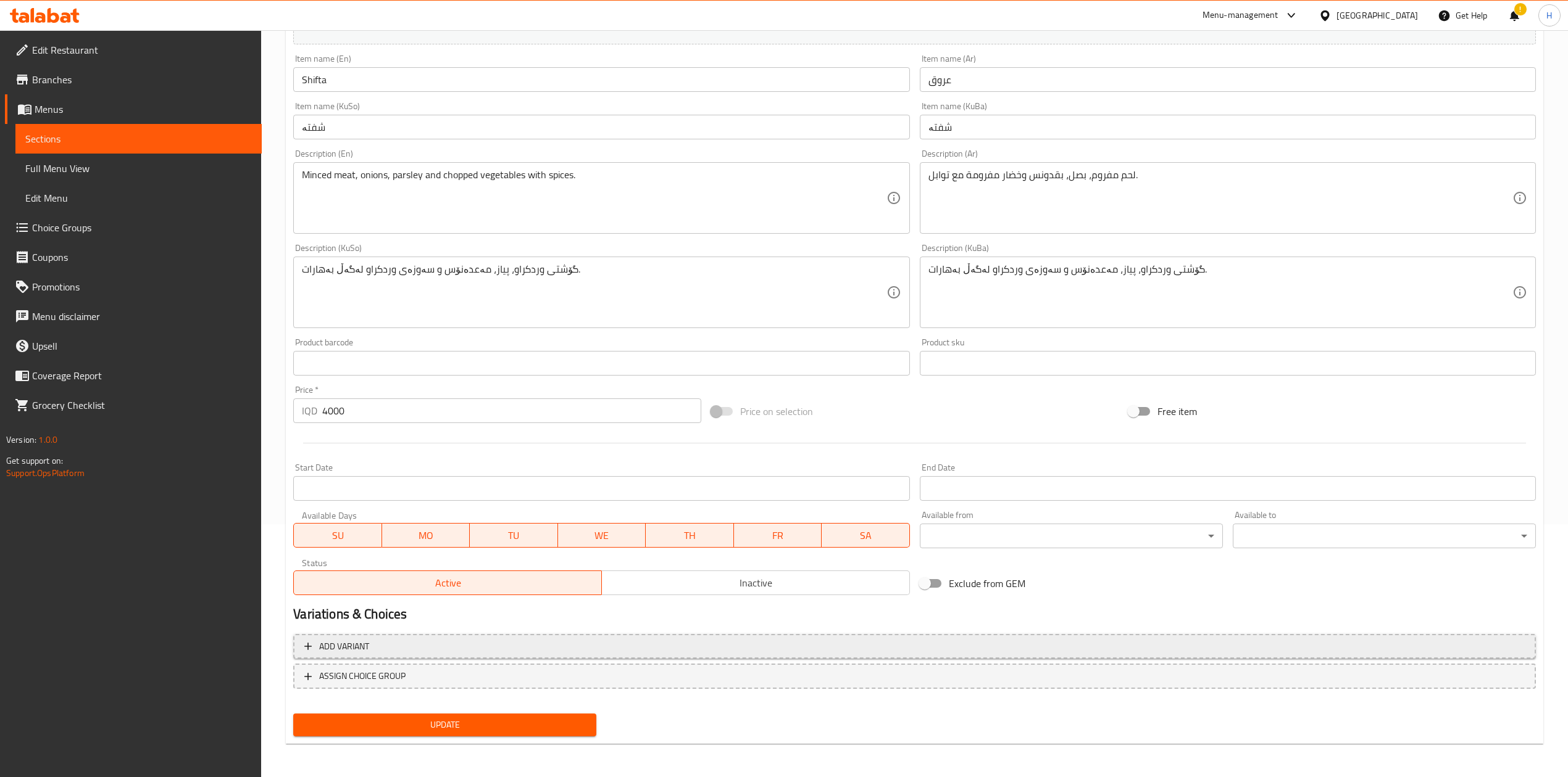
click at [383, 481] on span "Add variant" at bounding box center [914, 646] width 1220 height 16
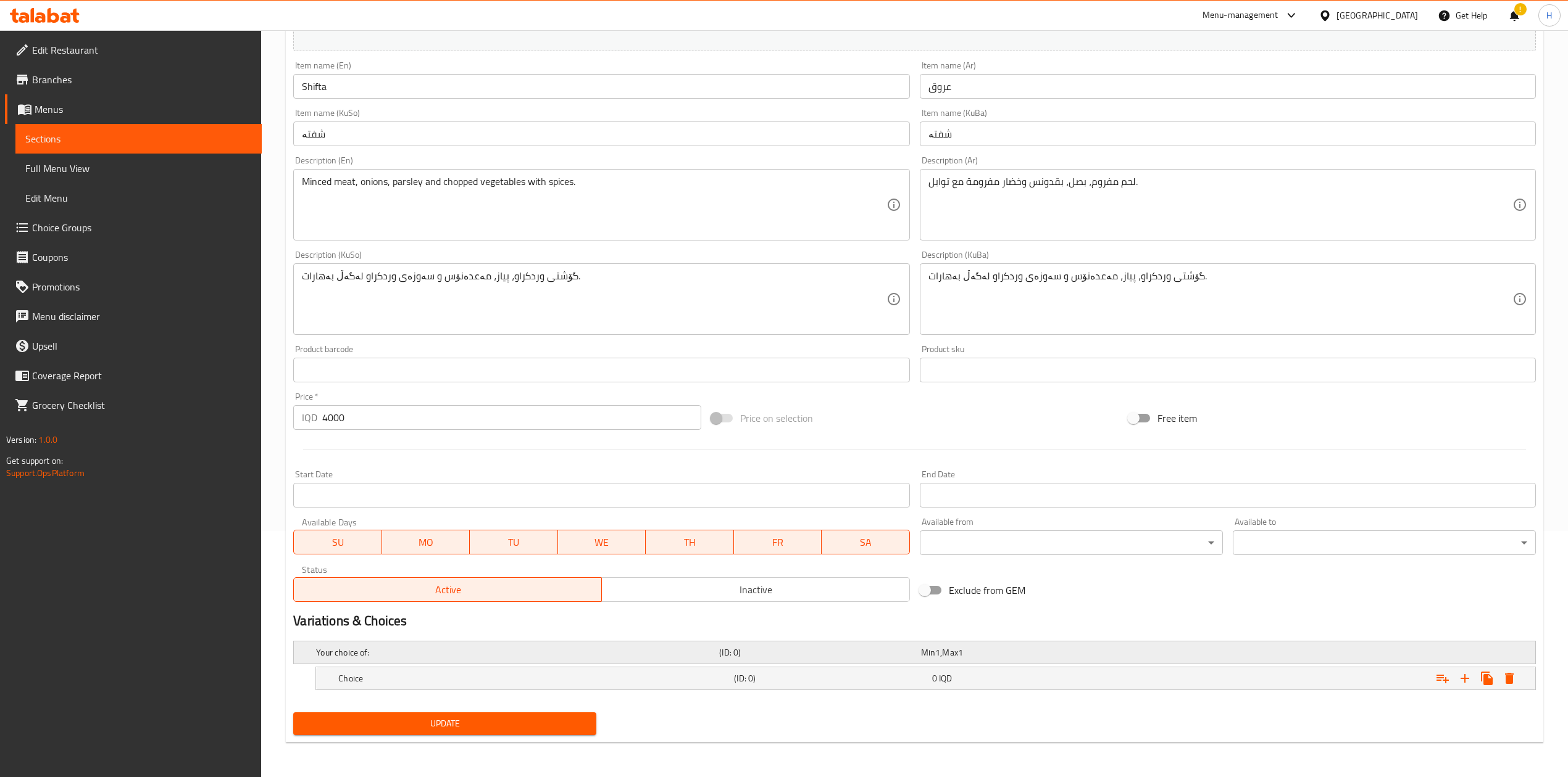
scroll to position [247, 0]
click at [1040, 481] on icon "Expand" at bounding box center [1465, 678] width 15 height 15
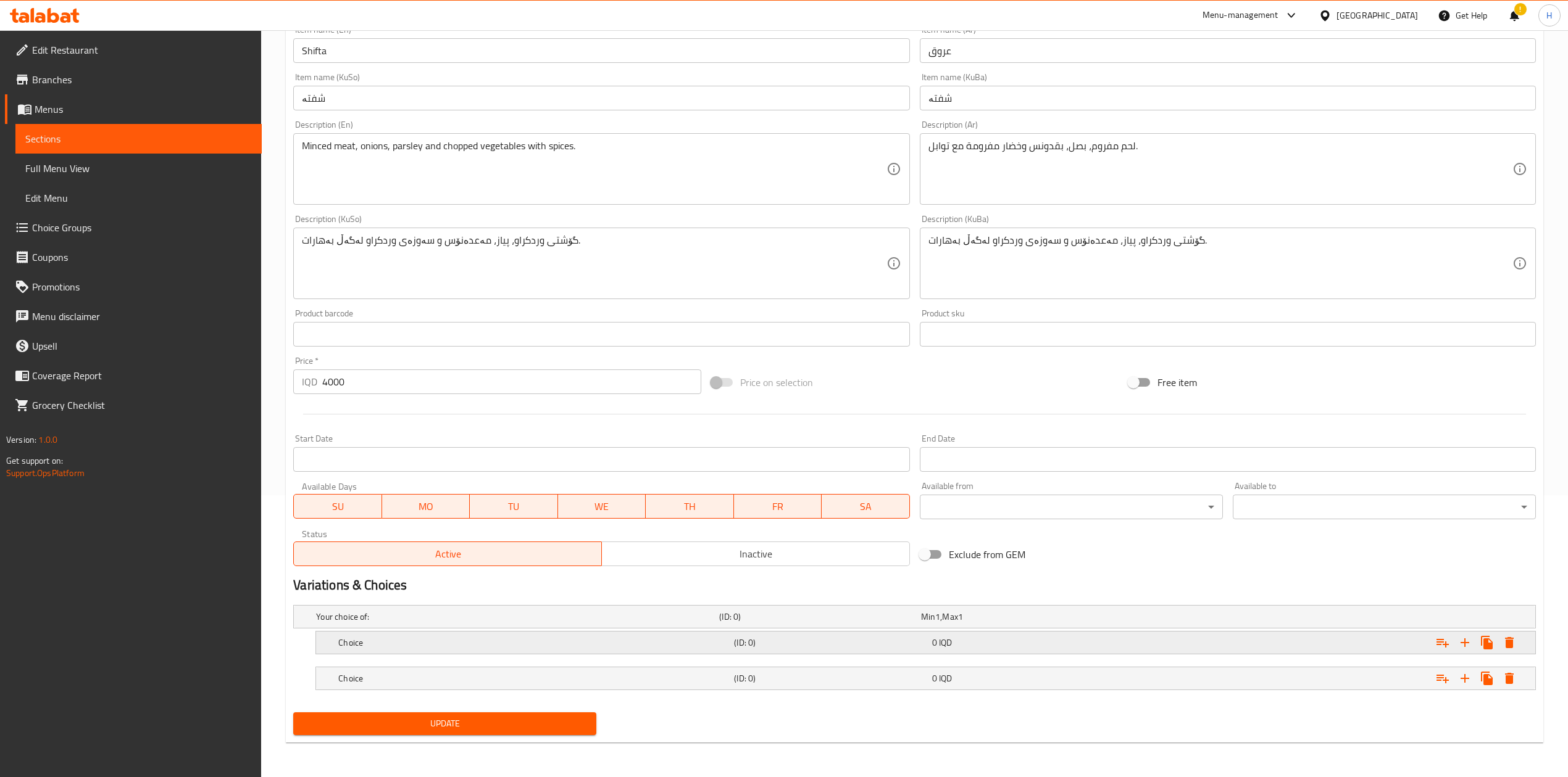
click at [416, 481] on h5 "Choice" at bounding box center [533, 642] width 391 height 12
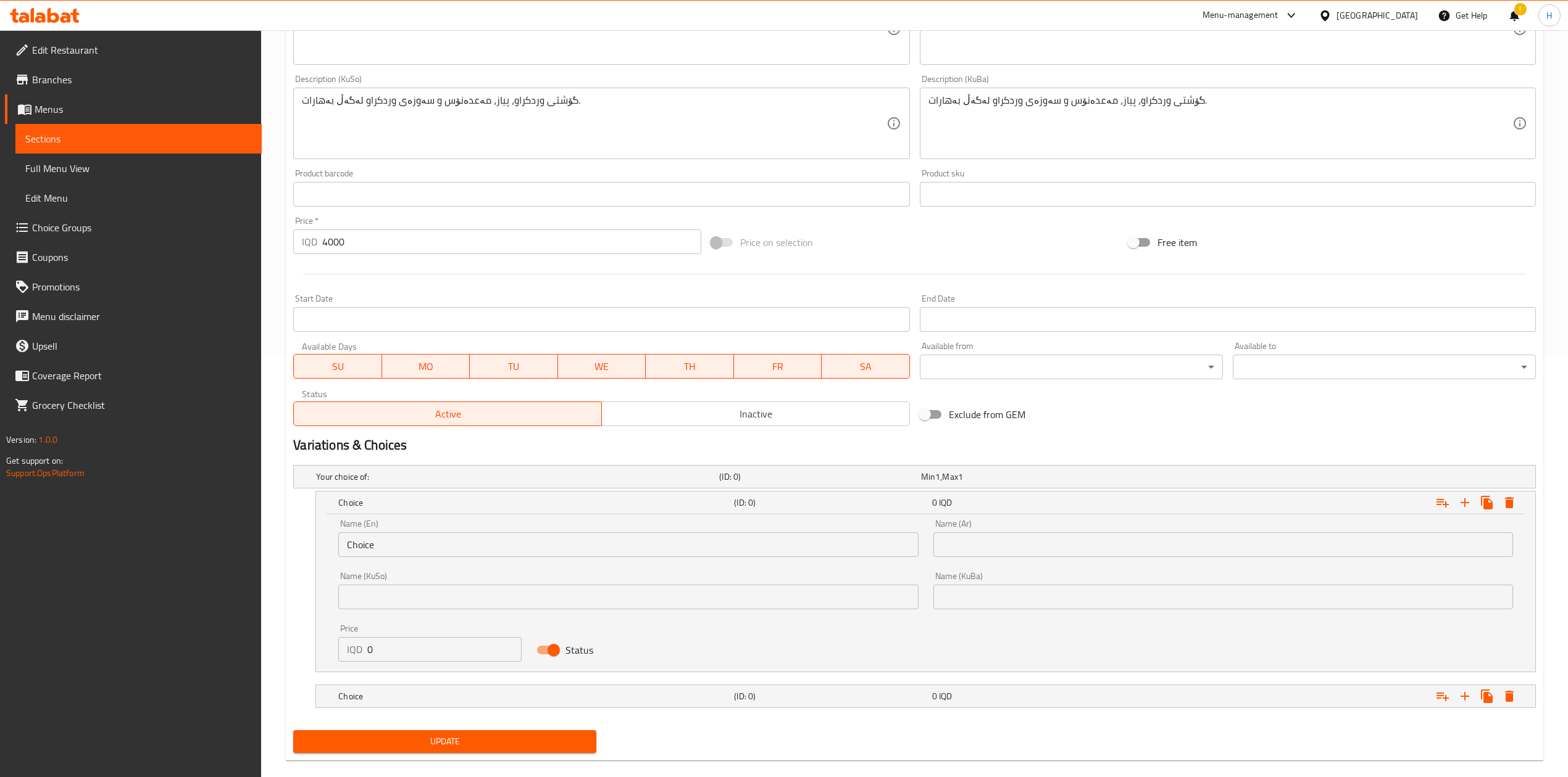
scroll to position [423, 0]
click at [392, 481] on input "0" at bounding box center [444, 649] width 155 height 25
click at [392, 481] on input "40" at bounding box center [444, 649] width 155 height 25
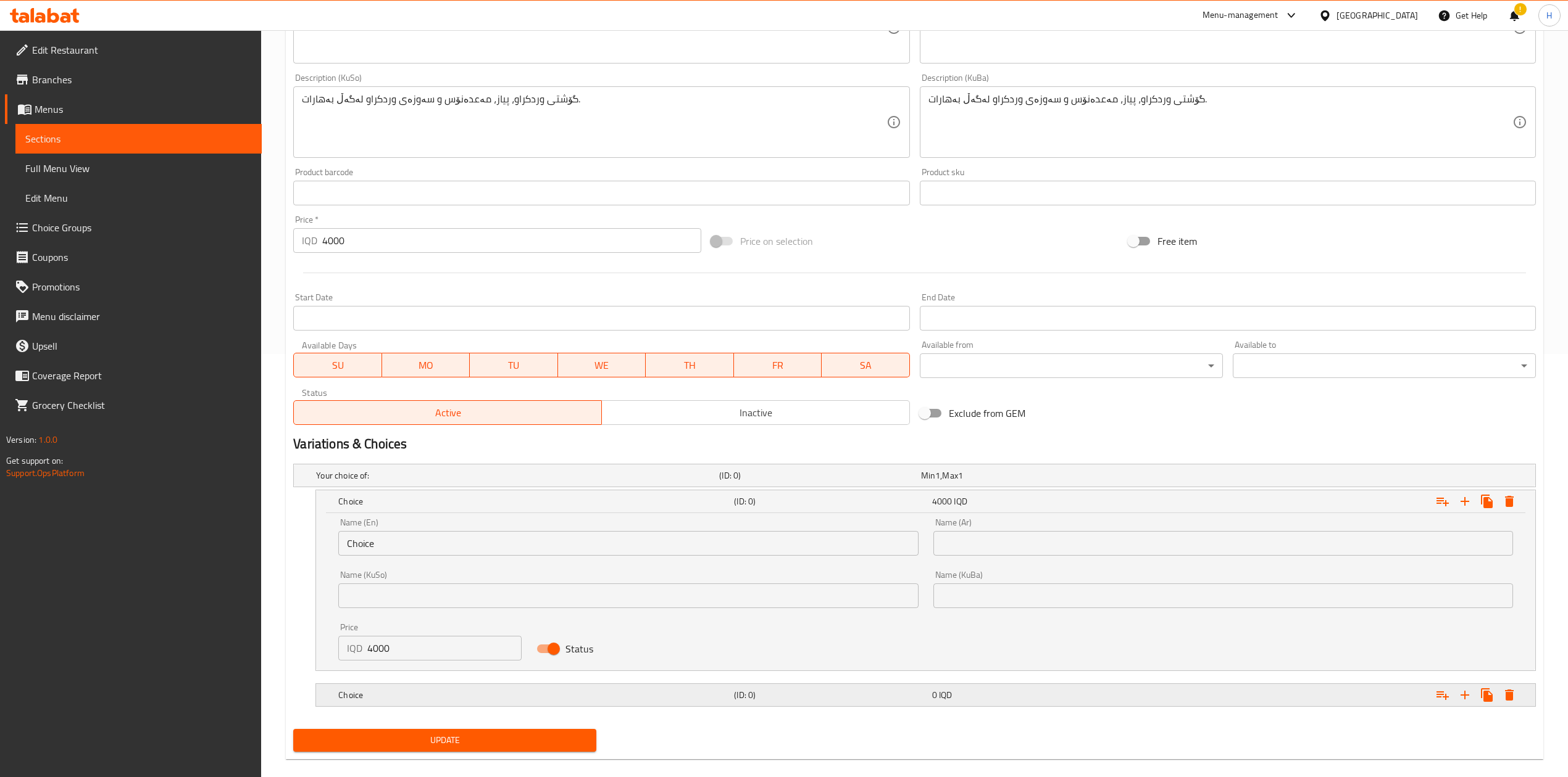
click at [392, 481] on h5 "Choice" at bounding box center [533, 695] width 391 height 12
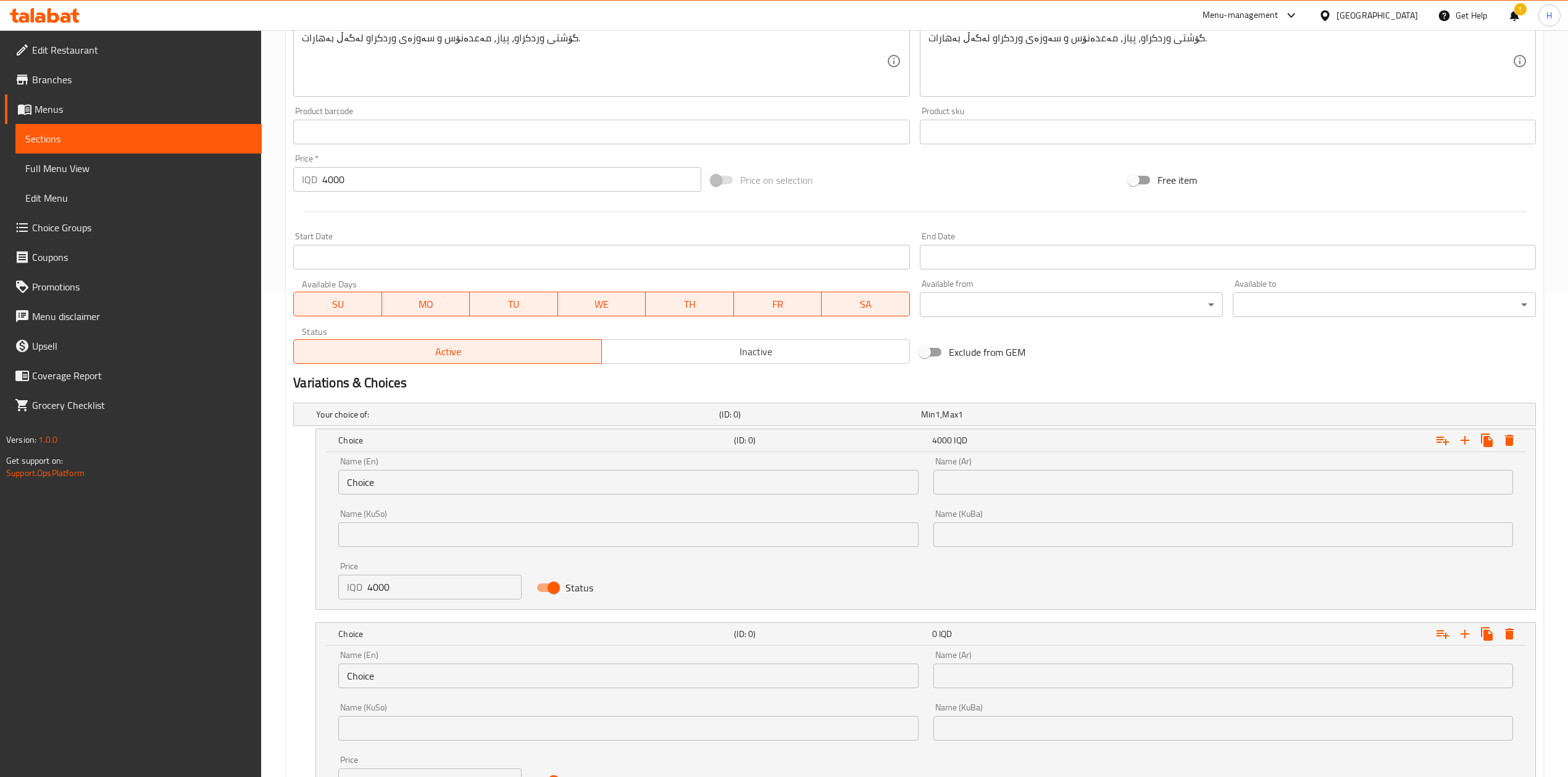
scroll to position [564, 0]
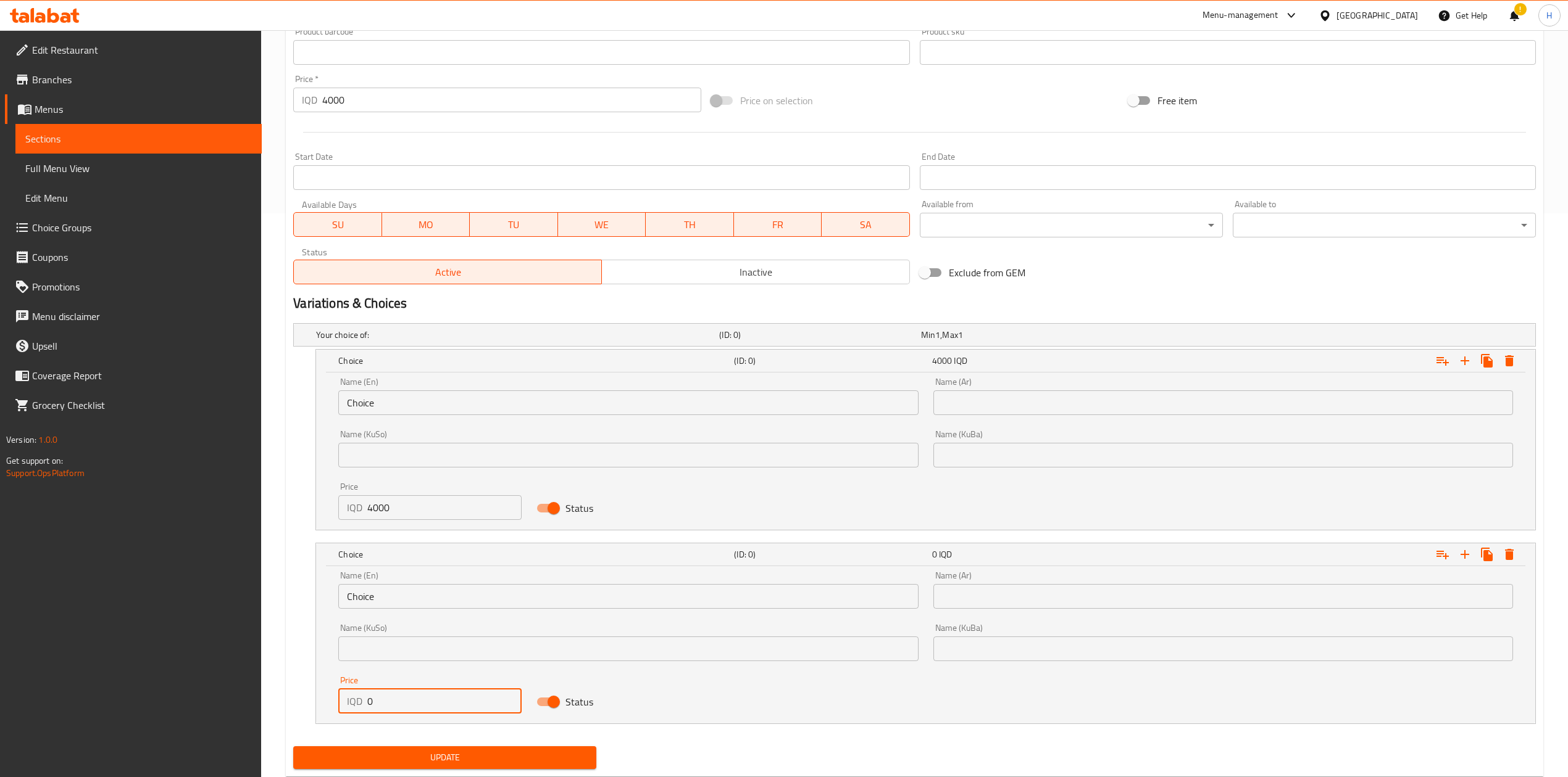
click at [391, 481] on input "0" at bounding box center [444, 701] width 155 height 25
click at [385, 481] on input "Choice" at bounding box center [628, 597] width 580 height 25
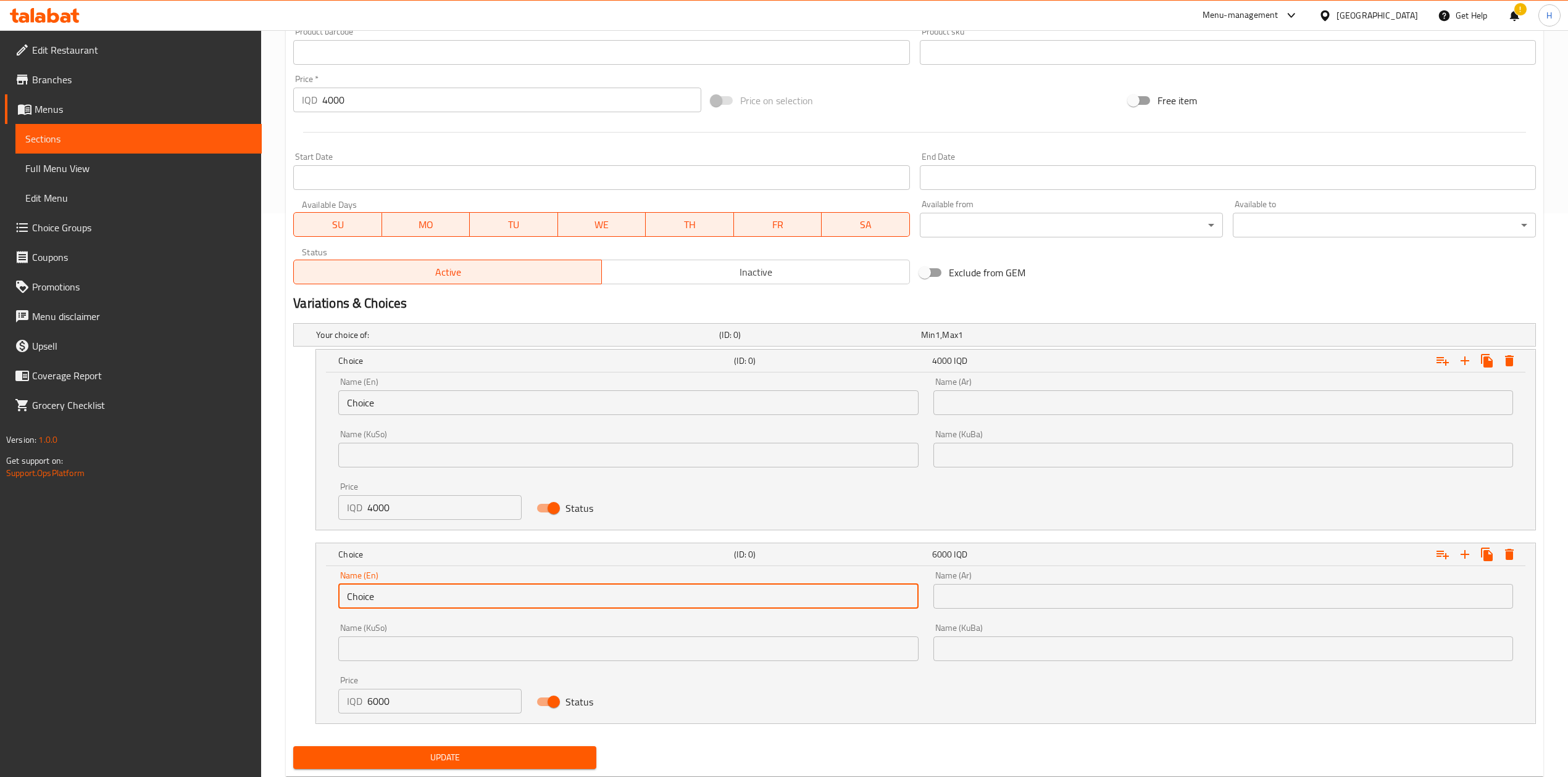
click at [385, 481] on input "Choice" at bounding box center [628, 597] width 580 height 25
click at [385, 481] on input "text" at bounding box center [628, 597] width 580 height 25
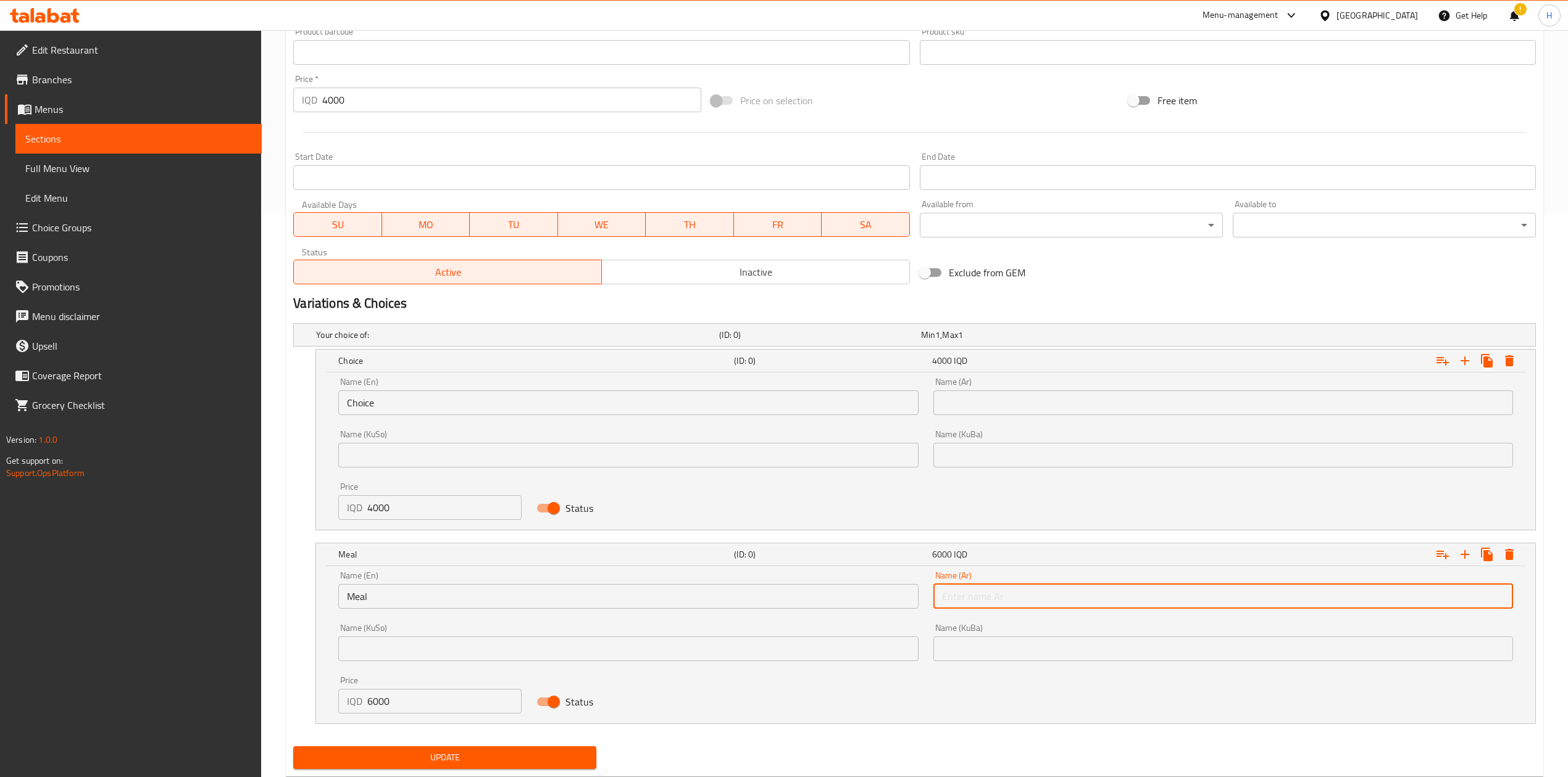
drag, startPoint x: 1046, startPoint y: 592, endPoint x: 1058, endPoint y: 603, distance: 16.3
click at [1040, 481] on input "text" at bounding box center [1223, 597] width 580 height 25
click at [439, 400] on input "Choice" at bounding box center [628, 403] width 580 height 25
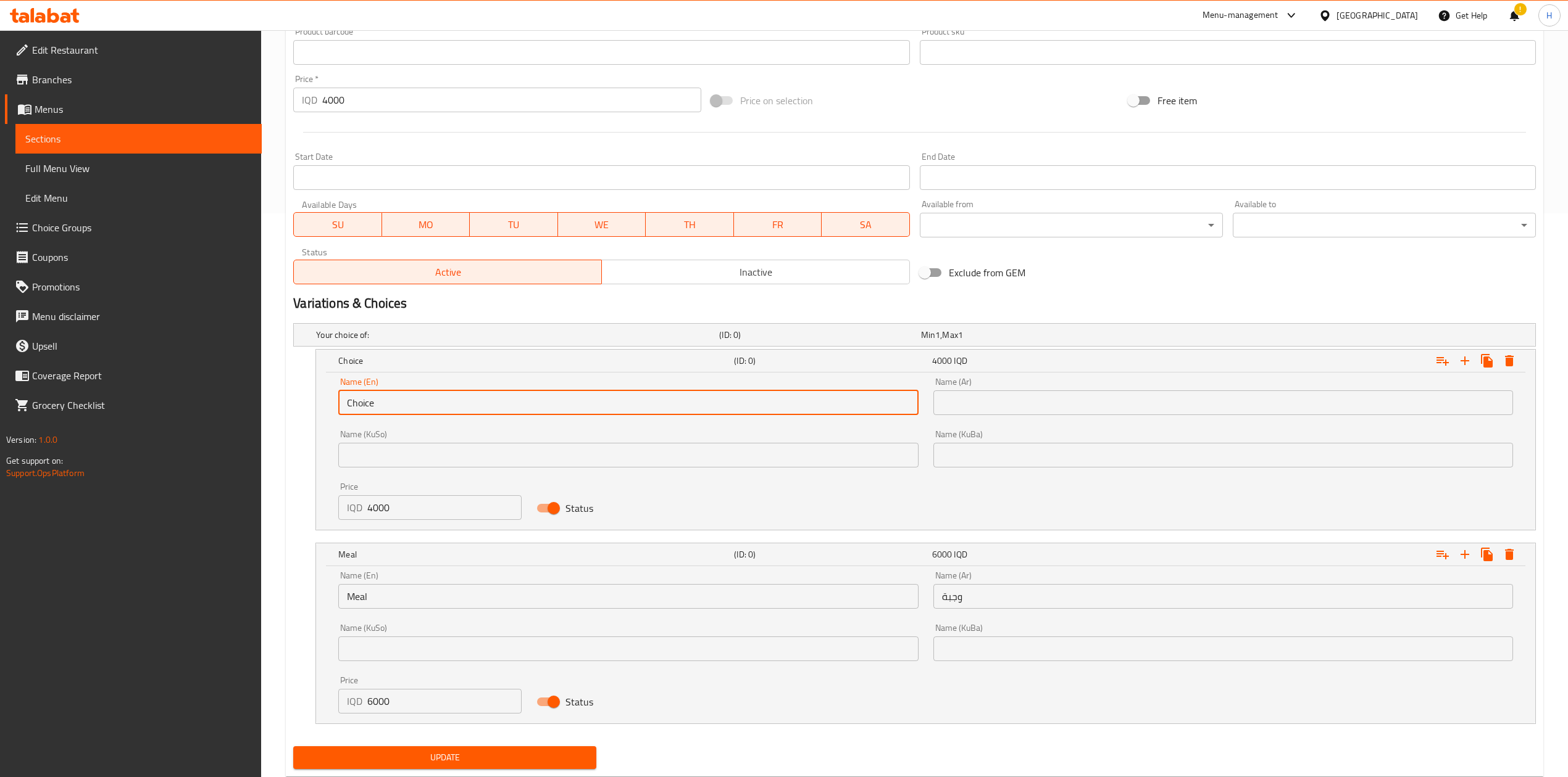
click at [438, 402] on input "Choice" at bounding box center [628, 403] width 580 height 25
click at [438, 402] on input "text" at bounding box center [628, 403] width 580 height 25
drag, startPoint x: 1030, startPoint y: 400, endPoint x: 1033, endPoint y: 414, distance: 14.3
click at [1030, 400] on input "text" at bounding box center [1223, 403] width 580 height 25
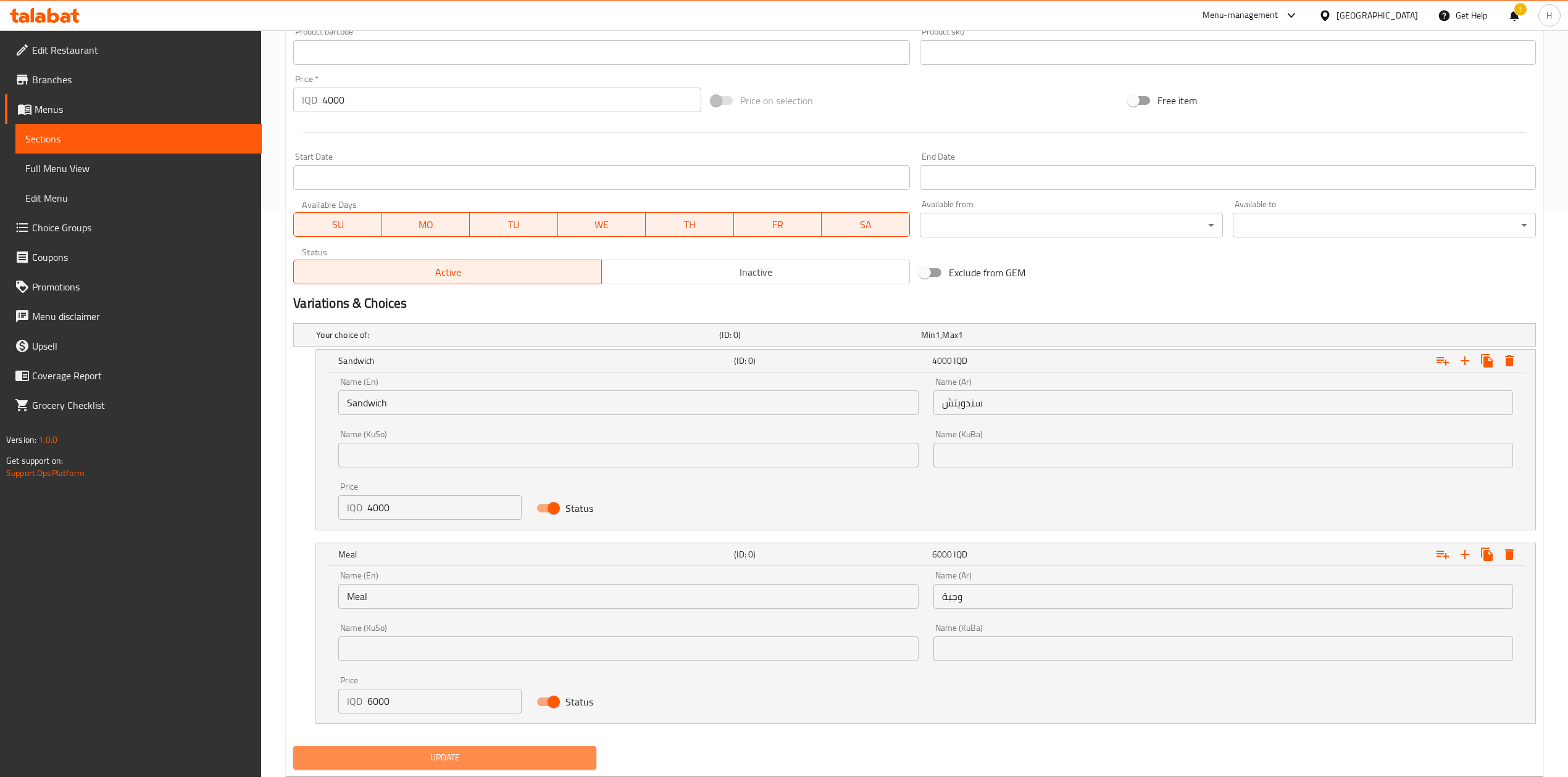
click at [503, 481] on span "Update" at bounding box center [444, 757] width 283 height 16
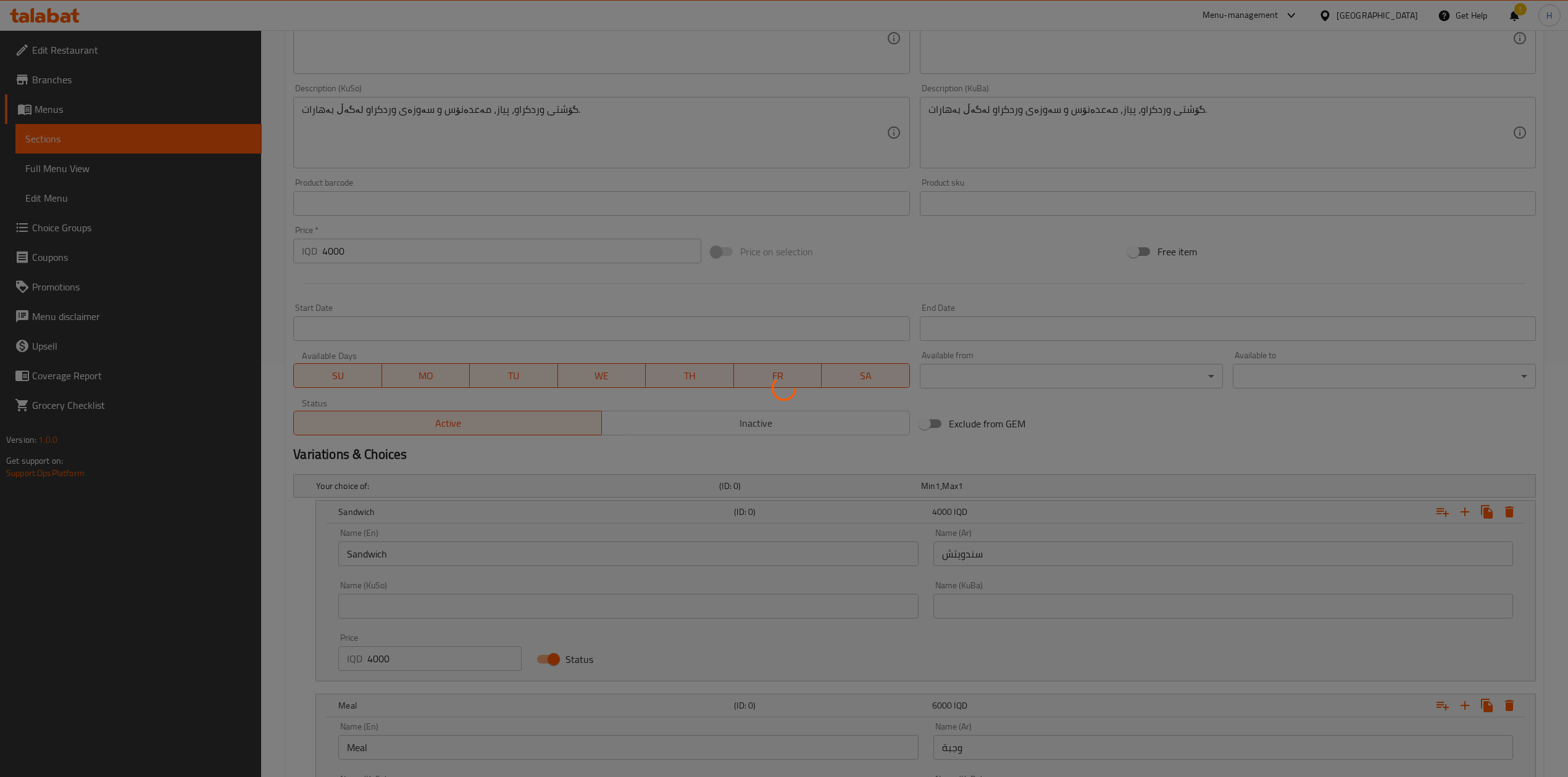
scroll to position [235, 0]
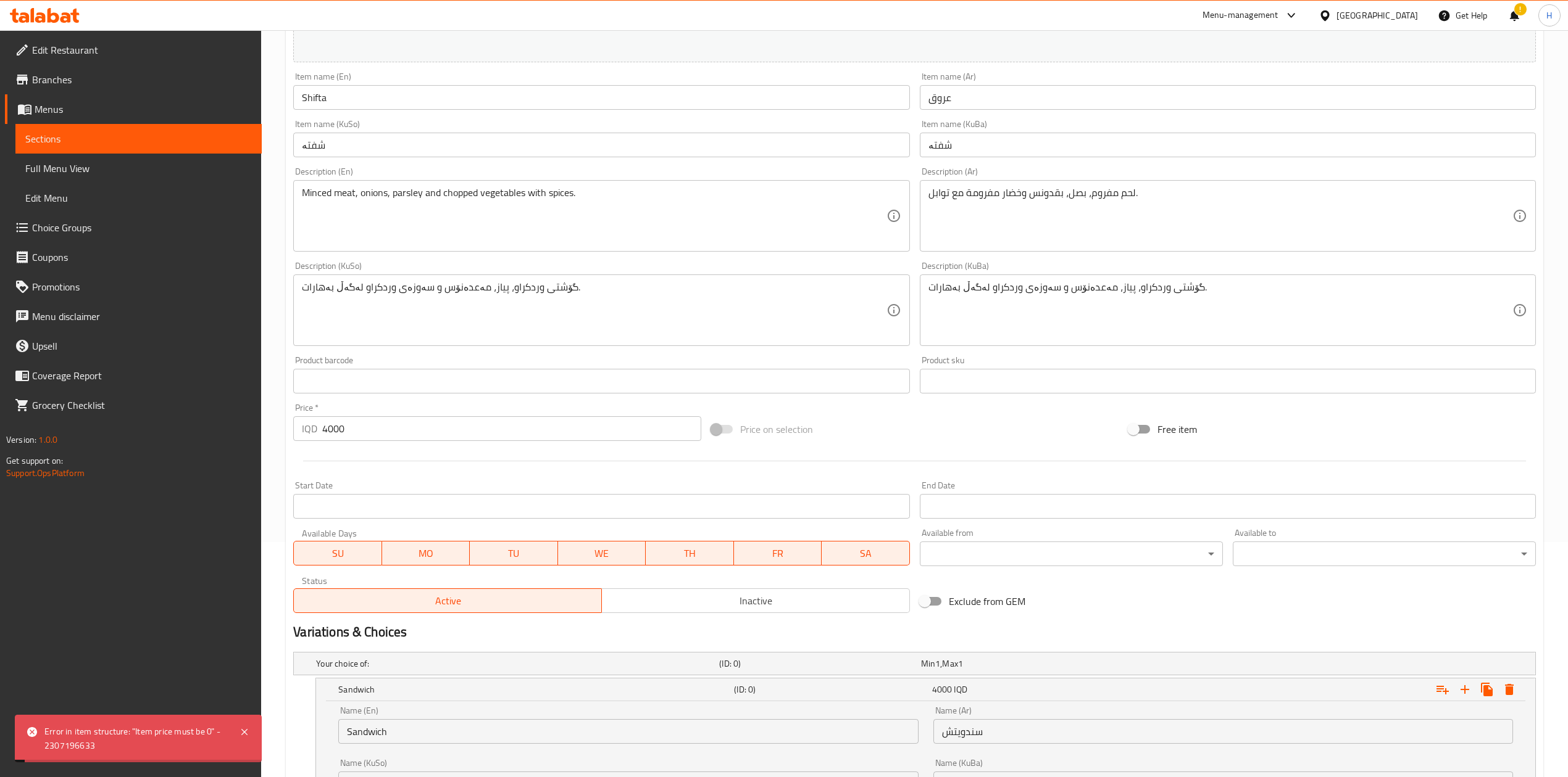
click at [403, 428] on input "4000" at bounding box center [512, 428] width 378 height 25
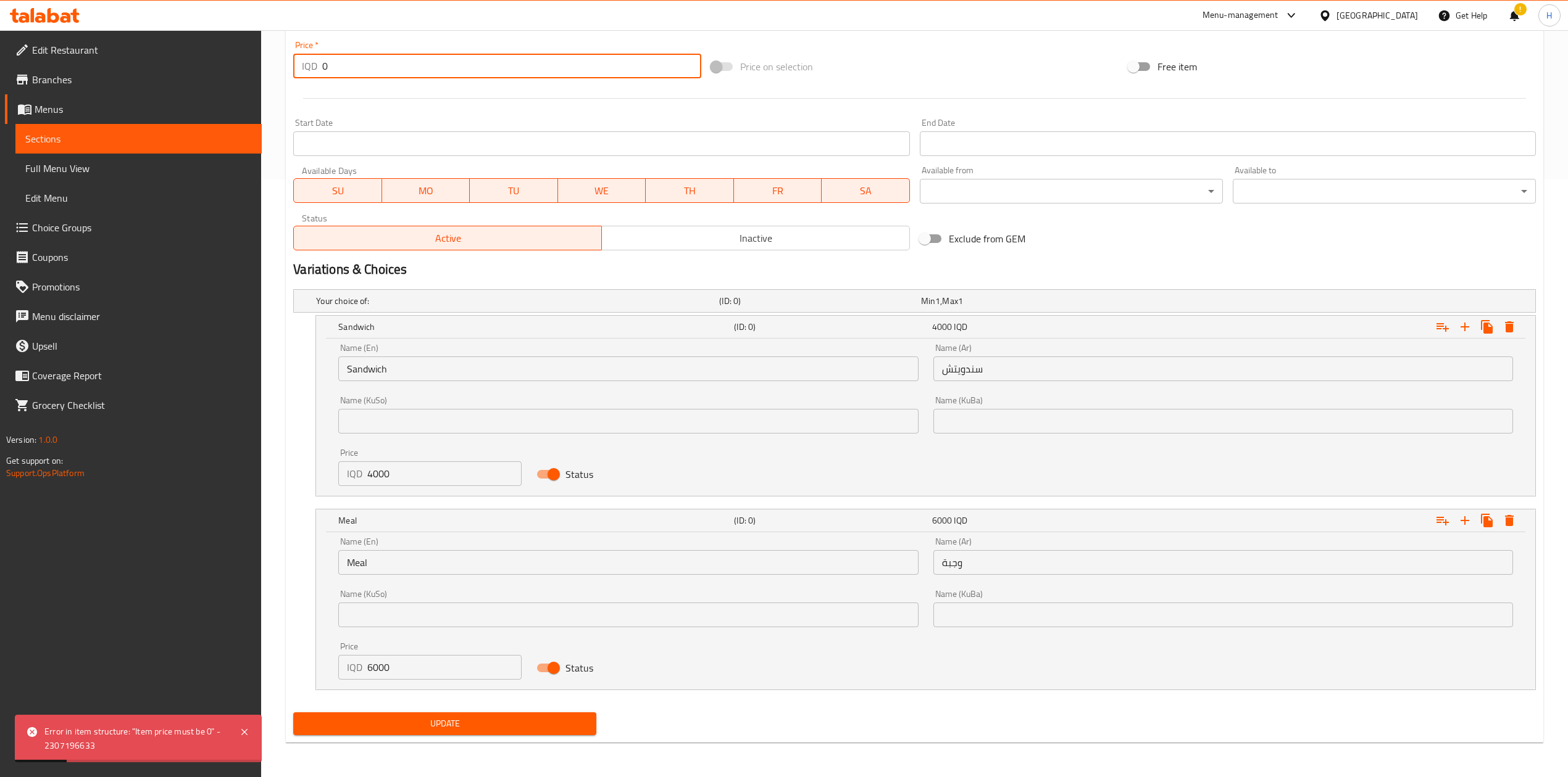
click at [440, 481] on span "Update" at bounding box center [444, 724] width 283 height 16
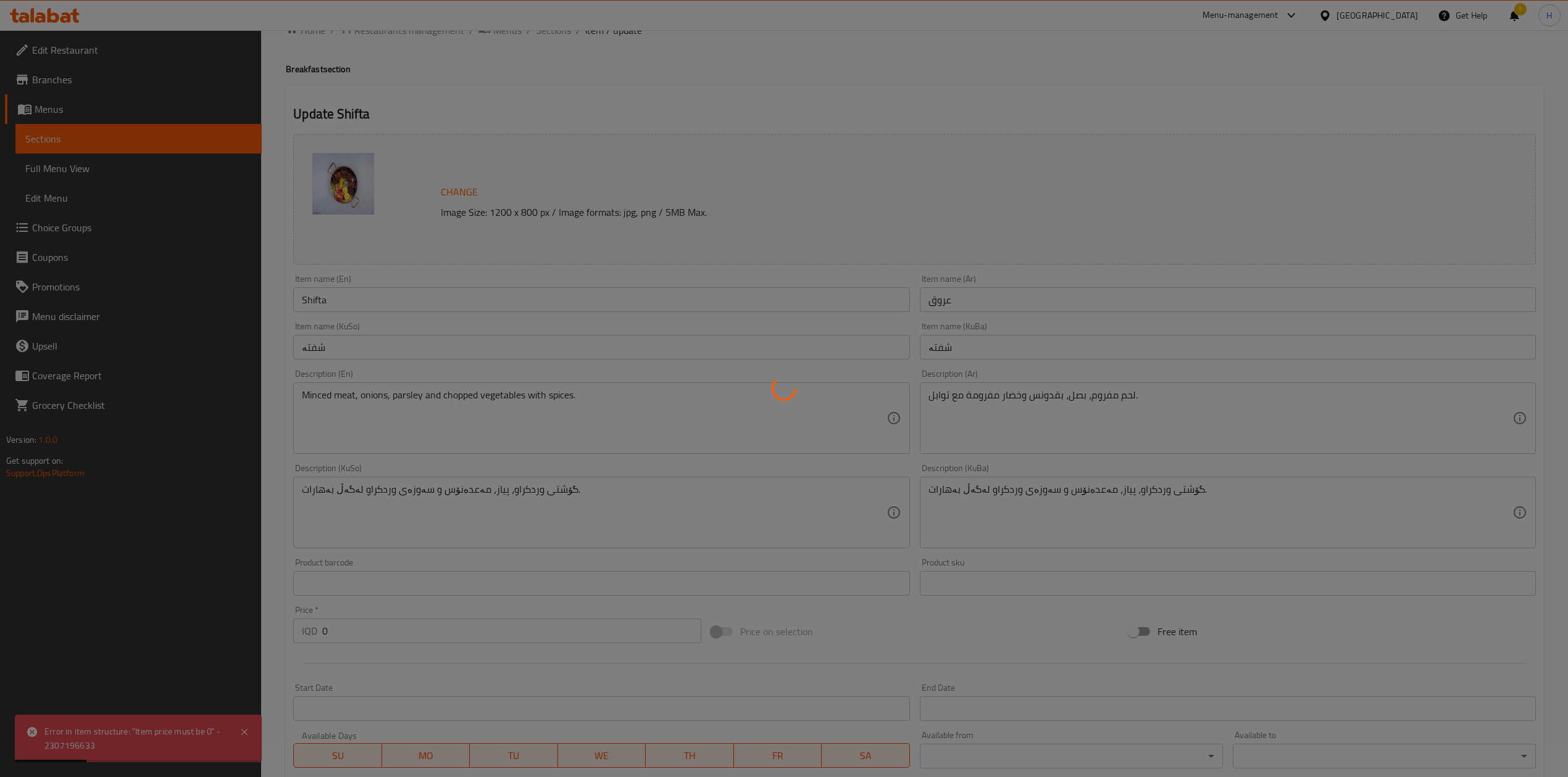
scroll to position [0, 0]
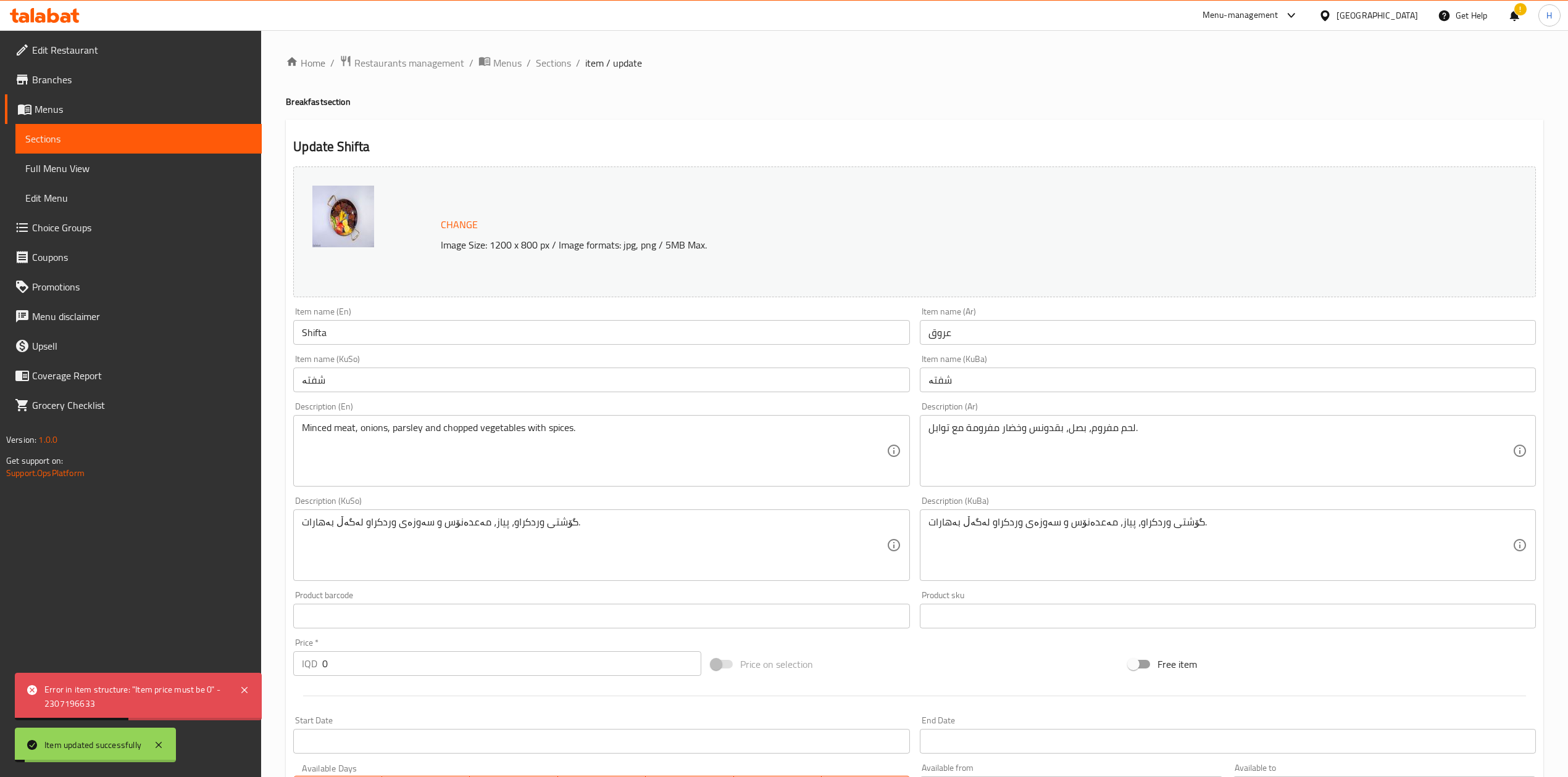
drag, startPoint x: 549, startPoint y: 63, endPoint x: 550, endPoint y: 77, distance: 14.0
click at [549, 63] on span "Sections" at bounding box center [553, 63] width 35 height 15
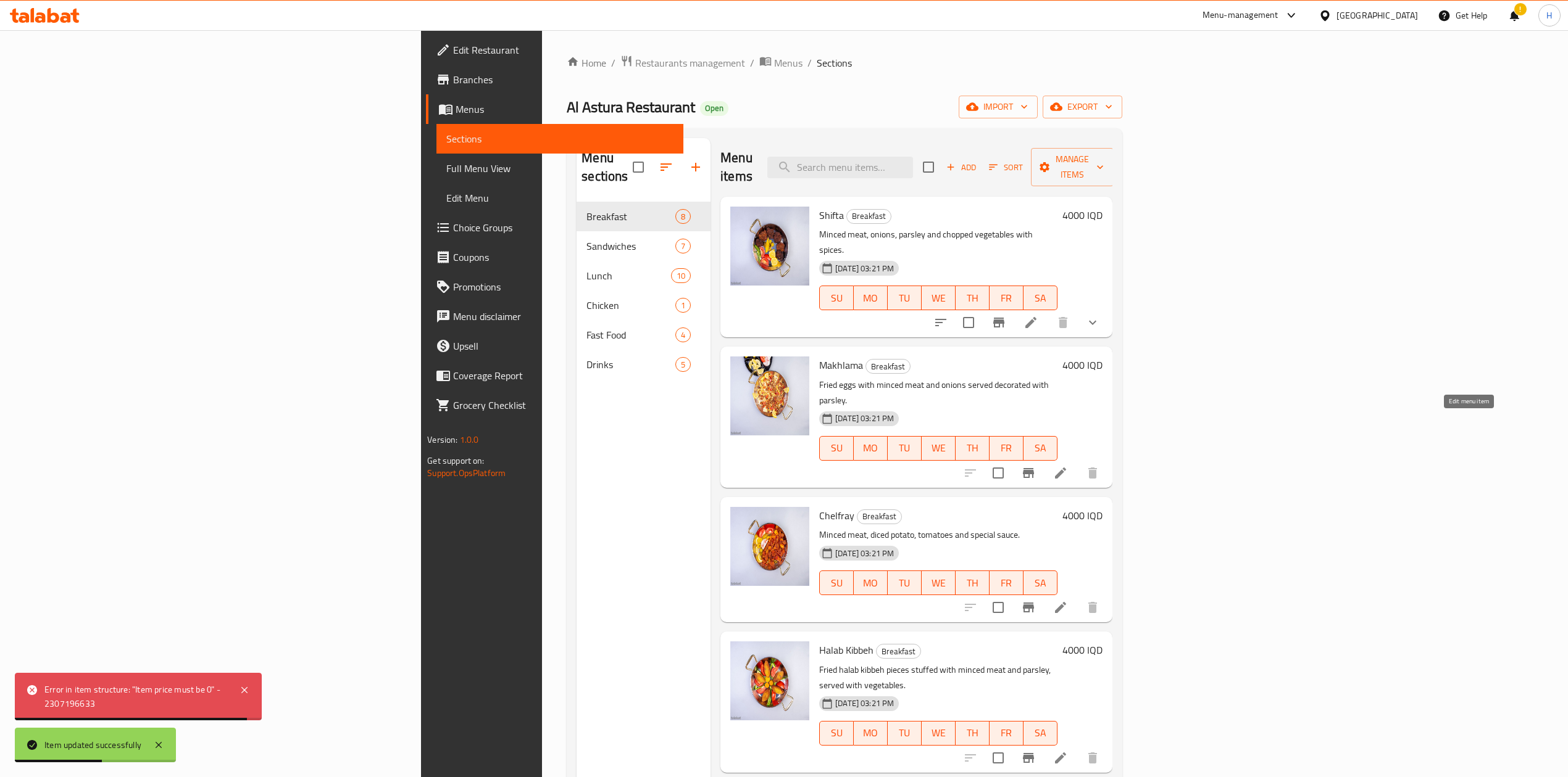
click at [1040, 468] on icon at bounding box center [1060, 474] width 12 height 12
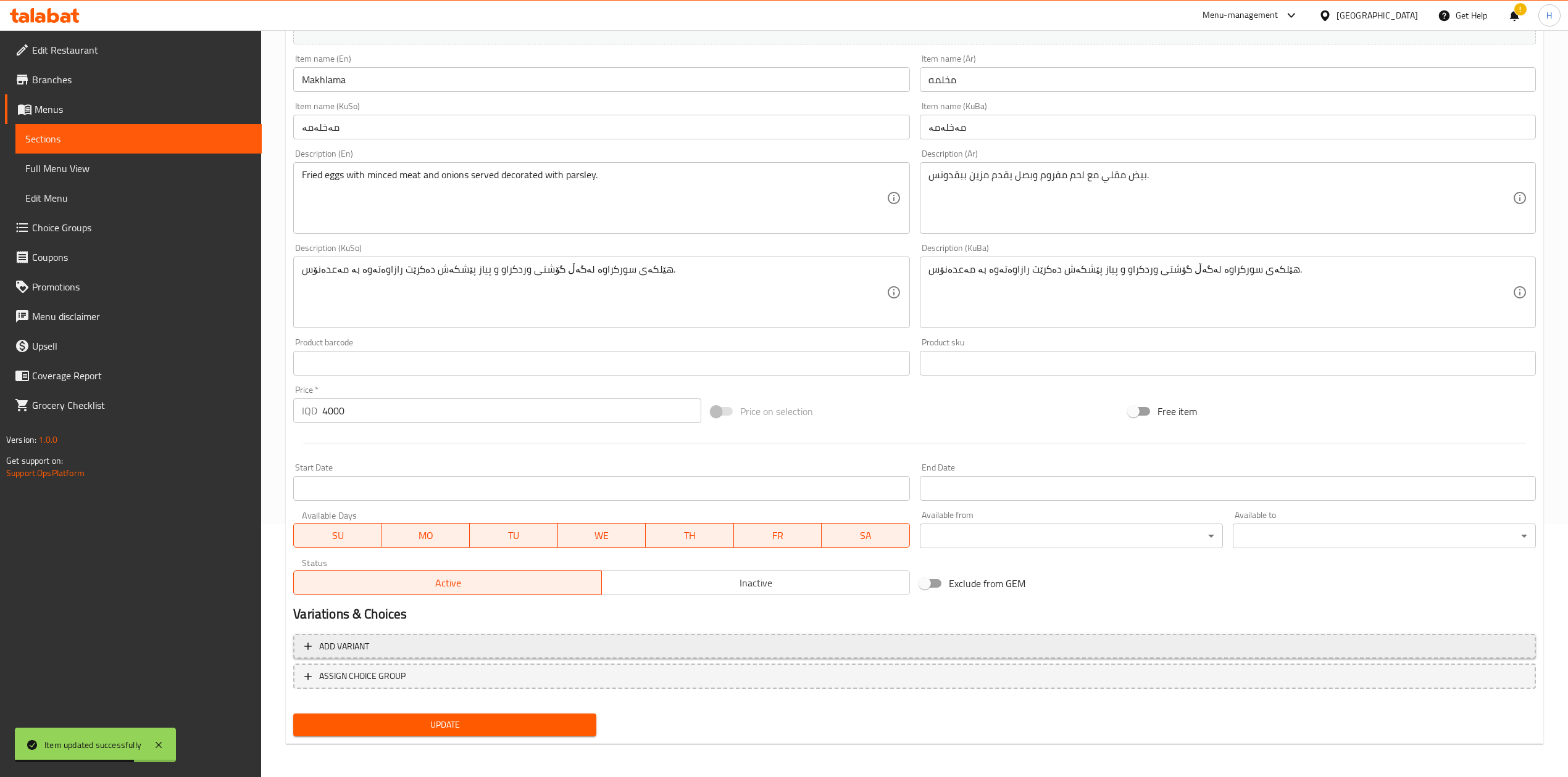
click at [416, 481] on span "Add variant" at bounding box center [914, 646] width 1220 height 16
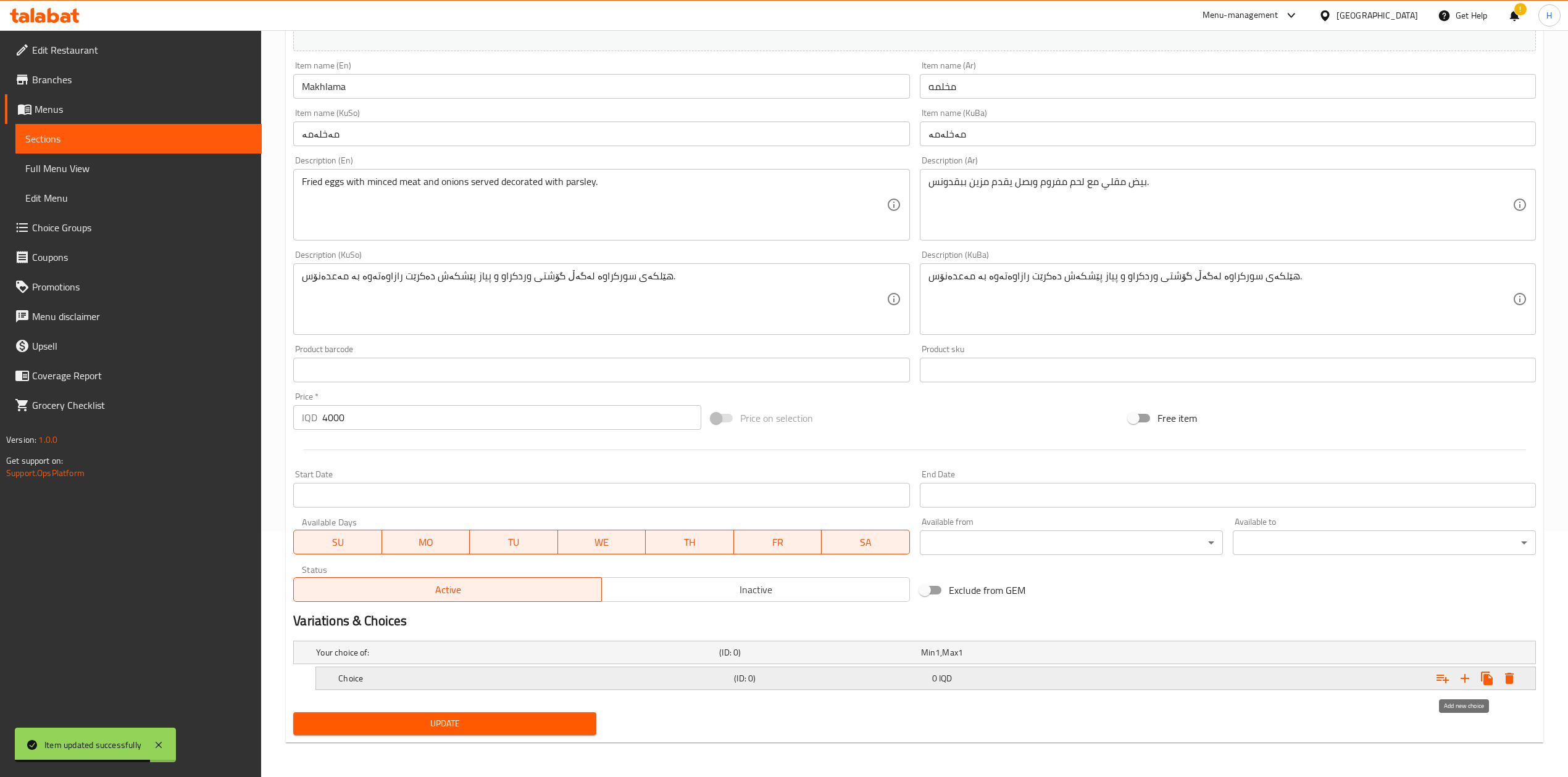
click at [1040, 481] on icon "Expand" at bounding box center [1465, 678] width 15 height 15
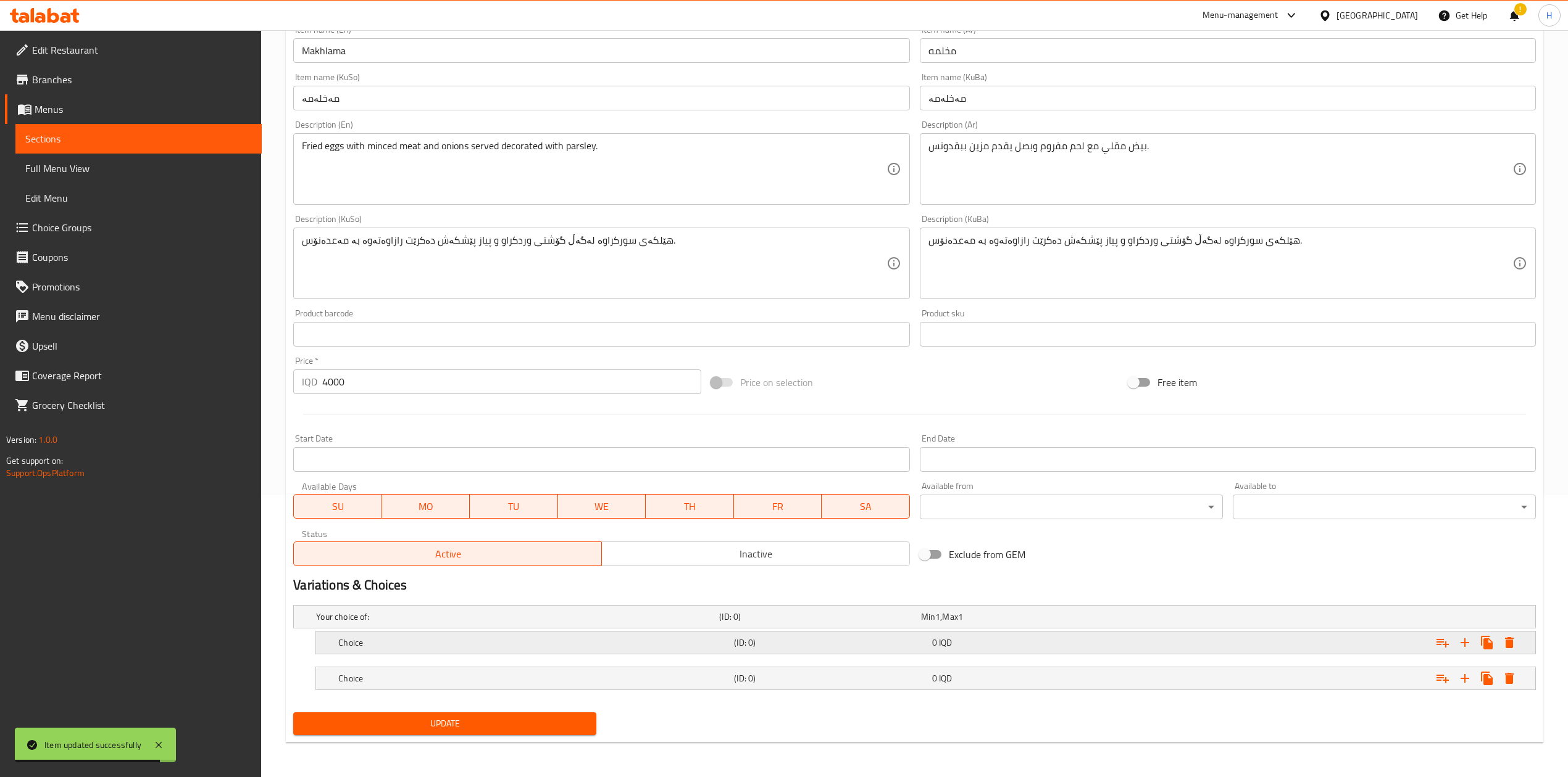
click at [392, 481] on div "Choice" at bounding box center [533, 642] width 396 height 17
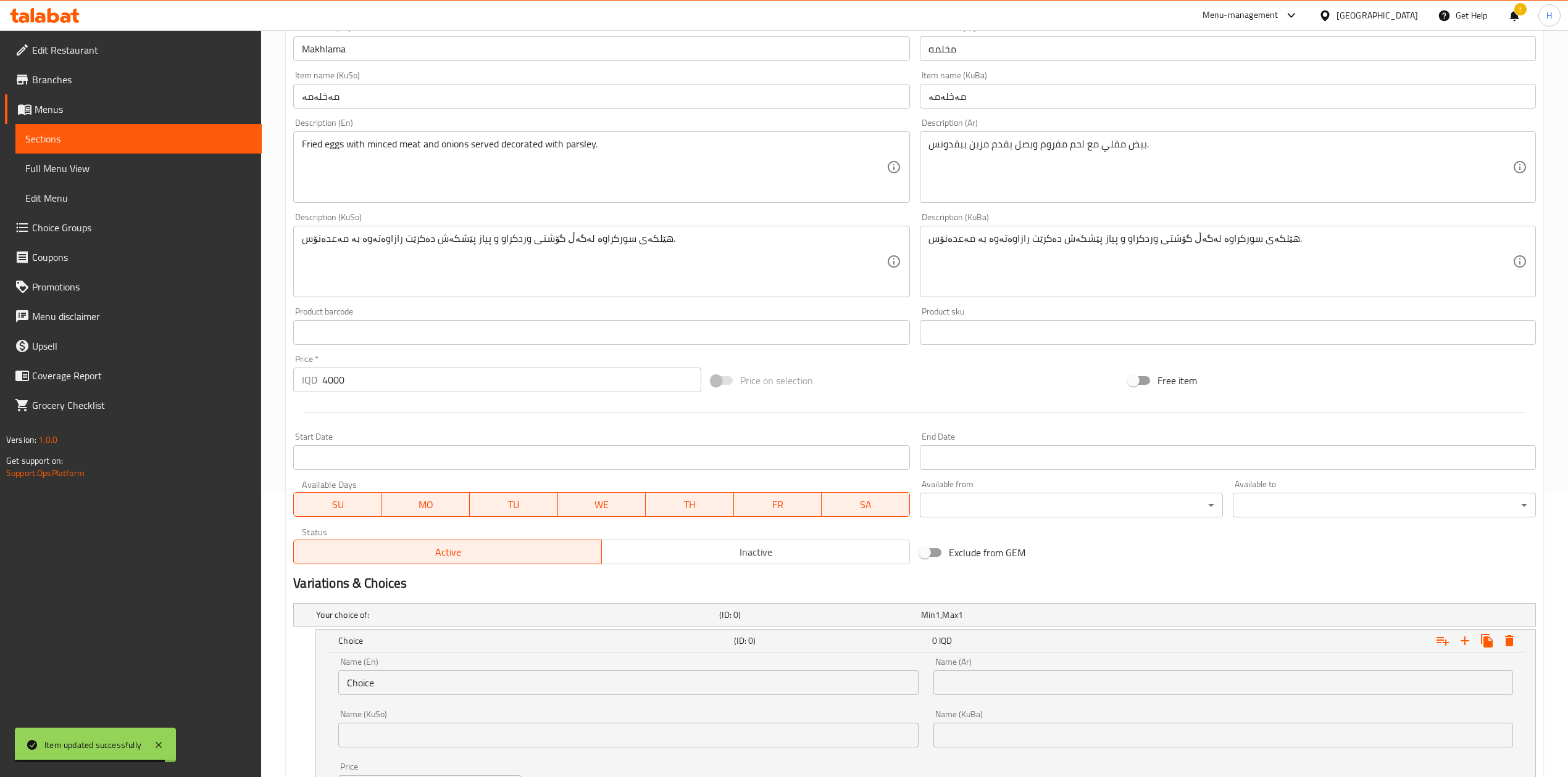
scroll to position [423, 0]
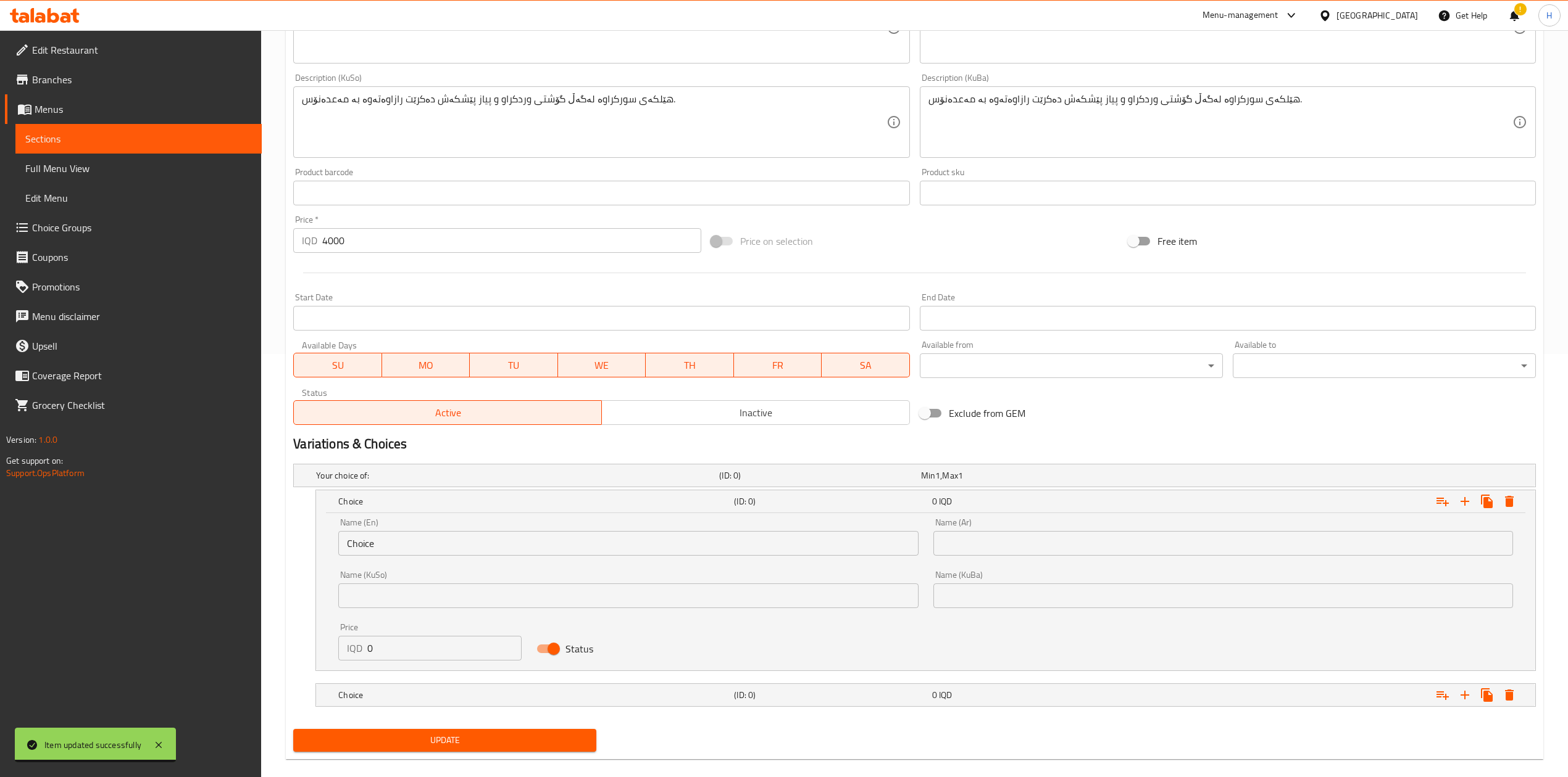
click at [397, 481] on input "Choice" at bounding box center [628, 543] width 580 height 25
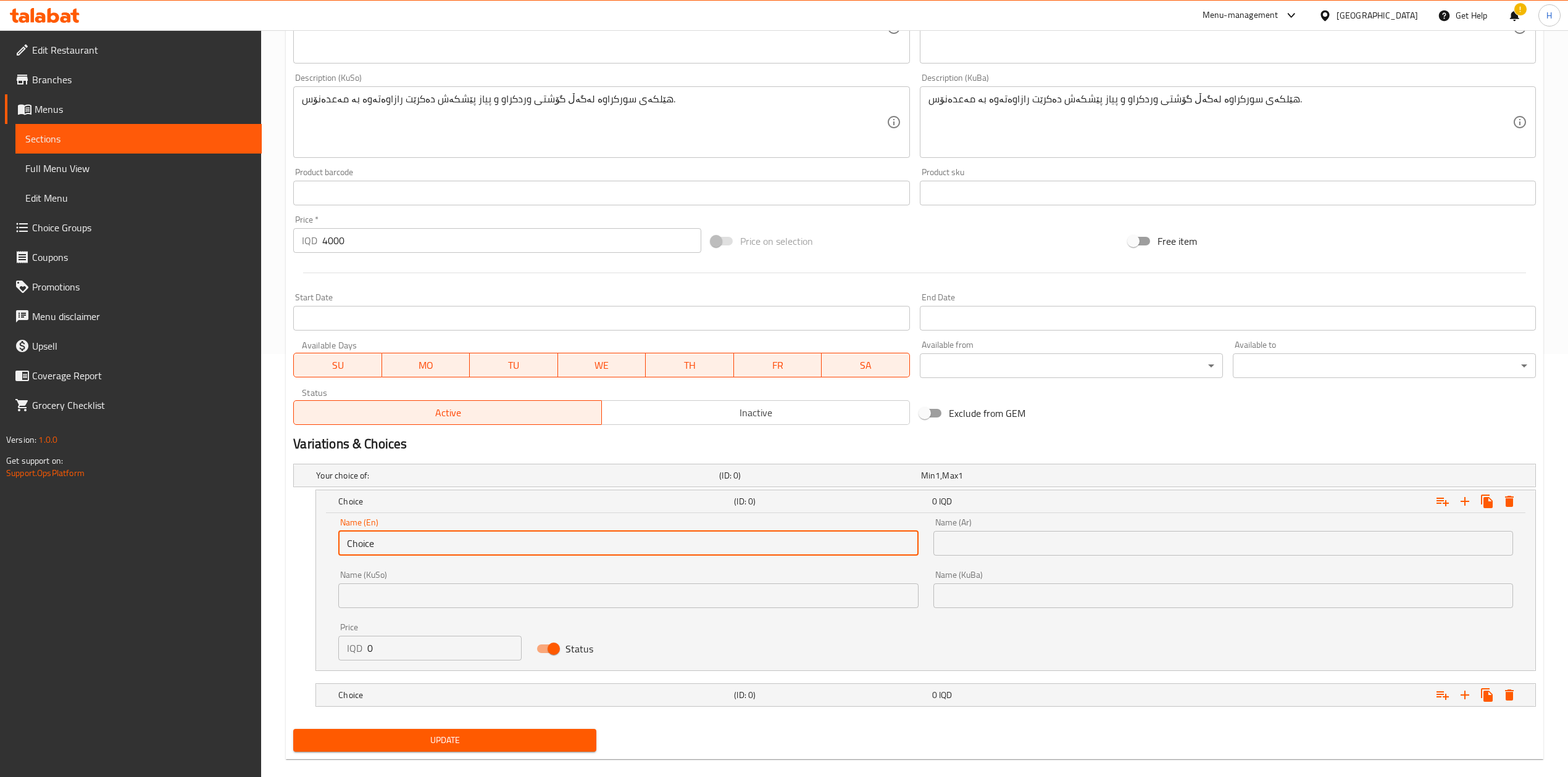
click at [397, 481] on input "Choice" at bounding box center [628, 543] width 580 height 25
click at [397, 481] on input "text" at bounding box center [628, 543] width 580 height 25
click at [1040, 481] on input "text" at bounding box center [1223, 543] width 580 height 25
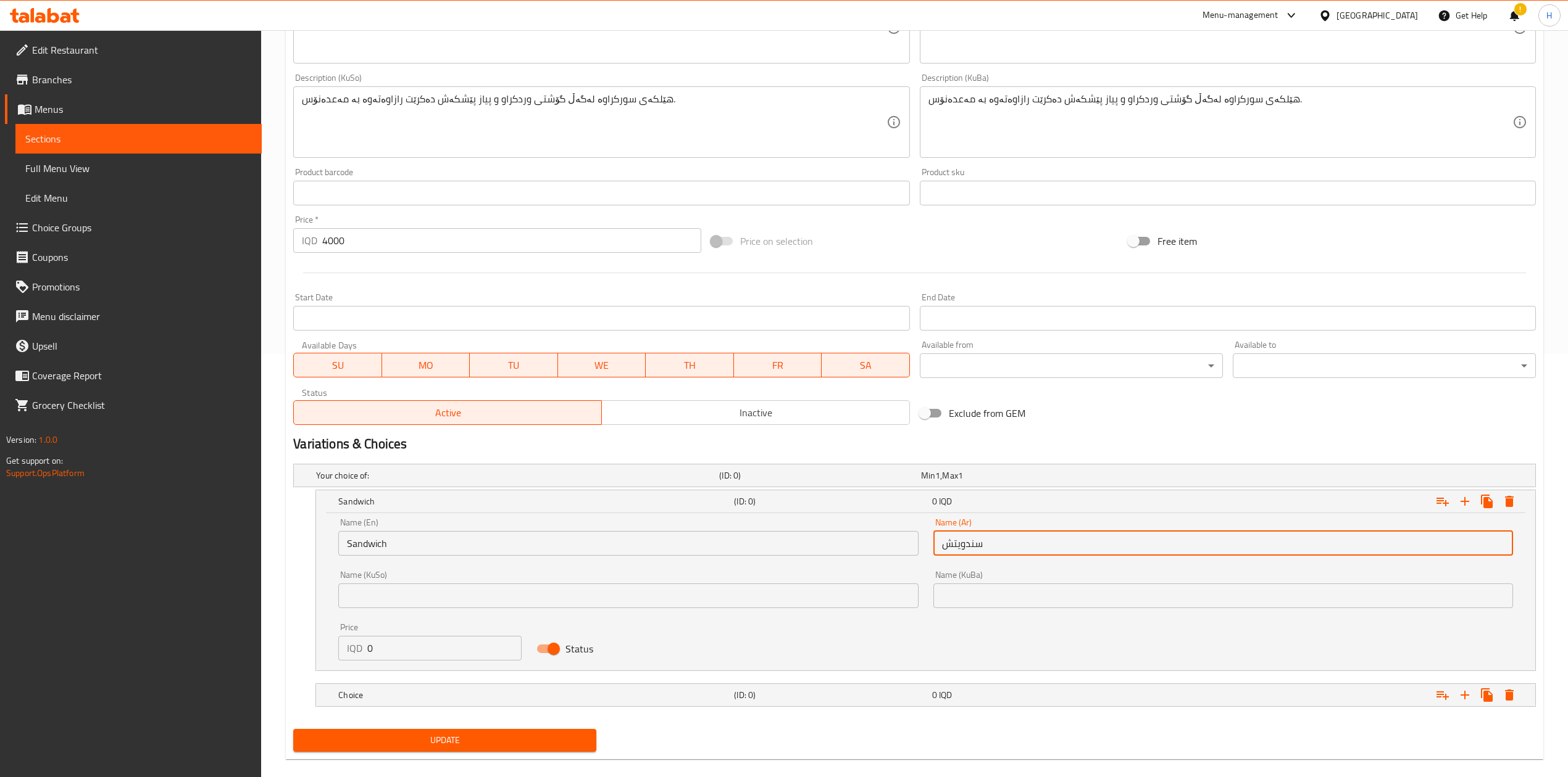
click at [421, 481] on input "0" at bounding box center [444, 649] width 155 height 25
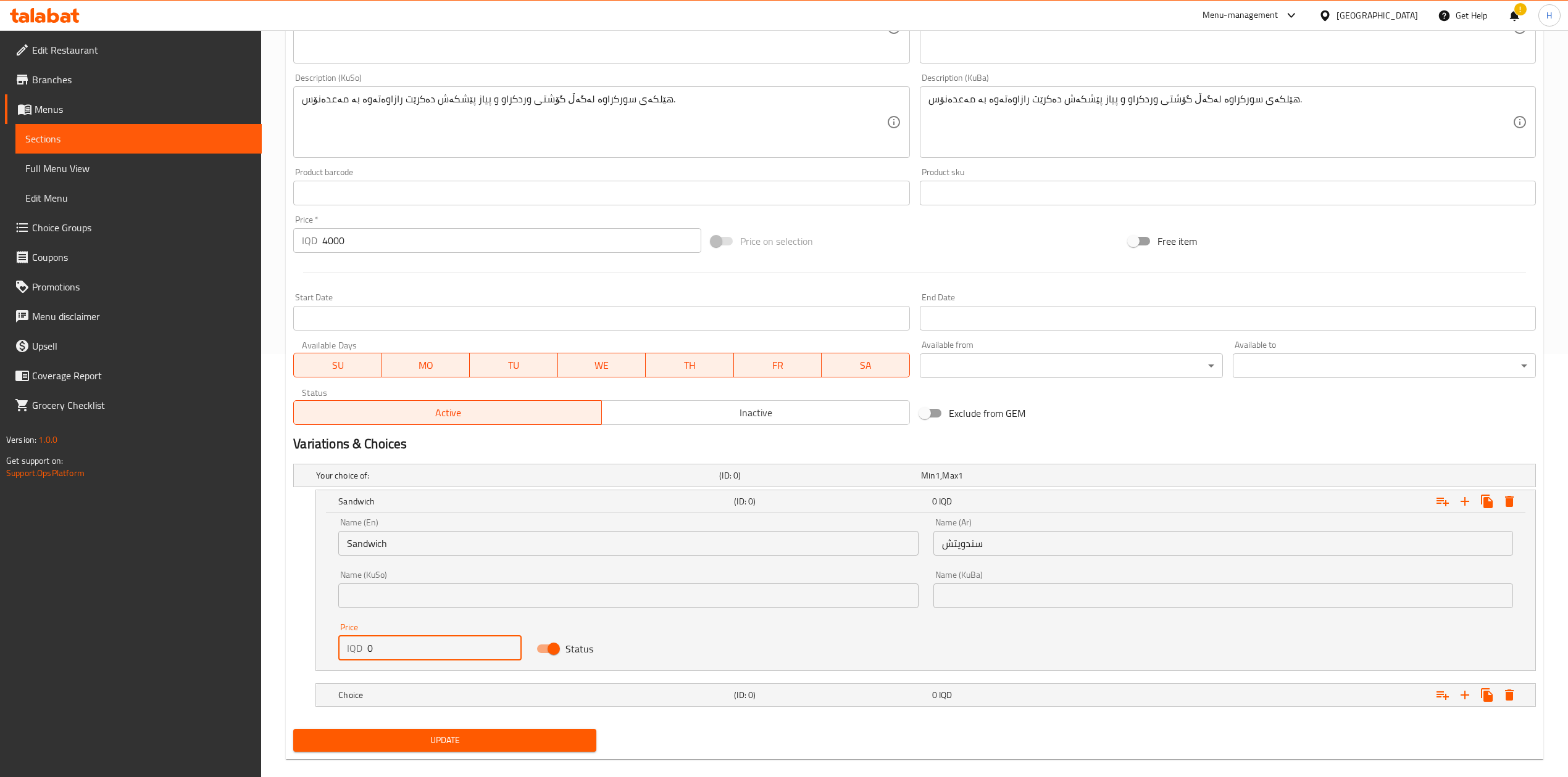
click at [421, 481] on input "0" at bounding box center [444, 649] width 155 height 25
click at [418, 481] on h5 "Choice" at bounding box center [533, 695] width 391 height 12
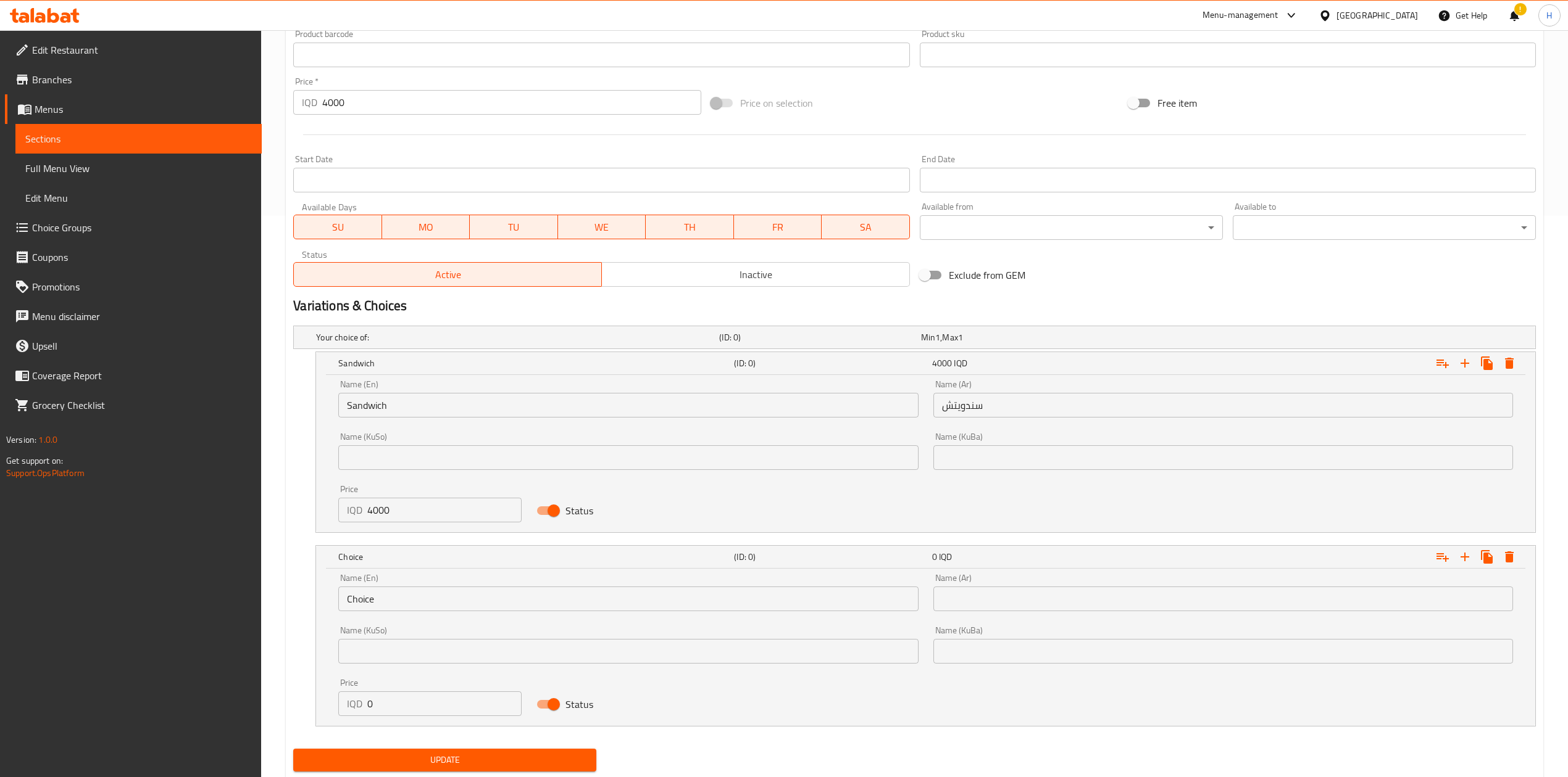
scroll to position [564, 0]
click at [407, 481] on input "0" at bounding box center [444, 701] width 155 height 25
click at [414, 481] on input "Choice" at bounding box center [628, 597] width 580 height 25
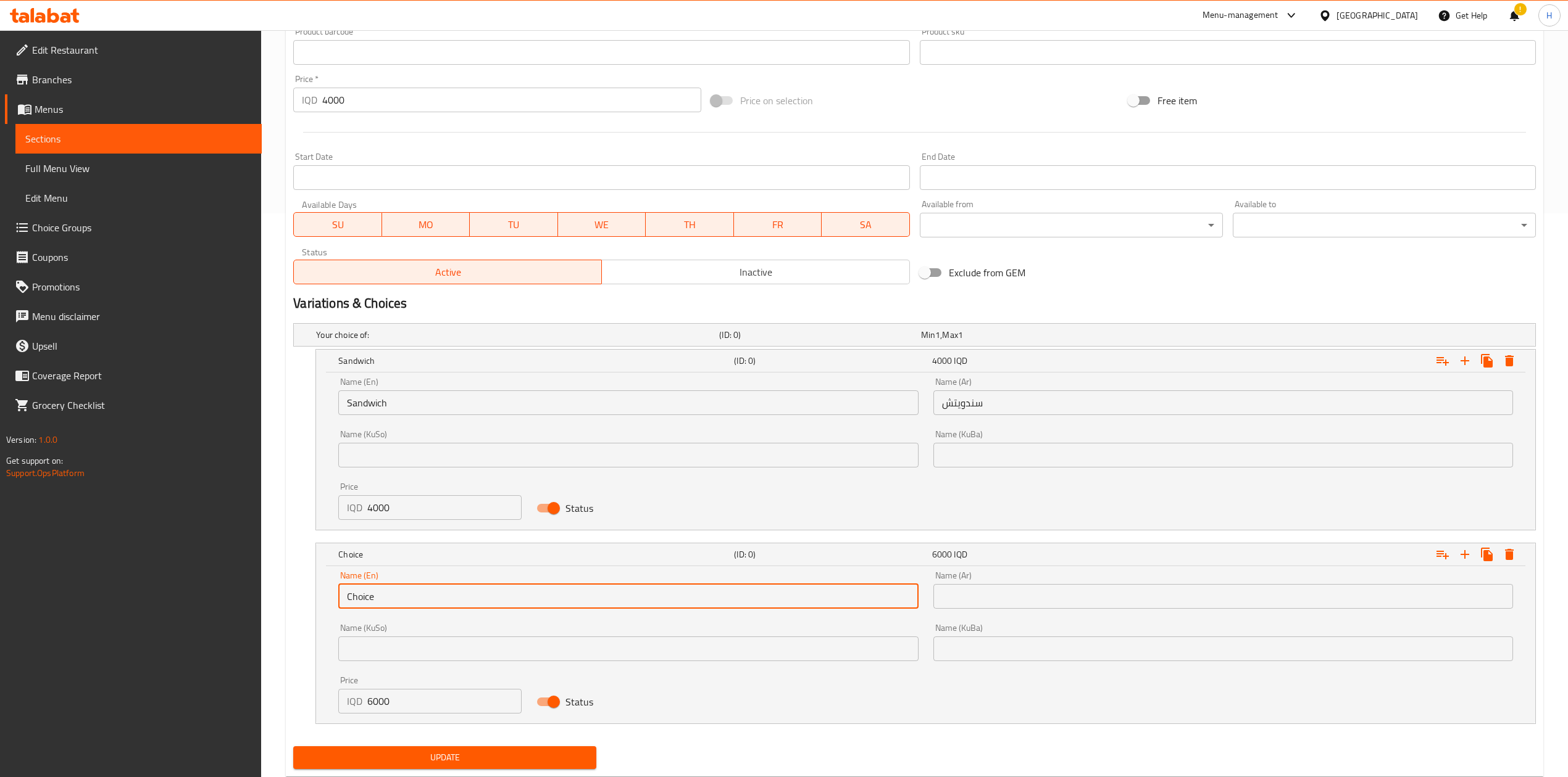
click at [414, 481] on input "Choice" at bounding box center [628, 597] width 580 height 25
click at [414, 481] on input "text" at bounding box center [628, 597] width 580 height 25
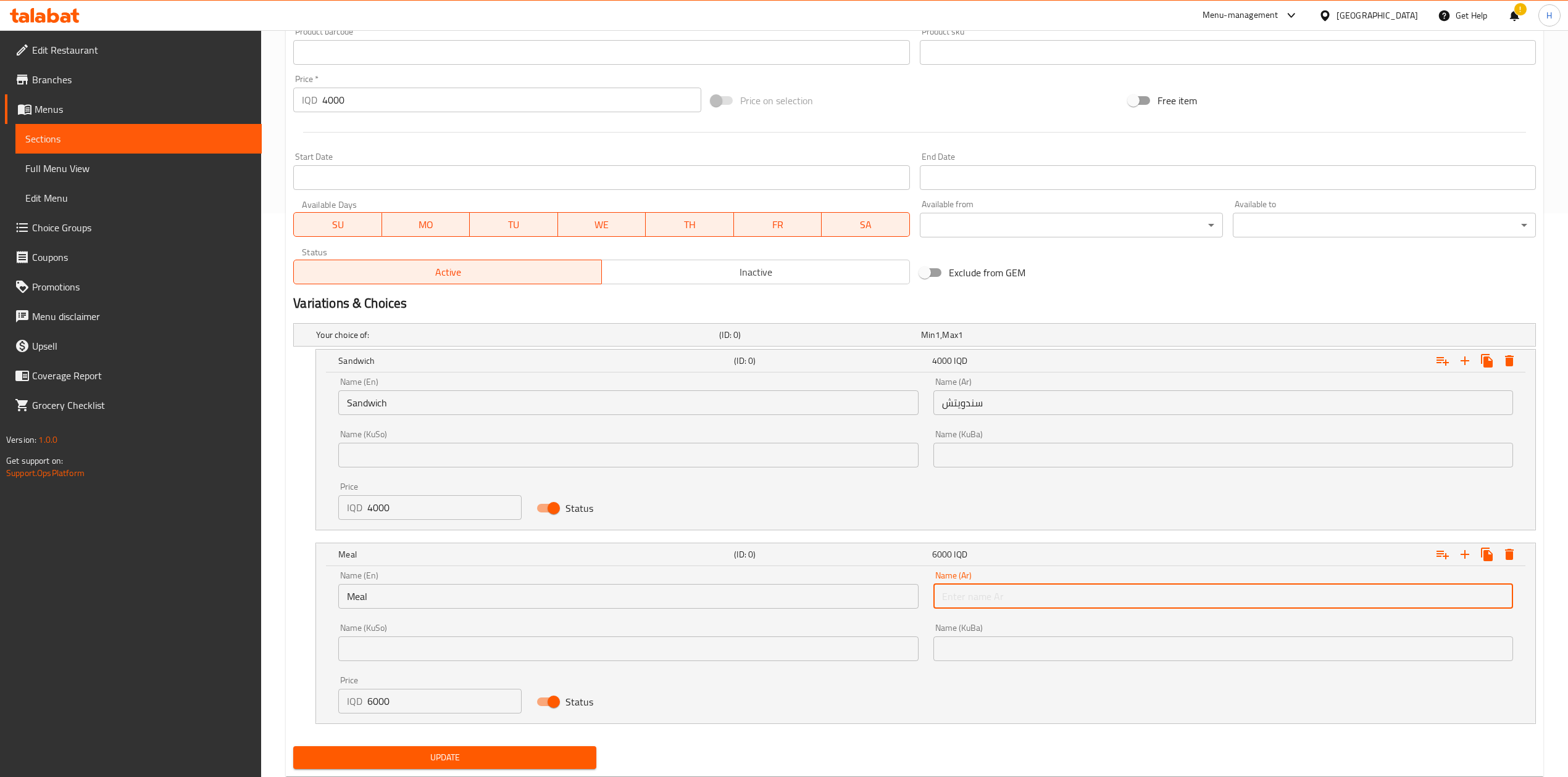
click at [1025, 481] on input "text" at bounding box center [1223, 597] width 580 height 25
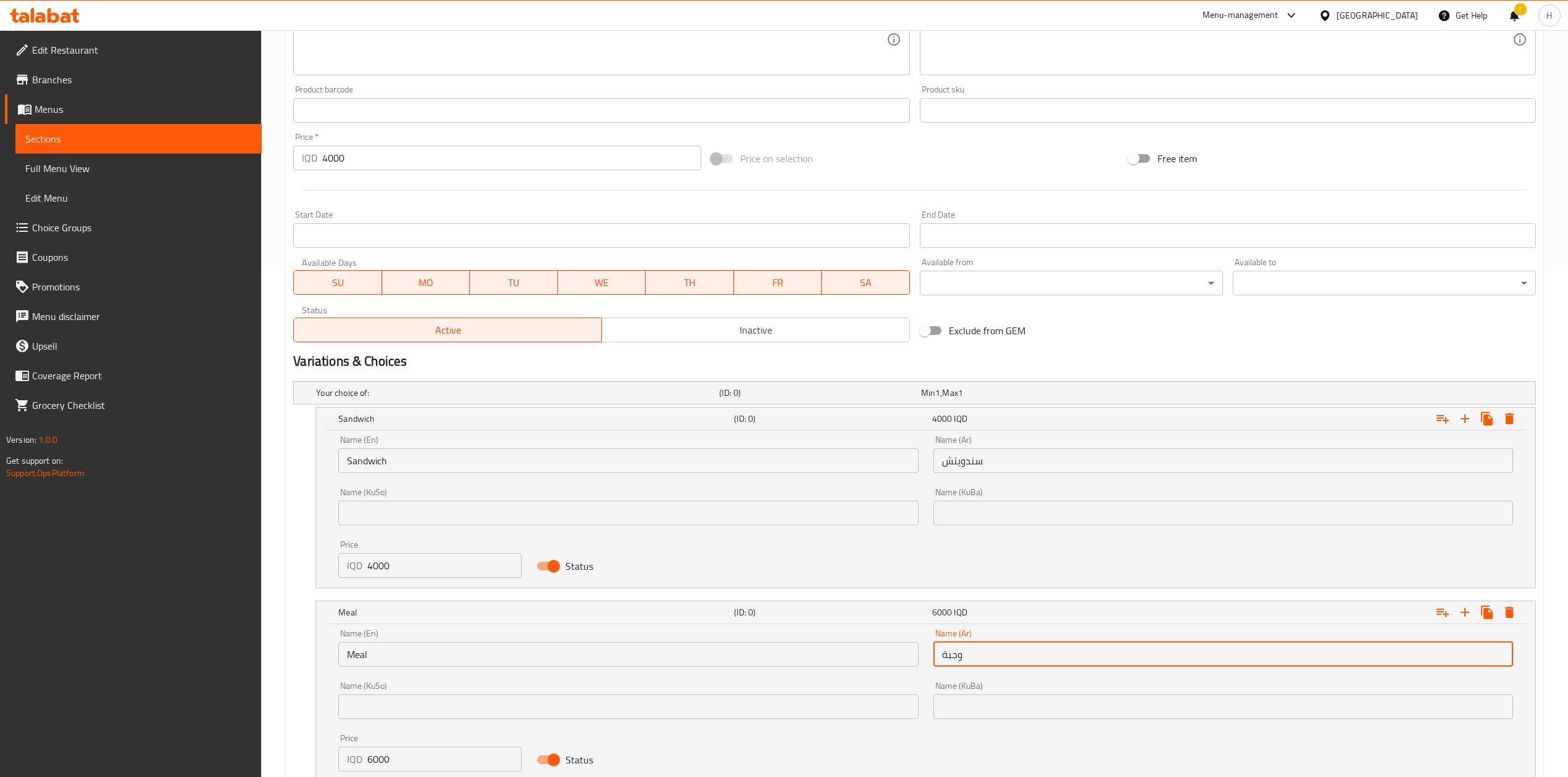
scroll to position [482, 0]
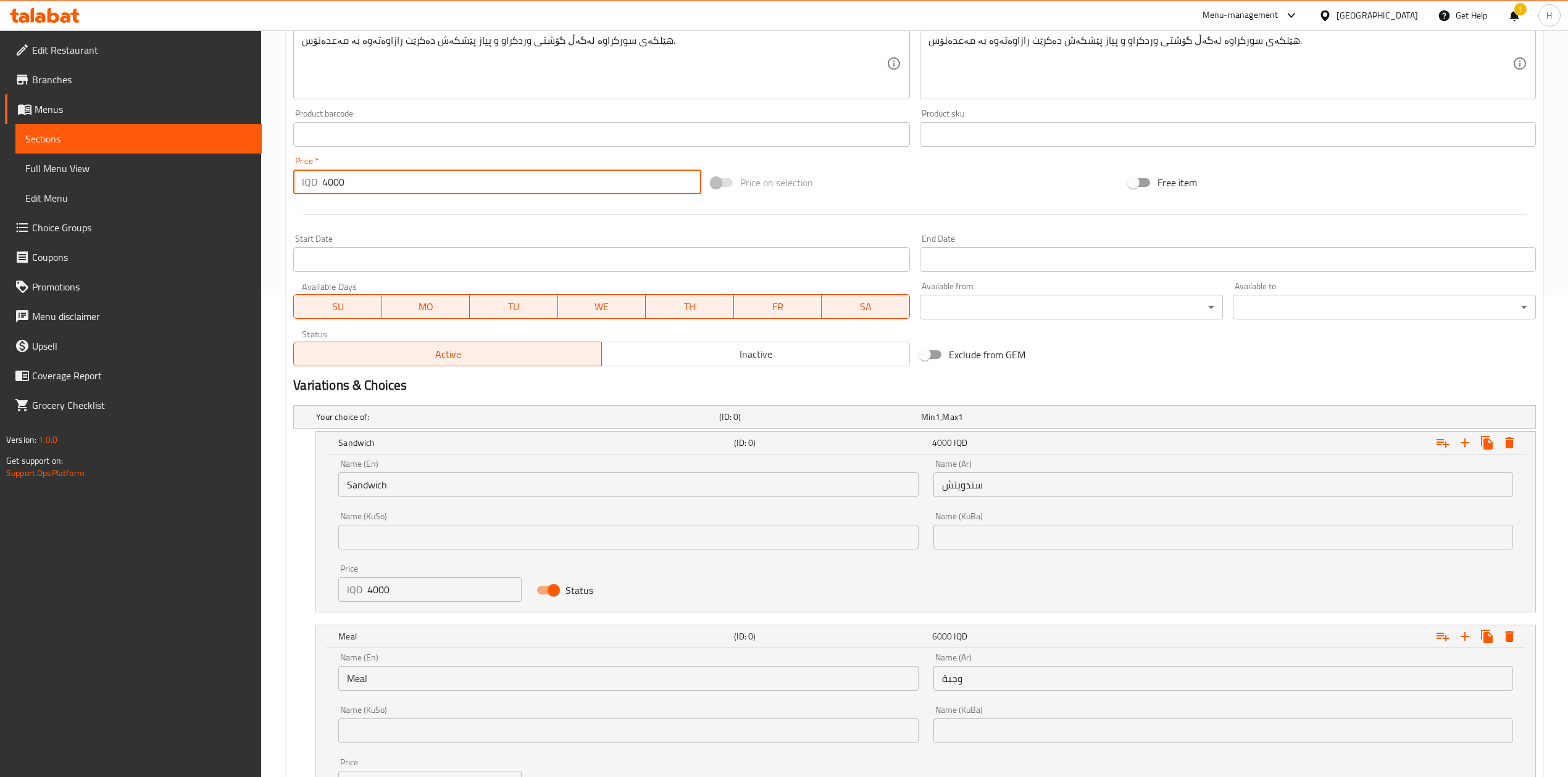
click at [374, 180] on input "4000" at bounding box center [512, 182] width 378 height 25
click at [374, 179] on input "4000" at bounding box center [512, 182] width 378 height 25
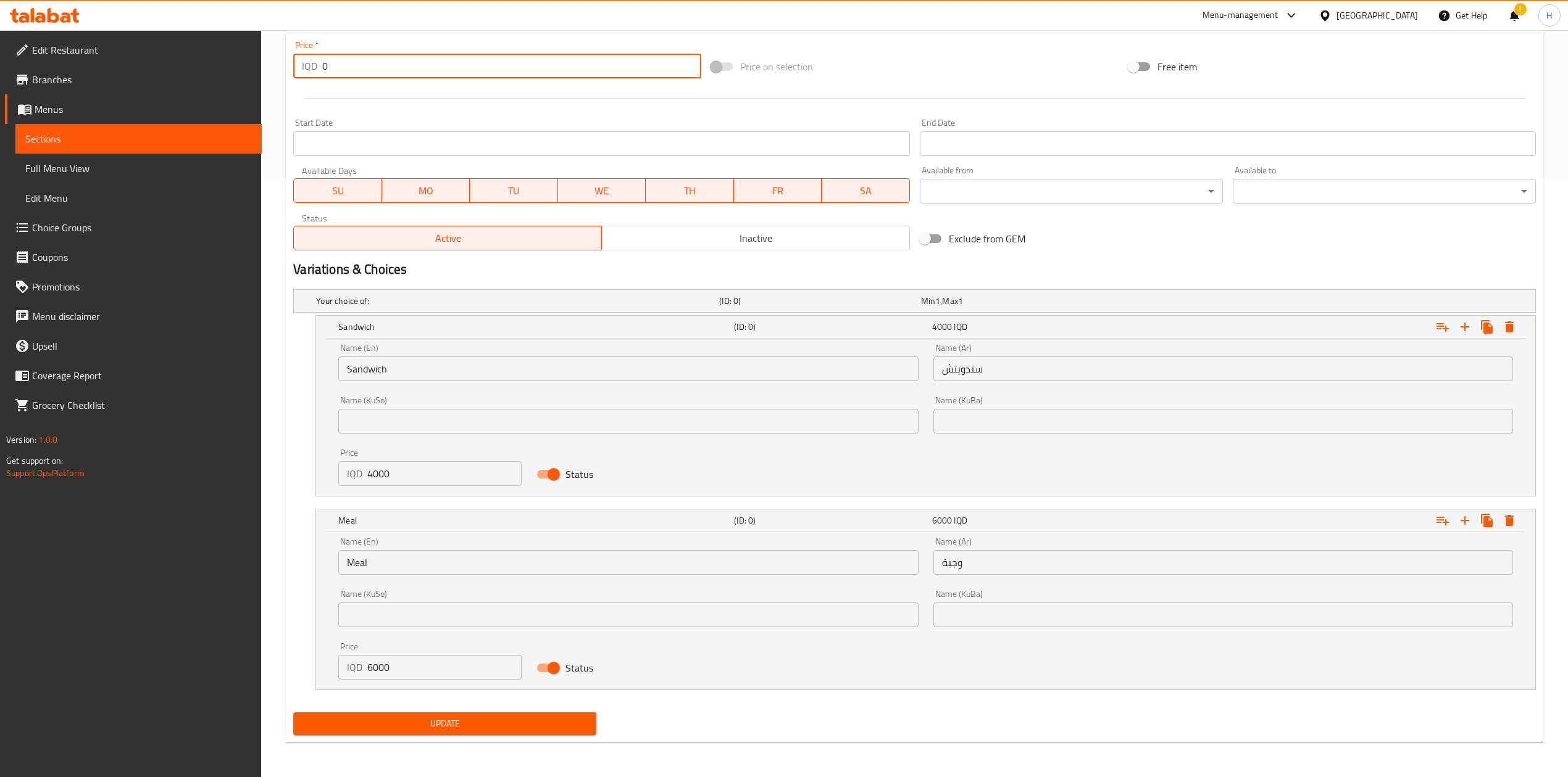
drag, startPoint x: 476, startPoint y: 710, endPoint x: 469, endPoint y: 723, distance: 14.8
click at [475, 481] on div "Update" at bounding box center [444, 724] width 313 height 33
click at [468, 481] on span "Update" at bounding box center [444, 724] width 283 height 16
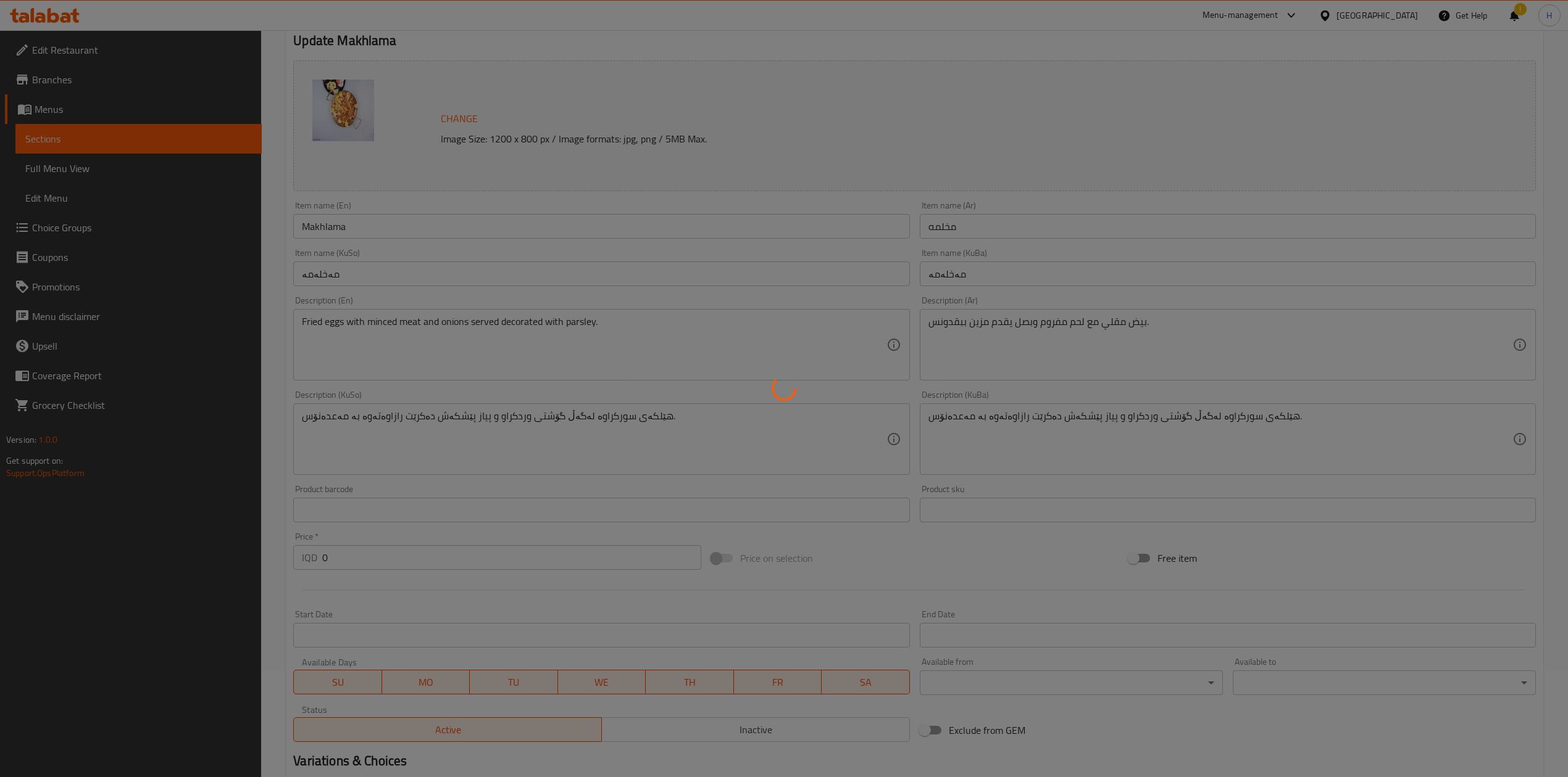
scroll to position [0, 0]
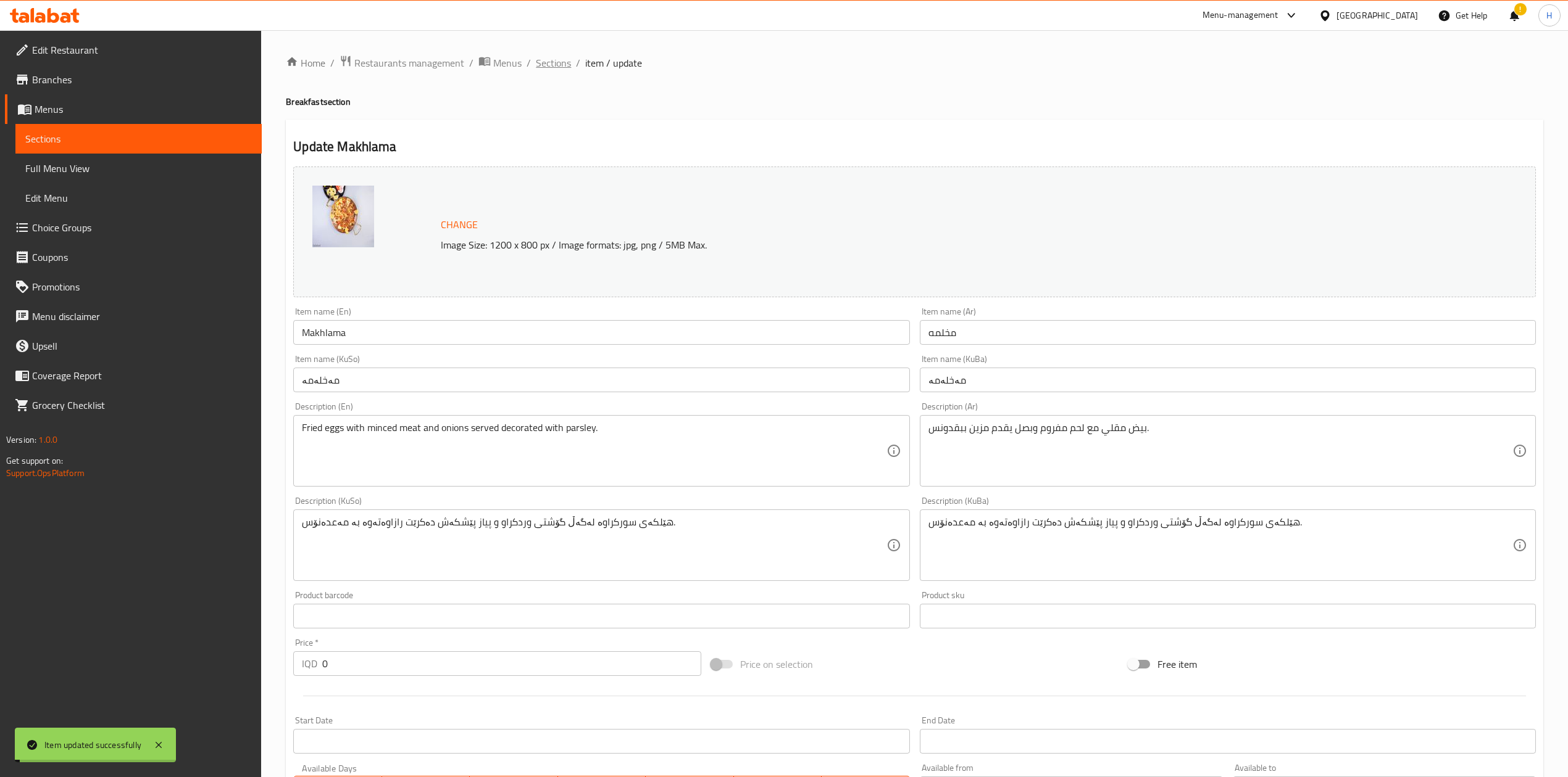
click at [550, 65] on span "Sections" at bounding box center [553, 63] width 35 height 15
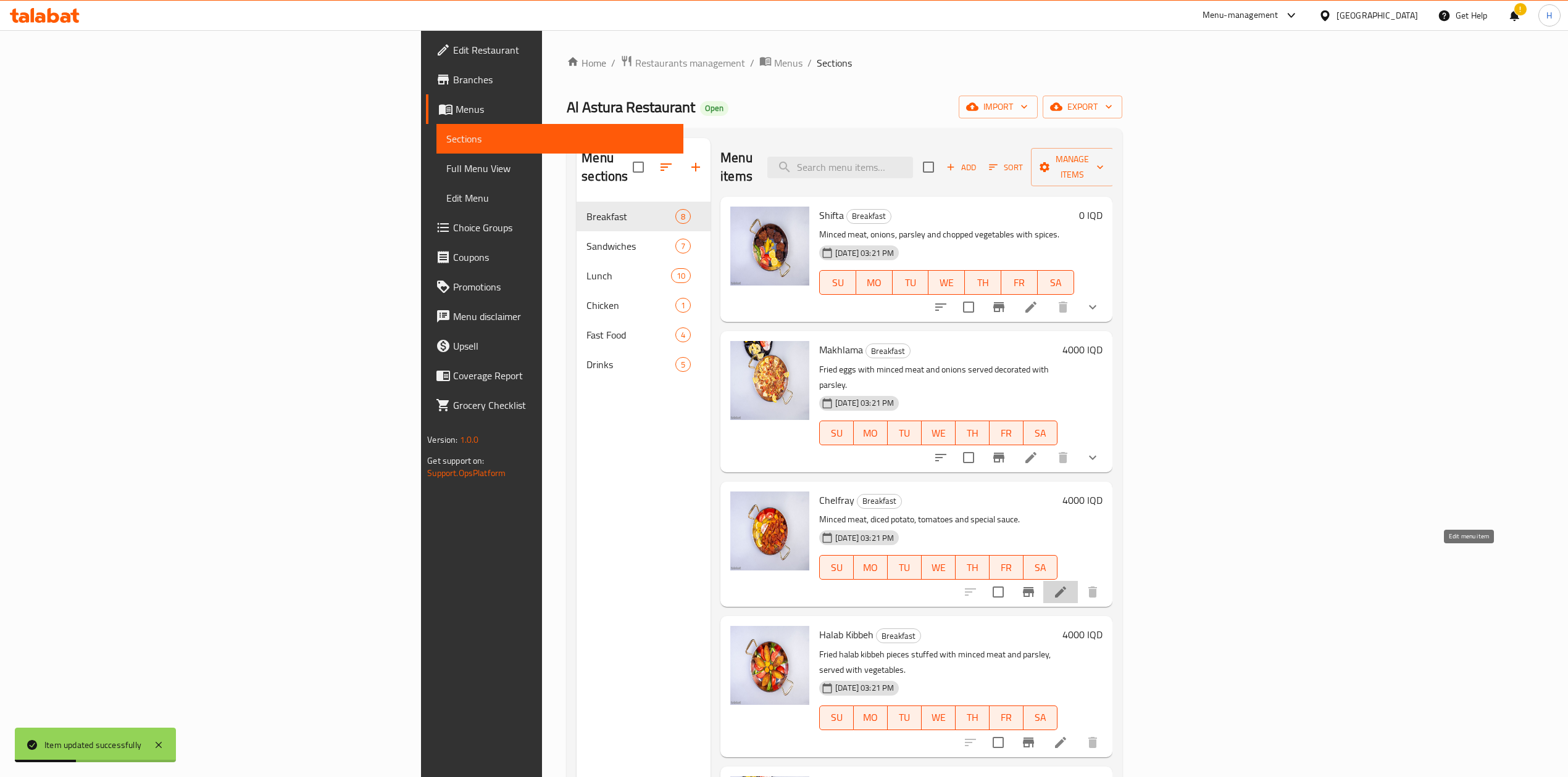
click at [1040, 481] on icon at bounding box center [1060, 593] width 12 height 12
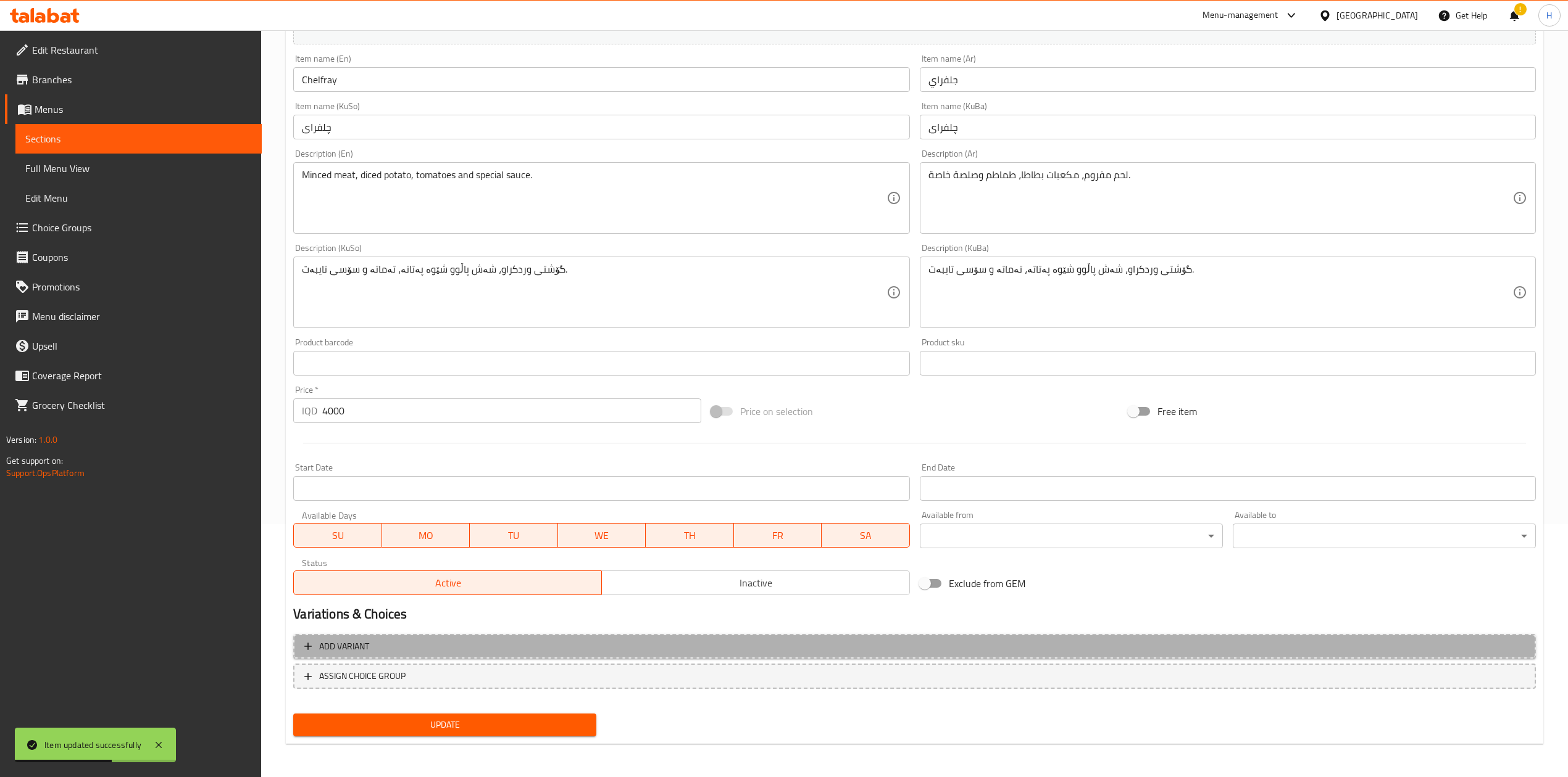
click at [378, 481] on button "Add variant" at bounding box center [914, 646] width 1242 height 25
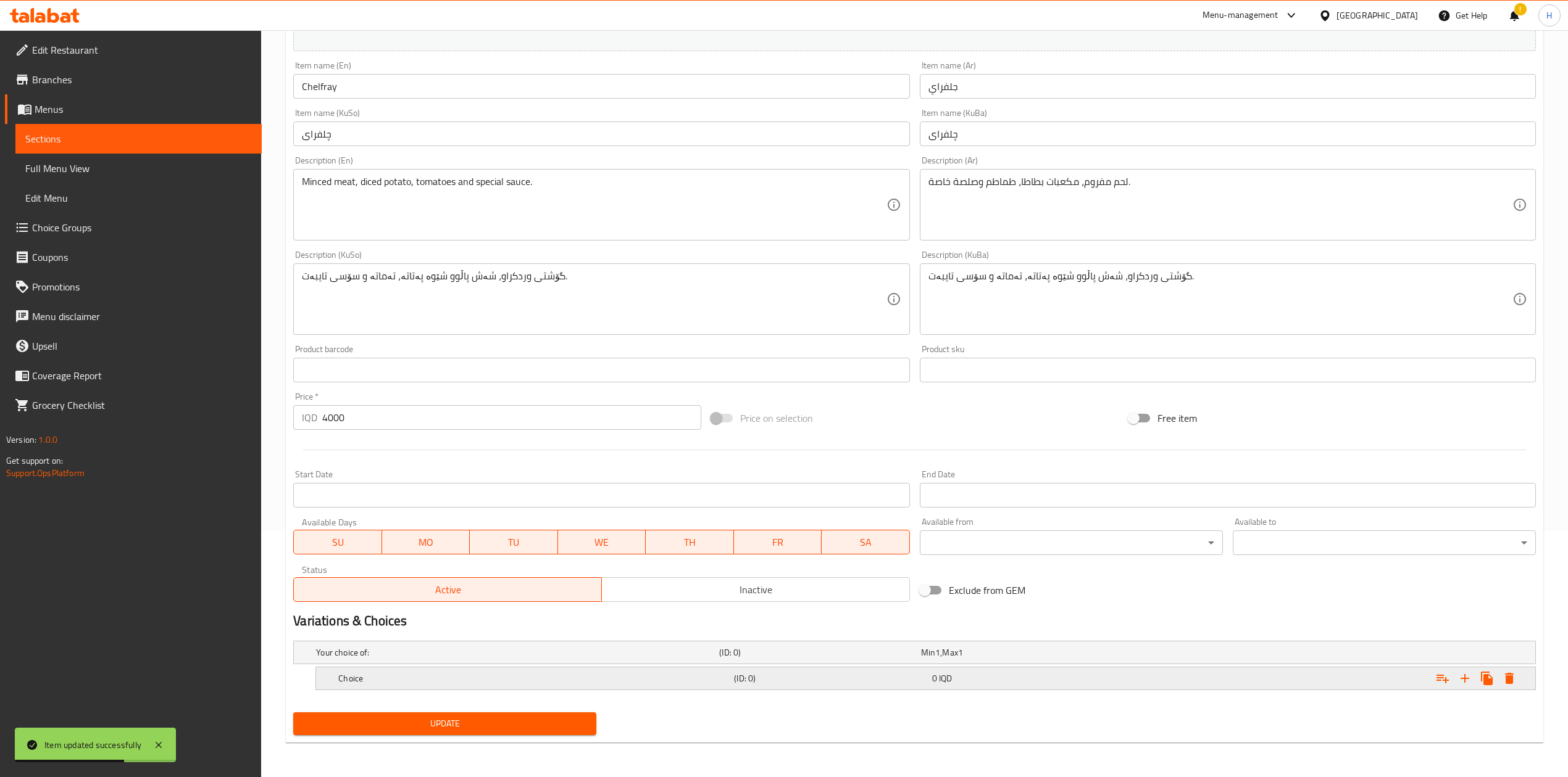
click at [1040, 481] on icon "Expand" at bounding box center [1465, 678] width 15 height 15
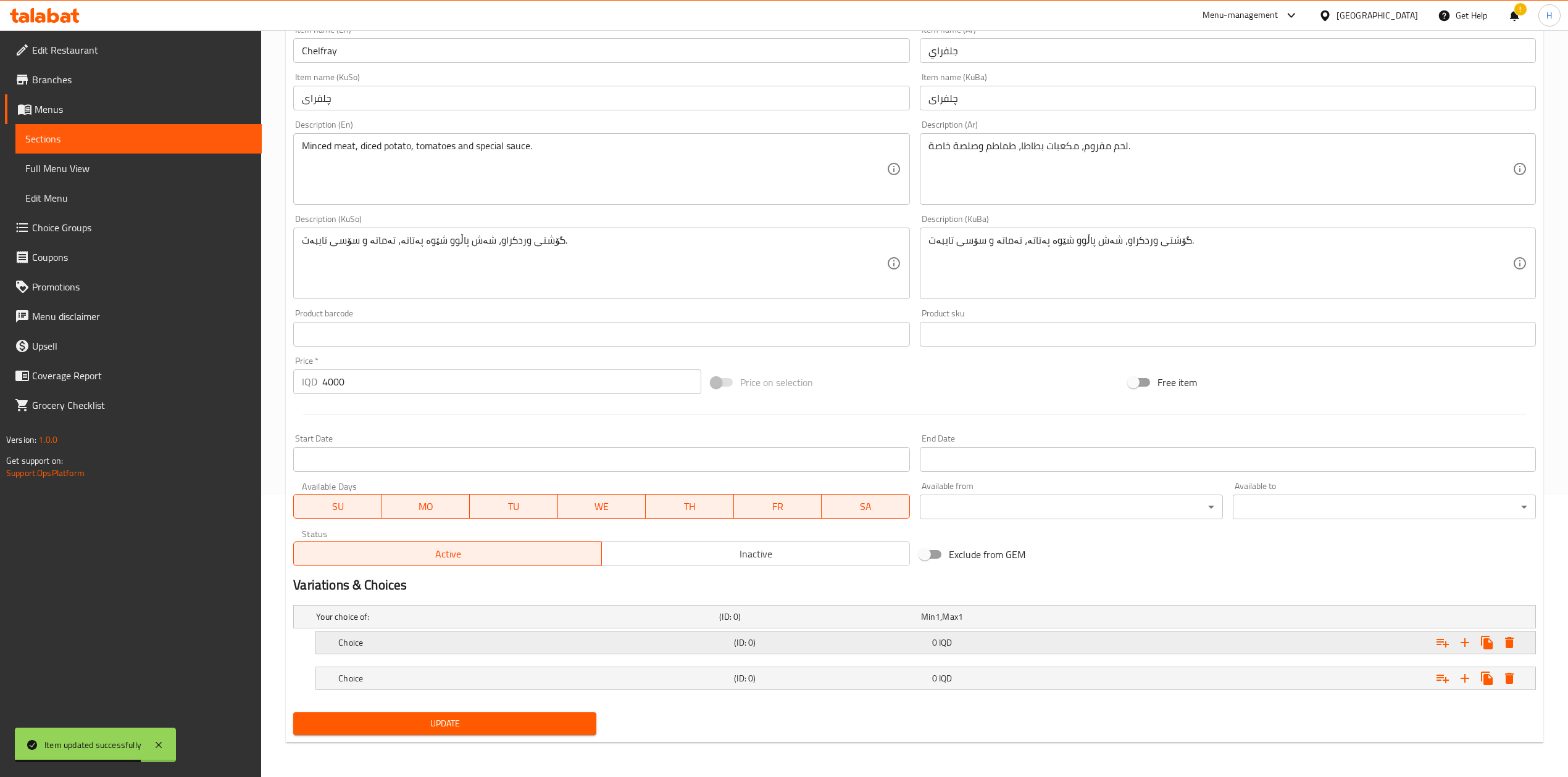
click at [346, 481] on h5 "Choice" at bounding box center [533, 642] width 391 height 12
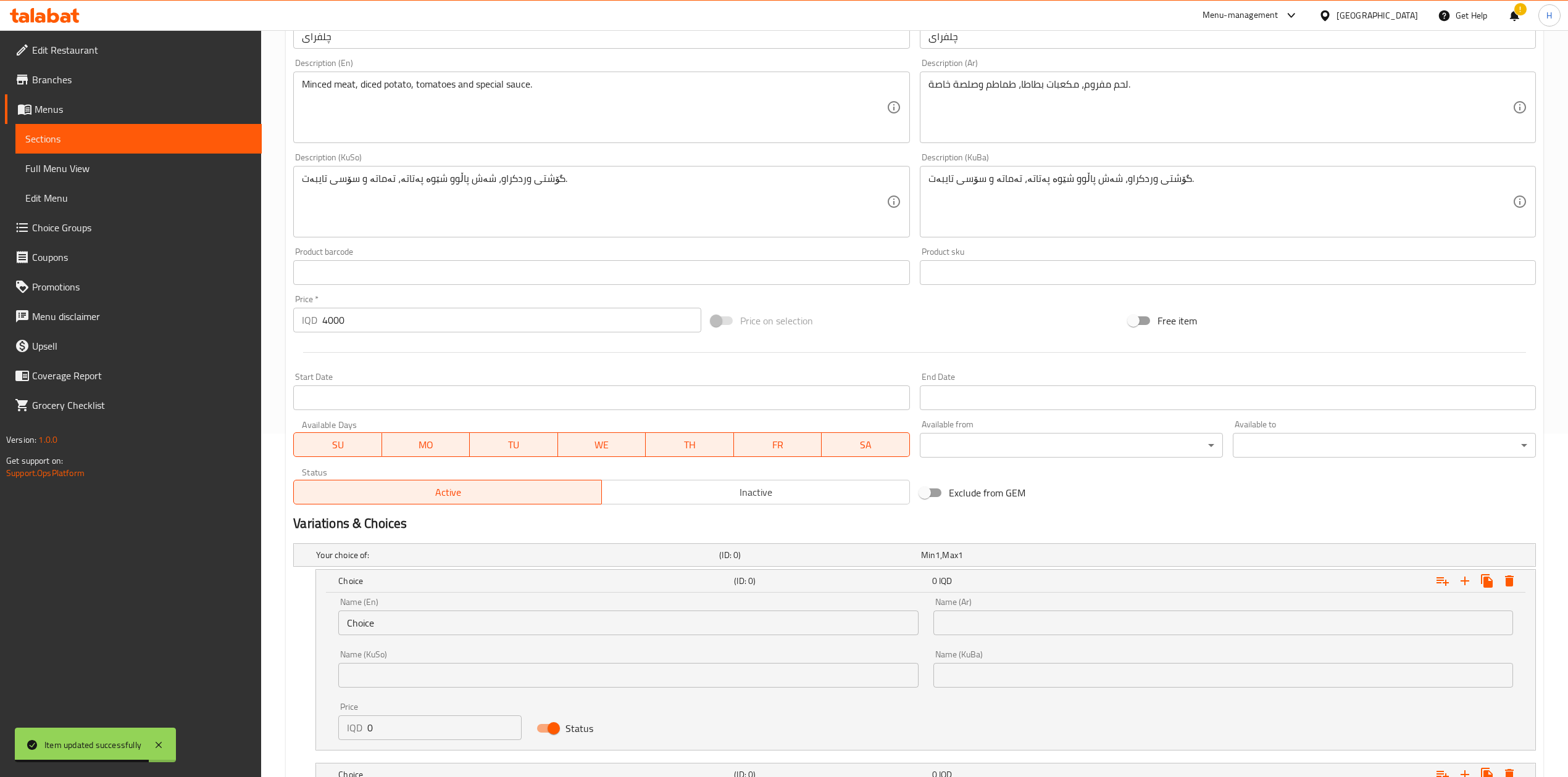
scroll to position [439, 0]
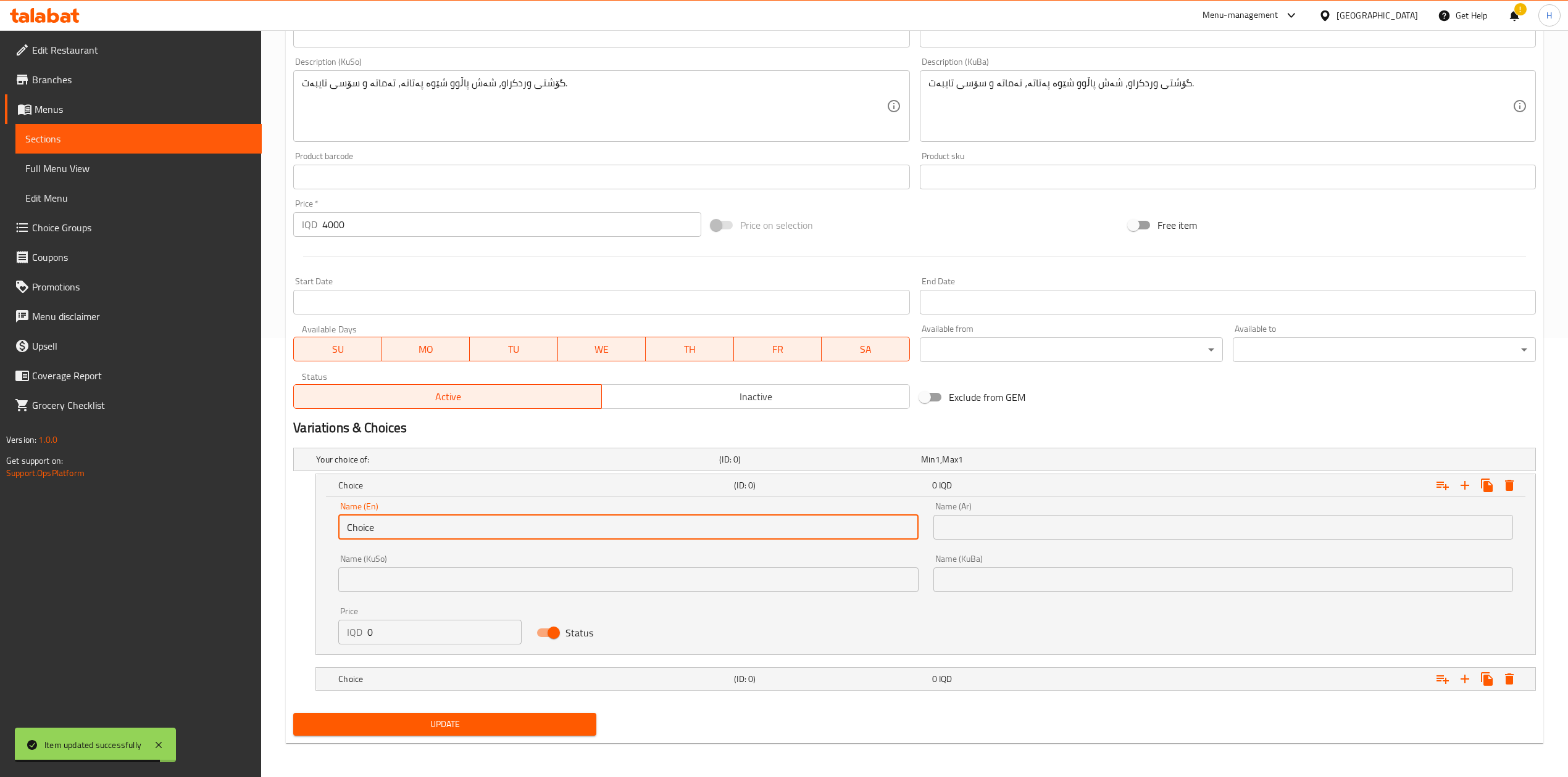
click at [446, 481] on input "Choice" at bounding box center [628, 528] width 580 height 25
click at [444, 481] on input "Choice" at bounding box center [628, 528] width 580 height 25
click at [443, 481] on input "text" at bounding box center [628, 528] width 580 height 25
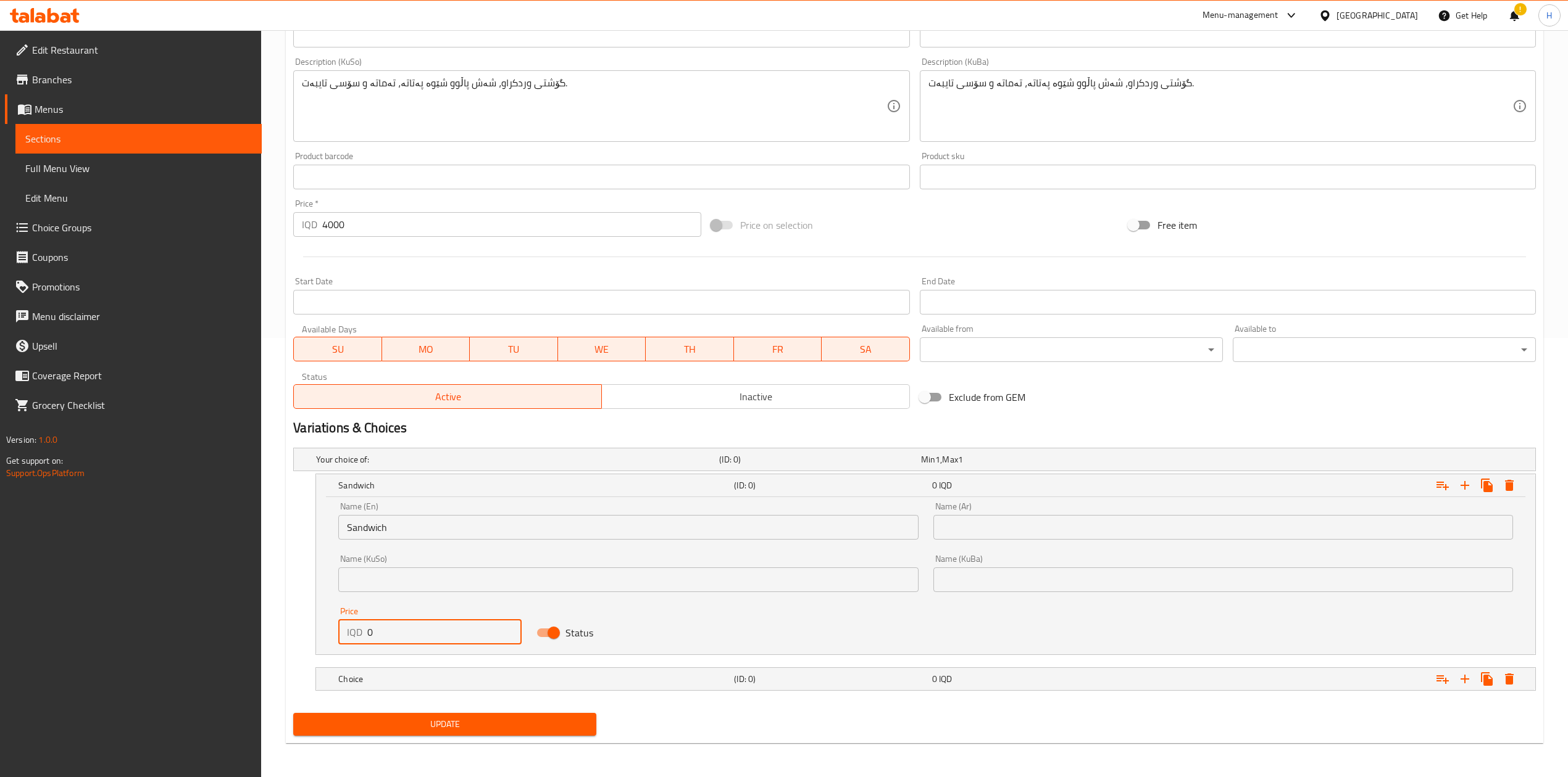
click at [435, 481] on input "0" at bounding box center [444, 632] width 155 height 25
click at [437, 481] on h5 "Choice" at bounding box center [533, 679] width 391 height 12
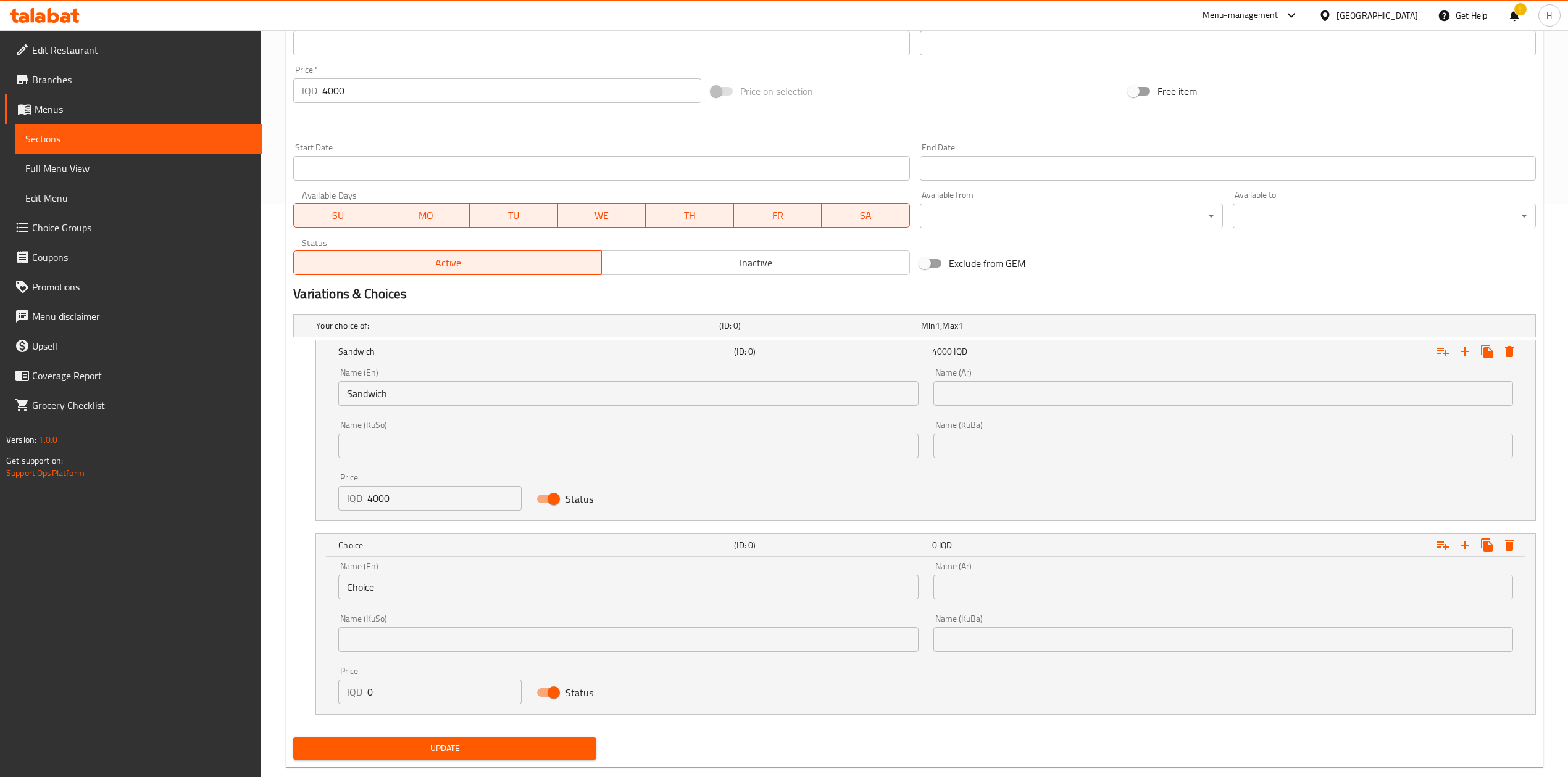
scroll to position [574, 0]
click at [410, 481] on input "0" at bounding box center [444, 691] width 155 height 25
drag, startPoint x: 423, startPoint y: 594, endPoint x: 410, endPoint y: 583, distance: 17.0
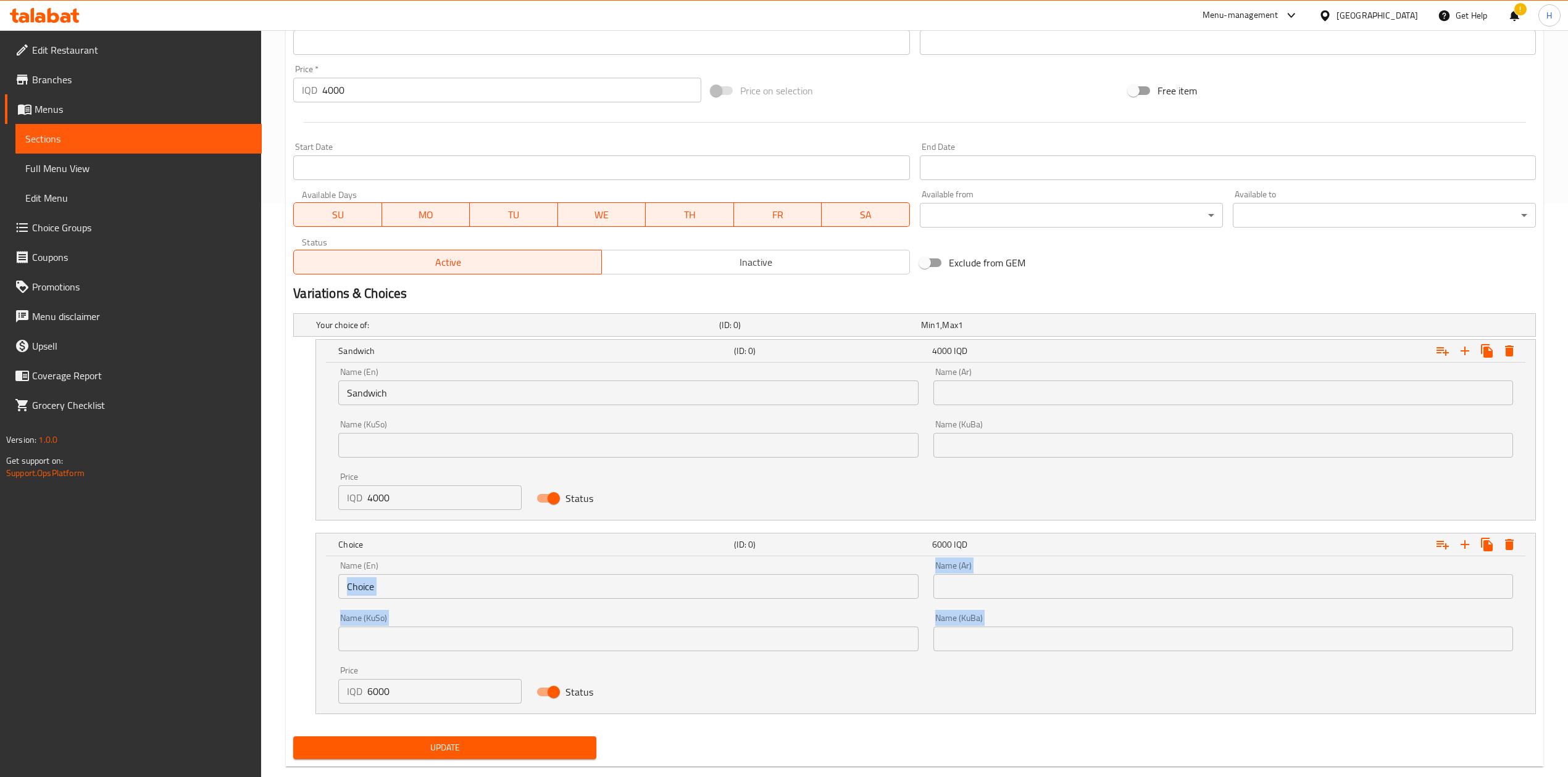
click at [410, 481] on div "Name (En) Choice Name (En) Name (Ar) Name (Ar) Name (KuSo) Name (KuSo) Name (Ku…" at bounding box center [925, 632] width 1190 height 157
click at [410, 481] on input "Choice" at bounding box center [628, 587] width 580 height 25
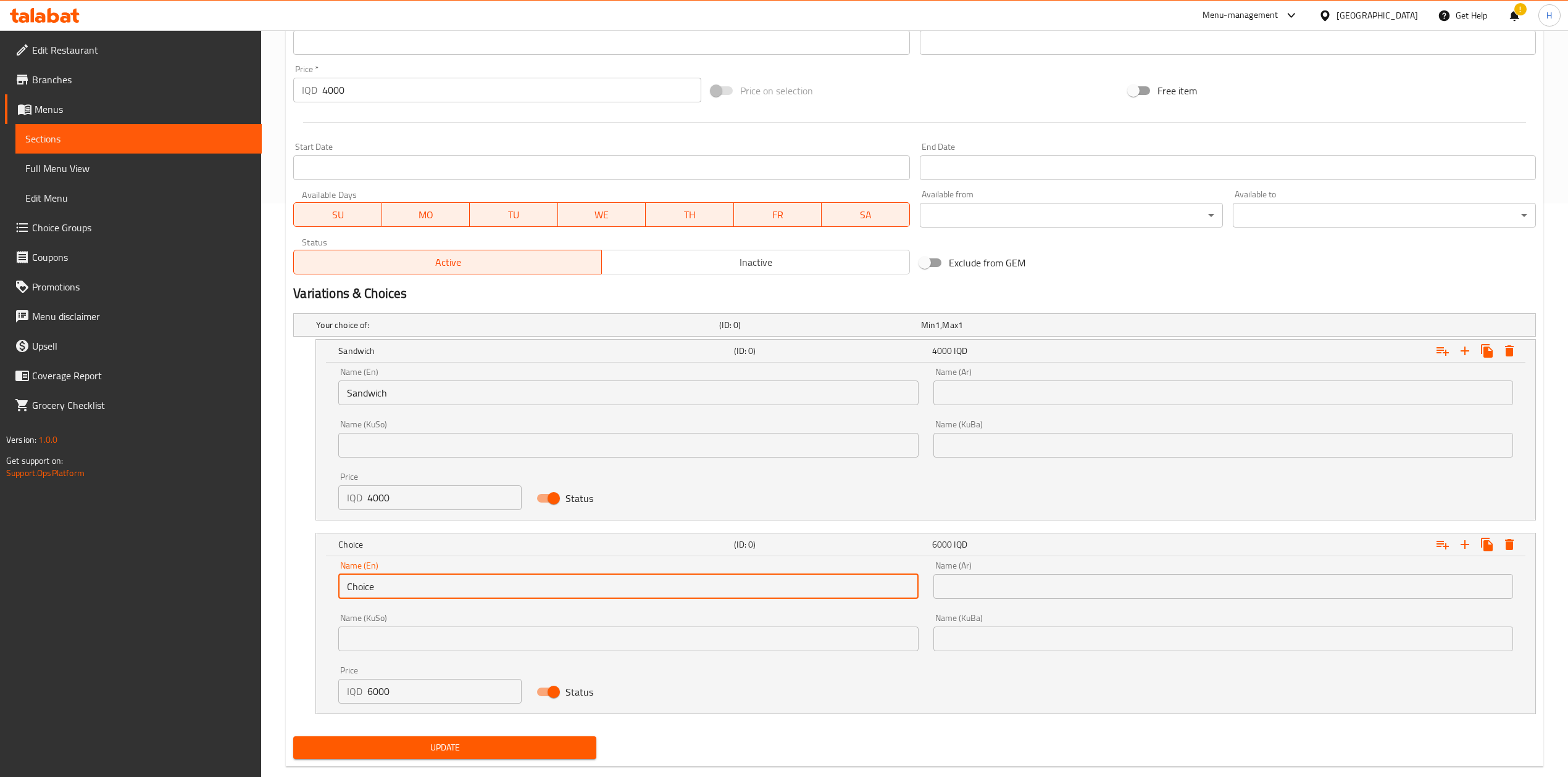
click at [410, 481] on input "Choice" at bounding box center [628, 587] width 580 height 25
click at [410, 481] on input "text" at bounding box center [628, 587] width 580 height 25
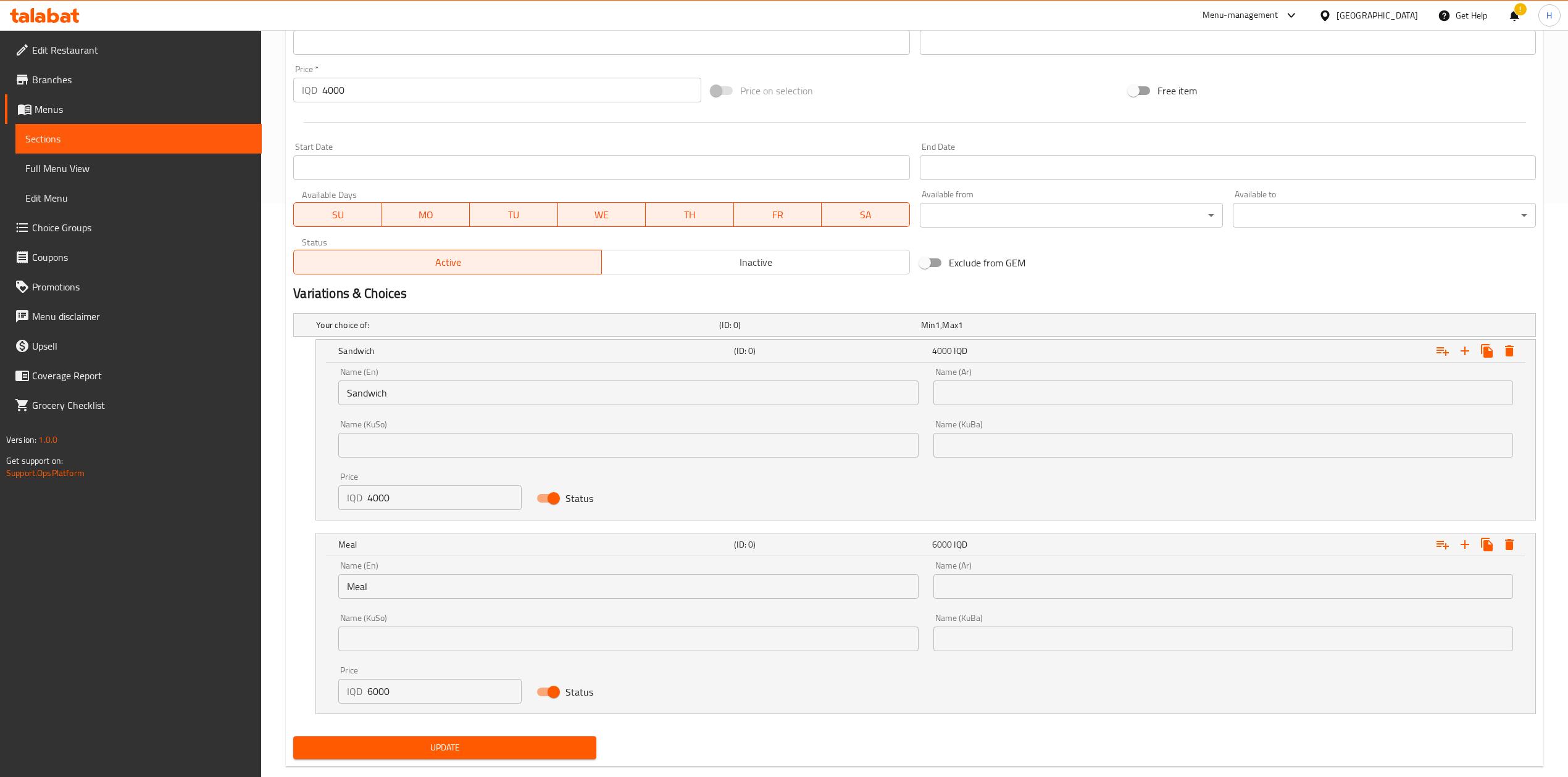
click at [989, 481] on div "Name (Ar) Name (Ar)" at bounding box center [1222, 580] width 595 height 53
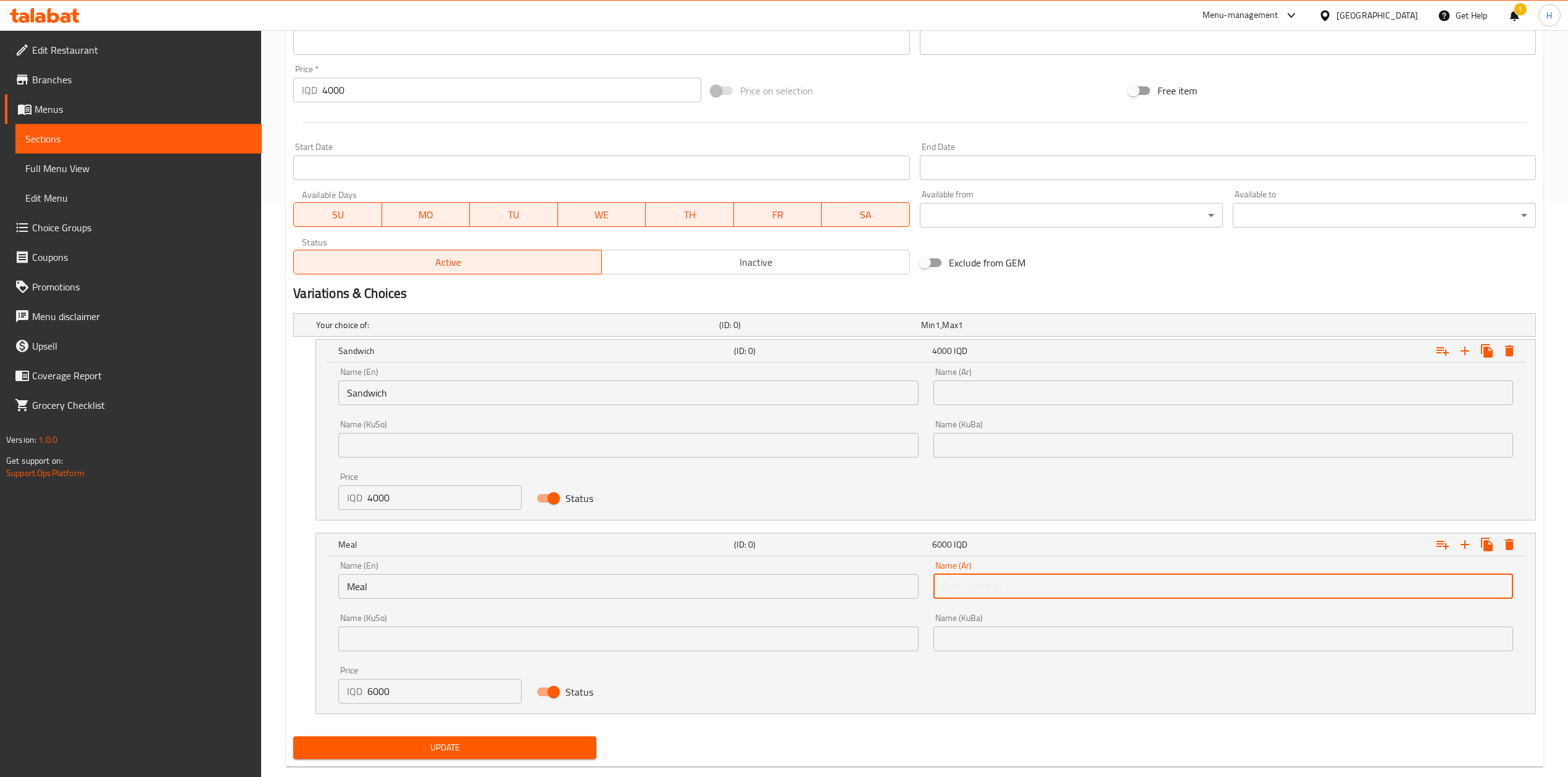
drag, startPoint x: 1014, startPoint y: 582, endPoint x: 1021, endPoint y: 585, distance: 7.6
click at [1014, 481] on input "text" at bounding box center [1223, 587] width 580 height 25
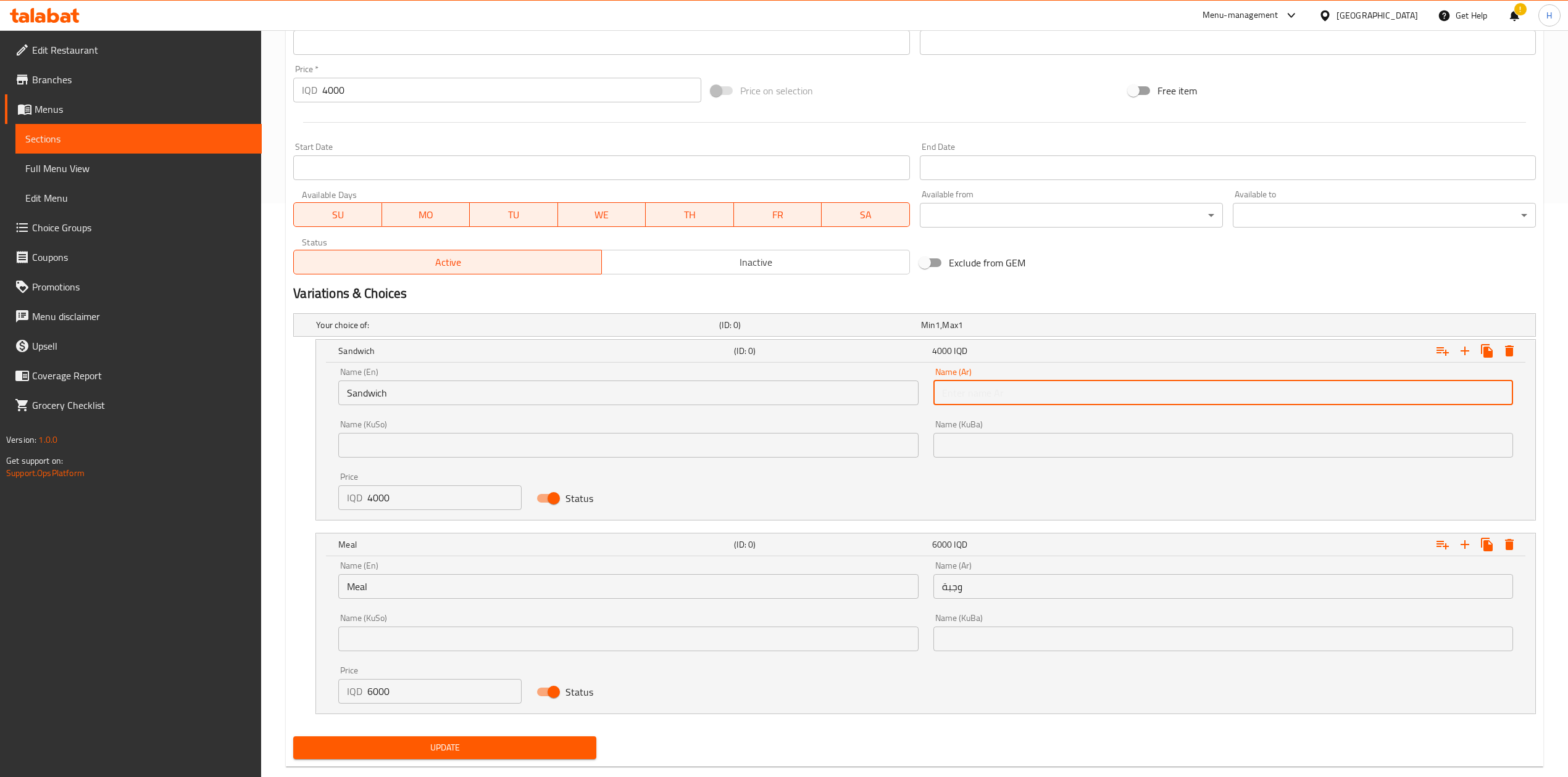
click at [1033, 397] on input "text" at bounding box center [1223, 393] width 580 height 25
click at [1033, 391] on input "text" at bounding box center [1223, 393] width 580 height 25
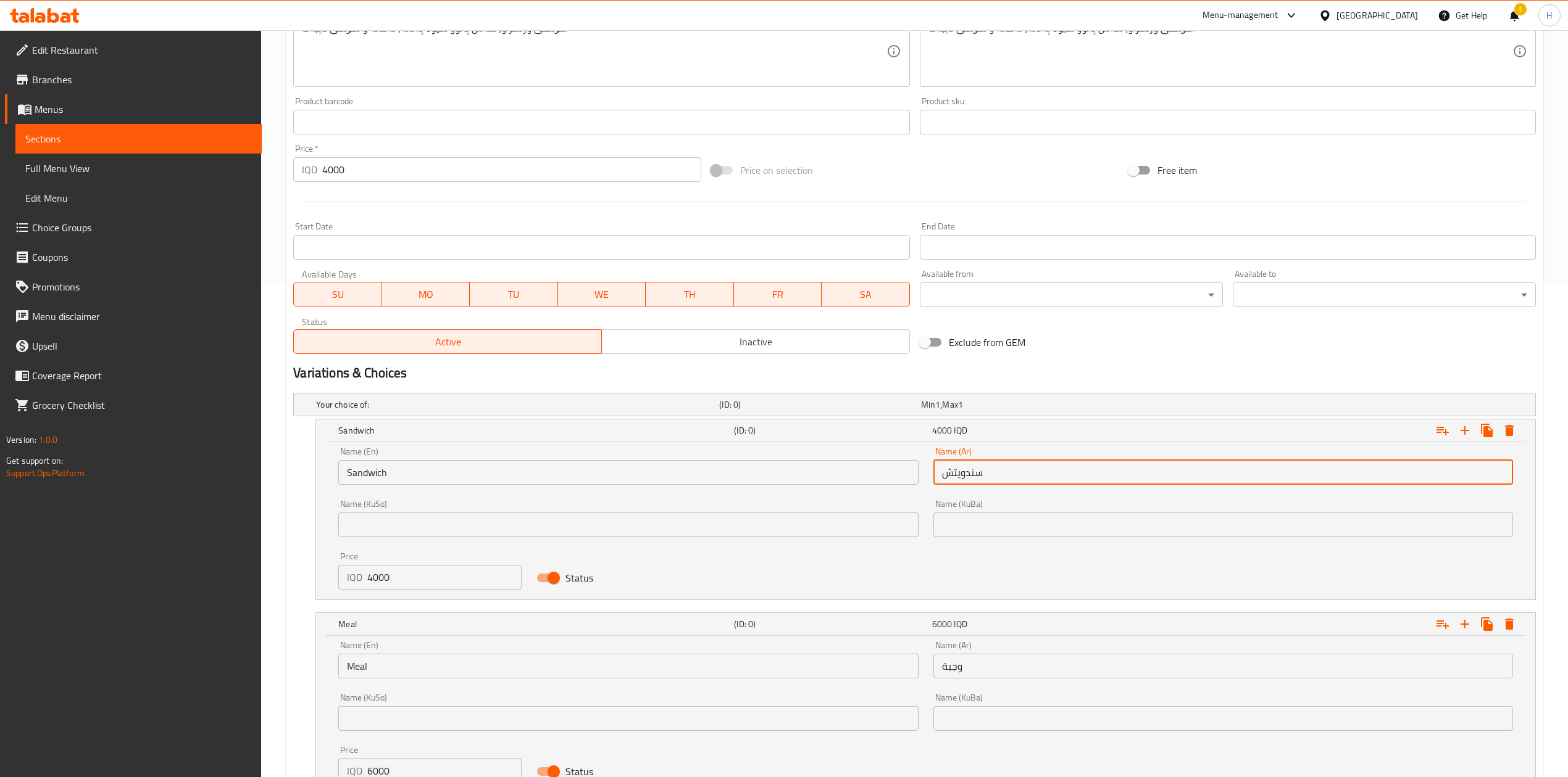
scroll to position [327, 0]
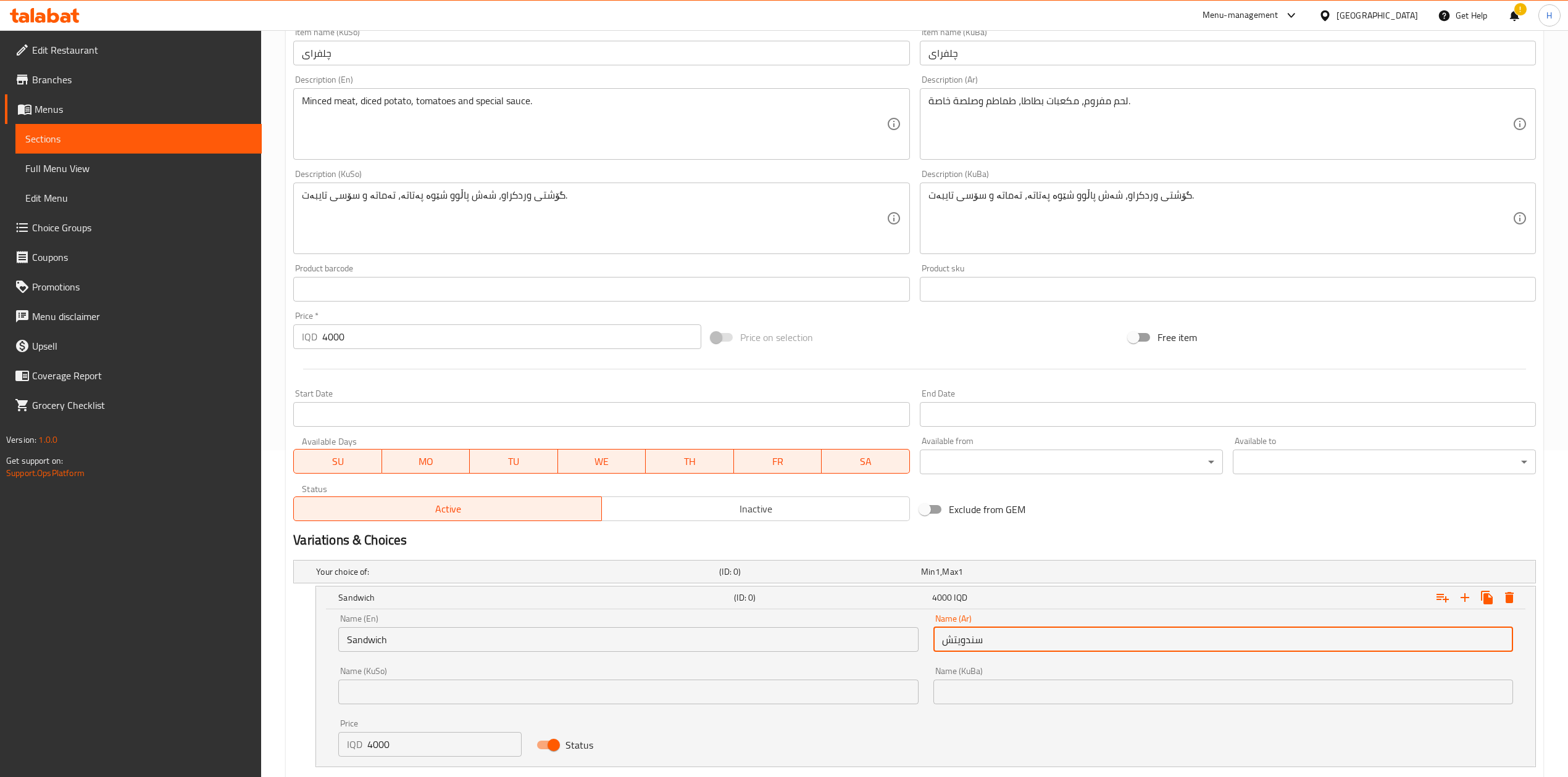
click at [402, 343] on input "4000" at bounding box center [512, 337] width 378 height 25
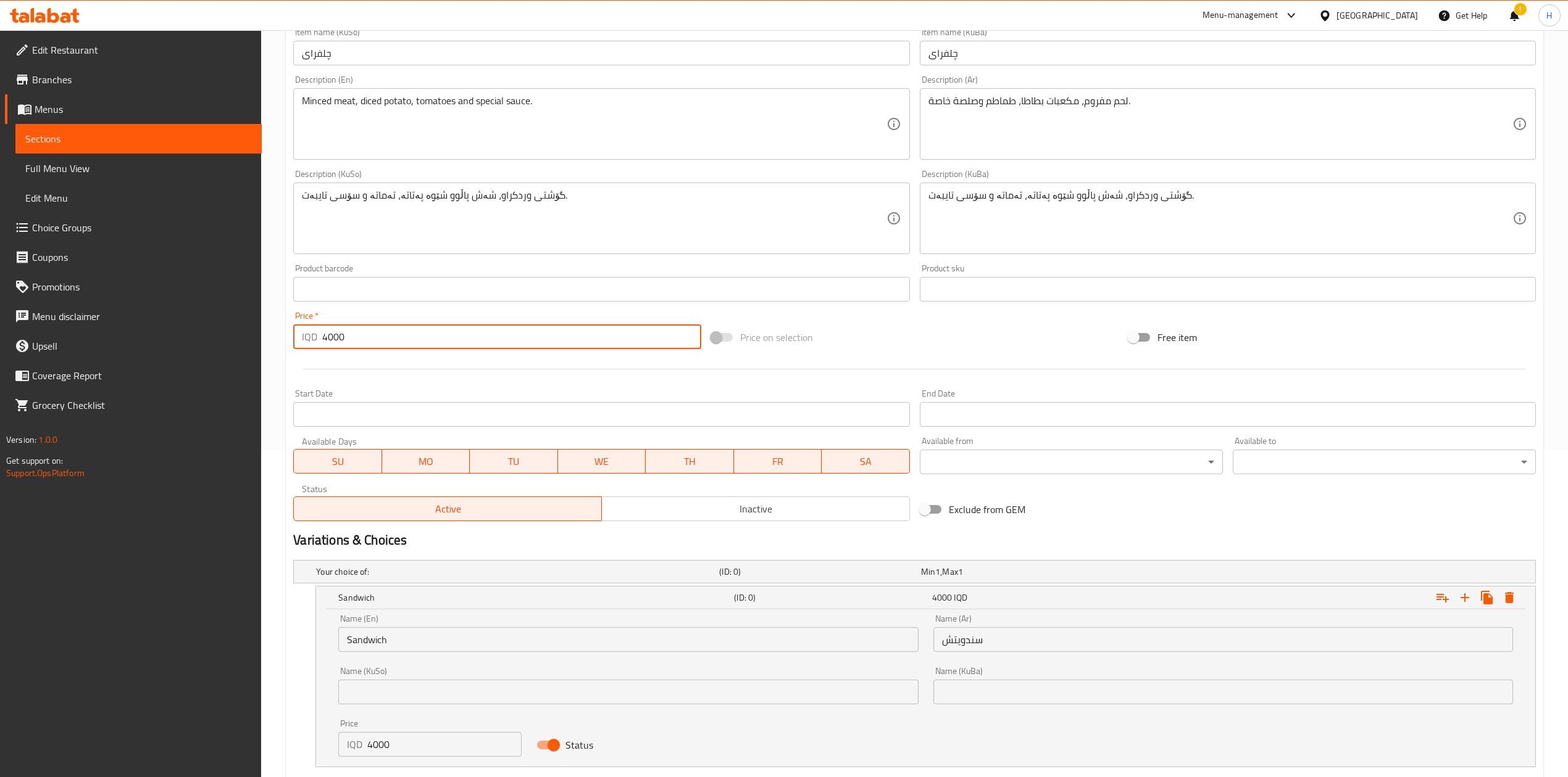
click at [402, 343] on input "4000" at bounding box center [512, 337] width 378 height 25
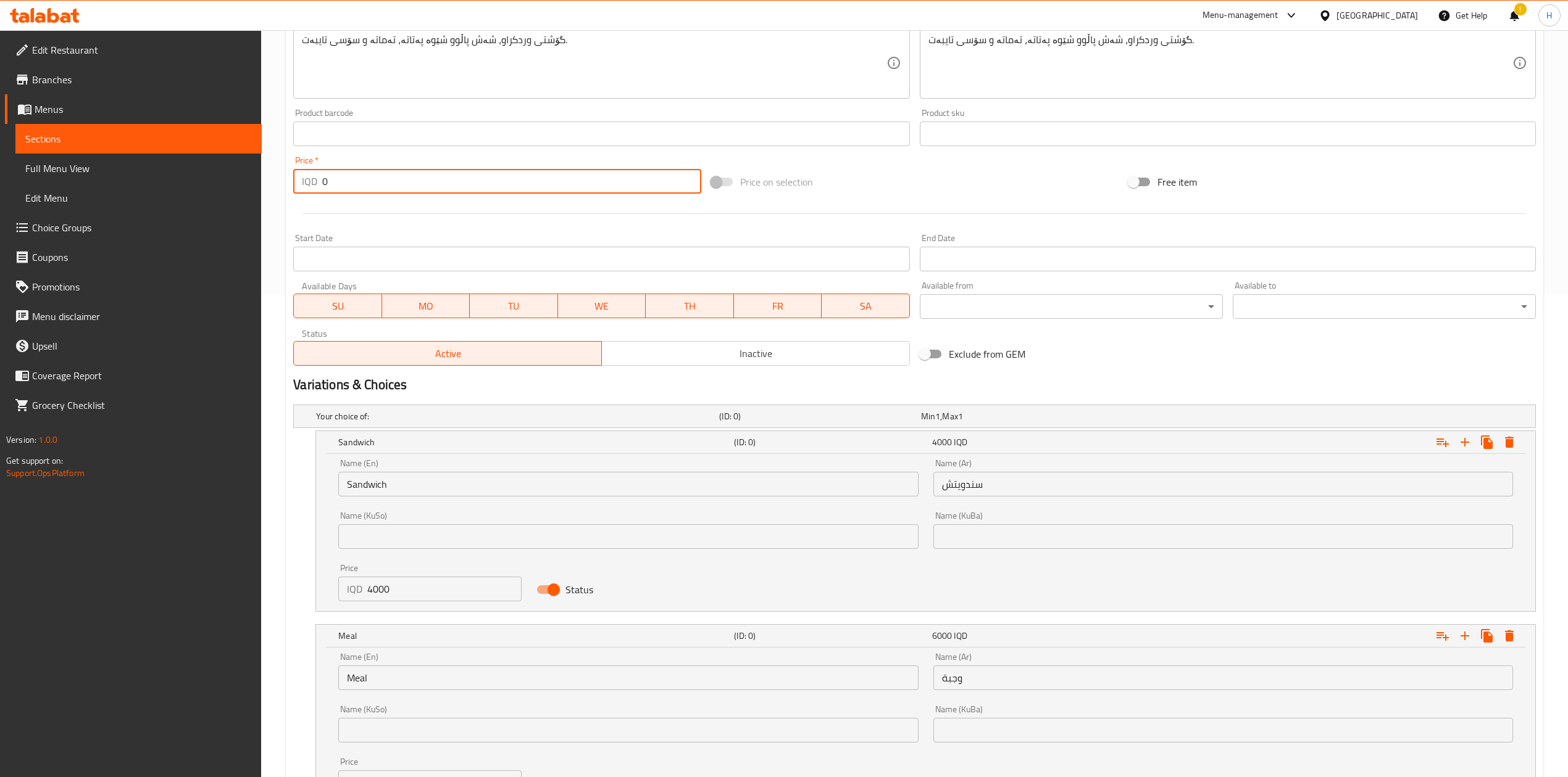
scroll to position [574, 0]
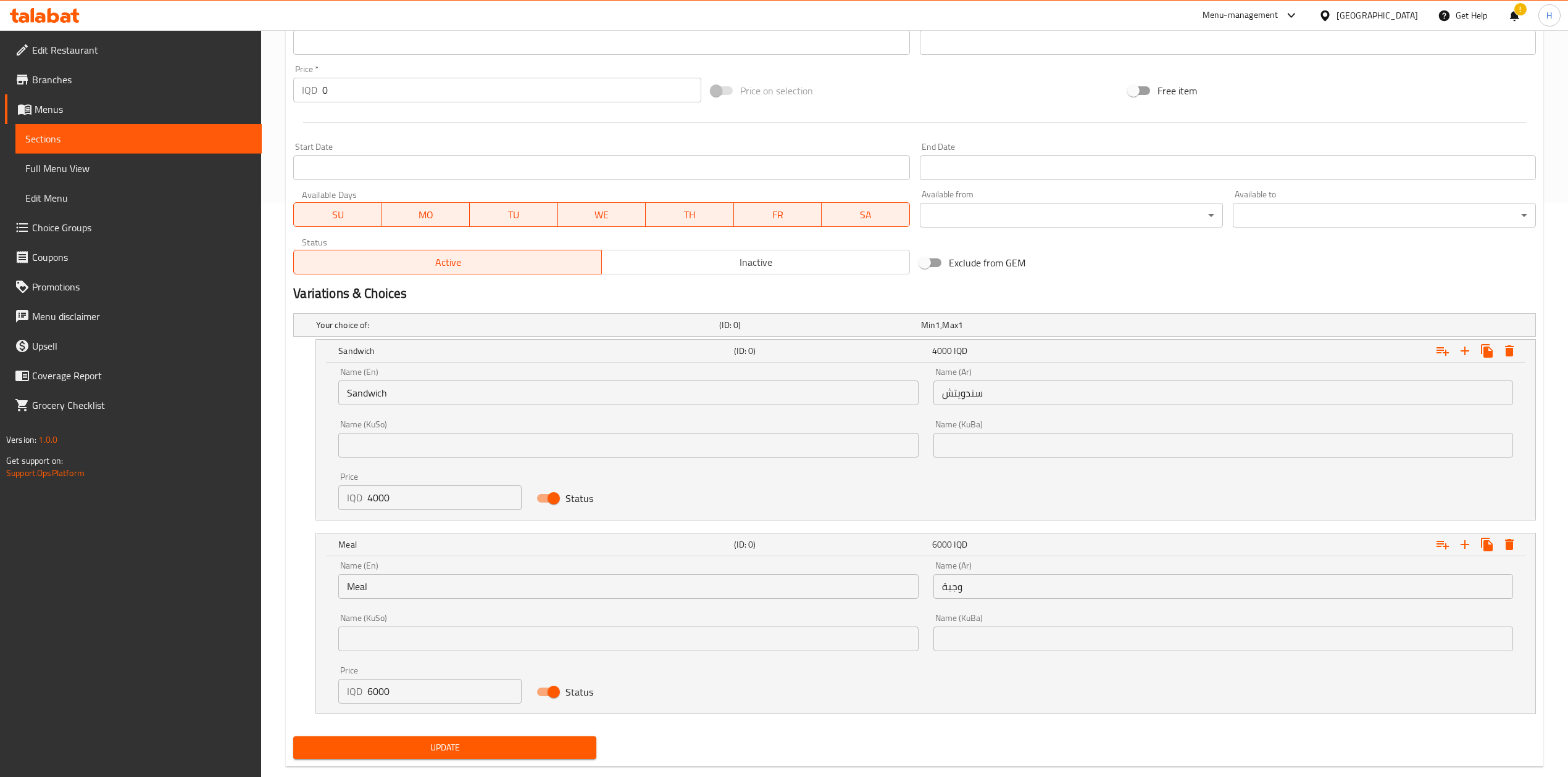
click at [402, 481] on div "Update" at bounding box center [444, 748] width 313 height 33
click at [400, 481] on span "Update" at bounding box center [444, 747] width 283 height 16
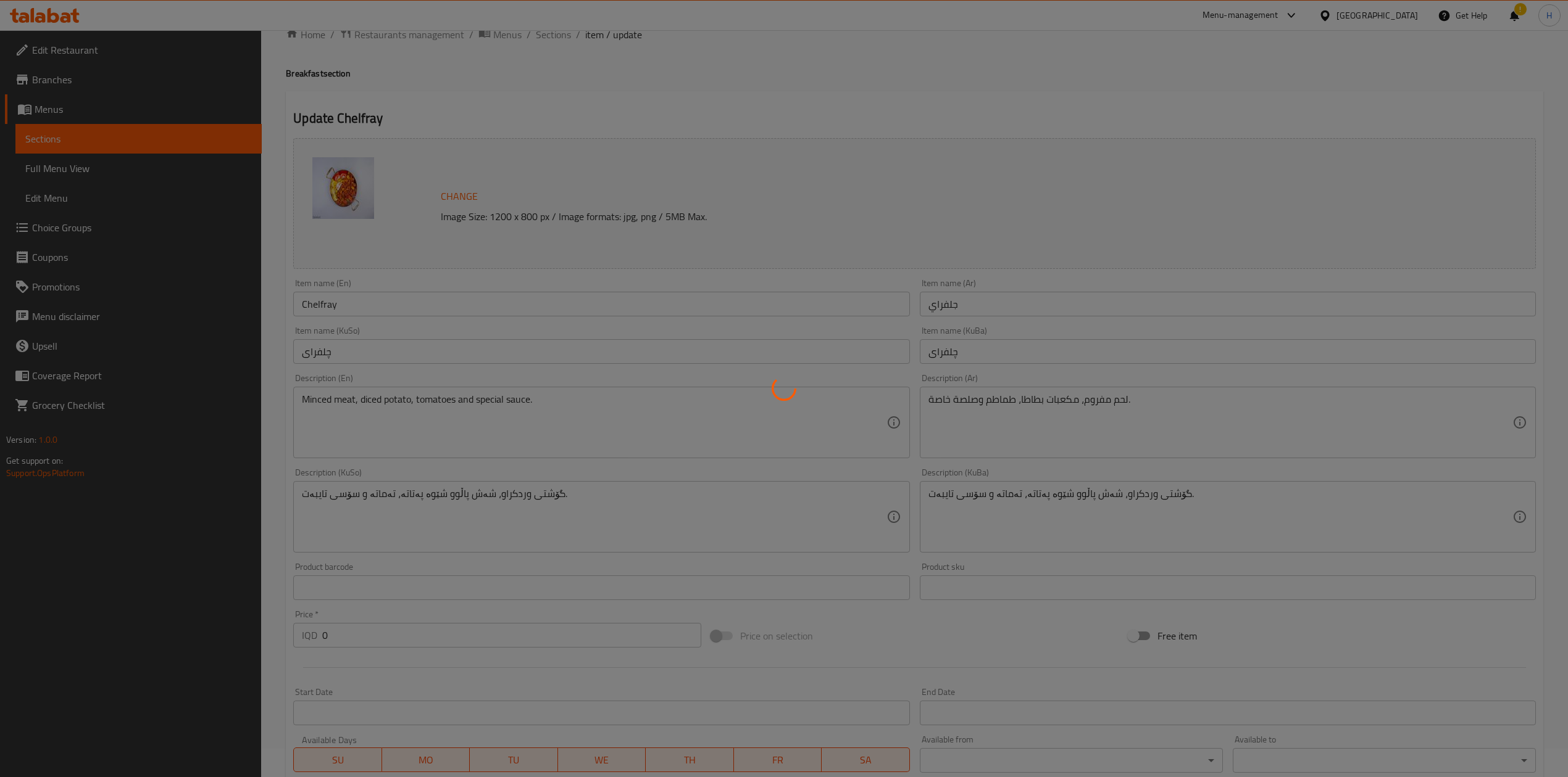
scroll to position [0, 0]
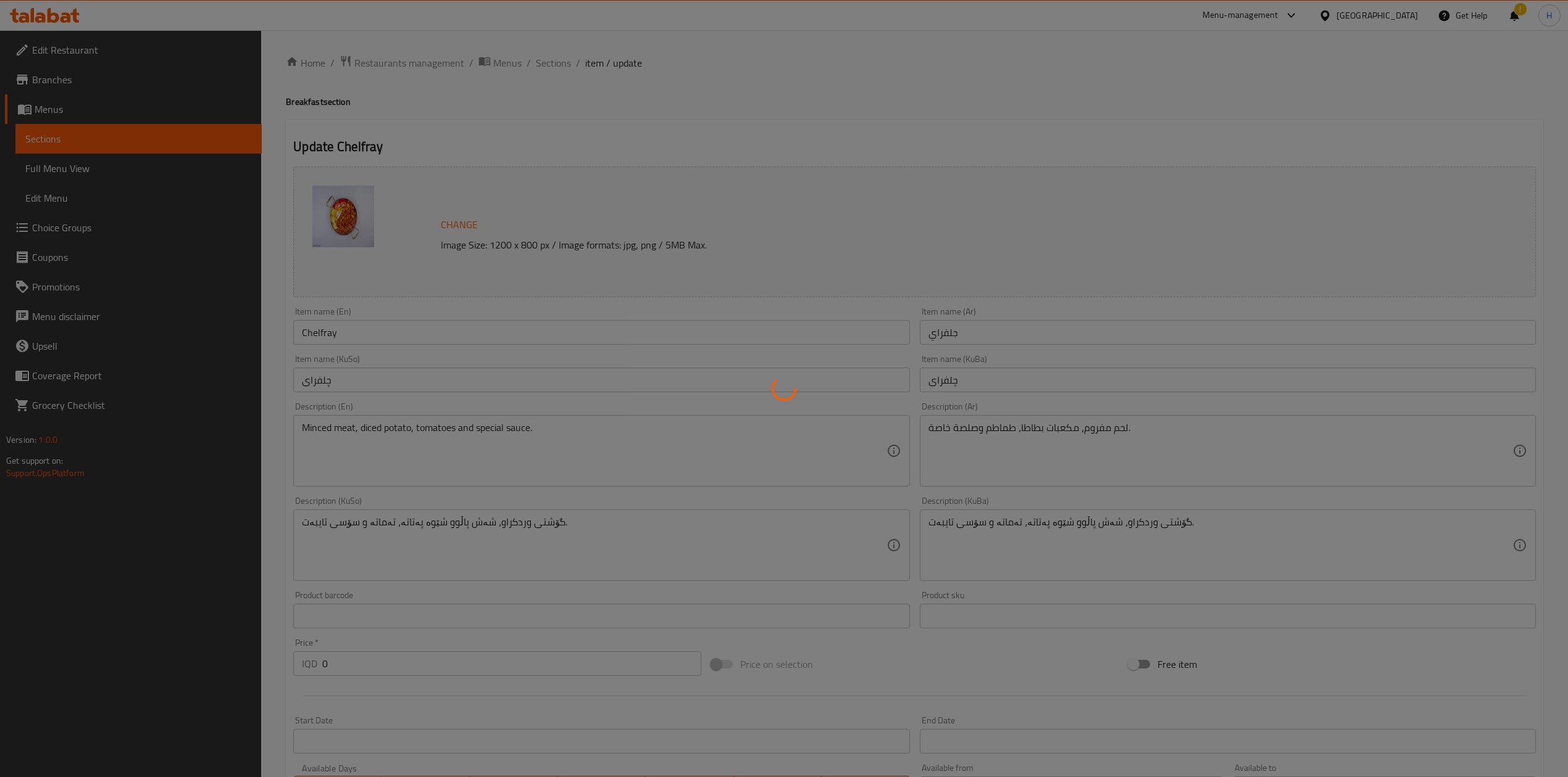
click at [545, 67] on div at bounding box center [784, 388] width 1568 height 777
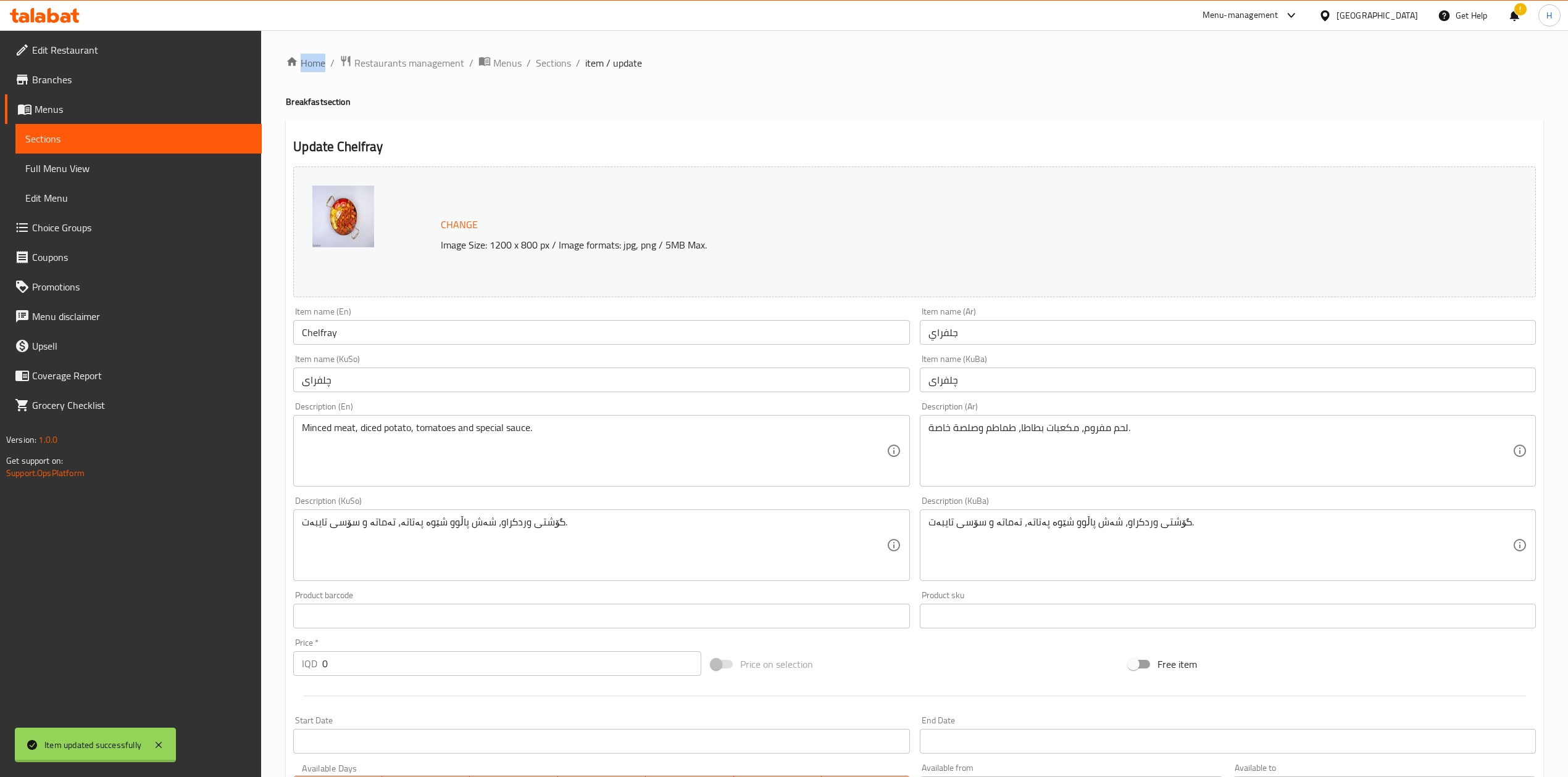
click at [545, 67] on div at bounding box center [784, 388] width 1568 height 777
click at [545, 67] on span "Sections" at bounding box center [553, 63] width 35 height 15
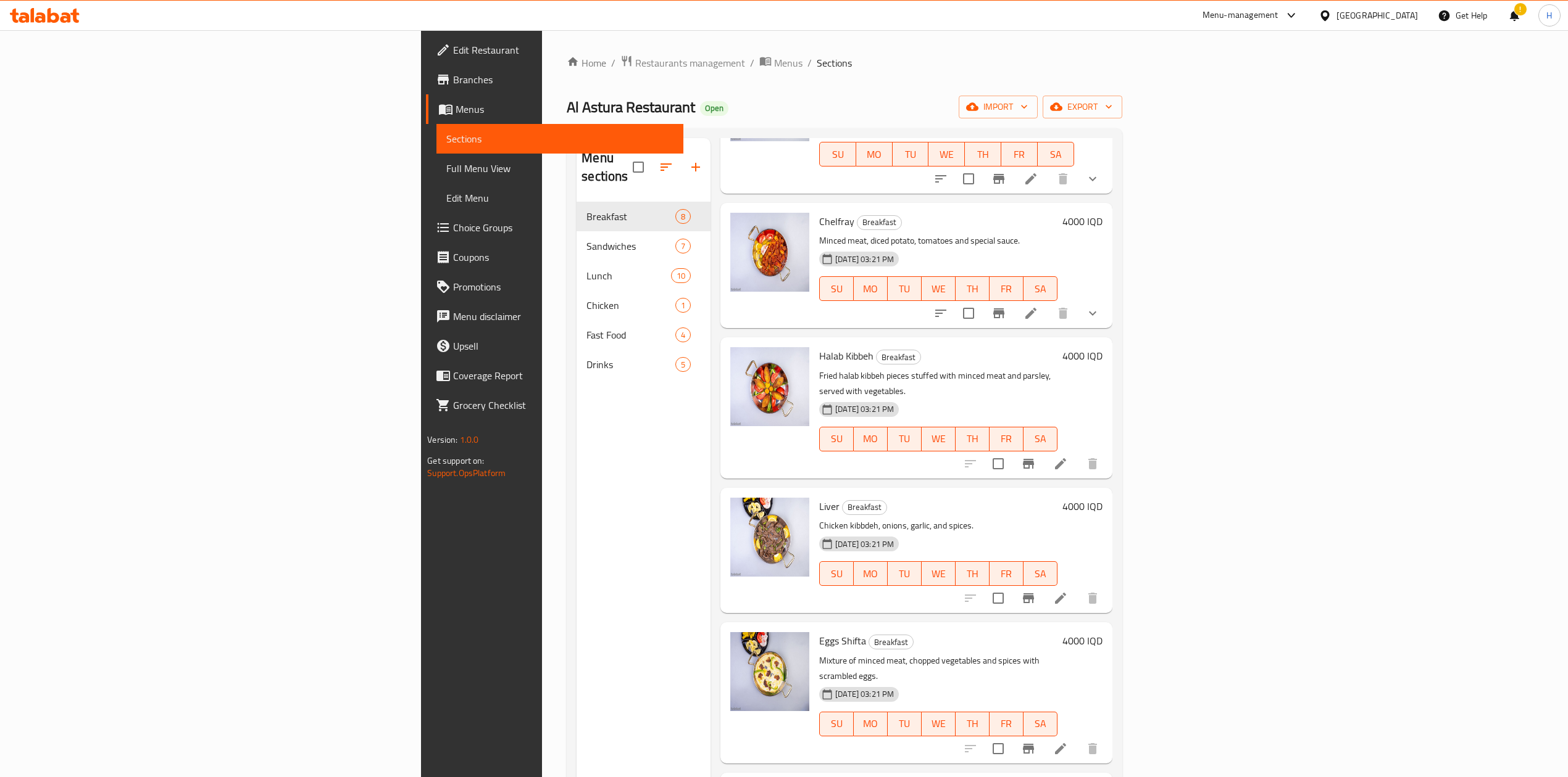
scroll to position [294, 0]
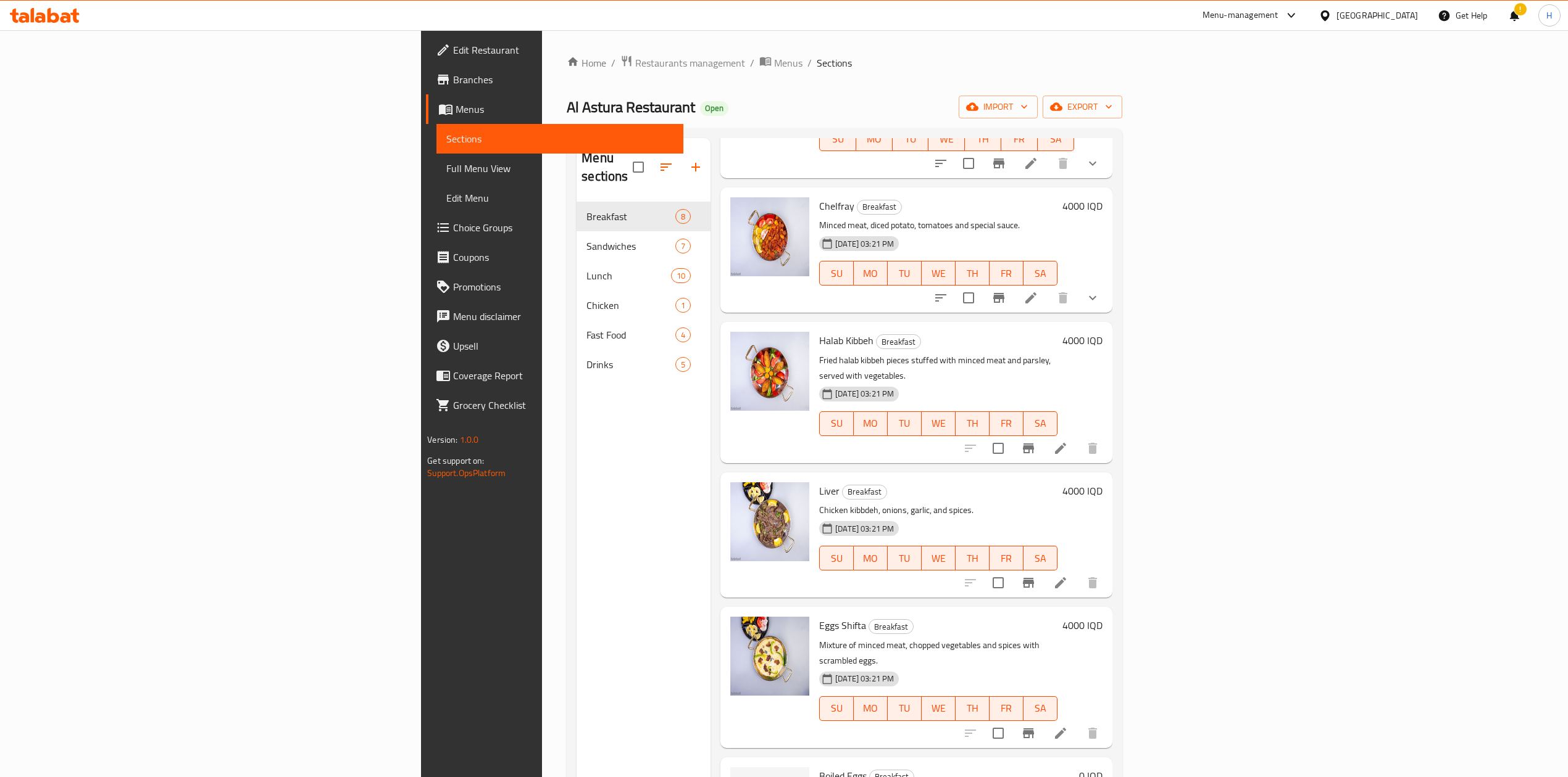
click at [1040, 481] on li at bounding box center [1060, 733] width 35 height 22
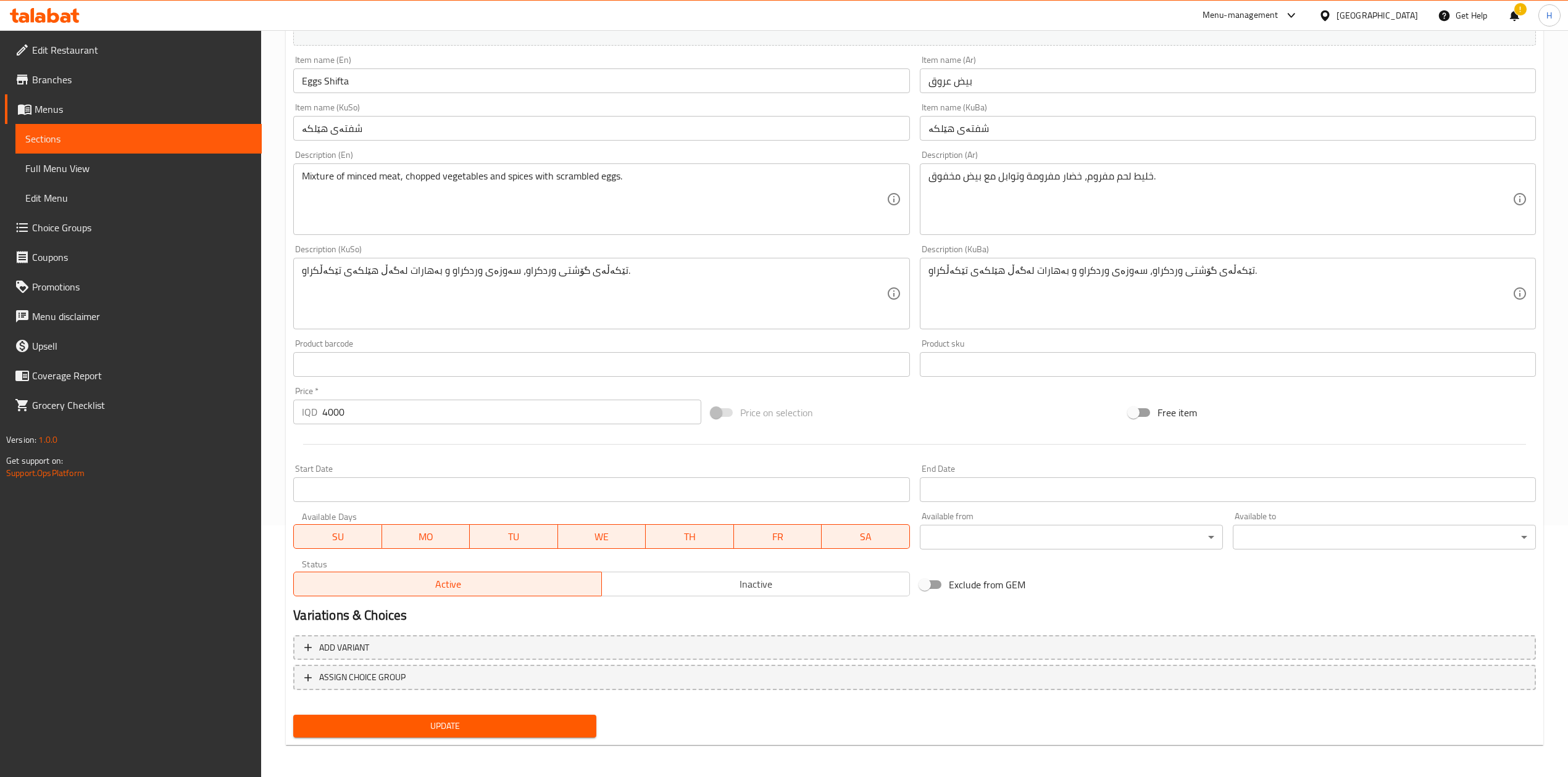
scroll to position [253, 0]
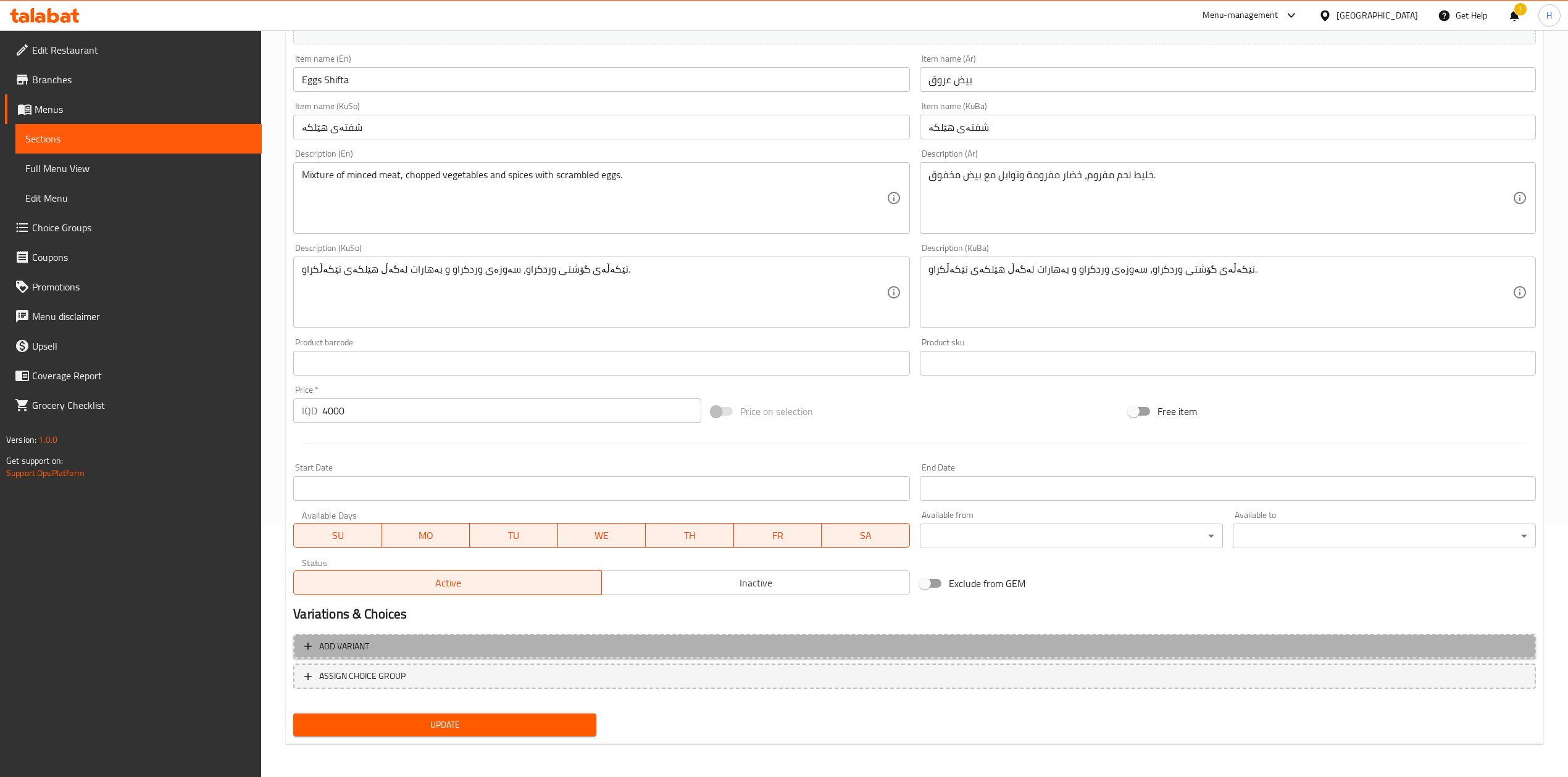
click at [383, 481] on span "Add variant" at bounding box center [914, 646] width 1220 height 16
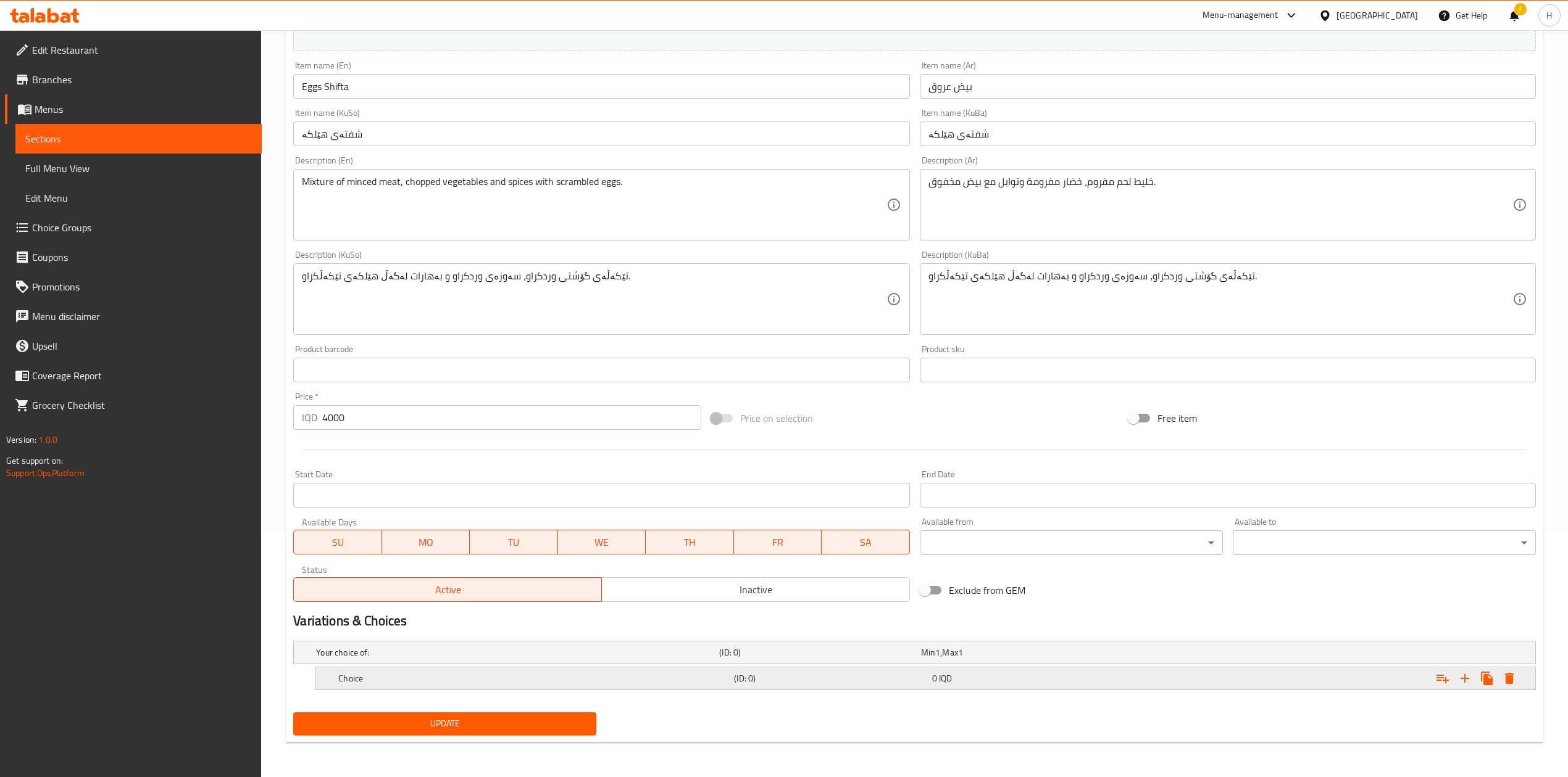
click at [1040, 481] on icon "Expand" at bounding box center [1464, 678] width 9 height 9
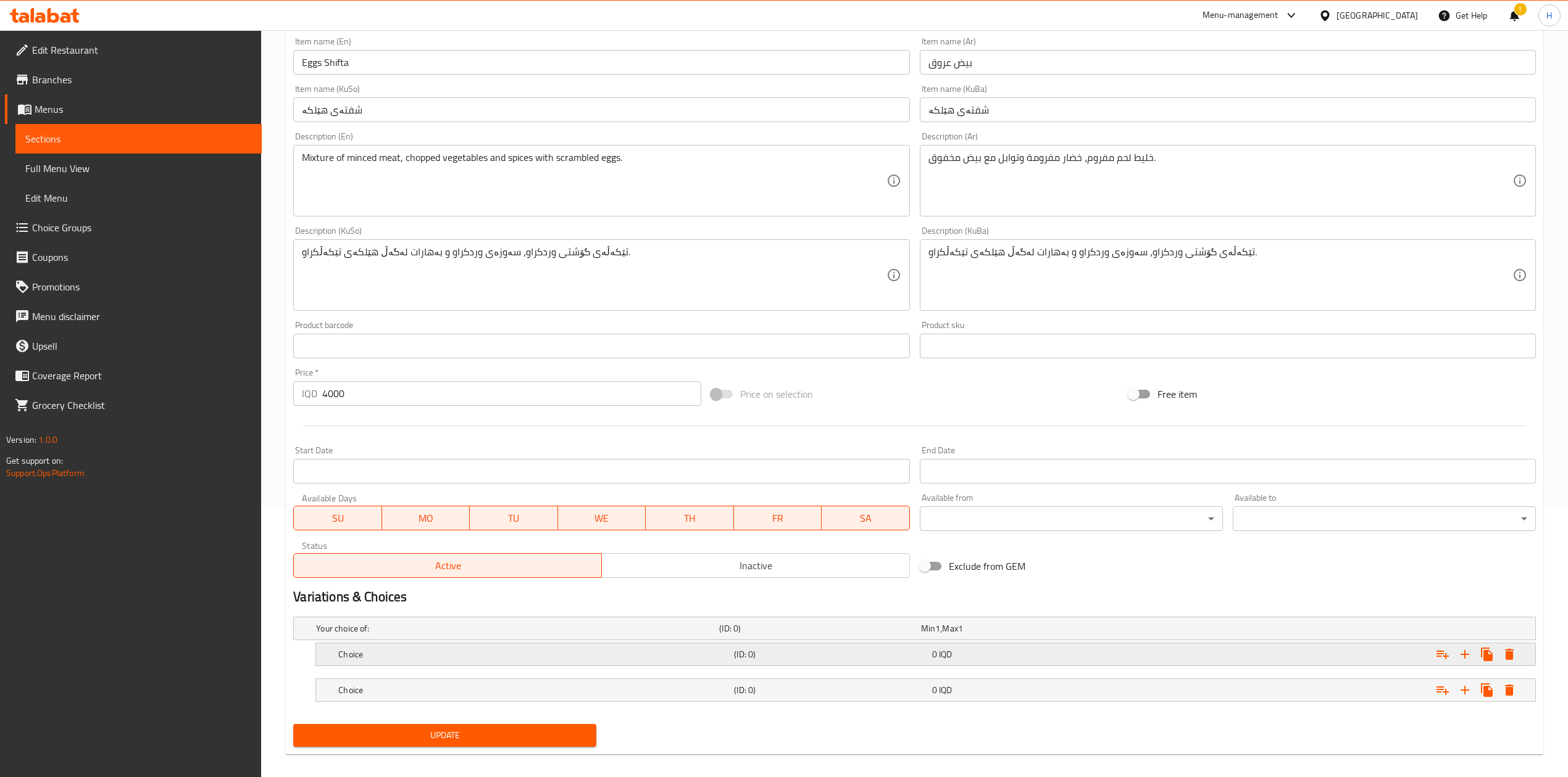
scroll to position [284, 0]
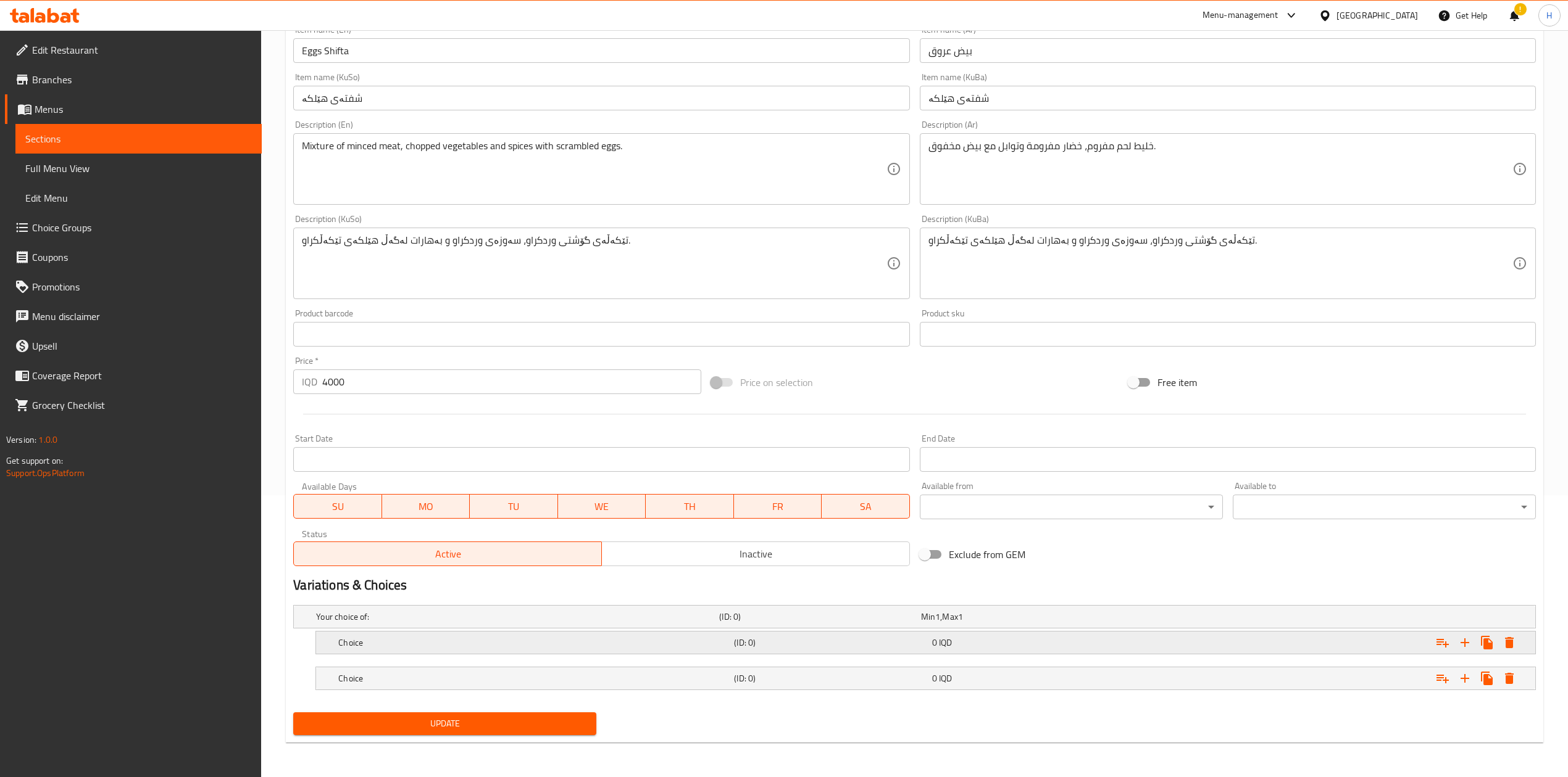
drag, startPoint x: 362, startPoint y: 640, endPoint x: 393, endPoint y: 647, distance: 31.8
click at [361, 481] on h5 "Choice" at bounding box center [533, 642] width 391 height 12
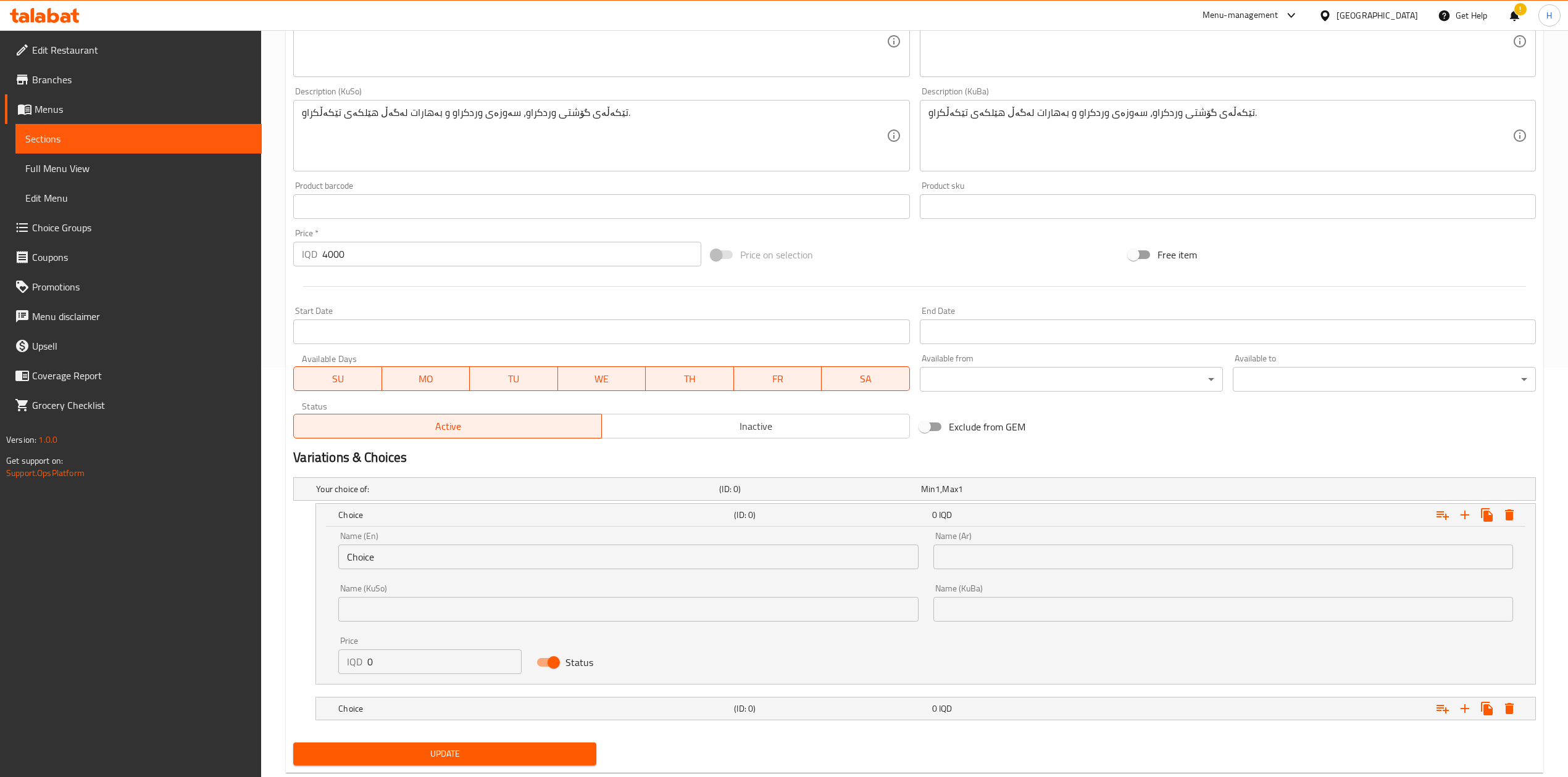
scroll to position [423, 0]
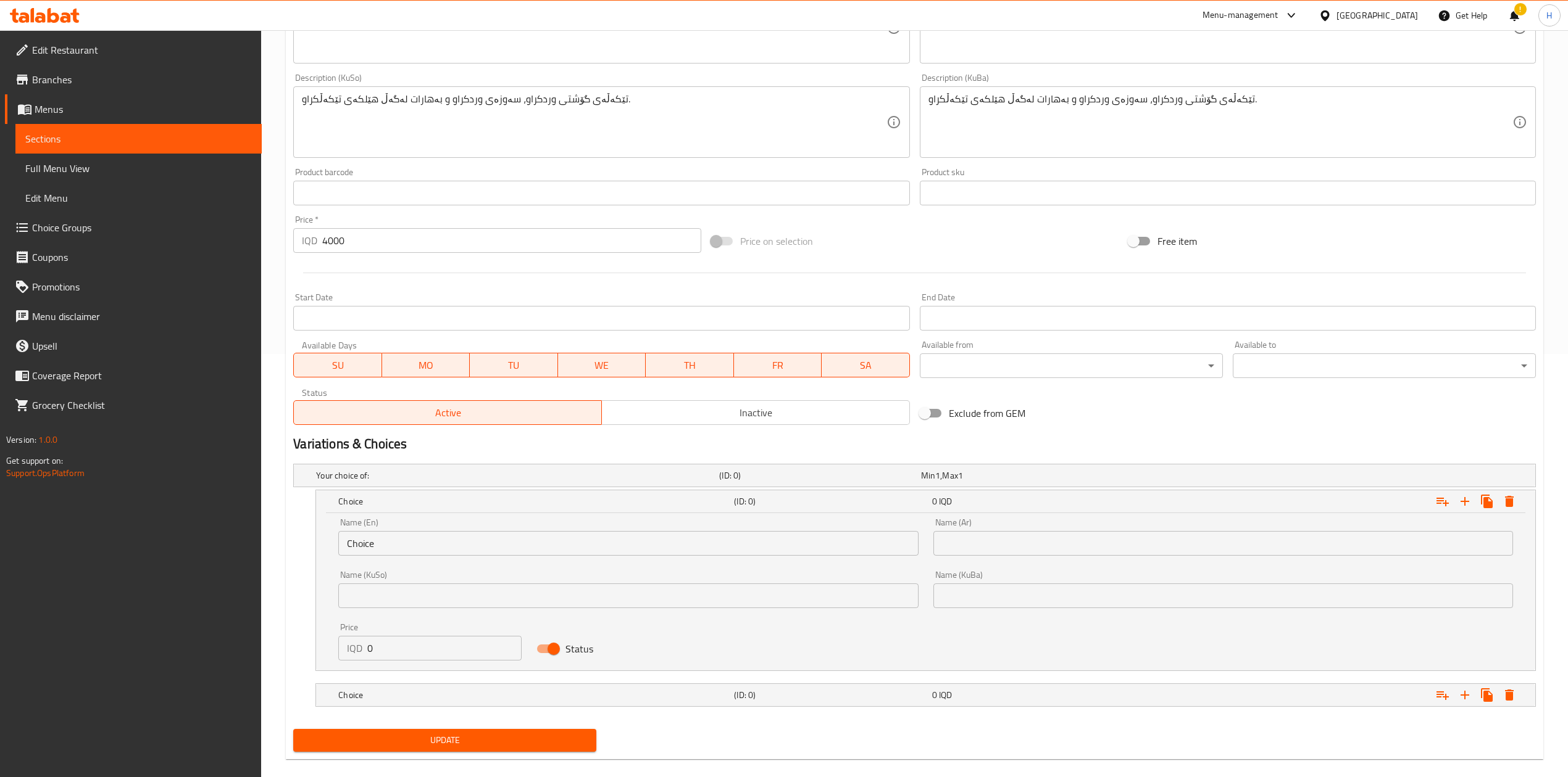
click at [407, 481] on div "Name (En) Choice Name (En)" at bounding box center [628, 537] width 595 height 53
click at [411, 481] on input "Choice" at bounding box center [628, 543] width 580 height 25
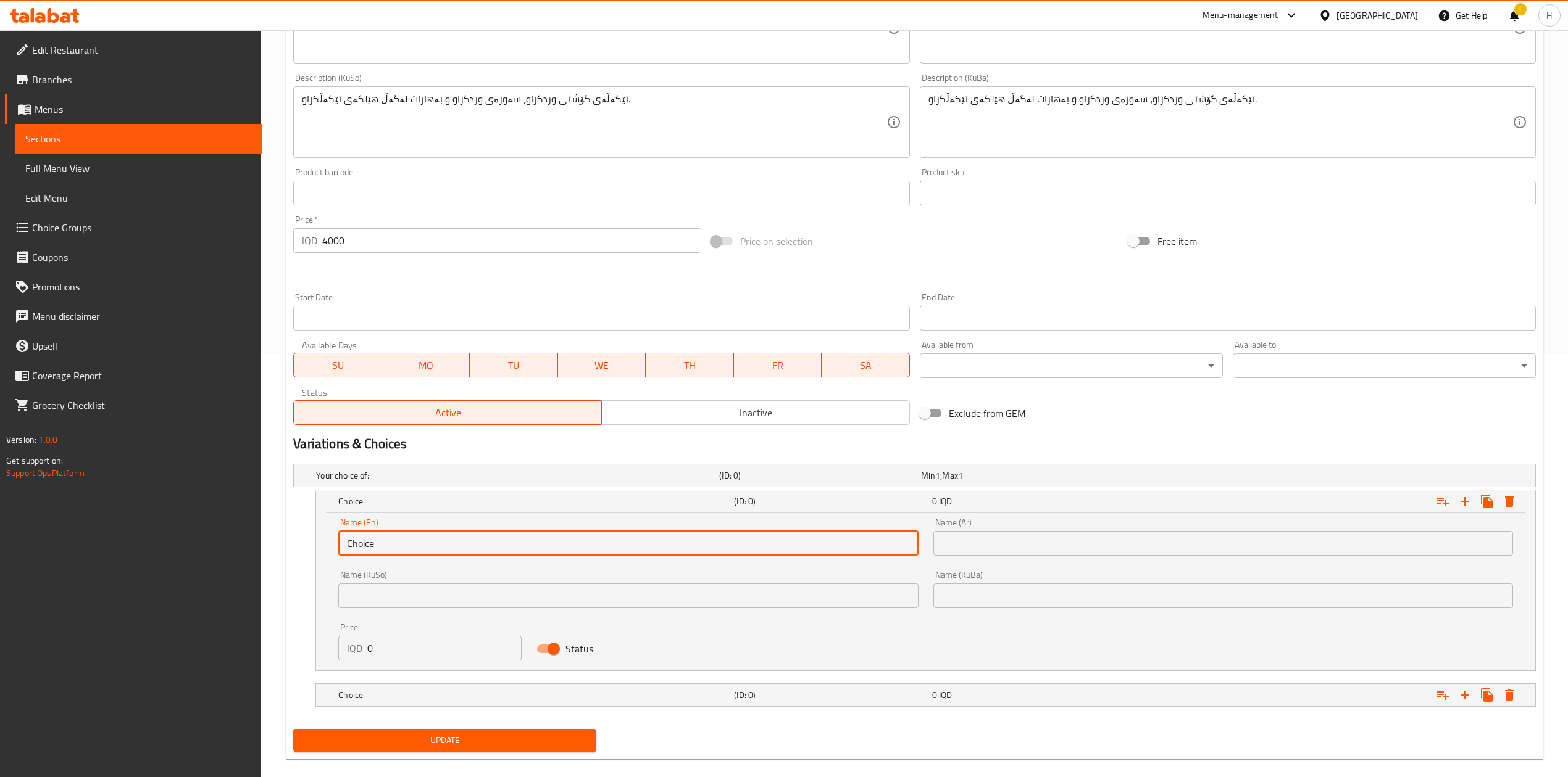
click at [411, 481] on input "Choice" at bounding box center [628, 543] width 580 height 25
click at [411, 481] on input "text" at bounding box center [628, 543] width 580 height 25
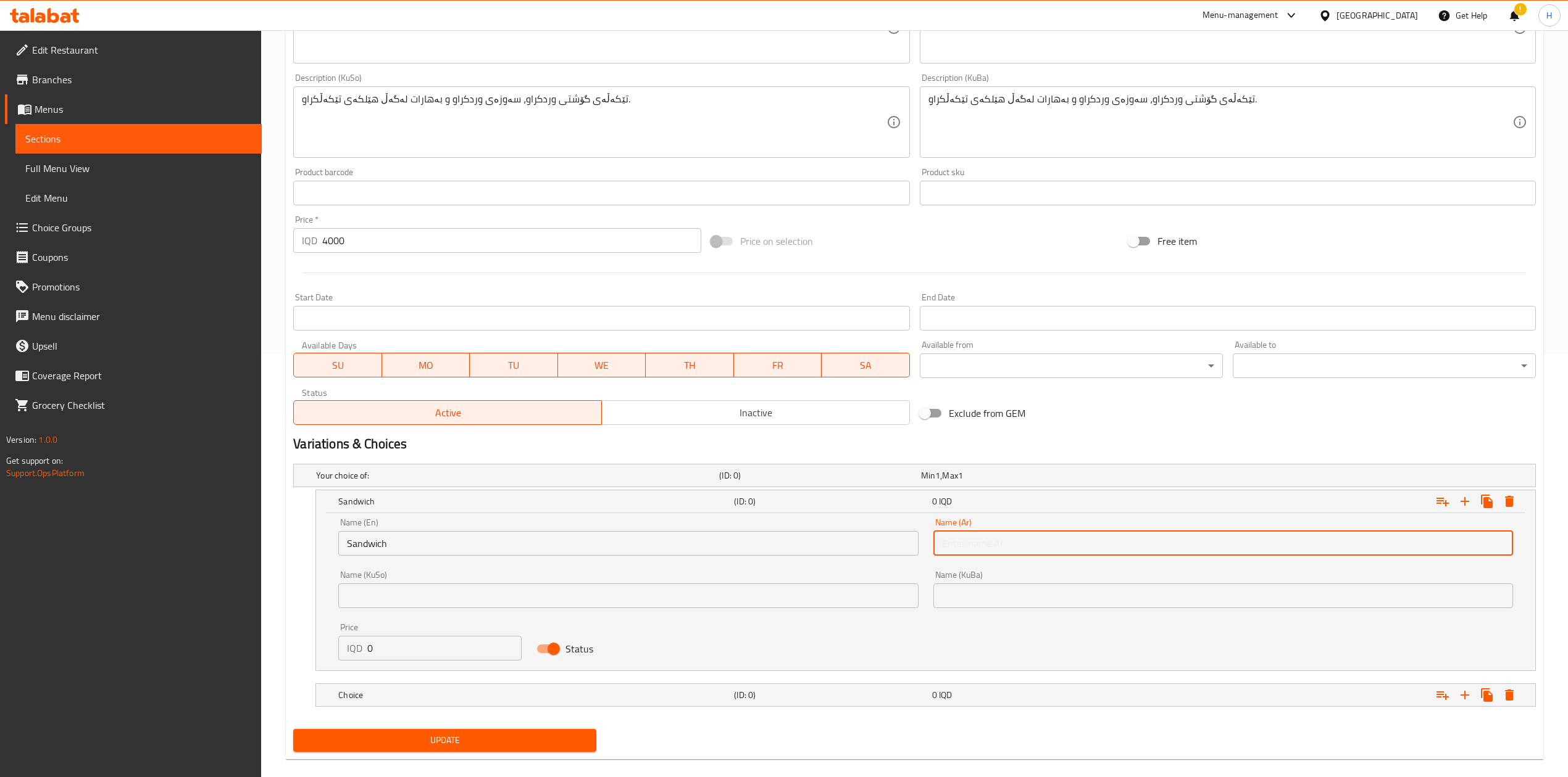
click at [1040, 481] on input "text" at bounding box center [1223, 543] width 580 height 25
click at [429, 481] on input "0" at bounding box center [444, 649] width 155 height 25
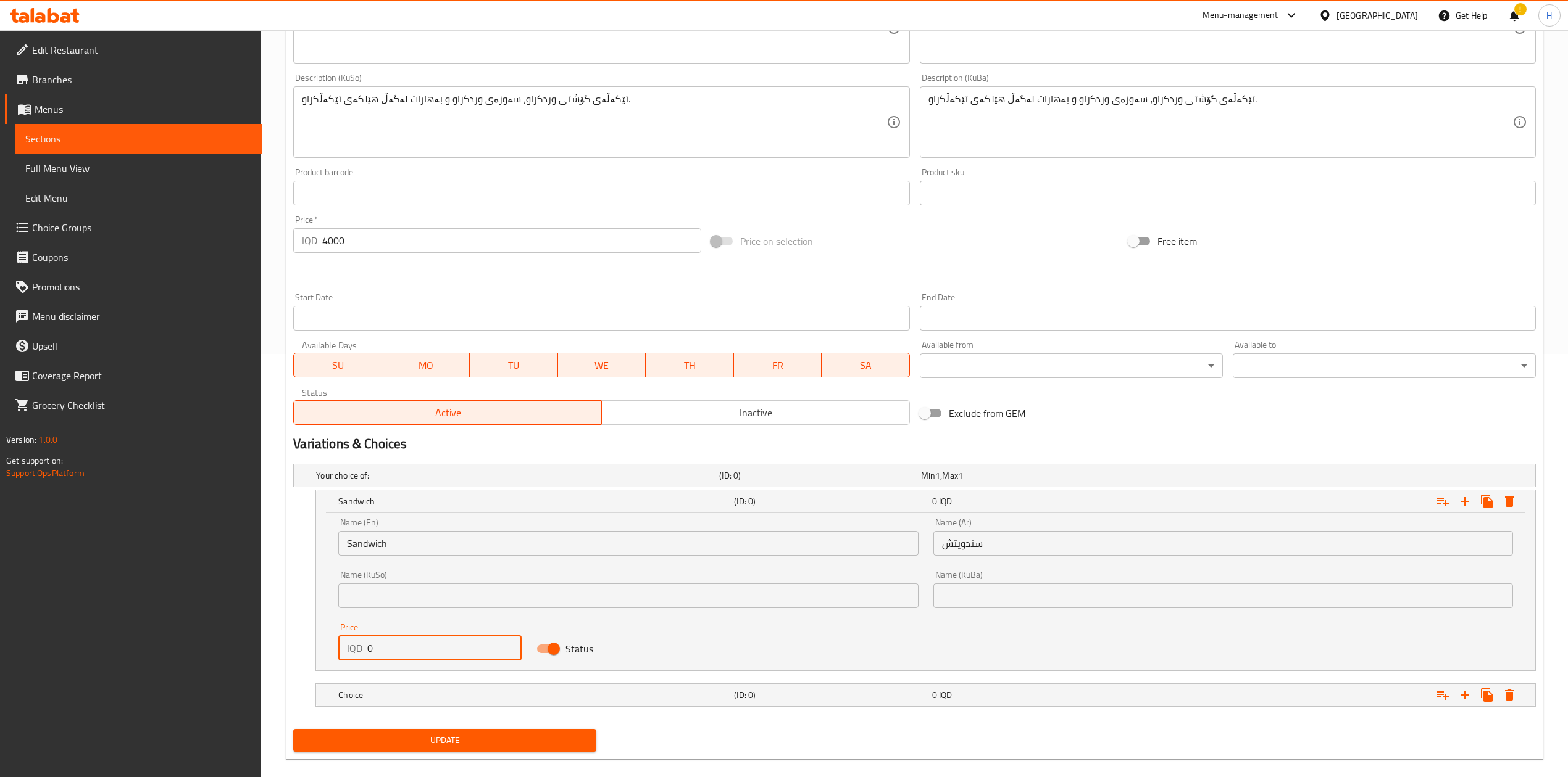
click at [429, 481] on input "0" at bounding box center [444, 649] width 155 height 25
click at [425, 481] on h5 "Choice" at bounding box center [533, 695] width 391 height 12
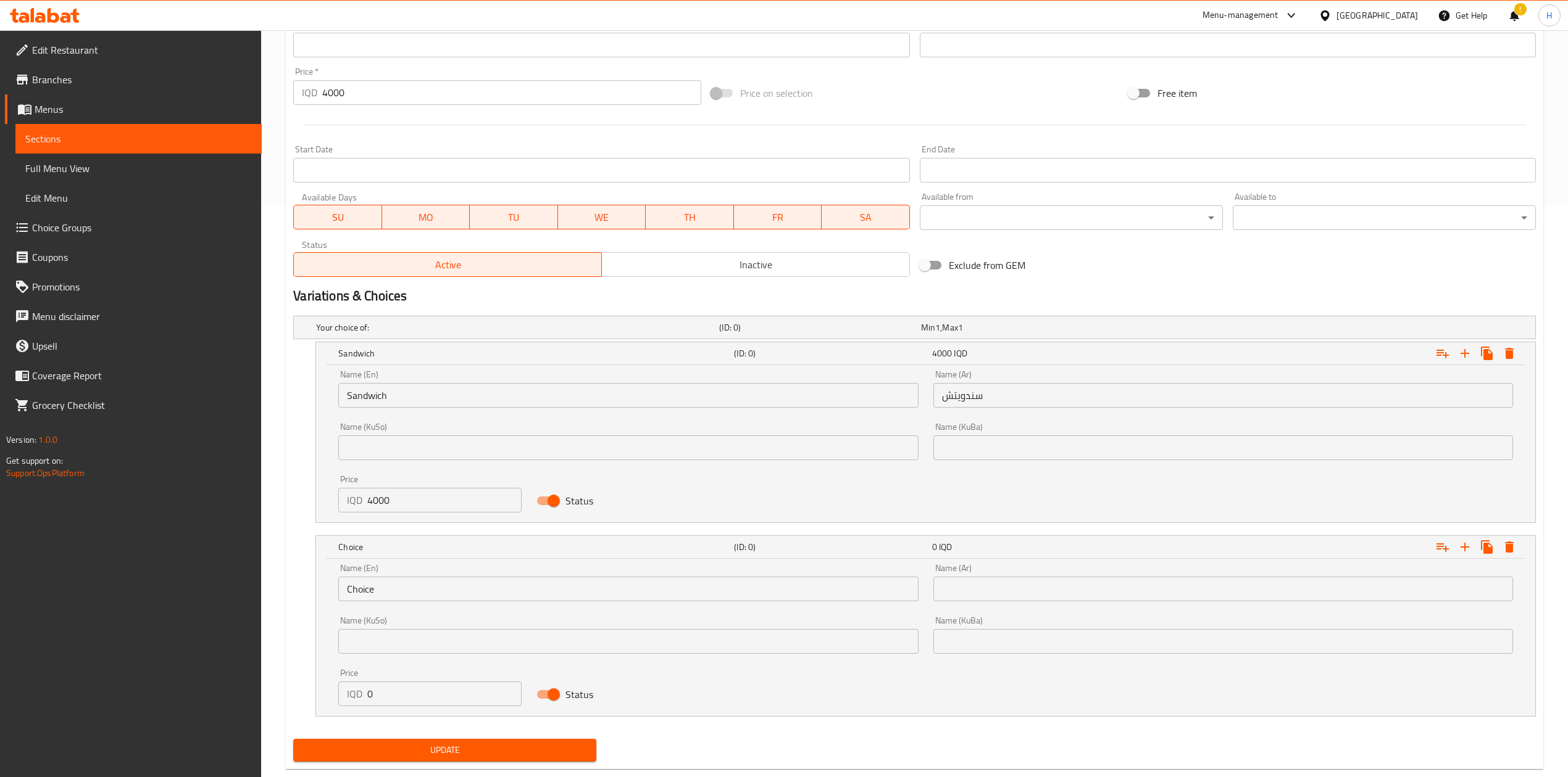
scroll to position [574, 0]
click at [409, 481] on input "0" at bounding box center [444, 691] width 155 height 25
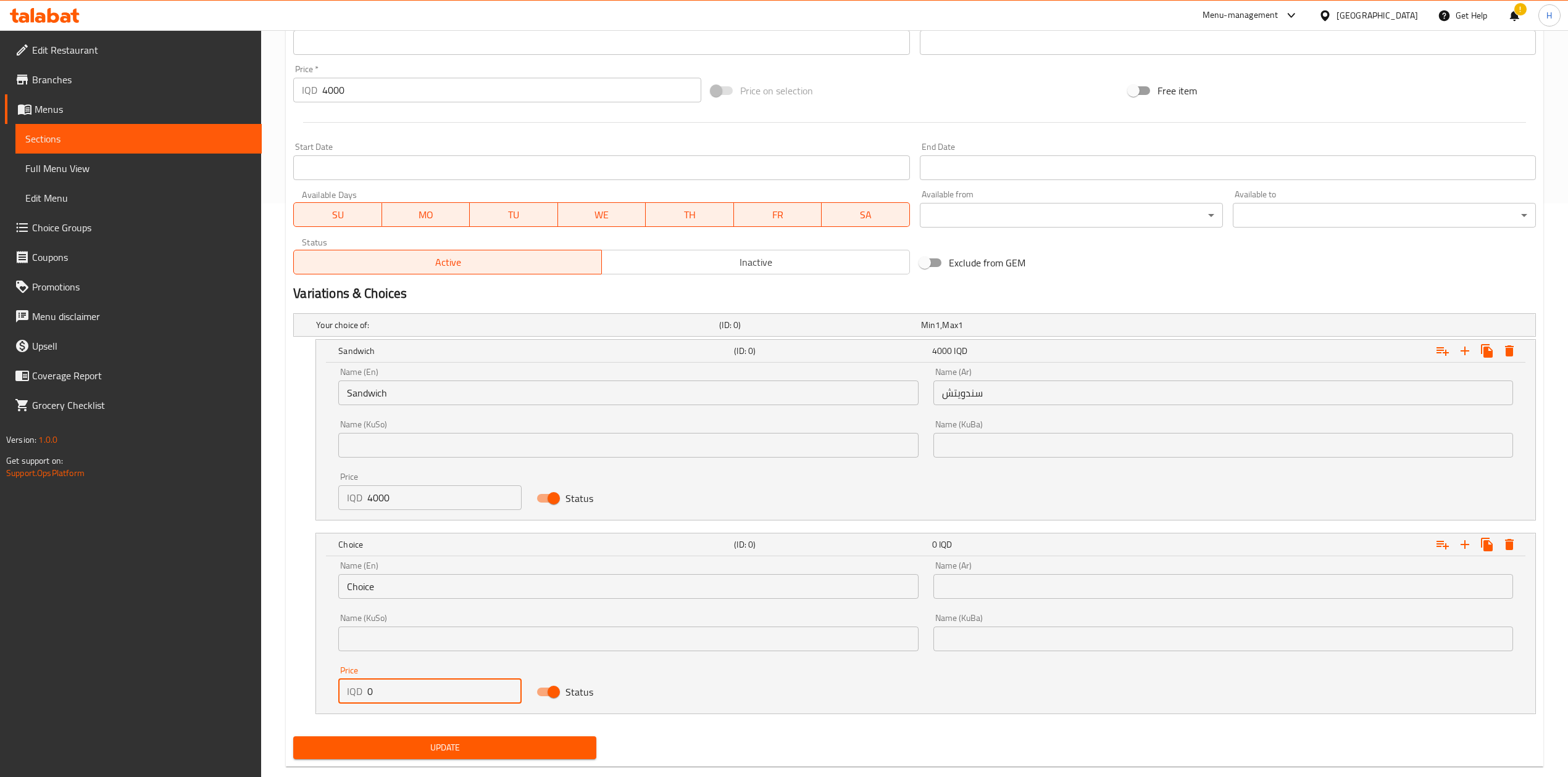
click at [409, 481] on input "0" at bounding box center [444, 691] width 155 height 25
click at [406, 481] on input "Choice" at bounding box center [628, 587] width 580 height 25
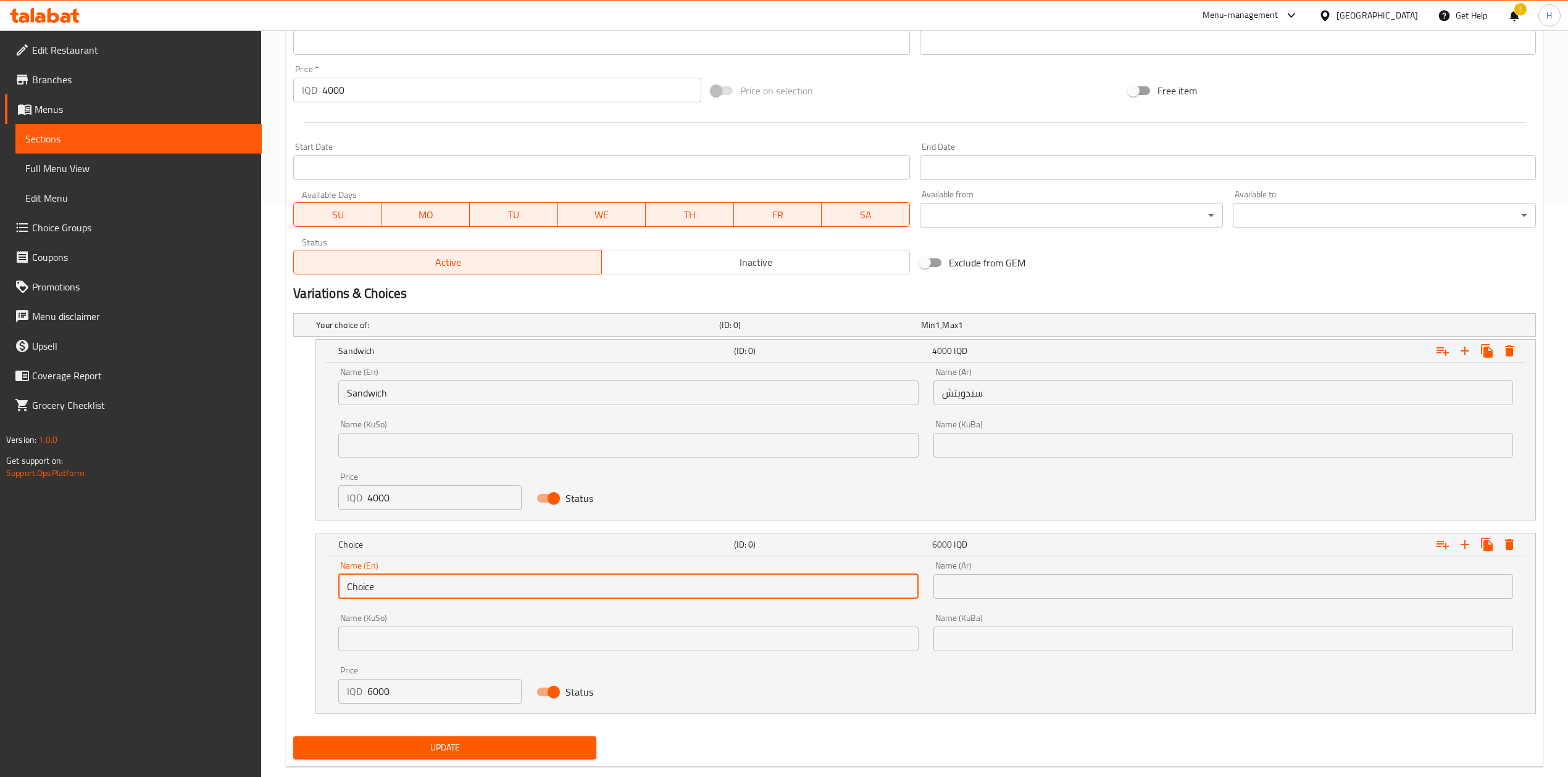
click at [406, 481] on input "Choice" at bounding box center [628, 587] width 580 height 25
click at [406, 481] on input "text" at bounding box center [628, 587] width 580 height 25
click at [1032, 481] on input "text" at bounding box center [1223, 587] width 580 height 25
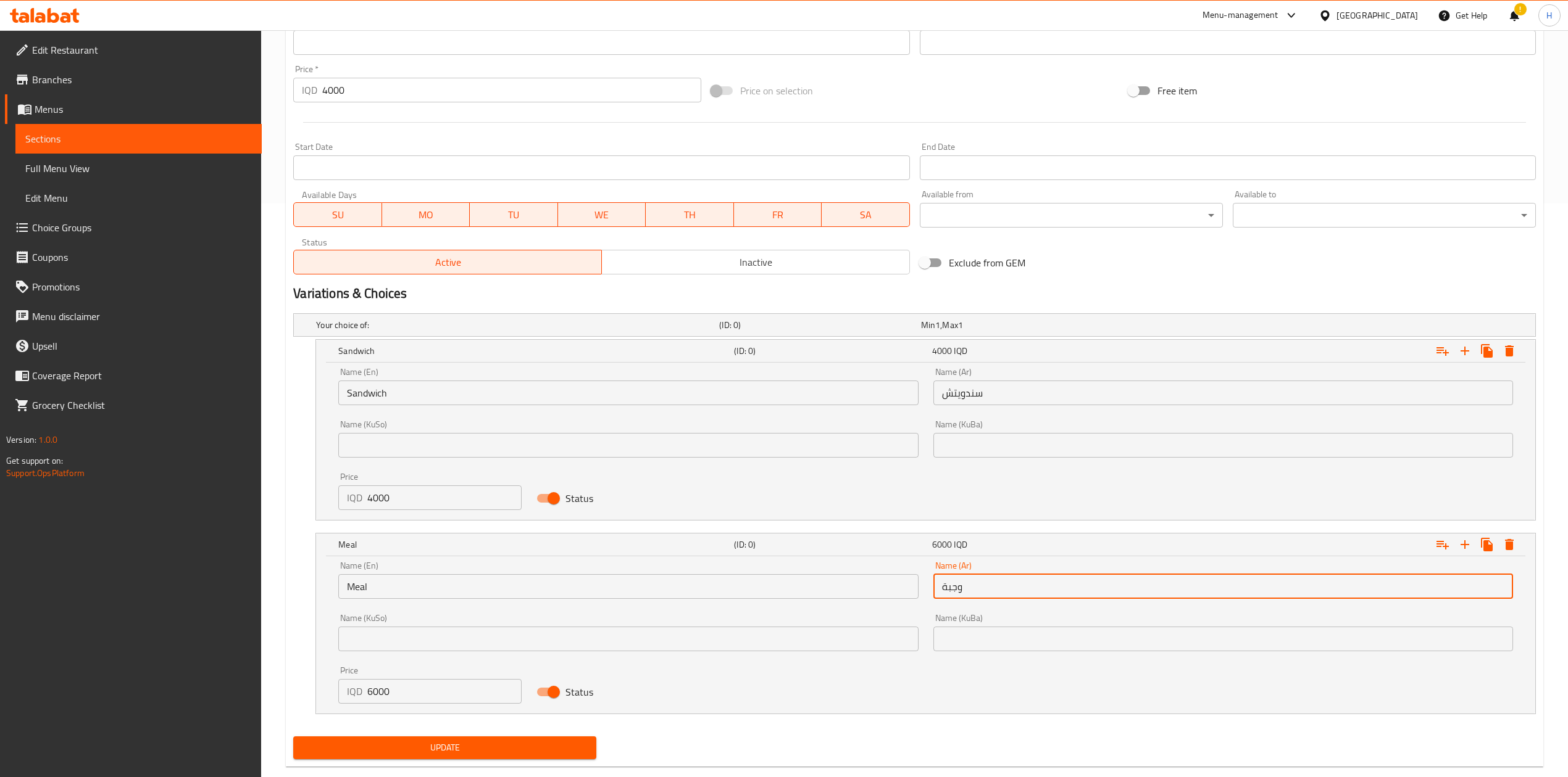
click at [489, 481] on span "Update" at bounding box center [444, 747] width 283 height 16
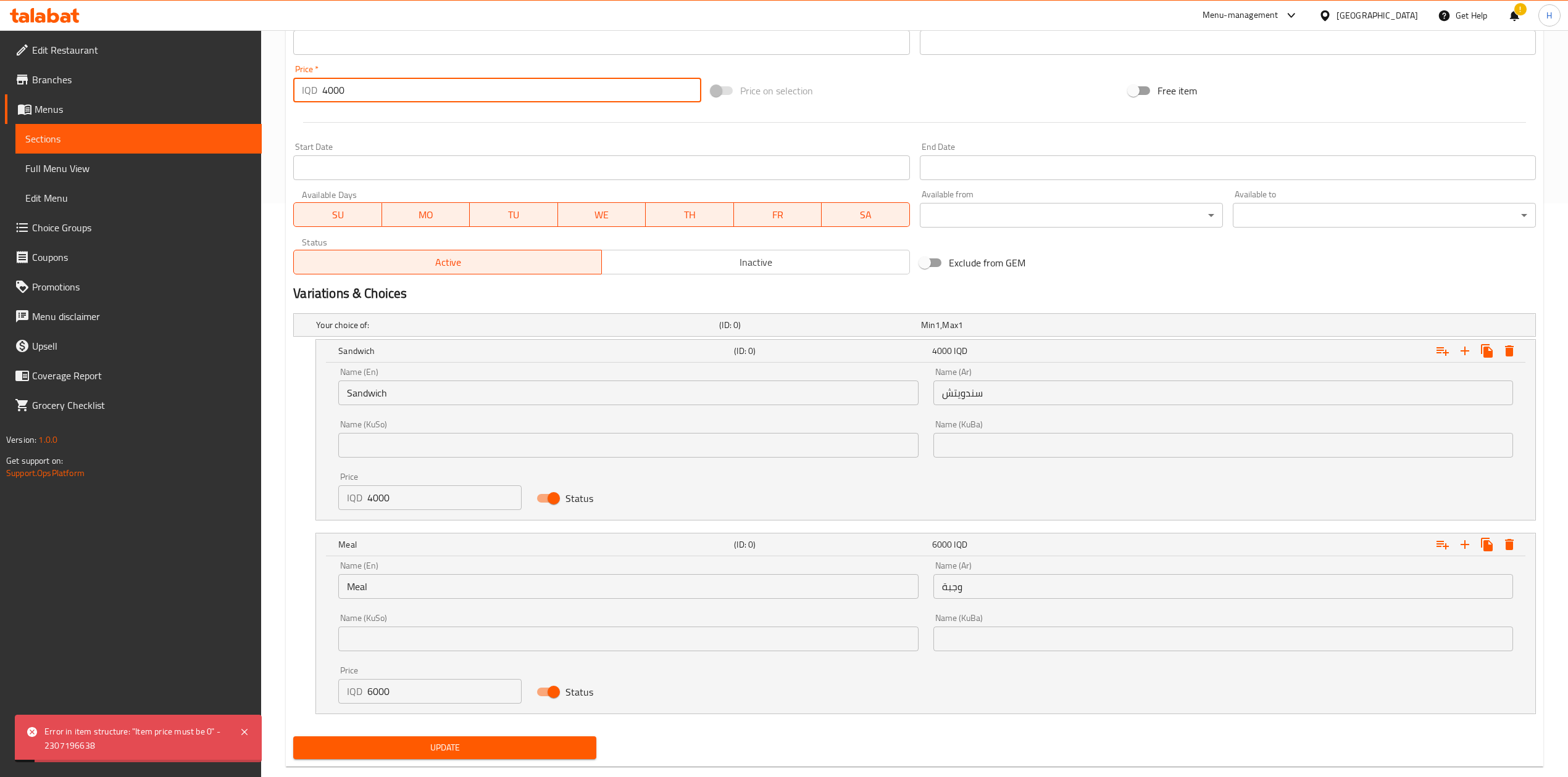
click at [405, 79] on input "4000" at bounding box center [512, 90] width 378 height 25
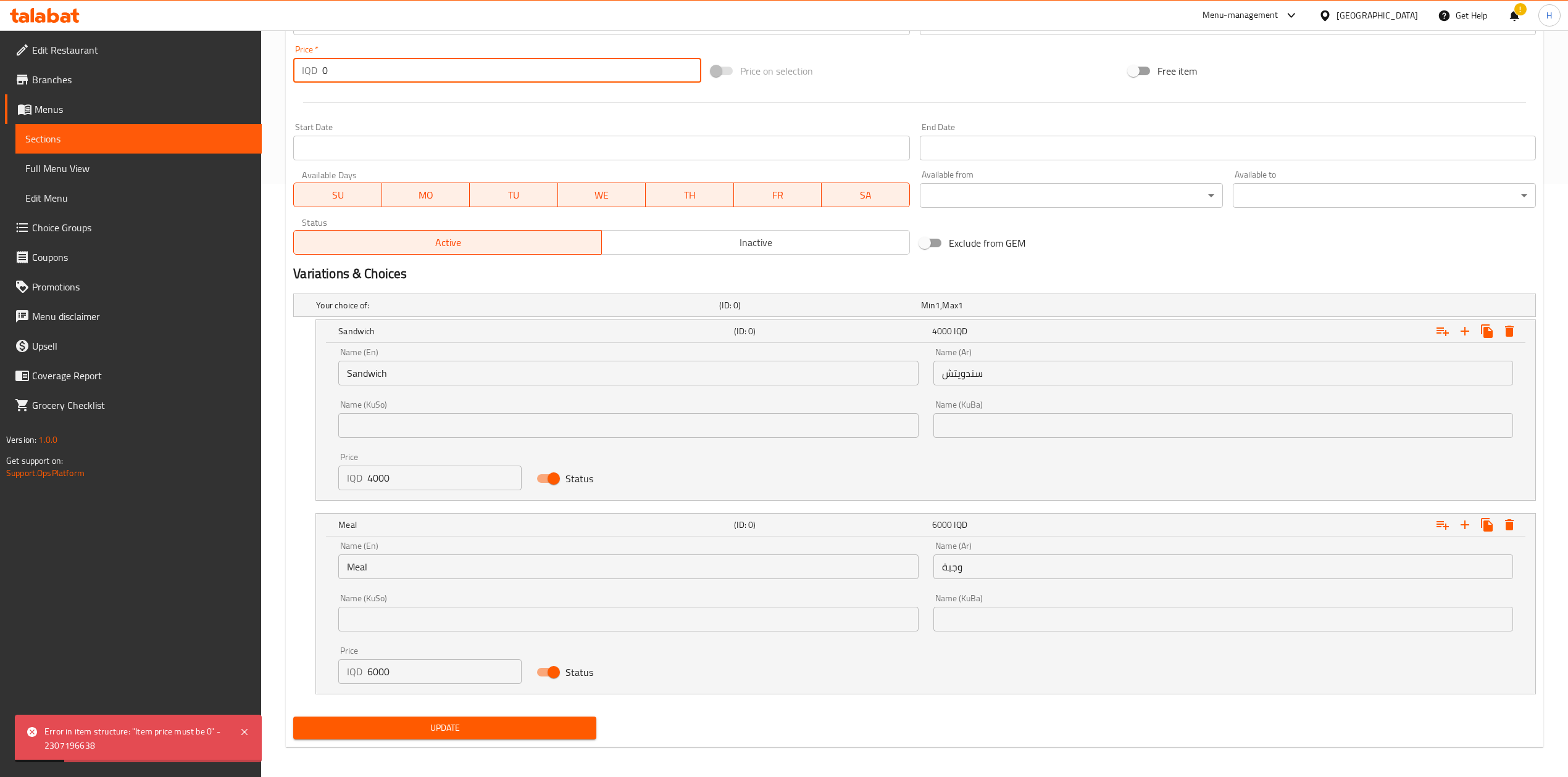
scroll to position [599, 0]
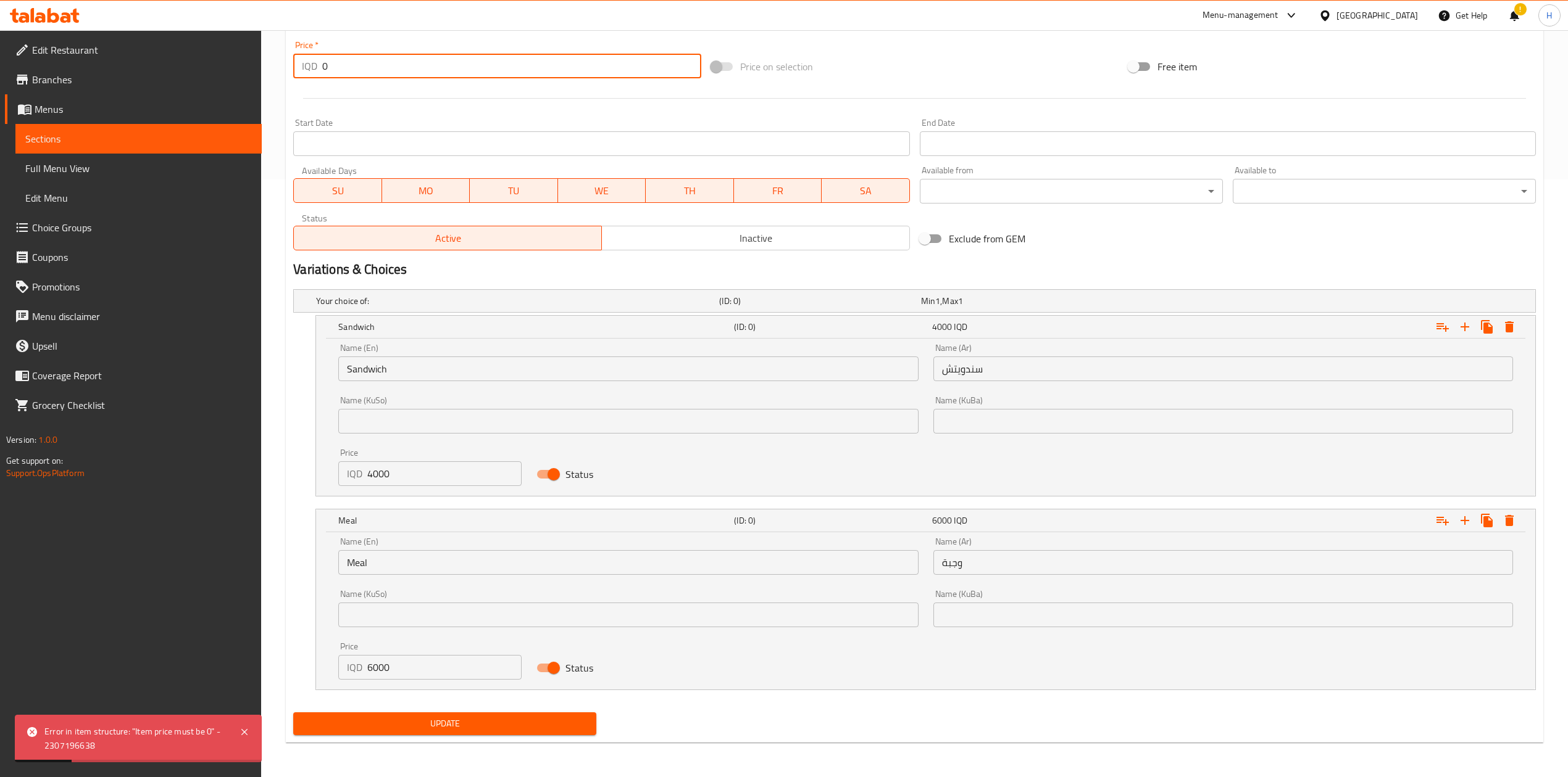
click at [519, 481] on div "Your choice of: (ID: 0) Min 1 , Max 1 Name (En) Your choice of: Name (En) Name …" at bounding box center [914, 496] width 1252 height 423
click at [526, 481] on span "Update" at bounding box center [444, 724] width 283 height 16
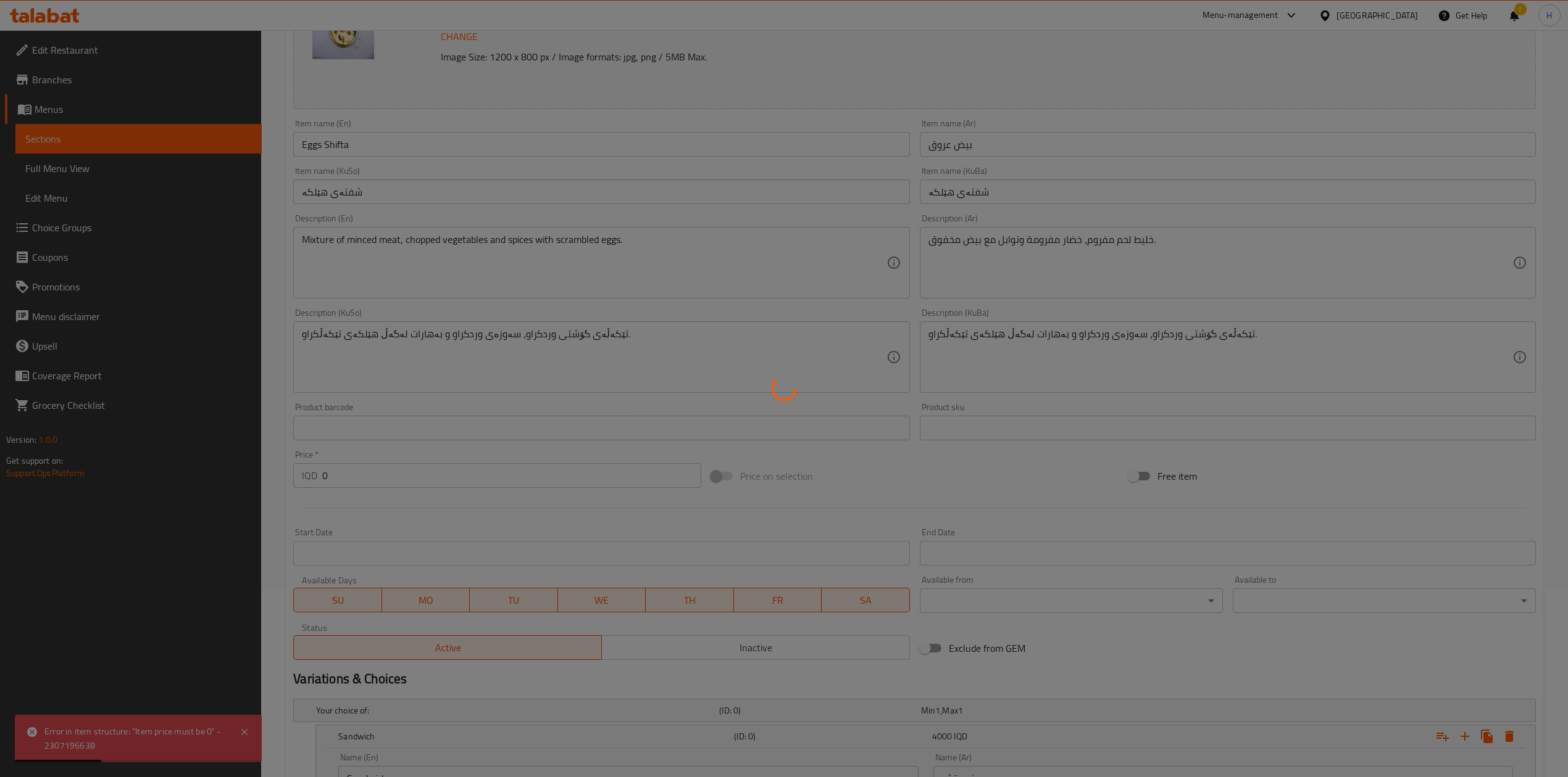
scroll to position [0, 0]
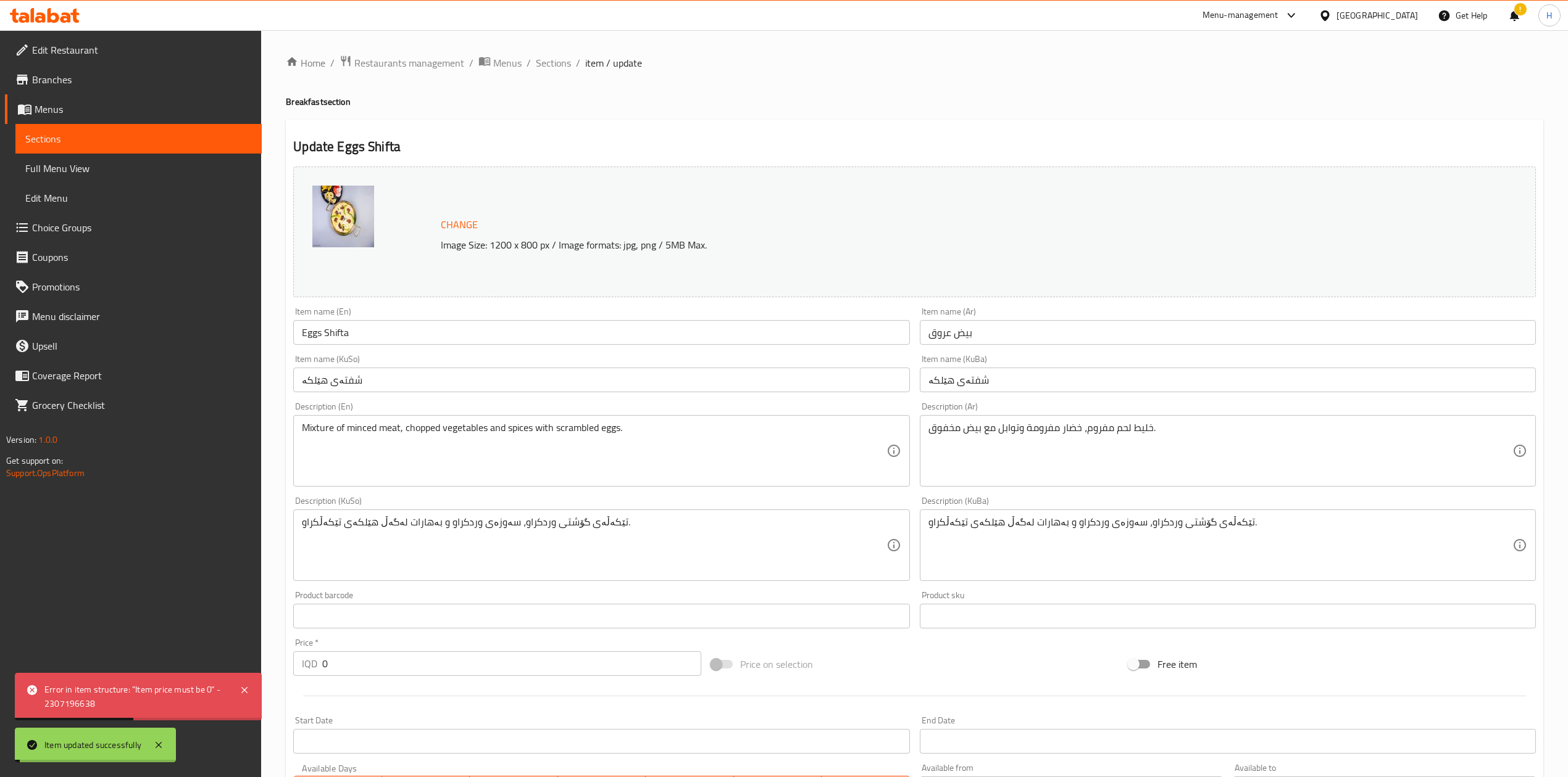
click at [549, 51] on div "Home / Restaurants management / Menus / Sections / item / update Breakfast sect…" at bounding box center [914, 703] width 1306 height 1345
click at [549, 52] on div "Home / Restaurants management / Menus / Sections / item / update Breakfast sect…" at bounding box center [914, 703] width 1306 height 1345
click at [549, 66] on span "Sections" at bounding box center [553, 63] width 35 height 15
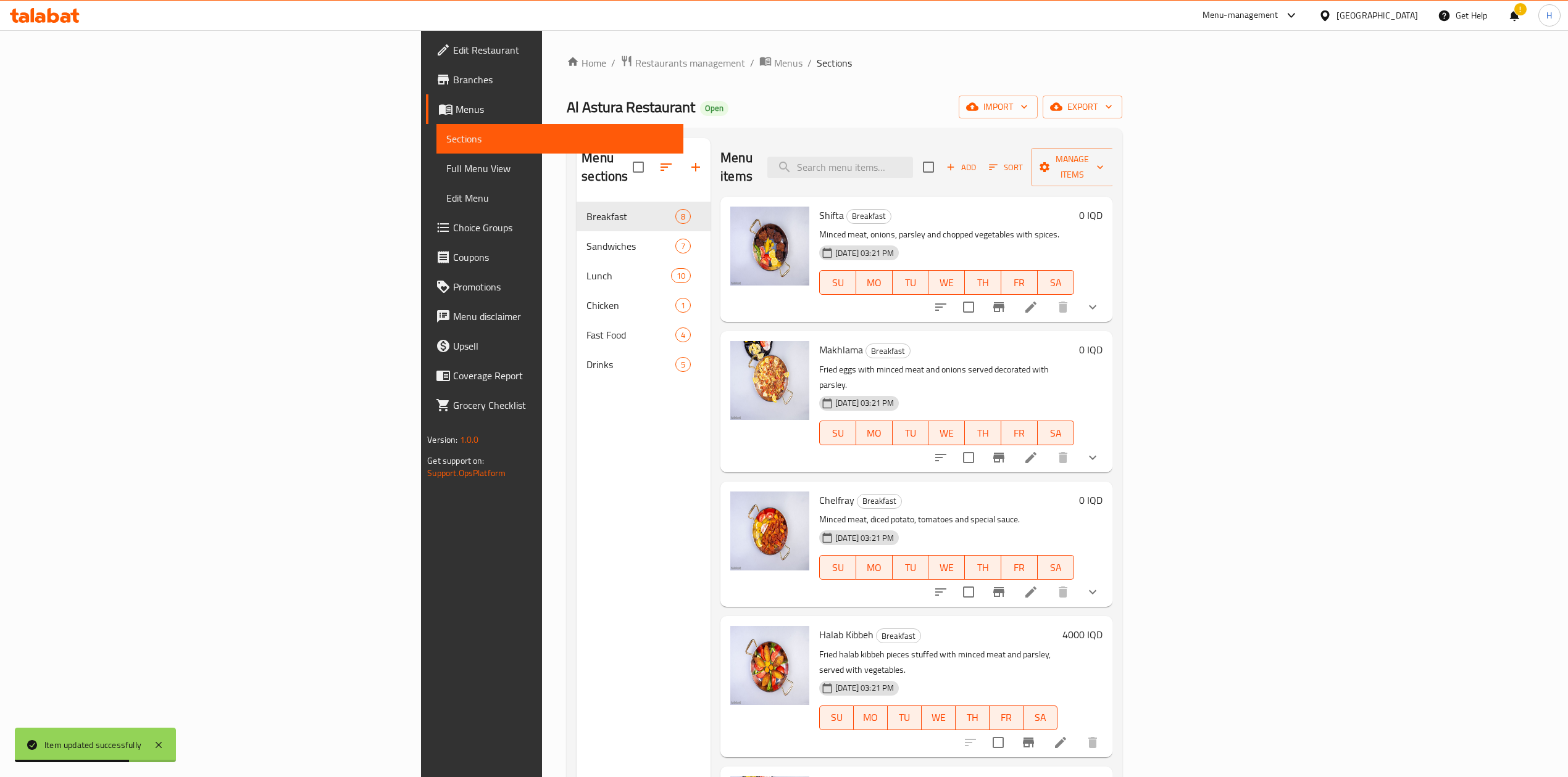
click at [981, 146] on div "Menu items Add Sort Manage items" at bounding box center [916, 167] width 392 height 58
click at [913, 157] on input "search" at bounding box center [840, 168] width 146 height 21
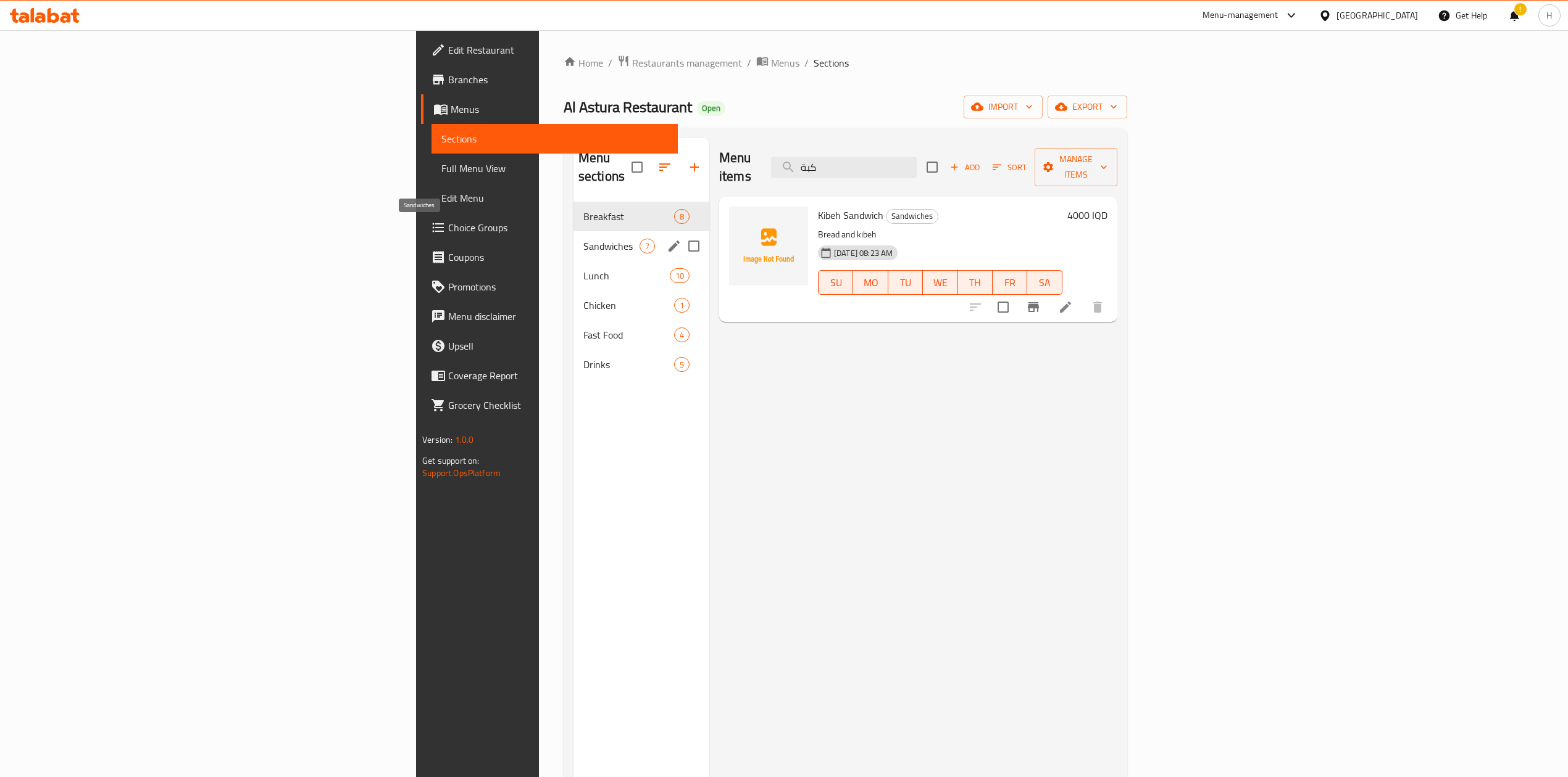
click at [583, 238] on span "Sandwiches" at bounding box center [611, 246] width 56 height 15
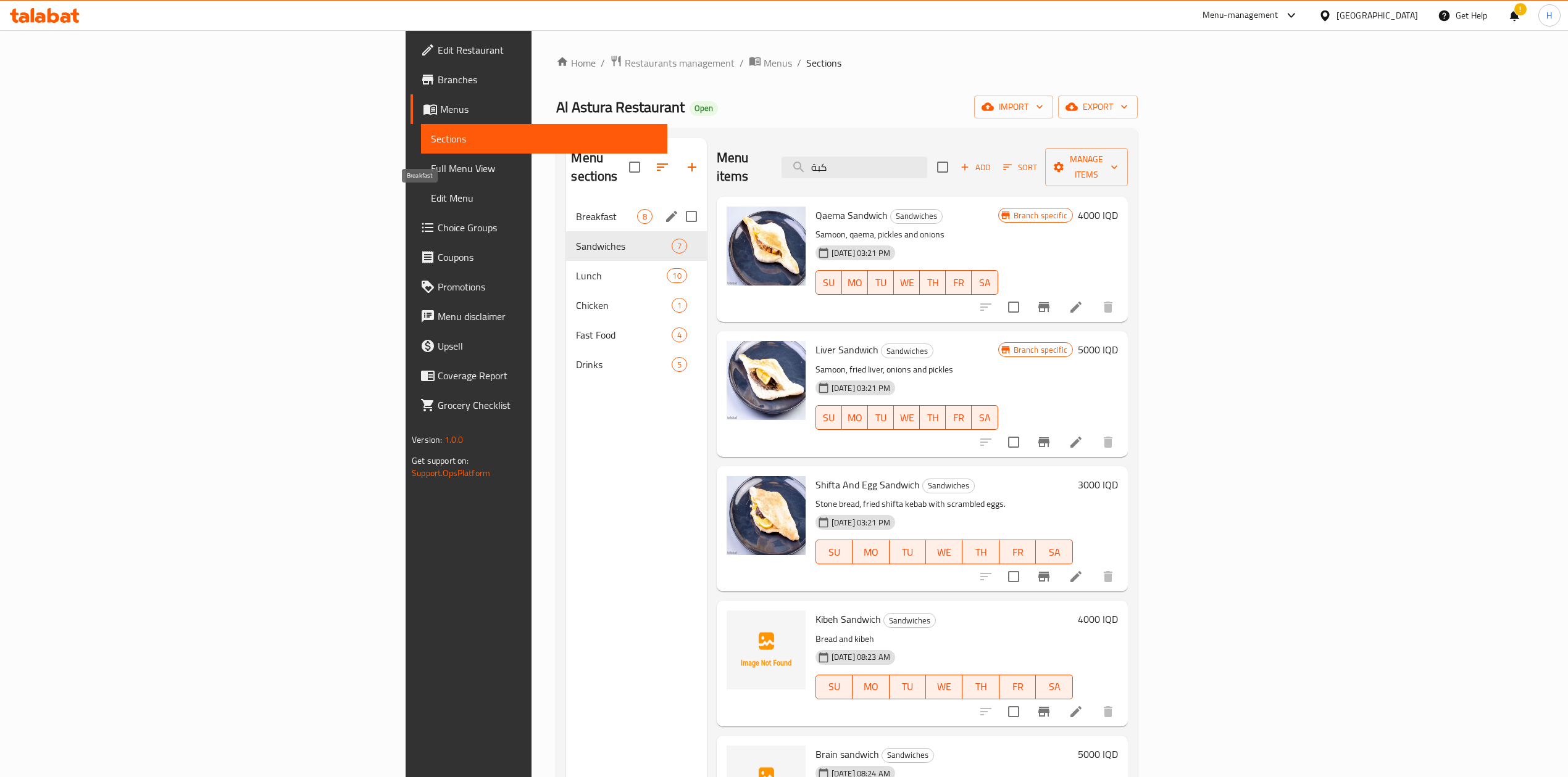
click at [576, 209] on span "Breakfast" at bounding box center [606, 216] width 61 height 15
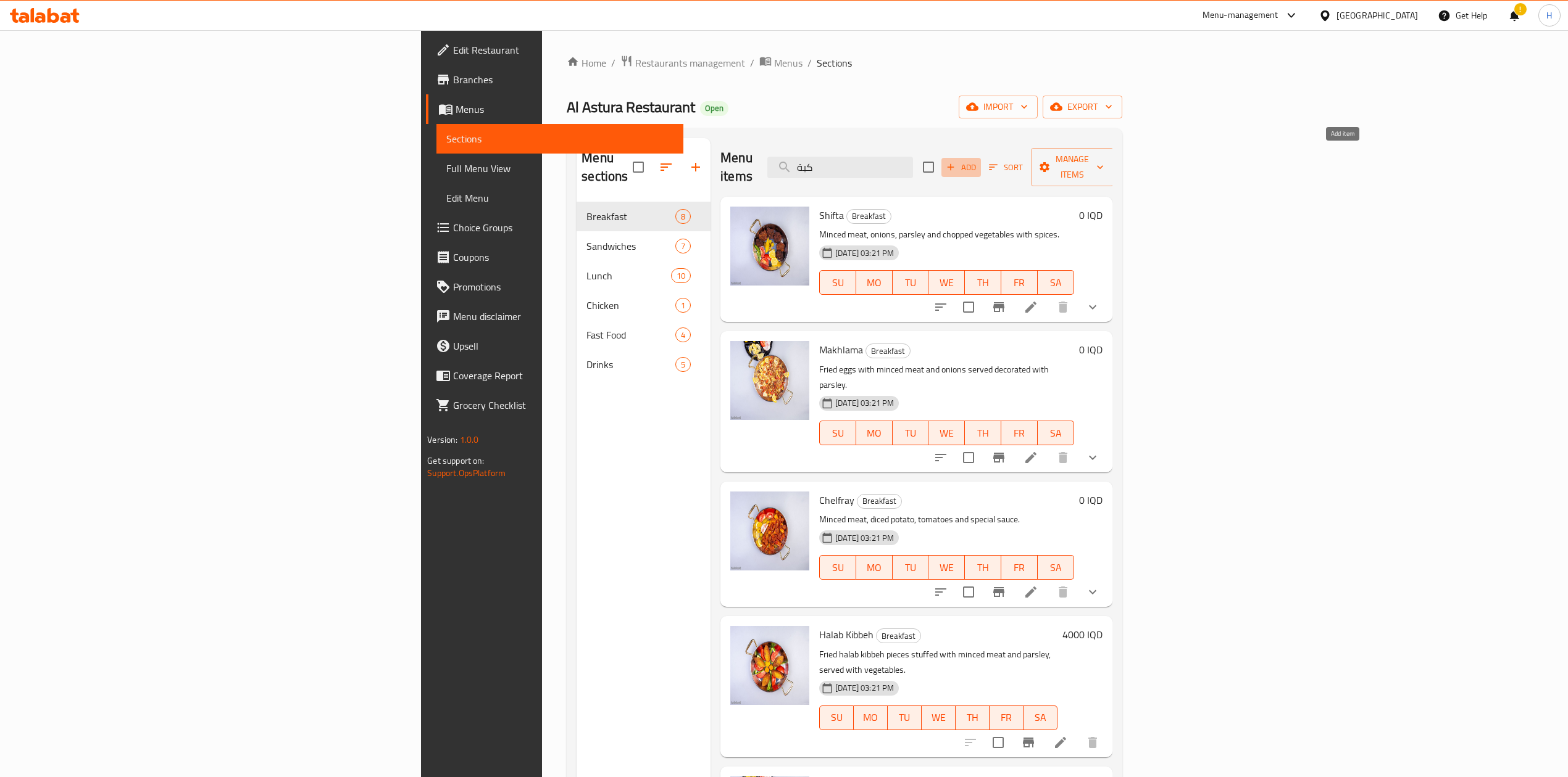
click at [978, 160] on span "Add" at bounding box center [961, 167] width 34 height 14
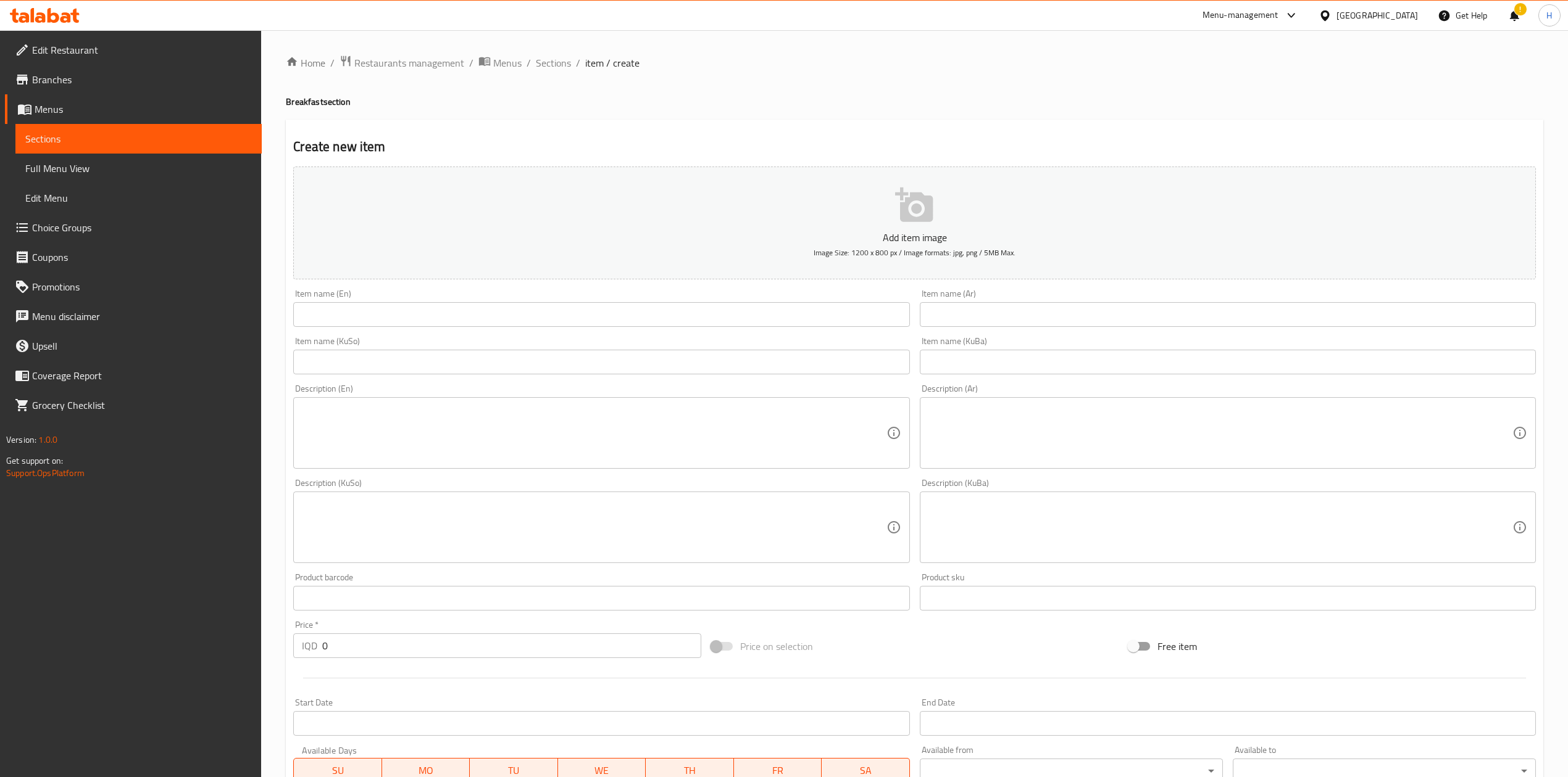
click at [1040, 312] on input "text" at bounding box center [1227, 315] width 616 height 25
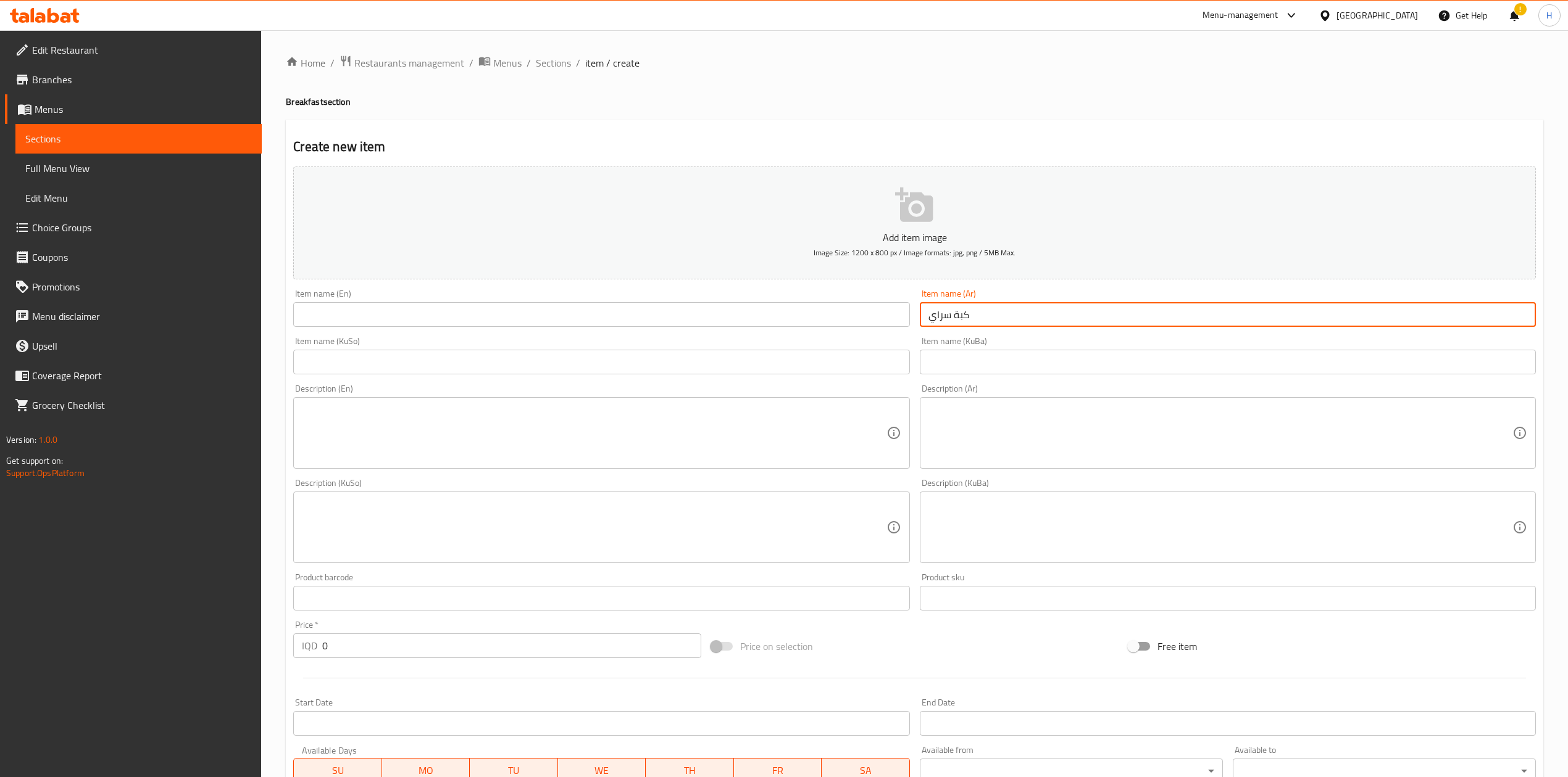
click at [496, 323] on input "text" at bounding box center [601, 315] width 616 height 25
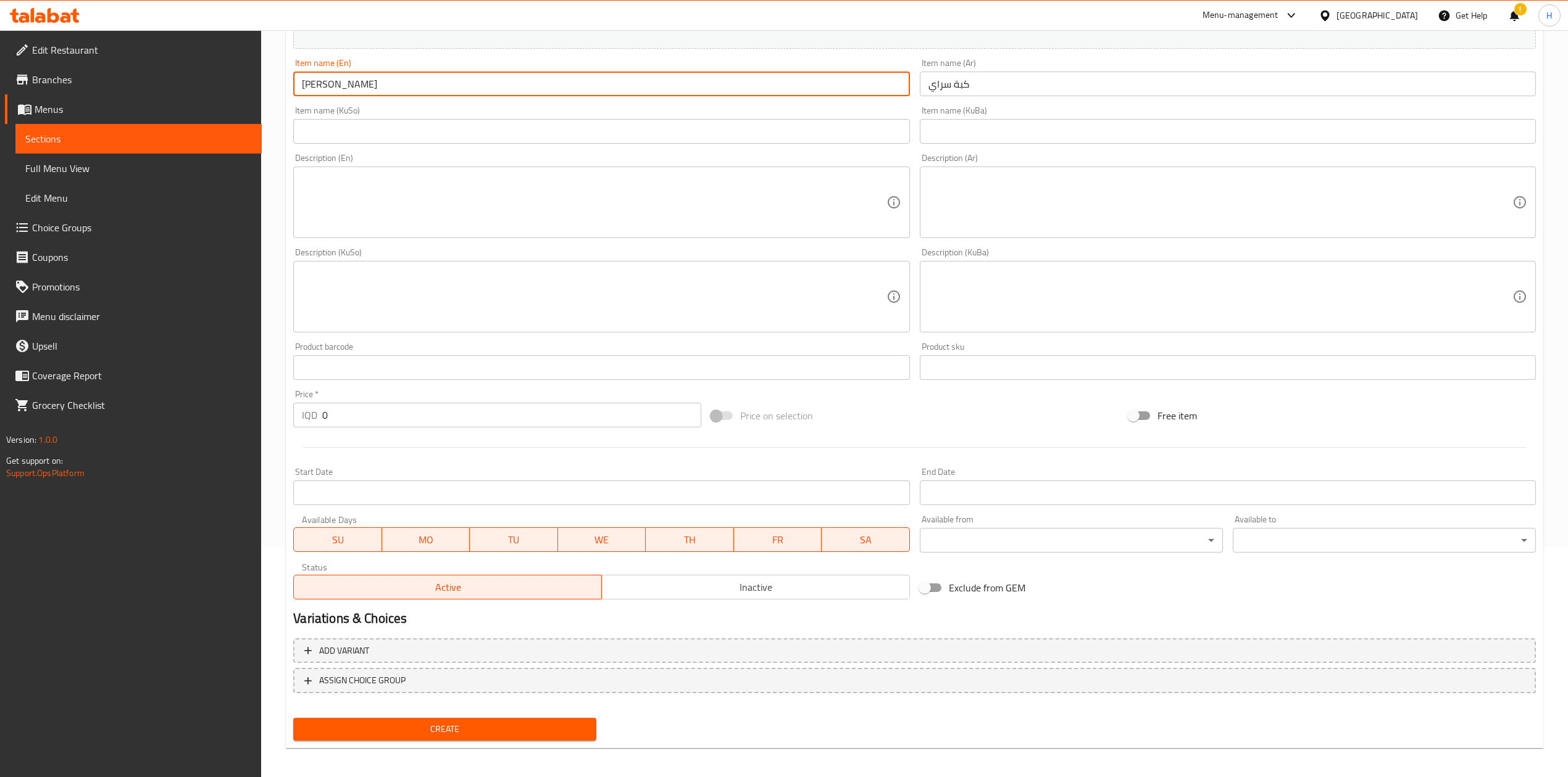
scroll to position [236, 0]
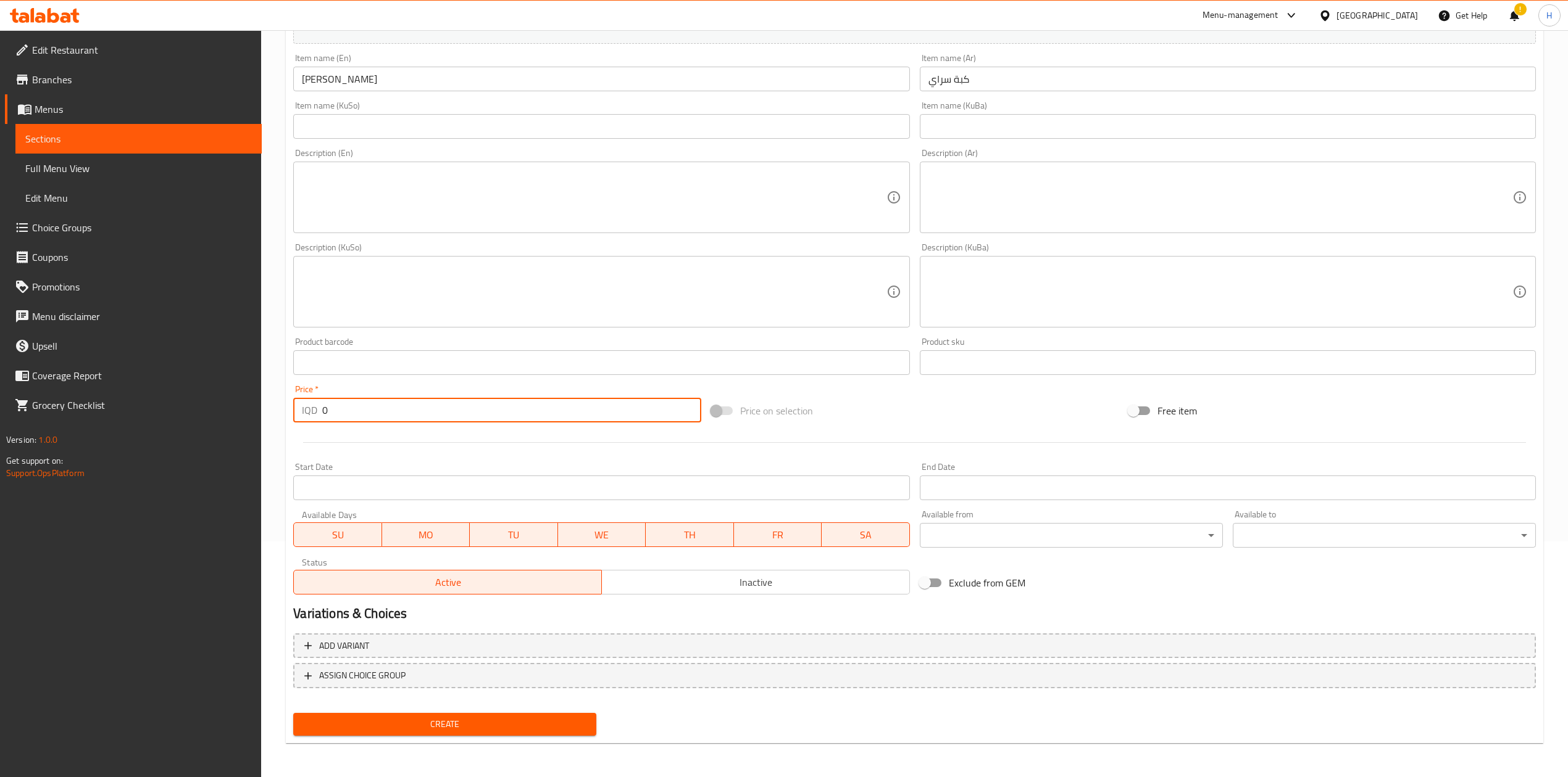
click at [362, 414] on input "0" at bounding box center [512, 410] width 378 height 25
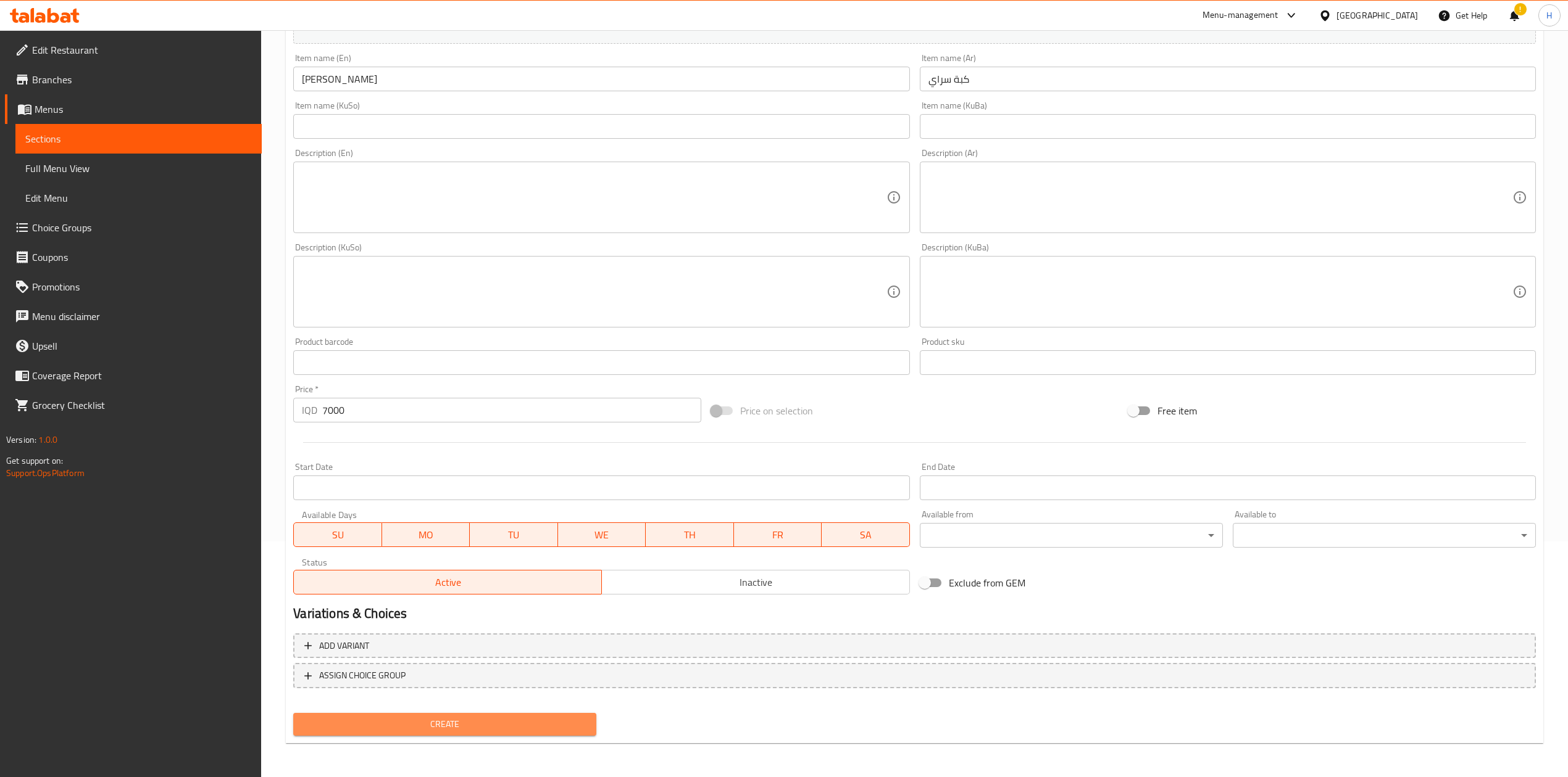
click at [482, 481] on span "Create" at bounding box center [444, 724] width 283 height 16
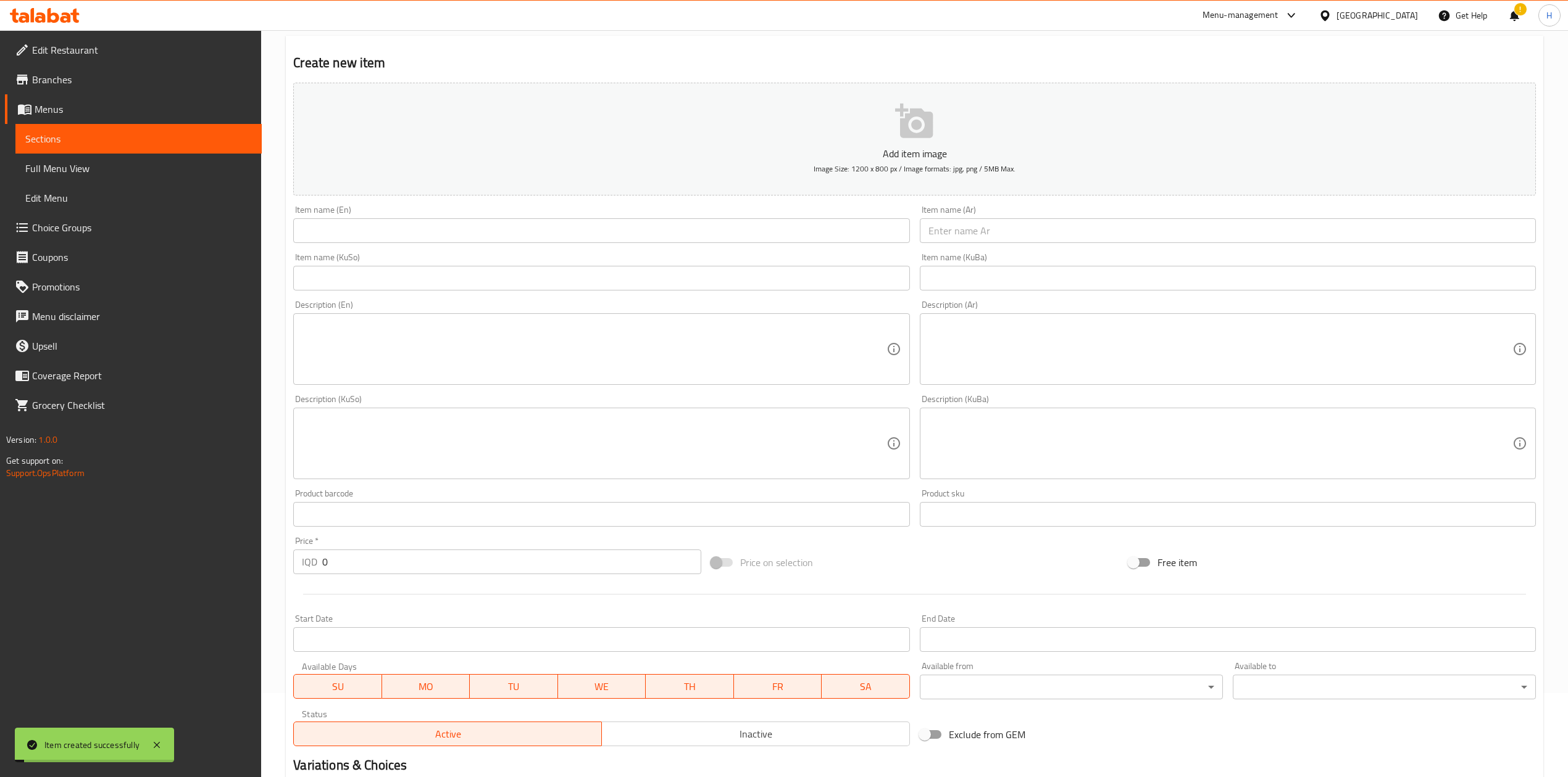
scroll to position [0, 0]
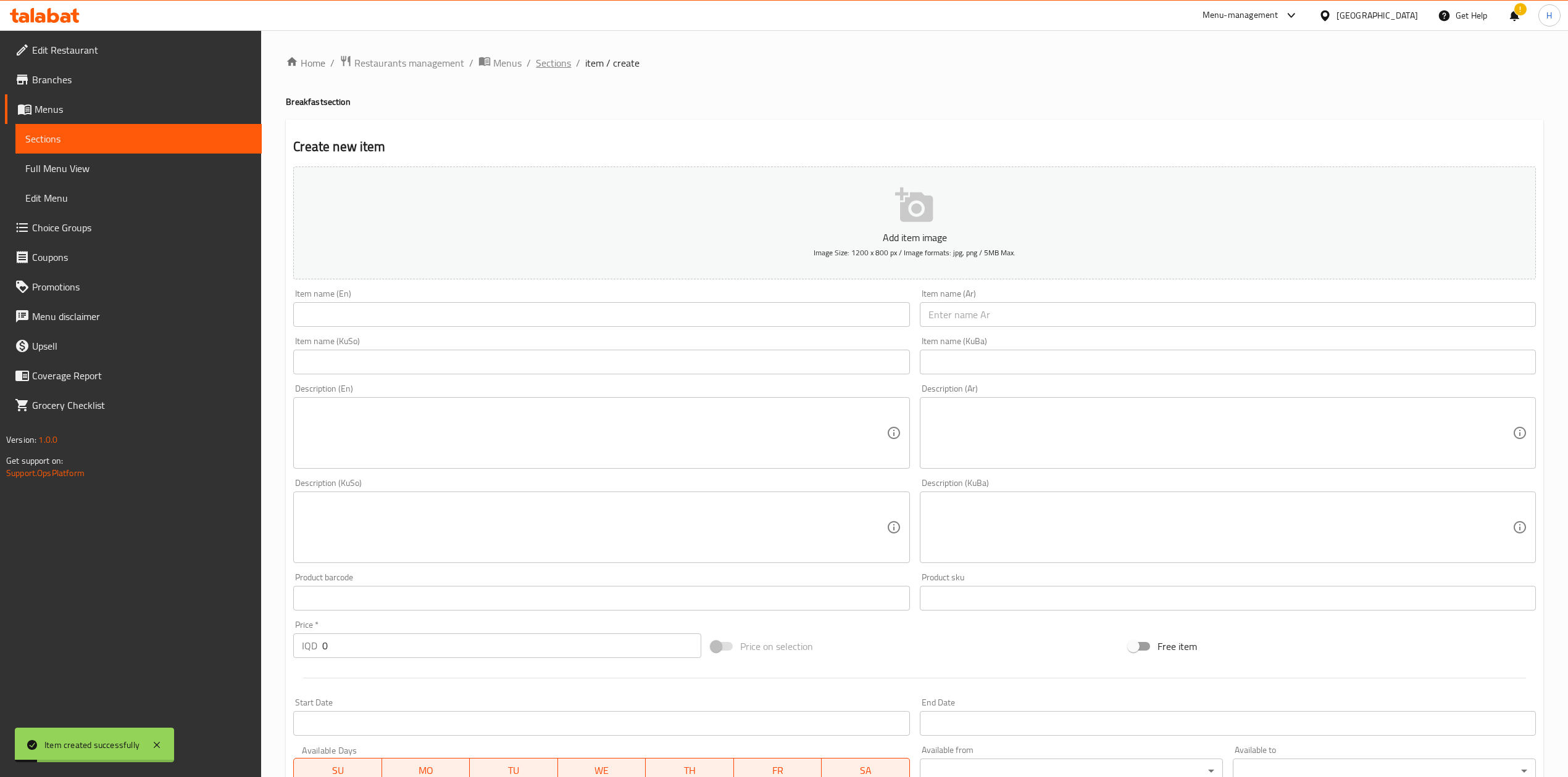
click at [544, 67] on span "Sections" at bounding box center [553, 63] width 35 height 15
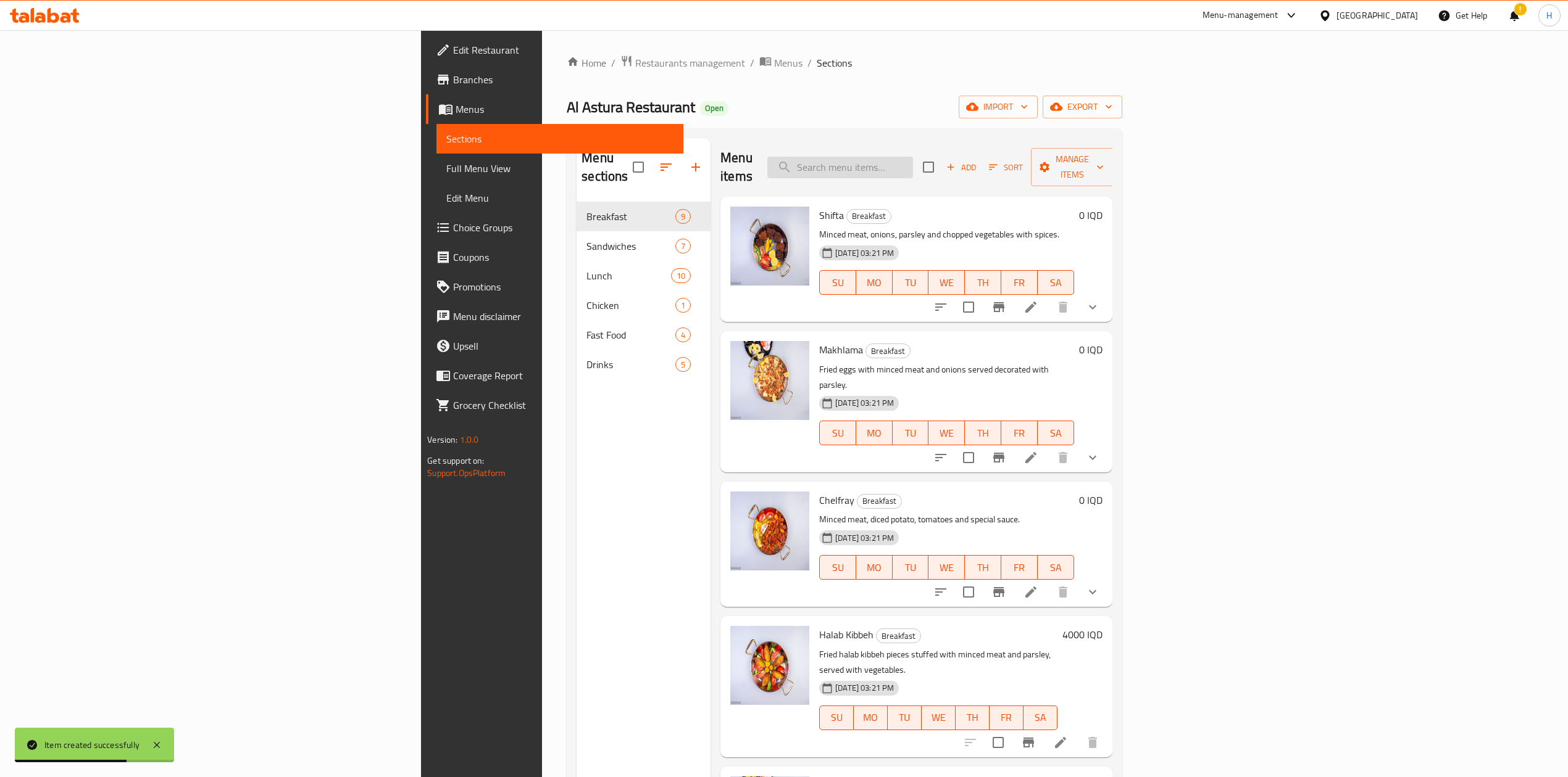
click at [913, 160] on input "search" at bounding box center [840, 168] width 146 height 21
type input "j"
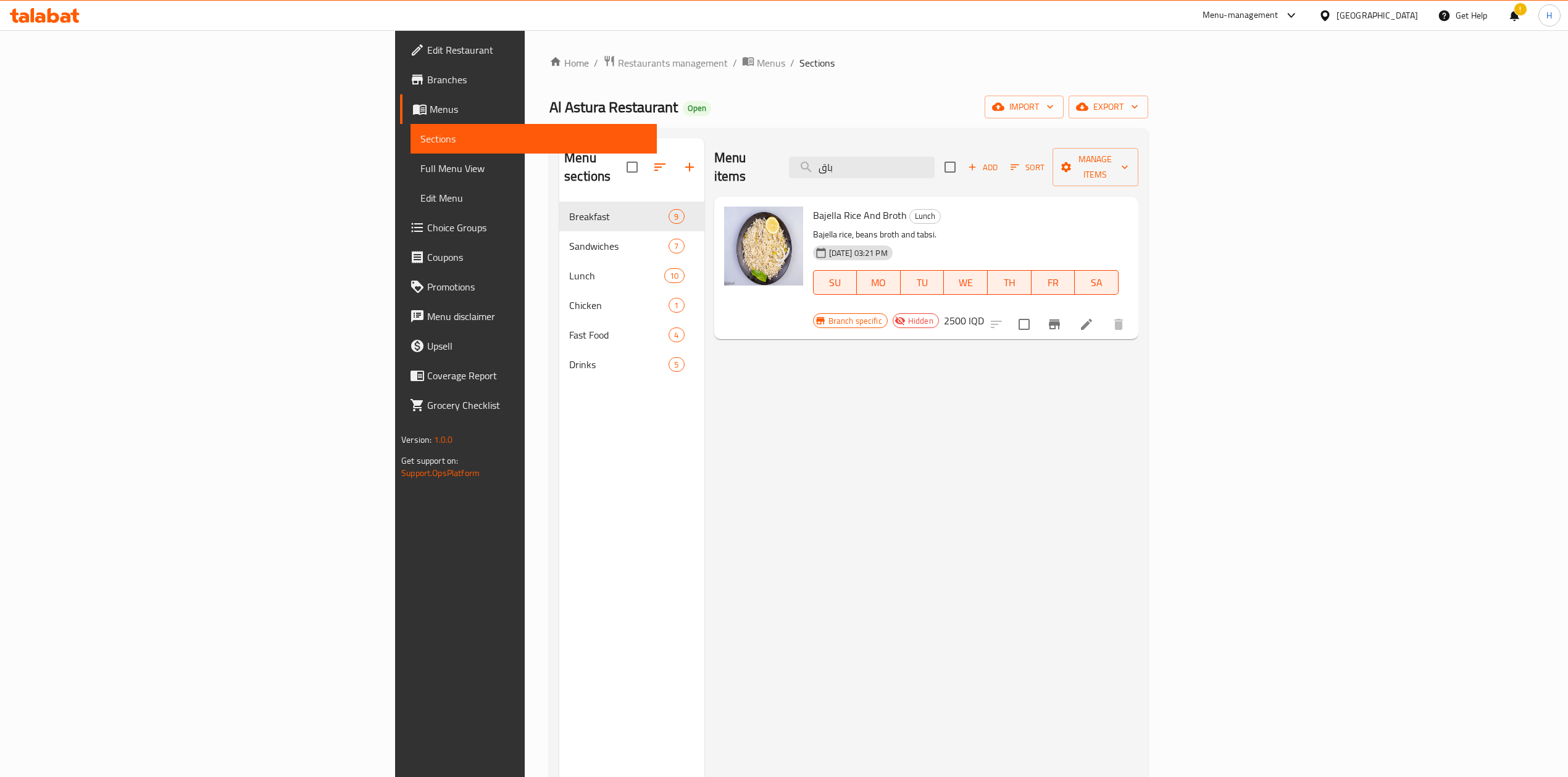
type input "باق"
click at [1094, 317] on icon at bounding box center [1087, 325] width 15 height 15
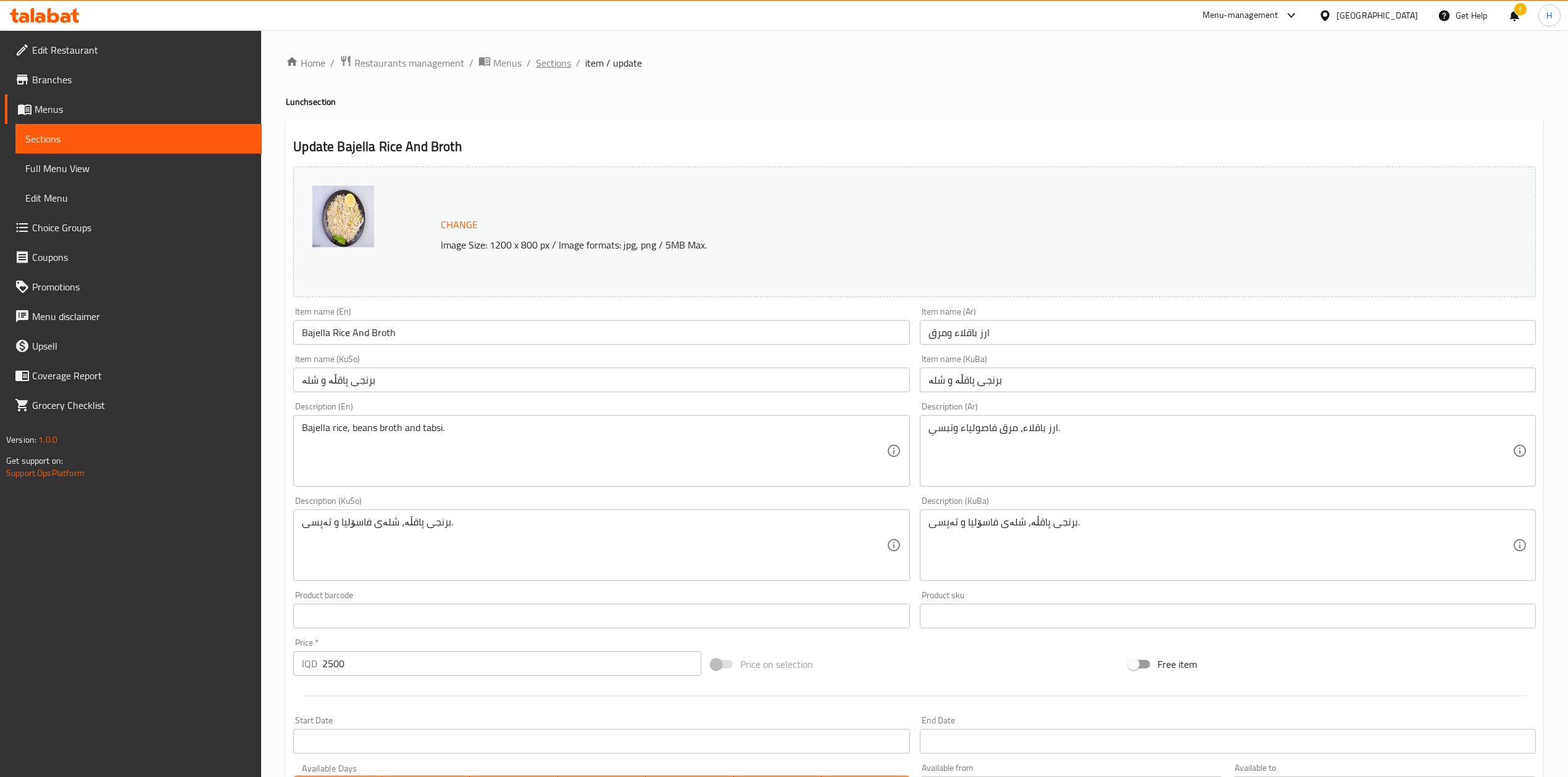
click at [546, 57] on span "Sections" at bounding box center [553, 63] width 35 height 15
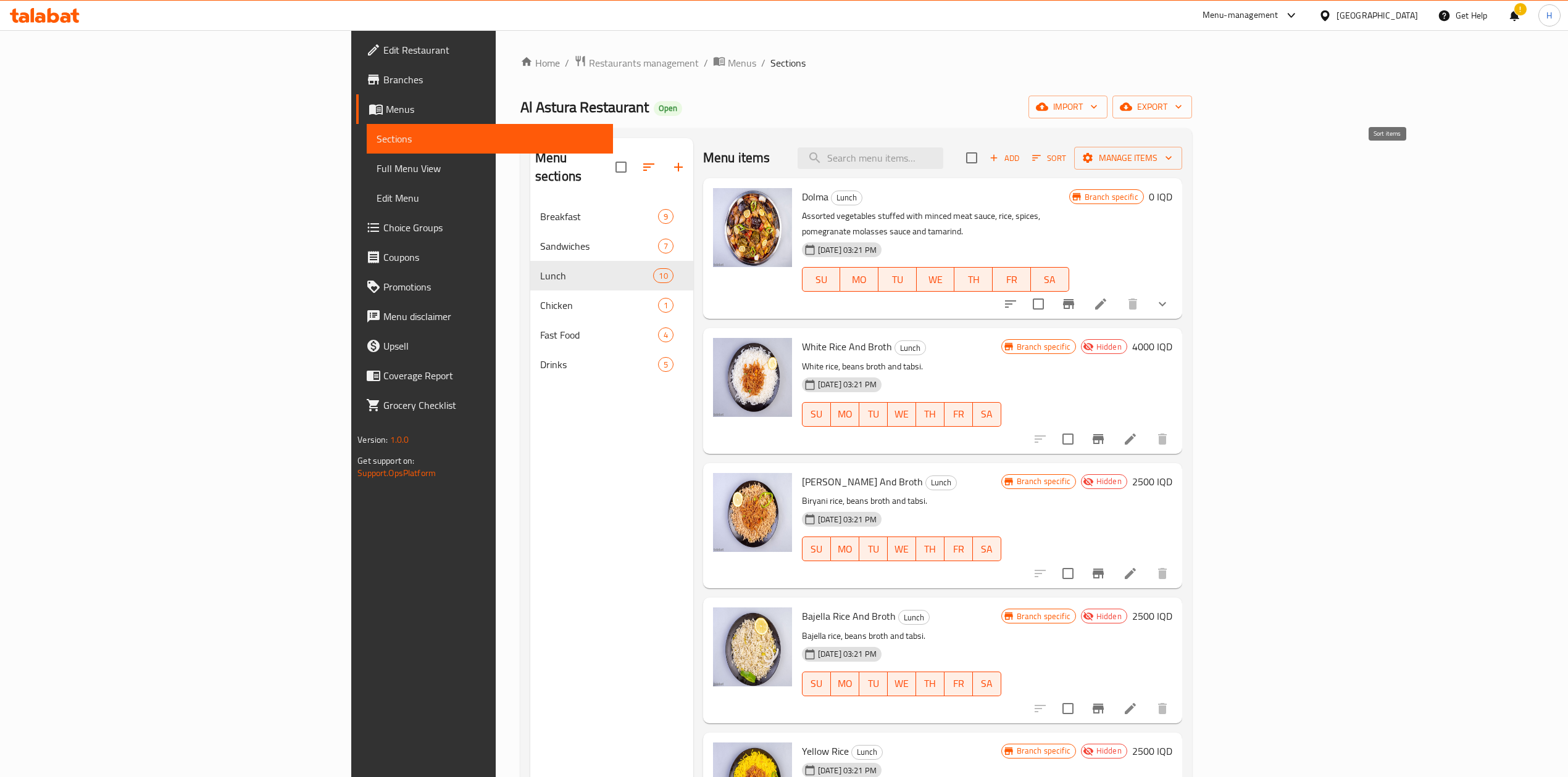
click at [1024, 157] on button "Add" at bounding box center [1004, 158] width 39 height 19
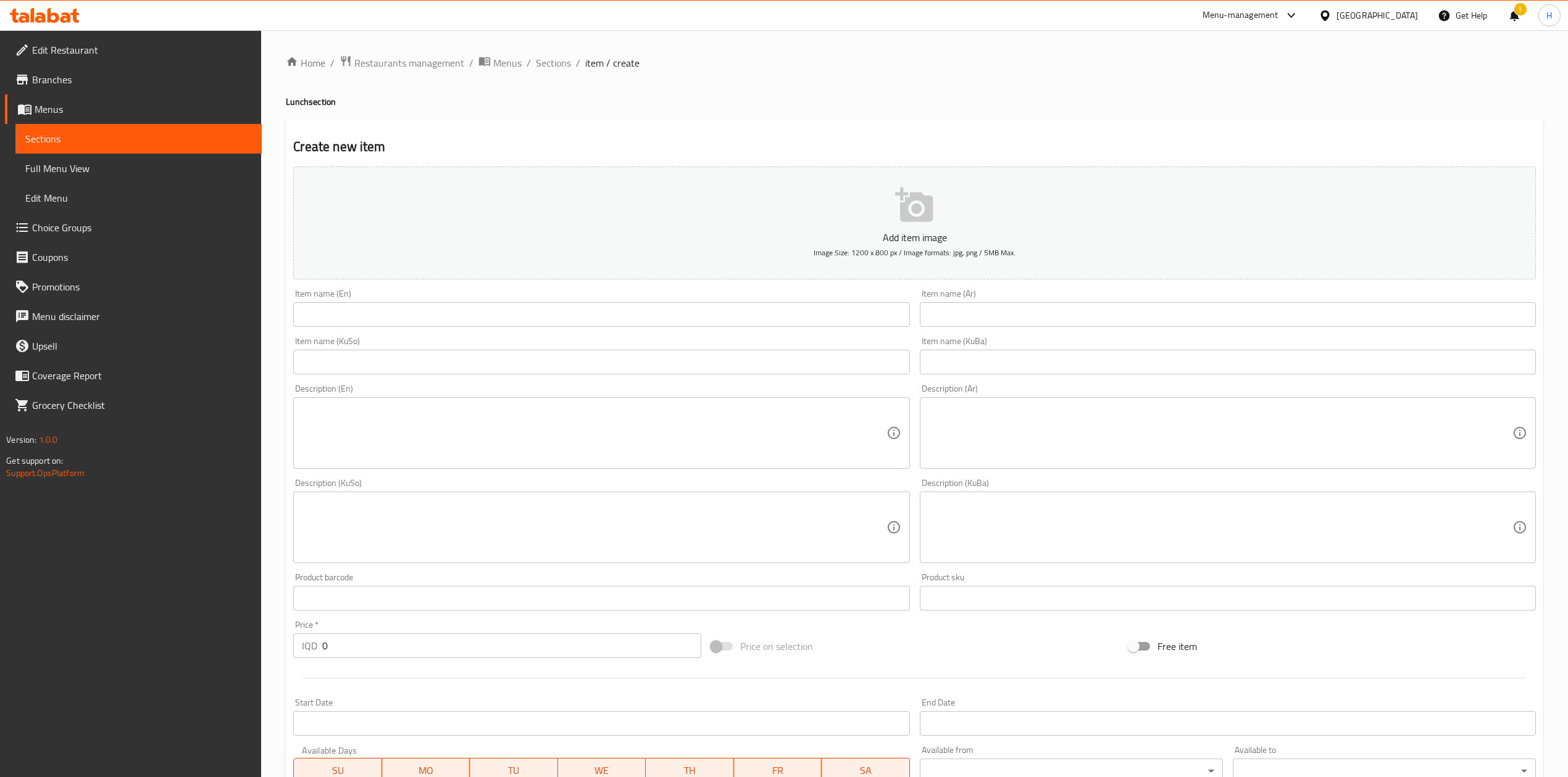
click at [1047, 320] on input "text" at bounding box center [1227, 315] width 616 height 25
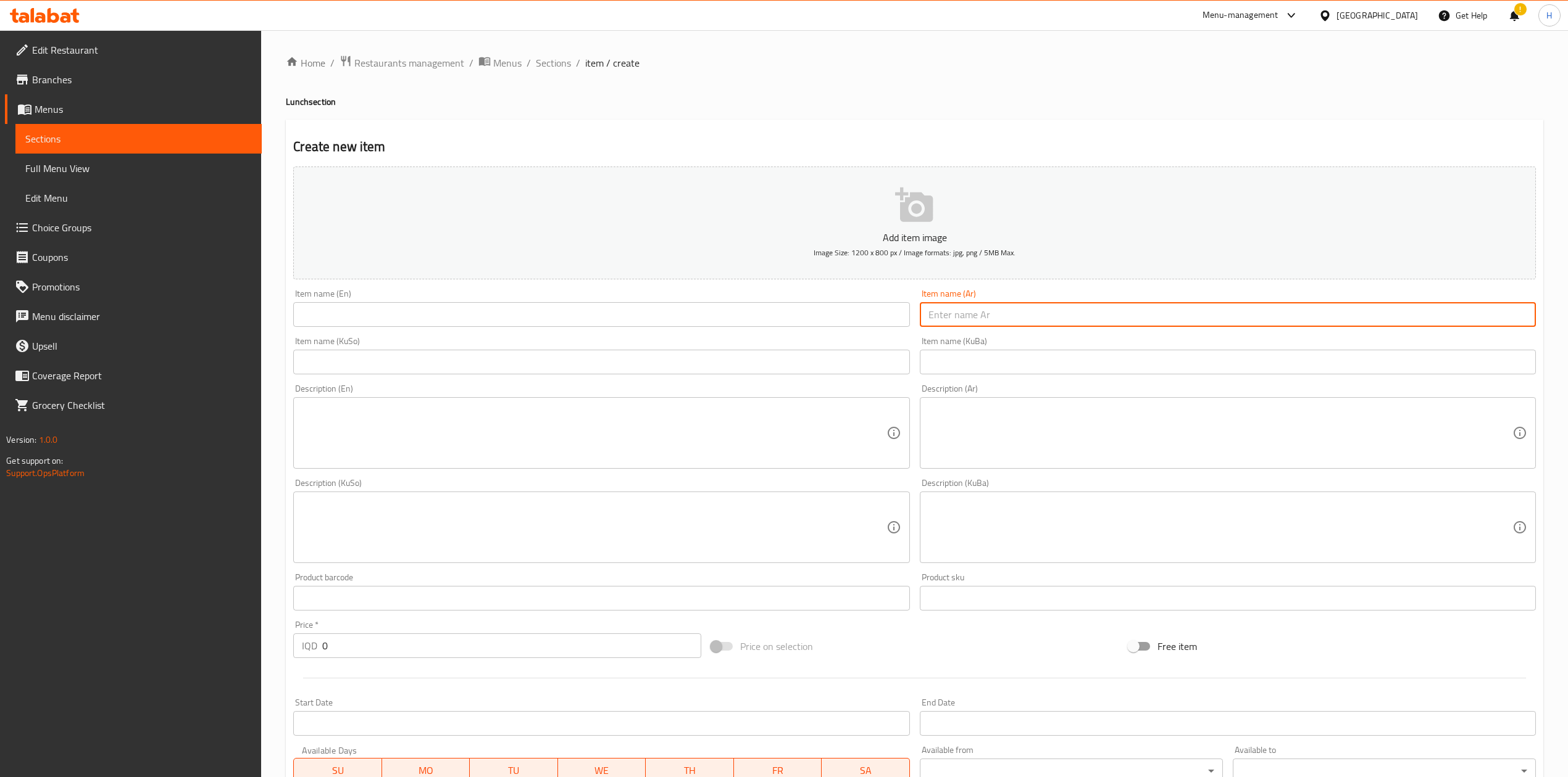
type input "ن"
type input "تشريب باقلاء"
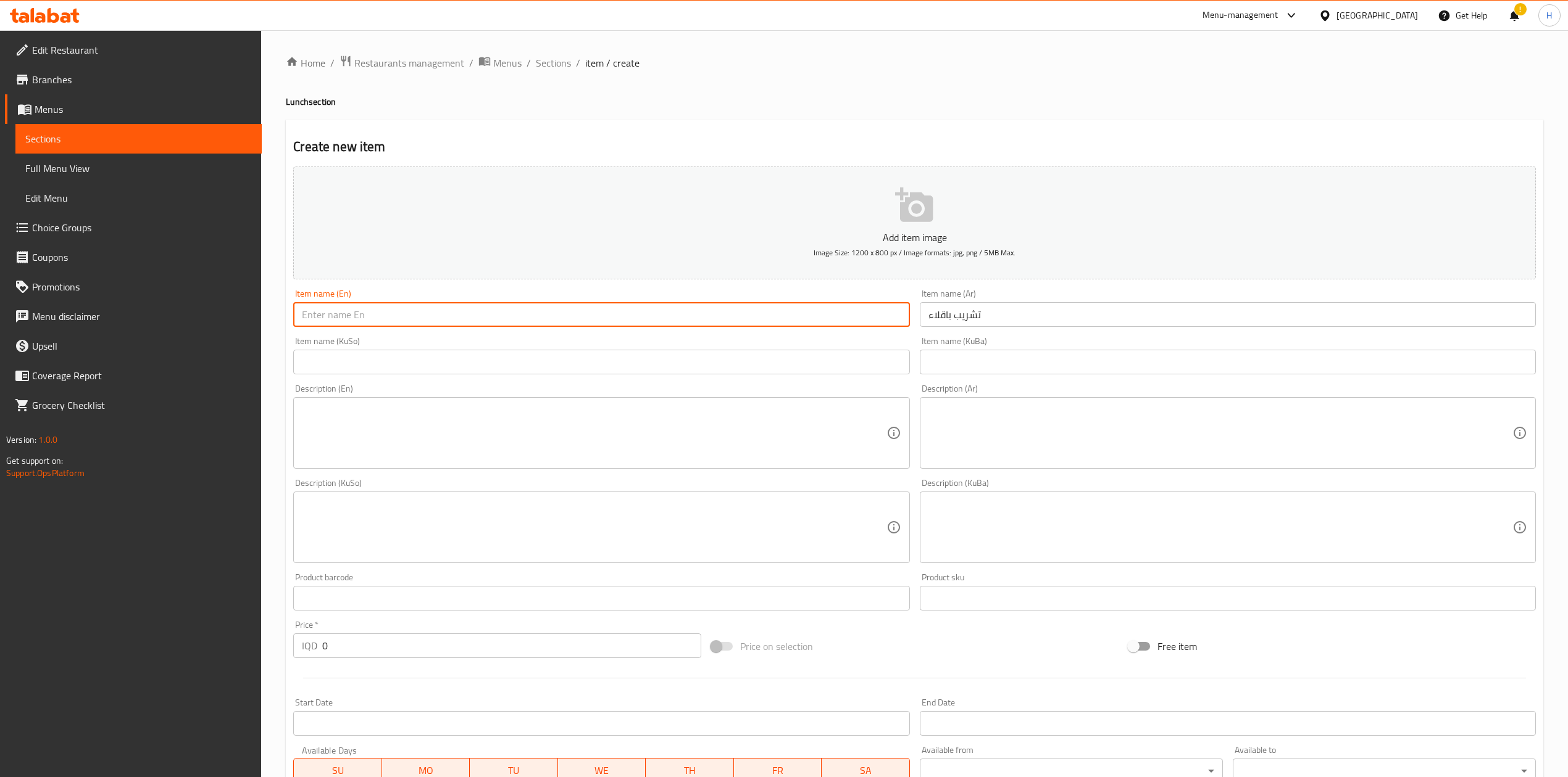
click at [725, 317] on input "text" at bounding box center [601, 315] width 616 height 25
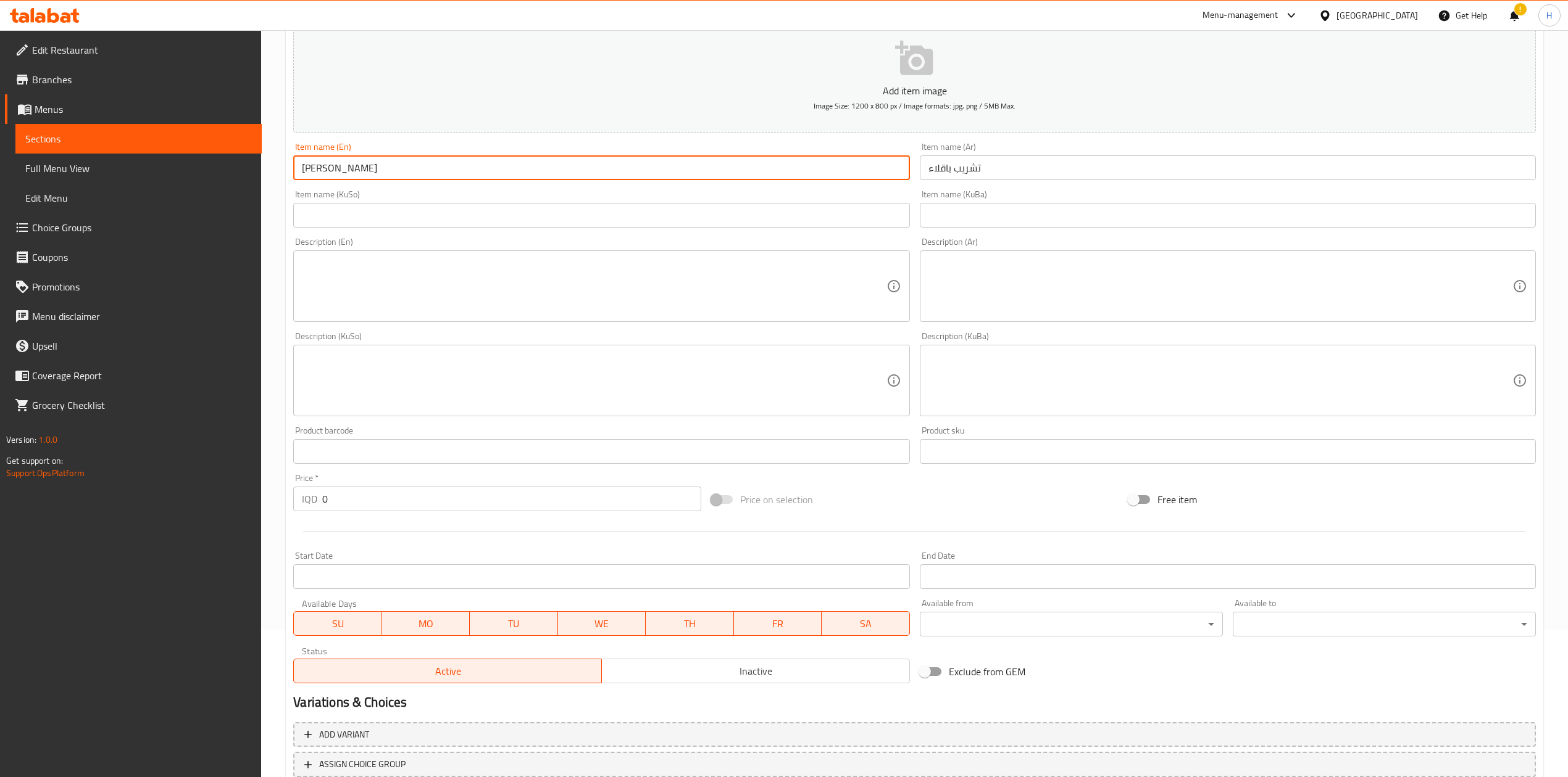
scroll to position [236, 0]
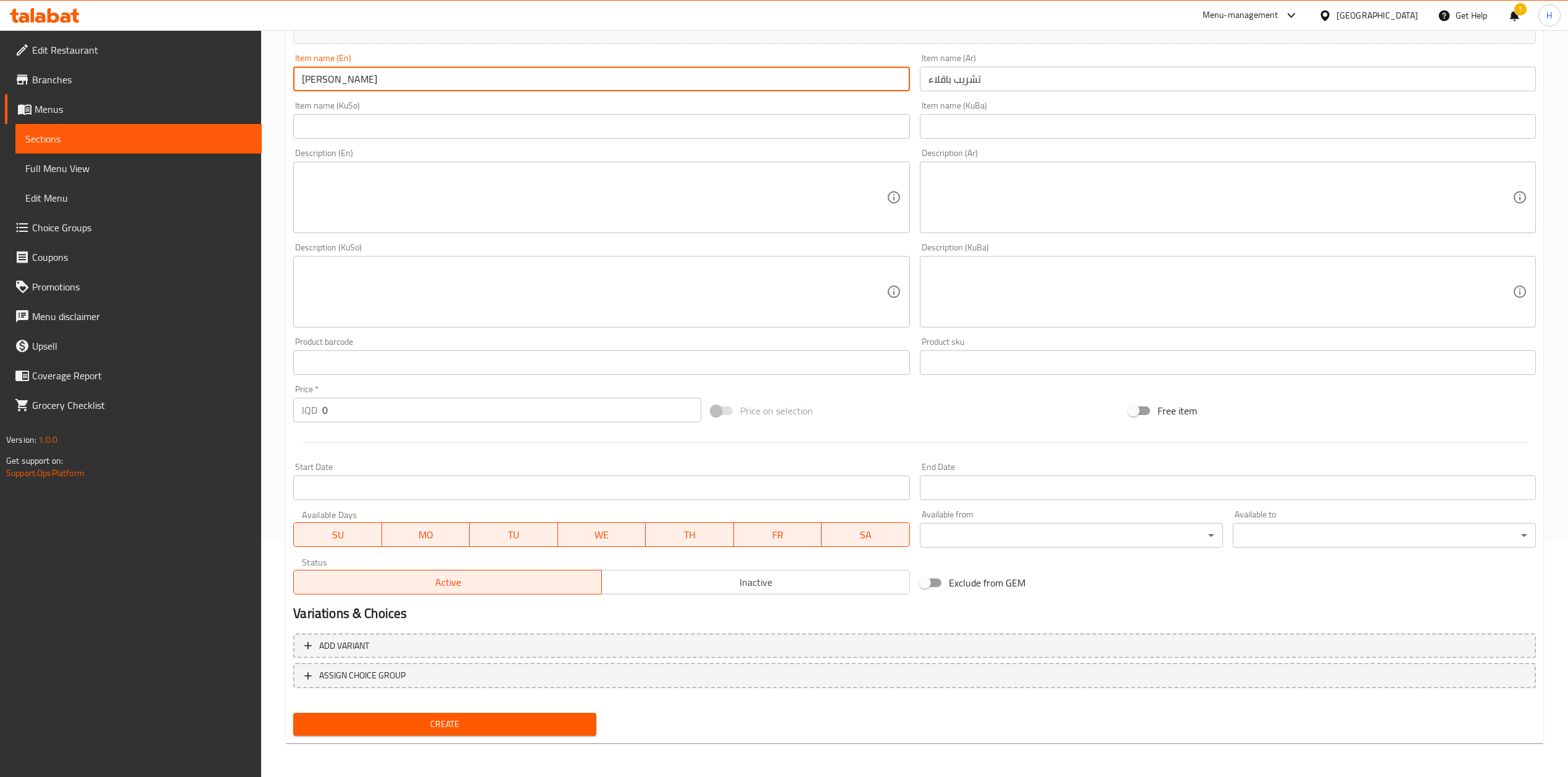
type input "[PERSON_NAME]"
click at [386, 409] on input "0" at bounding box center [512, 410] width 378 height 25
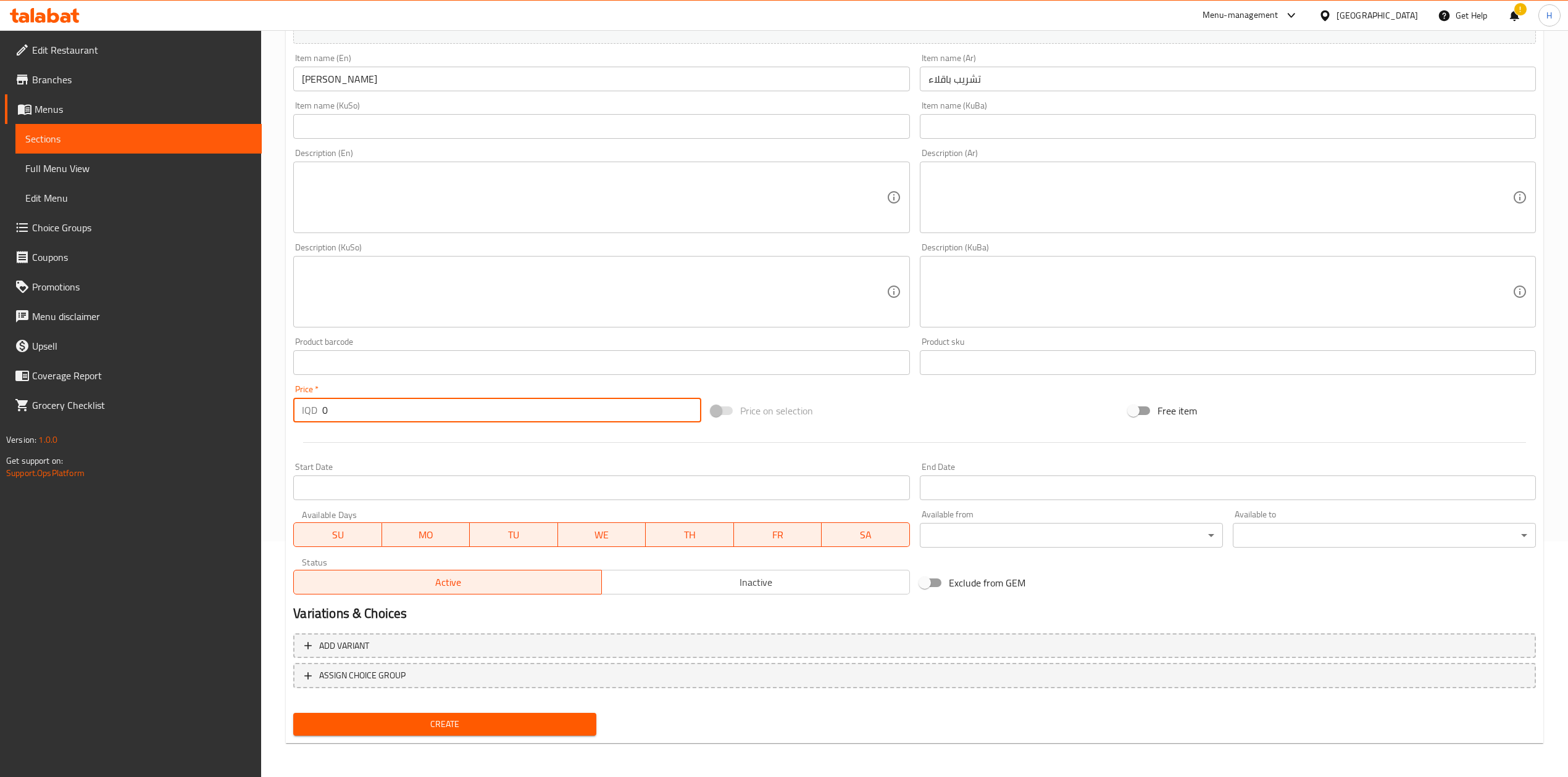
click at [386, 409] on input "0" at bounding box center [512, 410] width 378 height 25
type input "7000"
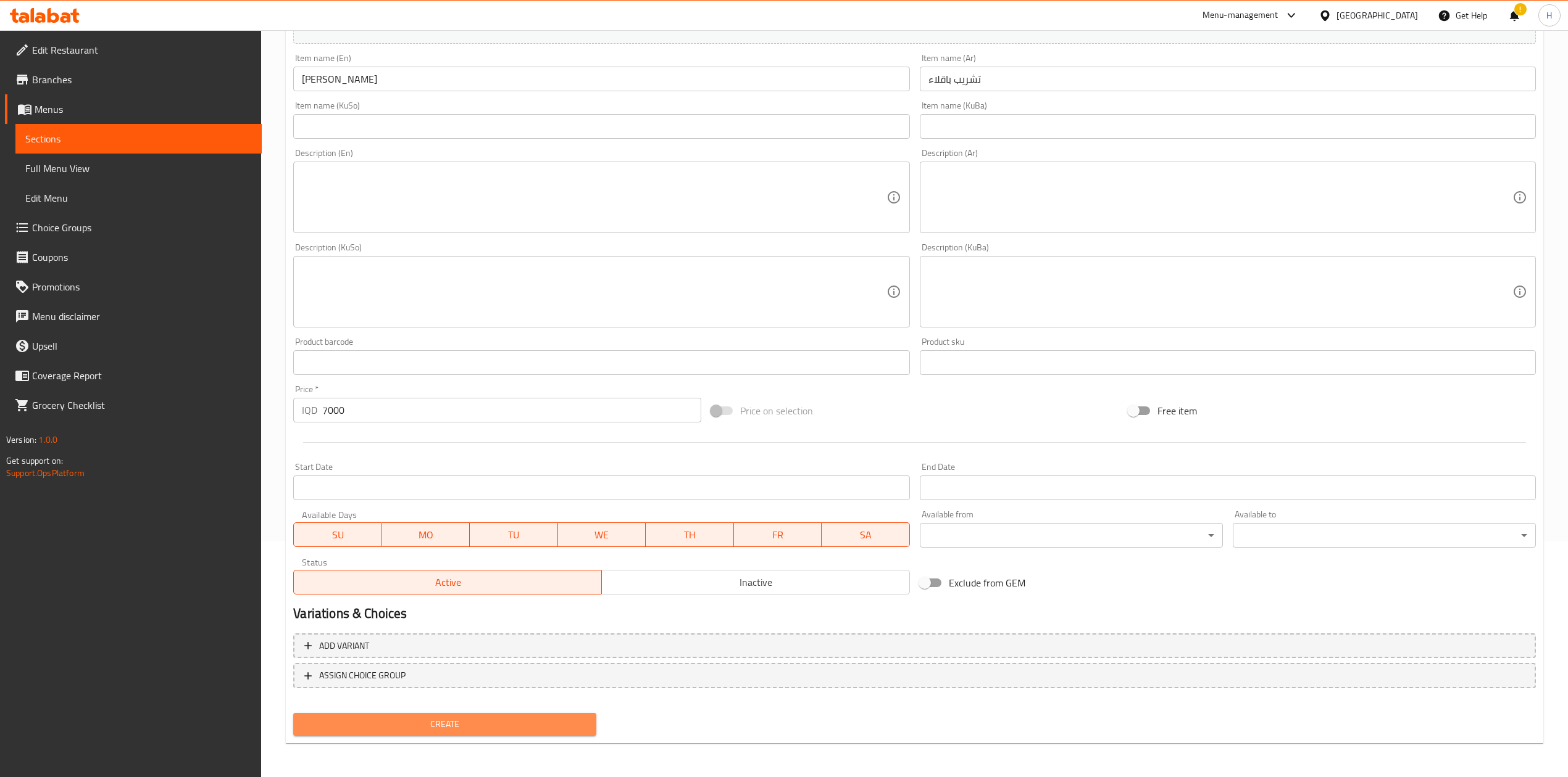
click at [474, 726] on span "Create" at bounding box center [444, 724] width 283 height 16
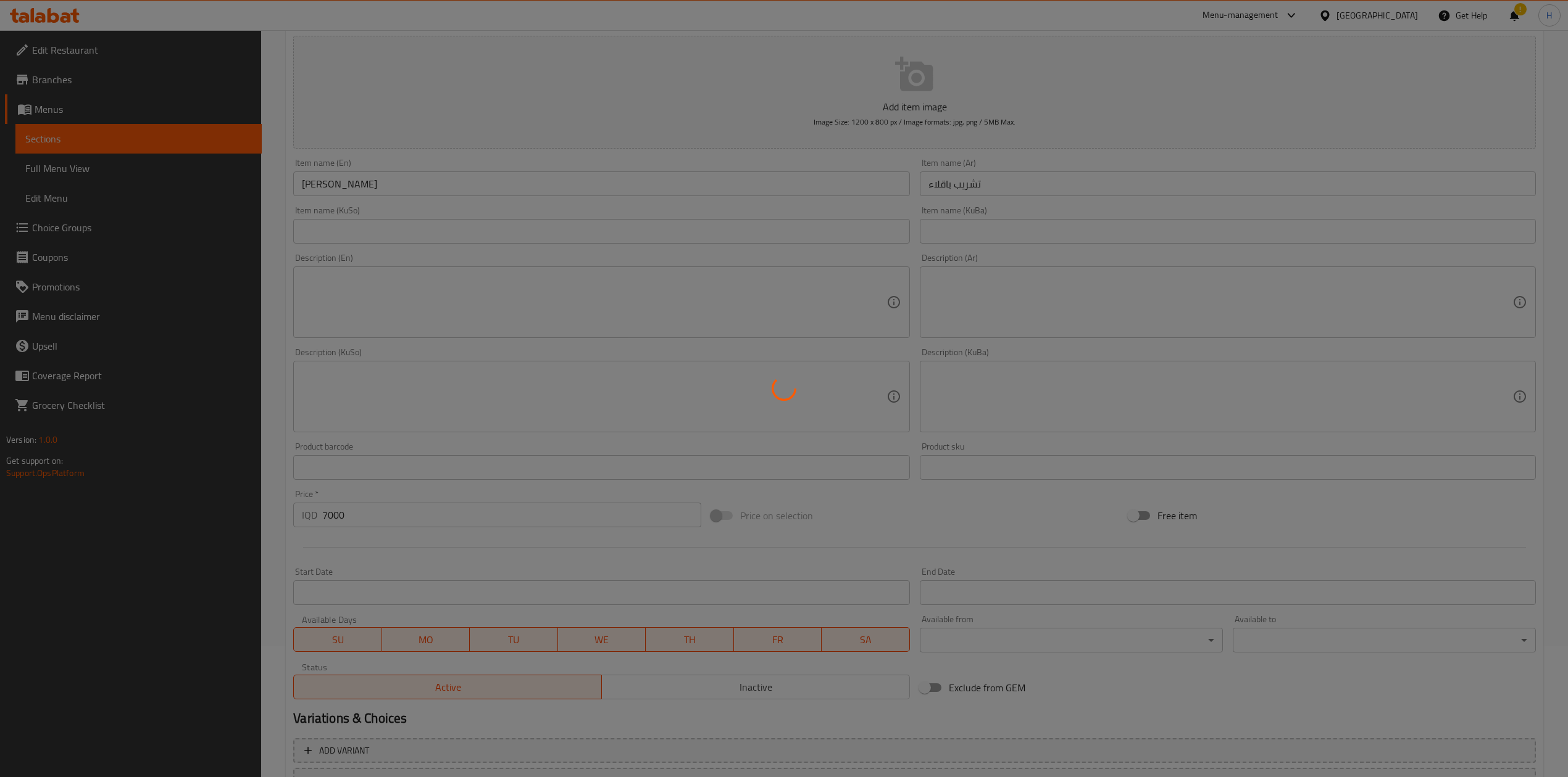
scroll to position [0, 0]
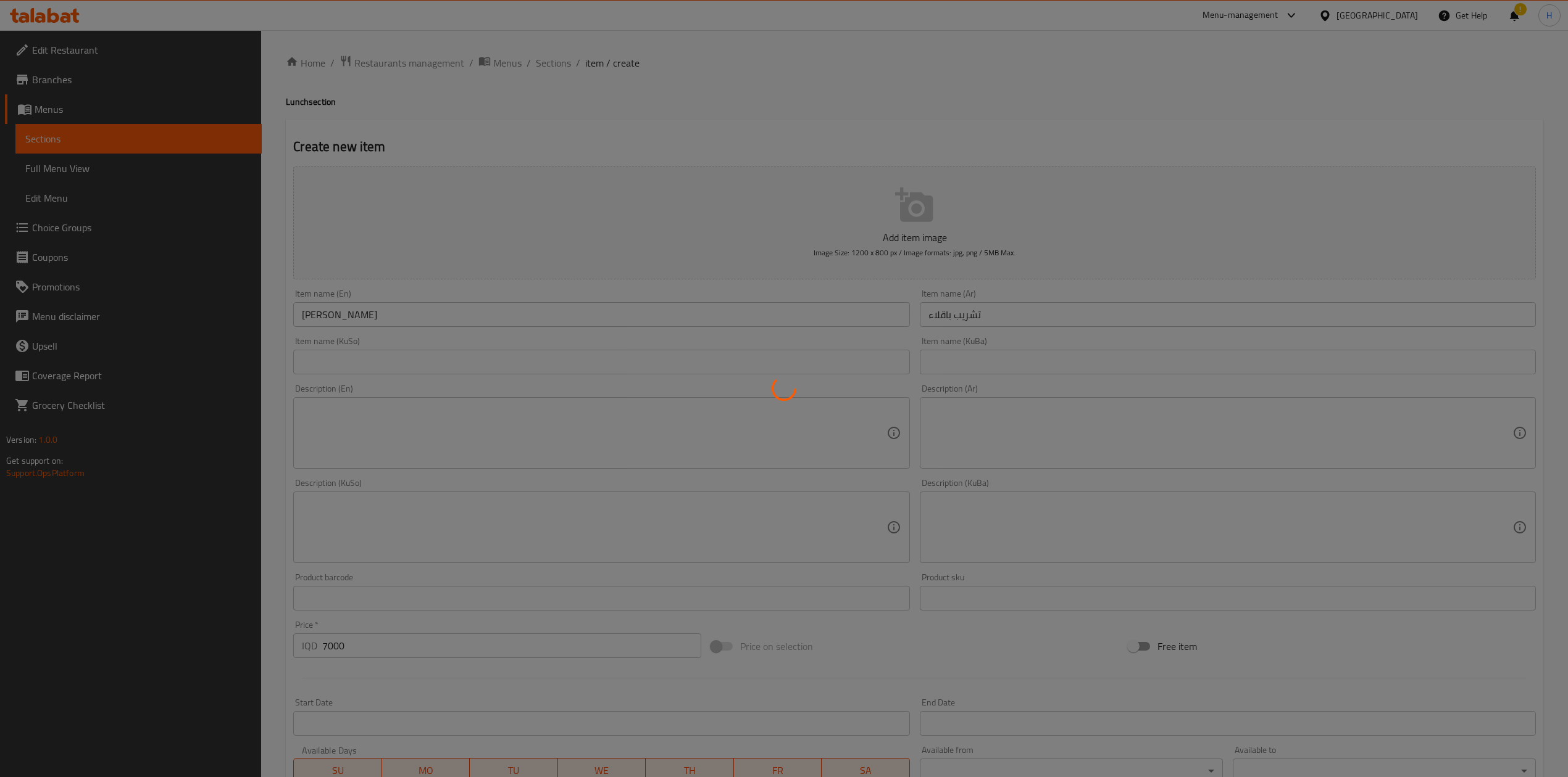
type input "0"
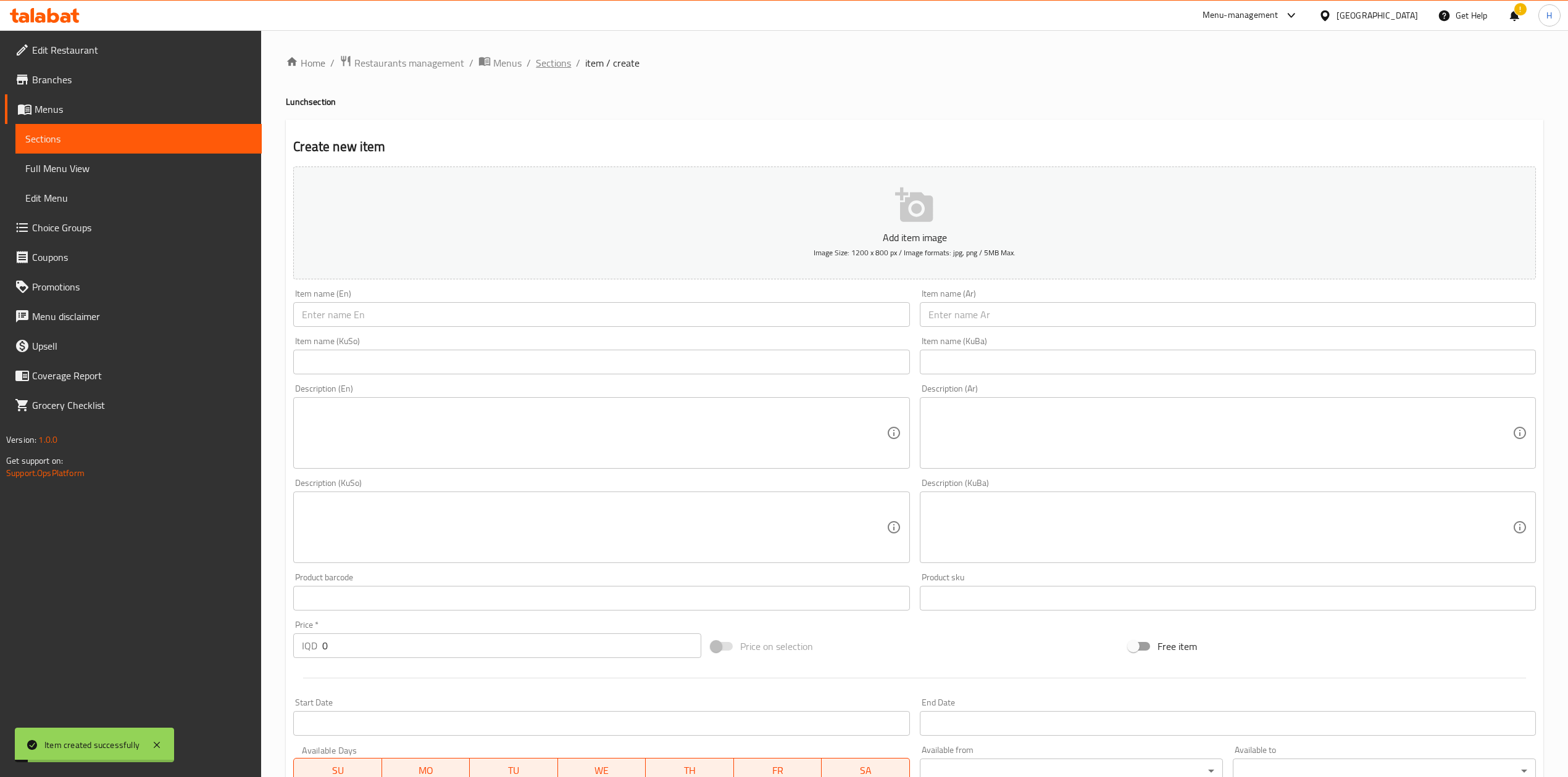
click at [542, 58] on span "Sections" at bounding box center [553, 63] width 35 height 15
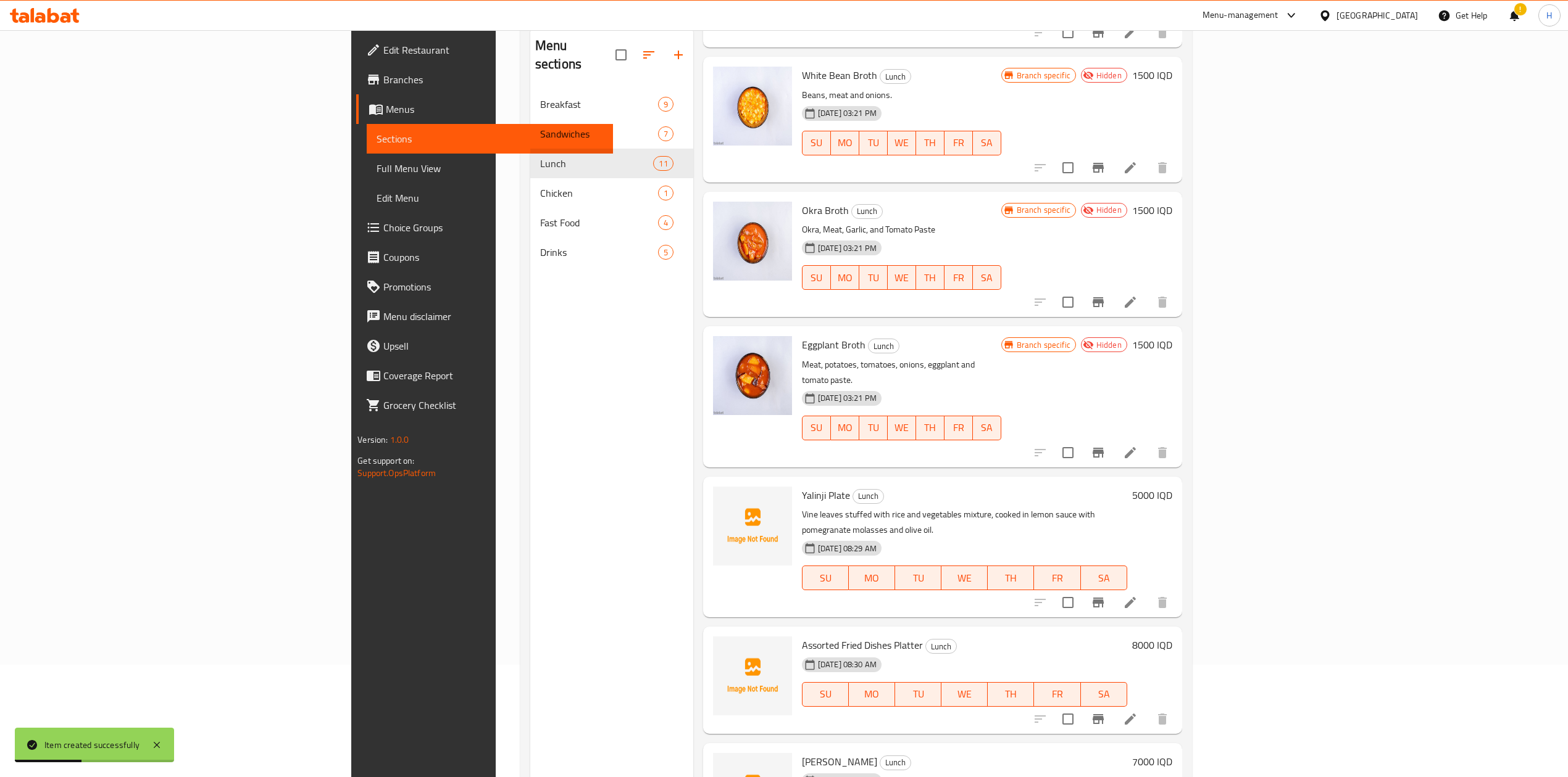
scroll to position [173, 0]
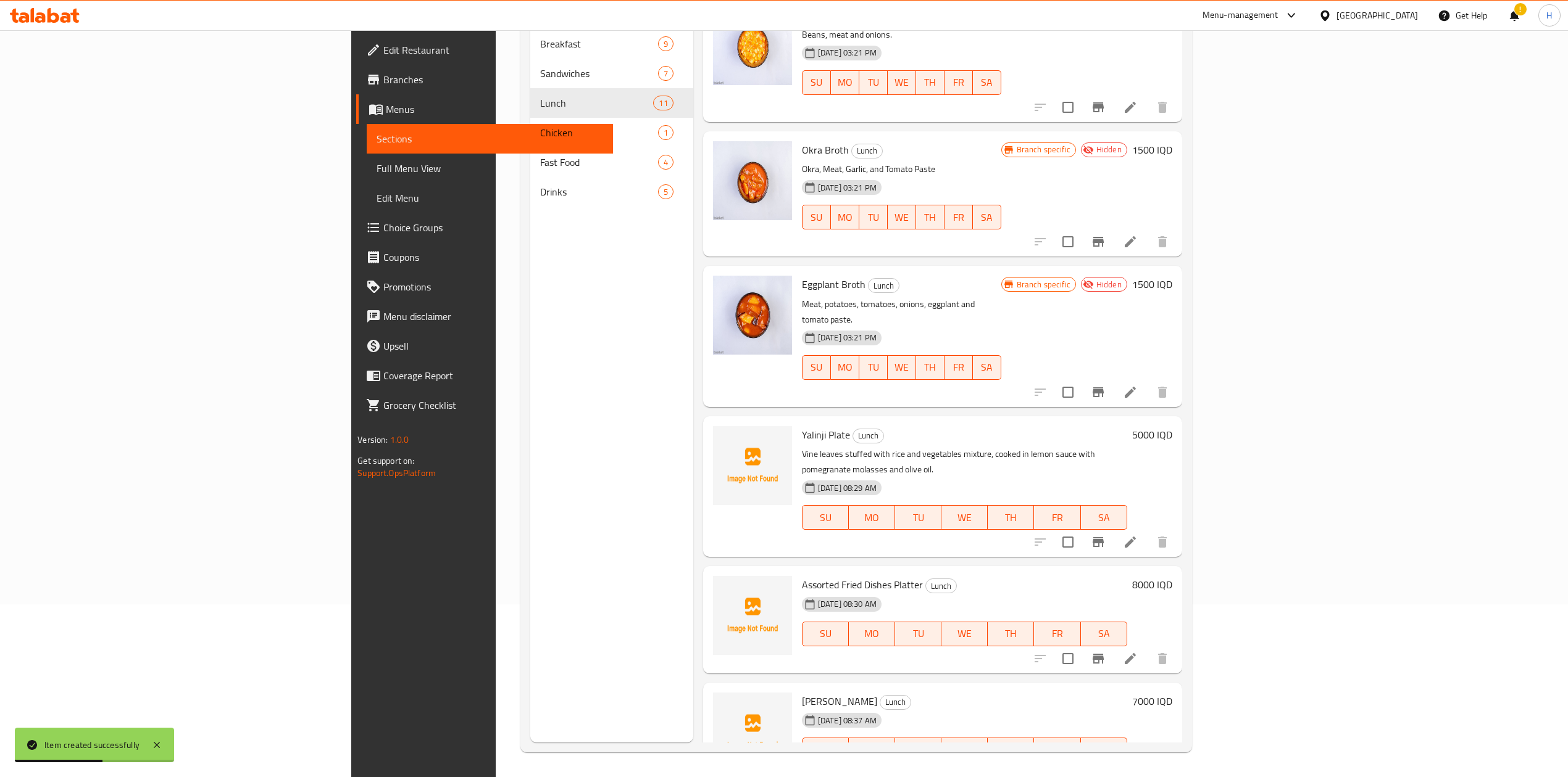
click at [802, 426] on span "Yalinji Plate" at bounding box center [826, 435] width 49 height 19
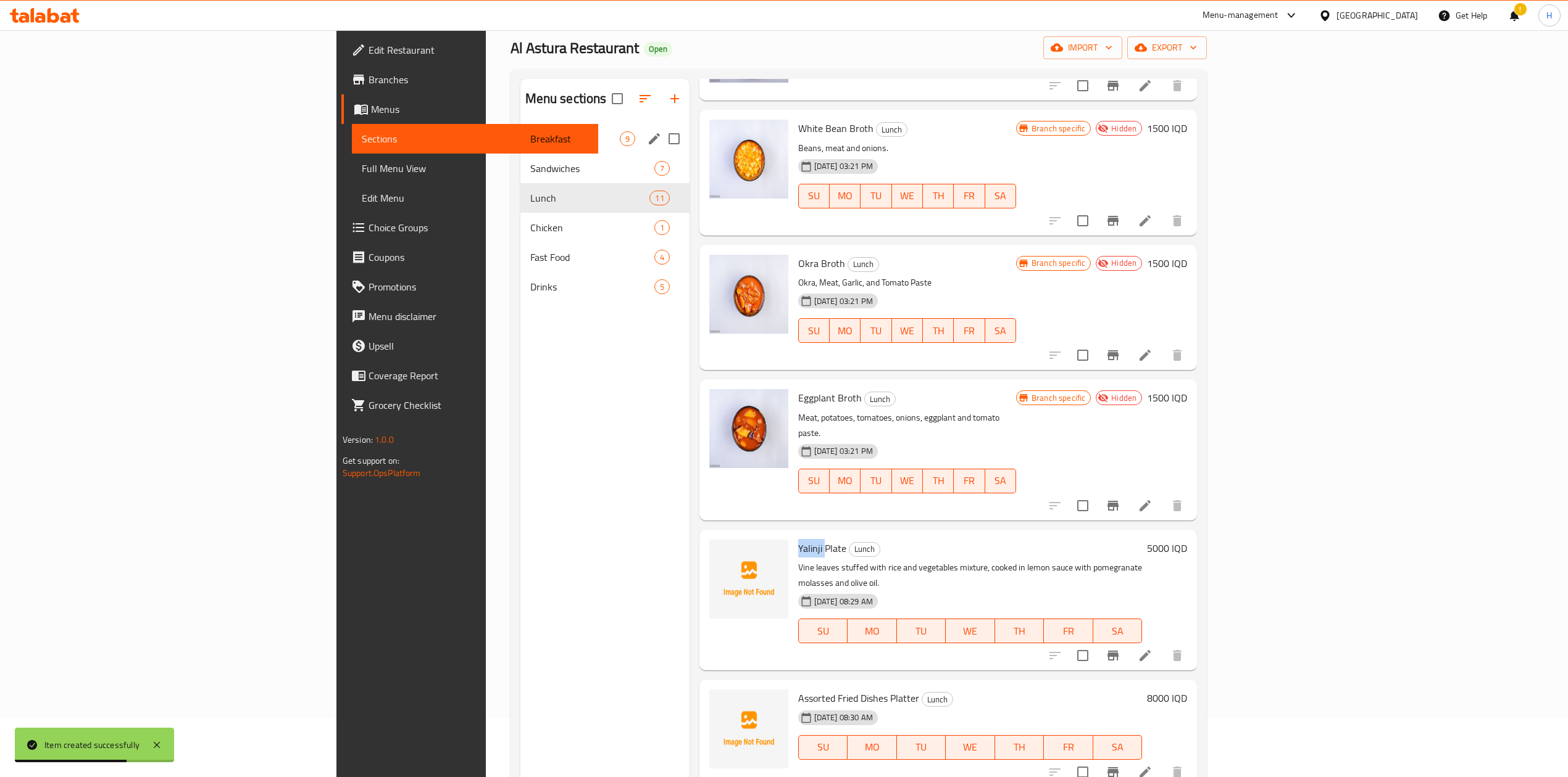
scroll to position [0, 0]
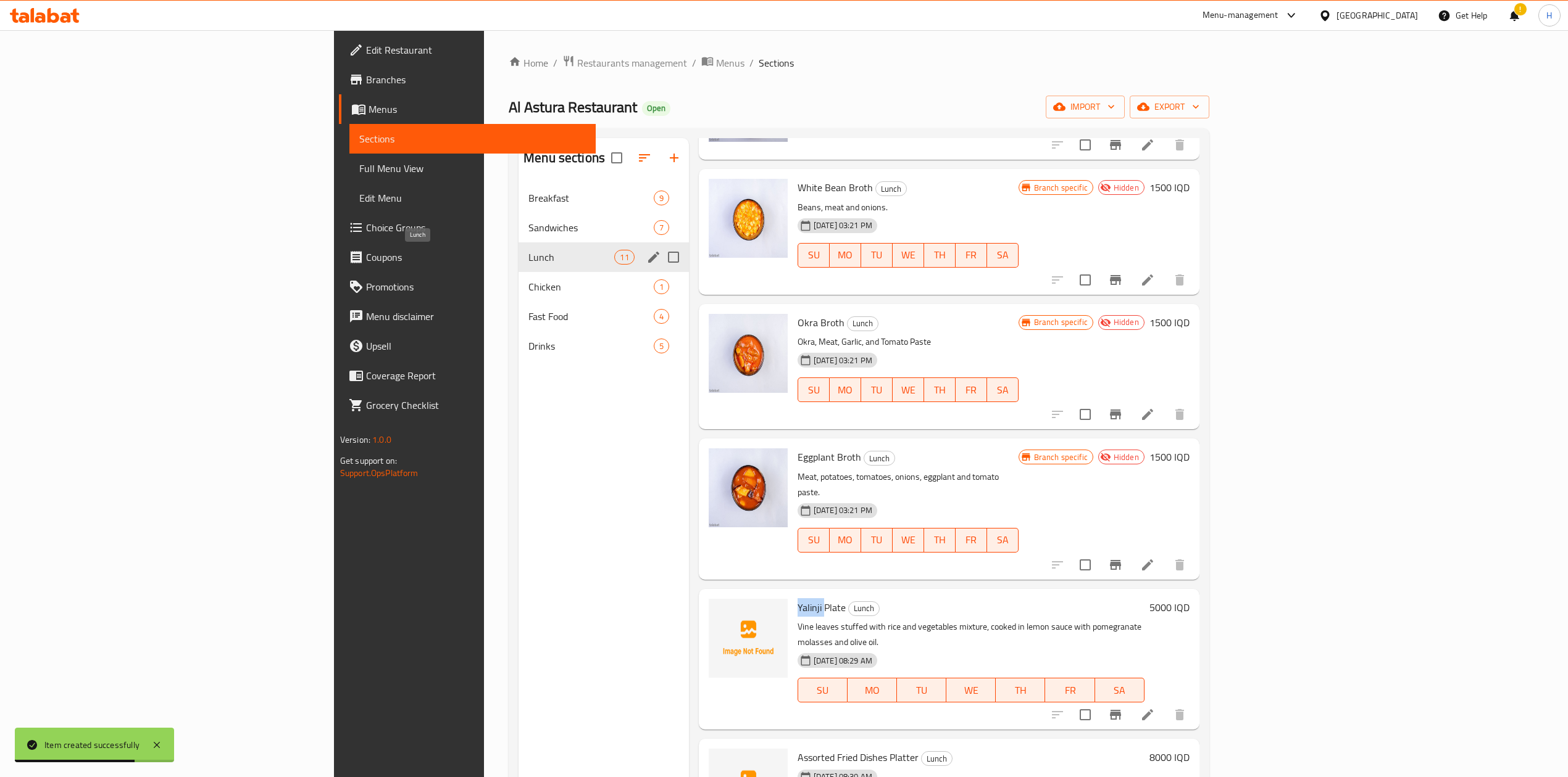
click at [518, 268] on div "Lunch 11" at bounding box center [603, 257] width 170 height 30
click at [528, 284] on span "Chicken" at bounding box center [591, 287] width 125 height 15
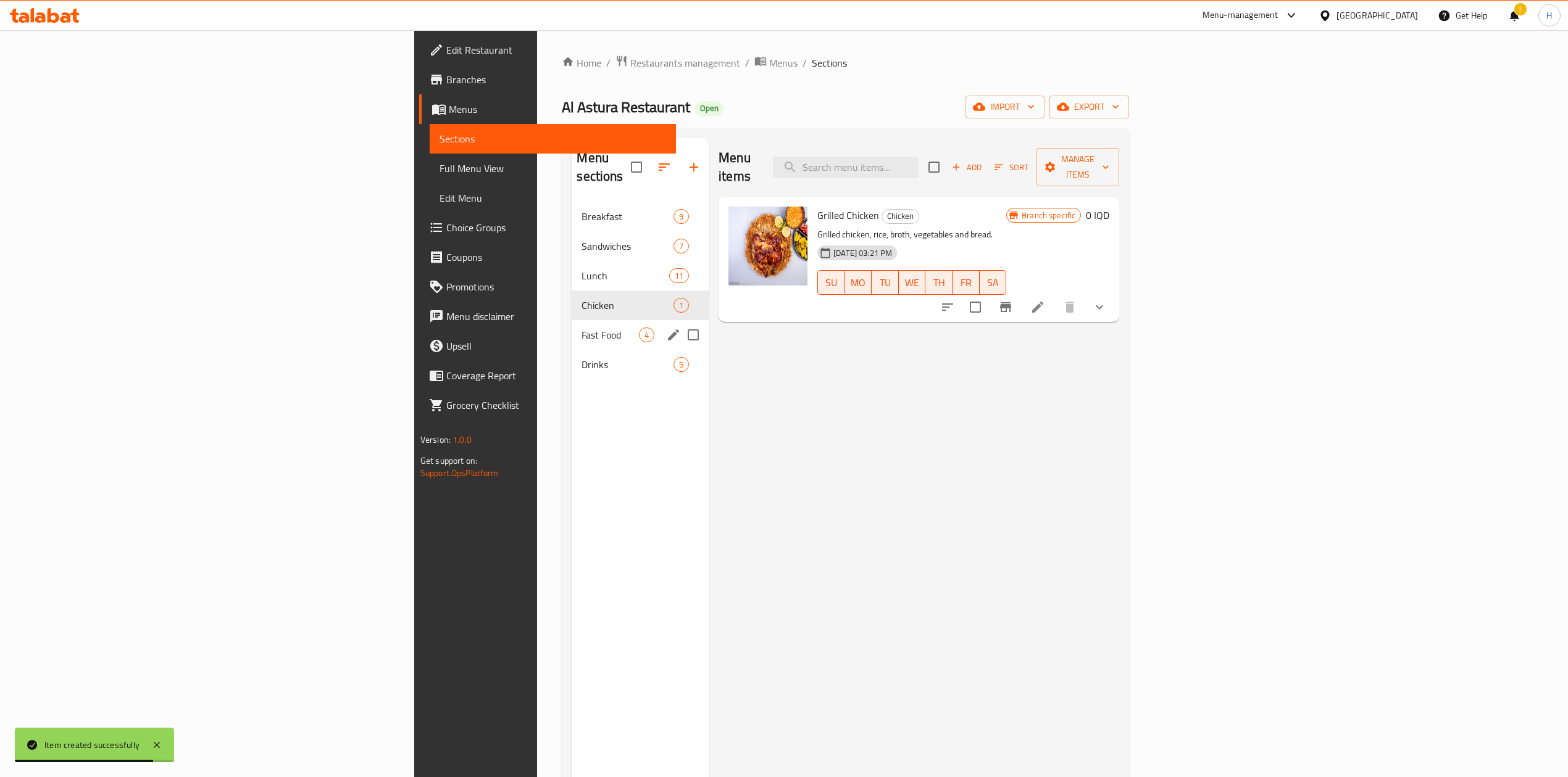
click at [572, 320] on div "Fast Food 4" at bounding box center [640, 335] width 137 height 30
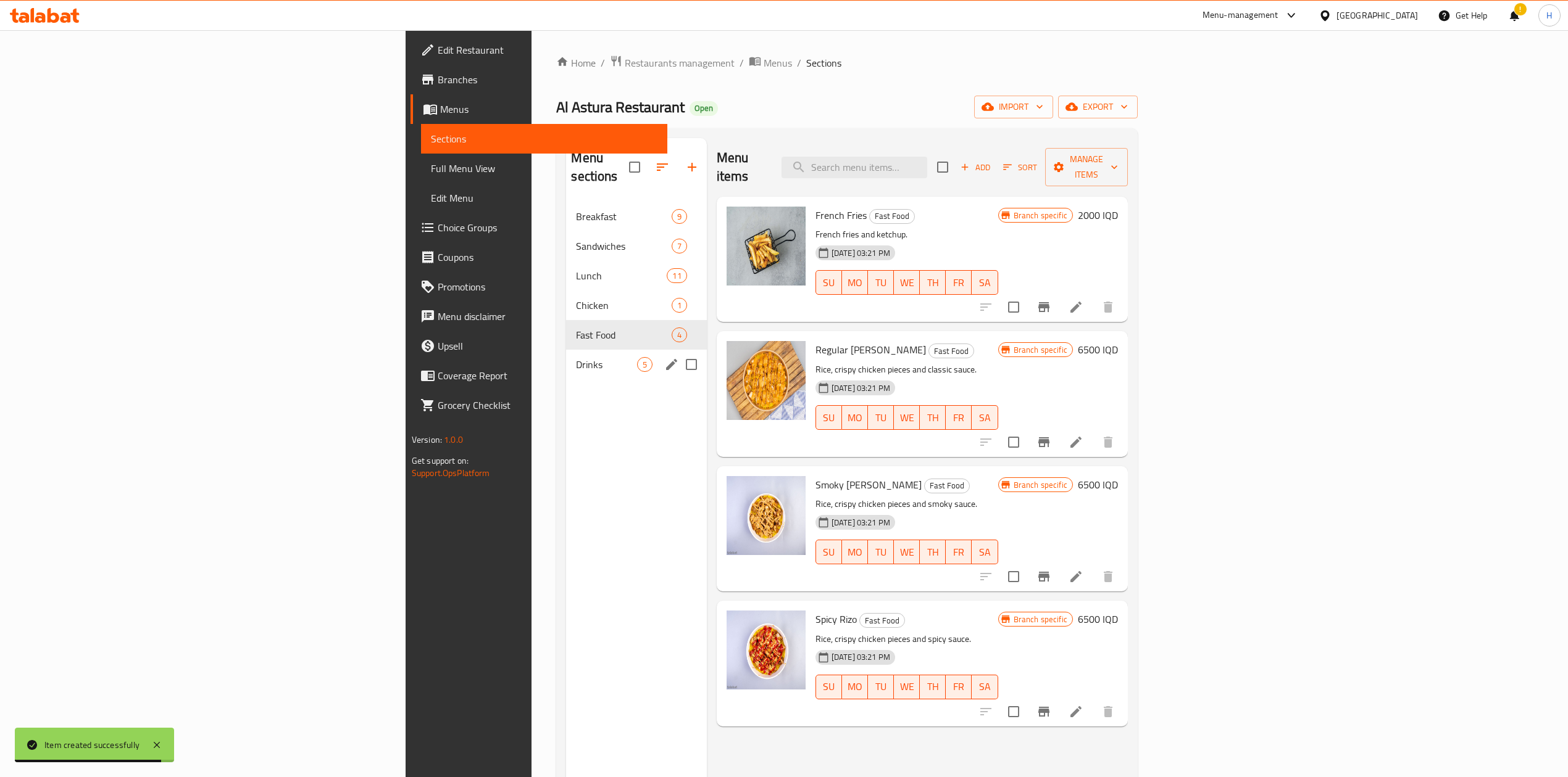
click at [566, 359] on div "Drinks 5" at bounding box center [636, 364] width 140 height 30
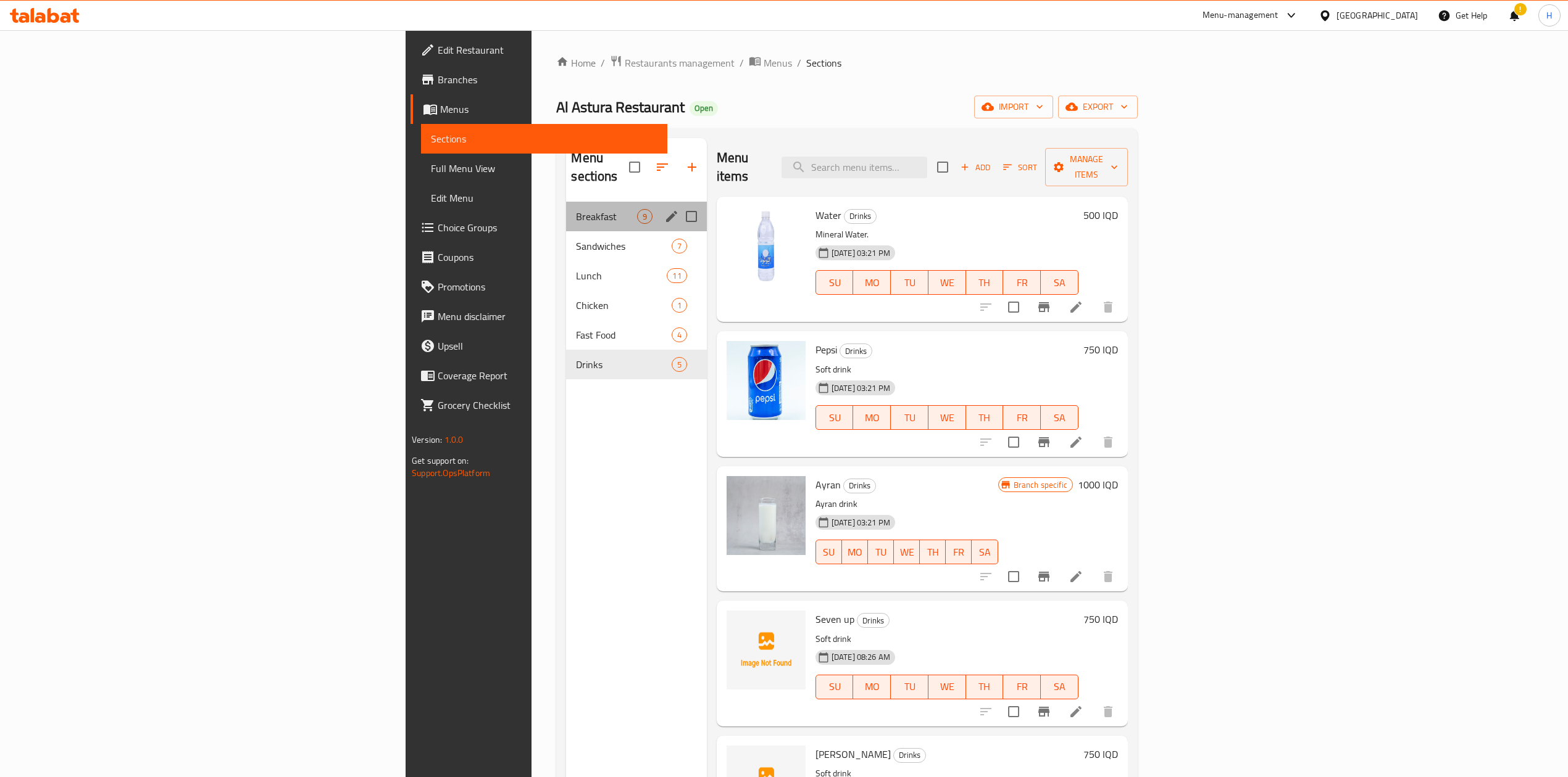
click at [566, 201] on div "Breakfast 9" at bounding box center [636, 216] width 140 height 30
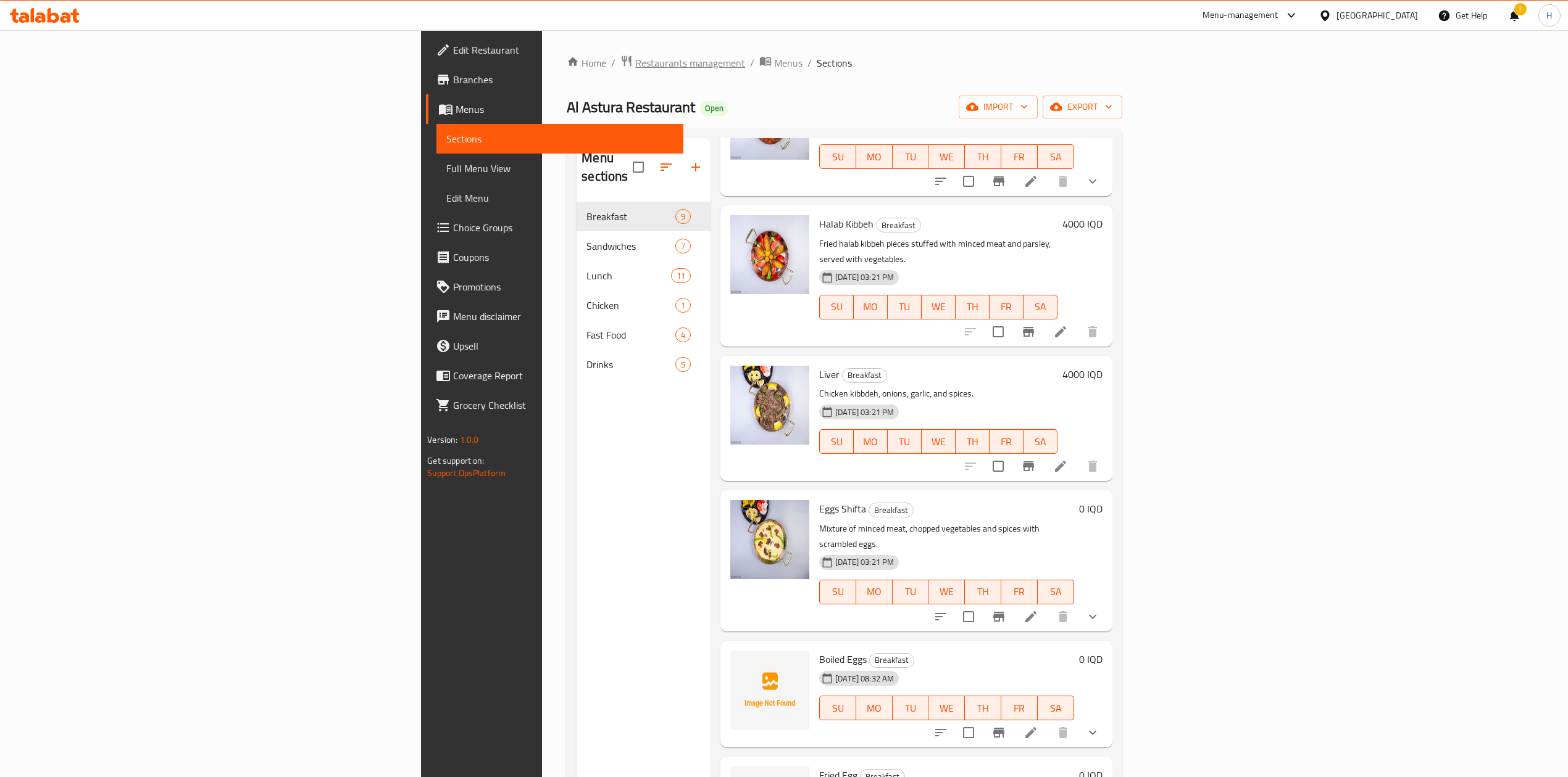
click at [635, 56] on span "Restaurants management" at bounding box center [690, 63] width 110 height 15
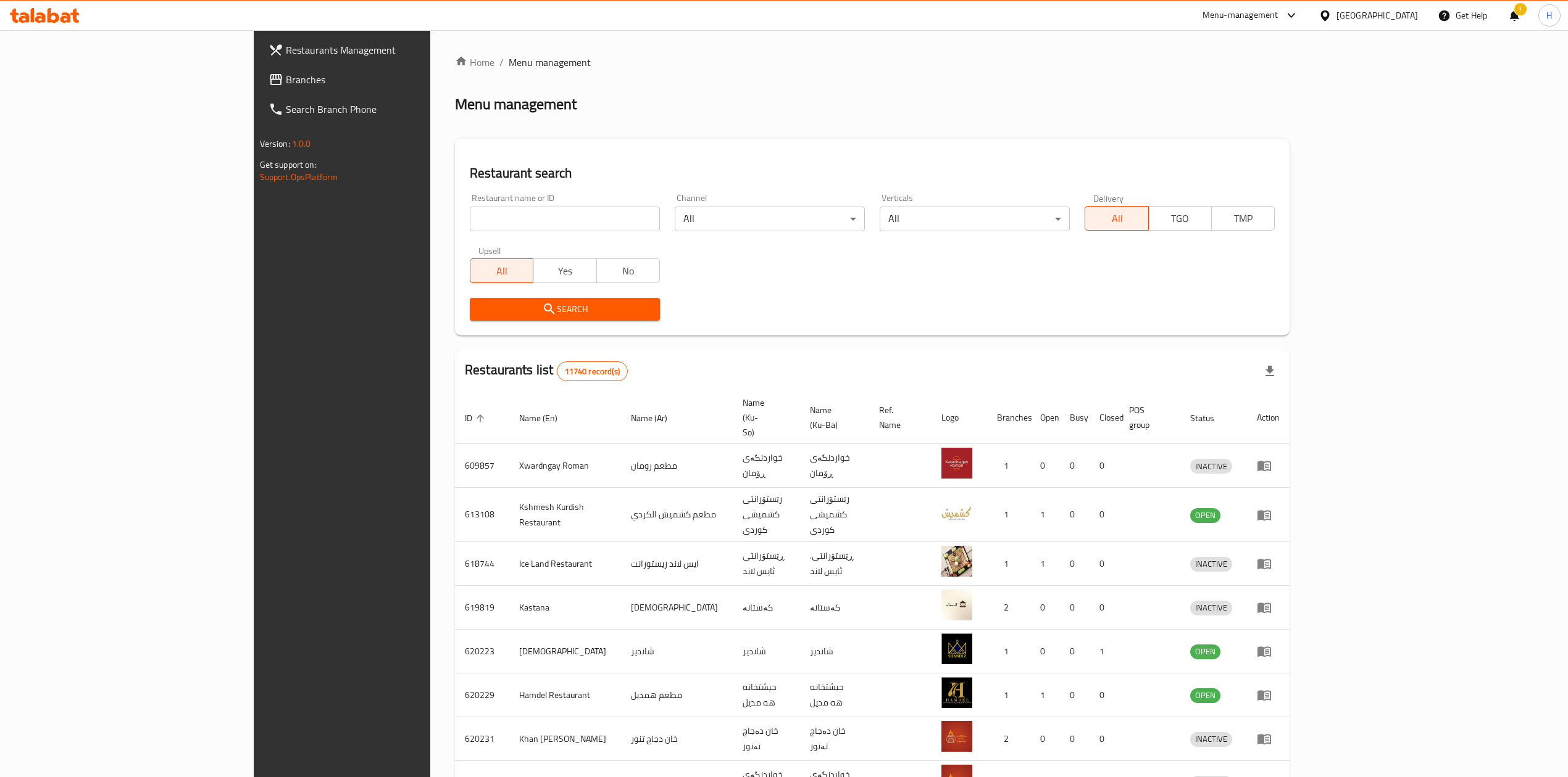
click at [460, 219] on div at bounding box center [784, 388] width 1568 height 777
click at [470, 219] on input "search" at bounding box center [564, 219] width 190 height 25
paste input "663999"
type input "663999"
click button "Search" at bounding box center [564, 309] width 190 height 23
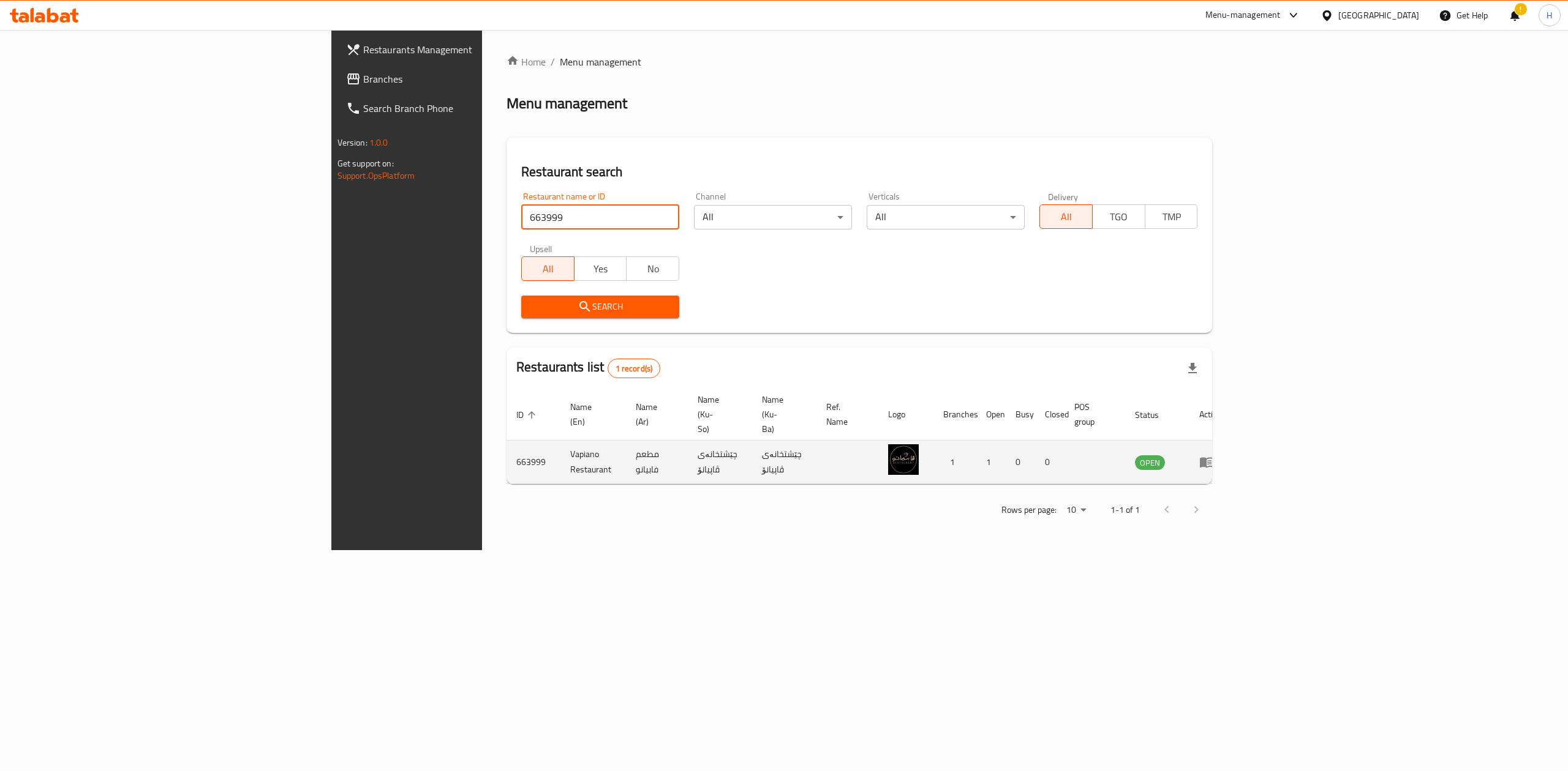
click at [1214, 454] on icon "enhanced table" at bounding box center [1206, 462] width 15 height 15
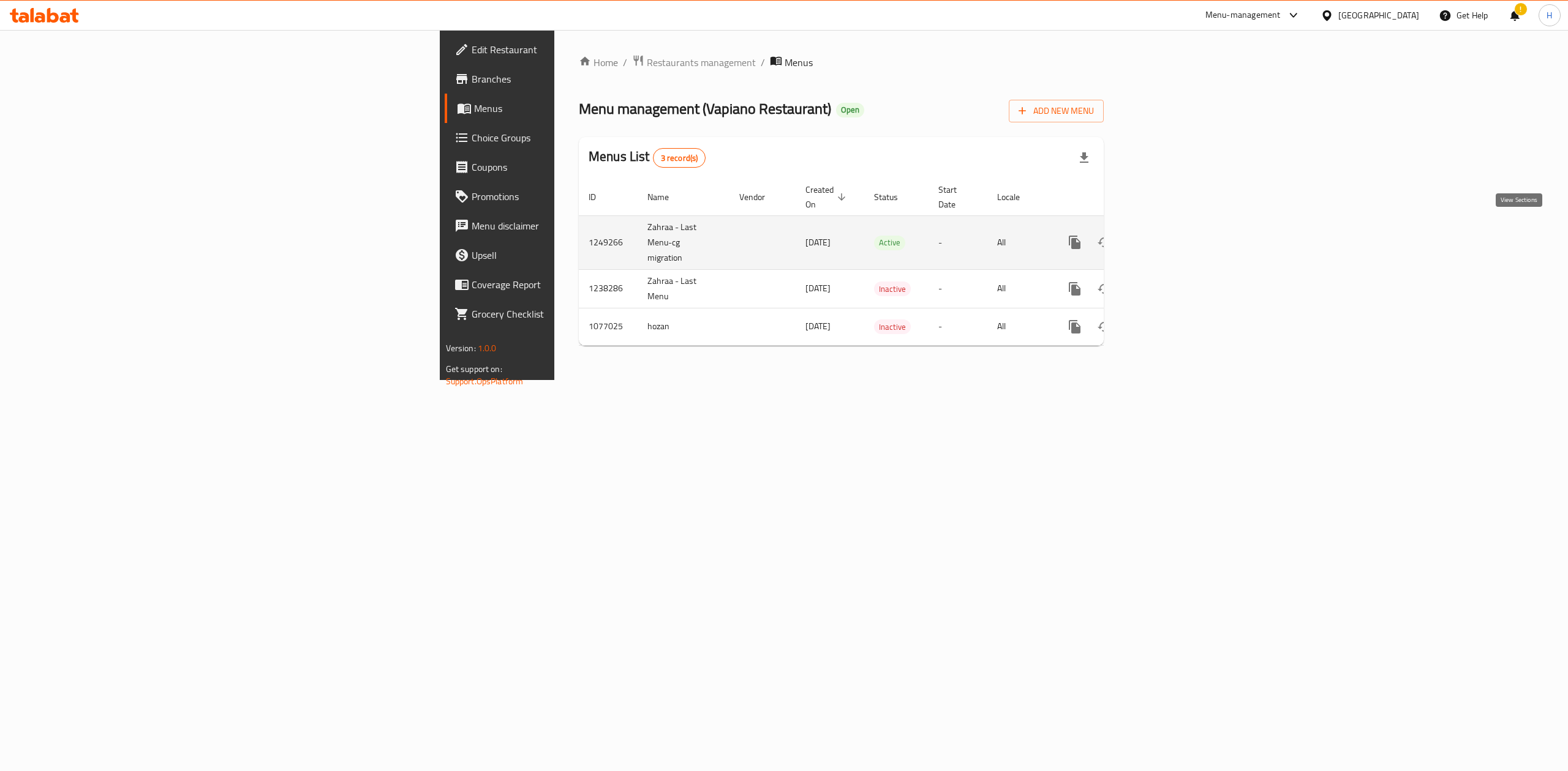
click at [1170, 235] on icon "enhanced table" at bounding box center [1163, 242] width 15 height 15
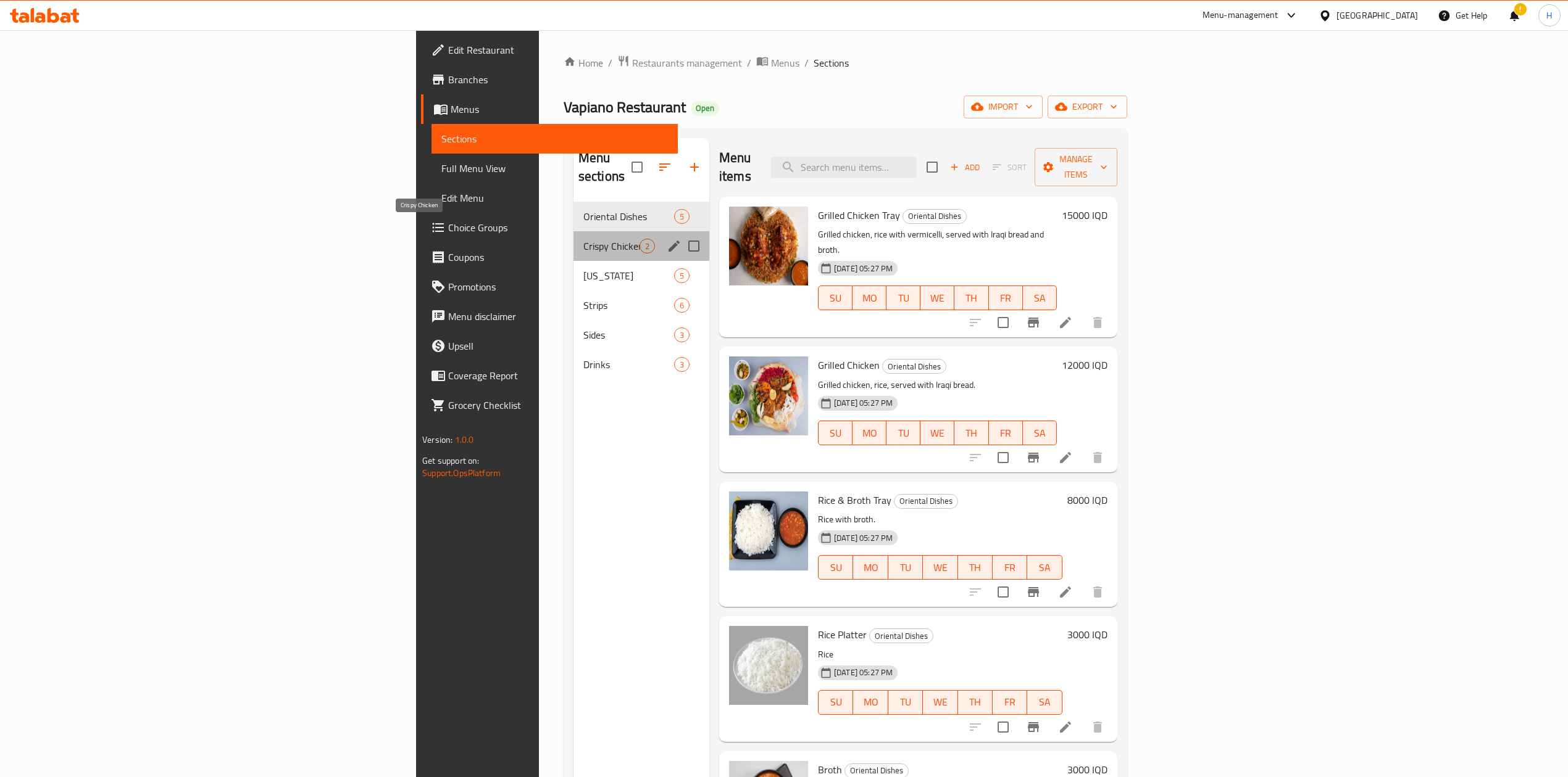
click at [583, 238] on span "Crispy Chicken" at bounding box center [611, 246] width 56 height 15
